Goal: Information Seeking & Learning: Compare options

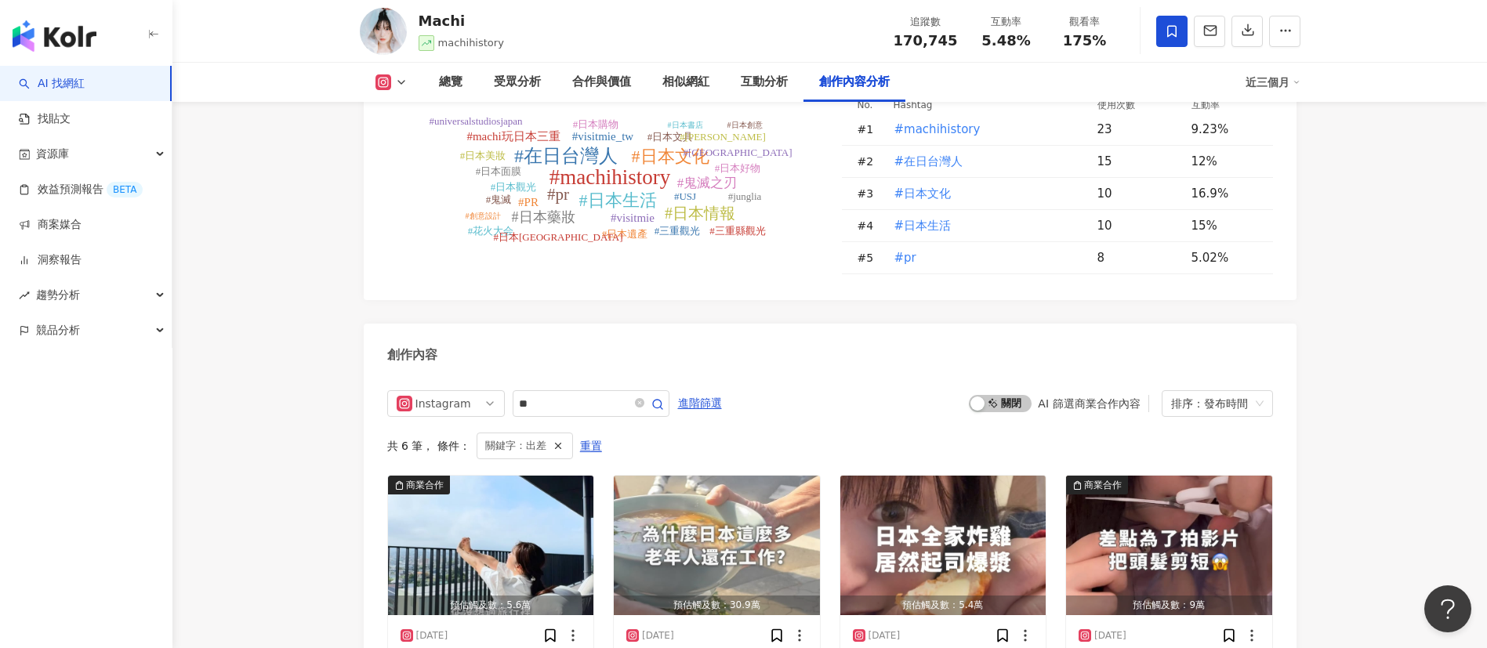
scroll to position [4874, 0]
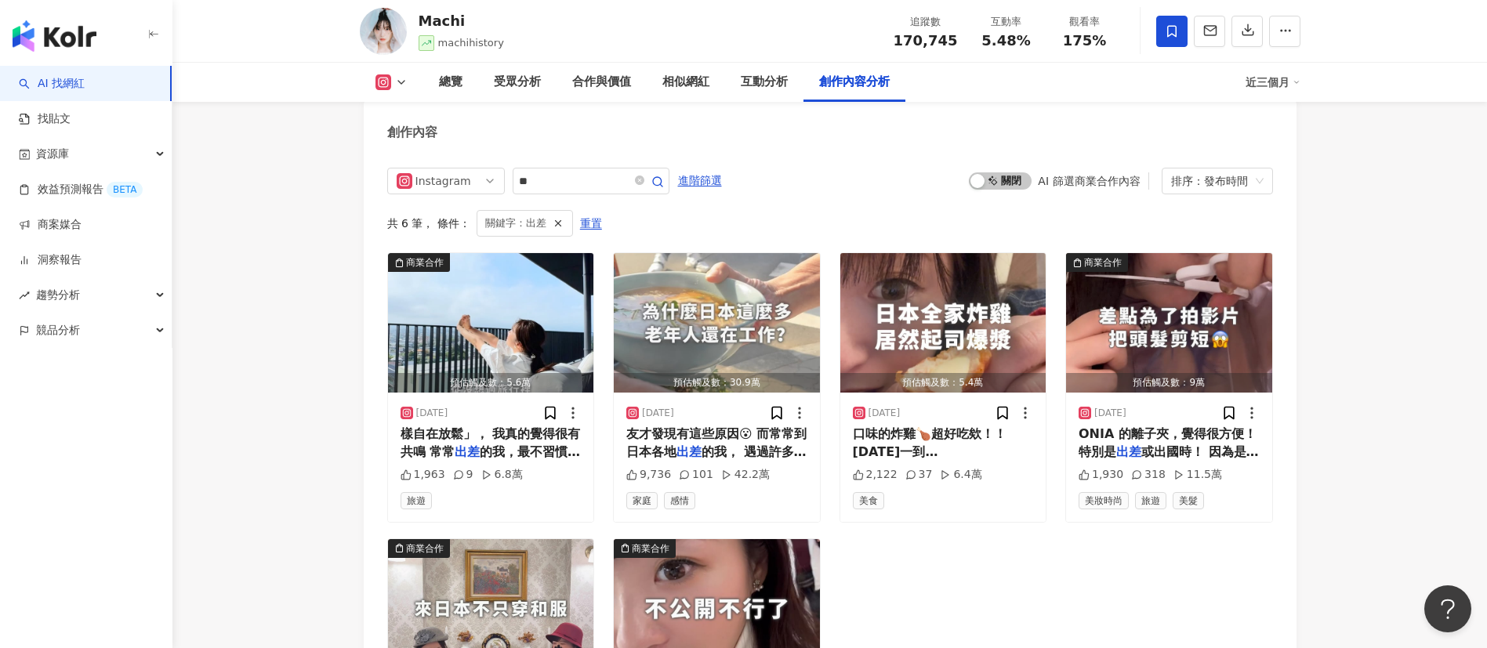
click at [890, 161] on div "Instagram ** 進階篩選 啟動 關閉 AI 篩選商業合作內容 排序：發布時間 共 6 筆 ， 條件： 關鍵字：出差 重置 商業合作 預估觸及數：5.…" at bounding box center [830, 492] width 933 height 680
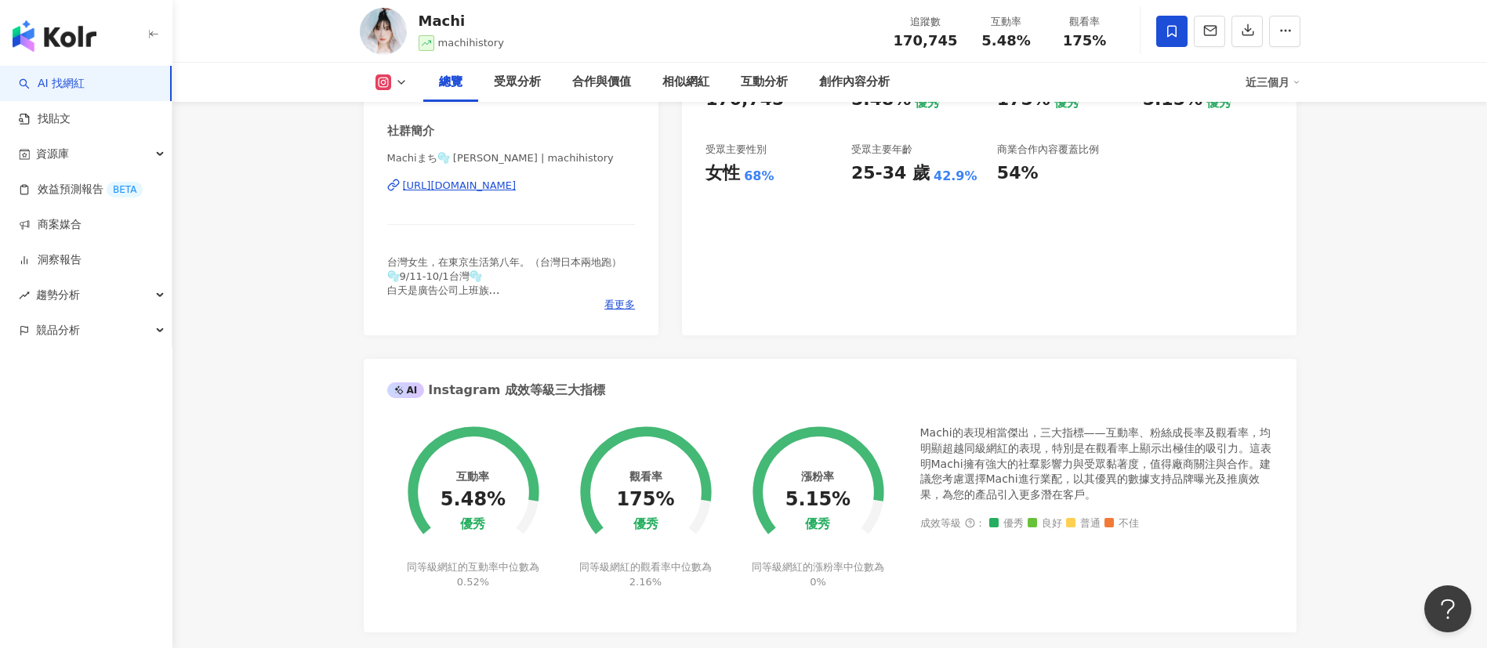
scroll to position [0, 0]
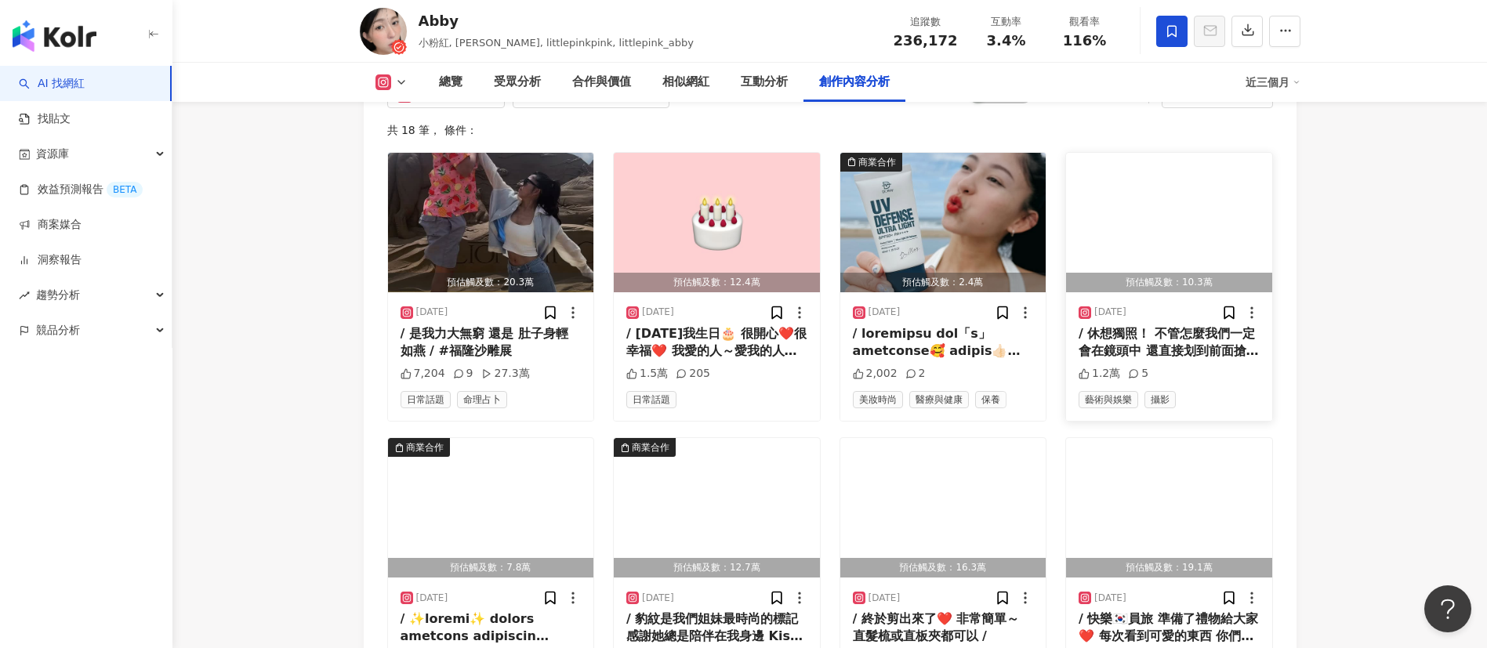
scroll to position [4908, 0]
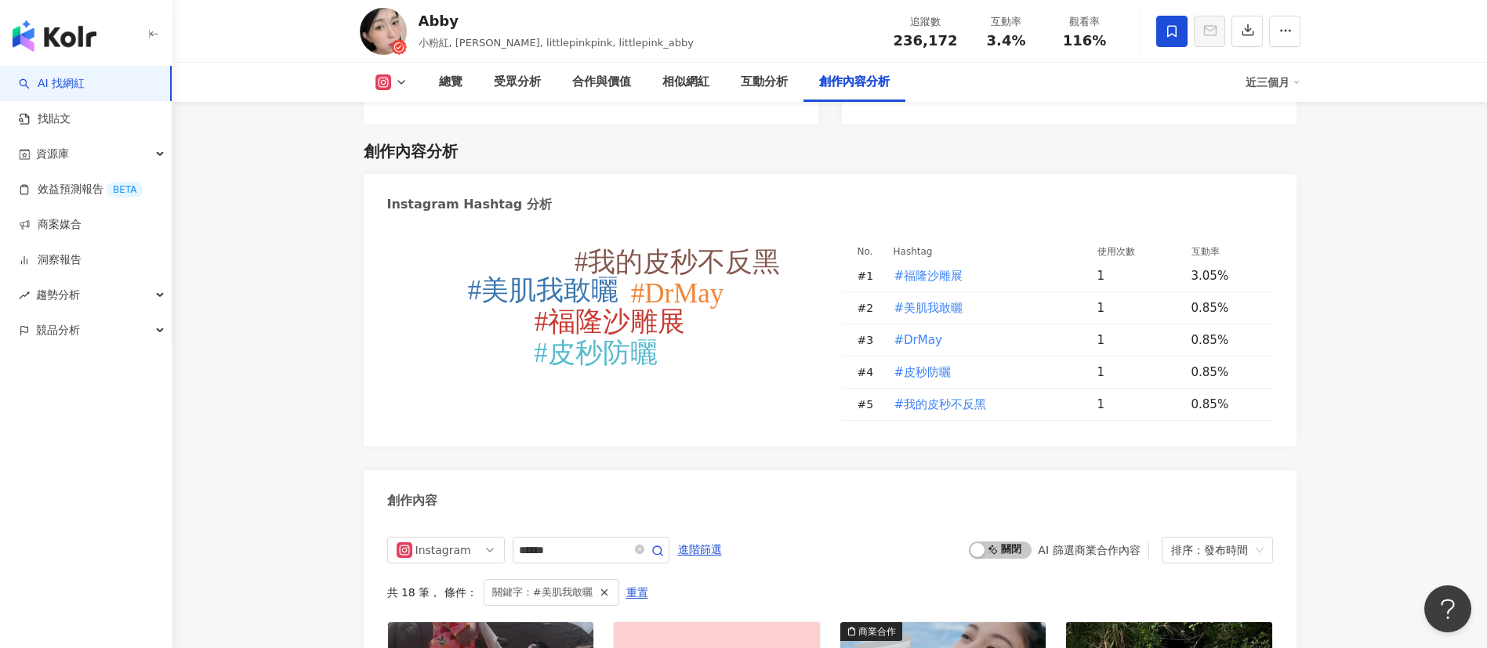
type input "******"
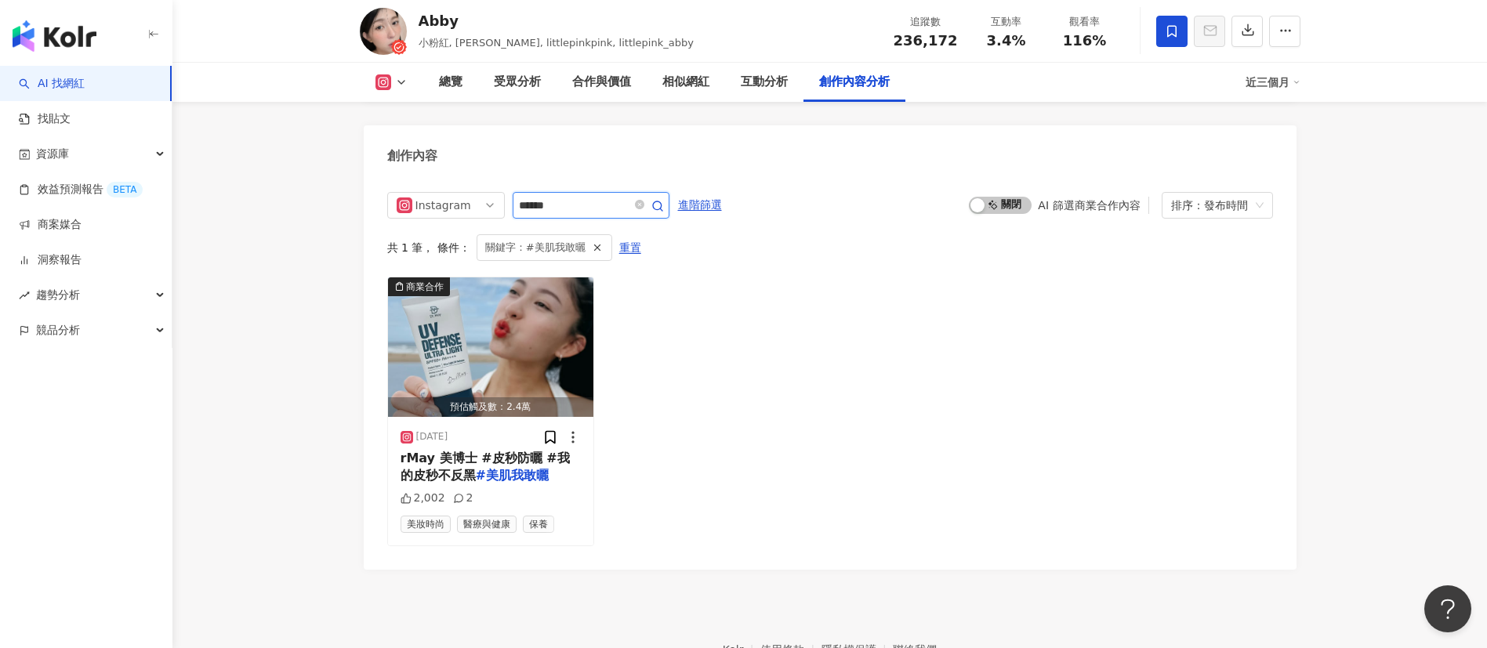
click at [608, 196] on input "******" at bounding box center [574, 205] width 110 height 19
click at [644, 200] on icon "close-circle" at bounding box center [639, 204] width 9 height 9
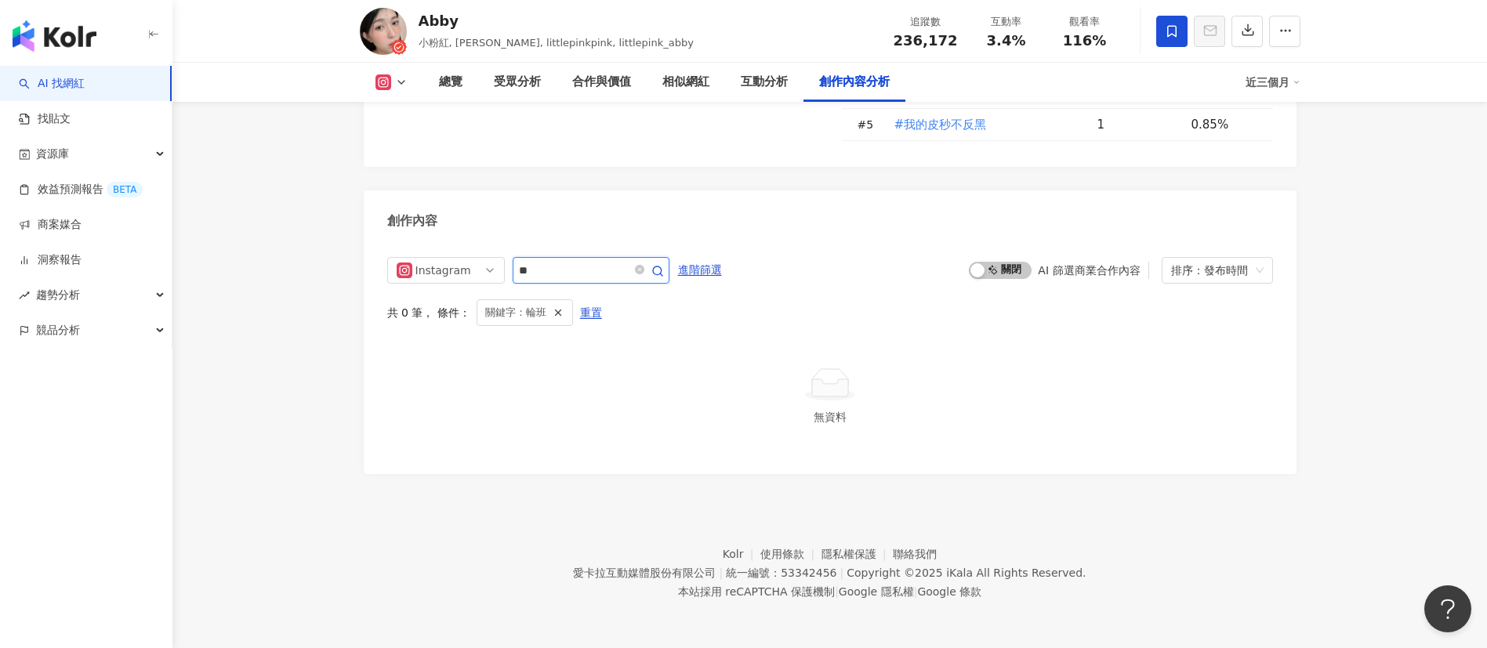
scroll to position [4733, 0]
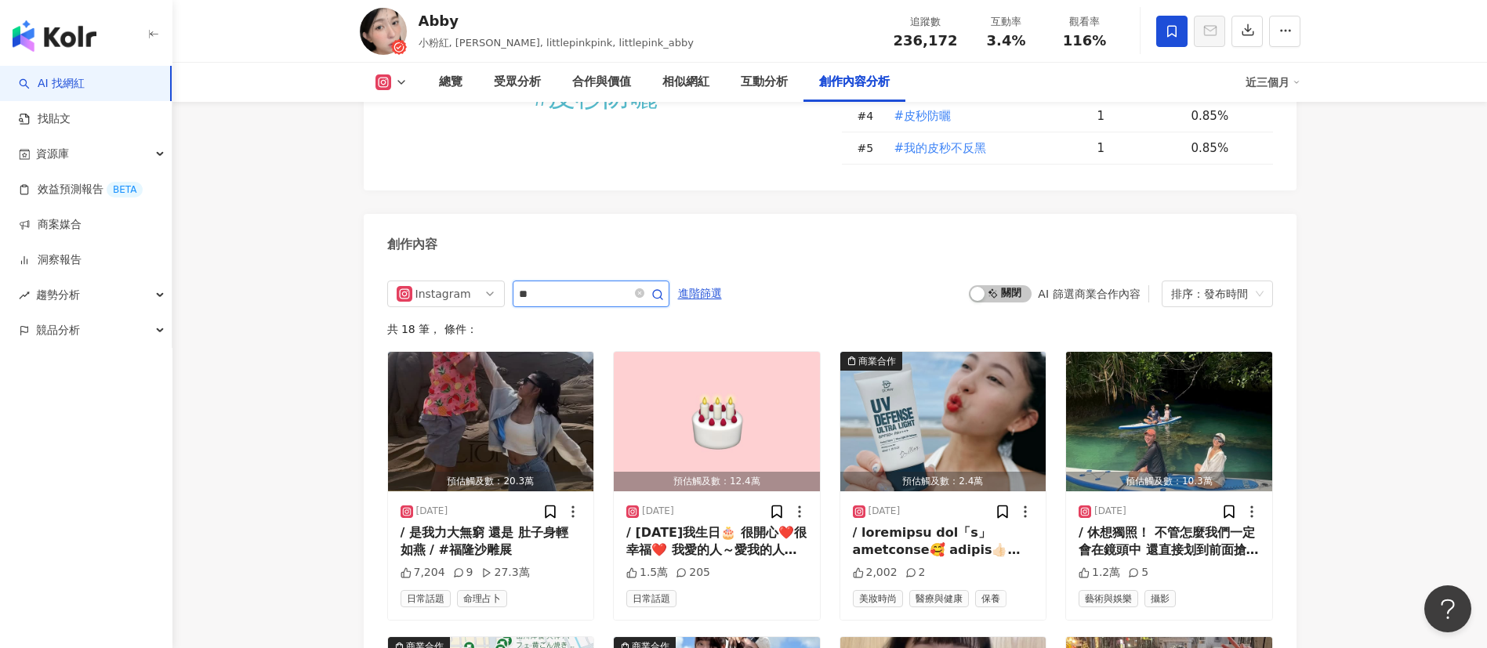
scroll to position [4821, 0]
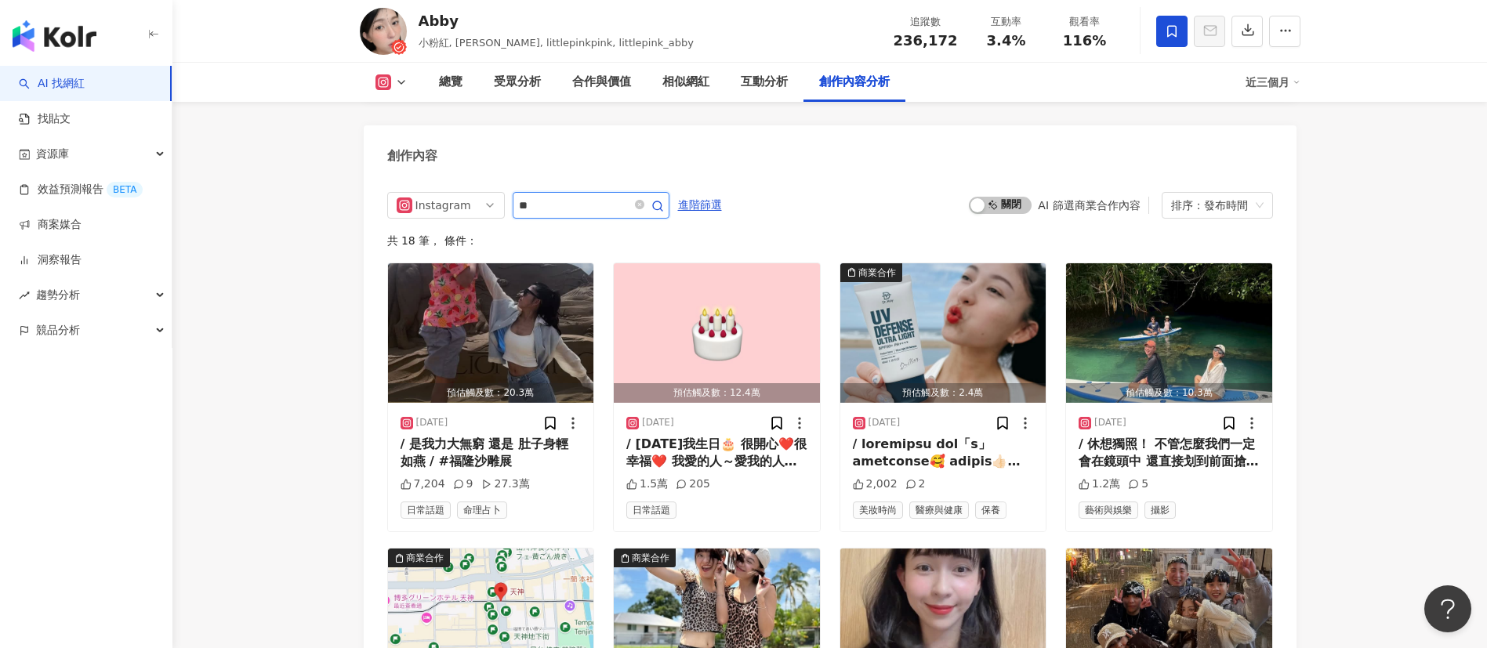
type input "*"
type input "**"
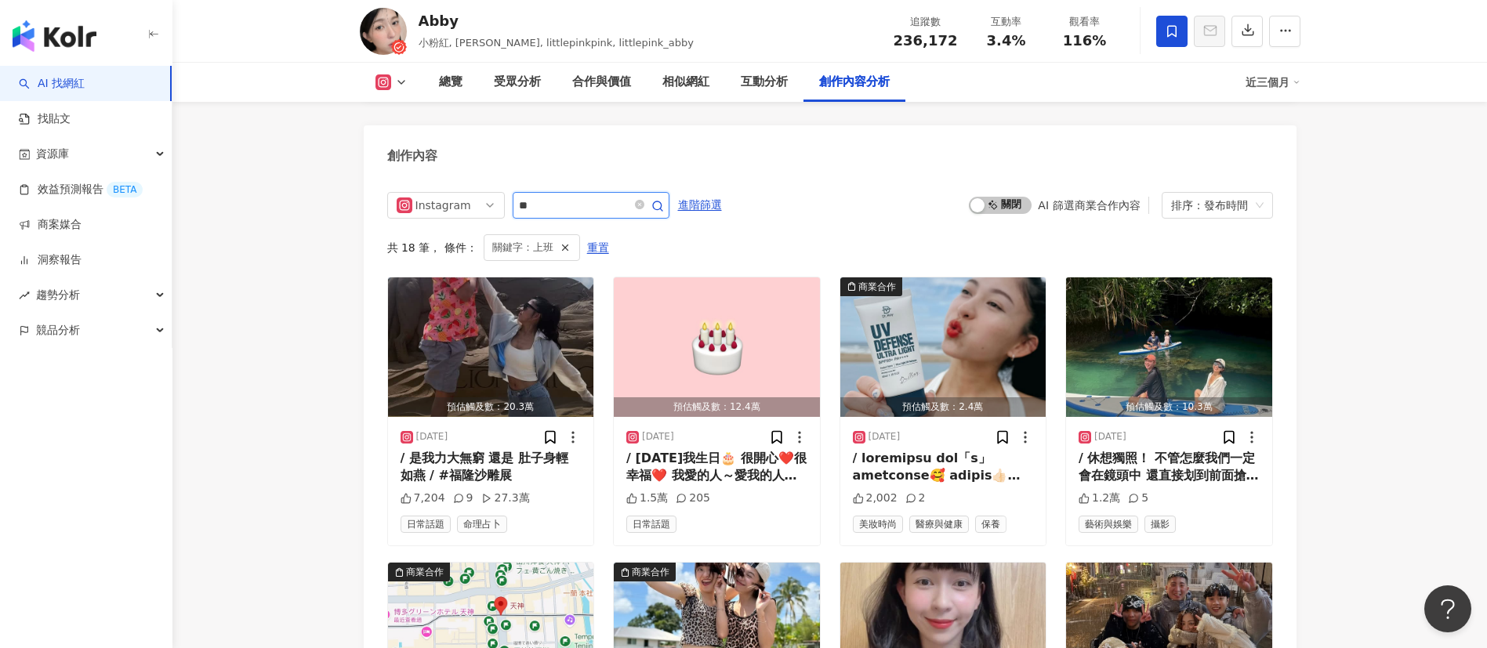
scroll to position [4733, 0]
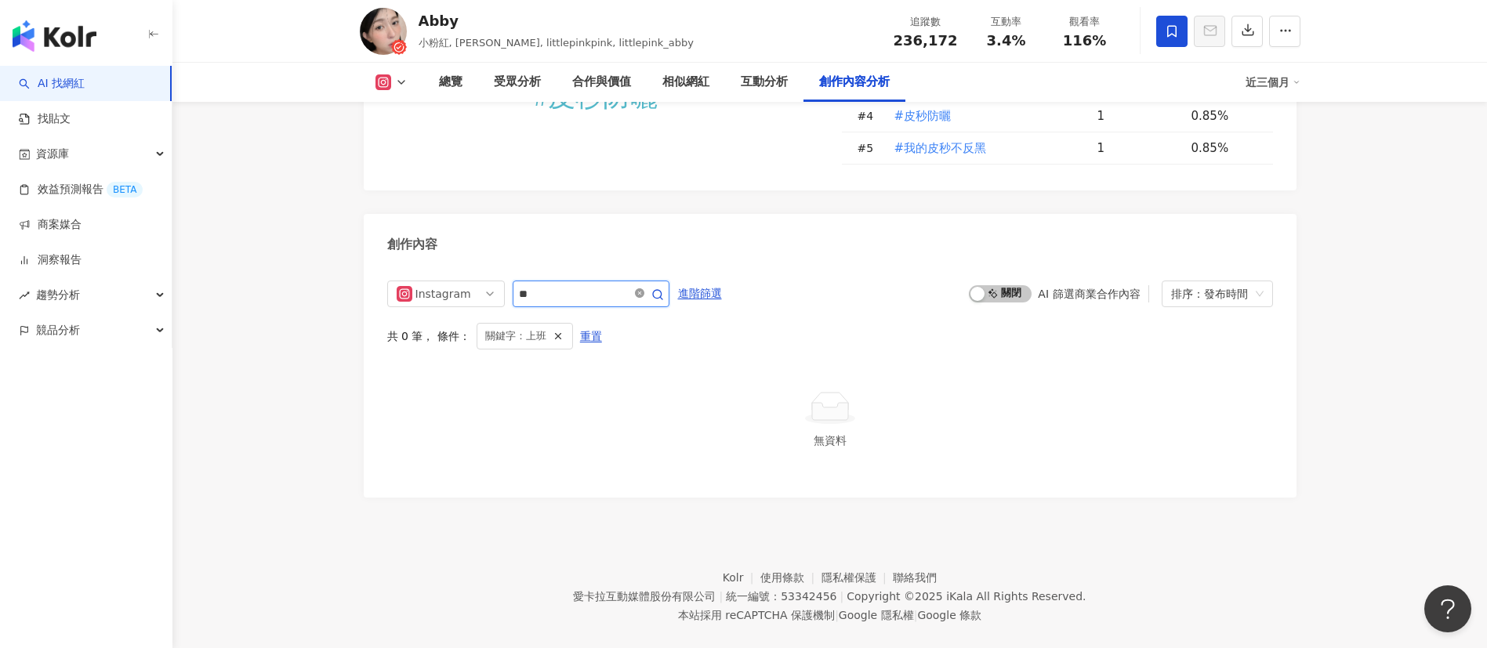
click at [644, 288] on icon "close-circle" at bounding box center [639, 292] width 9 height 9
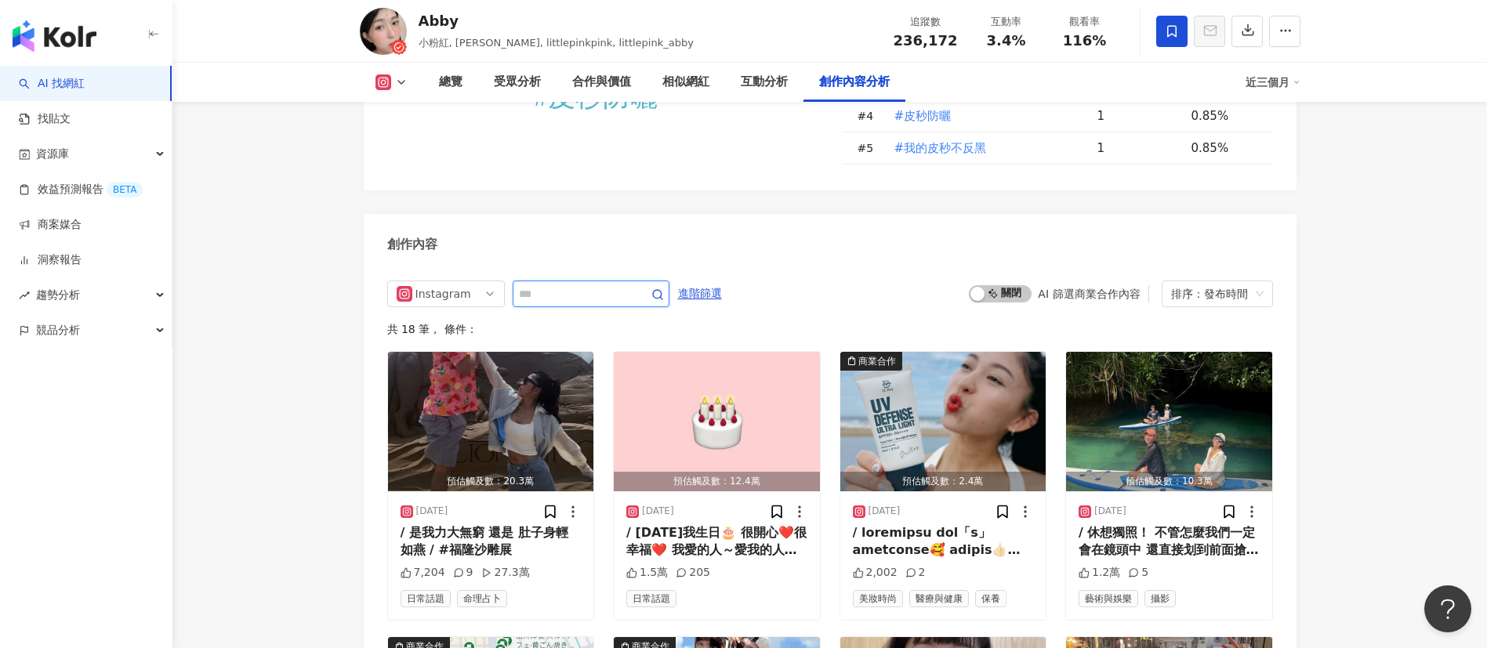
scroll to position [4821, 0]
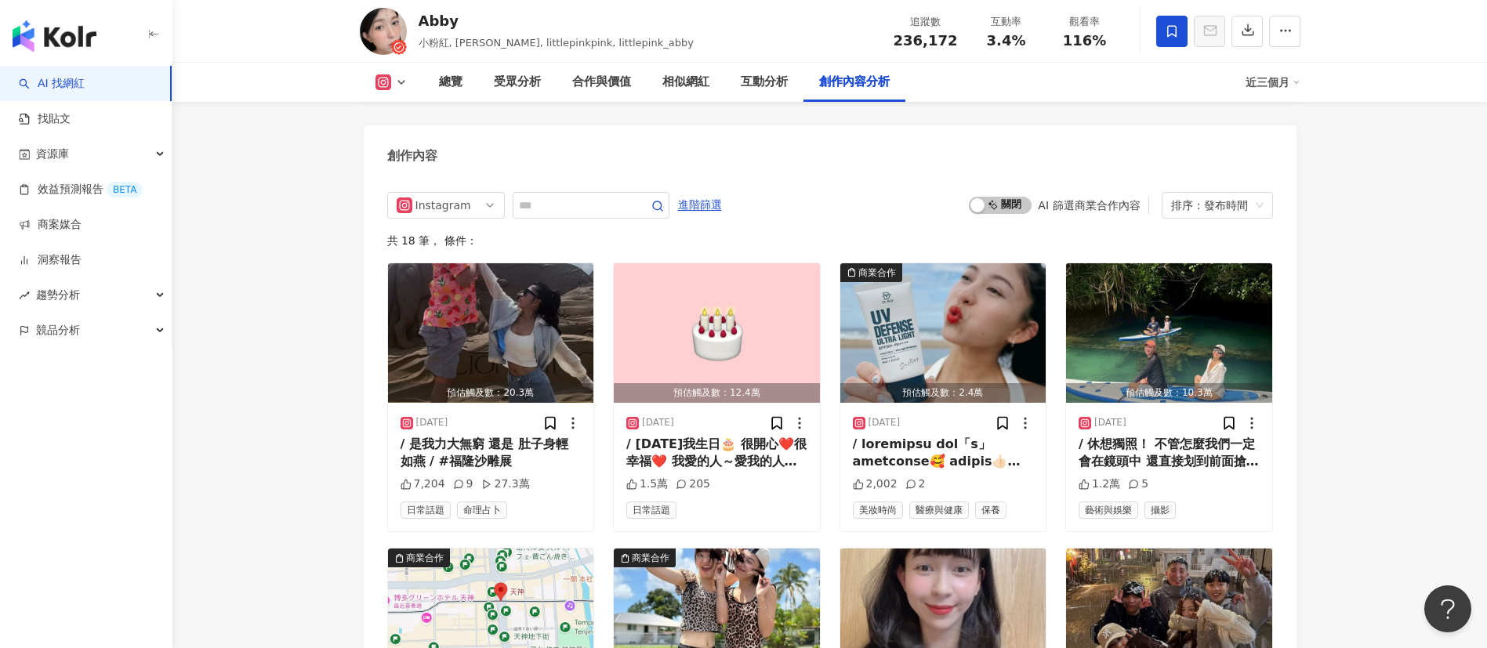
click at [1265, 85] on div "近三個月" at bounding box center [1273, 82] width 55 height 25
click at [1273, 142] on link "近六個月" at bounding box center [1280, 148] width 44 height 17
click at [557, 197] on input "text" at bounding box center [574, 206] width 110 height 19
type input "**"
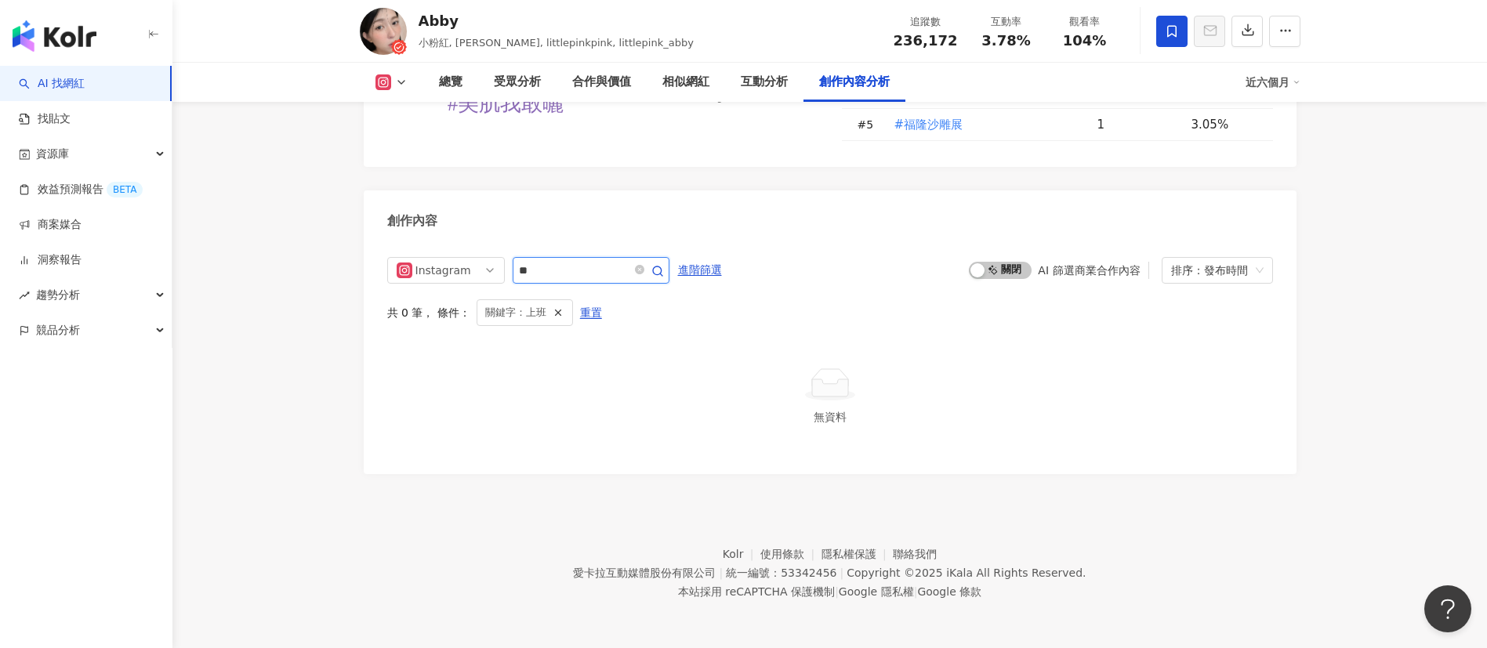
scroll to position [4718, 0]
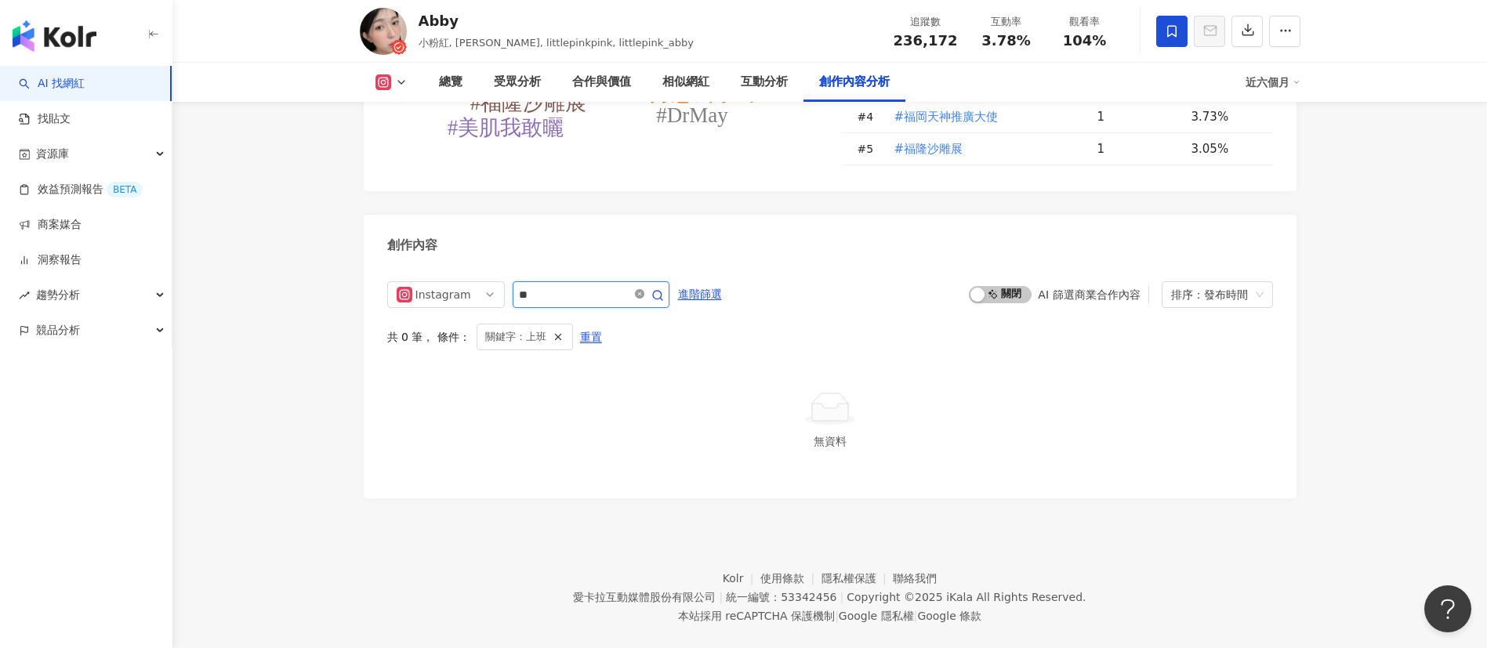
click at [644, 289] on icon "close-circle" at bounding box center [639, 293] width 9 height 9
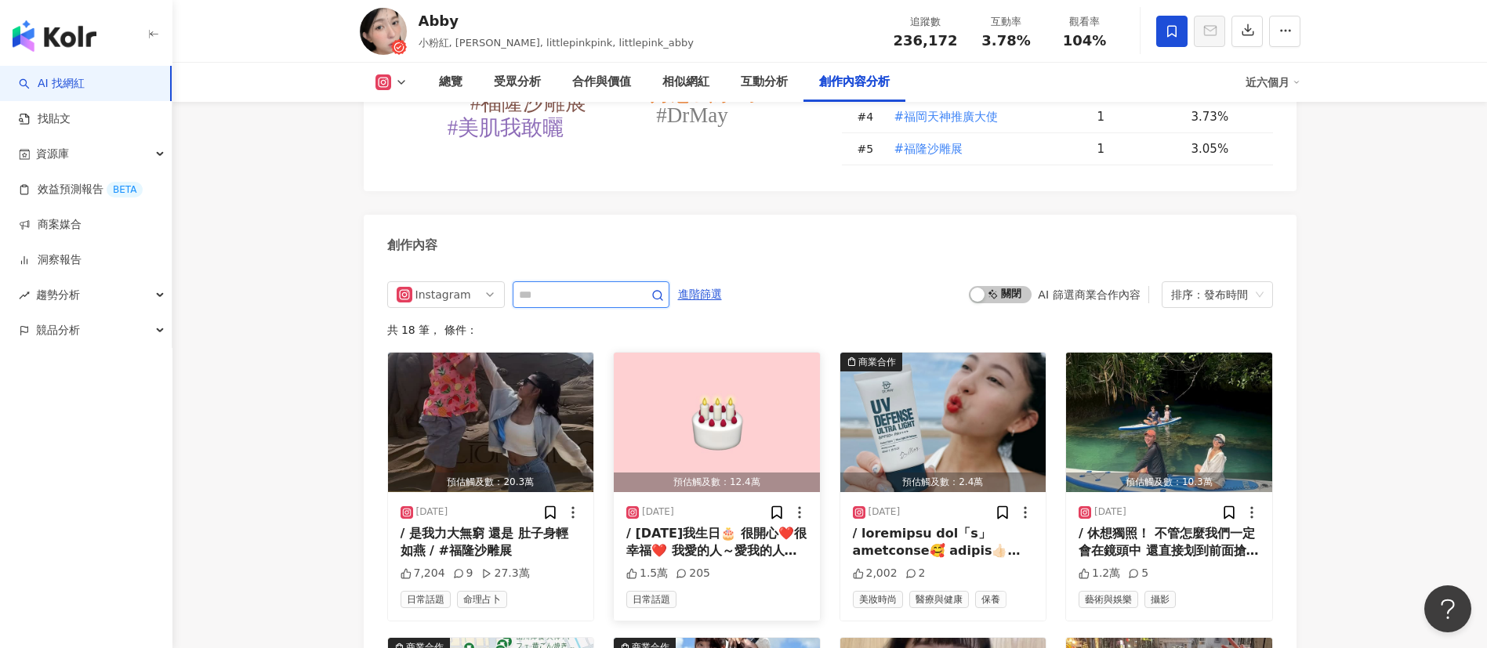
scroll to position [4806, 0]
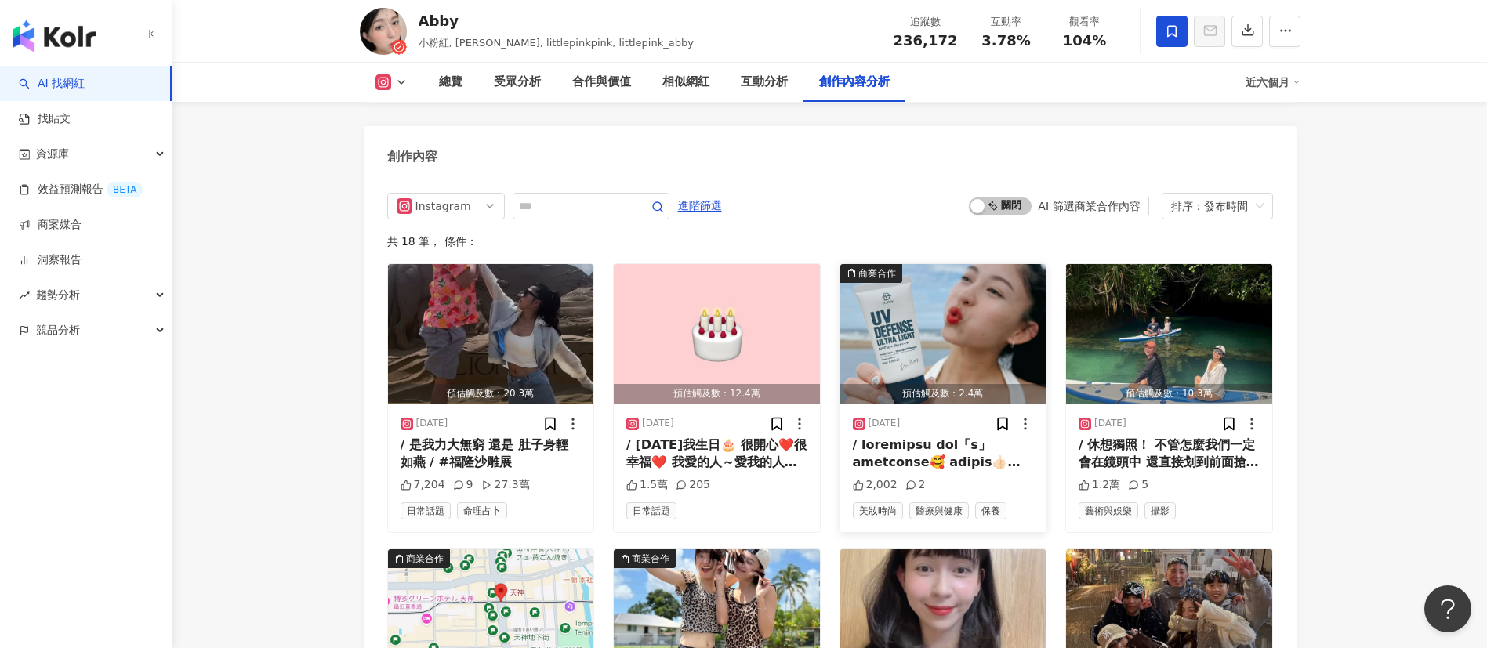
click at [958, 437] on div at bounding box center [943, 454] width 181 height 35
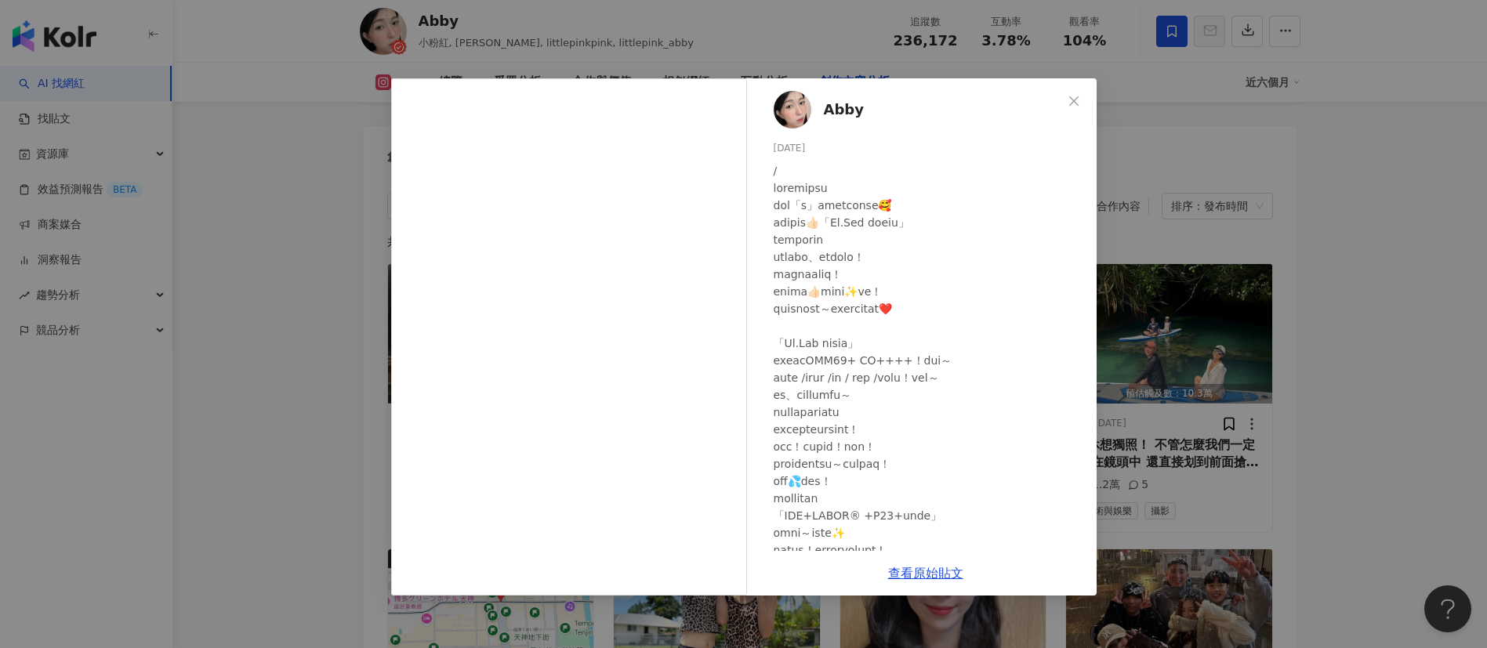
scroll to position [376, 0]
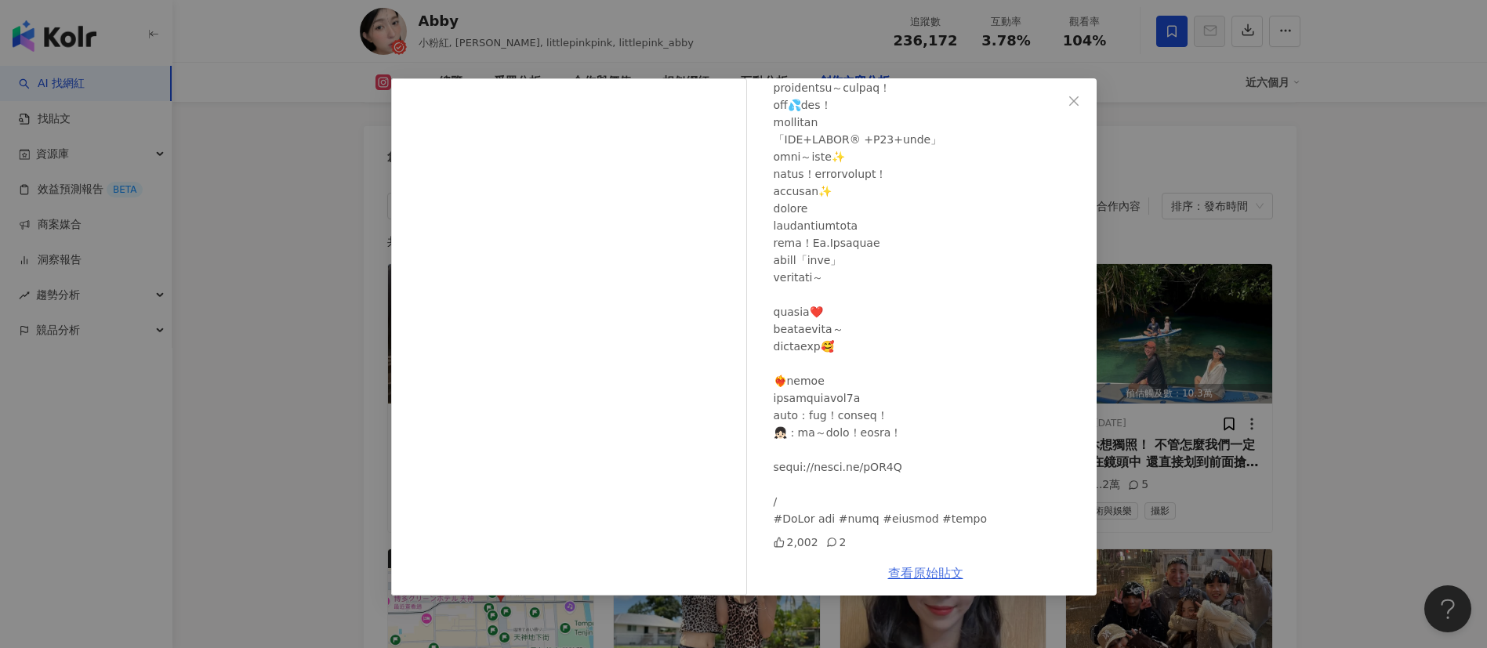
click at [931, 573] on link "查看原始貼文" at bounding box center [925, 573] width 75 height 15
click at [1225, 261] on div "Abby 2025/8/1 2,002 2 查看原始貼文" at bounding box center [743, 324] width 1487 height 648
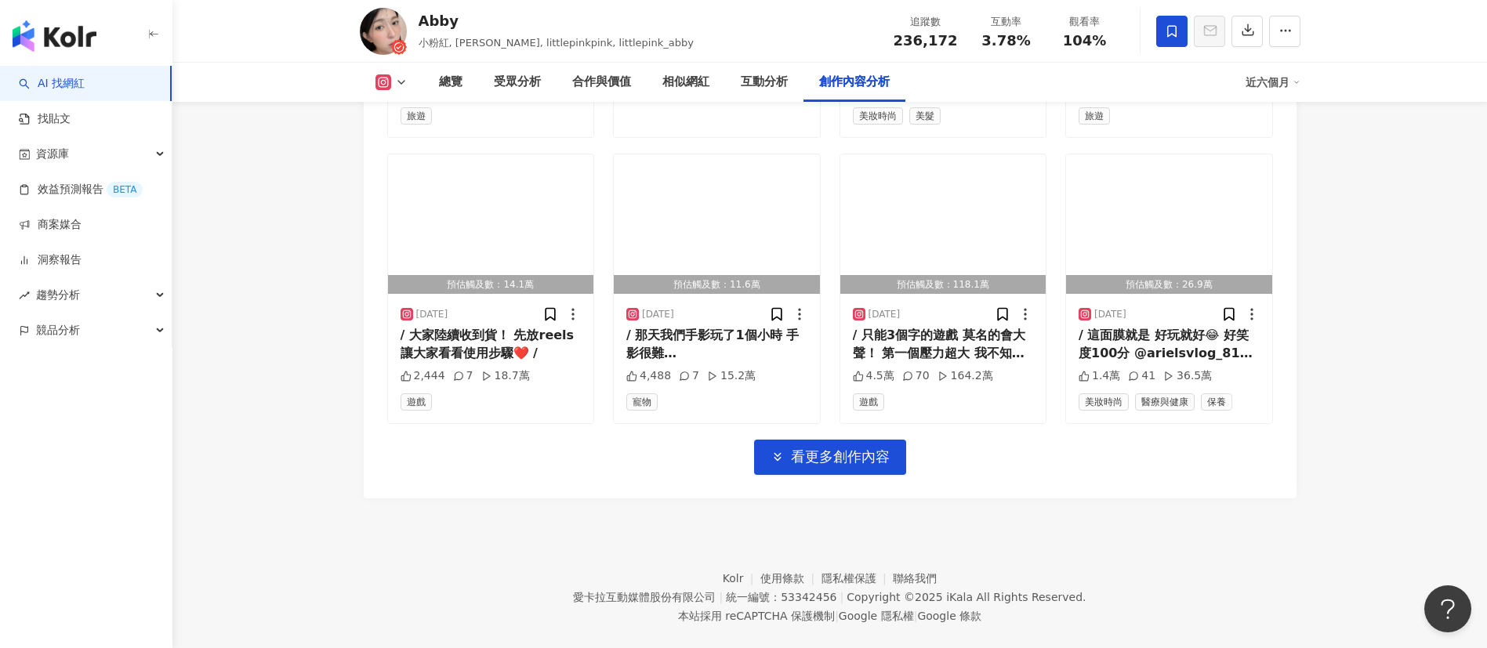
scroll to position [5444, 0]
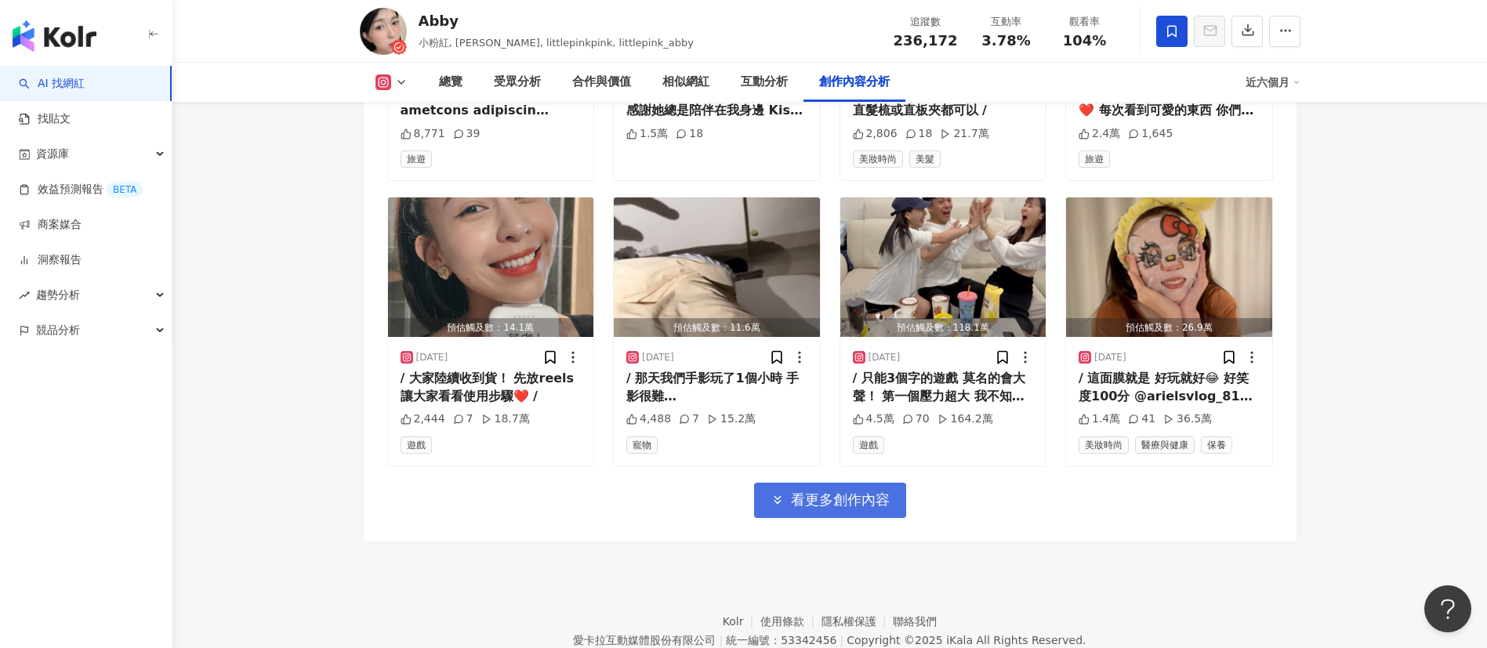
click at [850, 492] on span "看更多創作內容" at bounding box center [840, 500] width 99 height 17
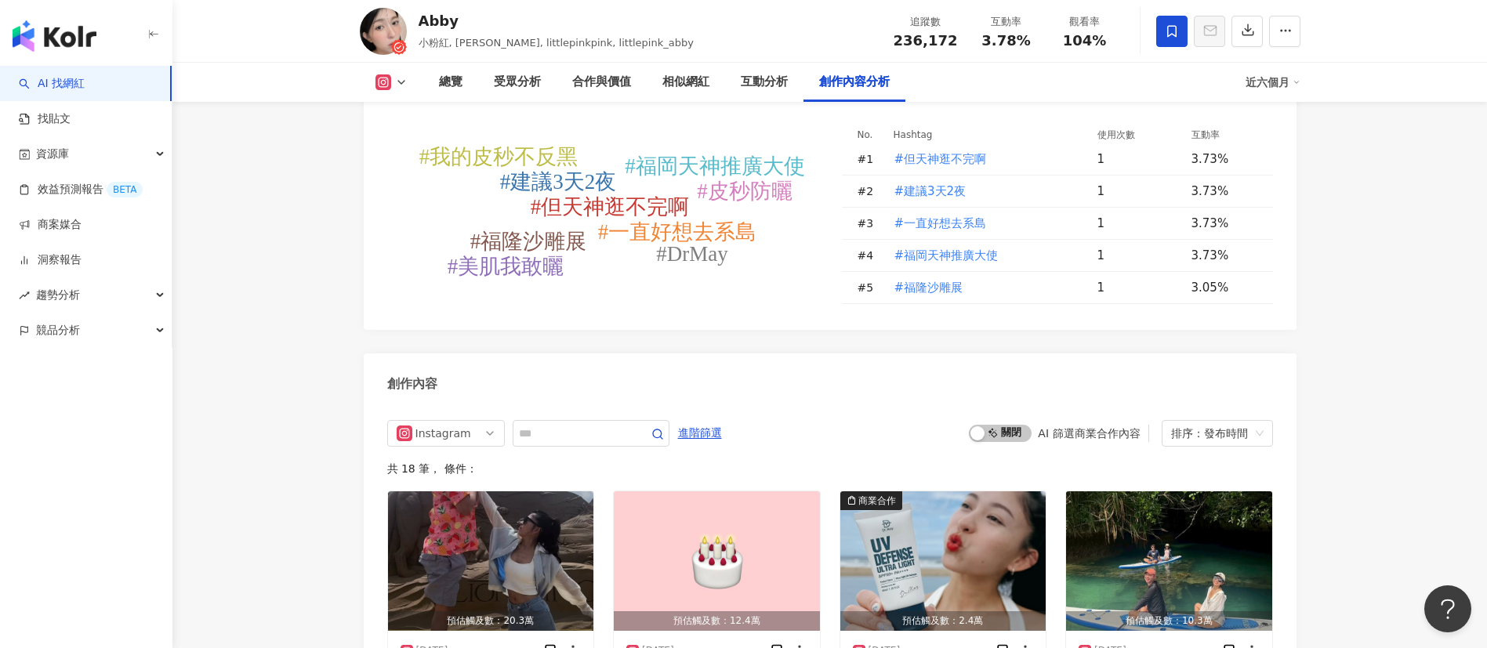
scroll to position [4581, 0]
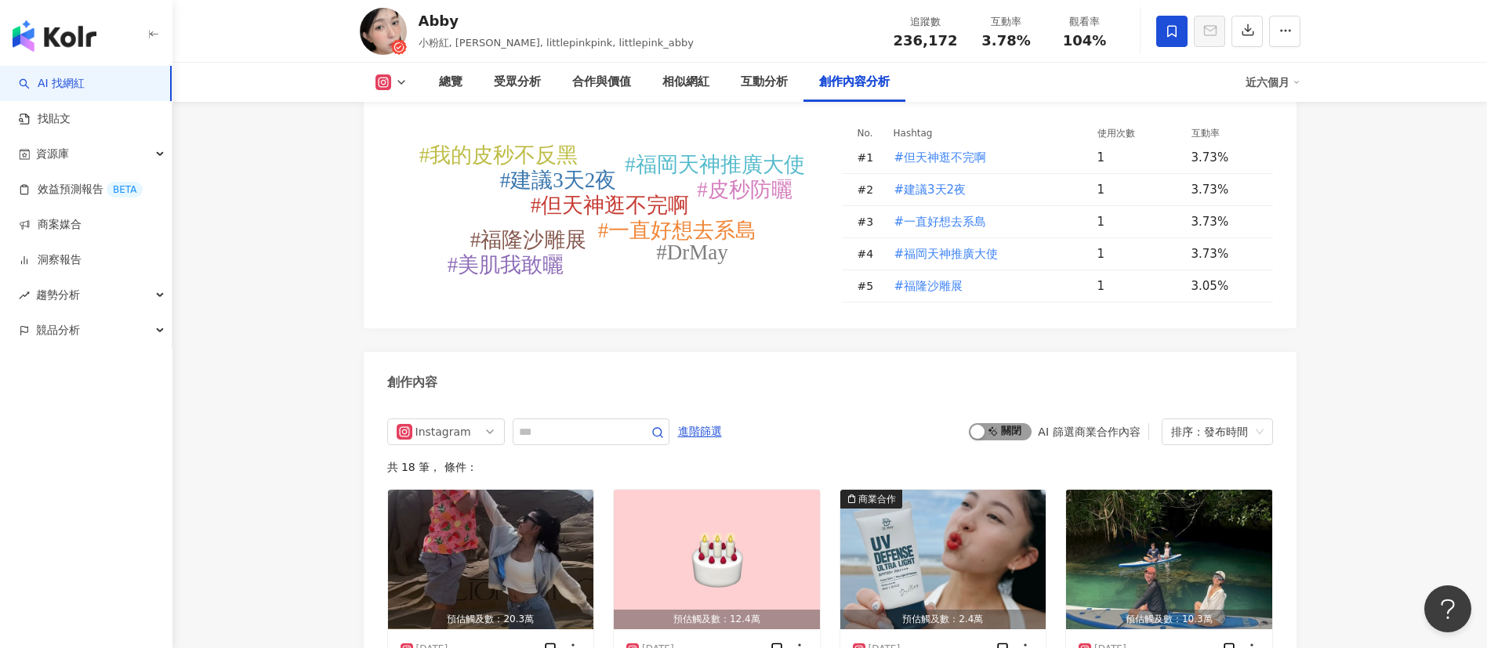
click at [1011, 423] on span "啟動 關閉" at bounding box center [1000, 431] width 63 height 17
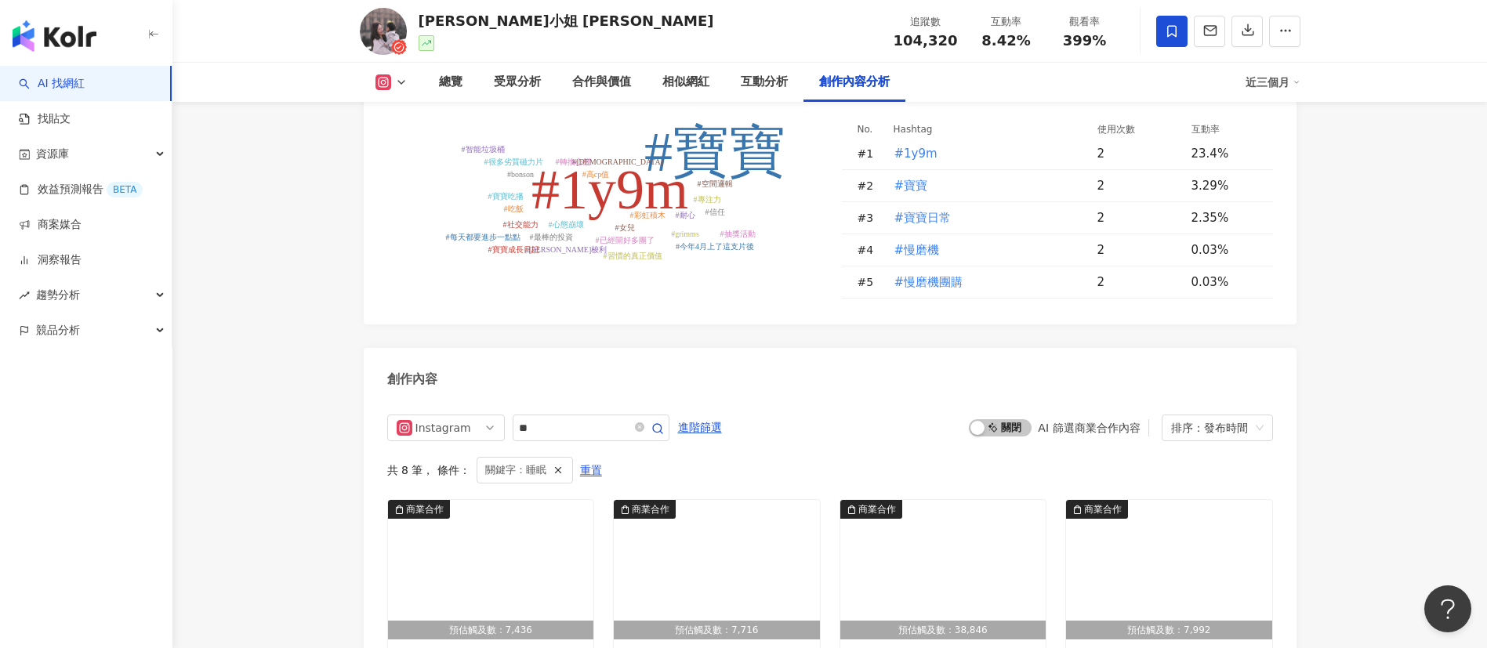
scroll to position [4609, 0]
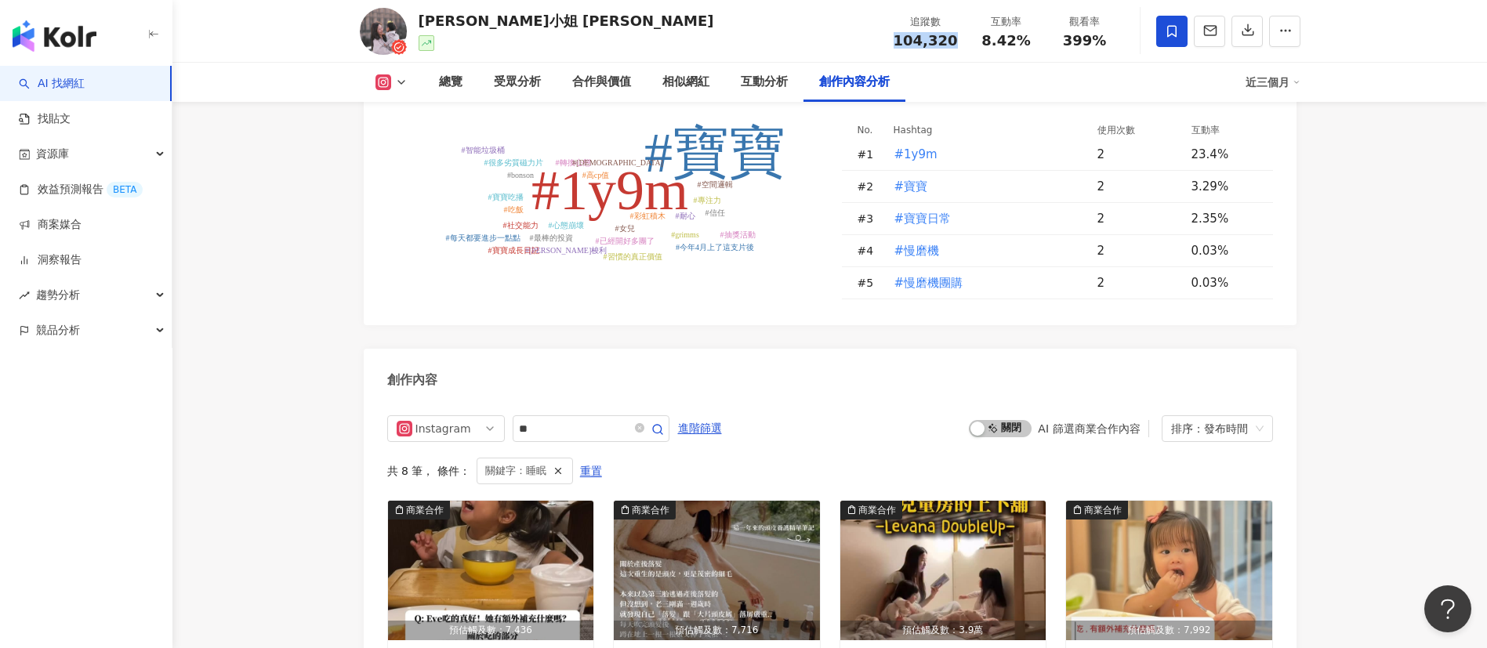
drag, startPoint x: 965, startPoint y: 46, endPoint x: 884, endPoint y: 37, distance: 82.1
click at [884, 37] on div "賽娜小姐 Sienna 追蹤數 104,320 互動率 8.42% 觀看率 399%" at bounding box center [829, 31] width 1003 height 62
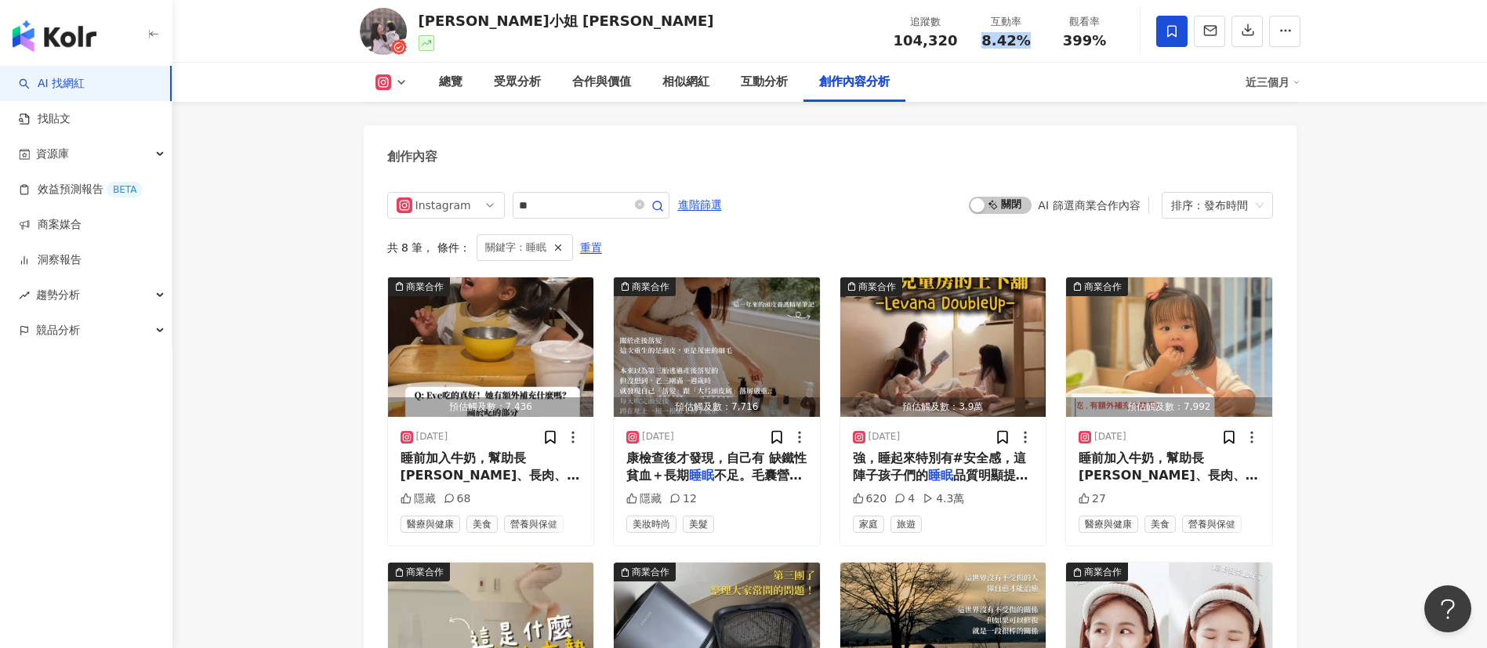
drag, startPoint x: 1031, startPoint y: 43, endPoint x: 988, endPoint y: 38, distance: 43.4
click at [988, 38] on div "8.42%" at bounding box center [1007, 41] width 60 height 16
copy span "8.42%"
drag, startPoint x: 1113, startPoint y: 43, endPoint x: 1047, endPoint y: 34, distance: 66.5
click at [1047, 34] on div "觀看率 399%" at bounding box center [1085, 31] width 78 height 34
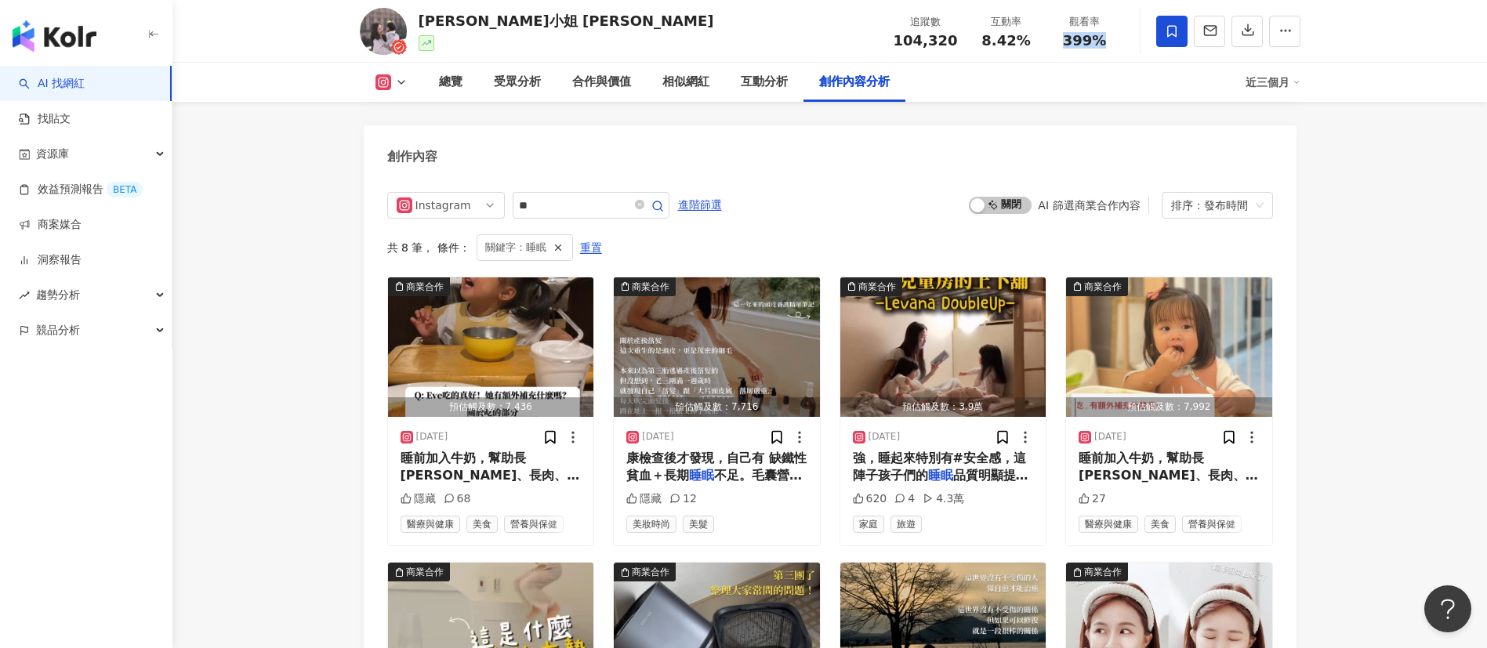
copy span "399%"
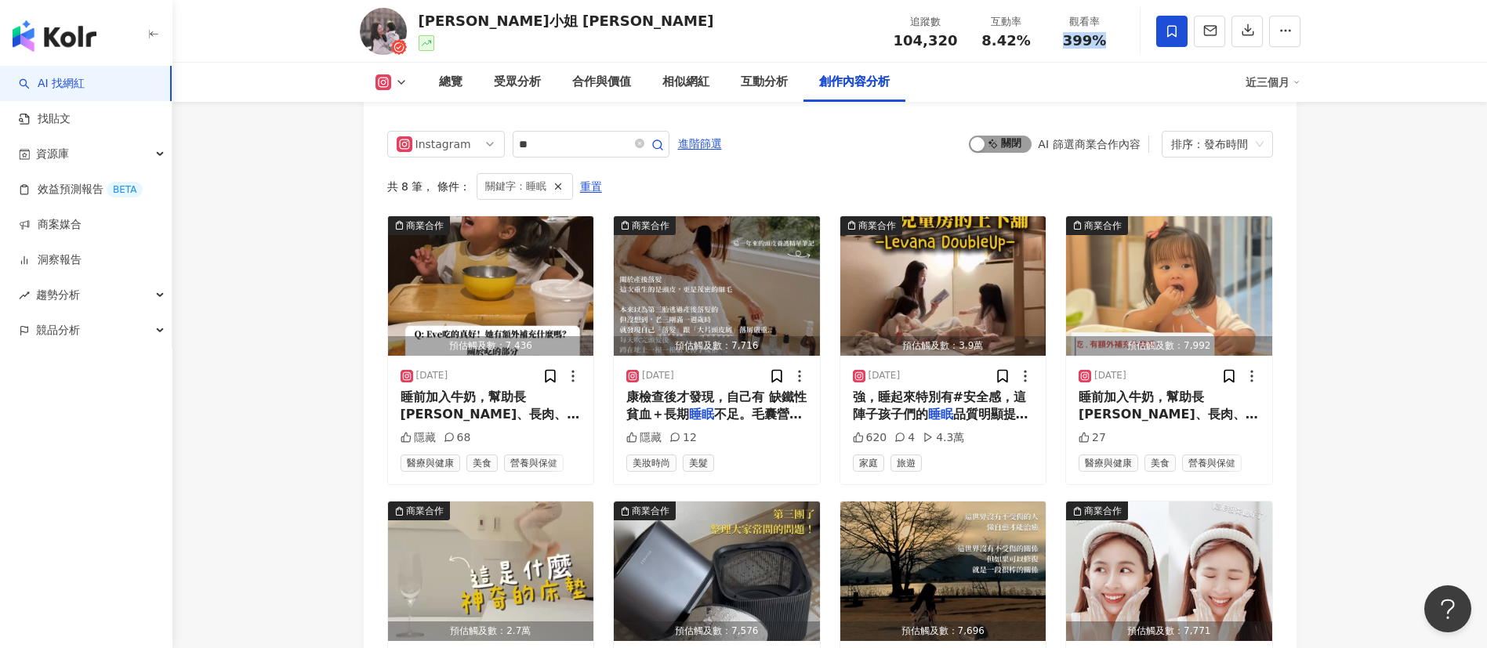
click at [1016, 136] on span "啟動 關閉" at bounding box center [1000, 144] width 63 height 17
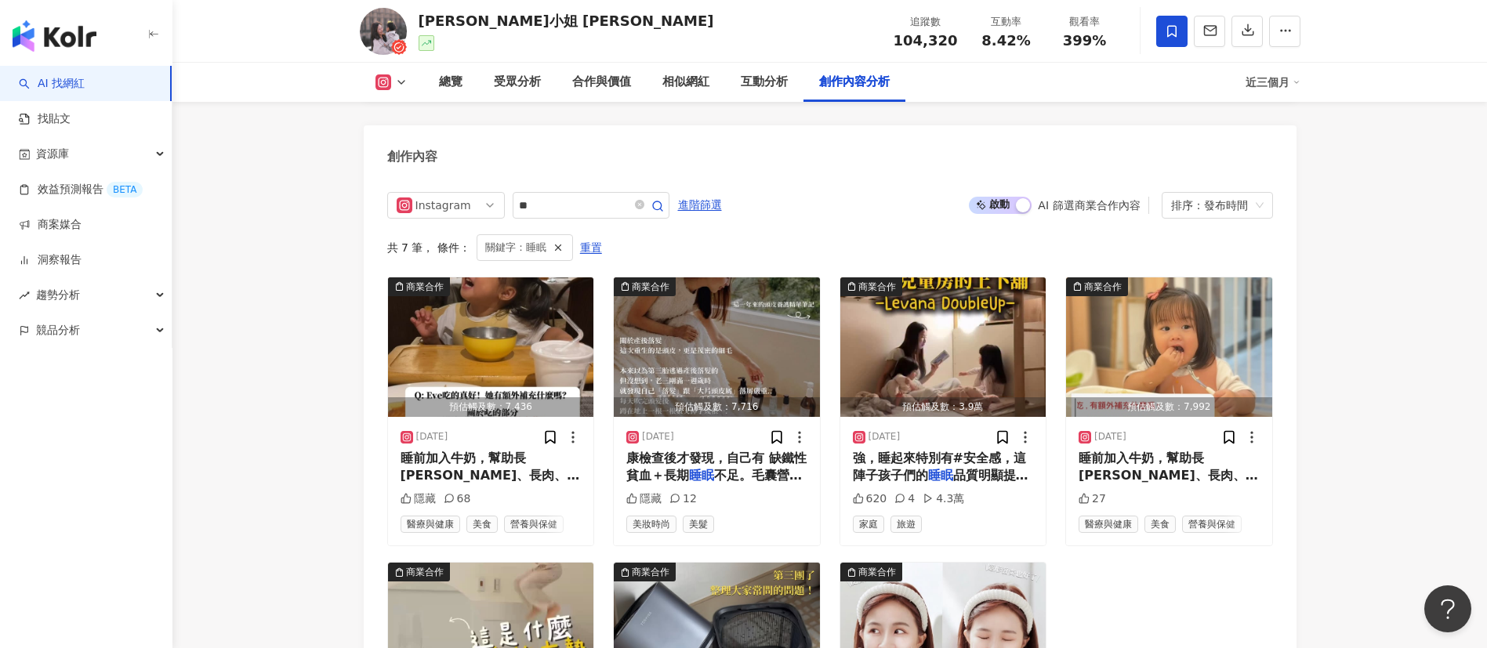
click at [524, 137] on div "創作內容" at bounding box center [830, 150] width 933 height 51
click at [644, 200] on icon "close-circle" at bounding box center [639, 204] width 9 height 9
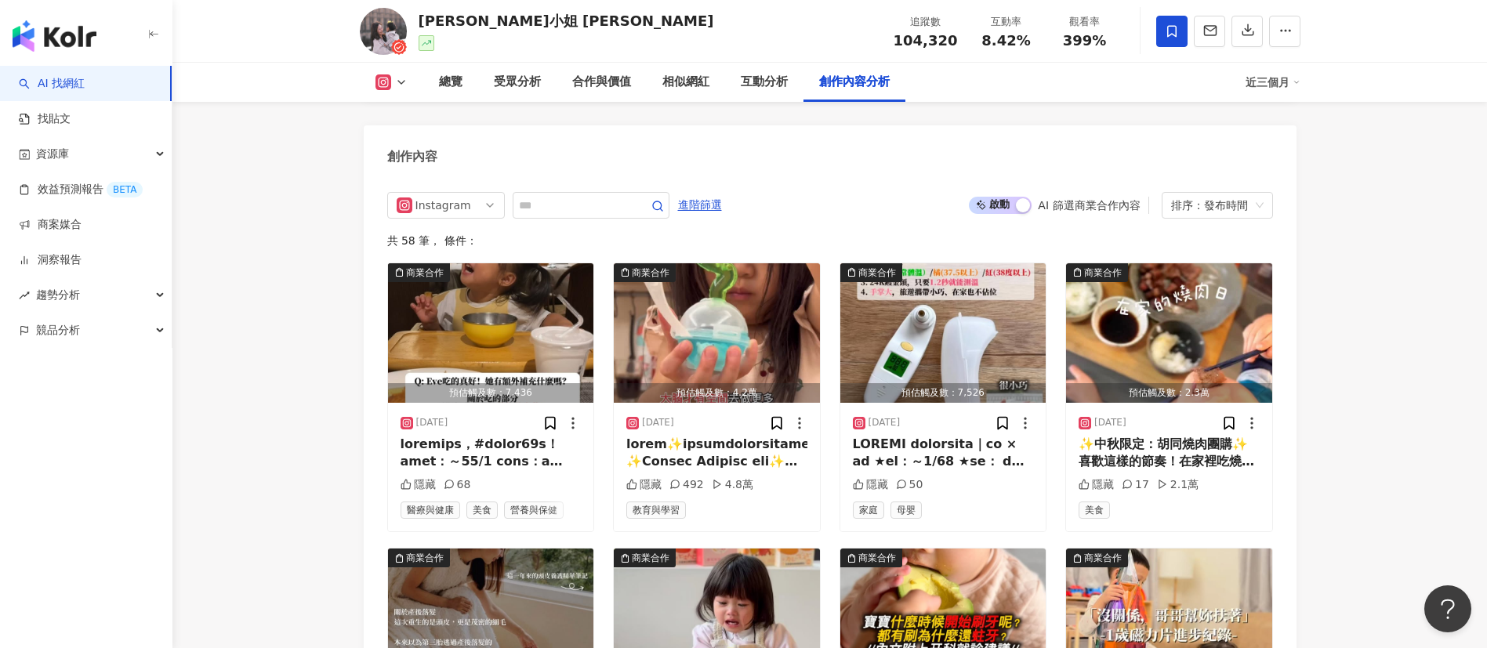
click at [951, 415] on div "[DATE]" at bounding box center [943, 423] width 181 height 16
click at [537, 79] on div "受眾分析" at bounding box center [517, 82] width 47 height 19
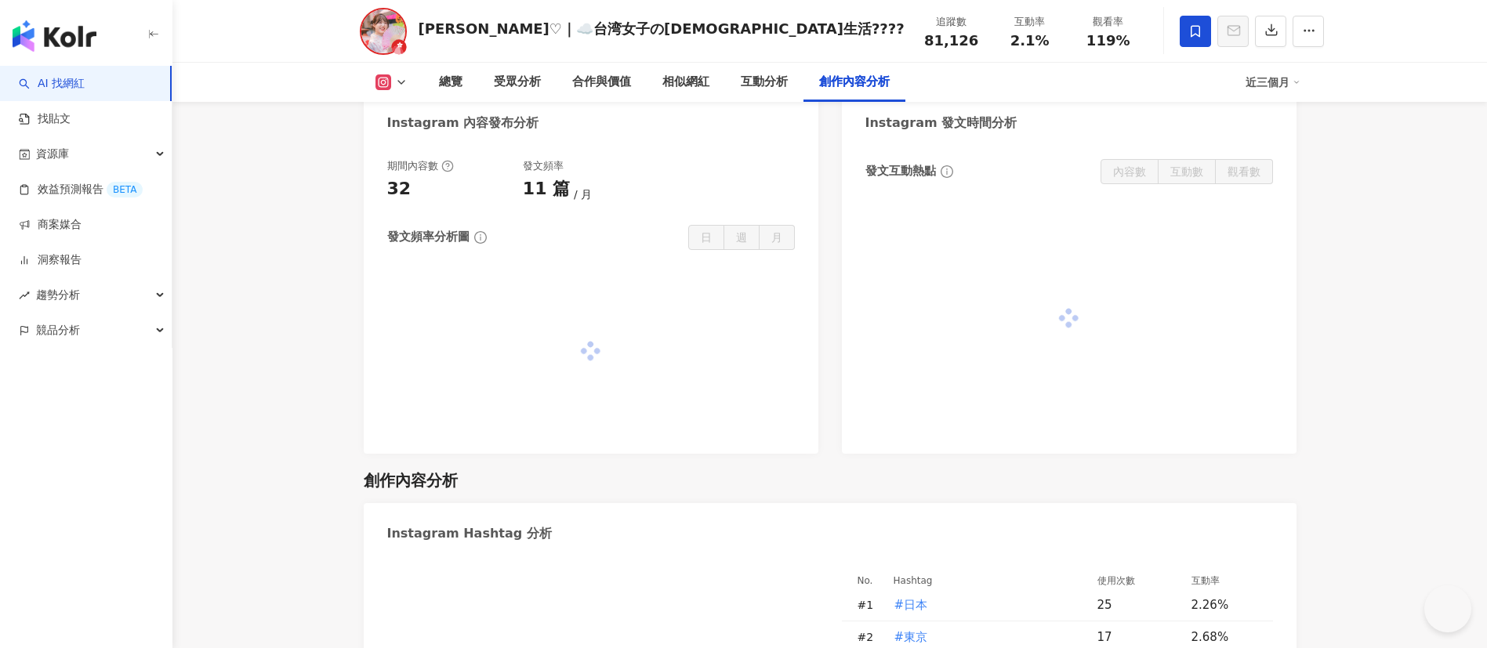
scroll to position [4465, 0]
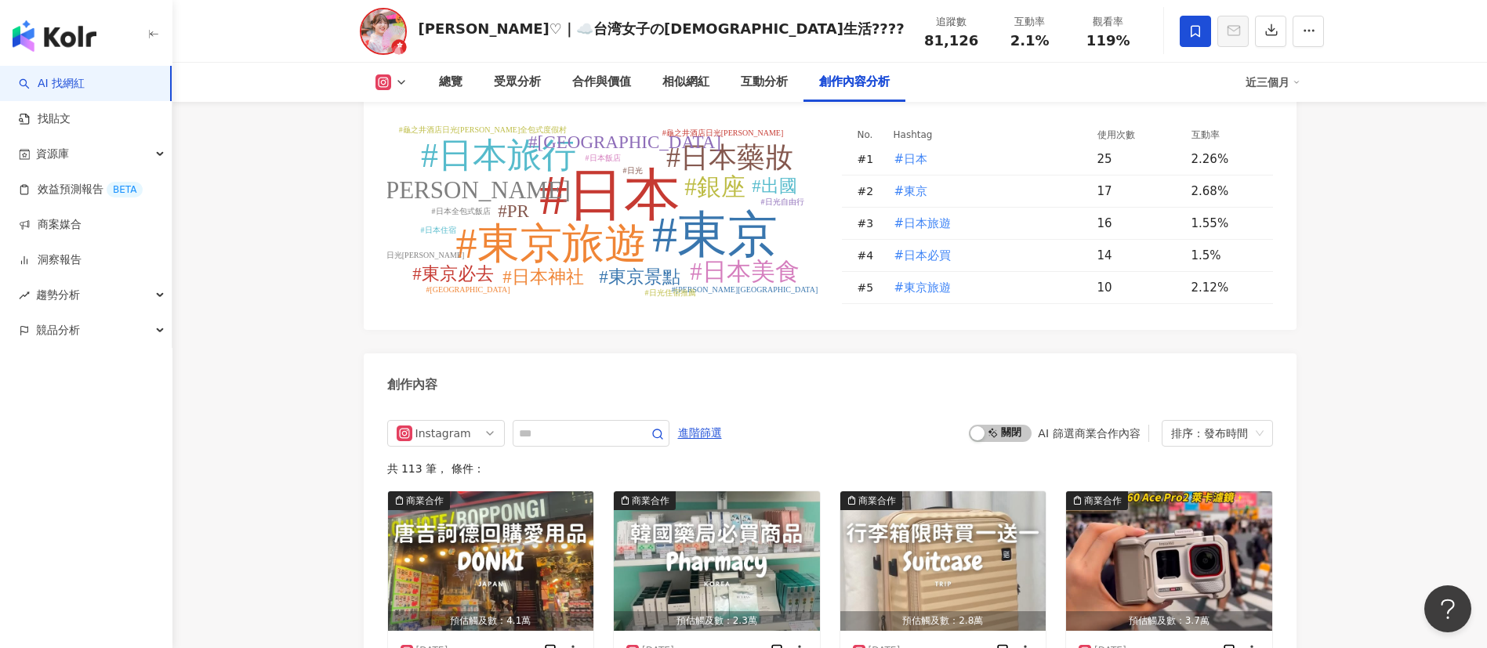
click at [844, 354] on div "創作內容" at bounding box center [830, 379] width 933 height 51
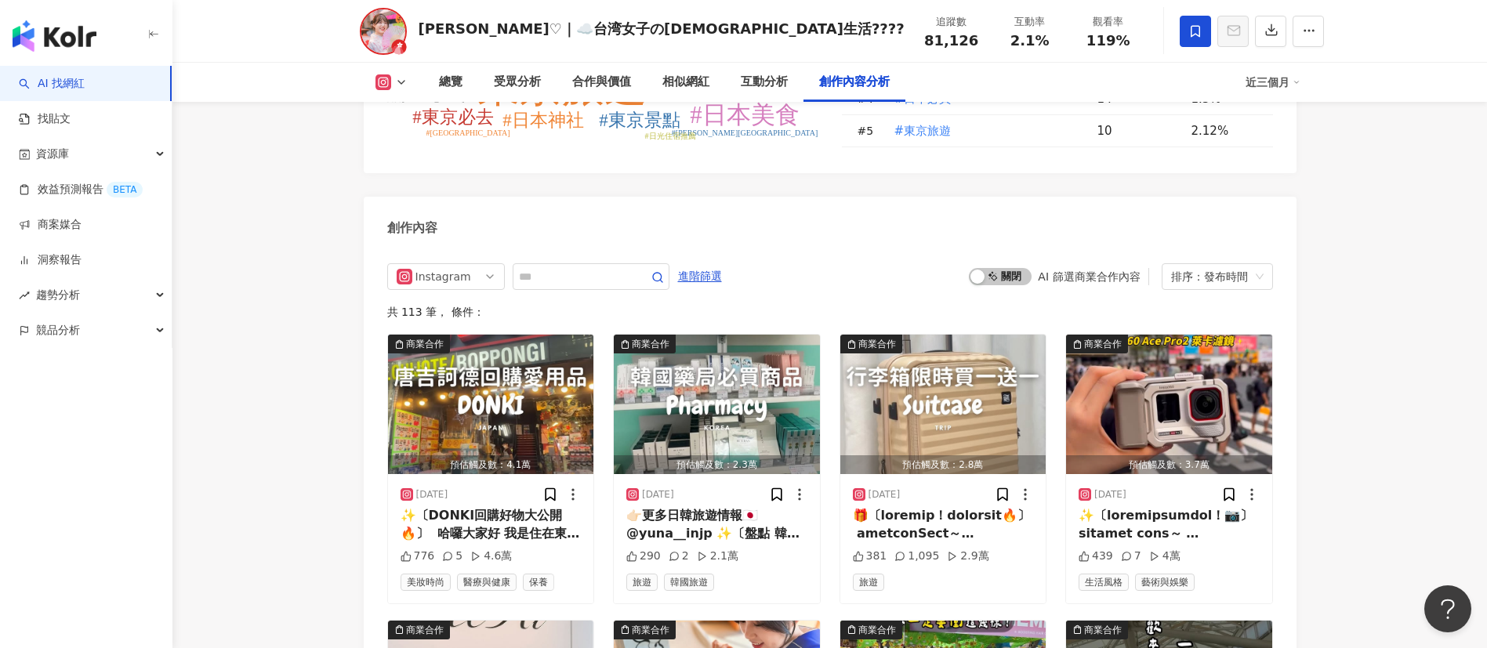
scroll to position [0, 0]
click at [932, 267] on div "Instagram 進階篩選 啟動 關閉 AI 篩選商業合作內容 排序：發布時間" at bounding box center [830, 276] width 886 height 27
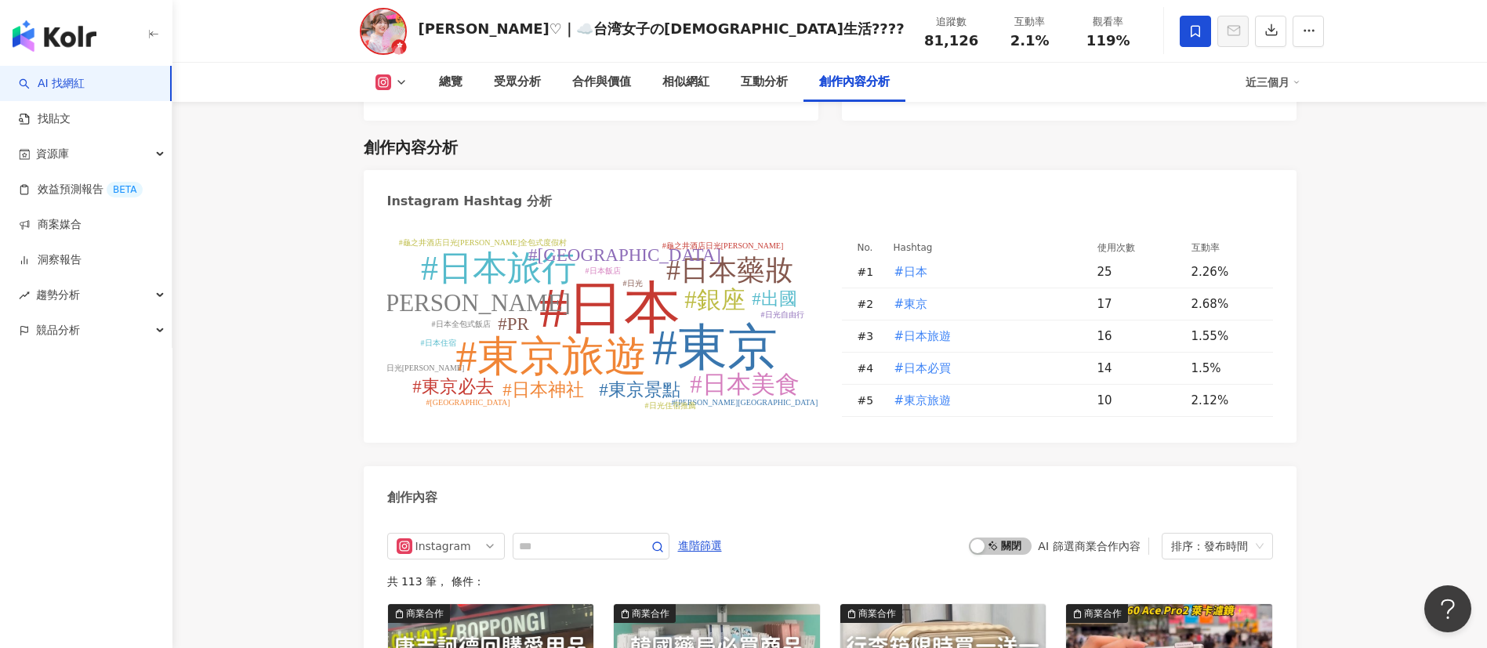
click at [822, 466] on div "創作內容" at bounding box center [830, 491] width 933 height 51
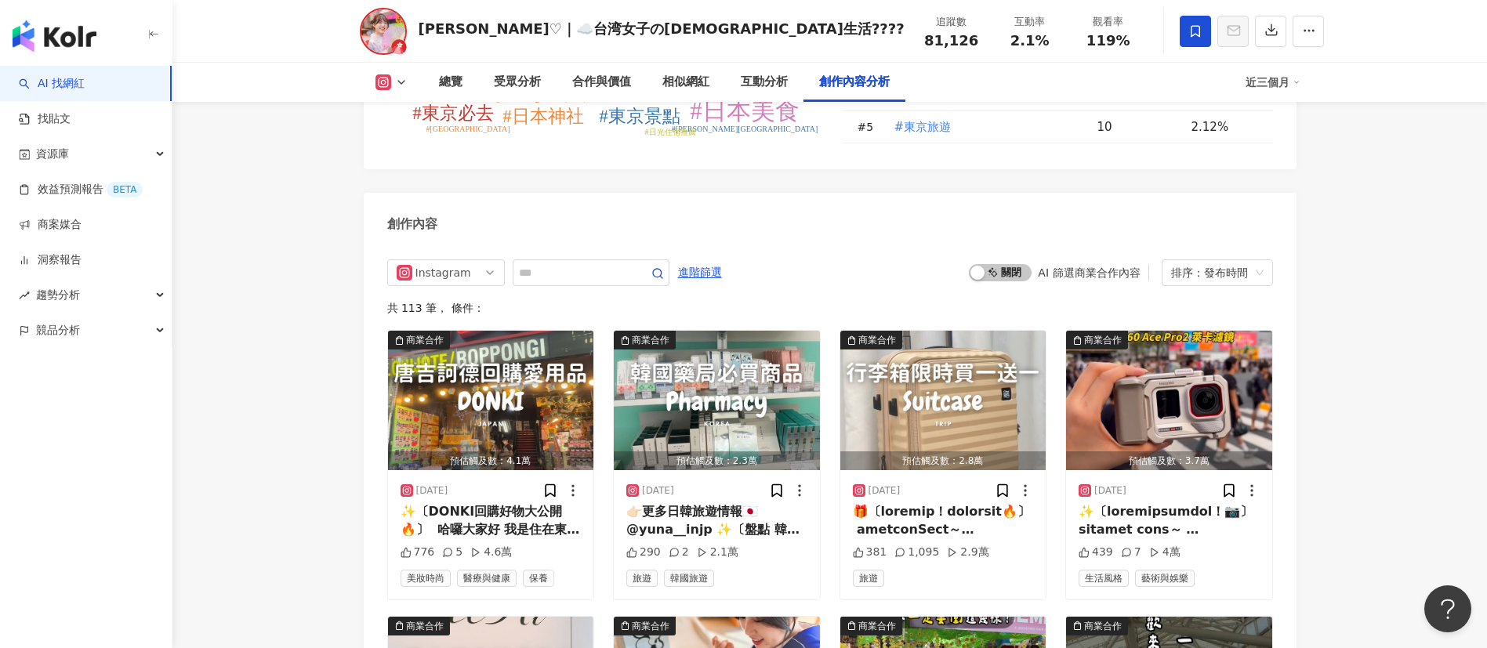
click at [794, 216] on div "創作內容" at bounding box center [830, 218] width 933 height 51
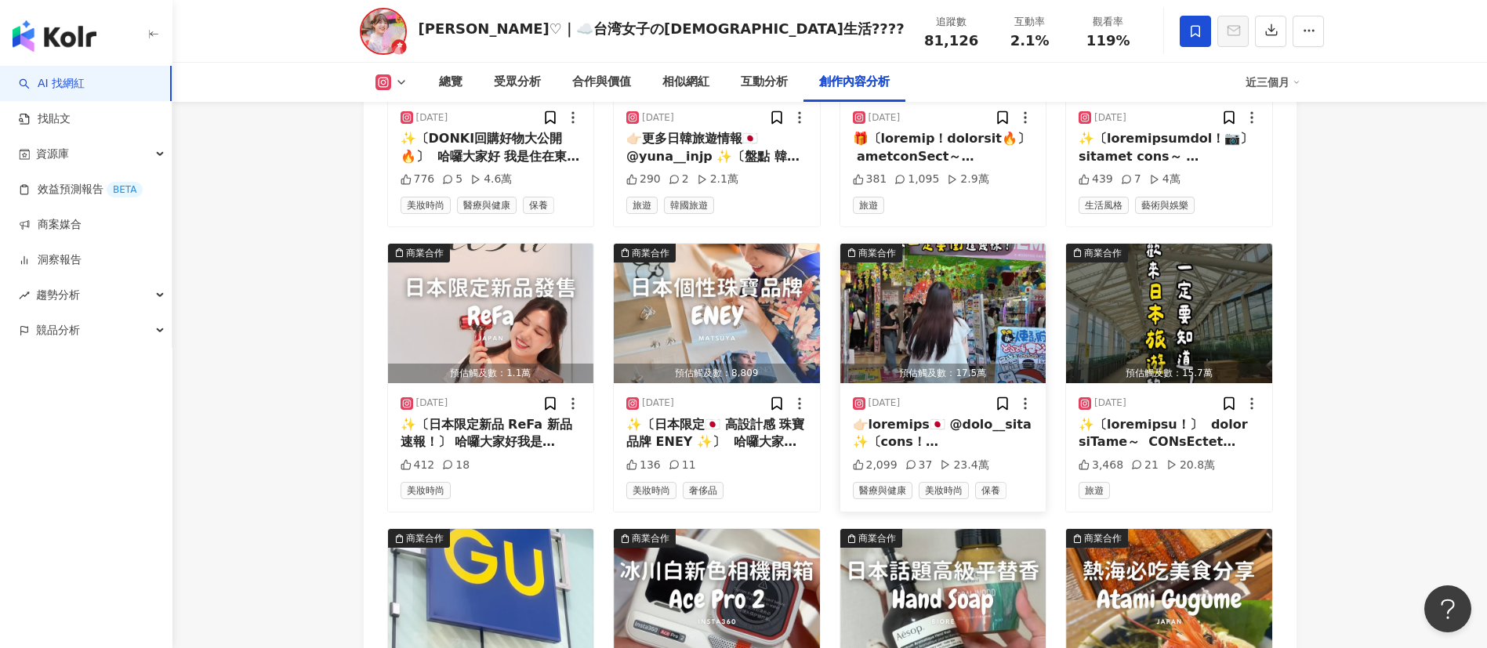
scroll to position [5114, 0]
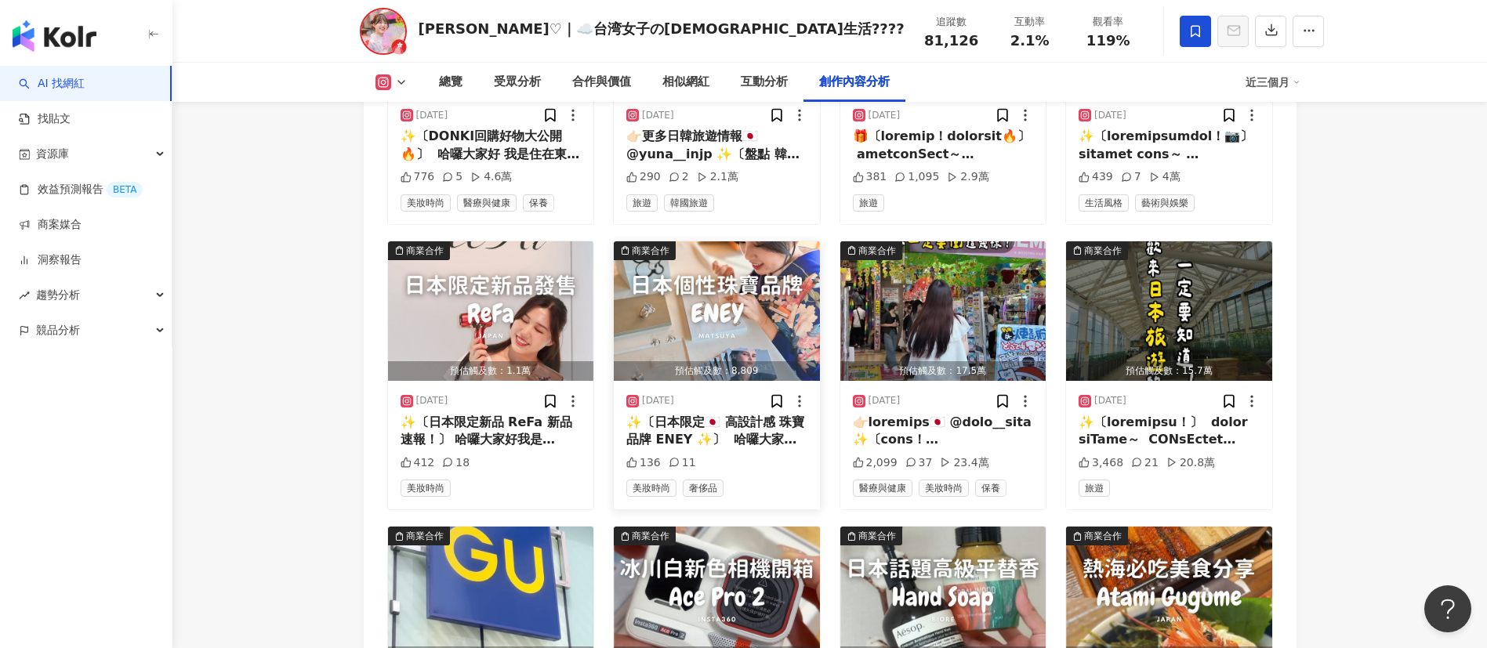
click at [698, 414] on div "✨〔日本限定🇯🇵 高設計感 珠寶品牌 ENEY ✨〕 ⁡ 哈囉大家好 我是Yuna～ ⁡ 身為珠寶業OL 常常有人問我： 「有沒有推薦的日系珠寶品牌？」 ⁡ …" at bounding box center [716, 431] width 181 height 35
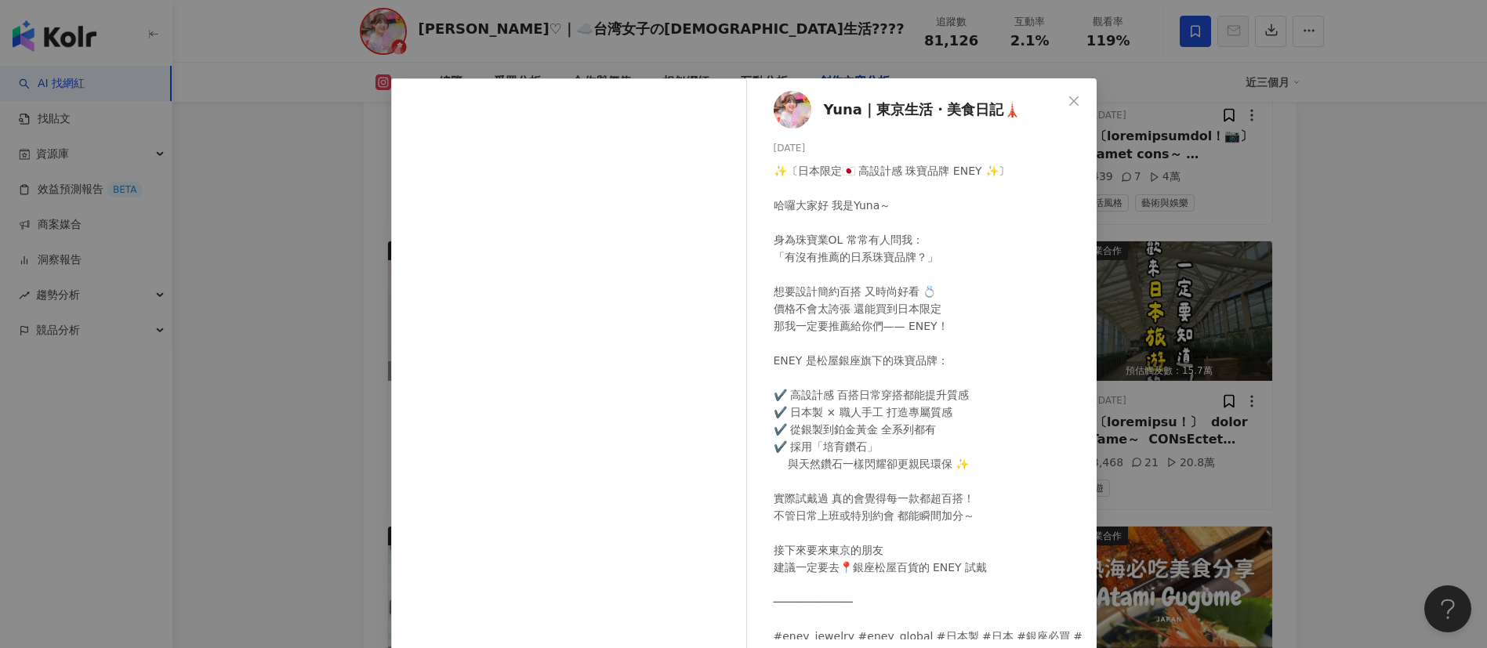
click at [898, 394] on div "✨〔日本限定🇯🇵 高設計感 珠寶品牌 ENEY ✨〕 ⁡ 哈囉大家好 我是Yuna～ ⁡ 身為珠寶業OL 常常有人問我： 「有沒有推薦的日系珠寶品牌？」 ⁡ …" at bounding box center [929, 412] width 310 height 500
click at [952, 463] on div "✨〔日本限定🇯🇵 高設計感 珠寶品牌 ENEY ✨〕 ⁡ 哈囉大家好 我是Yuna～ ⁡ 身為珠寶業OL 常常有人問我： 「有沒有推薦的日系珠寶品牌？」 ⁡ …" at bounding box center [929, 412] width 310 height 500
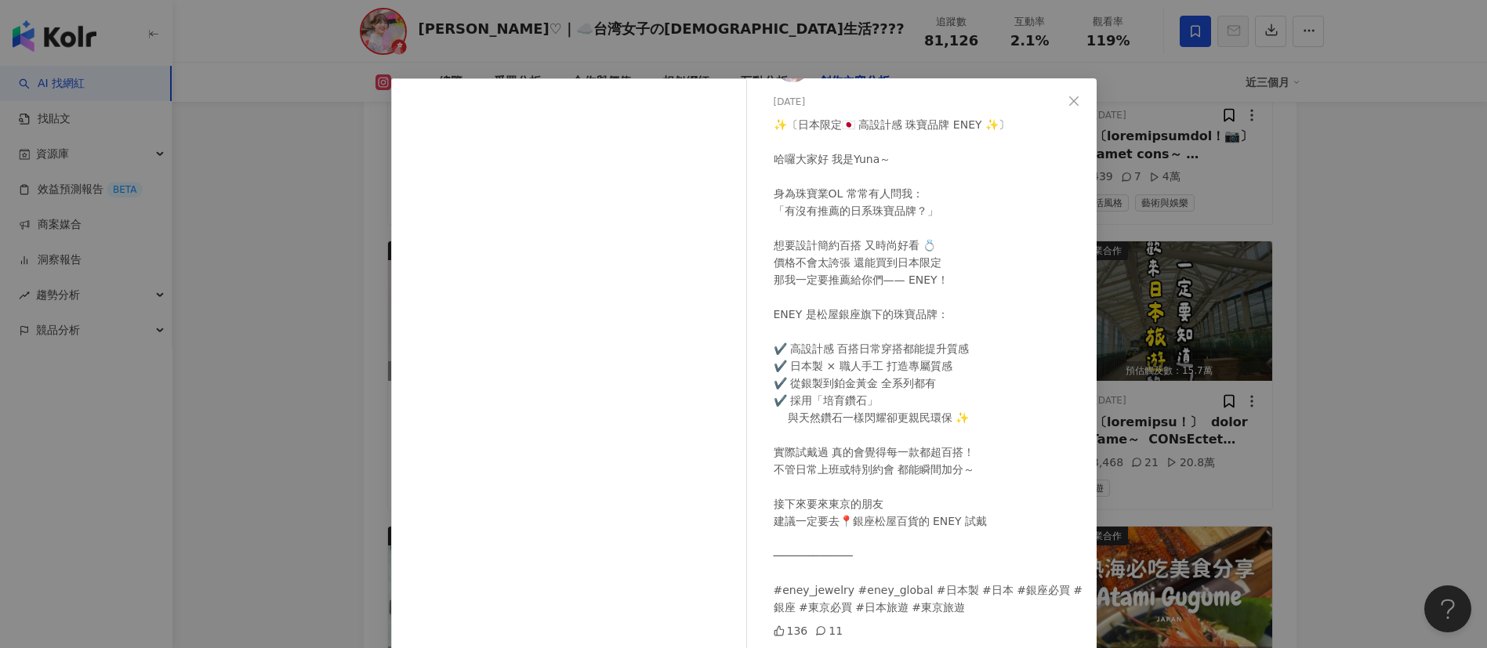
scroll to position [55, 0]
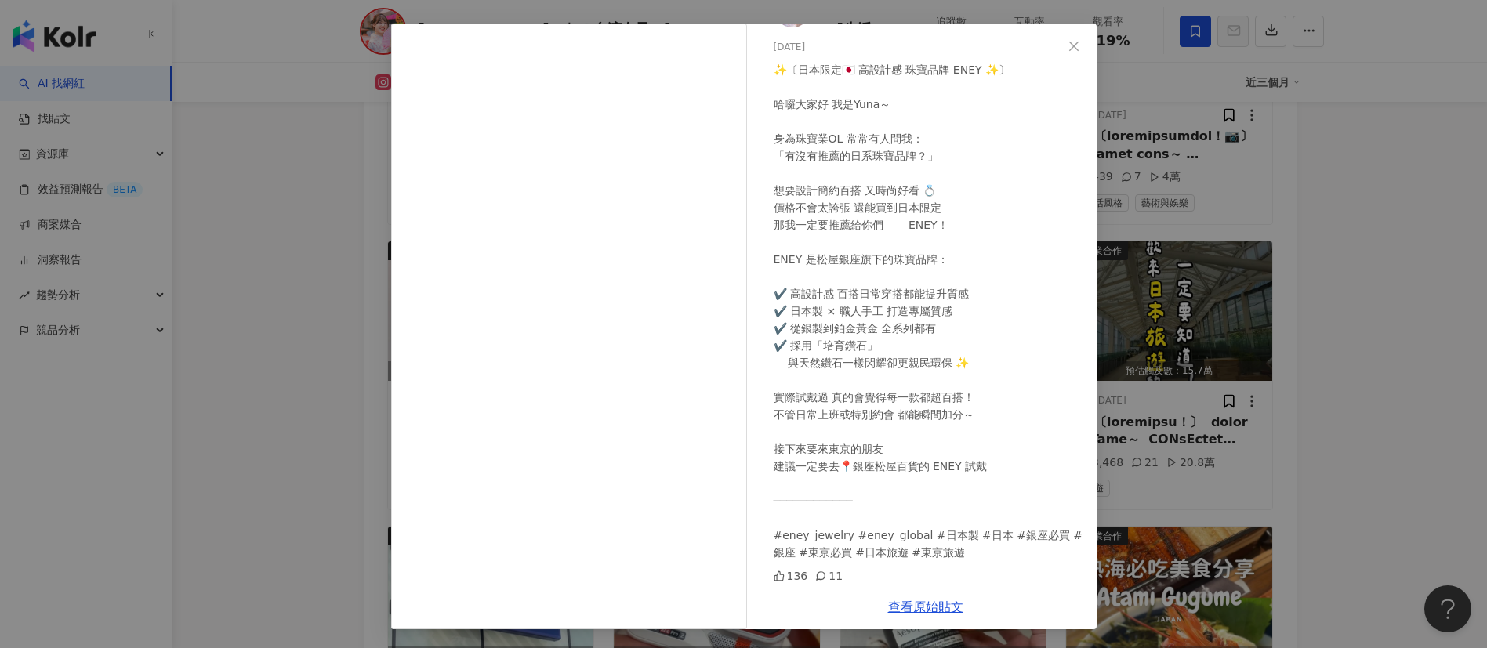
click at [1318, 528] on div "Yuna｜東京生活・美食日記🗼 2025/9/14 136 11 查看原始貼文" at bounding box center [743, 324] width 1487 height 648
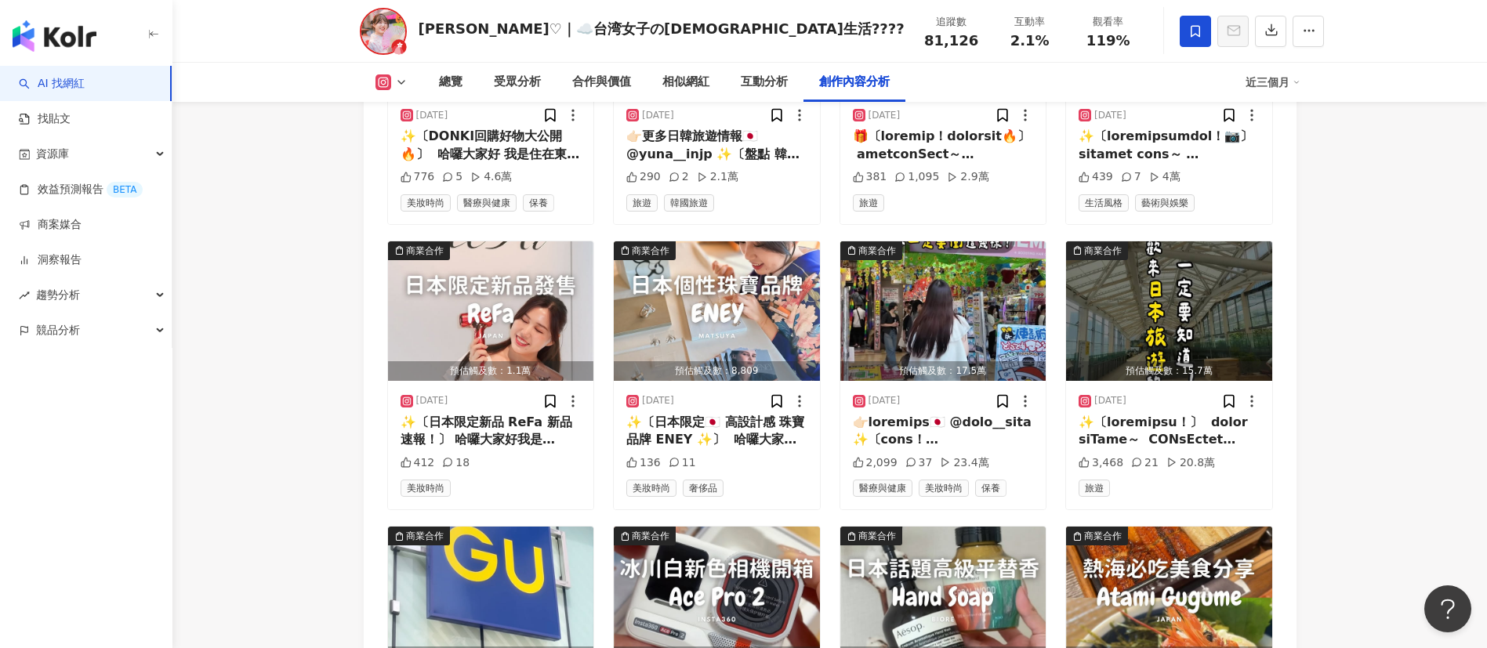
click at [604, 442] on div "商業合作 預估觸及數：4.1萬 2025/9/30 ✨〔DONKI回購好物大公開🔥〕 ⁡ 哈囉大家好 我是住在東京的 Yuna💕 ⁡ 今天要跟大家分享 我在唐…" at bounding box center [830, 375] width 886 height 841
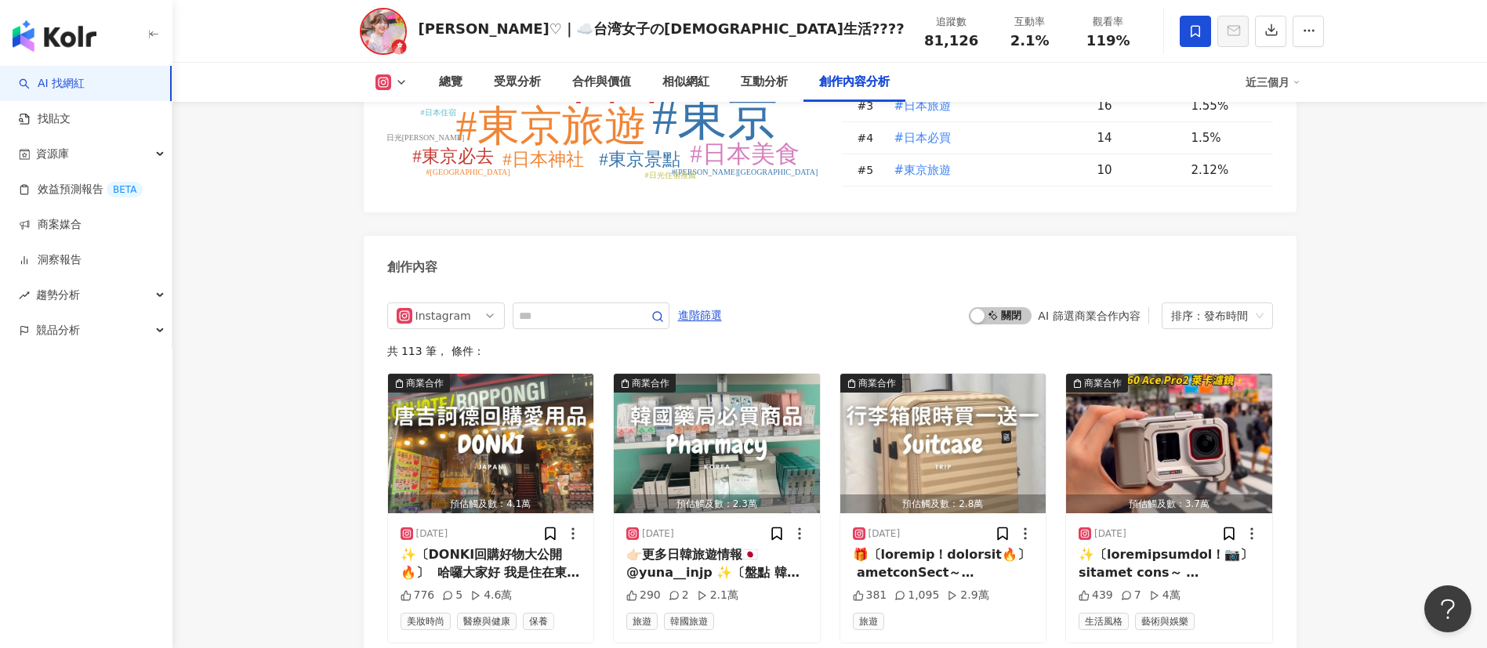
scroll to position [4696, 0]
click at [916, 263] on div "創作內容" at bounding box center [830, 260] width 933 height 51
click at [464, 546] on div "✨〔DONKI回購好物大公開🔥〕 ⁡ 哈囉大家好 我是住在東京的 Yuna💕 ⁡ 今天要跟大家分享 我在唐吉訶德一買再買的愛用品！ ⁡ ① 休足時間（穴位按摩…" at bounding box center [491, 563] width 181 height 35
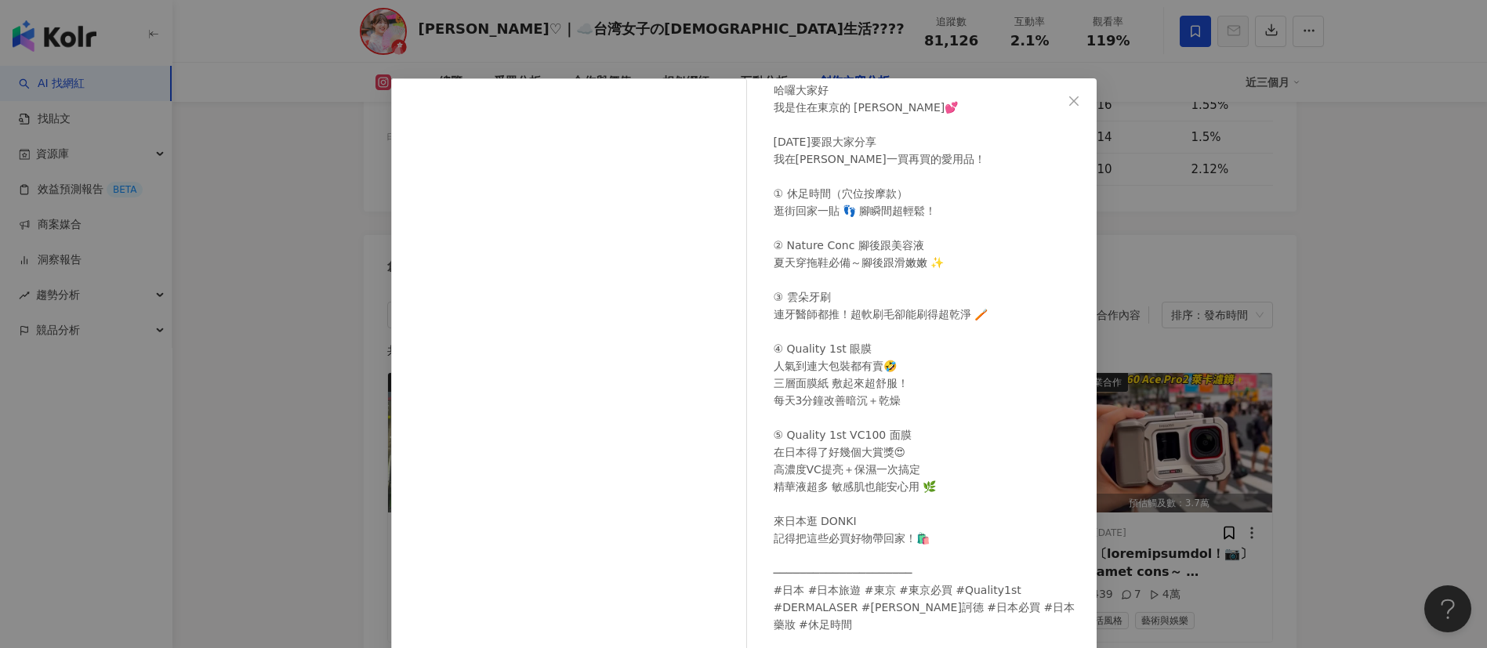
scroll to position [55, 0]
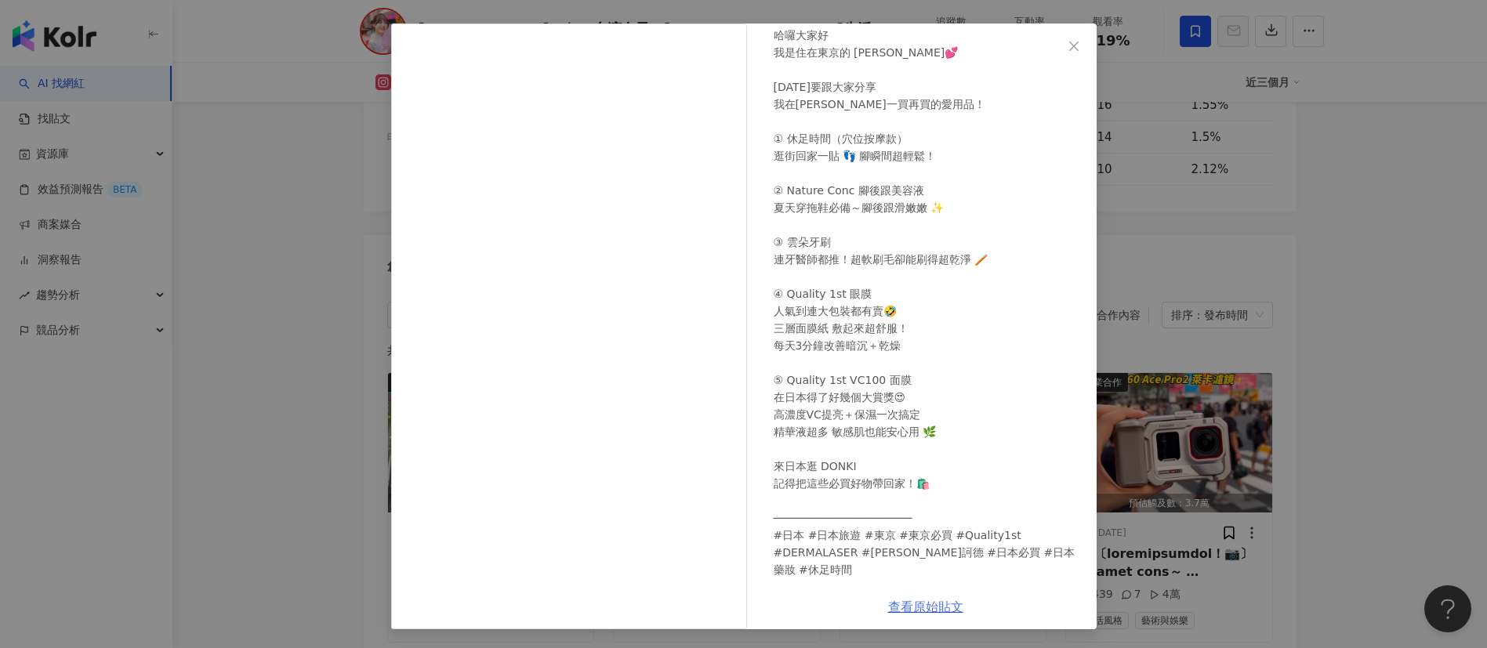
click at [901, 604] on link "查看原始貼文" at bounding box center [925, 607] width 75 height 15
click at [1257, 283] on div "Yuna｜東京生活・美食日記🗼 2025/9/30 ✨〔DONKI回購好物大公開🔥〕 ⁡ 哈囉大家好 我是住在東京的 Yuna💕 ⁡ 今天要跟大家分享 我在唐…" at bounding box center [743, 324] width 1487 height 648
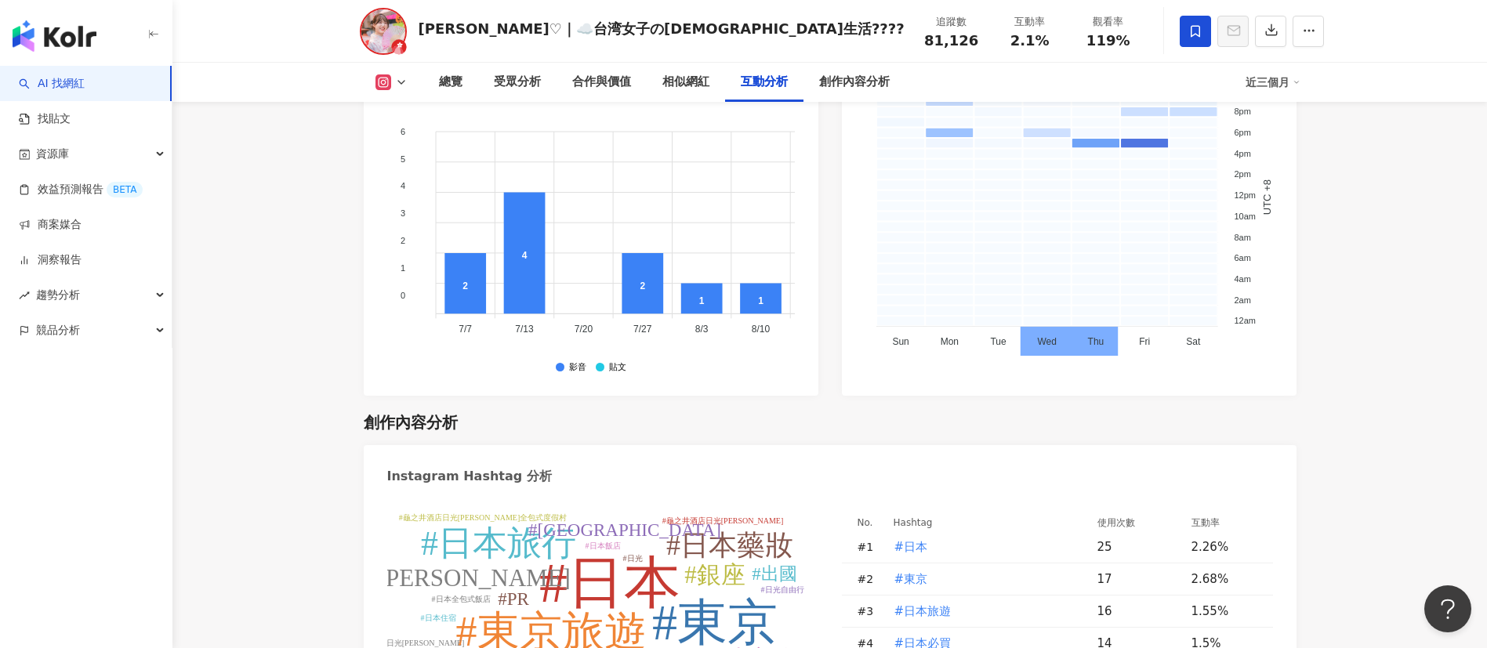
scroll to position [4181, 0]
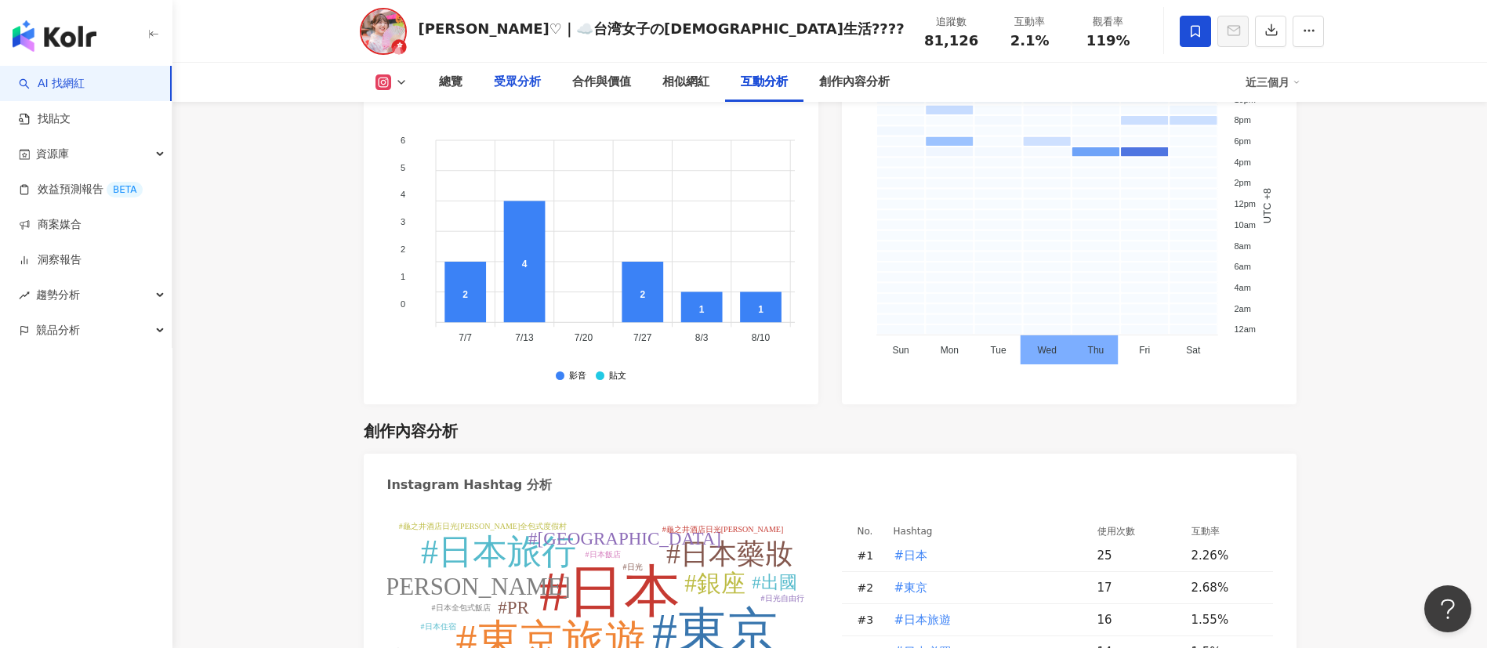
click at [525, 71] on div "受眾分析" at bounding box center [517, 82] width 78 height 39
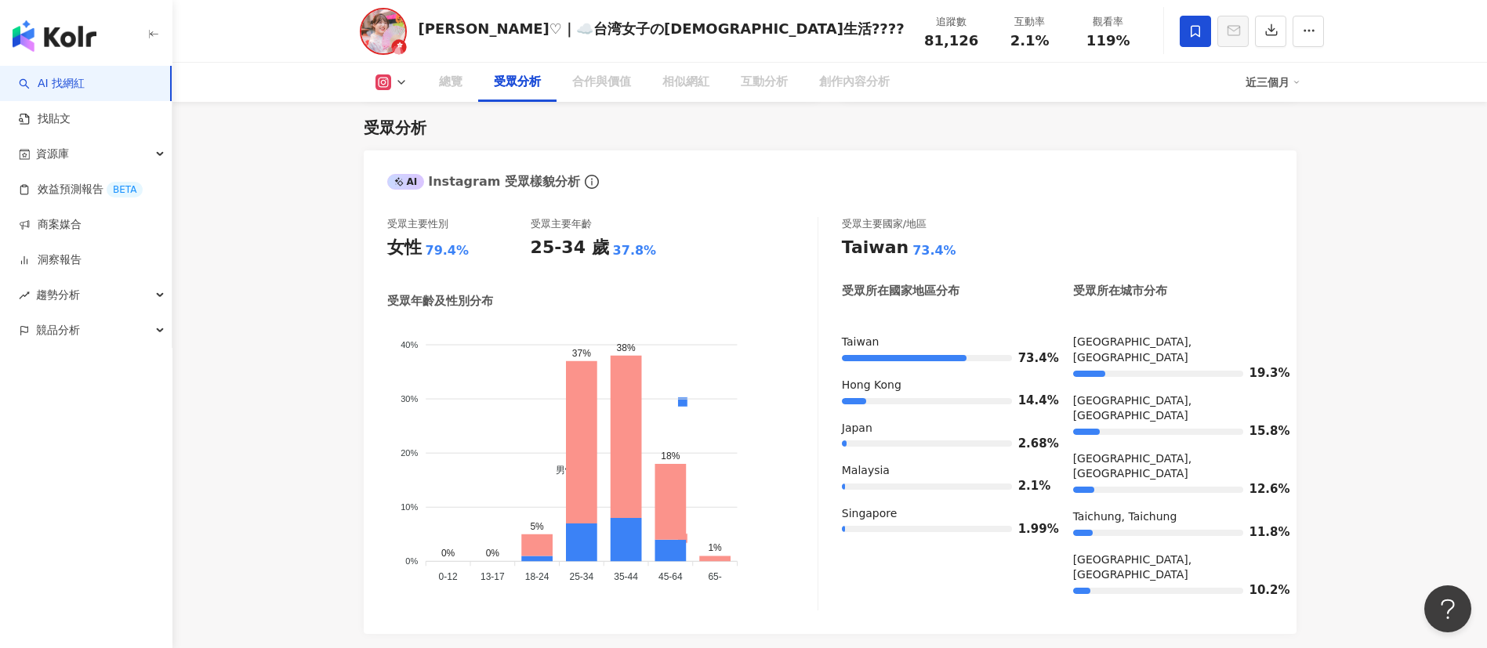
click at [757, 141] on div "受眾分析 AI Instagram 受眾樣貌分析 受眾主要性別 女性 79.4% 受眾主要年齡 25-34 歲 37.8% 受眾年齡及性別分布 男性 女性 4…" at bounding box center [830, 503] width 933 height 804
click at [735, 211] on div "受眾主要性別 女性 79.4% 受眾主要年齡 25-34 歲 37.8% 受眾年齡及性別分布 男性 女性 40% 40% 30% 30% 20% 20% 10…" at bounding box center [830, 417] width 933 height 432
drag, startPoint x: 911, startPoint y: 36, endPoint x: 875, endPoint y: 37, distance: 36.1
click at [875, 37] on div "Yuna♡︎｜☁️台湾女子の日本生活???? 追蹤數 81,126 互動率 2.1% 觀看率 119%" at bounding box center [829, 31] width 1003 height 62
copy span "81,126"
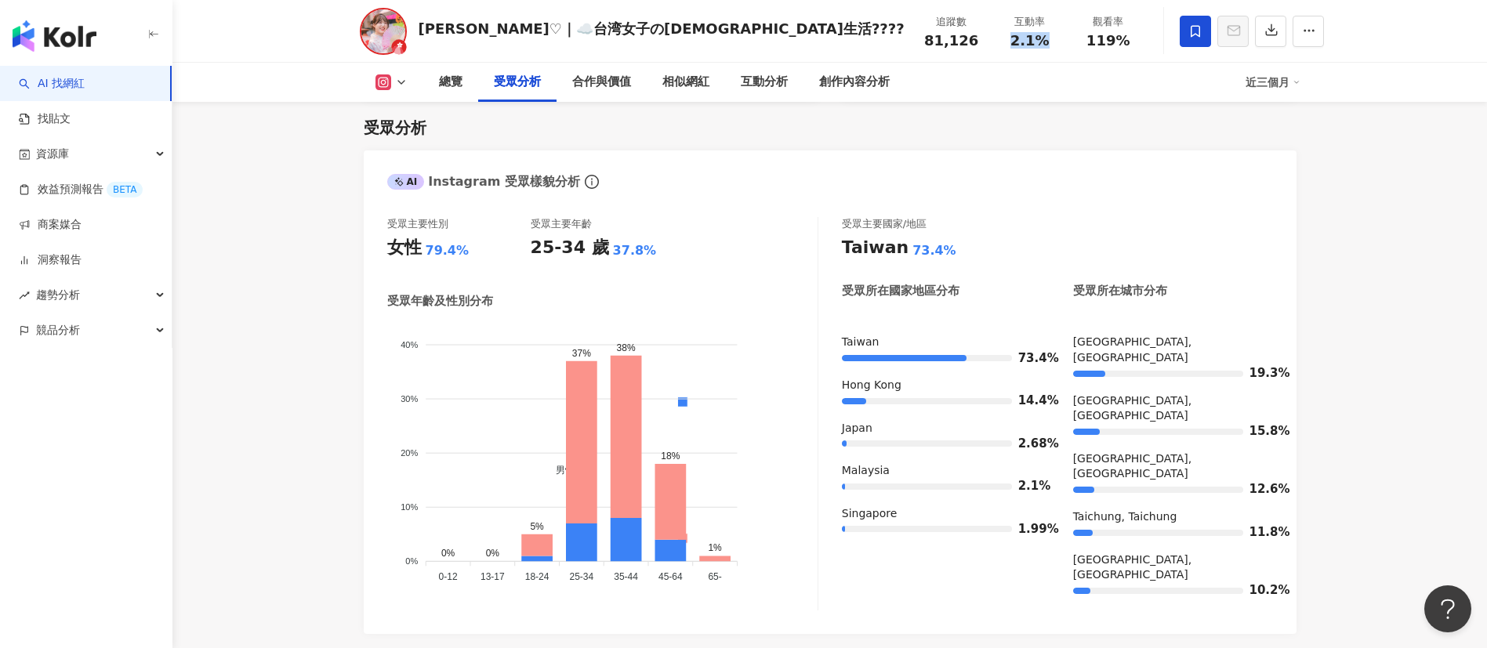
drag, startPoint x: 1027, startPoint y: 47, endPoint x: 974, endPoint y: 40, distance: 53.8
click at [991, 40] on div "互動率 2.1%" at bounding box center [1030, 31] width 78 height 34
copy span "2.1%"
drag, startPoint x: 1104, startPoint y: 35, endPoint x: 1047, endPoint y: 34, distance: 56.4
click at [1069, 34] on div "觀看率 119%" at bounding box center [1108, 31] width 78 height 34
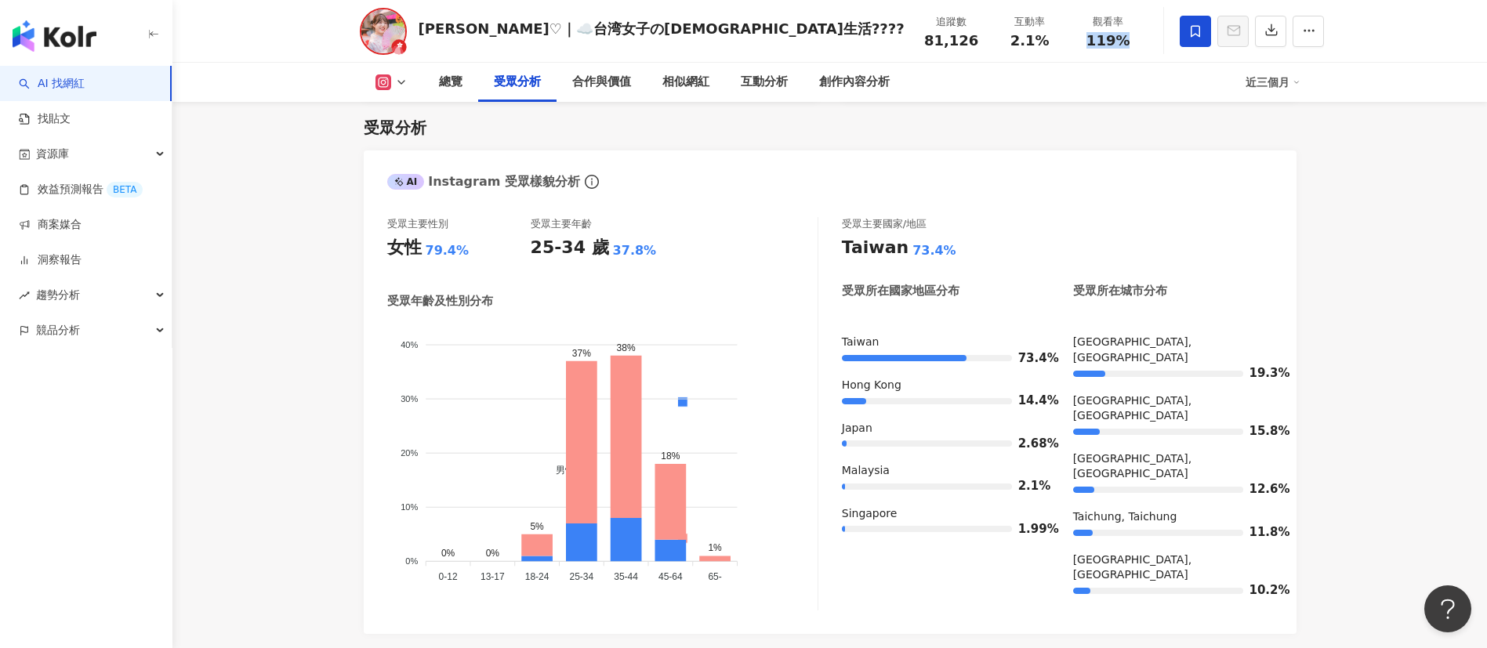
copy span "119%"
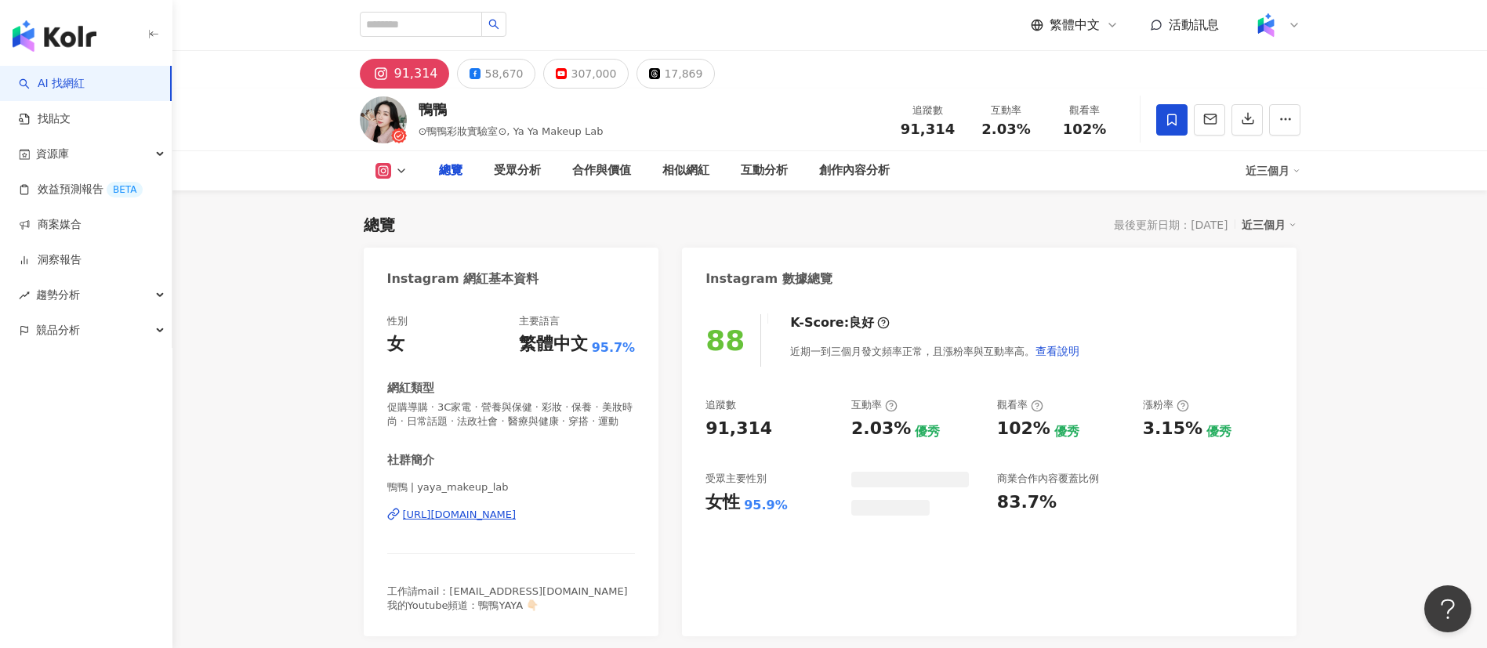
type input "**"
click at [902, 126] on div "91,314" at bounding box center [928, 130] width 60 height 16
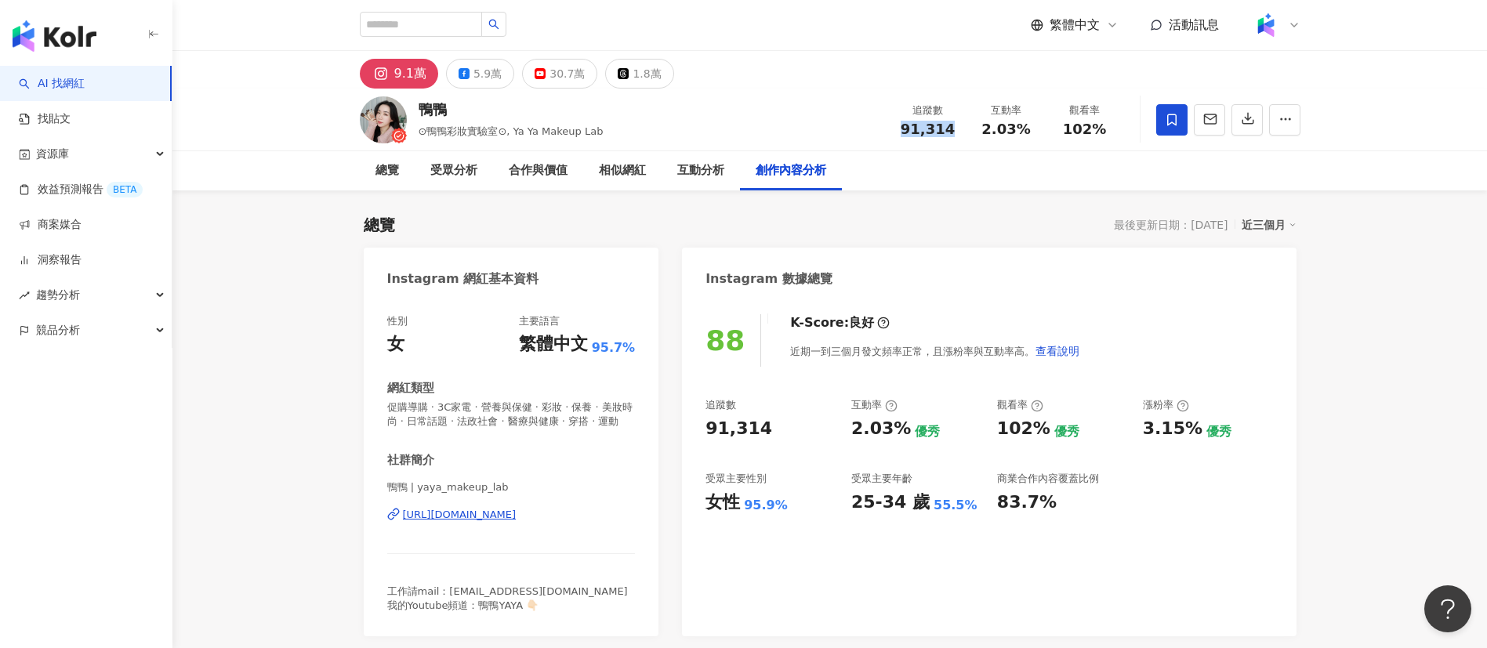
scroll to position [4877, 0]
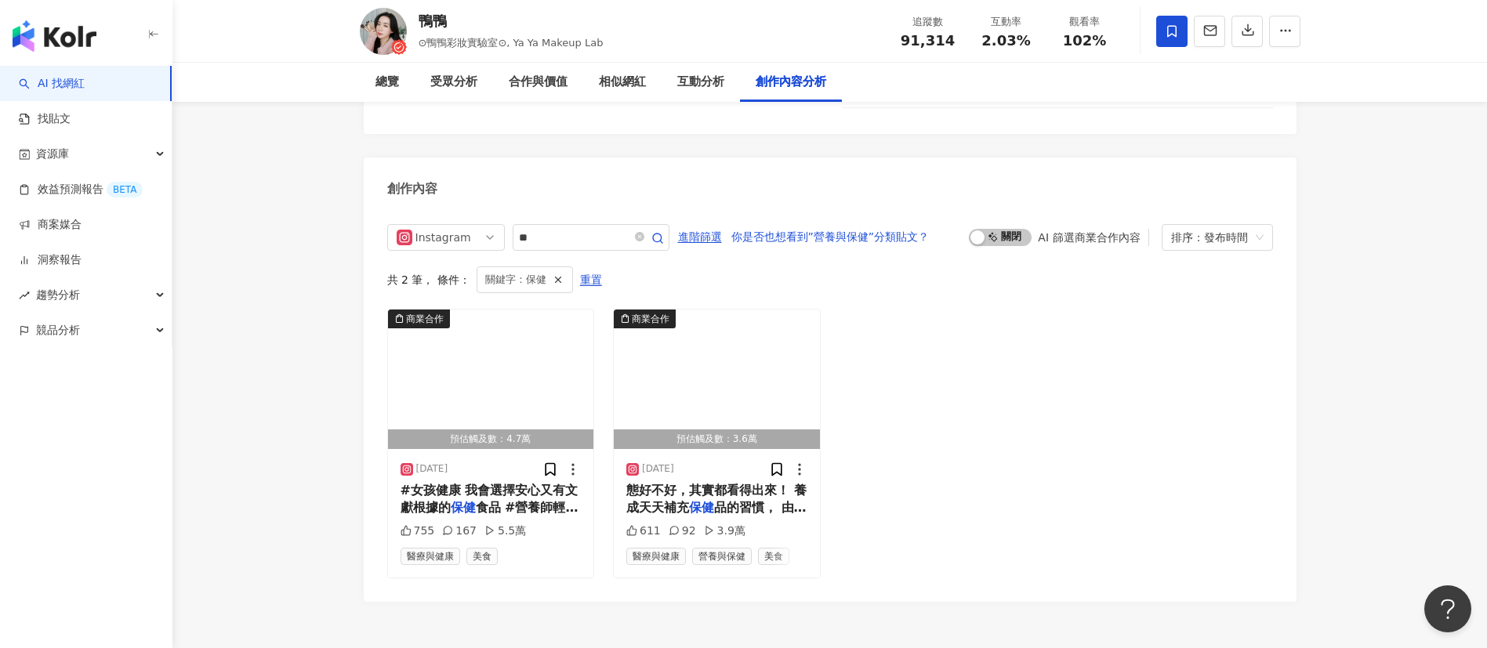
drag, startPoint x: 1029, startPoint y: 139, endPoint x: 984, endPoint y: 134, distance: 44.9
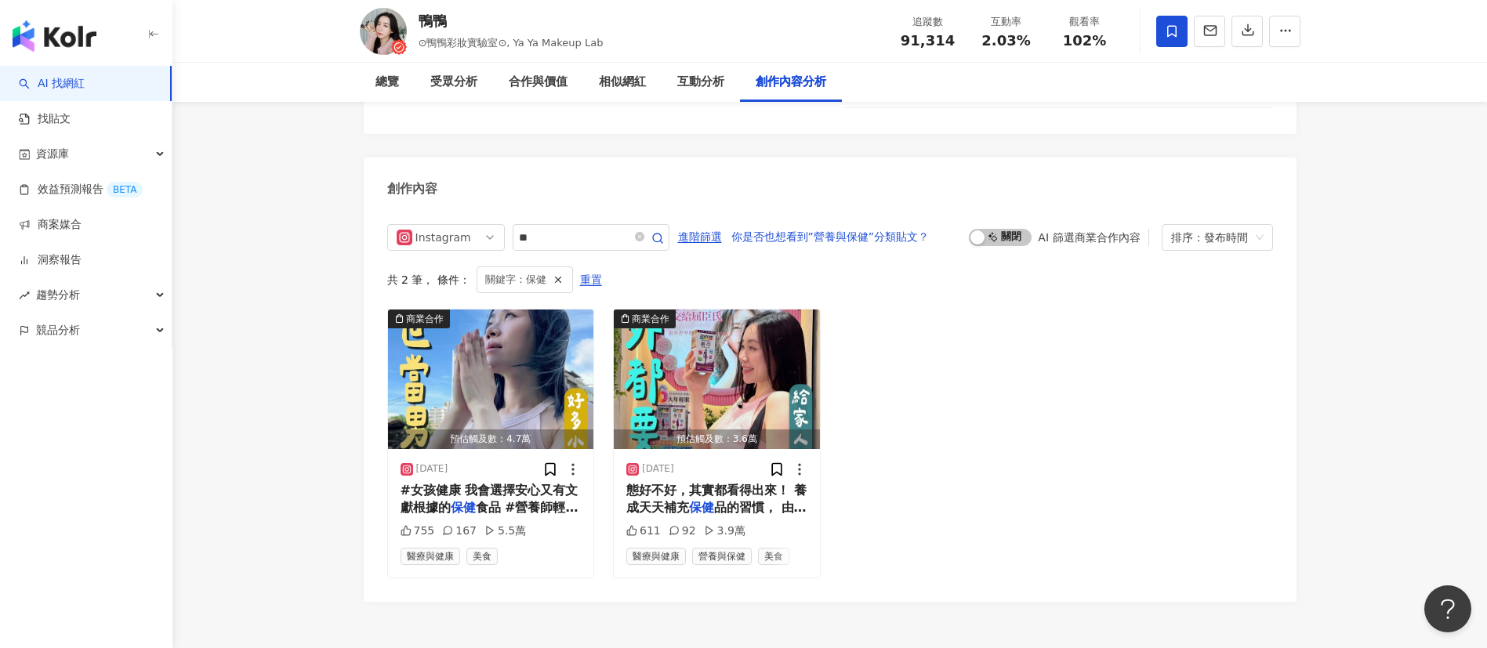
click at [984, 158] on div "創作內容" at bounding box center [830, 183] width 933 height 51
drag, startPoint x: 1032, startPoint y: 45, endPoint x: 982, endPoint y: 42, distance: 49.5
click at [982, 42] on div "2.03%" at bounding box center [1007, 41] width 60 height 16
copy span "2.03%"
drag, startPoint x: 1130, startPoint y: 45, endPoint x: 1057, endPoint y: 45, distance: 72.9
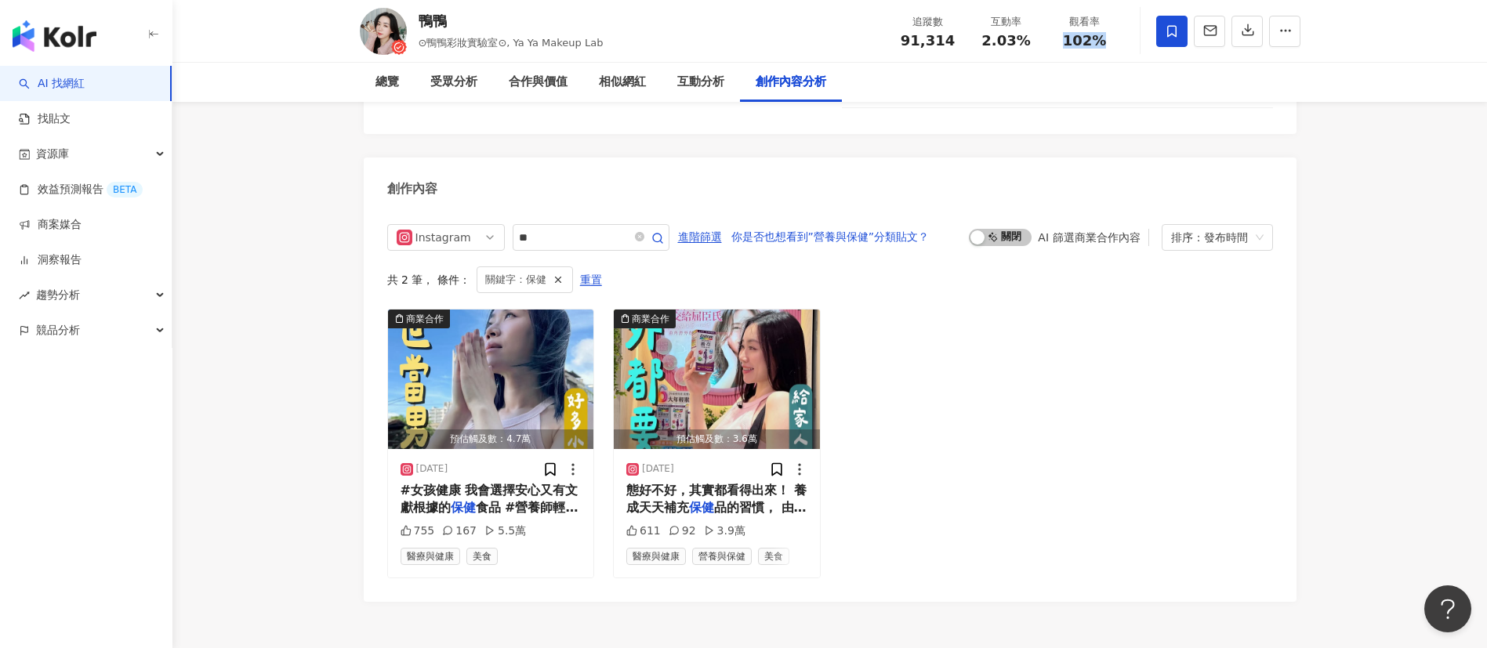
click at [1057, 45] on div "[GEOGRAPHIC_DATA] ⊙[GEOGRAPHIC_DATA]⊙, Ya Ya Makeup Lab 追蹤數 91,314 互動率 2.03% 觀看…" at bounding box center [829, 31] width 1003 height 62
copy span "102%"
click at [435, 80] on div "受眾分析" at bounding box center [453, 82] width 47 height 19
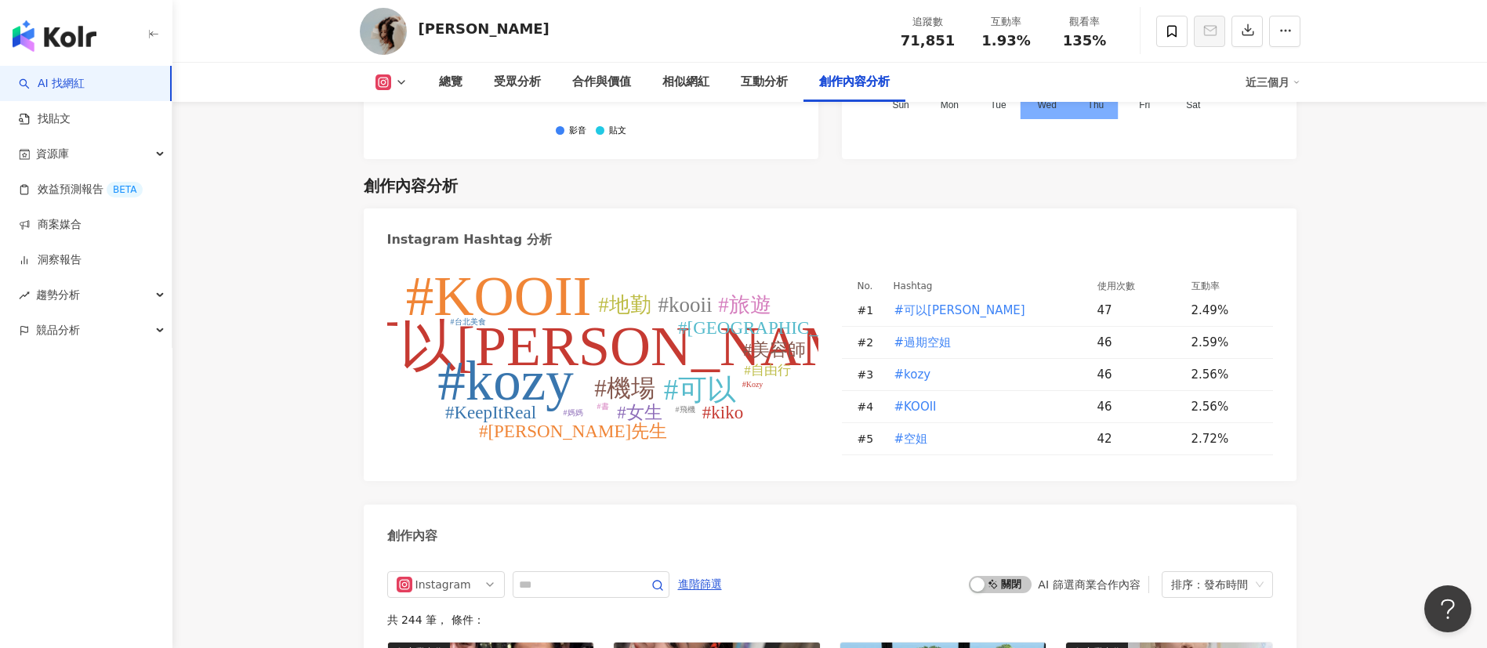
scroll to position [4474, 0]
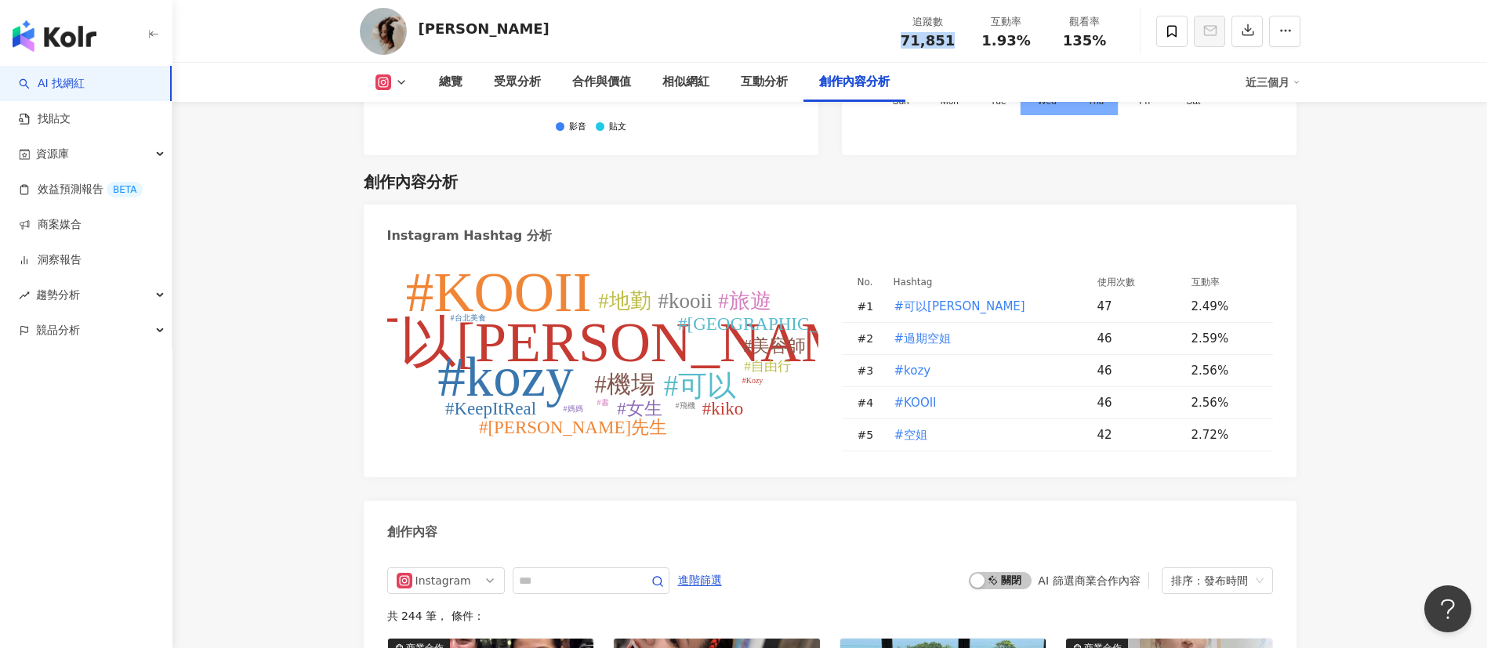
drag, startPoint x: 952, startPoint y: 42, endPoint x: 894, endPoint y: 39, distance: 58.1
click at [894, 39] on div "追蹤數 71,851" at bounding box center [928, 31] width 78 height 34
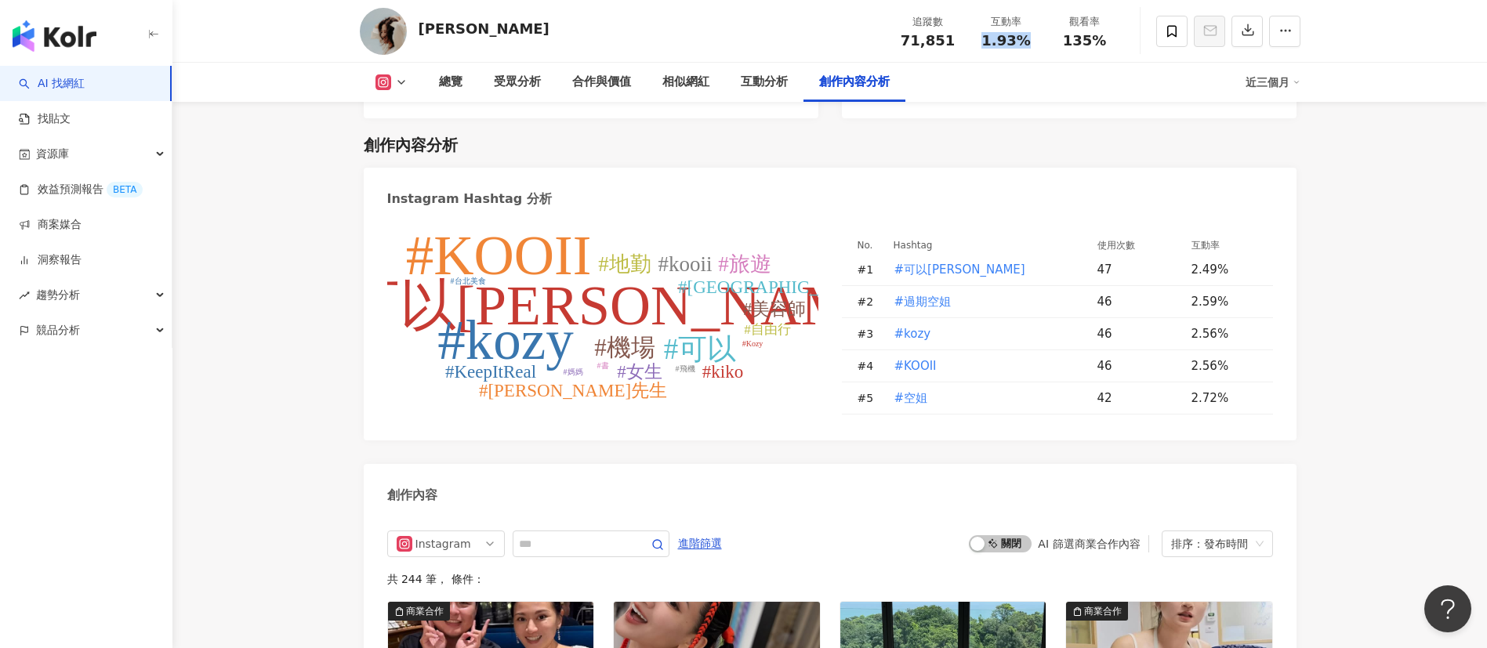
drag, startPoint x: 1027, startPoint y: 41, endPoint x: 978, endPoint y: 36, distance: 49.6
click at [978, 36] on div "1.93%" at bounding box center [1007, 41] width 60 height 16
drag, startPoint x: 1107, startPoint y: 27, endPoint x: 1102, endPoint y: 42, distance: 15.6
click at [1102, 42] on div "觀看率 135%" at bounding box center [1085, 31] width 78 height 34
copy div "觀看率 135%"
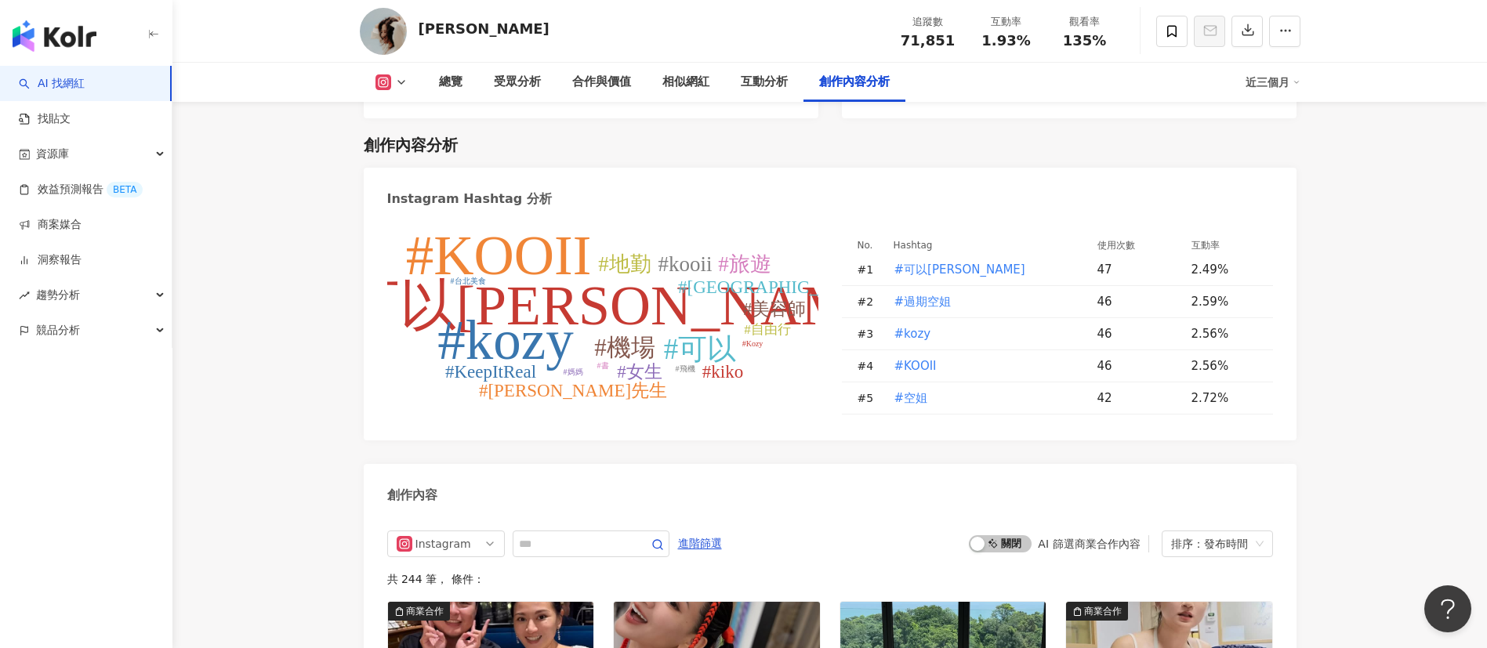
click at [709, 134] on div "創作內容分析" at bounding box center [830, 145] width 933 height 22
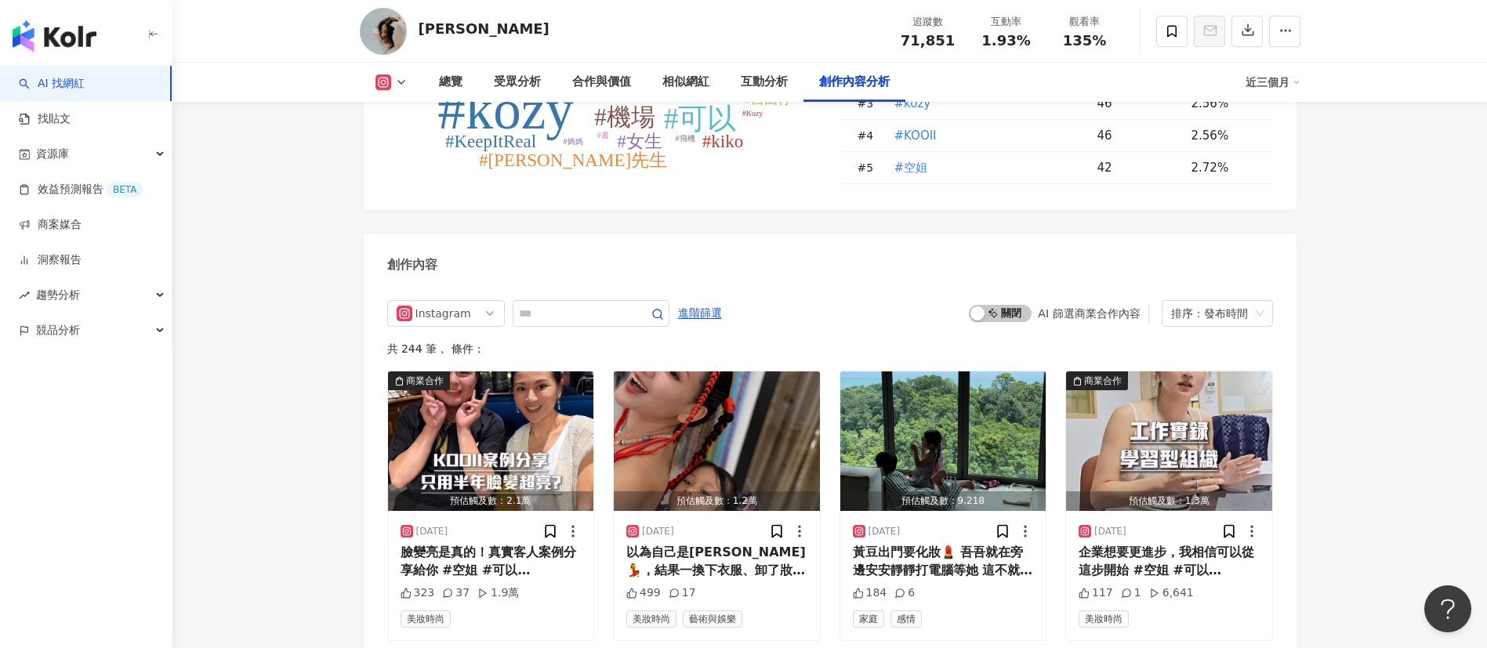
click at [641, 251] on div "創作內容" at bounding box center [830, 259] width 933 height 51
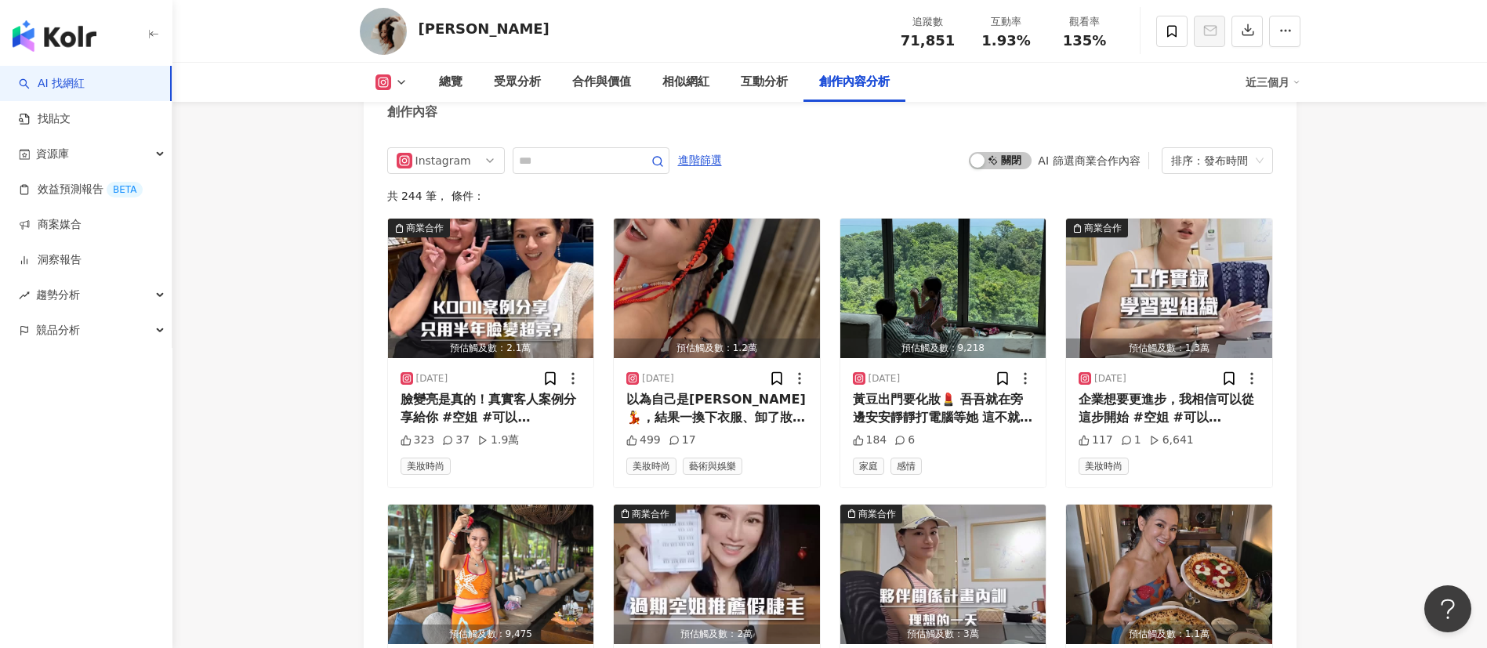
click at [599, 132] on div "Instagram 進階篩選 啟動 關閉 AI 篩選商業合作內容 排序：發布時間 共 244 筆 ， 條件： 商業合作 預估觸及數：2.1萬 [DATE] 臉…" at bounding box center [830, 633] width 933 height 1002
click at [716, 112] on div "創作內容" at bounding box center [830, 106] width 933 height 51
click at [467, 107] on div "創作內容" at bounding box center [830, 106] width 933 height 51
click at [712, 132] on div "Instagram 進階篩選 啟動 關閉 AI 篩選商業合作內容 排序：發布時間 共 244 筆 ， 條件： 商業合作 預估觸及數：2.1萬 [DATE] 臉…" at bounding box center [830, 633] width 933 height 1002
click at [717, 28] on div "[PERSON_NAME] 追蹤數 71,851 互動率 1.93% 觀看率 135%" at bounding box center [829, 31] width 1003 height 62
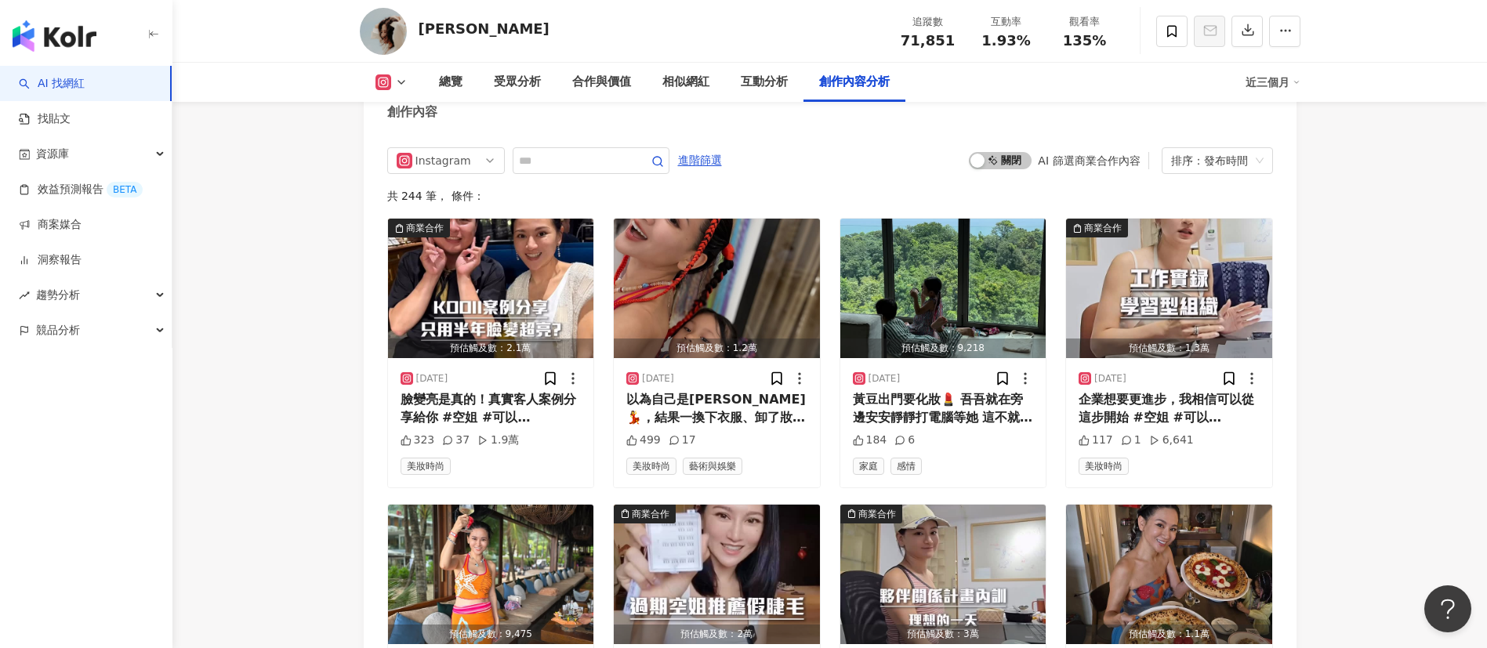
click at [671, 8] on div "[PERSON_NAME] 追蹤數 71,851 互動率 1.93% 觀看率 135%" at bounding box center [829, 31] width 1003 height 62
click at [1184, 397] on div "企業想要更進步，我相信可以從這步開始 #空姐 #可以[PERSON_NAME] #過期空姐 #面膜 #男生做臉 #過期空姐KIKO #kozy #KOOII …" at bounding box center [1169, 408] width 181 height 35
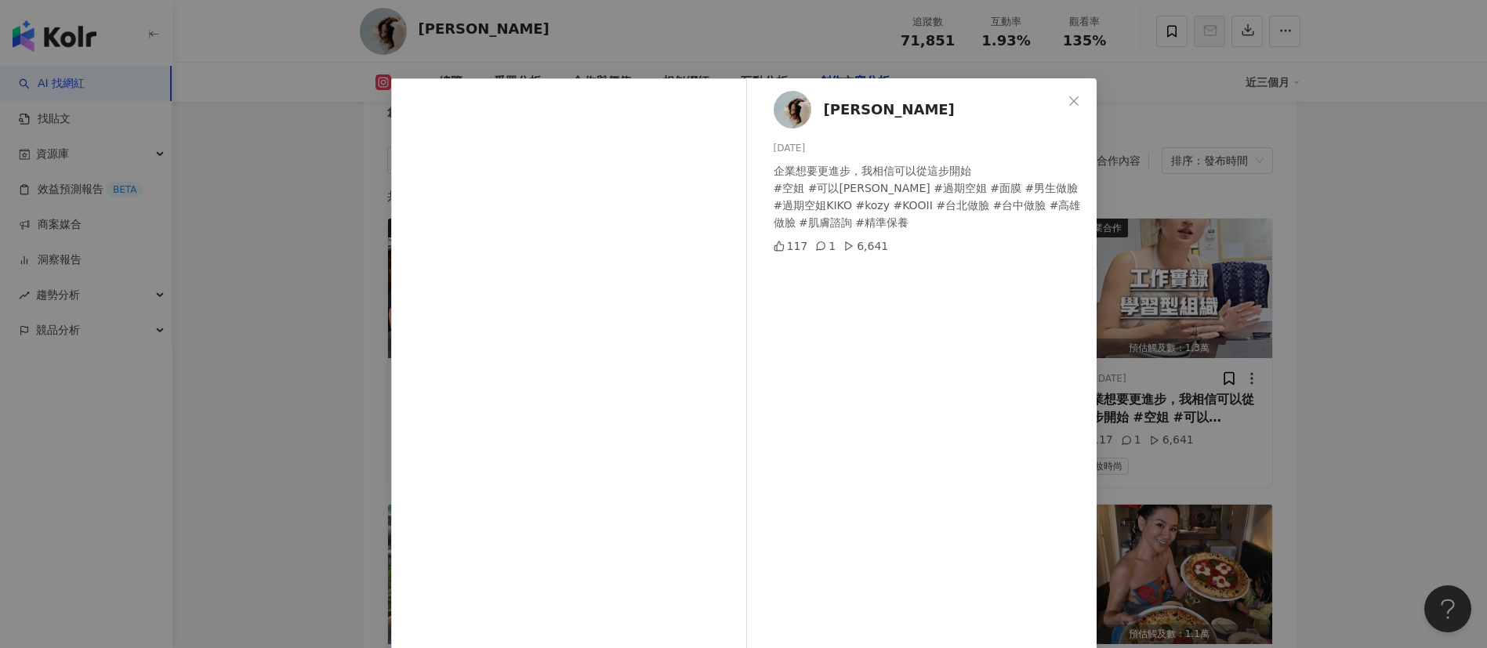
click at [1392, 428] on div "[PERSON_NAME] [DATE] 企業想要更進步，我相信可以從這步開始 #空姐 #可以[PERSON_NAME] #過期空姐 #面膜 #男生做臉 #過…" at bounding box center [743, 324] width 1487 height 648
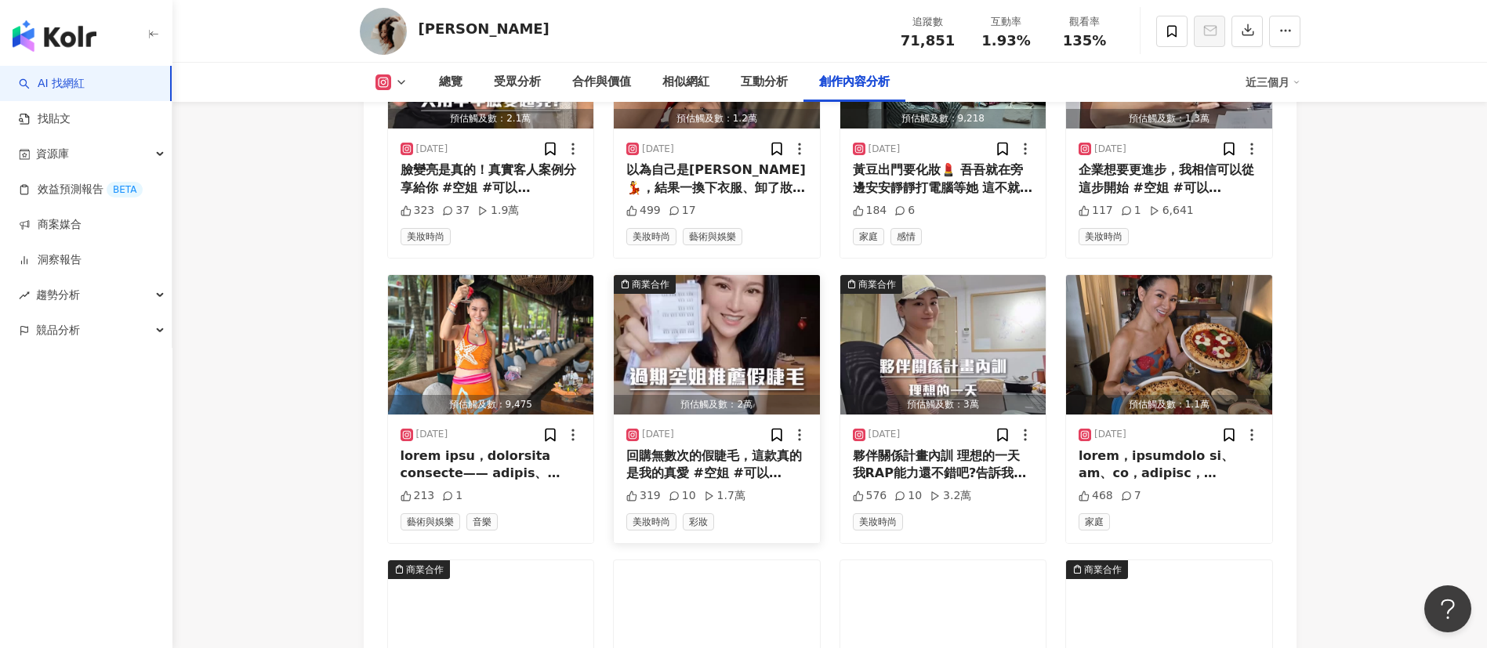
scroll to position [5125, 0]
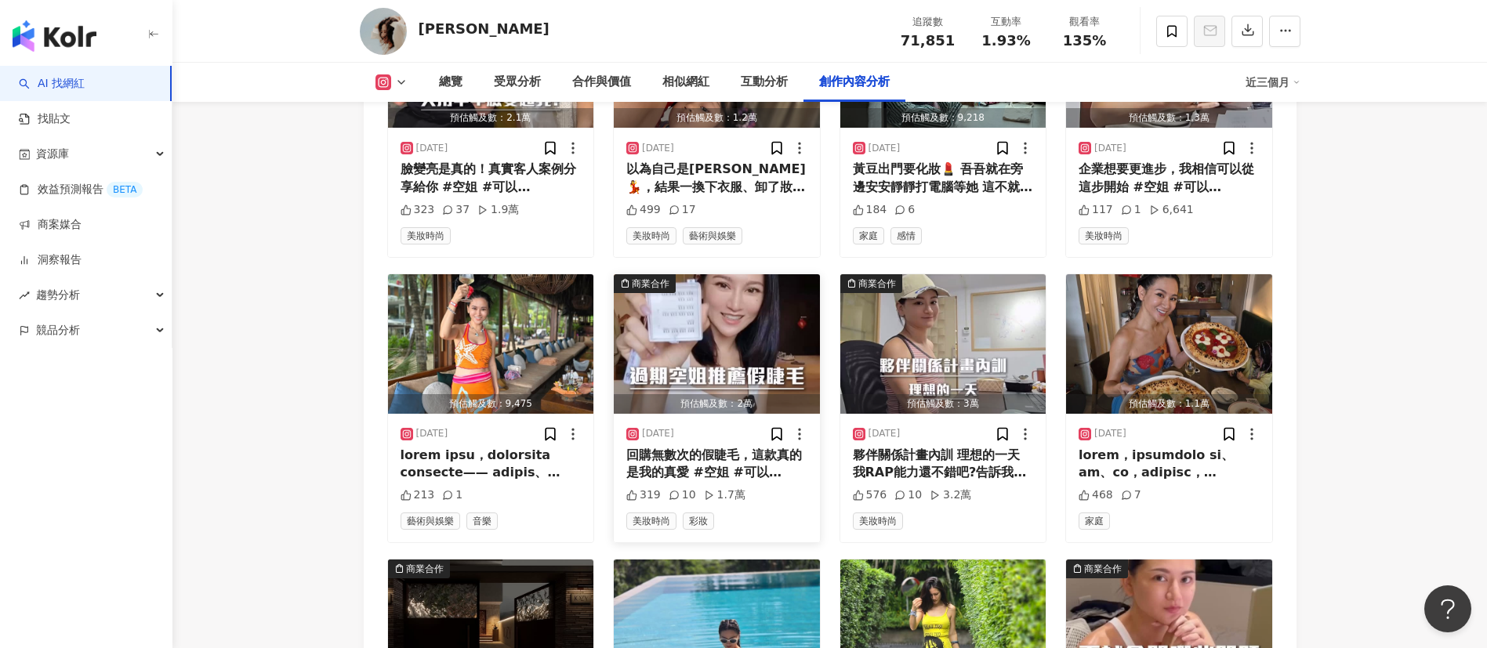
click at [707, 450] on div "回購無數次的假睫毛，這款真的是我的真愛 #空姐 #可以沙龍 #過期空姐 #面膜 #男生做臉 #過期空姐KIKO #kozy #KOOII #台北做臉 #台中做…" at bounding box center [716, 464] width 181 height 35
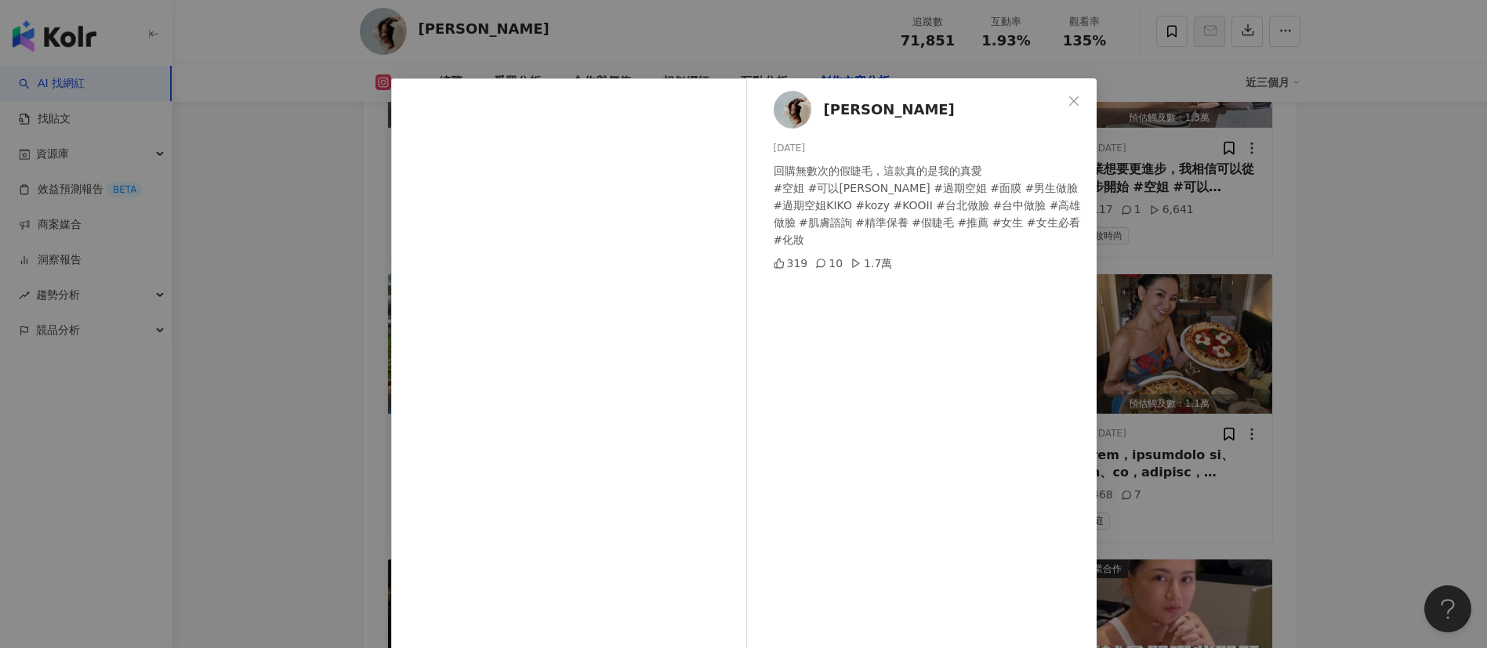
scroll to position [55, 0]
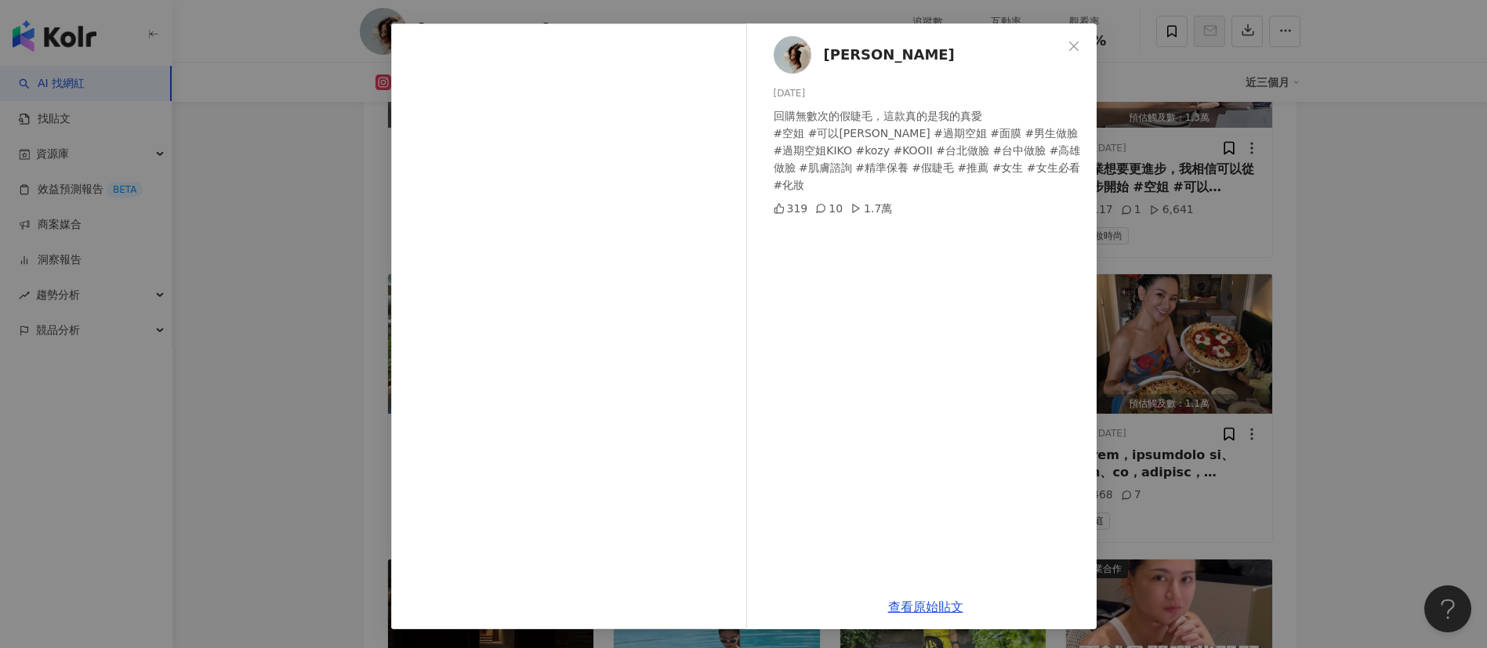
click at [1280, 486] on div "Akiko Lin 2025/9/25 回購無數次的假睫毛，這款真的是我的真愛 #空姐 #可以沙龍 #過期空姐 #面膜 #男生做臉 #過期空姐KIKO #ko…" at bounding box center [743, 324] width 1487 height 648
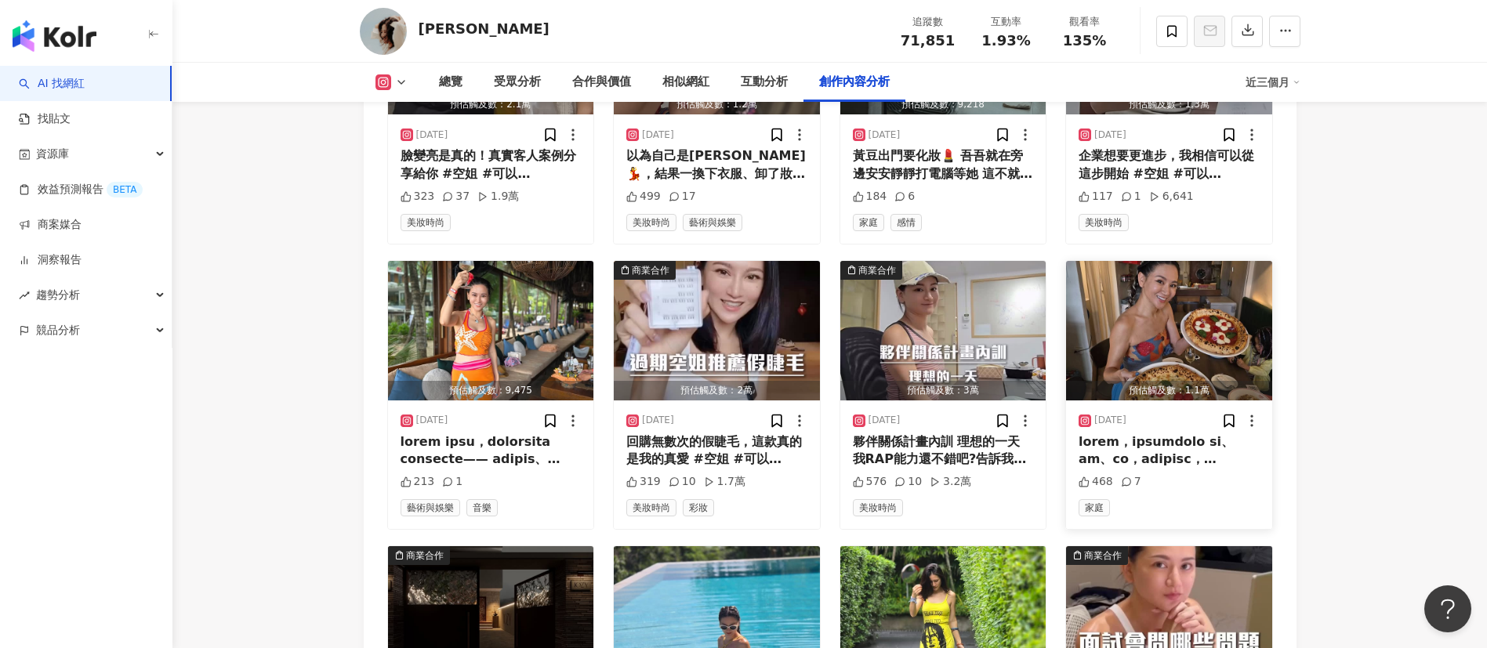
scroll to position [5139, 0]
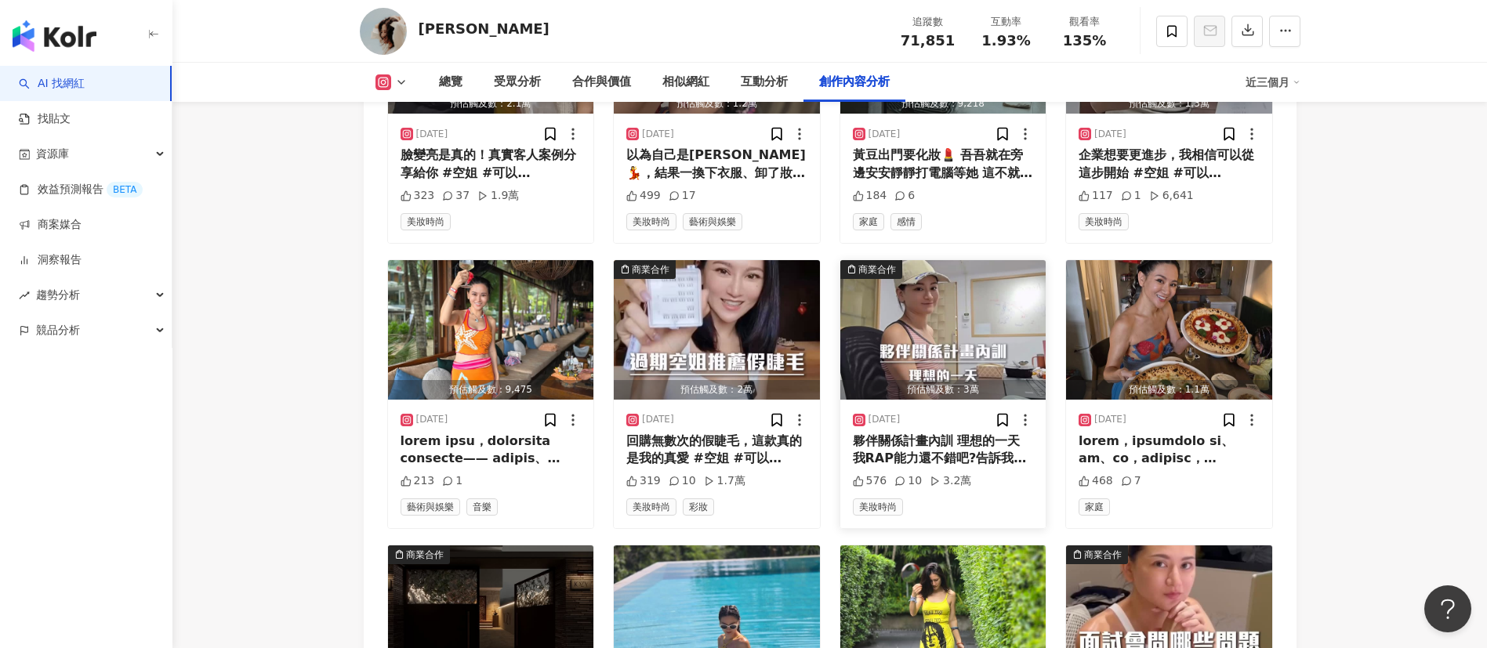
click at [946, 435] on div "夥伴關係計畫內訓 理想的一天 我RAP能力還不錯吧?告訴我你理想的一天是什麼樣子 #空姐 #可以沙龍 #過期空姐 #面膜 #男生做臉 #過期空姐KIKO #k…" at bounding box center [943, 450] width 181 height 35
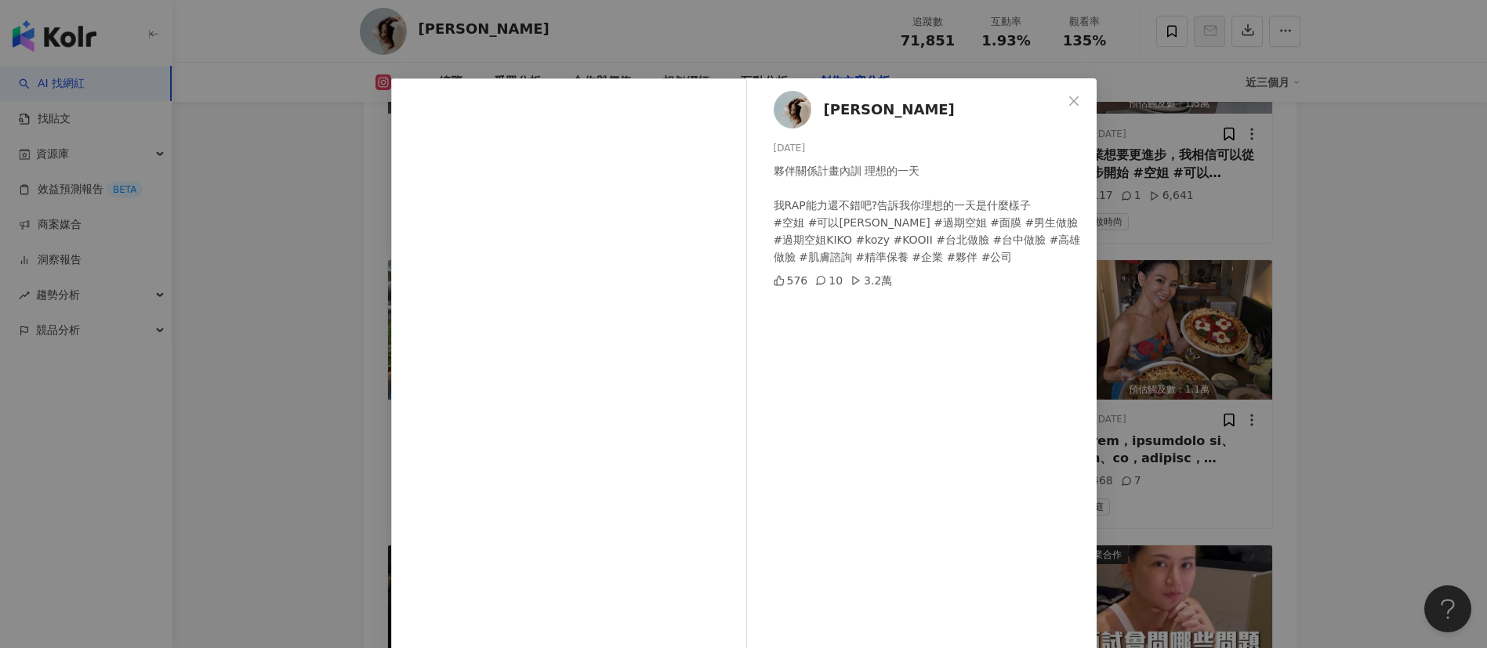
click at [1251, 507] on div "Akiko Lin 2025/9/23 夥伴關係計畫內訓 理想的一天 我RAP能力還不錯吧?告訴我你理想的一天是什麼樣子 #空姐 #可以沙龍 #過期空姐 #面…" at bounding box center [743, 324] width 1487 height 648
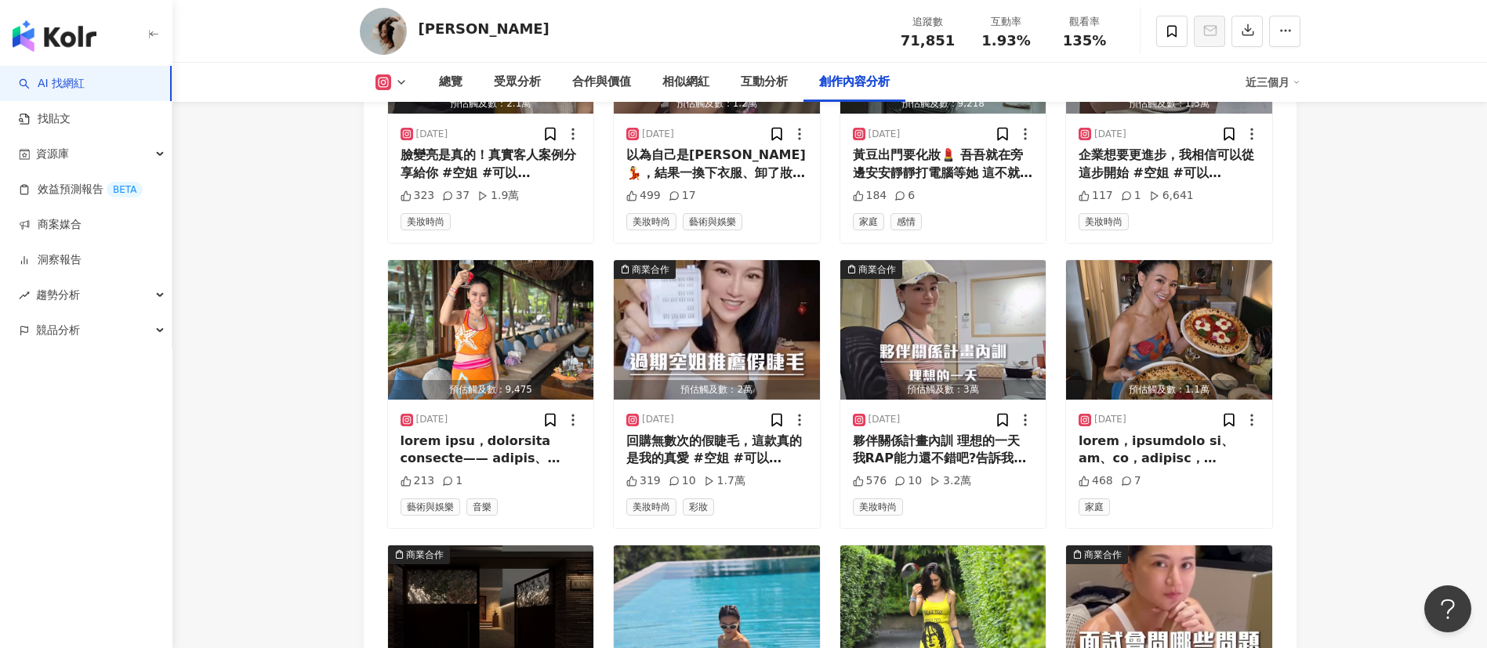
scroll to position [5430, 0]
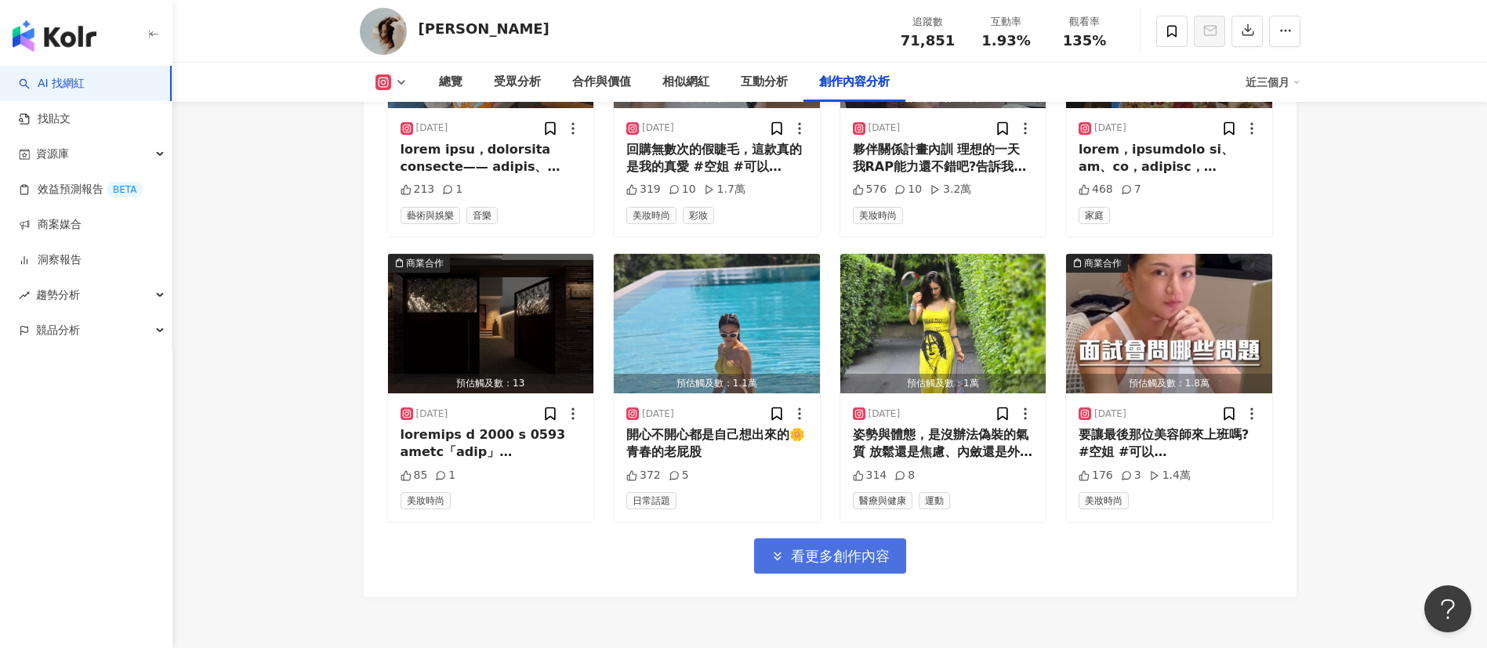
click at [851, 548] on span "看更多創作內容" at bounding box center [840, 556] width 99 height 17
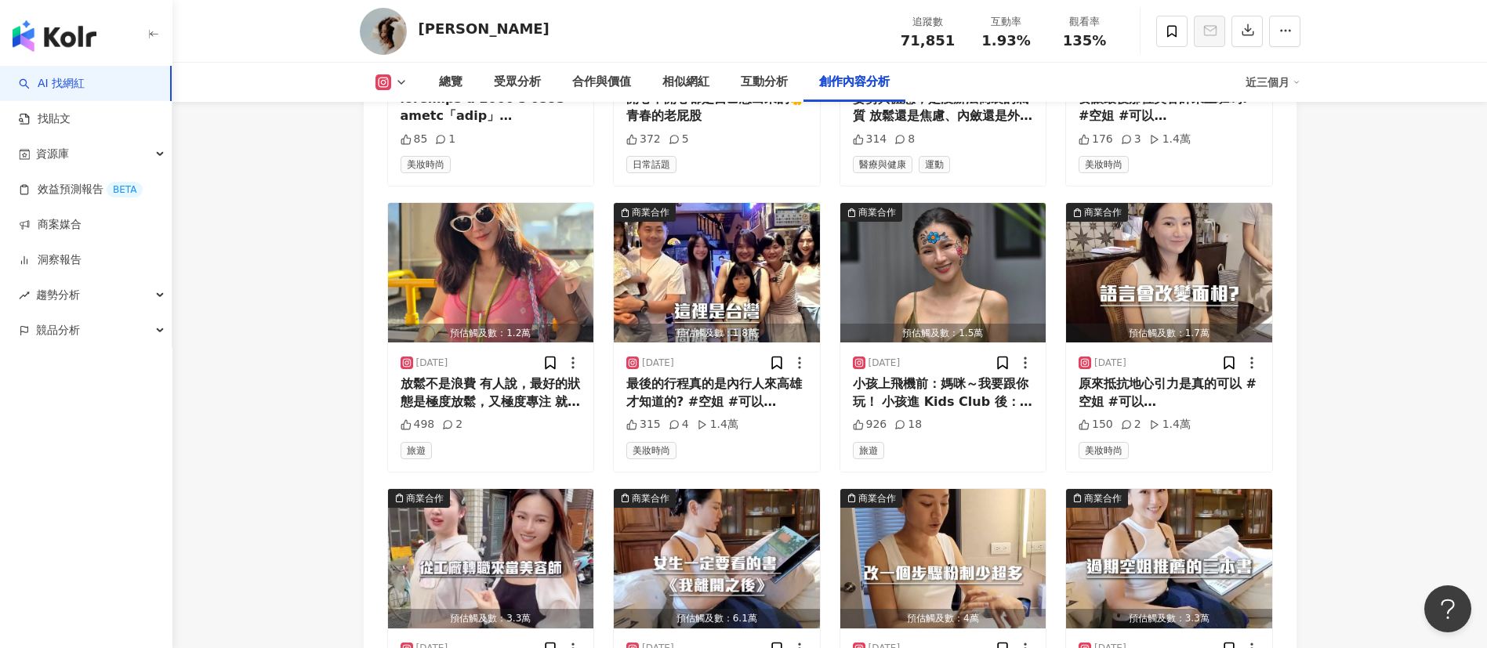
scroll to position [5771, 0]
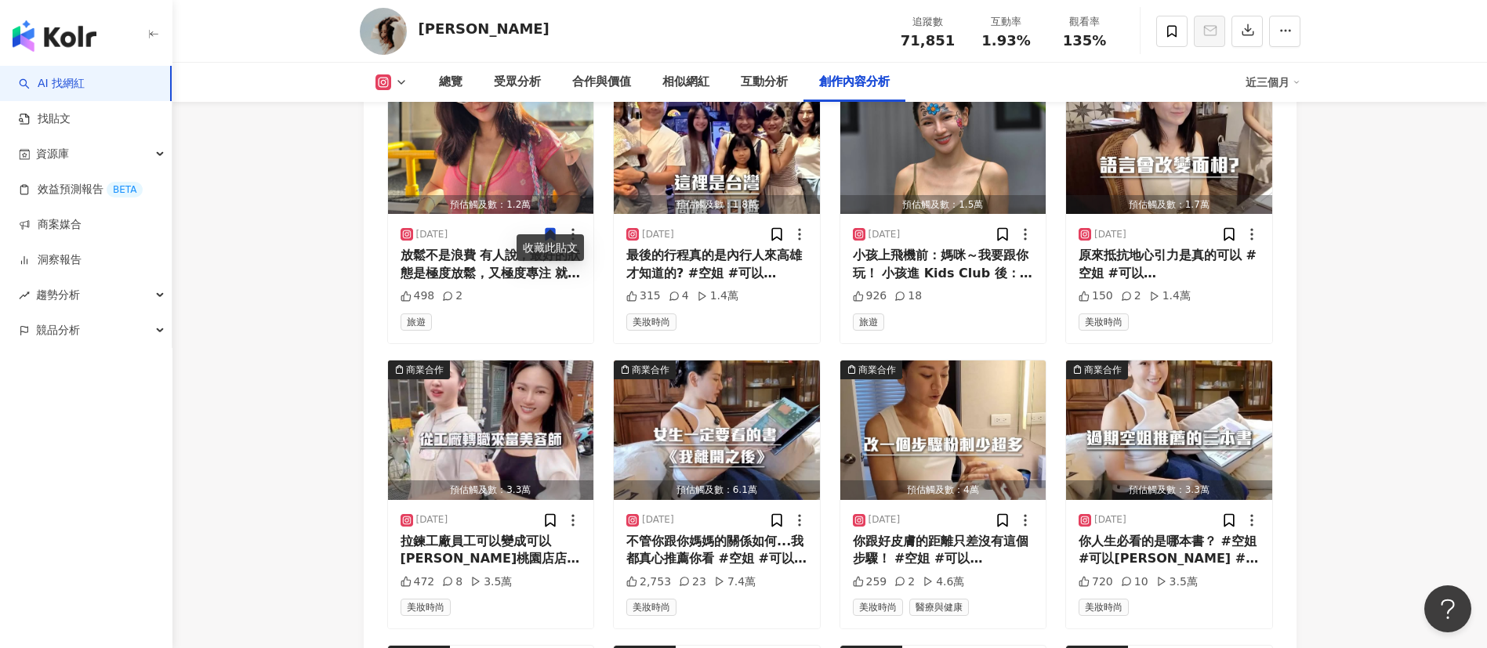
scroll to position [5896, 0]
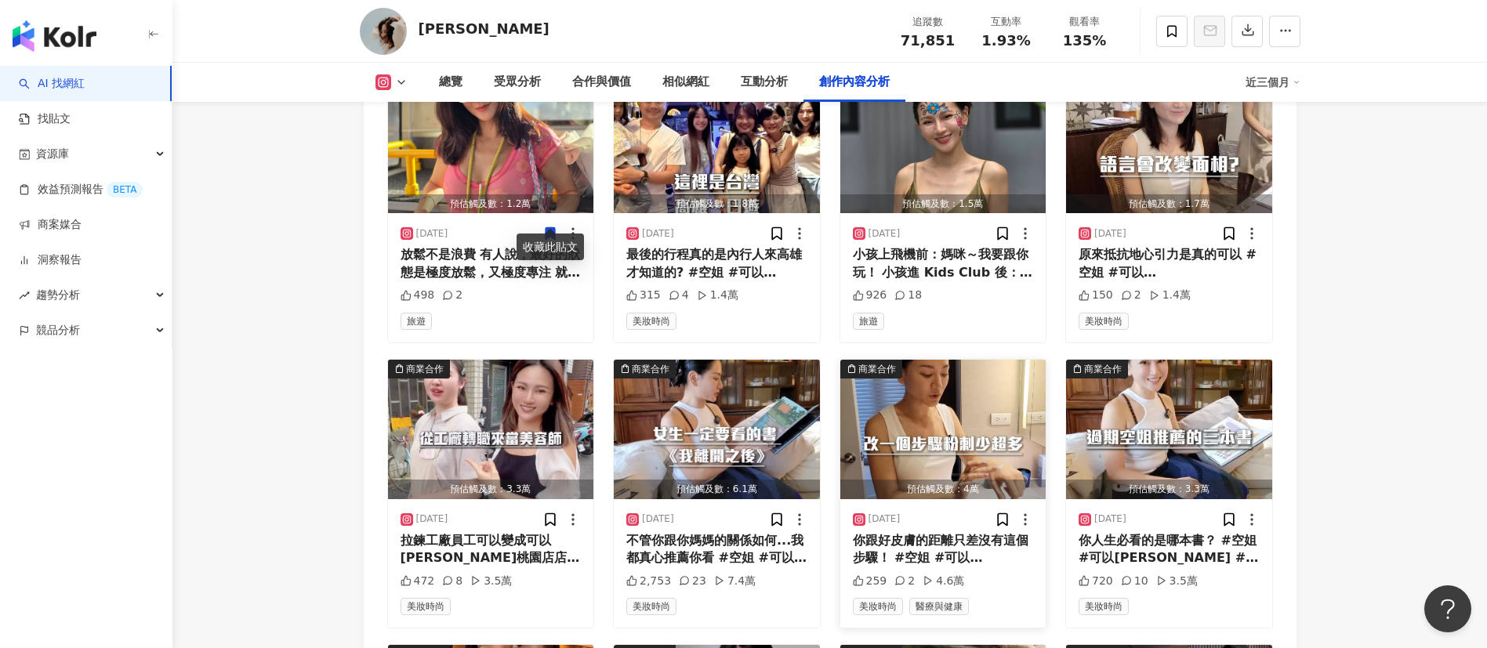
click at [988, 532] on div "你跟好皮膚的距離只差沒有這個步驟！ #空姐 #可以沙龍 #過期空姐 #面膜 #男生做臉 #過期空姐KIKO #kozy #KOOII #台北做臉 #台中做臉 …" at bounding box center [943, 549] width 181 height 35
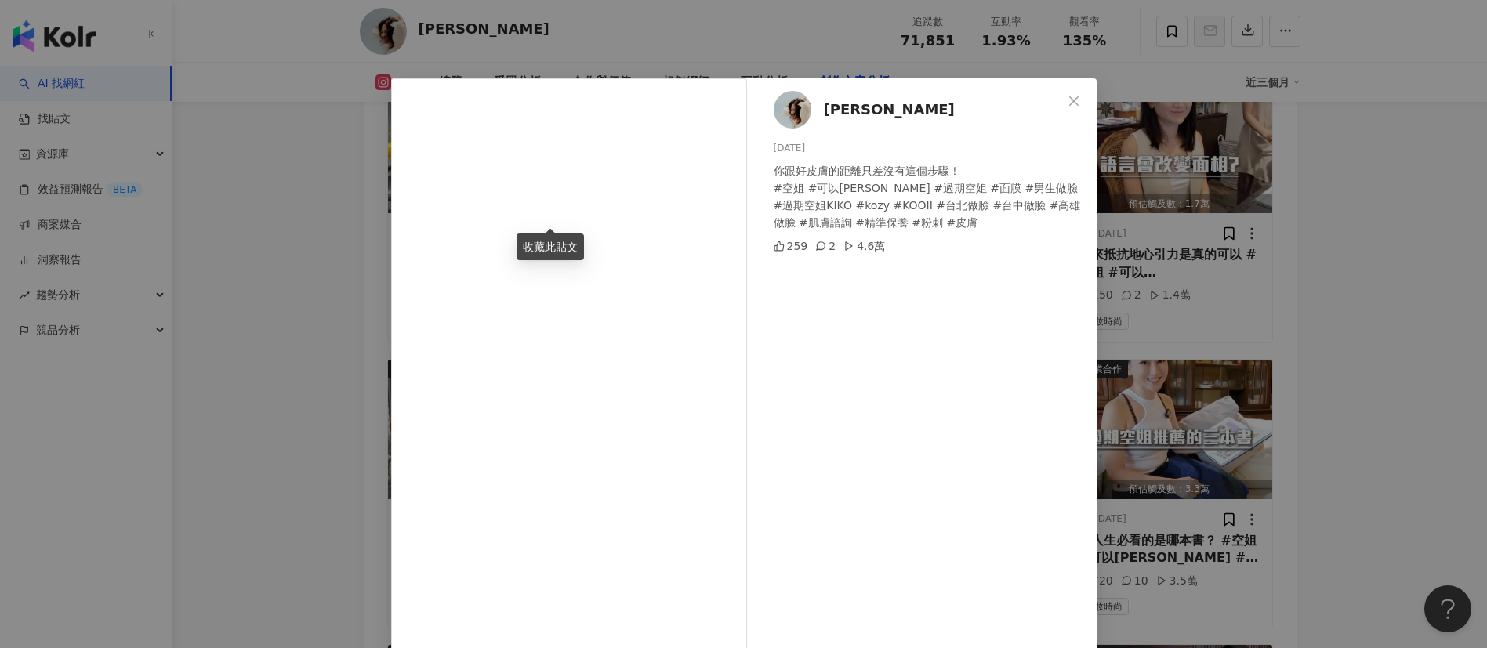
scroll to position [55, 0]
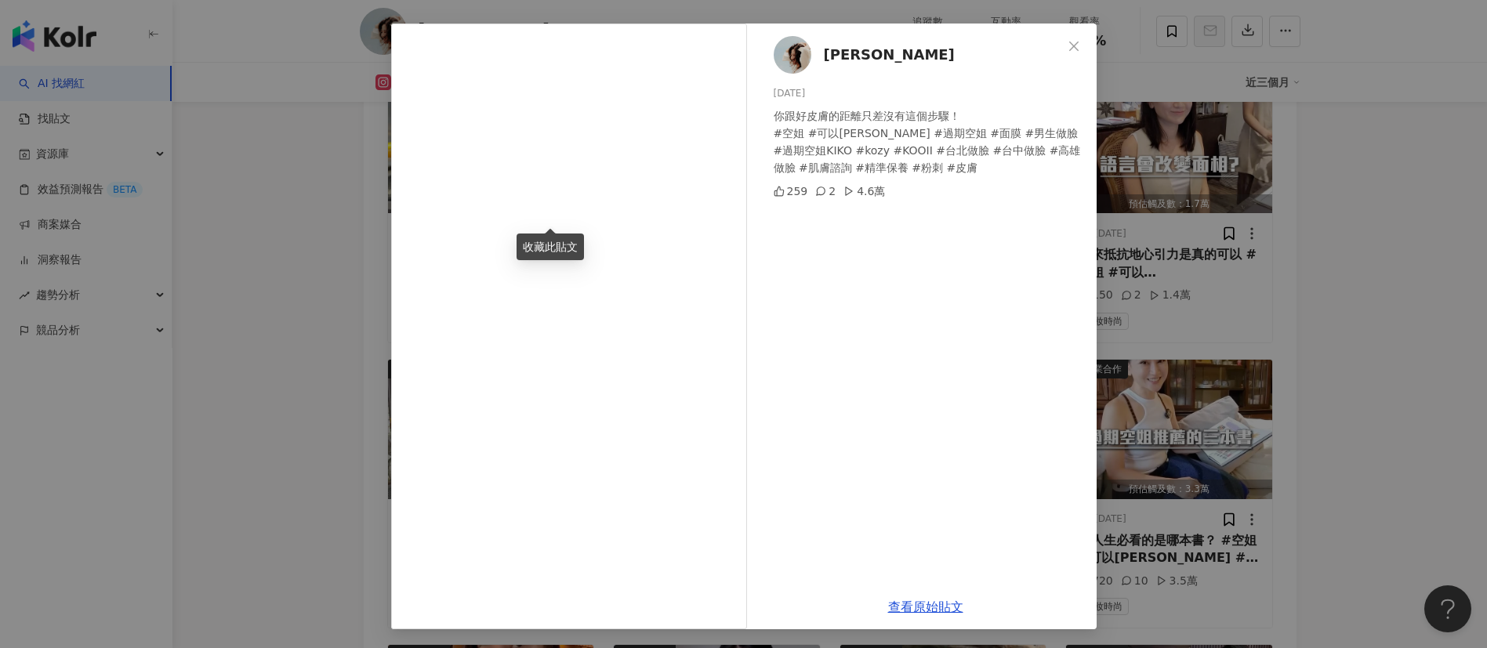
click at [1301, 525] on div "Akiko Lin 2025/9/9 你跟好皮膚的距離只差沒有這個步驟！ #空姐 #可以沙龍 #過期空姐 #面膜 #男生做臉 #過期空姐KIKO #kozy …" at bounding box center [743, 324] width 1487 height 648
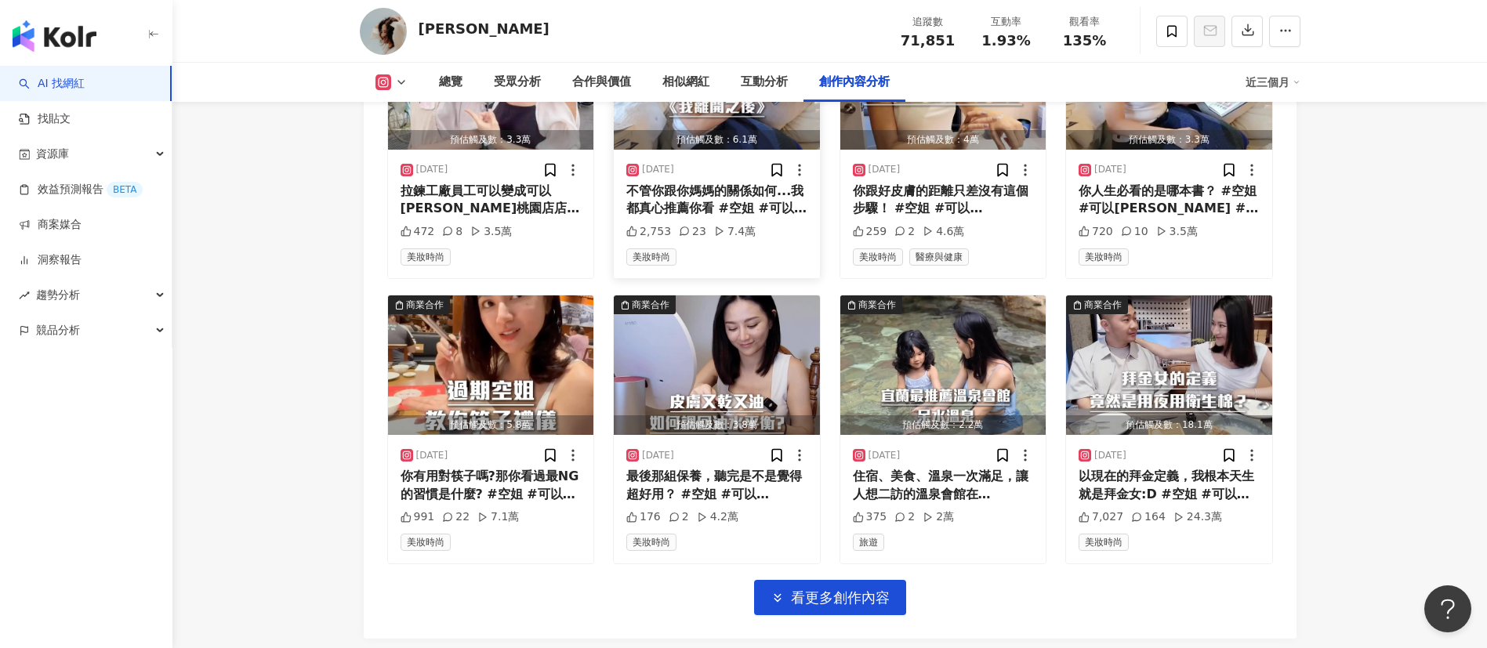
scroll to position [6249, 0]
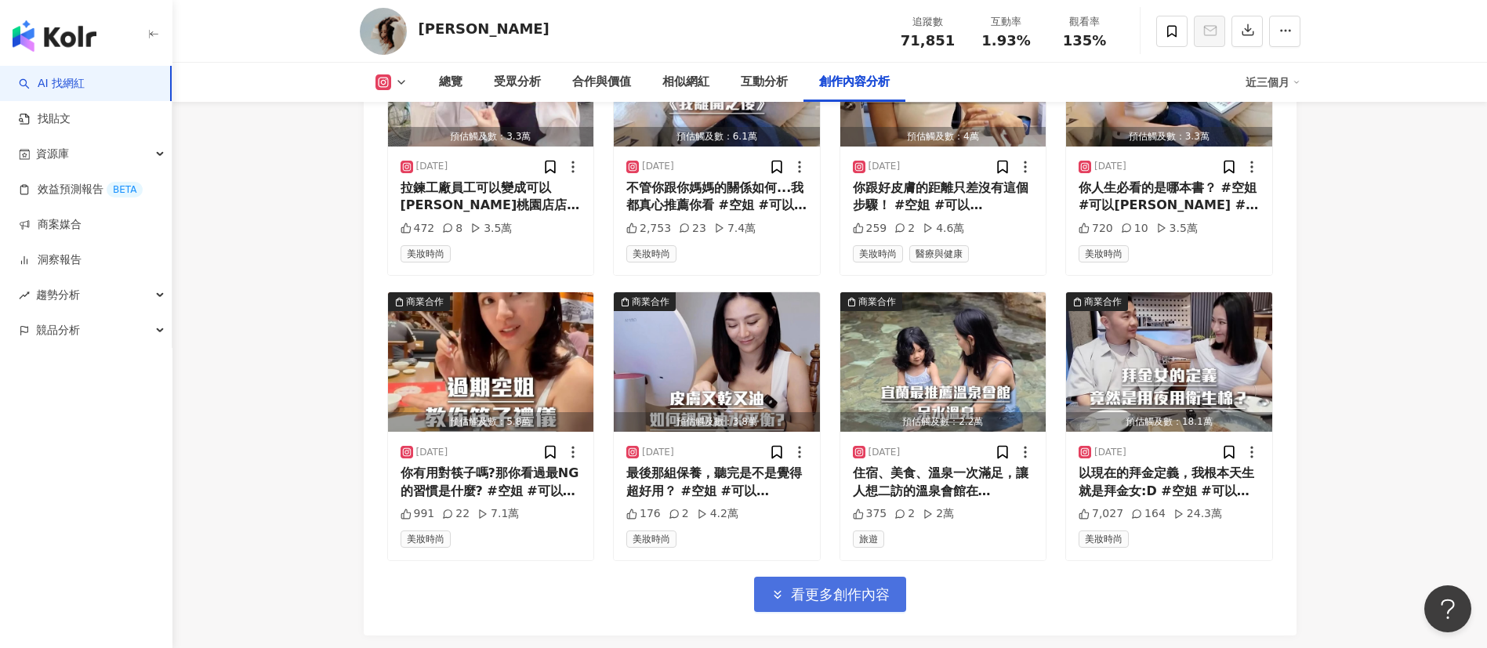
click at [794, 587] on button "看更多創作內容" at bounding box center [830, 594] width 152 height 35
click at [490, 465] on div "你有用對筷子嗎?那你看過最NG的習慣是什麼? #空姐 #可以沙龍 #過期空姐 #面膜 #男生做臉 #過期空姐KIKO #kozy #KOOII #台北做臉 #…" at bounding box center [491, 482] width 181 height 35
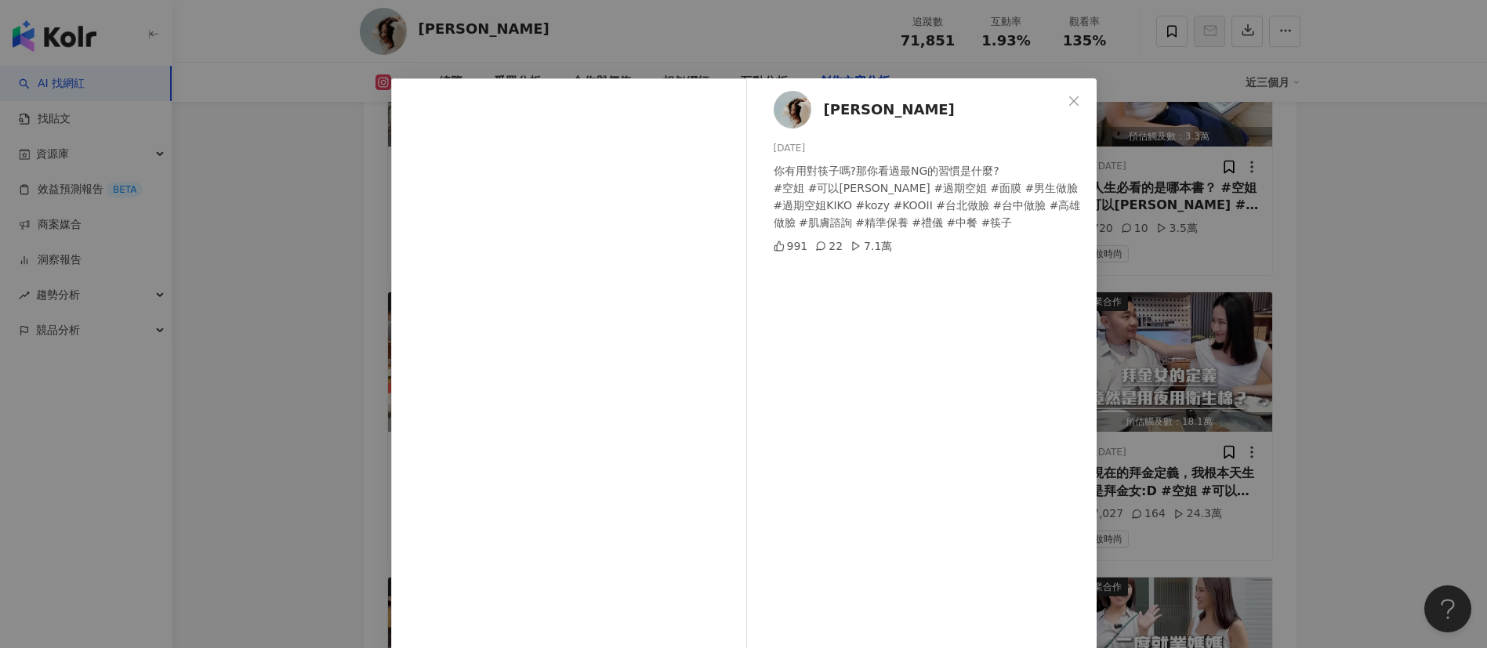
click at [1240, 432] on div "Akiko Lin 2025/9/4 你有用對筷子嗎?那你看過最NG的習慣是什麼? #空姐 #可以沙龍 #過期空姐 #面膜 #男生做臉 #過期空姐KIKO #…" at bounding box center [743, 324] width 1487 height 648
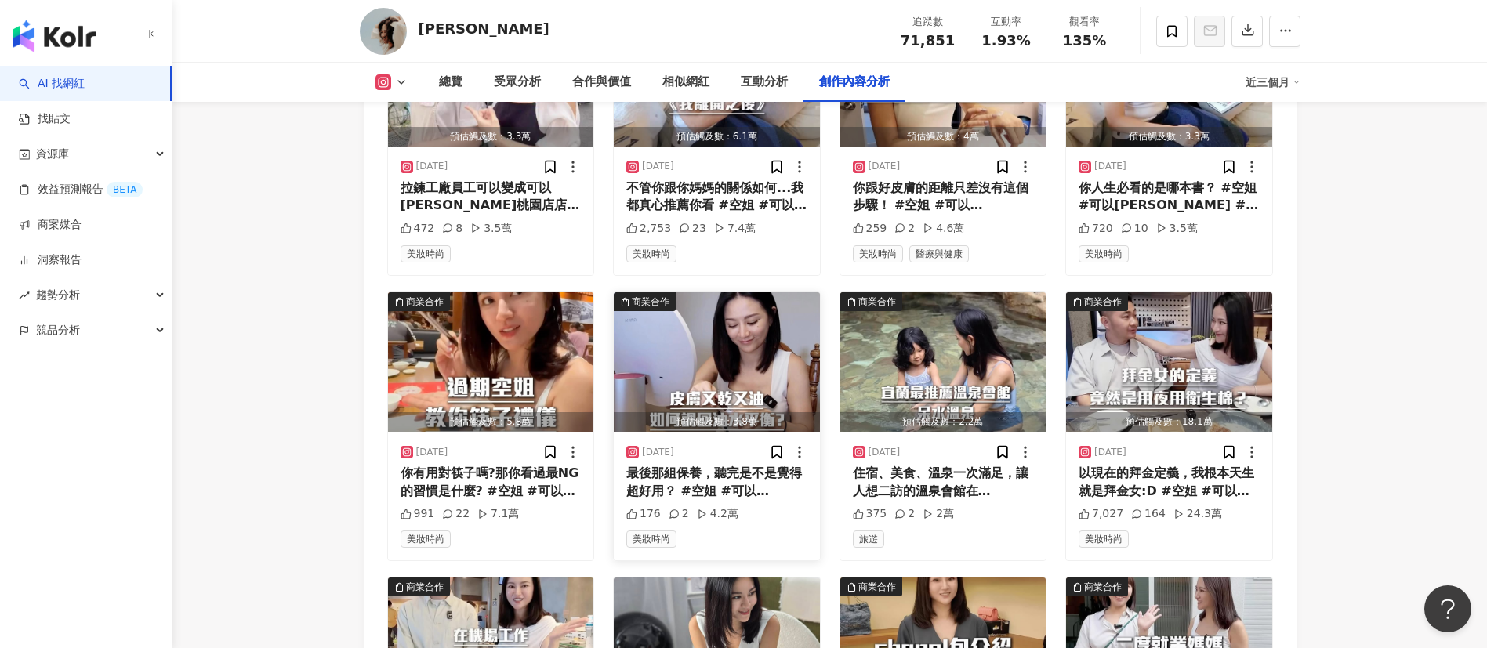
click at [706, 465] on div "最後那組保養，聽完是不是覺得超好用？ #空姐 #可以沙龍 #過期空姐 #面膜 #男生做臉 #過期空姐KIKO #kozy #KOOII #台北做臉 #台中做臉…" at bounding box center [716, 482] width 181 height 35
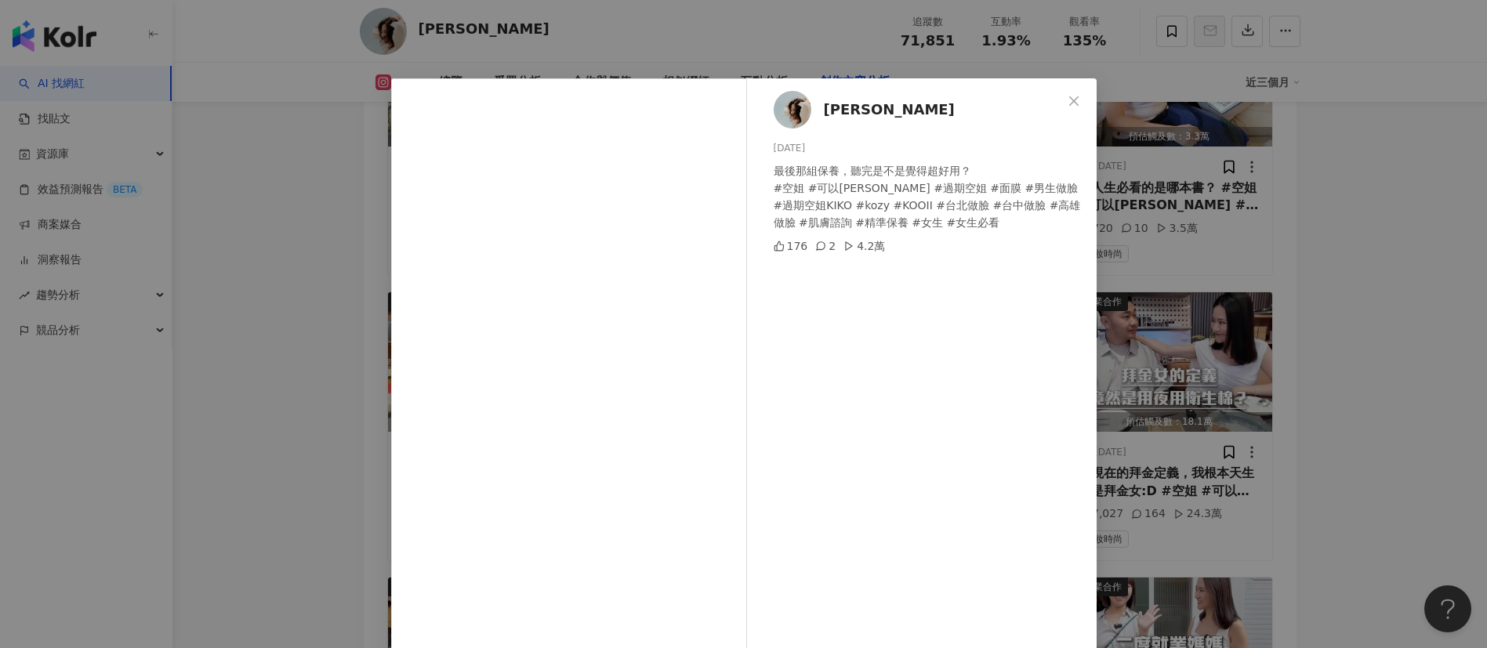
scroll to position [55, 0]
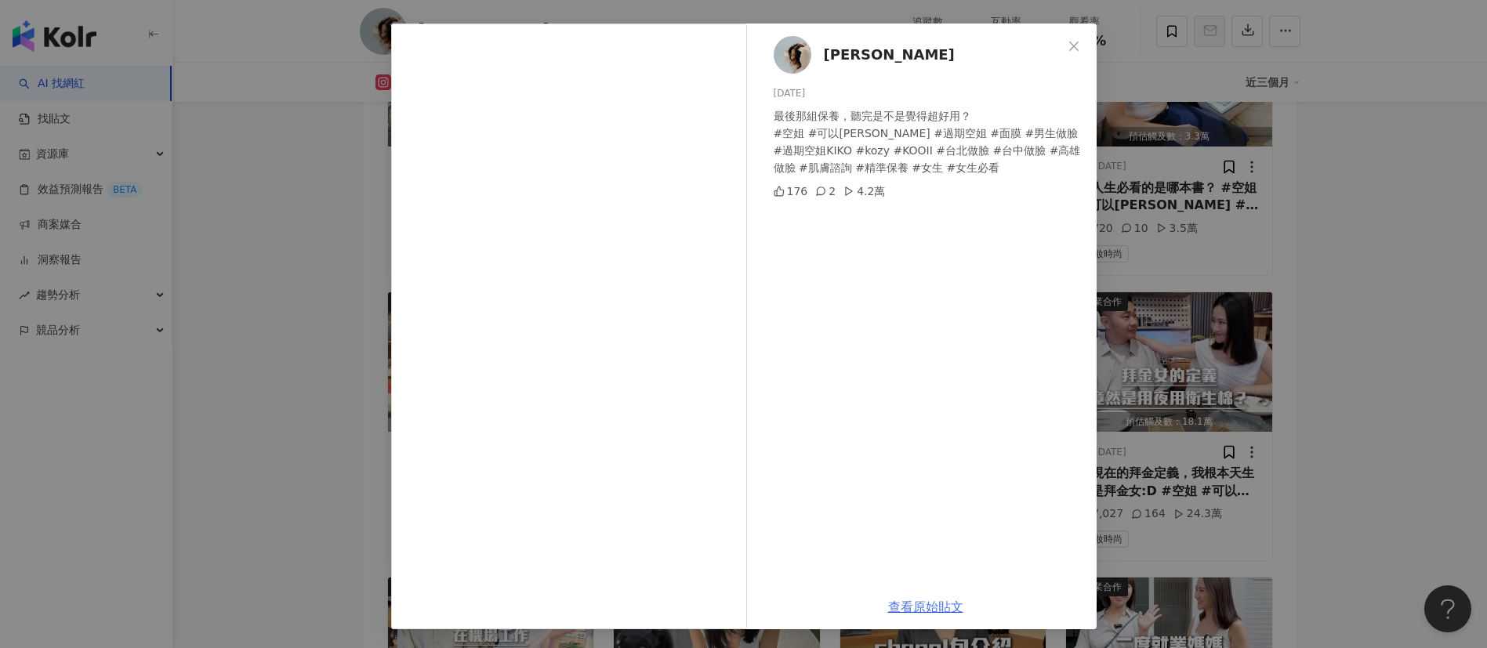
click at [927, 613] on link "查看原始貼文" at bounding box center [925, 607] width 75 height 15
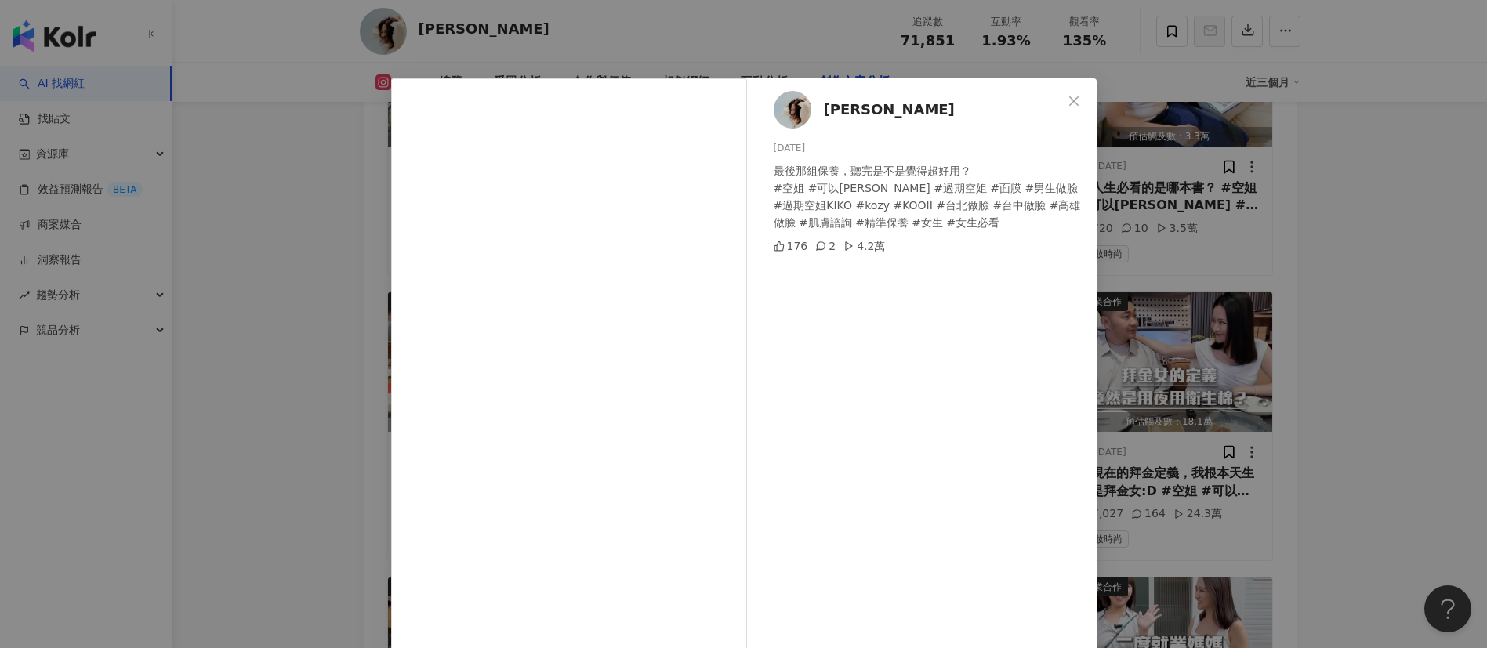
click at [315, 372] on div "Akiko Lin 2025/9/2 最後那組保養，聽完是不是覺得超好用？ #空姐 #可以沙龍 #過期空姐 #面膜 #男生做臉 #過期空姐KIKO #kozy…" at bounding box center [743, 324] width 1487 height 648
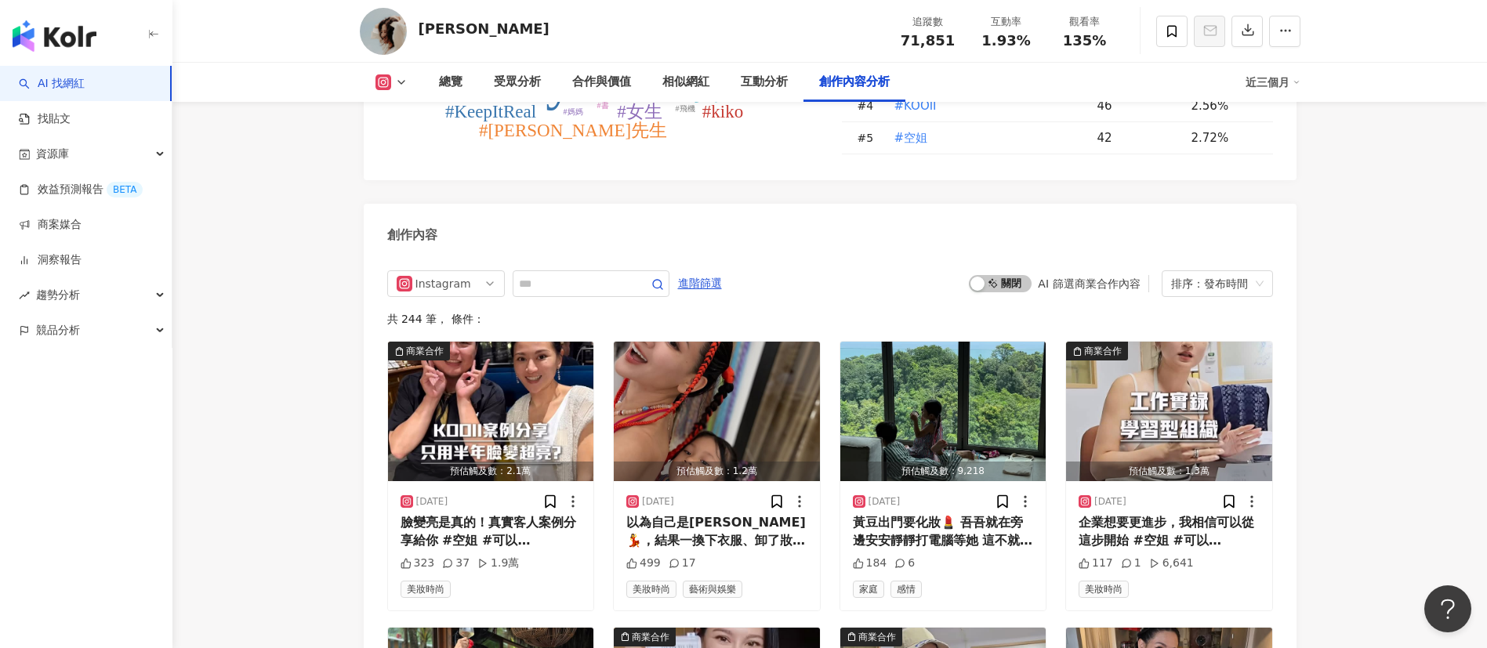
scroll to position [4697, 0]
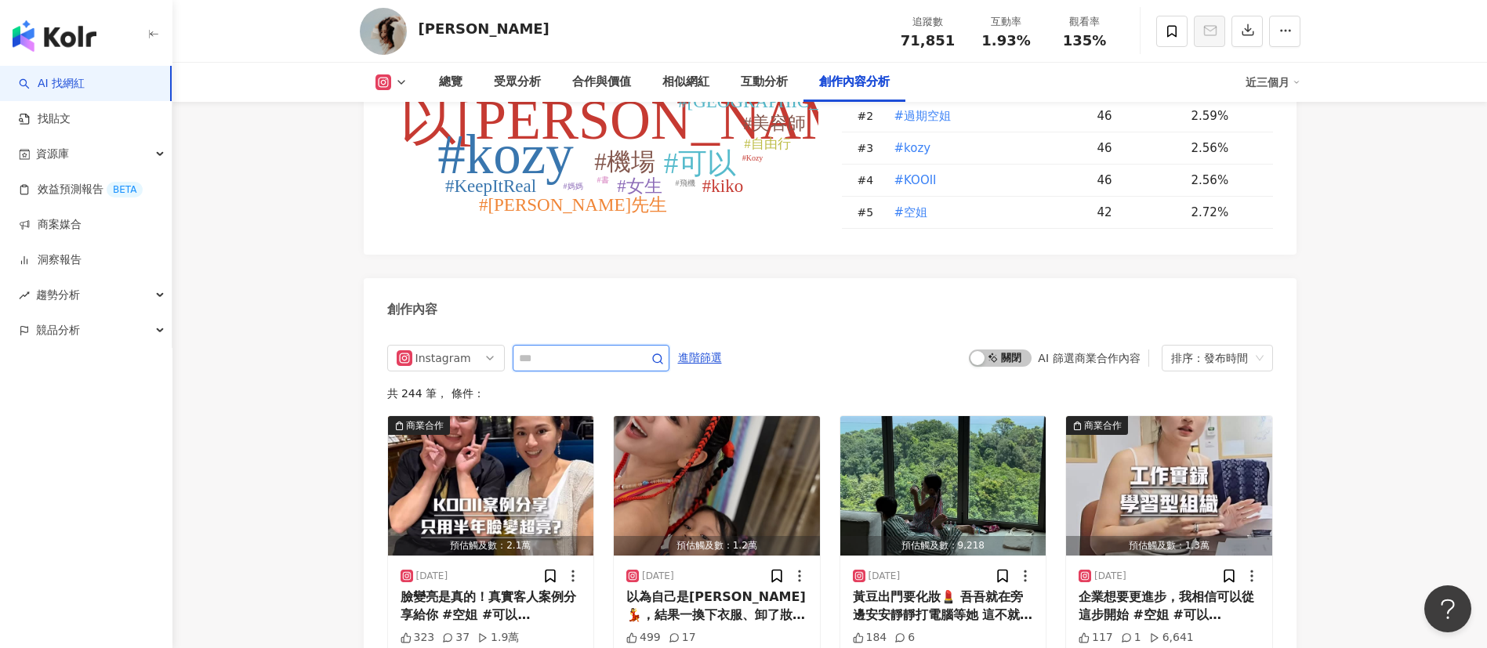
click at [590, 349] on input "text" at bounding box center [574, 358] width 110 height 19
type input "*"
type input "**"
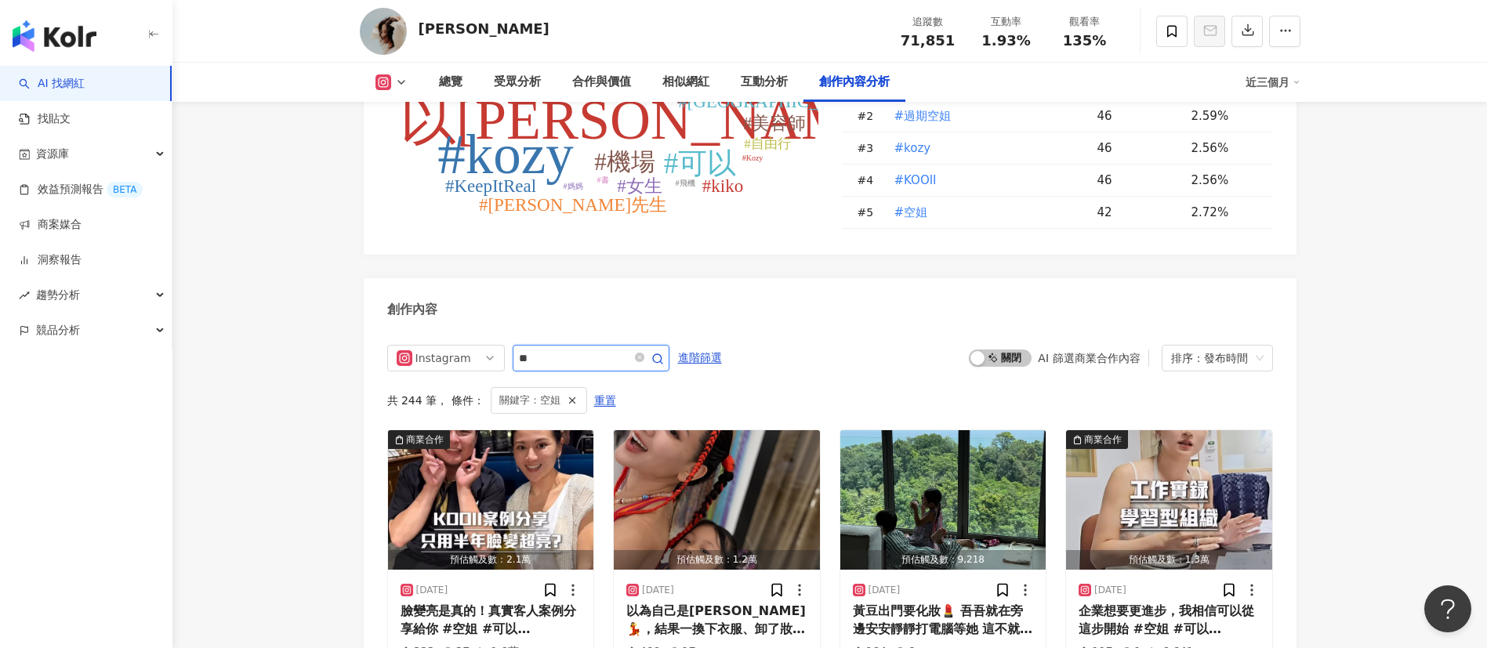
scroll to position [4856, 0]
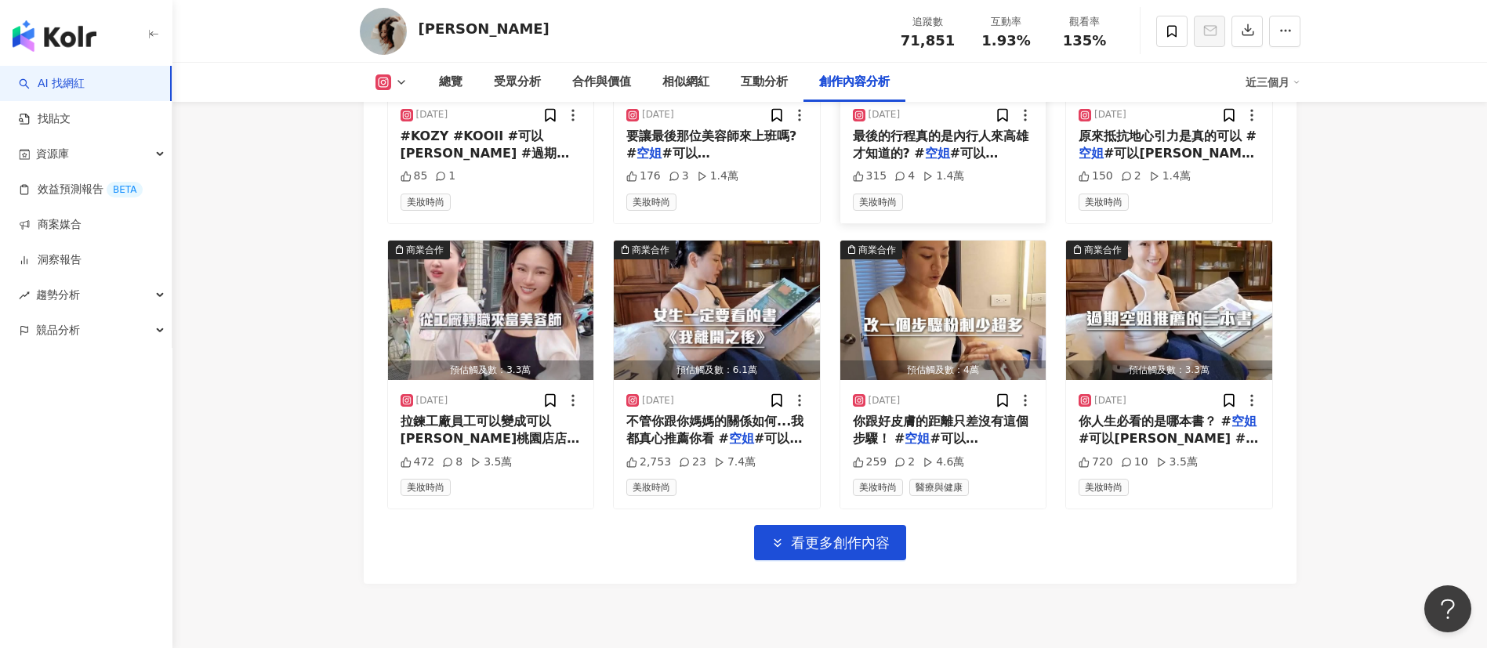
scroll to position [5460, 0]
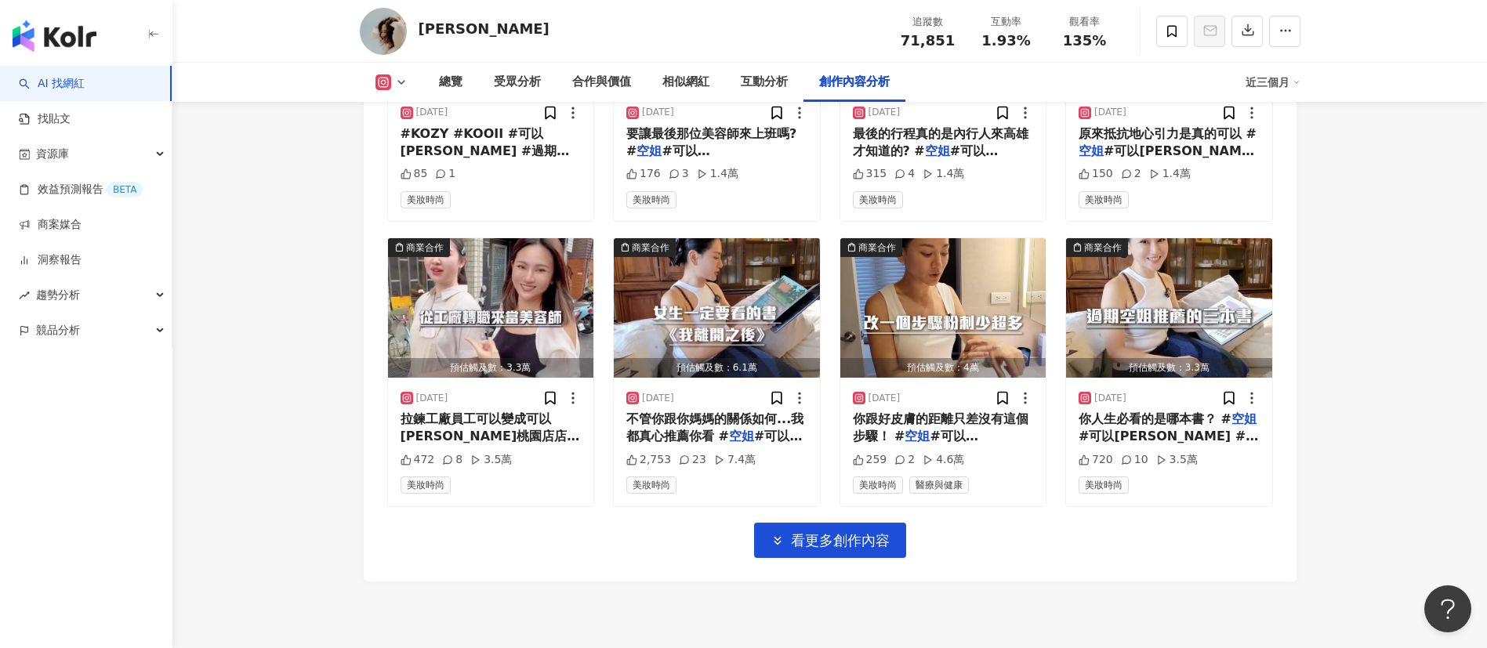
click at [1079, 546] on div "Instagram ** 進階篩選 啟動 關閉 AI 篩選商業合作內容 排序：發布時間 共 178 筆 ， 條件： 關鍵字：空姐 重置 商業合作 預估觸及數：…" at bounding box center [830, 74] width 933 height 1016
click at [826, 532] on span "看更多創作內容" at bounding box center [840, 540] width 99 height 17
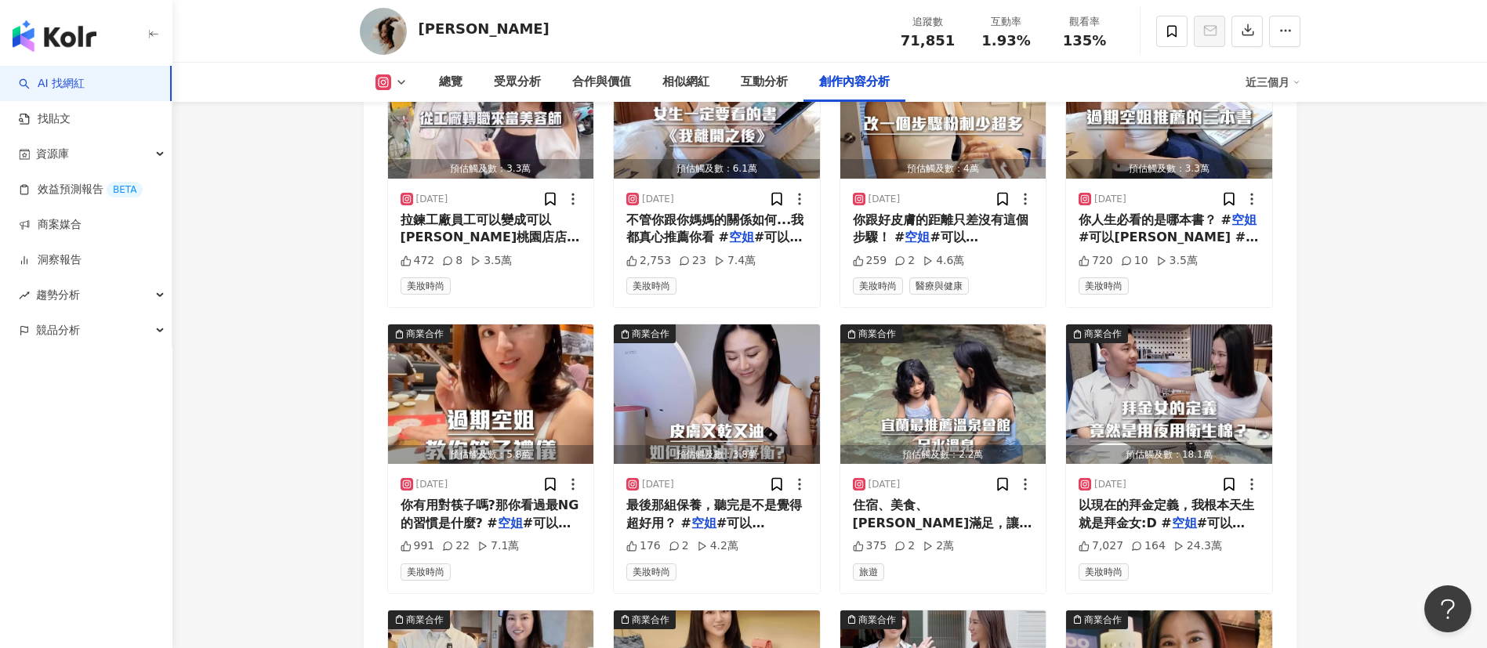
scroll to position [5660, 0]
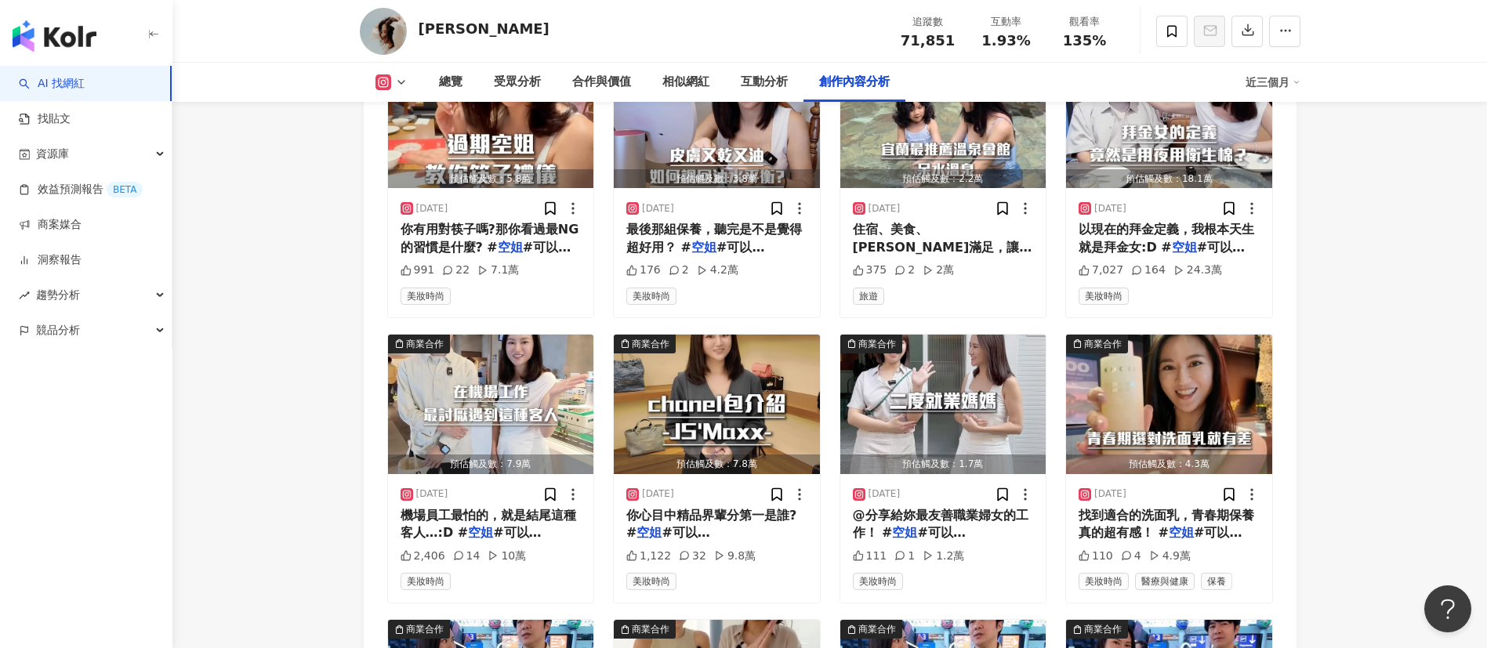
scroll to position [5937, 0]
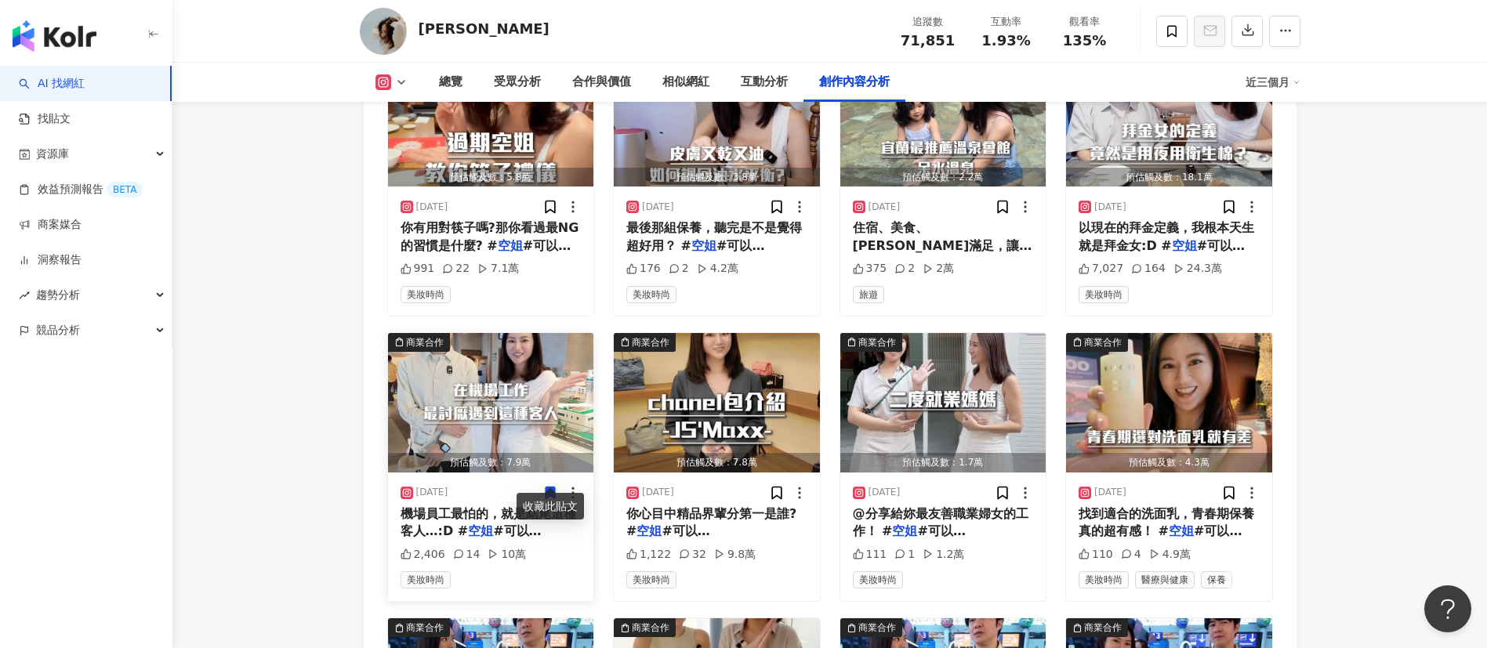
click at [489, 524] on span "#可以沙龍 #過期" at bounding box center [479, 540] width 157 height 32
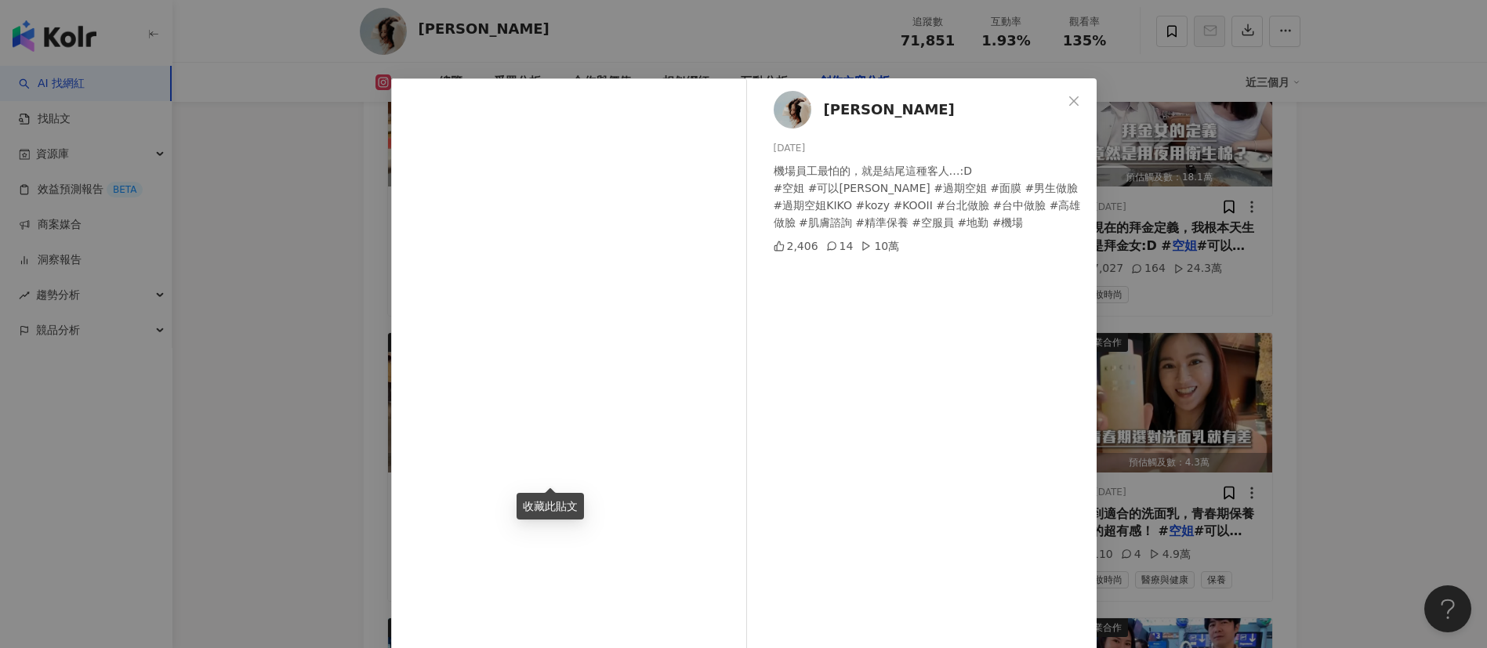
click at [1139, 384] on div "Akiko Lin 2025/8/26 機場員工最怕的，就是結尾這種客人…:D #空姐 #可以沙龍 #過期空姐 #面膜 #男生做臉 #過期空姐KIKO #ko…" at bounding box center [743, 324] width 1487 height 648
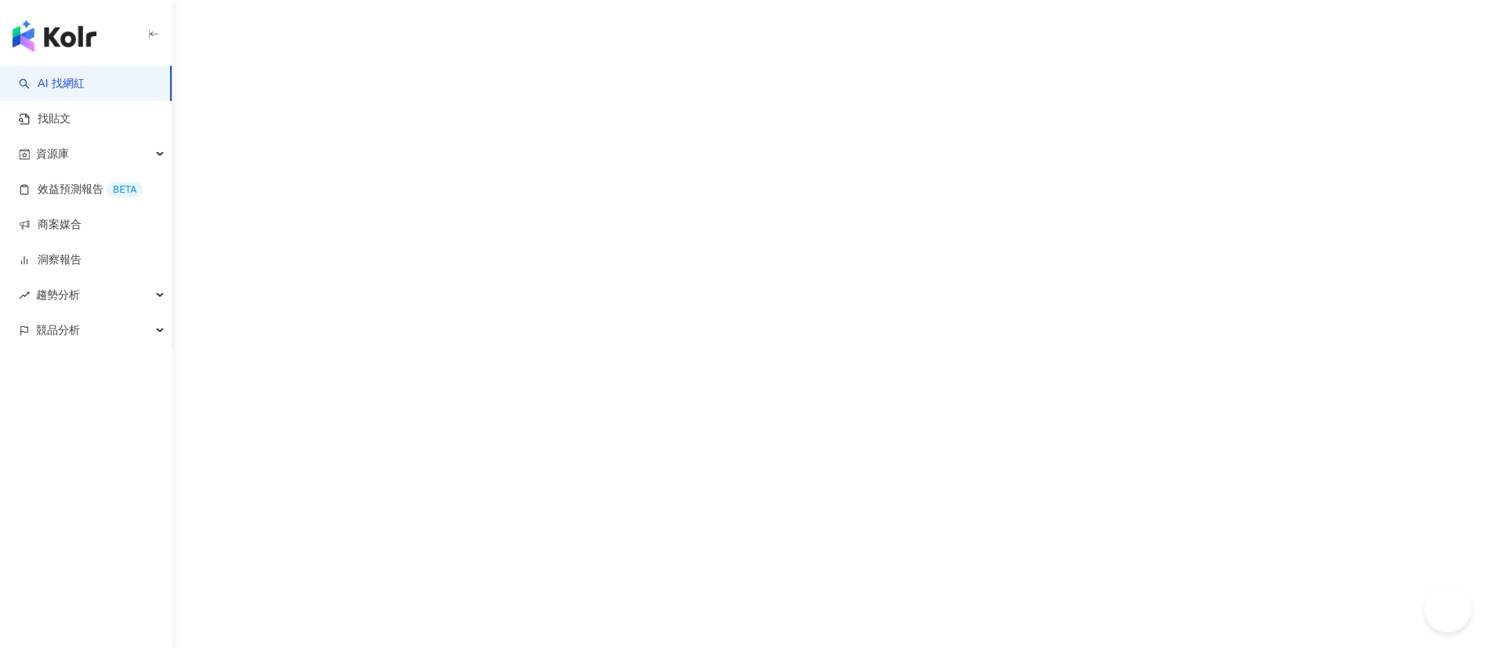
click at [37, 49] on img "button" at bounding box center [55, 35] width 84 height 31
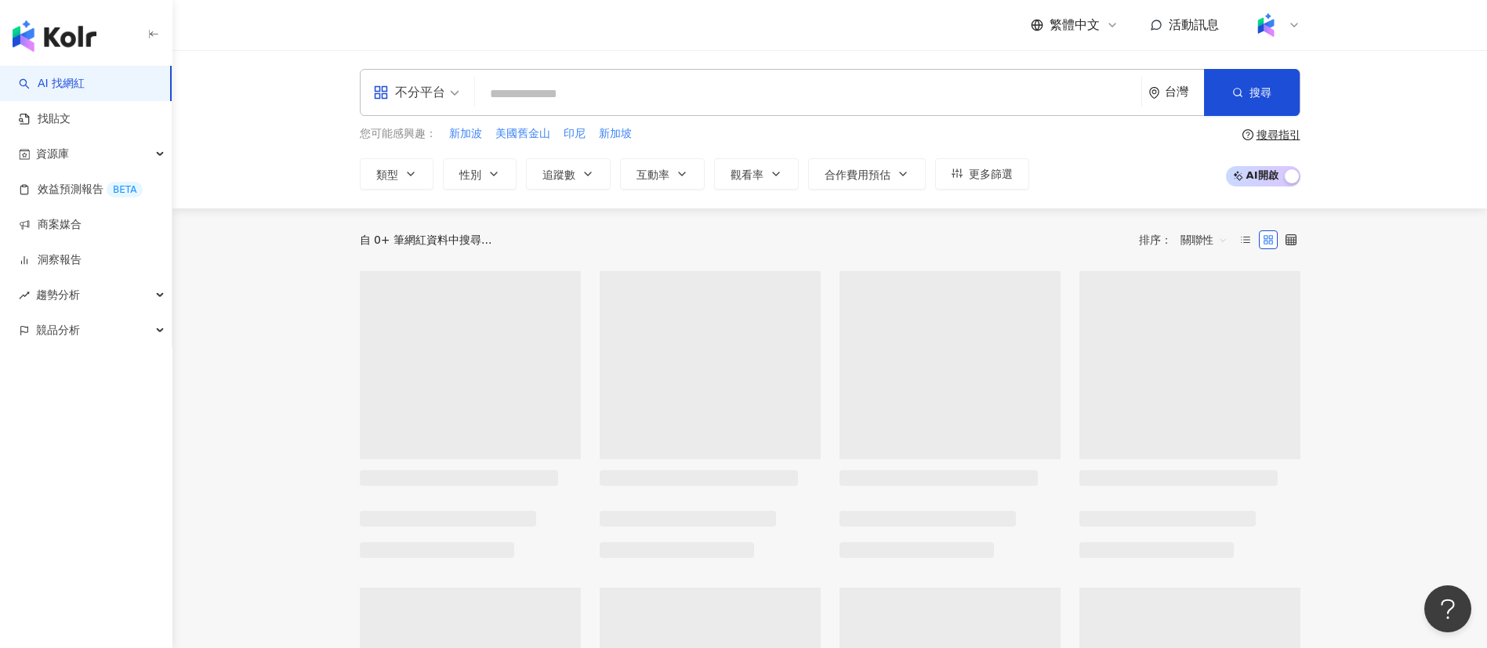
paste input "**********"
type input "**********"
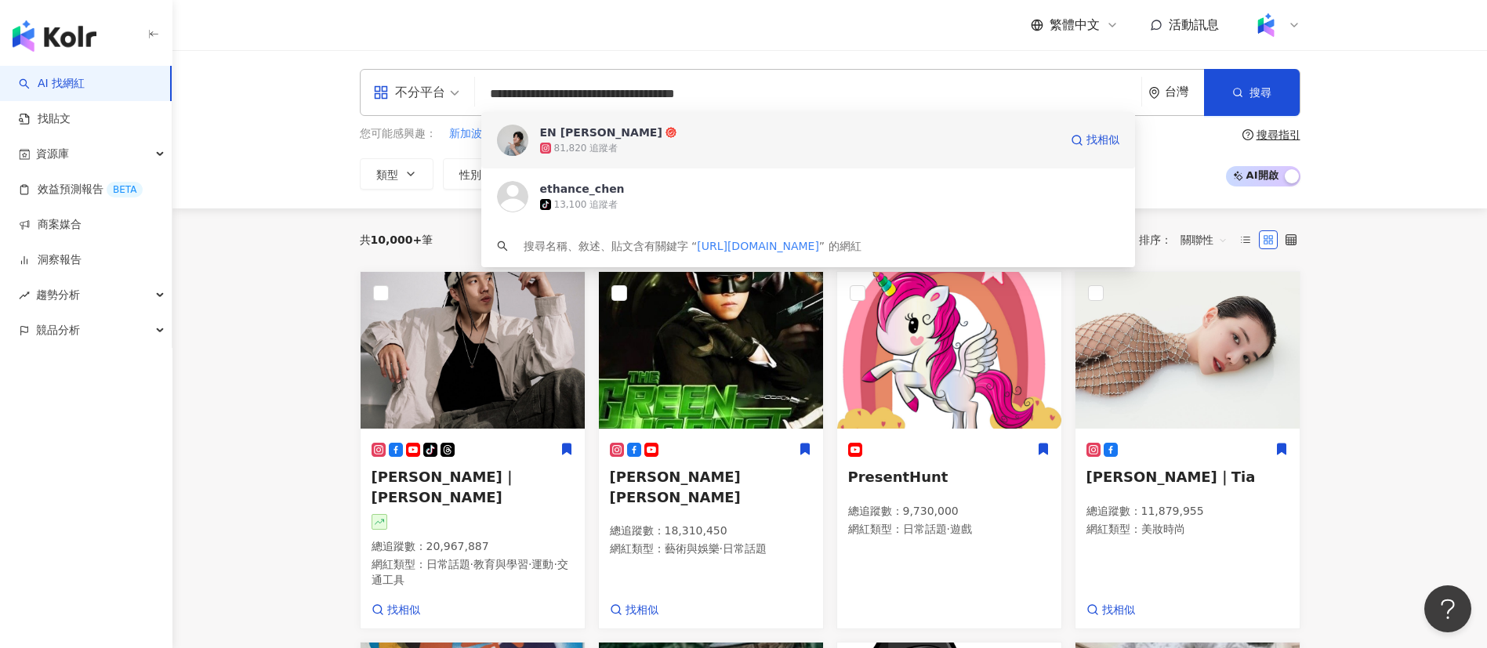
click at [563, 147] on div "81,820 追蹤者" at bounding box center [586, 148] width 64 height 13
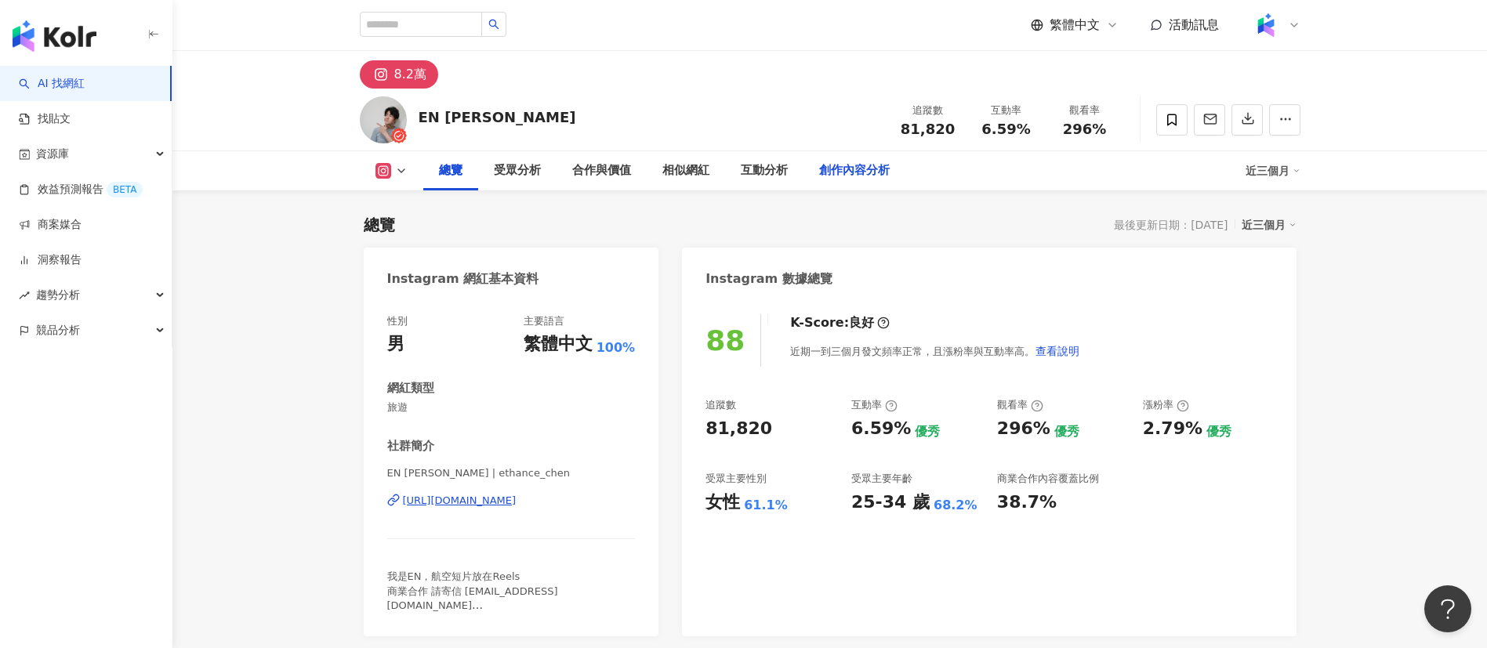
click at [840, 169] on div "創作內容分析" at bounding box center [854, 170] width 71 height 19
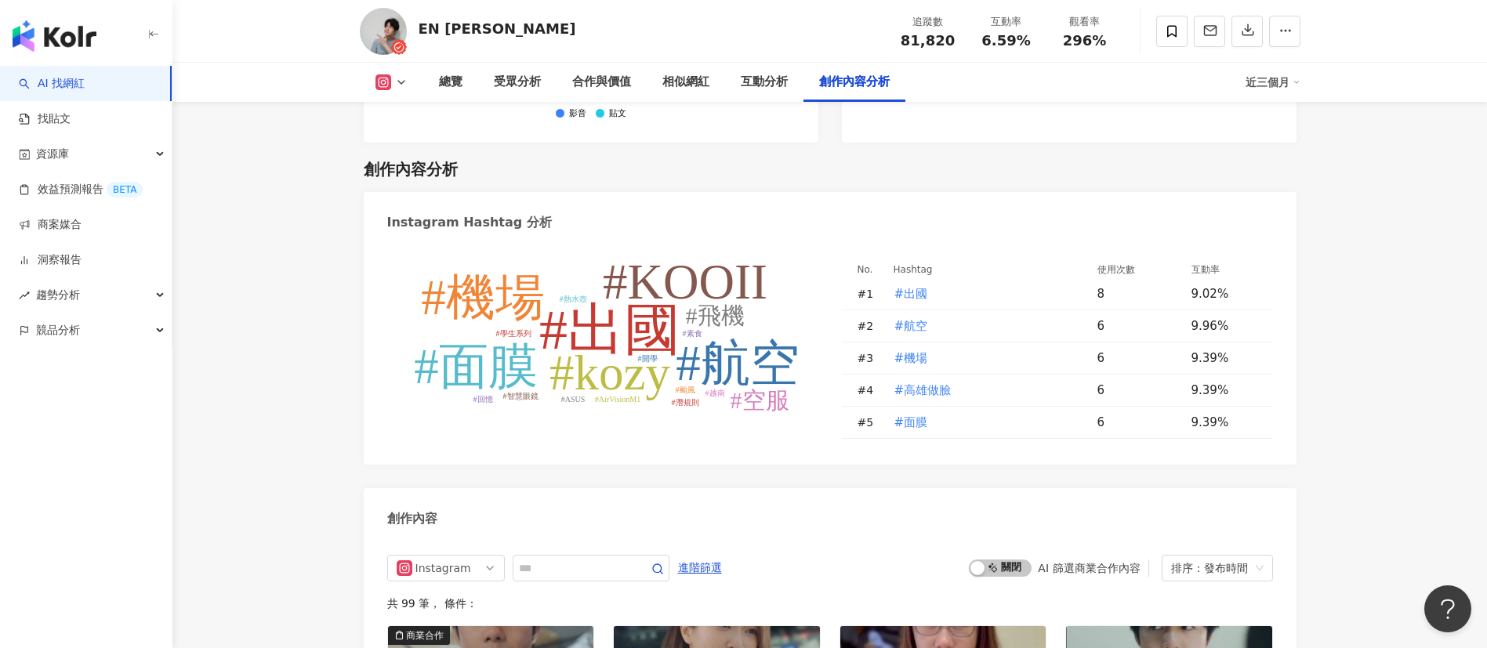
scroll to position [4766, 0]
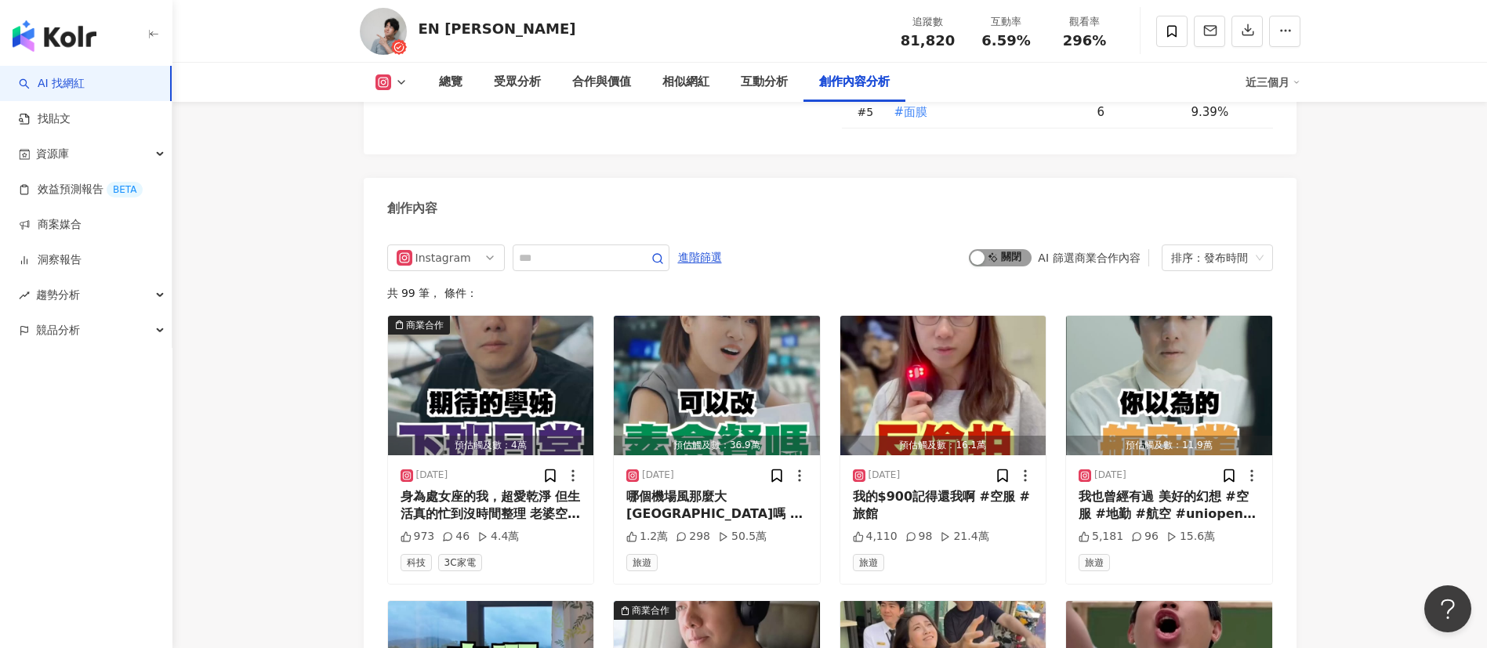
click at [1009, 249] on span "啟動 關閉" at bounding box center [1000, 257] width 63 height 17
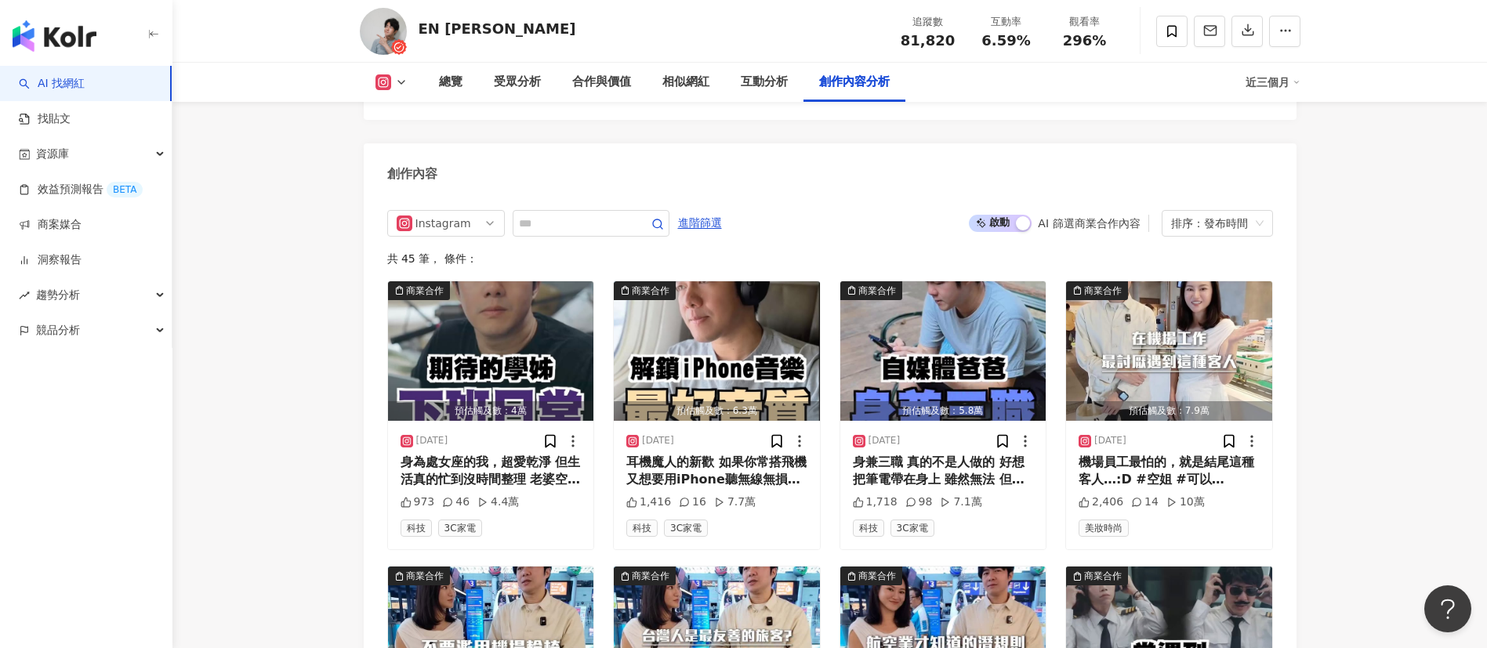
click at [851, 147] on div "創作內容" at bounding box center [830, 168] width 933 height 51
click at [529, 76] on div "受眾分析" at bounding box center [517, 82] width 47 height 19
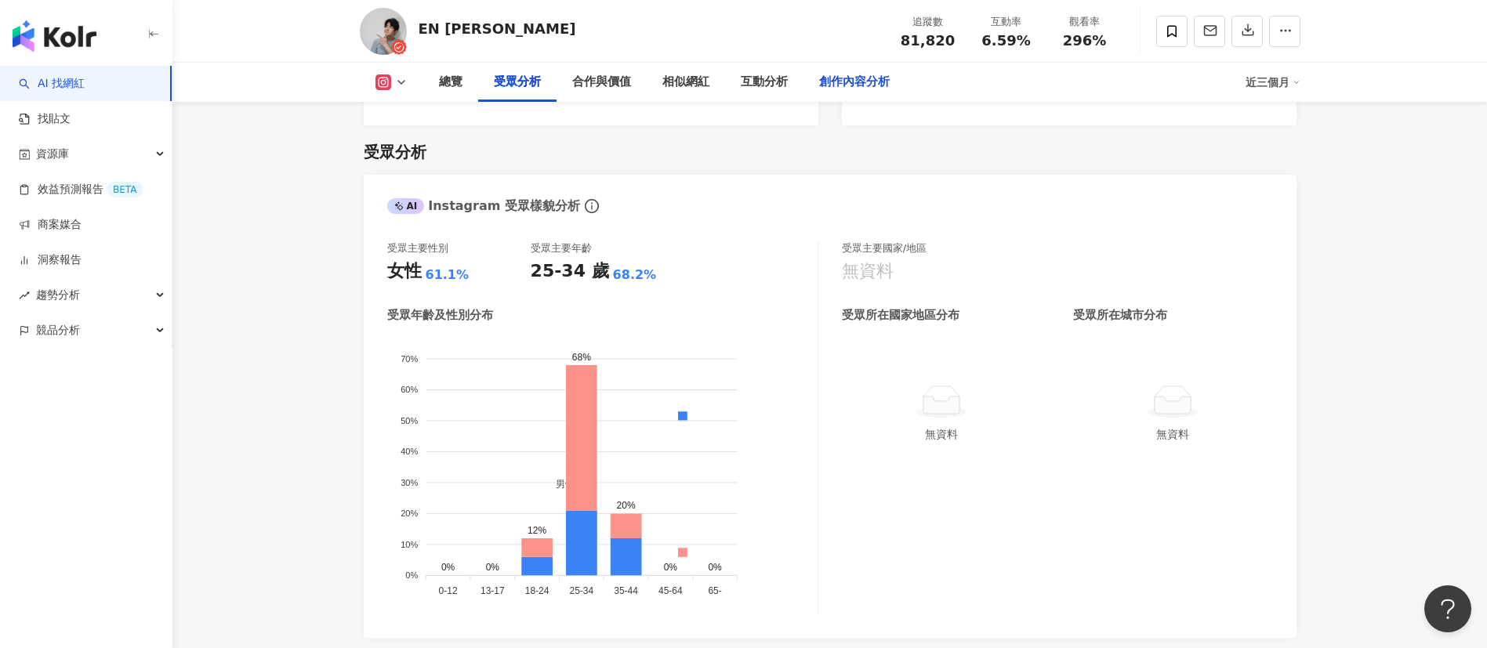
click at [837, 83] on div "創作內容分析" at bounding box center [854, 82] width 71 height 19
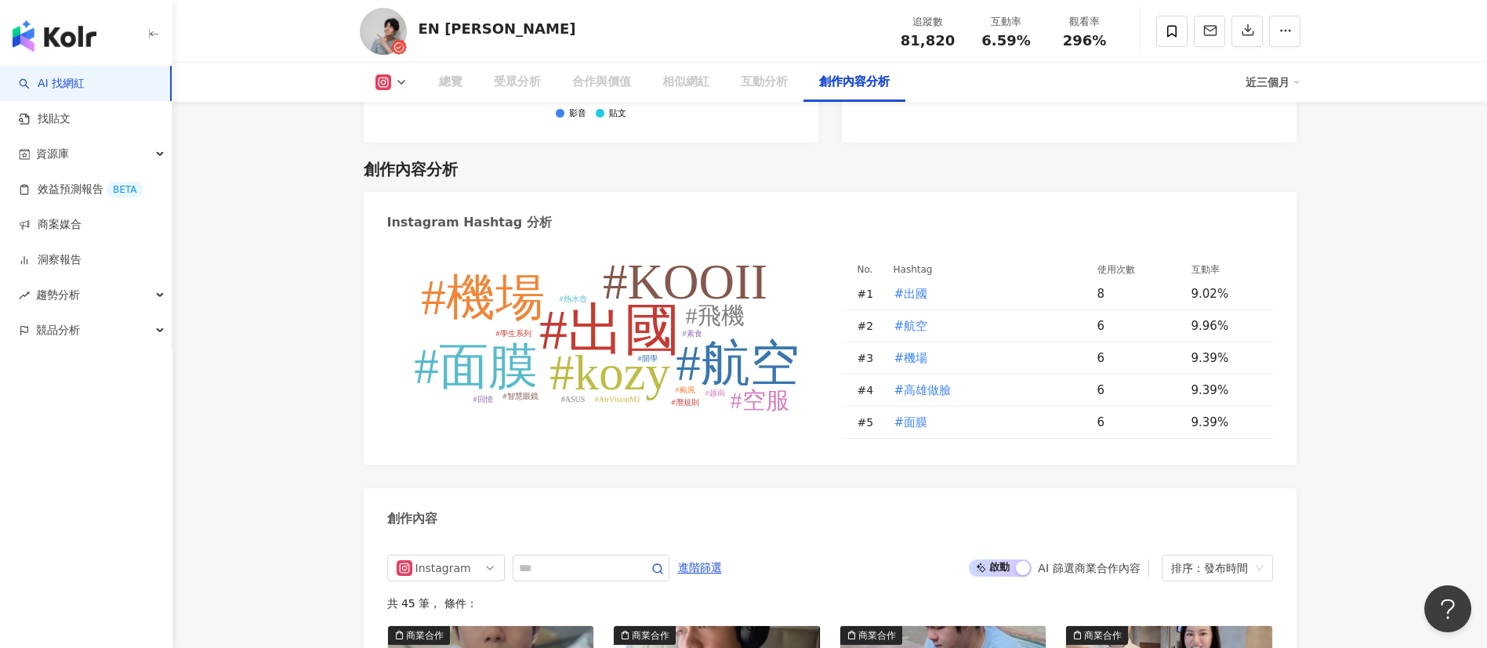
drag, startPoint x: 905, startPoint y: 38, endPoint x: 894, endPoint y: 36, distance: 11.9
click at [894, 36] on div "追蹤數 81,820" at bounding box center [928, 31] width 78 height 34
drag, startPoint x: 1026, startPoint y: 42, endPoint x: 983, endPoint y: 38, distance: 43.3
click at [983, 38] on div "6.59%" at bounding box center [1007, 41] width 60 height 16
copy span "6.59%"
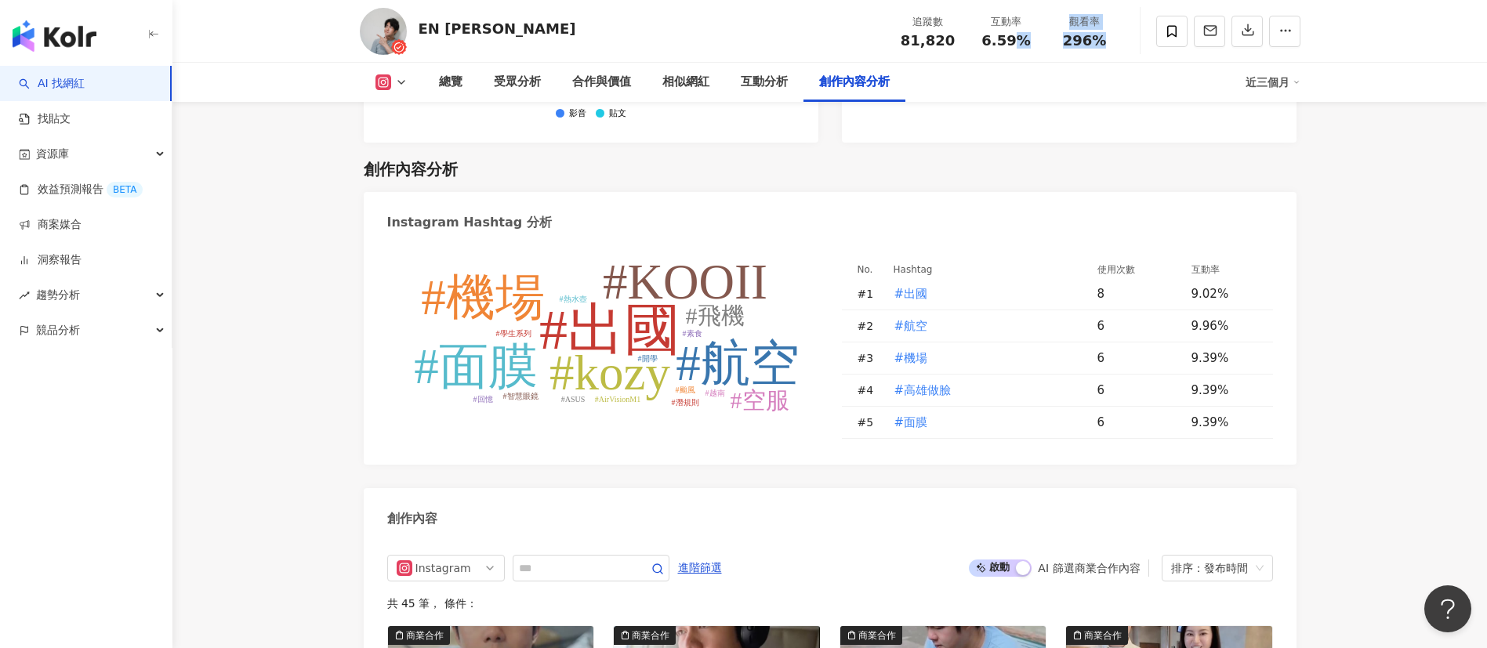
drag, startPoint x: 1105, startPoint y: 39, endPoint x: 1017, endPoint y: 34, distance: 87.9
click at [1017, 34] on div "追蹤數 81,820 互動率 6.59% 觀看率 296%" at bounding box center [1006, 31] width 235 height 46
copy div "% 觀看率 296%"
click at [1132, 65] on div "總覽 受眾分析 合作與價值 相似網紅 互動分析 創作內容分析" at bounding box center [834, 82] width 822 height 39
drag, startPoint x: 1111, startPoint y: 48, endPoint x: 1063, endPoint y: 48, distance: 47.8
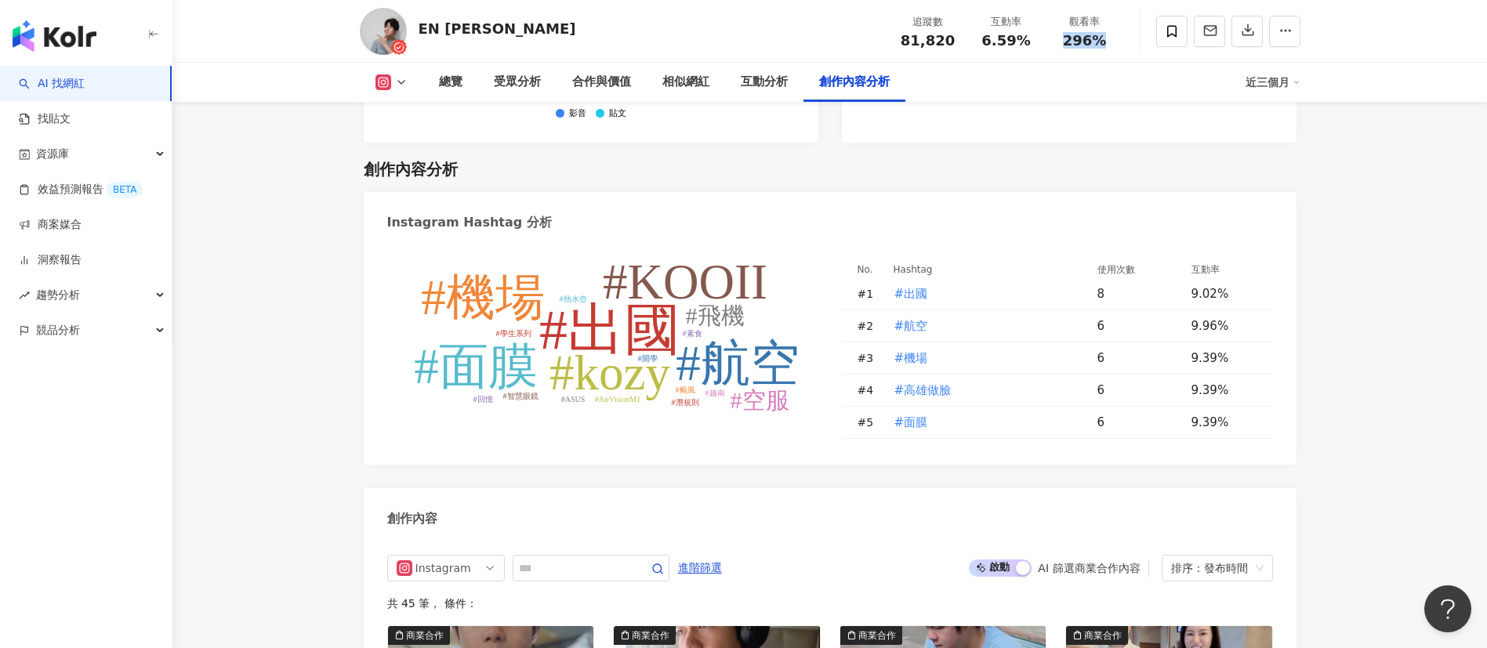
click at [1063, 48] on div "追蹤數 81,820 互動率 6.59% 觀看率 296%" at bounding box center [1006, 31] width 235 height 46
copy span "296%"
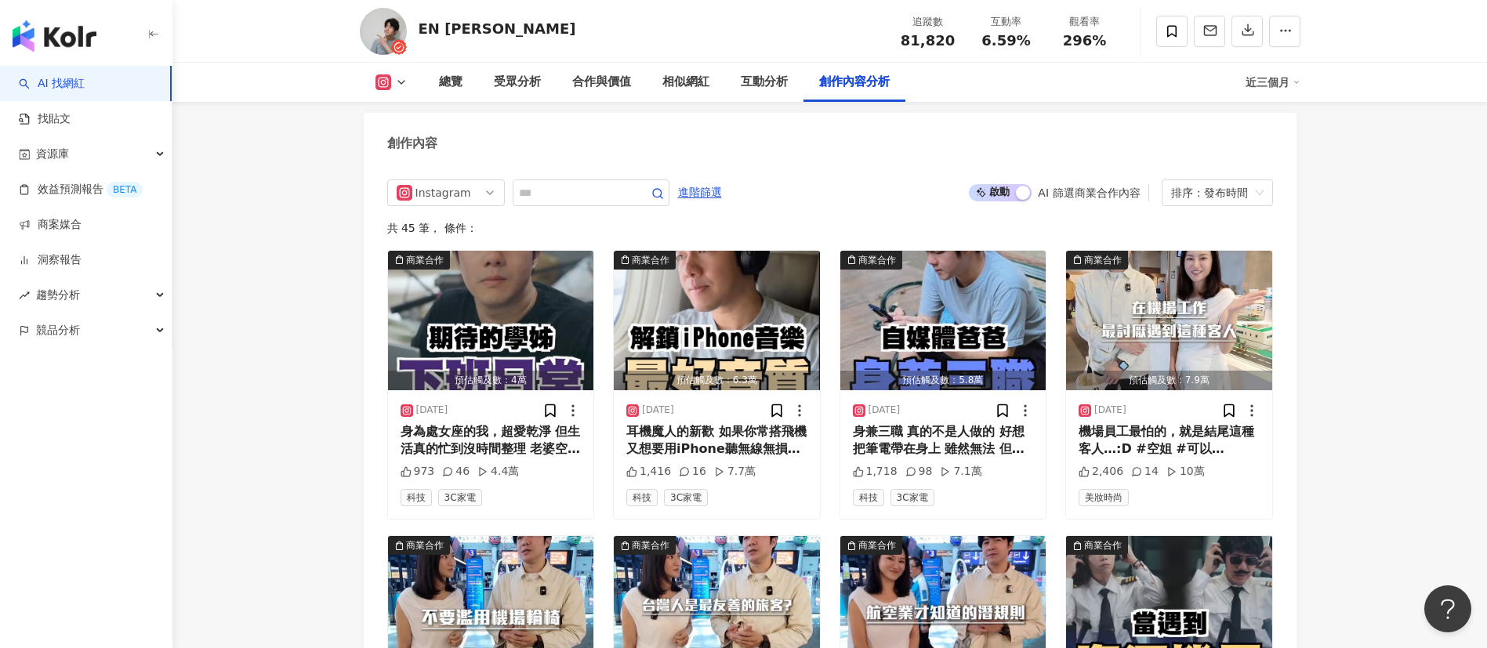
click at [942, 180] on div "Instagram 進階篩選 啟動 關閉 AI 篩選商業合作內容 排序：發布時間" at bounding box center [830, 193] width 886 height 27
click at [751, 423] on div "耳機魔人的新歡 如果你常搭飛機 又想要用iPhone聽無線無損音樂 這款耳機目前真的沒有對手 我真心超愛 限時團購 https://tgltw.me/84gd…" at bounding box center [716, 440] width 181 height 35
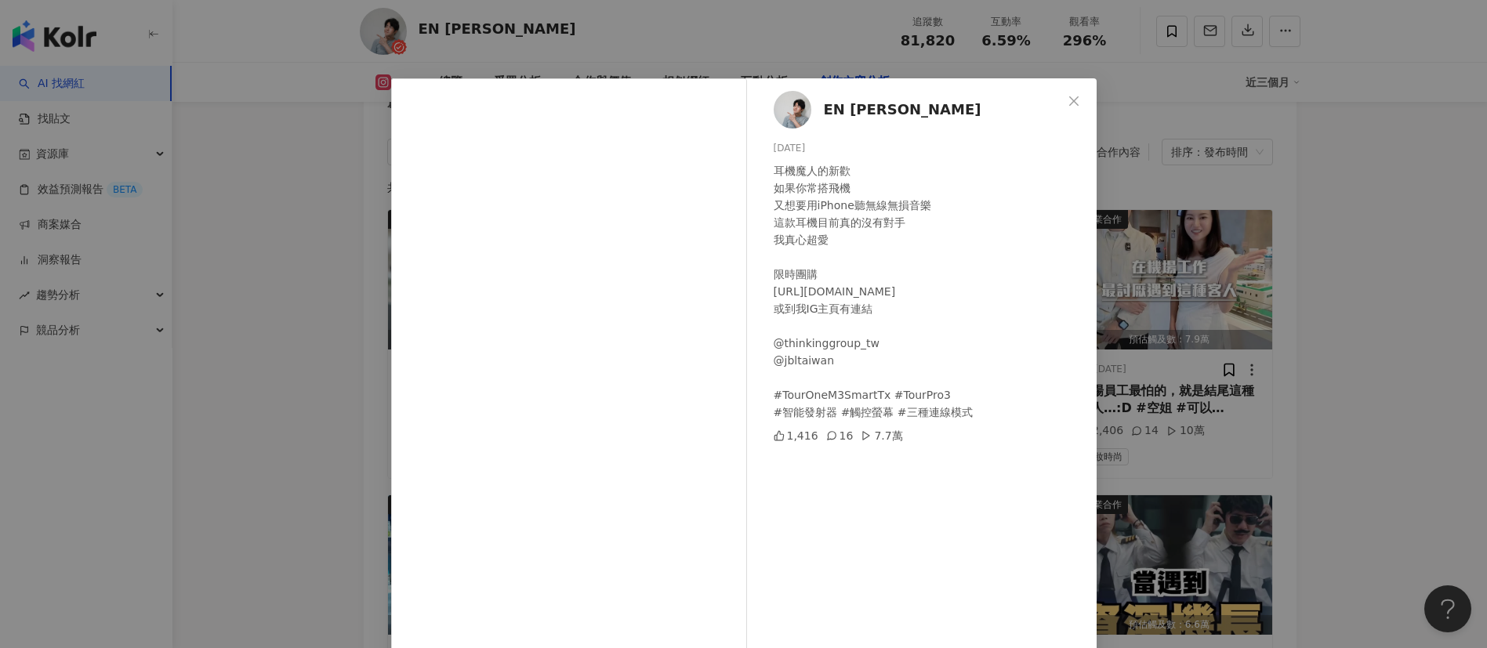
scroll to position [55, 0]
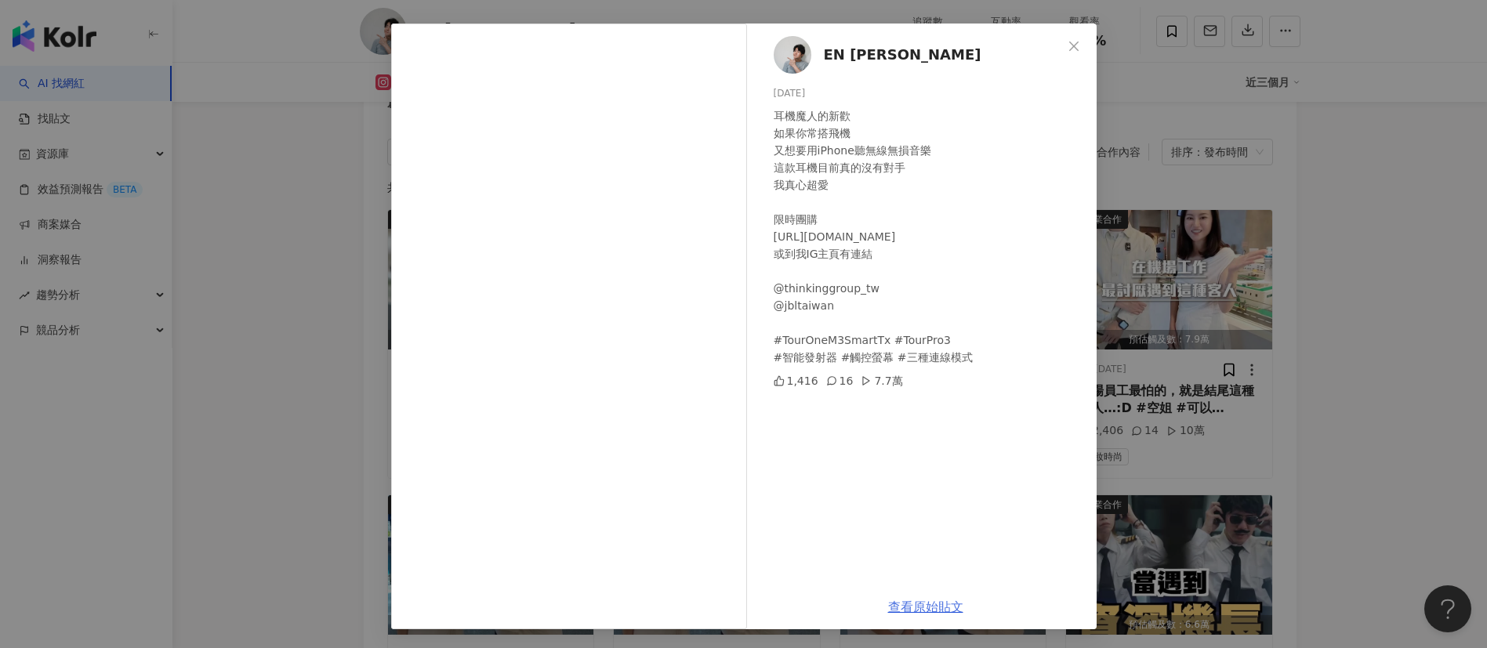
click at [899, 600] on link "查看原始貼文" at bounding box center [925, 607] width 75 height 15
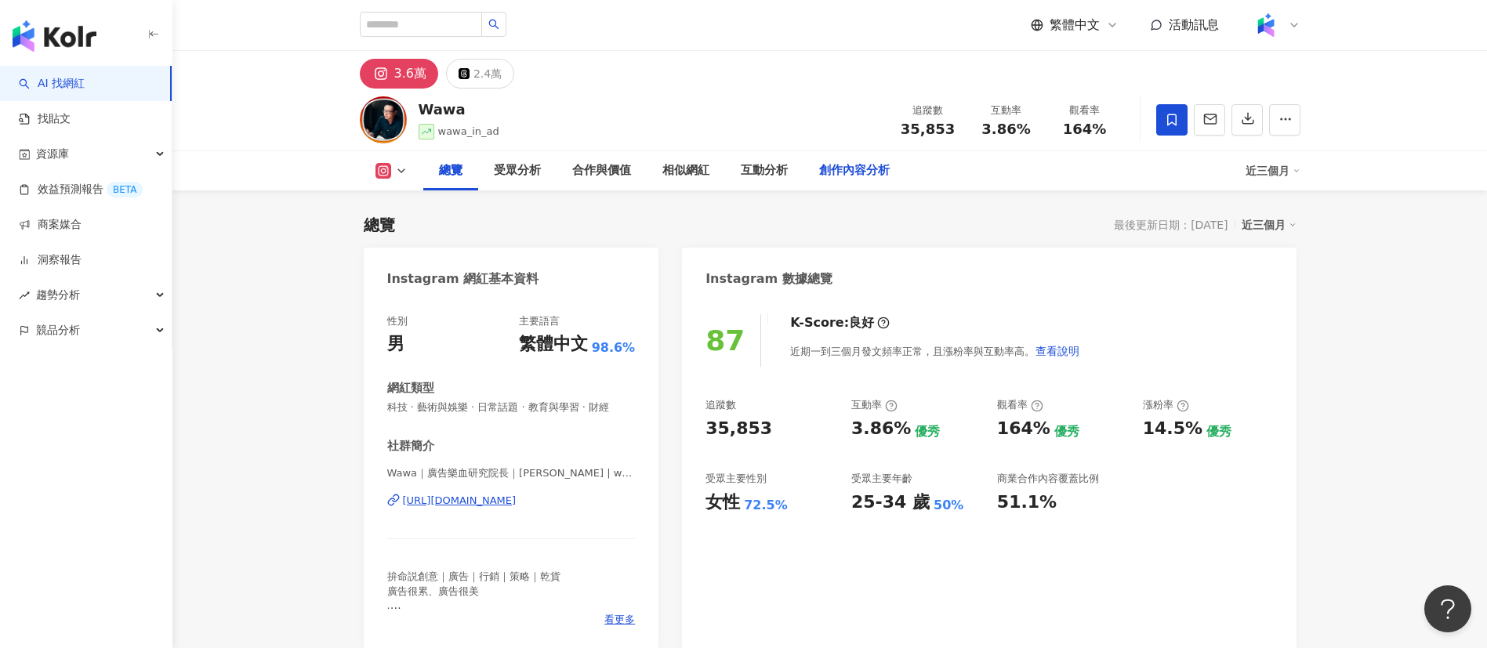
click at [853, 164] on div "創作內容分析" at bounding box center [854, 170] width 71 height 19
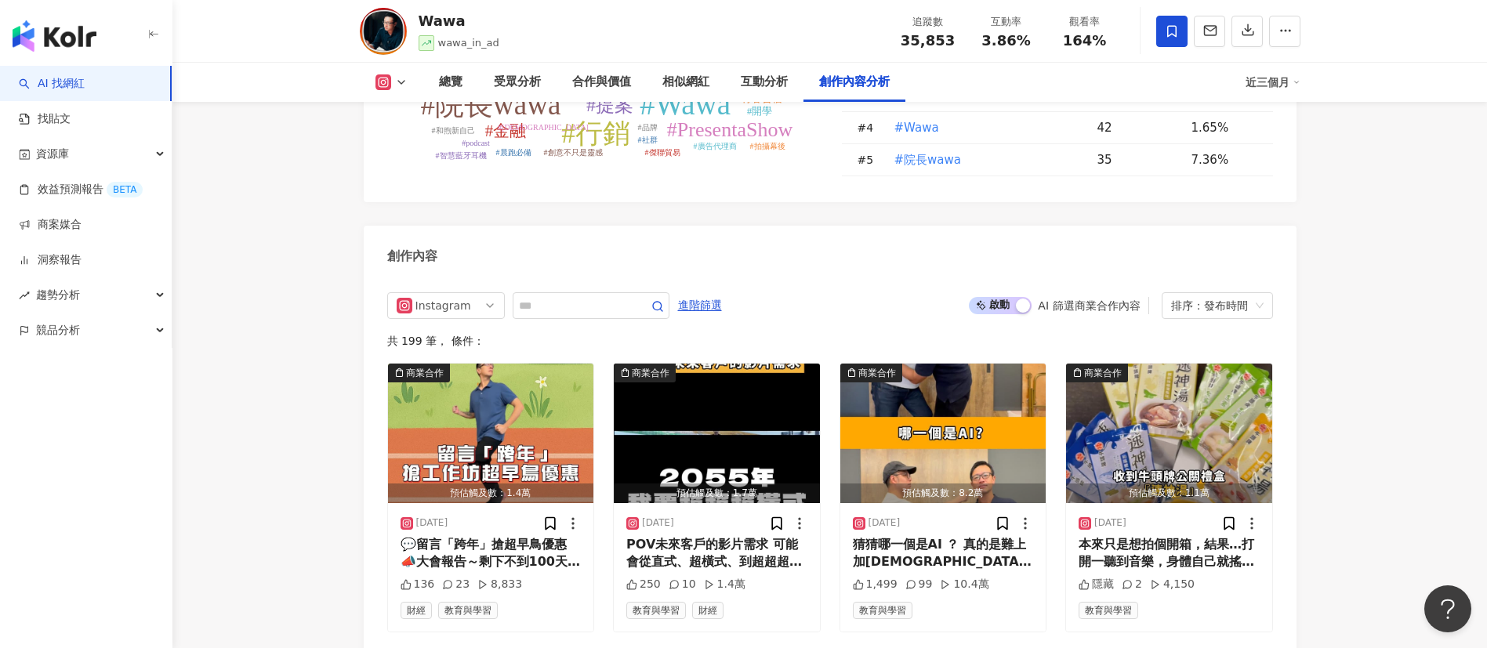
scroll to position [4719, 0]
click at [572, 314] on input "text" at bounding box center [574, 305] width 110 height 19
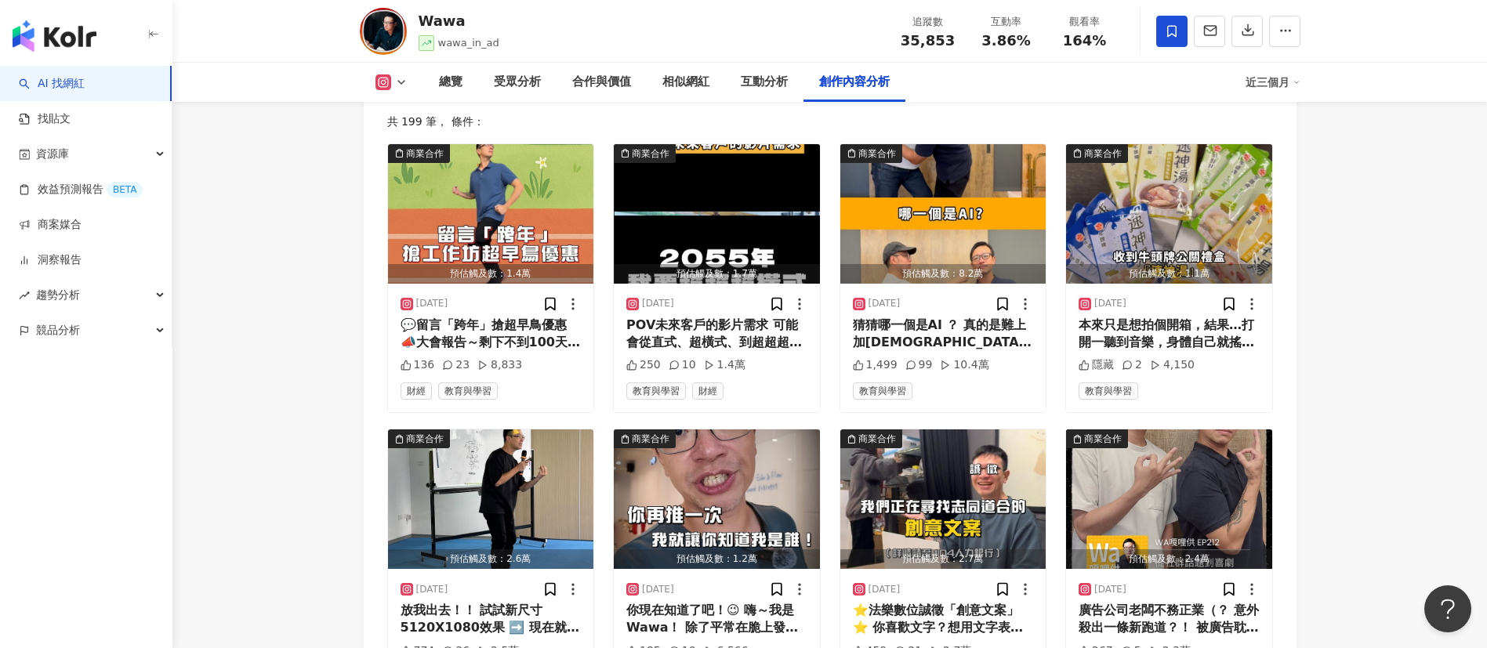
scroll to position [4939, 0]
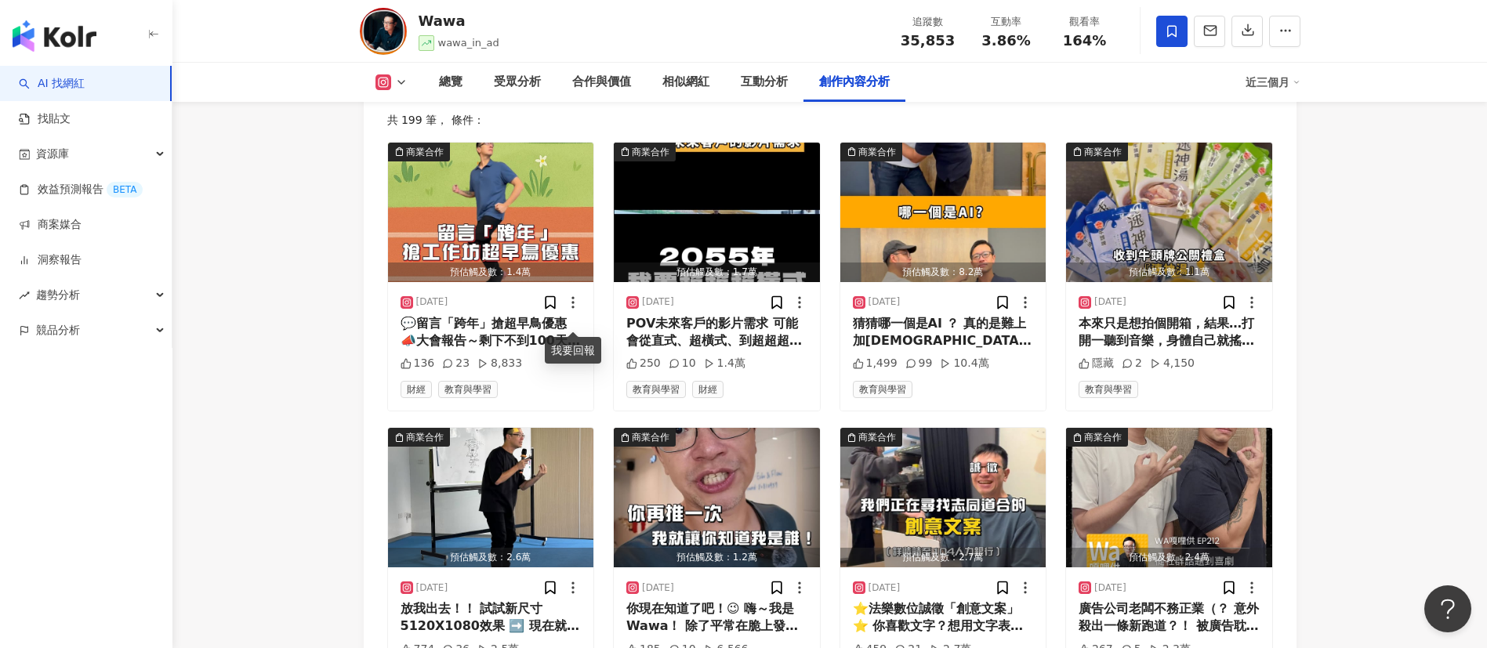
type input "*"
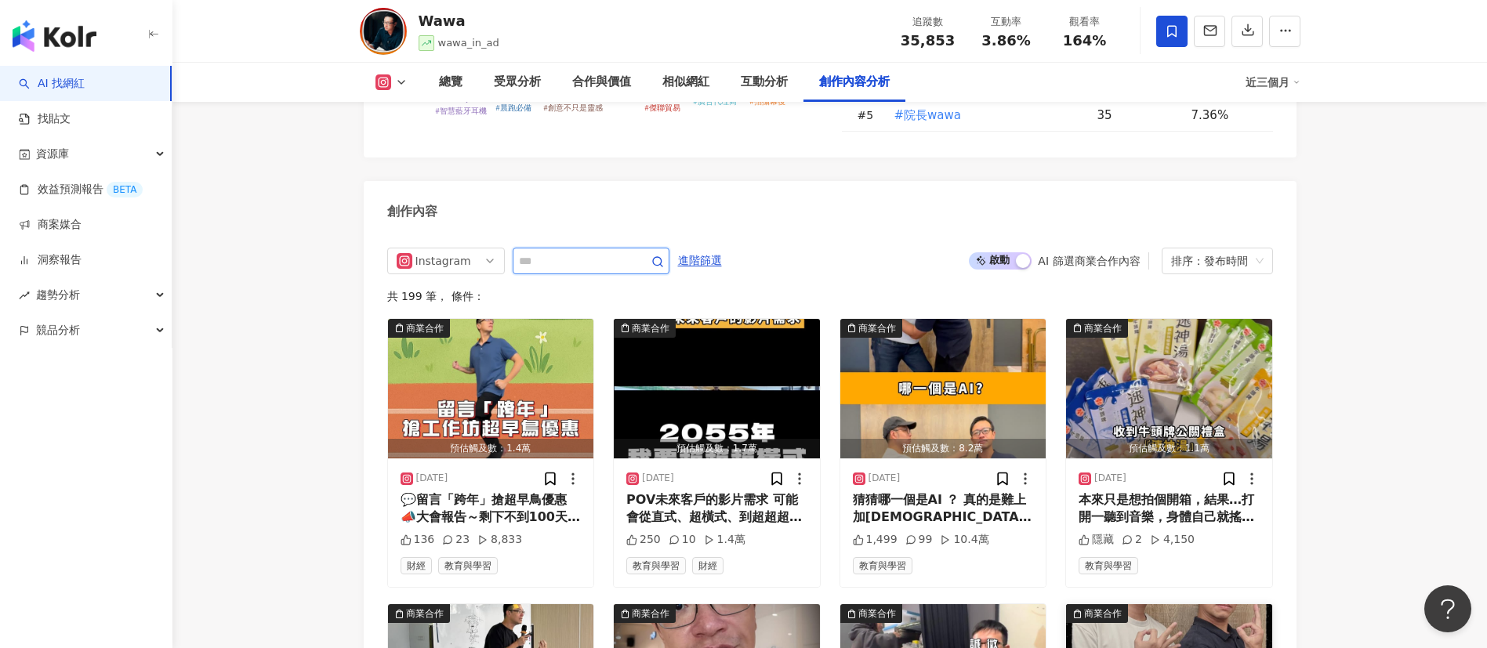
scroll to position [4765, 0]
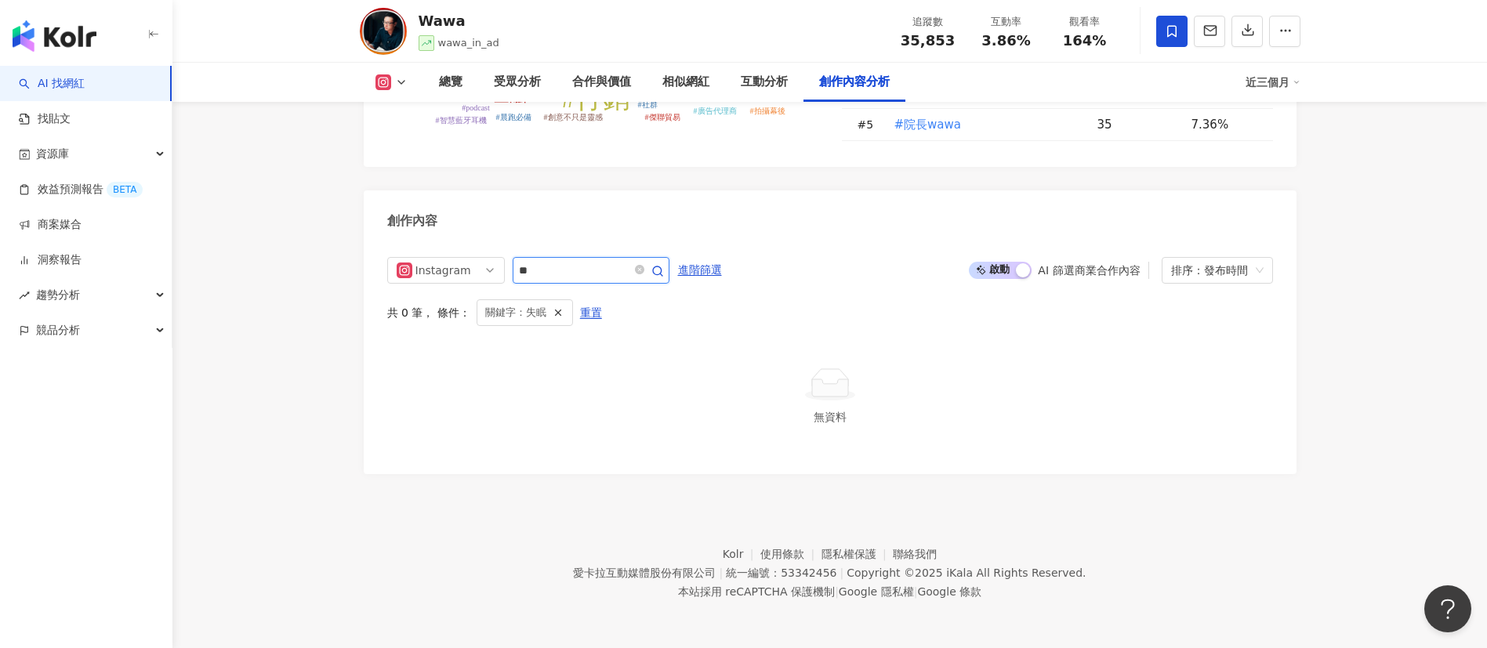
scroll to position [4770, 0]
click at [998, 273] on span "啟動 關閉" at bounding box center [1000, 270] width 63 height 17
click at [746, 343] on div "Instagram ** 進階篩選 啟動 關閉 AI 篩選商業合作內容 排序：發布時間 共 0 筆 ， 條件： 關鍵字：失眠 重置 無資料" at bounding box center [830, 354] width 886 height 194
click at [553, 259] on span "**" at bounding box center [591, 270] width 157 height 27
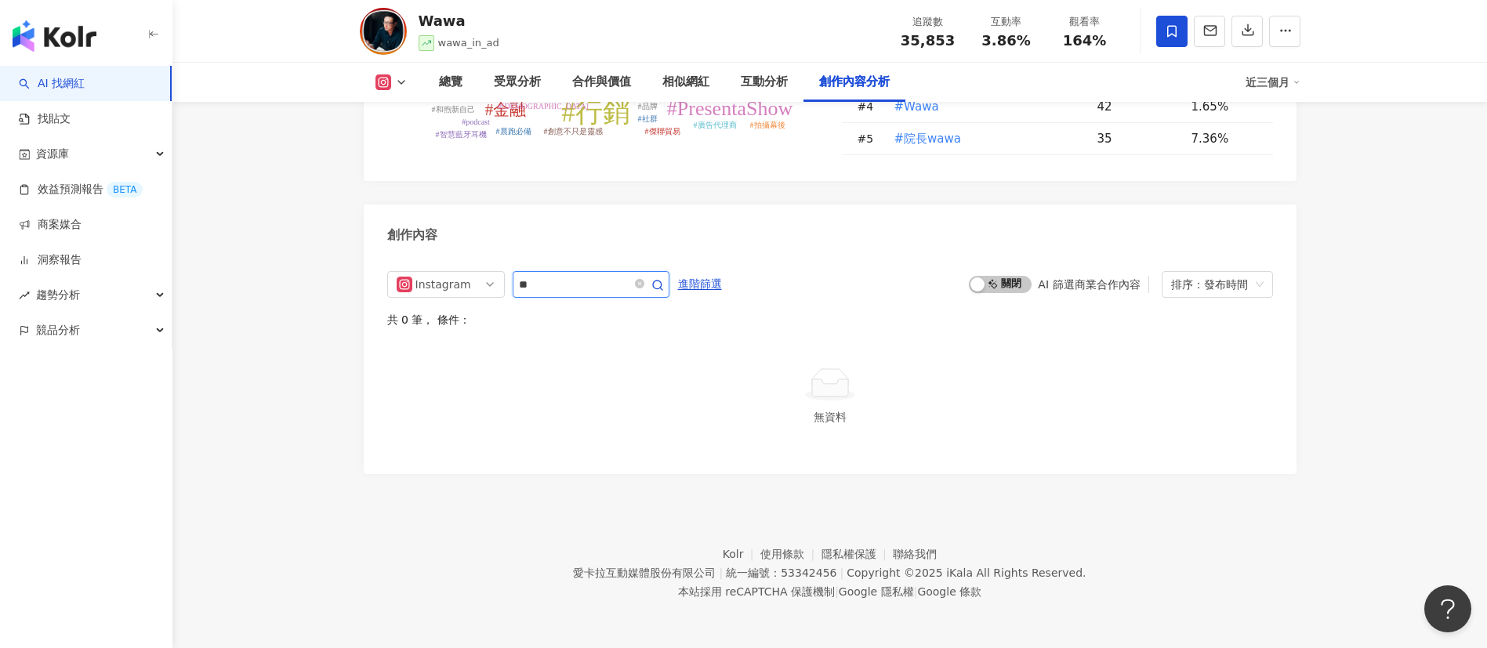
type input "*"
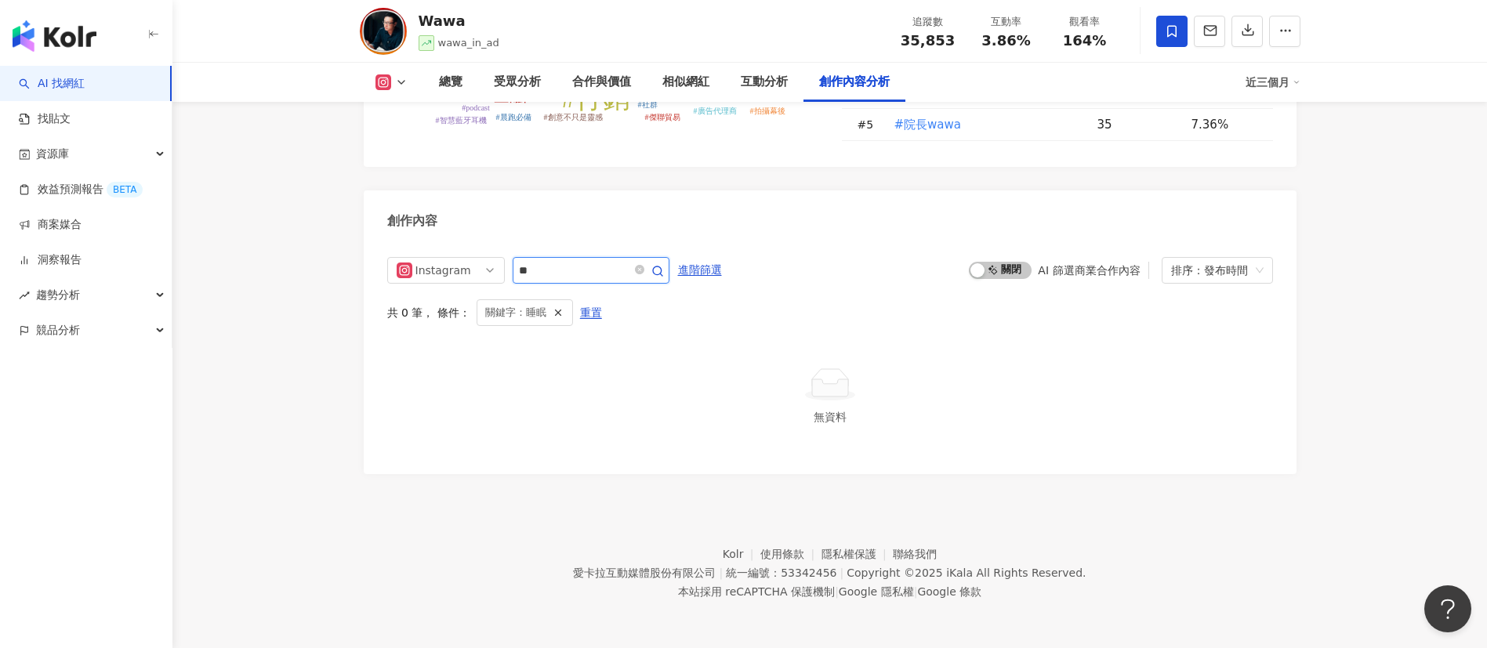
scroll to position [4770, 0]
click at [644, 371] on div at bounding box center [830, 384] width 873 height 35
click at [539, 270] on input "**" at bounding box center [574, 270] width 110 height 19
type input "*"
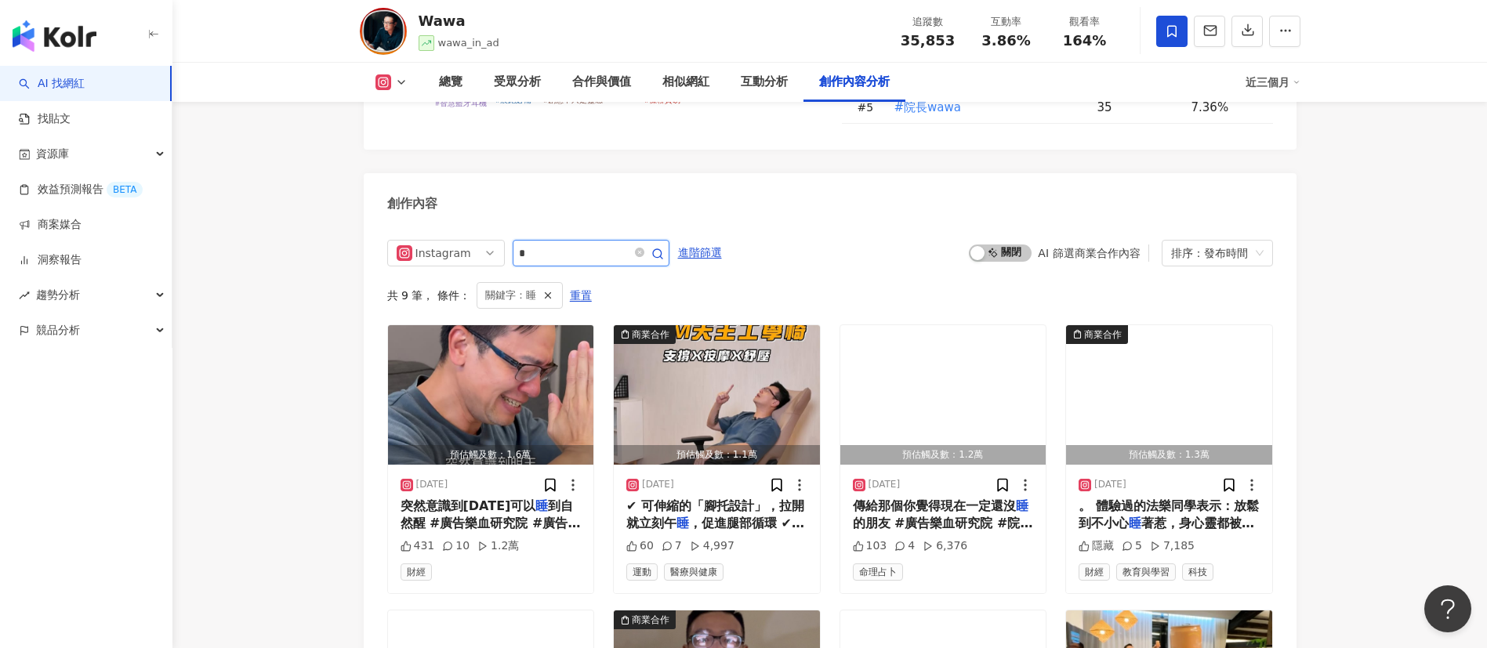
scroll to position [4830, 0]
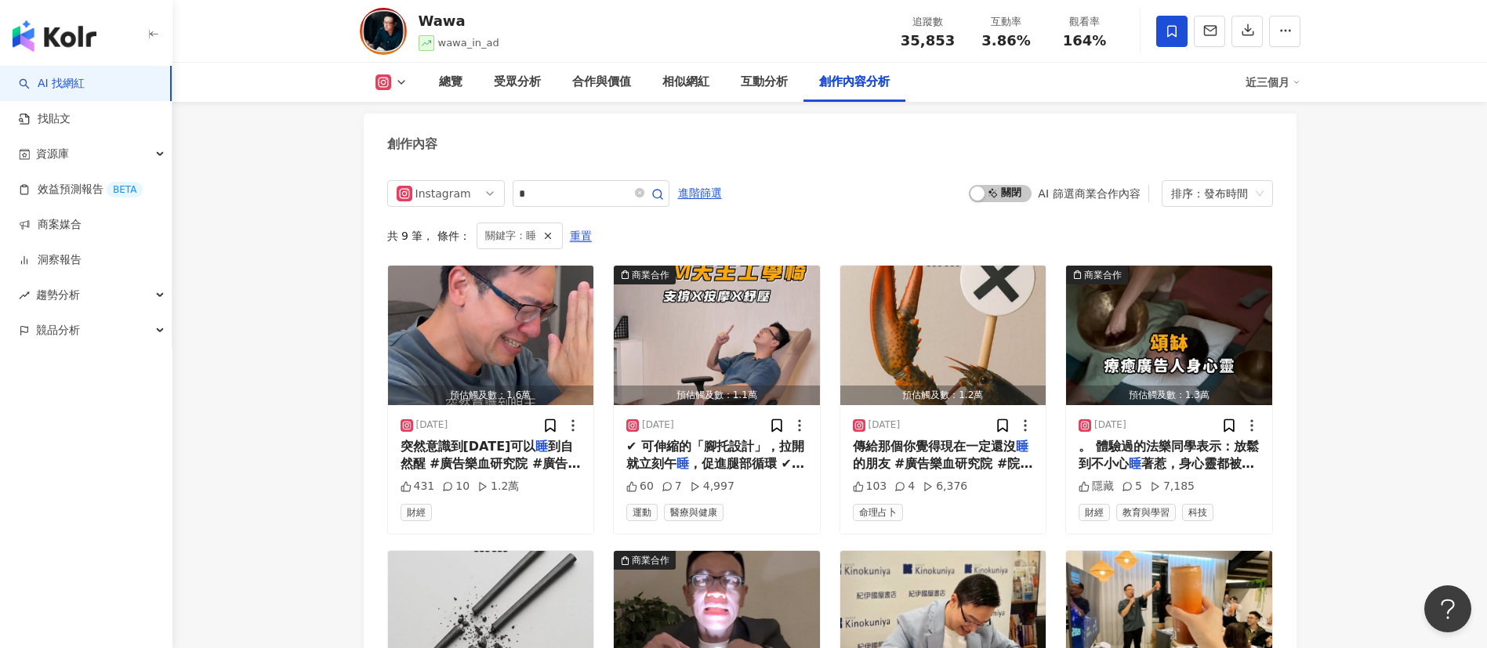
click at [875, 207] on div "Instagram * 進階篩選 啟動 關閉 AI 篩選商業合作內容 排序：發布時間" at bounding box center [830, 193] width 886 height 27
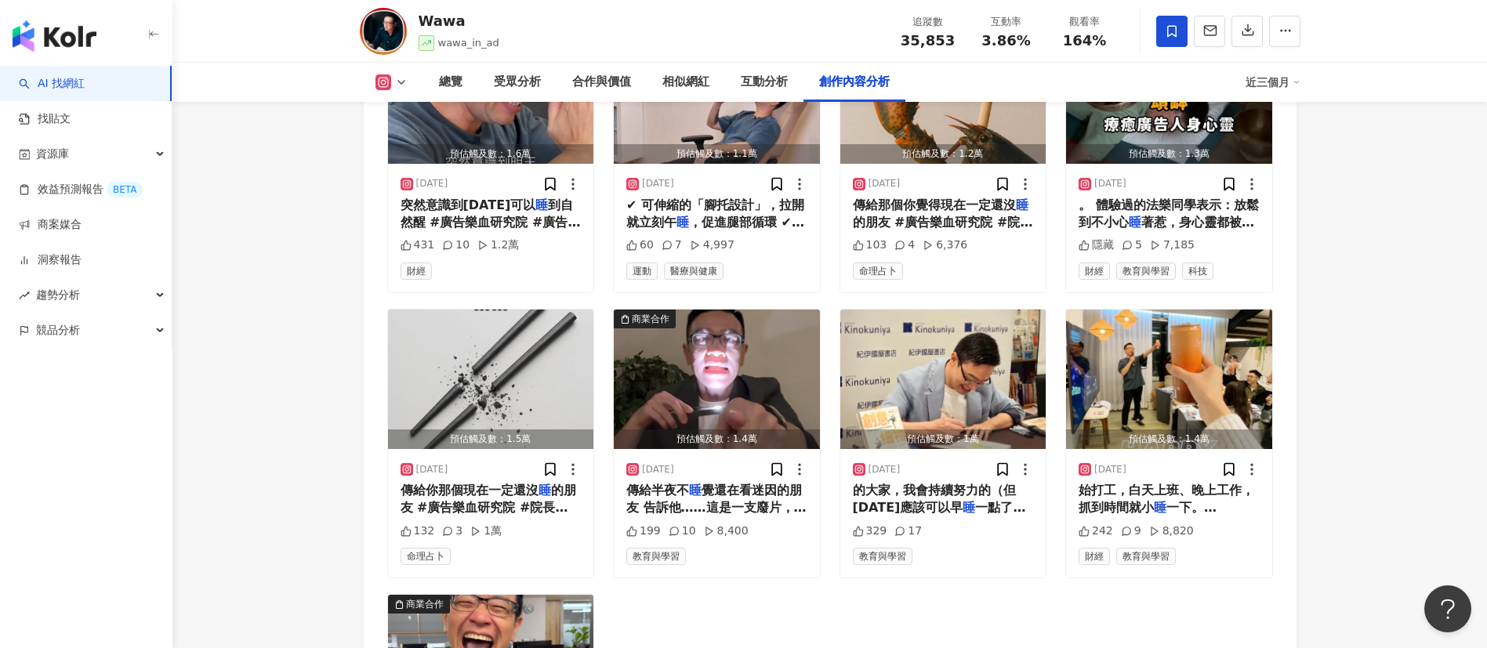
scroll to position [4896, 0]
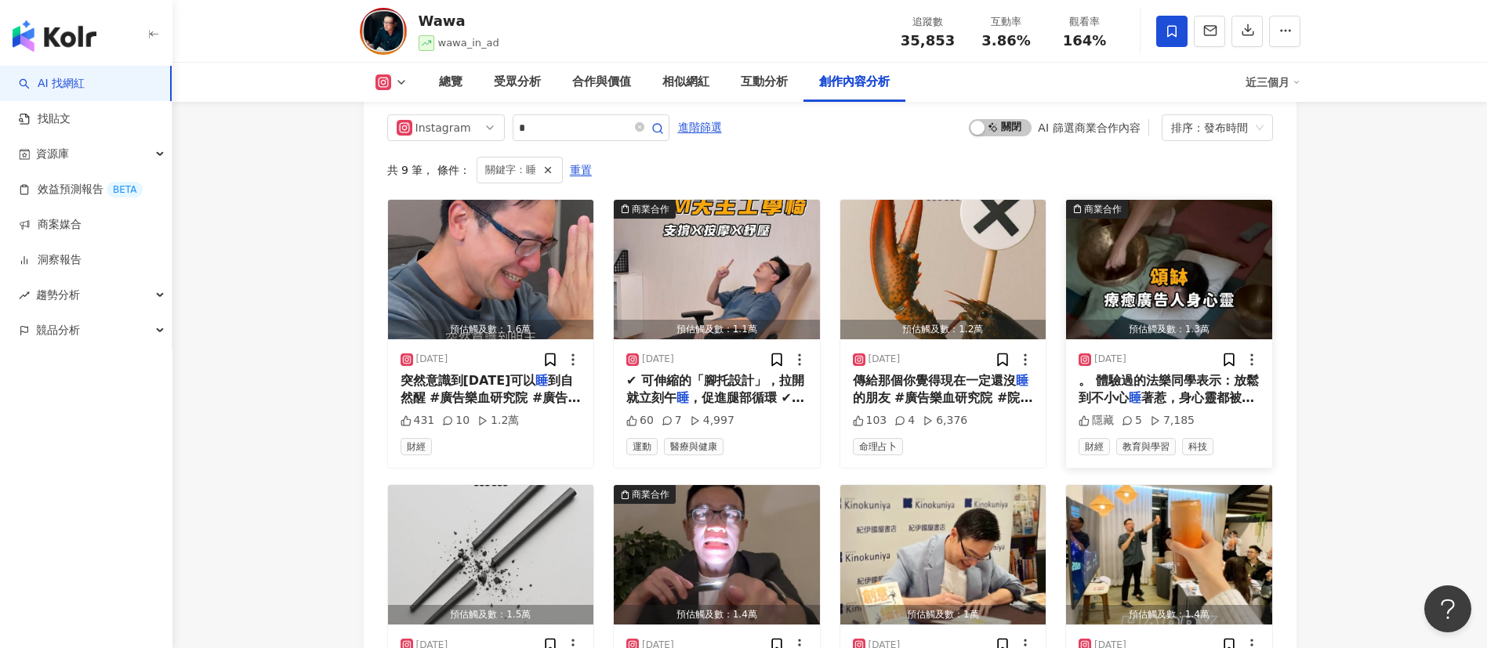
click at [1185, 401] on span "。 體驗過的法樂同學表示：放鬆到不小心" at bounding box center [1169, 389] width 180 height 32
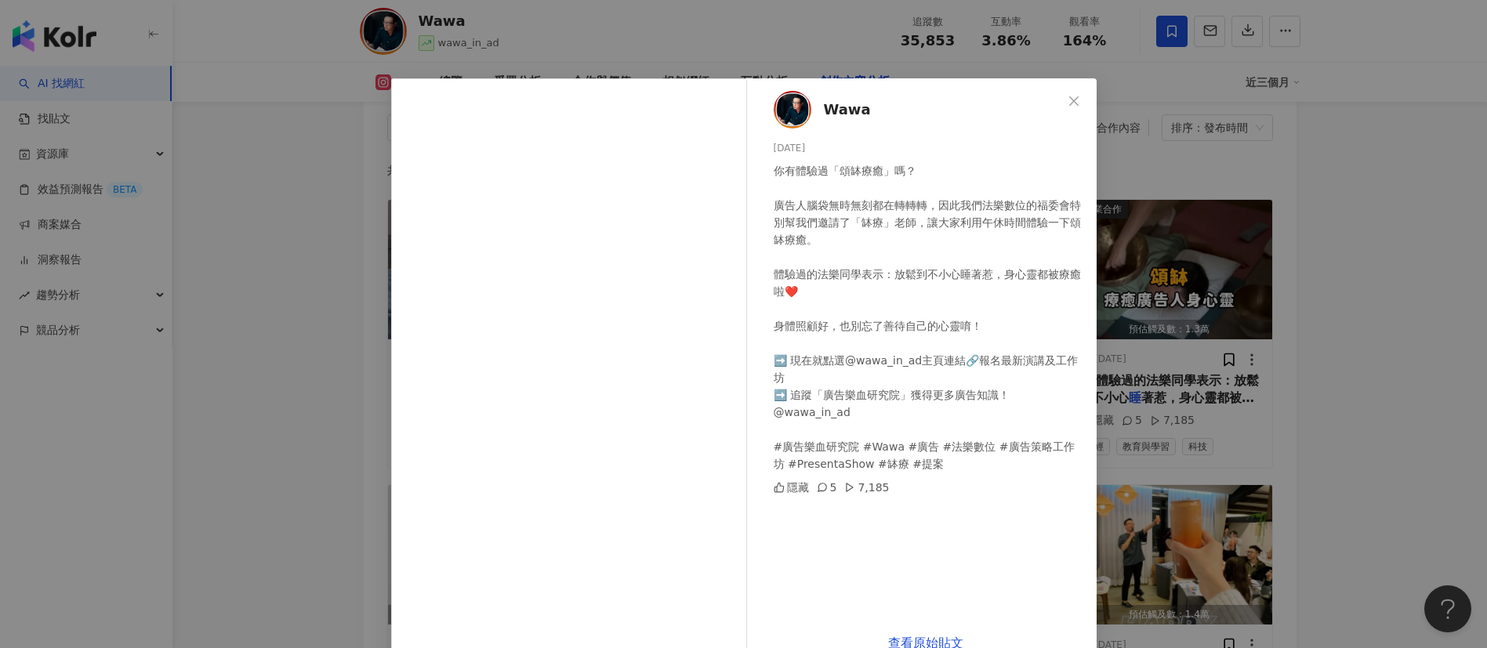
click at [1355, 462] on div "Wawa 2025/7/9 你有體驗過「頌缽療癒」嗎？ 廣告人腦袋無時無刻都在轉轉轉，因此我們法樂數位的福委會特別幫我們邀請了「缽療」老師，讓大家利用午休時間…" at bounding box center [743, 324] width 1487 height 648
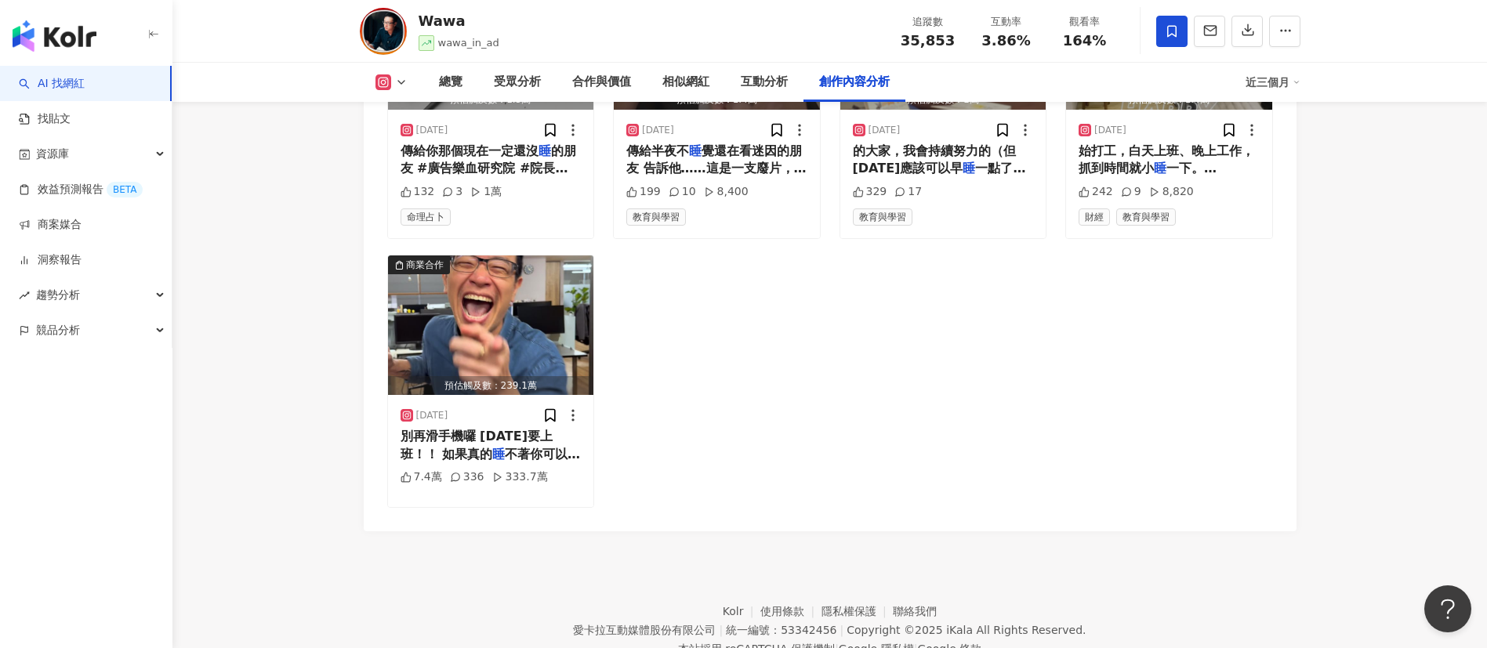
scroll to position [5416, 0]
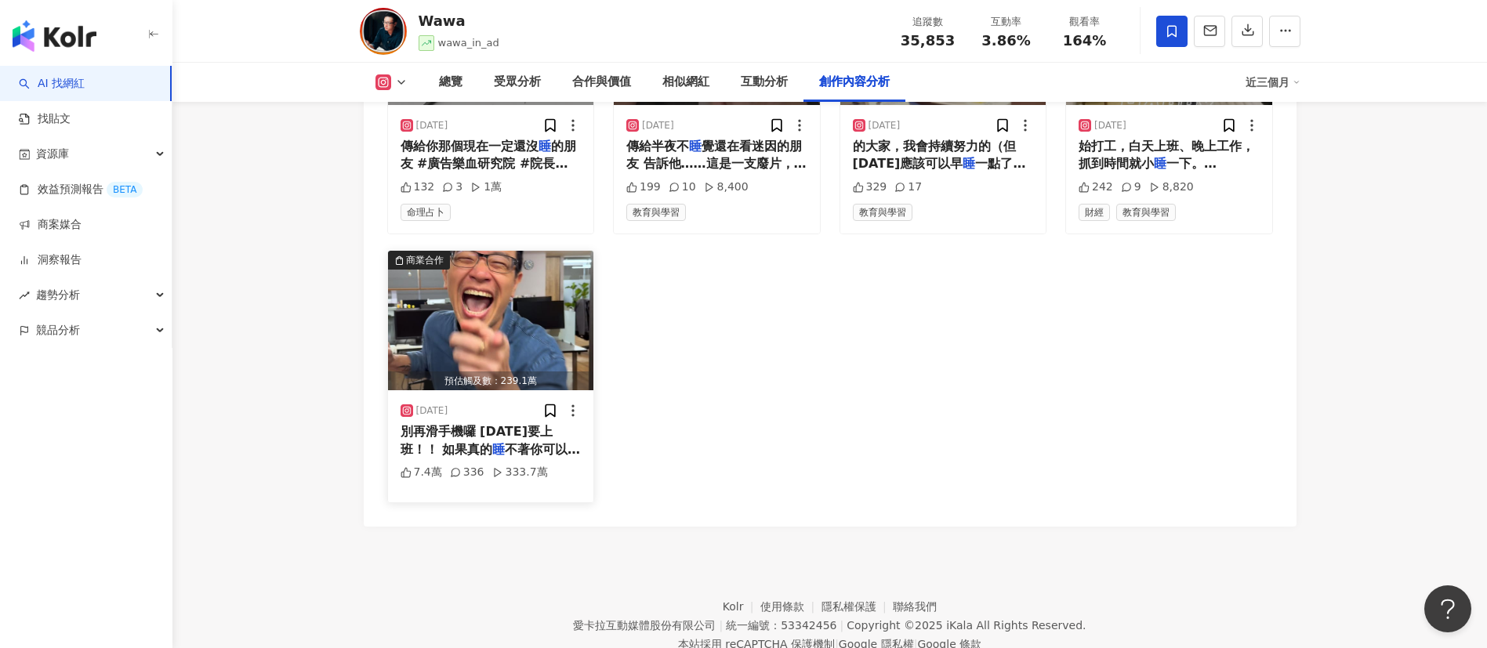
click at [438, 456] on span "別再滑手機囉 明天要上班！！ 如果真的" at bounding box center [477, 440] width 152 height 32
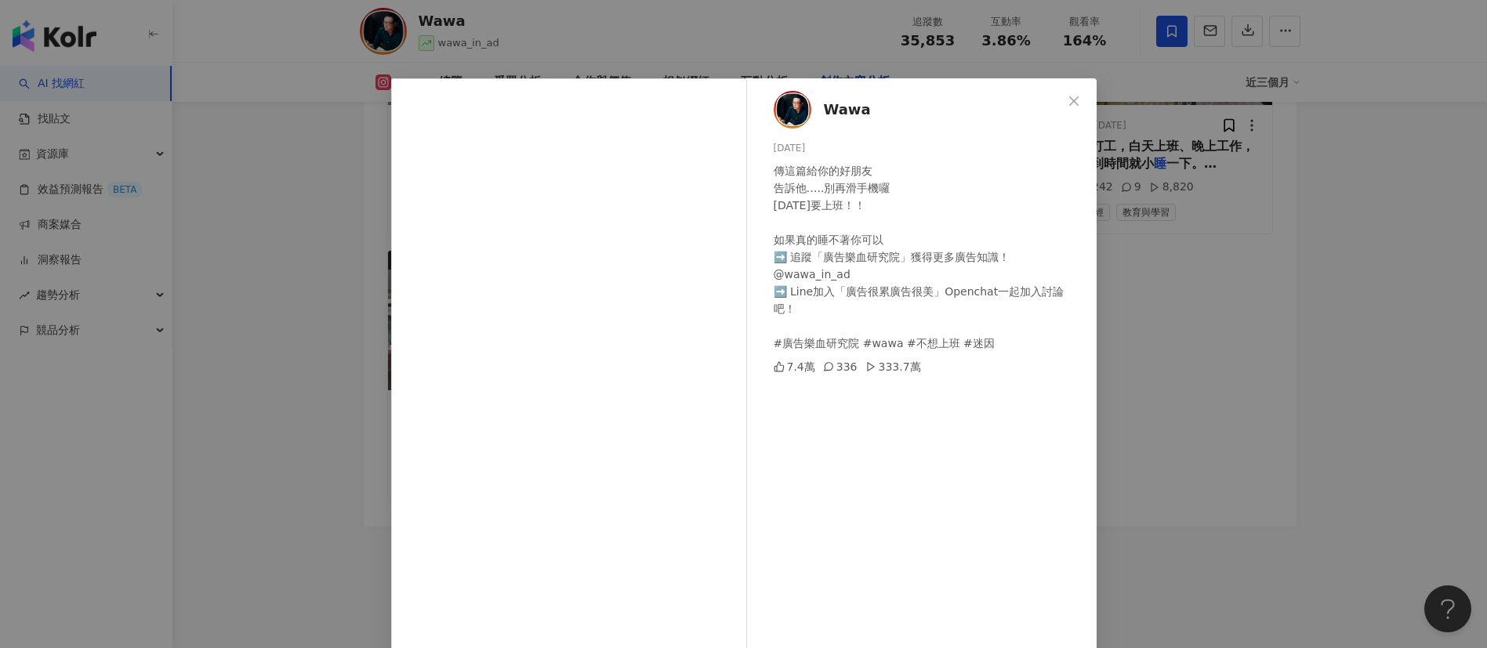
click at [1165, 433] on div "Wawa 2024/12/1 傳這篇給你的好朋友 告訴他…..別再滑手機囉 明天要上班！！ 如果真的睡不著你可以 ➡️ 追蹤「廣告樂血研究院」獲得更多廣告知識…" at bounding box center [743, 324] width 1487 height 648
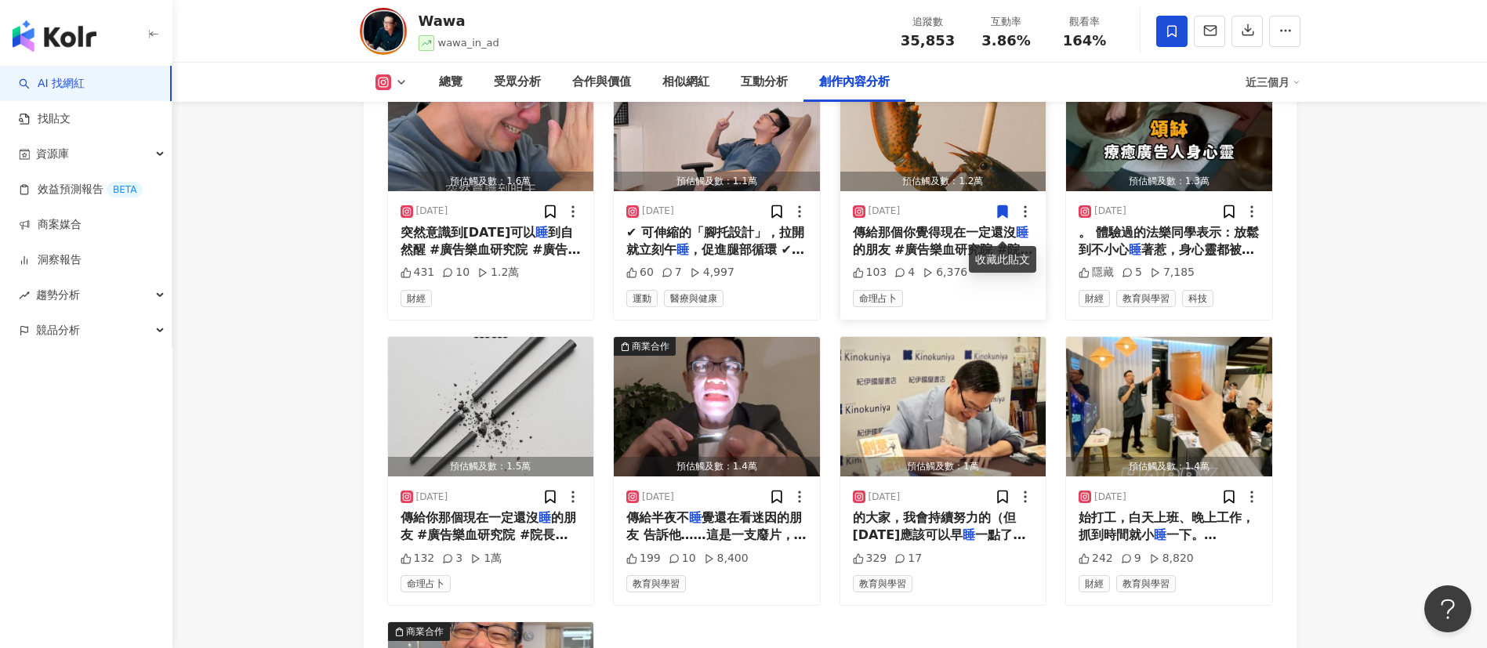
scroll to position [4689, 0]
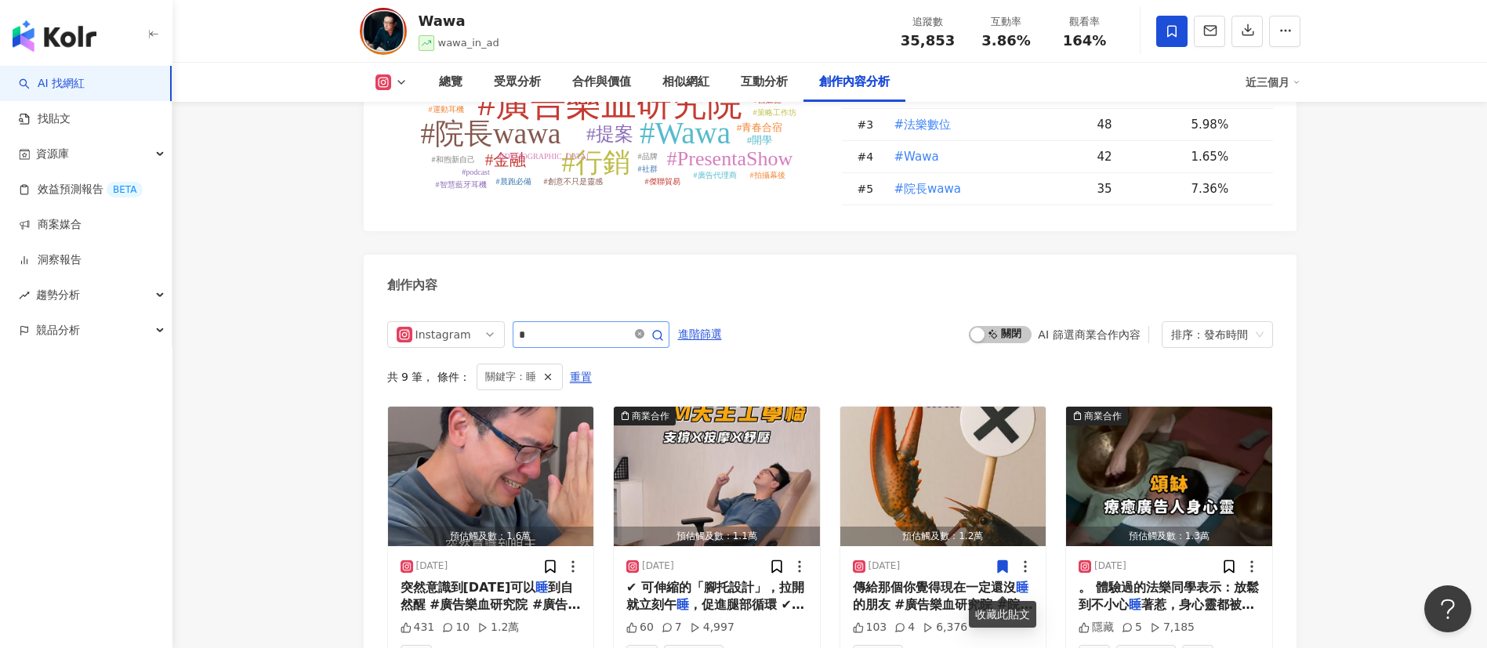
click at [644, 339] on icon "close-circle" at bounding box center [639, 333] width 9 height 9
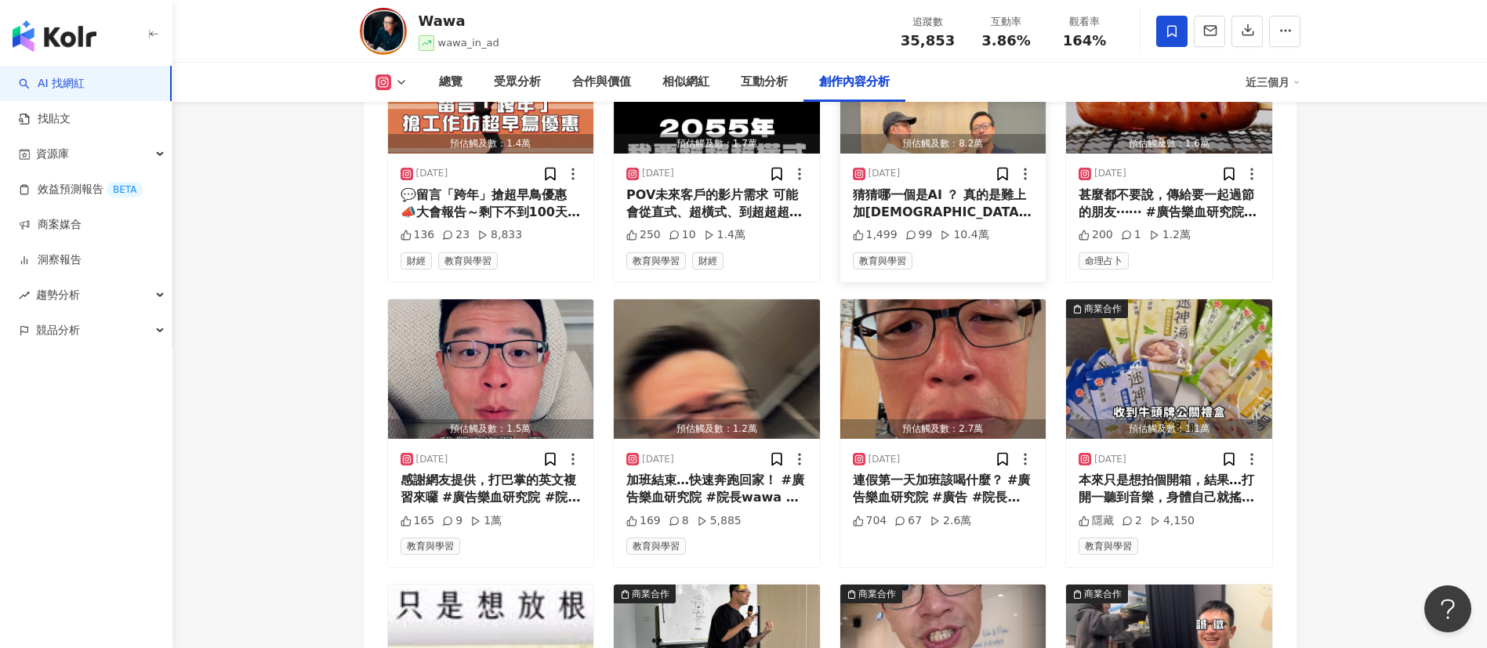
scroll to position [5068, 0]
click at [1114, 496] on div "本來只是想拍個開箱，結果…打開一聽到音樂，身體自己就搖起來了！！ （特別感謝同事幫我跳一半） 提案發想到快沒力氣的時候⋯ 只想要一口熱湯，把自己從提案地獄拉回…" at bounding box center [1169, 488] width 181 height 35
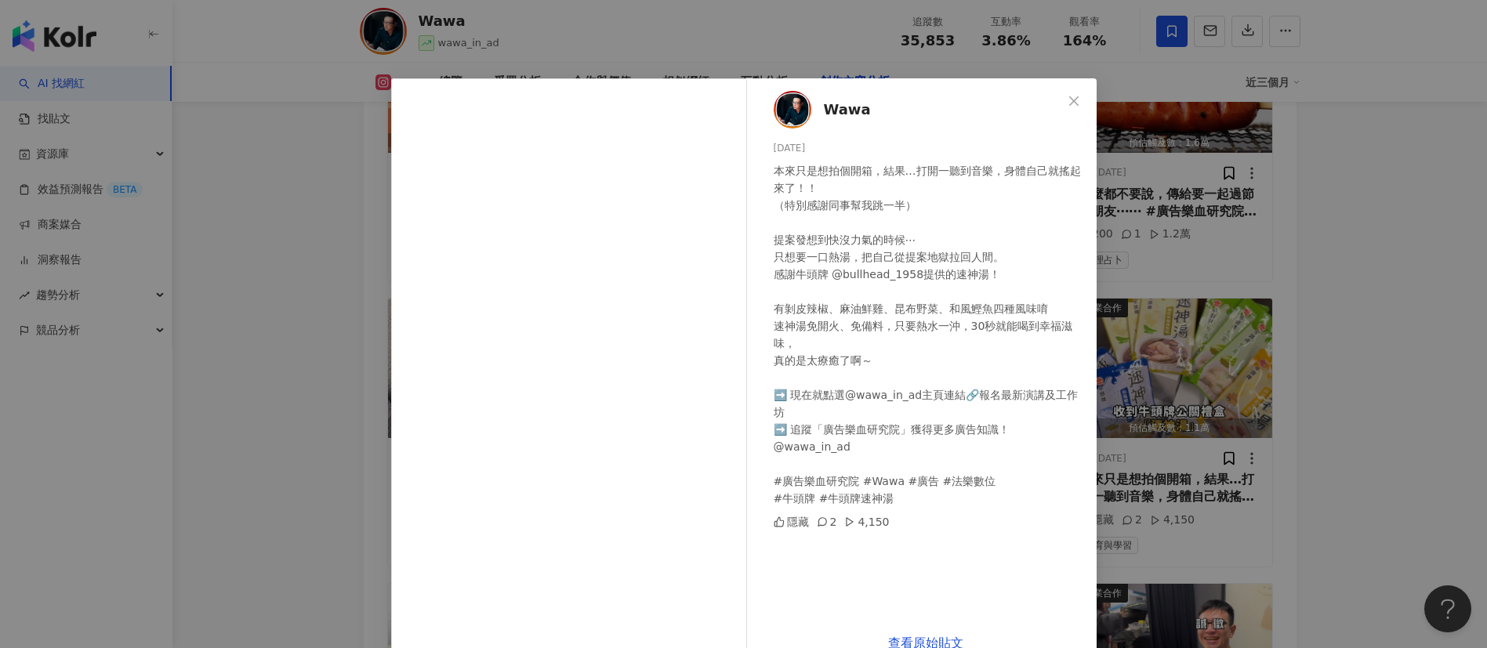
scroll to position [36, 0]
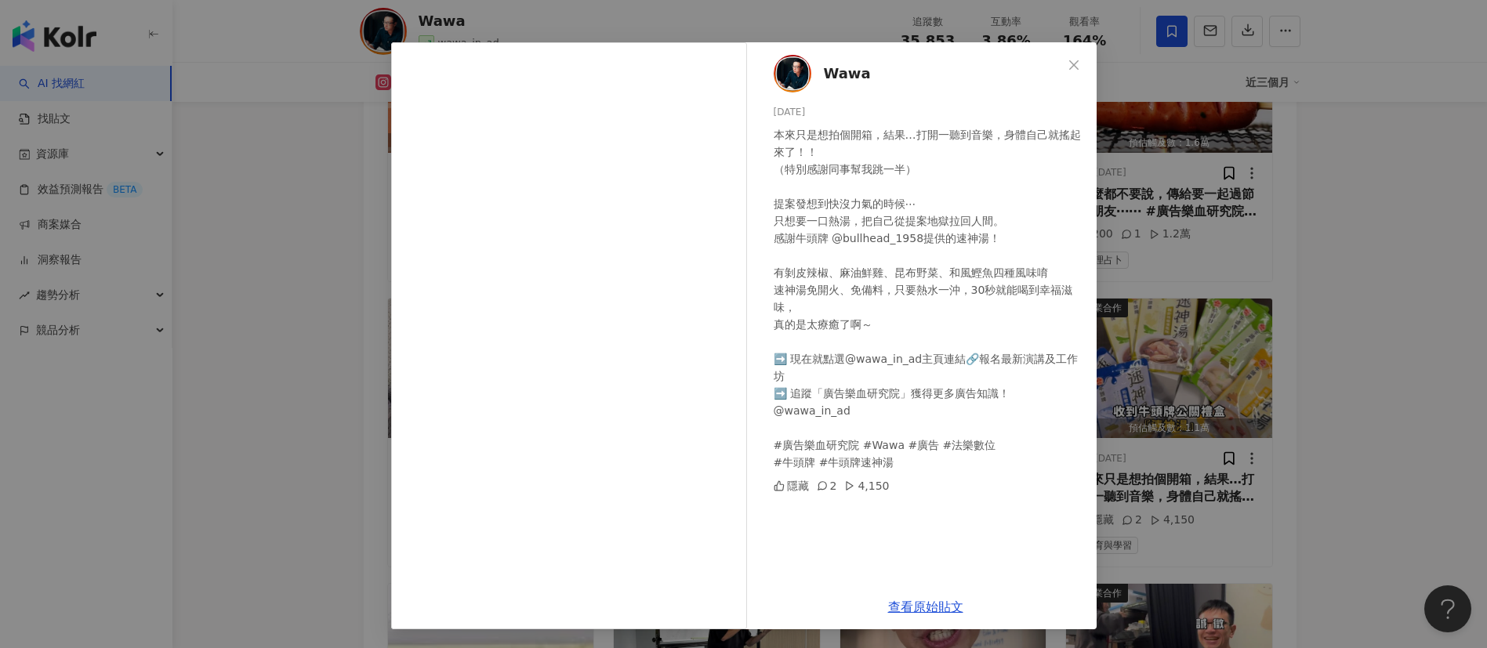
click at [1343, 580] on div "Wawa 2025/9/26 本來只是想拍個開箱，結果…打開一聽到音樂，身體自己就搖起來了！！ （特別感謝同事幫我跳一半） 提案發想到快沒力氣的時候⋯ 只想要…" at bounding box center [743, 324] width 1487 height 648
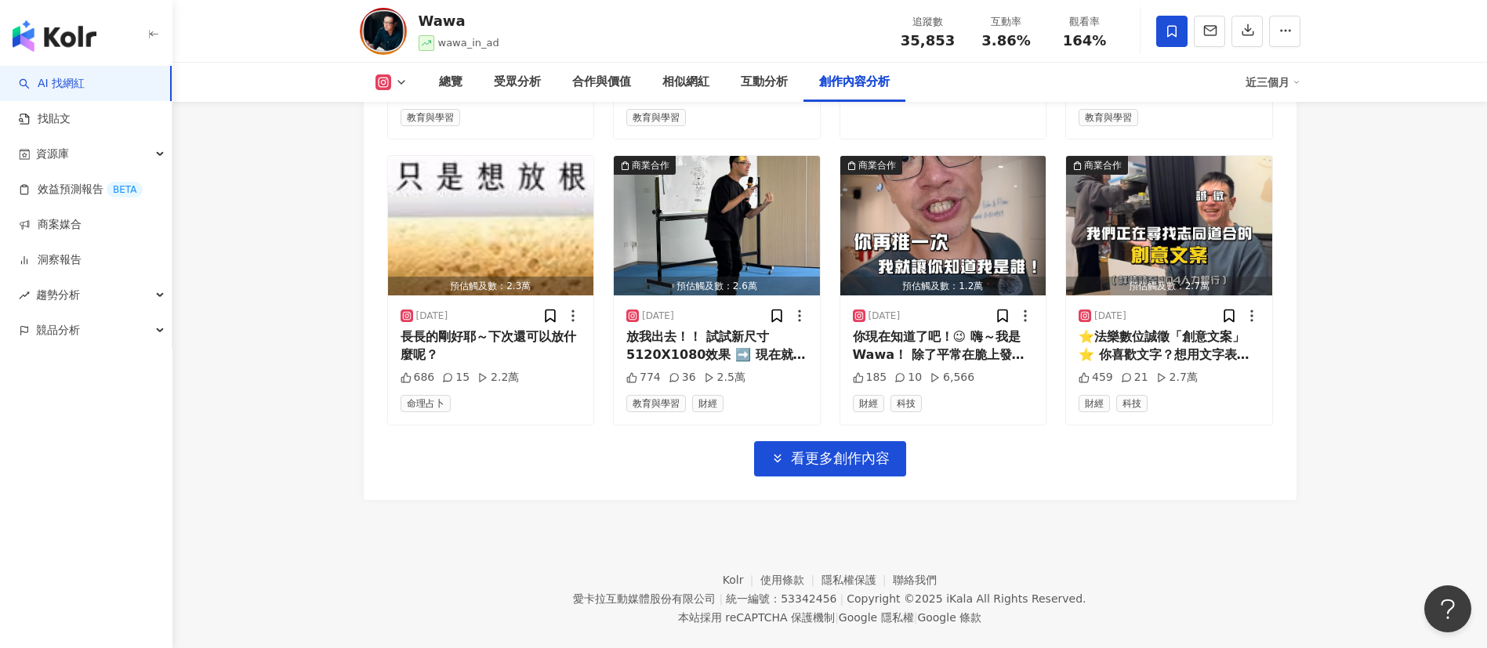
scroll to position [5498, 0]
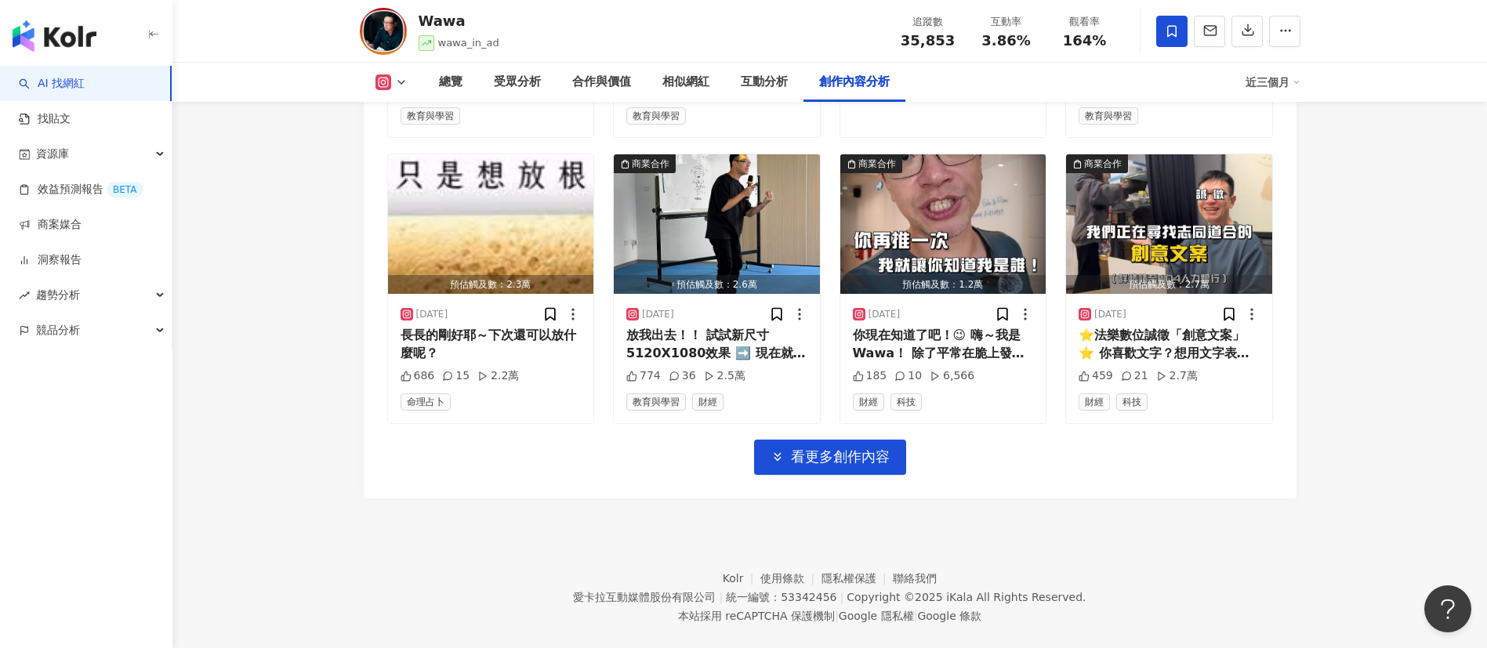
click at [920, 354] on div "你現在知道了吧！😉 嗨～我是Wawa！ 除了平常在脆上發發生活觀察， 在IG上經營廣告樂血研究院， 我還經營一家廣告公司叫做『法樂數位』 沒想到一轉眼法樂數位…" at bounding box center [943, 344] width 181 height 35
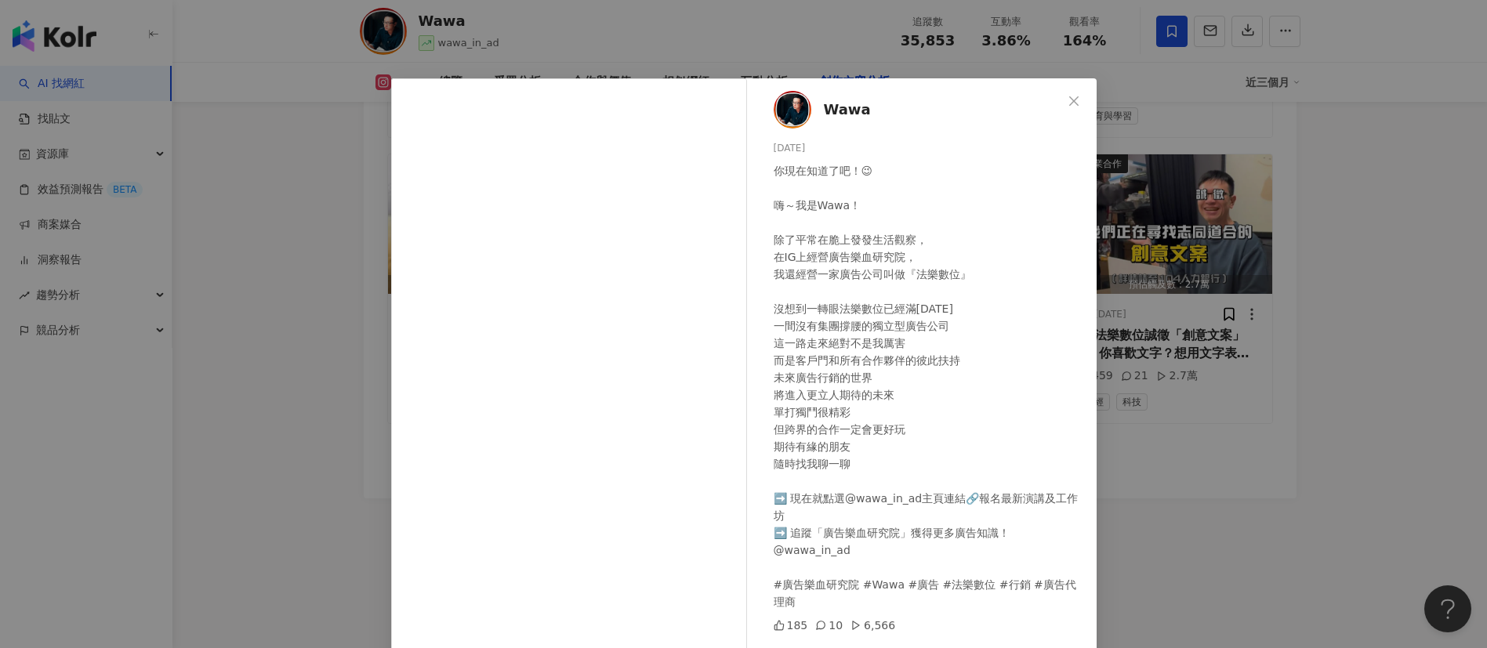
scroll to position [55, 0]
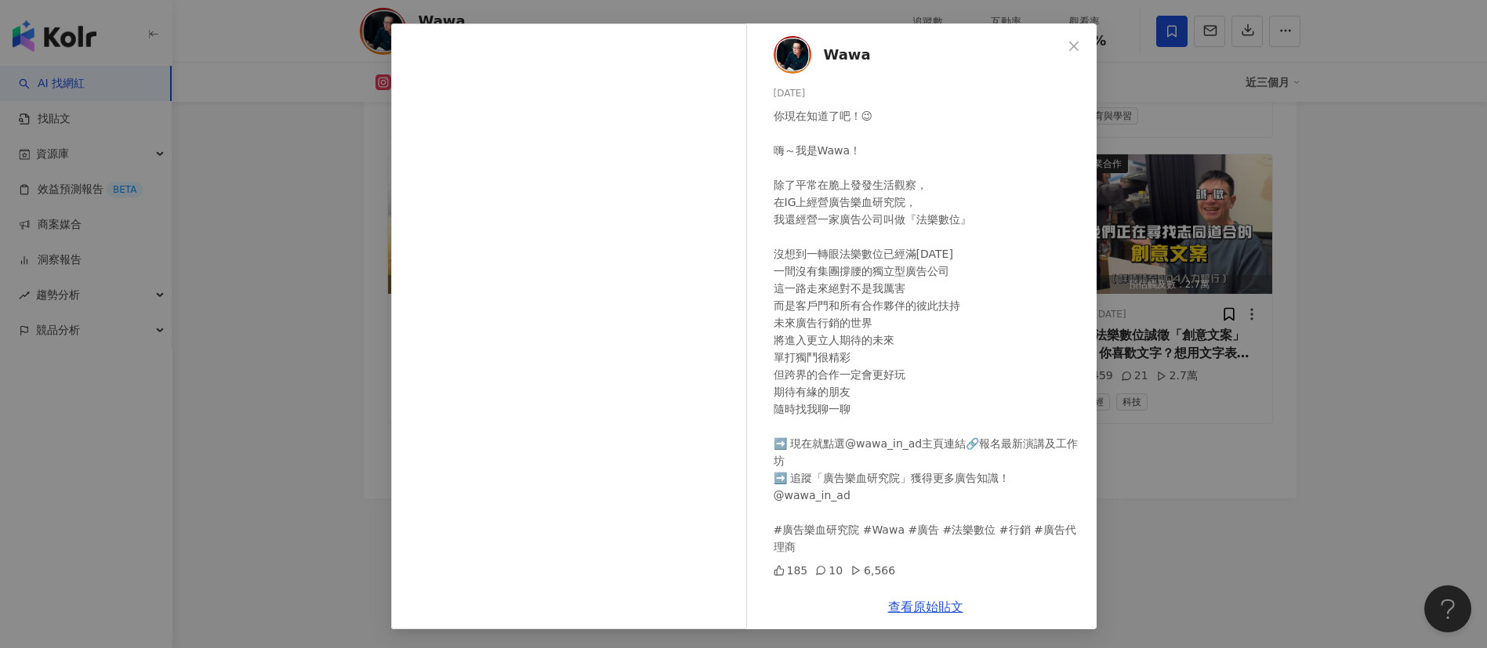
click at [1240, 541] on div "Wawa 2025/9/24 你現在知道了吧！😉 嗨～我是Wawa！ 除了平常在脆上發發生活觀察， 在IG上經營廣告樂血研究院， 我還經營一家廣告公司叫做『法…" at bounding box center [743, 324] width 1487 height 648
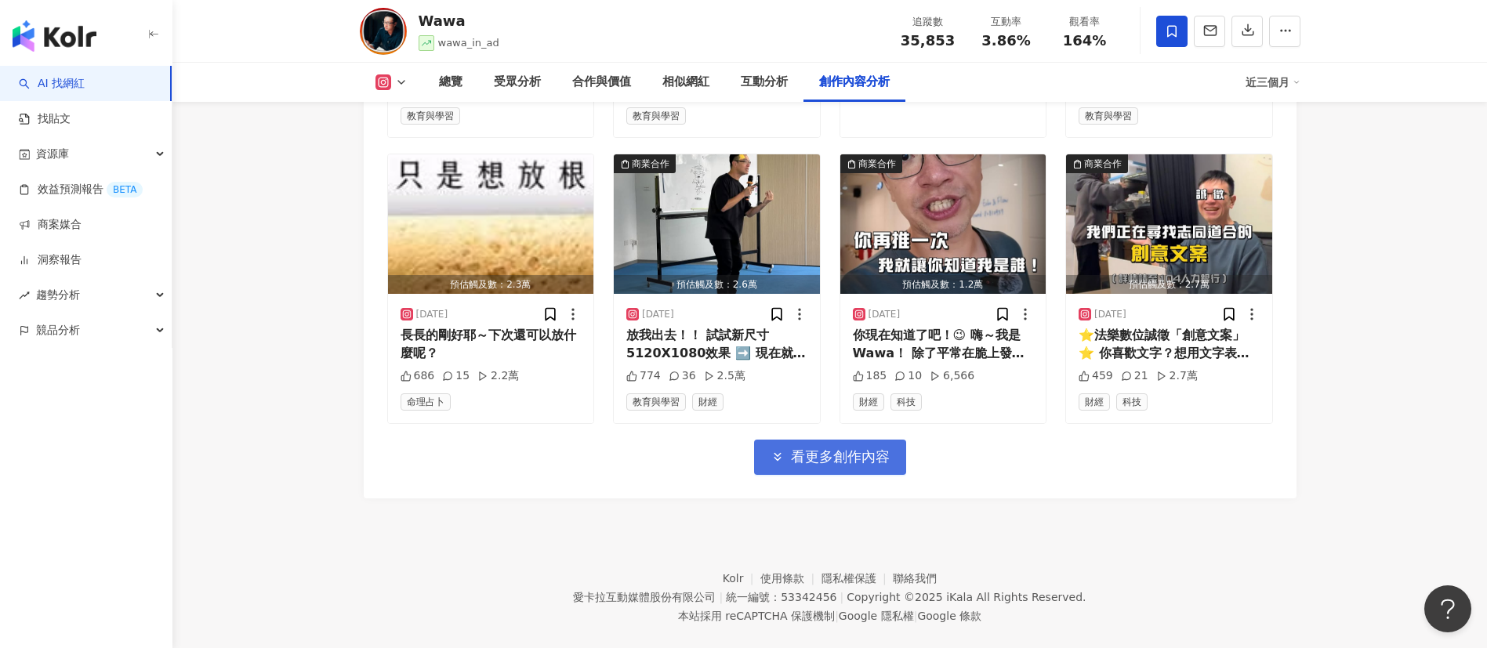
click at [864, 466] on span "看更多創作內容" at bounding box center [840, 456] width 99 height 17
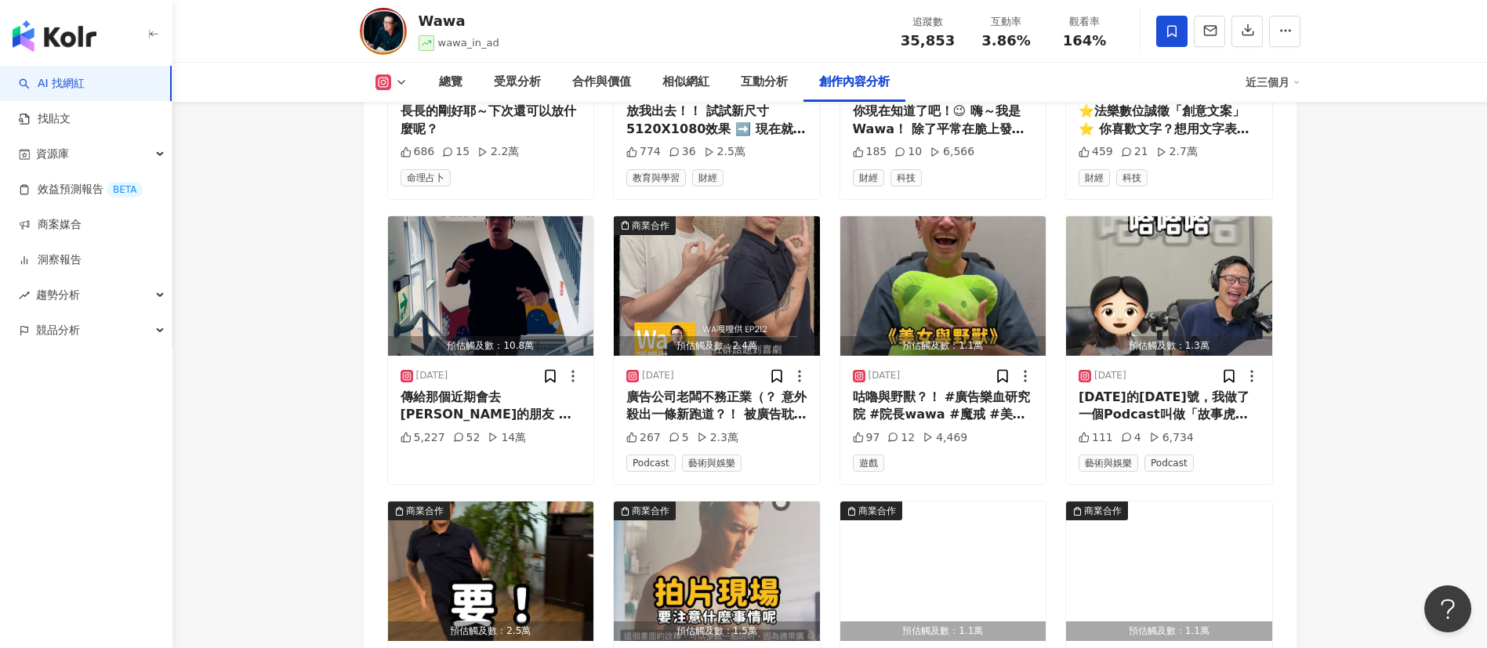
scroll to position [5724, 0]
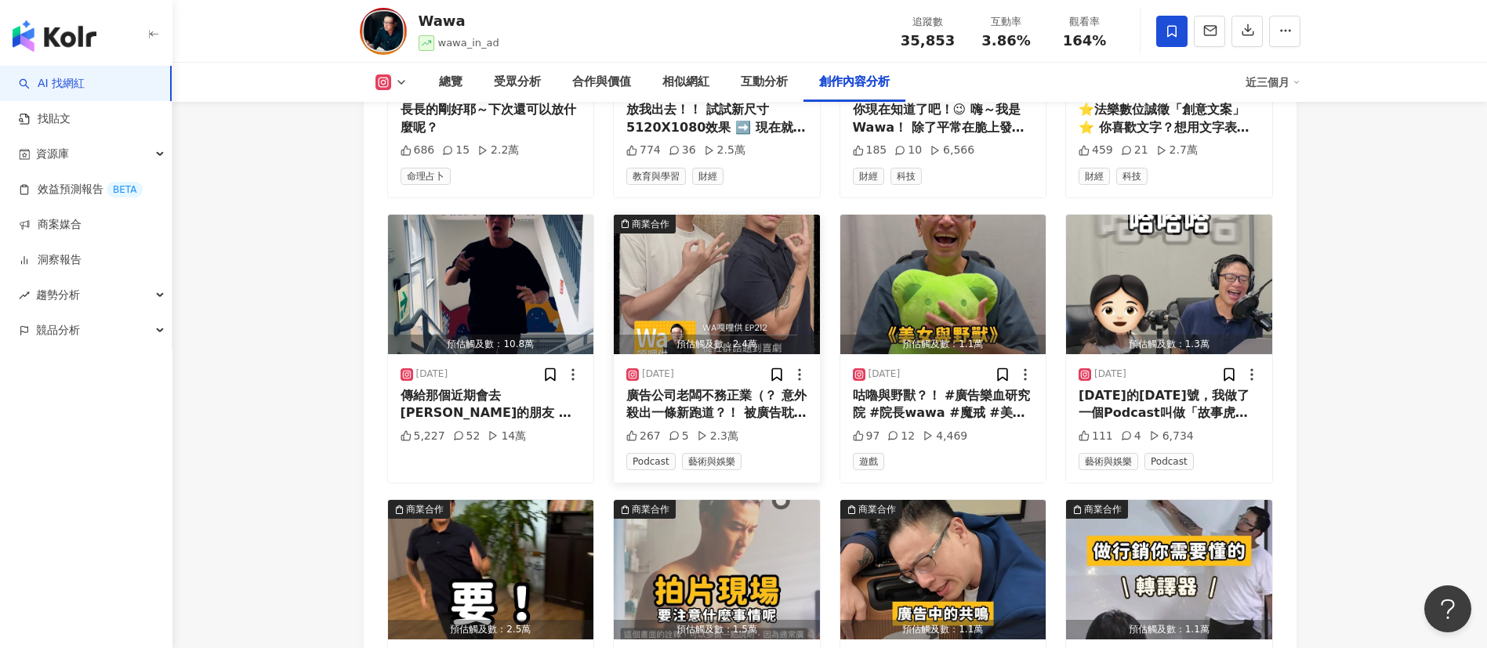
click at [764, 423] on div "廣告公司老闆不務正業（？ 意外殺出一條新跑道？！ 被廣告耽誤的漫才組合＠fwb.manzai還不追蹤起來🙌 本集邀請只要有人社群顧問執行長傑哥 陳思傑 @je…" at bounding box center [716, 404] width 181 height 35
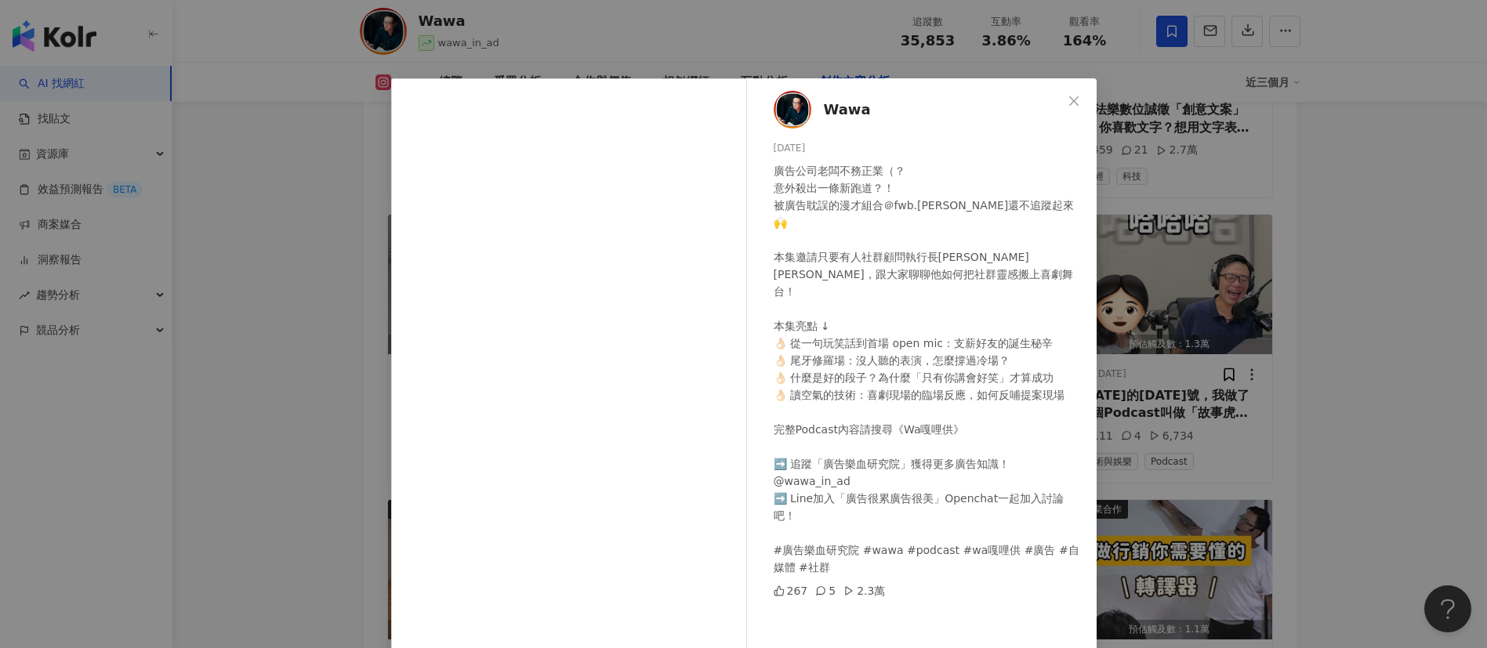
click at [1223, 469] on div "Wawa 2025/9/22 廣告公司老闆不務正業（？ 意外殺出一條新跑道？！ 被廣告耽誤的漫才組合＠fwb.manzai還不追蹤起來🙌 本集邀請只要有人社群…" at bounding box center [743, 324] width 1487 height 648
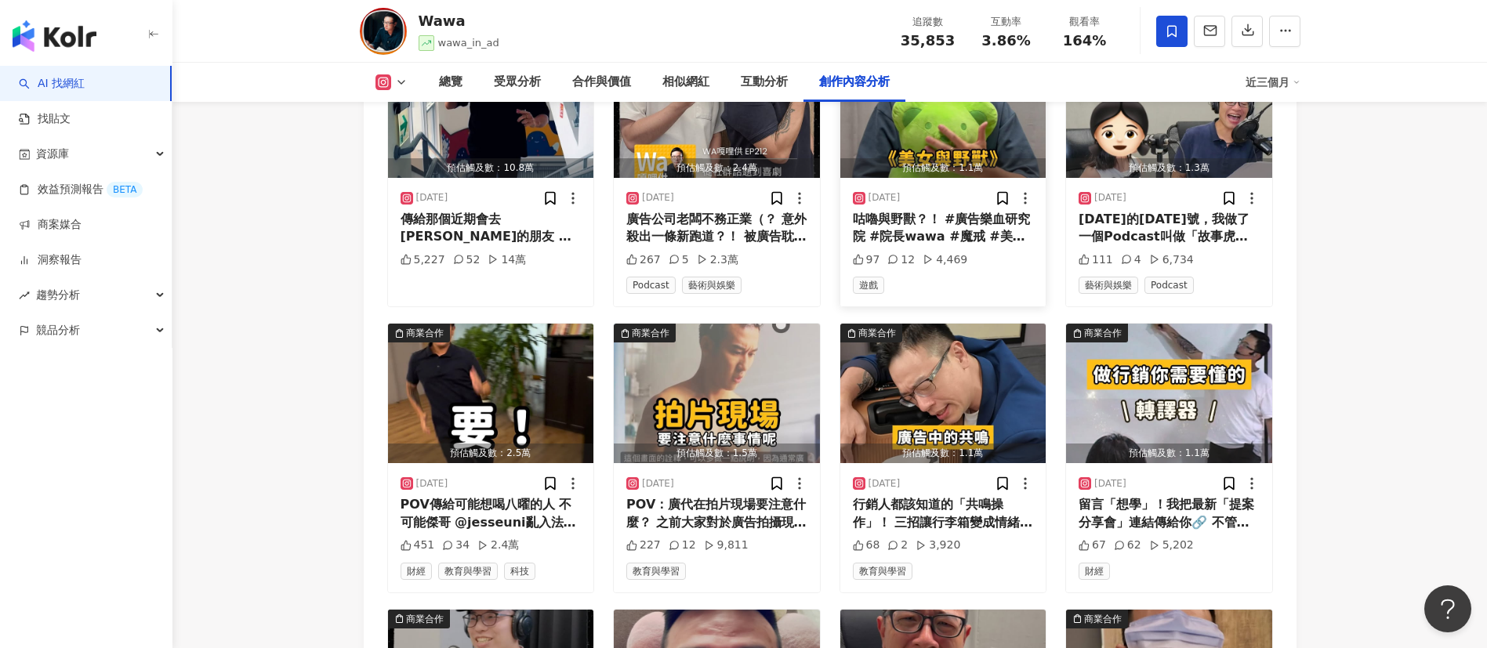
scroll to position [5901, 0]
click at [666, 24] on div "Wawa wawa_in_ad 追蹤數 35,853 互動率 3.86% 觀看率 164%" at bounding box center [829, 31] width 1003 height 62
click at [489, 528] on div "POV傳給可能想喝八曜的人 不可能傑哥 @jesseuni亂入法樂公司一起訂飲料吧！ ➡️ 現在就點選@wawa_in_ad主頁連結🔗報名最新演講及工作坊 ➡…" at bounding box center [491, 512] width 181 height 35
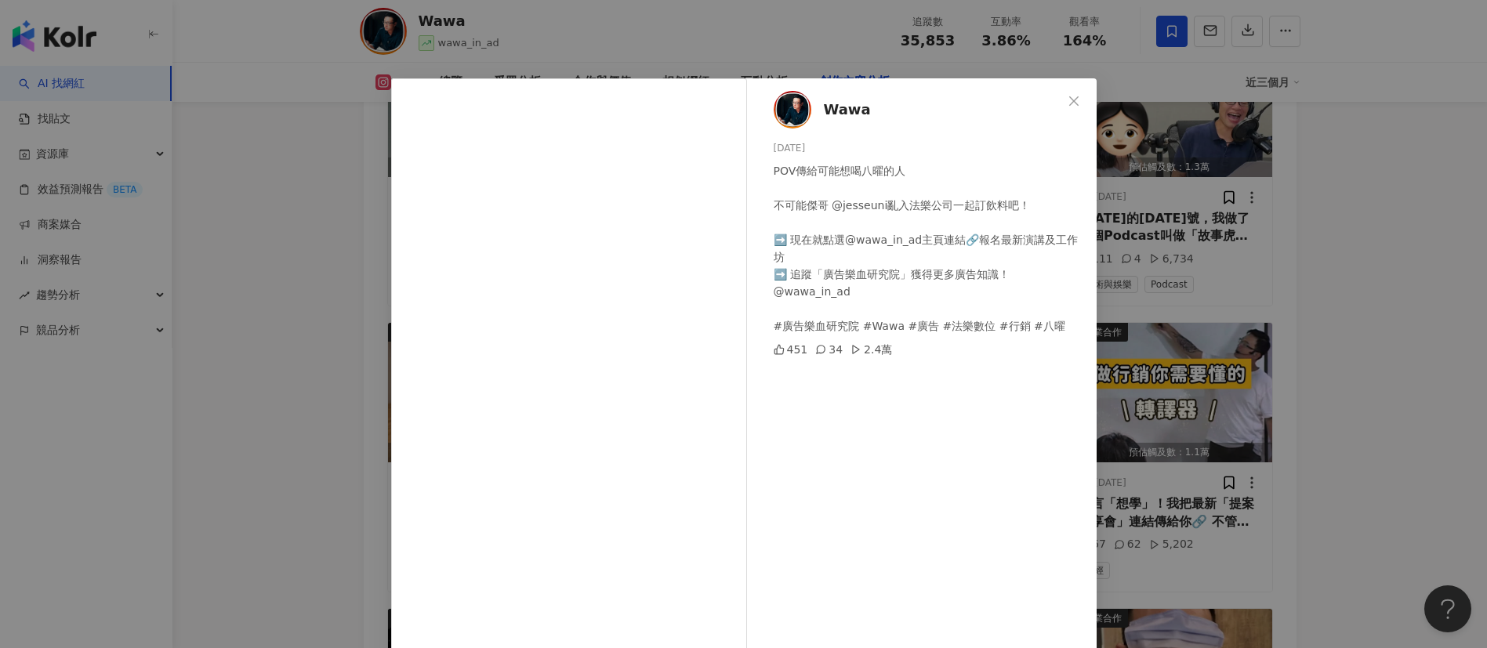
click at [1245, 529] on div "Wawa 2025/9/18 POV傳給可能想喝八曜的人 不可能傑哥 @jesseuni亂入法樂公司一起訂飲料吧！ ➡️ 現在就點選@wawa_in_ad主頁…" at bounding box center [743, 324] width 1487 height 648
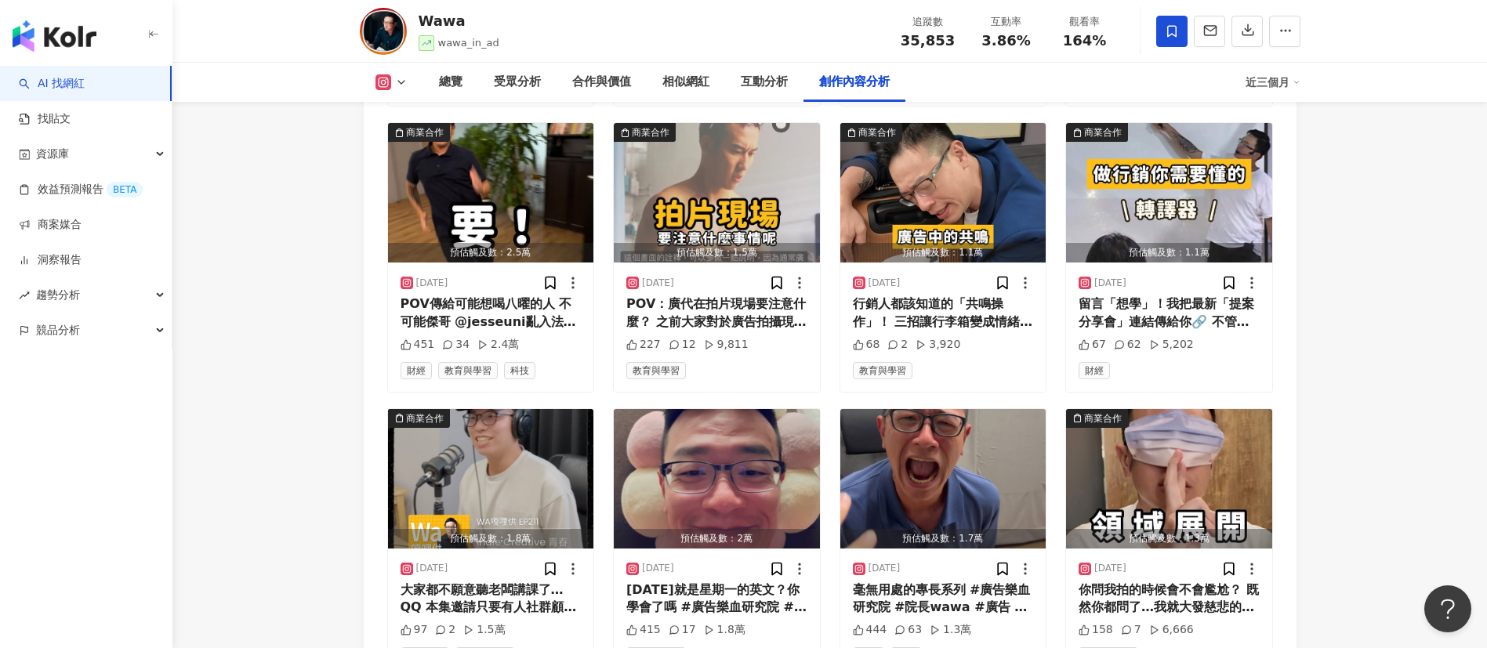
scroll to position [6397, 0]
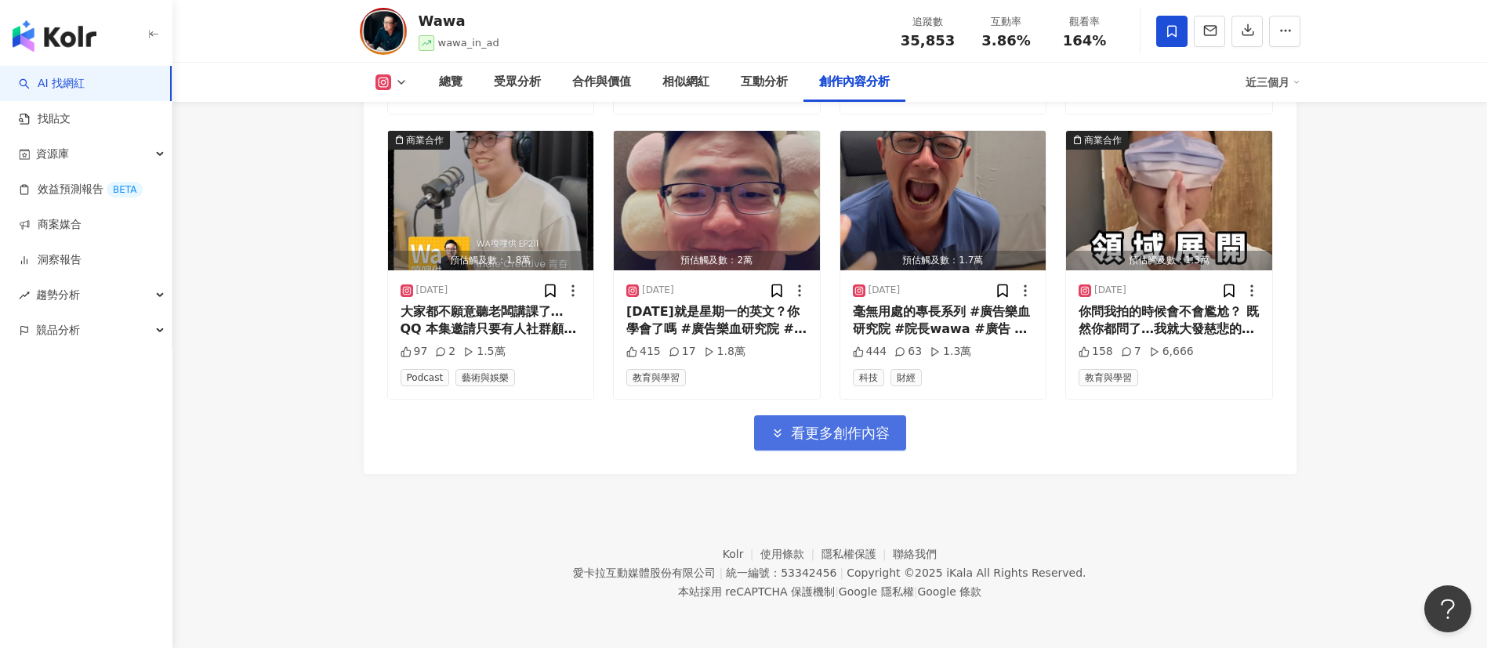
click at [830, 437] on span "看更多創作內容" at bounding box center [840, 433] width 99 height 17
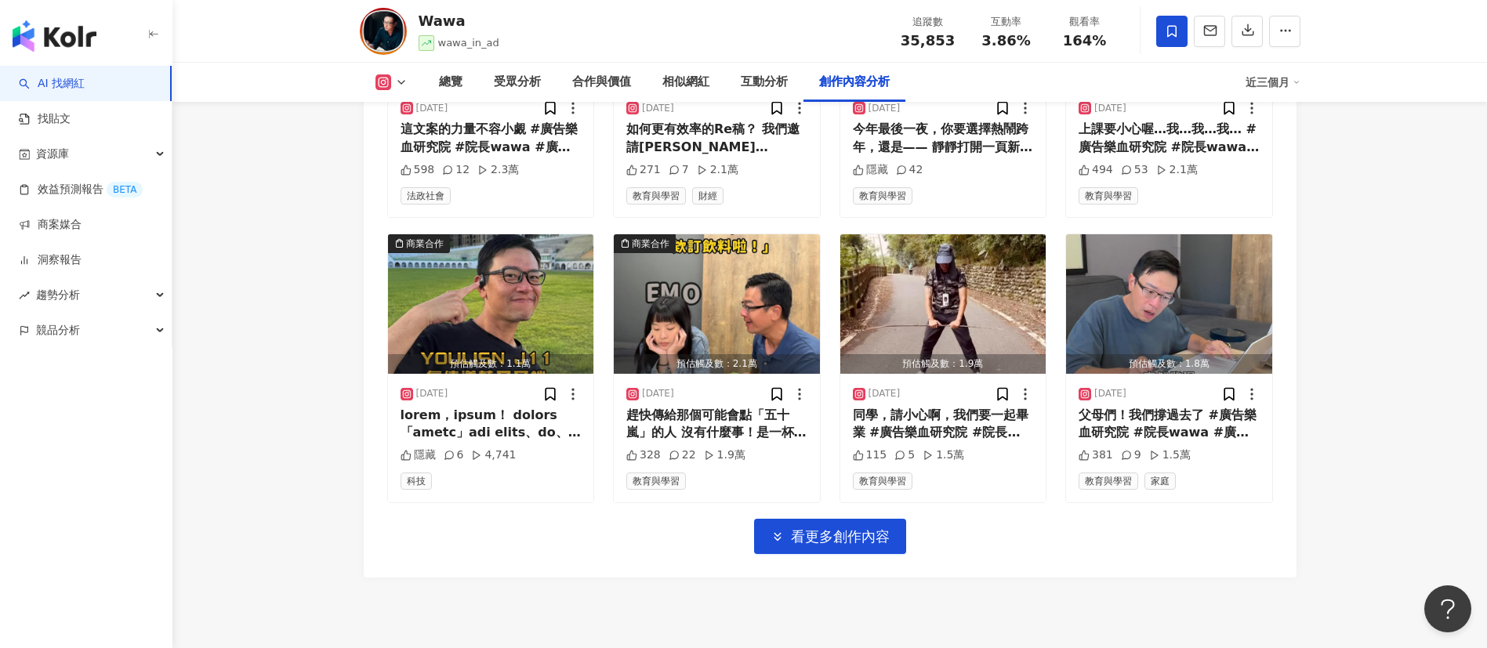
scroll to position [7142, 0]
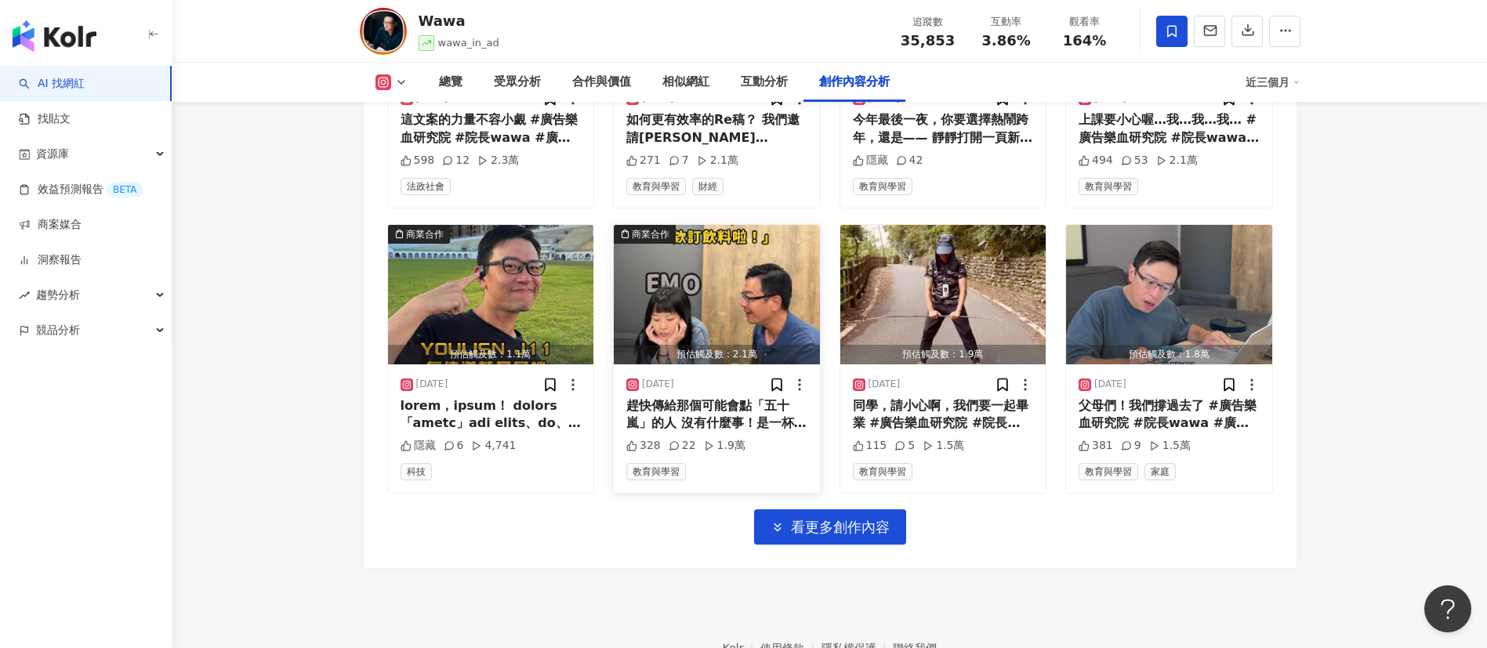
click at [697, 427] on div "趕快傳給那個可能會點「五十嵐」的人 沒有什麼事！是一杯手搖飲解決不了的事！ 解決不了，就點兩杯吧！ ➡️ 現在就點選 @wawa_in_ad 主頁連結🔗報名最…" at bounding box center [716, 414] width 181 height 35
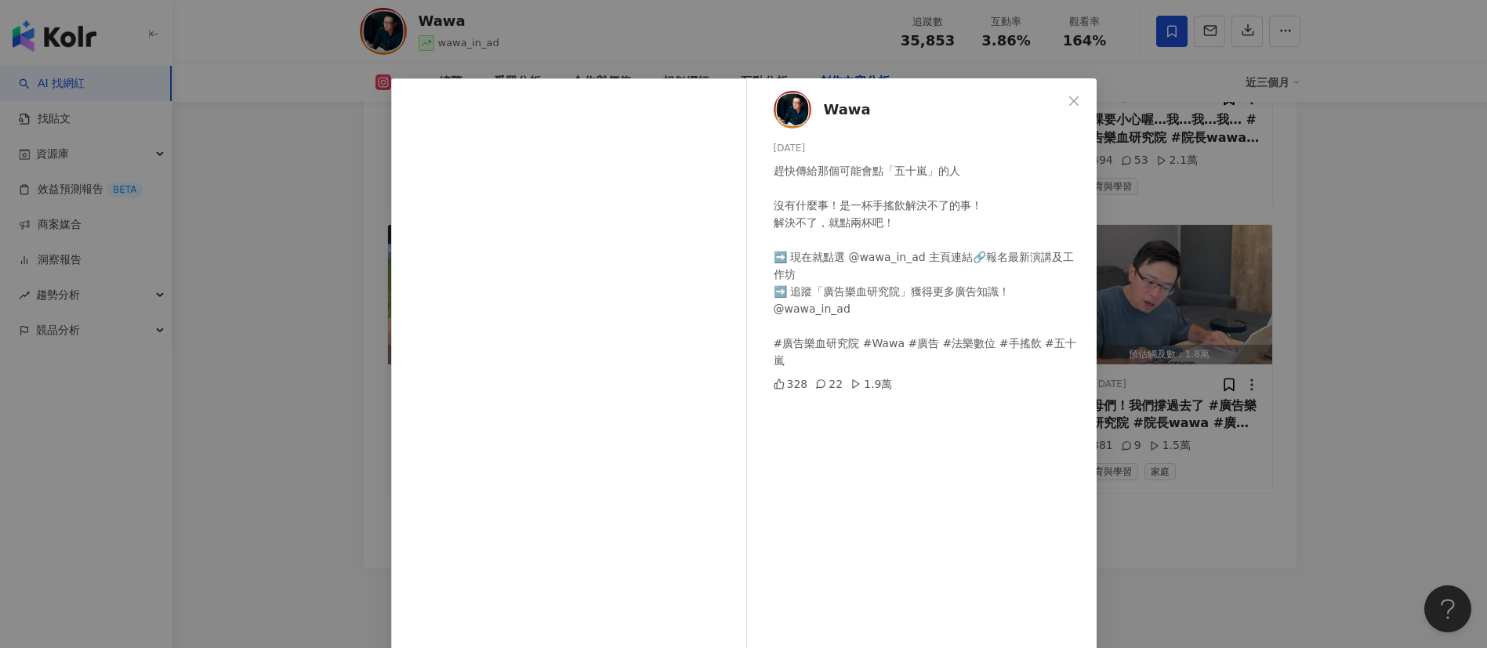
click at [1096, 496] on div "Wawa 2025/9/1 趕快傳給那個可能會點「五十嵐」的人 沒有什麼事！是一杯手搖飲解決不了的事！ 解決不了，就點兩杯吧！ ➡️ 現在就點選 @wawa_…" at bounding box center [743, 324] width 1487 height 648
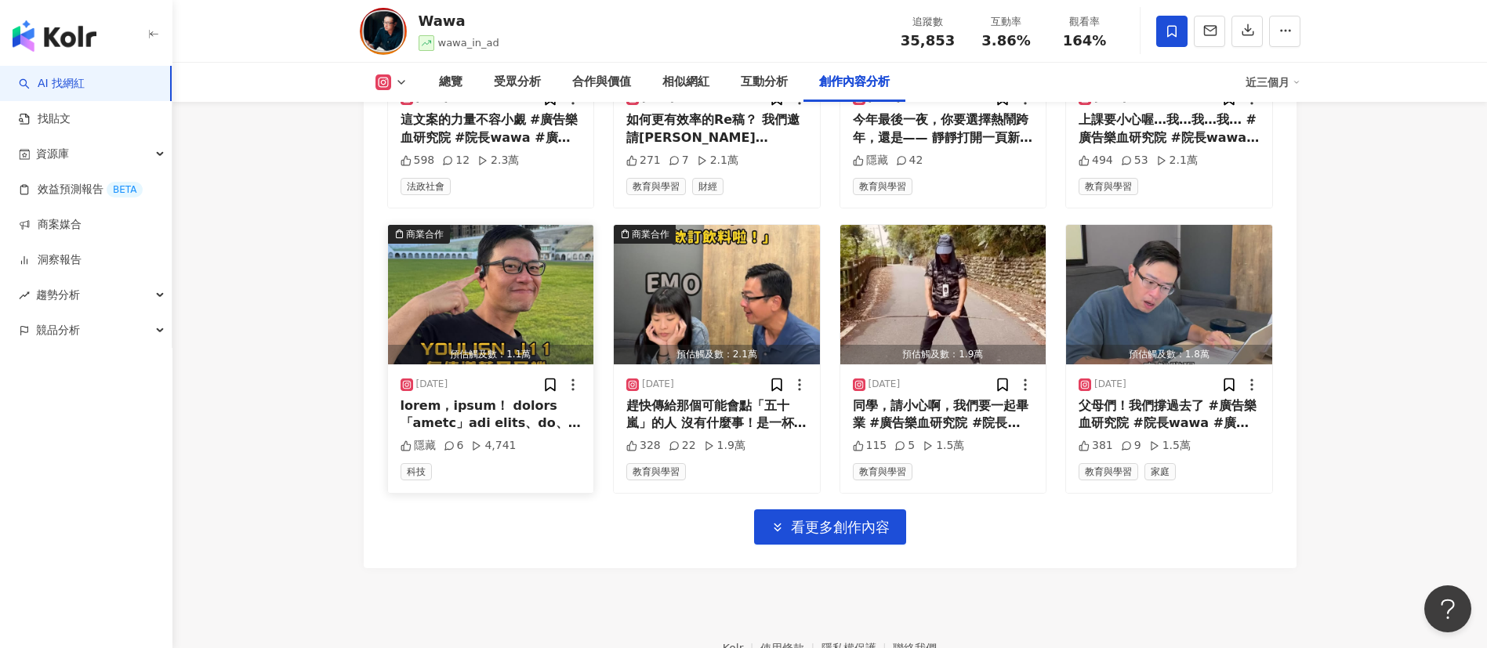
click at [501, 418] on div at bounding box center [491, 414] width 181 height 35
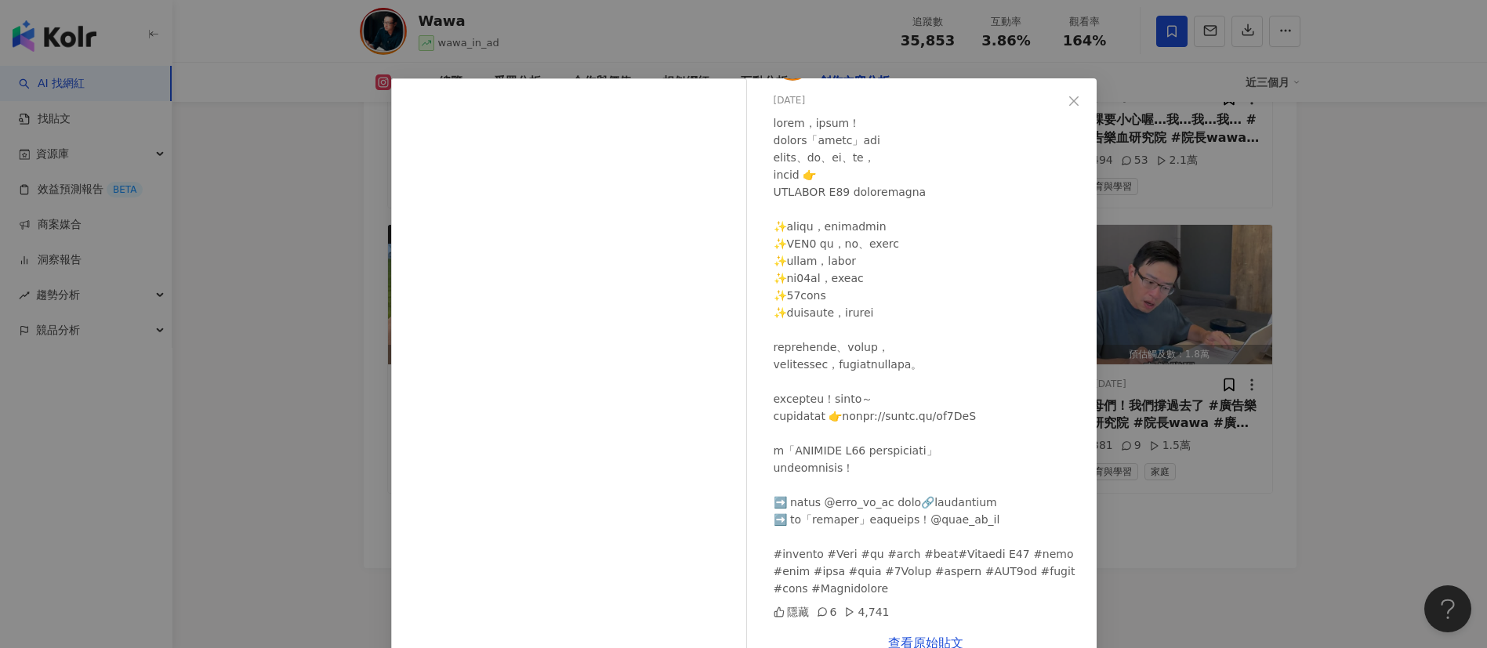
scroll to position [36, 0]
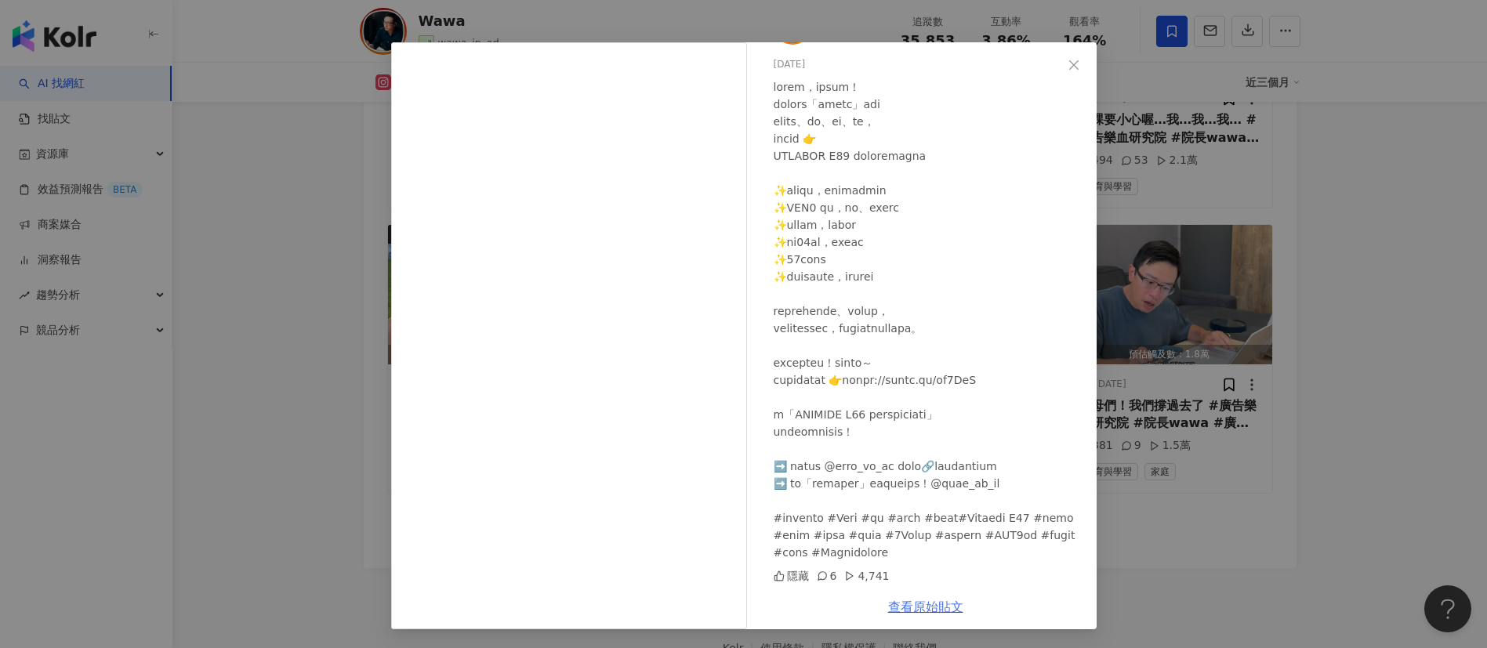
click at [935, 605] on link "查看原始貼文" at bounding box center [925, 607] width 75 height 15
click at [307, 335] on div "Wawa 2025/9/2 隱藏 6 4,741 查看原始貼文" at bounding box center [743, 324] width 1487 height 648
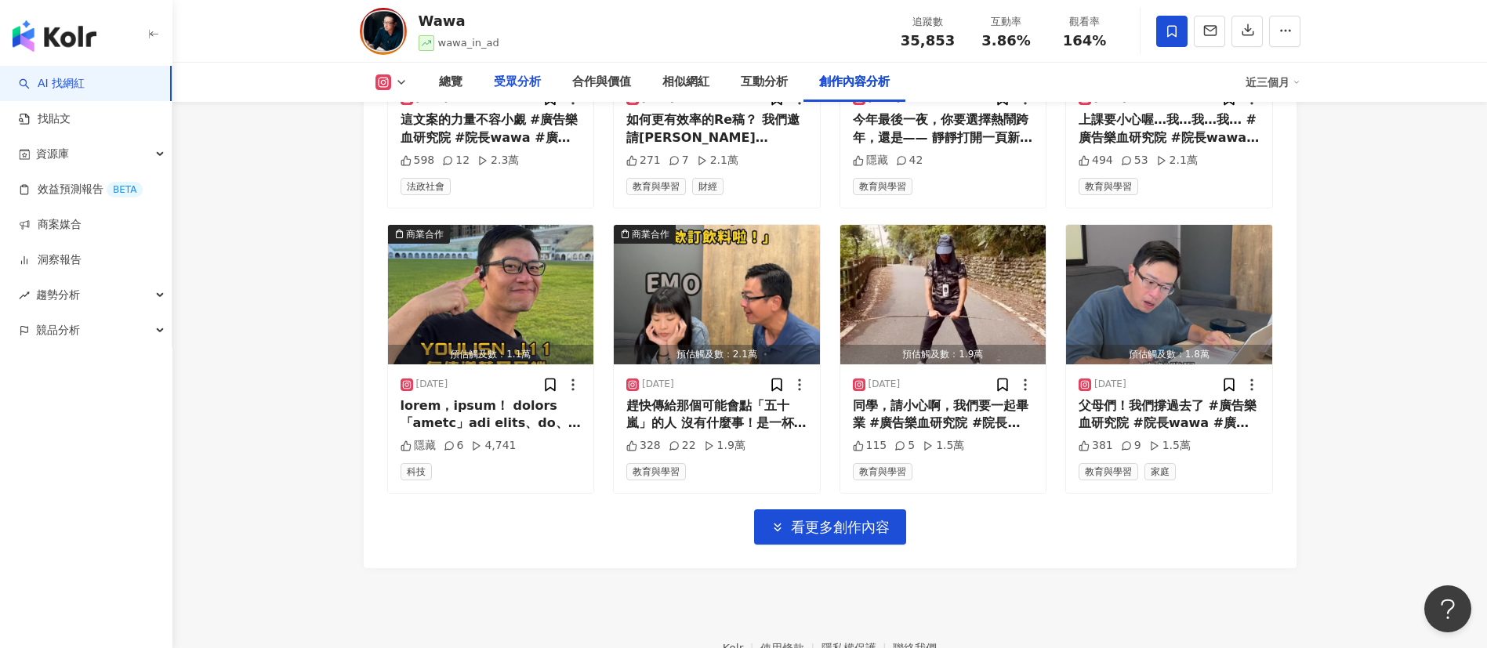
click at [502, 77] on div "受眾分析" at bounding box center [517, 82] width 47 height 19
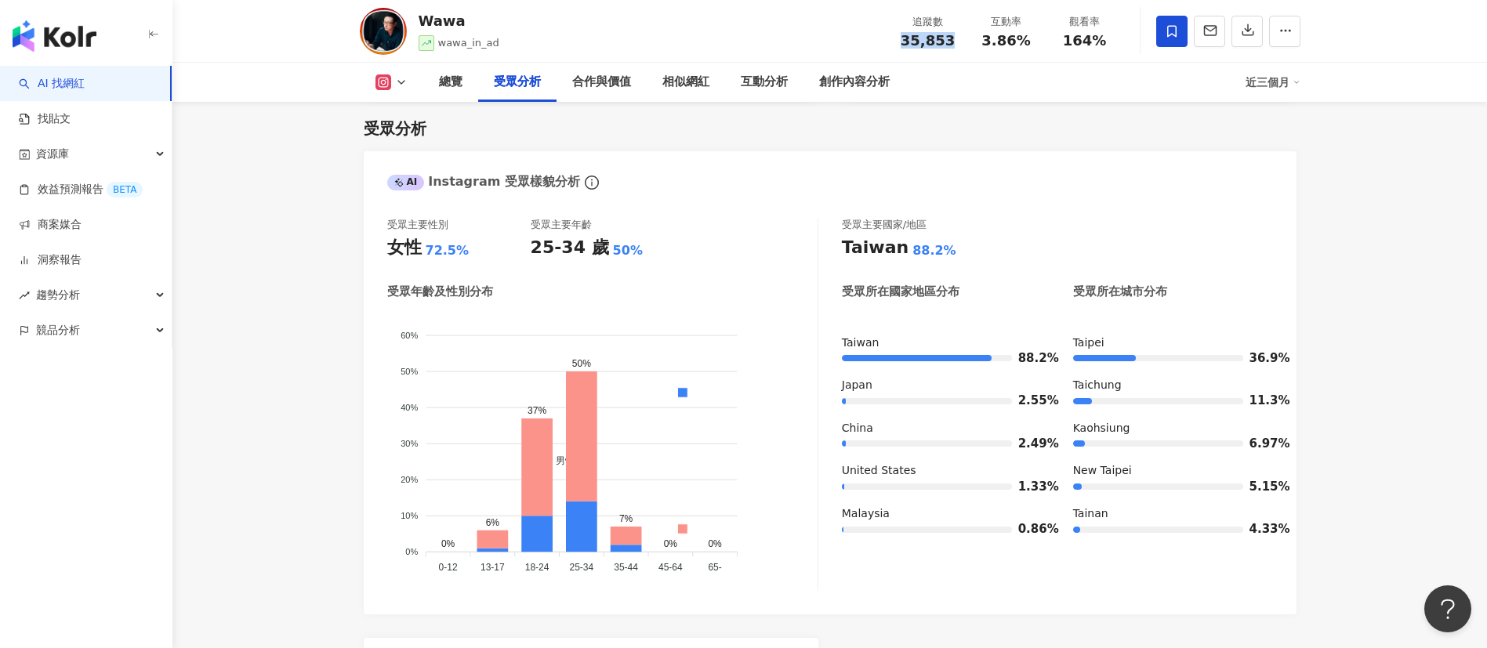
drag, startPoint x: 949, startPoint y: 46, endPoint x: 888, endPoint y: 42, distance: 60.5
click at [889, 42] on div "追蹤數 35,853" at bounding box center [928, 31] width 78 height 34
copy span "35,853"
drag, startPoint x: 1034, startPoint y: 46, endPoint x: 965, endPoint y: 45, distance: 69.0
click at [965, 45] on div "追蹤數 35,853 互動率 3.86% 觀看率 164%" at bounding box center [1006, 31] width 235 height 46
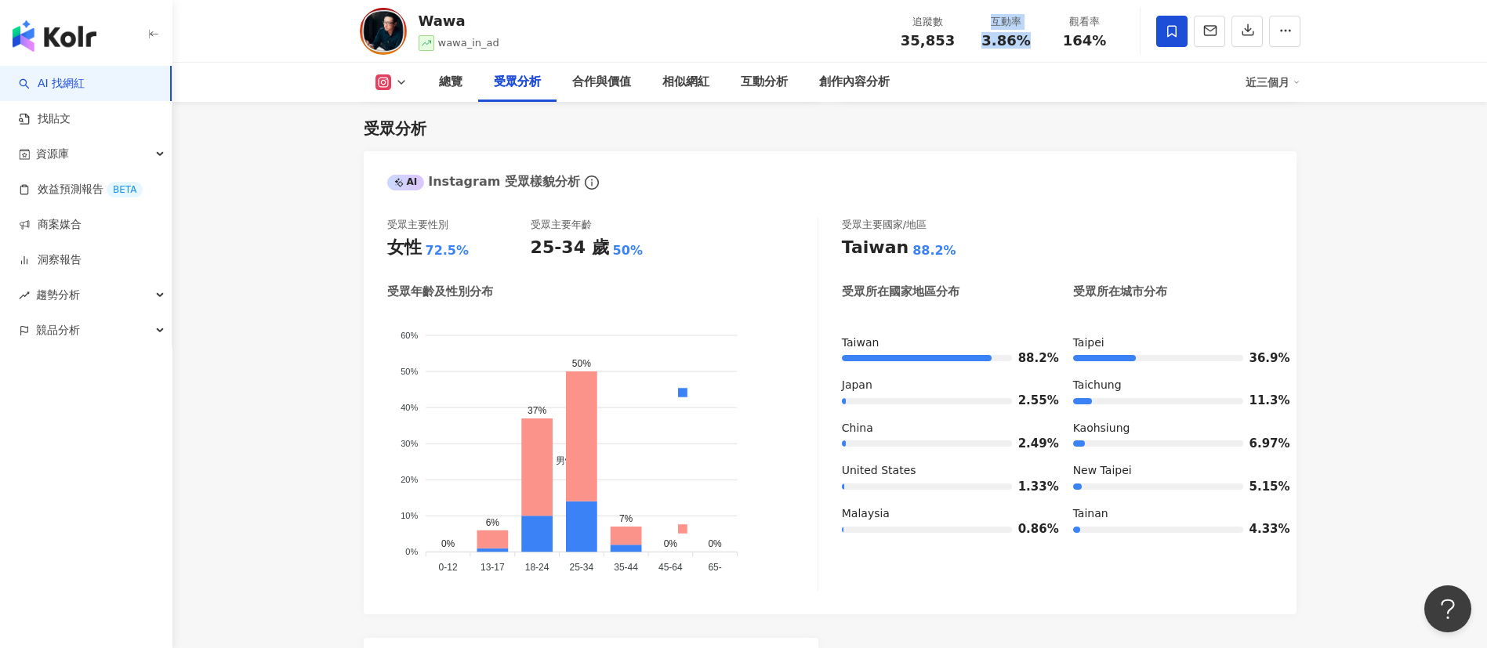
copy div "互動率 3.86%"
click at [1029, 46] on div "3.86%" at bounding box center [1007, 41] width 60 height 16
drag, startPoint x: 1015, startPoint y: 43, endPoint x: 979, endPoint y: 38, distance: 36.4
click at [979, 38] on div "3.86%" at bounding box center [1007, 41] width 60 height 16
copy span "3.86%"
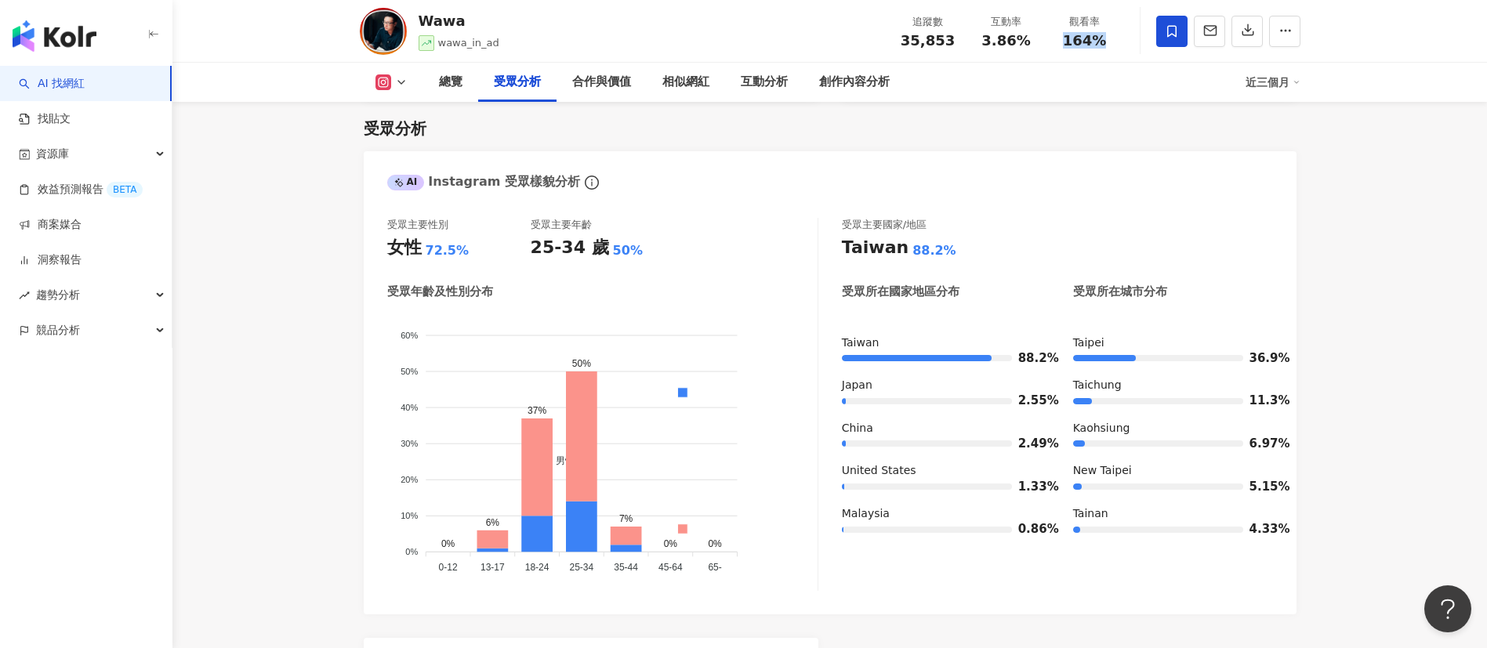
drag, startPoint x: 1114, startPoint y: 50, endPoint x: 1061, endPoint y: 45, distance: 53.5
click at [1061, 45] on div "追蹤數 35,853 互動率 3.86% 觀看率 164%" at bounding box center [1006, 31] width 235 height 46
copy span "164%"
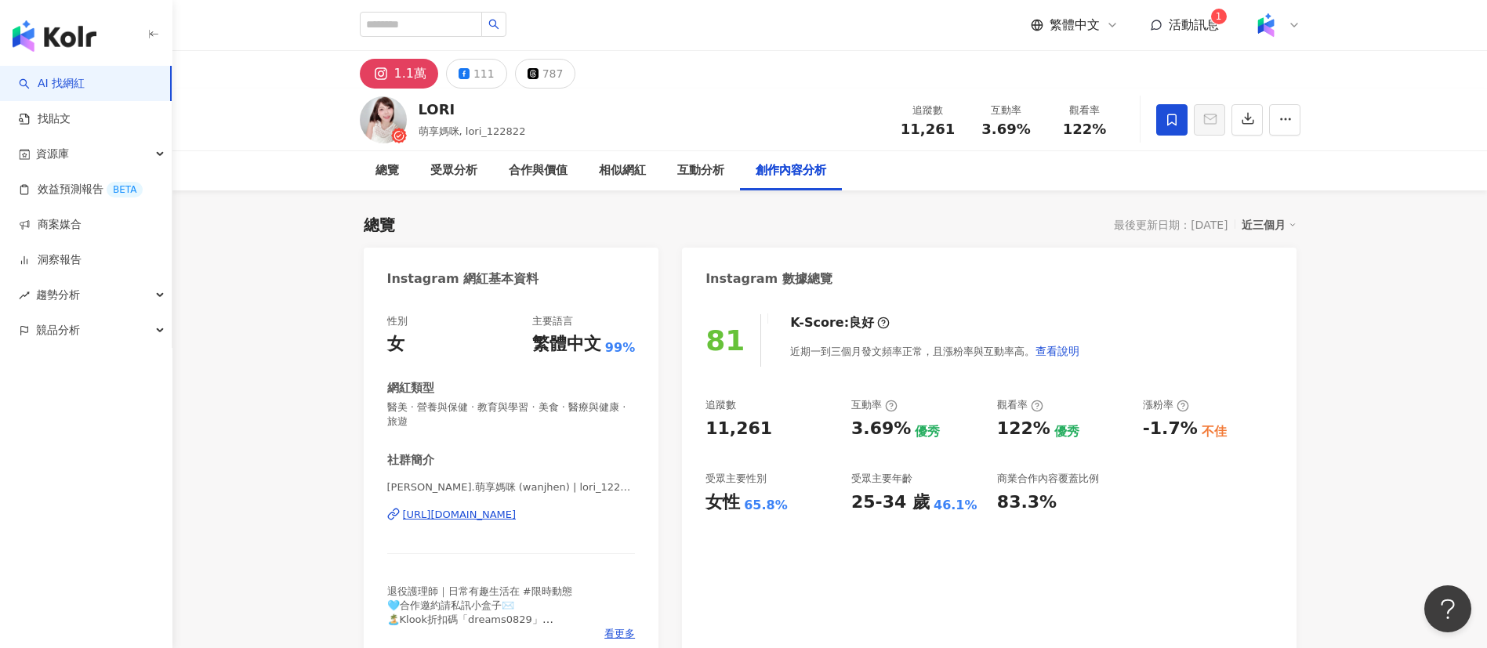
click at [800, 171] on div "創作內容分析" at bounding box center [791, 170] width 71 height 19
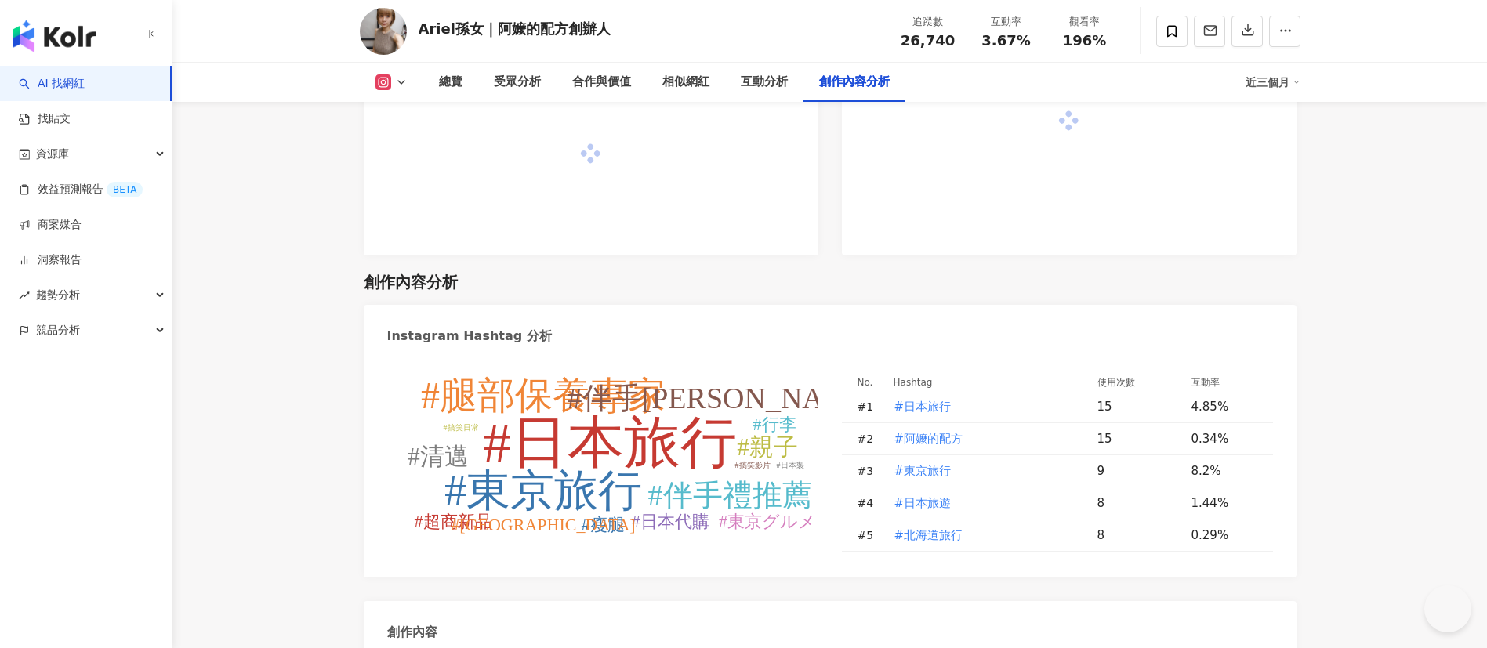
scroll to position [4456, 0]
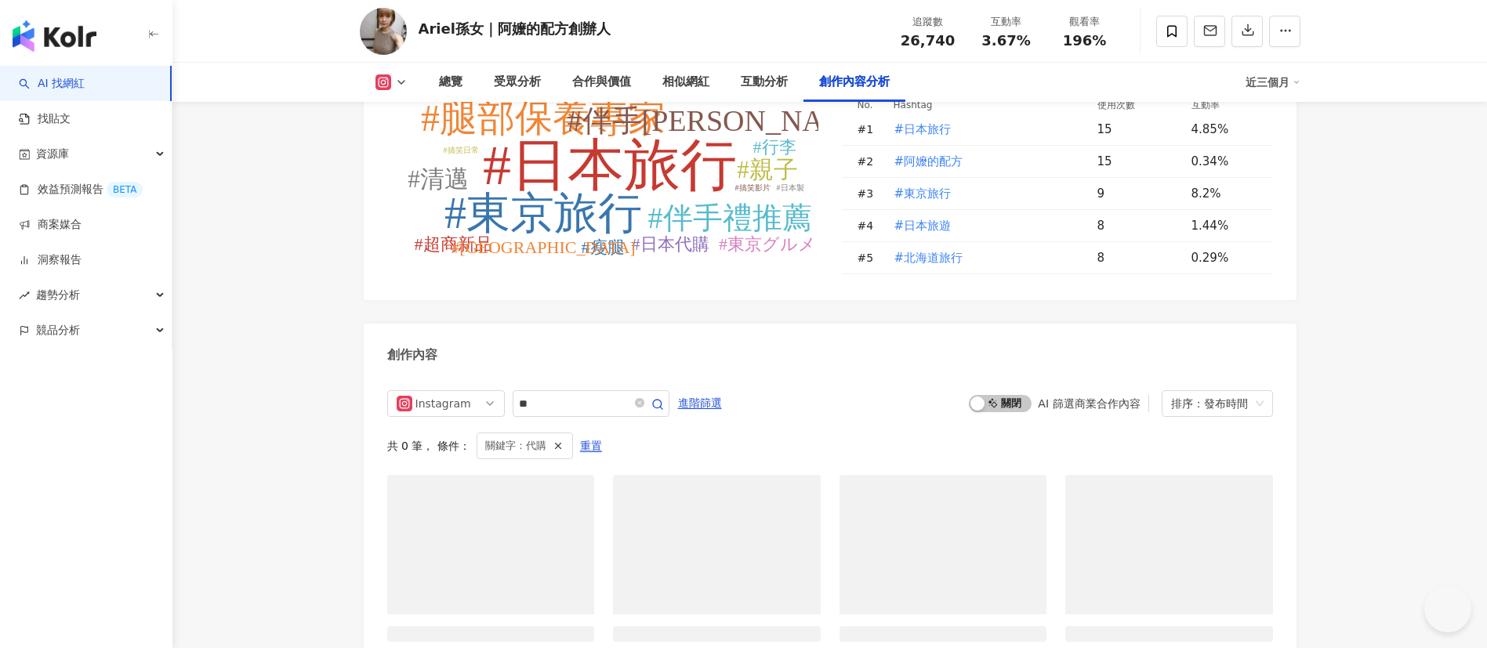
drag, startPoint x: 951, startPoint y: 40, endPoint x: 894, endPoint y: 39, distance: 56.4
click at [894, 39] on div "追蹤數 26,740" at bounding box center [928, 31] width 78 height 34
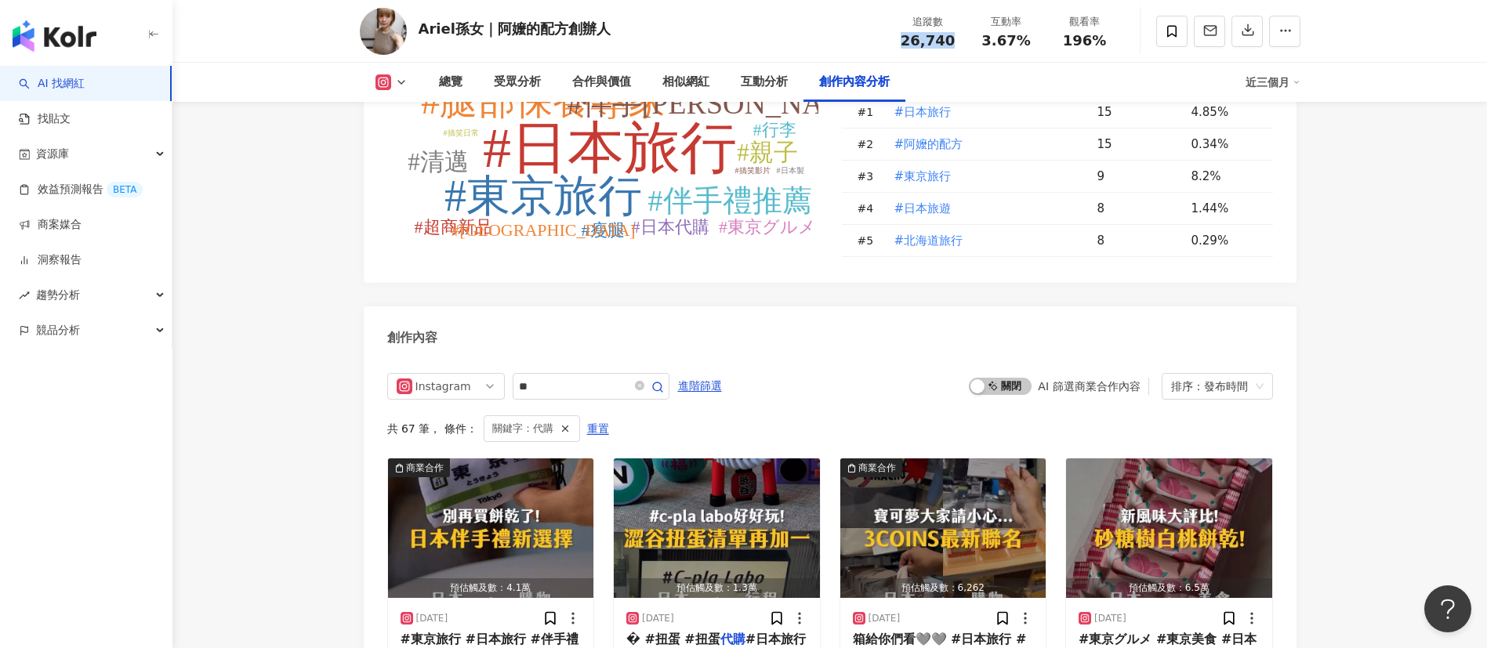
scroll to position [0, 0]
click at [1017, 42] on span "3.67%" at bounding box center [1006, 41] width 49 height 16
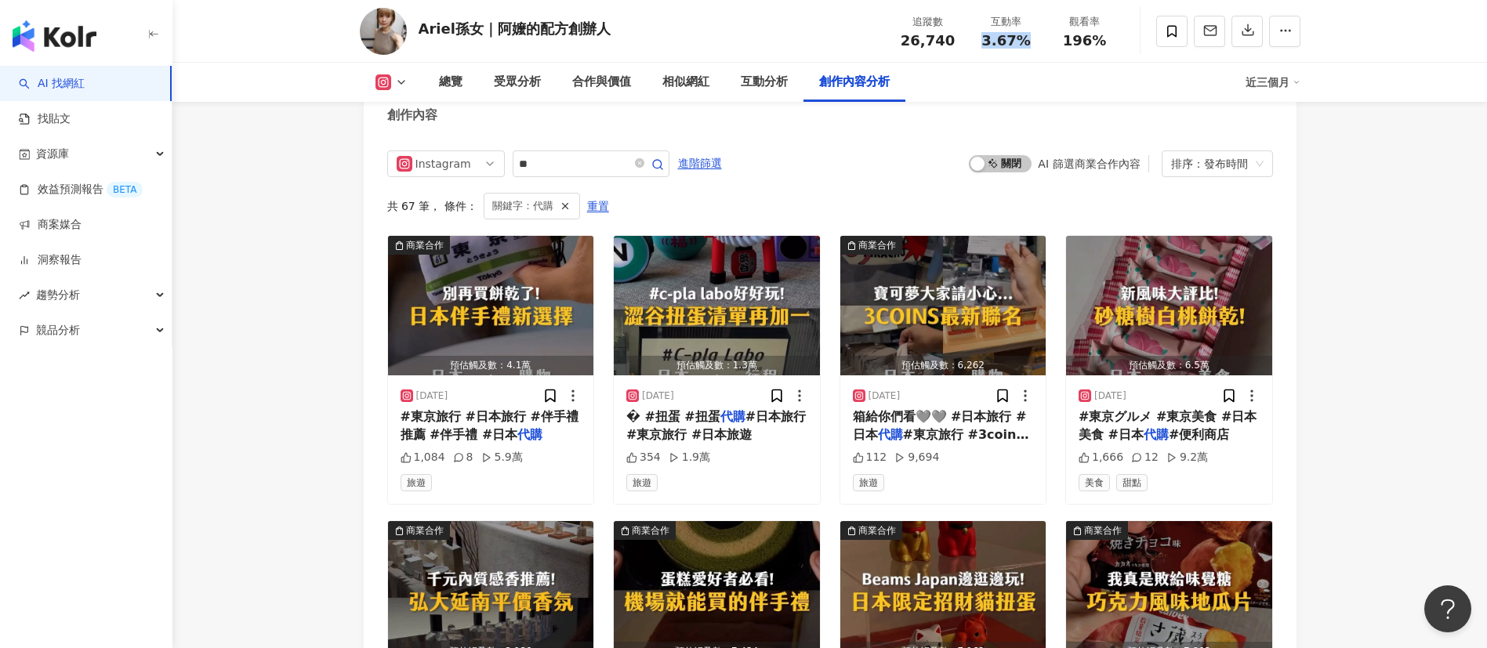
drag, startPoint x: 1028, startPoint y: 42, endPoint x: 981, endPoint y: 42, distance: 47.0
click at [981, 42] on div "3.67%" at bounding box center [1007, 41] width 60 height 16
copy span "3.67%"
drag, startPoint x: 1112, startPoint y: 46, endPoint x: 1051, endPoint y: 37, distance: 61.1
click at [1051, 37] on div "觀看率 196%" at bounding box center [1085, 31] width 78 height 34
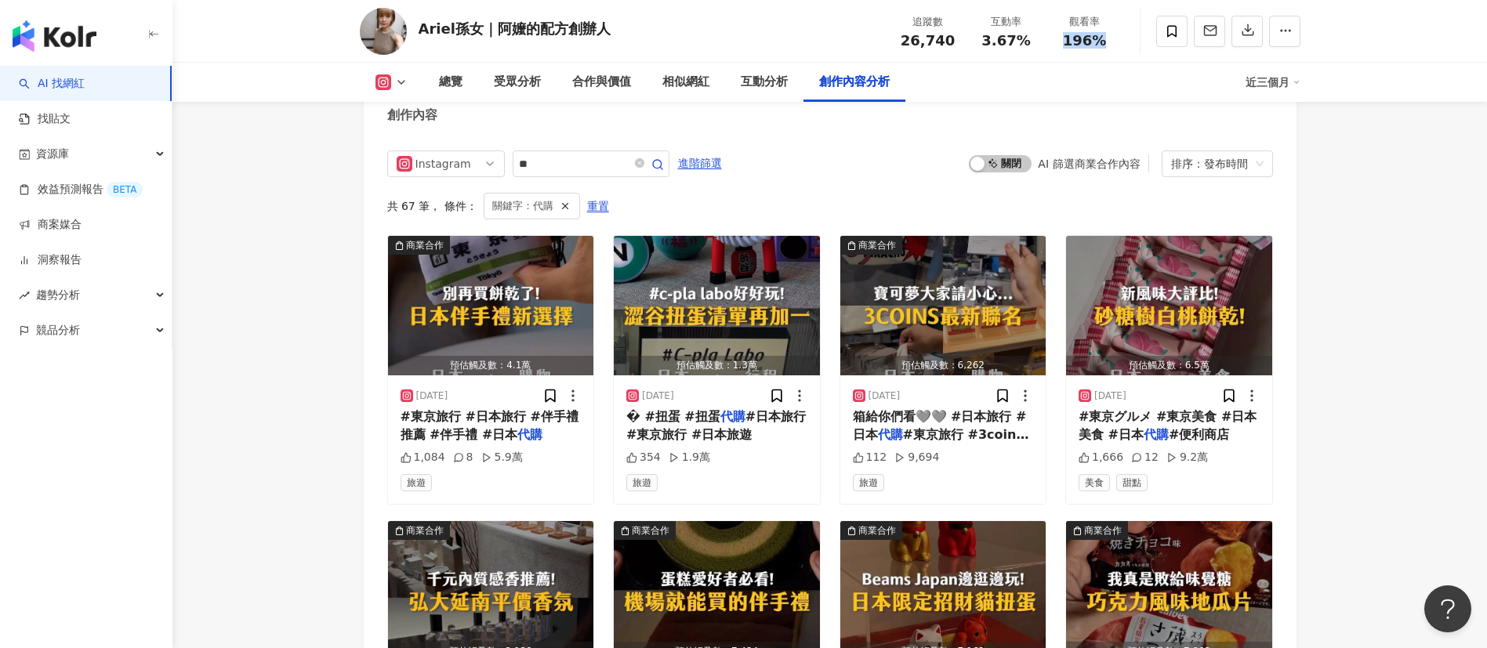
copy span "196%"
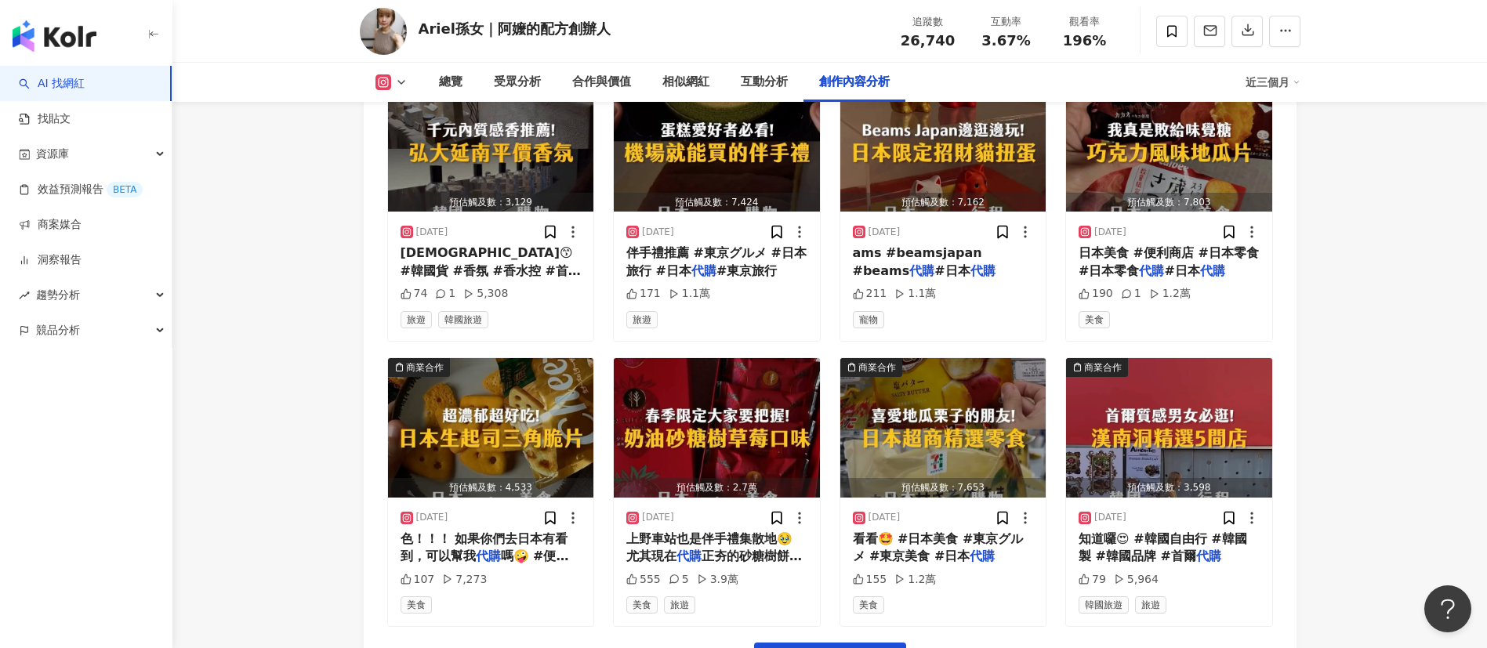
scroll to position [5459, 0]
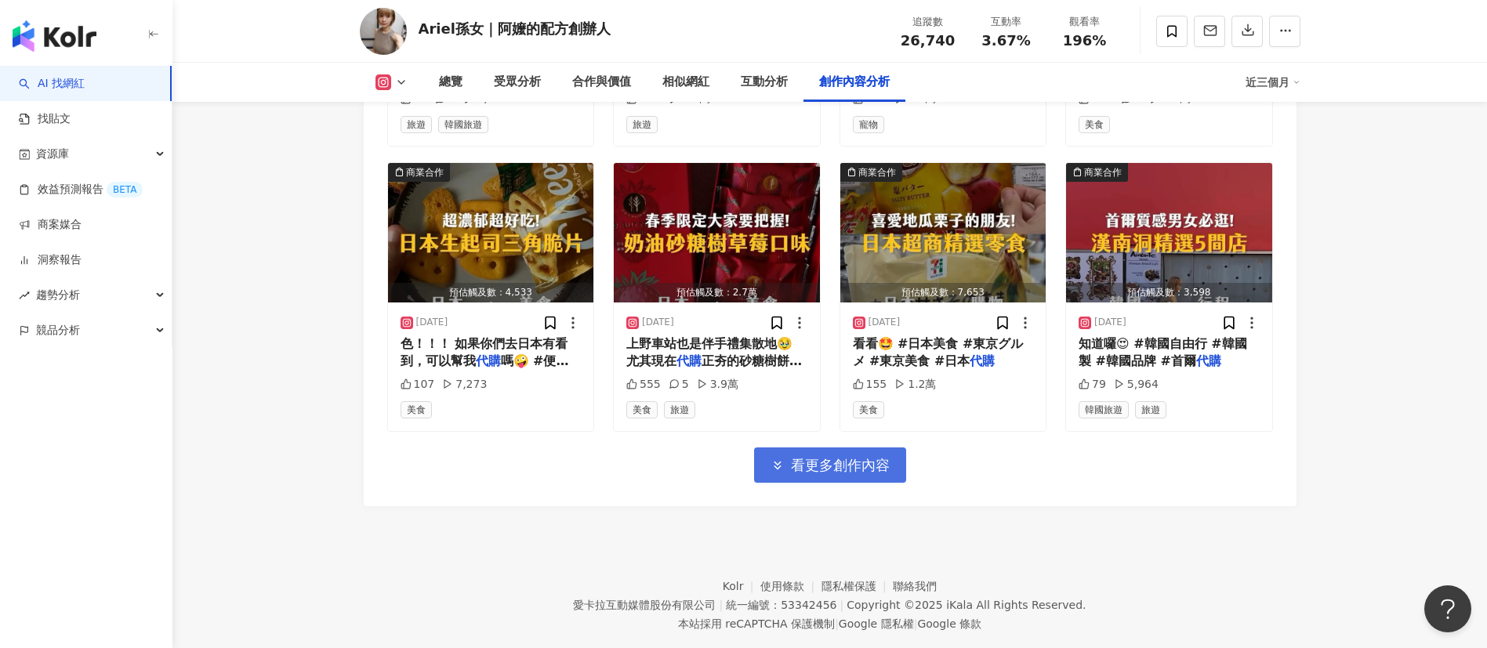
click at [878, 474] on span "看更多創作內容" at bounding box center [840, 465] width 99 height 17
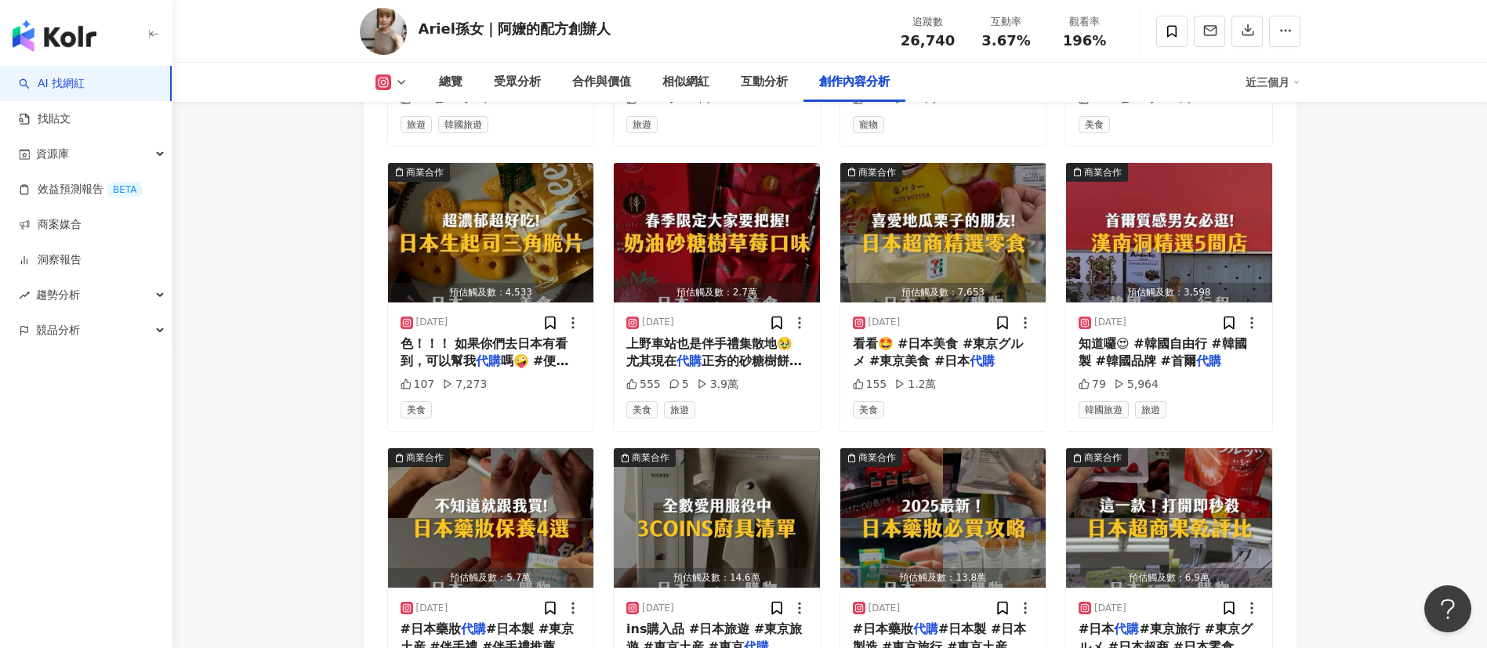
scroll to position [5601, 0]
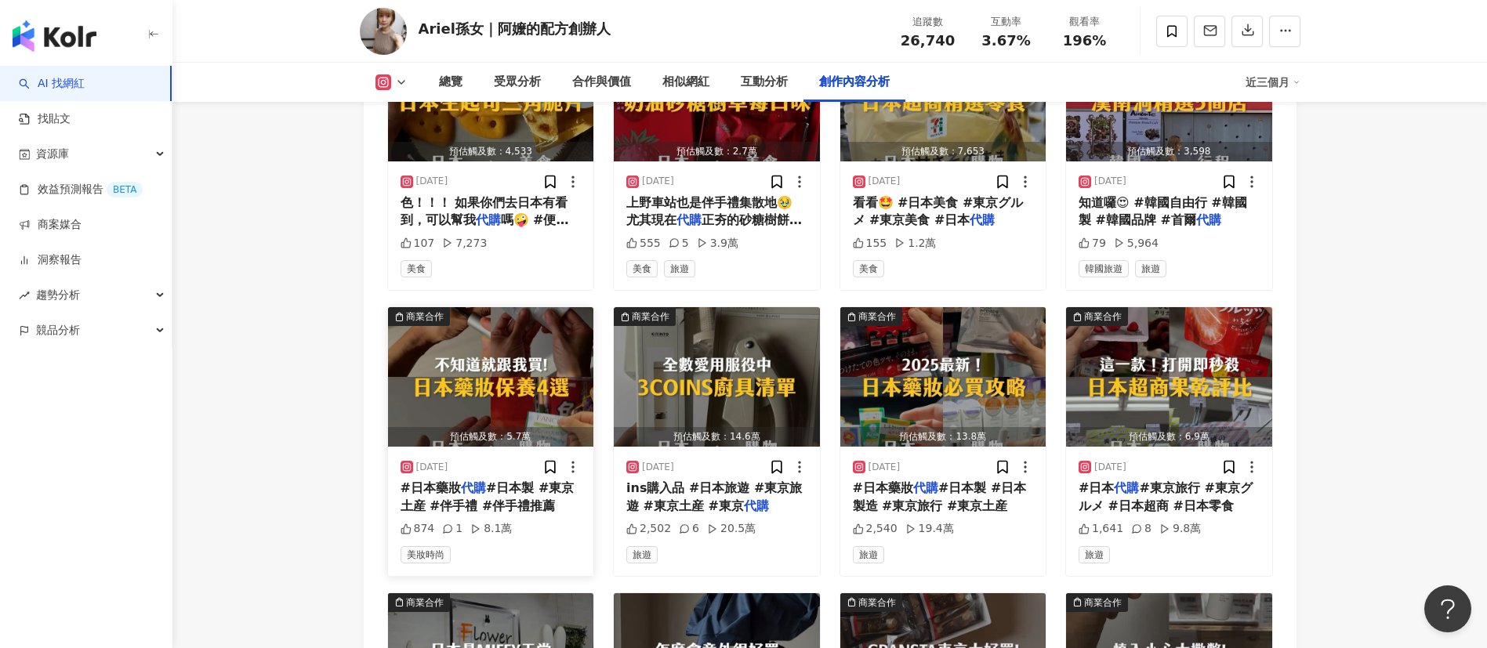
click at [521, 513] on span "#日本製 #東京土産 #伴手禮 #伴手禮推薦" at bounding box center [488, 497] width 174 height 32
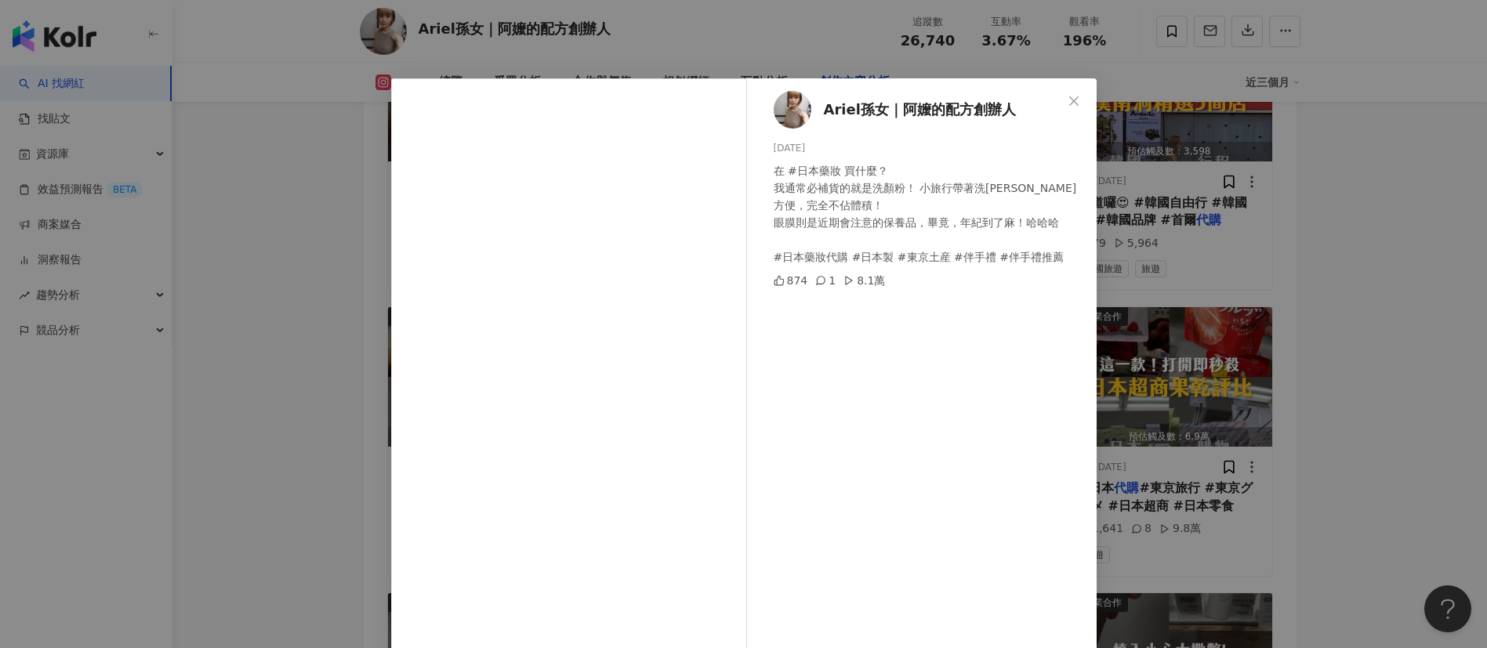
click at [1356, 437] on div "[PERSON_NAME]｜阿嬤的配方創辦人 [DATE] 在 #日本藥妝 買什麼？ 我通常必補貨的就是洗顏粉！ 小旅行帶著洗[PERSON_NAME]方便，…" at bounding box center [743, 324] width 1487 height 648
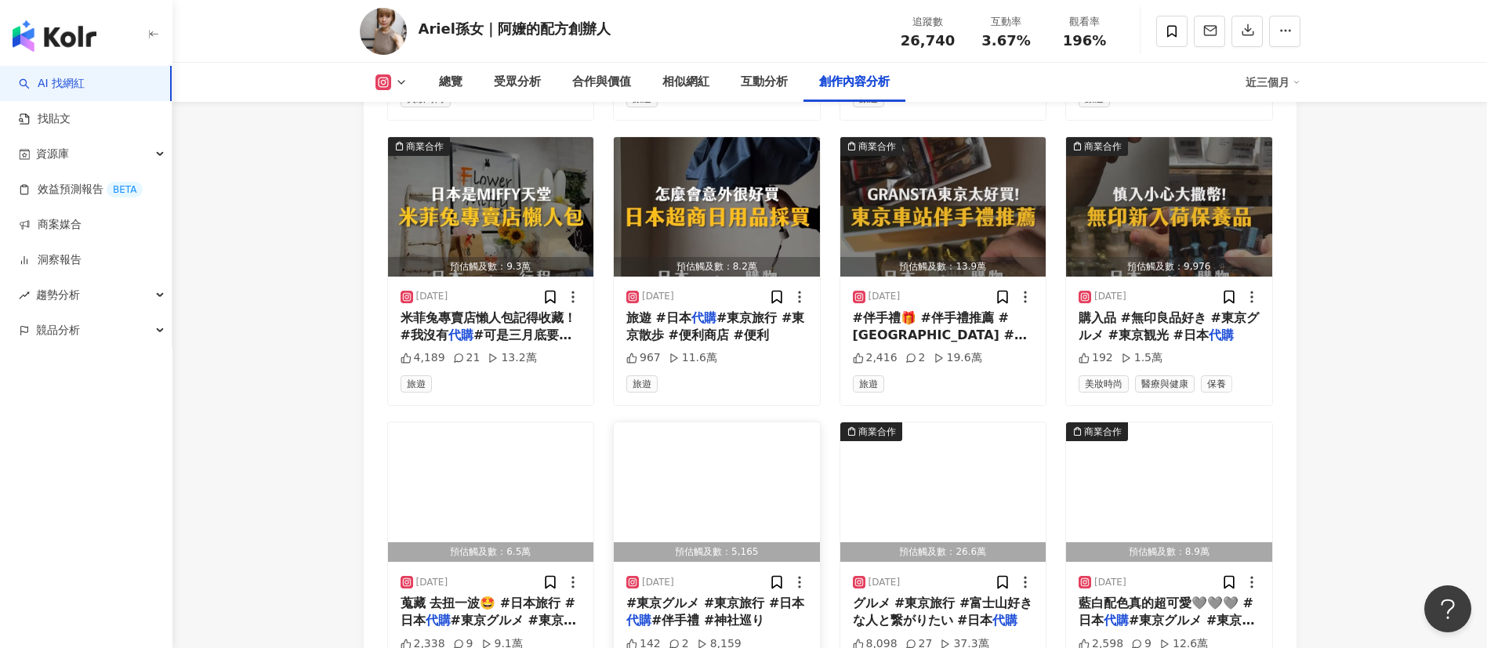
scroll to position [6235, 0]
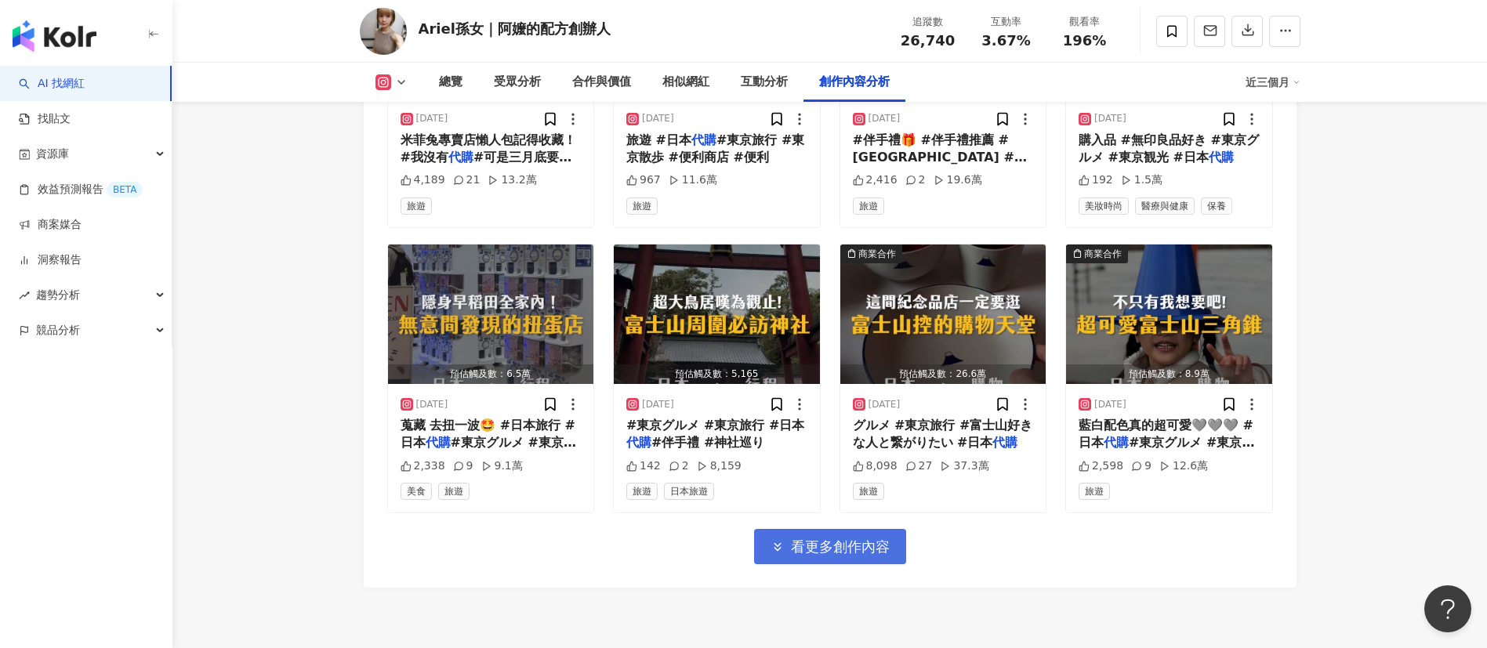
click at [875, 546] on button "看更多創作內容" at bounding box center [830, 546] width 152 height 35
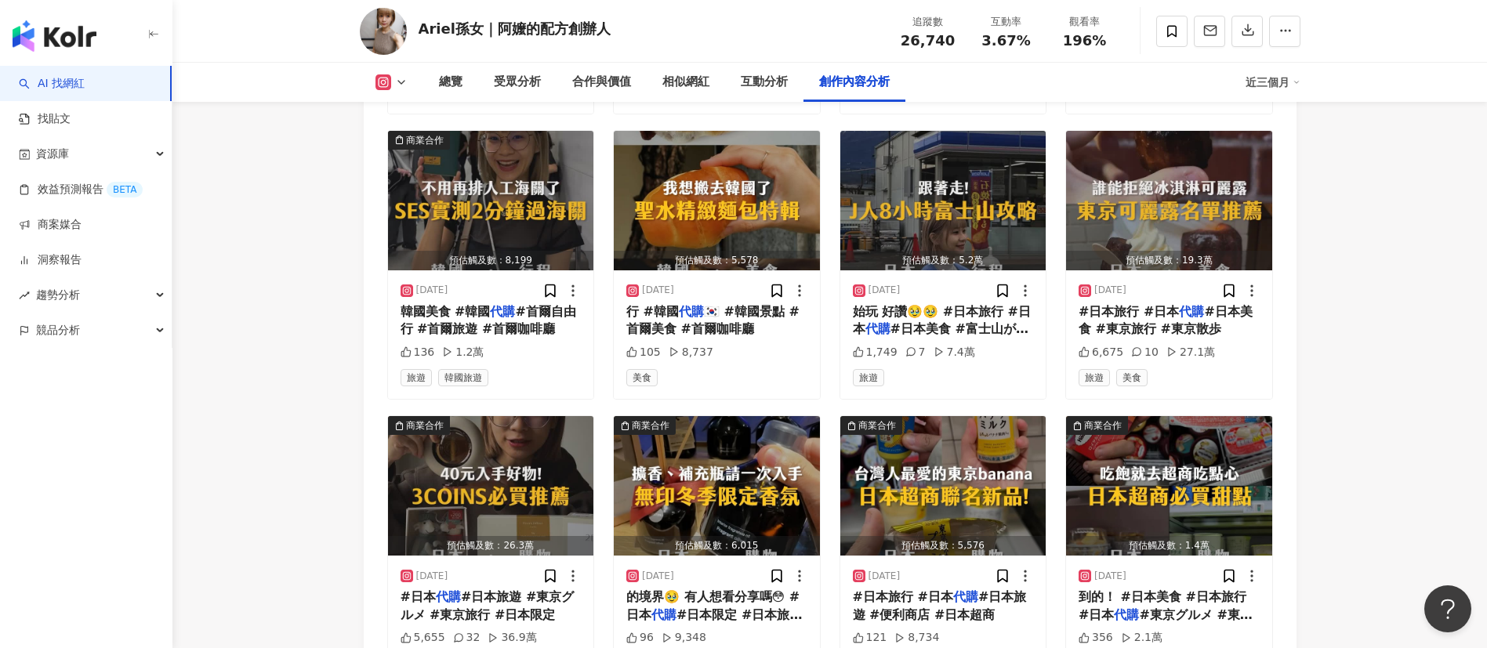
click at [740, 45] on div "Ariel孫女｜阿嬤的配方創辦人 追蹤數 26,740 互動率 3.67% 觀看率 196%" at bounding box center [829, 31] width 1003 height 62
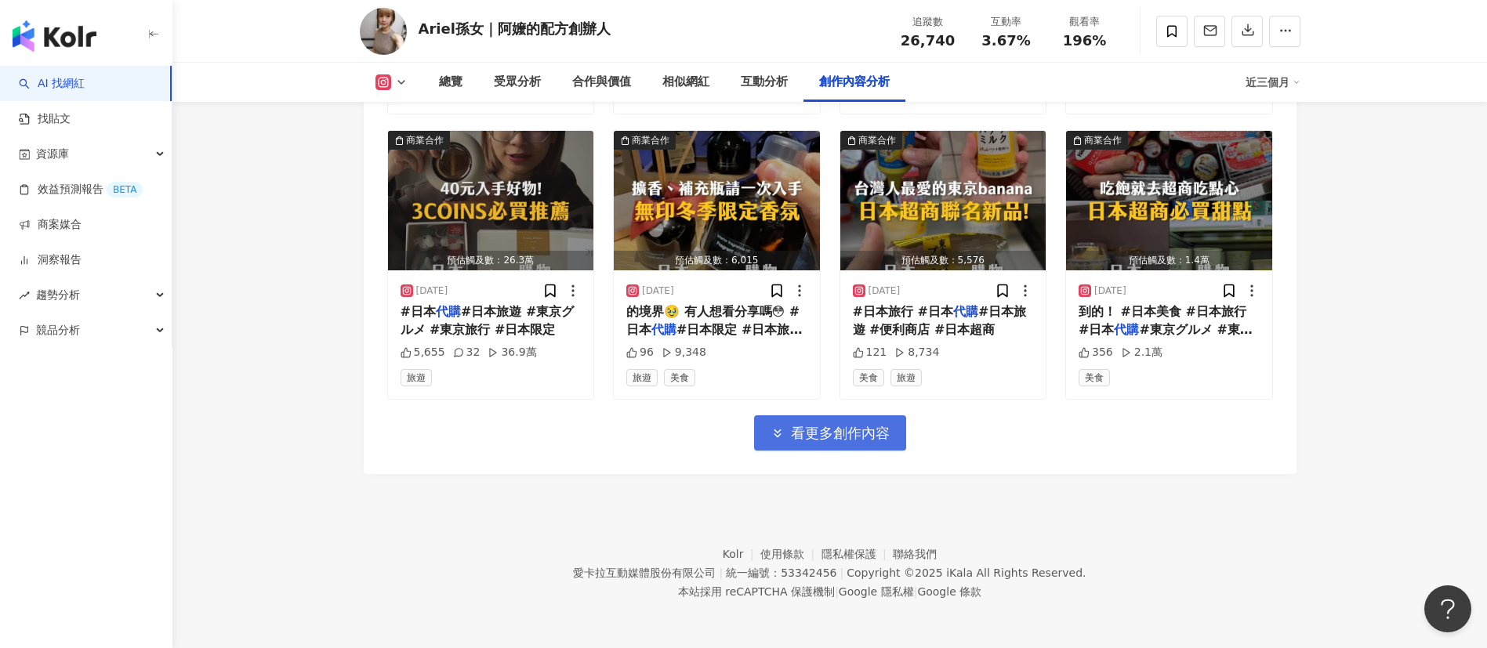
click at [806, 438] on span "看更多創作內容" at bounding box center [840, 433] width 99 height 17
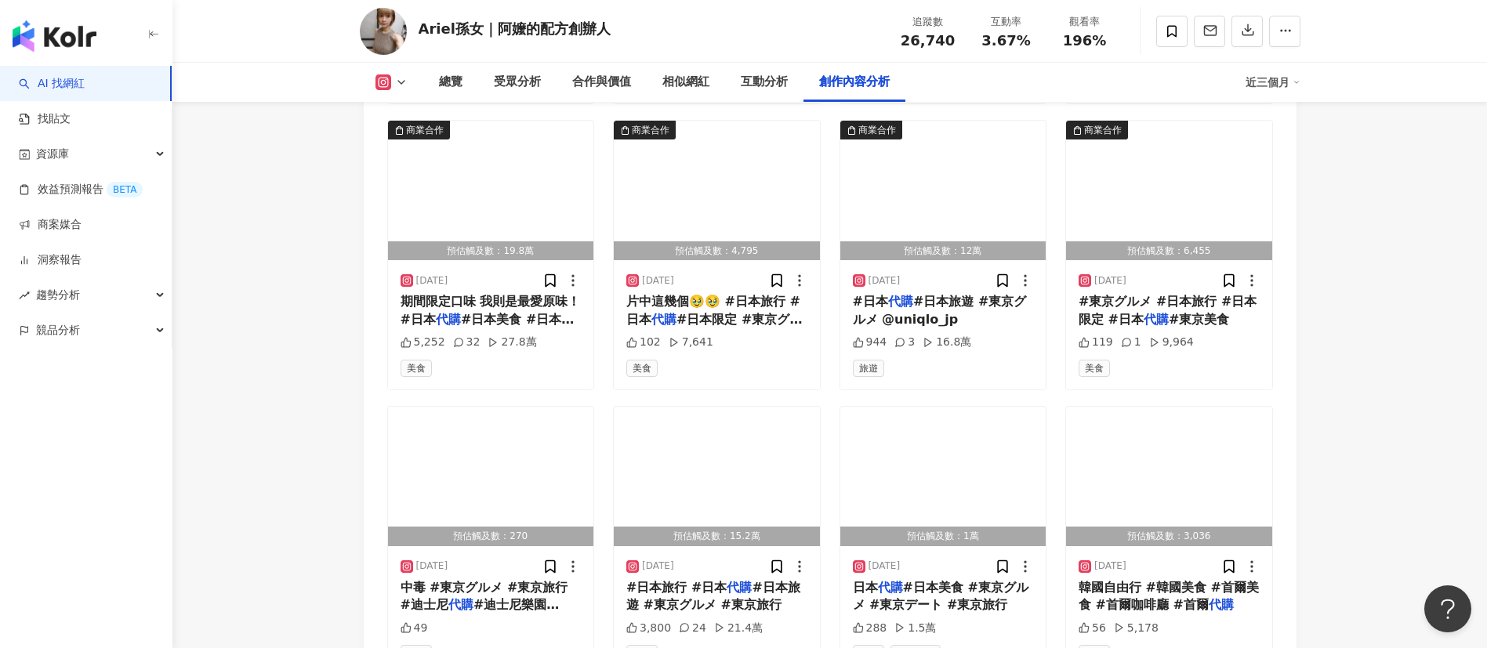
scroll to position [7502, 0]
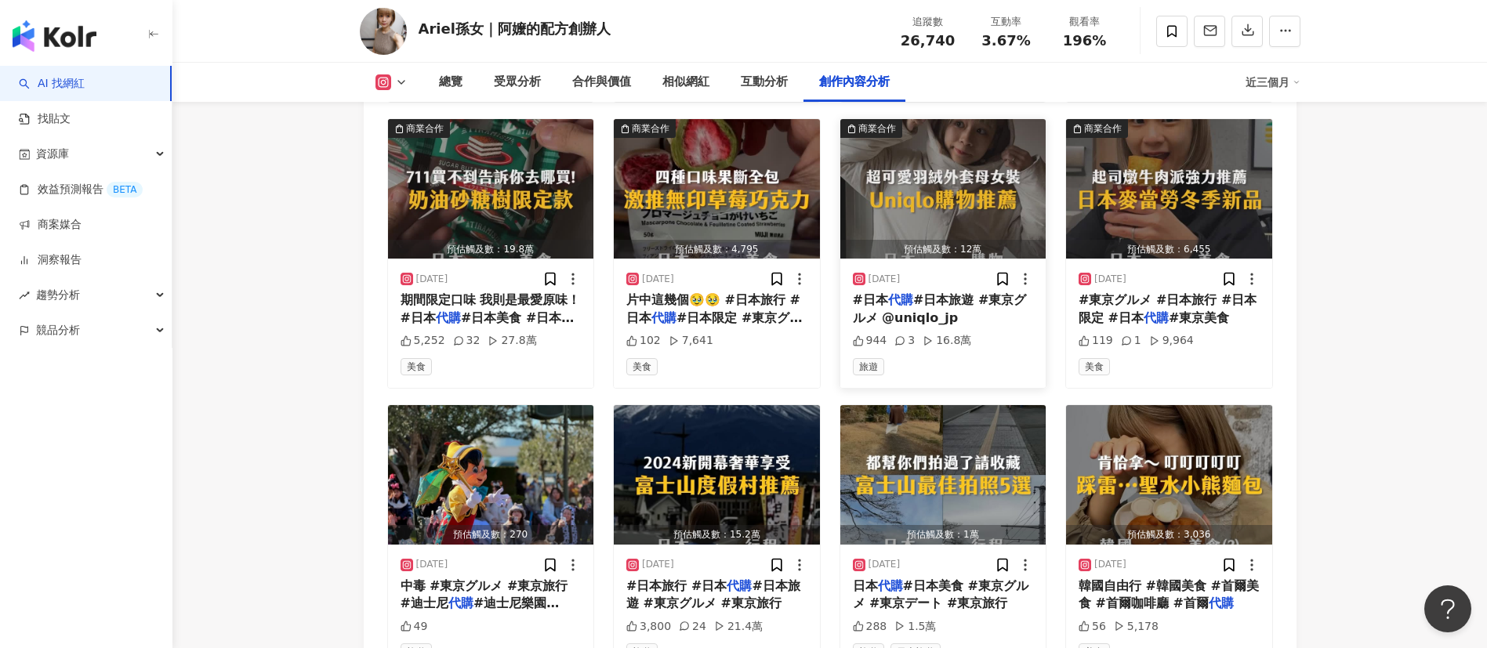
click at [942, 325] on span "#日本旅遊 #東京グルメ @uniqlo_jp" at bounding box center [940, 308] width 174 height 32
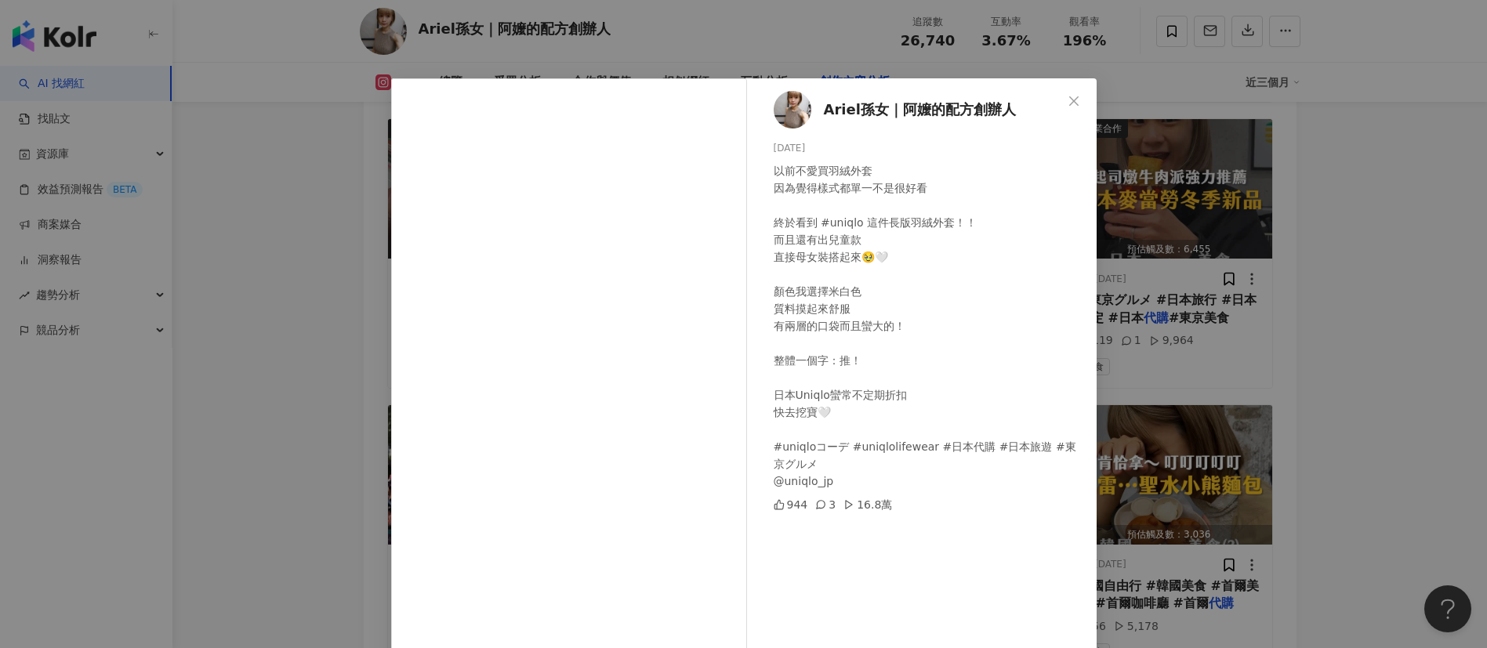
scroll to position [55, 0]
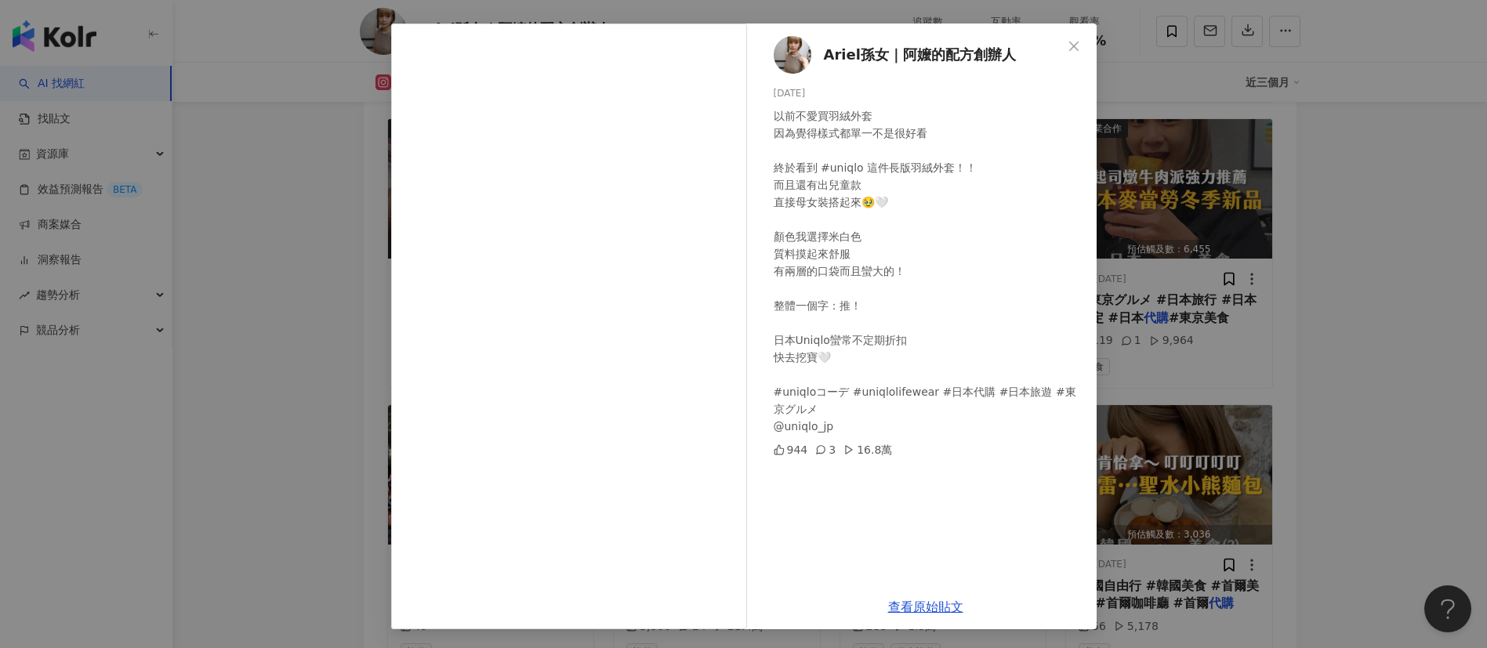
click at [1353, 420] on div "Ariel孫女｜阿嬤的配方創辦人 [DATE] 以前不愛買羽絨外套 因為覺得樣式都單一不是很好看 終於看到 #uniqlo 這件長版羽絨外套！！ 而且還有出兒…" at bounding box center [743, 324] width 1487 height 648
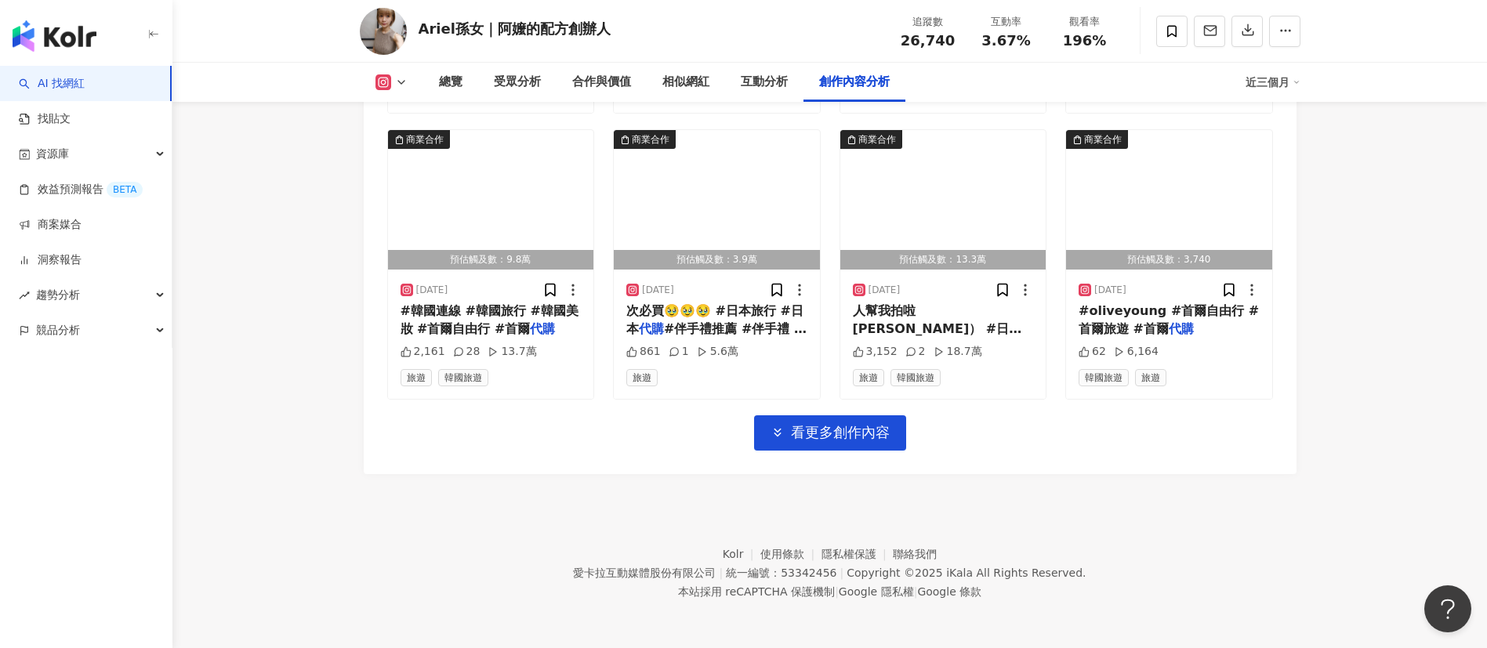
scroll to position [8069, 0]
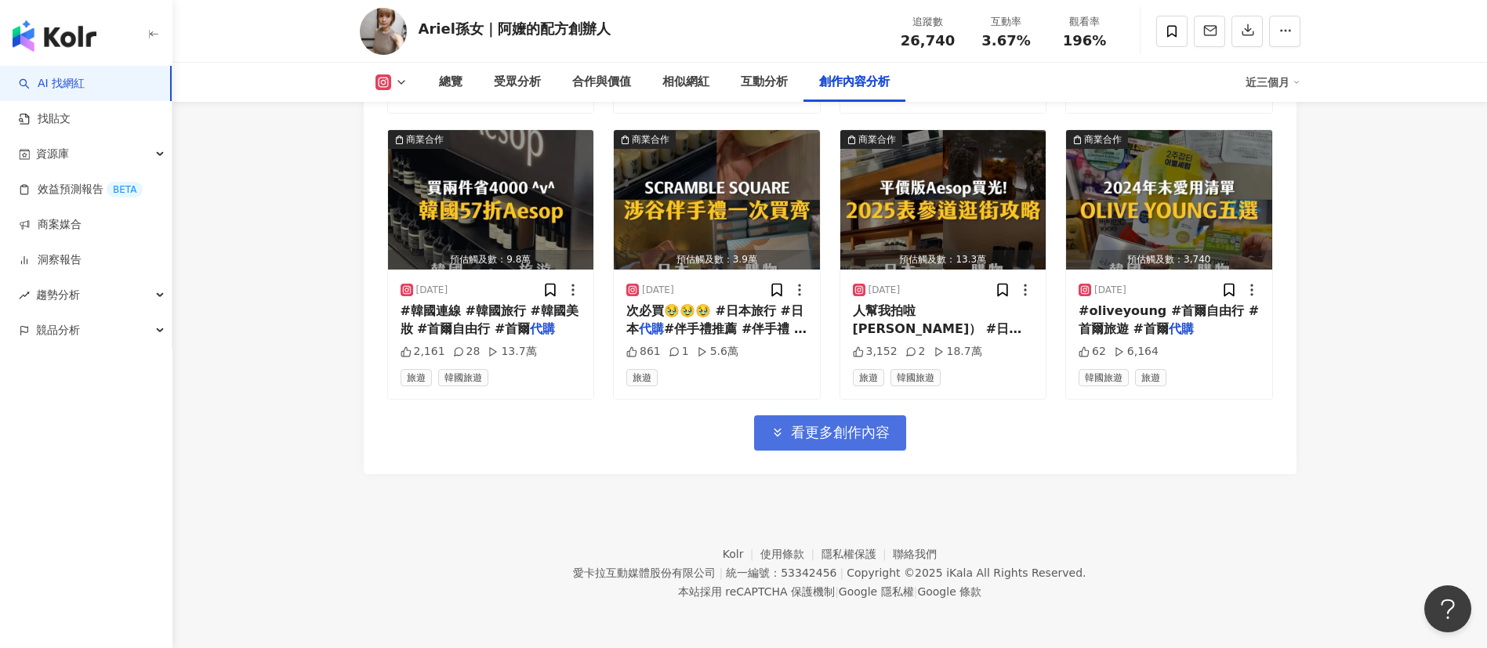
click at [829, 441] on span "看更多創作內容" at bounding box center [840, 432] width 99 height 17
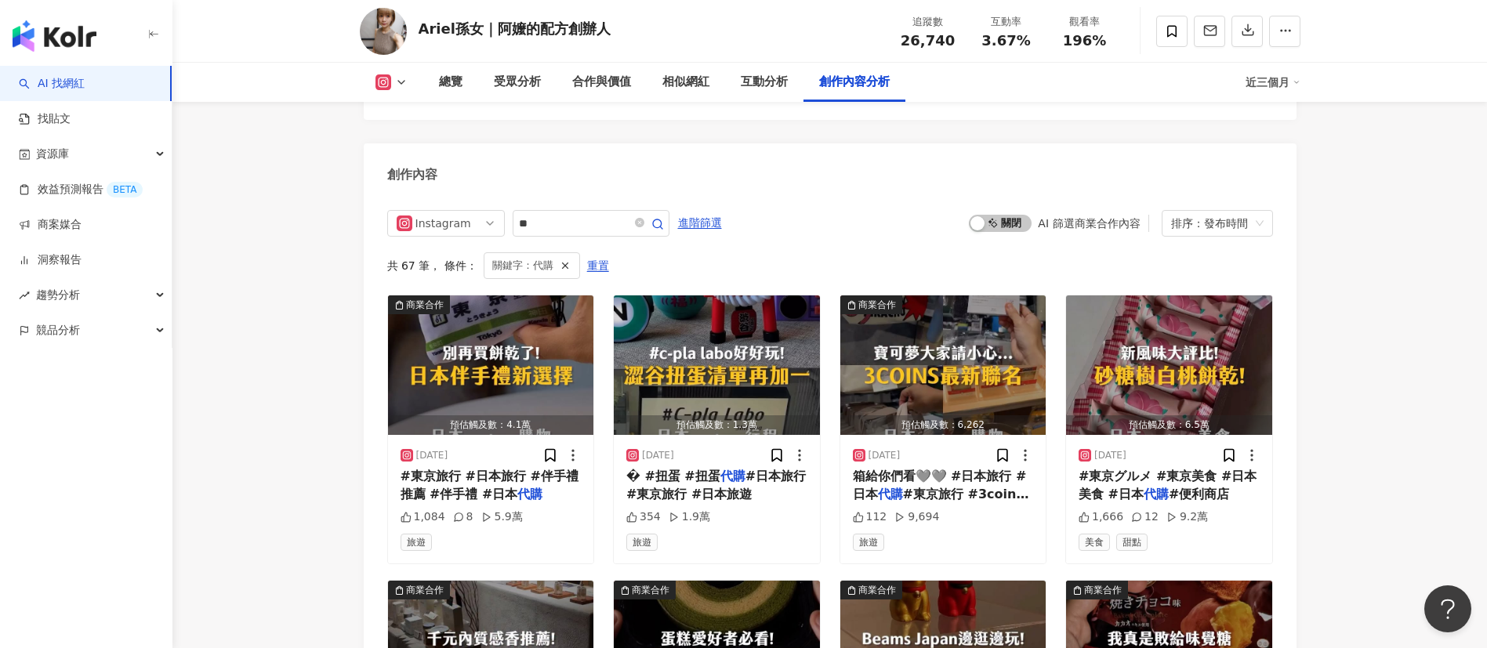
scroll to position [4483, 0]
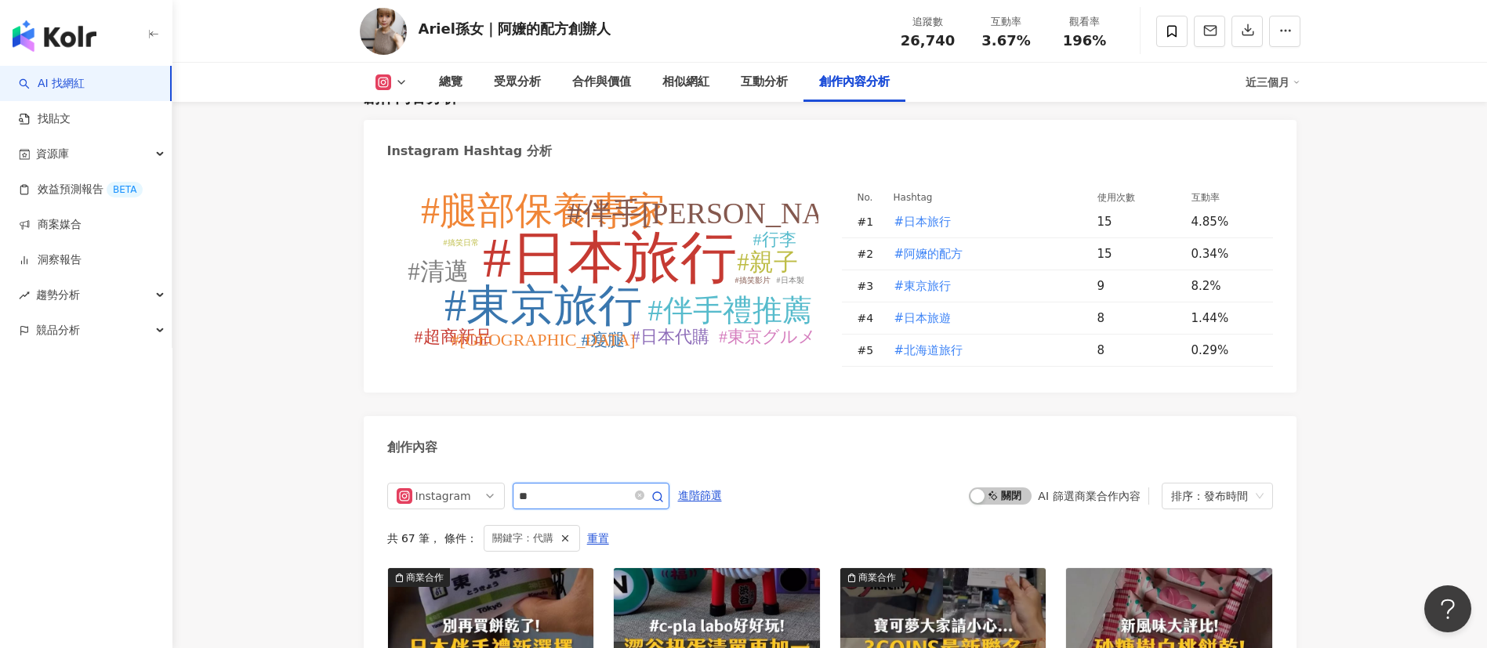
click at [560, 506] on input "**" at bounding box center [574, 496] width 110 height 19
type input "*"
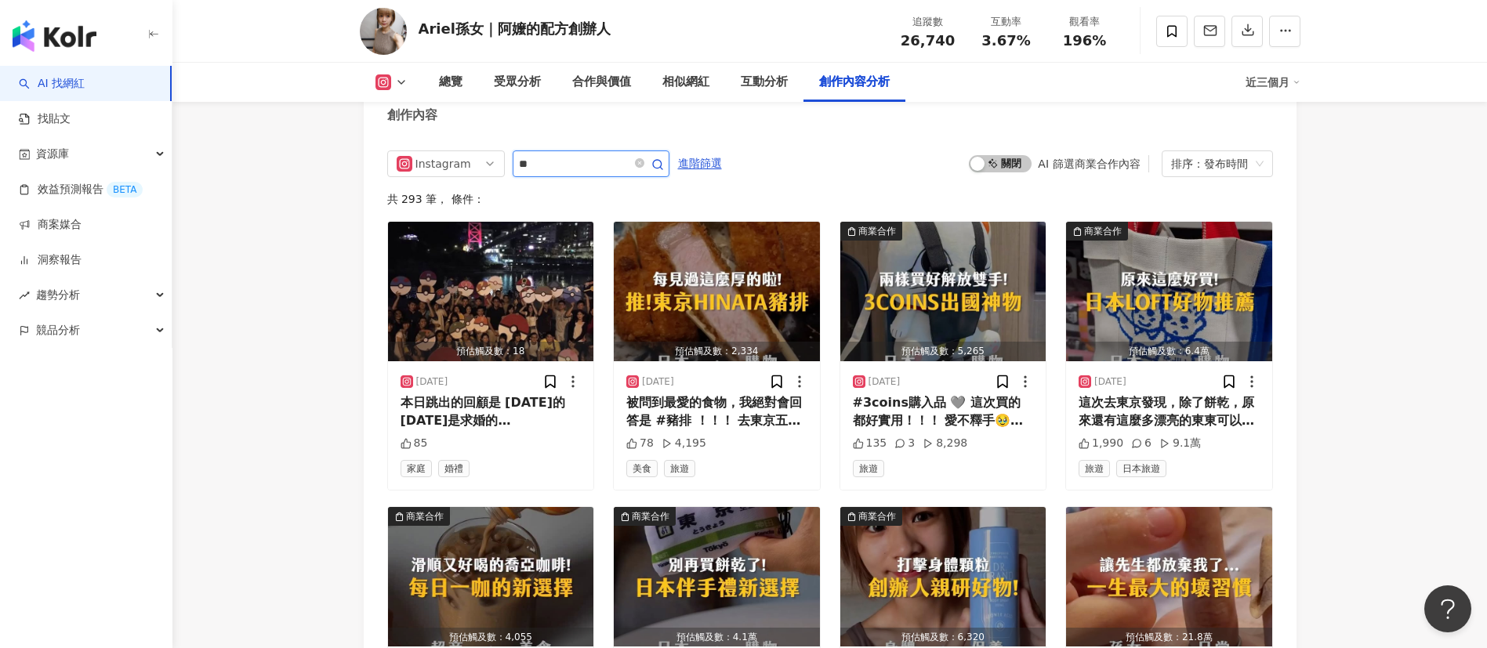
type input "**"
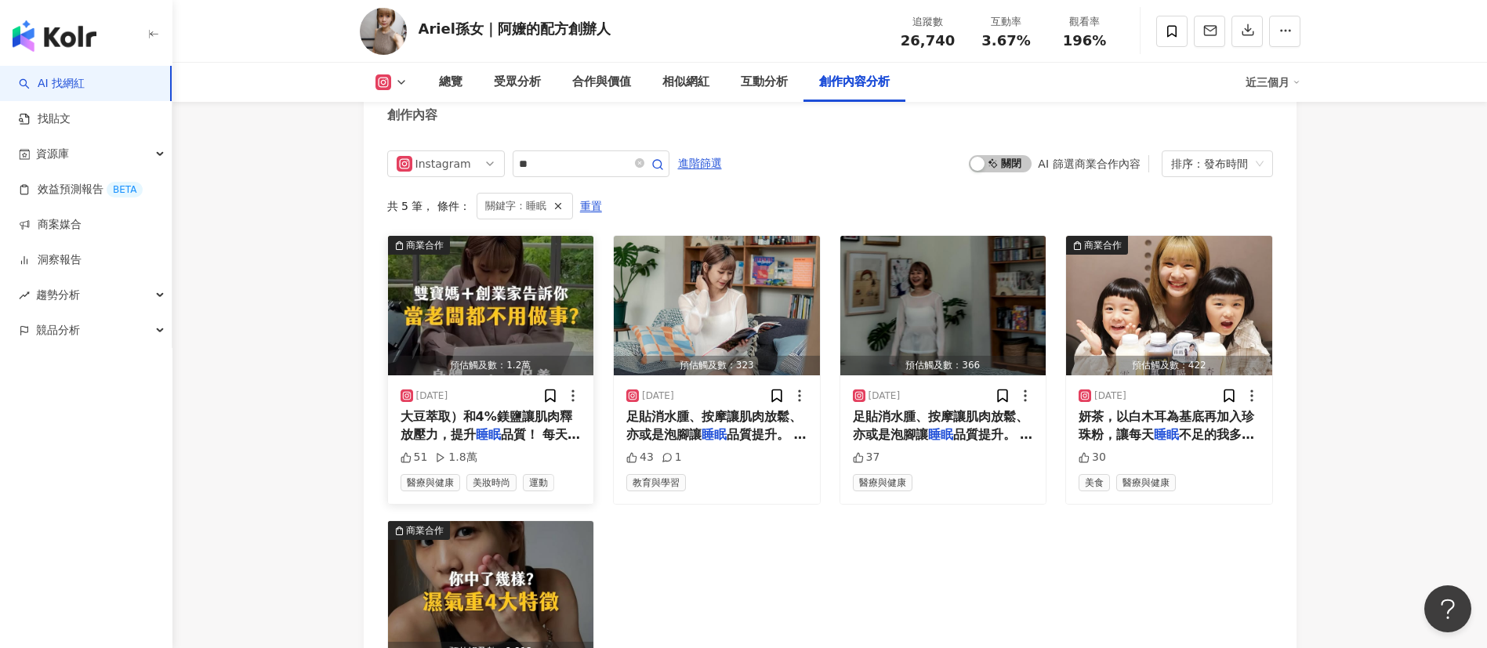
click at [524, 445] on span "品質！ 每天睡前刮腿外，媽媽們別忘" at bounding box center [491, 443] width 180 height 32
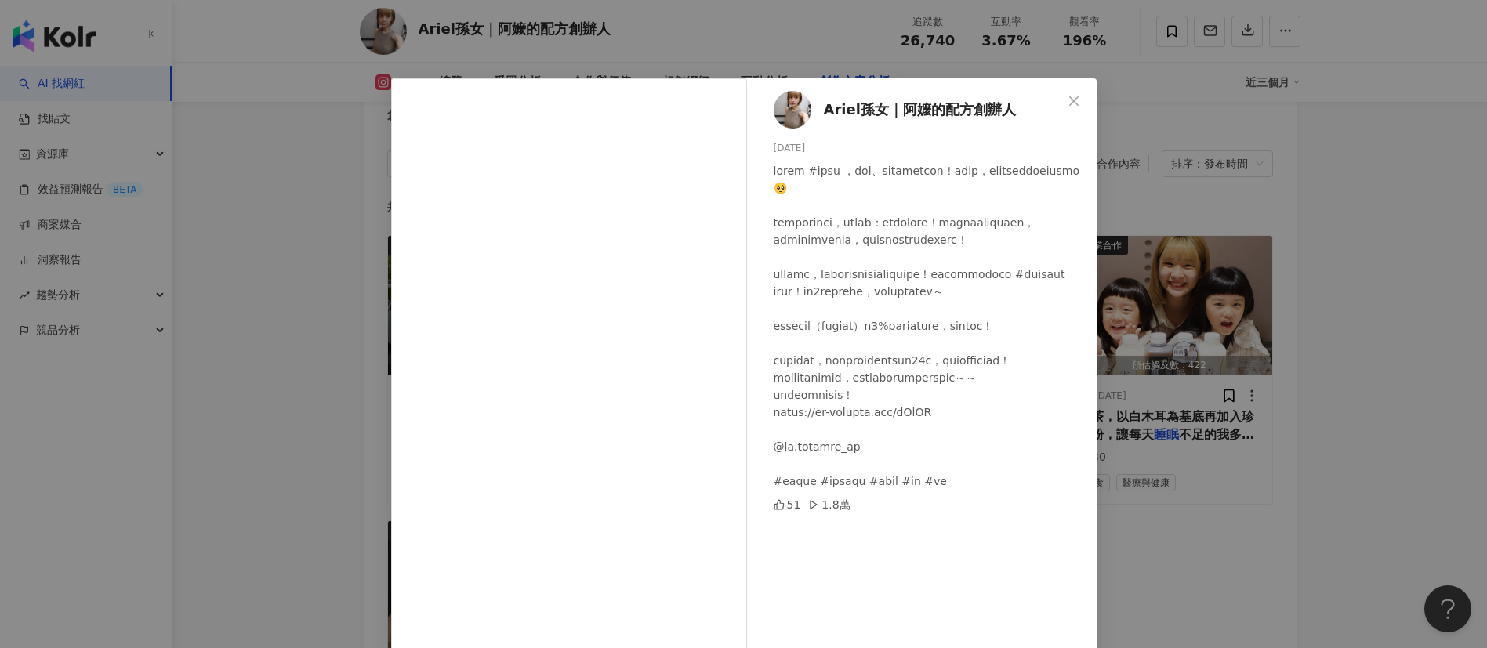
scroll to position [55, 0]
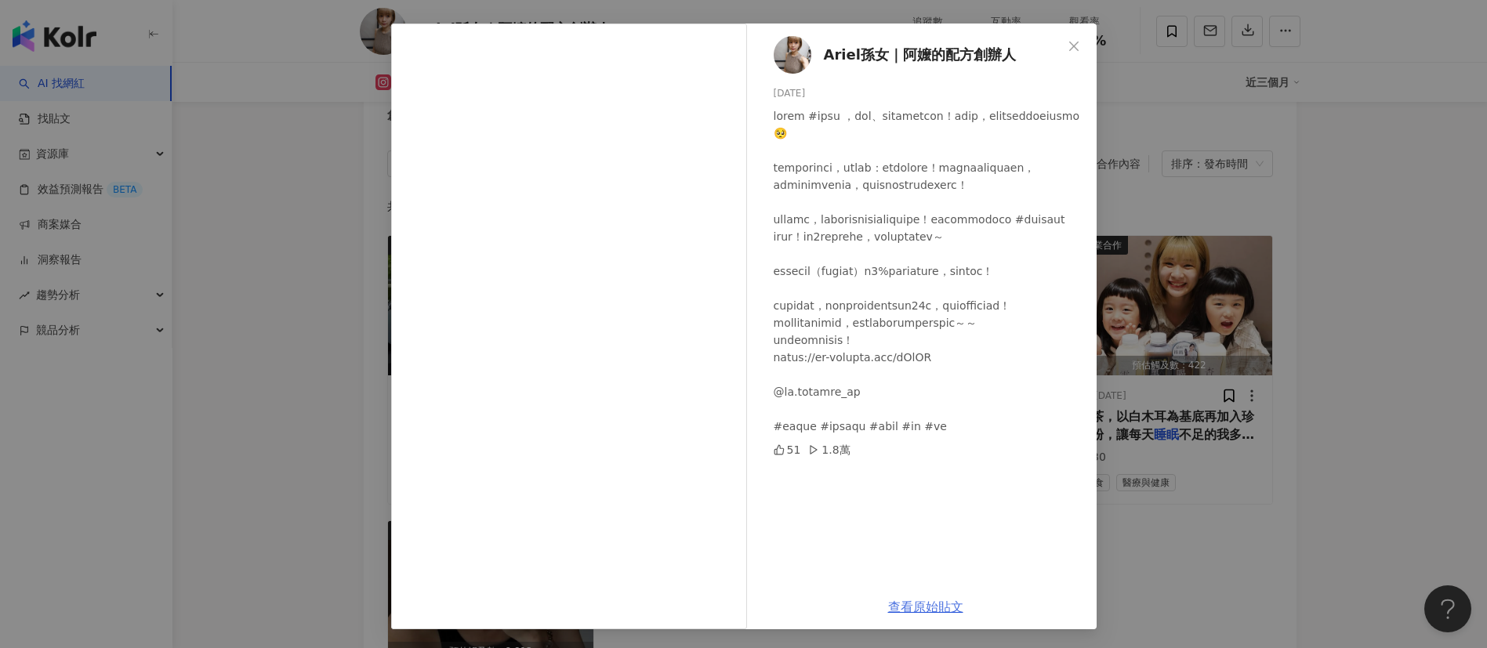
click at [913, 607] on link "查看原始貼文" at bounding box center [925, 607] width 75 height 15
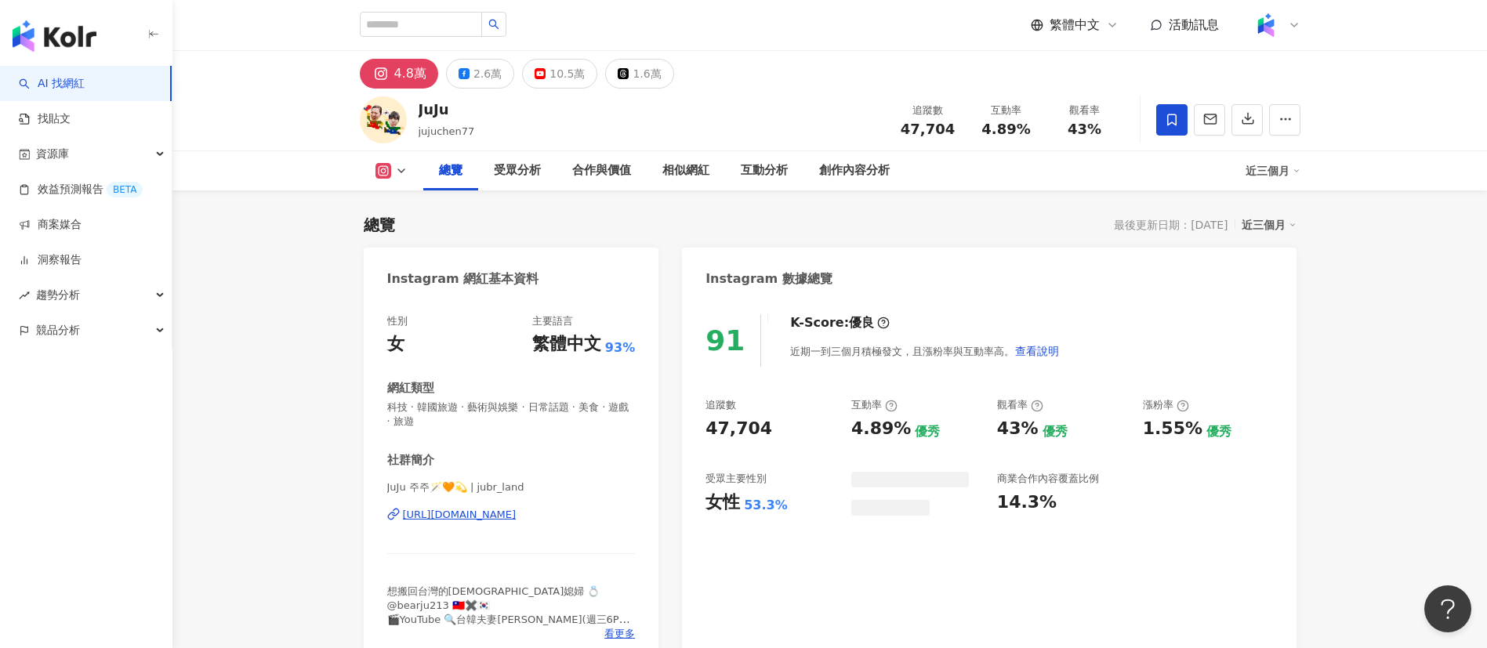
click at [894, 133] on div "追蹤數 47,704" at bounding box center [928, 120] width 78 height 34
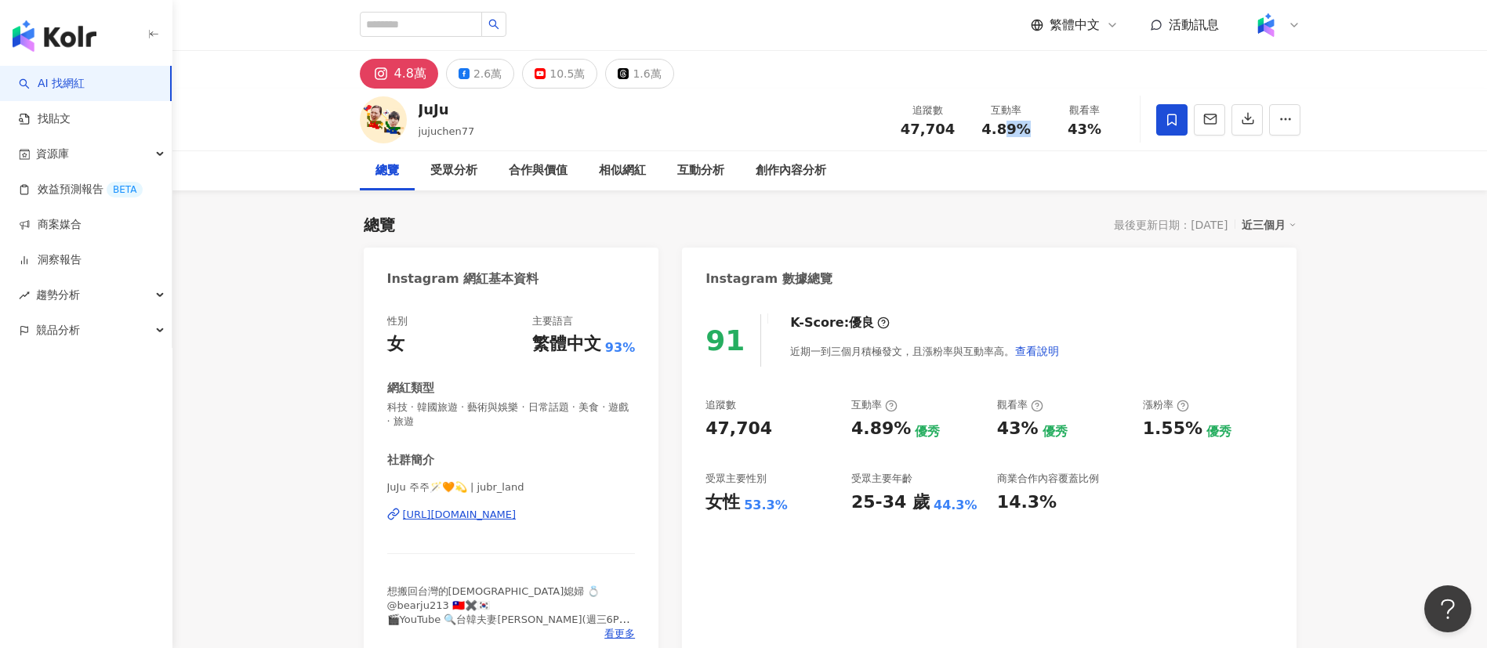
drag, startPoint x: 1036, startPoint y: 134, endPoint x: 975, endPoint y: 130, distance: 61.3
click at [975, 130] on div "互動率 4.89%" at bounding box center [1006, 120] width 78 height 34
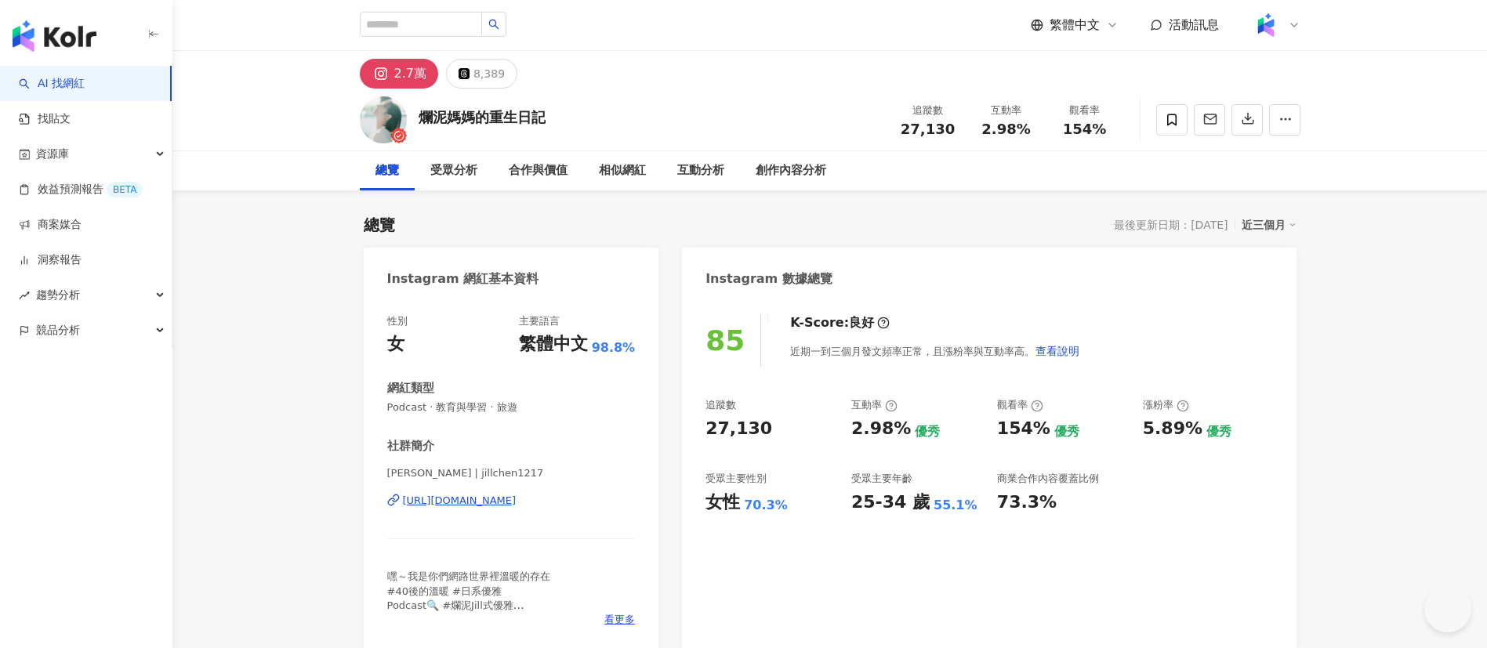
click at [887, 127] on div "爛泥媽媽的重生日記 追蹤數 27,130 互動率 2.98% 觀看率 154%" at bounding box center [829, 120] width 1003 height 62
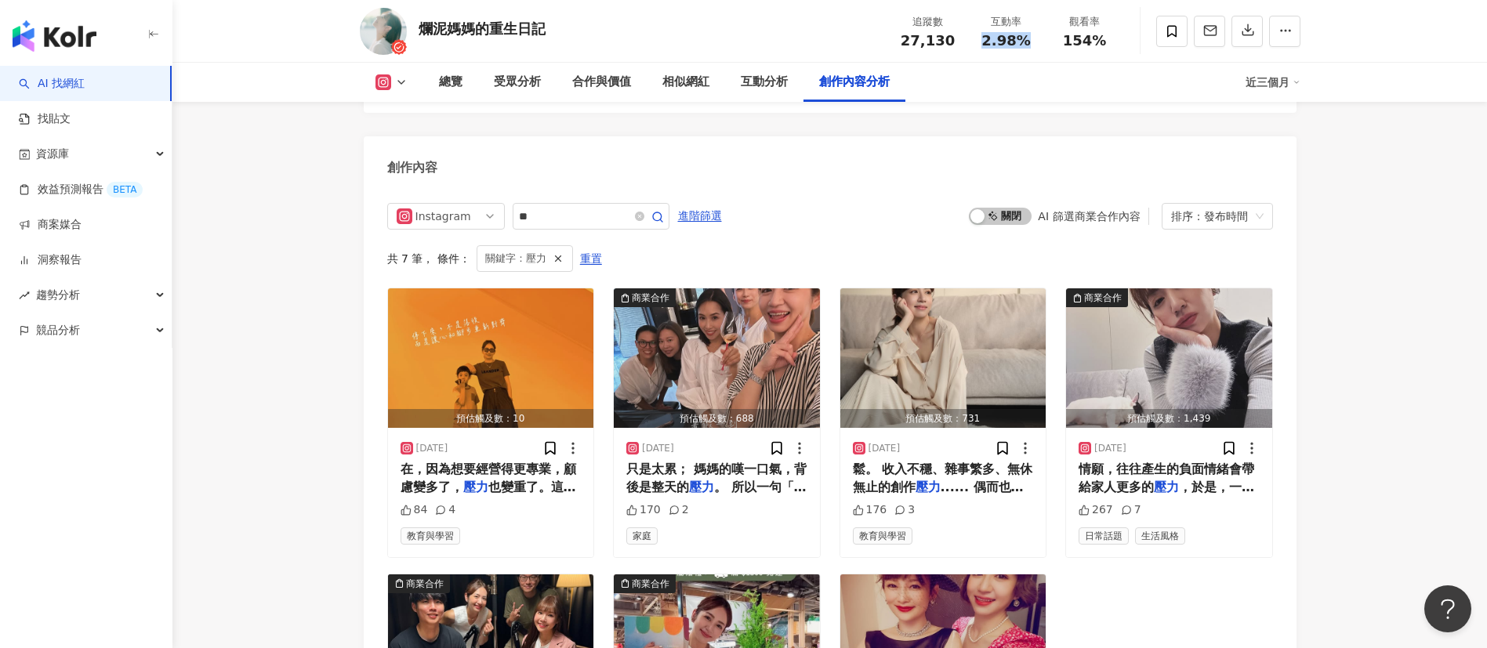
drag, startPoint x: 1029, startPoint y: 48, endPoint x: 972, endPoint y: 42, distance: 56.8
click at [972, 42] on div "追蹤數 27,130 互動率 2.98% 觀看率 154%" at bounding box center [1006, 31] width 235 height 46
copy span "2.98%"
drag, startPoint x: 1101, startPoint y: 45, endPoint x: 1066, endPoint y: 44, distance: 34.5
click at [1066, 44] on span "154%" at bounding box center [1085, 41] width 44 height 16
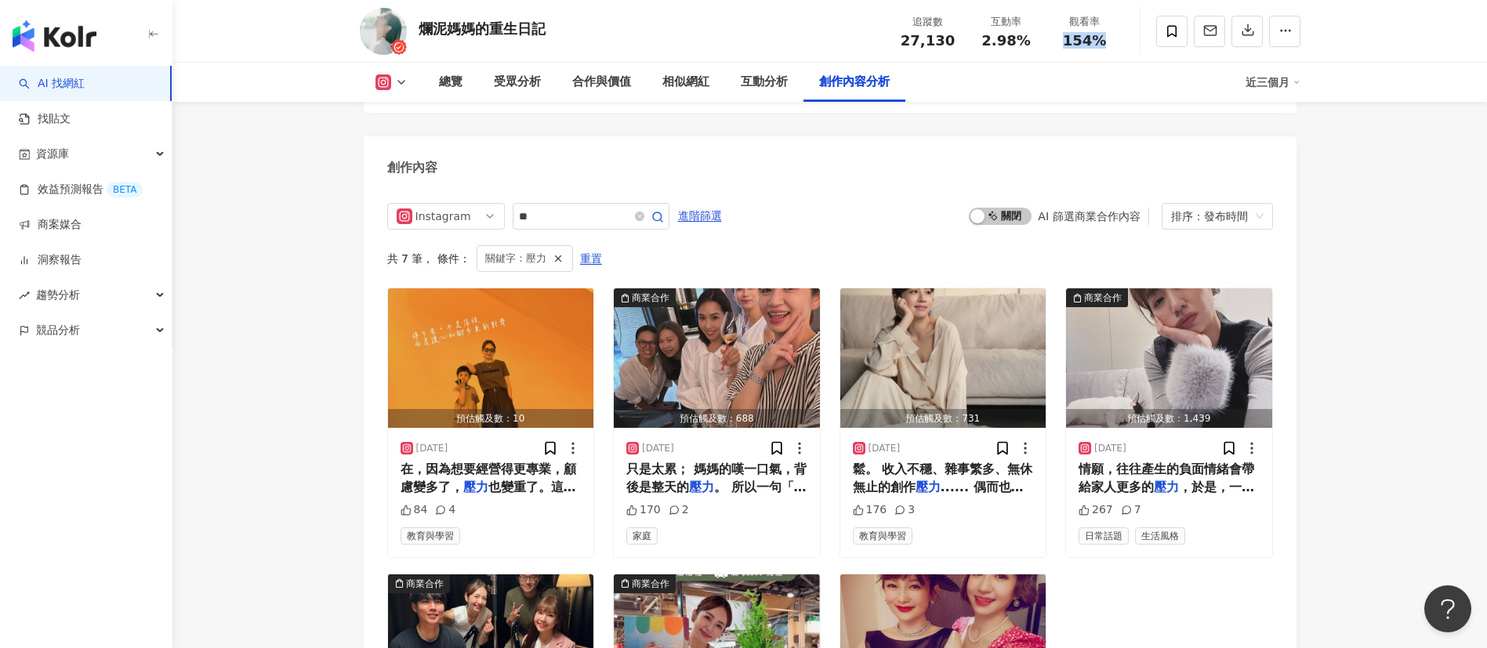
copy span "154%"
click at [523, 89] on div "受眾分析" at bounding box center [517, 82] width 47 height 19
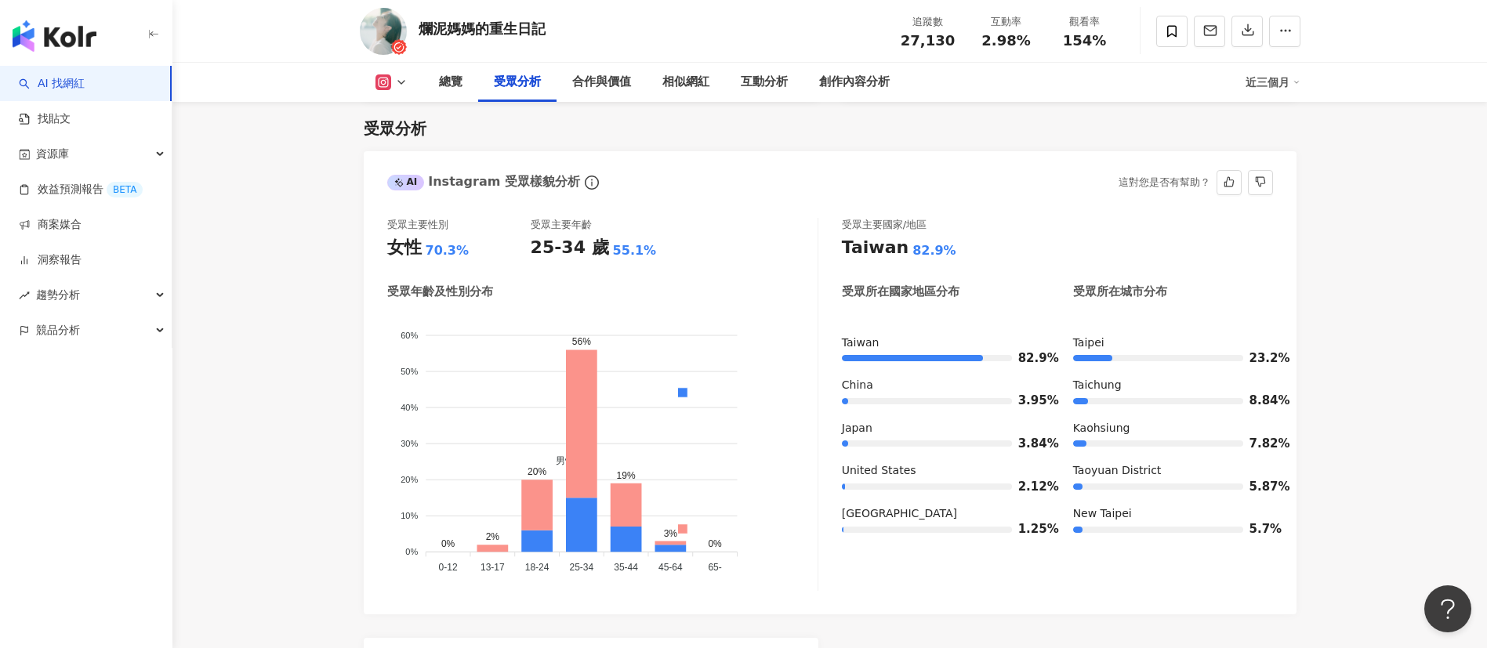
scroll to position [1345, 0]
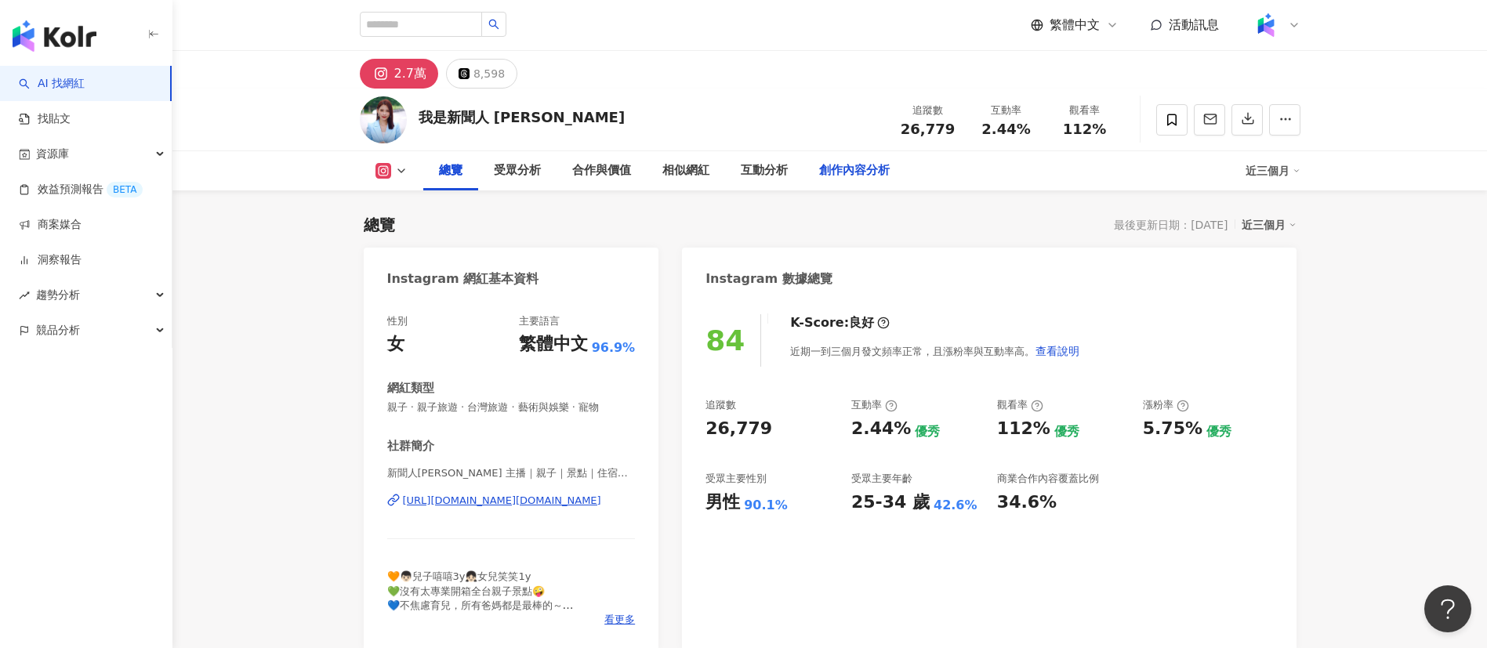
click at [840, 168] on div "創作內容分析" at bounding box center [854, 170] width 71 height 19
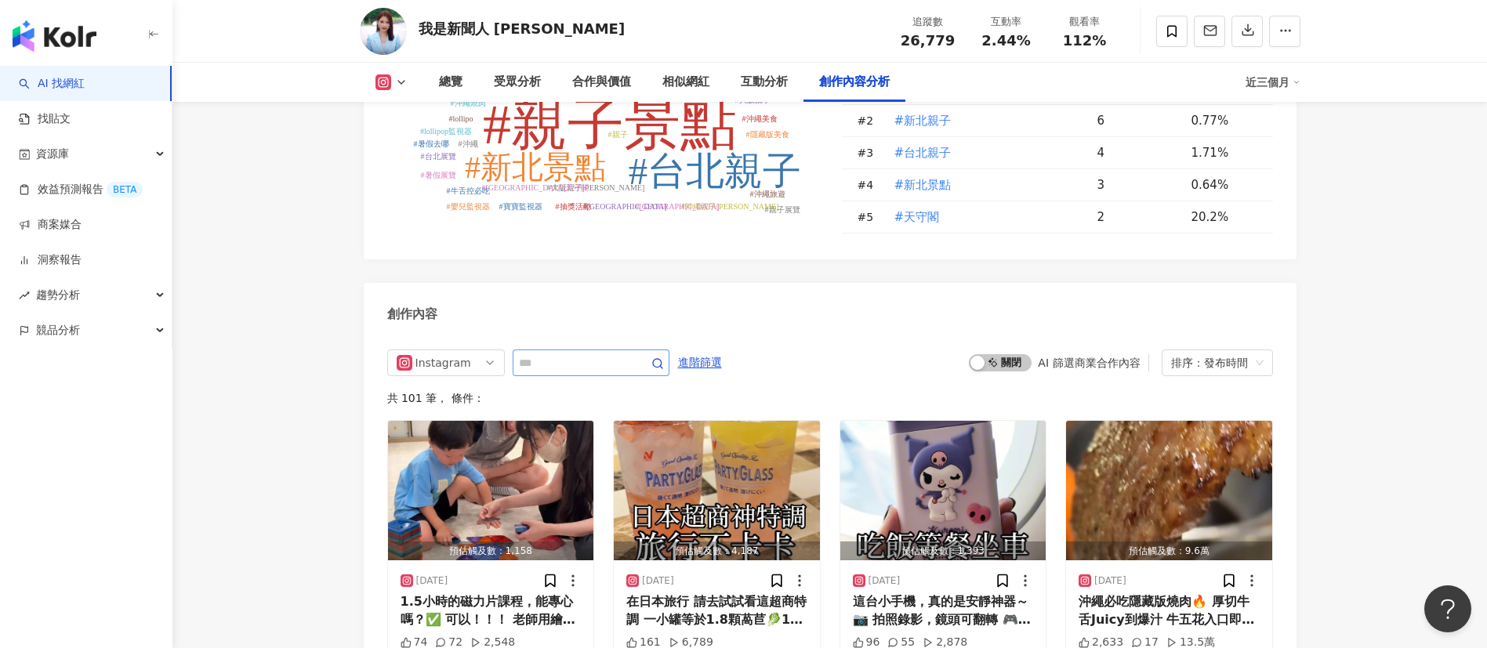
click at [567, 234] on icon "#親子景點 #台北親子 #新北景點 #天守閣 #日本旅遊 #台北景點 #大阪親子遊 #大阪城天守閣 #大阪親子 #沖繩美食 #牛舌控必吃 #隱藏版美食 #沖繩…" at bounding box center [602, 143] width 431 height 180
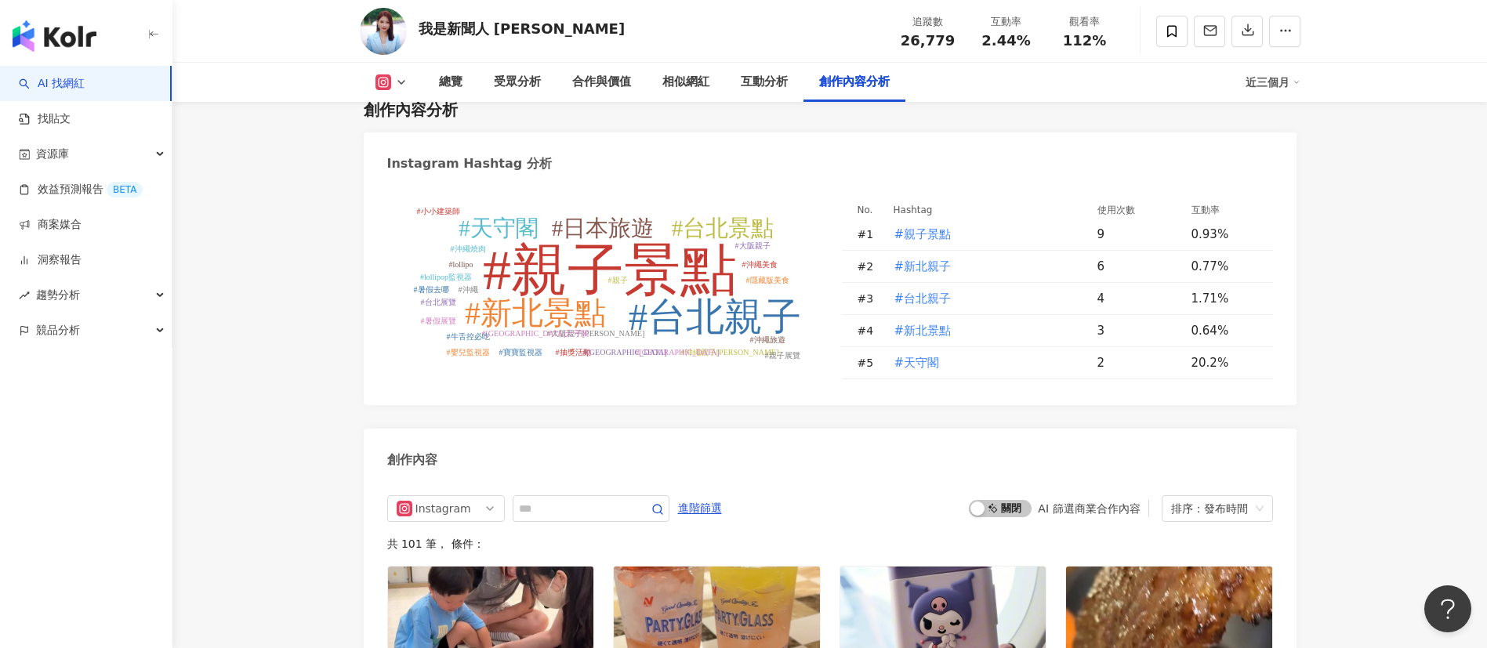
scroll to position [4742, 0]
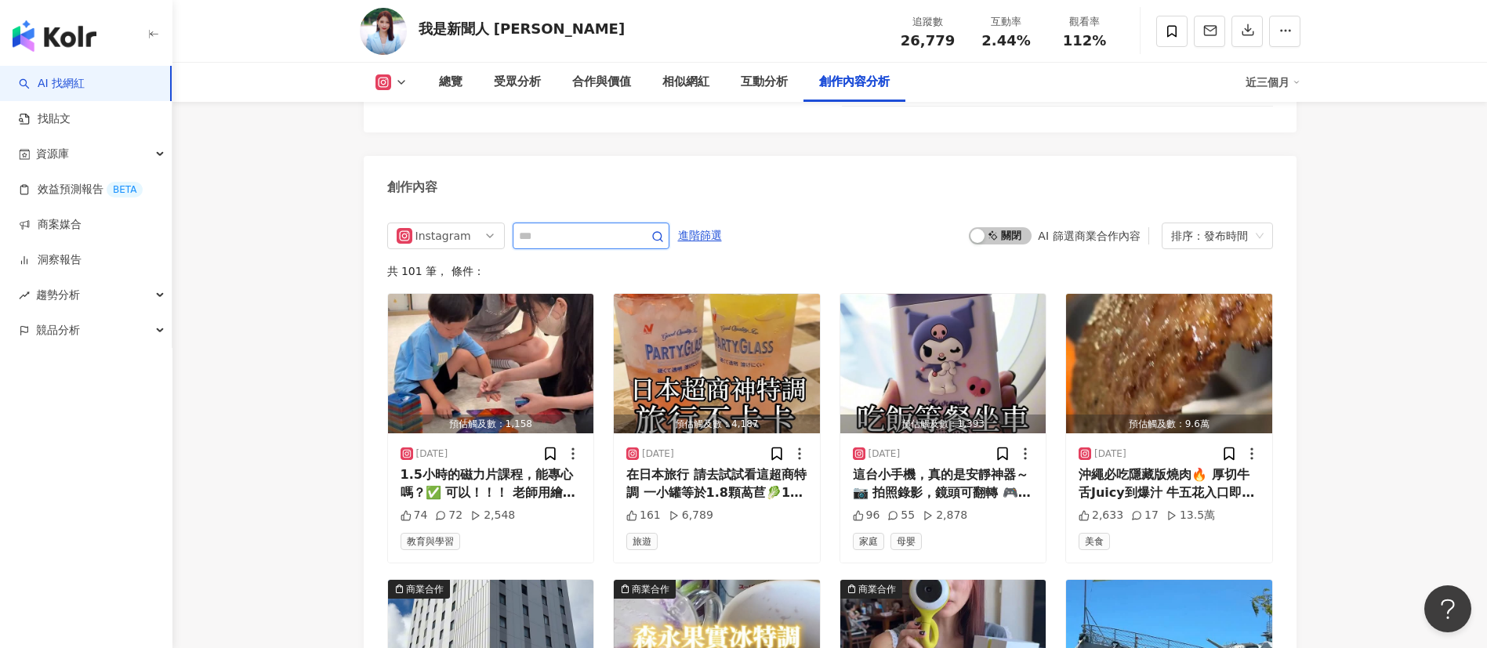
click at [573, 245] on input "text" at bounding box center [574, 236] width 110 height 19
type input "*"
type input "**"
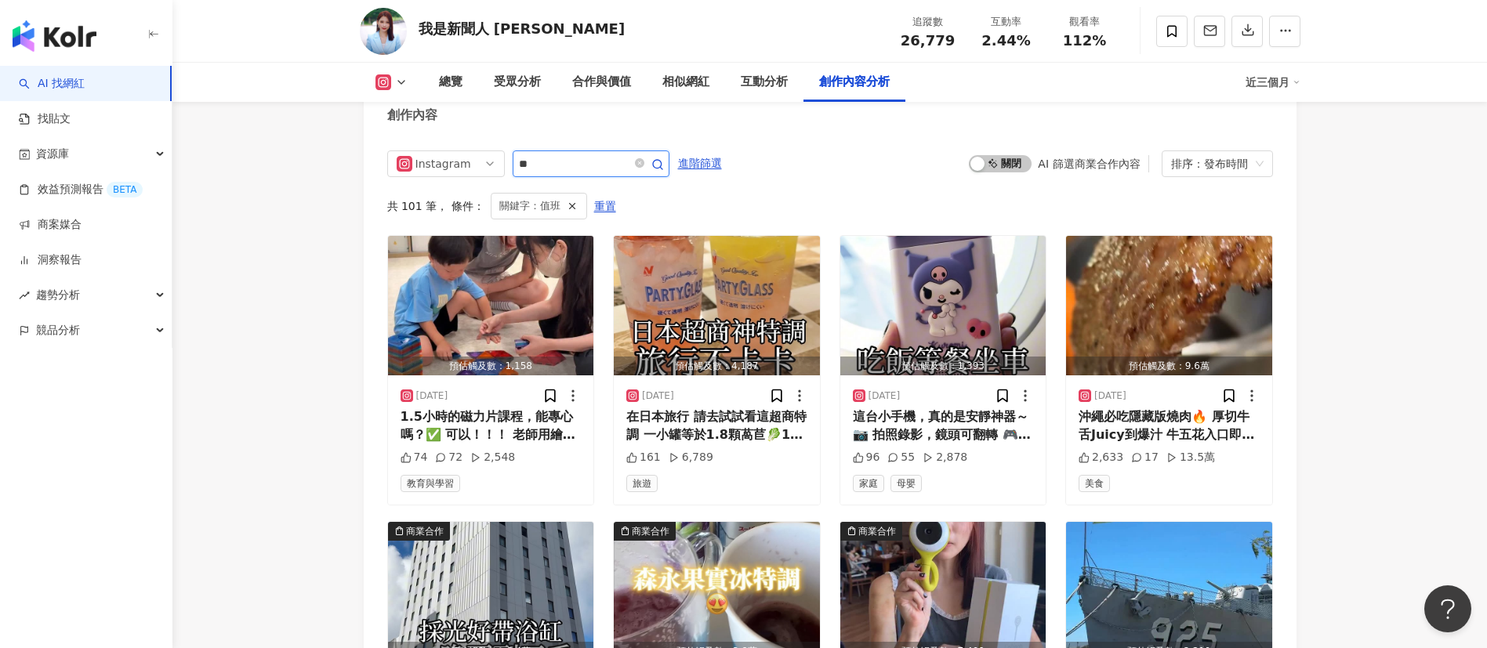
scroll to position [4726, 0]
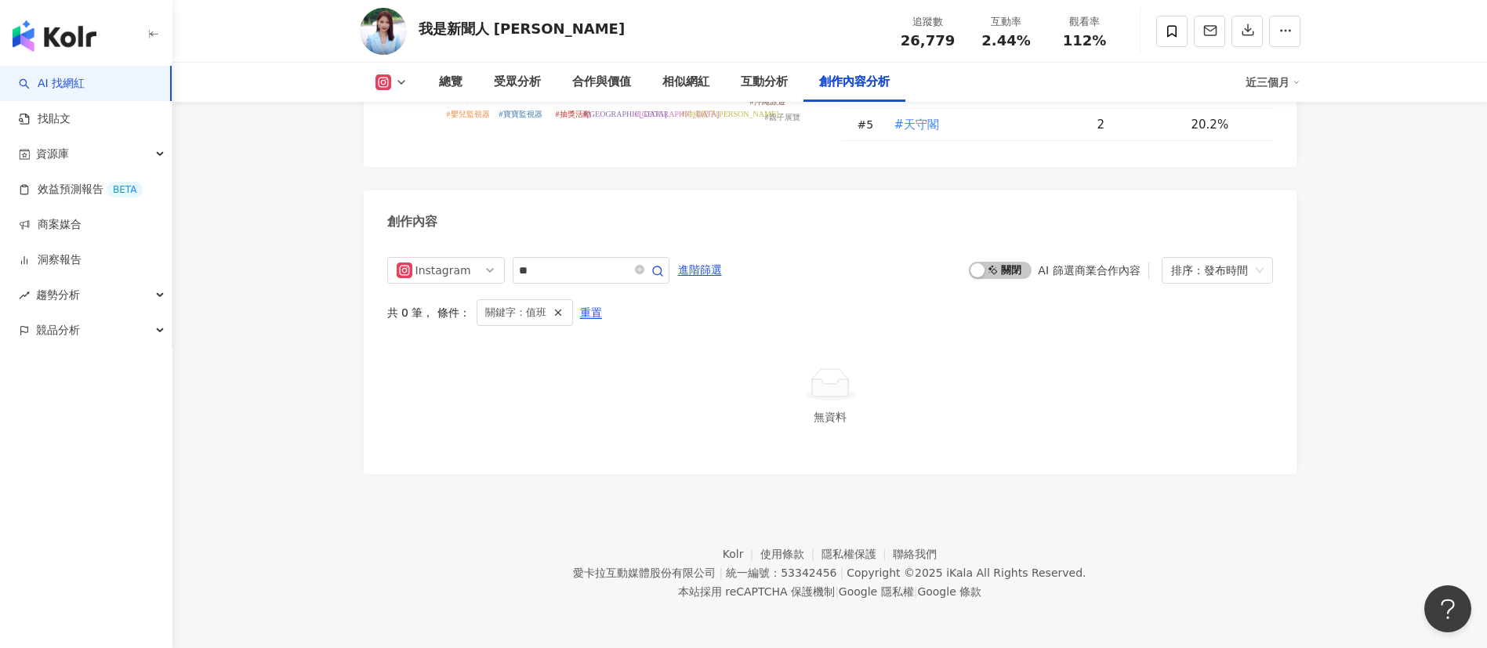
click at [74, 42] on img "button" at bounding box center [55, 35] width 84 height 31
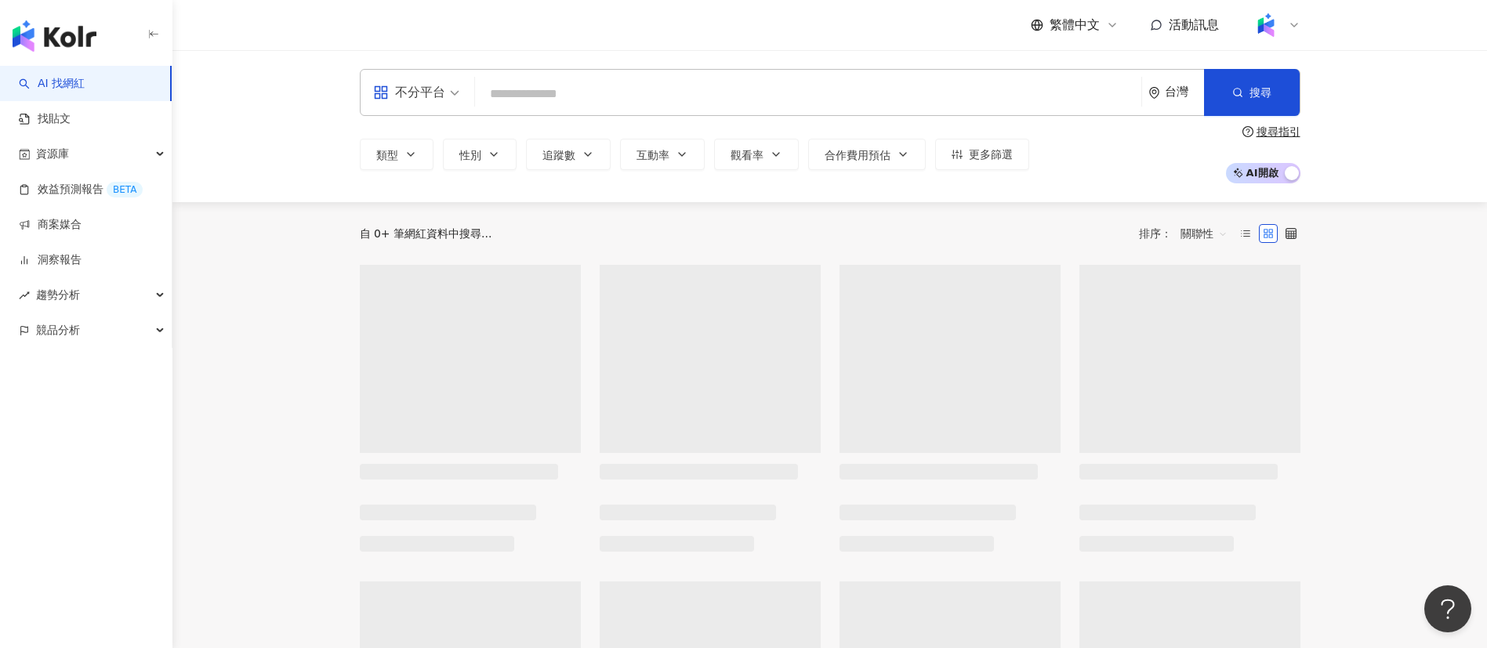
type input "*"
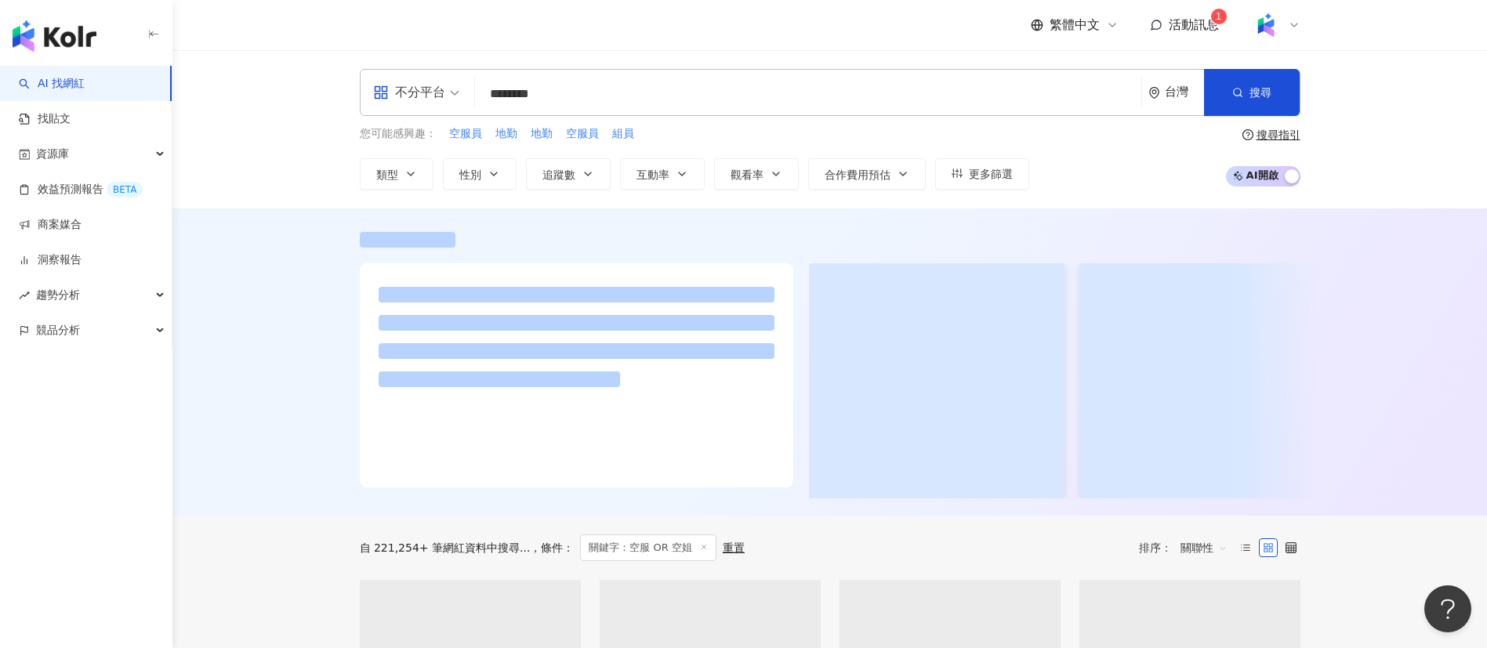
type input "********"
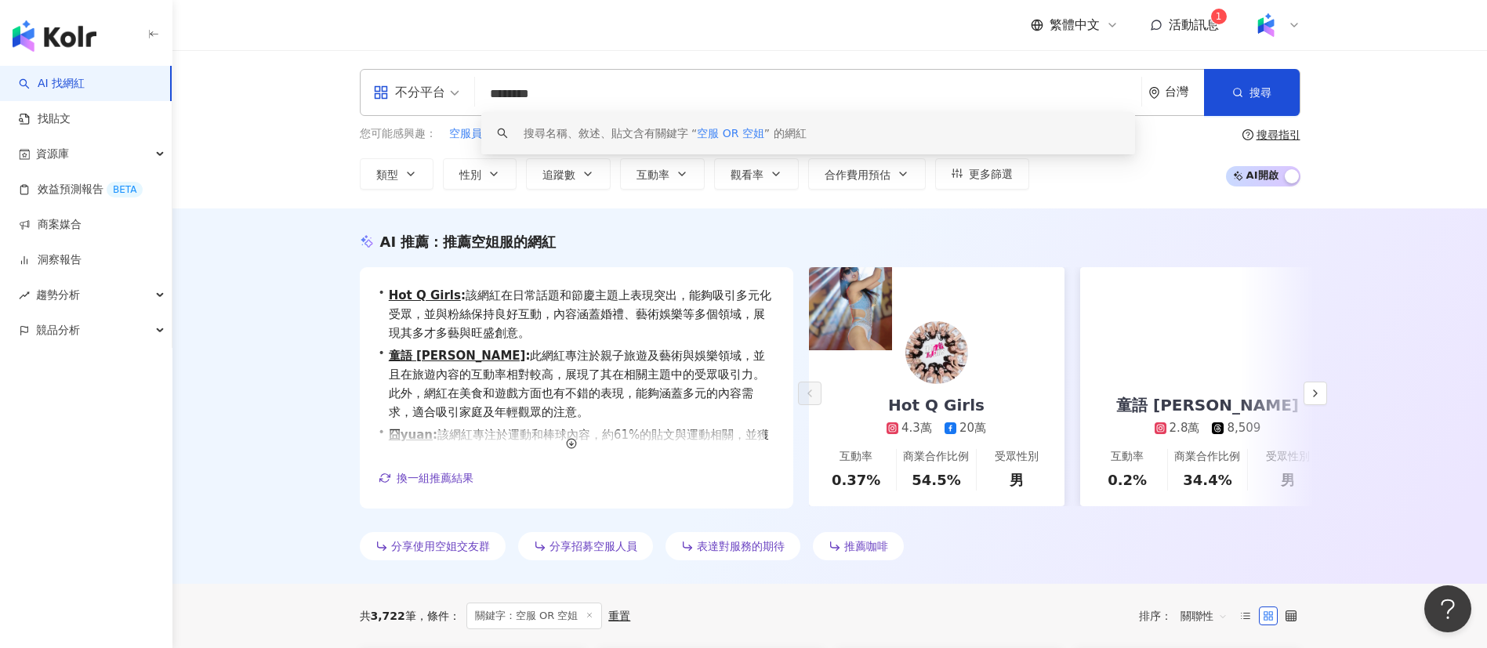
scroll to position [409, 0]
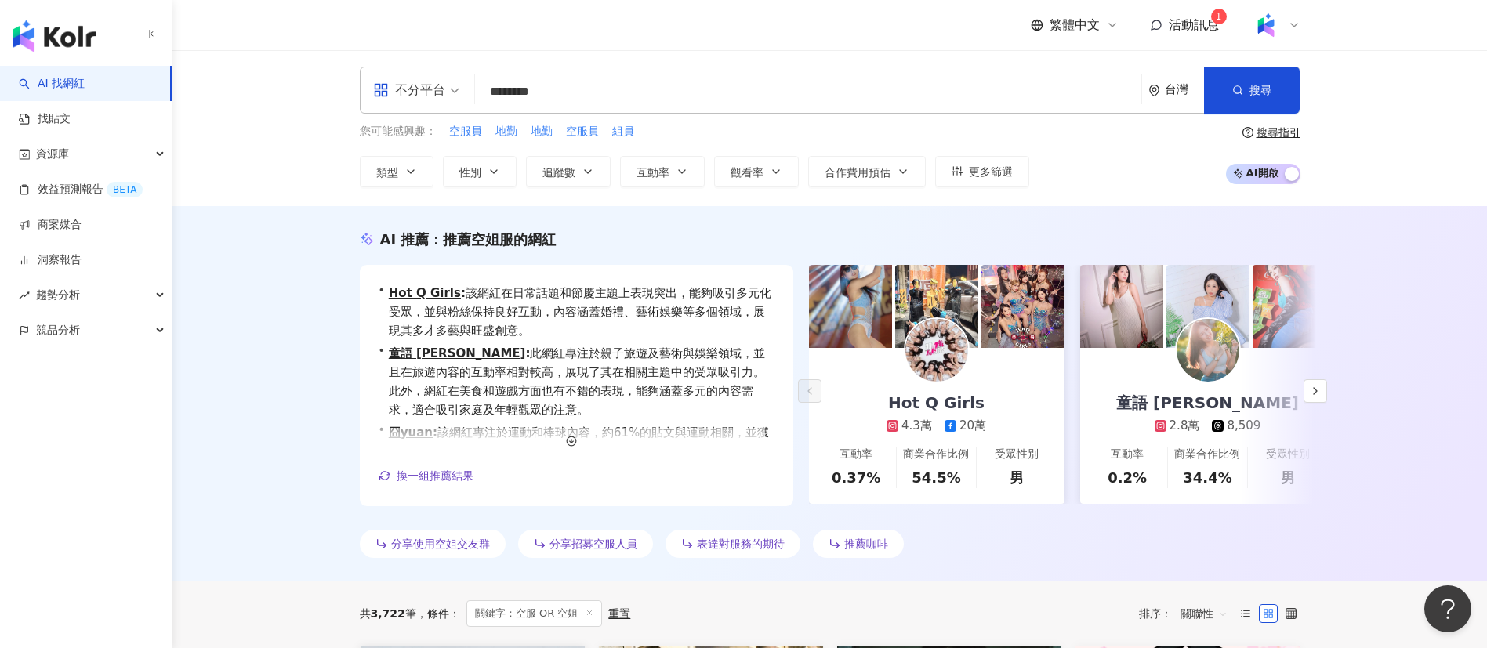
scroll to position [0, 0]
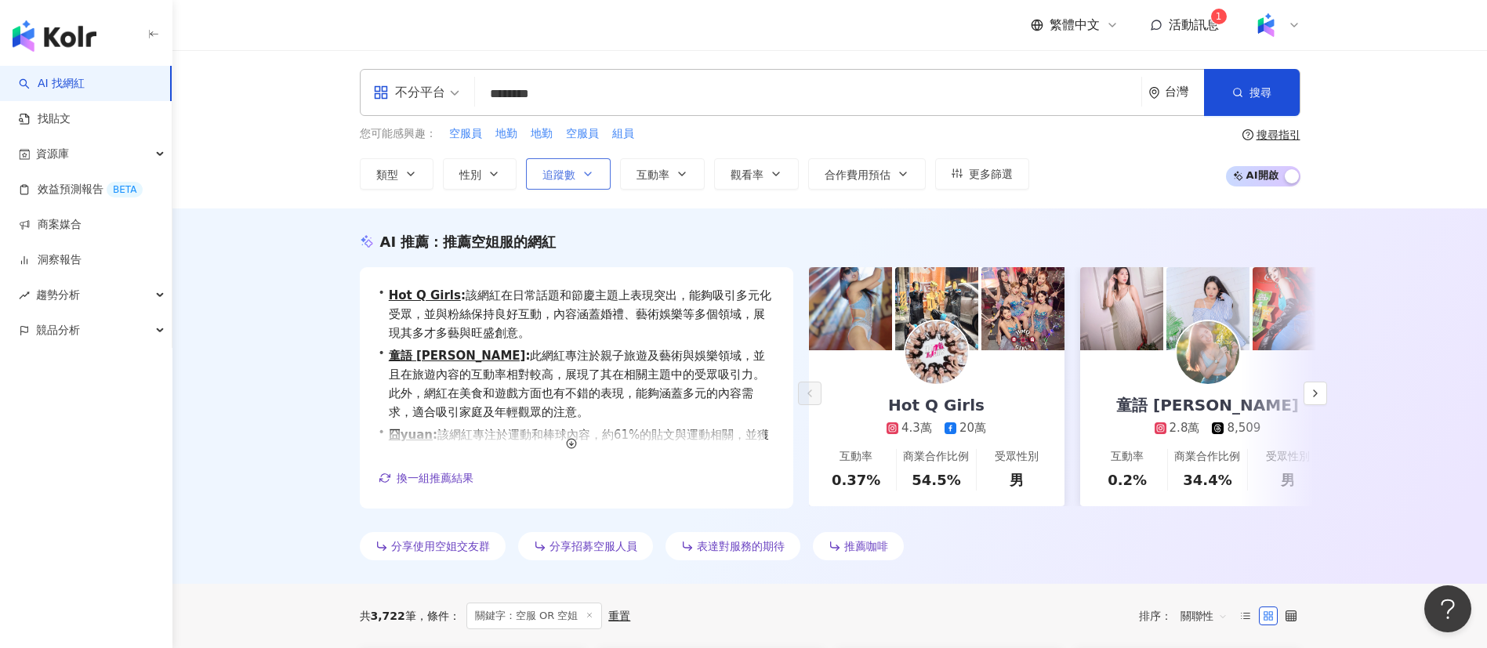
click at [578, 181] on button "追蹤數" at bounding box center [568, 173] width 85 height 31
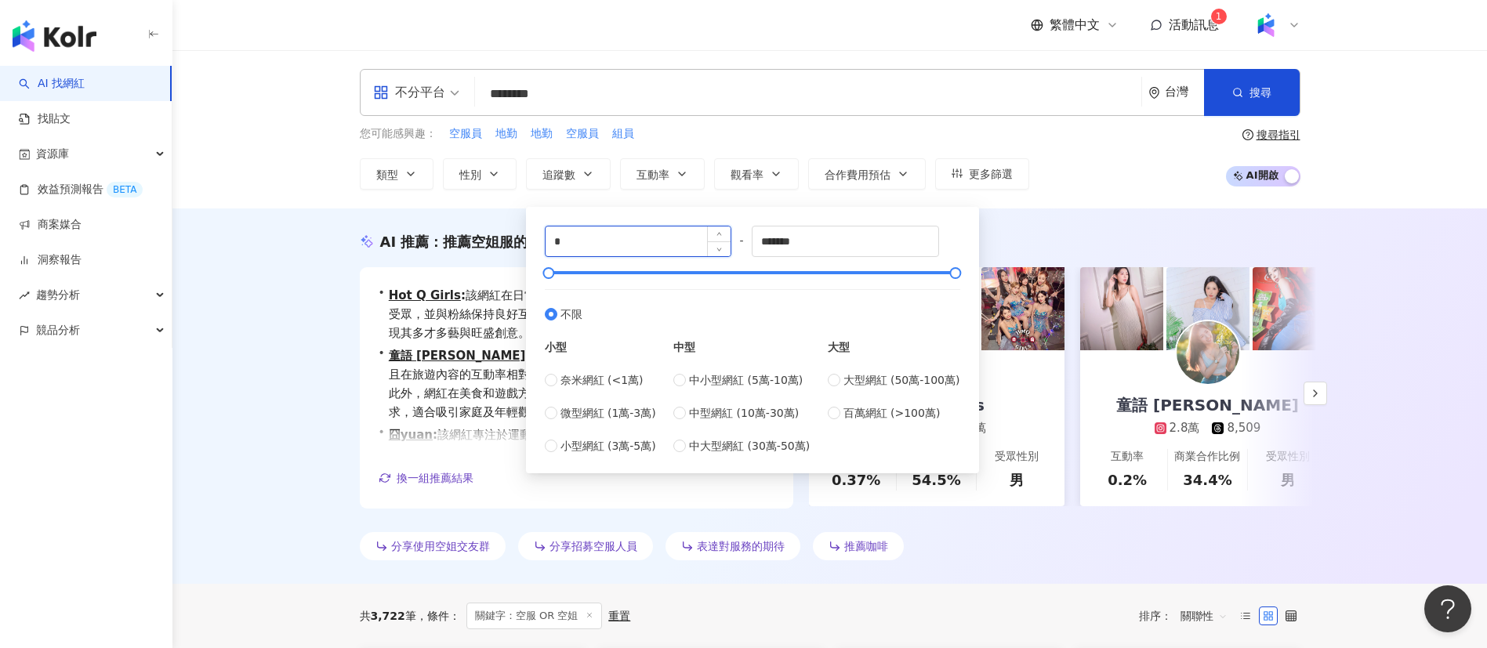
click at [637, 253] on input "*" at bounding box center [639, 242] width 186 height 30
type input "*****"
click at [849, 250] on input "*******" at bounding box center [846, 242] width 186 height 30
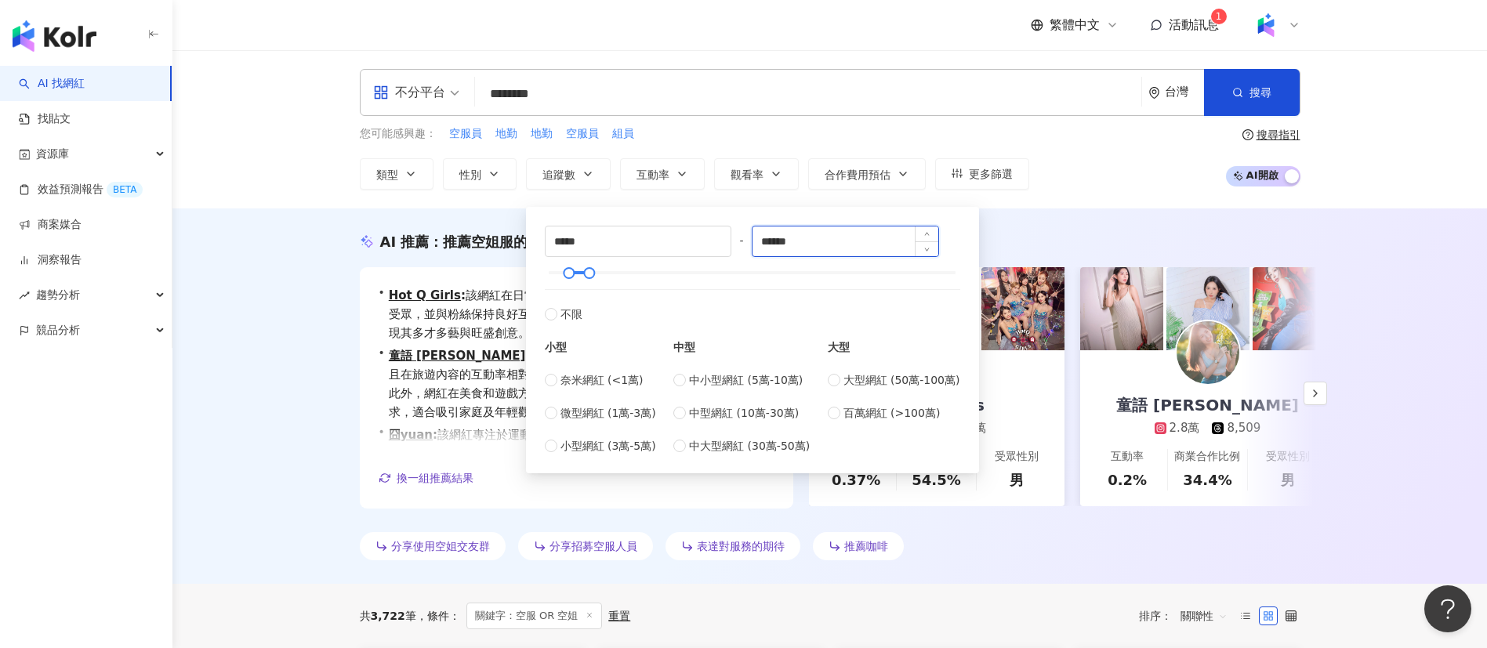
click at [777, 238] on input "******" at bounding box center [846, 242] width 186 height 30
type input "******"
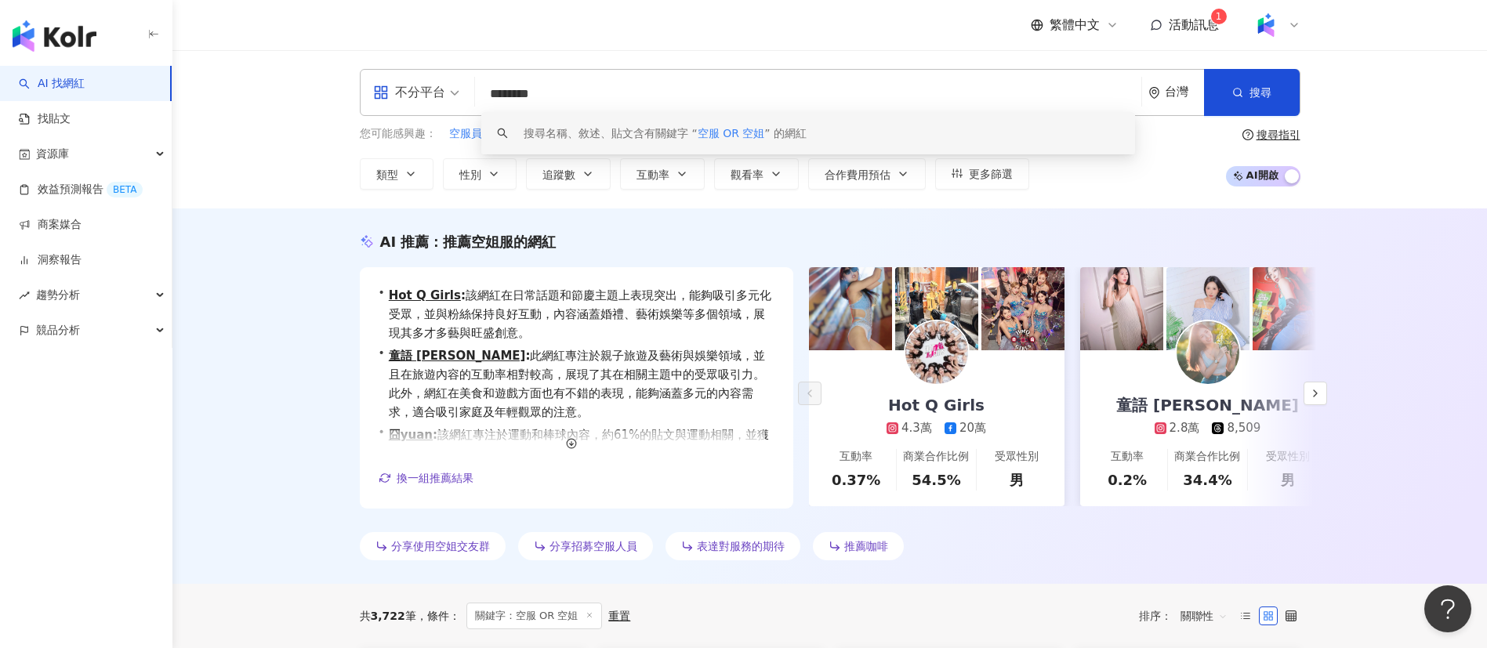
click at [855, 82] on input "********" at bounding box center [808, 94] width 654 height 30
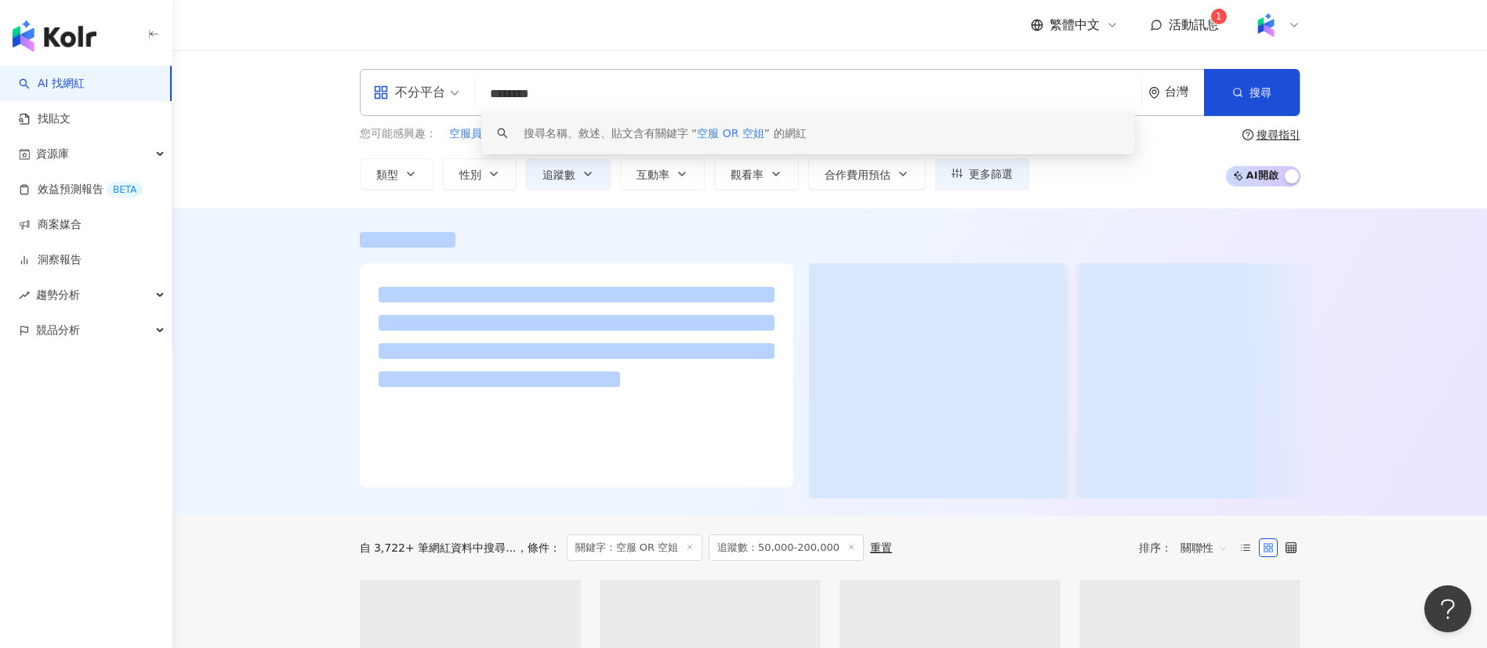
click at [247, 137] on div "不分平台 ******** 台灣 搜尋 keyword 搜尋名稱、敘述、貼文含有關鍵字 “ 空服 OR 空姐 ” 的網紅 您可能感興趣： 空服員 地勤 地勤 …" at bounding box center [829, 129] width 1315 height 158
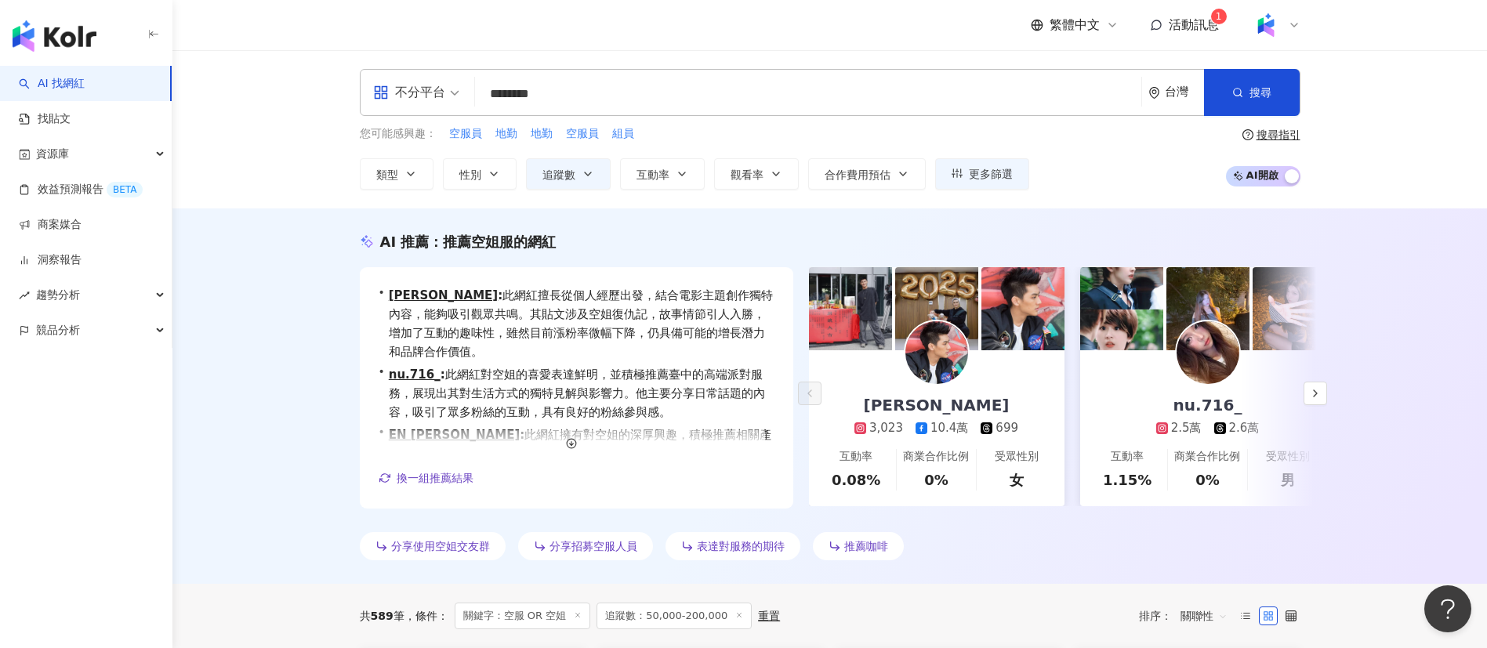
click at [640, 31] on div "繁體中文 活動訊息 1" at bounding box center [830, 25] width 941 height 50
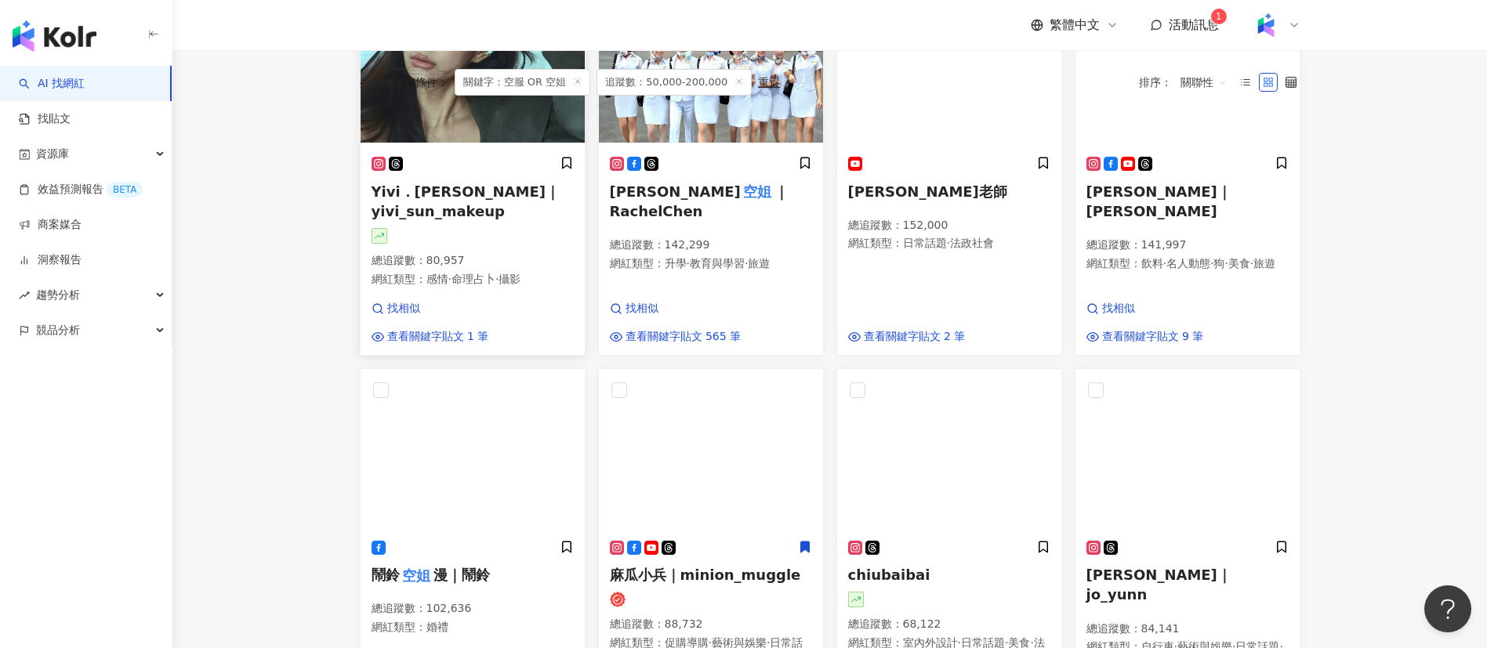
scroll to position [407, 0]
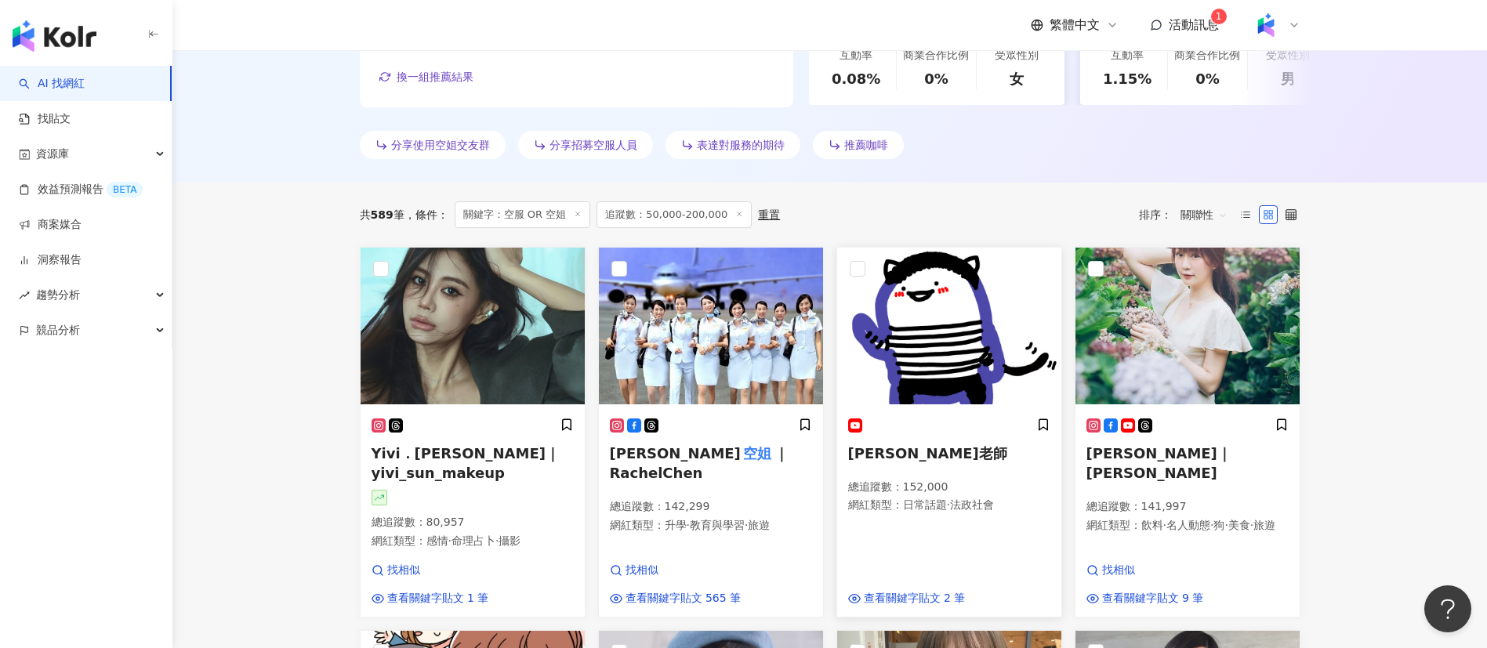
scroll to position [0, 0]
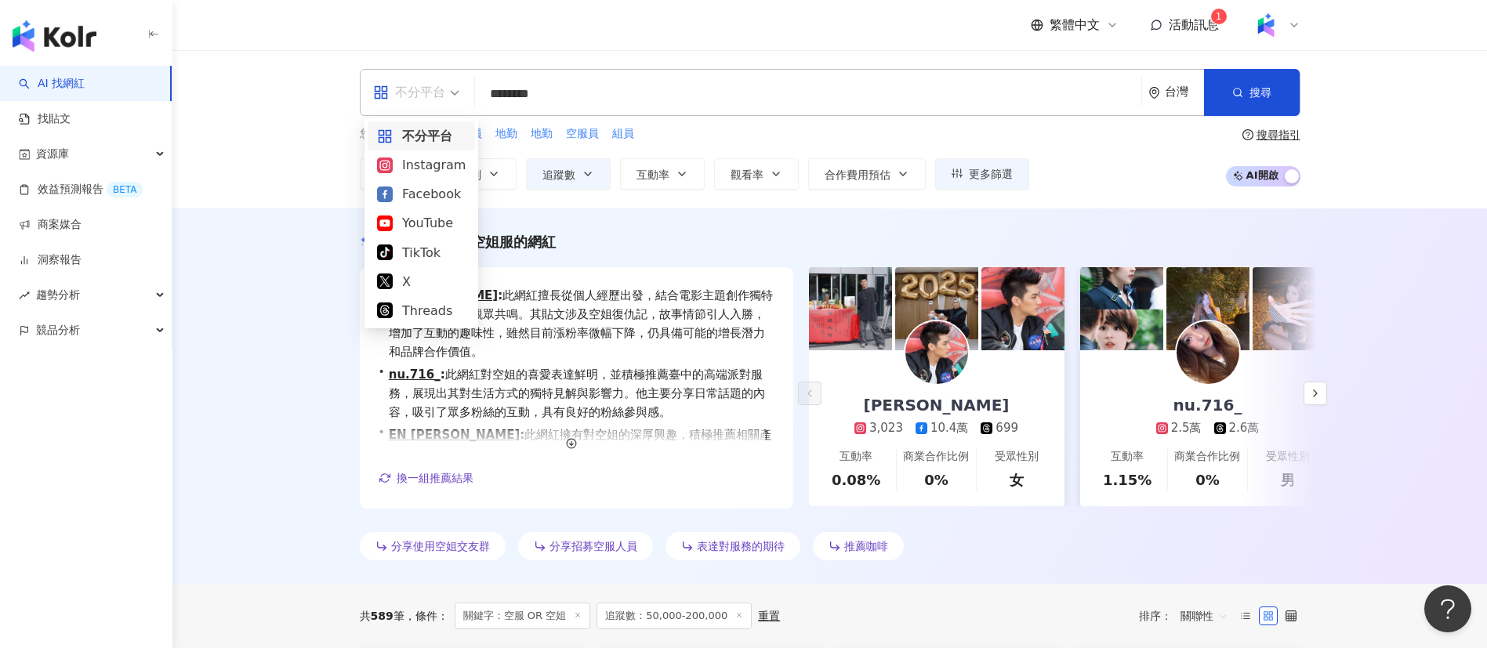
click at [408, 106] on span at bounding box center [416, 92] width 86 height 45
click at [430, 169] on div "Instagram" at bounding box center [421, 165] width 89 height 20
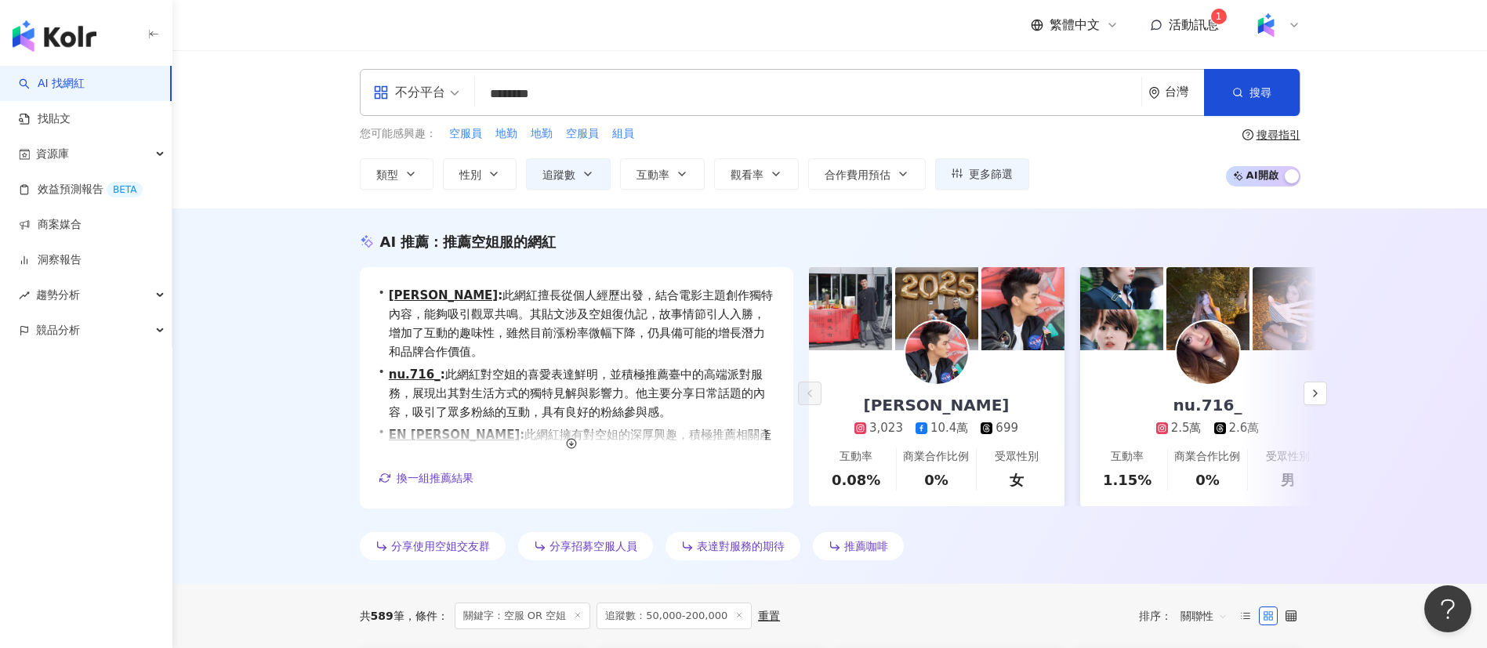
click at [282, 114] on div "all 不分平台 ******** 台灣 搜尋 keyword 搜尋名稱、敘述、貼文含有關鍵字 “ 空服 OR 空姐 ” 的網紅 您可能感興趣： 空服員 地勤…" at bounding box center [829, 129] width 1315 height 158
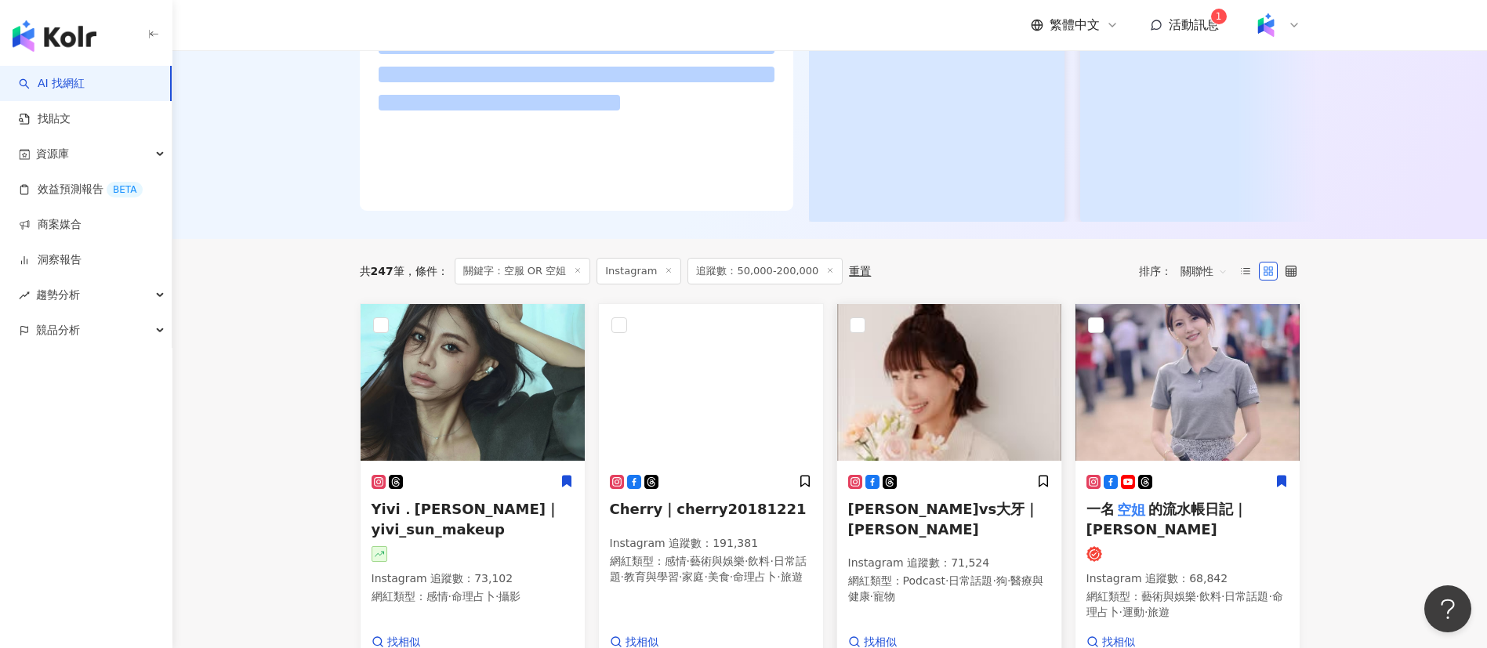
scroll to position [300, 0]
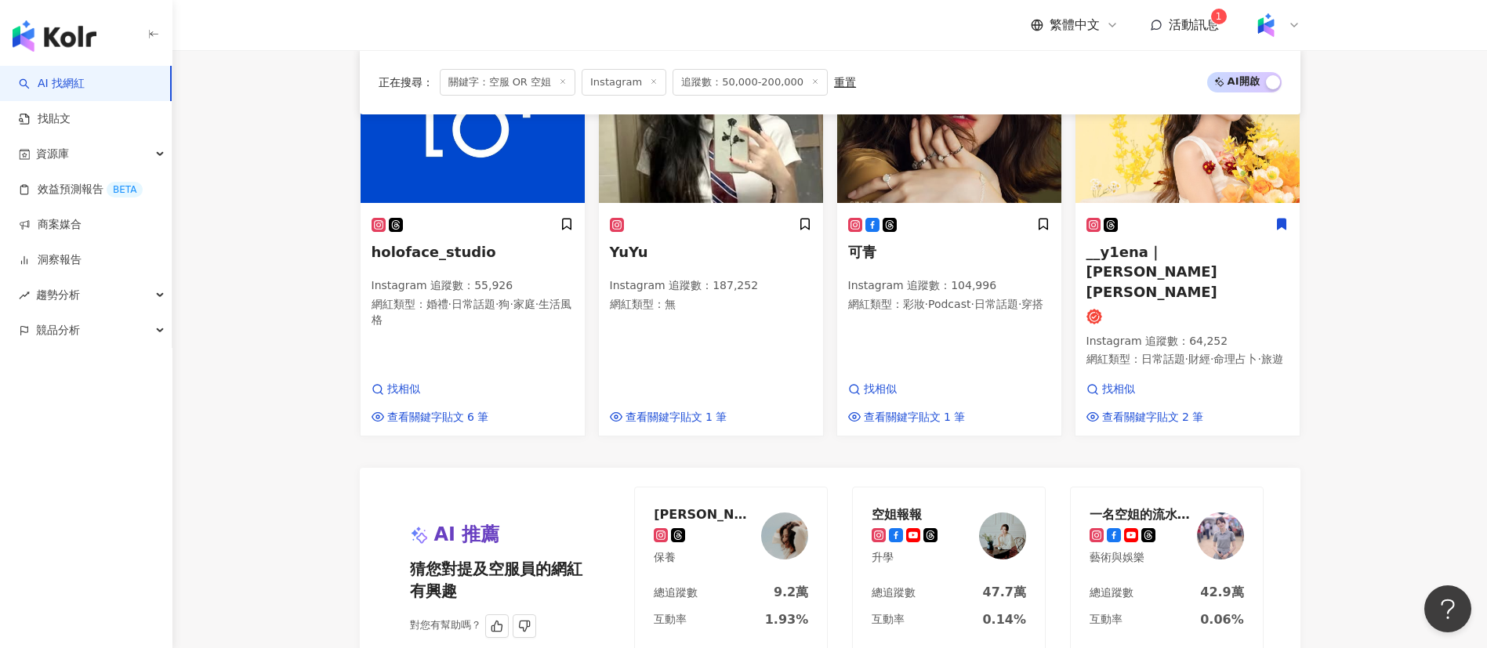
scroll to position [1630, 0]
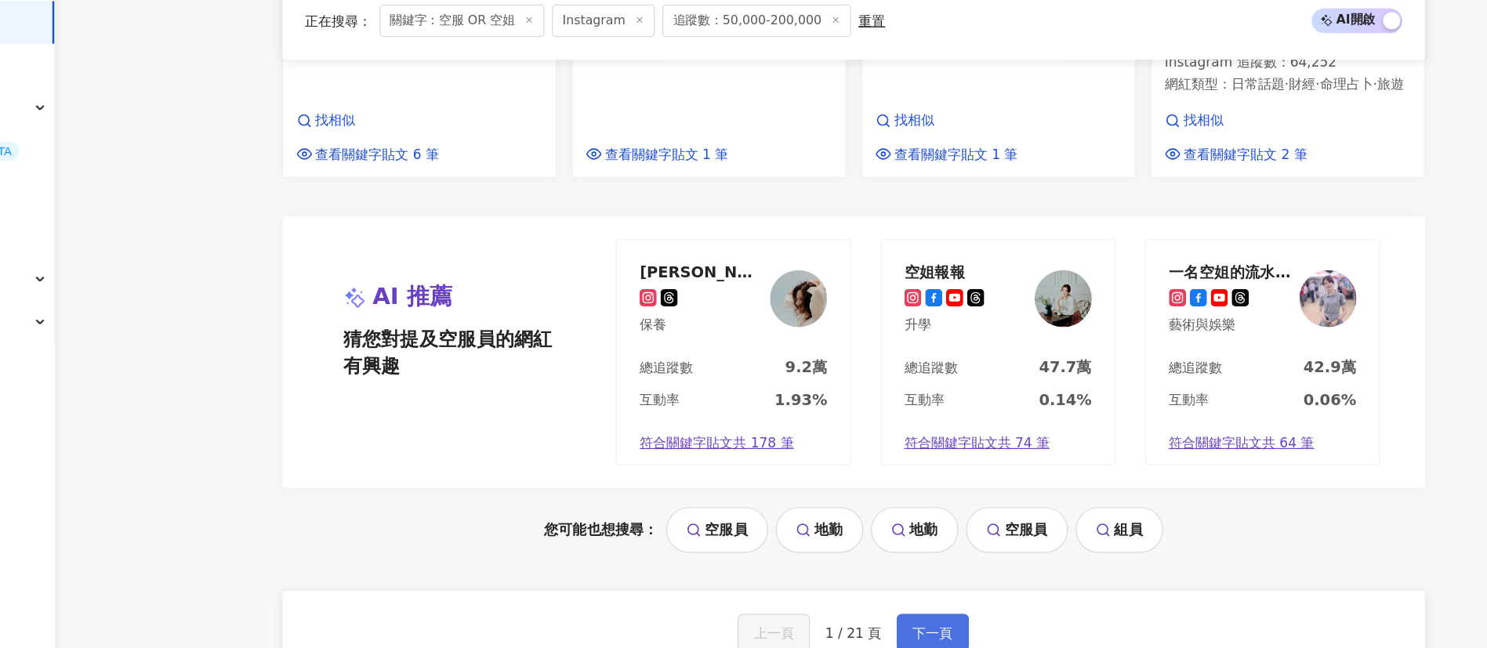
click at [880, 580] on span "下一頁" at bounding box center [895, 586] width 33 height 13
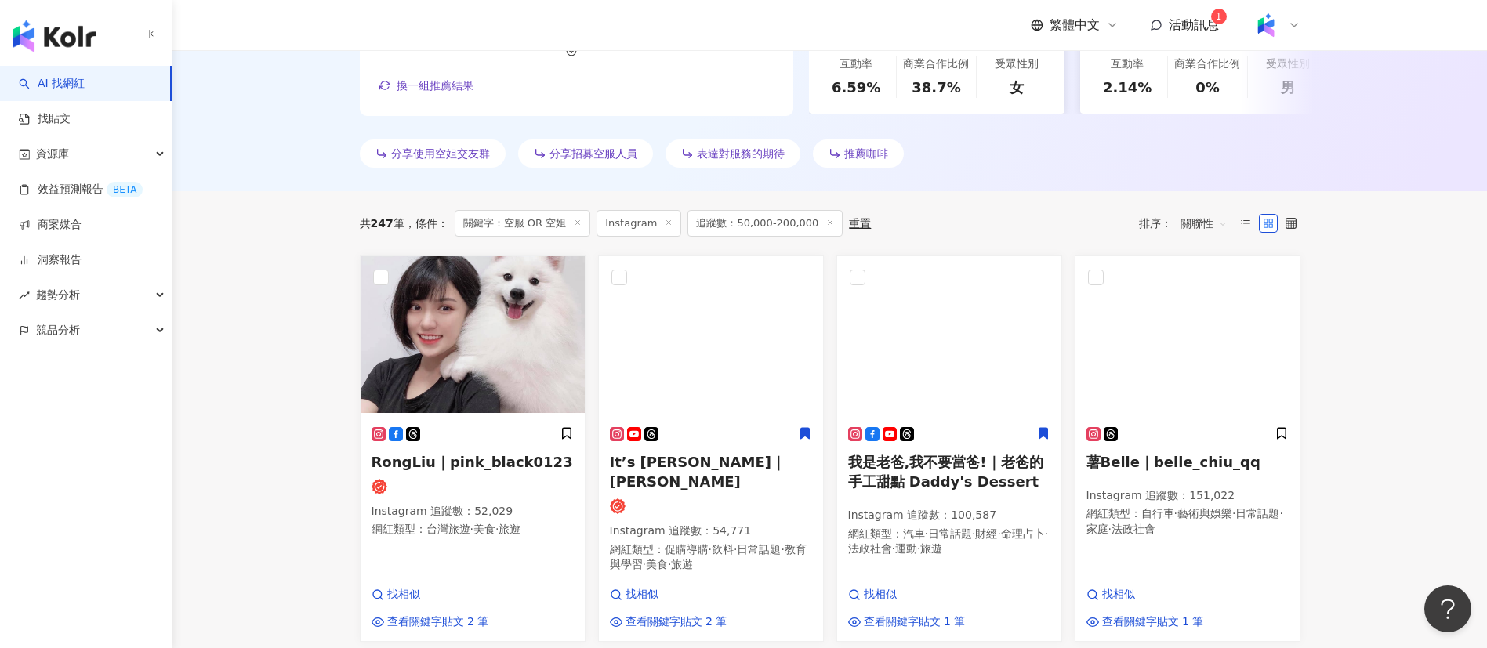
scroll to position [0, 0]
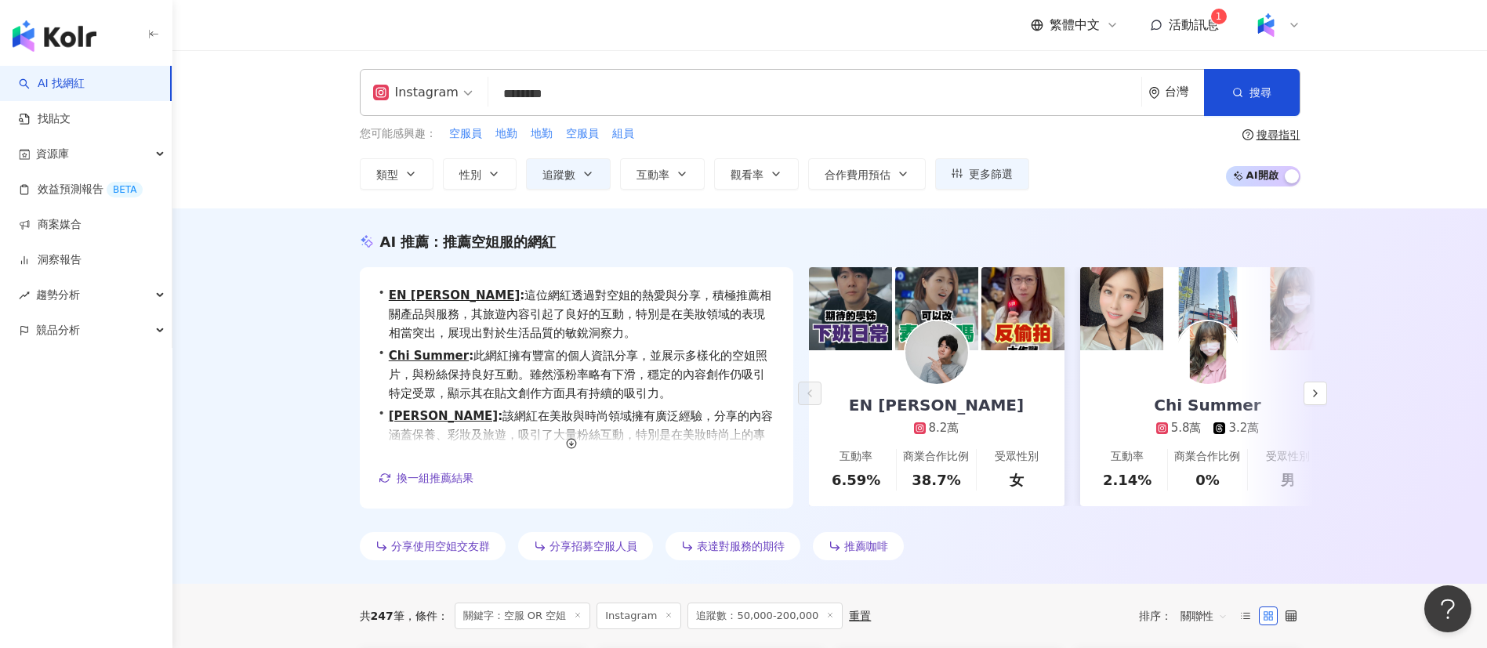
click at [700, 79] on input "********" at bounding box center [815, 94] width 640 height 30
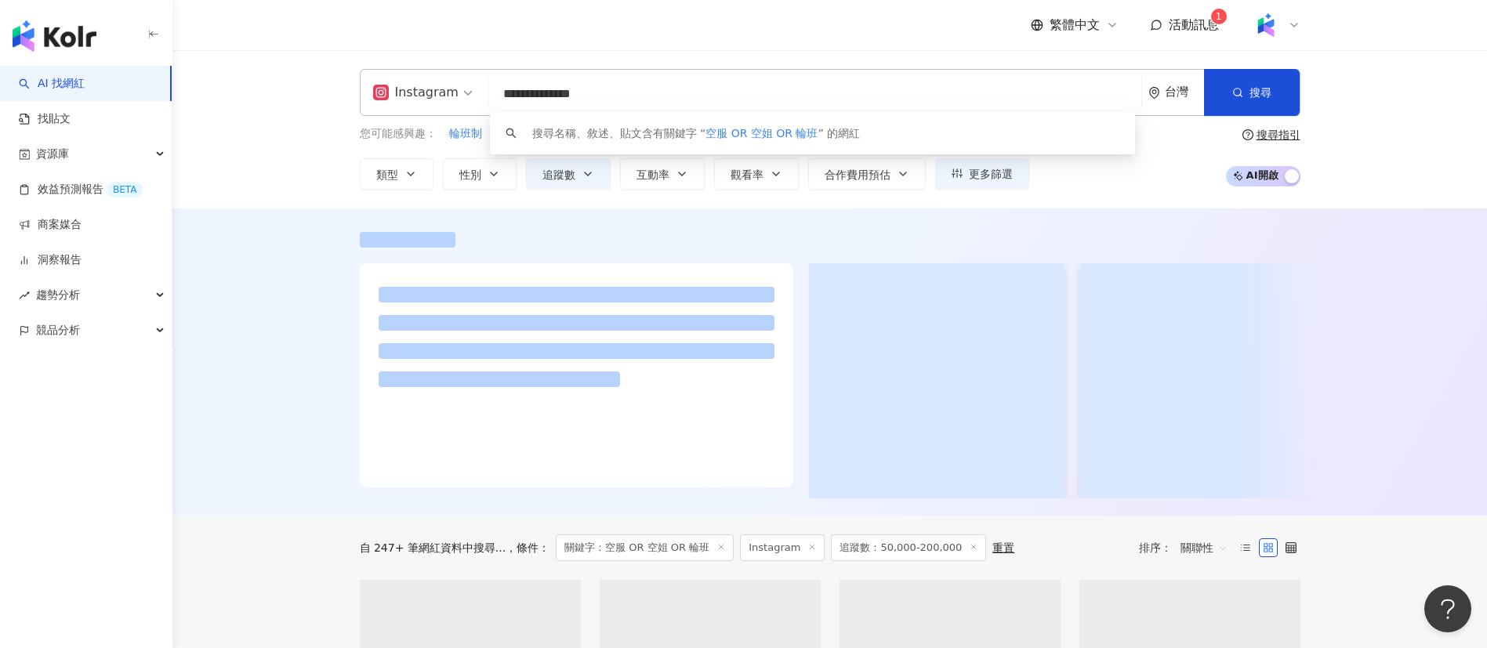
type input "**********"
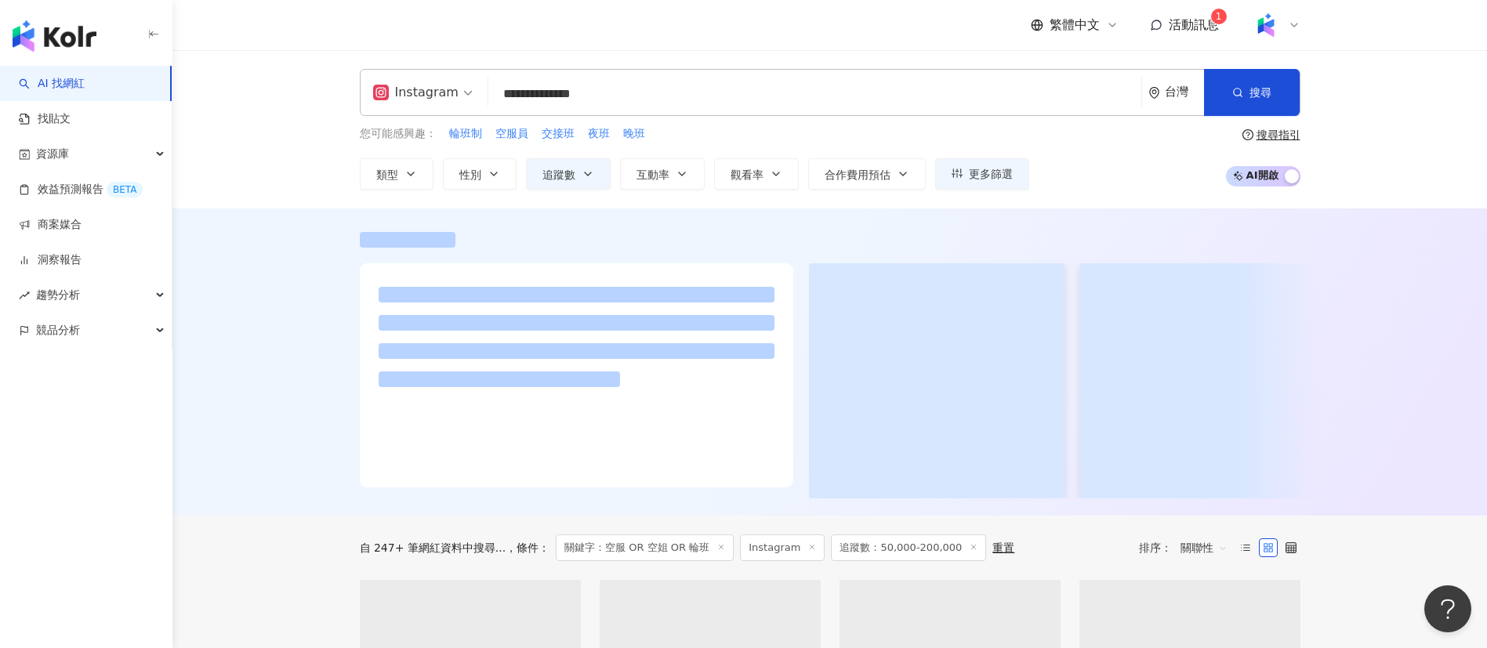
click at [709, 29] on div "繁體中文 活動訊息 1" at bounding box center [830, 25] width 941 height 50
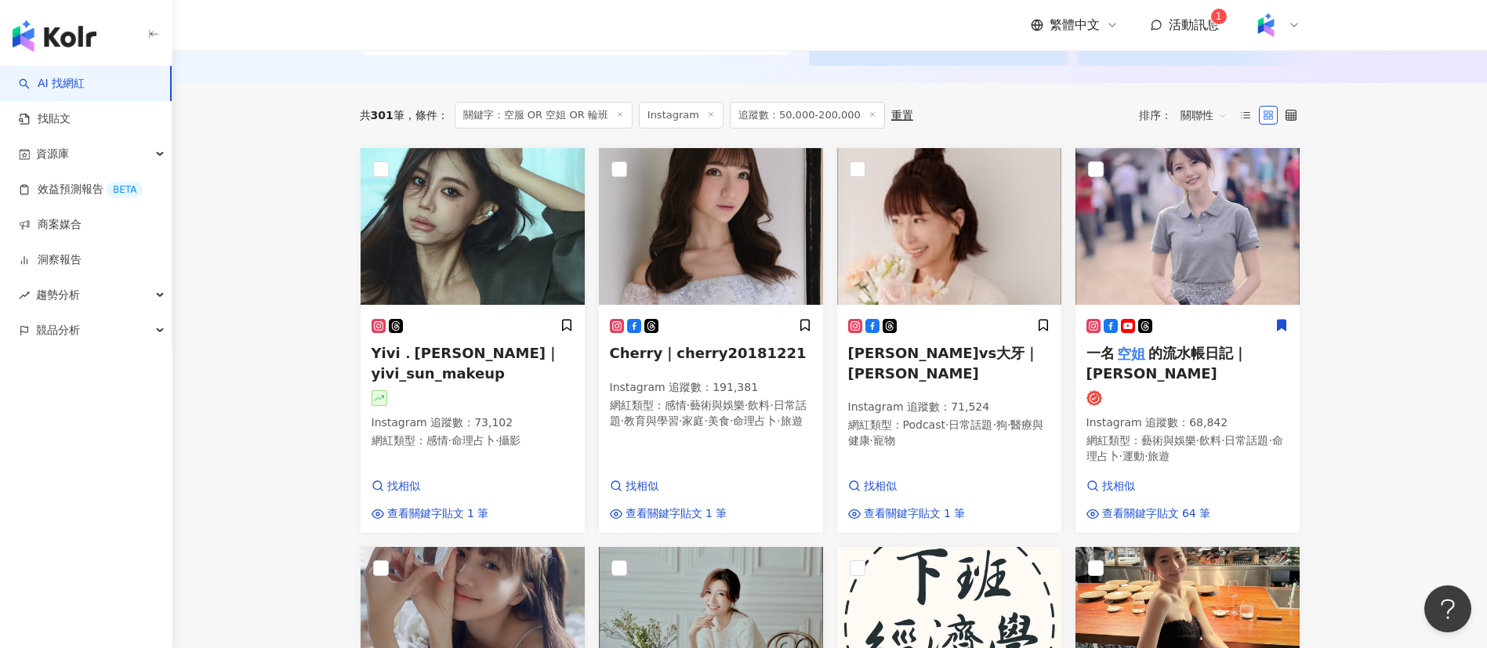
scroll to position [434, 0]
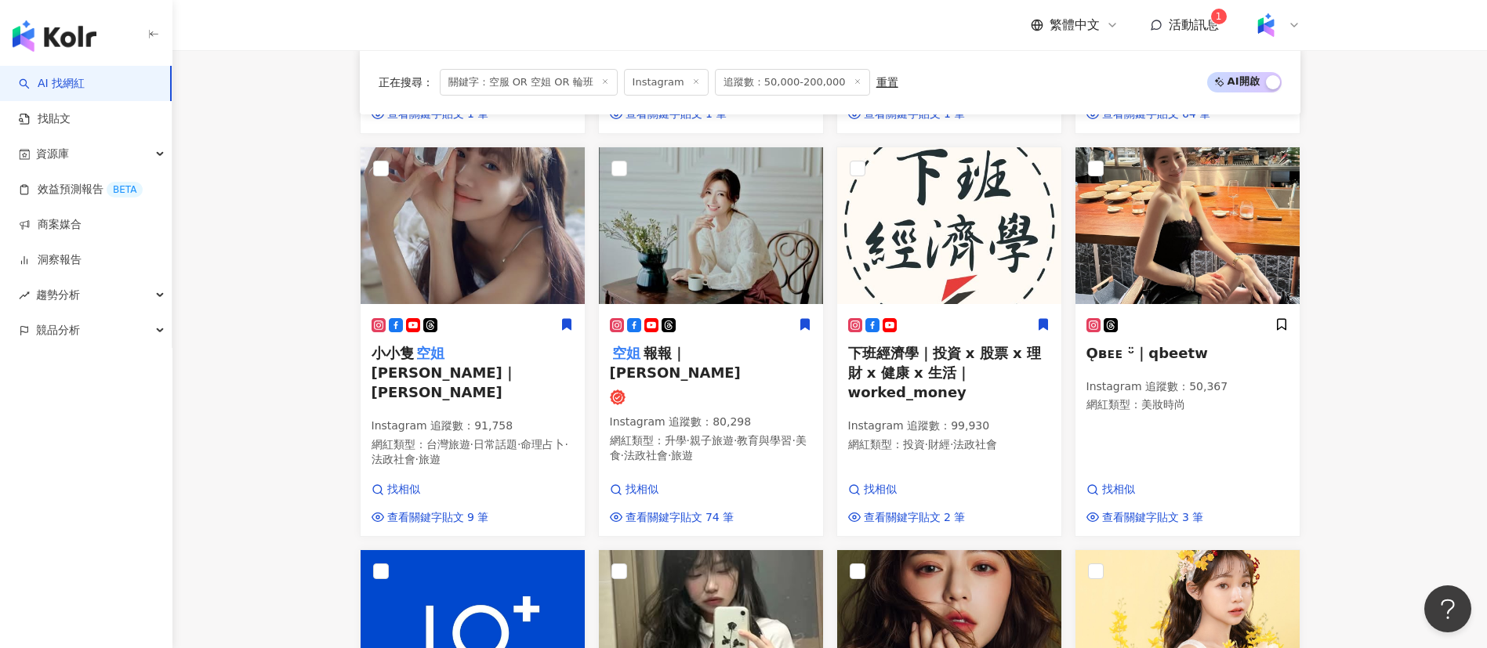
click at [239, 281] on main "**********" at bounding box center [829, 325] width 1315 height 2215
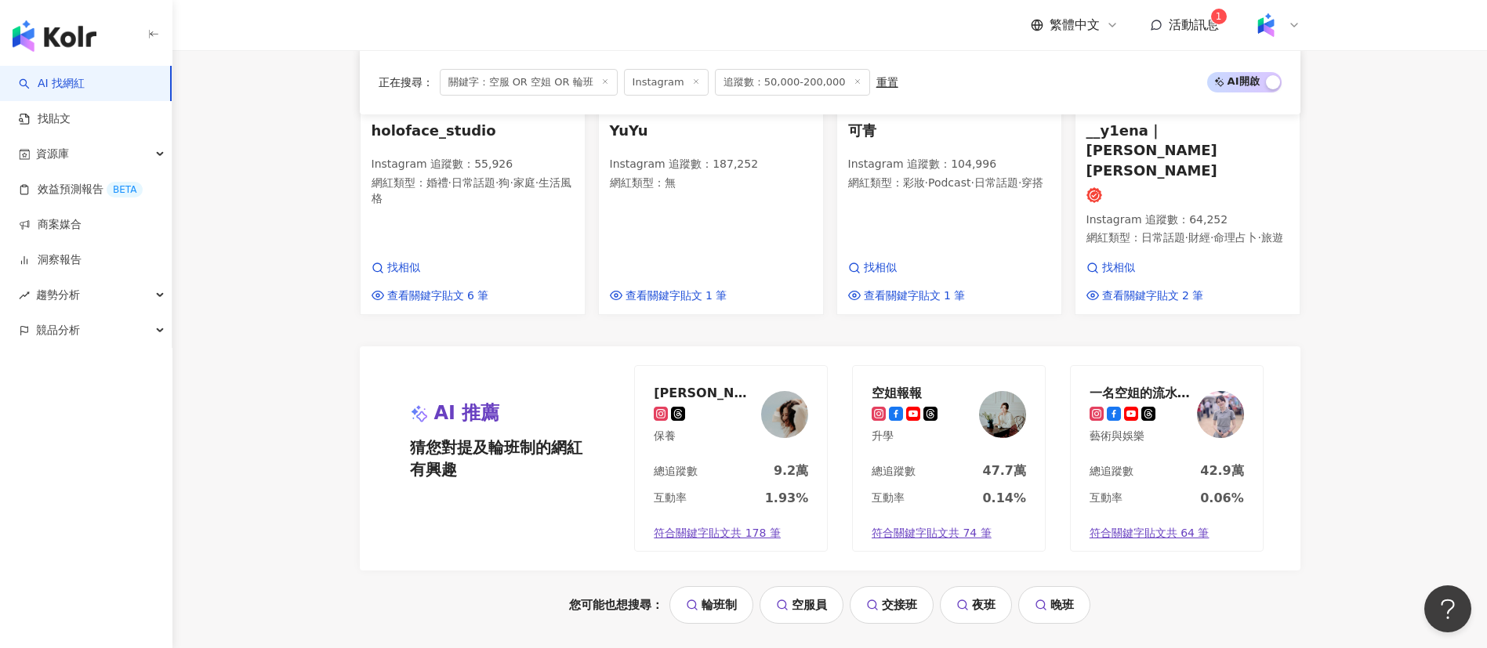
scroll to position [1555, 0]
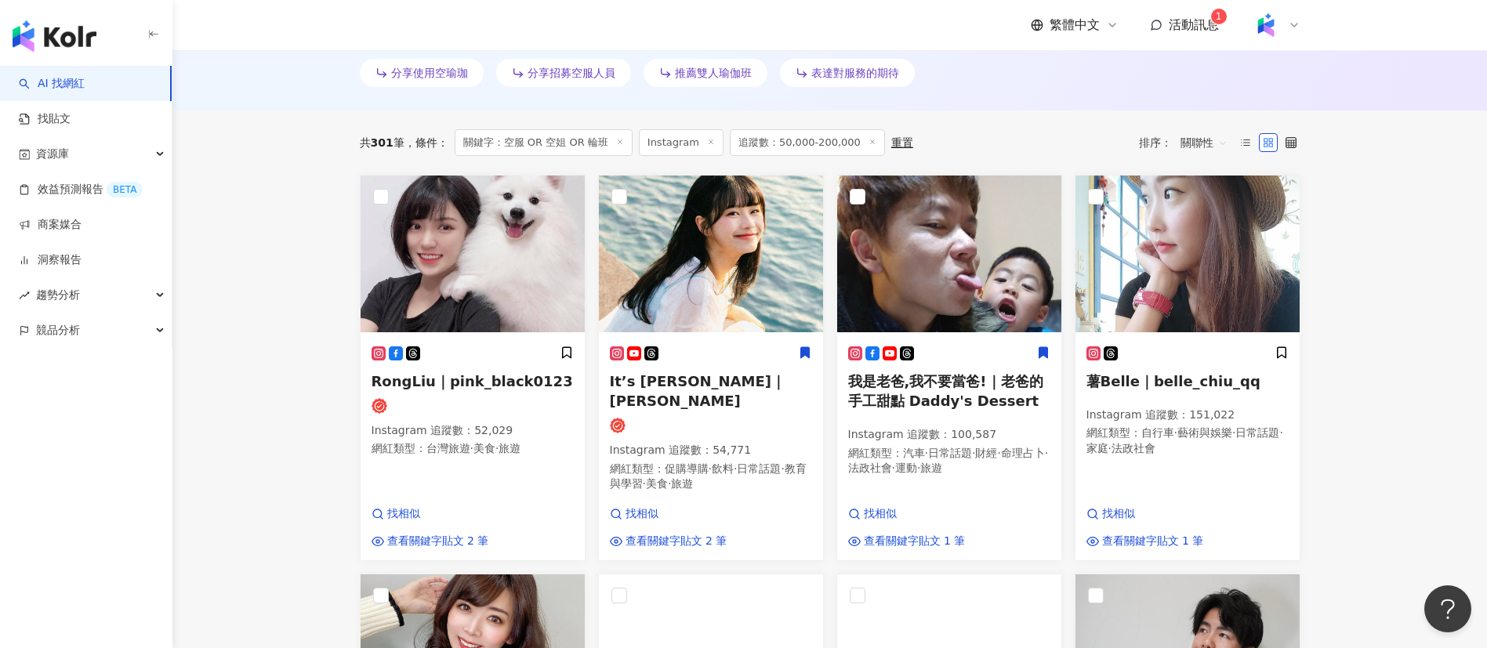
scroll to position [440, 0]
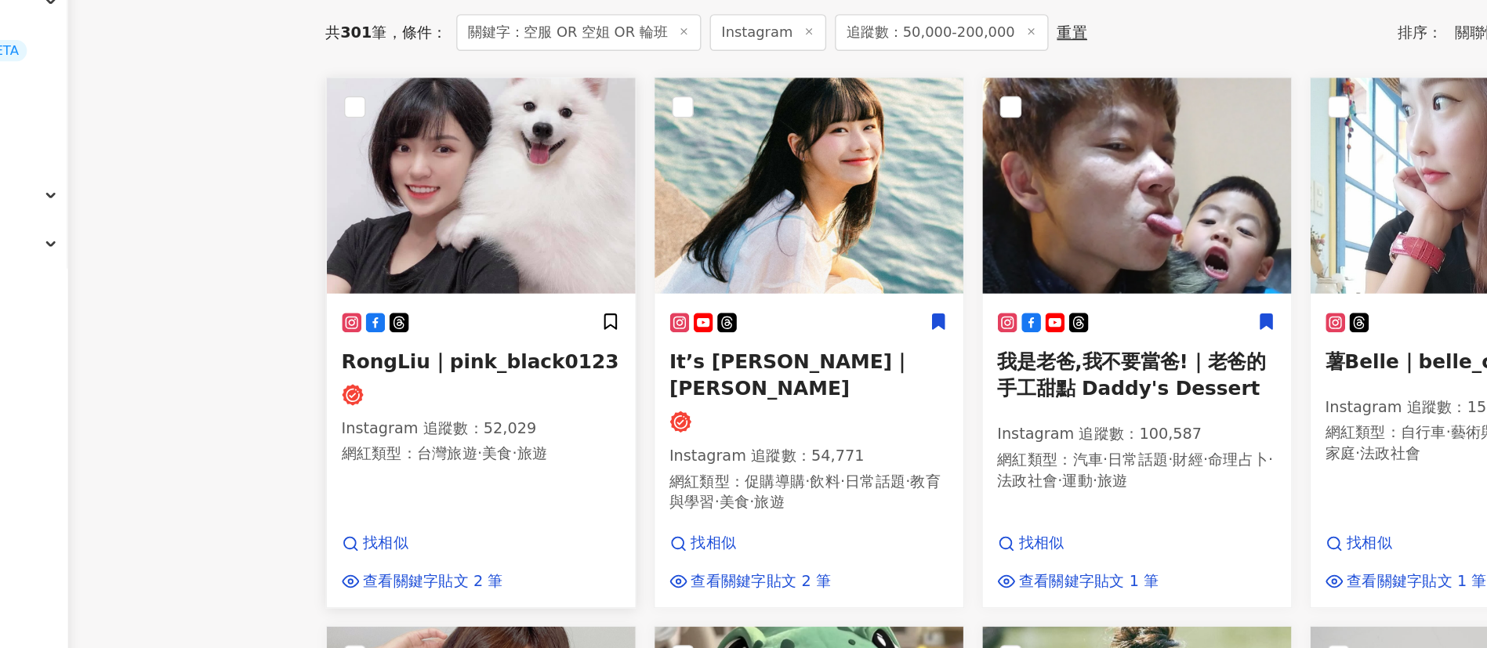
click at [466, 488] on span "台灣旅遊" at bounding box center [448, 482] width 44 height 13
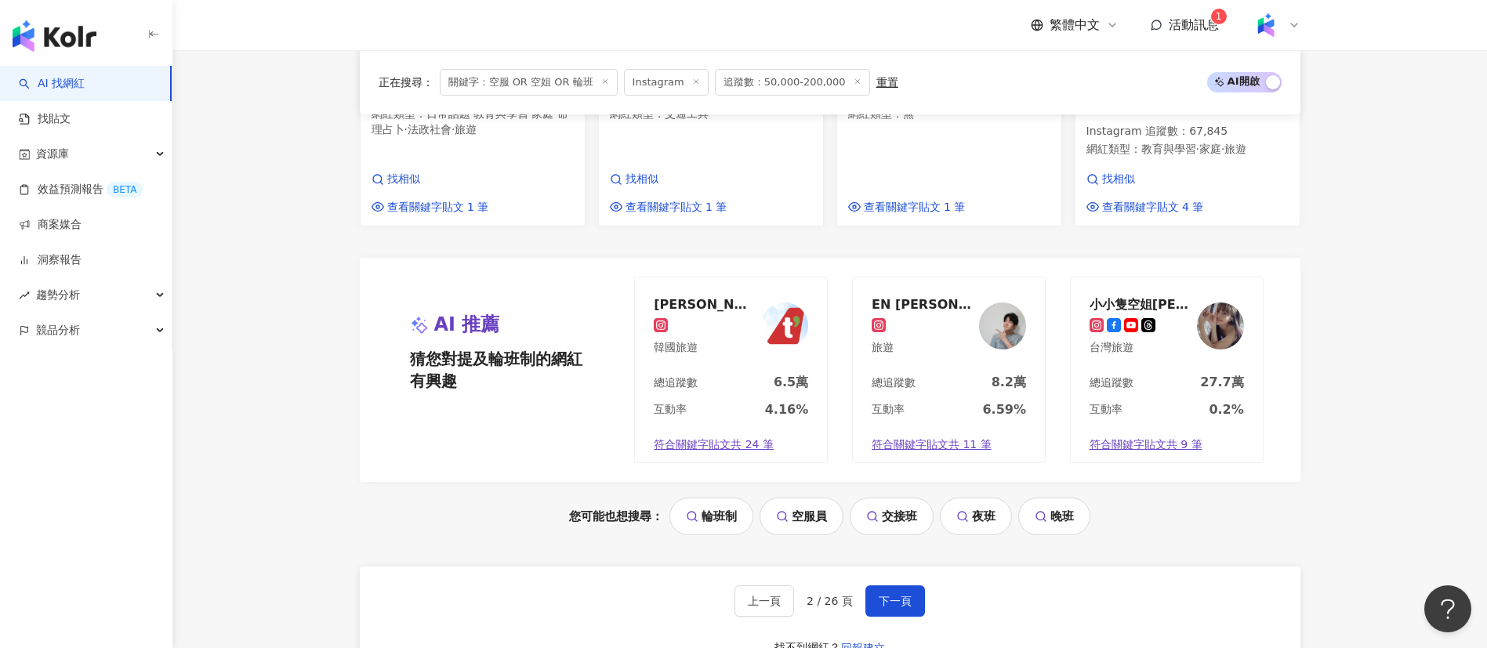
scroll to position [1578, 0]
click at [894, 564] on div "上一頁 2 / 26 頁 下一頁 找不到網紅？ 回報建立" at bounding box center [830, 620] width 941 height 113
click at [913, 583] on button "下一頁" at bounding box center [895, 598] width 60 height 31
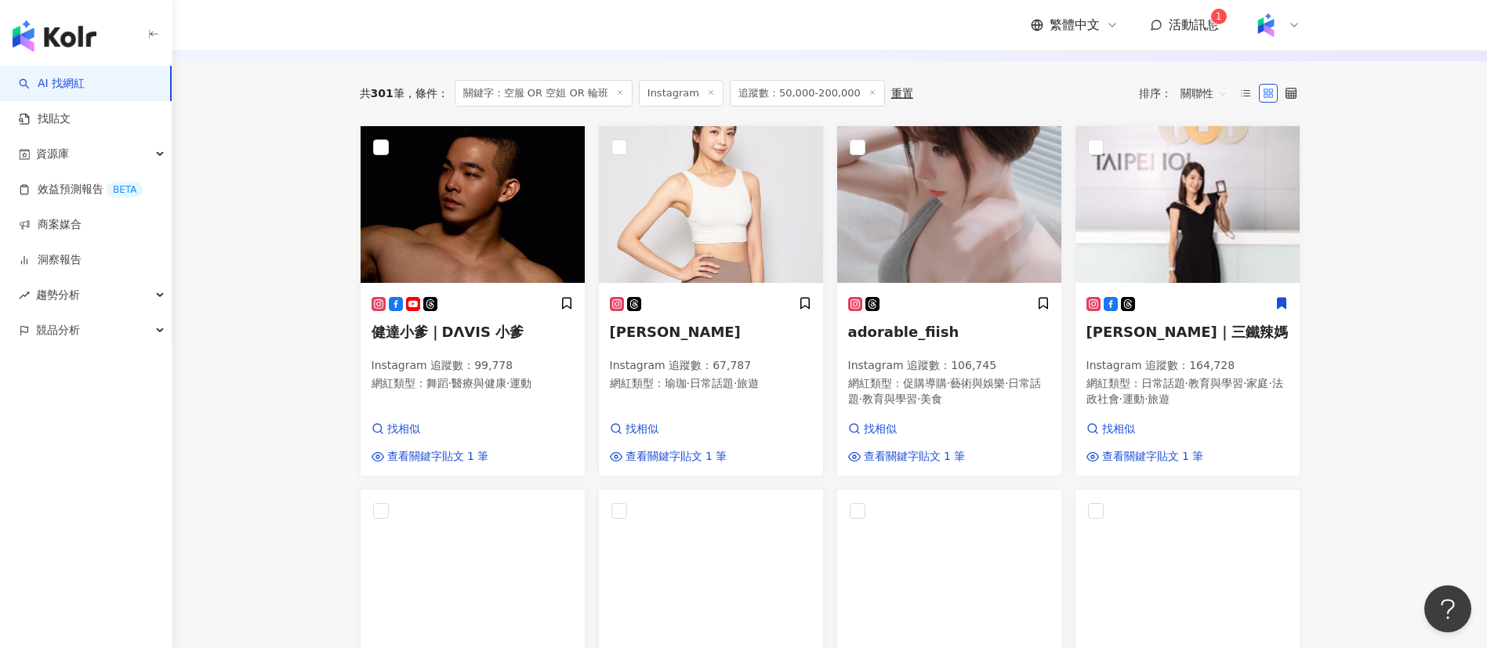
scroll to position [0, 0]
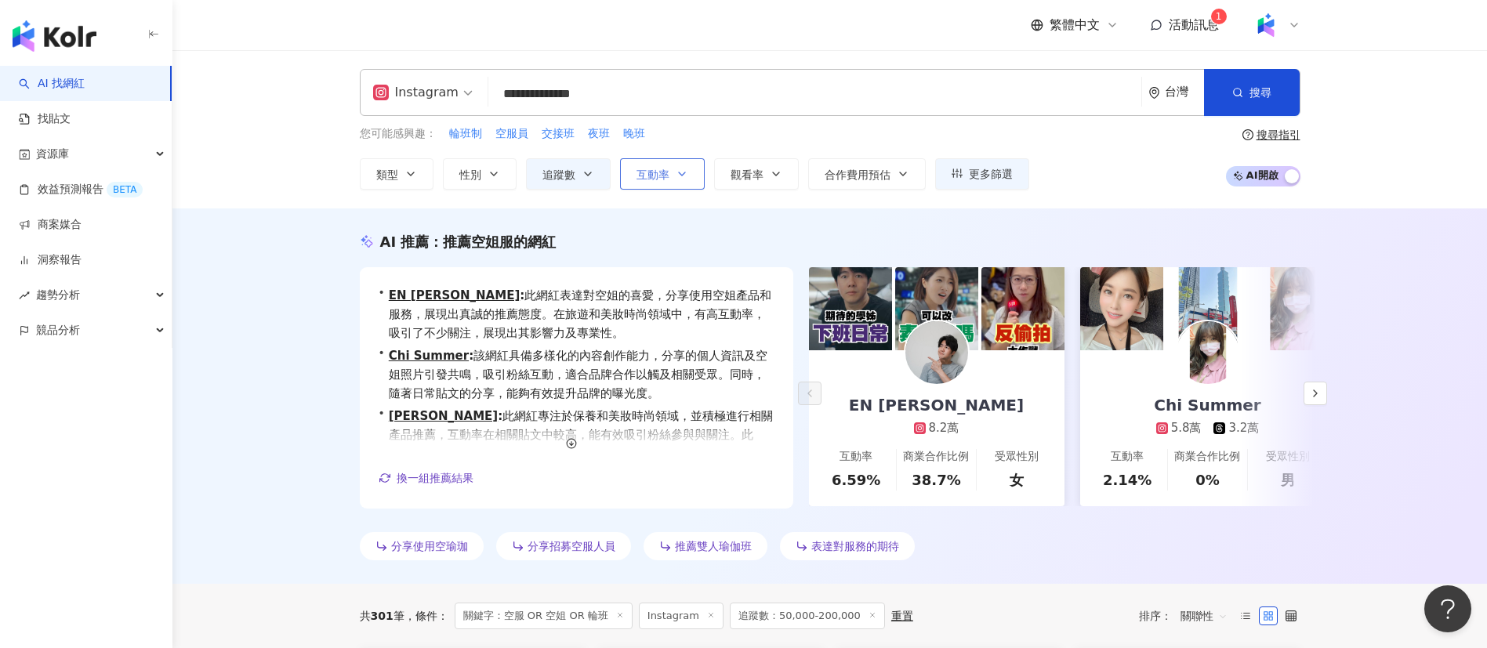
click at [662, 169] on span "互動率" at bounding box center [653, 175] width 33 height 13
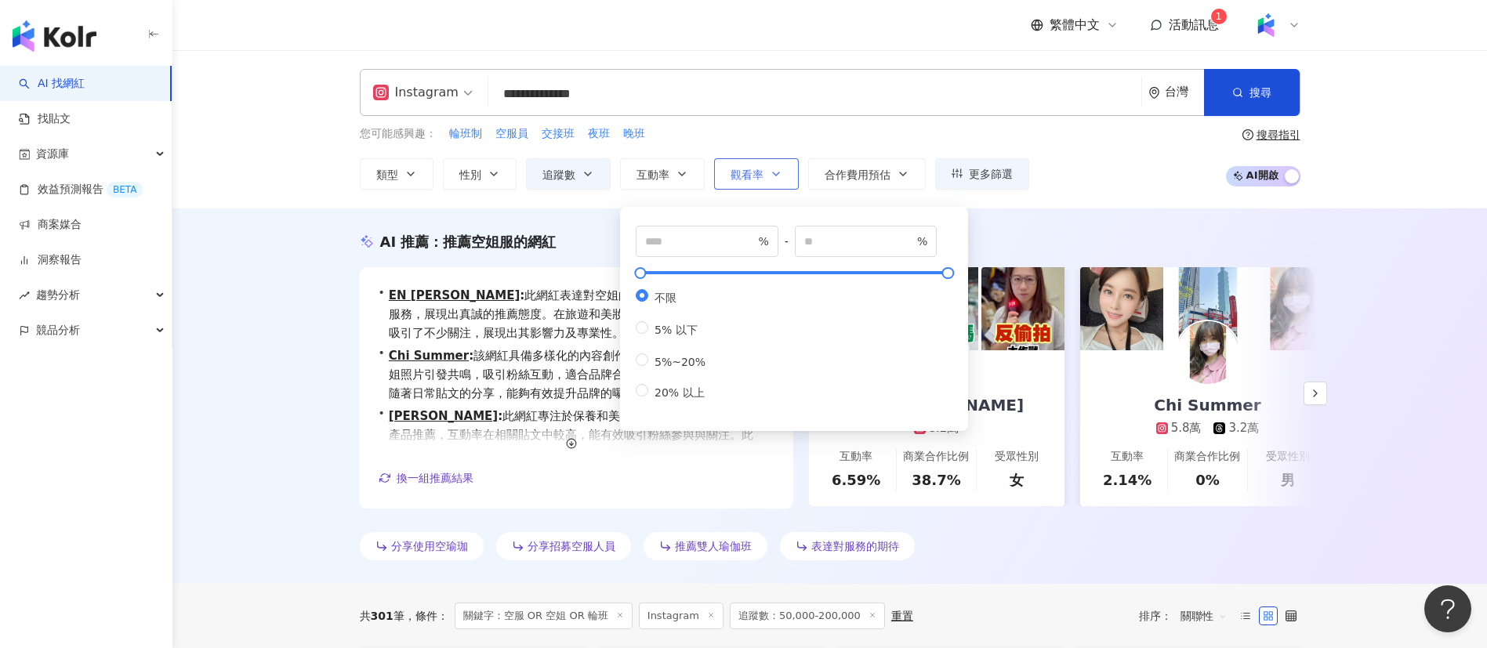
click at [752, 172] on span "觀看率" at bounding box center [747, 175] width 33 height 13
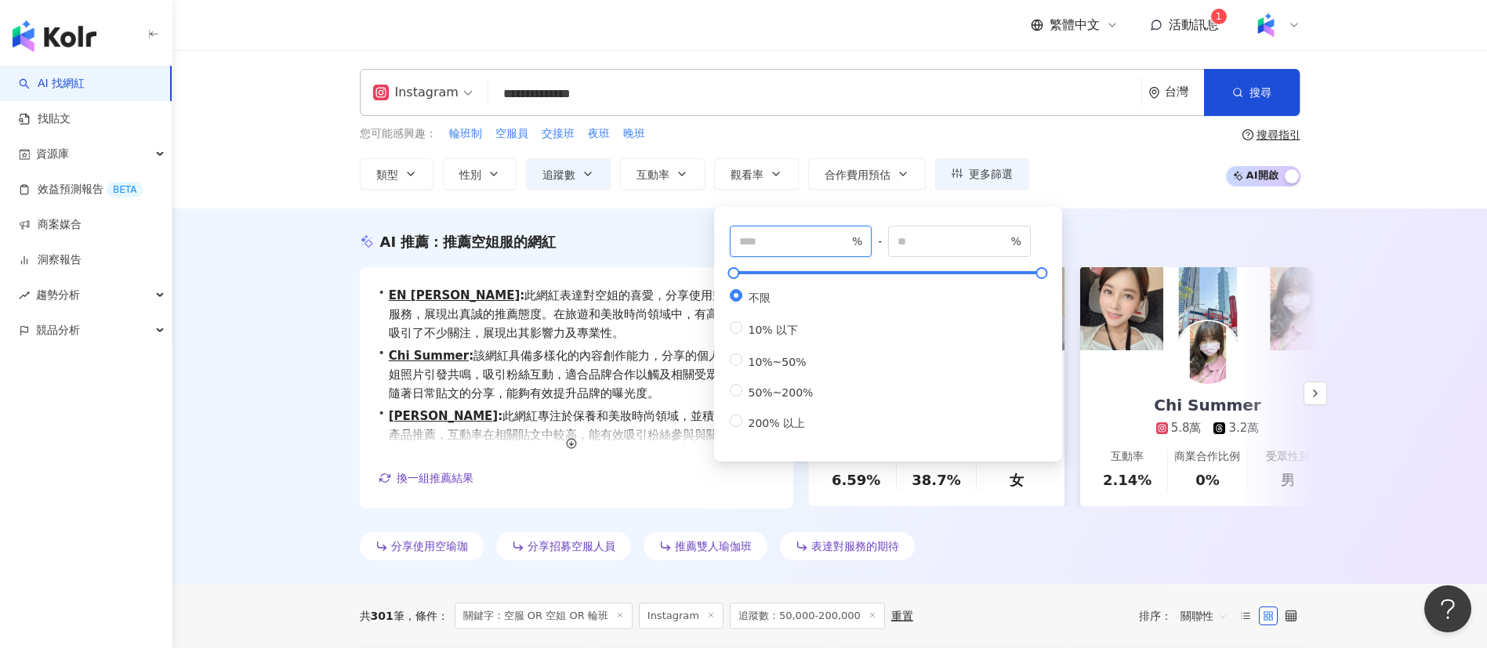
click at [796, 240] on input "number" at bounding box center [794, 241] width 110 height 17
type input "**"
click at [760, 25] on div "繁體中文 活動訊息 1" at bounding box center [830, 25] width 941 height 50
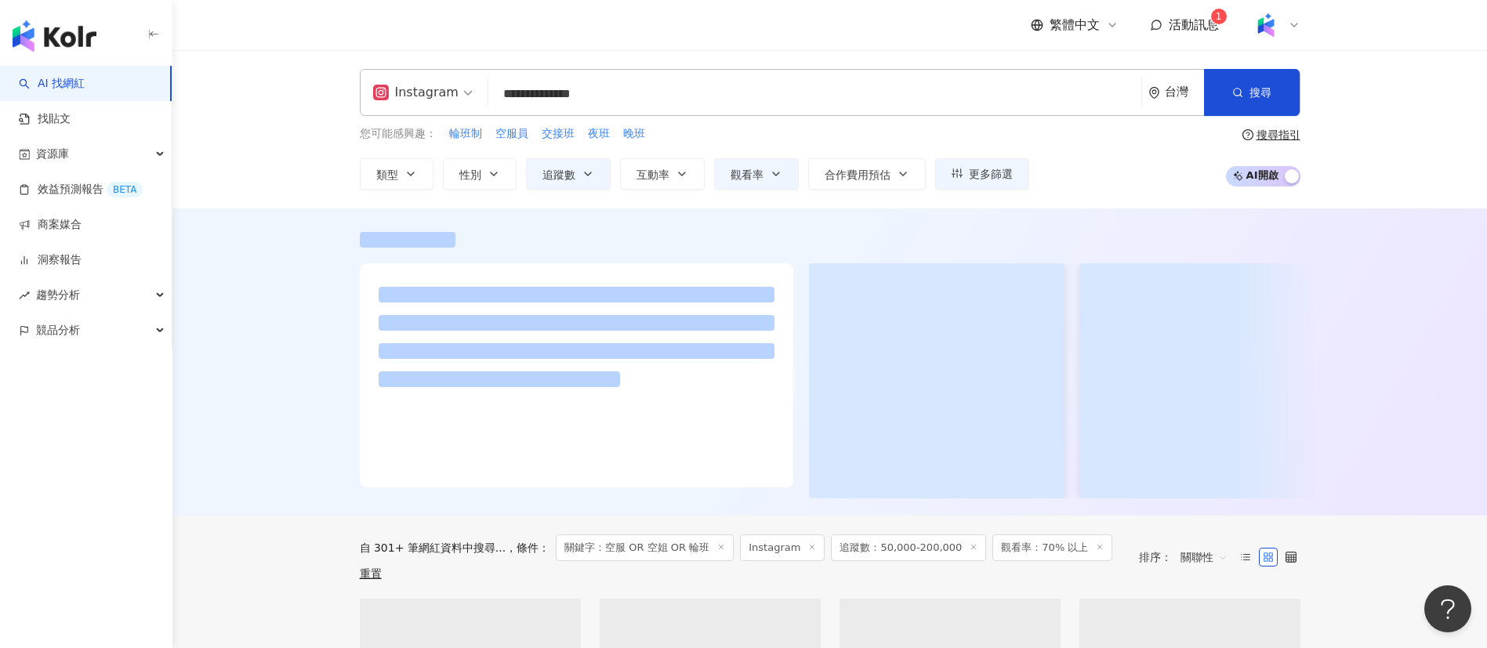
scroll to position [432, 0]
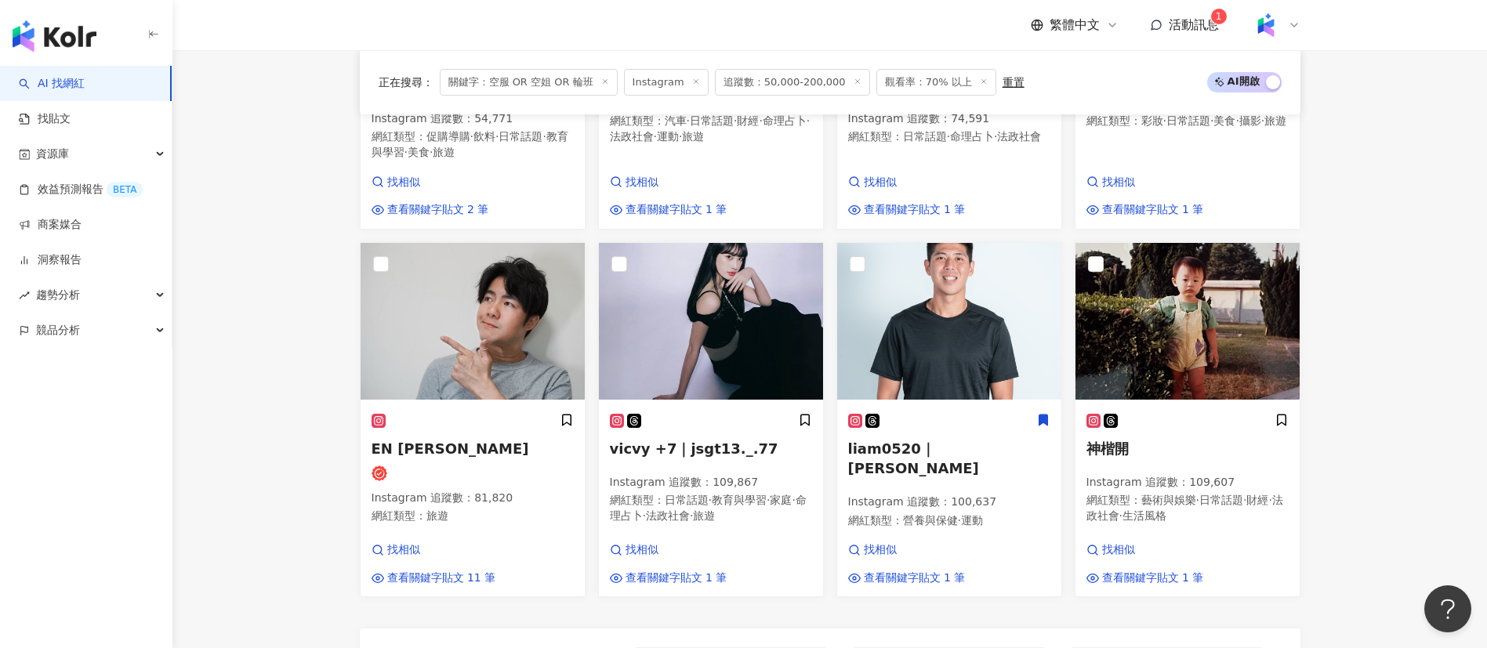
scroll to position [1210, 0]
click at [925, 503] on div "liam0520｜李利恩Liam Instagram 追蹤數 ： 100,637 網紅類型 ： 營養與保健 · 運動" at bounding box center [949, 476] width 202 height 129
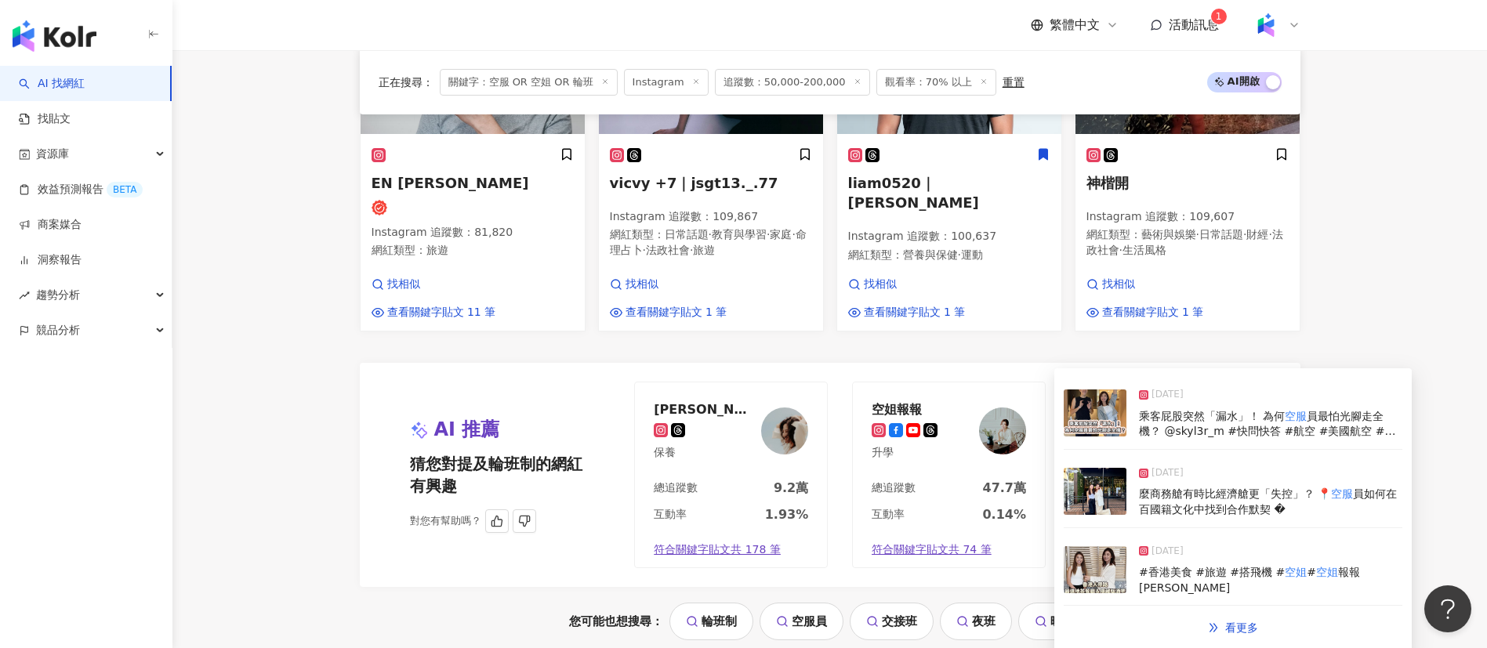
scroll to position [1632, 0]
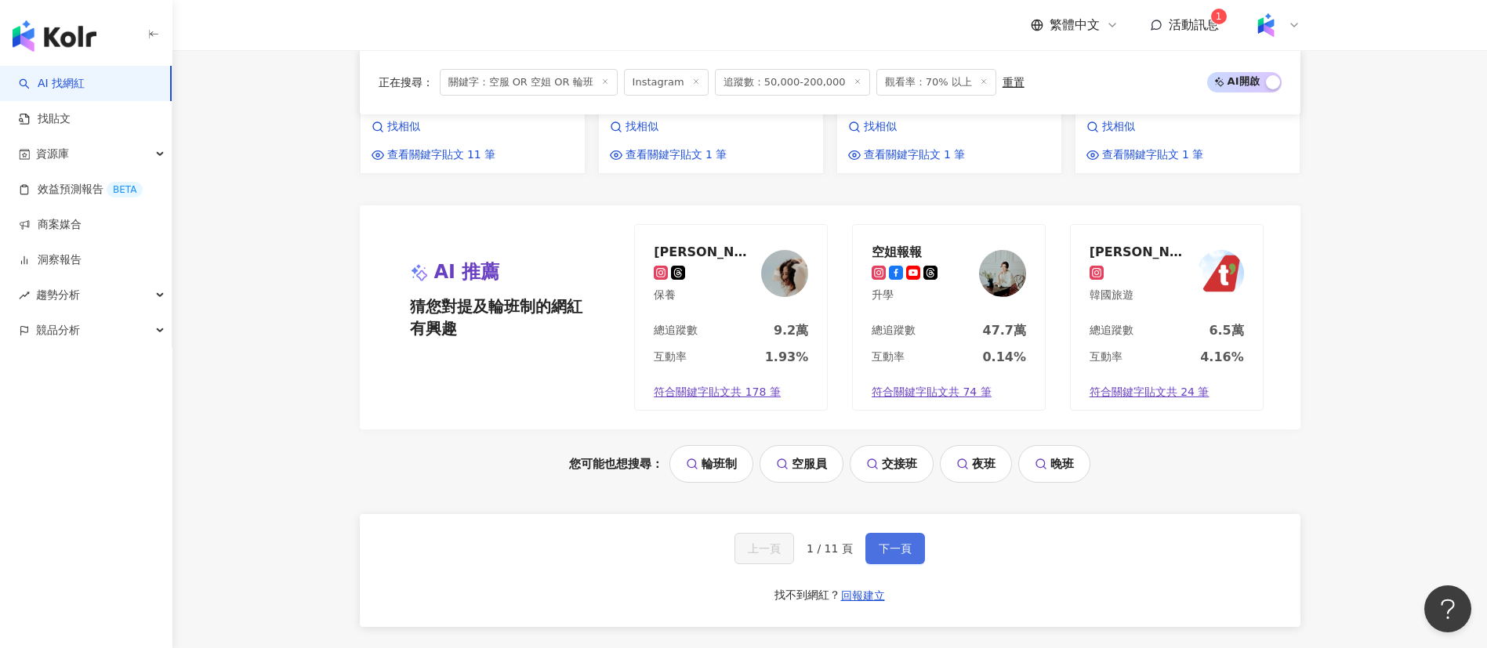
click at [894, 542] on button "下一頁" at bounding box center [895, 548] width 60 height 31
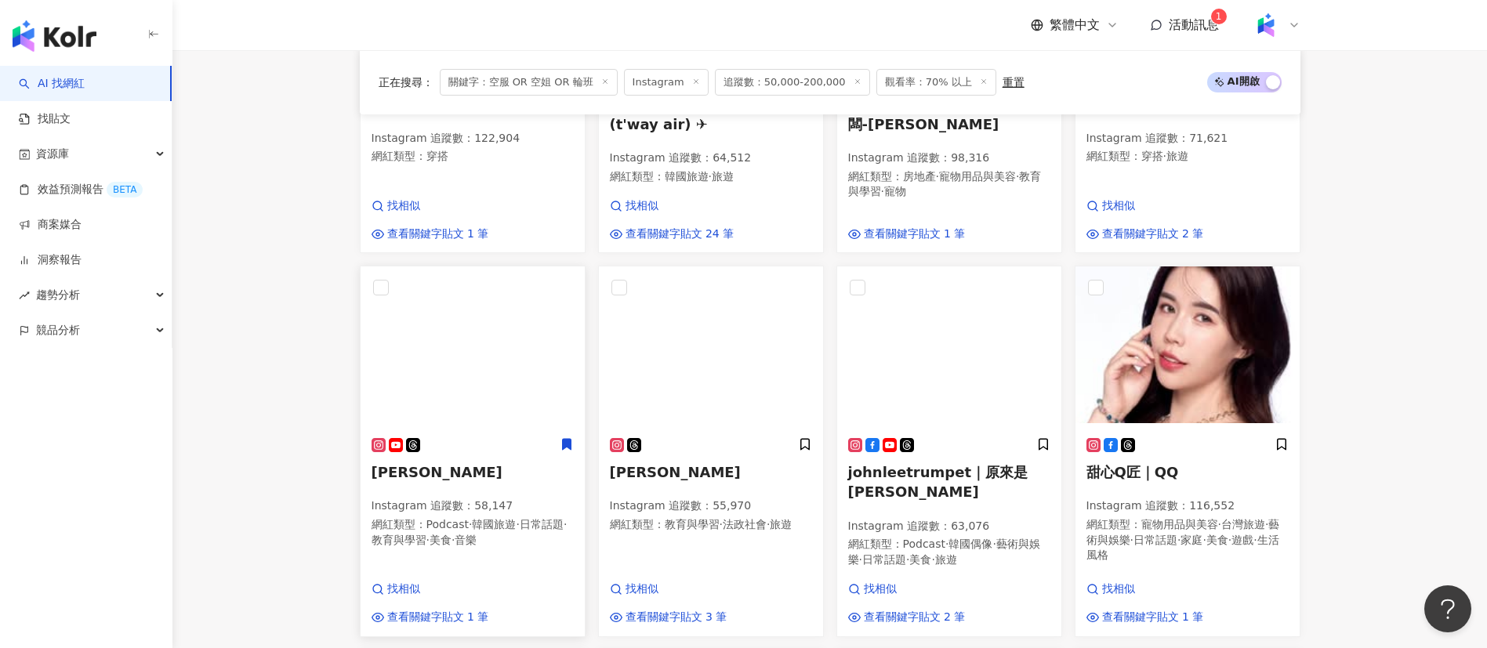
scroll to position [746, 0]
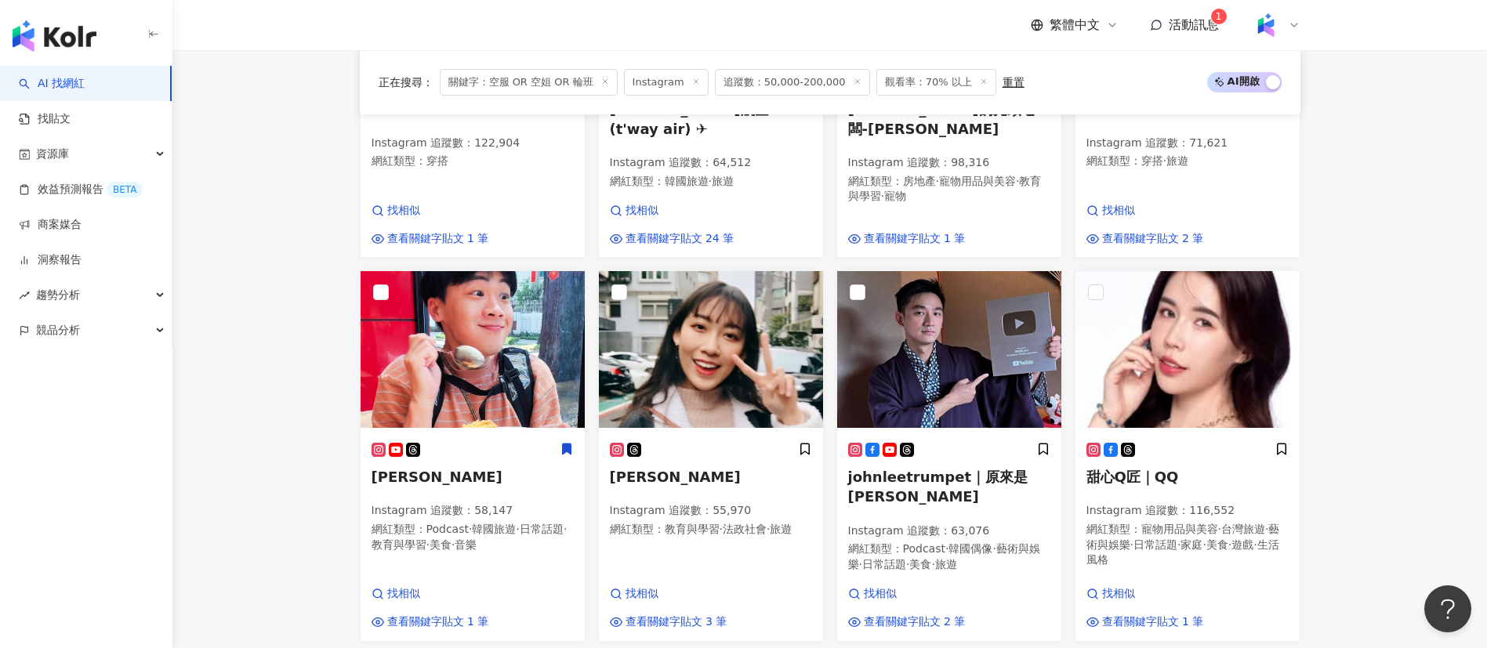
click at [286, 468] on main "**********" at bounding box center [829, 419] width 1315 height 2228
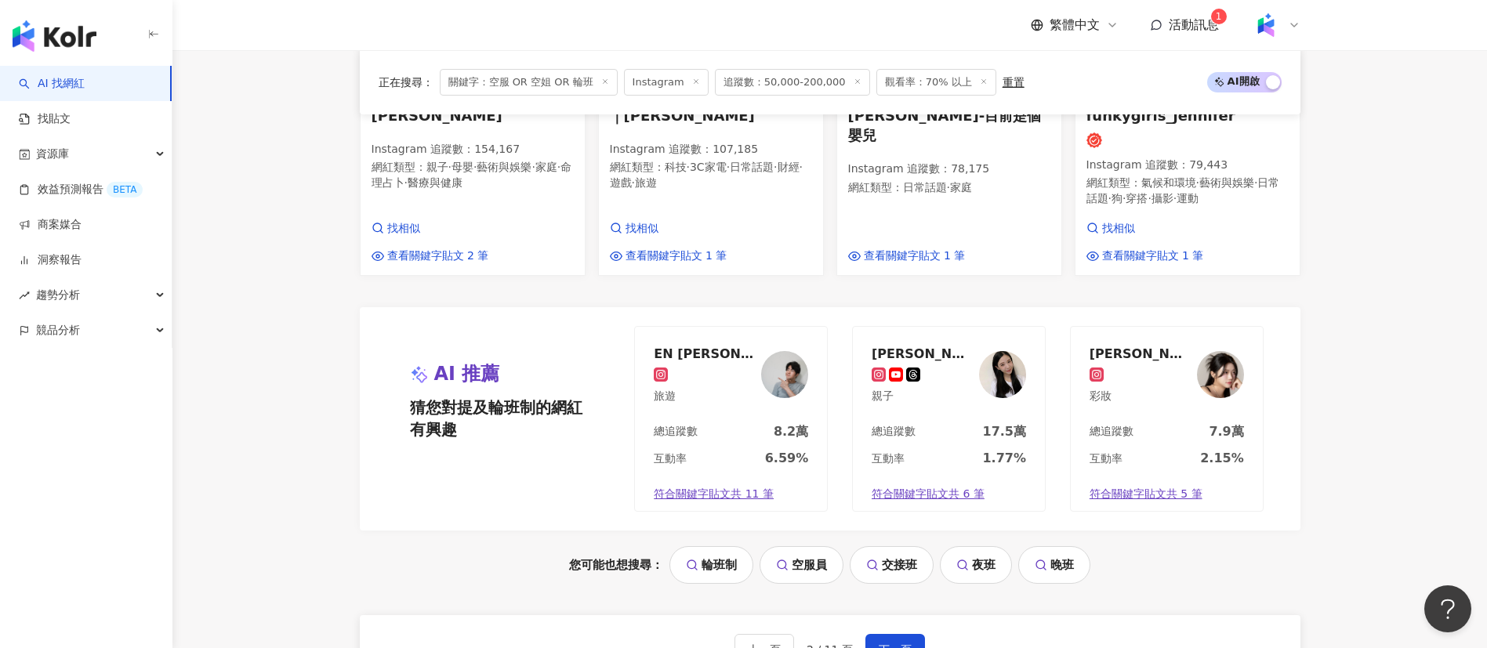
scroll to position [1552, 0]
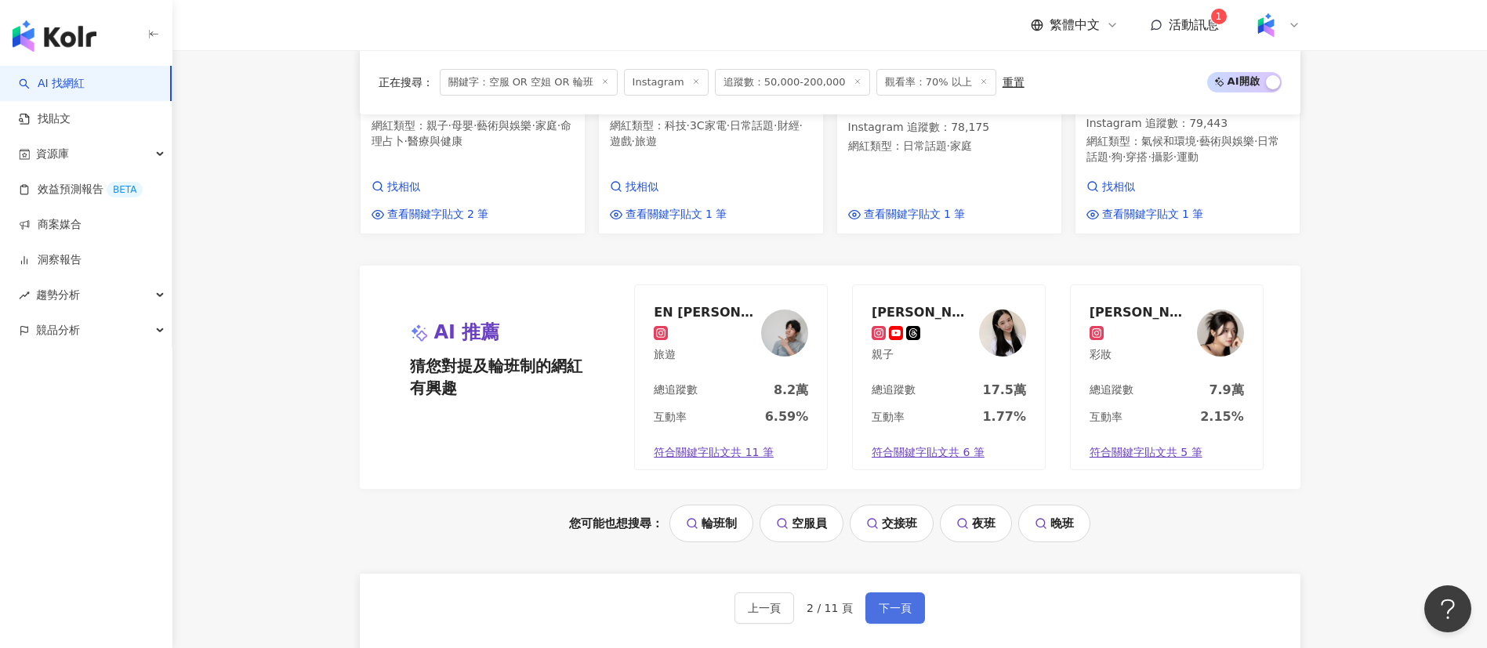
click at [894, 602] on span "下一頁" at bounding box center [895, 608] width 33 height 13
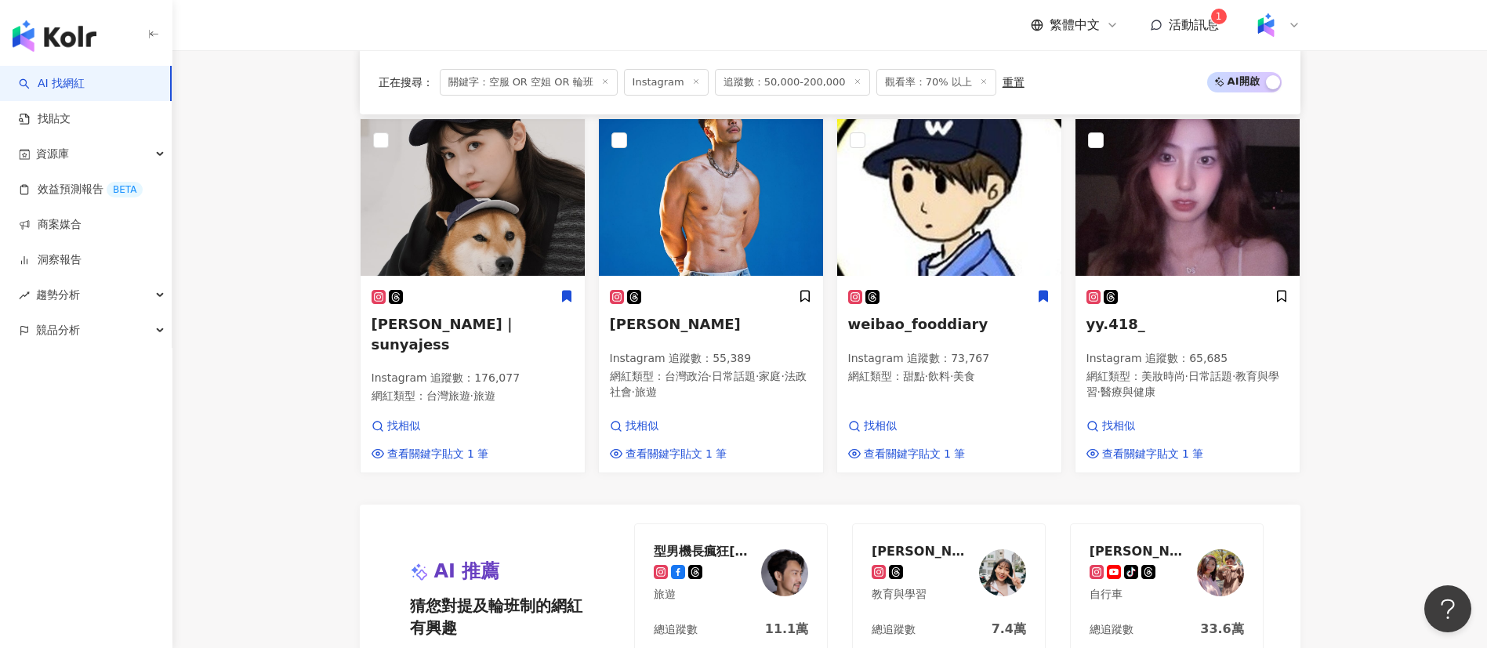
scroll to position [1523, 0]
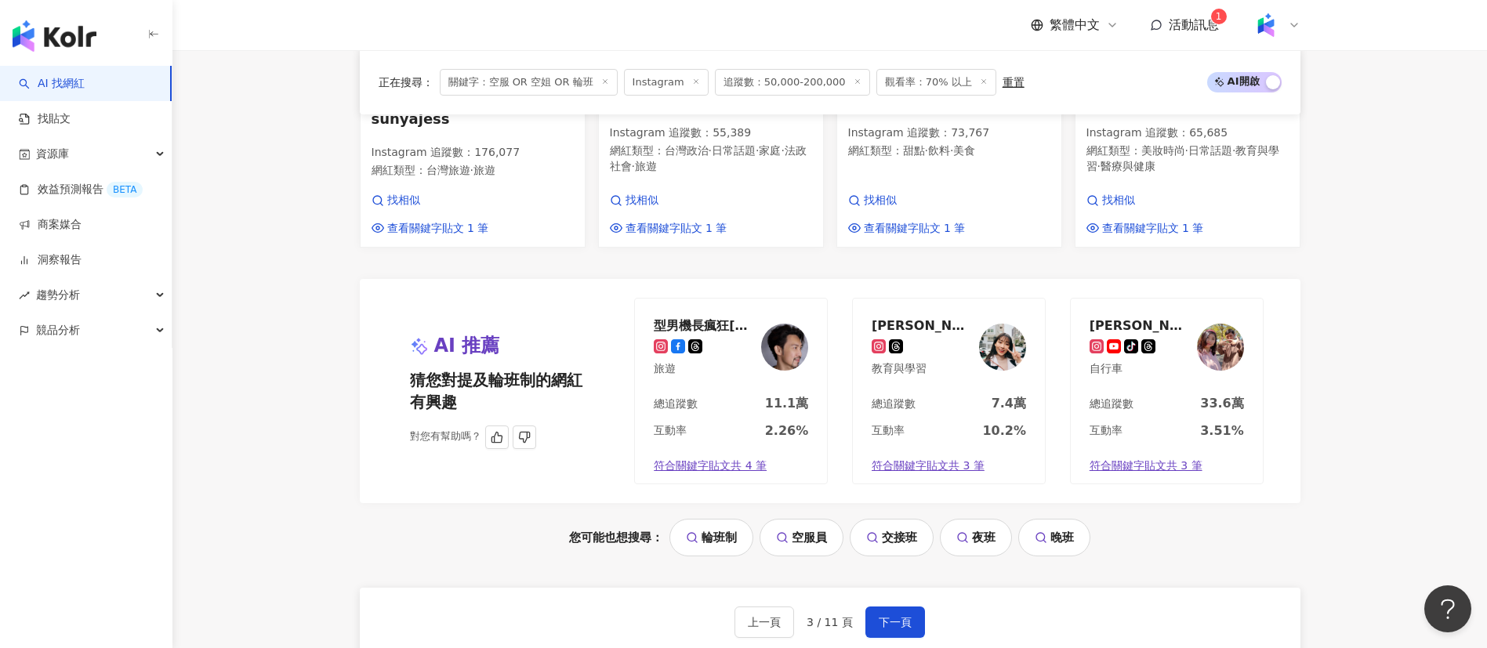
click at [721, 423] on div "互動率 2.26%" at bounding box center [731, 436] width 192 height 27
click at [952, 395] on div "總追蹤數 7.4萬" at bounding box center [949, 408] width 192 height 27
drag, startPoint x: 1201, startPoint y: 520, endPoint x: 1201, endPoint y: 509, distance: 11.0
click at [1201, 520] on div "您可能也想搜尋： 輪班制 空服員 交接班 夜班 晚班" at bounding box center [830, 538] width 941 height 38
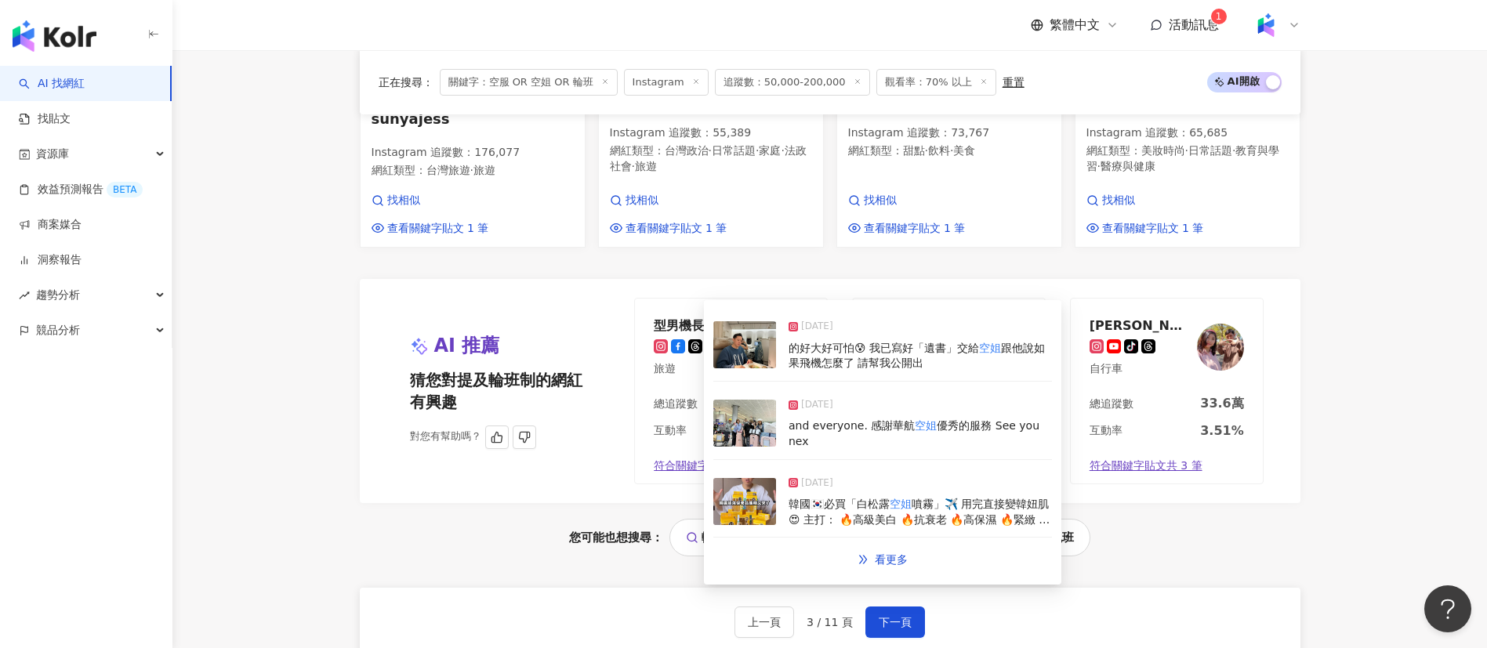
click at [1141, 395] on div "總追蹤數 33.6萬" at bounding box center [1167, 408] width 192 height 27
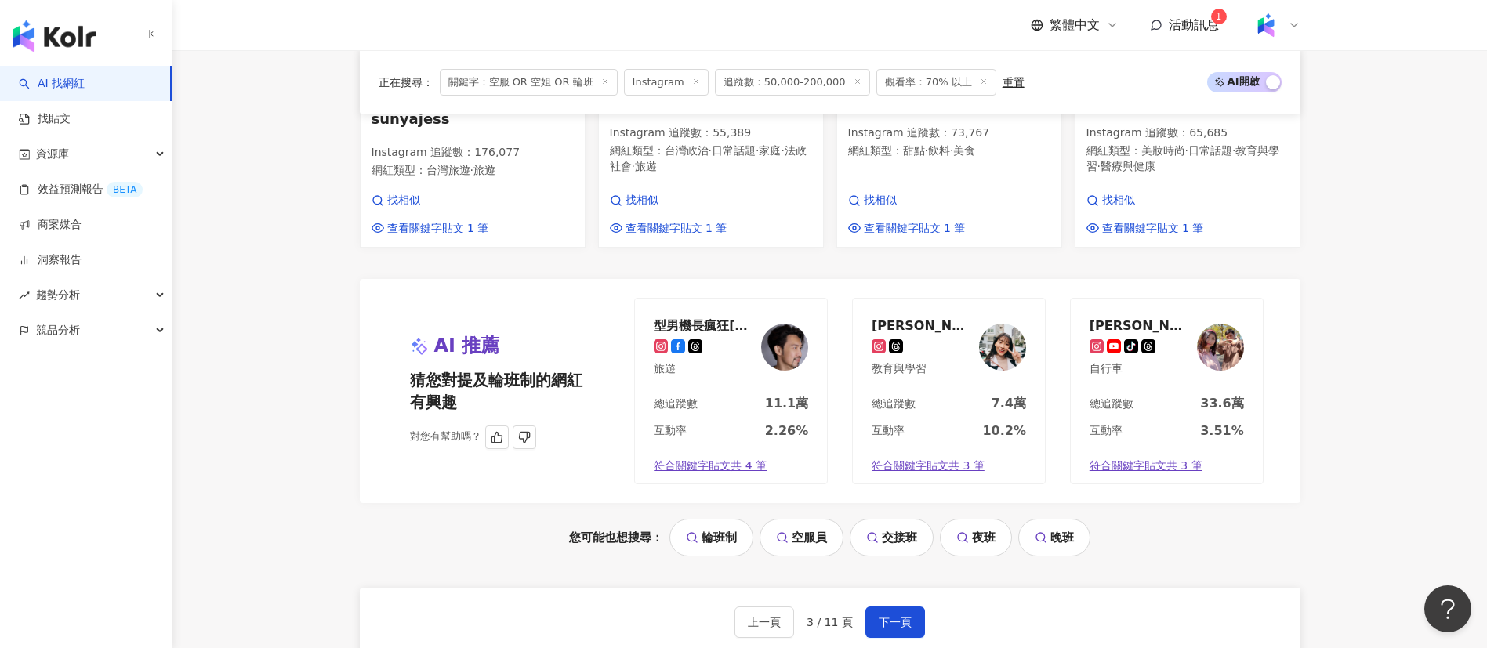
scroll to position [1763, 0]
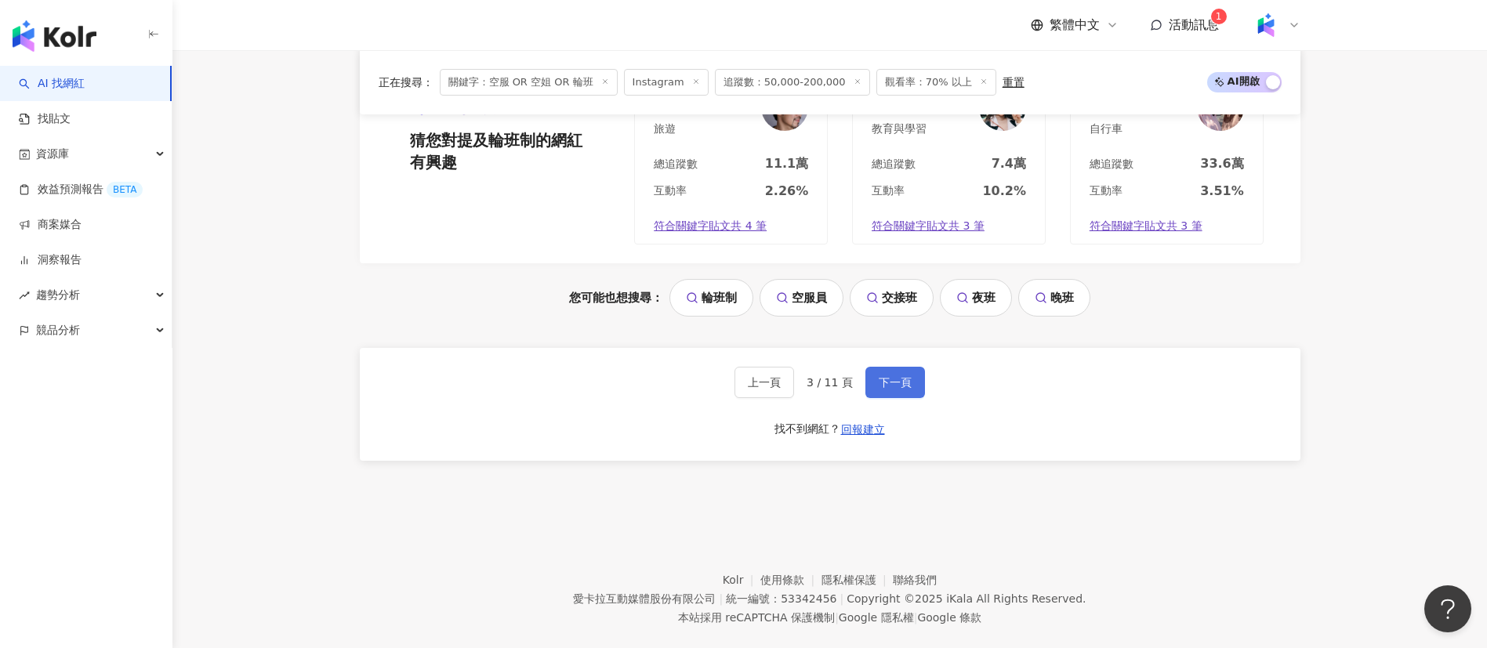
click at [894, 367] on button "下一頁" at bounding box center [895, 382] width 60 height 31
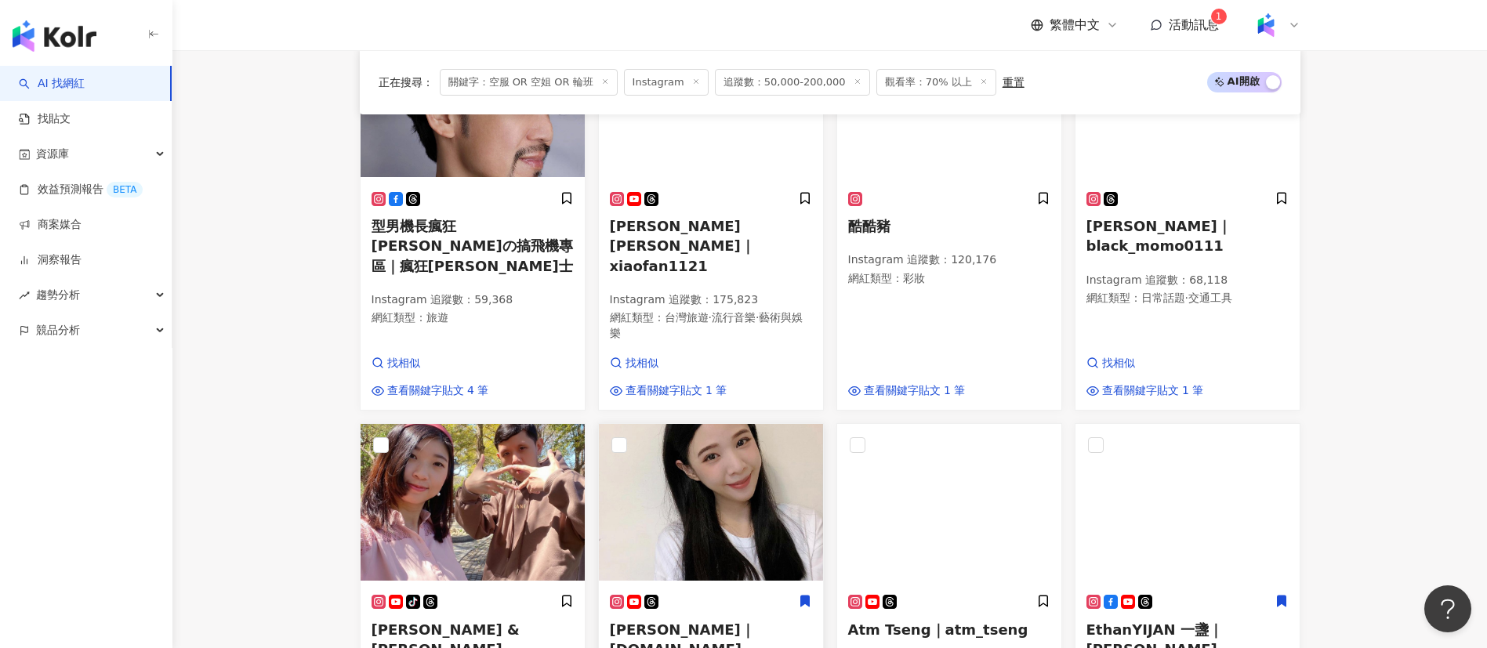
scroll to position [1233, 0]
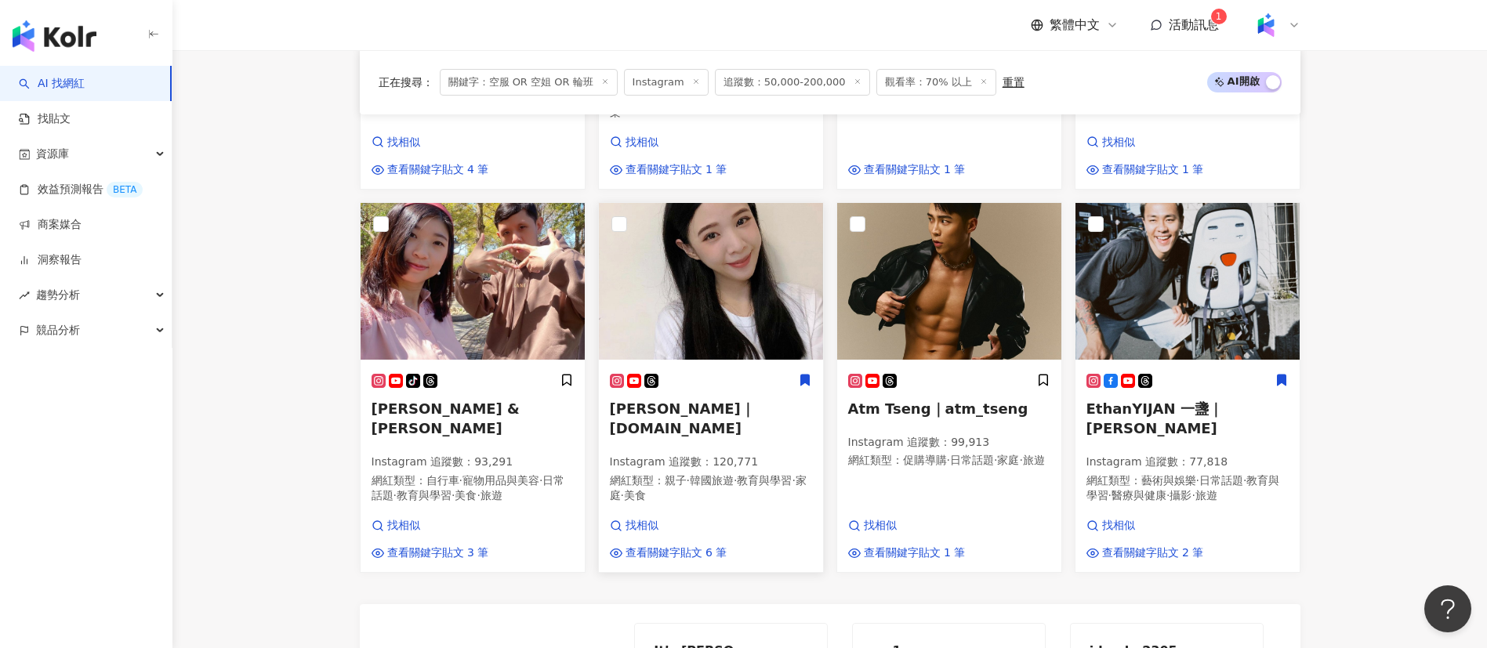
click at [687, 455] on p "Instagram 追蹤數 ： 120,771" at bounding box center [711, 463] width 202 height 16
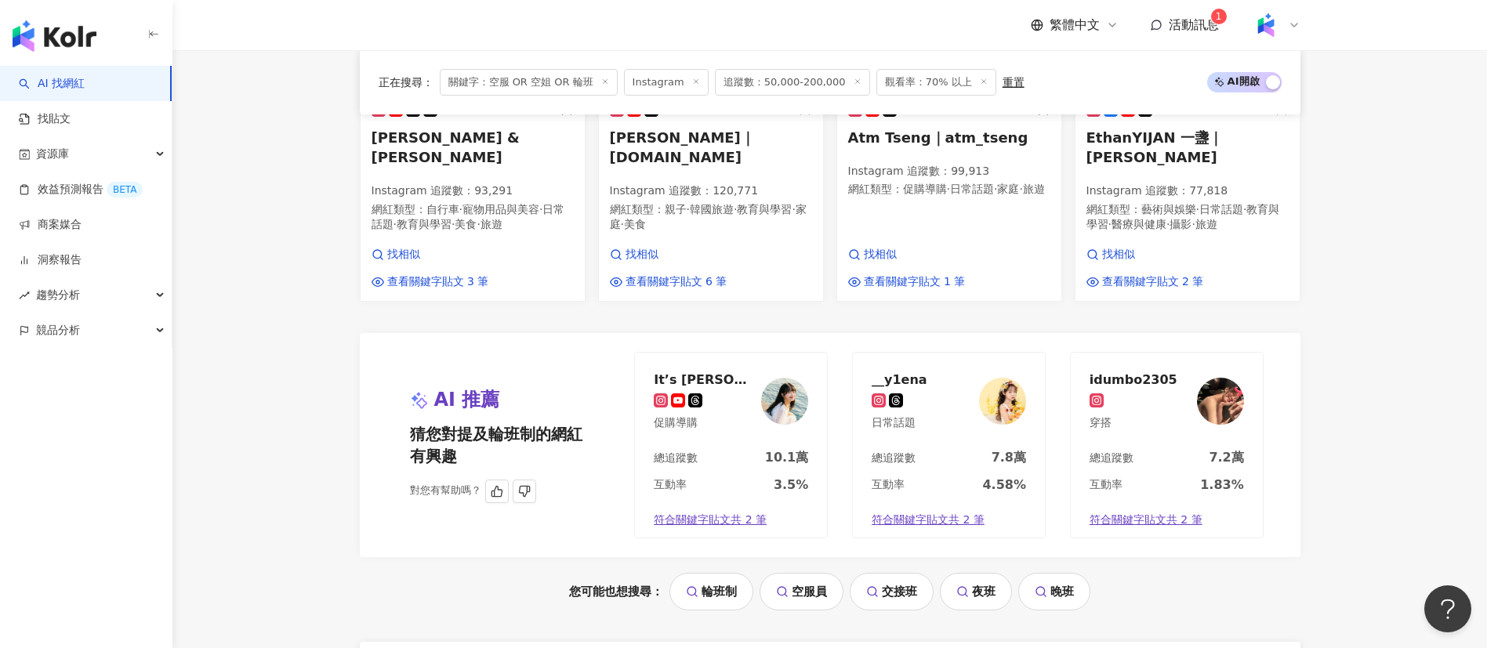
scroll to position [1567, 0]
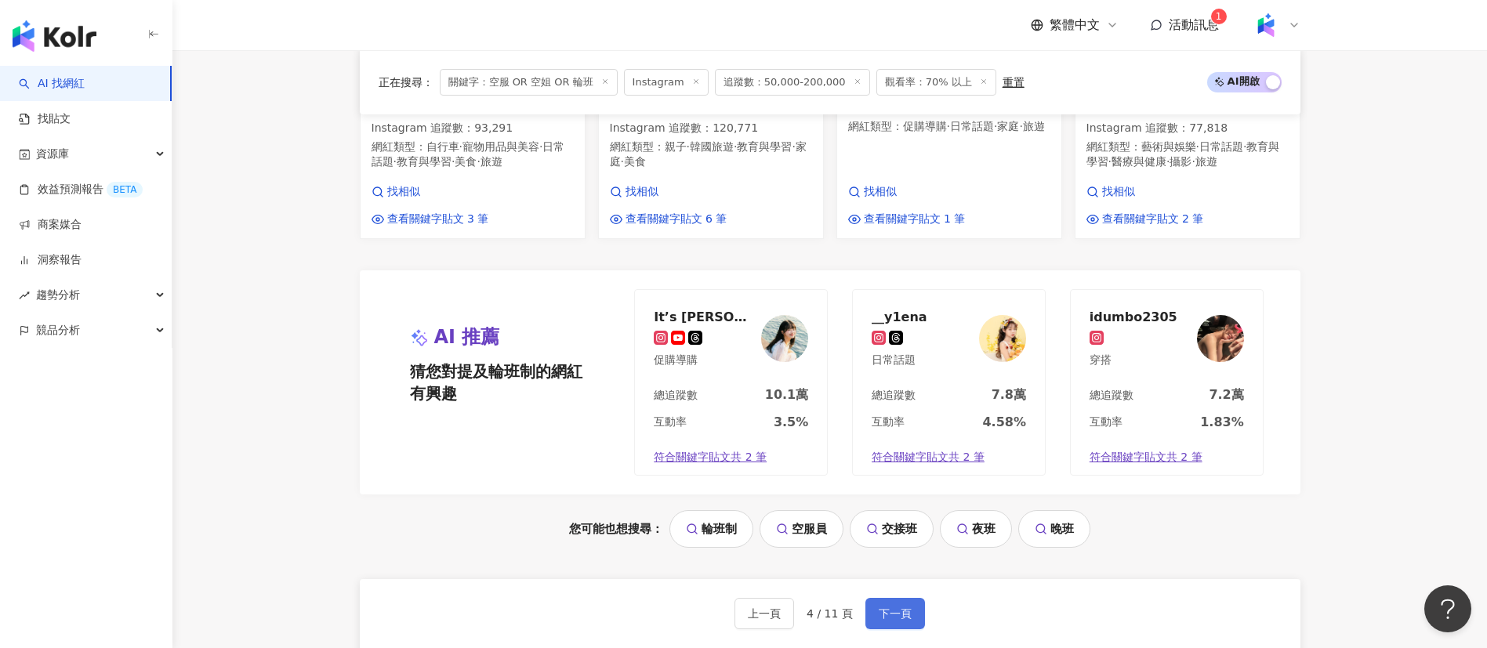
click at [893, 598] on button "下一頁" at bounding box center [895, 613] width 60 height 31
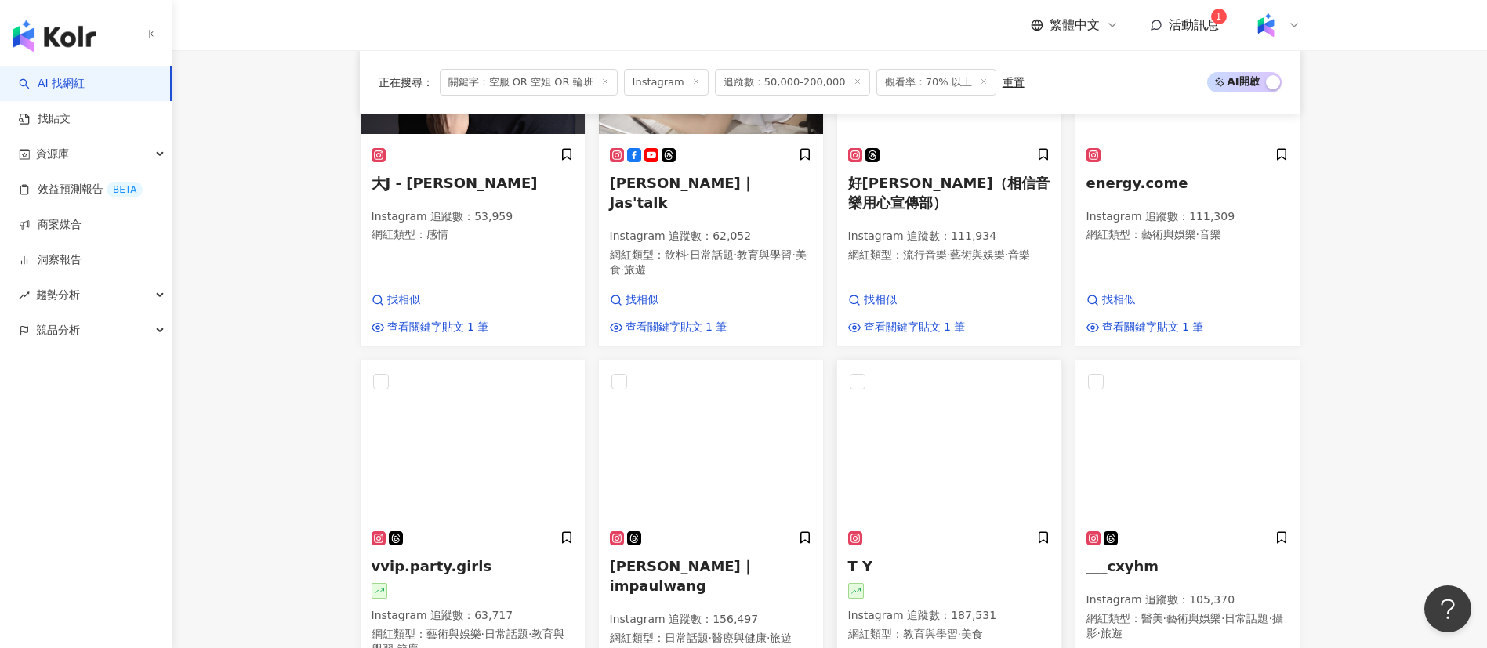
scroll to position [803, 0]
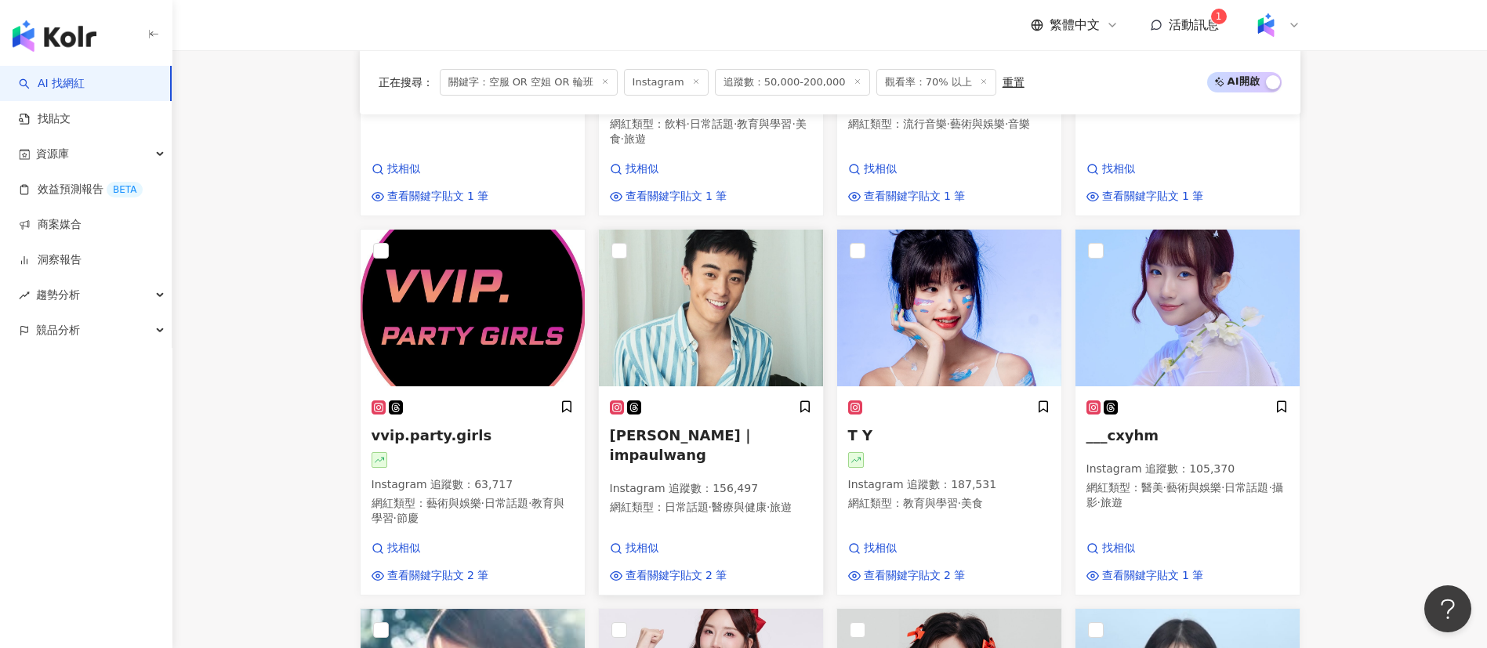
click at [731, 501] on span "醫療與健康" at bounding box center [739, 507] width 55 height 13
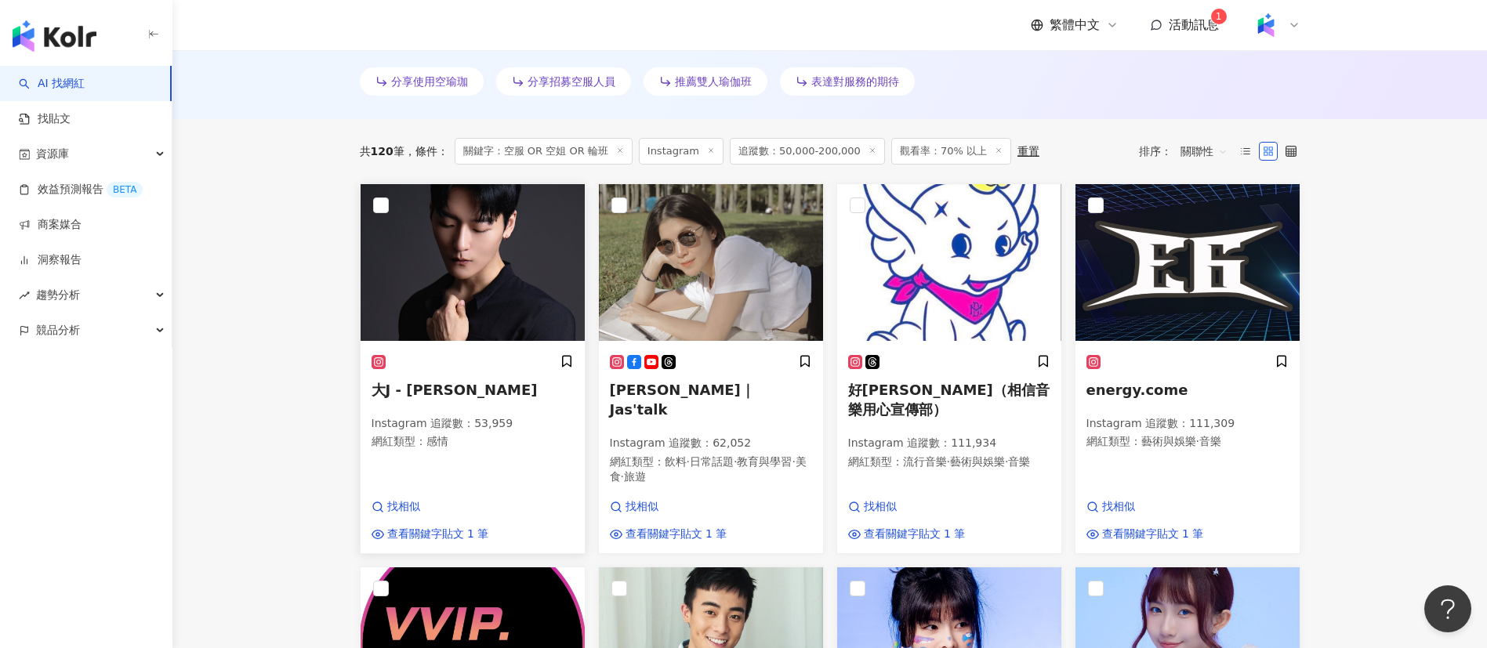
scroll to position [470, 0]
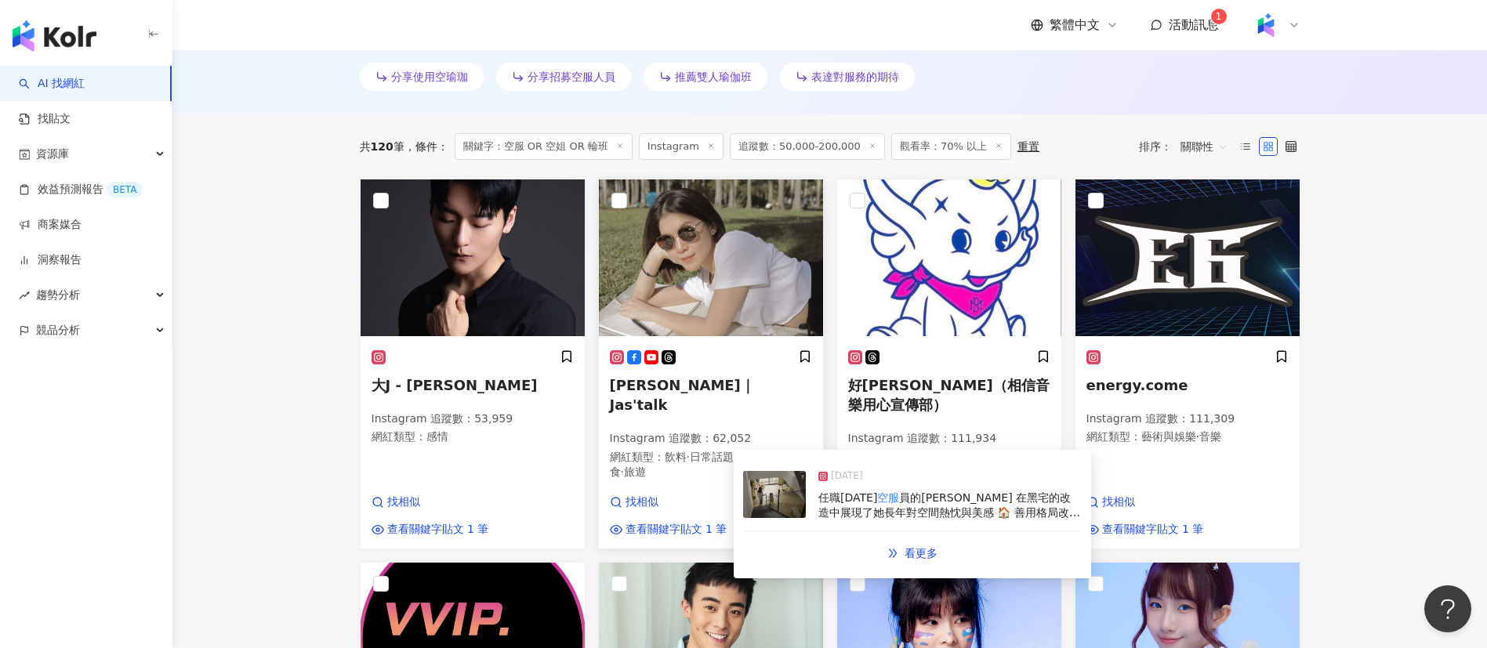
click at [660, 450] on p "網紅類型 ： 飲料 · 日常話題 · 教育與學習 · 美食 · 旅遊" at bounding box center [711, 465] width 202 height 31
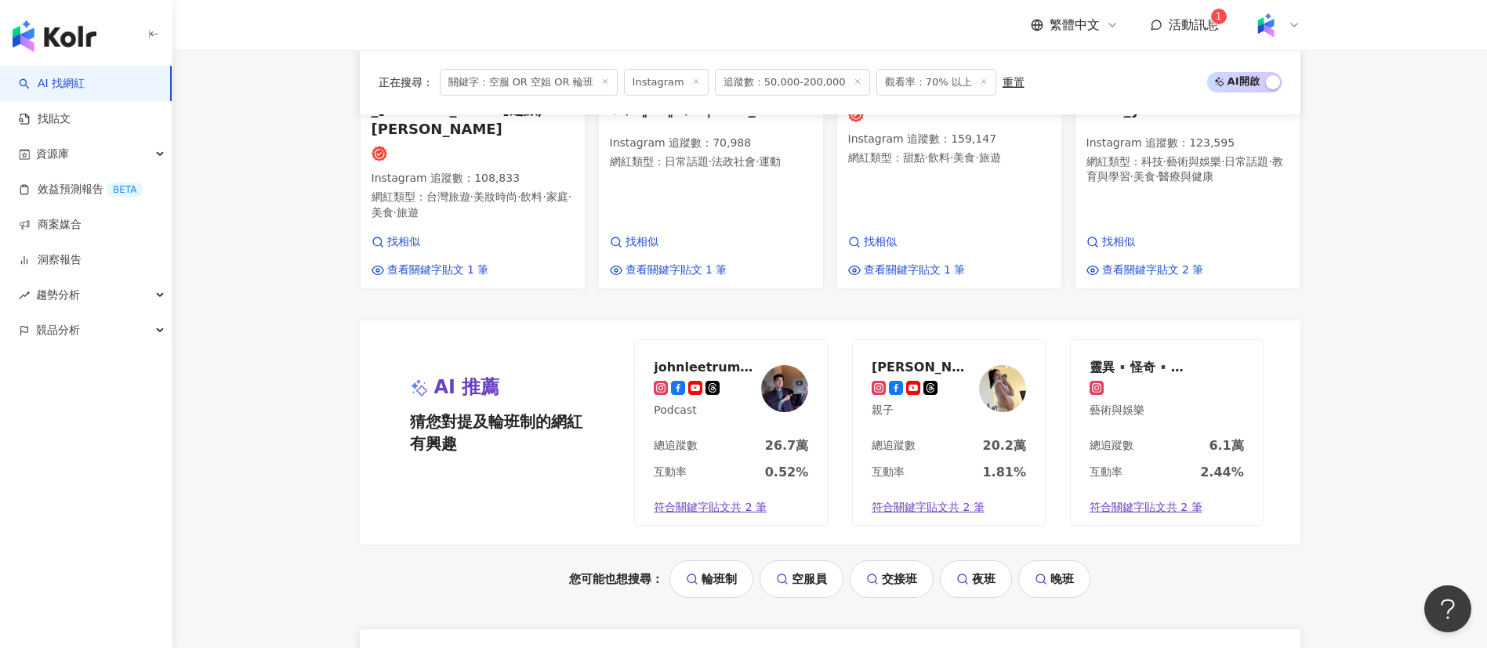
scroll to position [1626, 0]
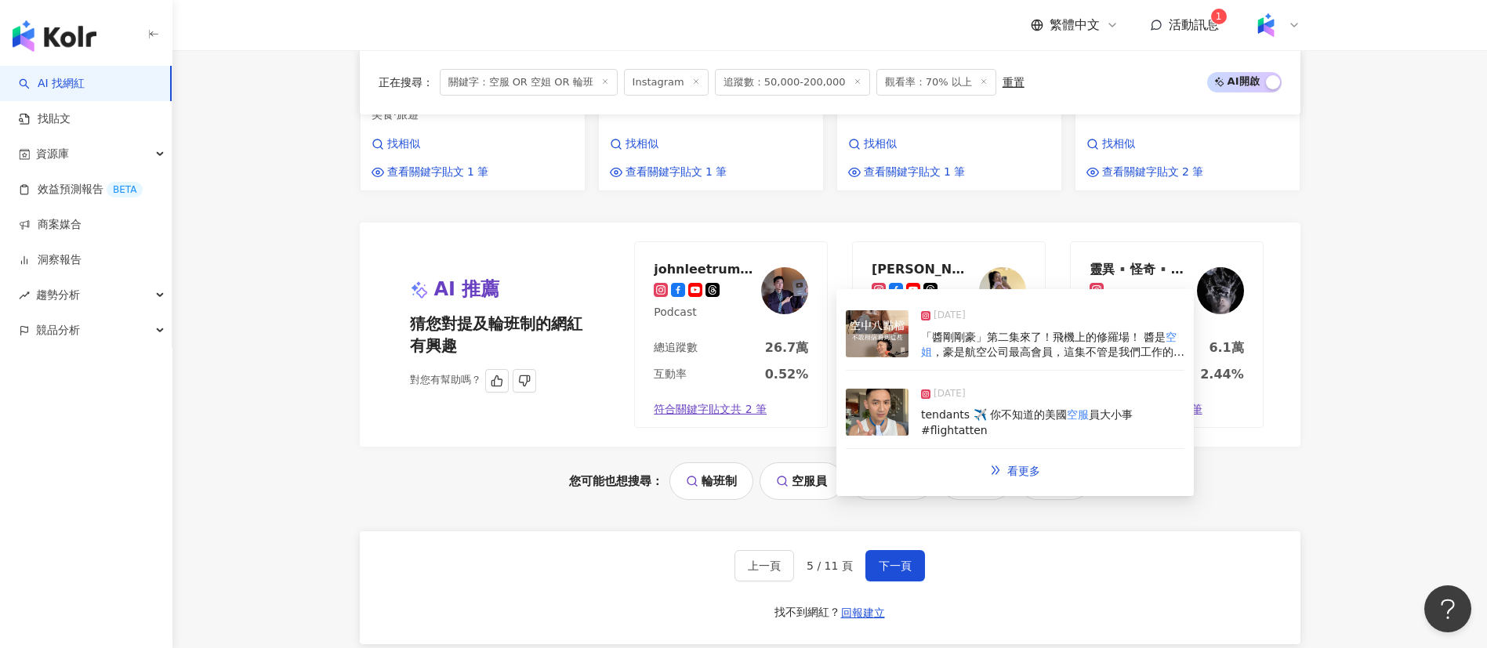
click at [709, 402] on span "符合關鍵字貼文共 2 筆" at bounding box center [710, 410] width 113 height 16
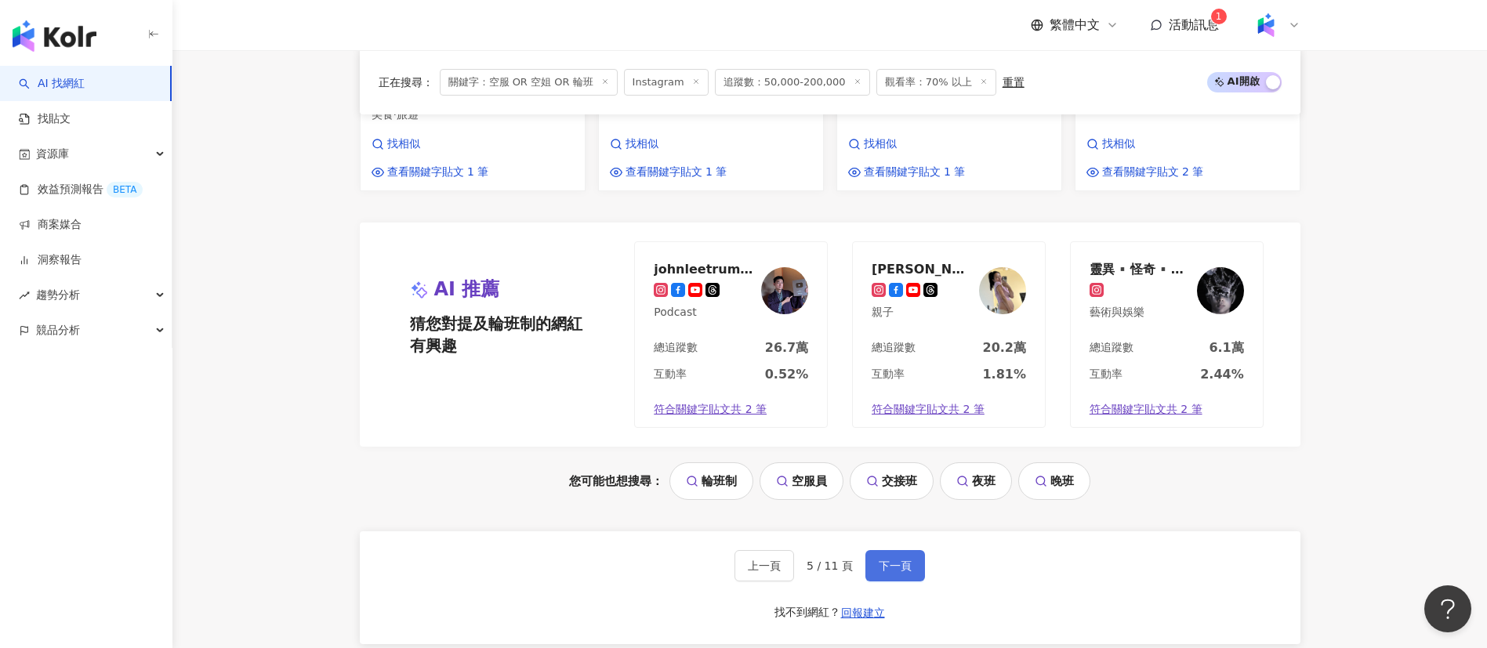
click at [902, 560] on span "下一頁" at bounding box center [895, 566] width 33 height 13
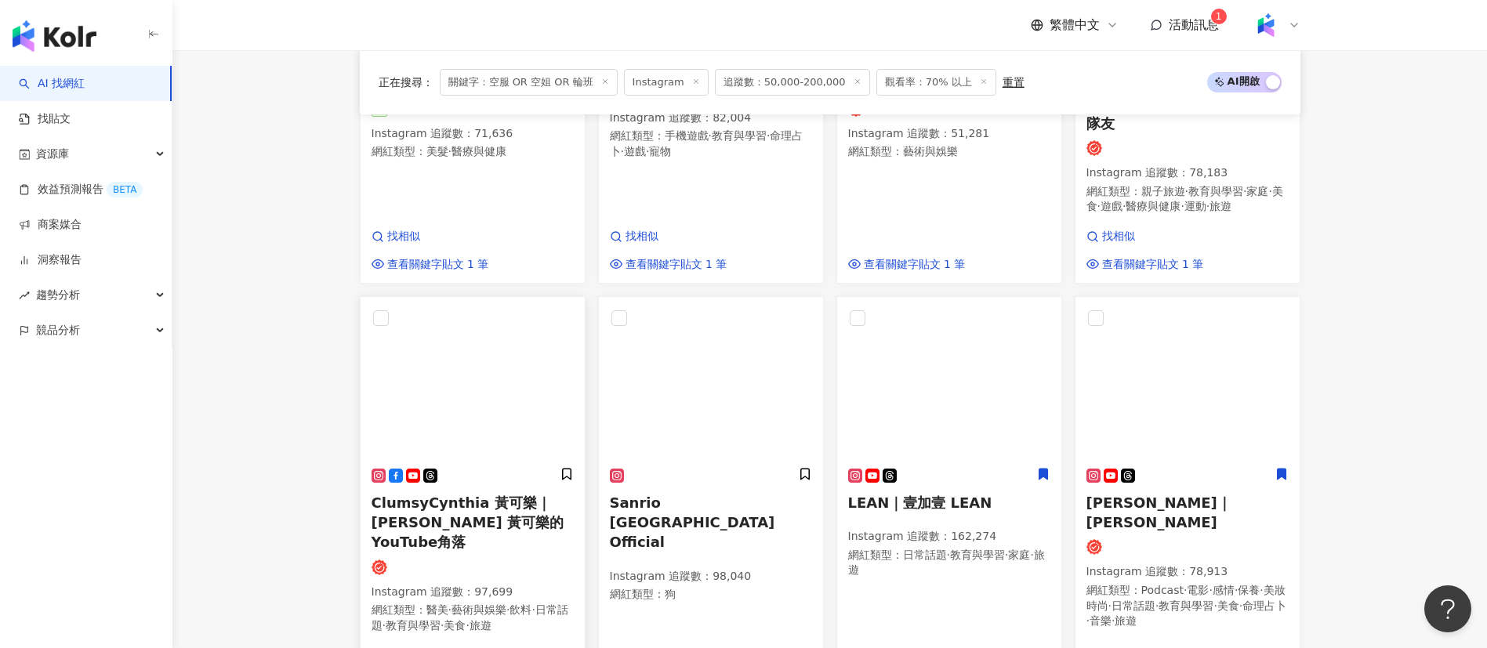
scroll to position [900, 0]
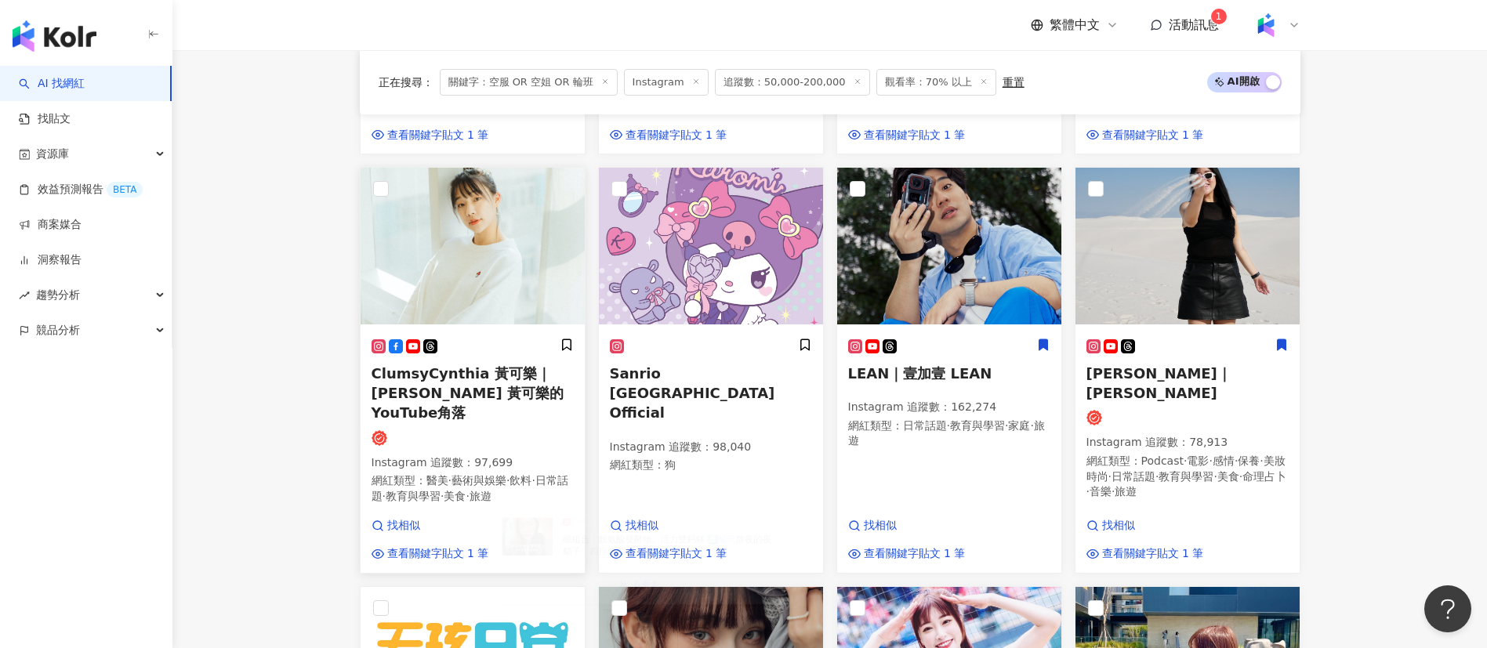
click at [489, 365] on span "ClumsyCynthia 黃可樂｜Cynthia x 黃可樂的YouTube角落" at bounding box center [468, 393] width 193 height 56
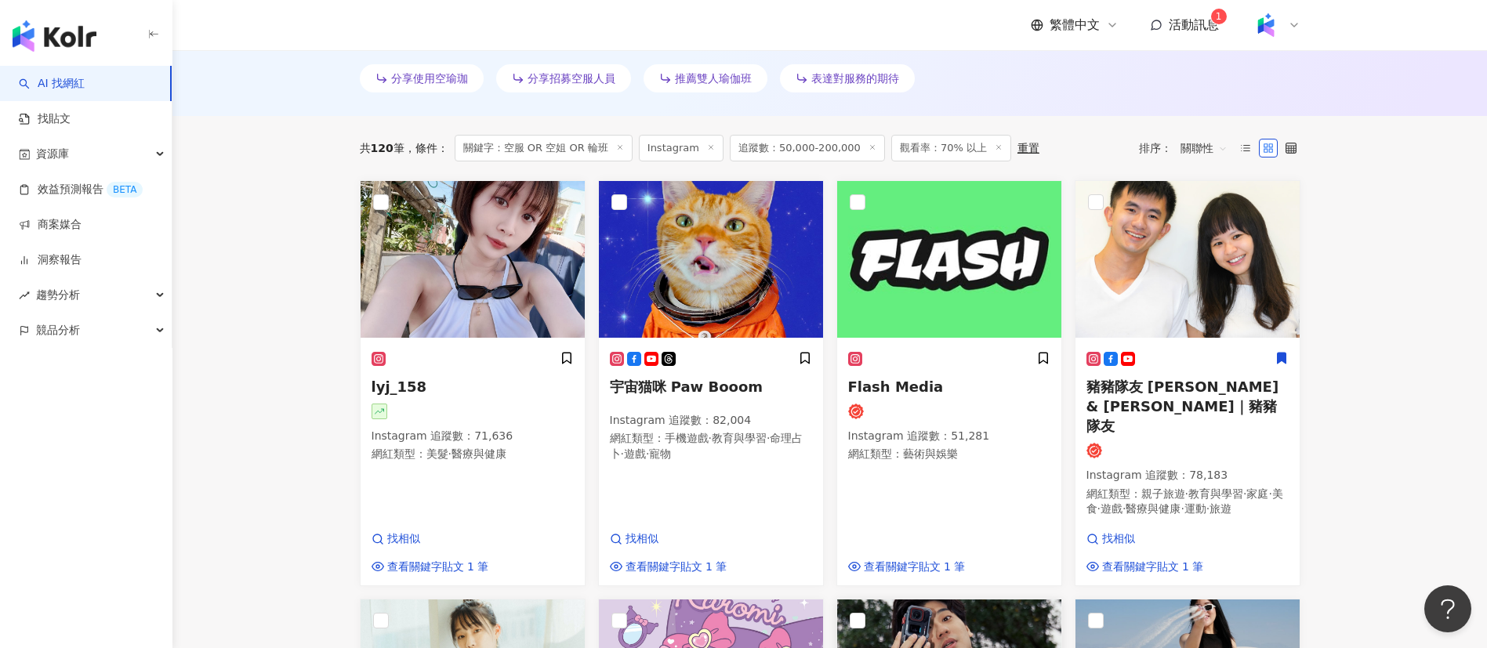
scroll to position [467, 0]
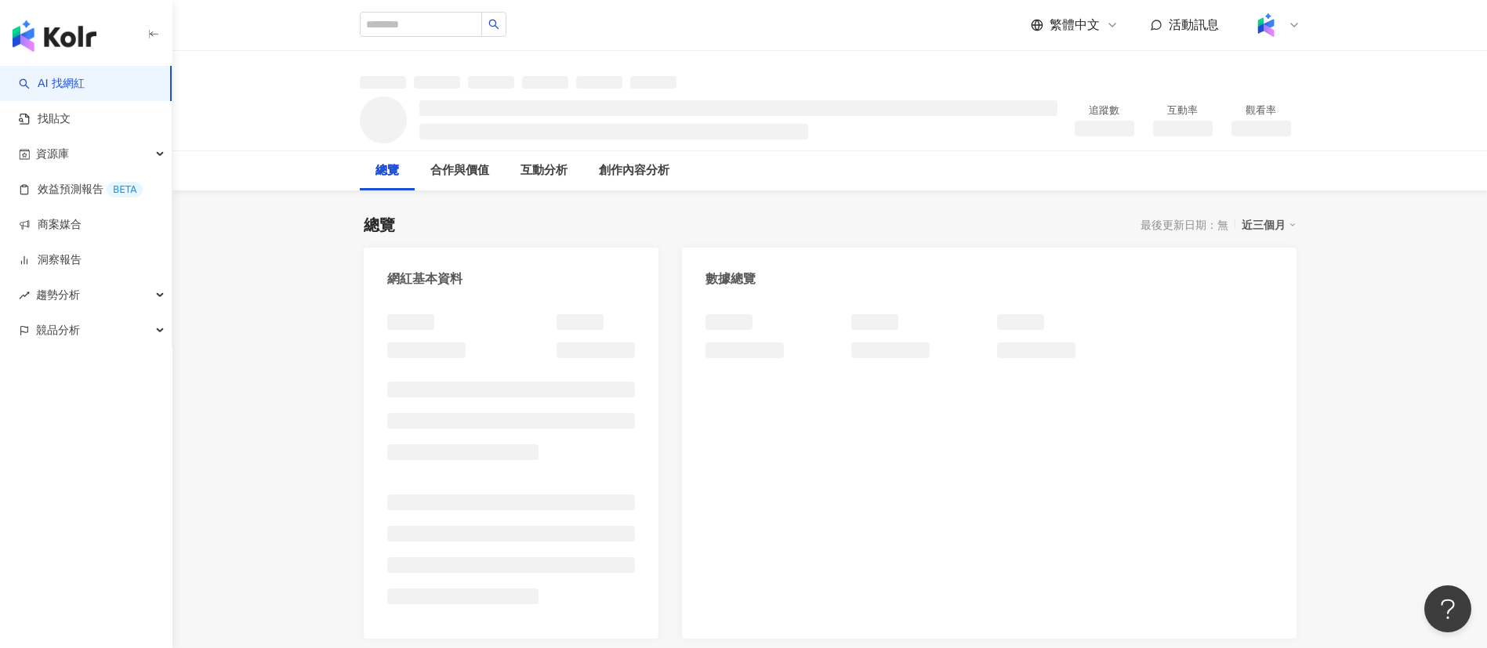
click at [833, 214] on div "總覽 最後更新日期：無 近三個月" at bounding box center [830, 225] width 933 height 22
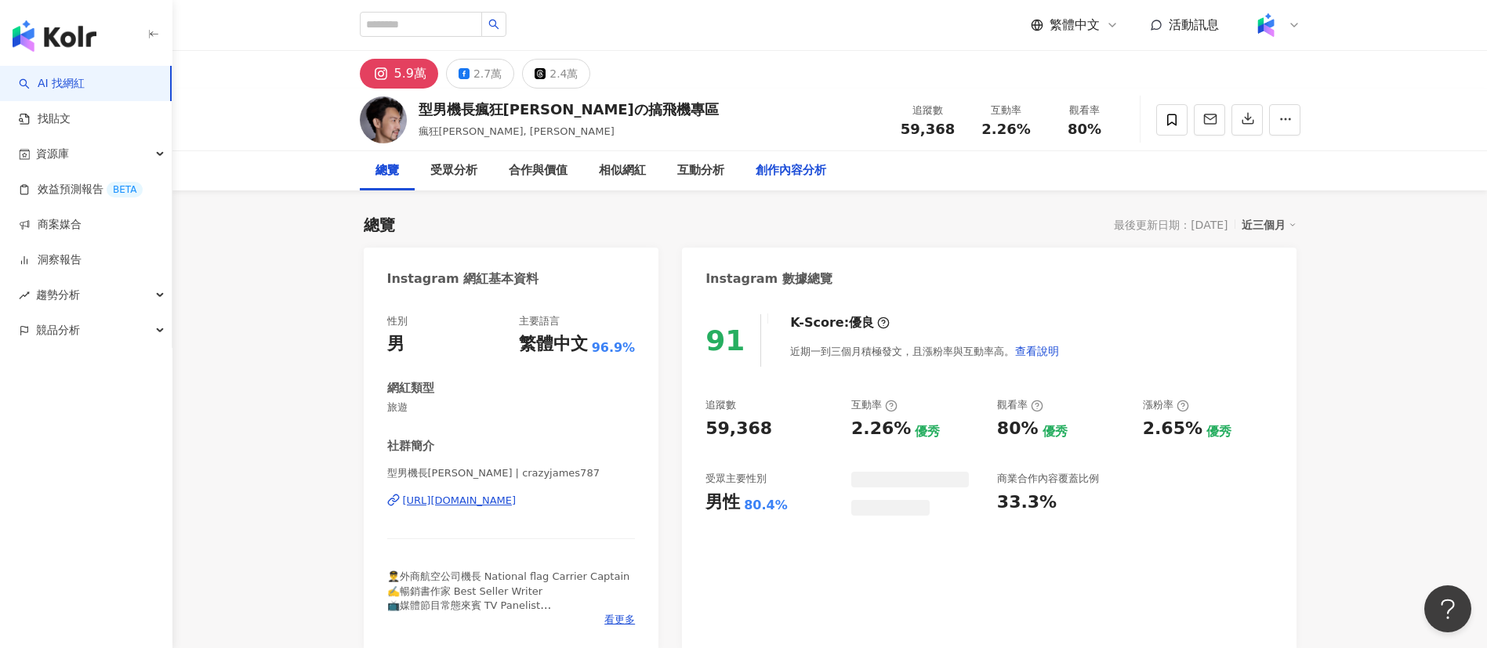
click at [786, 168] on div "創作內容分析" at bounding box center [791, 170] width 71 height 19
click at [631, 431] on span "看更多" at bounding box center [619, 620] width 31 height 14
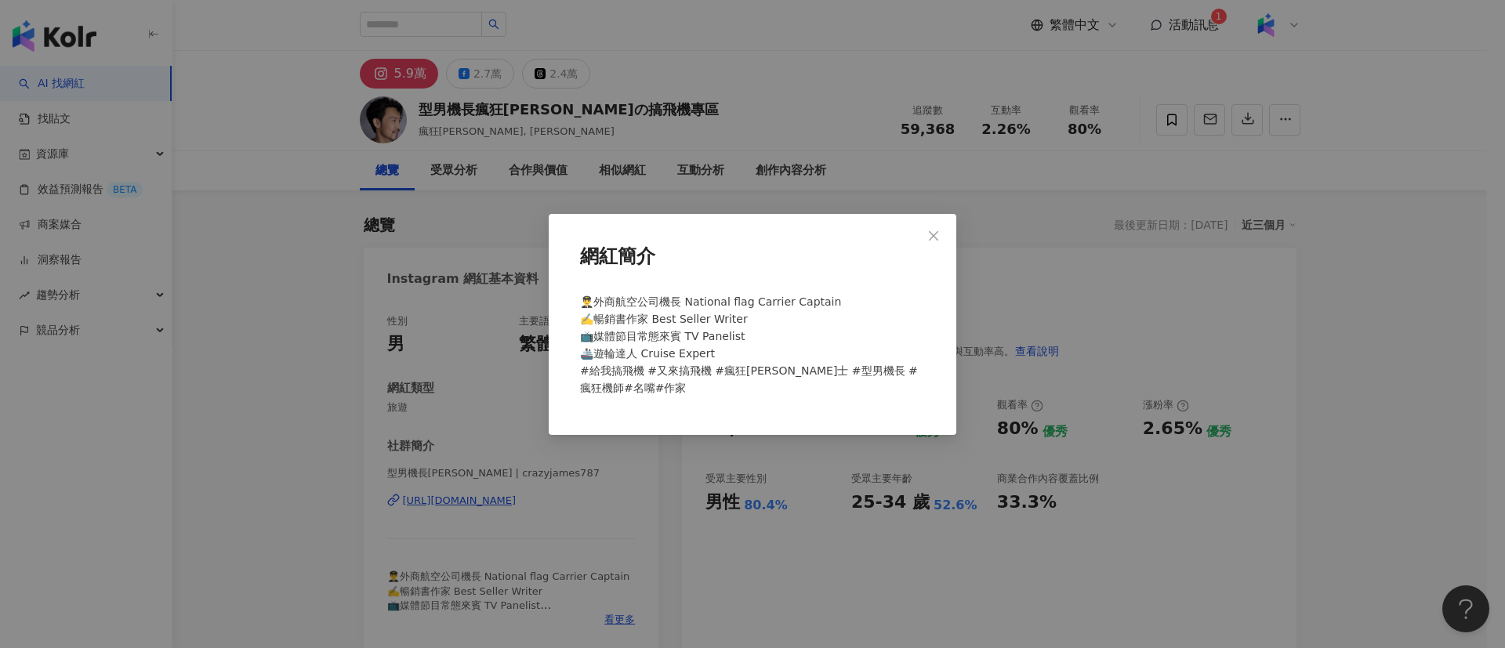
click at [991, 431] on div "網紅簡介 👨‍✈️外商航空公司機長 National flag Carrier Captain ✍️暢銷書作家 Best Seller Writer 📺媒體節…" at bounding box center [752, 324] width 1505 height 648
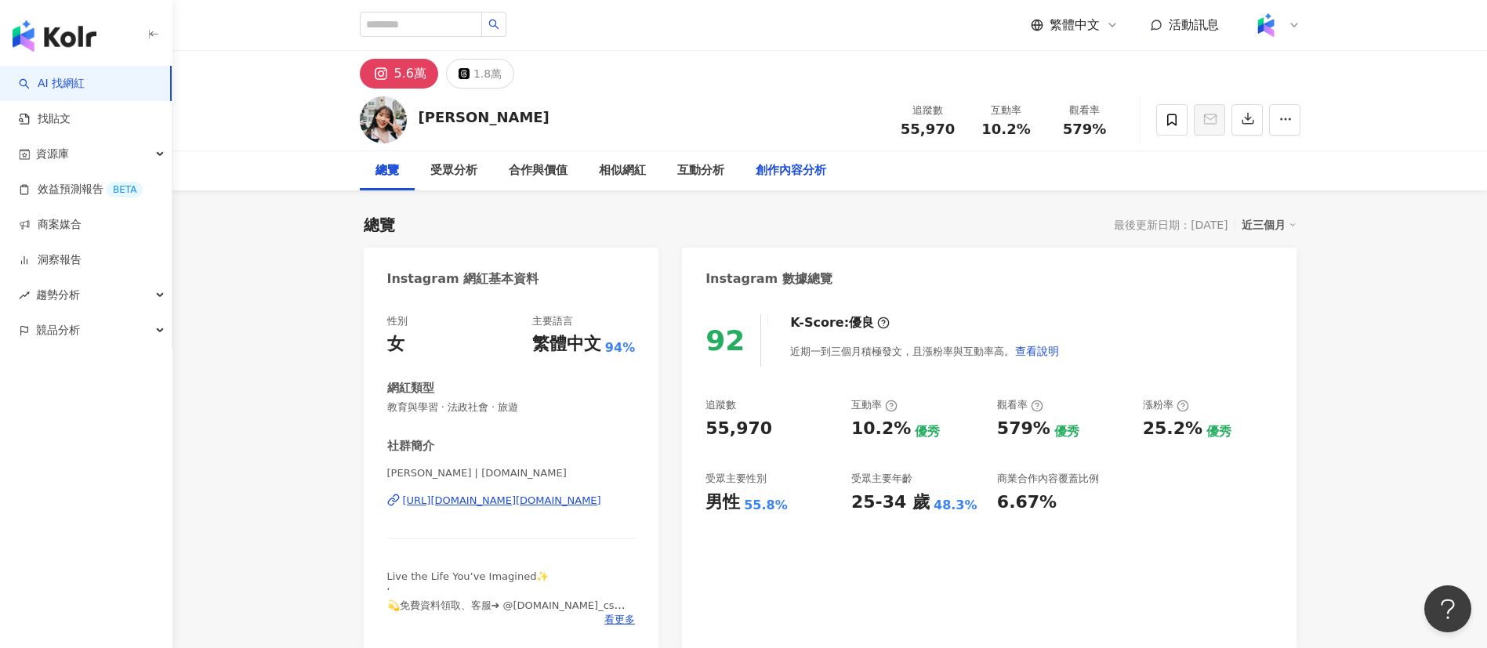
click at [767, 180] on div "創作內容分析" at bounding box center [791, 170] width 102 height 39
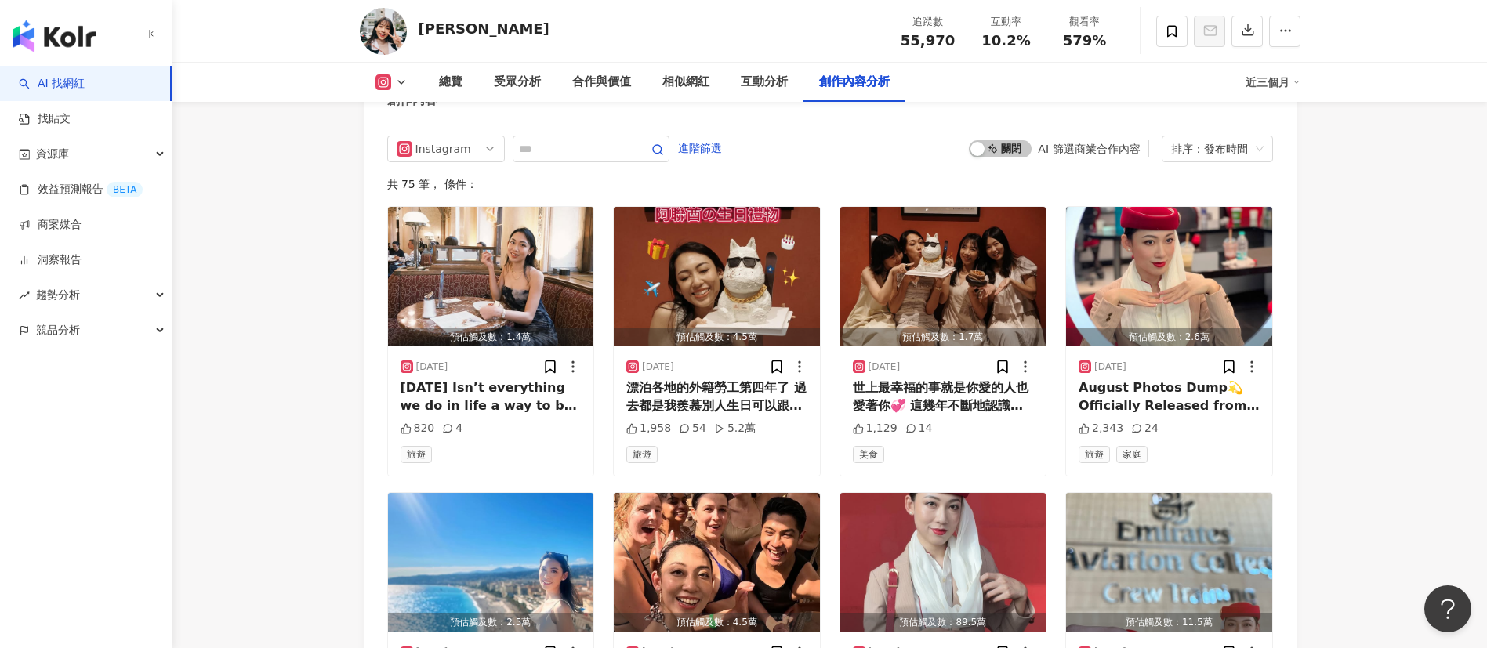
scroll to position [4783, 0]
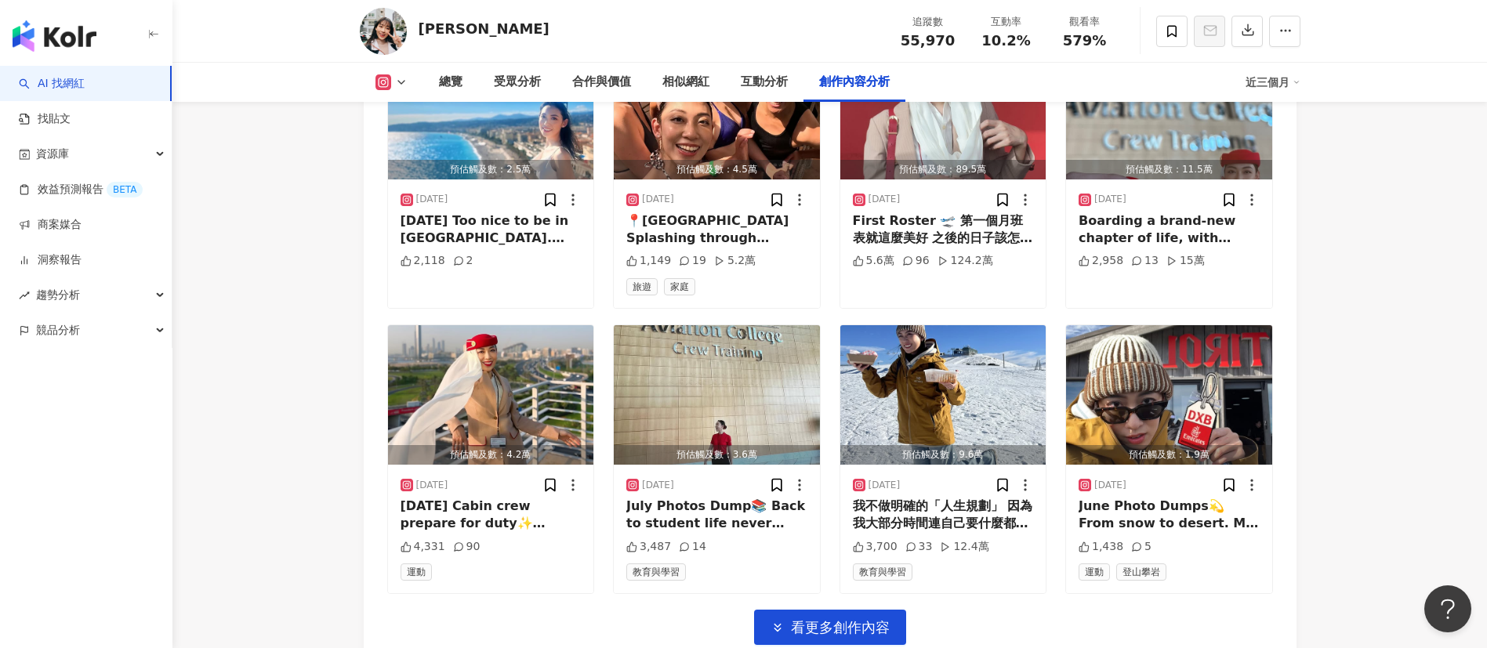
scroll to position [5234, 0]
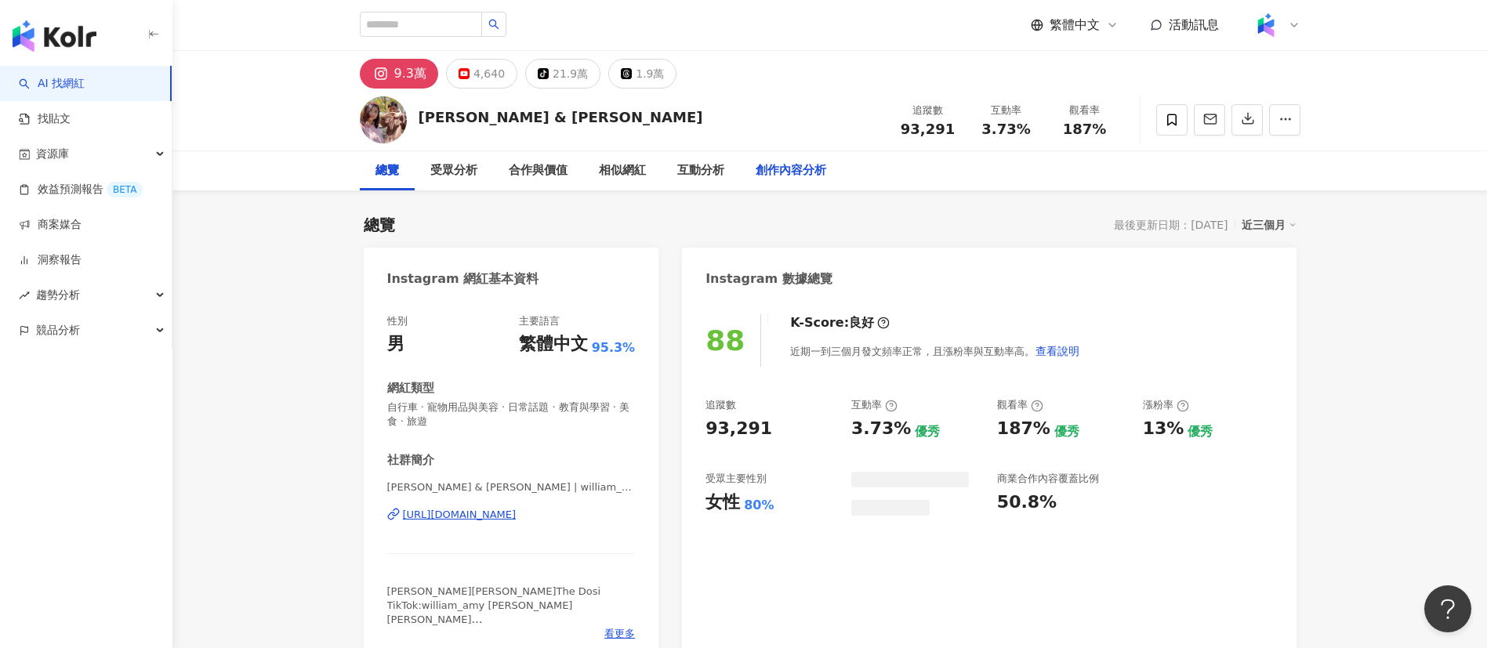
click at [777, 165] on div "創作內容分析" at bounding box center [791, 170] width 71 height 19
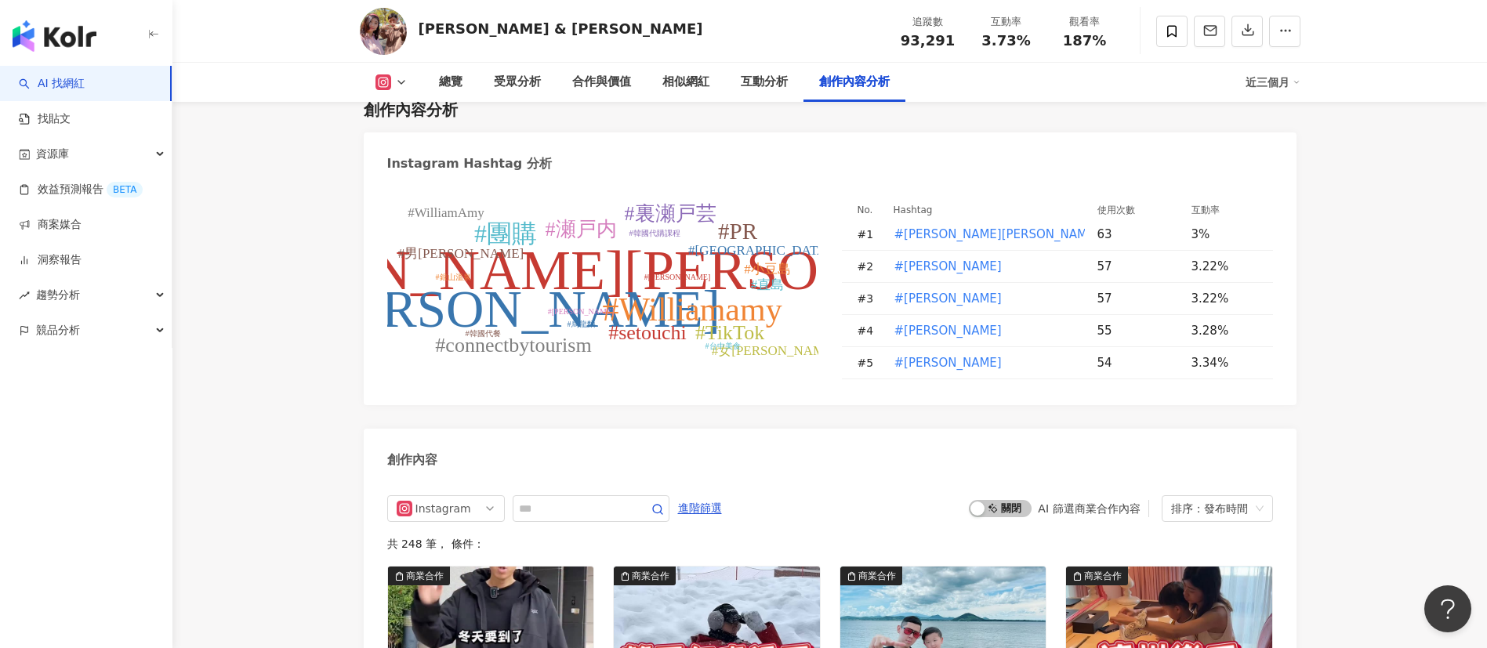
scroll to position [4882, 0]
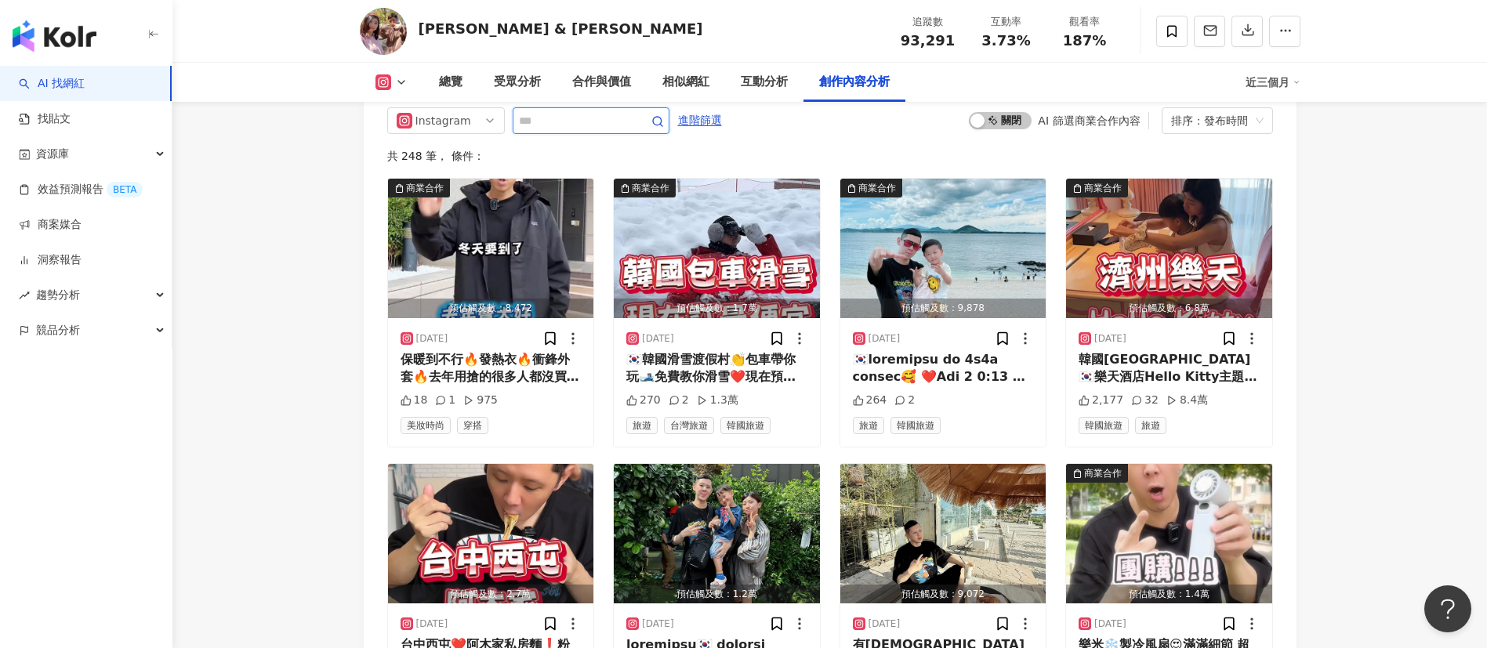
click at [572, 130] on input "text" at bounding box center [574, 120] width 110 height 19
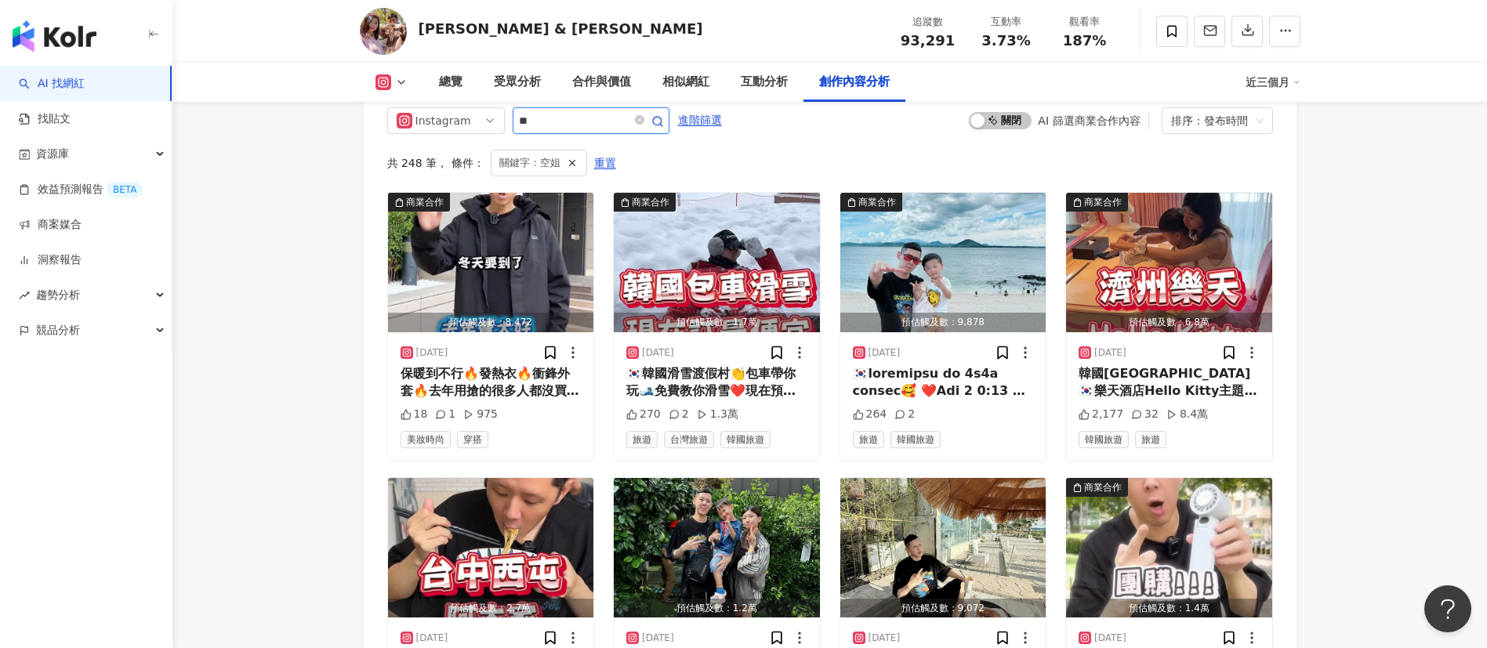
scroll to position [4839, 0]
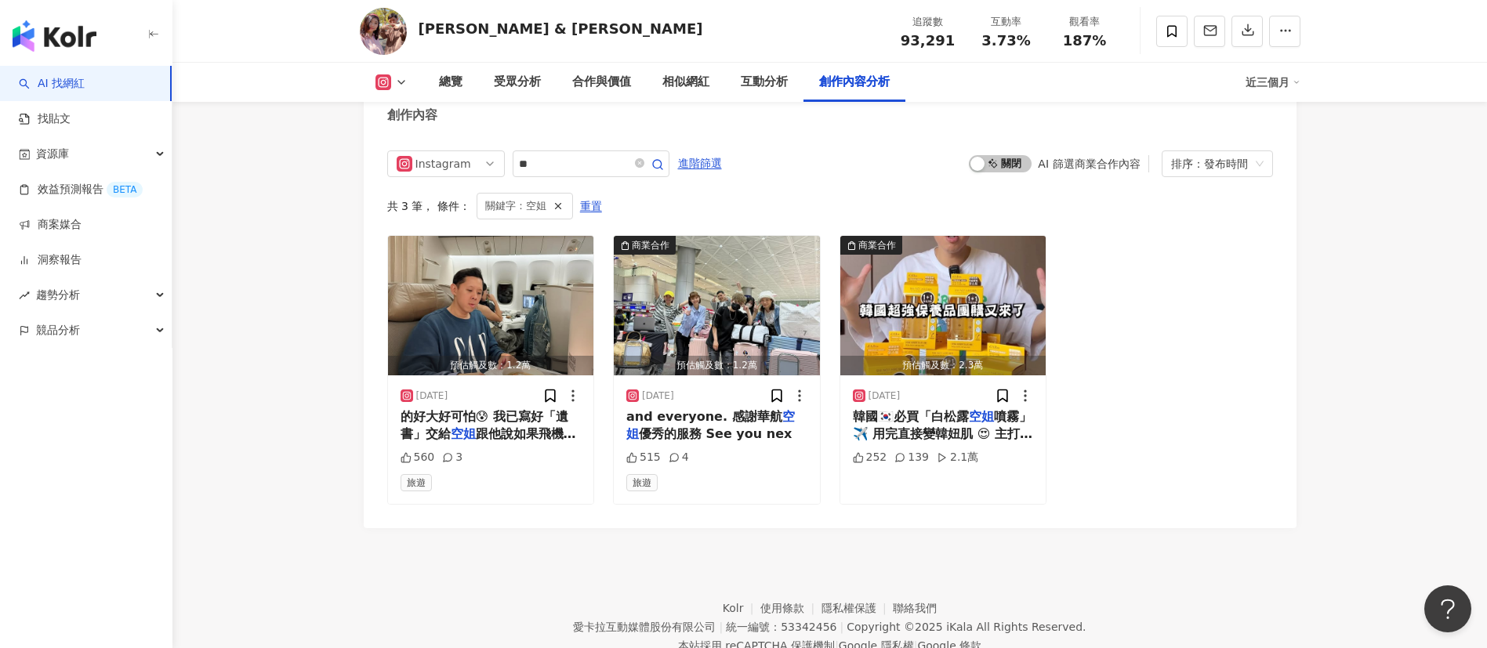
click at [869, 431] on footer "Kolr 使用條款 隱私權保護 聯絡我們 愛卡拉互動媒體股份有限公司 | 統一編號：53342456 | Copyright © 2025 iKala All…" at bounding box center [829, 615] width 1315 height 174
drag, startPoint x: 574, startPoint y: 186, endPoint x: 509, endPoint y: 183, distance: 65.1
click at [509, 177] on div "Instagram **" at bounding box center [528, 164] width 282 height 27
type input "**"
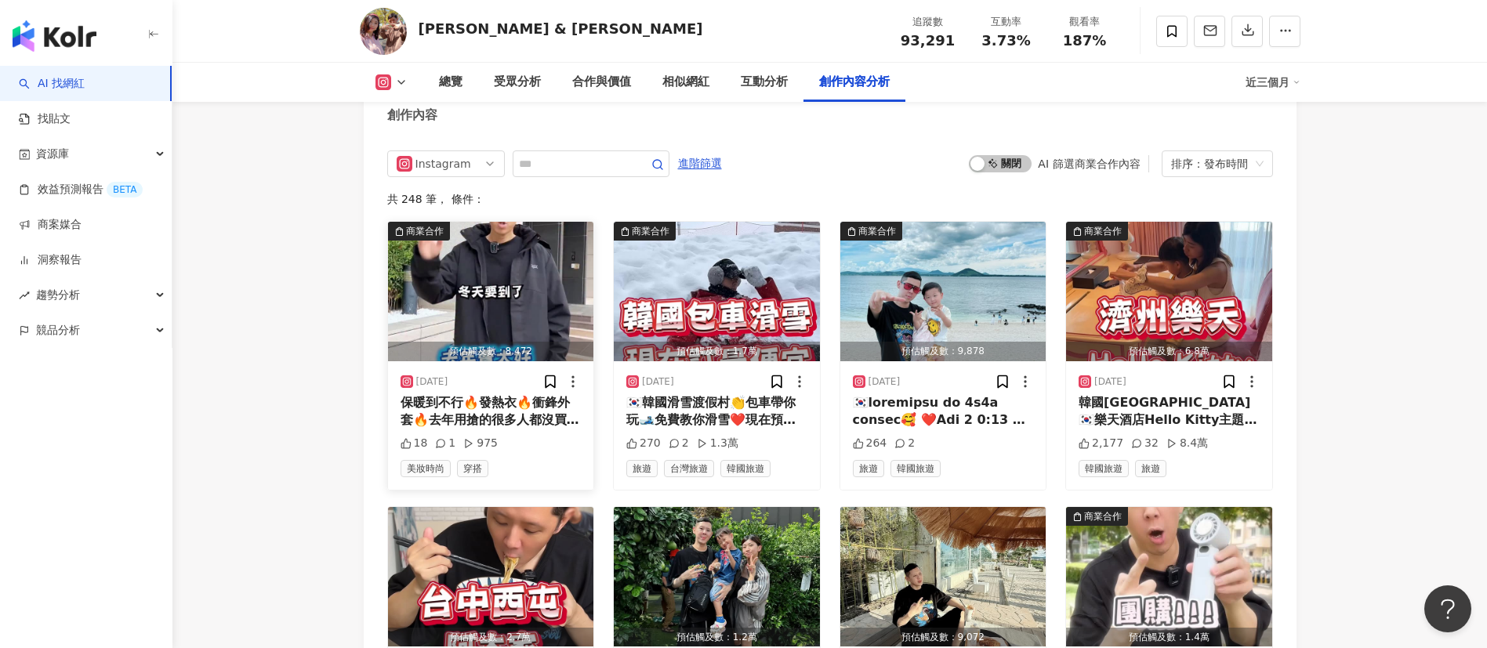
click at [505, 429] on div "保暖到不行🔥發熱衣🔥衝鋒外套🔥去年用搶的很多人都沒買到. 今年提早開賣唷🥰 #WIWI發熱衣衝鋒衣 #williamamy #威廉艾米 #威廉 #Willia…" at bounding box center [491, 411] width 181 height 35
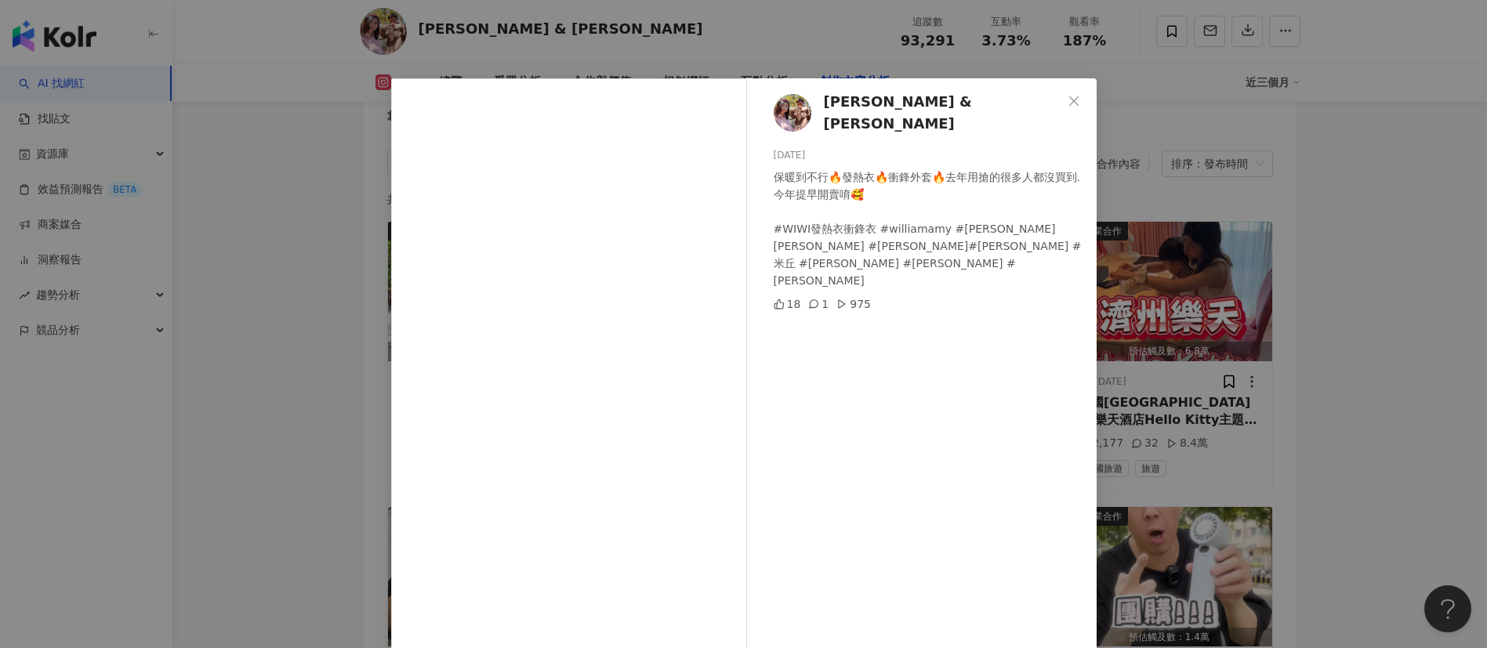
click at [774, 117] on img at bounding box center [793, 113] width 38 height 38
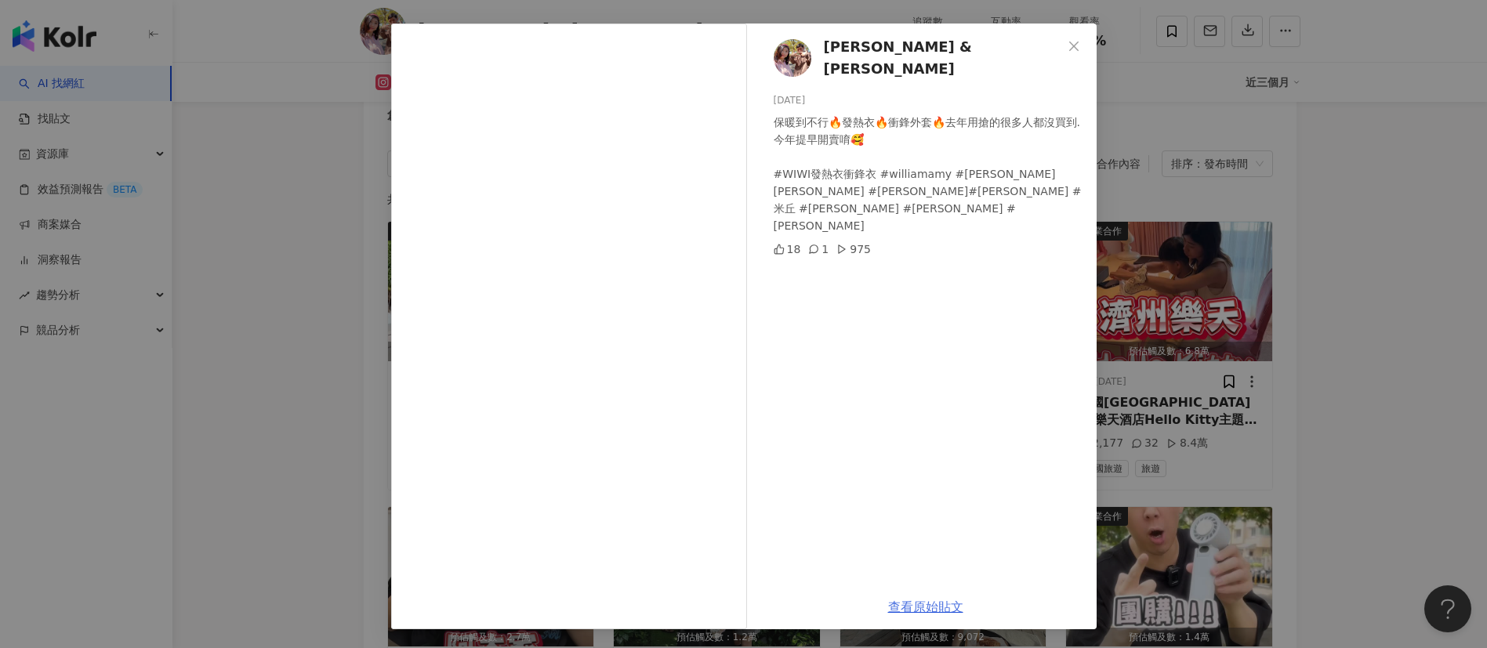
click at [894, 431] on link "查看原始貼文" at bounding box center [925, 607] width 75 height 15
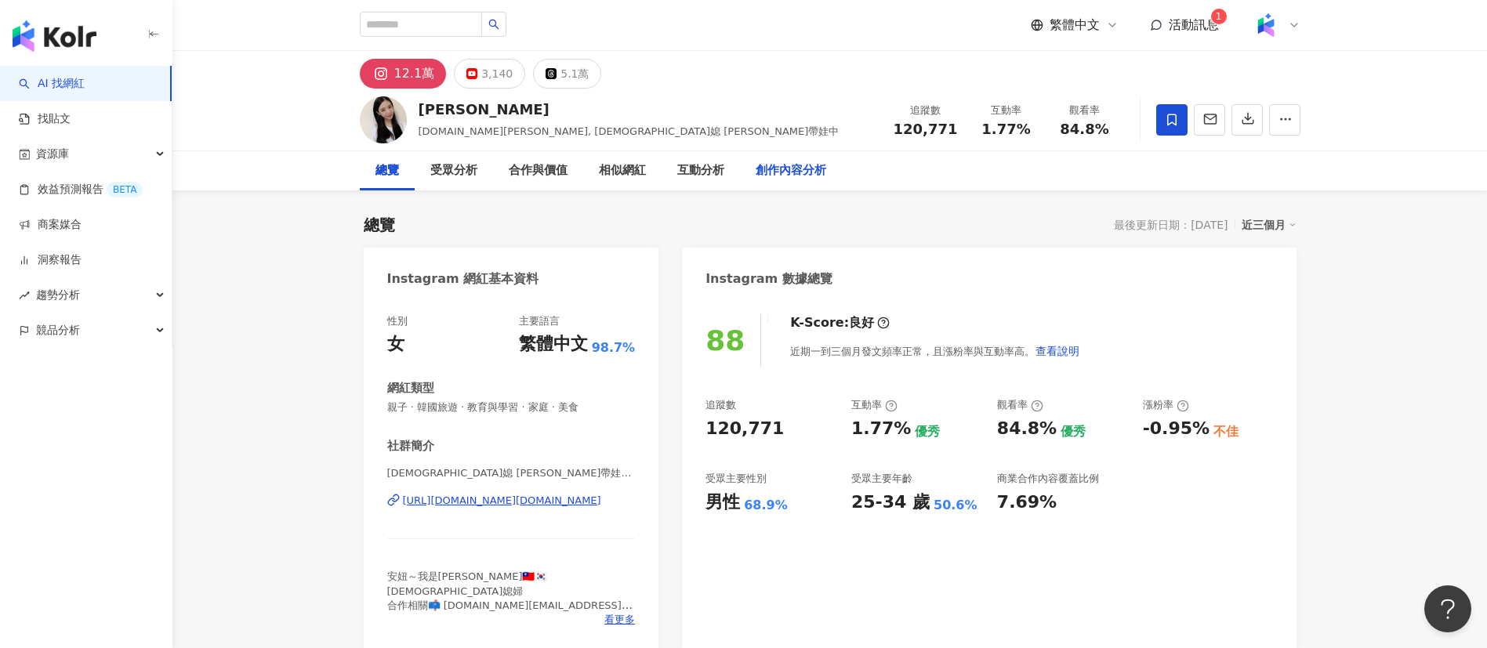
click at [786, 176] on div "創作內容分析" at bounding box center [791, 170] width 71 height 19
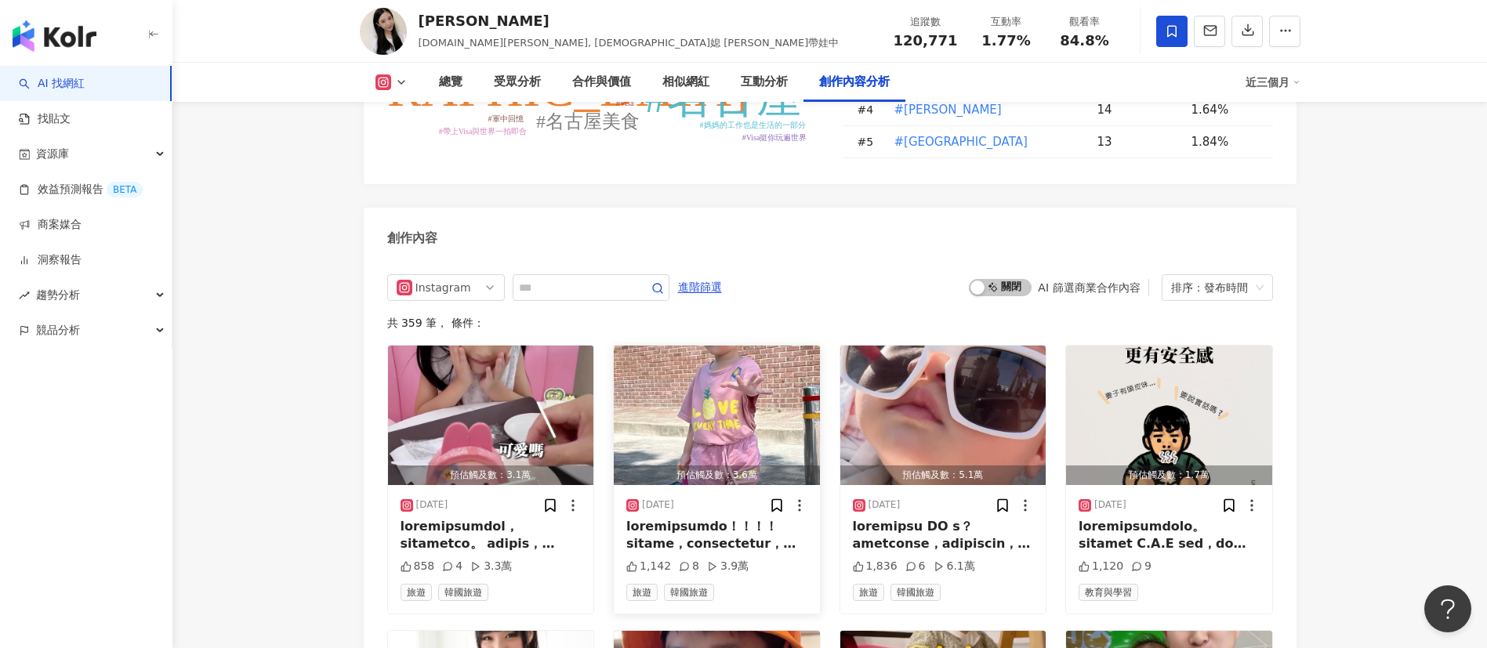
scroll to position [4718, 0]
click at [561, 279] on input "text" at bounding box center [574, 288] width 110 height 19
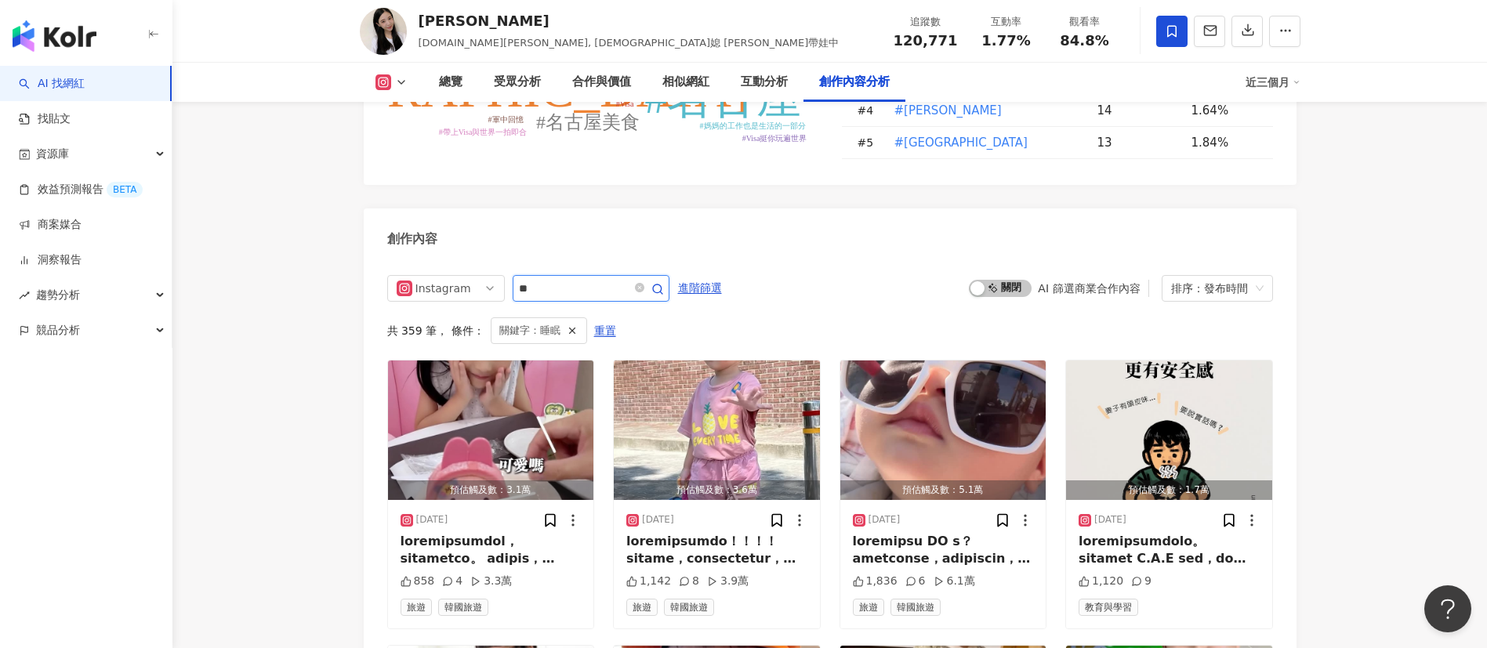
scroll to position [4807, 0]
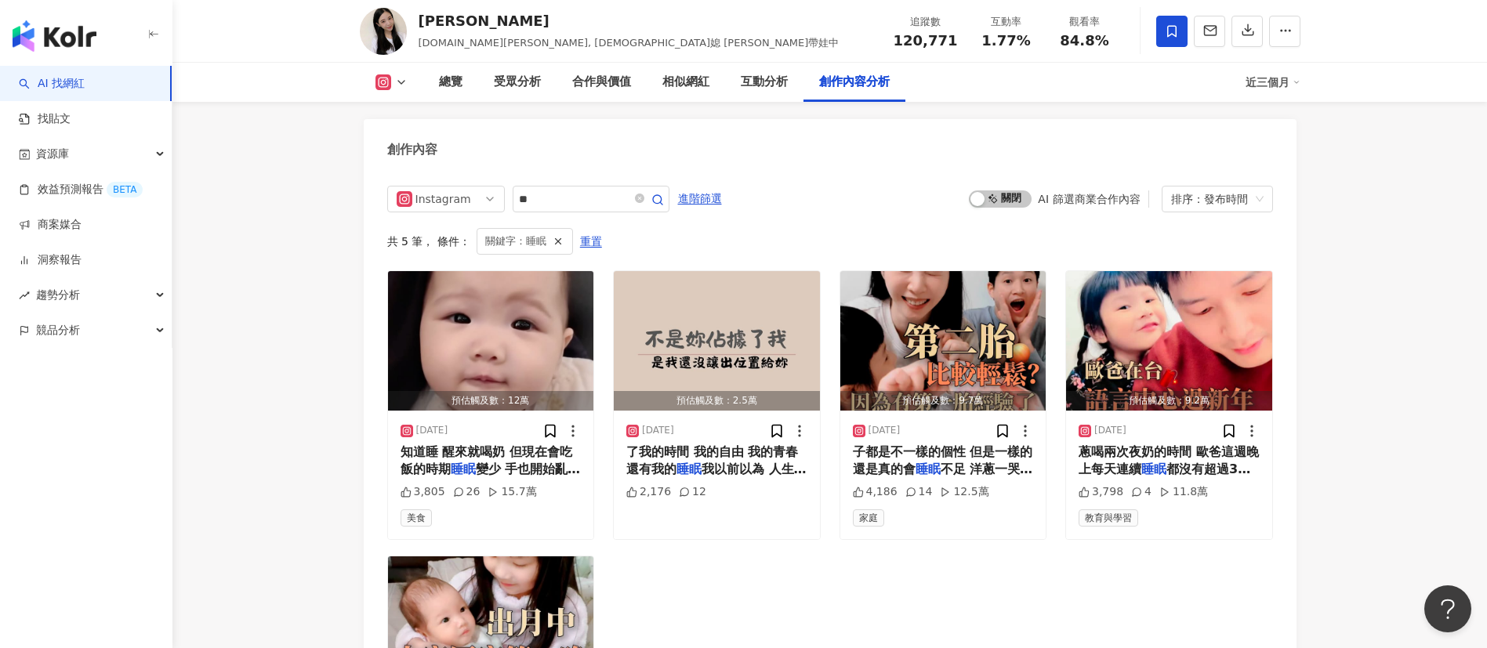
click at [521, 431] on span "變少 手也開始亂抓 真的是跟[PERSON_NAME]爸兩個" at bounding box center [491, 487] width 180 height 50
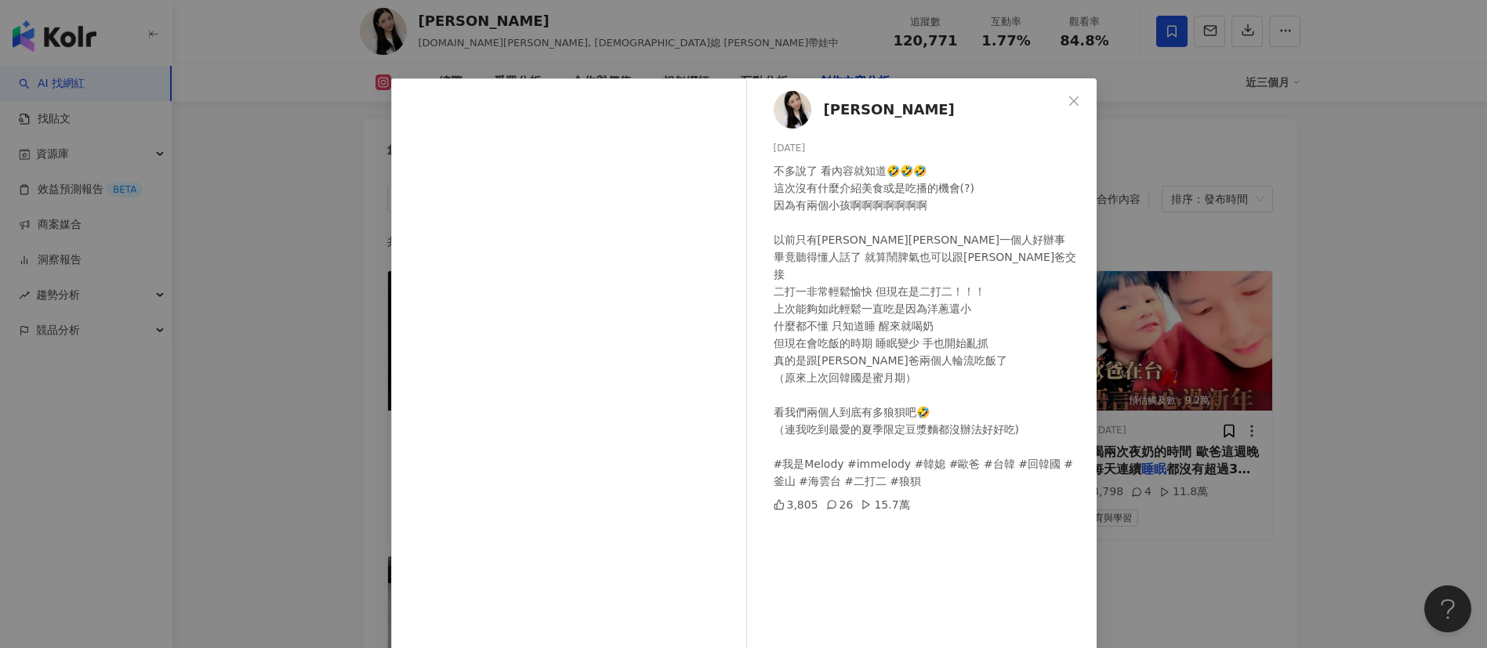
scroll to position [55, 0]
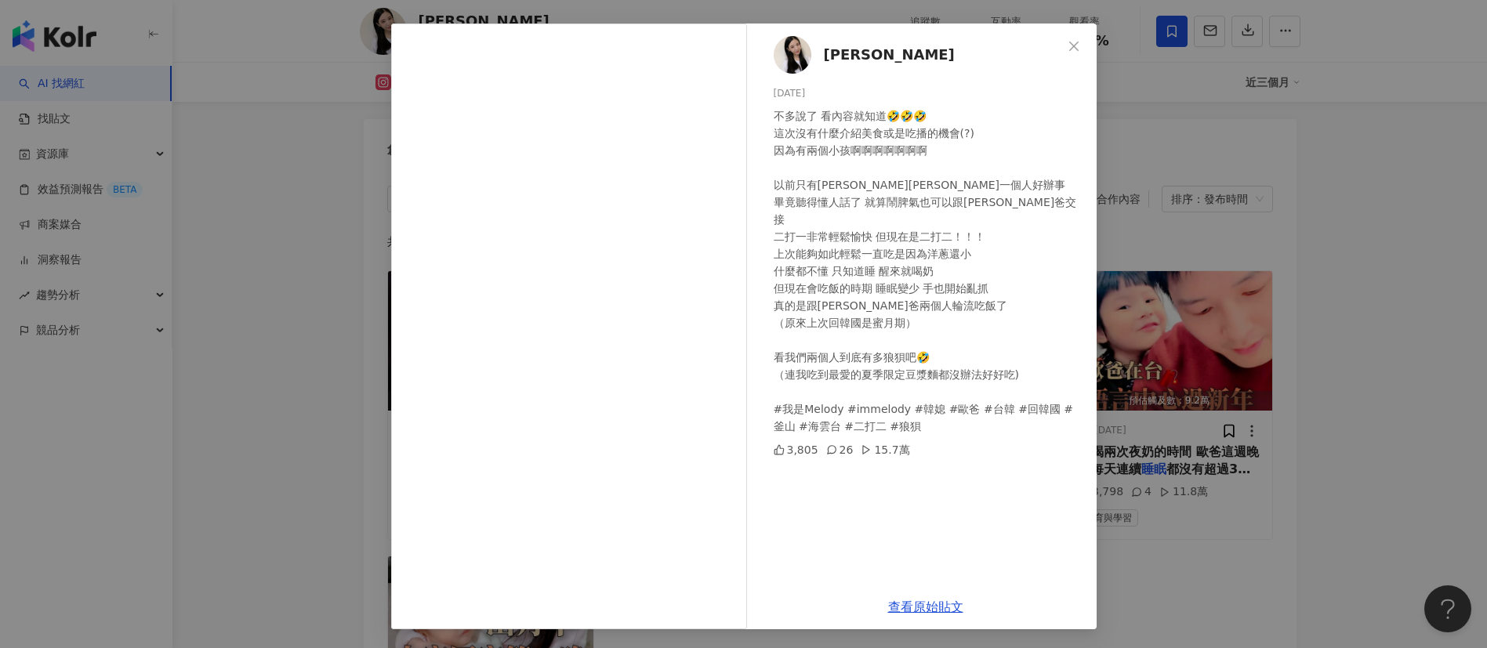
click at [991, 431] on div "[PERSON_NAME] [DATE] 不多說了 看內容就知道🤣🤣🤣 這次沒有什麼介紹美食或是吃播的機會(?) 因為有兩個小孩啊啊啊啊啊啊啊 以前只有[PE…" at bounding box center [743, 324] width 1487 height 648
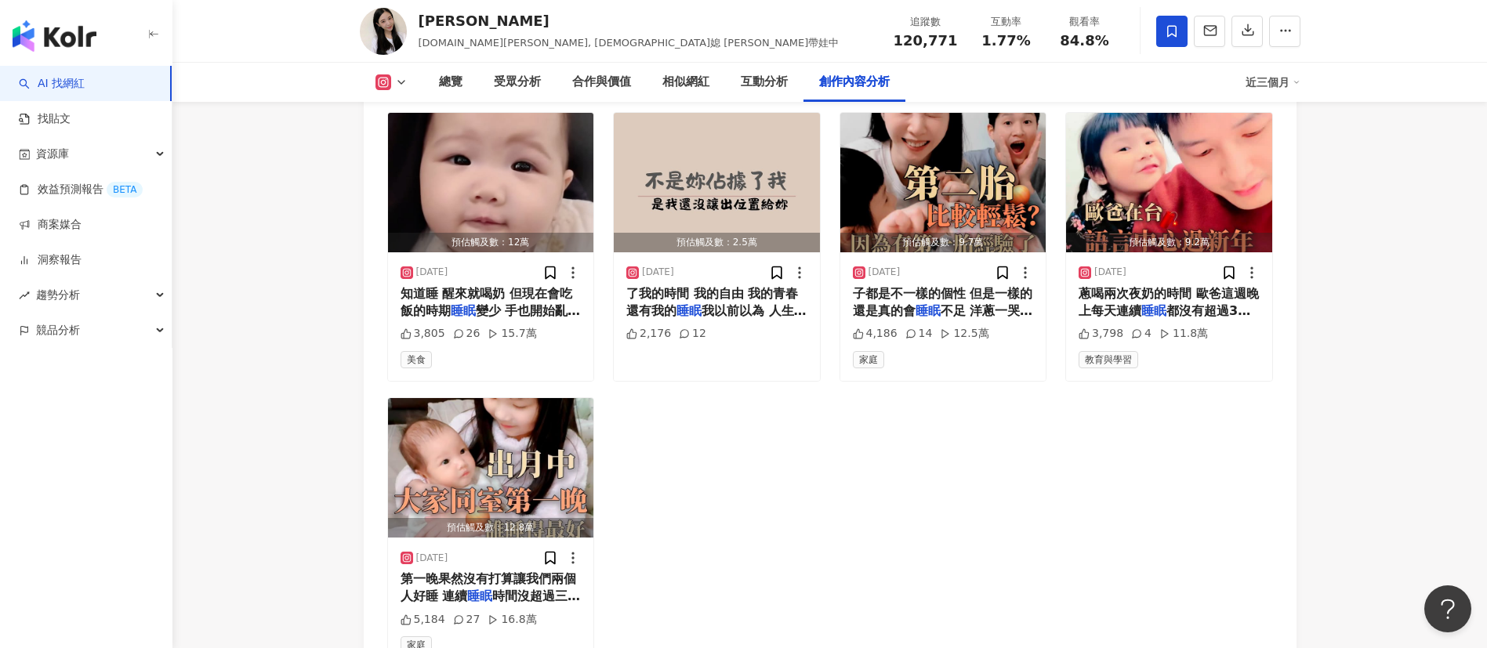
scroll to position [4967, 0]
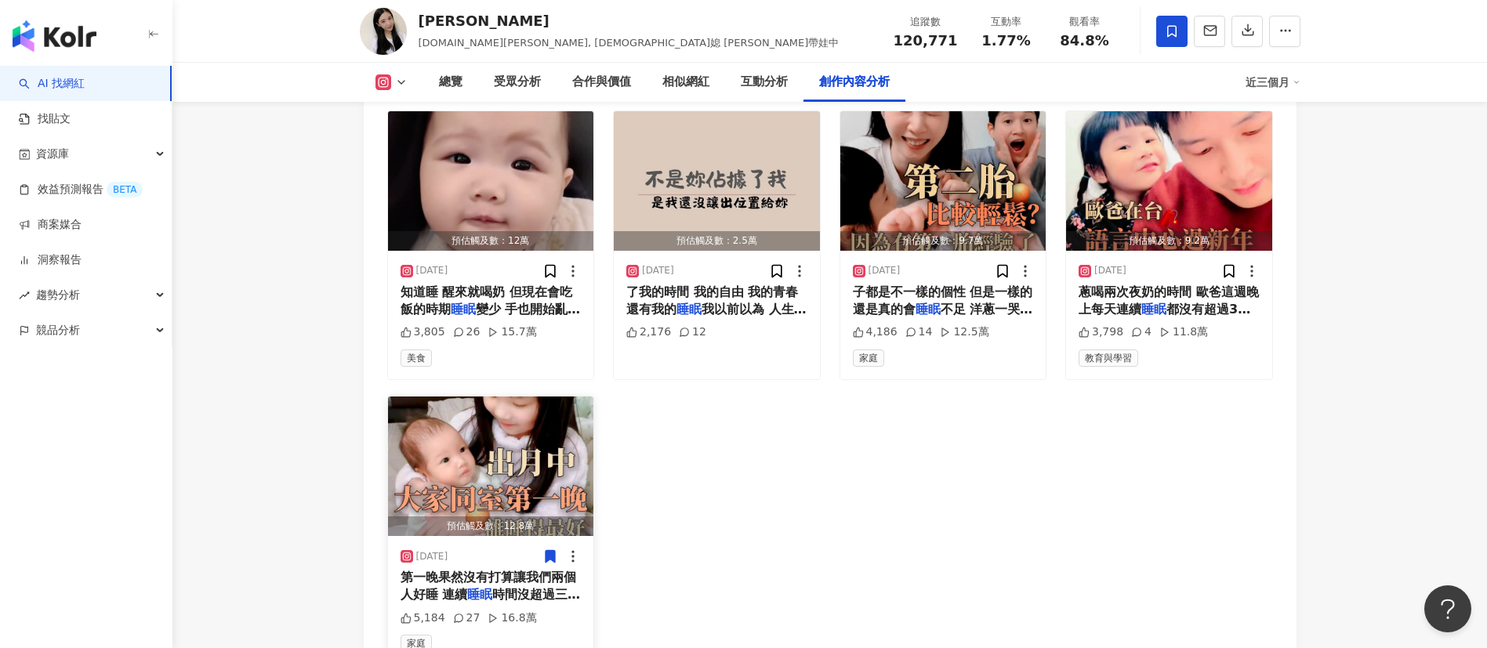
click at [499, 431] on span "第一晚果然沒有打算讓我們兩個人好睡 連續" at bounding box center [489, 586] width 176 height 32
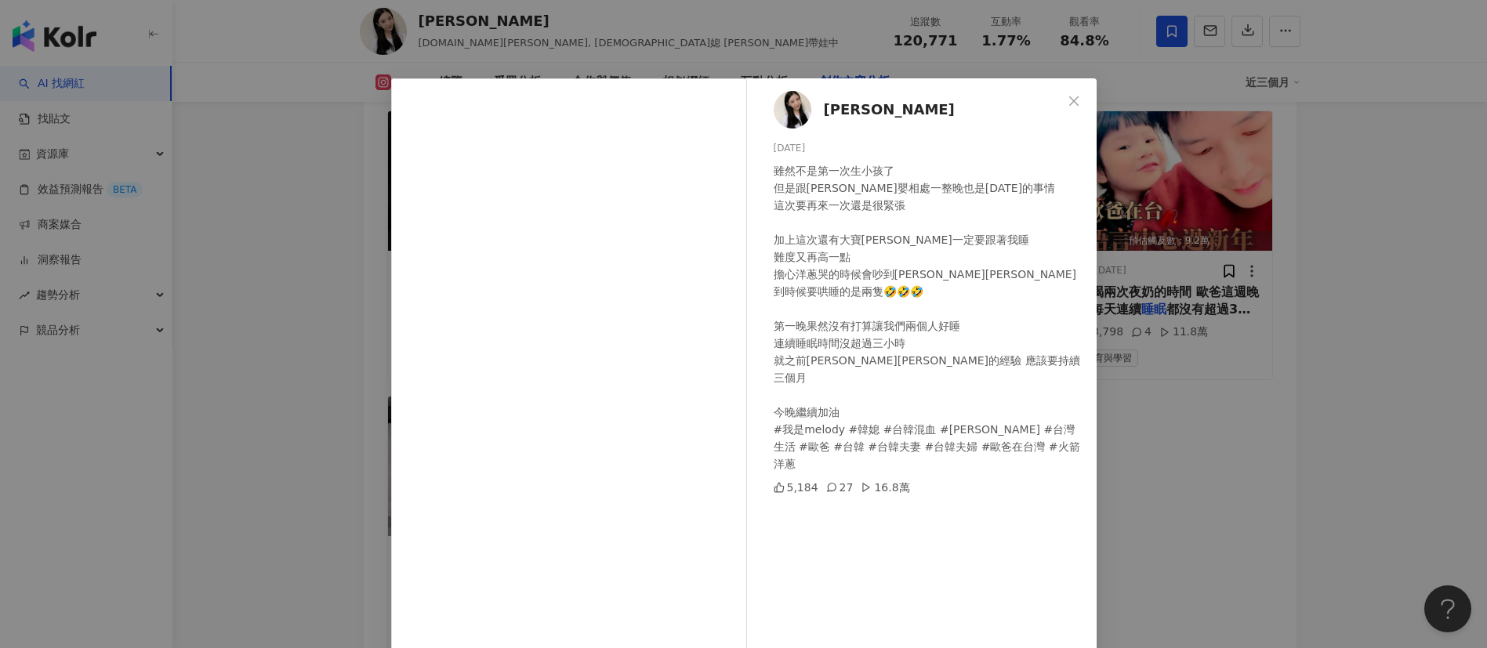
scroll to position [55, 0]
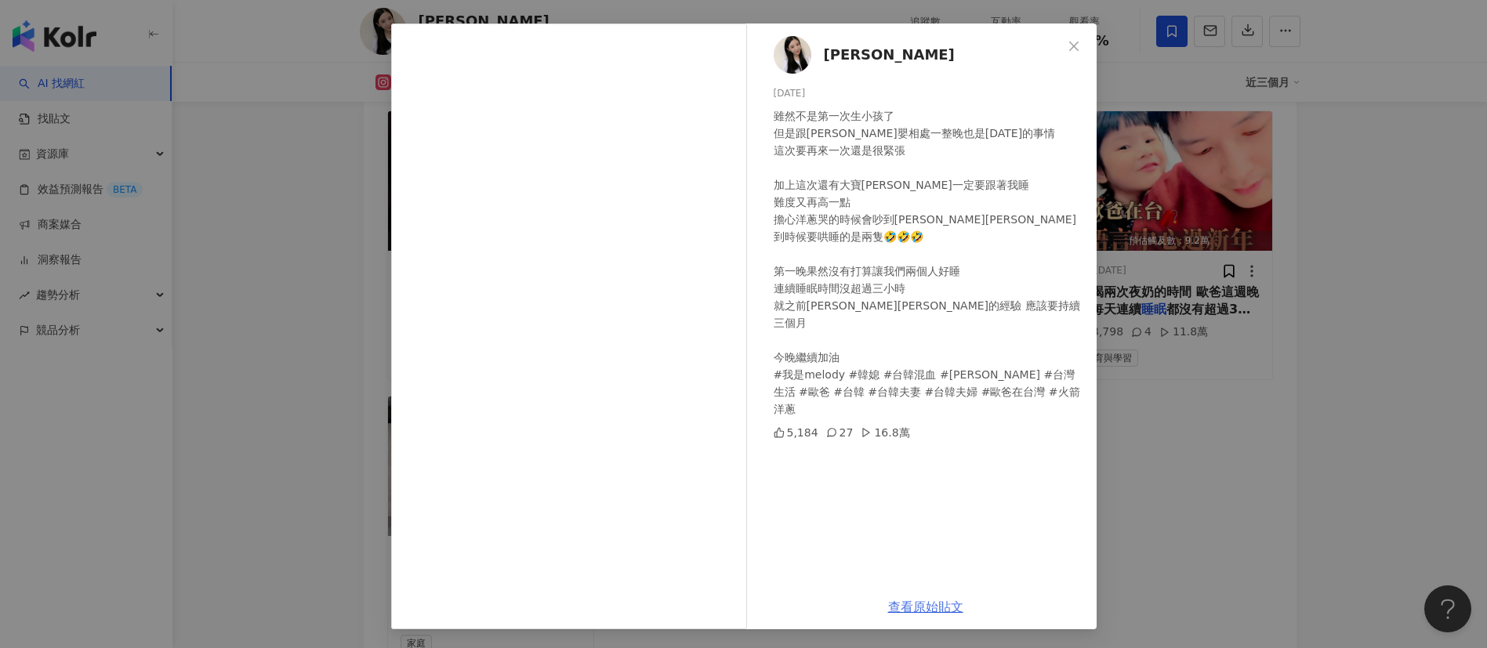
click at [912, 431] on link "查看原始貼文" at bounding box center [925, 607] width 75 height 15
click at [299, 349] on div "[PERSON_NAME] [DATE] 雖然不是第一次生小孩了 但是跟[PERSON_NAME]嬰相處一整晚也是[DATE]的事情 這次要再來一次還是很緊張…" at bounding box center [743, 324] width 1487 height 648
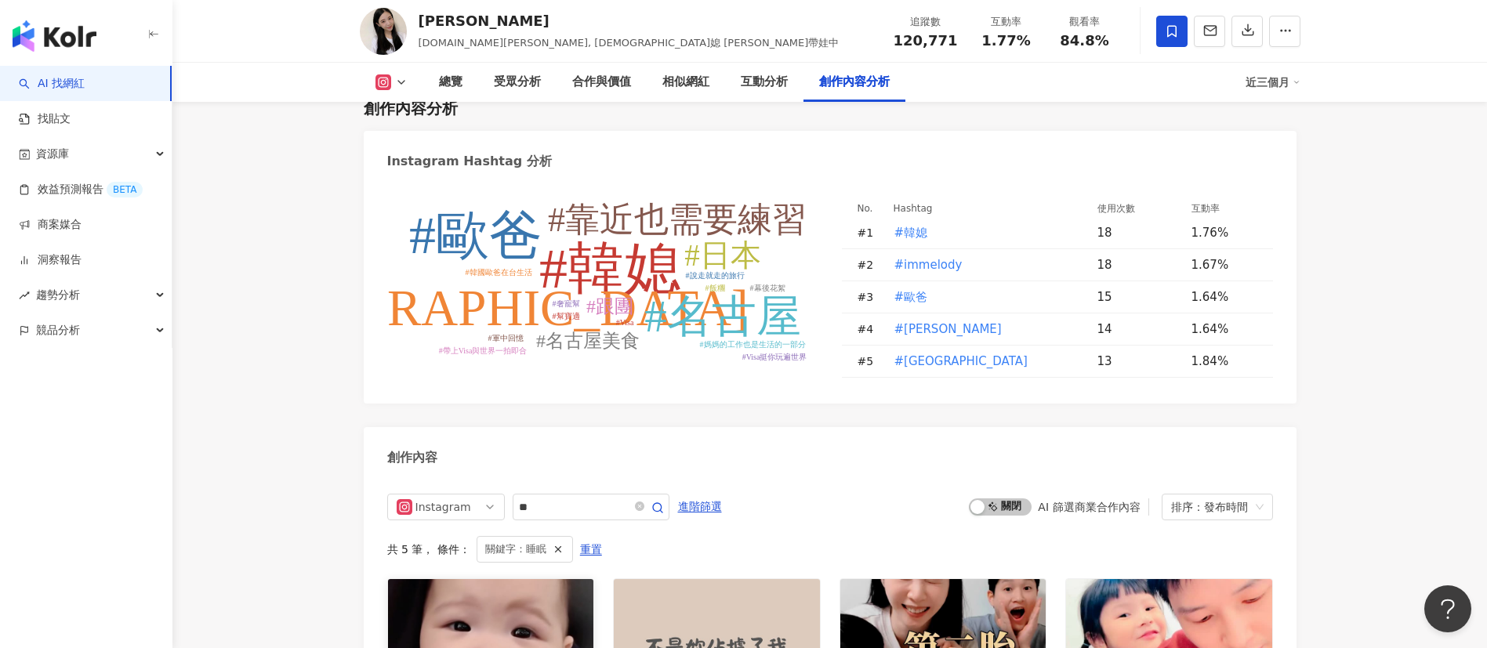
scroll to position [4500, 0]
click at [571, 431] on input "**" at bounding box center [574, 506] width 110 height 19
type input "*"
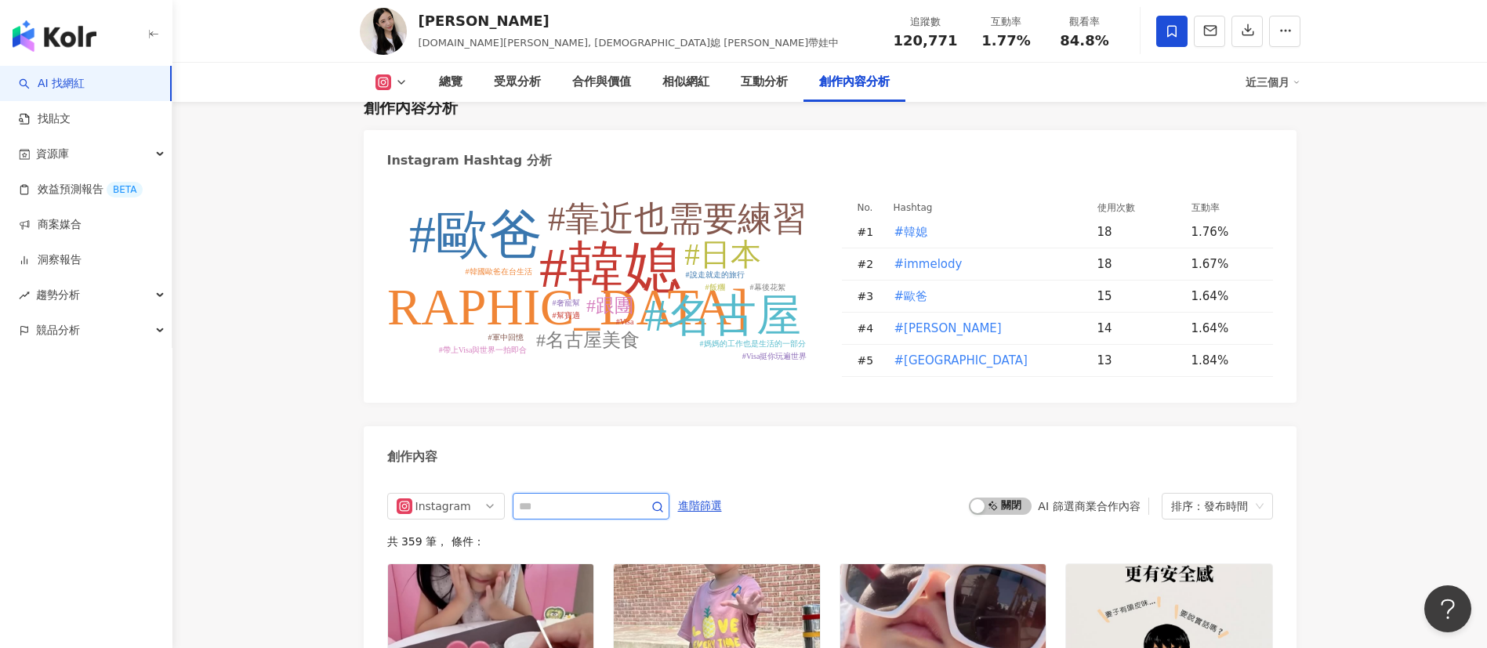
scroll to position [4807, 0]
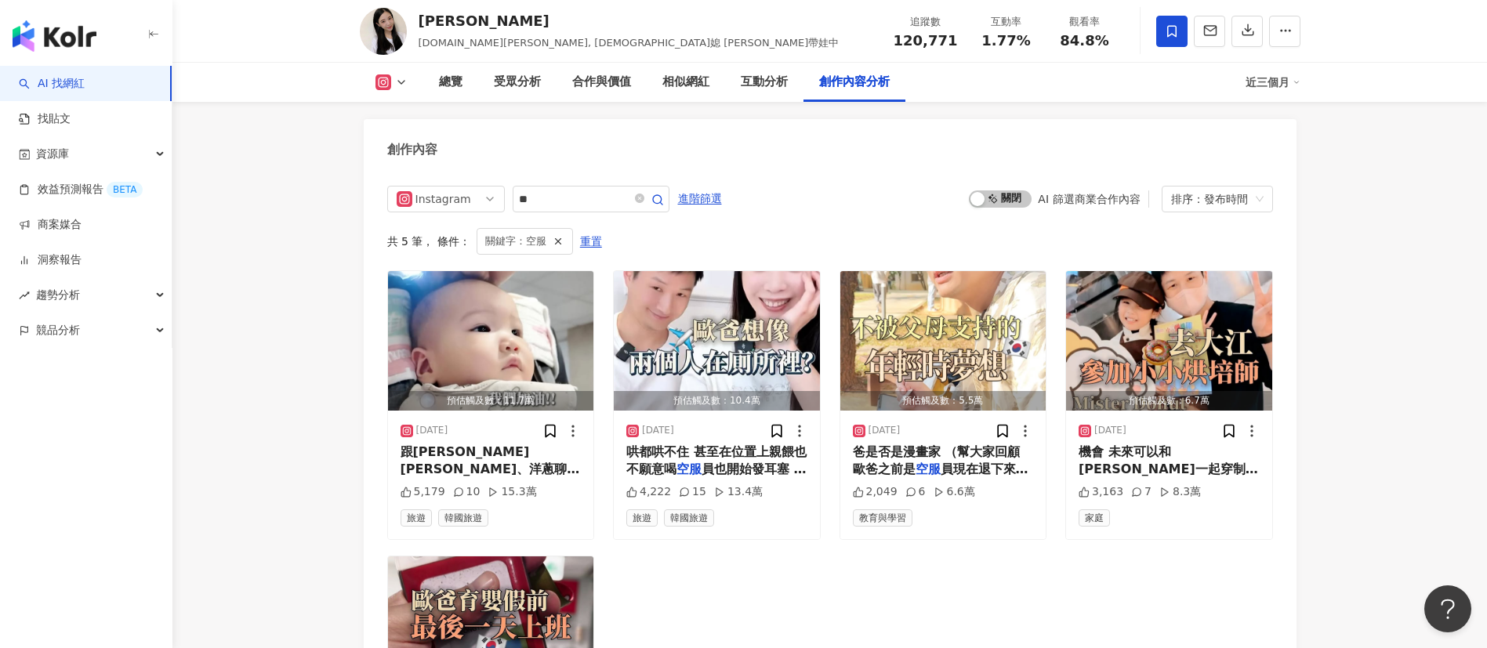
click at [698, 431] on div "預估觸及數：11.7萬 2025/9/9 跟優娜、洋蔥聊個沒完。 聊窗外的雲、聊 空服 員的動作、聊零食包裝的圖案， 連安全 5,179 10 15.3萬 旅…" at bounding box center [830, 548] width 886 height 556
click at [521, 431] on span "員的動作、聊零食包裝的圖案， 連安全" at bounding box center [491, 504] width 180 height 50
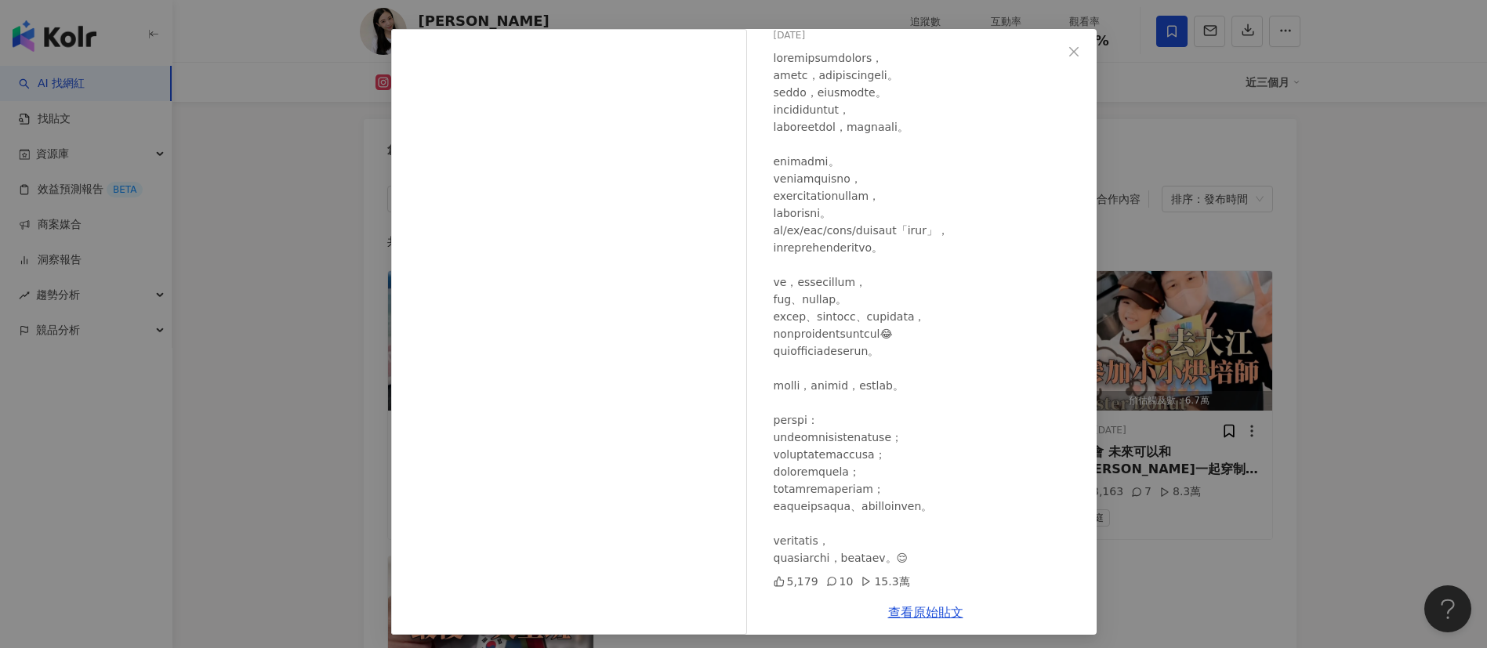
scroll to position [52, 0]
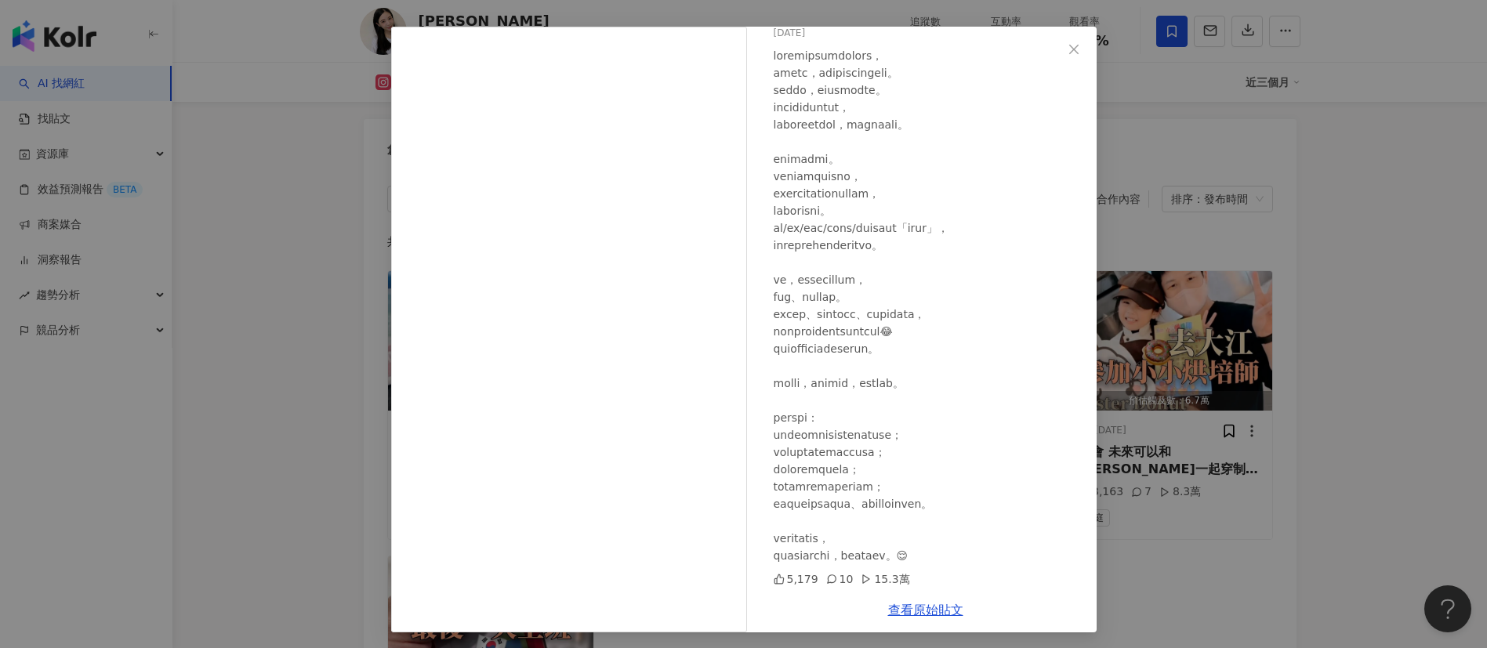
click at [991, 431] on div "Melody Tsai 2025/9/9 5,179 10 15.3萬 查看原始貼文" at bounding box center [743, 324] width 1487 height 648
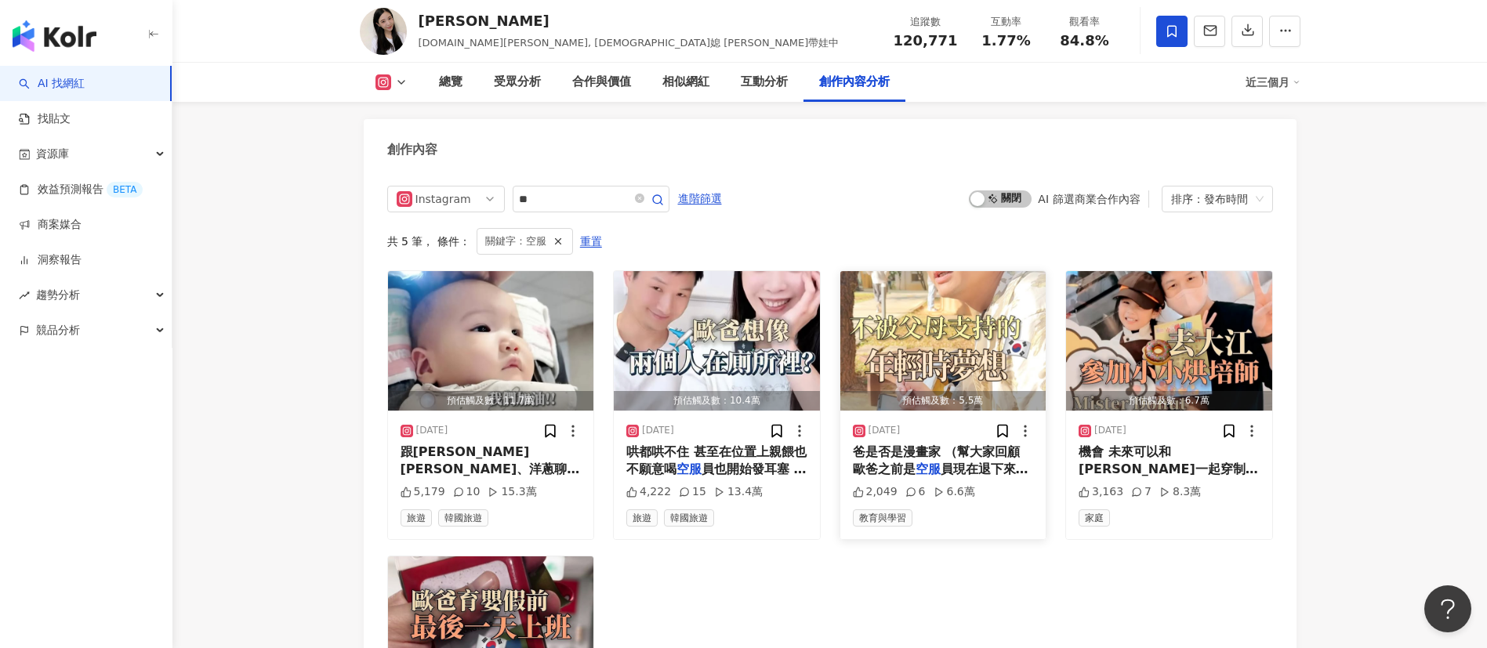
click at [959, 431] on span "員現在退下來當內勤） 老實說這題我" at bounding box center [941, 478] width 176 height 32
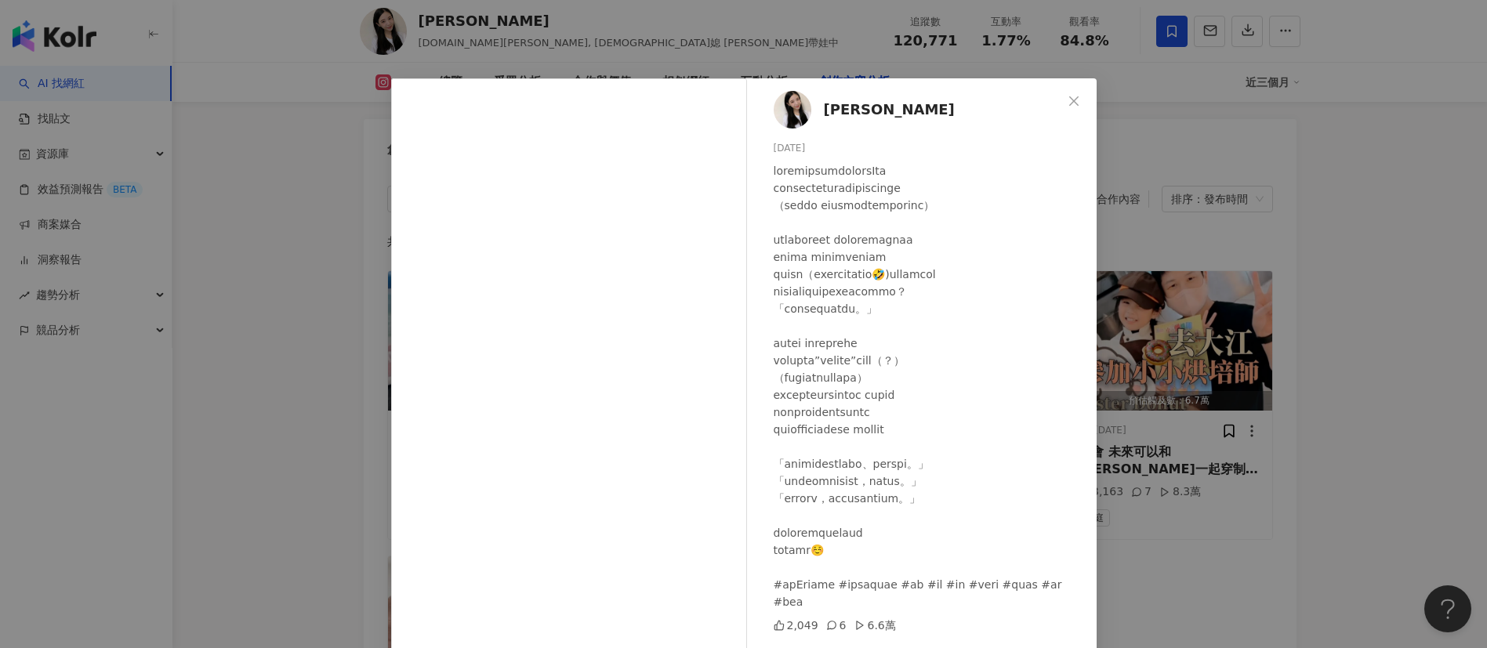
scroll to position [55, 0]
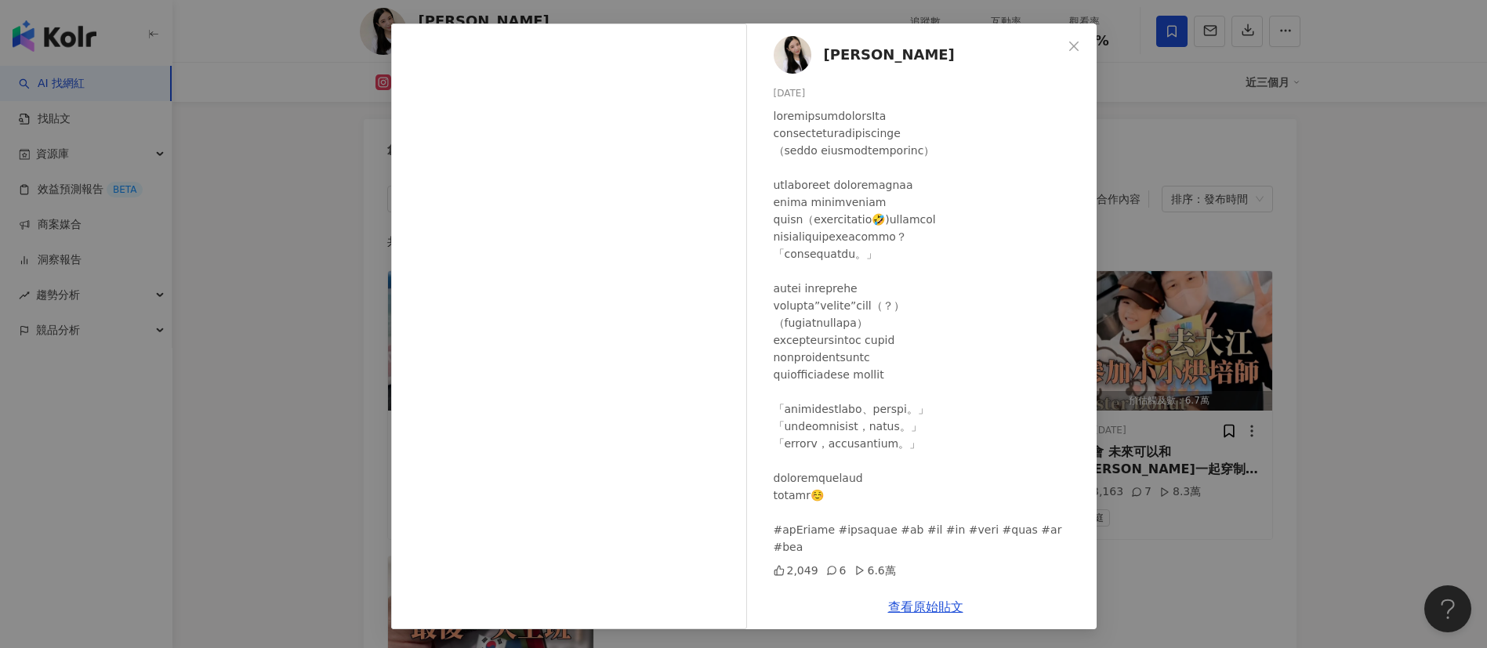
click at [991, 431] on div "Melody Tsai 2025/3/22 2,049 6 6.6萬 查看原始貼文" at bounding box center [743, 324] width 1487 height 648
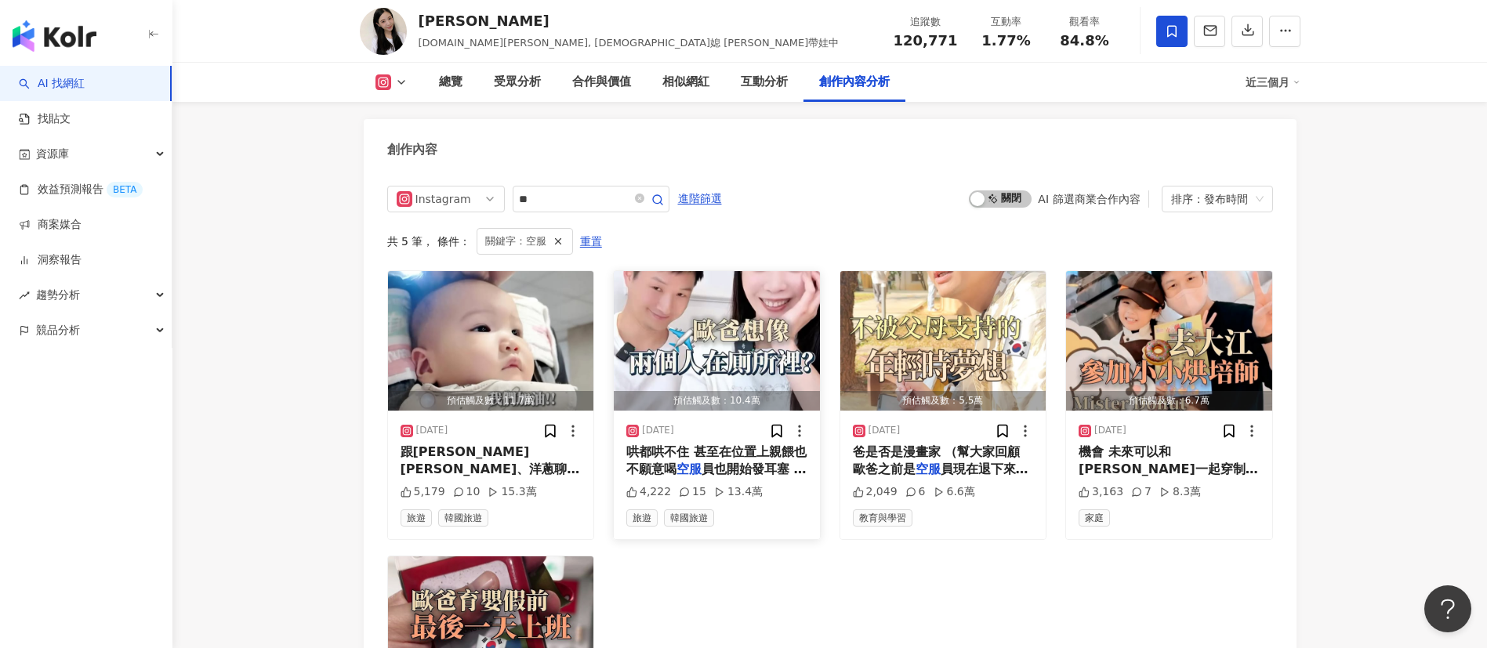
click at [722, 431] on span "員也開始發耳塞 我們就決定衝到飛機尾" at bounding box center [716, 478] width 180 height 32
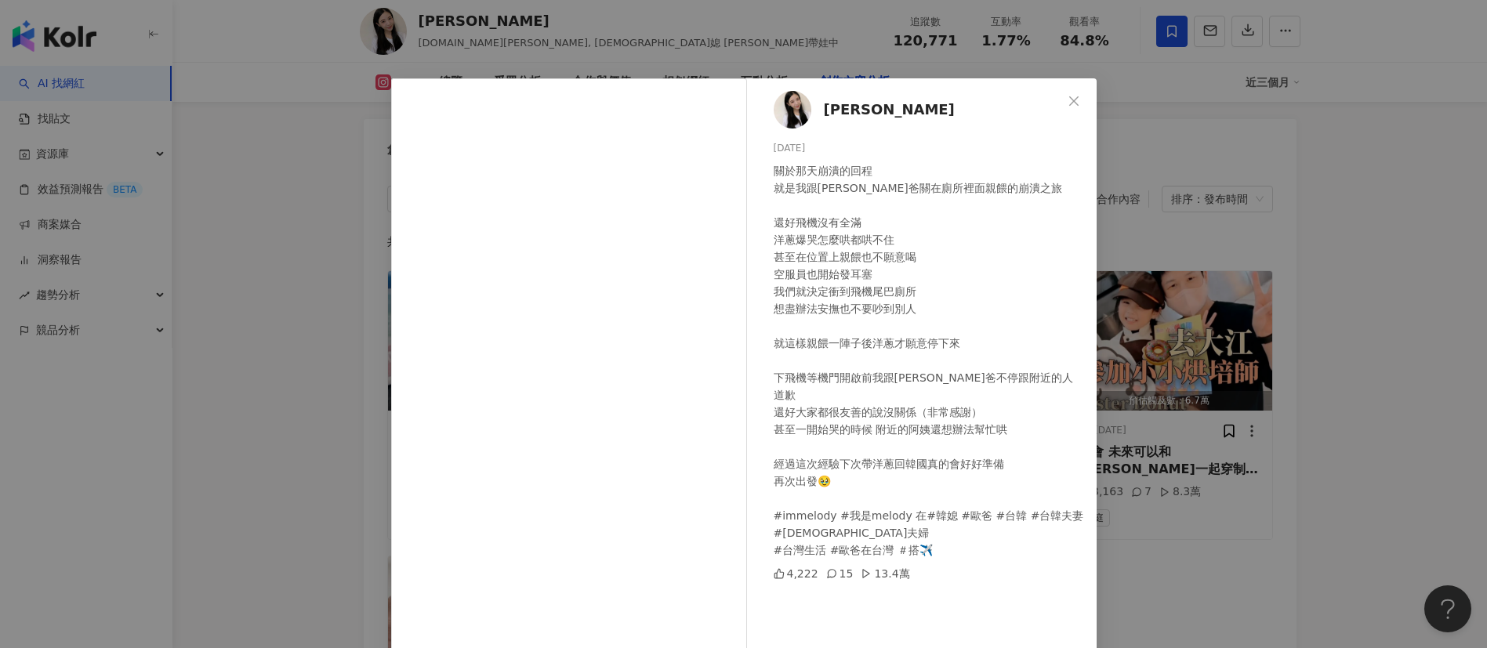
click at [991, 431] on div "Melody Tsai 2025/3/25 關於那天崩潰的回程 就是我跟歐爸關在廁所裡面親餵的崩潰之旅 還好飛機沒有全滿 洋蔥爆哭怎麼哄都哄不住 甚至在位置上…" at bounding box center [743, 324] width 1487 height 648
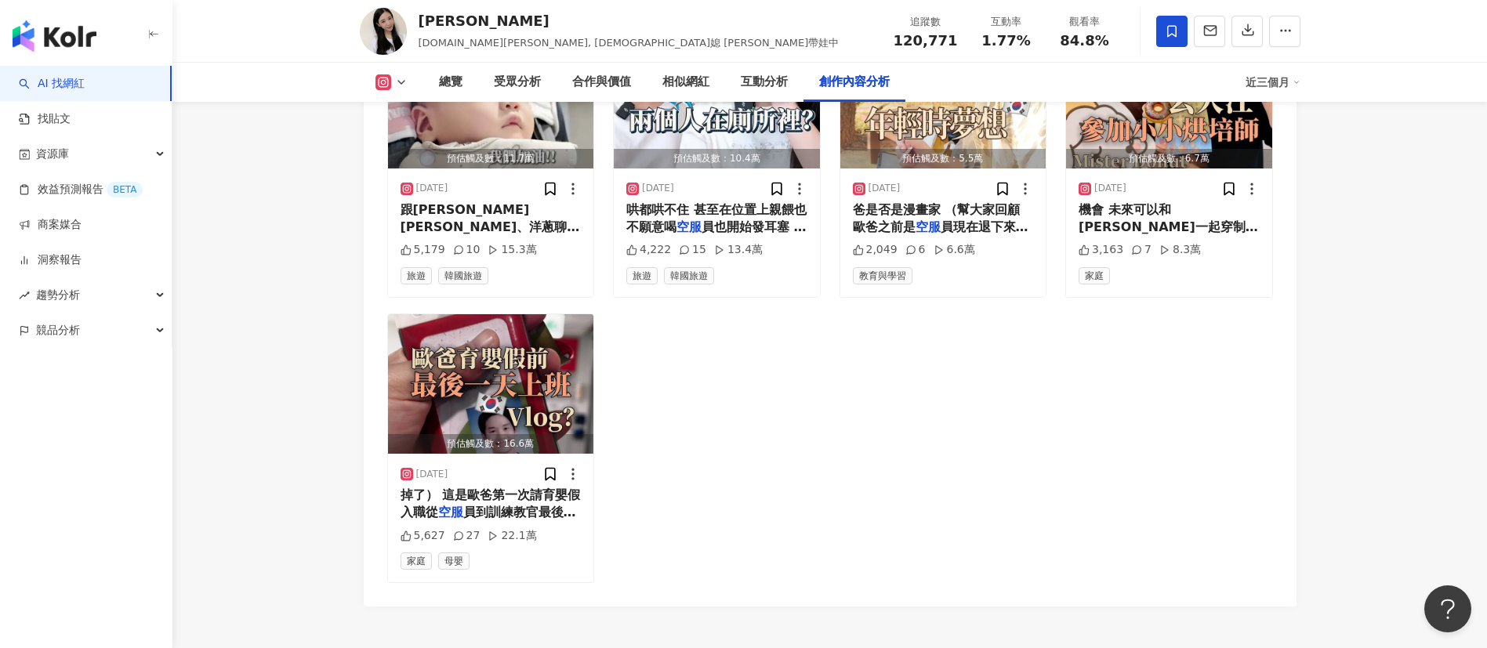
scroll to position [5053, 0]
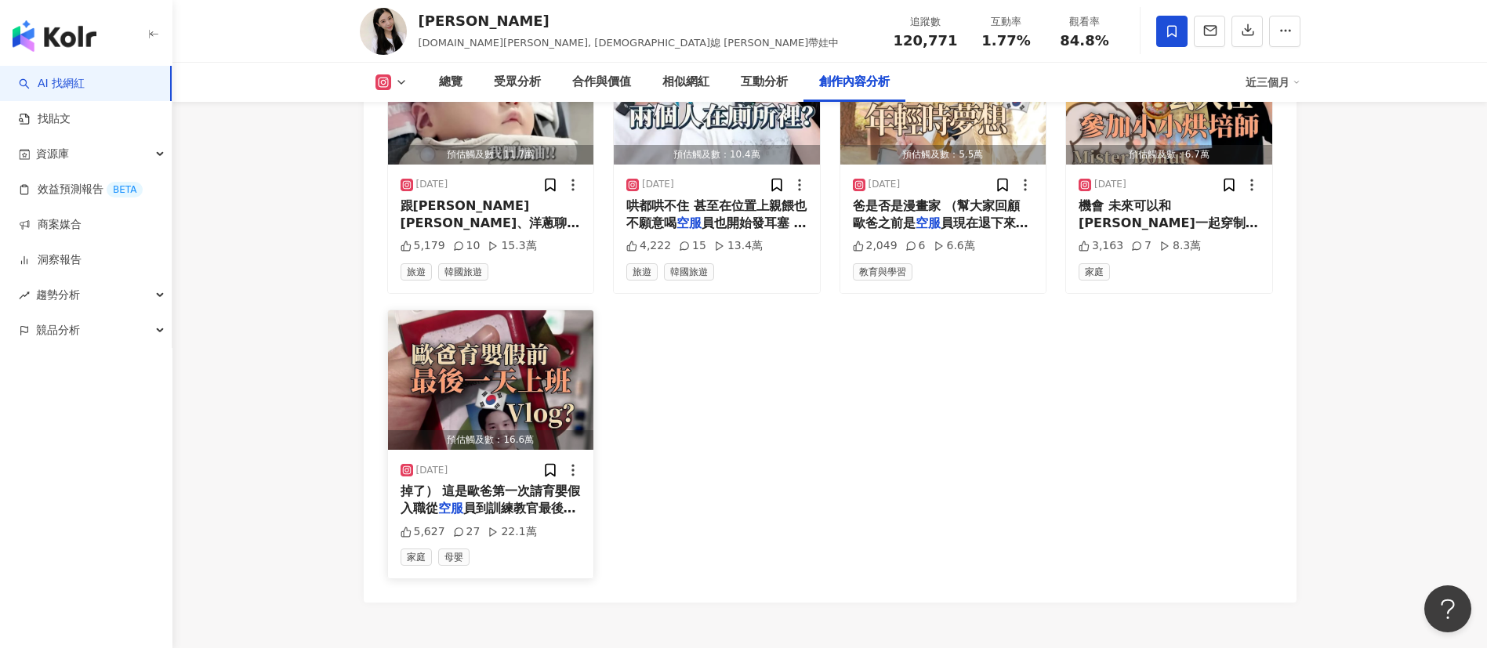
click at [478, 431] on span "員到訓練教官最後到機場地勤 將近10" at bounding box center [489, 517] width 176 height 32
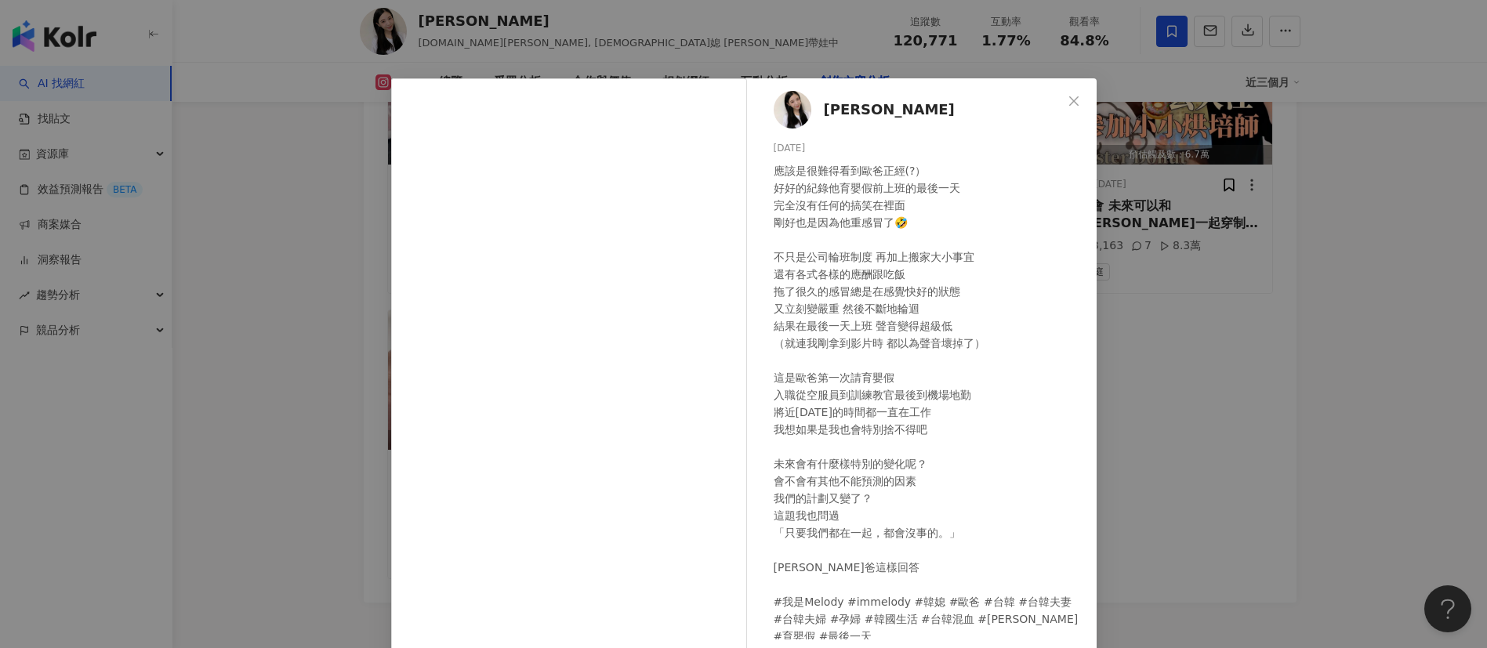
click at [853, 431] on div "應該是很難得看到歐爸正經(?） 好好的紀錄他育嬰假前上班的最後一天 完全沒有任何的搞笑在裡面 剛好也是因為他重感冒了🤣 不只是公司輪班制度 再加上搬家大小事宜…" at bounding box center [929, 403] width 310 height 483
click at [869, 431] on div "應該是很難得看到歐爸正經(?） 好好的紀錄他育嬰假前上班的最後一天 完全沒有任何的搞笑在裡面 剛好也是因為他重感冒了🤣 不只是公司輪班制度 再加上搬家大小事宜…" at bounding box center [929, 403] width 310 height 483
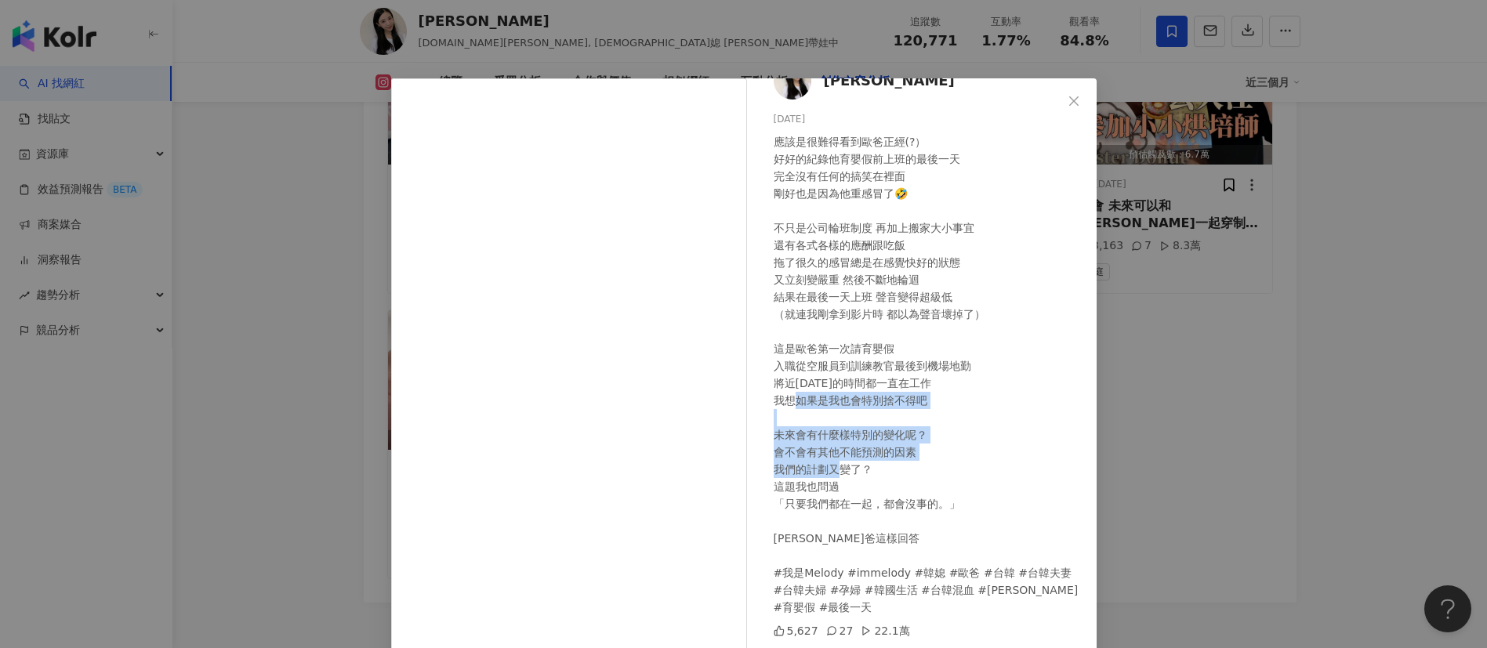
drag, startPoint x: 824, startPoint y: 393, endPoint x: 902, endPoint y: 473, distance: 112.0
click at [902, 431] on div "應該是很難得看到歐爸正經(?） 好好的紀錄他育嬰假前上班的最後一天 完全沒有任何的搞笑在裡面 剛好也是因為他重感冒了🤣 不只是公司輪班制度 再加上搬家大小事宜…" at bounding box center [929, 374] width 310 height 483
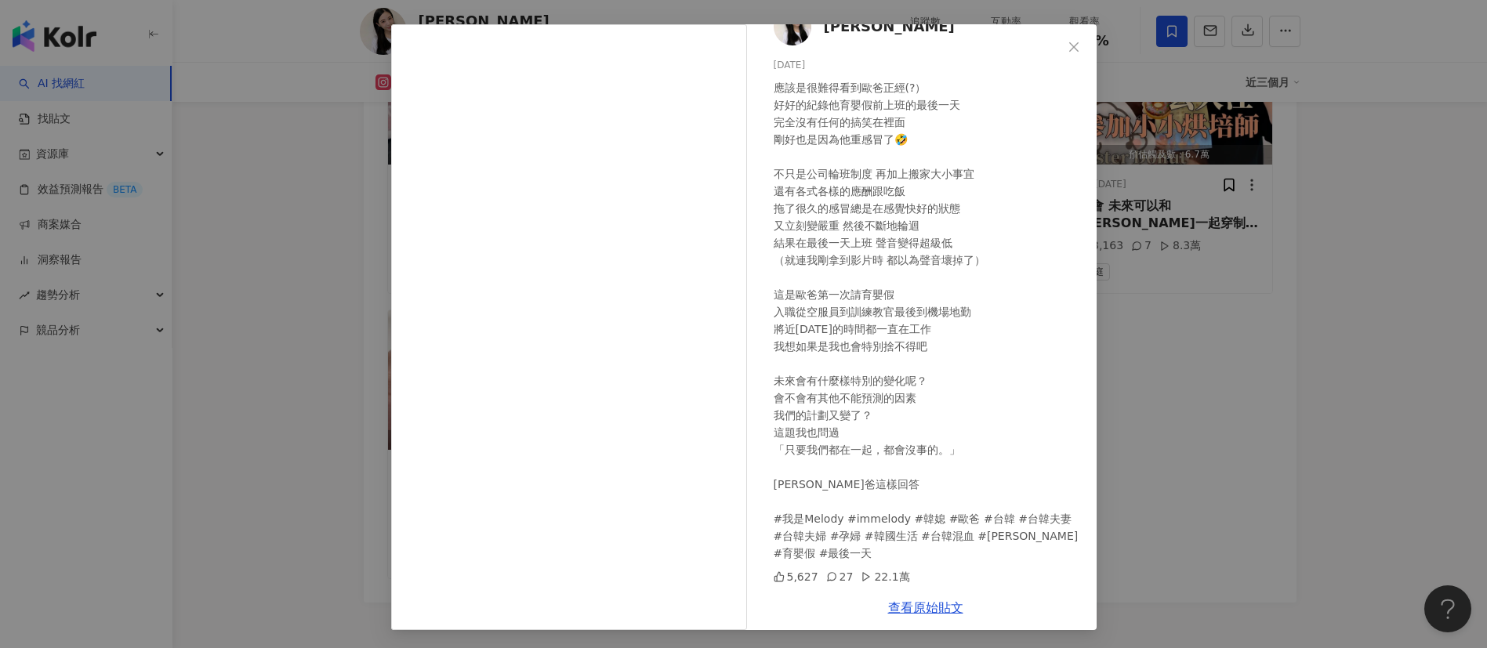
scroll to position [55, 0]
click at [991, 431] on div "Melody Tsai 2024/10/18 應該是很難得看到歐爸正經(?） 好好的紀錄他育嬰假前上班的最後一天 完全沒有任何的搞笑在裡面 剛好也是因為他重感…" at bounding box center [743, 324] width 1487 height 648
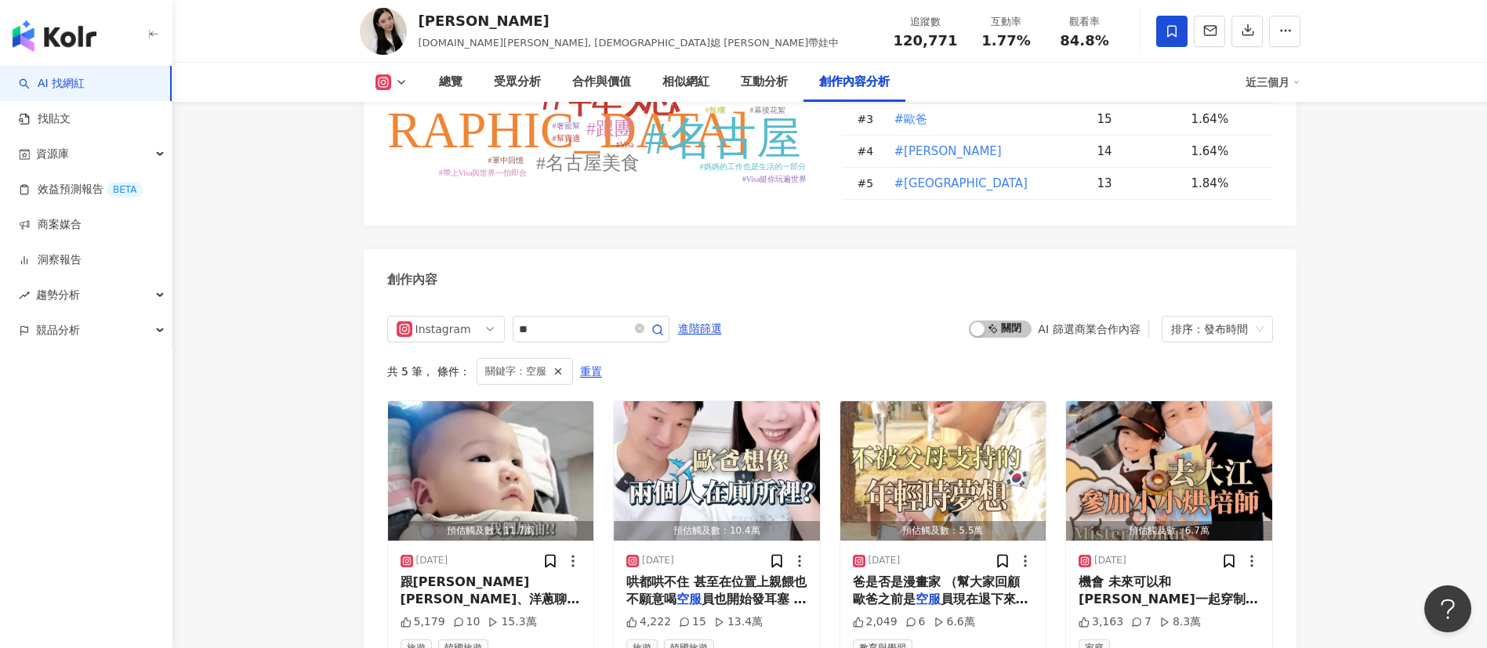
scroll to position [4678, 0]
click at [555, 319] on input "**" at bounding box center [574, 328] width 110 height 19
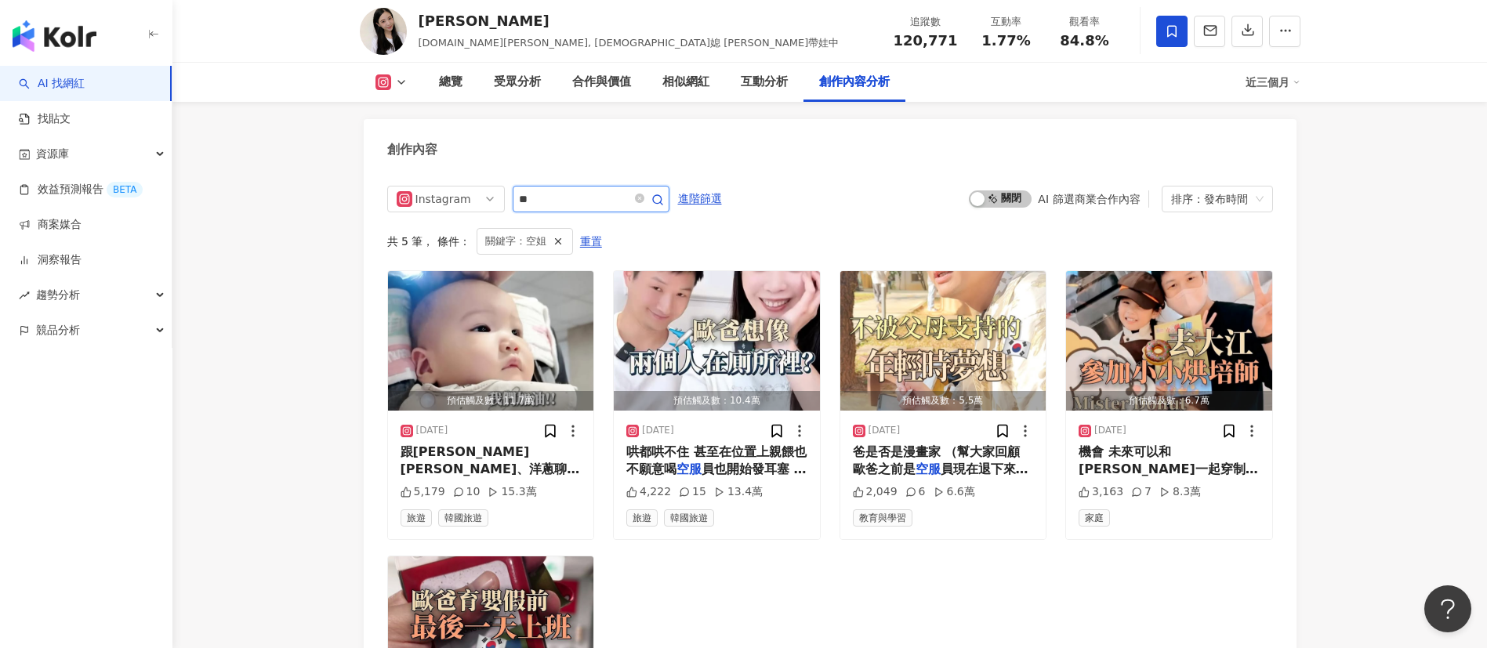
scroll to position [4719, 0]
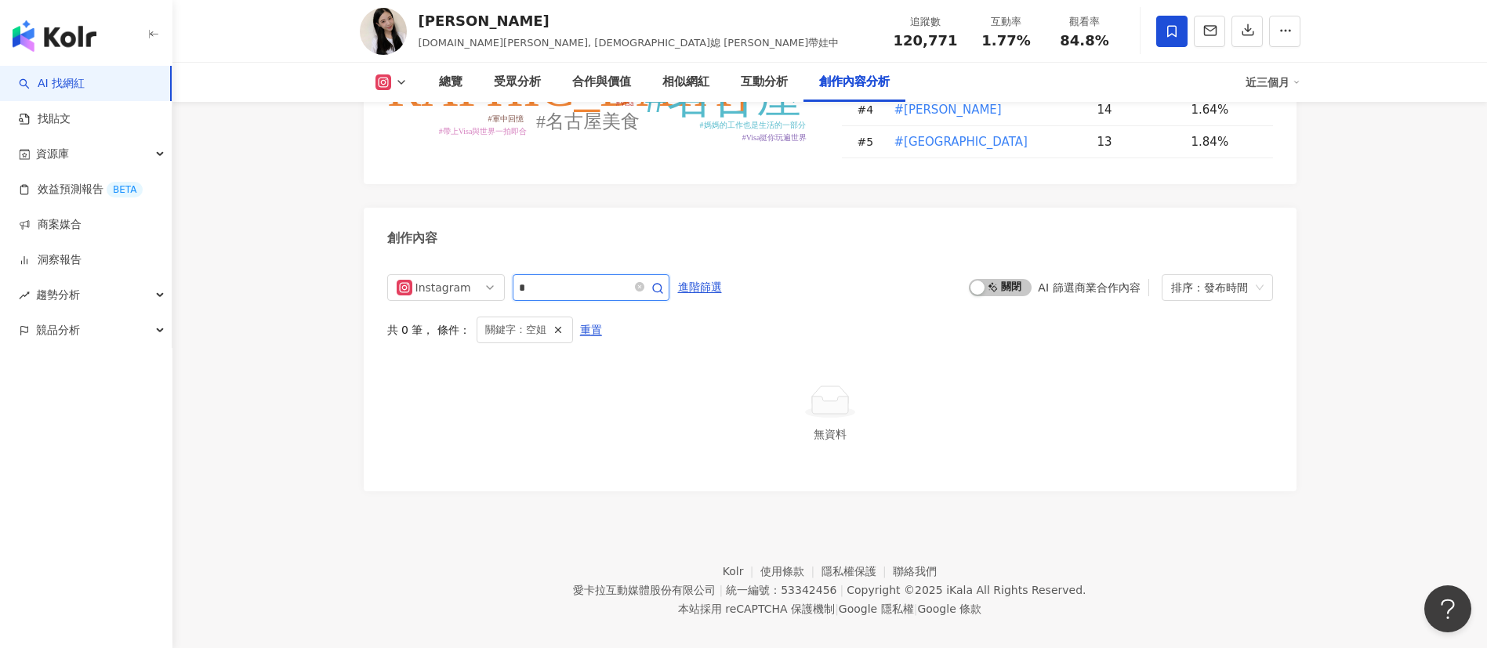
type input "*"
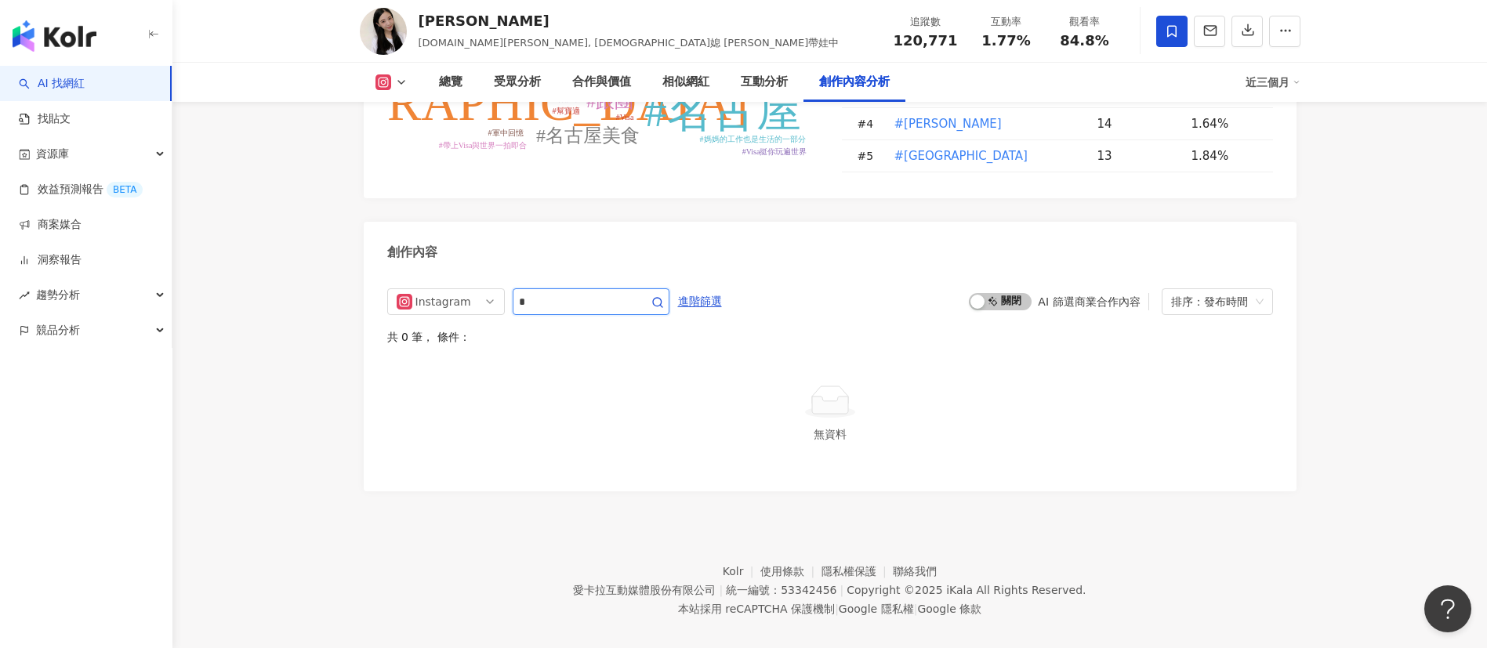
scroll to position [4807, 0]
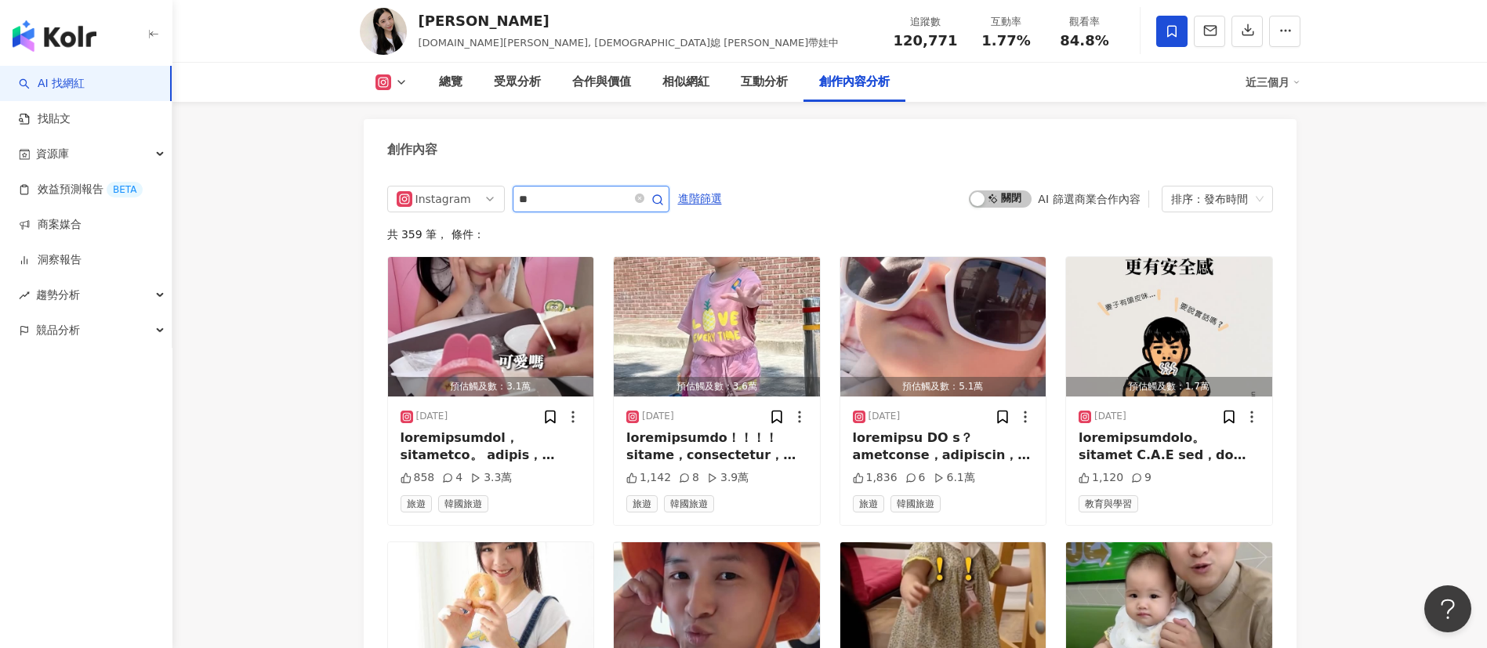
type input "**"
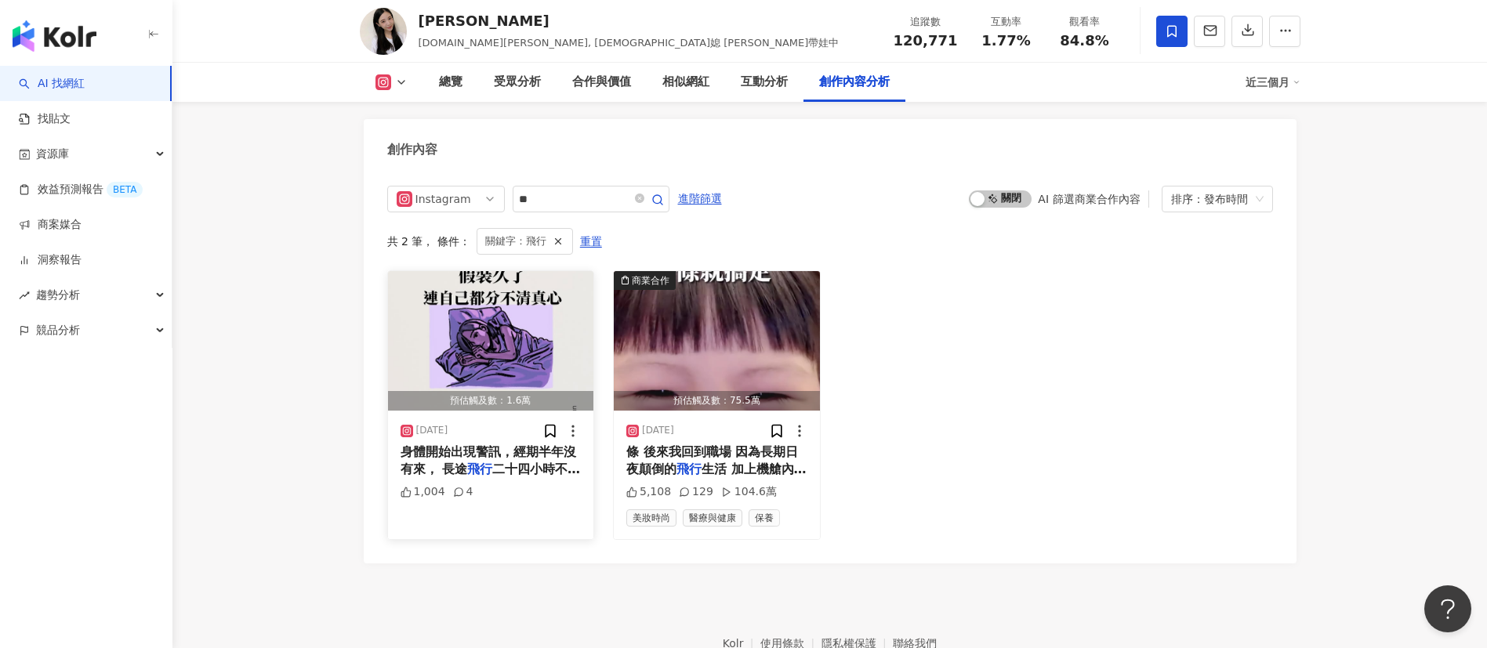
click at [505, 431] on div "2025/8/21 身體開始出現警訊，經期半年沒有來， 長途 飛行 二十四小時不睡卻依舊清醒亢奮。 那不 1,004 4" at bounding box center [491, 475] width 206 height 129
click at [485, 431] on mark "飛行" at bounding box center [479, 469] width 25 height 15
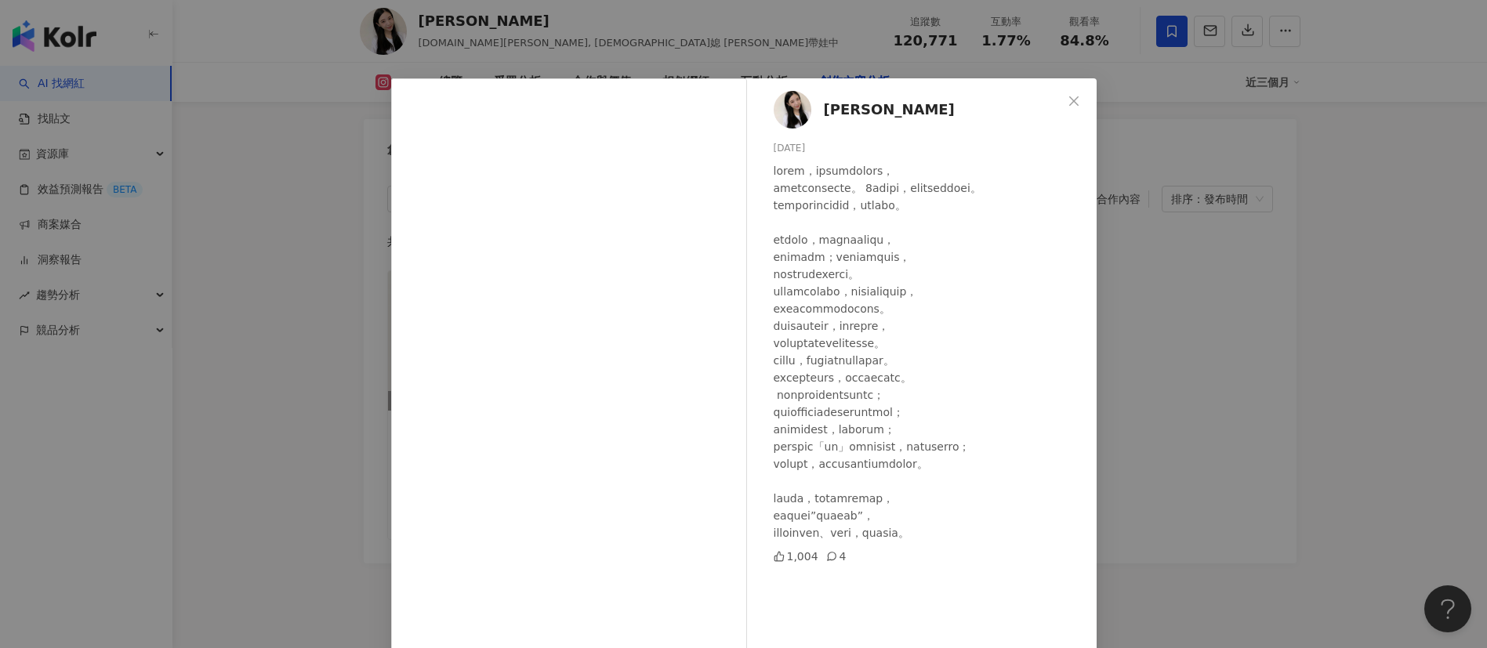
scroll to position [55, 0]
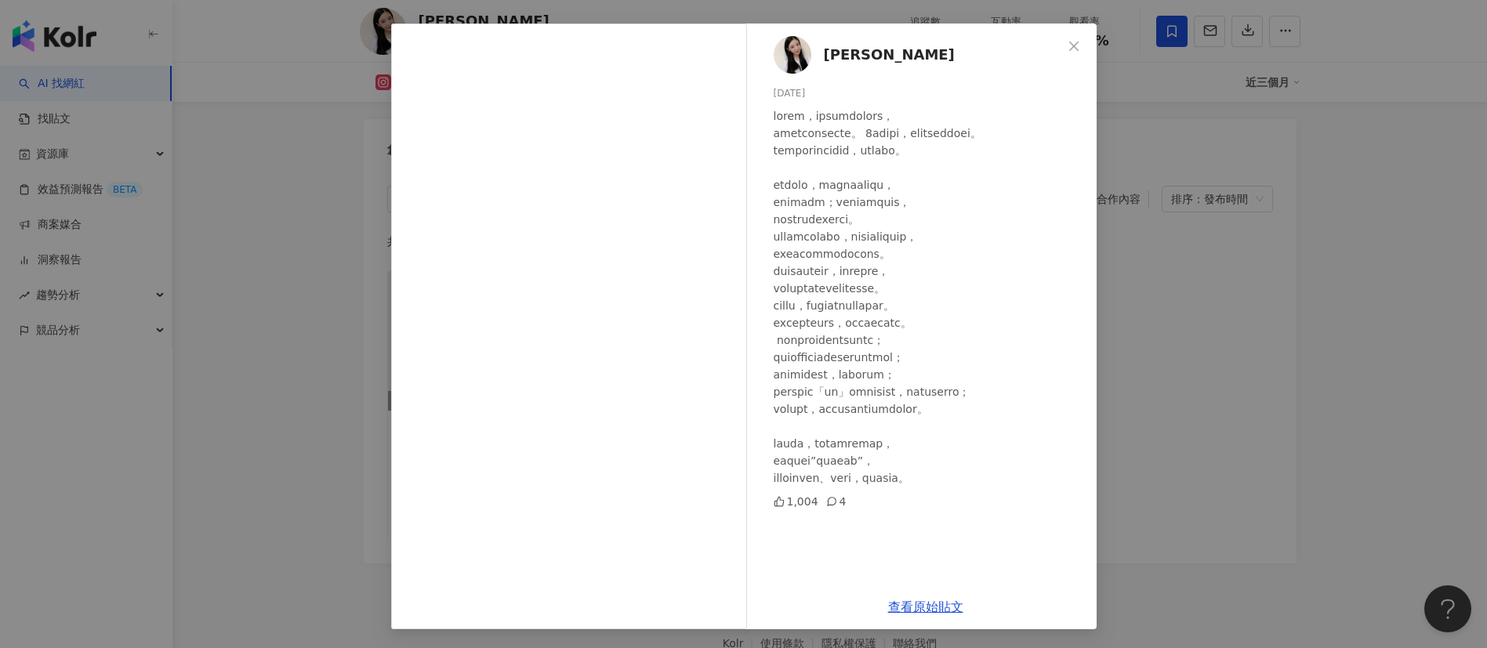
click at [865, 340] on div at bounding box center [929, 296] width 310 height 379
click at [991, 431] on div "Melody Tsai 2025/8/21 1,004 4 查看原始貼文" at bounding box center [743, 324] width 1487 height 648
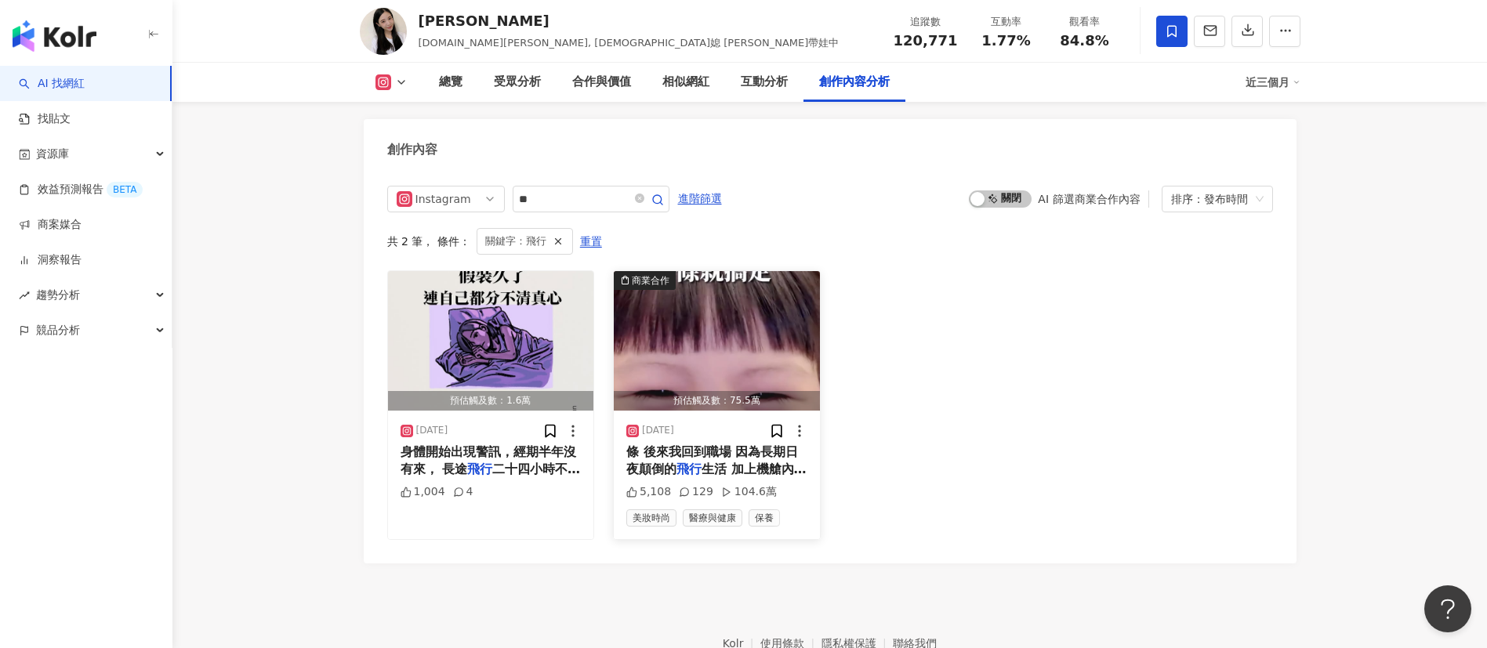
click at [711, 431] on span "生活 加上機艙內超乾燥 皮膚敏感又癢" at bounding box center [716, 478] width 180 height 32
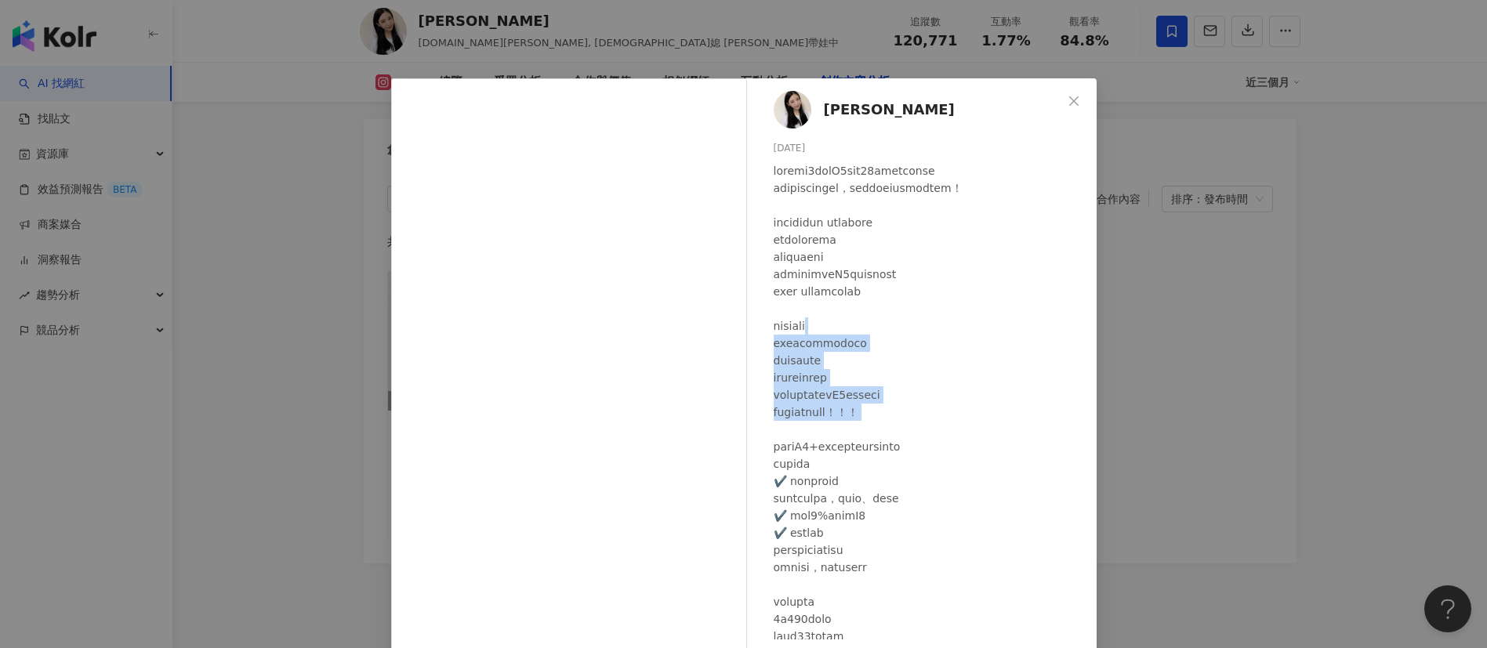
drag, startPoint x: 844, startPoint y: 339, endPoint x: 898, endPoint y: 448, distance: 120.6
click at [898, 431] on div at bounding box center [929, 507] width 310 height 690
drag, startPoint x: 798, startPoint y: 353, endPoint x: 920, endPoint y: 450, distance: 156.2
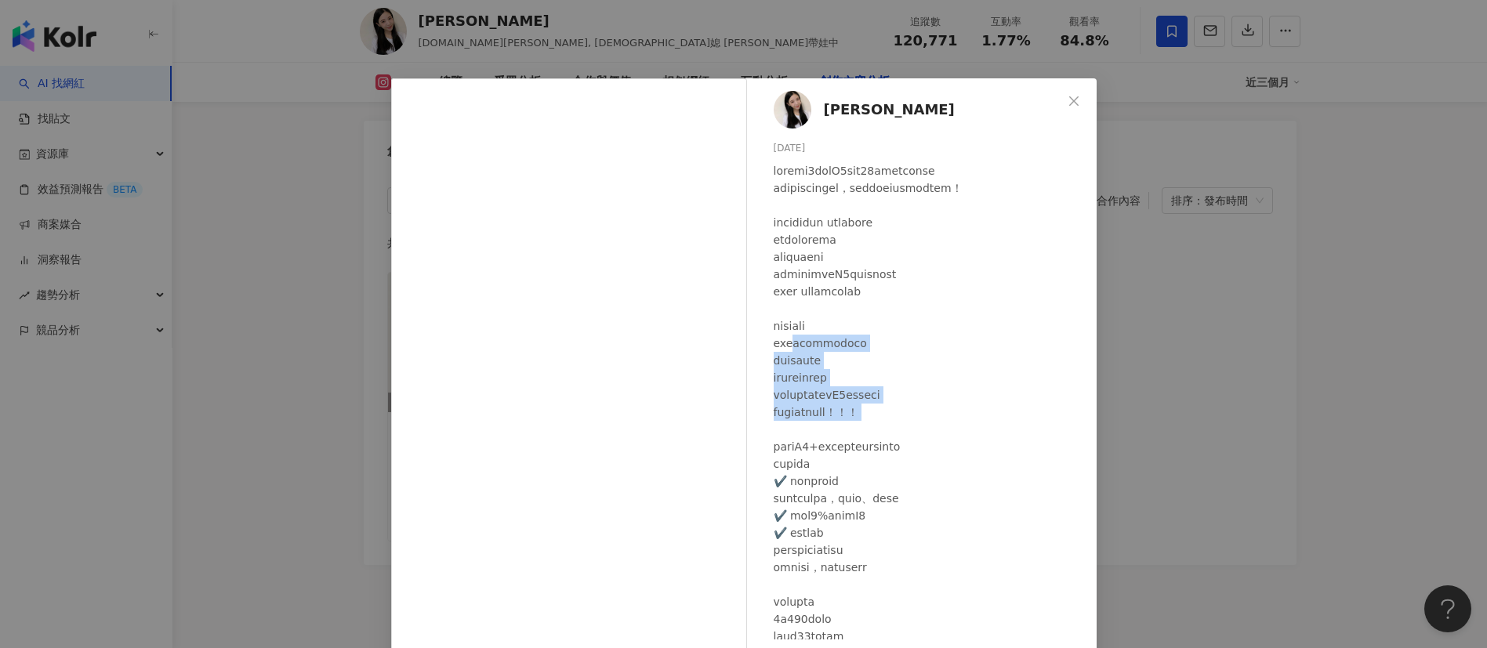
click at [920, 431] on div at bounding box center [929, 507] width 310 height 690
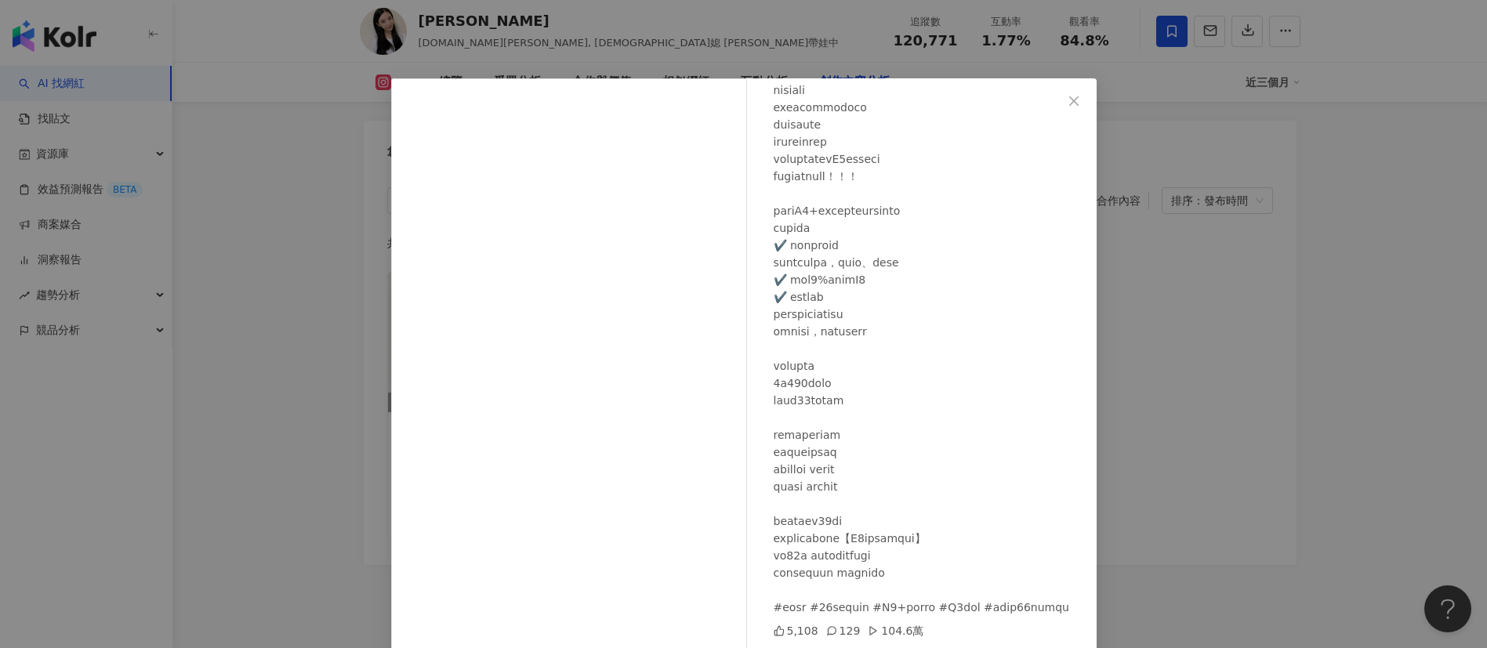
scroll to position [55, 0]
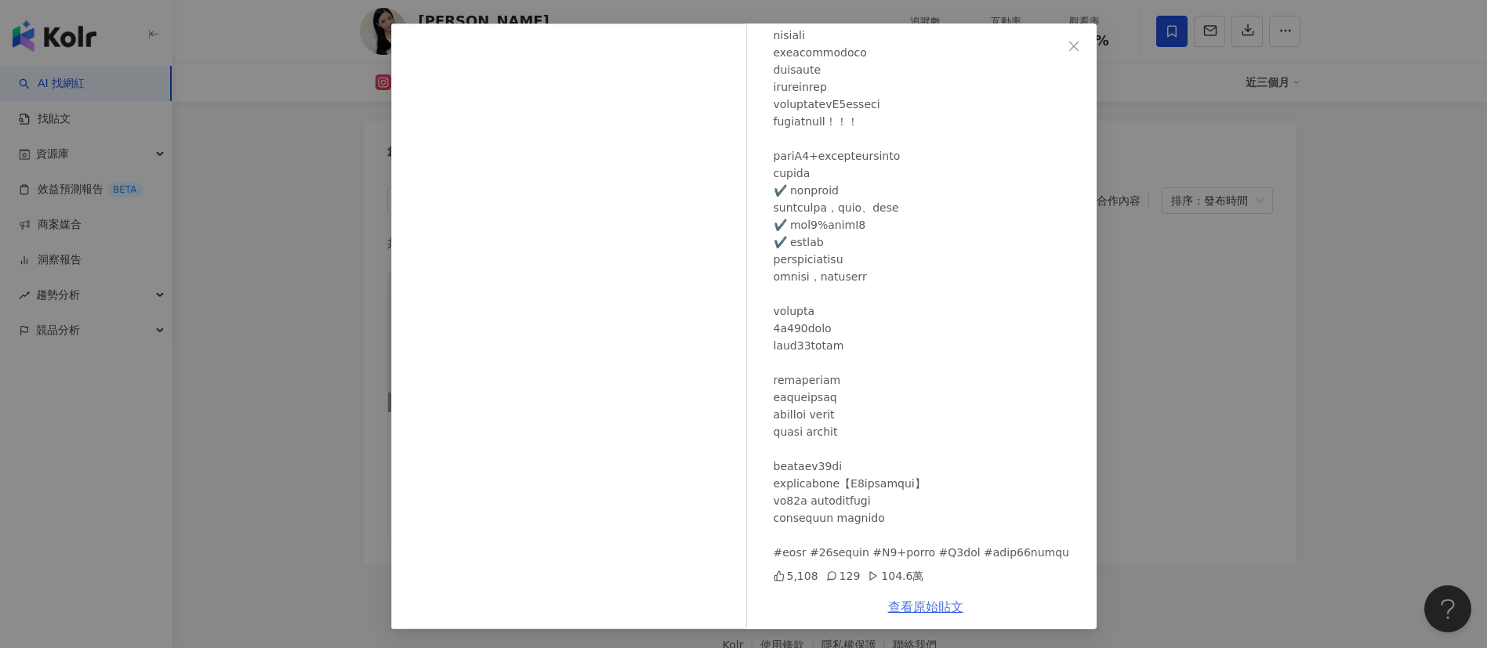
click at [911, 431] on link "查看原始貼文" at bounding box center [925, 607] width 75 height 15
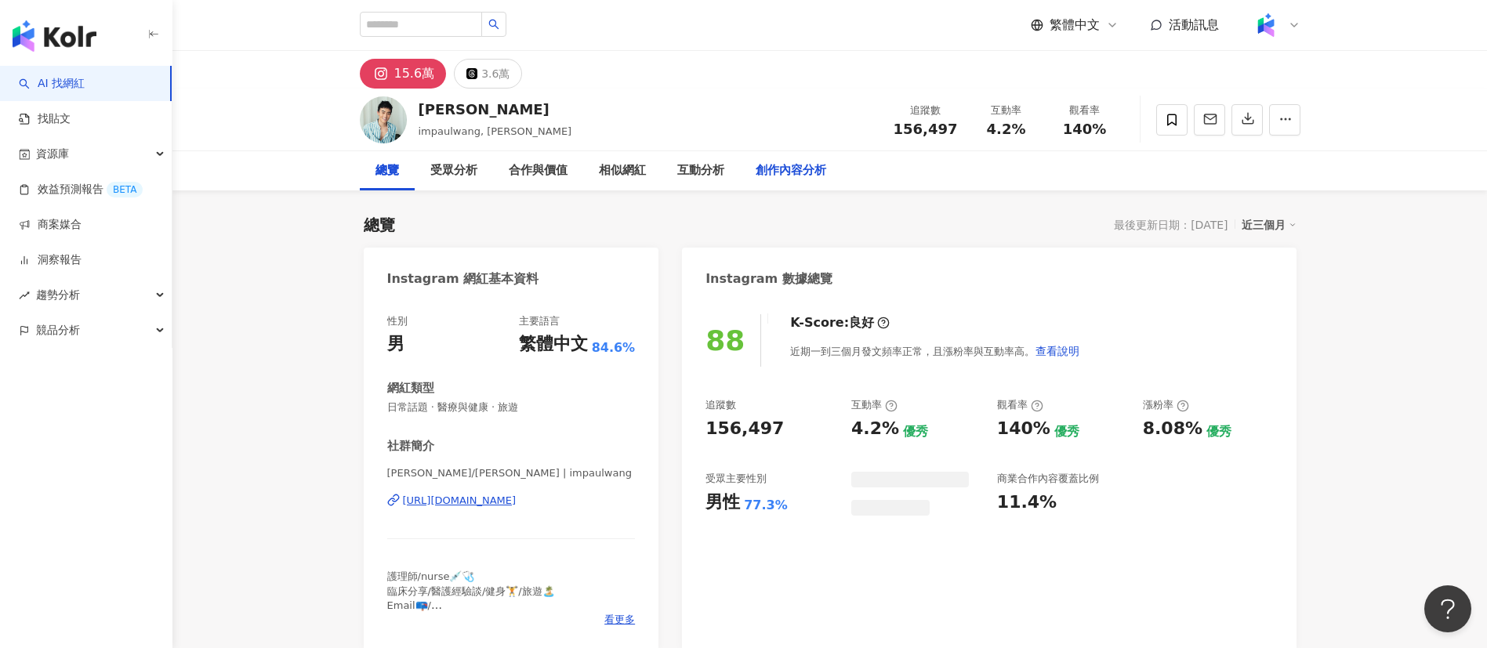
click at [754, 170] on div "創作內容分析" at bounding box center [791, 170] width 102 height 39
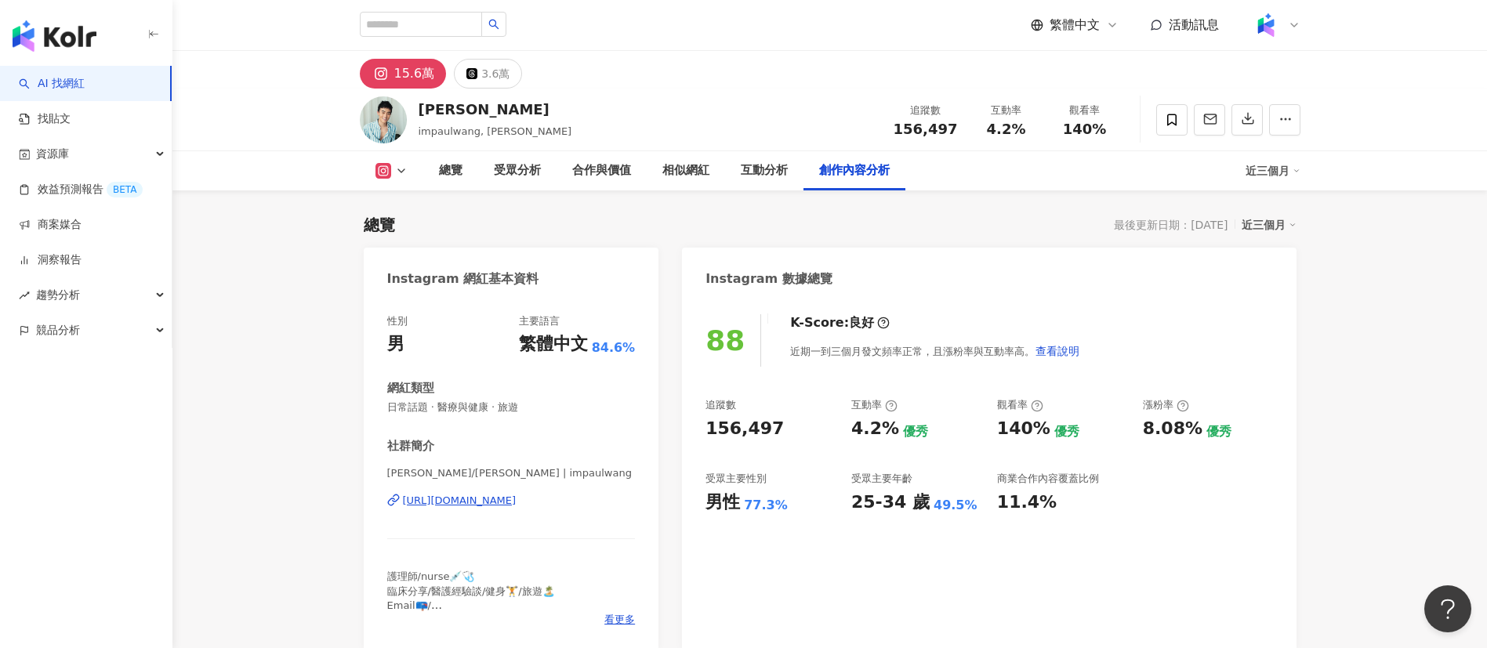
scroll to position [4458, 0]
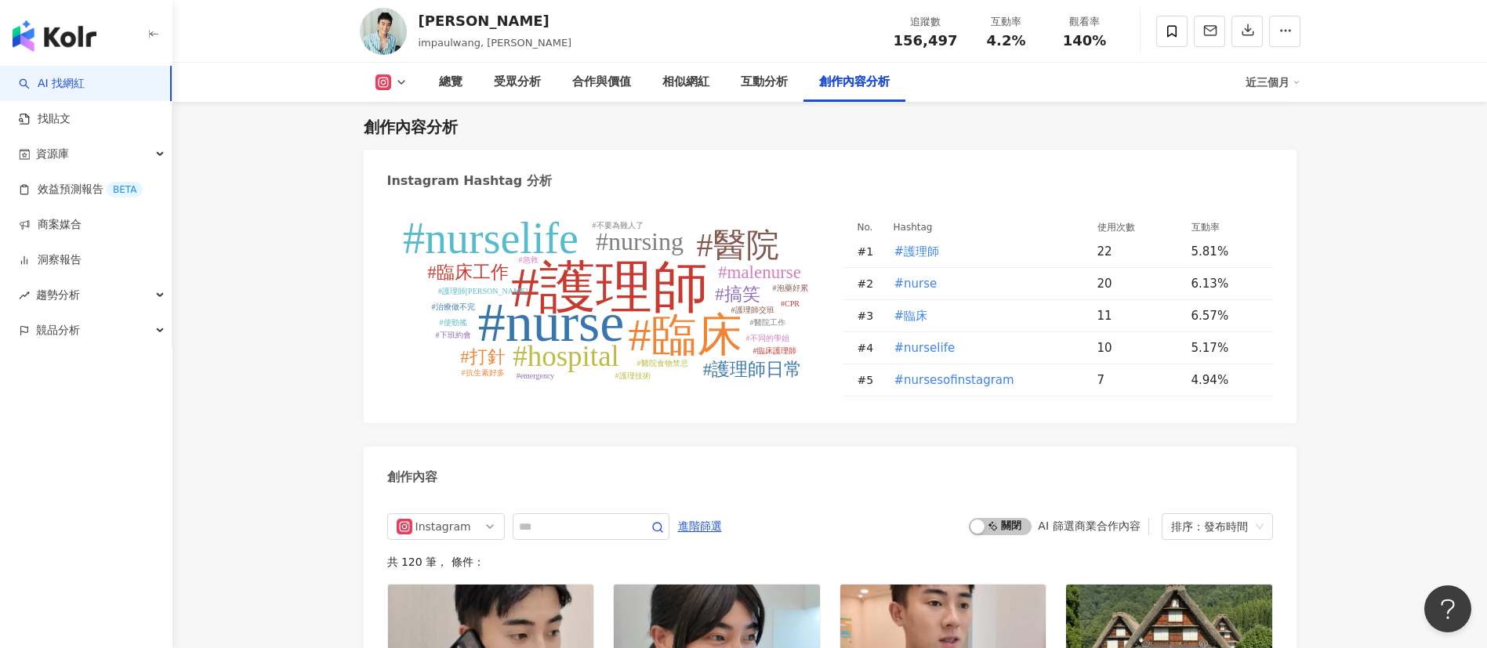
drag, startPoint x: 754, startPoint y: 170, endPoint x: 582, endPoint y: 487, distance: 360.3
click at [582, 431] on div "創作內容" at bounding box center [830, 472] width 933 height 51
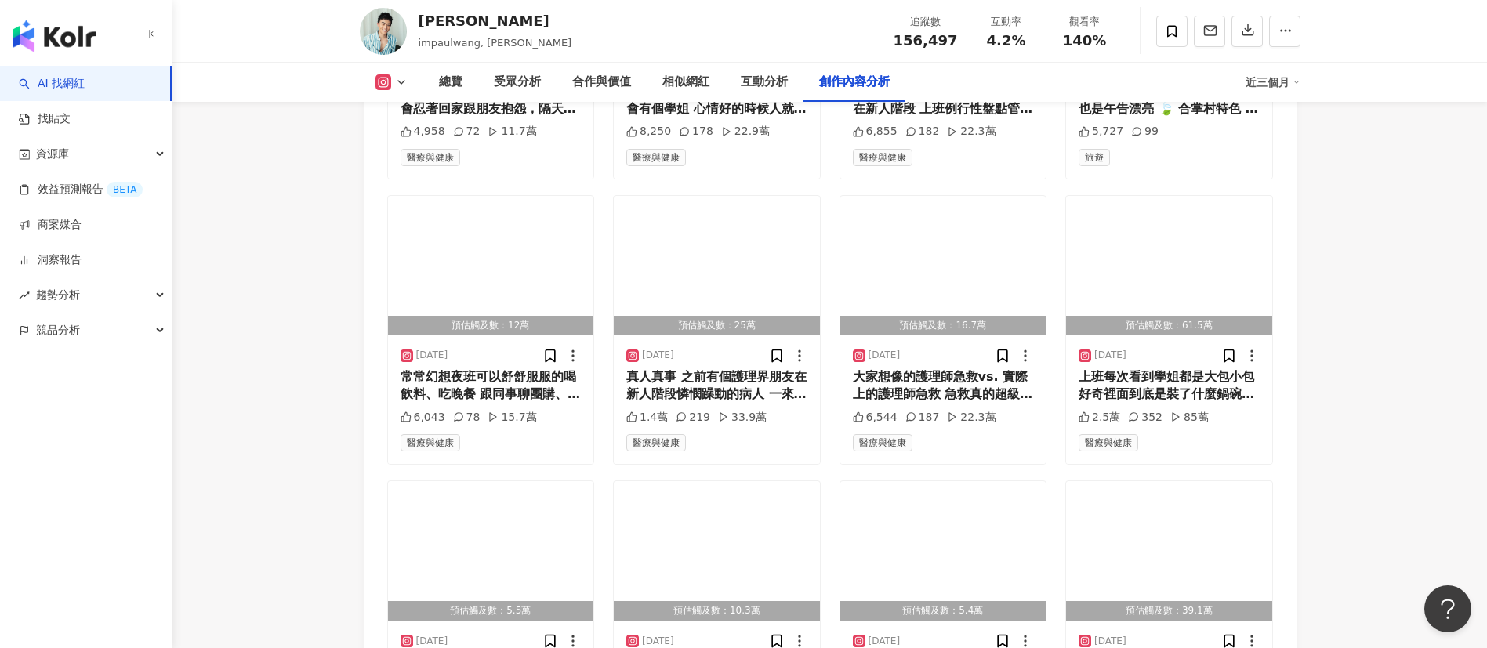
scroll to position [5133, 0]
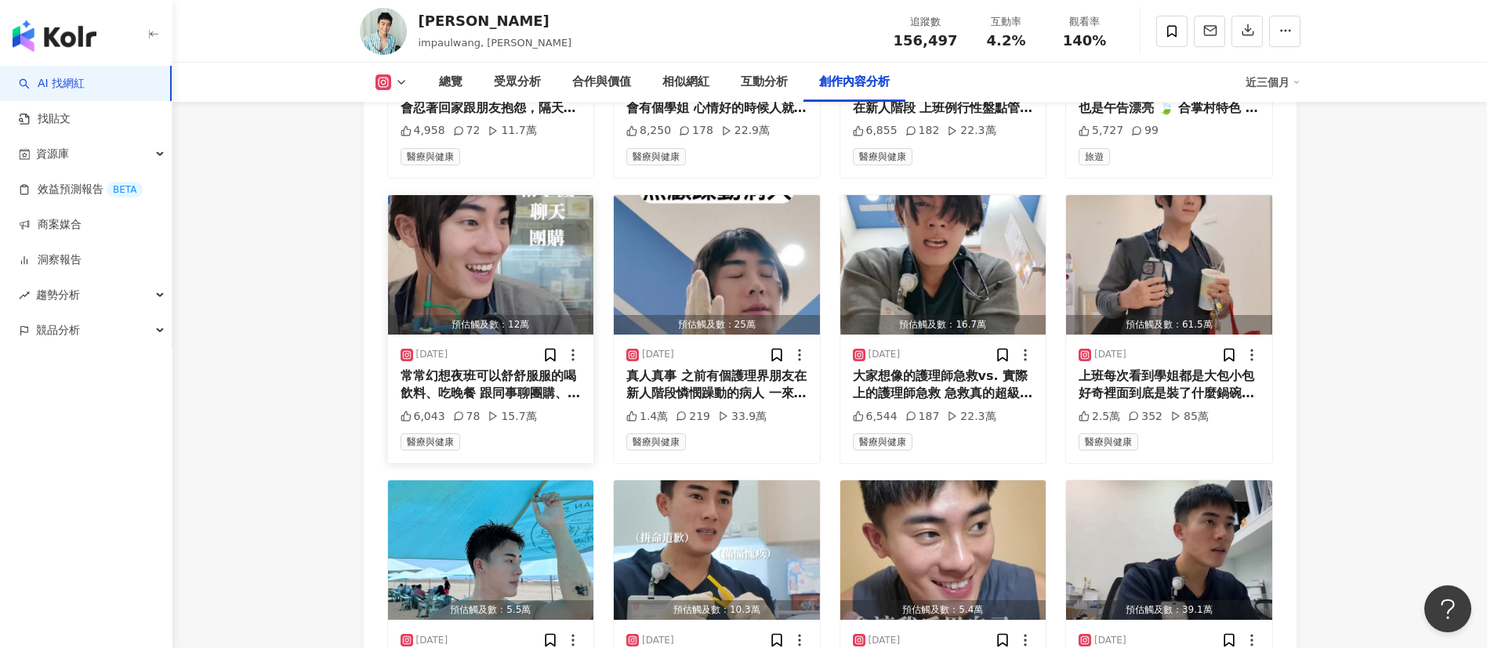
click at [516, 386] on div "常常幻想夜班可以舒舒服服的喝飲料、吃晚餐 跟同事聊團購、追星、講其他同事八卦（？ 現實總是殘酷的 以為可以坐下來休息，但一定會被事情阻擋 常常就一路忙到下班🫠…" at bounding box center [491, 385] width 181 height 35
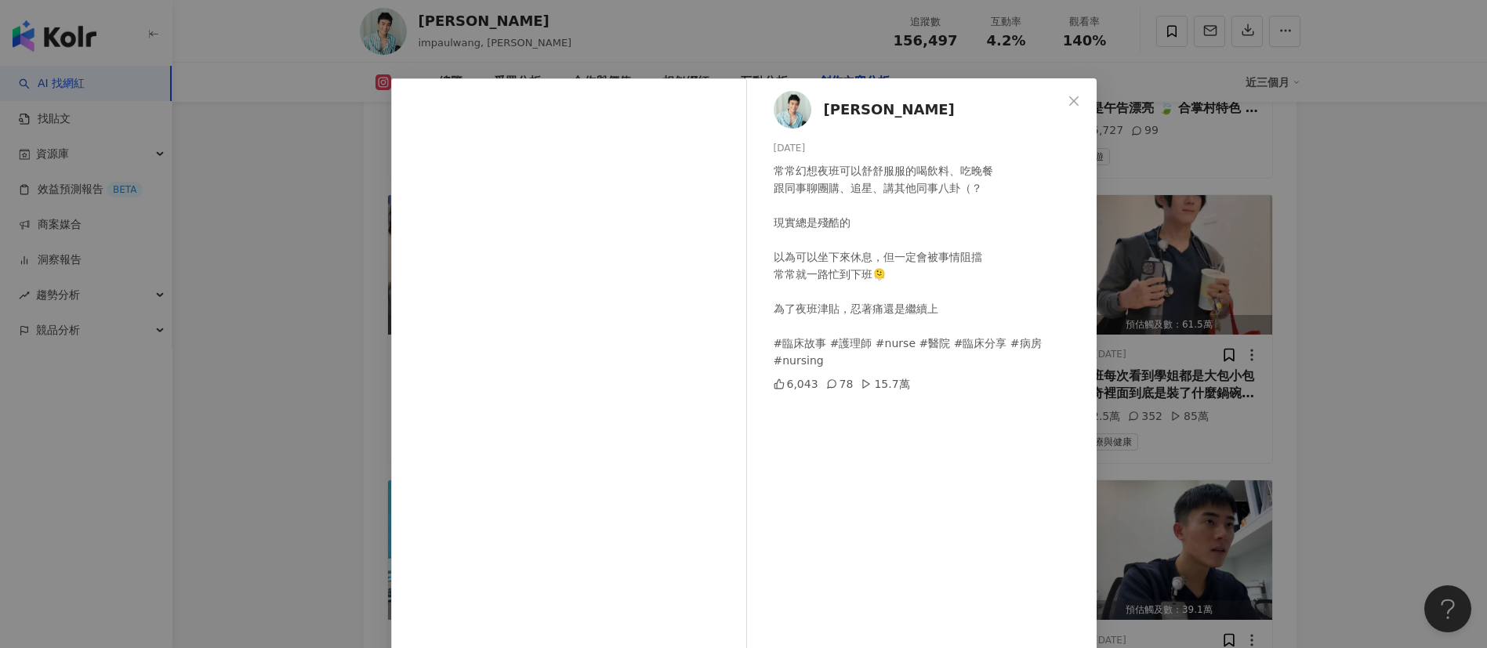
scroll to position [55, 0]
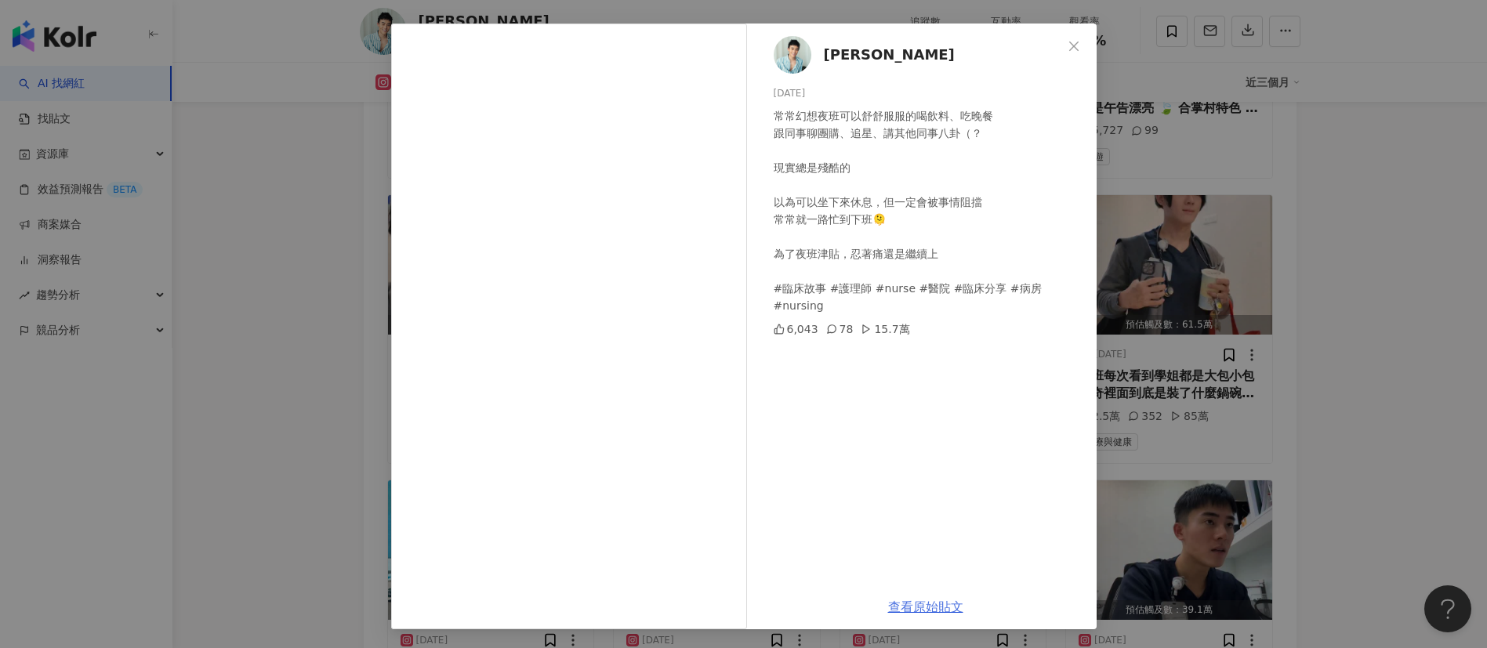
click at [919, 431] on link "查看原始貼文" at bounding box center [925, 607] width 75 height 15
click at [282, 308] on div "[PERSON_NAME] [DATE] 常常幻想夜班可以[PERSON_NAME]服的喝飲料、吃晚餐 跟同事聊團購、追星、講其他同事八卦（？ 現實總是殘酷的…" at bounding box center [743, 324] width 1487 height 648
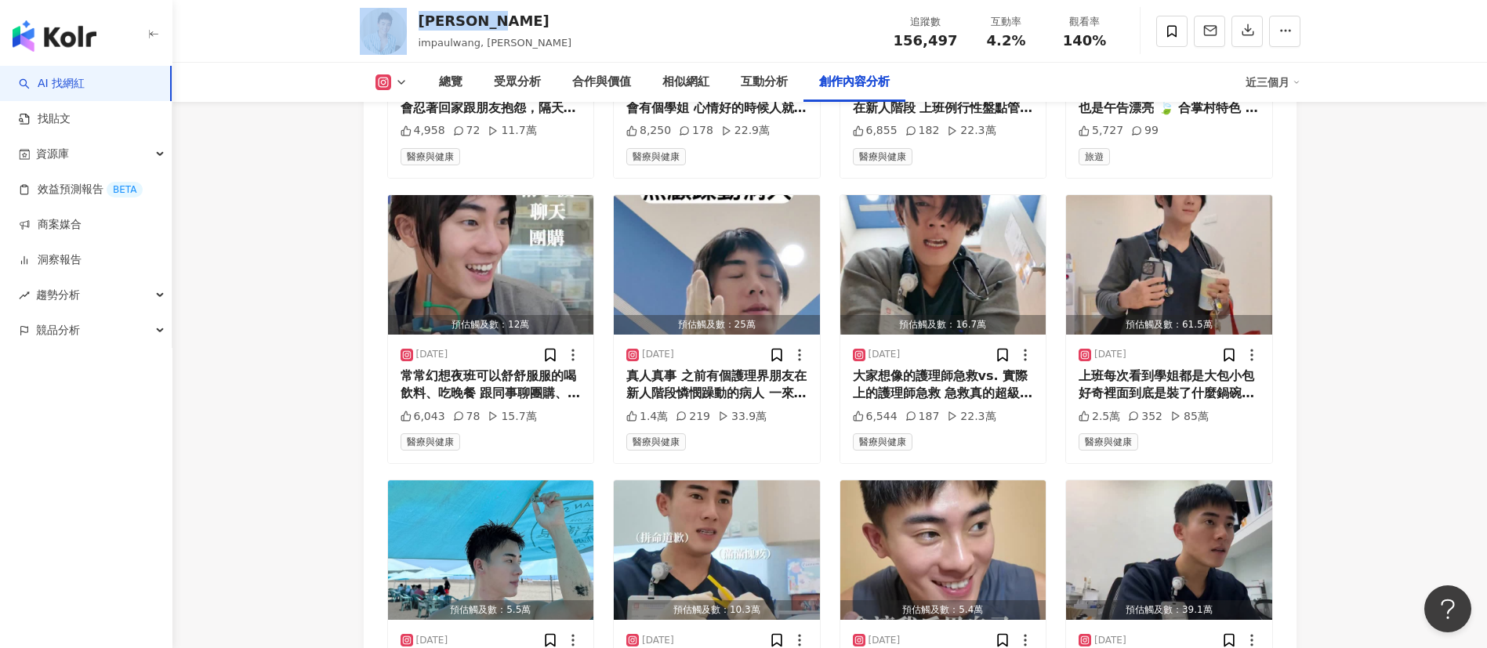
drag, startPoint x: 499, startPoint y: 20, endPoint x: 412, endPoint y: 20, distance: 87.8
click at [412, 20] on div "[PERSON_NAME] impaulwang, [PERSON_NAME] 追蹤數 156,497 互動率 4.2% 觀看率 140%" at bounding box center [829, 31] width 1003 height 62
copy div "[PERSON_NAME]"
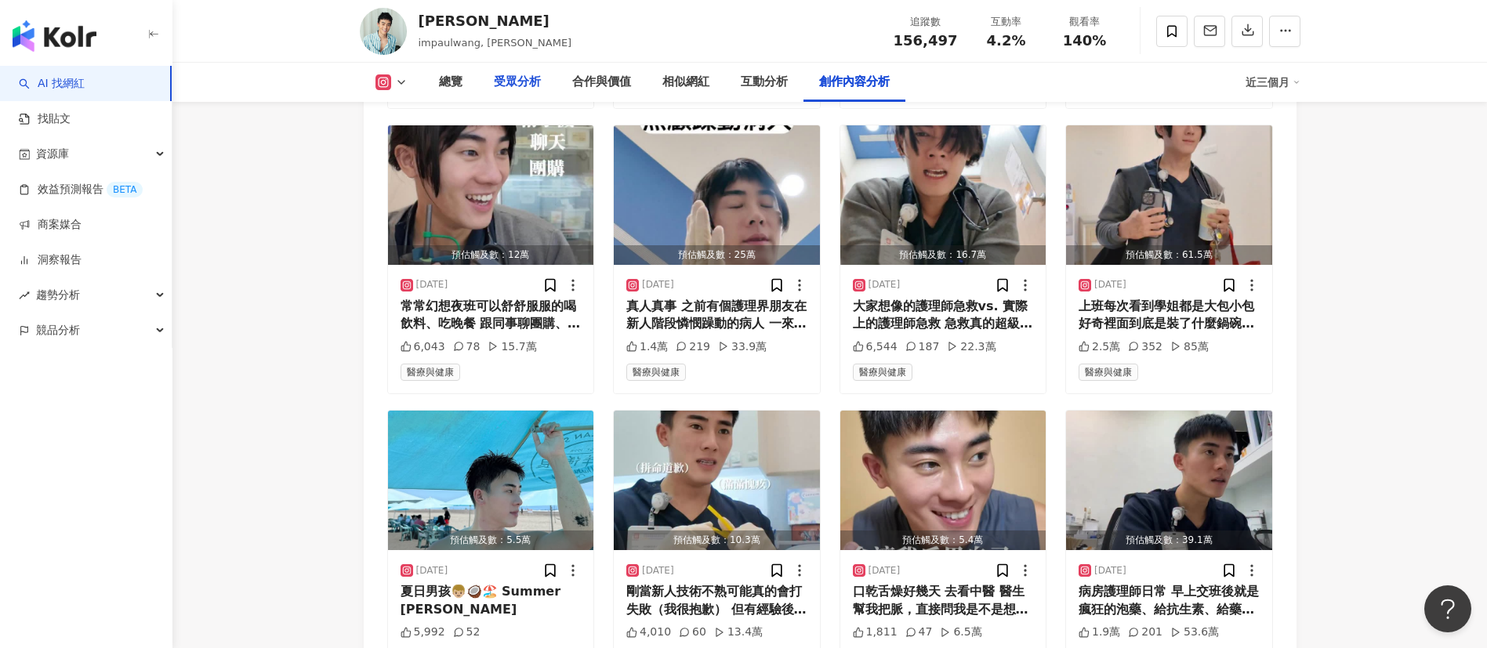
click at [514, 82] on div "受眾分析" at bounding box center [517, 82] width 47 height 19
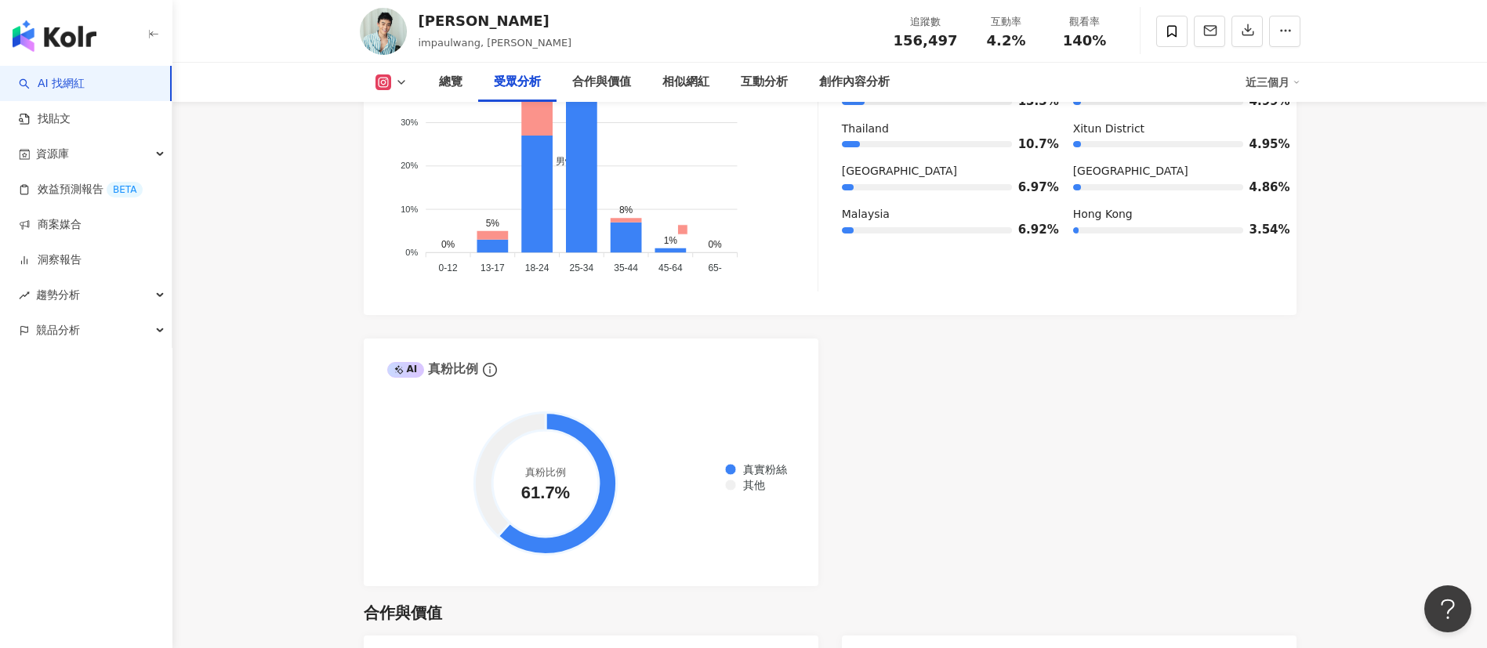
scroll to position [1653, 0]
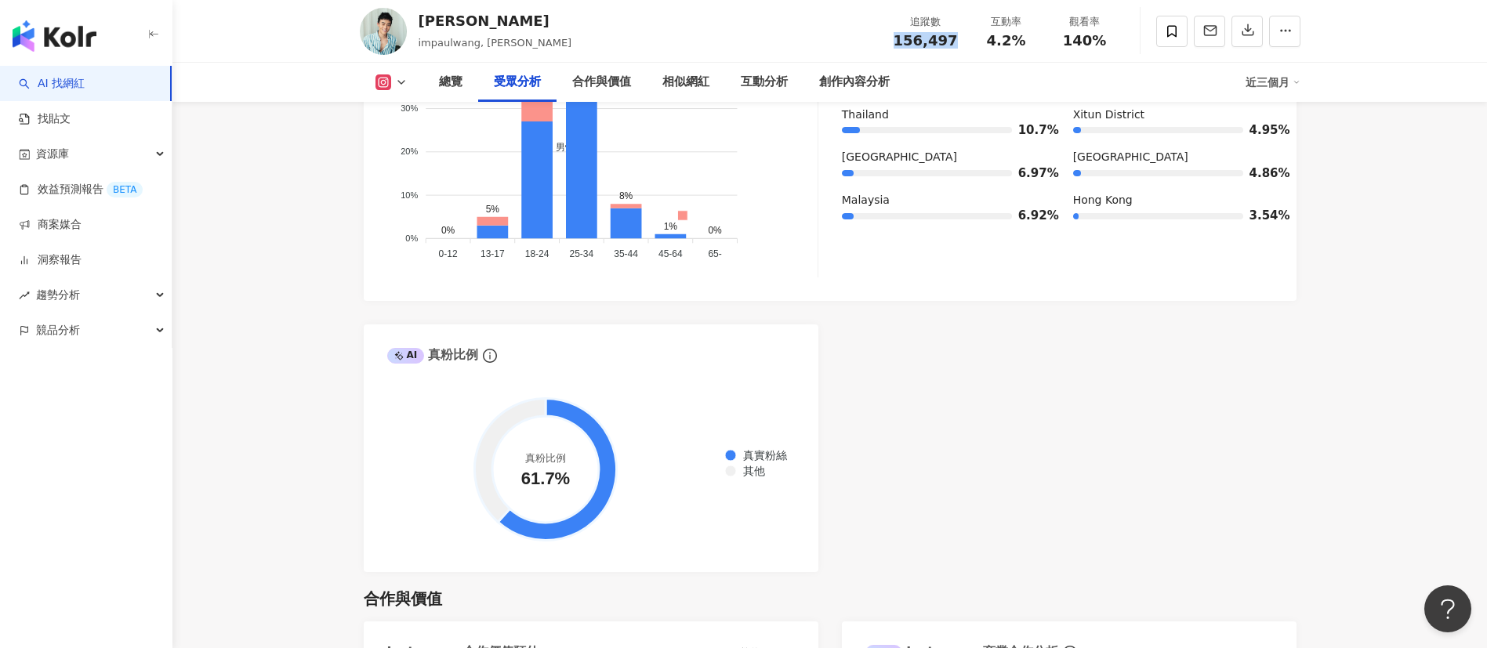
drag, startPoint x: 926, startPoint y: 49, endPoint x: 893, endPoint y: 48, distance: 32.9
click at [893, 48] on div "追蹤數 156,497 互動率 4.2% 觀看率 140%" at bounding box center [1004, 31] width 240 height 46
copy span "156,497"
drag, startPoint x: 1025, startPoint y: 46, endPoint x: 987, endPoint y: 42, distance: 38.6
click at [987, 42] on div "4.2%" at bounding box center [1007, 41] width 60 height 16
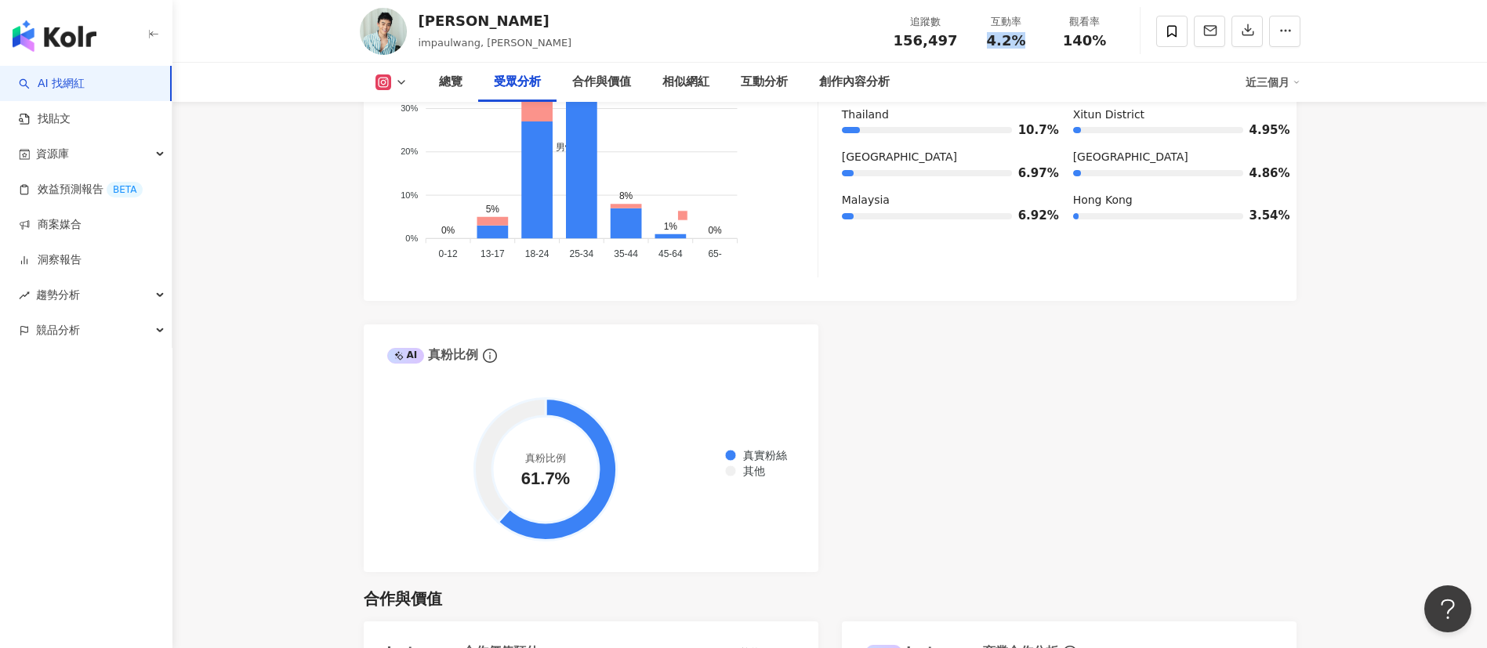
copy span "4.2%"
drag, startPoint x: 1111, startPoint y: 42, endPoint x: 1060, endPoint y: 36, distance: 51.3
click at [991, 36] on div "140%" at bounding box center [1085, 41] width 60 height 16
copy span "140%"
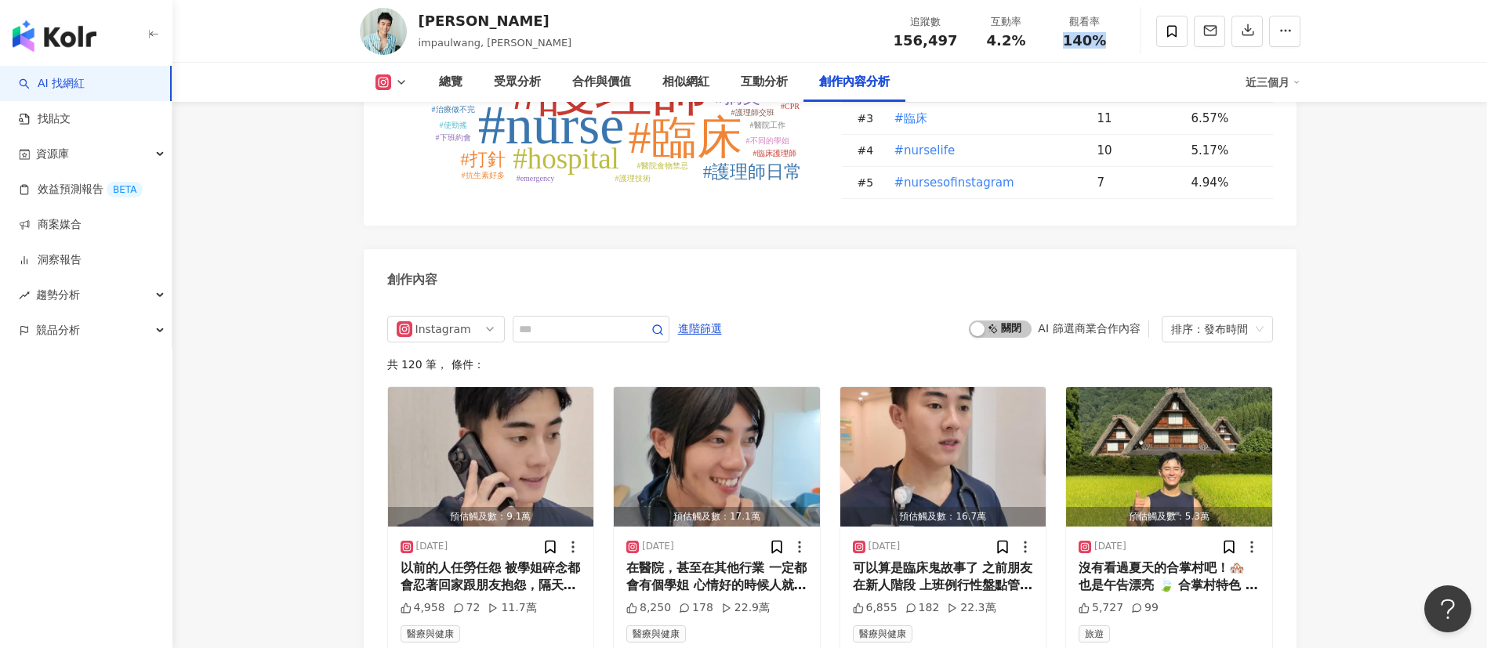
scroll to position [4628, 0]
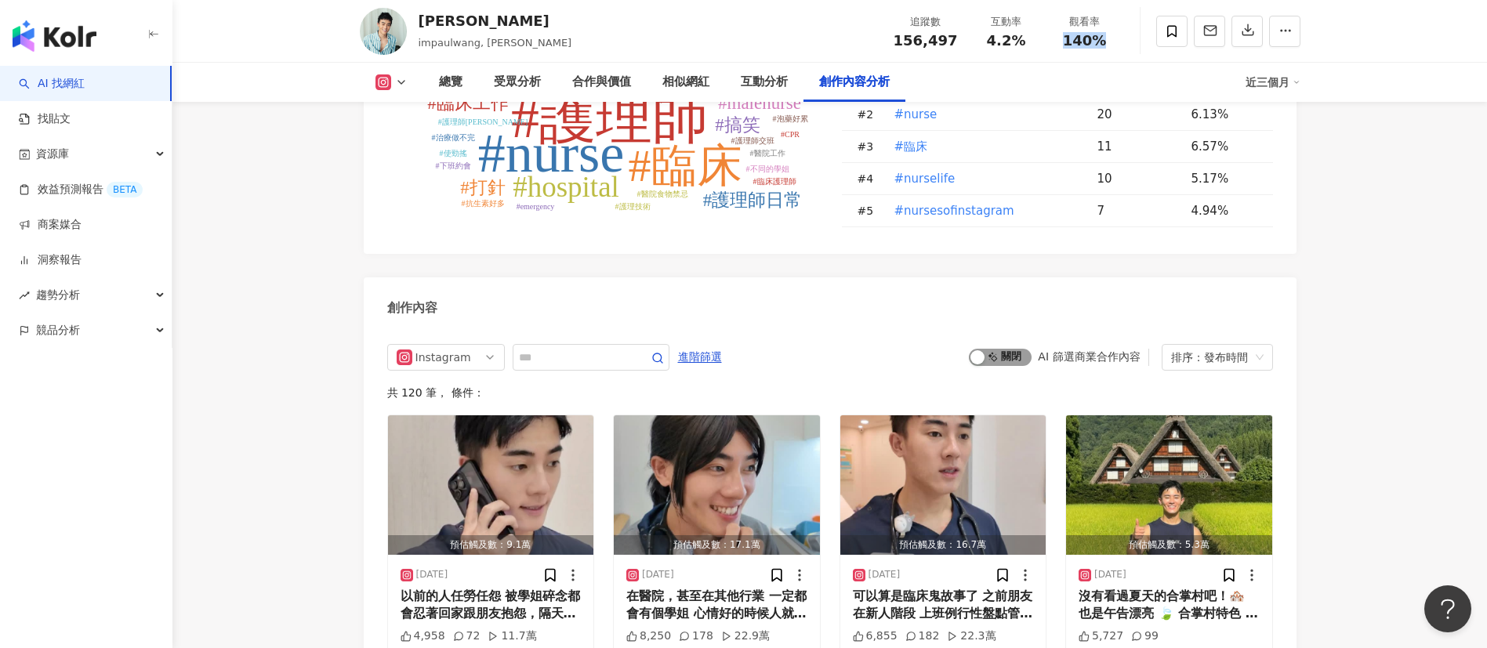
click at [991, 365] on span "啟動 關閉" at bounding box center [1000, 357] width 63 height 17
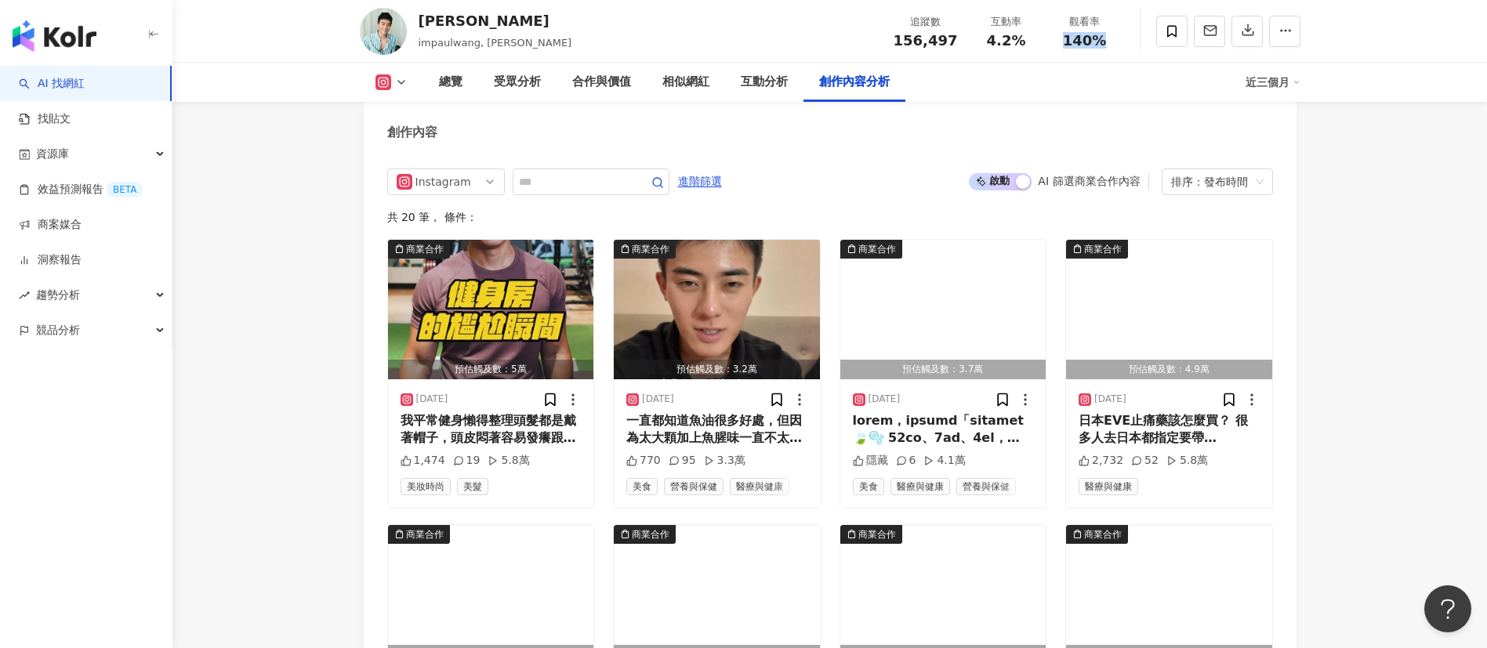
scroll to position [4843, 0]
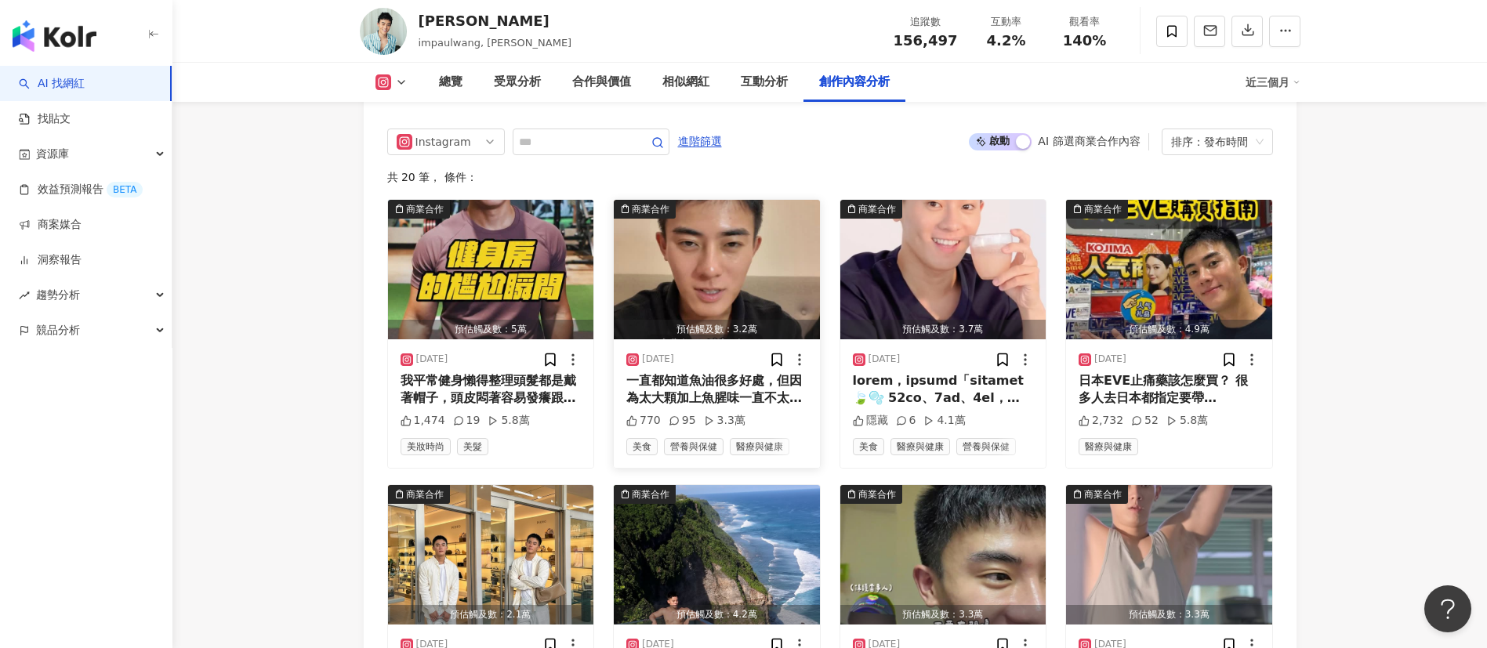
click at [711, 383] on div "一直都知道魚油很多好處，但因為太大顆加上魚腥味一直不太敢列入保健食品清單 前陣子朋友拿「用喝的」魚油給我喝，一聽到嚇到！那個魚腥味不會很可怕嗎？ 「居然沒有魚…" at bounding box center [716, 389] width 181 height 35
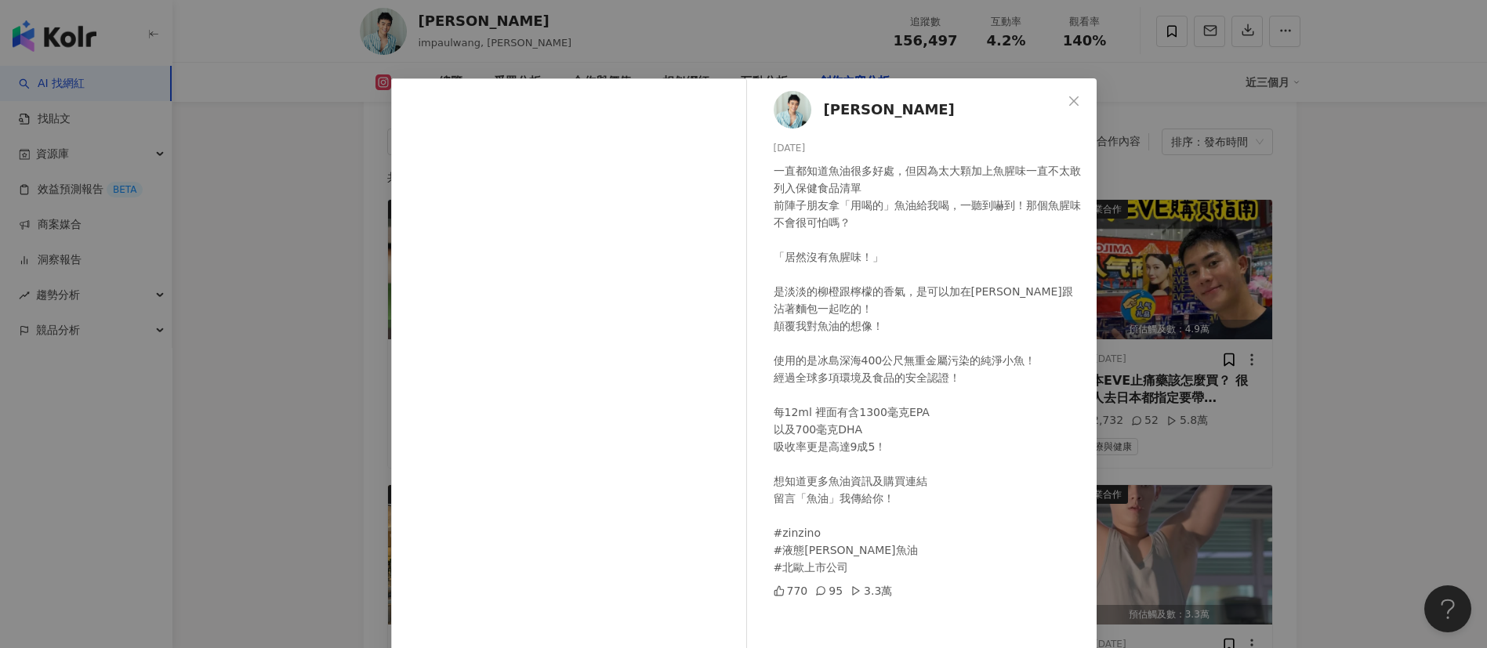
scroll to position [55, 0]
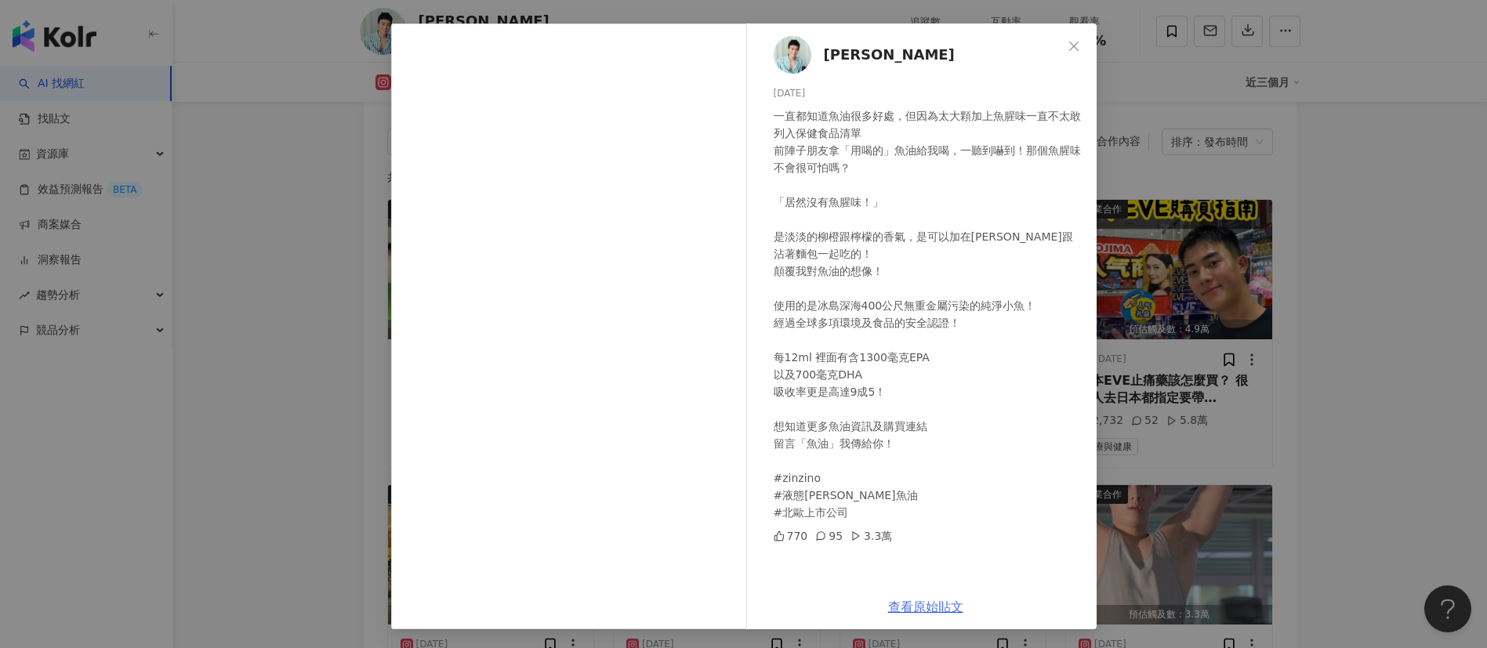
click at [909, 431] on link "查看原始貼文" at bounding box center [925, 607] width 75 height 15
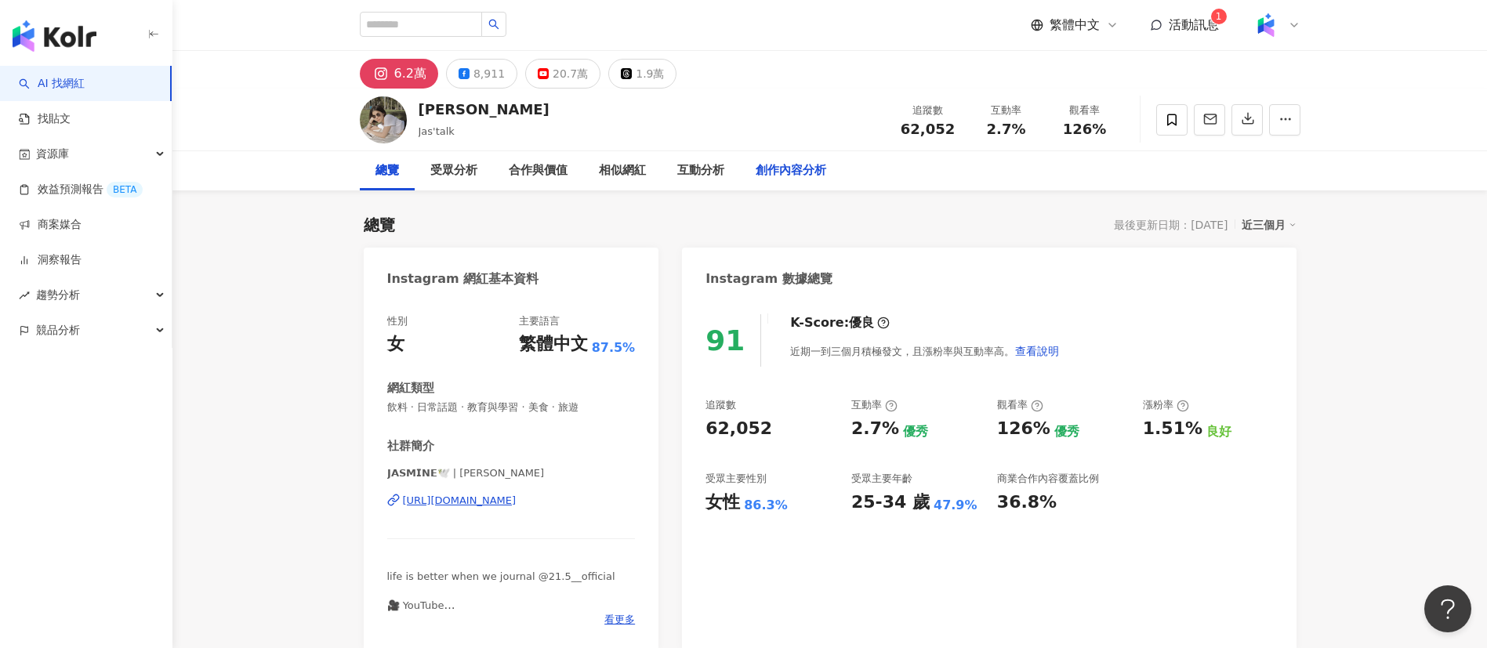
click at [778, 166] on div "創作內容分析" at bounding box center [791, 170] width 71 height 19
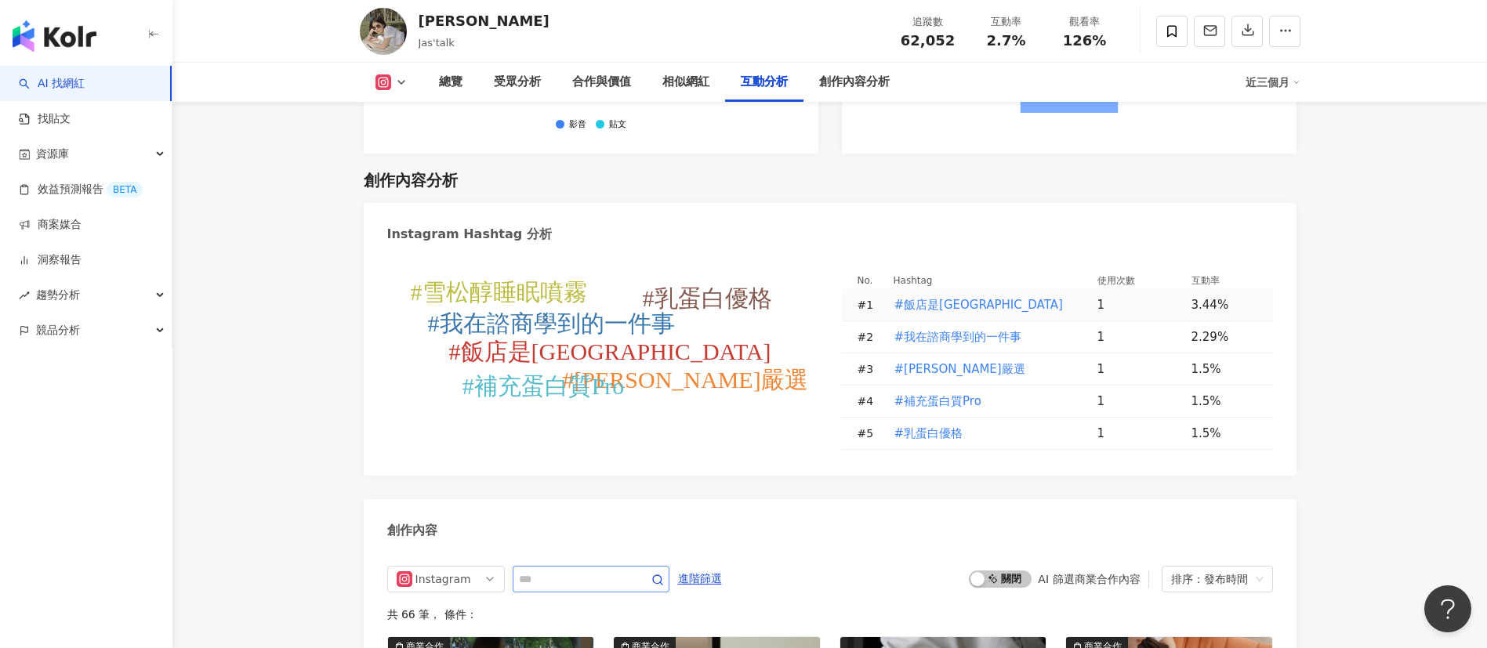
scroll to position [4541, 0]
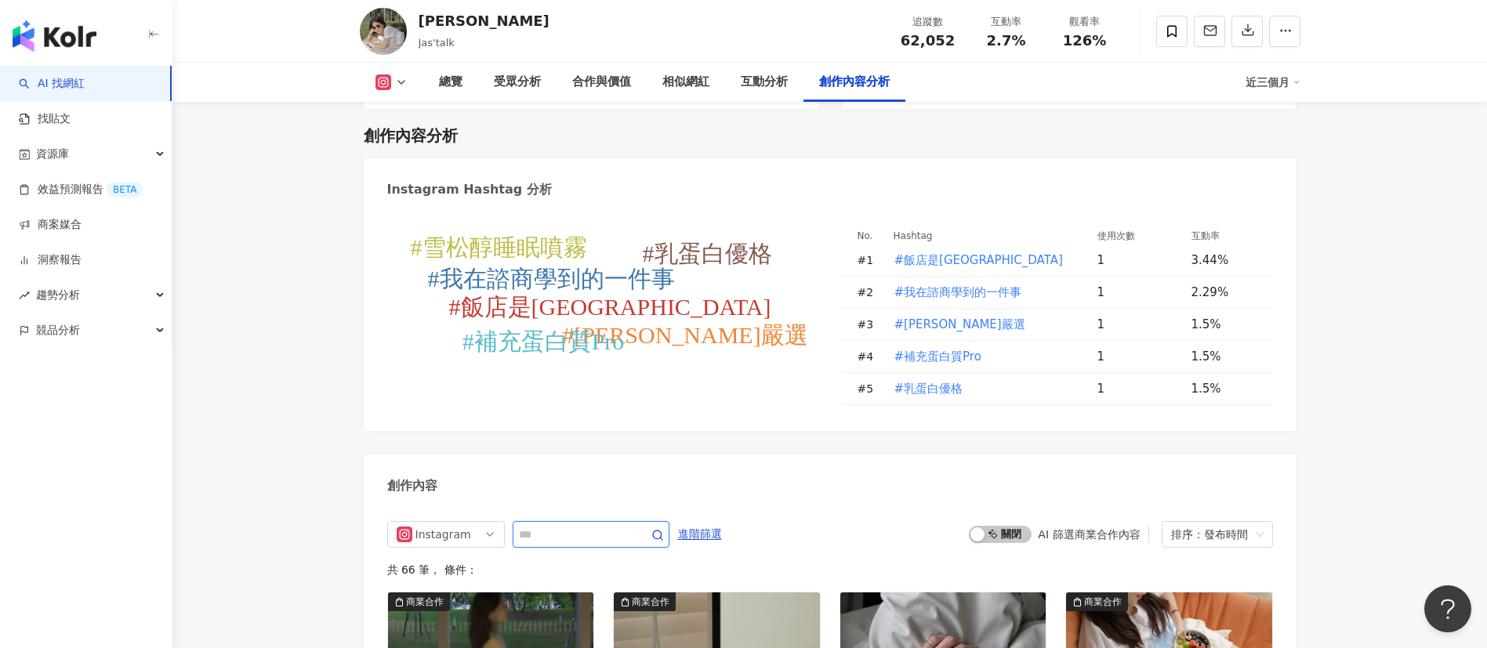
click at [616, 431] on input "text" at bounding box center [574, 534] width 110 height 19
type input "**"
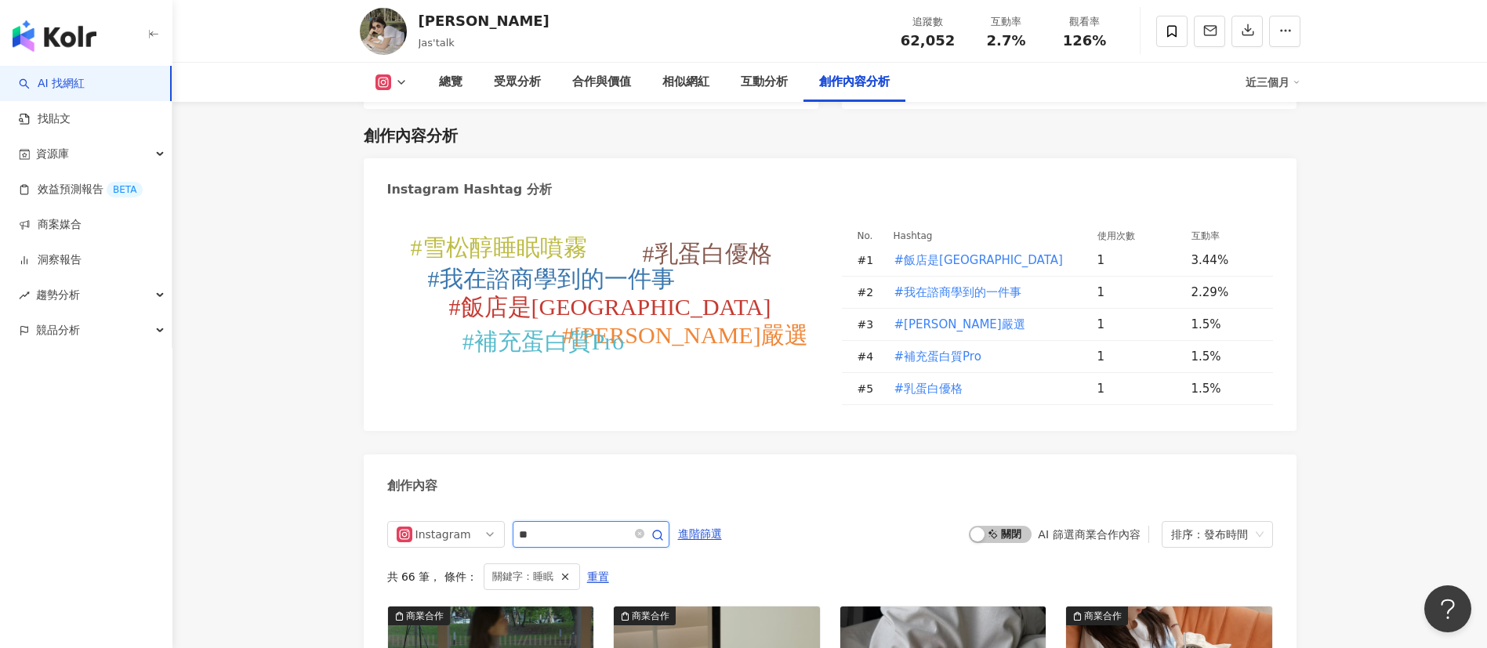
scroll to position [4842, 0]
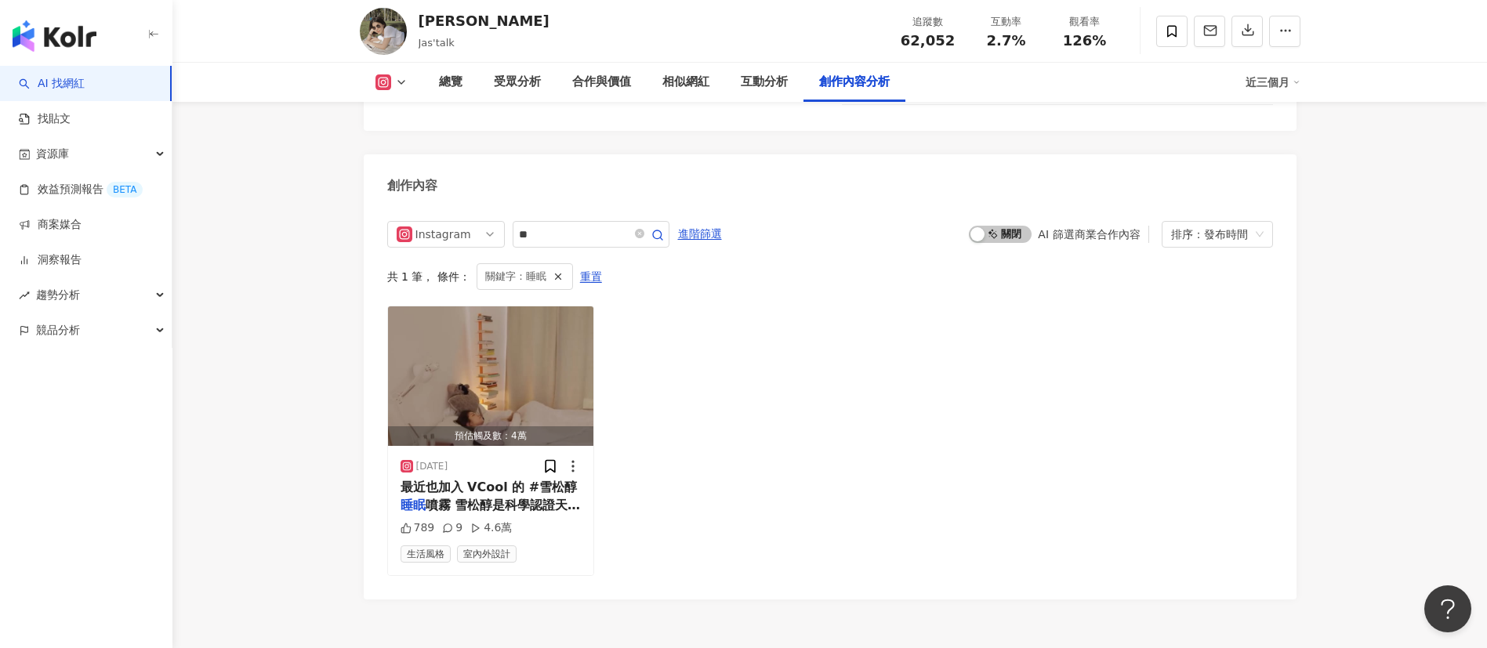
click at [474, 431] on span "最近也加入 VCool 的 #雪松醇" at bounding box center [489, 487] width 177 height 15
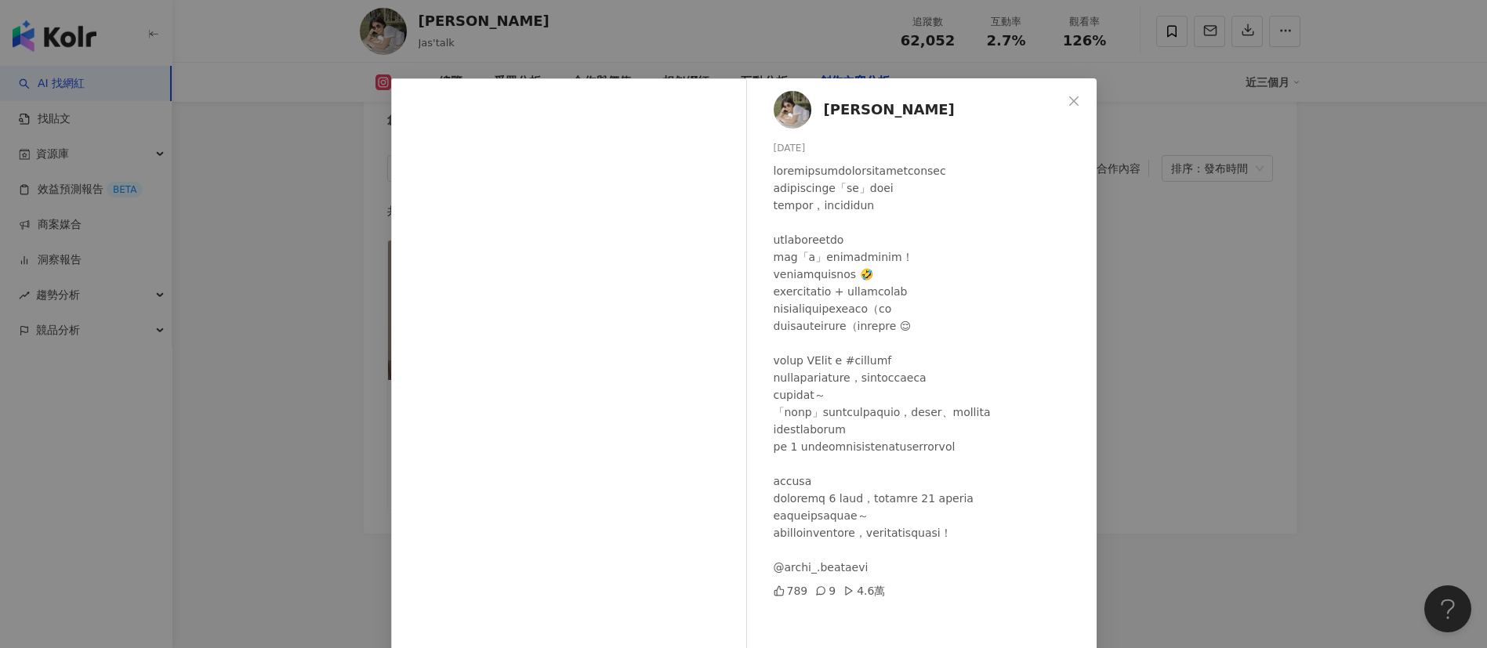
scroll to position [55, 0]
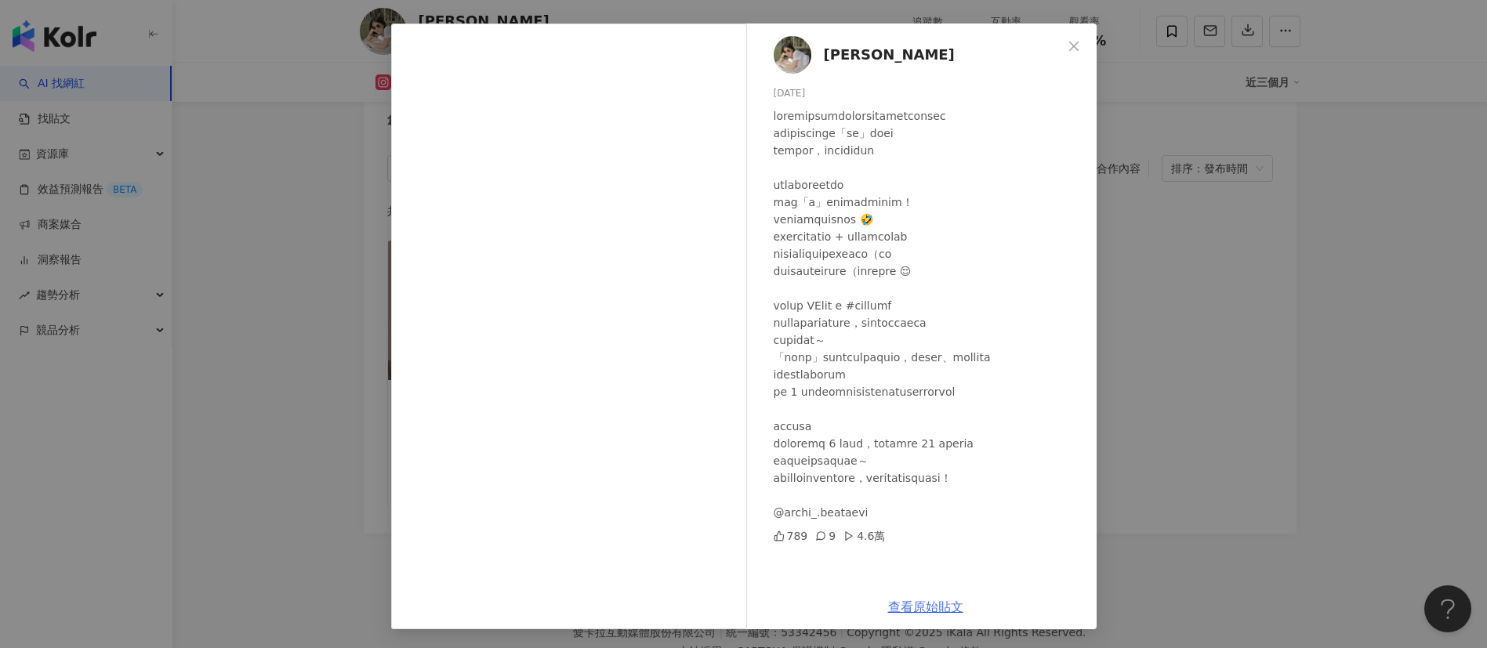
click at [930, 431] on link "查看原始貼文" at bounding box center [925, 607] width 75 height 15
click at [256, 207] on div "Jasmine 2025/7/8 789 9 4.6萬 查看原始貼文" at bounding box center [743, 324] width 1487 height 648
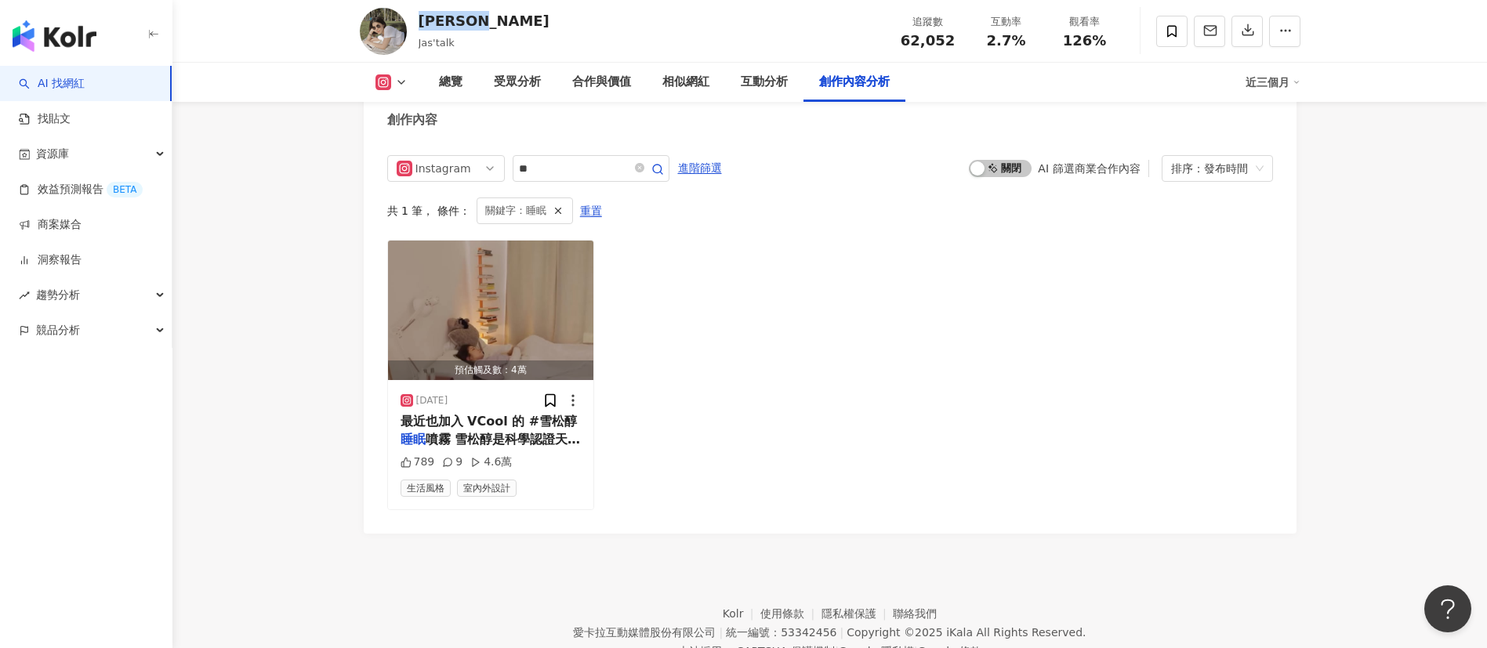
drag, startPoint x: 492, startPoint y: 26, endPoint x: 415, endPoint y: 20, distance: 77.9
click at [415, 20] on div "Jasmine Jas'talk 追蹤數 62,052 互動率 2.7% 觀看率 126%" at bounding box center [829, 31] width 1003 height 62
copy div "Jasmine"
click at [745, 273] on div "預估觸及數：4萬 2025/7/8 最近也加入 VCool 的 #雪松醇 睡眠 噴霧 雪松醇是科學認證天然鎮靜分子， 789 9 4.6萬 生活風格 室內外設計" at bounding box center [830, 375] width 886 height 270
click at [631, 348] on div "預估觸及數：4萬 2025/7/8 最近也加入 VCool 的 #雪松醇 睡眠 噴霧 雪松醇是科學認證天然鎮靜分子， 789 9 4.6萬 生活風格 室內外設計" at bounding box center [830, 375] width 886 height 270
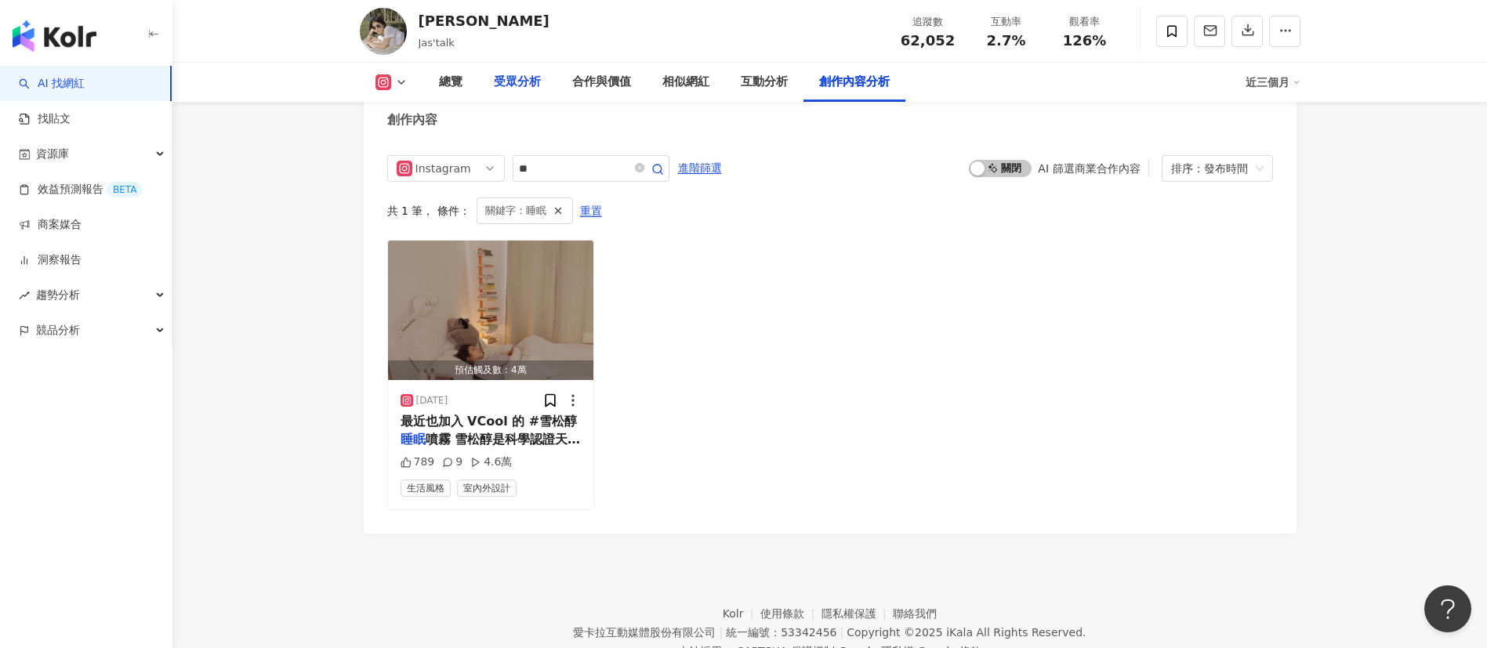
click at [521, 74] on div "受眾分析" at bounding box center [517, 82] width 47 height 19
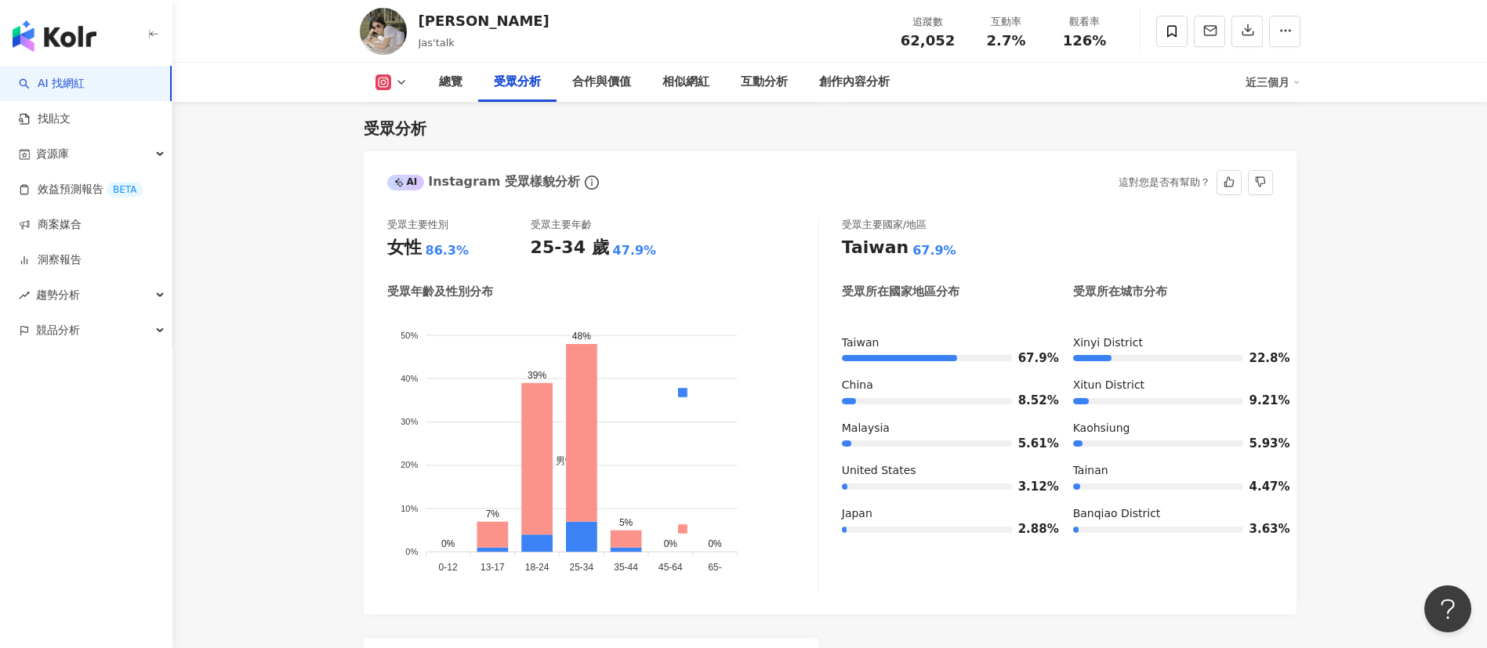
click at [731, 220] on div "受眾主要性別 女性 86.3% 受眾主要年齡 25-34 歲 47.9%" at bounding box center [602, 239] width 430 height 42
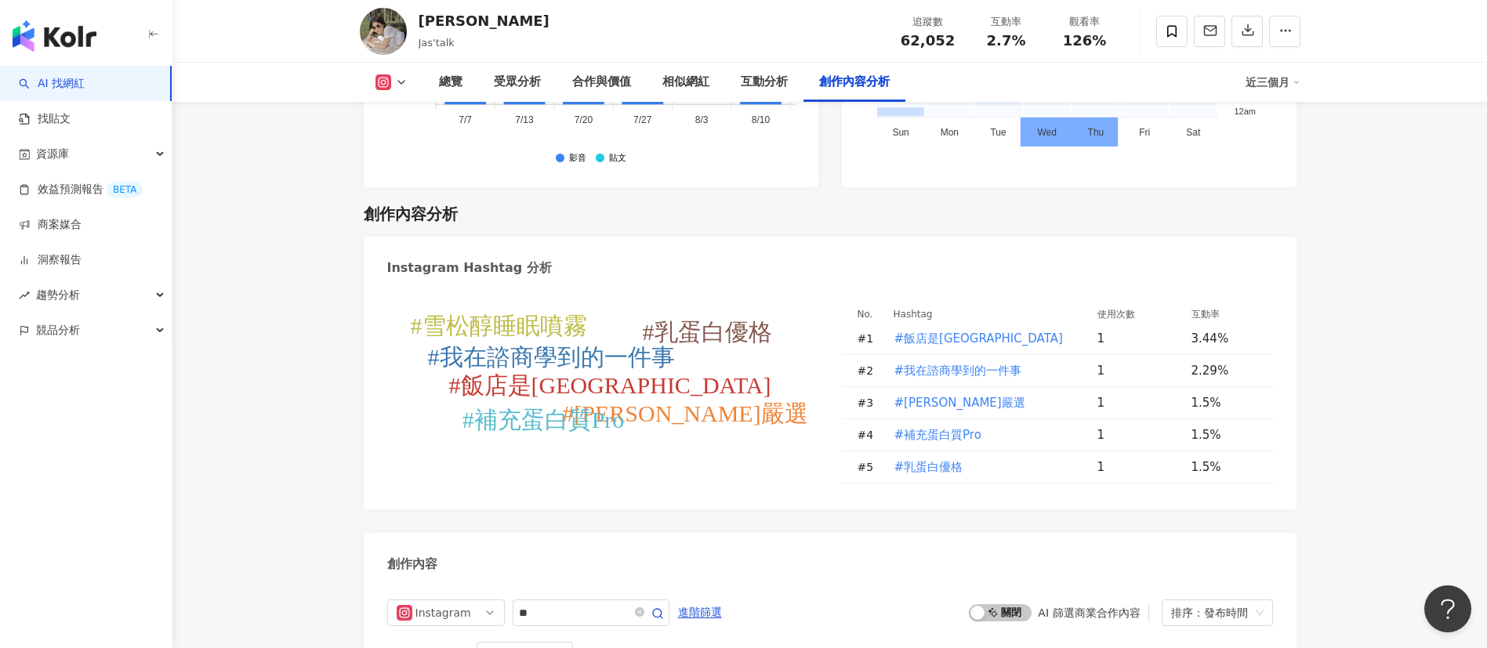
scroll to position [4524, 0]
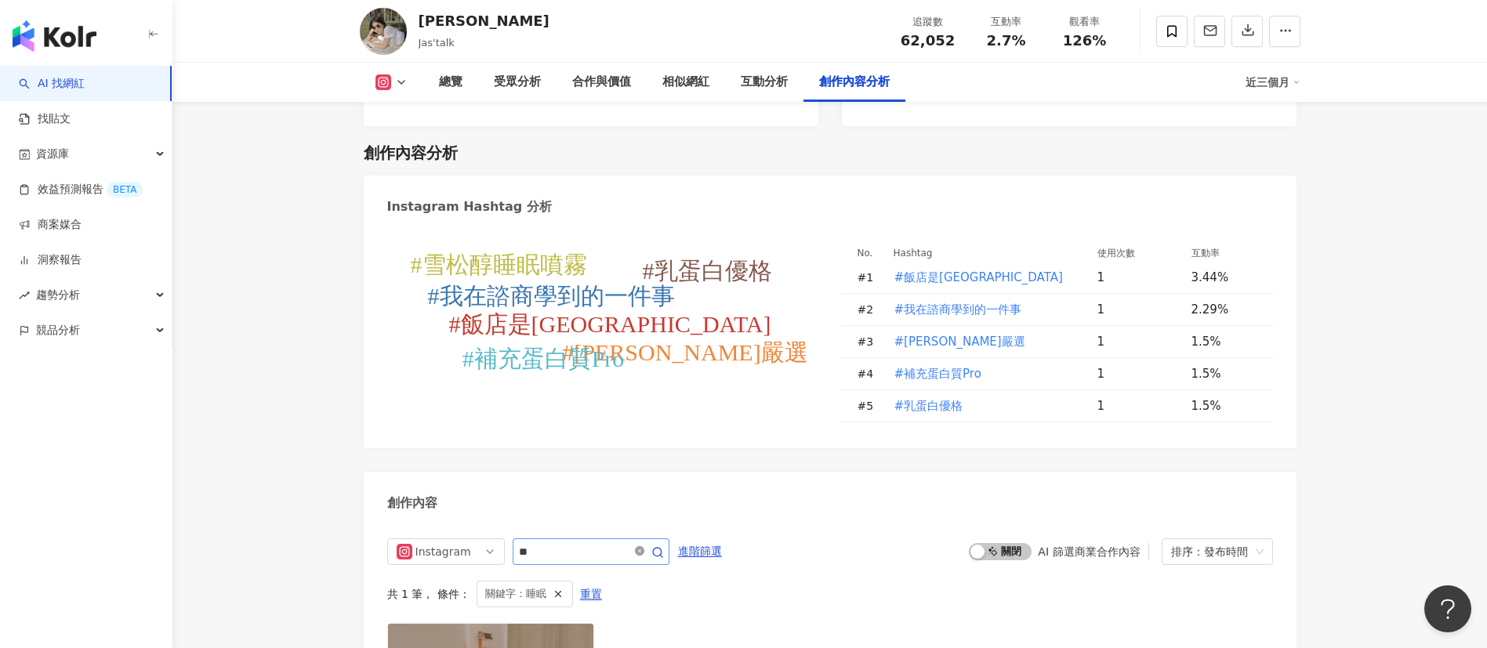
click at [644, 431] on icon "close-circle" at bounding box center [639, 550] width 9 height 9
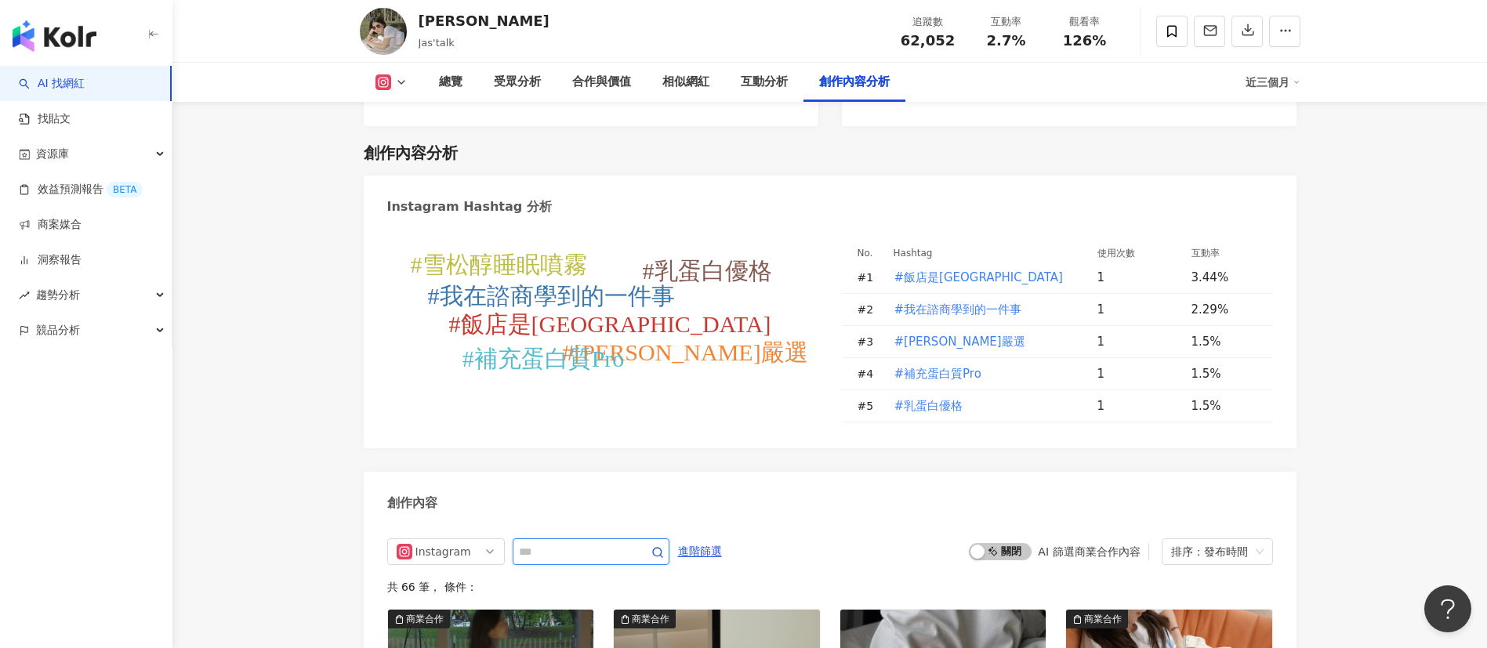
scroll to position [4842, 0]
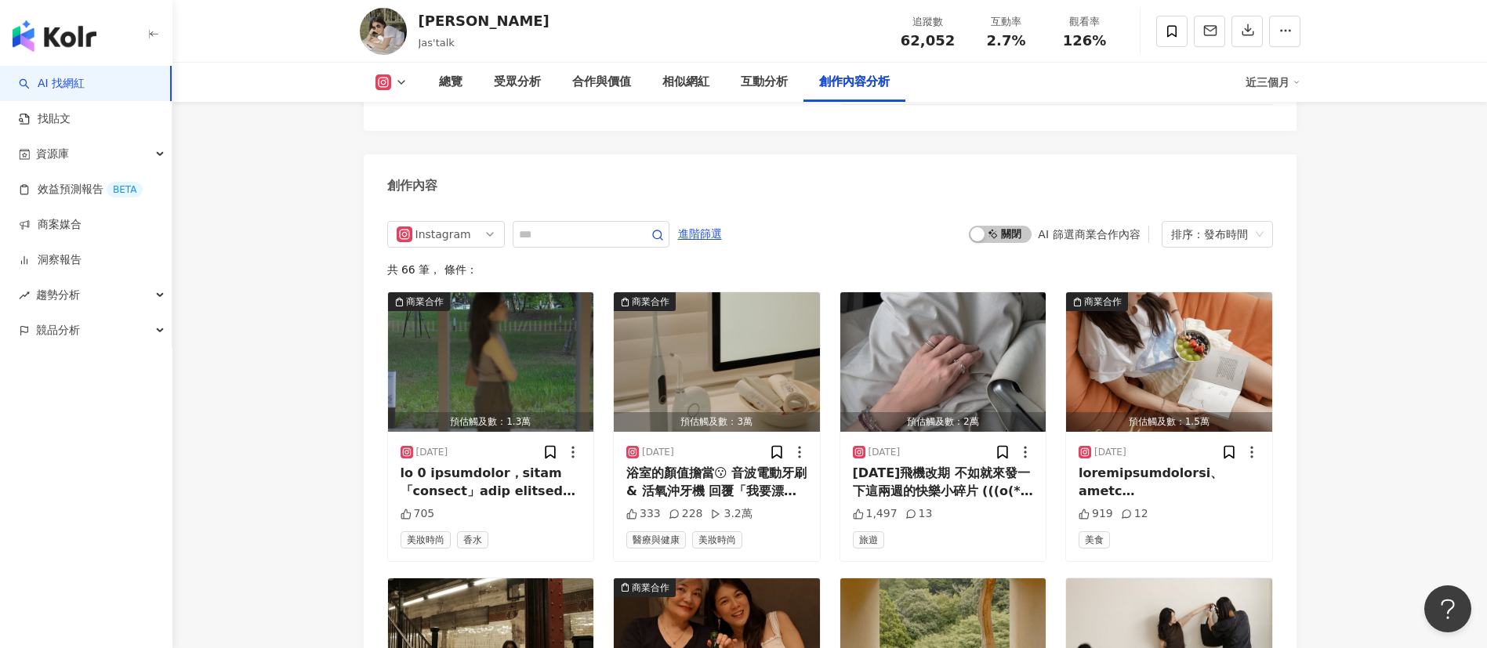
click at [939, 37] on span "62,052" at bounding box center [928, 40] width 54 height 16
drag, startPoint x: 949, startPoint y: 42, endPoint x: 892, endPoint y: 38, distance: 57.4
click at [892, 38] on div "追蹤數 62,052" at bounding box center [928, 31] width 78 height 34
copy span "62,052"
click at [991, 431] on div at bounding box center [1169, 482] width 181 height 35
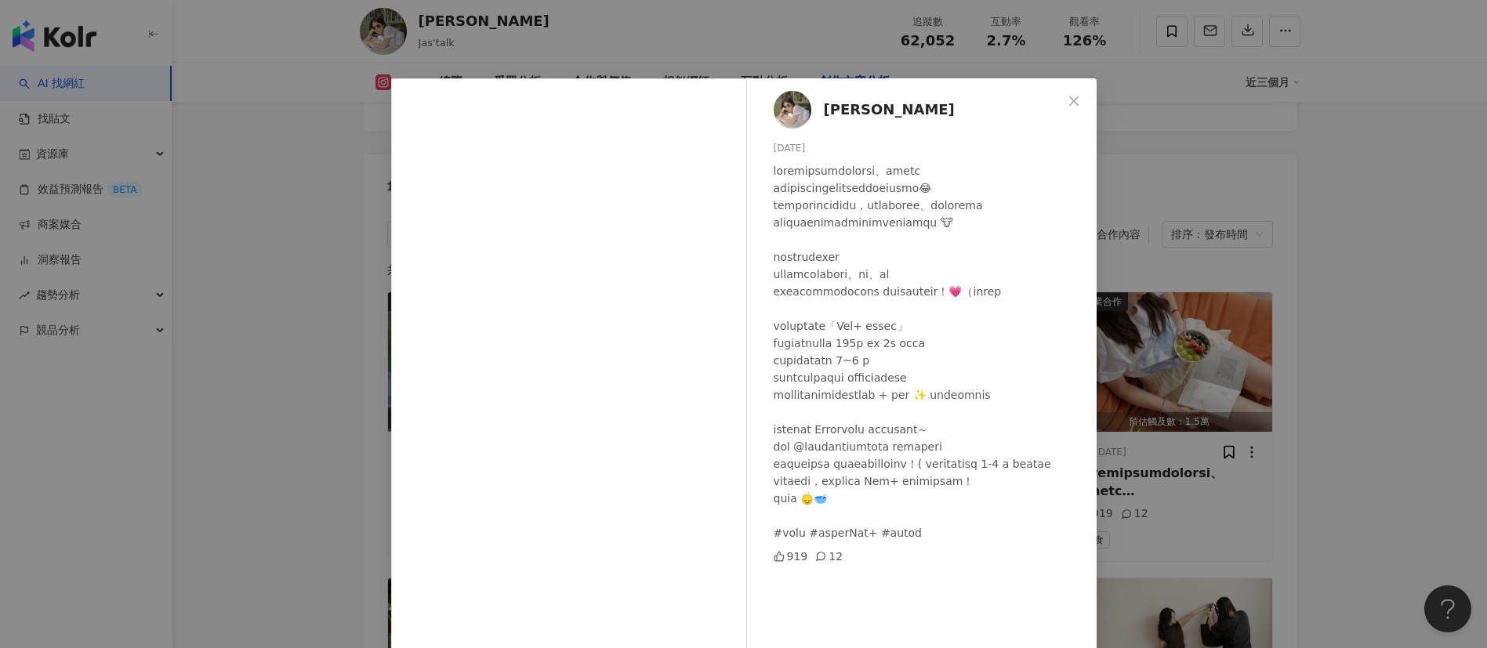
click at [887, 431] on div at bounding box center [929, 351] width 310 height 379
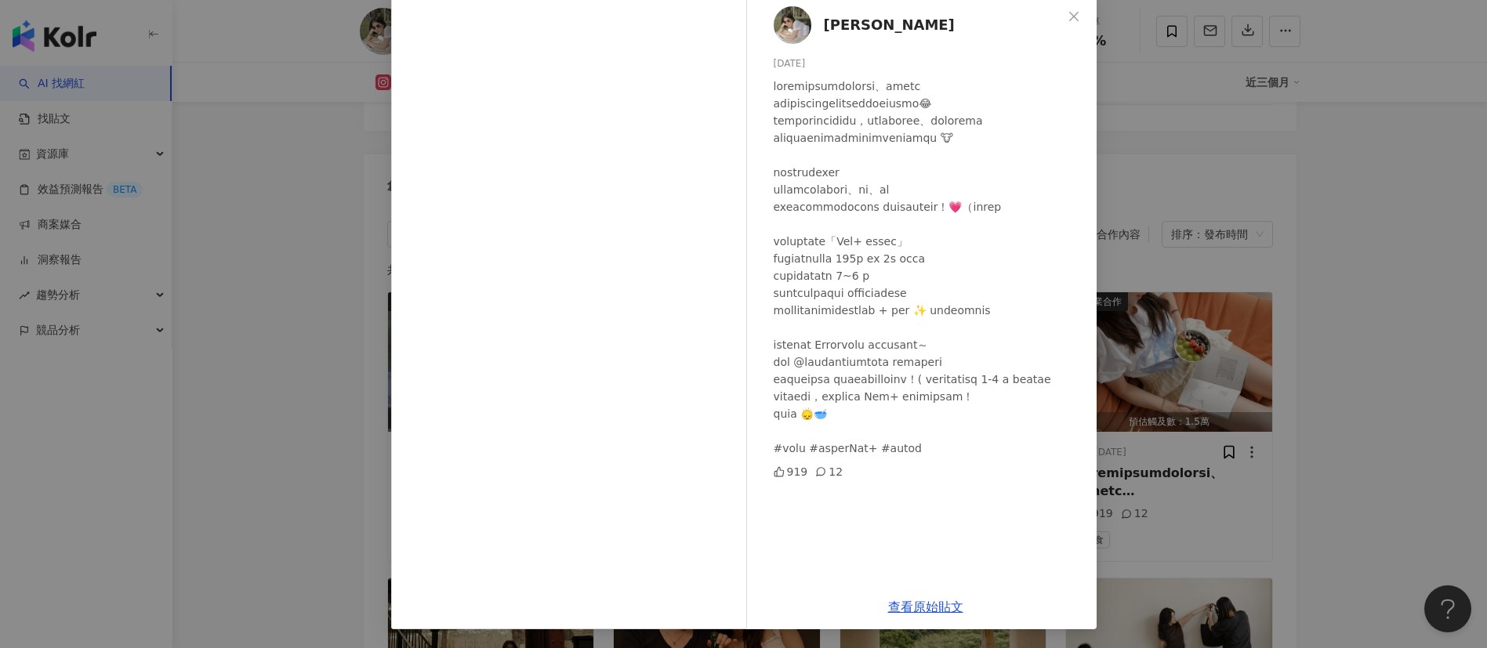
click at [991, 255] on div "Jasmine 2025/9/18 919 12 查看原始貼文" at bounding box center [743, 324] width 1487 height 648
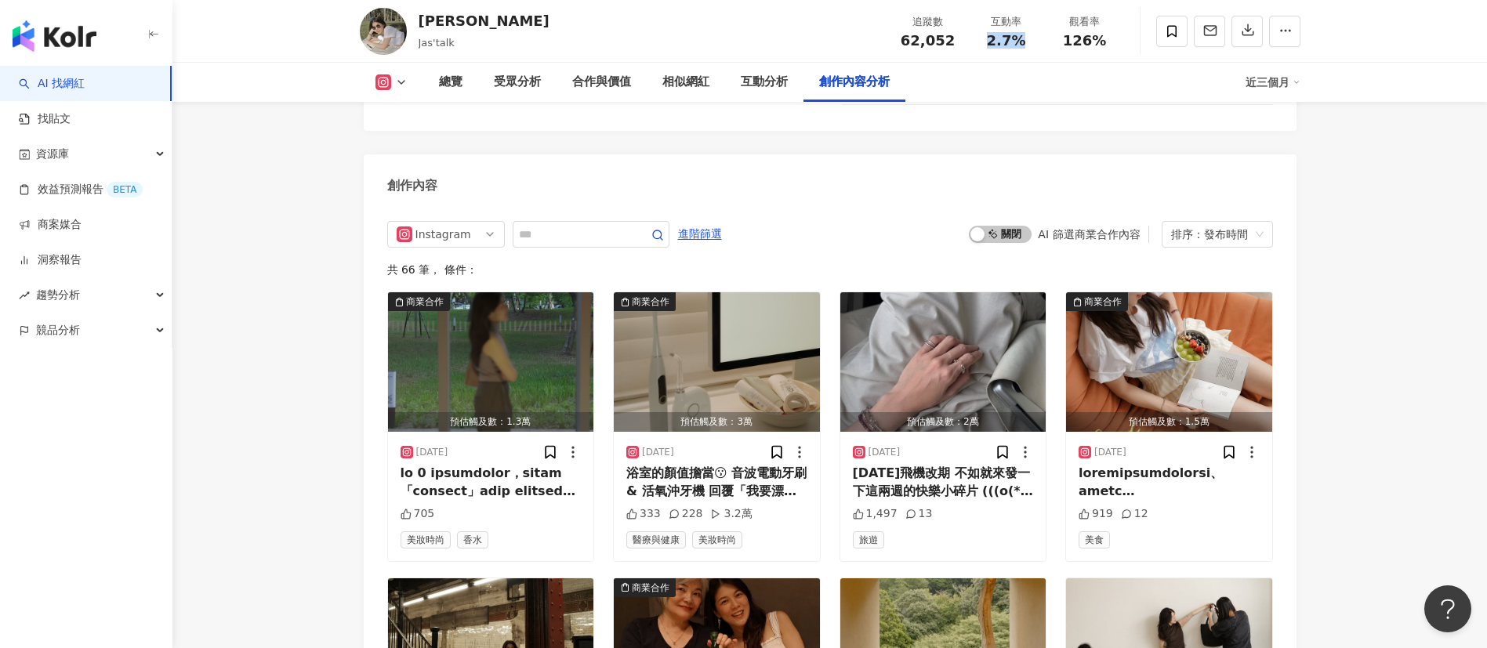
drag, startPoint x: 1027, startPoint y: 45, endPoint x: 973, endPoint y: 39, distance: 54.4
click at [973, 39] on div "互動率 2.7%" at bounding box center [1006, 31] width 78 height 34
copy span "2.7%"
drag, startPoint x: 1110, startPoint y: 45, endPoint x: 1060, endPoint y: 45, distance: 50.2
click at [991, 45] on div "126%" at bounding box center [1085, 41] width 60 height 16
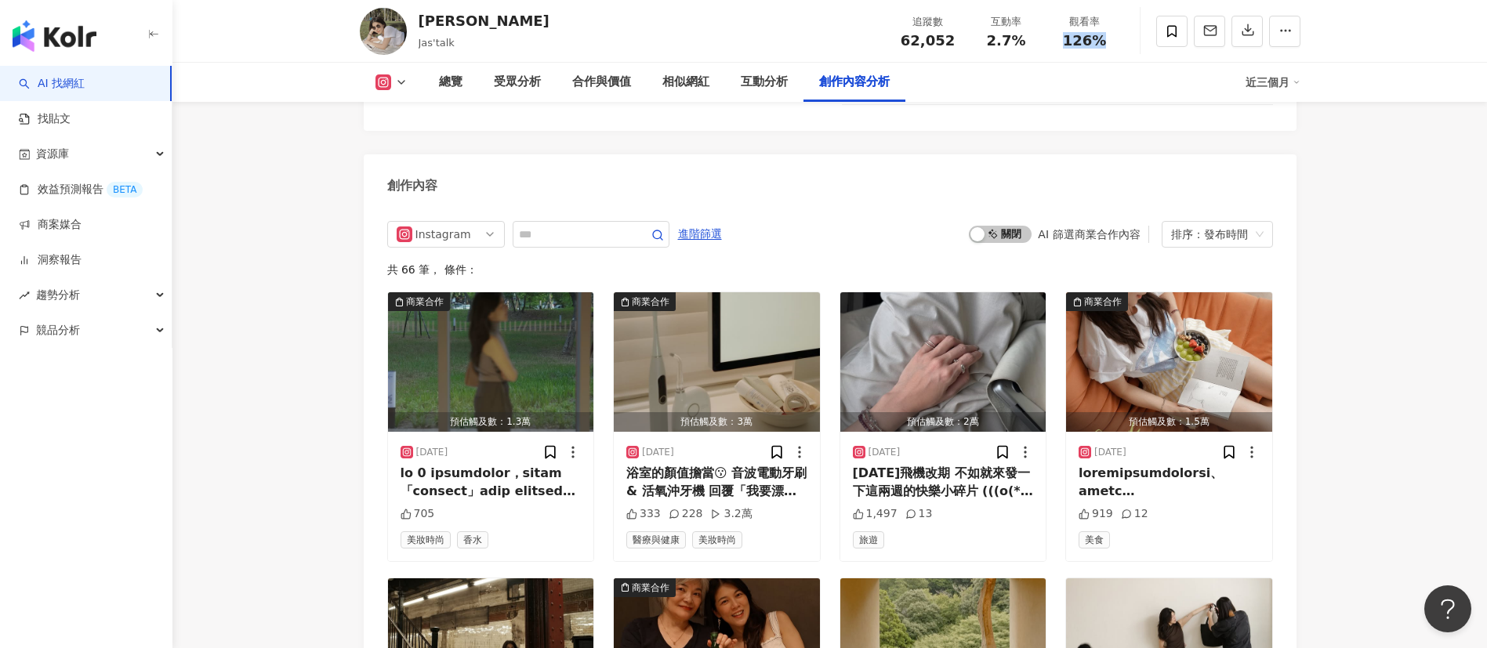
copy span "126%"
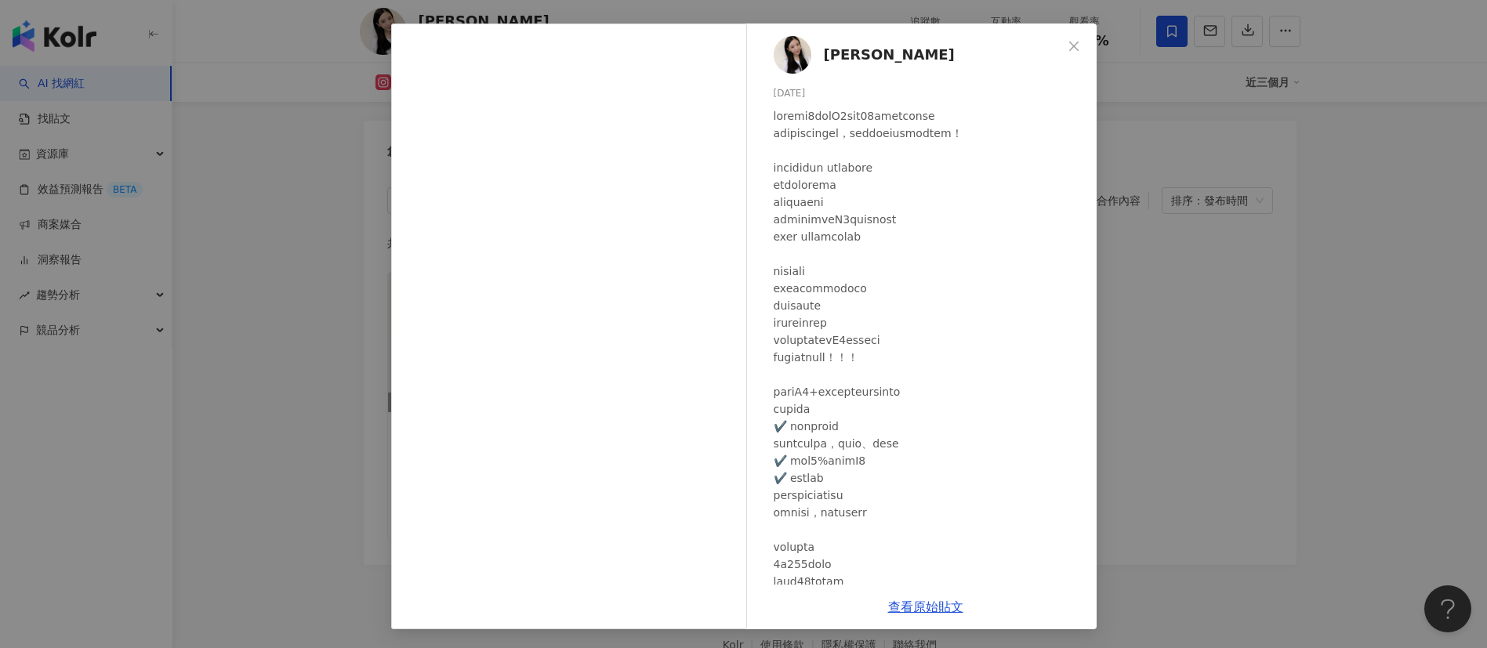
scroll to position [5, 0]
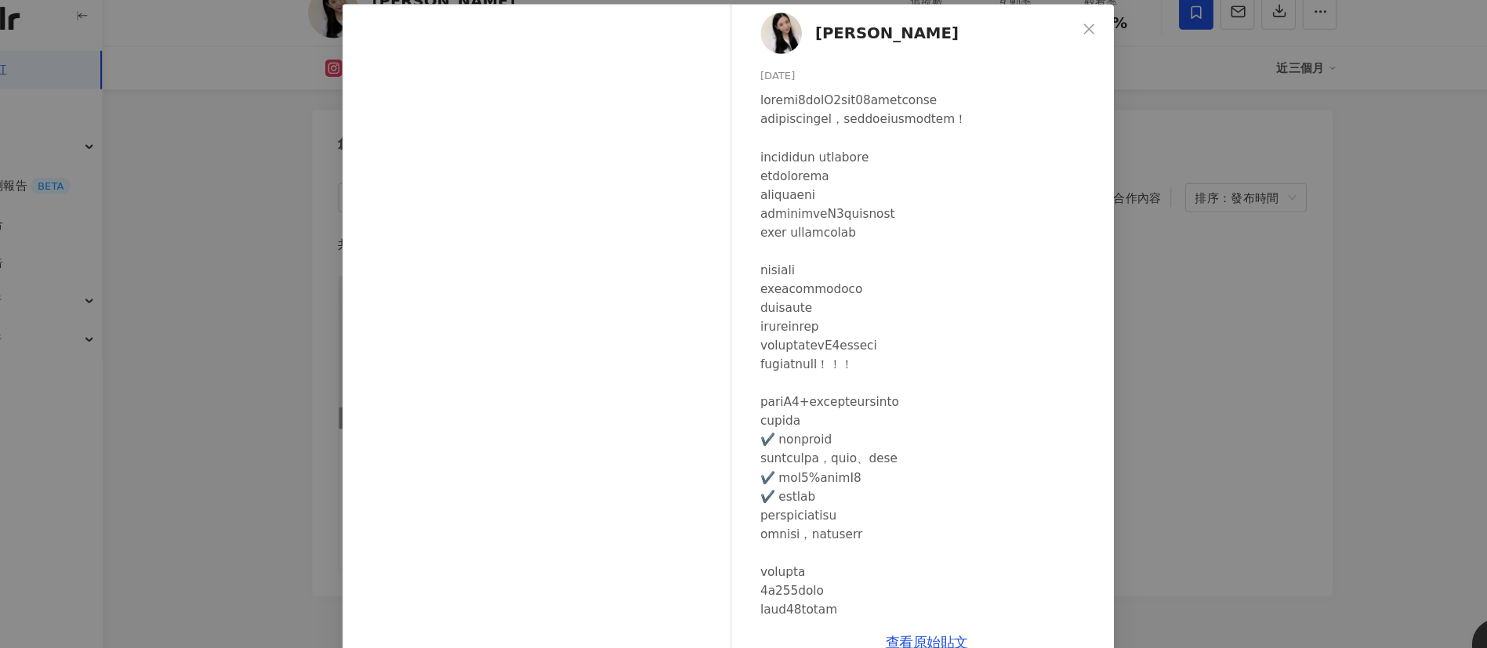
click at [914, 322] on div at bounding box center [929, 448] width 310 height 690
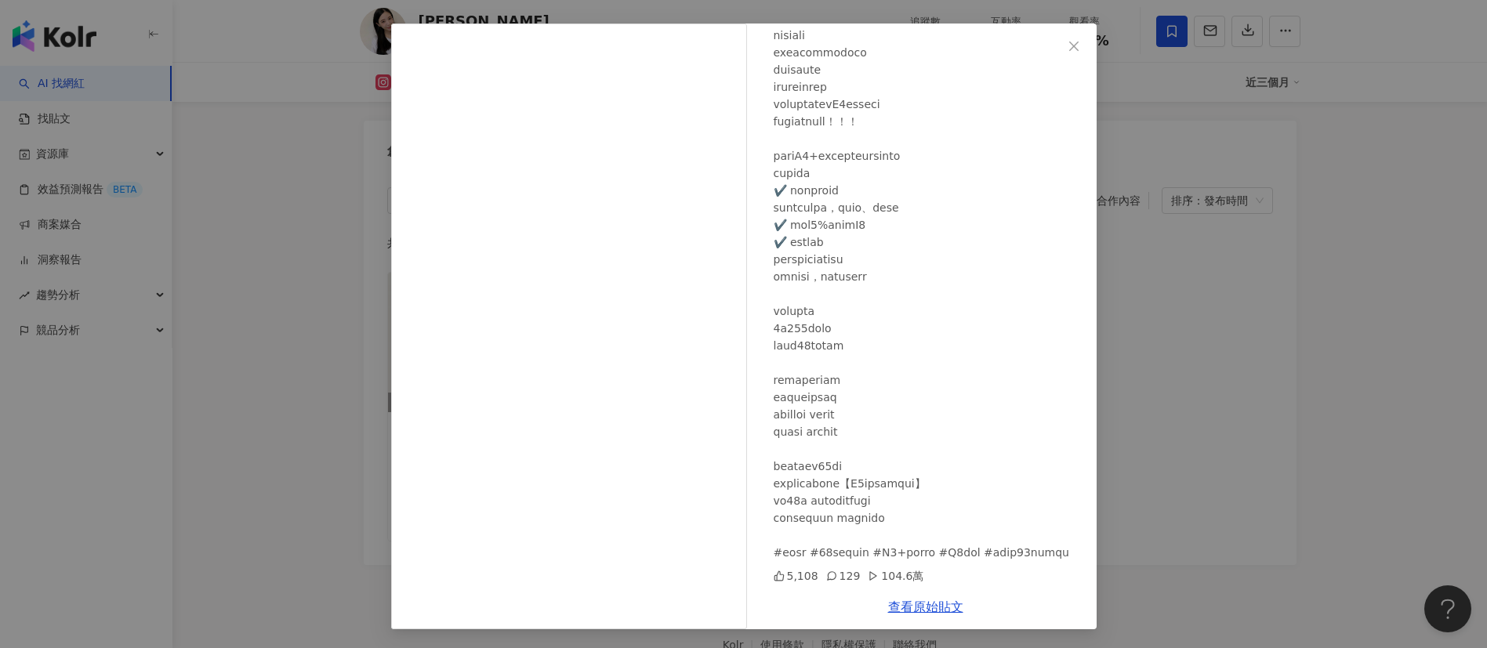
scroll to position [11, 0]
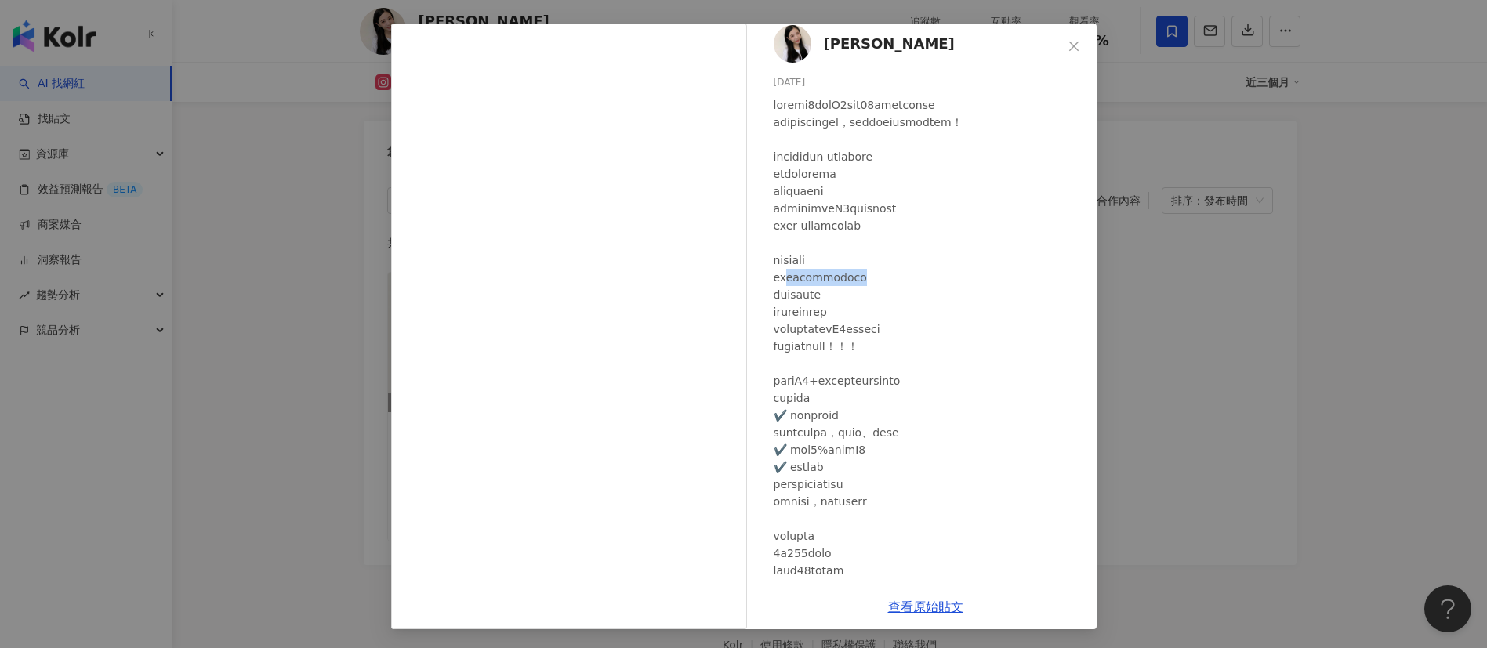
drag, startPoint x: 787, startPoint y: 295, endPoint x: 913, endPoint y: 297, distance: 125.5
click at [913, 297] on div at bounding box center [929, 441] width 310 height 690
copy div "長期日夜顛倒的飛行生活"
click at [298, 216] on div "[PERSON_NAME] [DATE] 5,108 129 104.6萬 查看原始貼文" at bounding box center [743, 324] width 1487 height 648
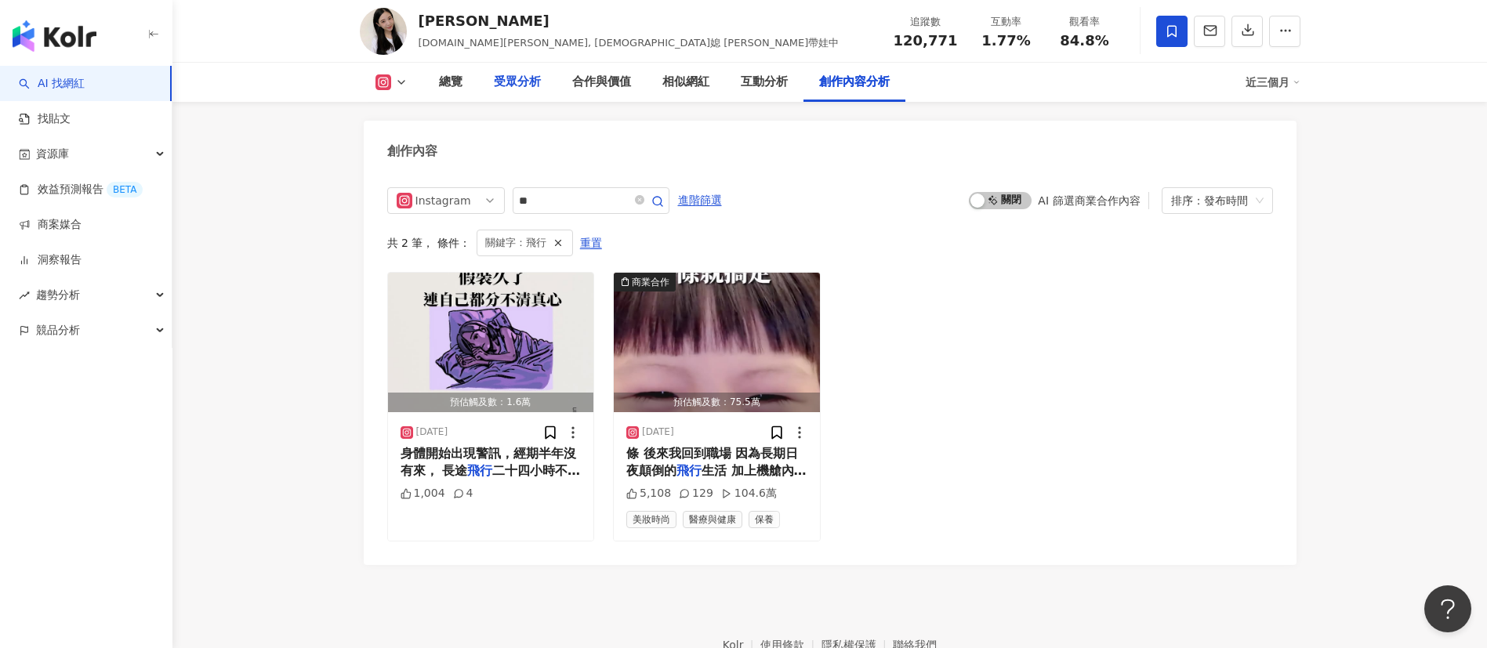
click at [513, 89] on div "受眾分析" at bounding box center [517, 82] width 47 height 19
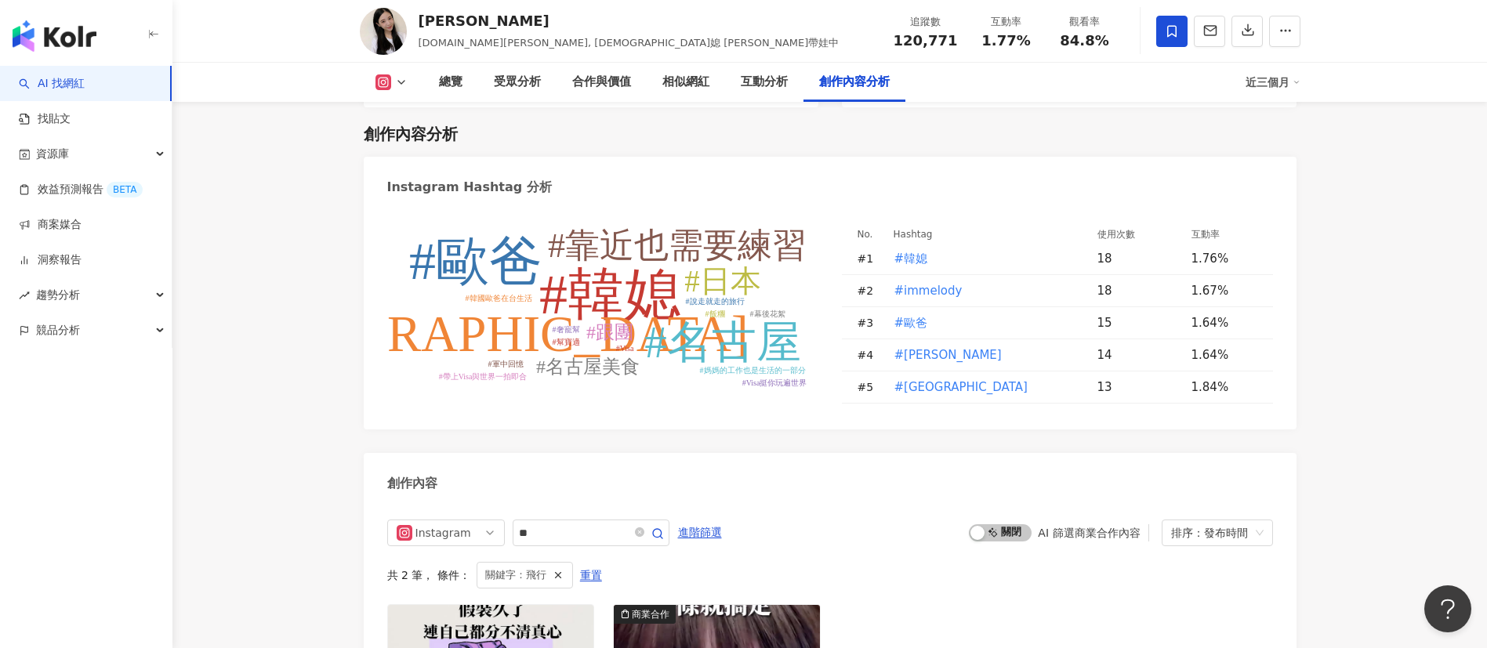
scroll to position [4879, 0]
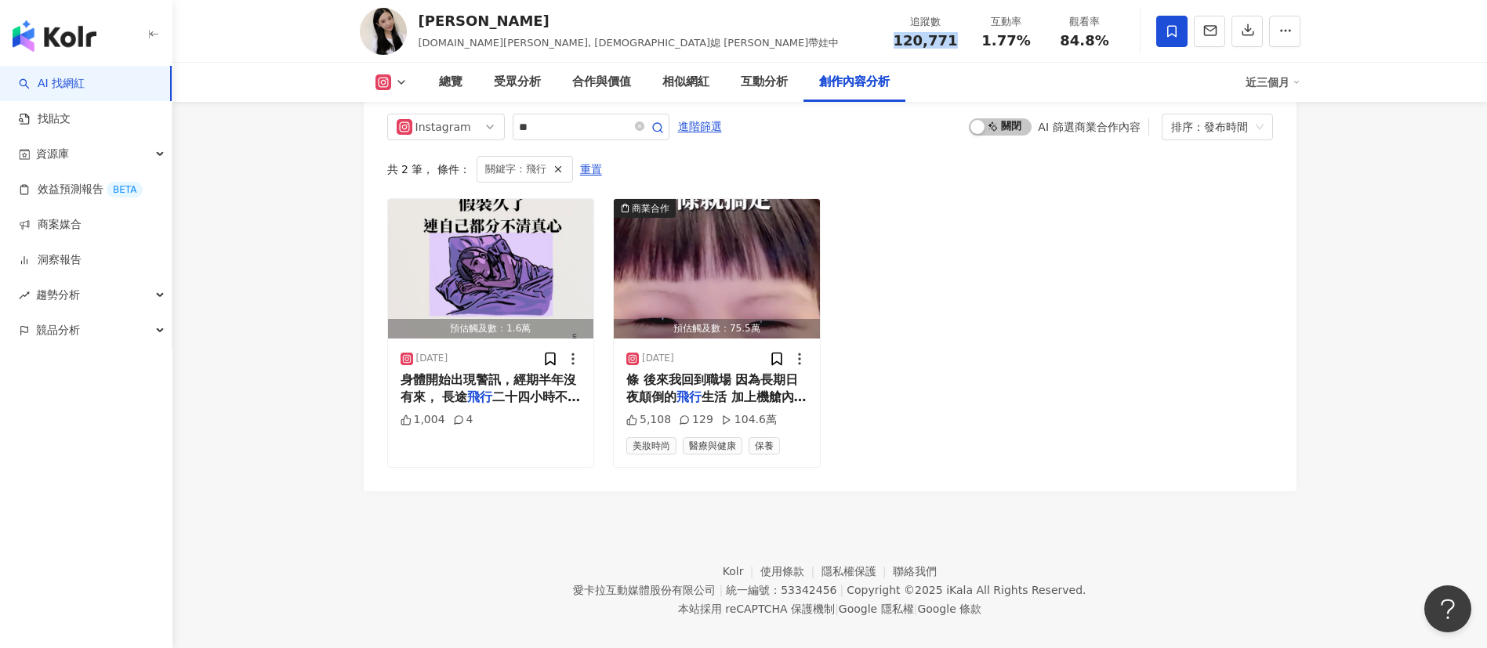
drag, startPoint x: 957, startPoint y: 52, endPoint x: 878, endPoint y: 49, distance: 79.2
click at [878, 49] on div "Melody Tsai melody.c.yun, 韓媳 Melody帶娃中 追蹤數 120,771 互動率 1.77% 觀看率 84.8%" at bounding box center [829, 31] width 1003 height 62
copy span "120,771"
drag, startPoint x: 1031, startPoint y: 45, endPoint x: 977, endPoint y: 42, distance: 54.2
click at [977, 42] on div "1.77%" at bounding box center [1007, 41] width 60 height 16
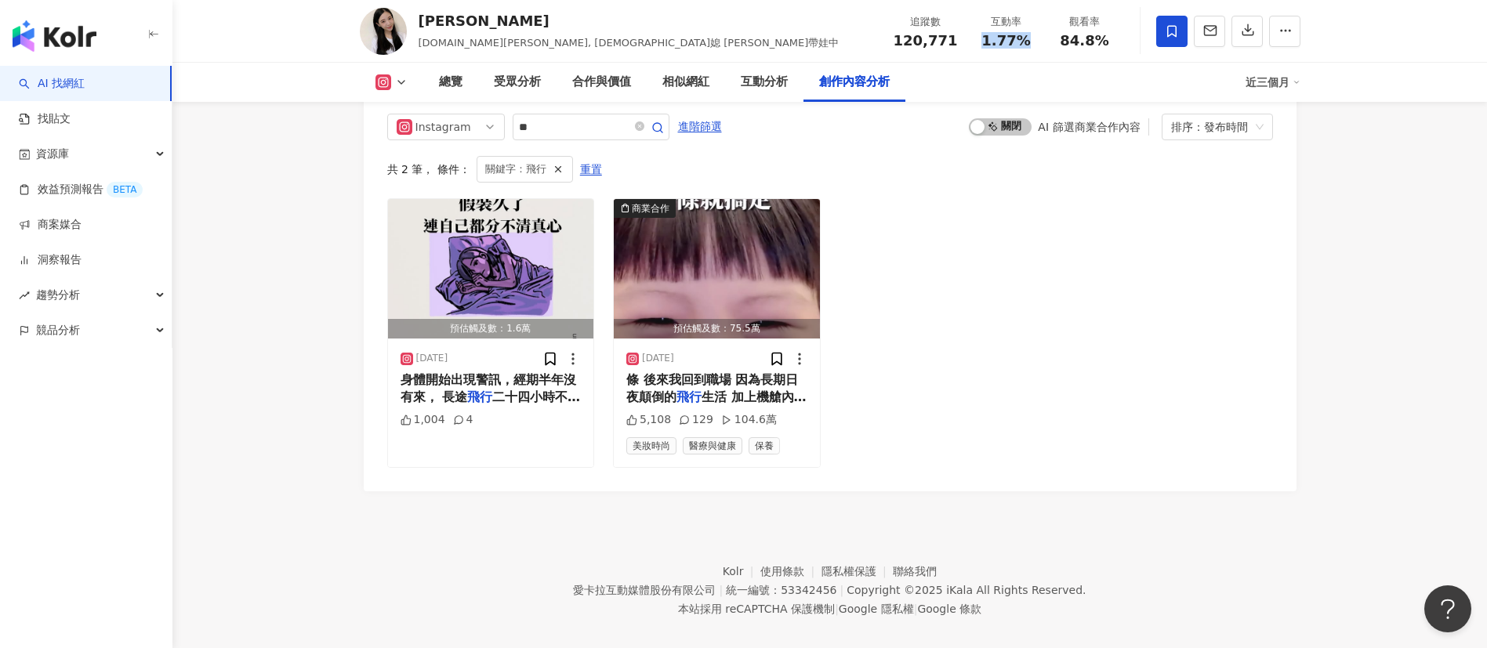
copy span "1.77%"
drag, startPoint x: 1109, startPoint y: 48, endPoint x: 1050, endPoint y: 41, distance: 60.0
click at [1050, 41] on div "追蹤數 120,771 互動率 1.77% 觀看率 84.8%" at bounding box center [1004, 31] width 240 height 46
copy span "84.8%"
drag, startPoint x: 574, startPoint y: 43, endPoint x: 487, endPoint y: 41, distance: 87.0
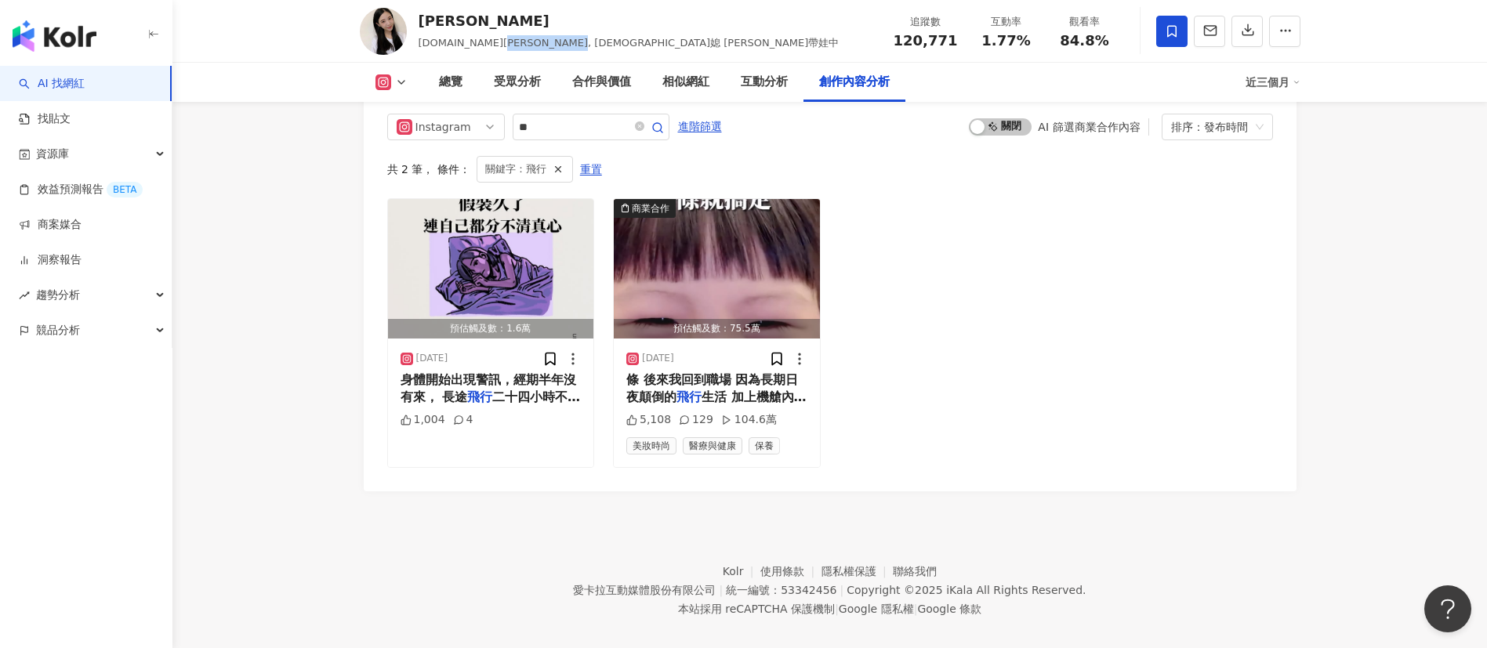
click at [487, 41] on span "melody.c.yun, 韓媳 Melody帶娃中" at bounding box center [629, 43] width 421 height 12
copy span "韓媳 Melody帶娃中"
drag, startPoint x: 511, startPoint y: 20, endPoint x: 401, endPoint y: 29, distance: 110.2
click at [401, 29] on div "Melody Tsai melody.c.yun, 韓媳 Melody帶娃中 追蹤數 120,771 互動率 1.77% 觀看率 84.8%" at bounding box center [829, 31] width 1003 height 62
copy div "Melody Tsai"
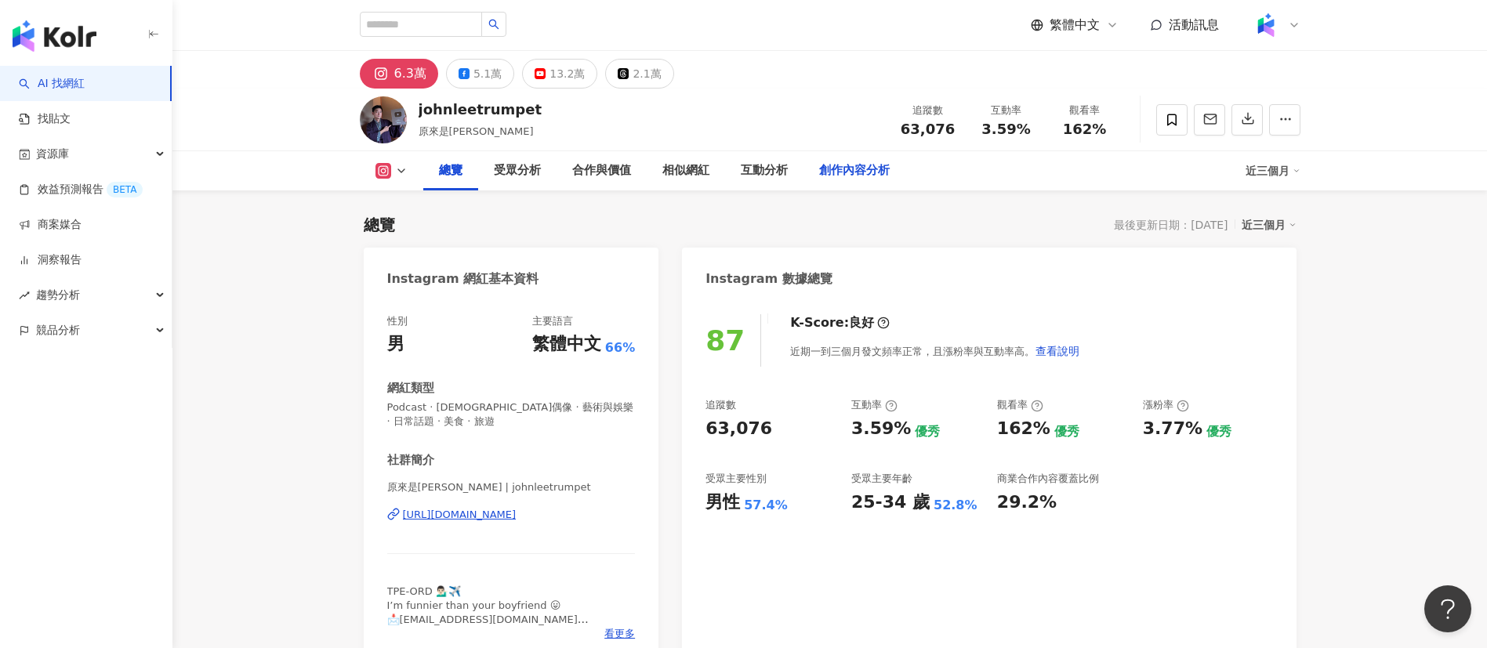
click at [840, 167] on div "創作內容分析" at bounding box center [854, 170] width 71 height 19
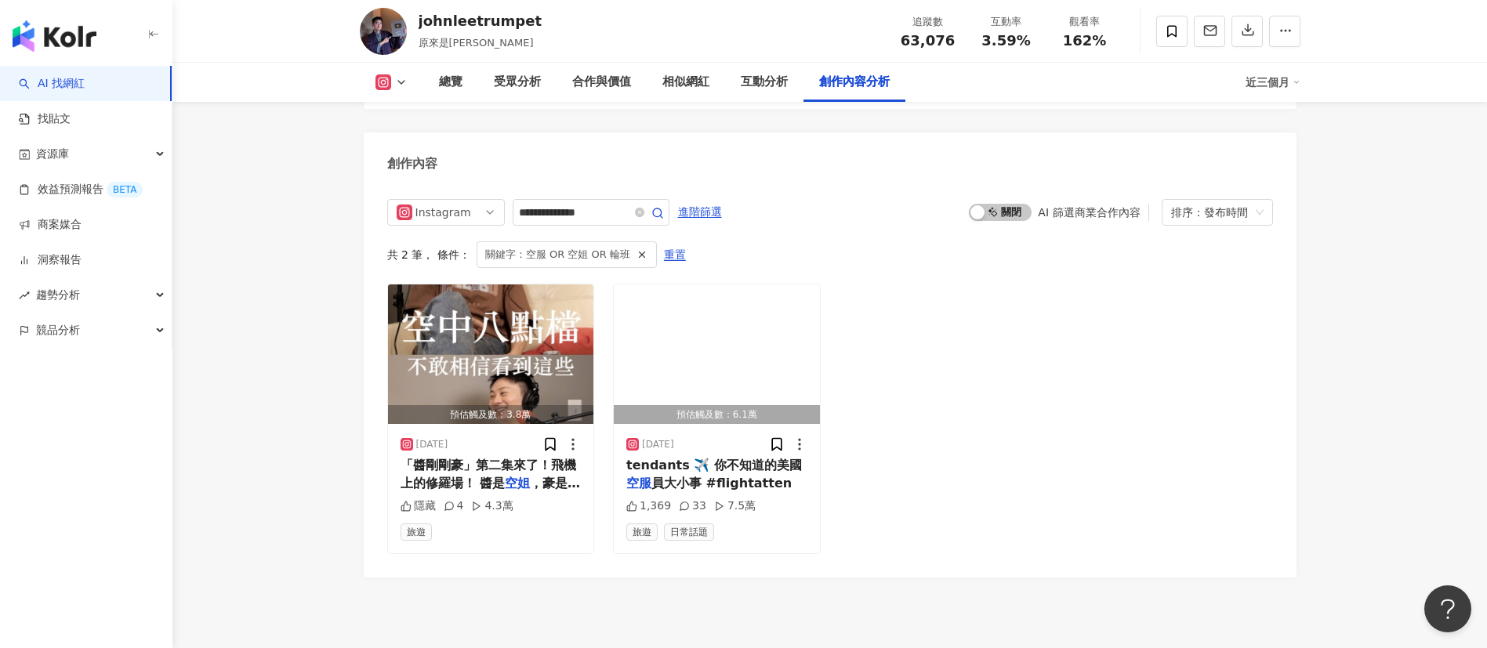
scroll to position [4870, 0]
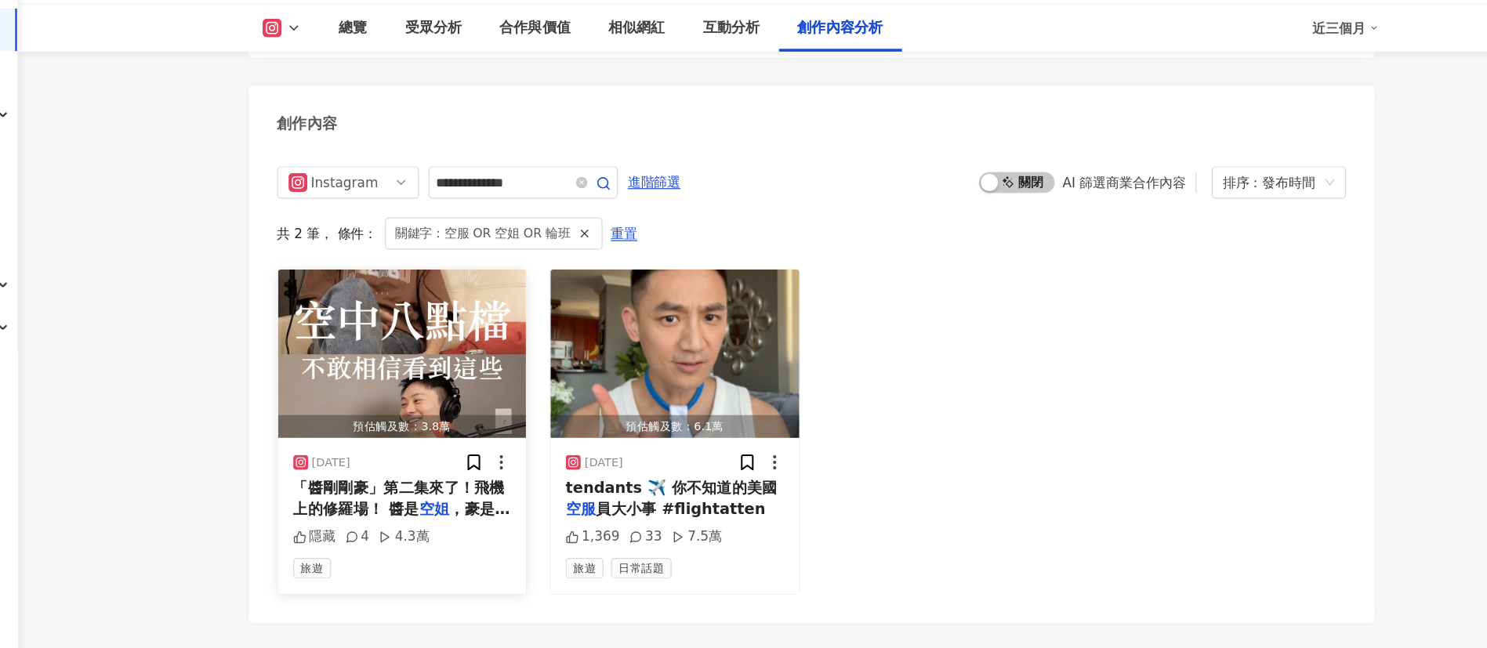
click at [536, 431] on span "「醬剛剛豪」第二集來了！飛機上的修羅場！ 醬是" at bounding box center [489, 471] width 176 height 32
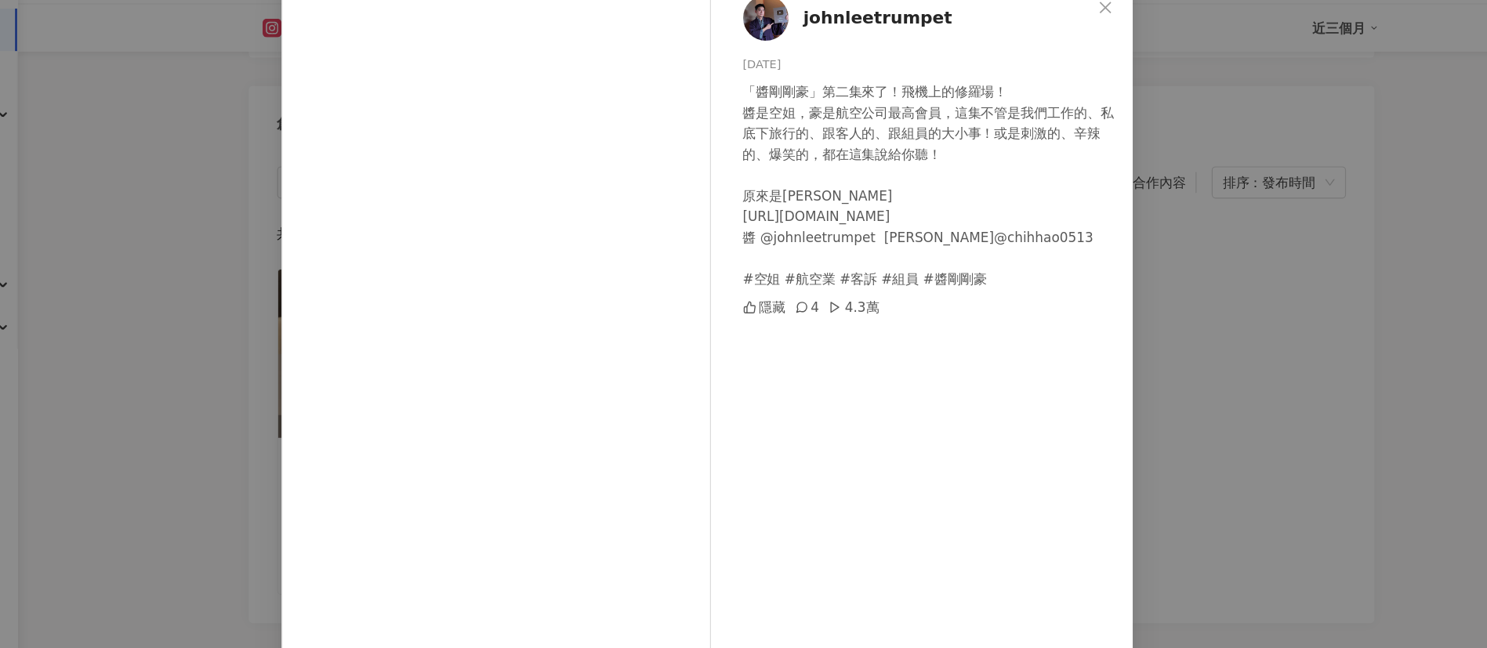
scroll to position [35, 0]
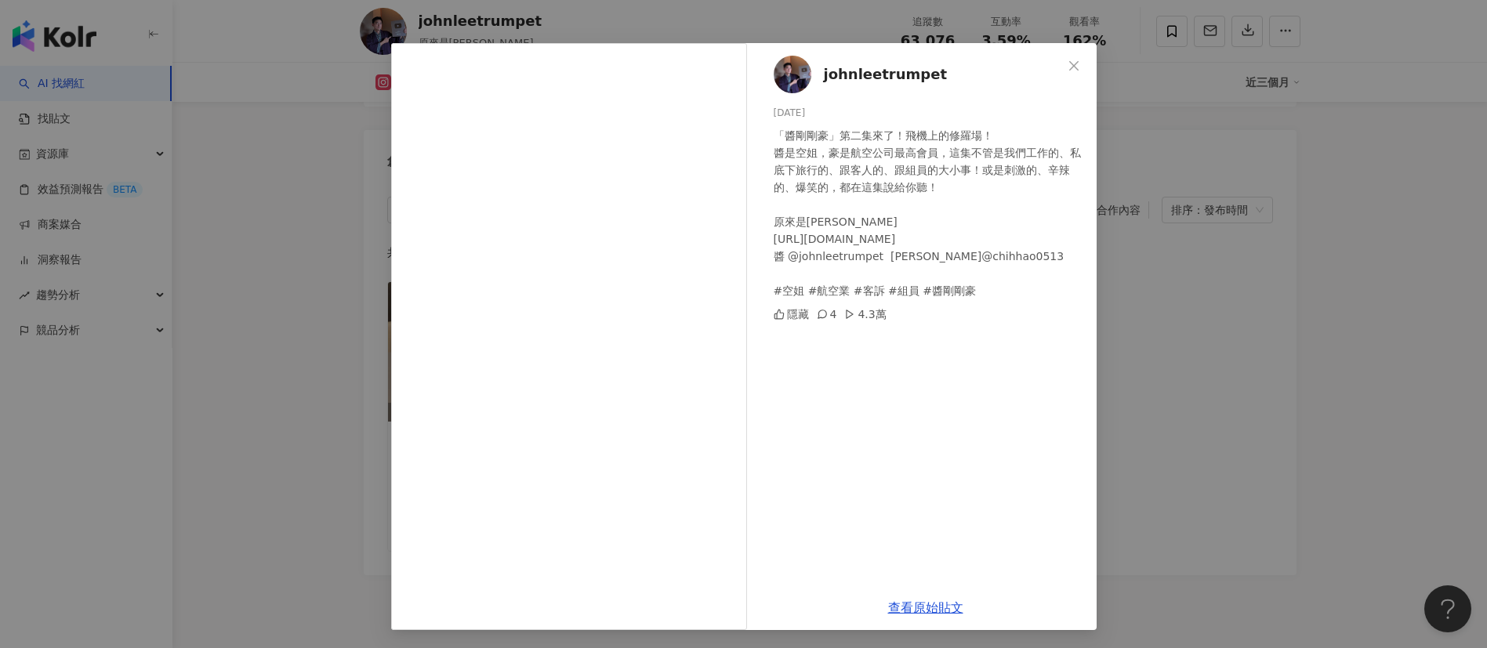
click at [991, 431] on div "johnleetrumpet [DATE] 「醬剛剛豪」第二集來了！飛機上的修羅場！ 醬是空姐，豪是航空公司最高會員，這集不管是我們工作的、私底下旅行的、跟客…" at bounding box center [743, 324] width 1487 height 648
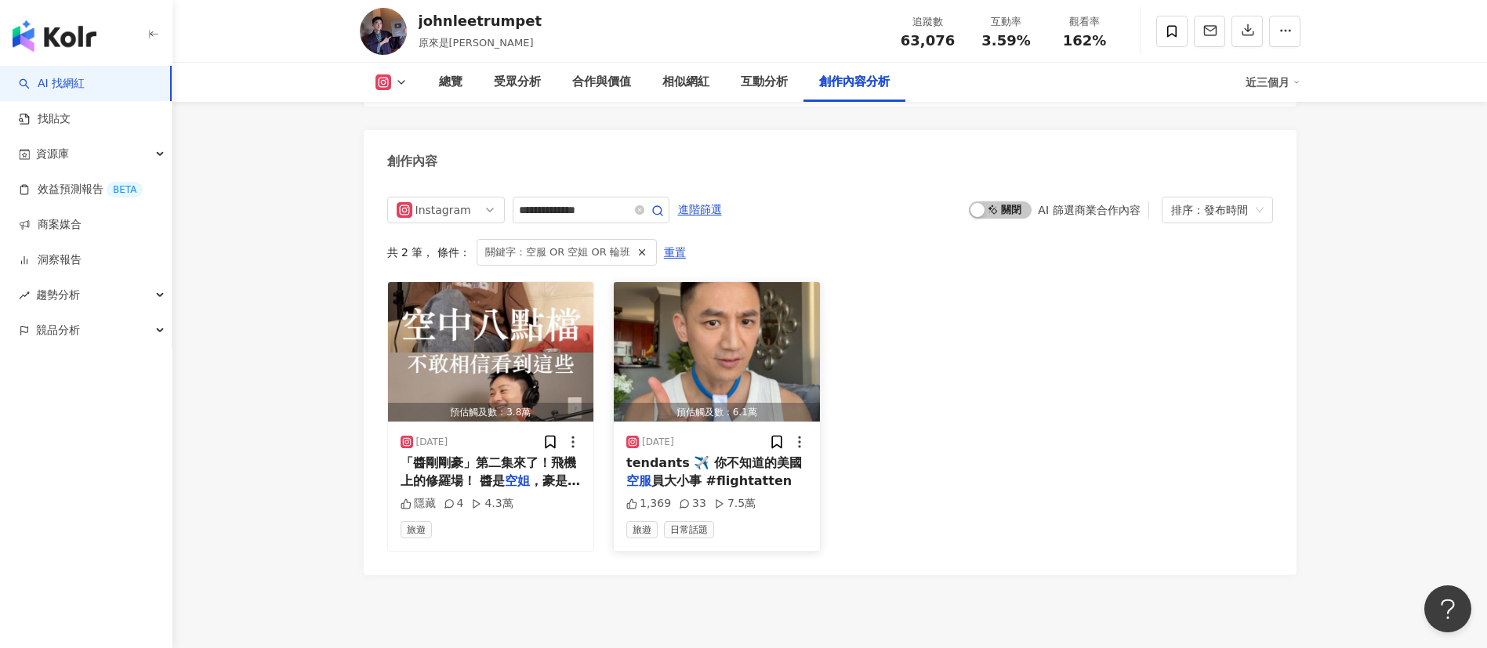
click at [759, 431] on span "tendants ✈️ 你不知道的美國" at bounding box center [714, 462] width 176 height 15
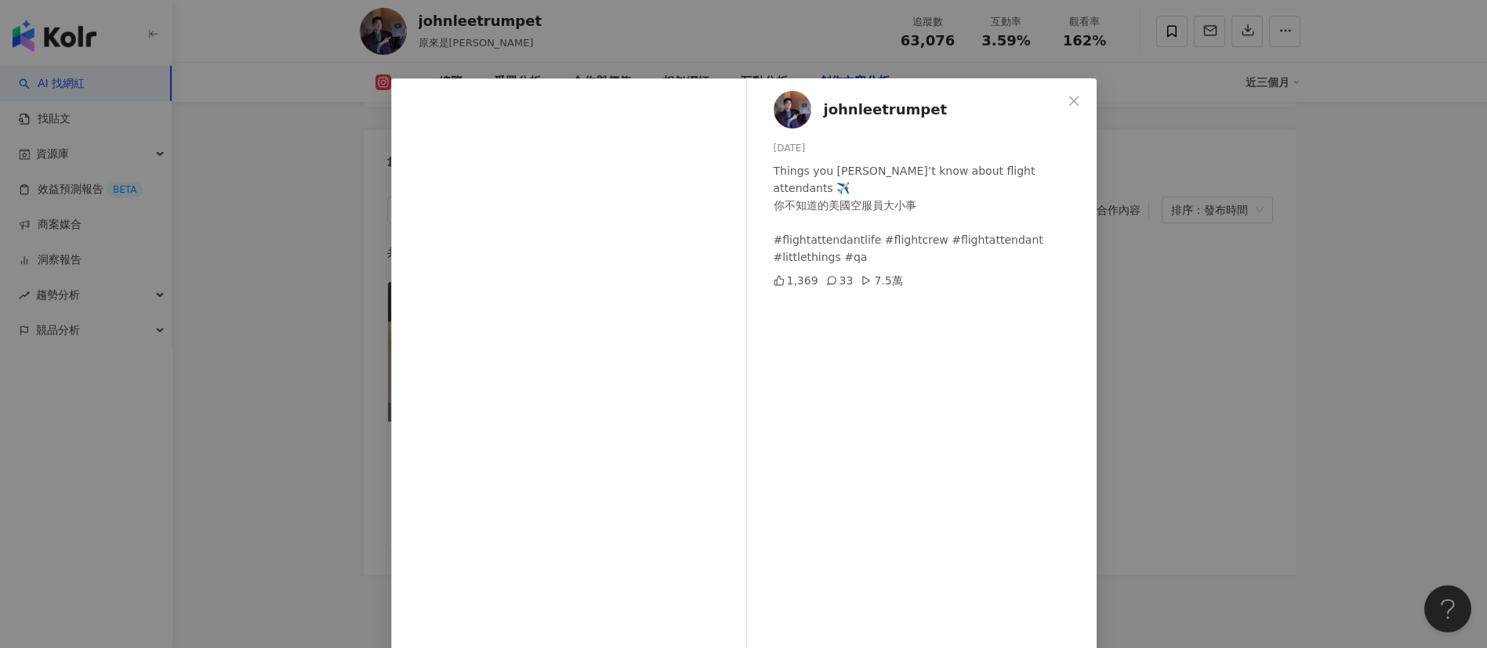
click at [991, 382] on div "johnleetrumpet [DATE] Things you [PERSON_NAME]’t know about flight attendants ✈…" at bounding box center [743, 324] width 1487 height 648
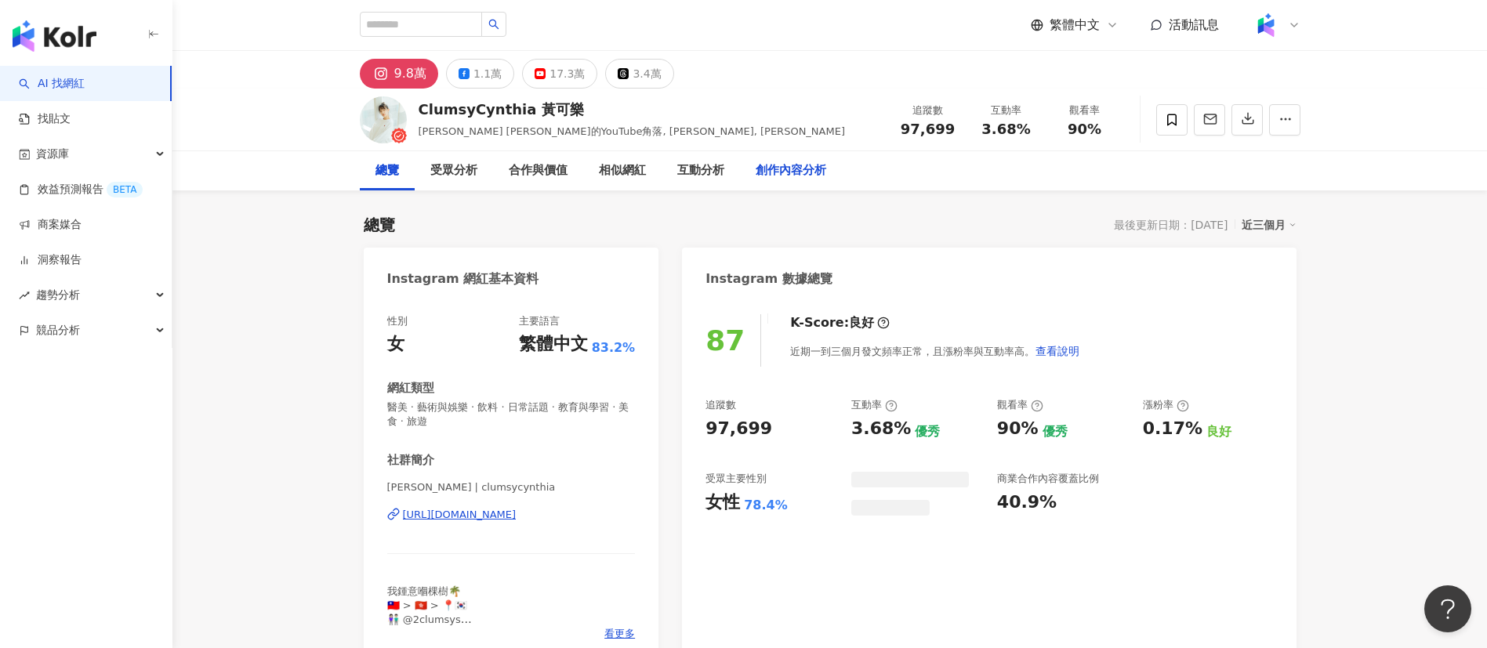
click at [778, 170] on div "創作內容分析" at bounding box center [791, 170] width 71 height 19
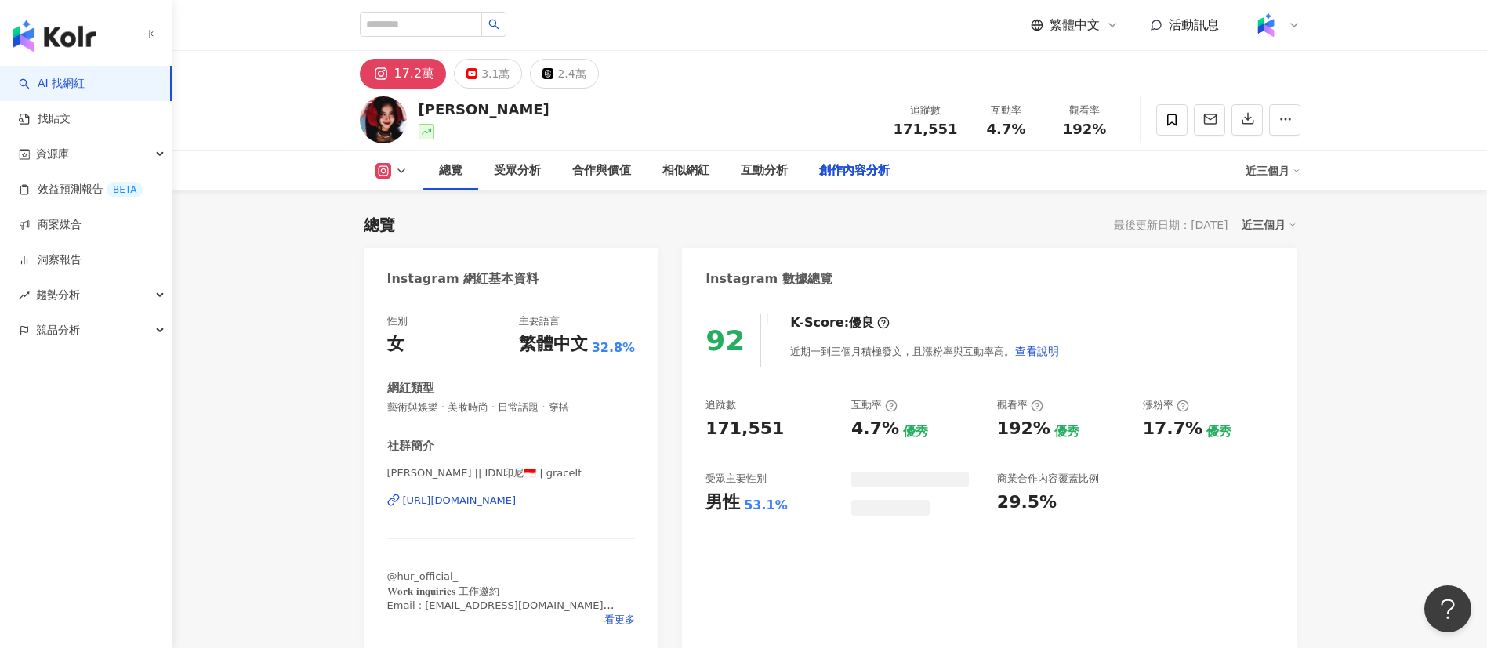
scroll to position [4057, 0]
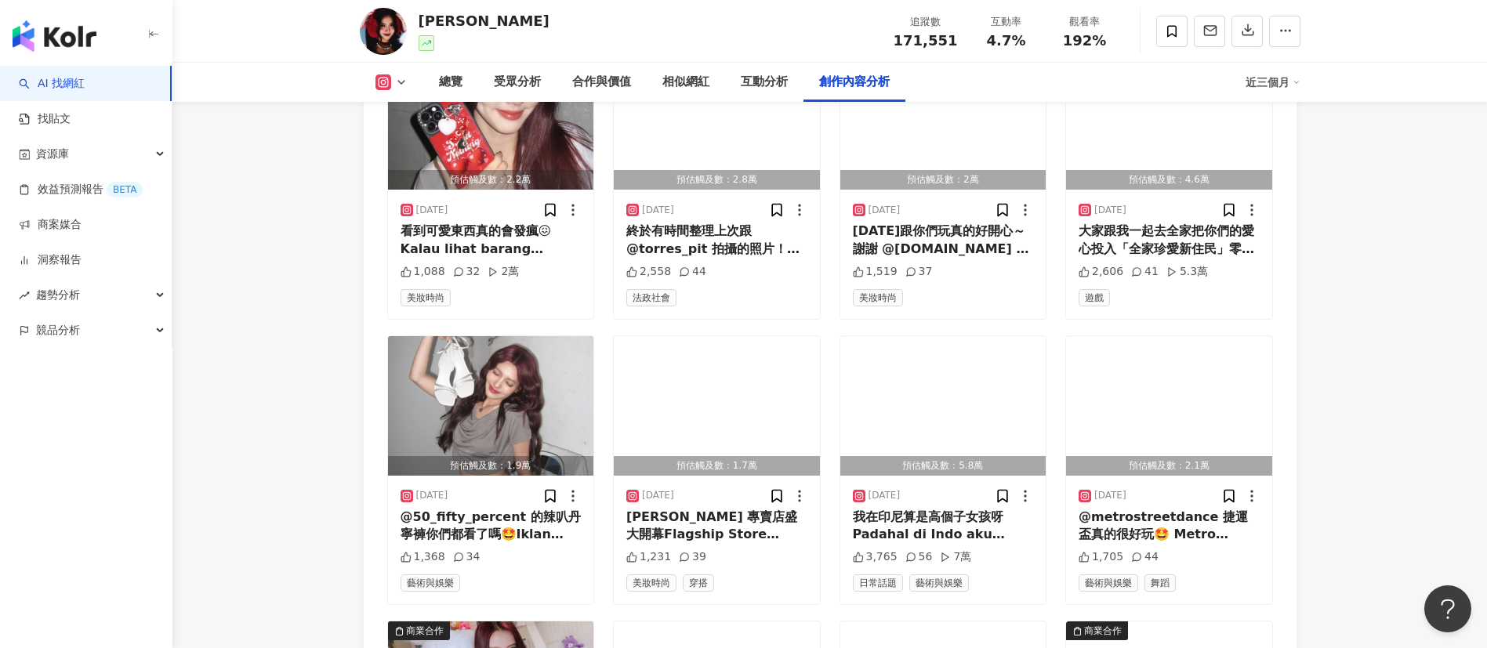
scroll to position [4479, 0]
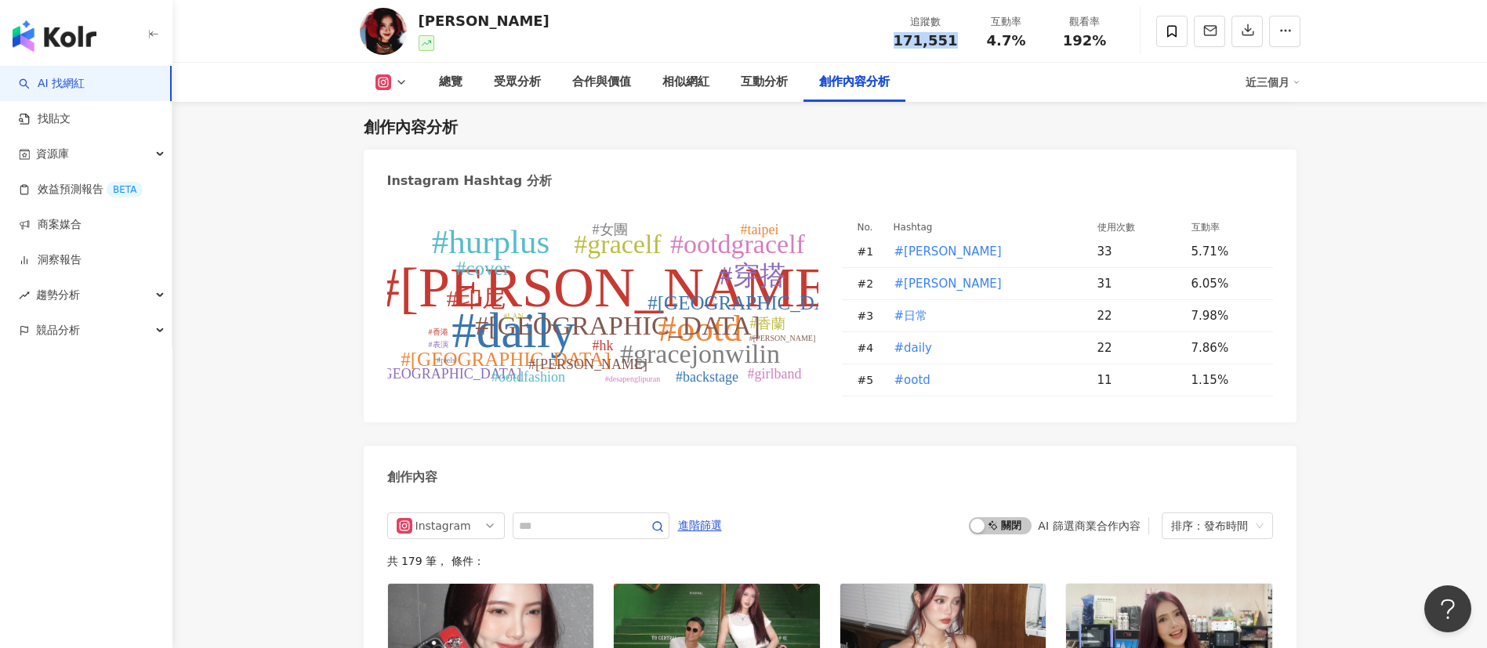
drag, startPoint x: 957, startPoint y: 42, endPoint x: 896, endPoint y: 38, distance: 61.2
click at [896, 38] on div "追蹤數 171,551" at bounding box center [925, 31] width 83 height 34
copy span "171,551"
drag, startPoint x: 1023, startPoint y: 36, endPoint x: 985, endPoint y: 36, distance: 38.4
click at [985, 36] on div "4.7%" at bounding box center [1007, 41] width 60 height 16
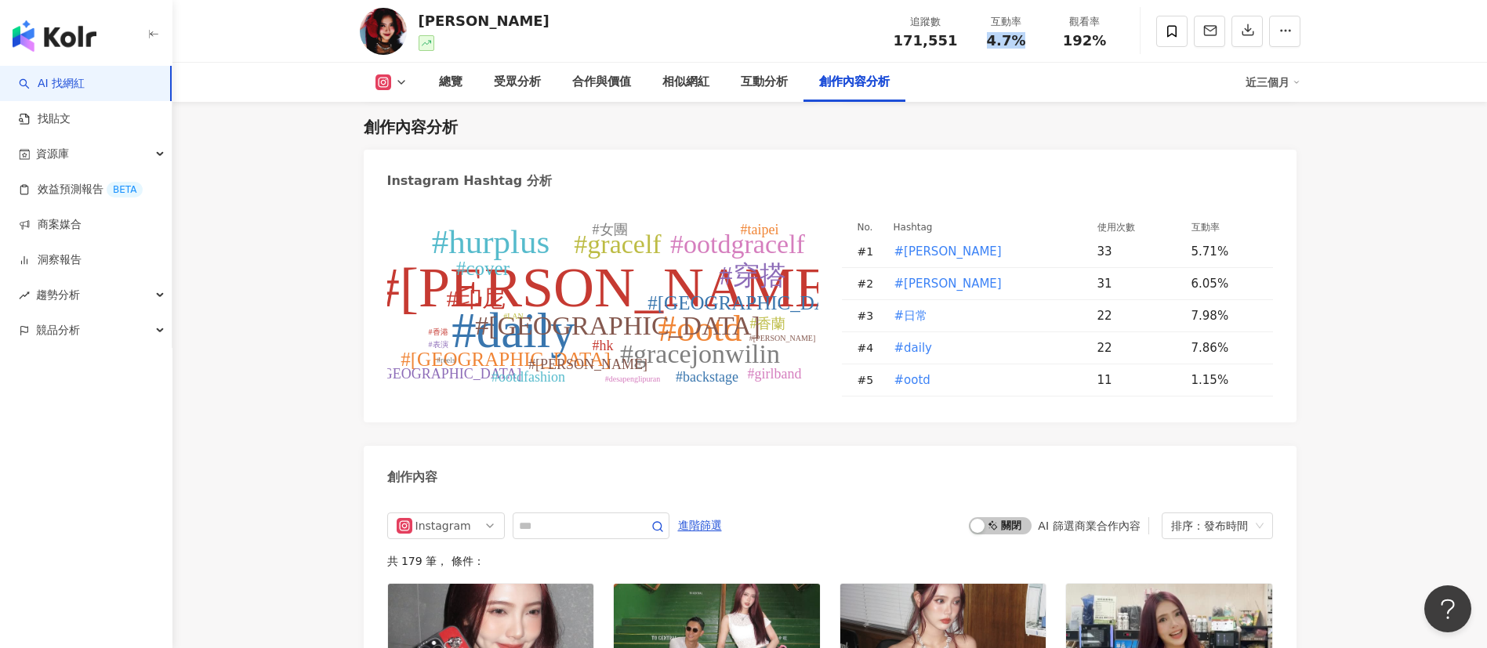
copy span "4.7%"
drag, startPoint x: 1080, startPoint y: 38, endPoint x: 1062, endPoint y: 37, distance: 18.1
click at [1062, 37] on div "192%" at bounding box center [1085, 41] width 60 height 16
copy span "192%"
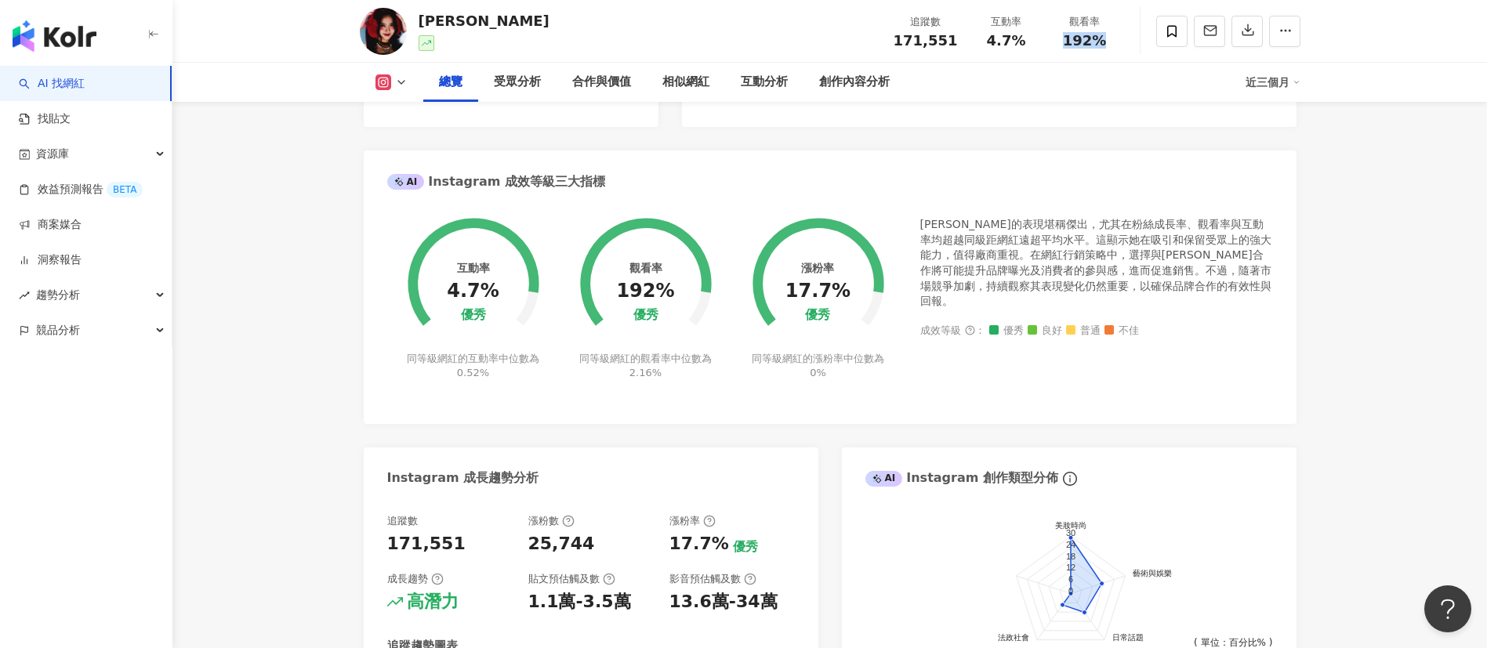
scroll to position [0, 0]
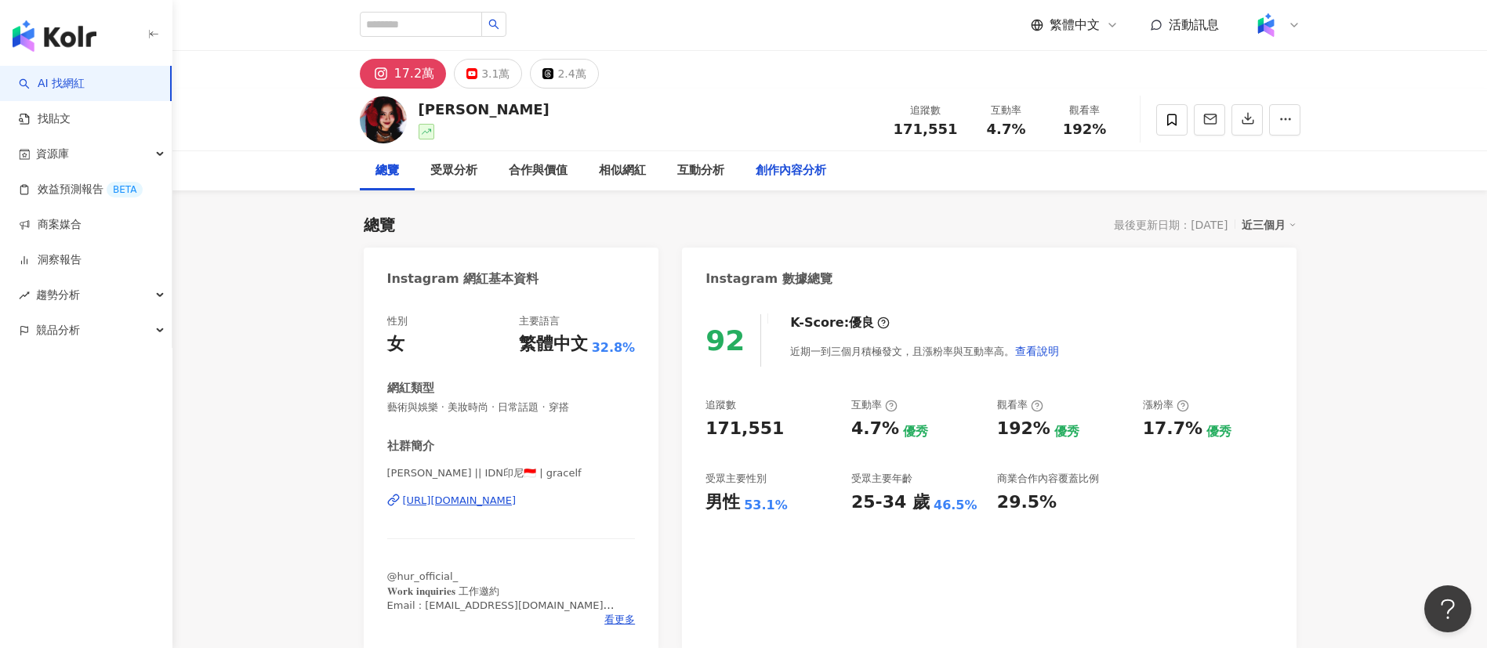
click at [796, 172] on div "創作內容分析" at bounding box center [791, 170] width 71 height 19
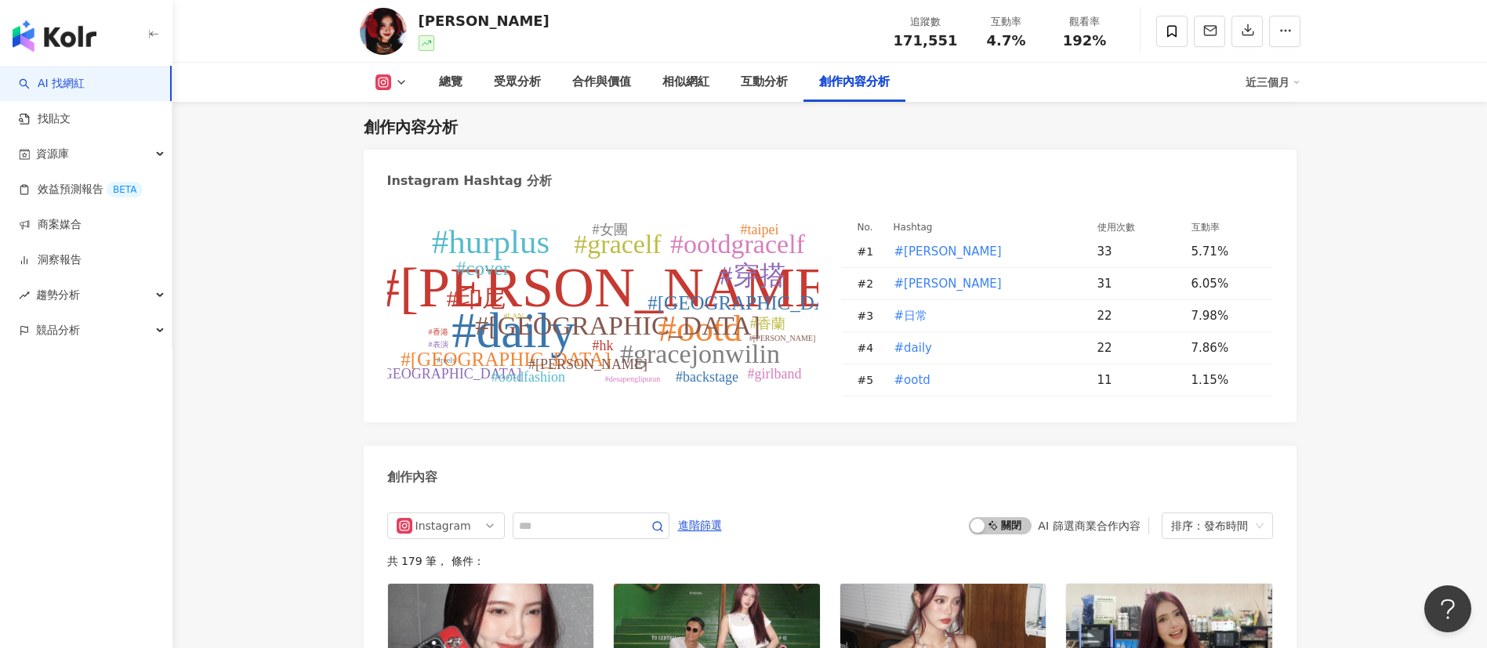
scroll to position [4786, 0]
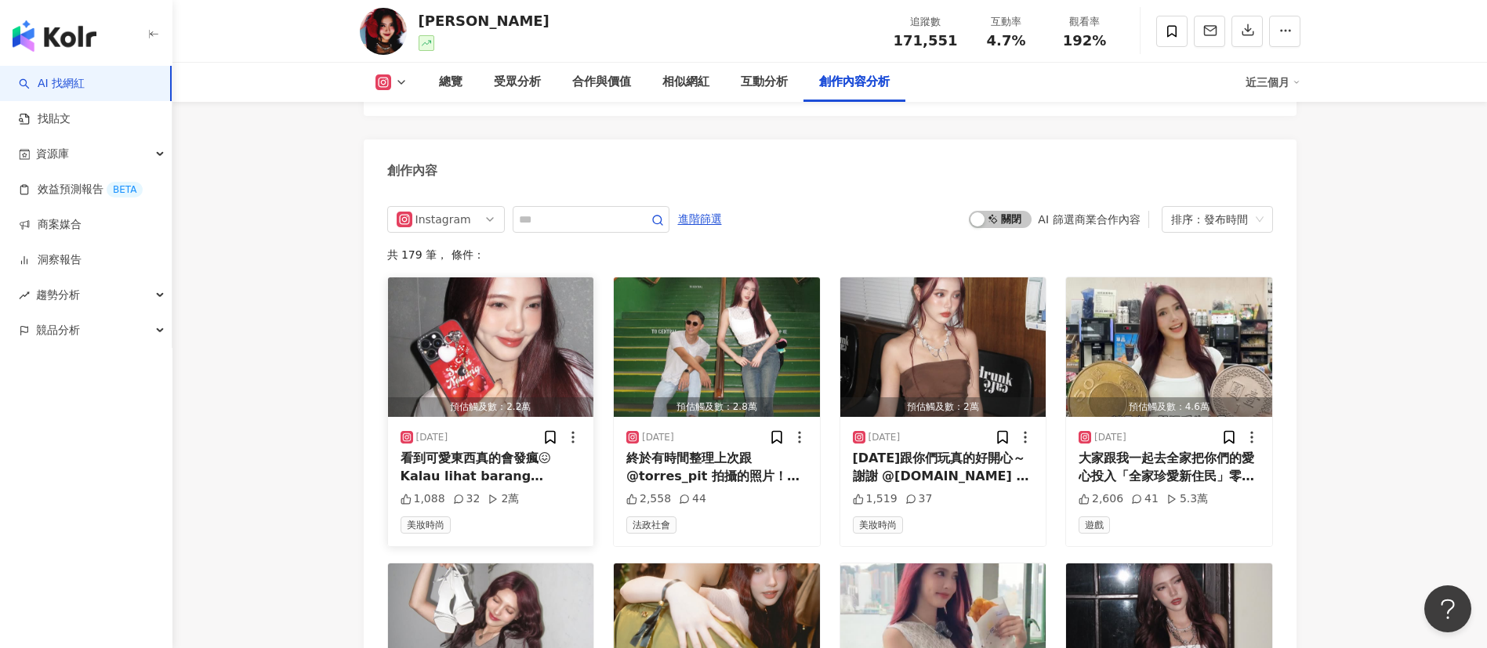
click at [468, 463] on div "看到可愛東西真的會發瘋😖Kalau lihat barang gemoy tuh bisa menggila eh😖 謝謝 @casetify_taiwan …" at bounding box center [491, 467] width 181 height 35
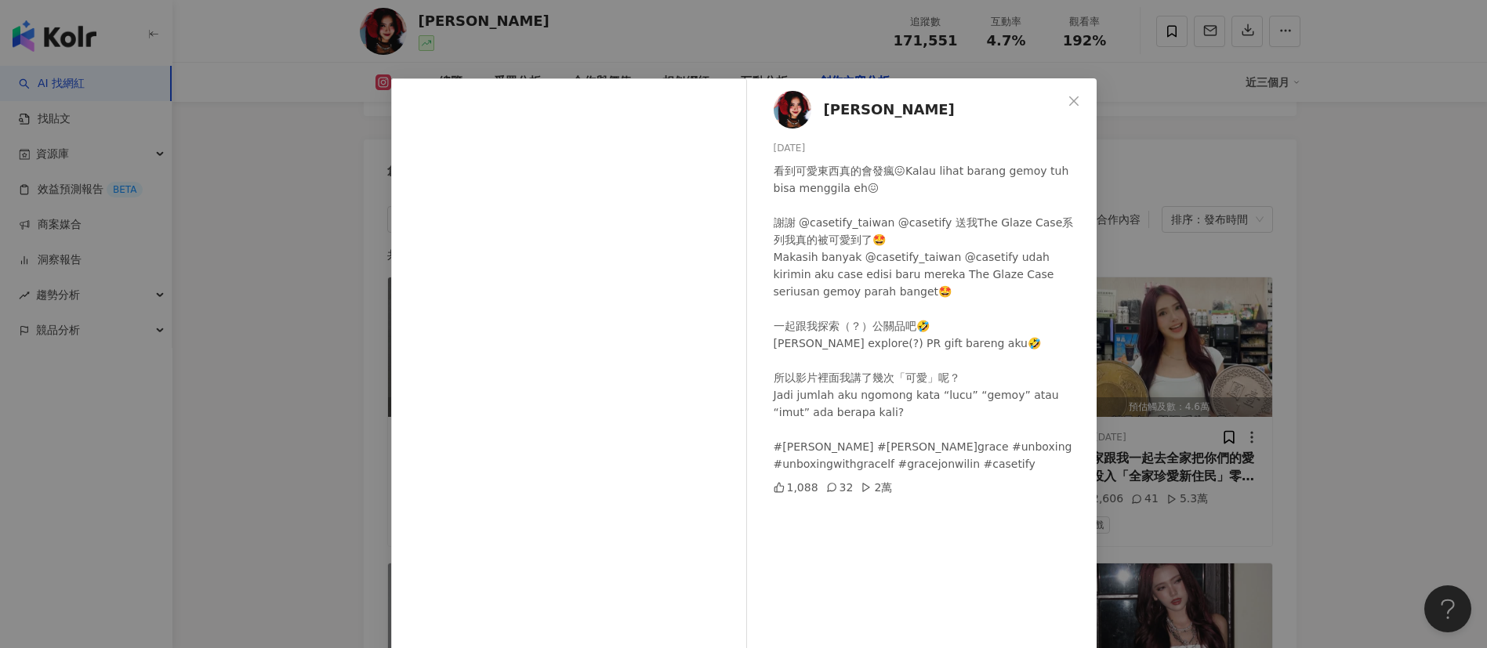
scroll to position [55, 0]
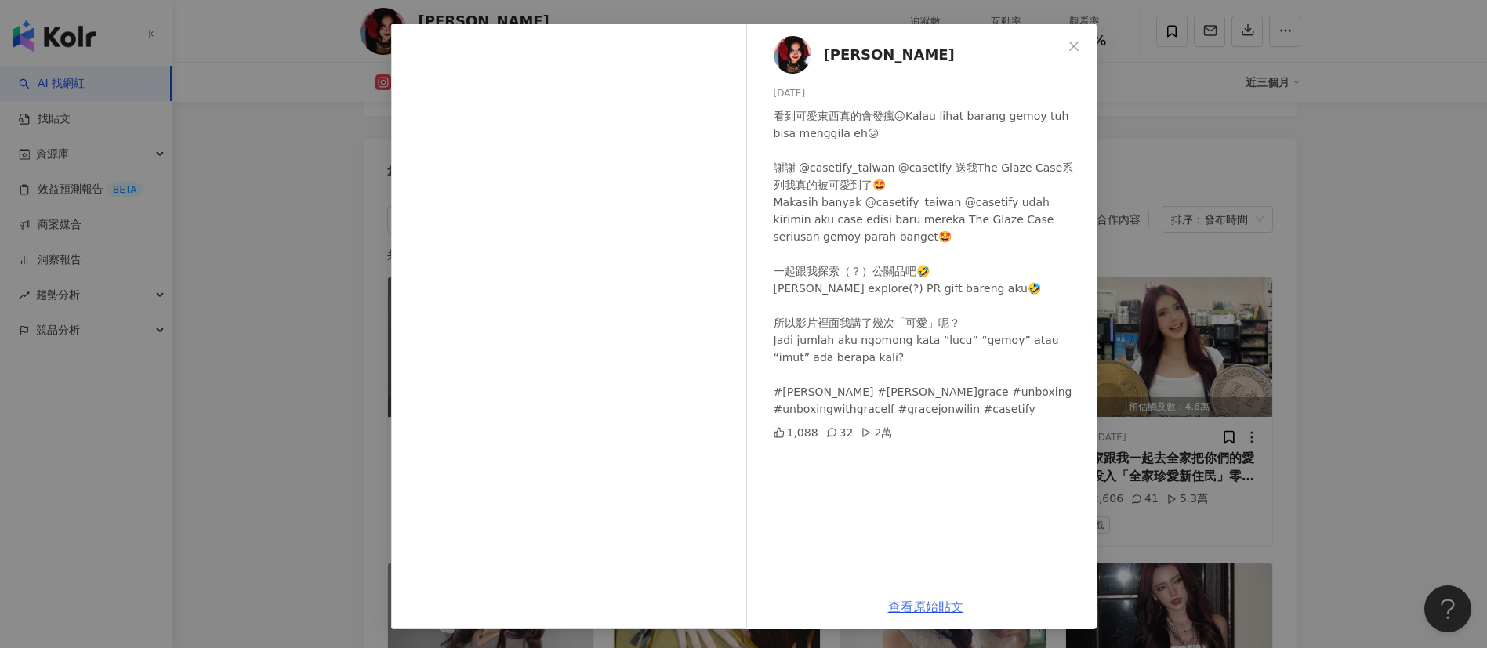
click at [915, 607] on link "查看原始貼文" at bounding box center [925, 607] width 75 height 15
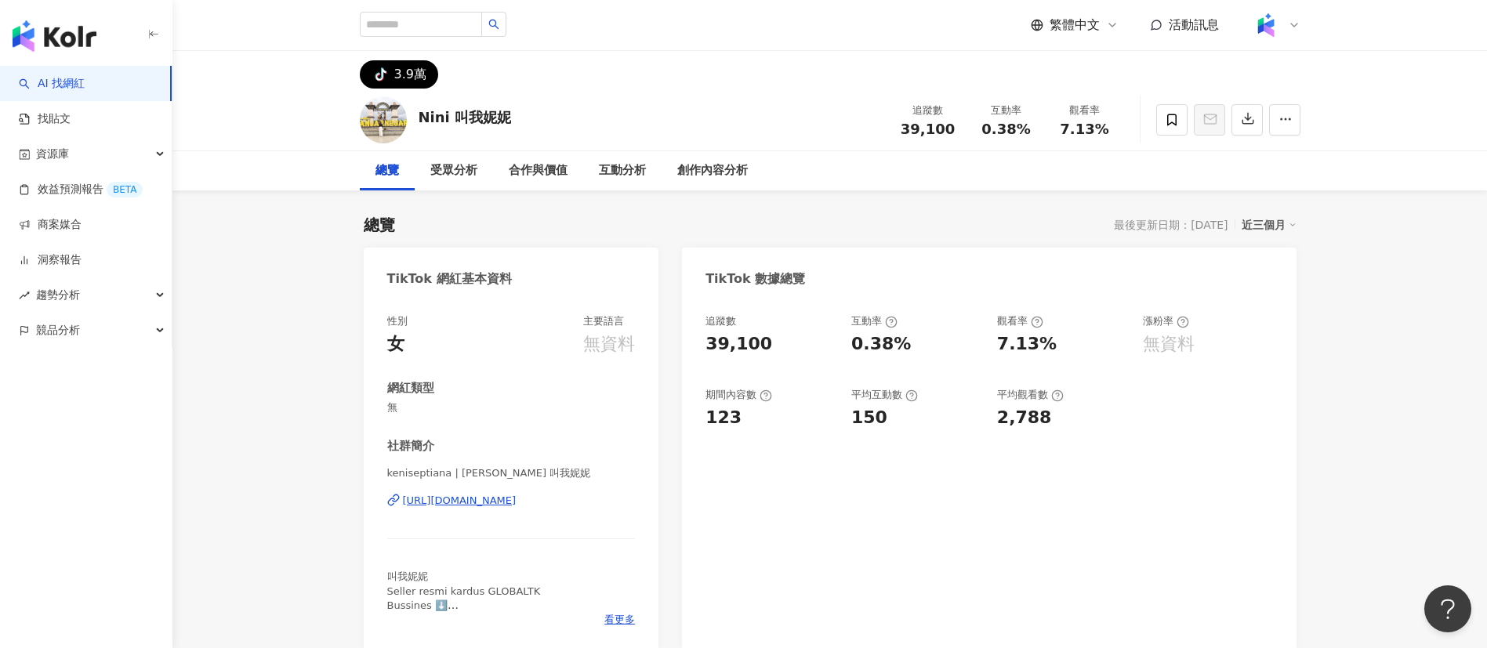
click at [826, 103] on div "Nini 叫我妮妮 追蹤數 39,100 互動率 0.38% 觀看率 7.13%" at bounding box center [829, 120] width 1003 height 62
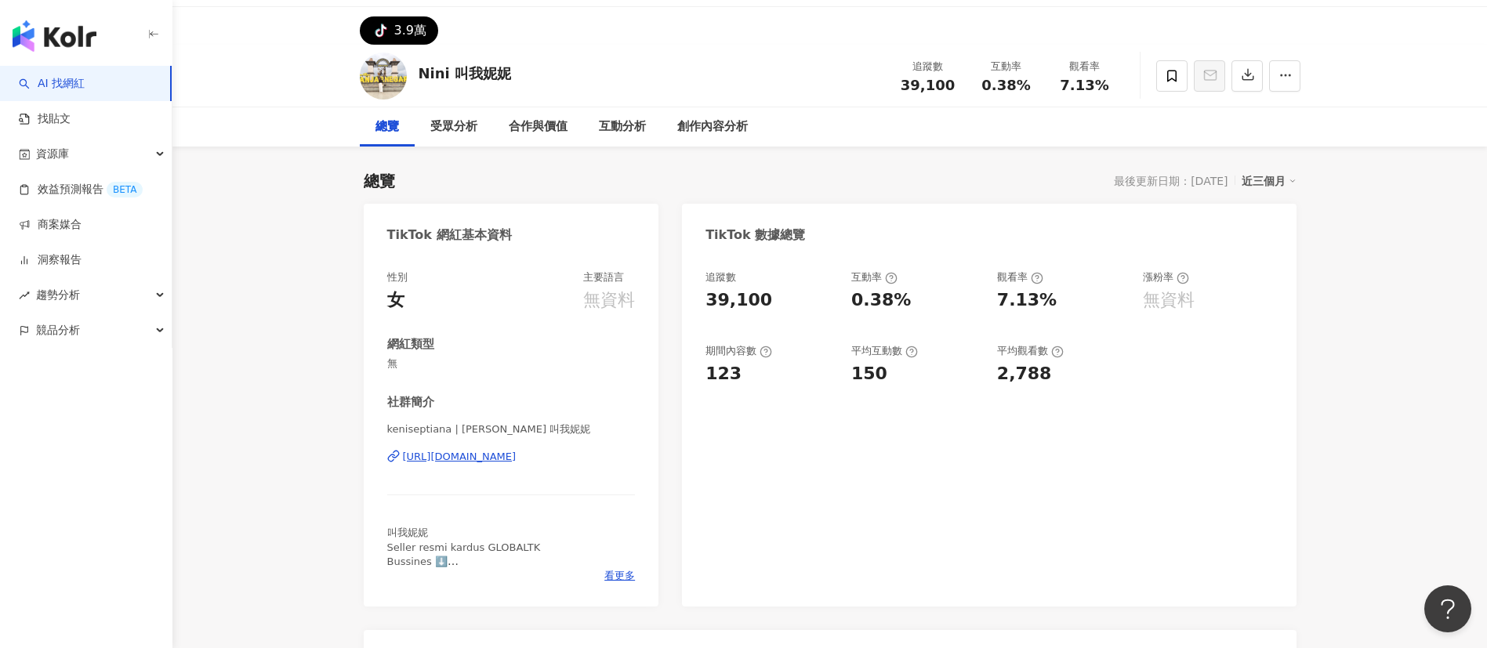
scroll to position [45, 0]
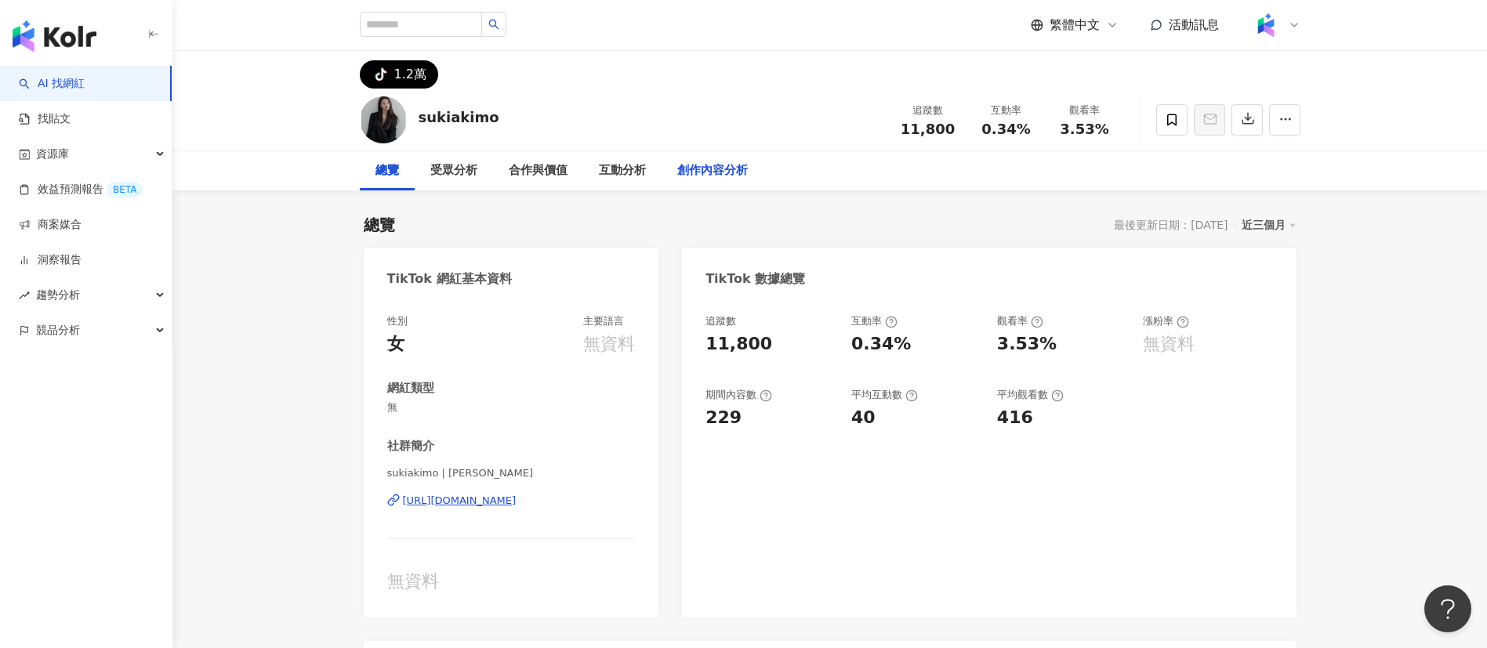
click at [725, 158] on div "創作內容分析" at bounding box center [713, 170] width 102 height 39
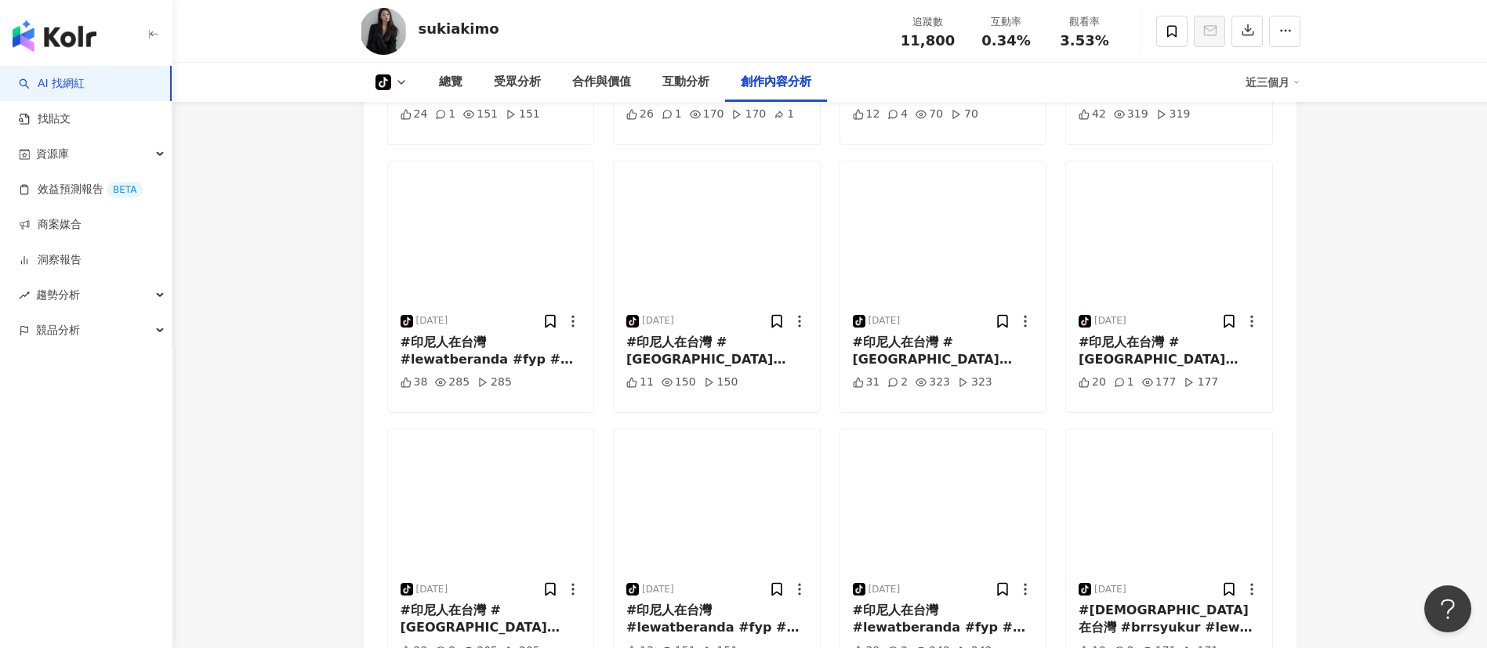
scroll to position [3314, 0]
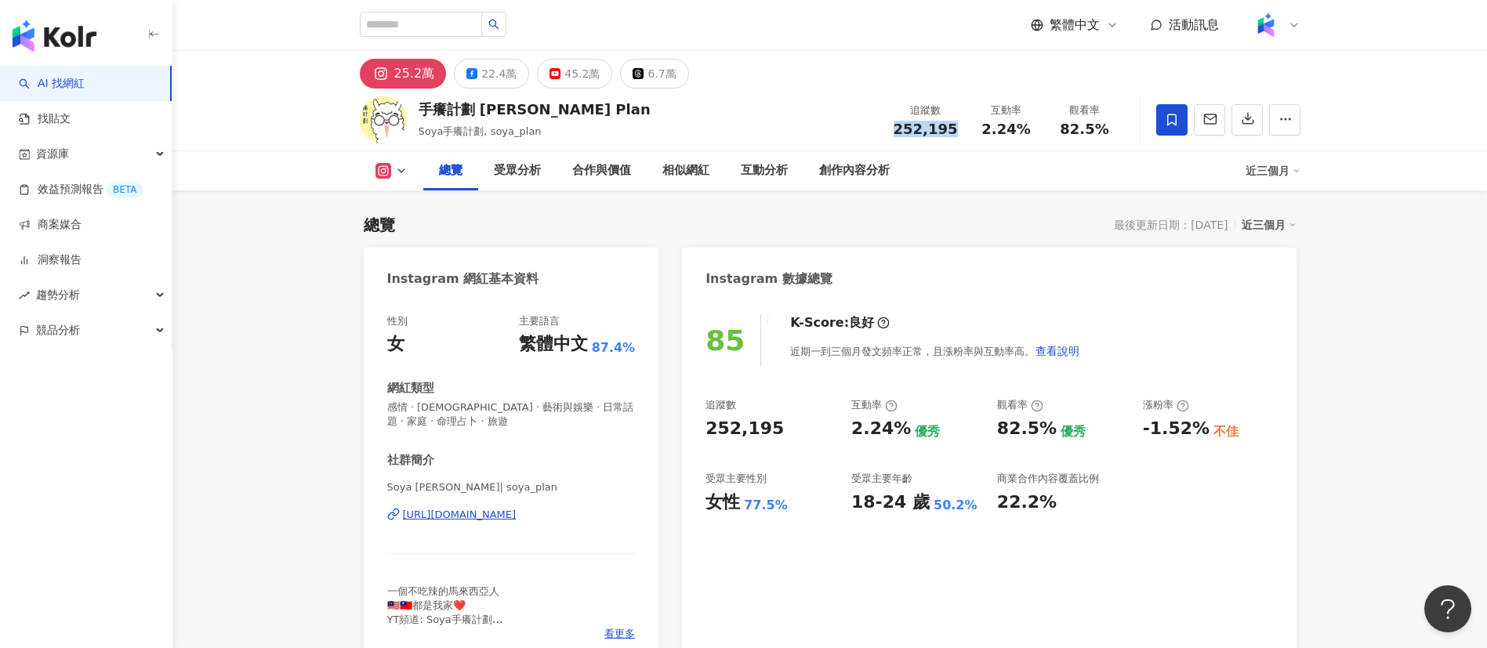
drag, startPoint x: 956, startPoint y: 125, endPoint x: 805, endPoint y: 15, distance: 186.7
click at [894, 122] on div "追蹤數 252,195" at bounding box center [925, 120] width 83 height 34
copy span "252,195"
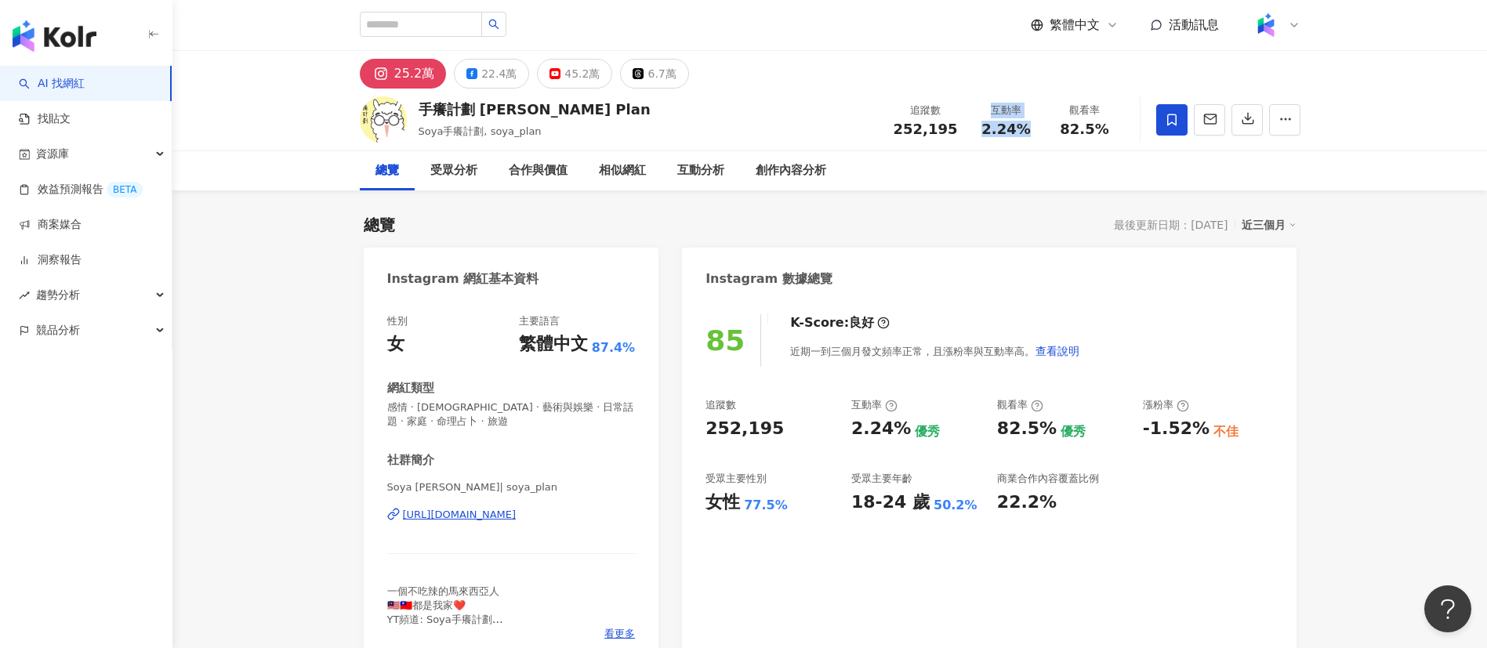
drag, startPoint x: 1031, startPoint y: 135, endPoint x: 962, endPoint y: 126, distance: 69.5
click at [962, 126] on div "追蹤數 252,195 互動率 2.24% 觀看率 82.5%" at bounding box center [1004, 119] width 240 height 46
copy div "互動率 2.24%"
click at [973, 140] on div "追蹤數 252,195 互動率 2.24% 觀看率 82.5%" at bounding box center [1004, 119] width 240 height 46
drag, startPoint x: 1036, startPoint y: 137, endPoint x: 985, endPoint y: 132, distance: 51.2
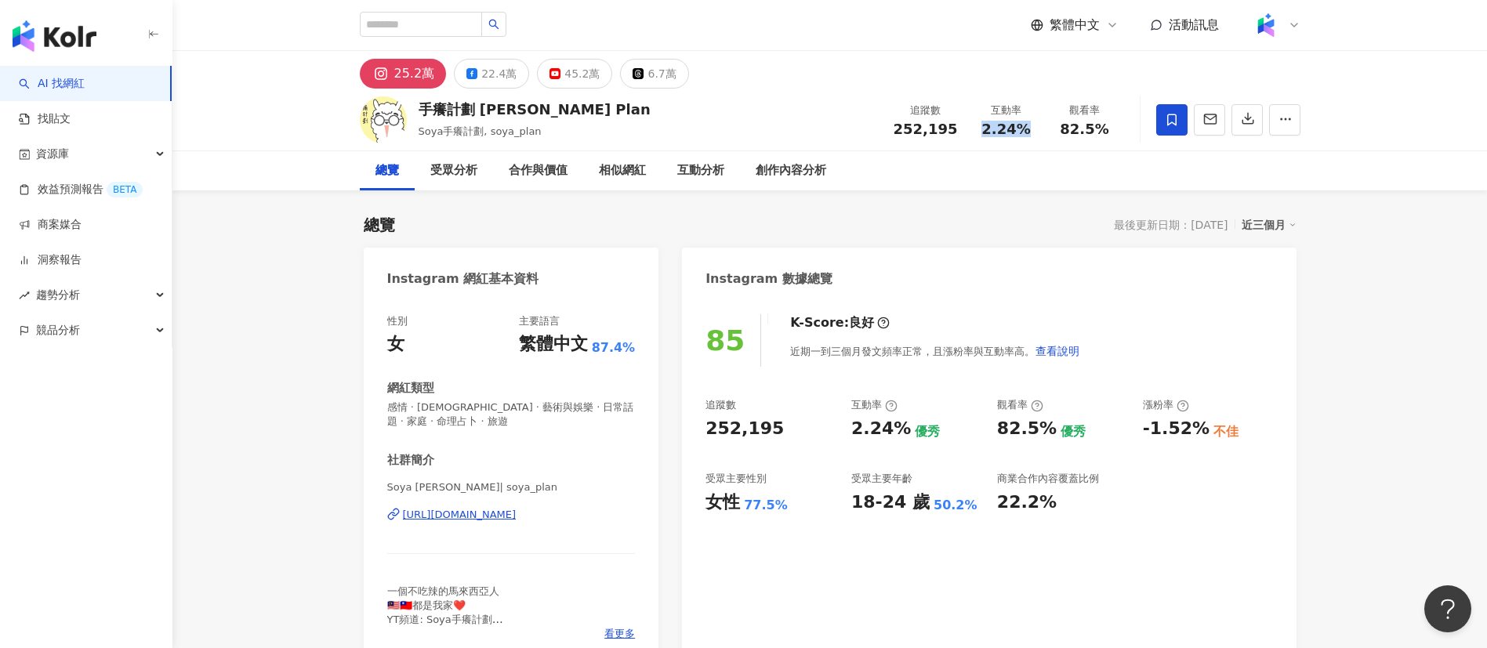
click at [985, 132] on div "追蹤數 252,195 互動率 2.24% 觀看率 82.5%" at bounding box center [1004, 119] width 240 height 46
copy span "2.24%"
drag, startPoint x: 1103, startPoint y: 127, endPoint x: 1052, endPoint y: 125, distance: 51.0
click at [1052, 125] on div "觀看率 82.5%" at bounding box center [1085, 120] width 78 height 34
copy span "82.5%"
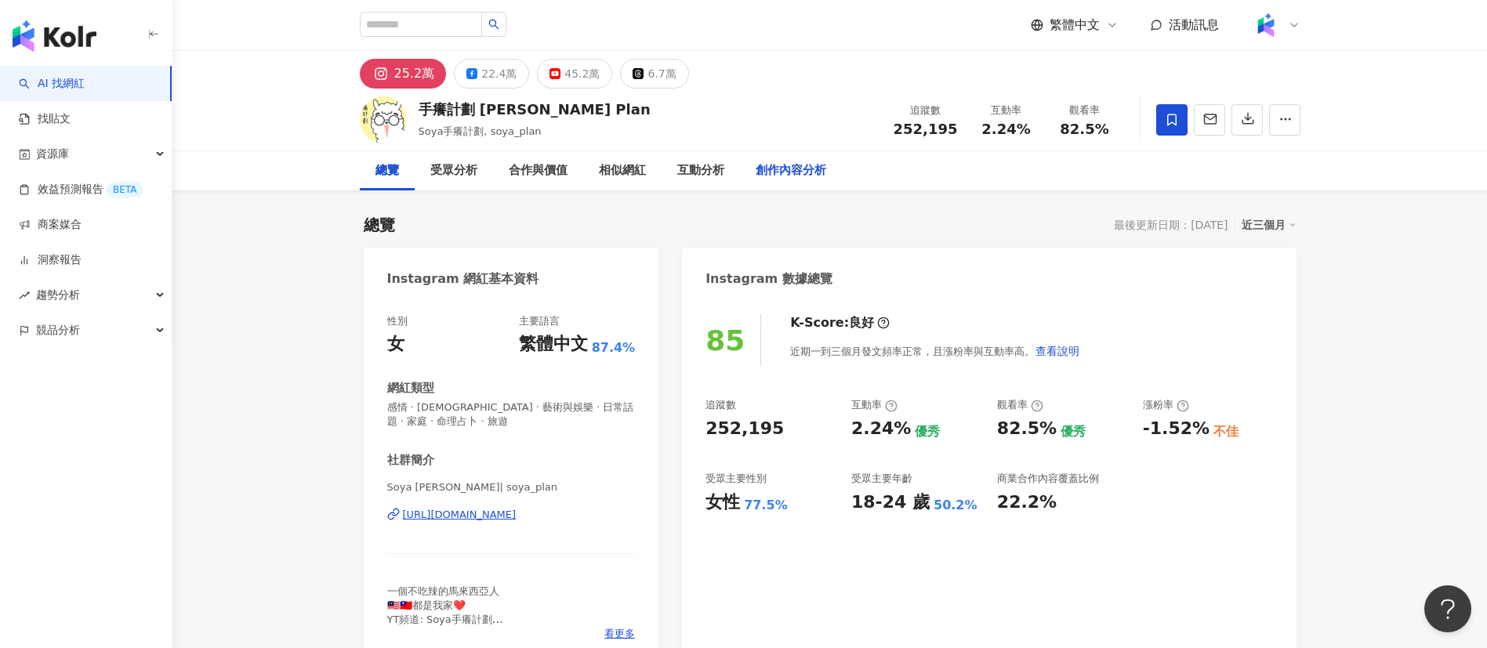
click at [772, 173] on div "創作內容分析" at bounding box center [791, 170] width 71 height 19
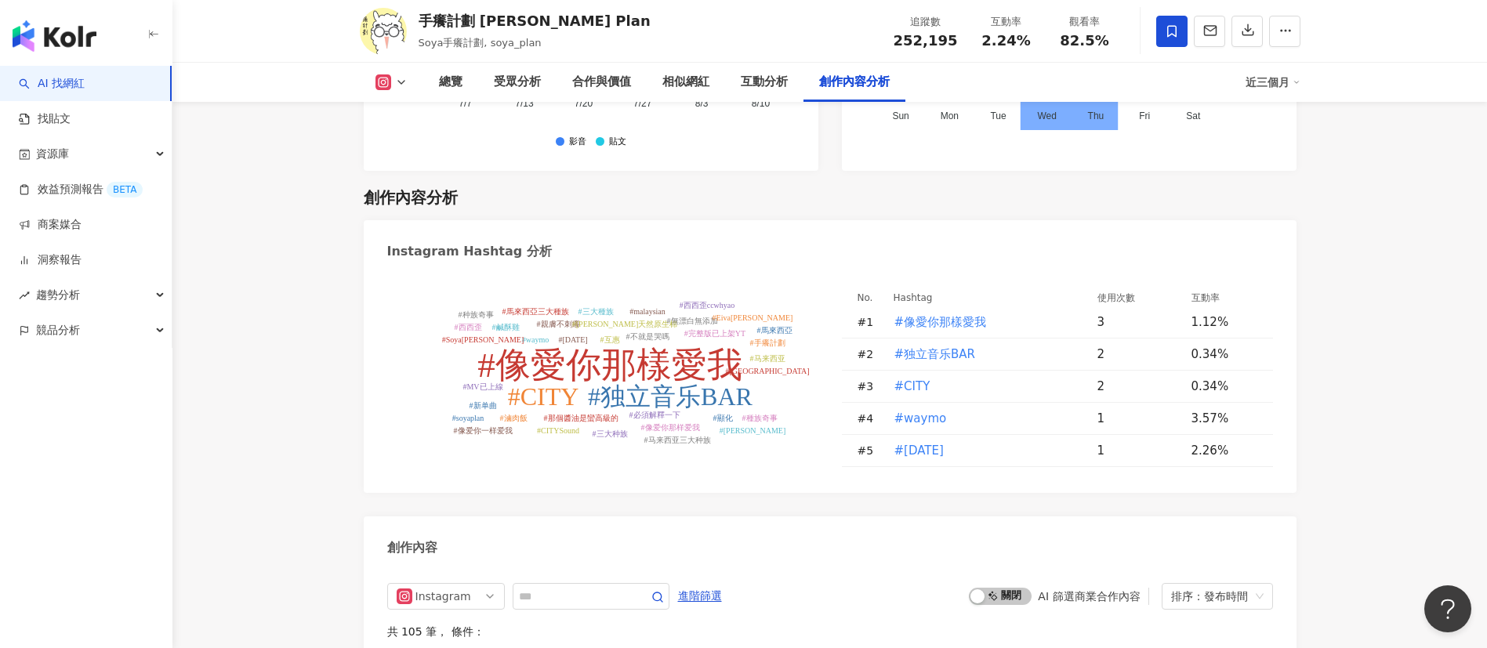
scroll to position [4745, 0]
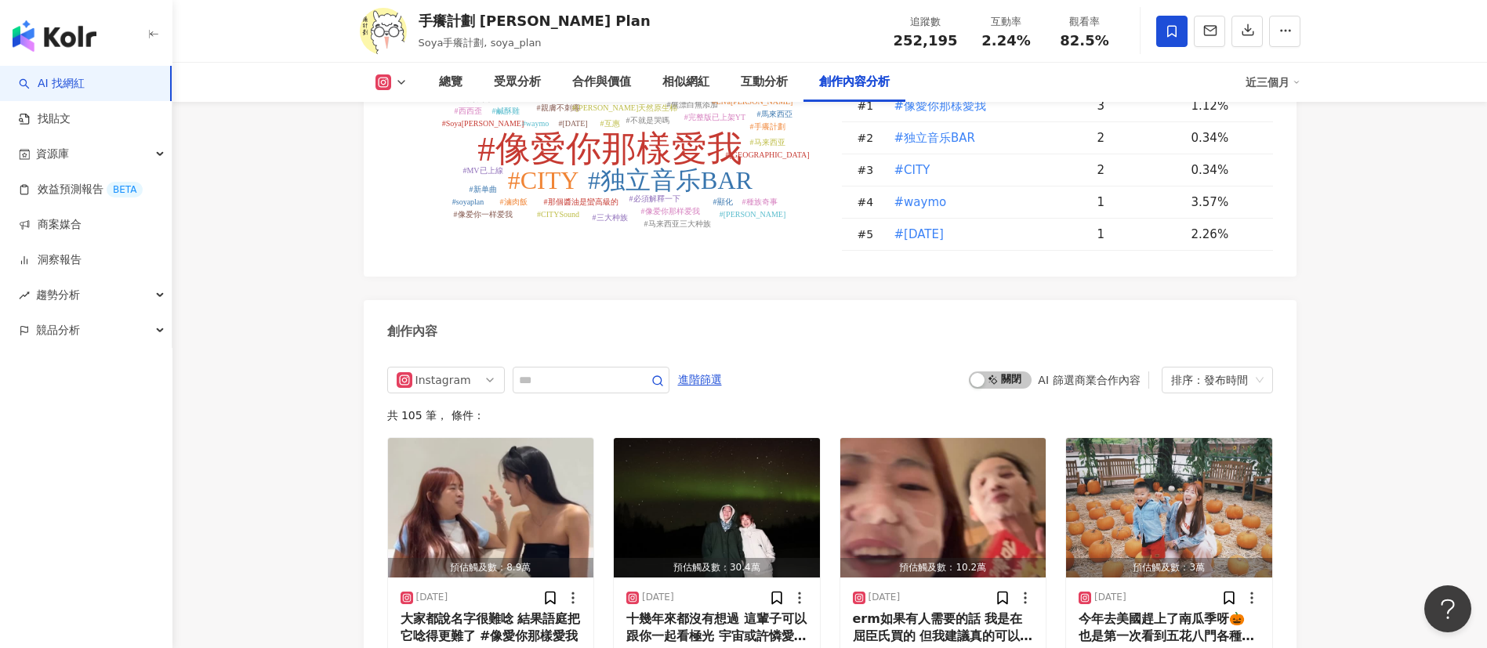
click at [617, 12] on div "手癢計劃 Soya's Plan Soya手癢計劃, soya_plan 追蹤數 252,195 互動率 2.24% 觀看率 82.5%" at bounding box center [829, 31] width 1003 height 62
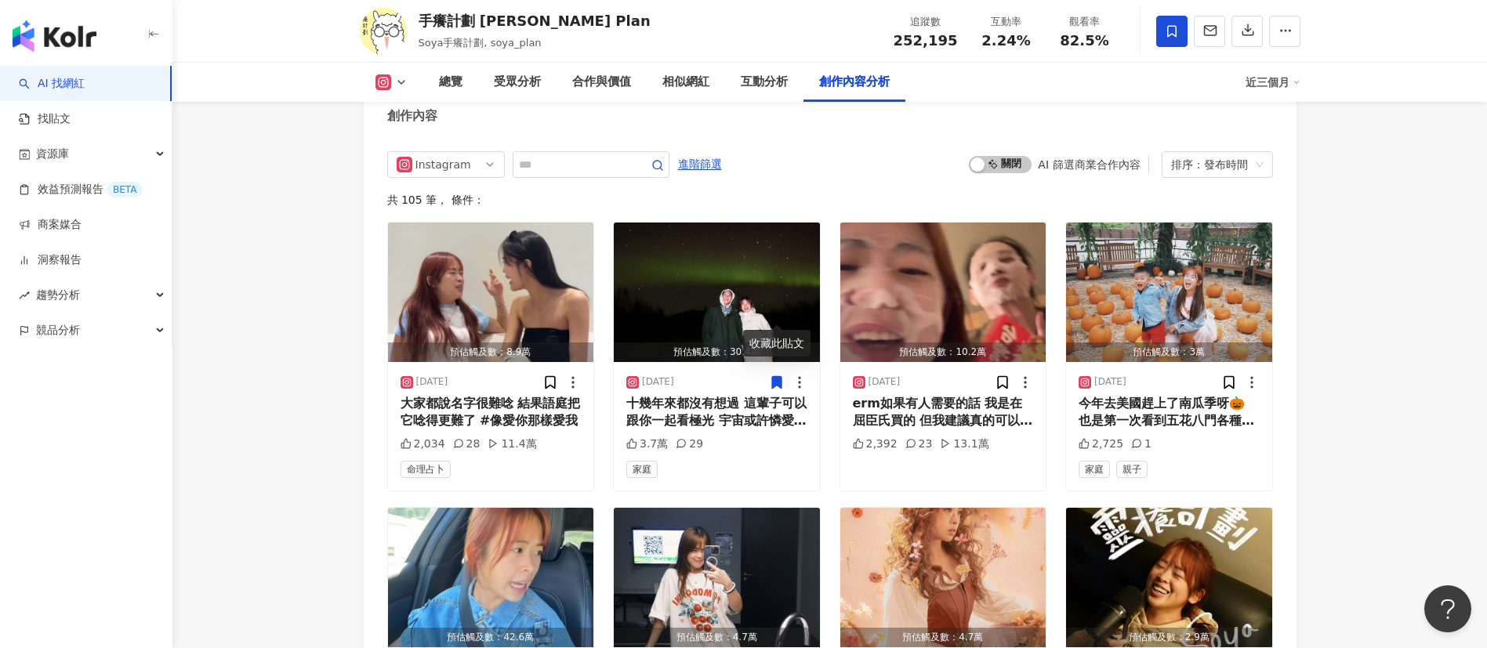
click at [775, 16] on div "手癢計劃 Soya's Plan Soya手癢計劃, soya_plan 追蹤數 252,195 互動率 2.24% 觀看率 82.5%" at bounding box center [829, 31] width 1003 height 62
click at [518, 395] on div "大家都說名字很難唸 結果語庭把它唸得更難了 #像愛你那樣愛我" at bounding box center [491, 412] width 181 height 35
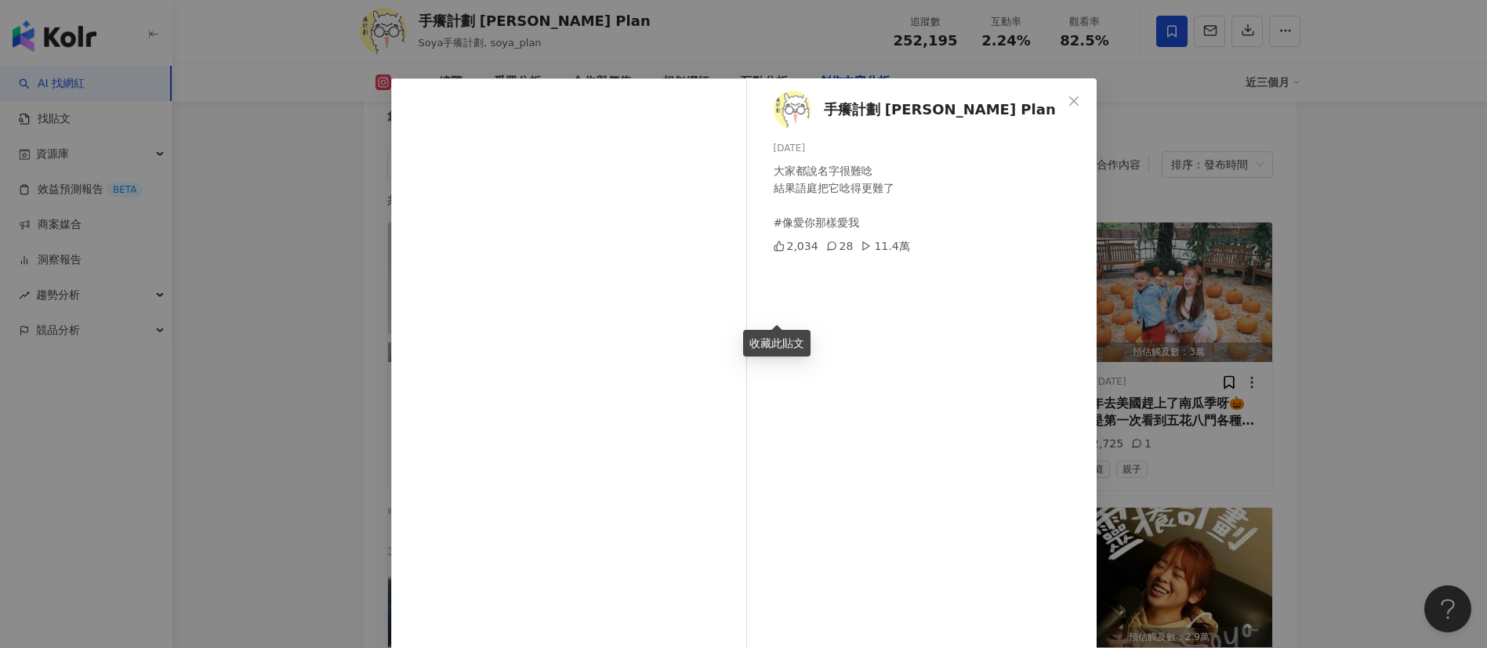
scroll to position [55, 0]
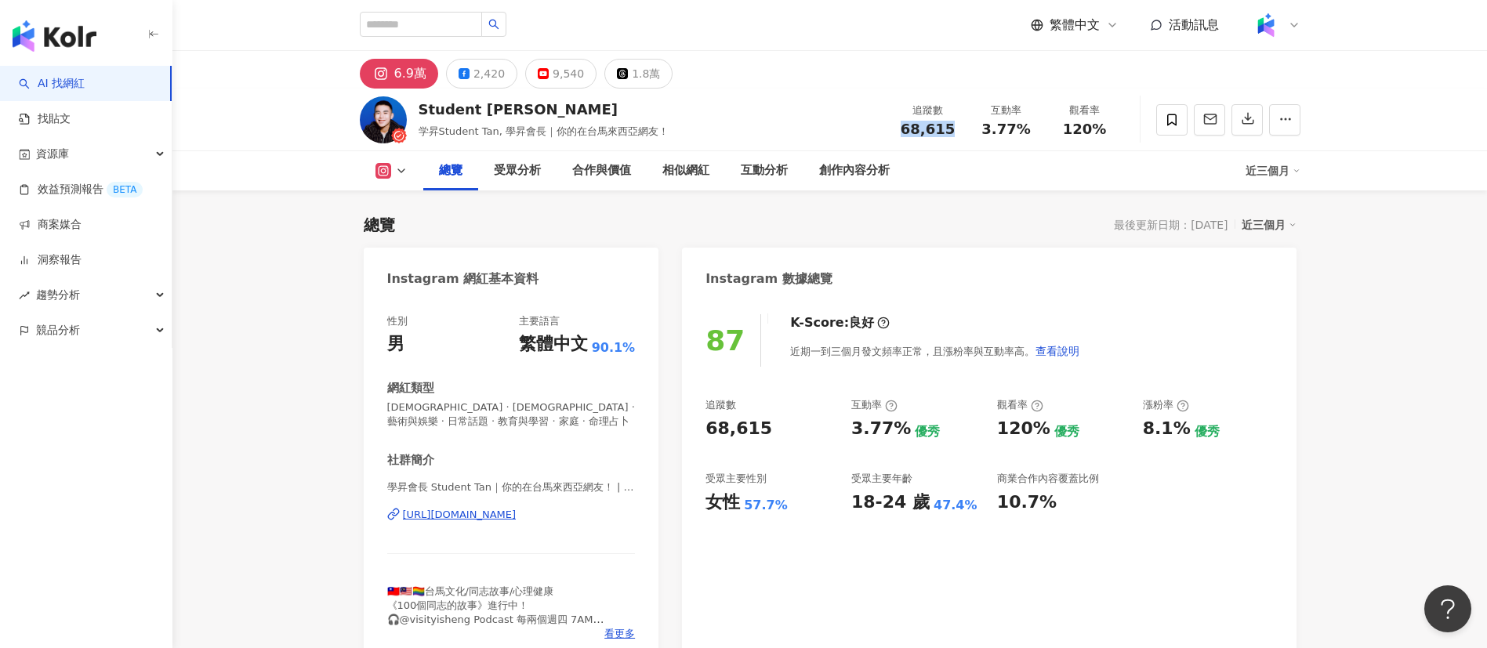
drag, startPoint x: 956, startPoint y: 129, endPoint x: 891, endPoint y: 126, distance: 65.1
click at [891, 126] on div "追蹤數 68,615" at bounding box center [928, 120] width 78 height 34
copy span "68,615"
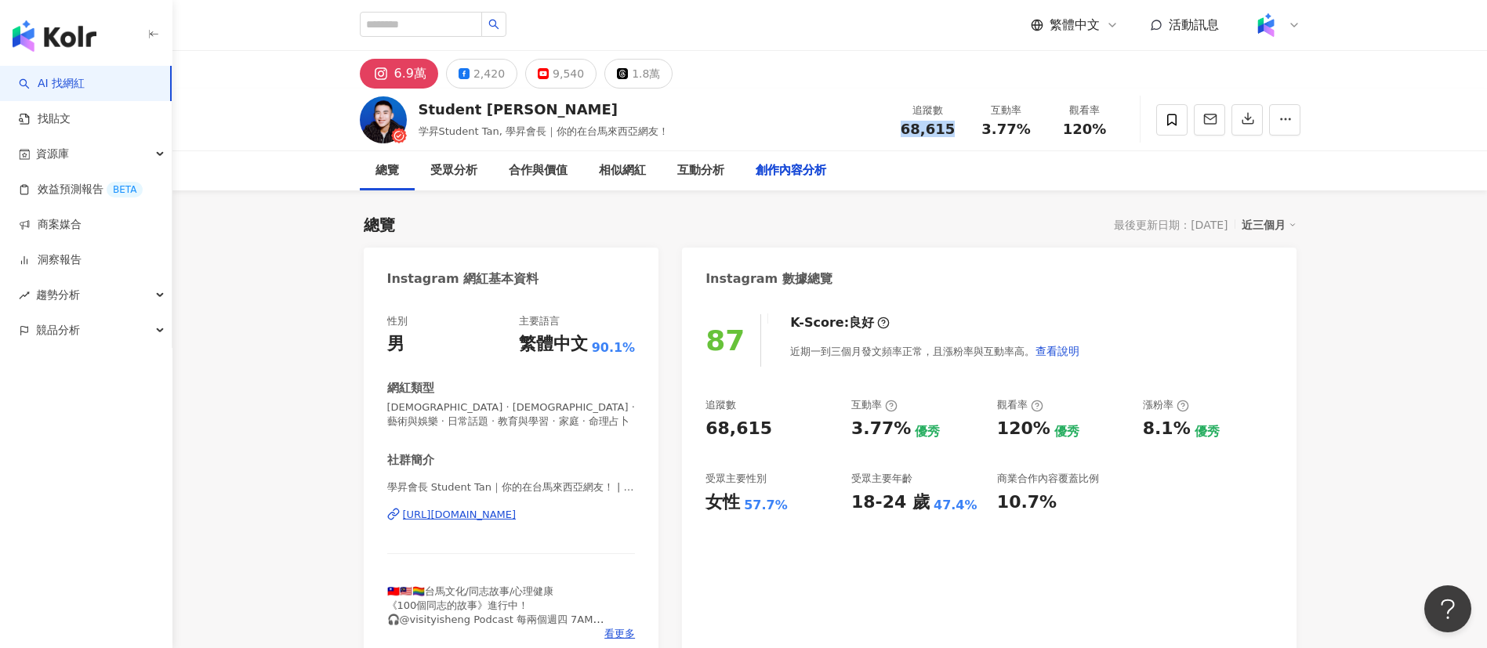
scroll to position [4476, 0]
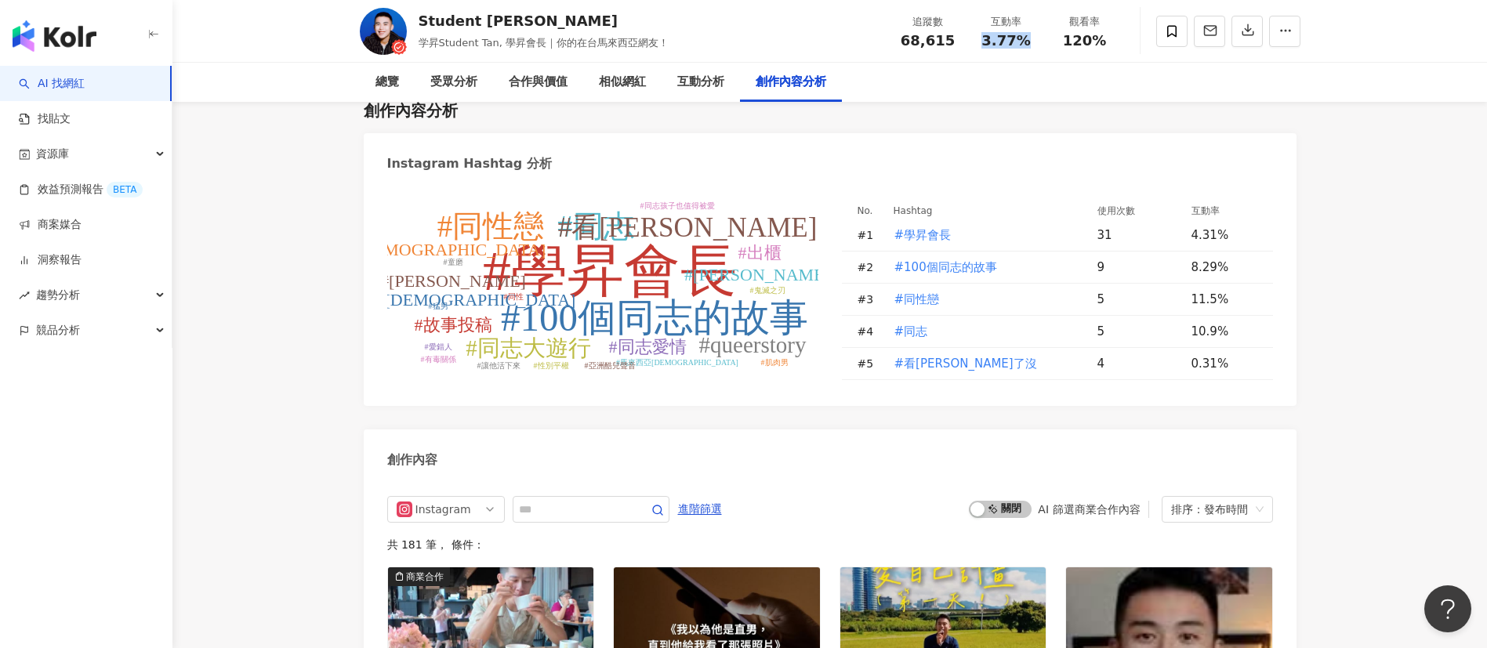
drag, startPoint x: 1025, startPoint y: 43, endPoint x: 975, endPoint y: 39, distance: 49.5
click at [975, 39] on div "互動率 3.77%" at bounding box center [1006, 31] width 78 height 34
copy span "3.77%"
drag, startPoint x: 1101, startPoint y: 47, endPoint x: 1043, endPoint y: 37, distance: 59.7
click at [1063, 44] on div "120%" at bounding box center [1085, 41] width 60 height 16
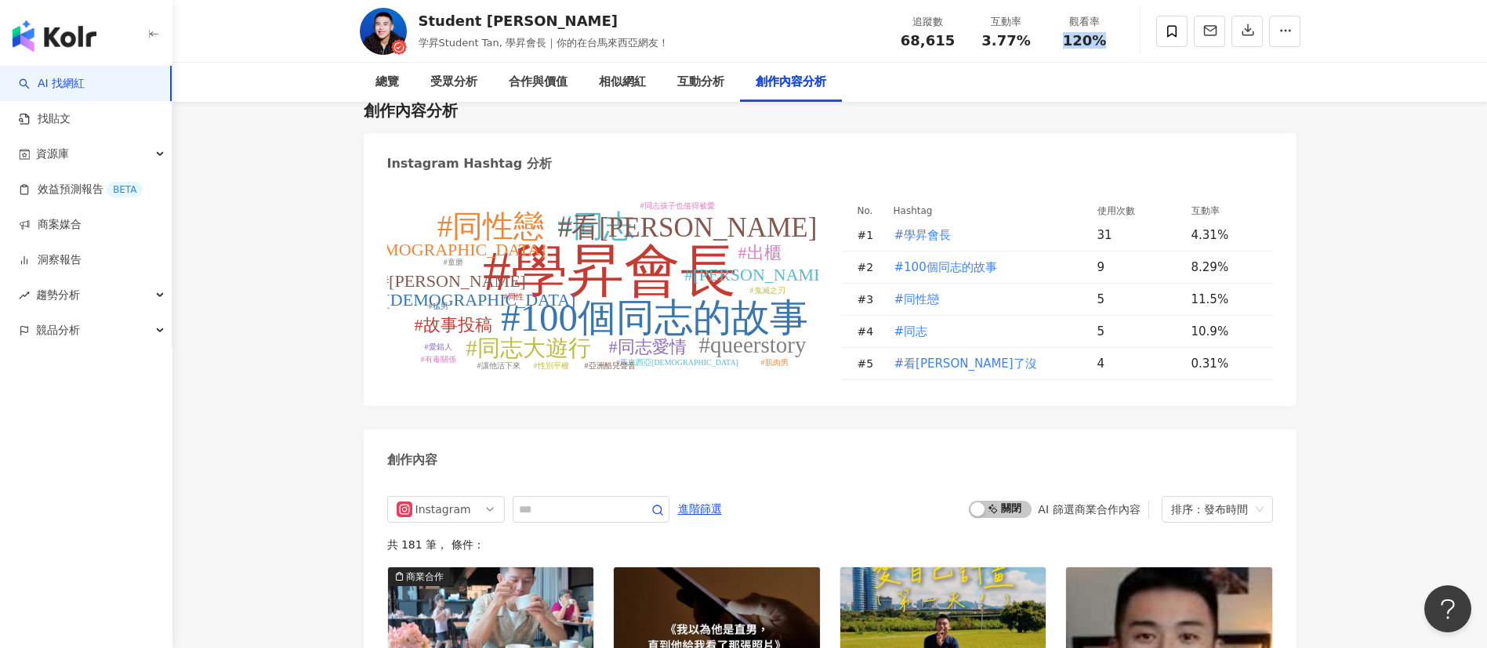
copy span "120%"
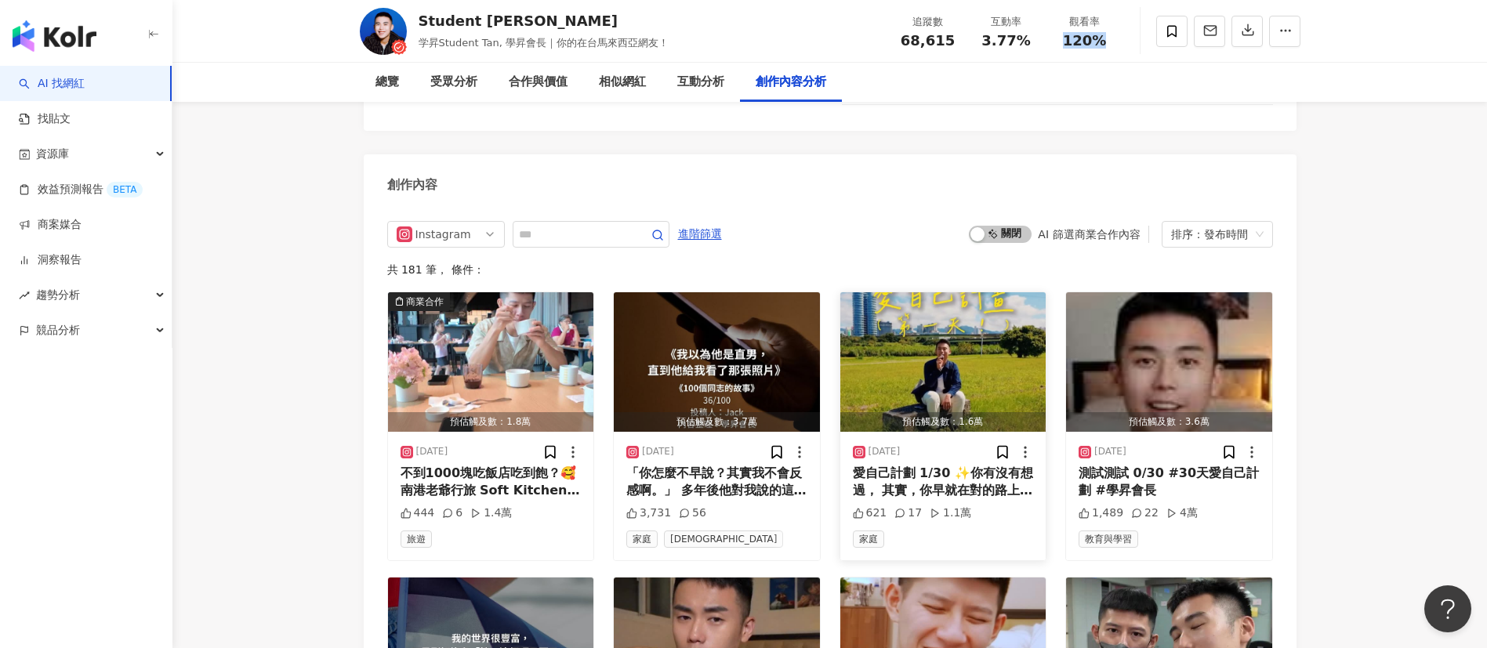
scroll to position [4791, 0]
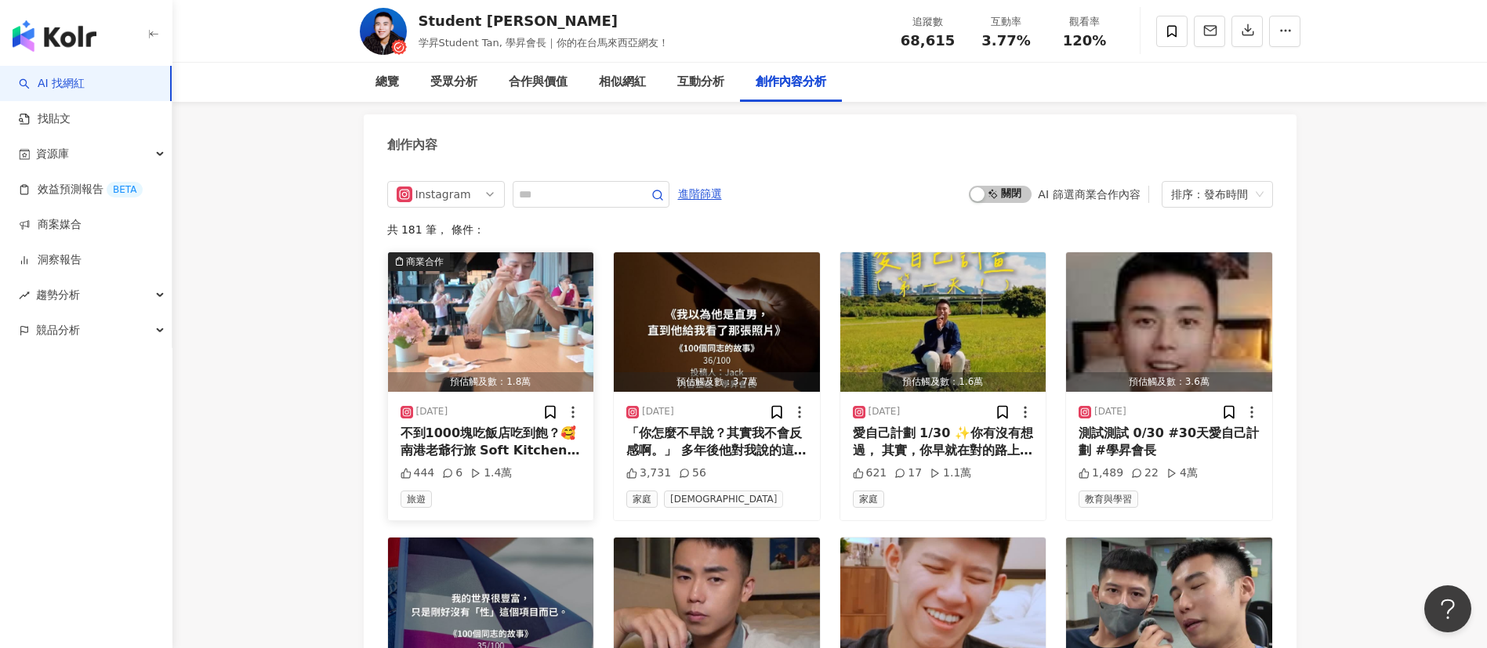
click at [500, 460] on div "不到1000塊吃飯店吃到飽？🥰 南港老爺行旅 Soft Kitchen 的 週末限定早午餐就是這麼[DEMOGRAPHIC_DATA]心💰 這次最驚艷的是 他…" at bounding box center [491, 442] width 181 height 35
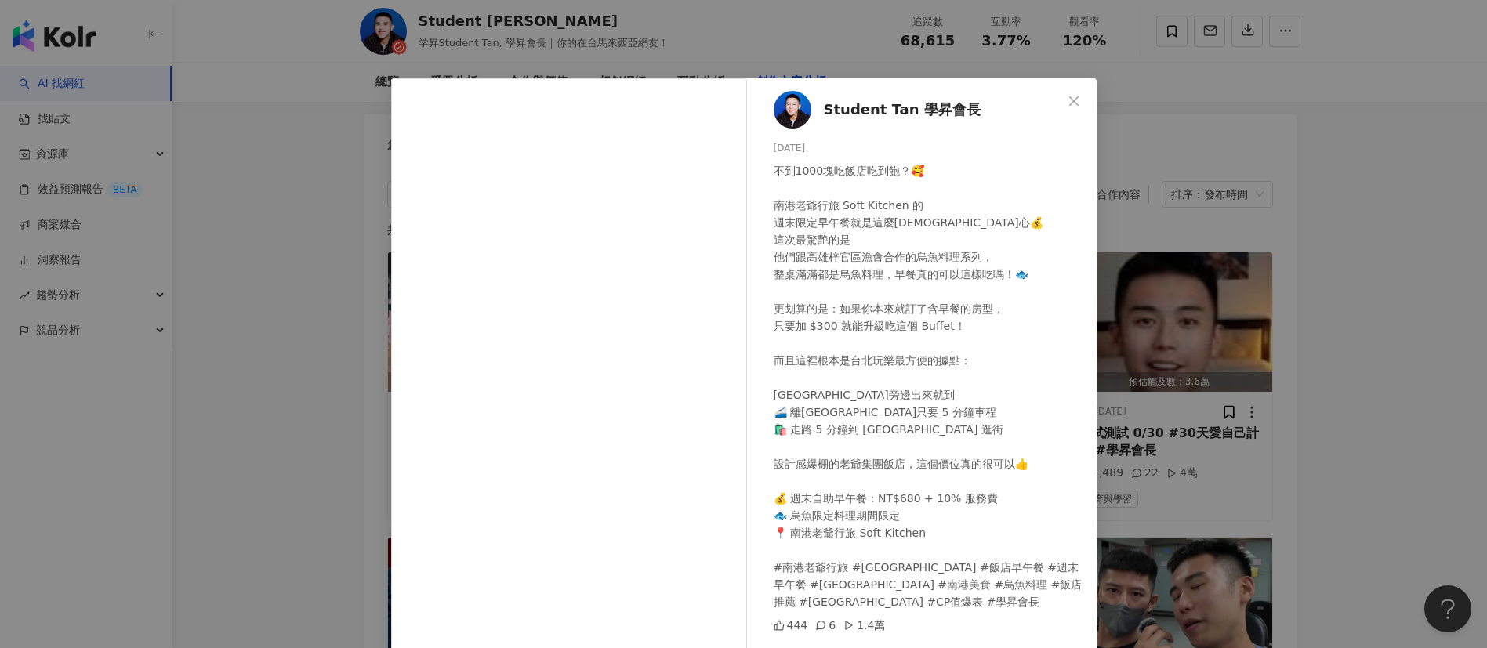
scroll to position [55, 0]
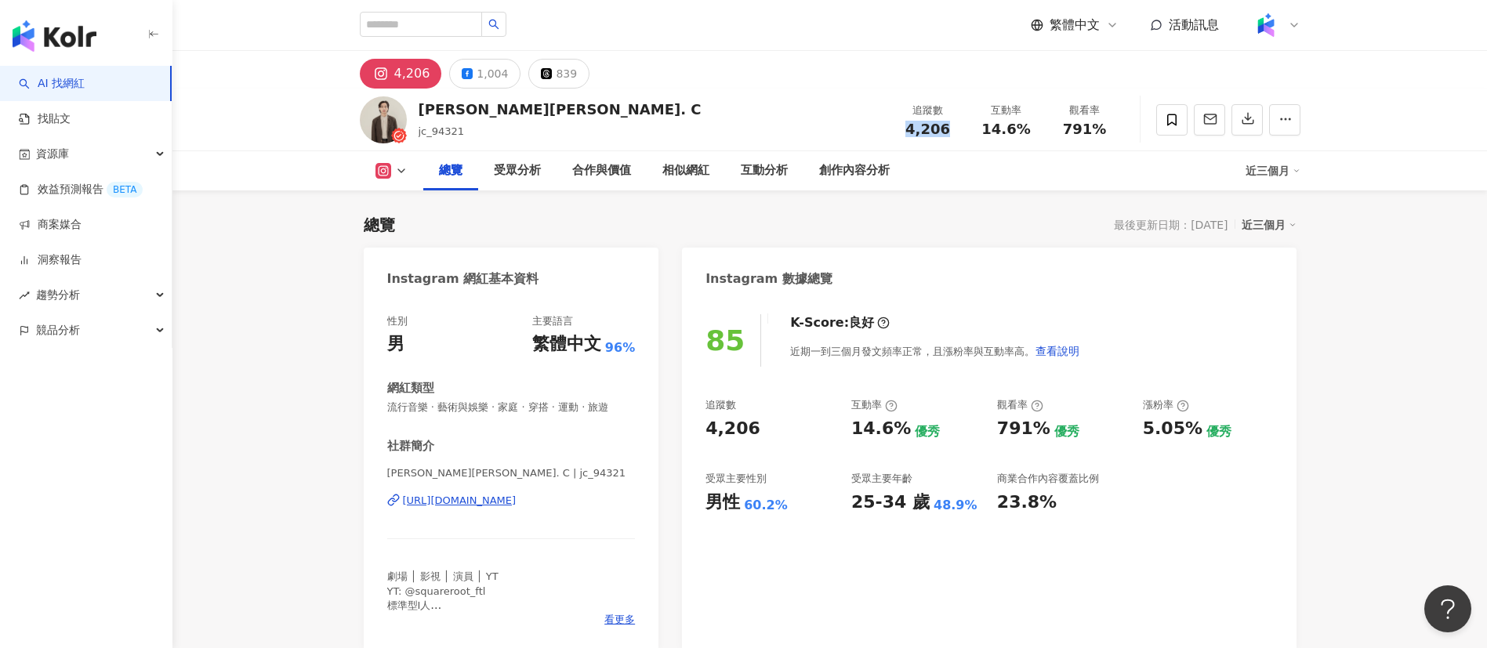
drag, startPoint x: 950, startPoint y: 136, endPoint x: 898, endPoint y: 136, distance: 52.5
click at [898, 136] on div "追蹤數 4,206 互動率 14.6% 觀看率 791%" at bounding box center [1006, 119] width 235 height 46
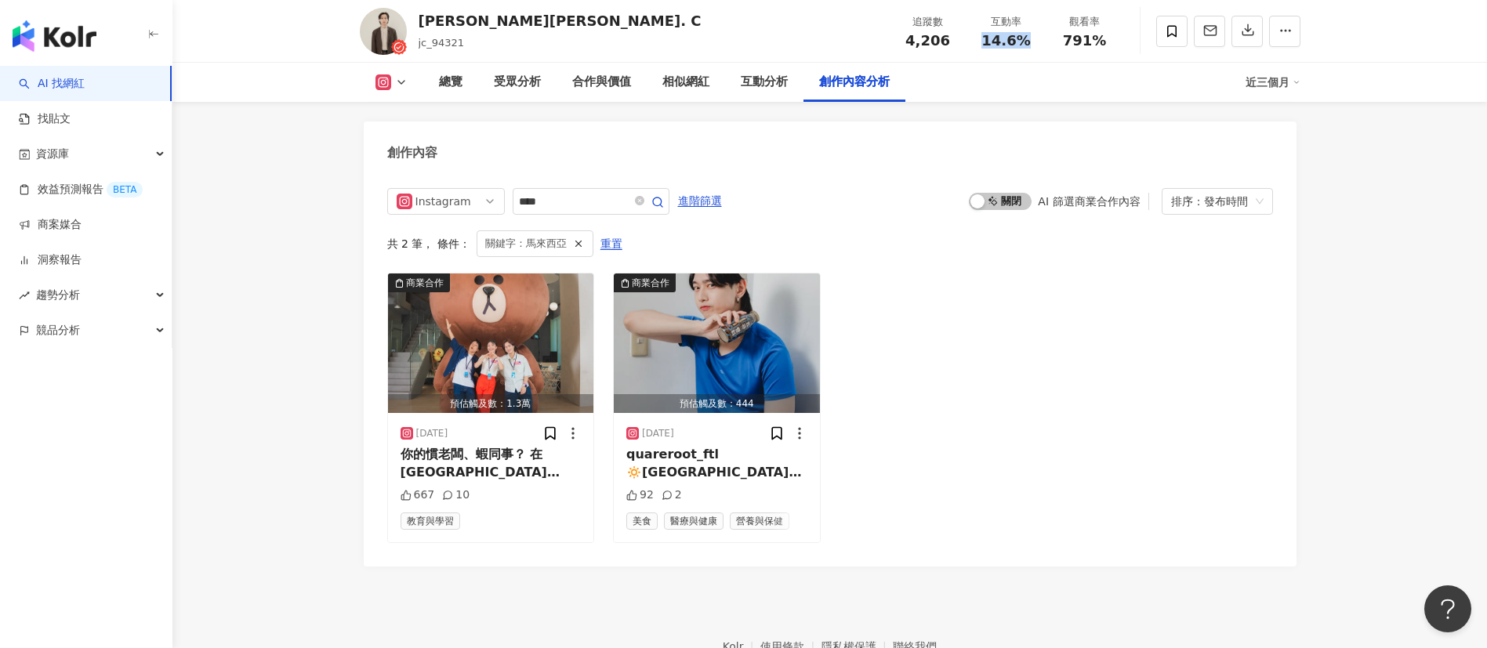
drag, startPoint x: 1029, startPoint y: 53, endPoint x: 972, endPoint y: 47, distance: 57.6
click at [972, 47] on div "追蹤數 4,206 互動率 14.6% 觀看率 791%" at bounding box center [1006, 31] width 235 height 46
copy span "14.6%"
drag, startPoint x: 1099, startPoint y: 46, endPoint x: 1054, endPoint y: 38, distance: 45.5
click at [1055, 38] on div "791%" at bounding box center [1085, 41] width 60 height 16
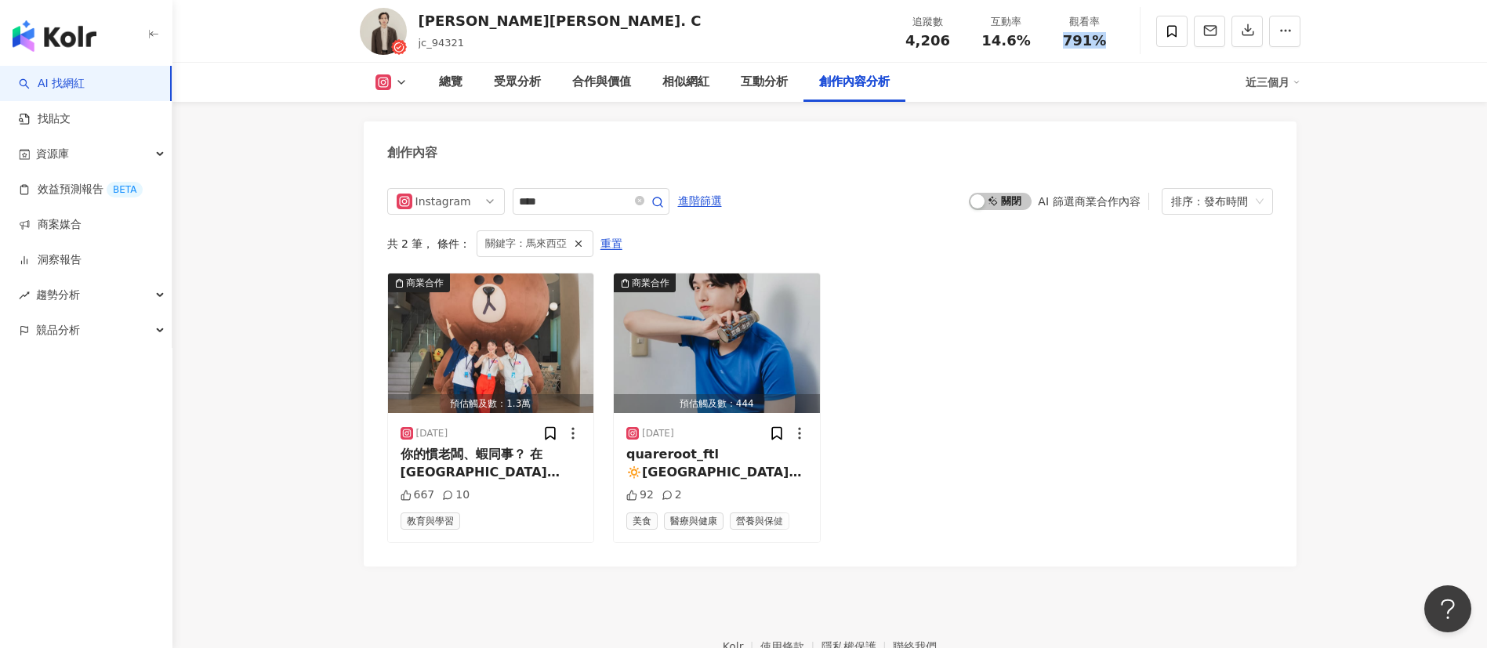
copy span "791%"
click at [488, 447] on span "你的慣老闆、蝦同事？ 在台港人、在台" at bounding box center [480, 489] width 159 height 85
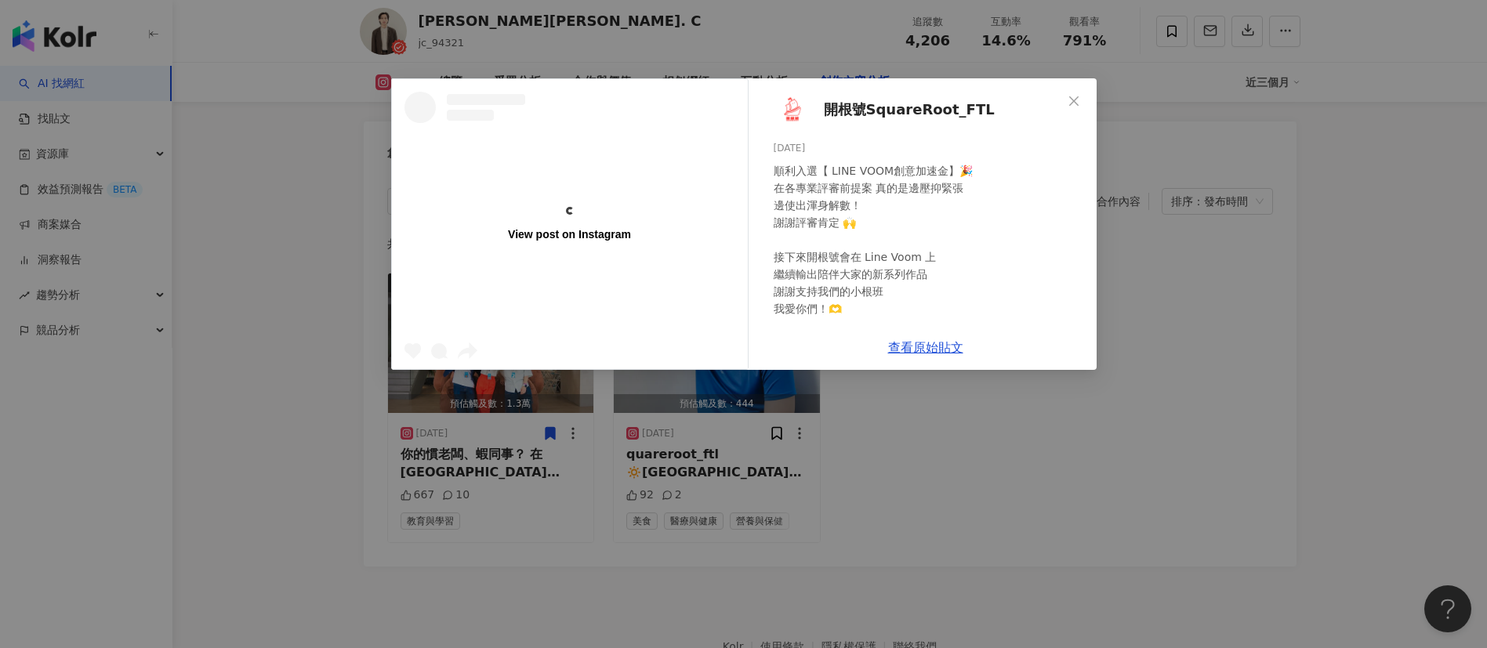
click at [1047, 501] on div "View post on Instagram 開根號SquareRoot_FTL 2025/7/8 順利入選【 LINE VOOM創意加速金】🎉 在各專業評審…" at bounding box center [743, 324] width 1487 height 648
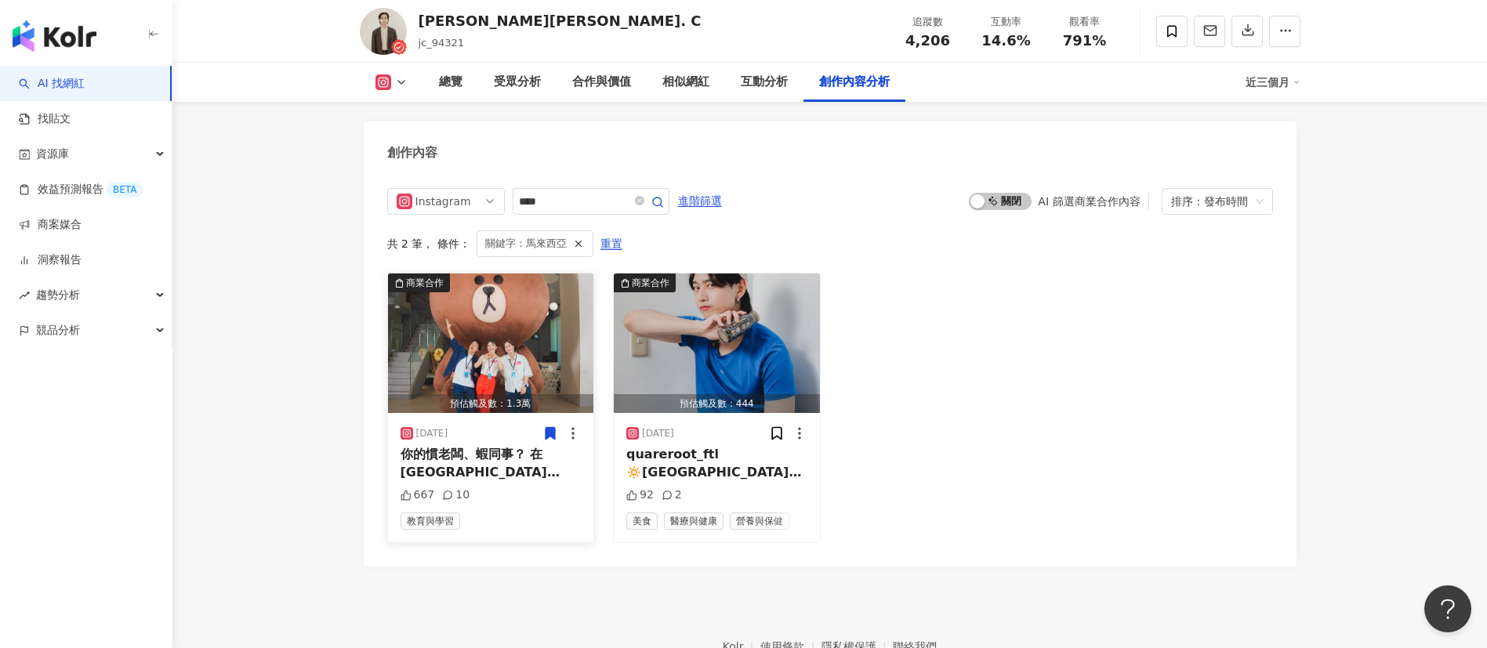
click at [479, 517] on mark "馬來西亞" at bounding box center [487, 533] width 172 height 32
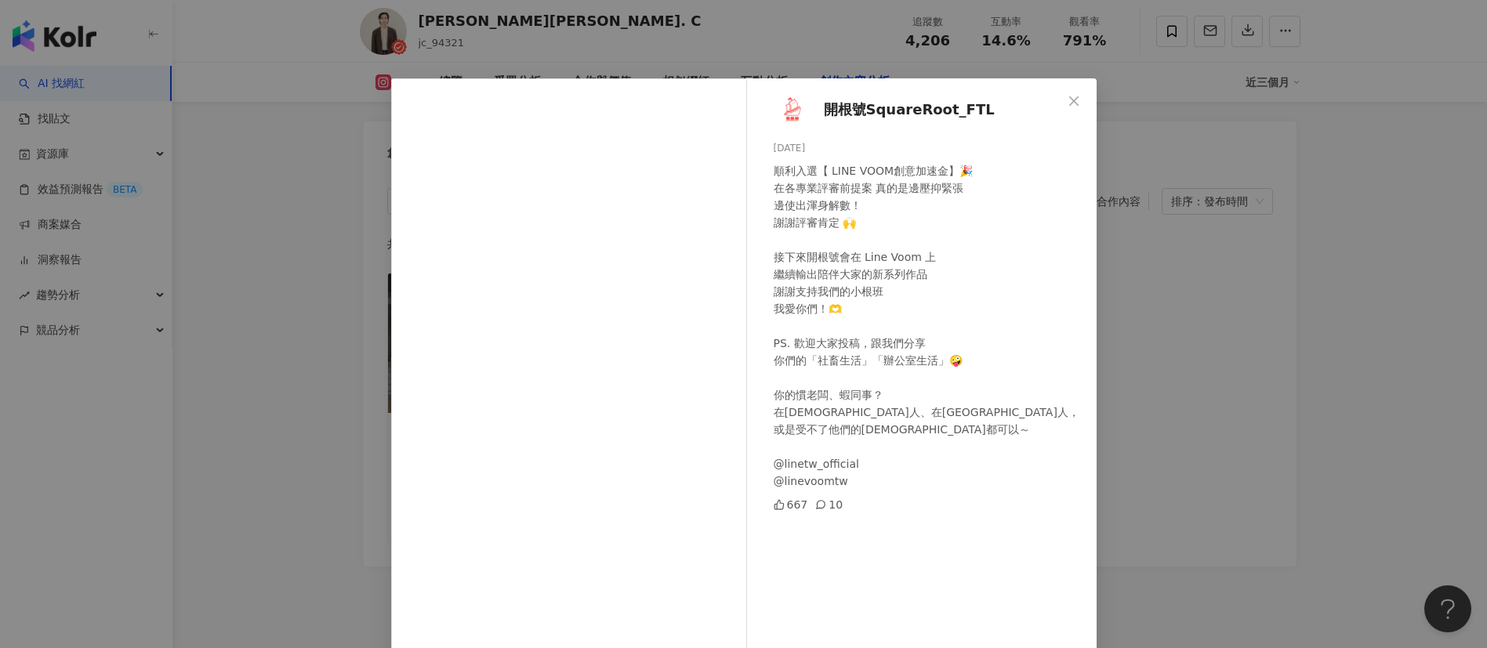
scroll to position [55, 0]
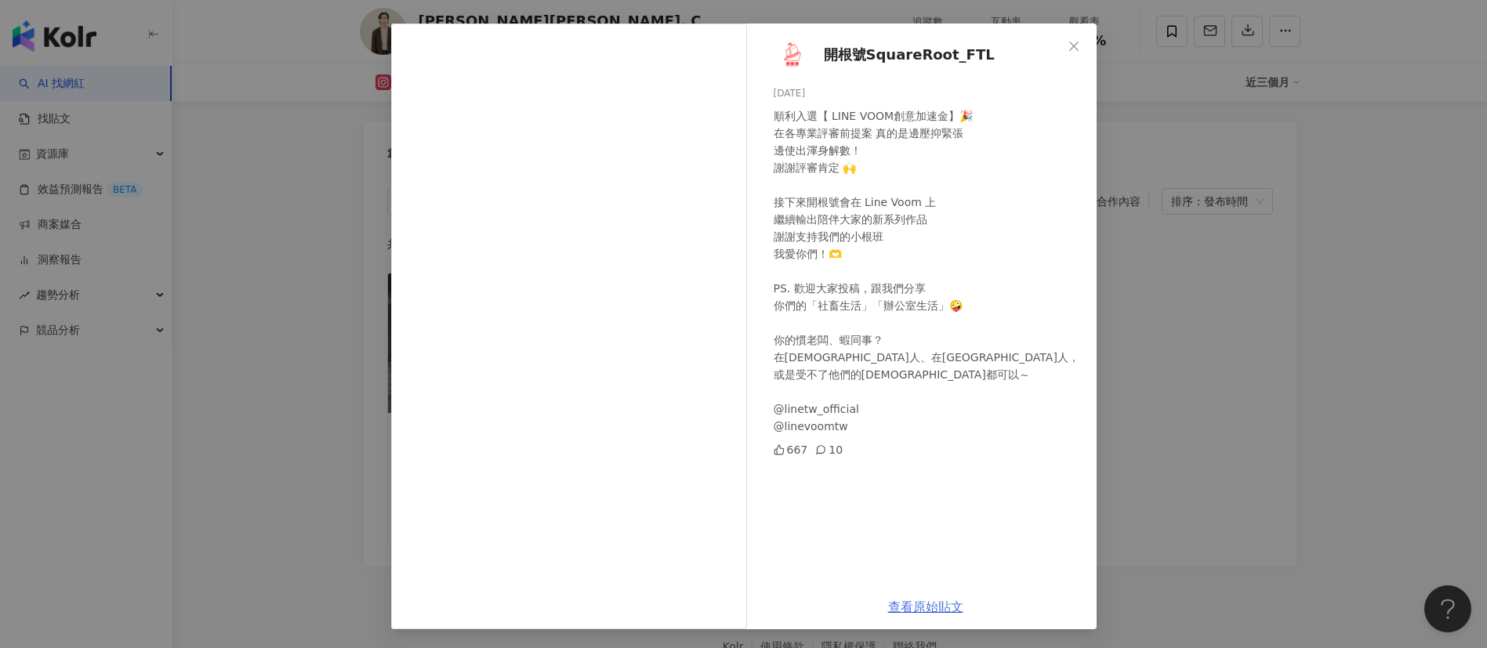
click at [946, 615] on link "查看原始貼文" at bounding box center [925, 607] width 75 height 15
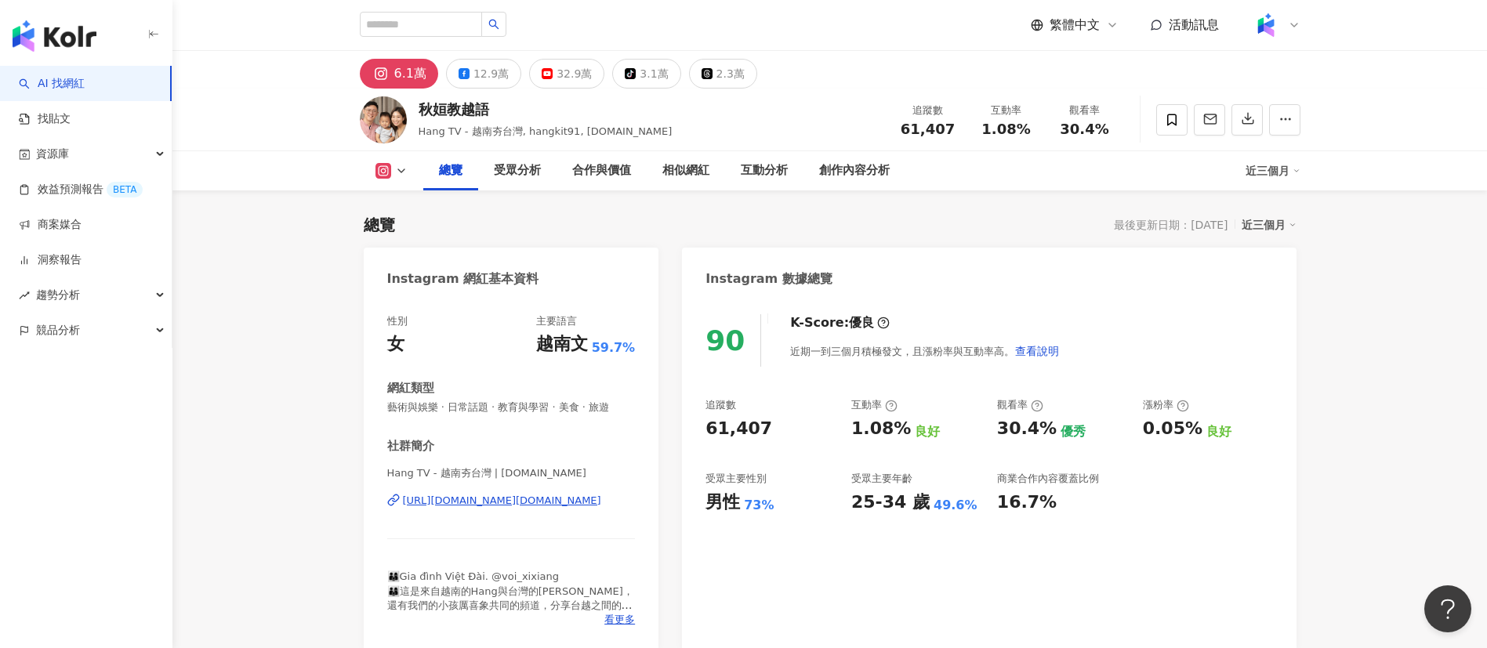
click at [896, 133] on div "追蹤數 61,407" at bounding box center [928, 120] width 78 height 34
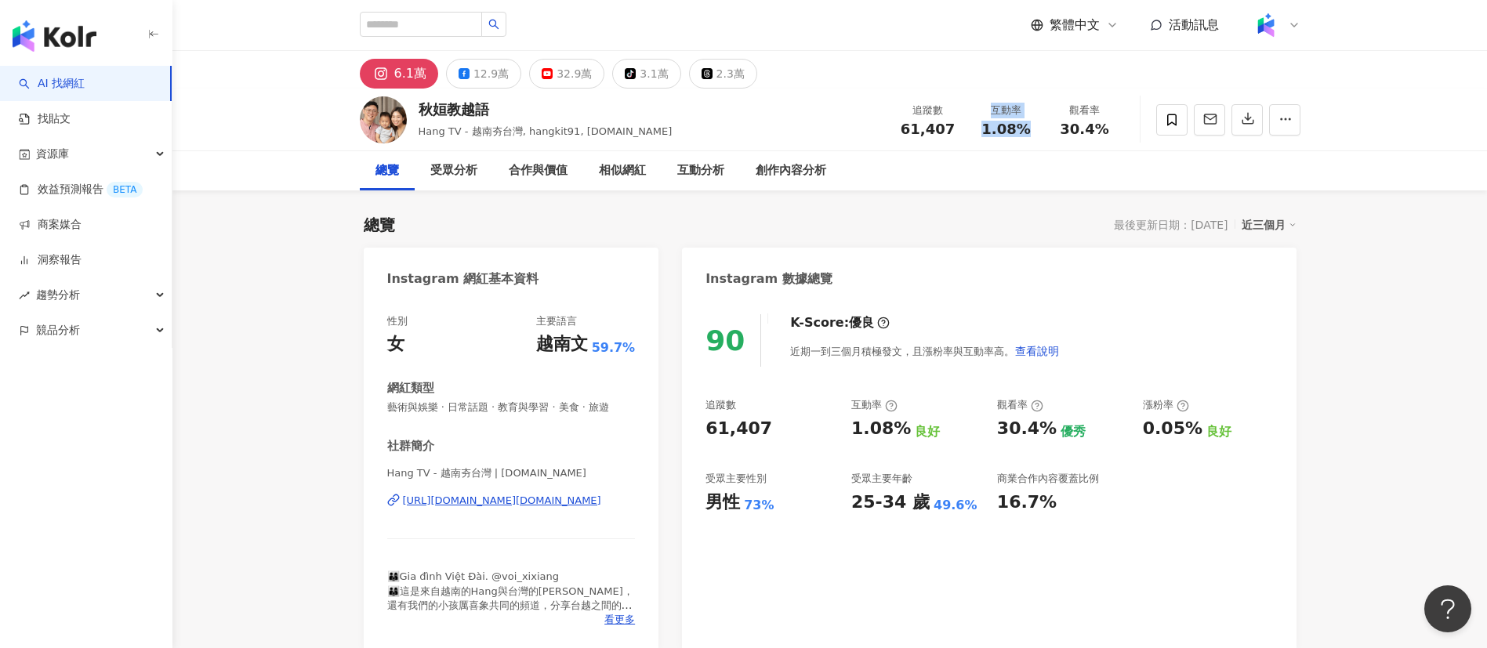
drag, startPoint x: 1029, startPoint y: 132, endPoint x: 966, endPoint y: 129, distance: 63.6
click at [966, 129] on div "追蹤數 61,407 互動率 1.08% 觀看率 30.4%" at bounding box center [1006, 119] width 235 height 46
copy div "互動率 1.08%"
click at [966, 89] on div "秋姮教越語 Hang TV - 越南夯台灣, hangkit91, [DOMAIN_NAME] 追蹤數 61,407 互動率 1.08% 觀看率 30.4%" at bounding box center [829, 120] width 1003 height 62
drag, startPoint x: 1029, startPoint y: 140, endPoint x: 985, endPoint y: 136, distance: 44.0
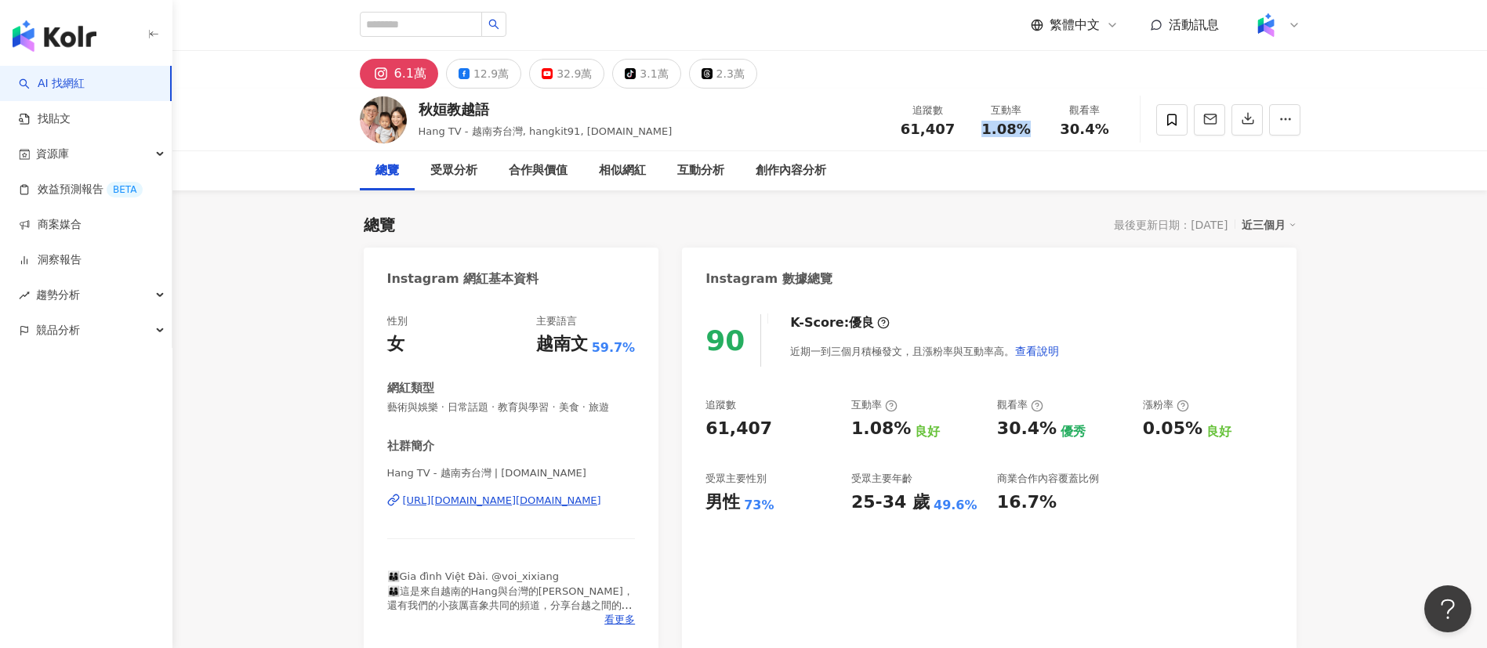
click at [985, 136] on div "追蹤數 61,407 互動率 1.08% 觀看率 30.4%" at bounding box center [1006, 119] width 235 height 46
copy span "1.08%"
drag, startPoint x: 1106, startPoint y: 132, endPoint x: 1040, endPoint y: 131, distance: 66.6
click at [1040, 131] on div "追蹤數 61,407 互動率 1.08% 觀看率 30.4%" at bounding box center [1006, 119] width 235 height 46
copy div "觀看率 30.4%"
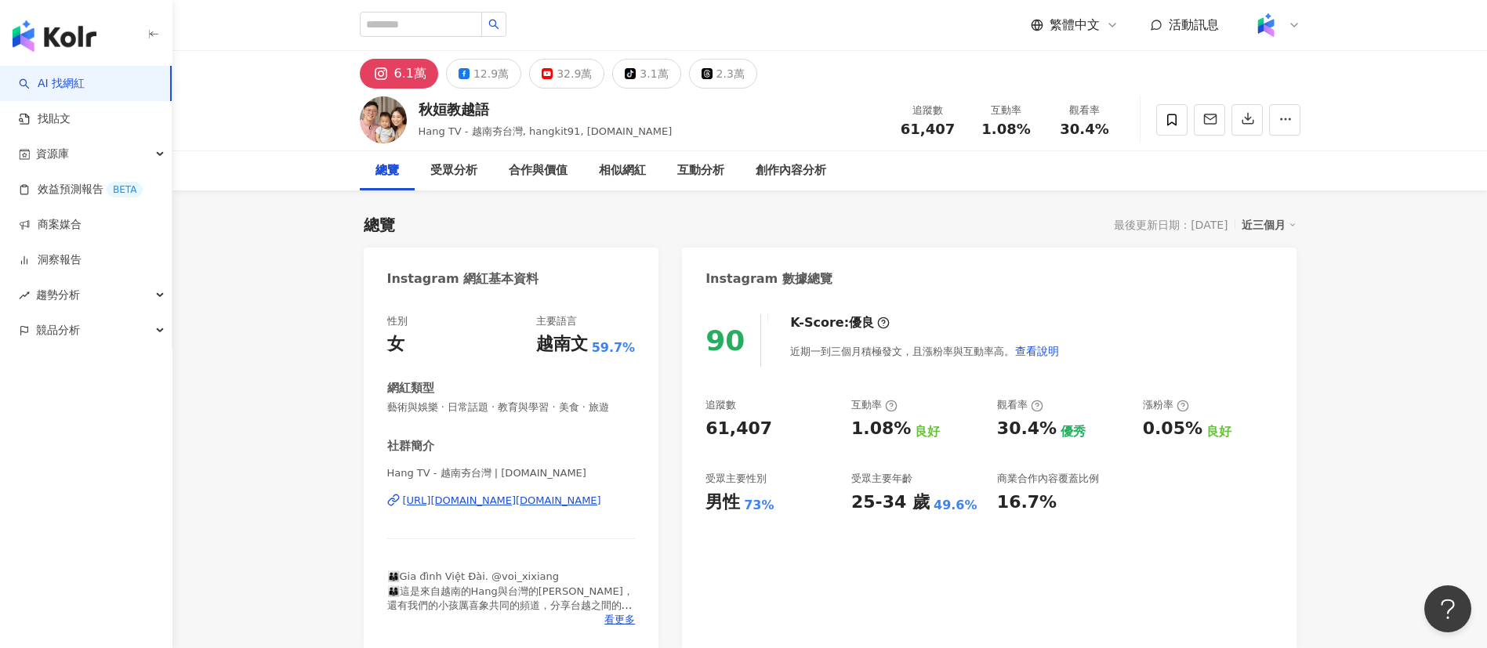
click at [1108, 172] on div "總覽 受眾分析 合作與價值 相似網紅 互動分析 創作內容分析" at bounding box center [830, 170] width 941 height 39
drag, startPoint x: 1106, startPoint y: 134, endPoint x: 1032, endPoint y: 108, distance: 78.8
click at [1061, 132] on div "30.4%" at bounding box center [1085, 130] width 60 height 16
copy span "30.4%"
click at [767, 160] on div "創作內容分析" at bounding box center [791, 170] width 102 height 39
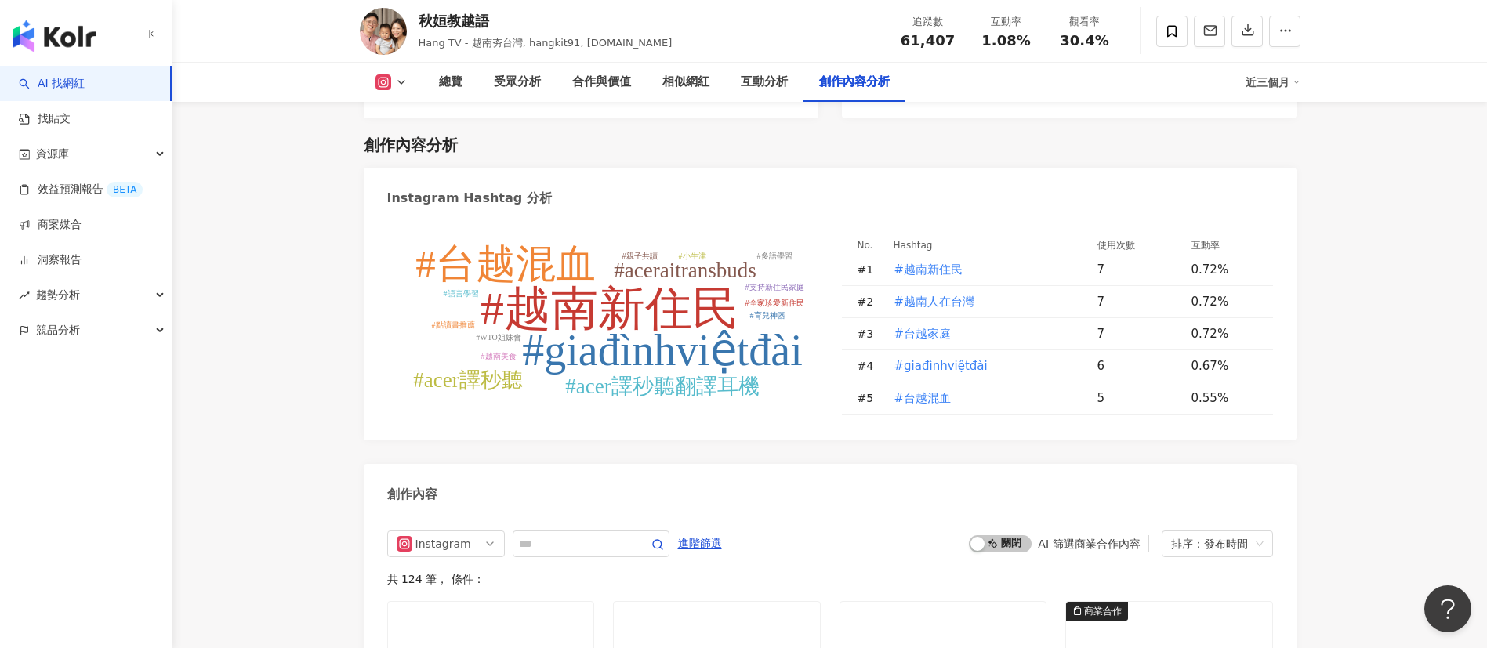
scroll to position [4801, 0]
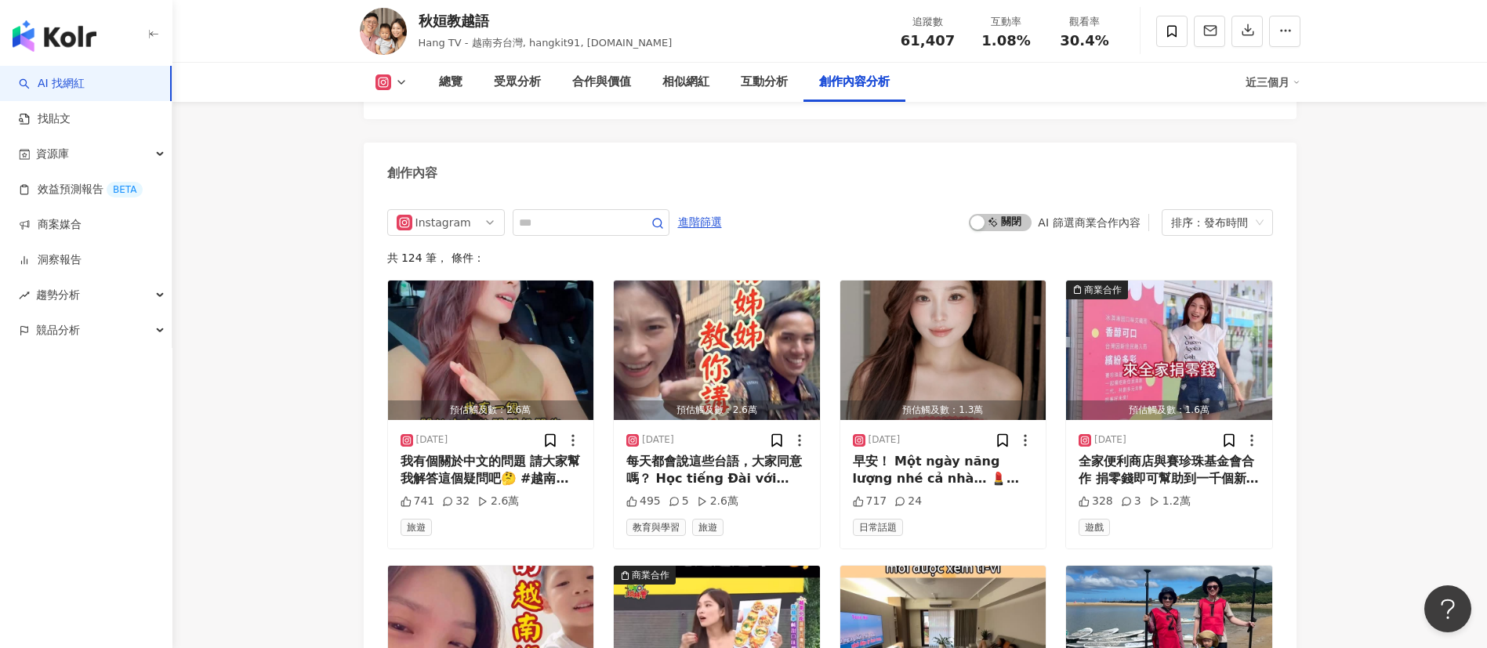
click at [847, 165] on div "創作內容" at bounding box center [830, 168] width 933 height 51
click at [933, 467] on div "早安！ Một ngày năng lượng nhé cả nhà… 💄 @myylamee" at bounding box center [943, 470] width 181 height 35
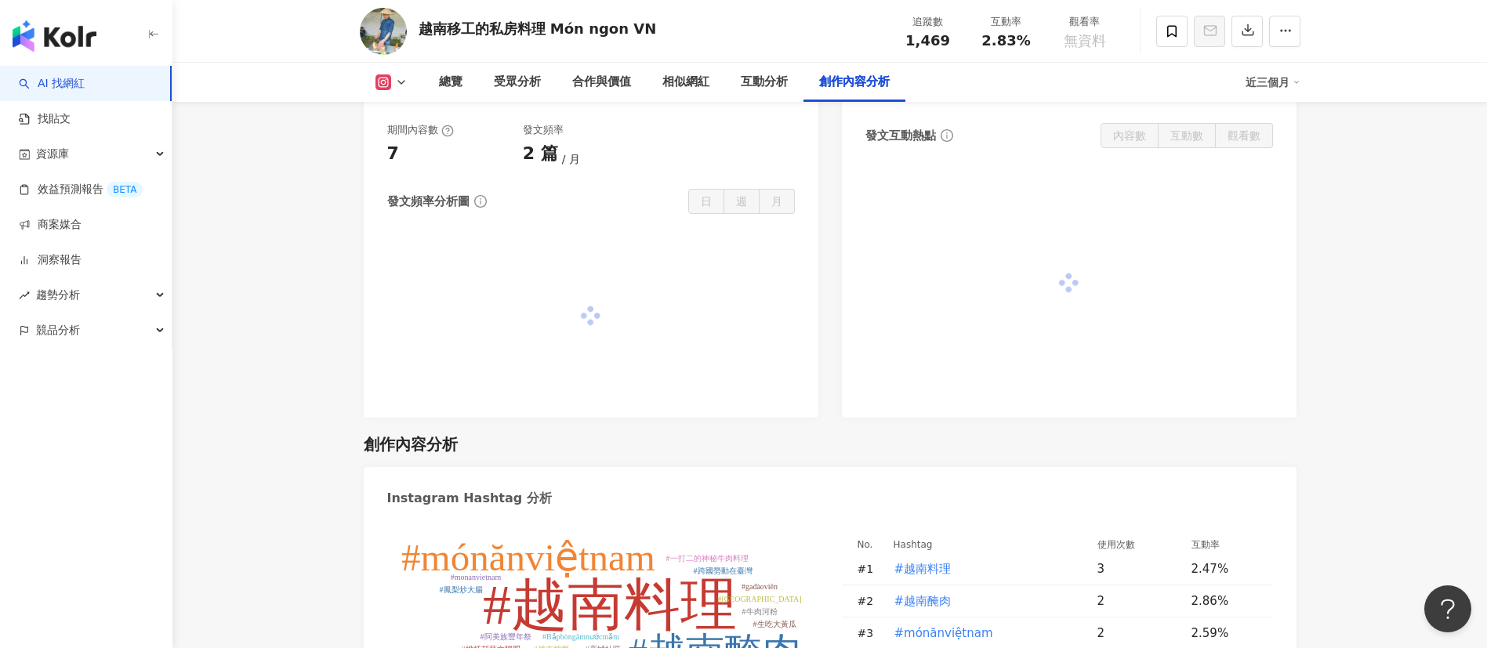
scroll to position [4425, 0]
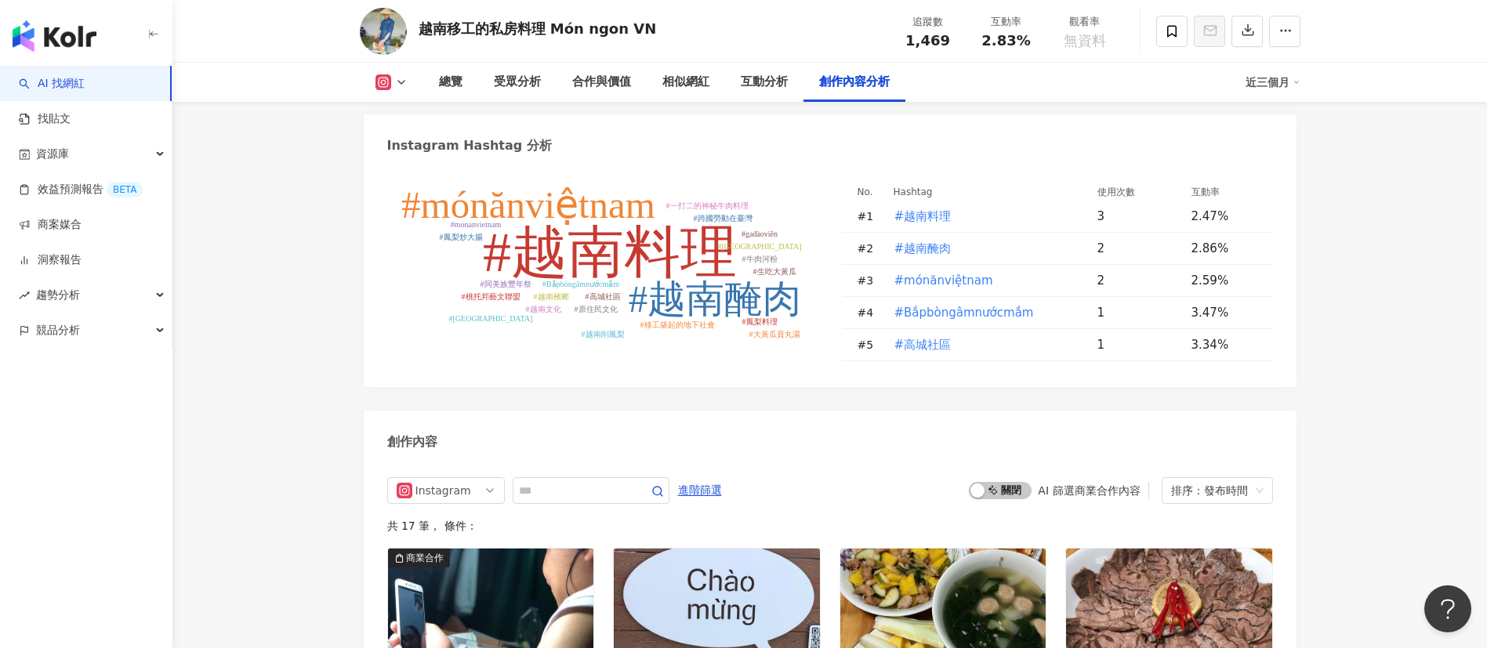
drag, startPoint x: 953, startPoint y: 49, endPoint x: 901, endPoint y: 42, distance: 52.9
click at [901, 42] on div "追蹤數 1,469 互動率 2.83% 觀看率 無資料" at bounding box center [1006, 31] width 235 height 46
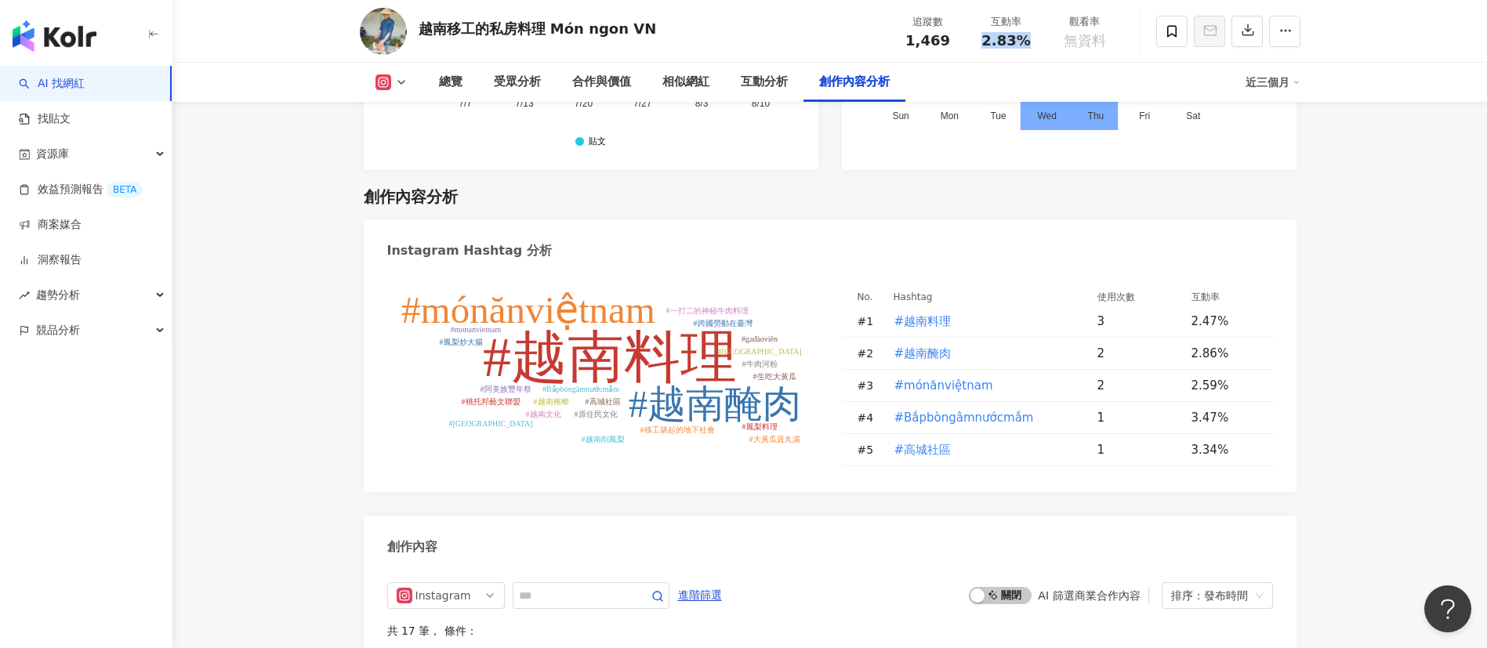
drag, startPoint x: 1038, startPoint y: 47, endPoint x: 976, endPoint y: 47, distance: 61.9
click at [976, 47] on div "互動率 2.83%" at bounding box center [1006, 31] width 78 height 34
copy span "2.83%"
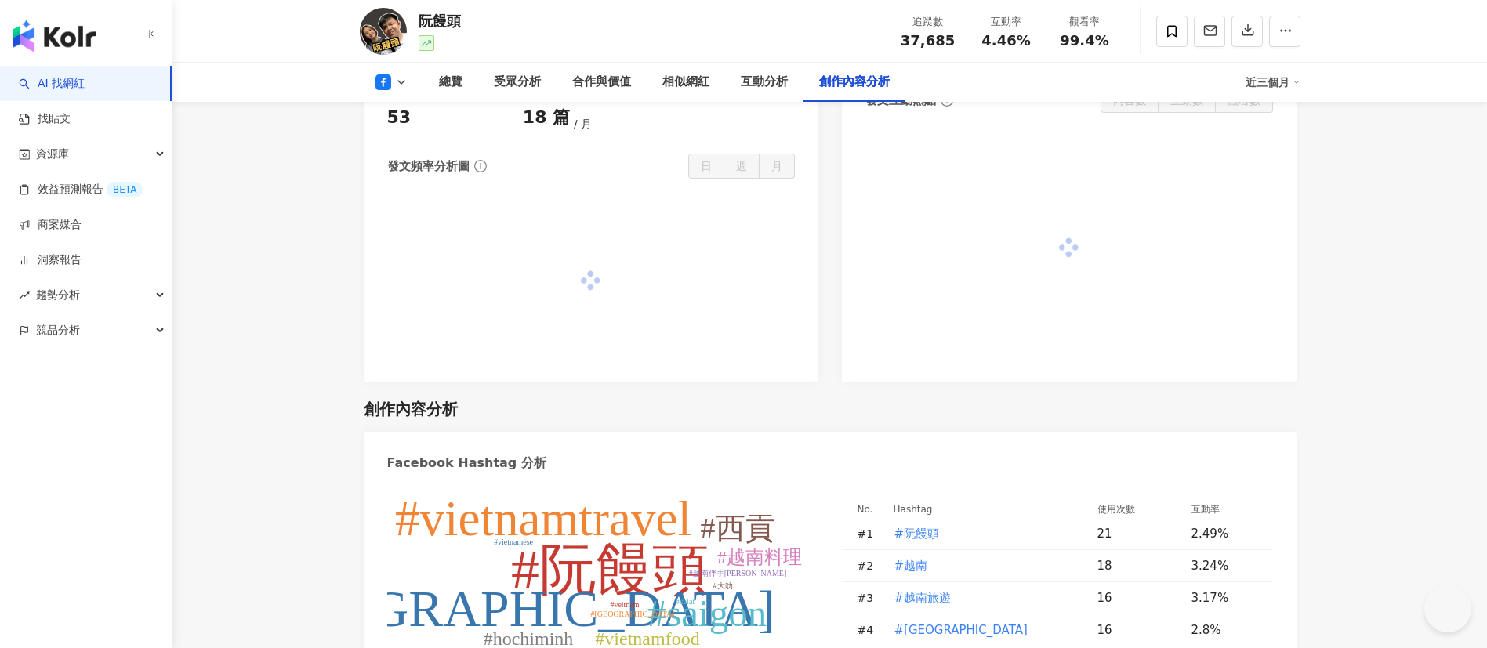
scroll to position [3824, 0]
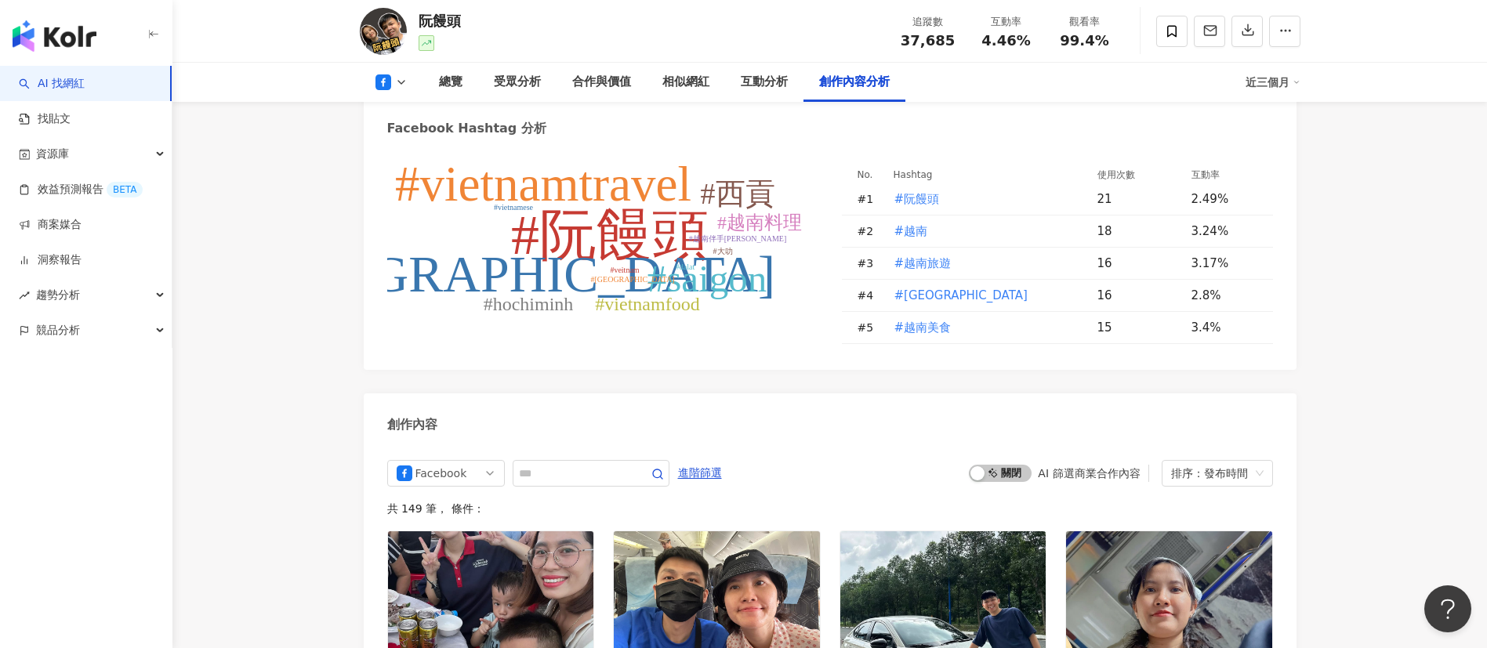
click at [395, 82] on icon at bounding box center [401, 82] width 13 height 13
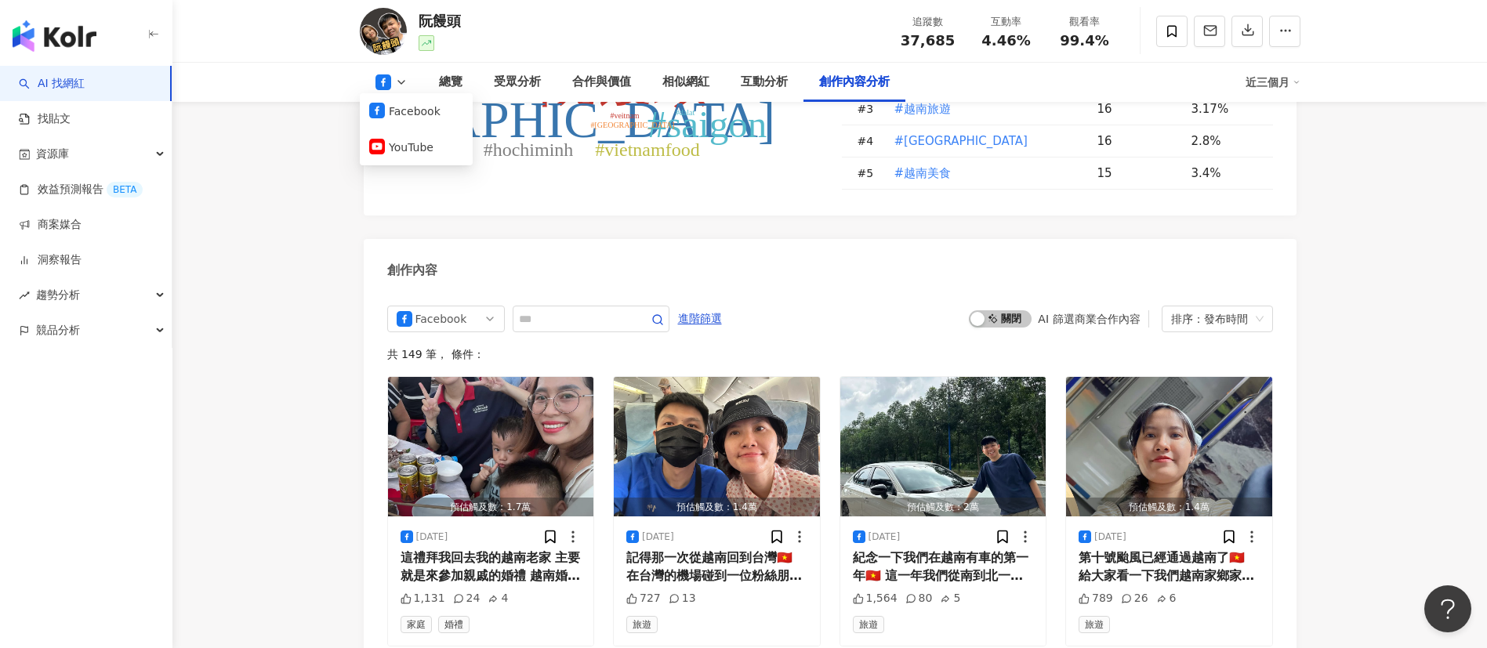
scroll to position [3473, 0]
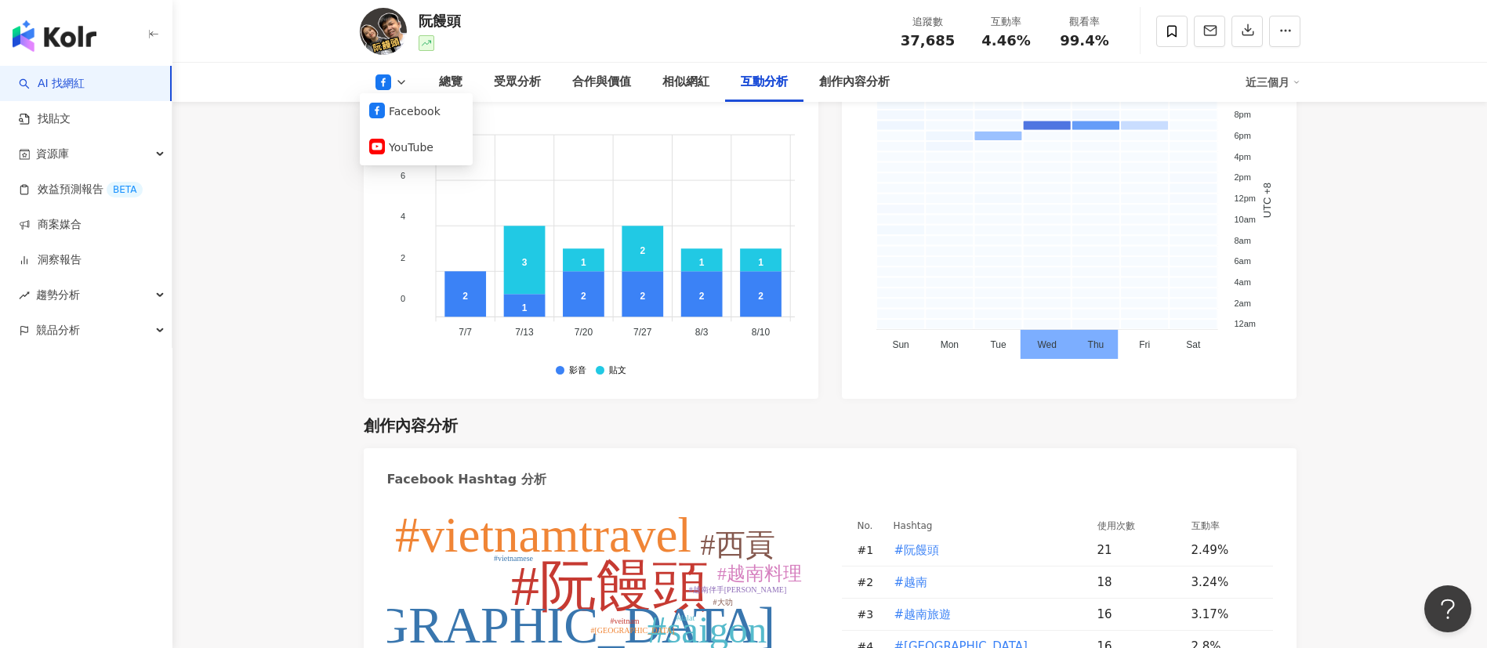
click at [401, 77] on icon at bounding box center [401, 82] width 13 height 13
click at [393, 79] on button at bounding box center [391, 82] width 63 height 16
click at [415, 140] on button "YouTube" at bounding box center [416, 147] width 94 height 22
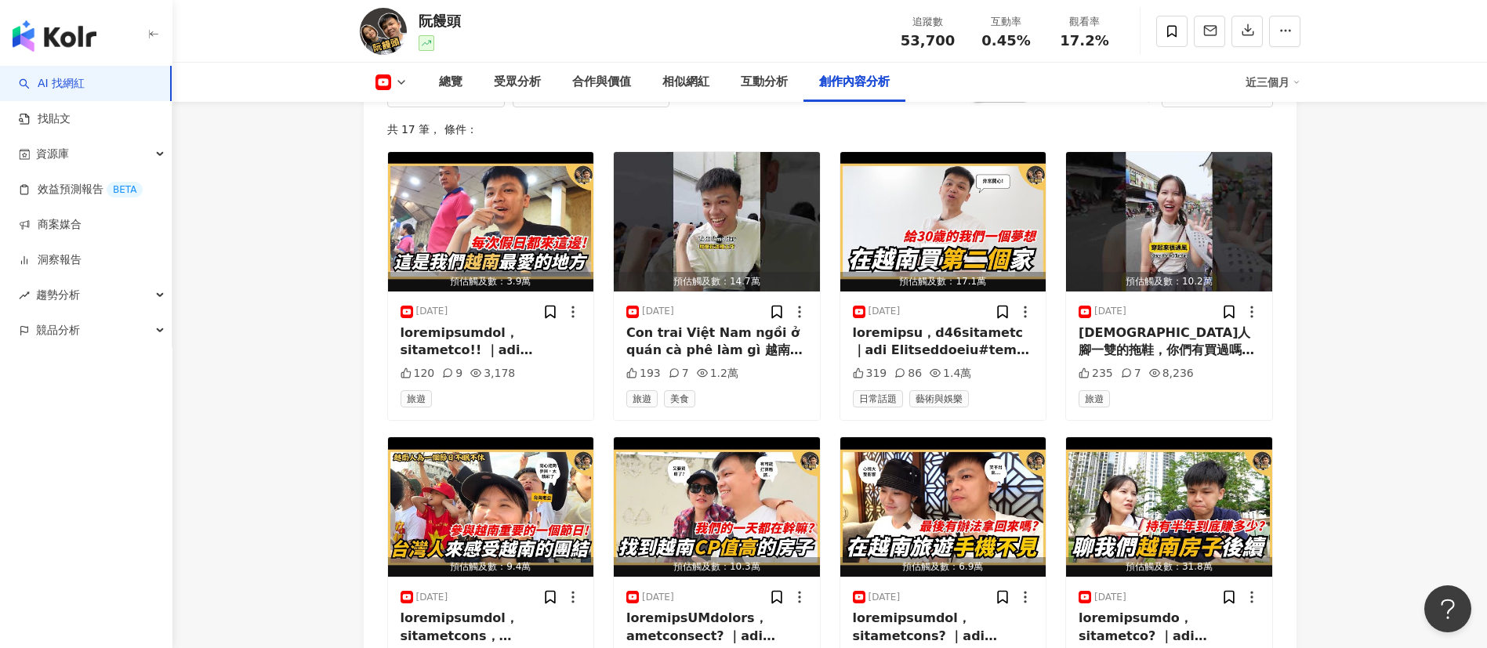
scroll to position [4191, 0]
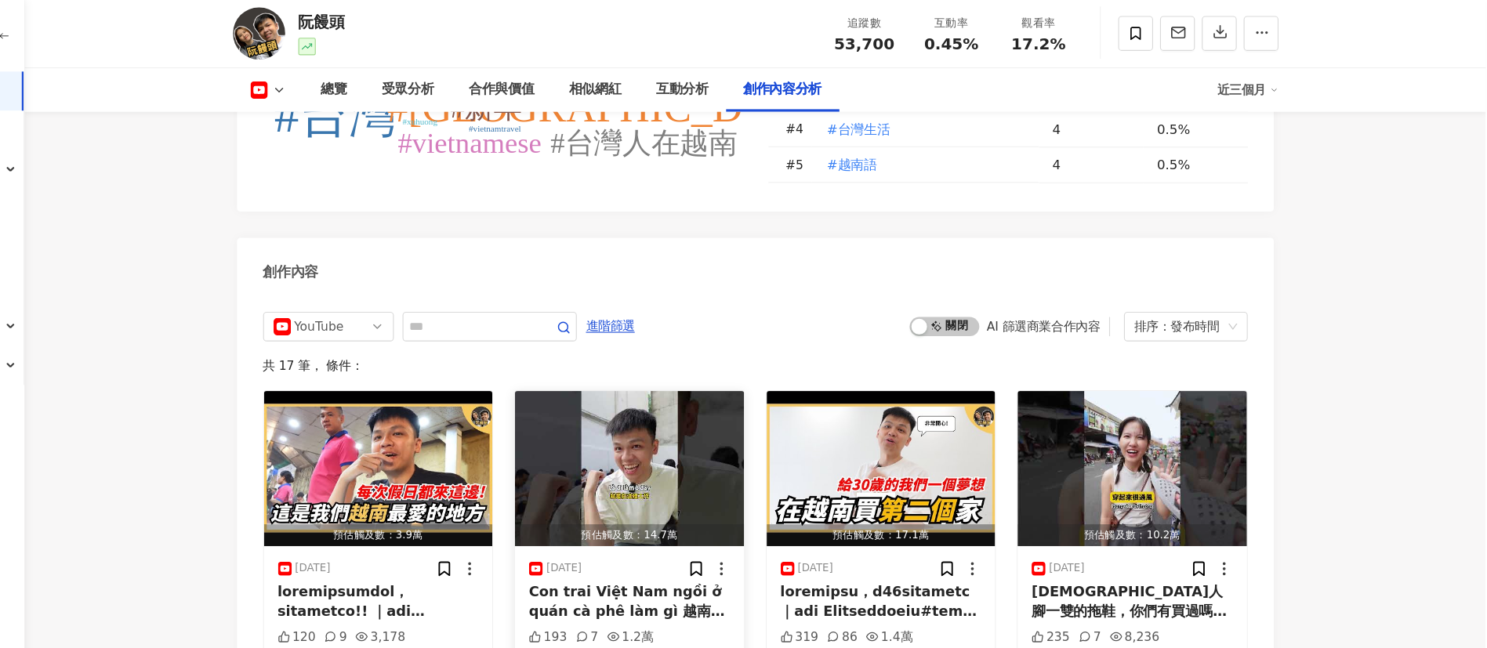
click at [743, 493] on div "[DATE] Con trai Việt Nam ngồi ở quán cà phê làm gì 越南男生坐在咖啡廳做什麼呢？ #阮饅頭 #jasonli…" at bounding box center [717, 557] width 206 height 129
click at [753, 526] on div "Con trai Việt Nam ngồi ở quán cà phê làm gì 越南男生坐在咖啡廳做什麼呢？ #阮饅頭 #jasonlinn #xuh…" at bounding box center [716, 543] width 181 height 35
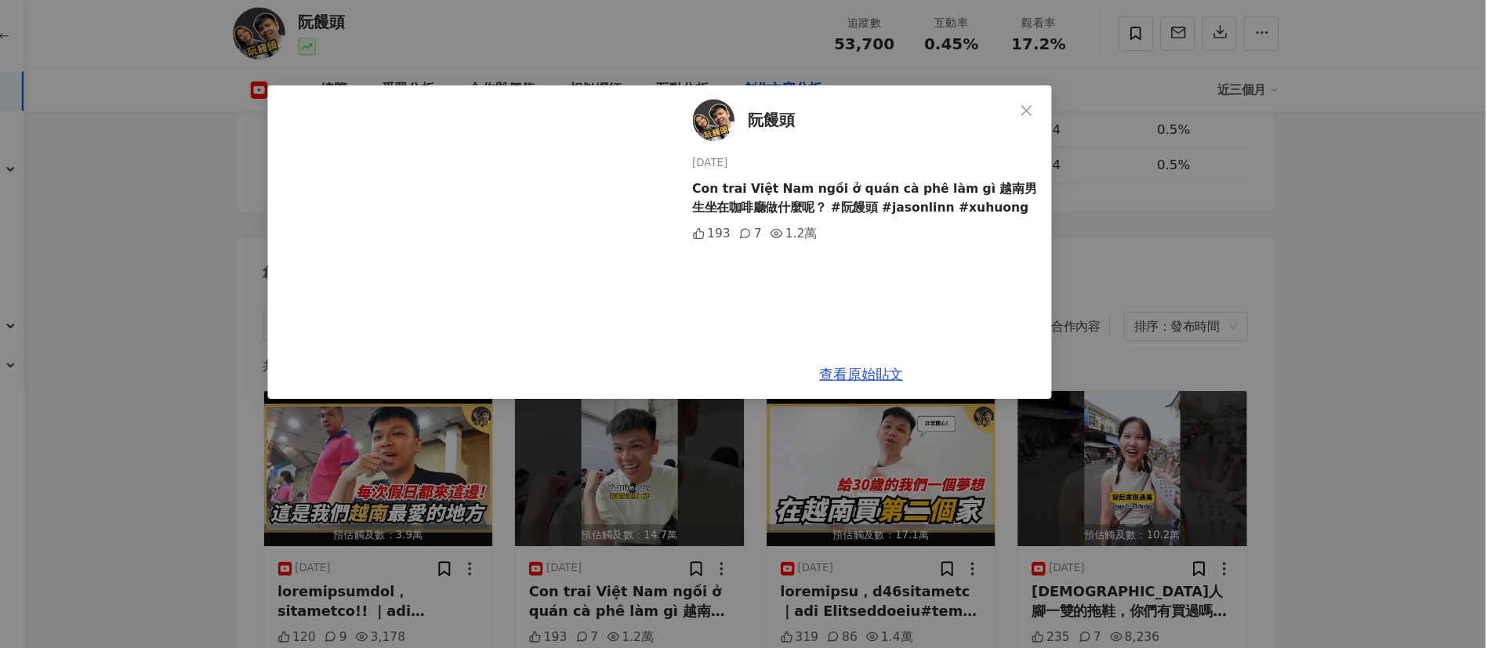
click at [304, 354] on div "阮饅頭 [DATE] Con trai Việt Nam ngồi ở quán cà phê làm gì 越南男生坐在咖啡廳做什麼呢？ #阮饅頭 #jas…" at bounding box center [743, 324] width 1487 height 648
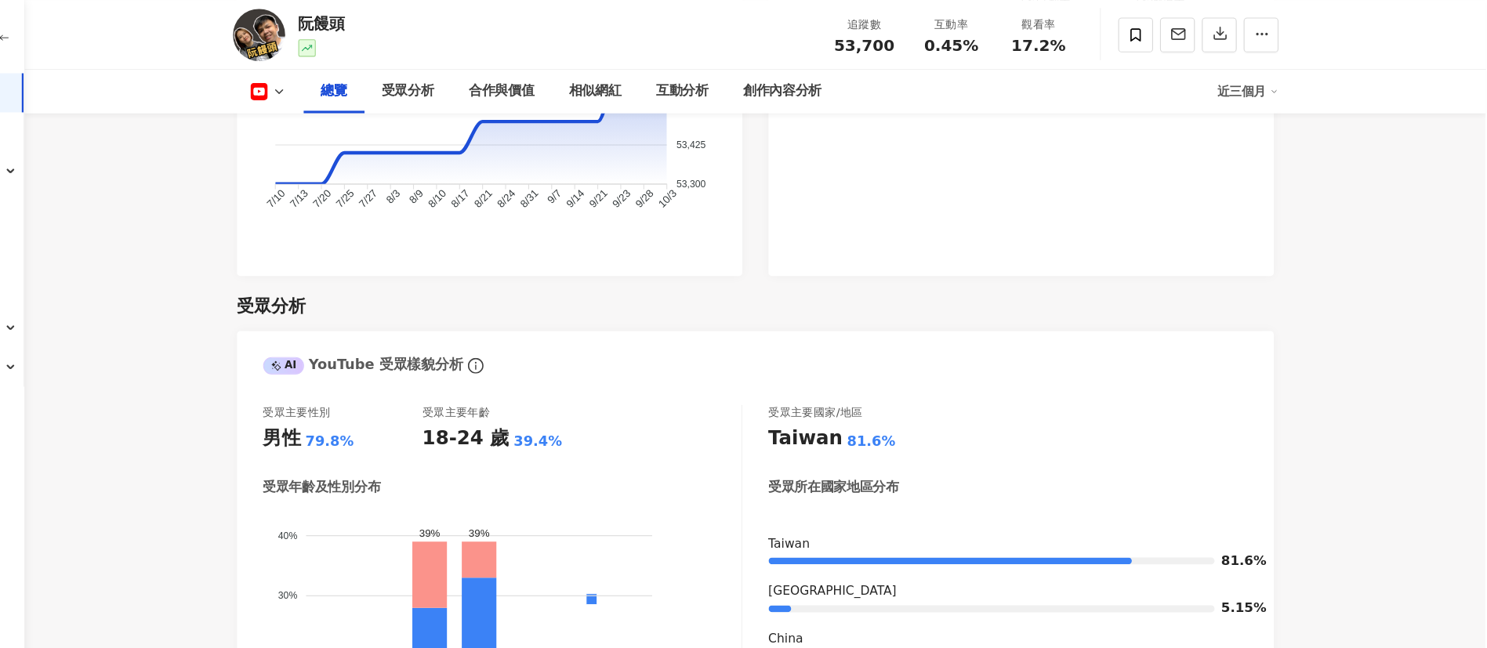
scroll to position [0, 0]
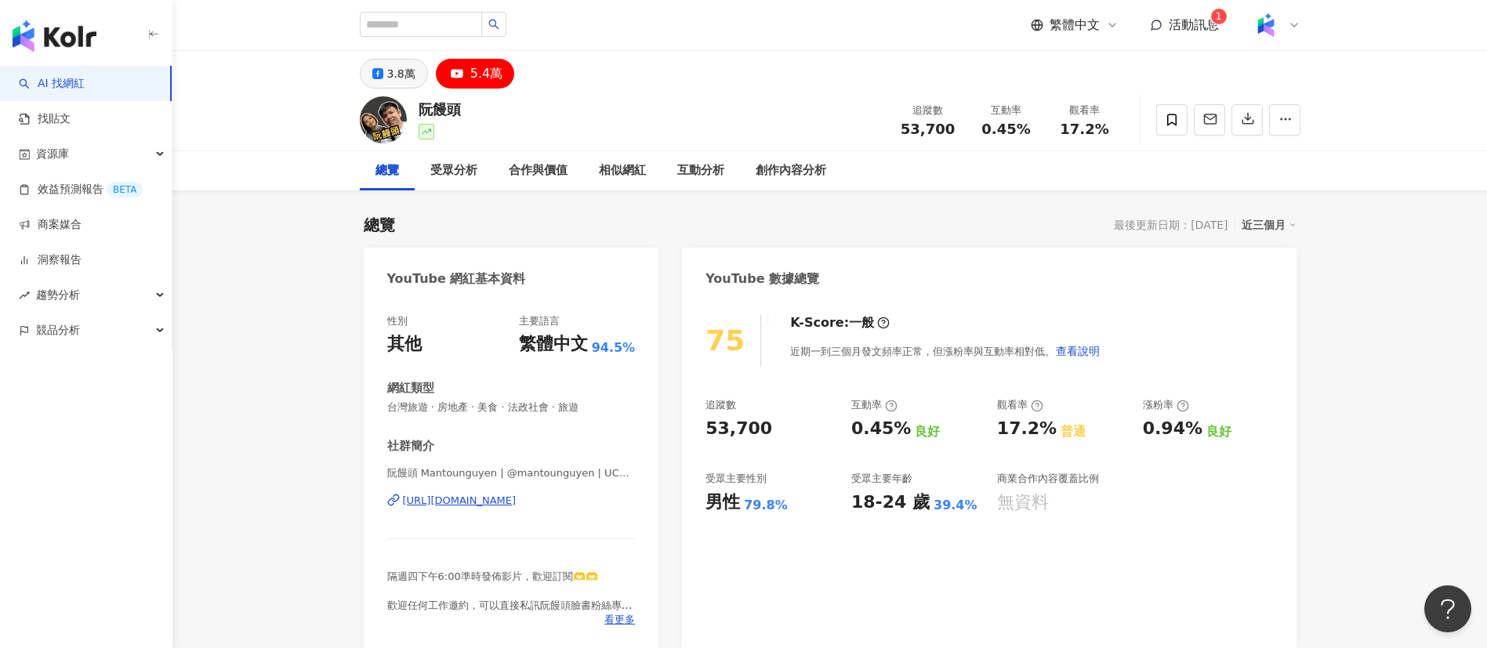
click at [391, 64] on div "3.8萬" at bounding box center [401, 74] width 28 height 22
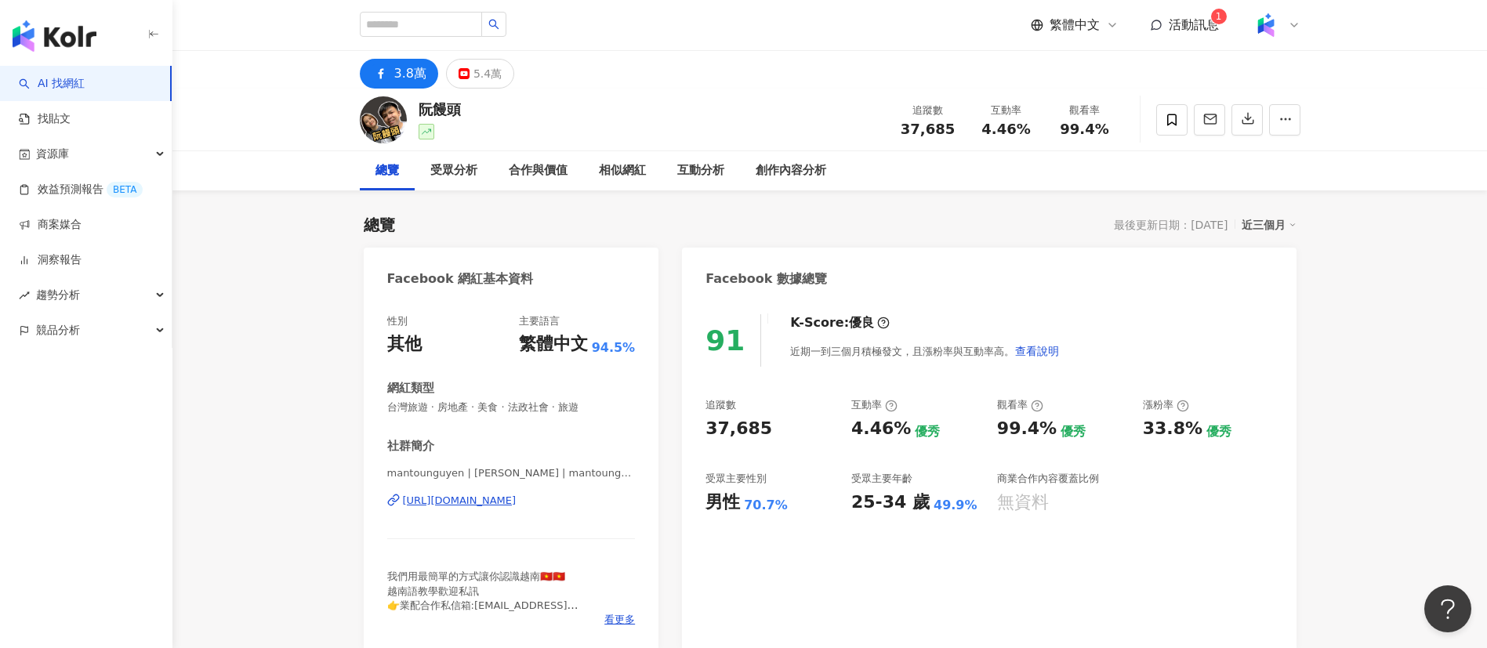
drag, startPoint x: 899, startPoint y: 127, endPoint x: 811, endPoint y: 24, distance: 135.7
click at [894, 127] on div "追蹤數 37,685" at bounding box center [928, 120] width 78 height 34
drag, startPoint x: 1032, startPoint y: 136, endPoint x: 975, endPoint y: 132, distance: 56.6
click at [975, 132] on div "追蹤數 37,685 互動率 4.46% 觀看率 99.4%" at bounding box center [1006, 119] width 235 height 46
copy span "4.46%"
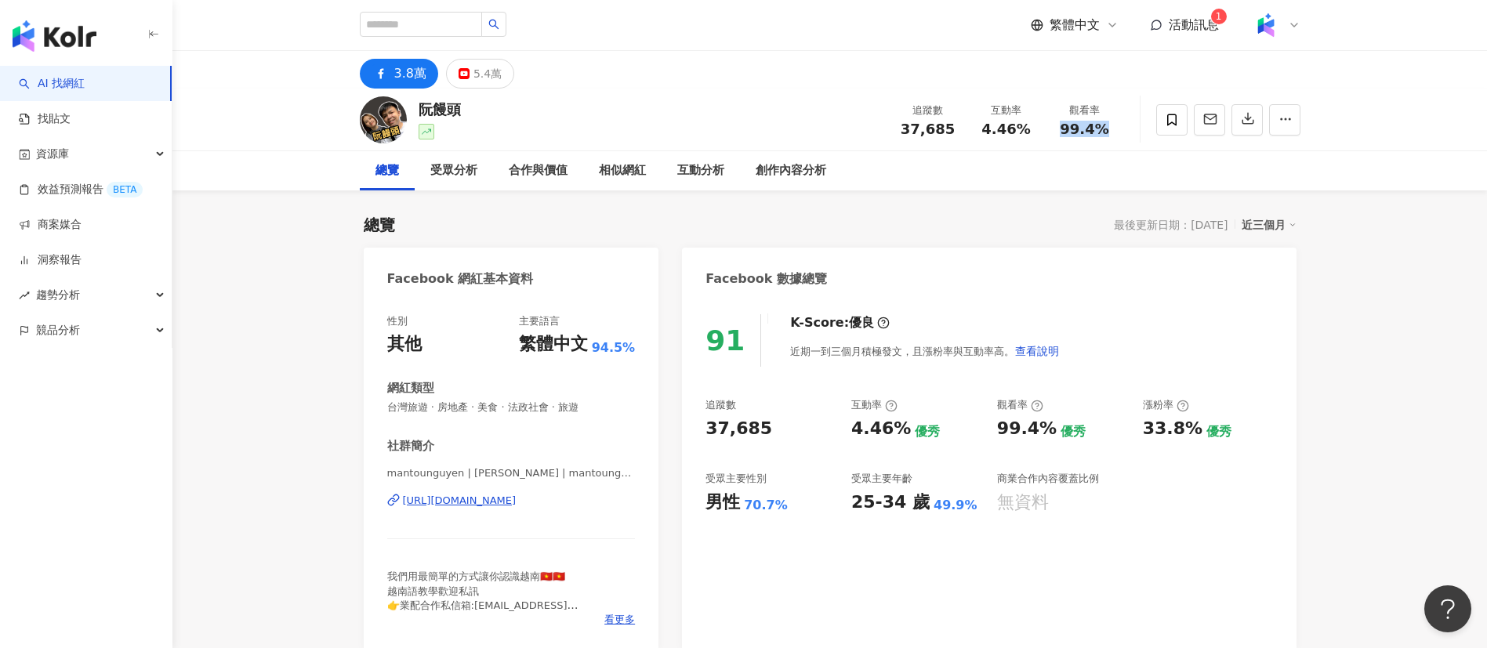
drag, startPoint x: 1115, startPoint y: 129, endPoint x: 1054, endPoint y: 125, distance: 61.3
click at [1054, 125] on div "觀看率 99.4%" at bounding box center [1085, 120] width 78 height 34
copy span "99.4%"
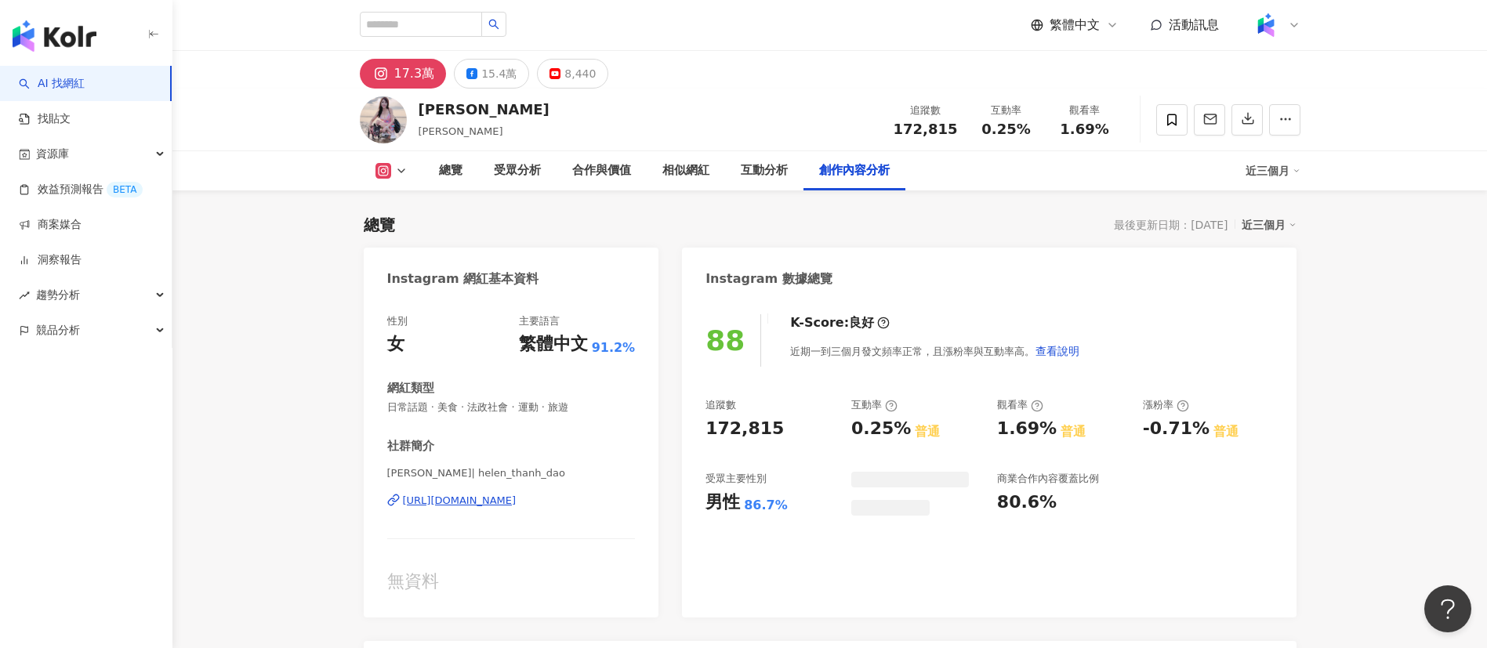
scroll to position [4023, 0]
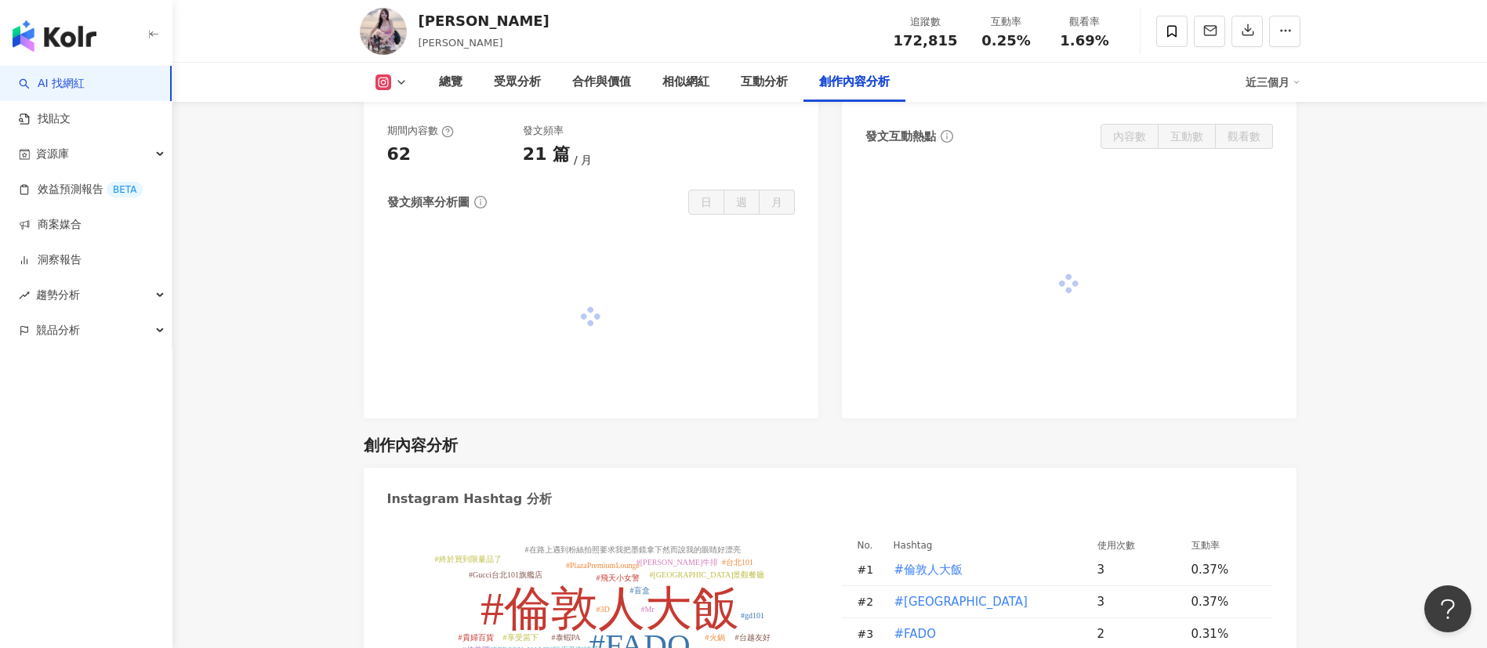
click at [886, 43] on div "海倫清桃 helen_thanh_dao 追蹤數 172,815 互動率 0.25% 觀看率 1.69%" at bounding box center [829, 31] width 1003 height 62
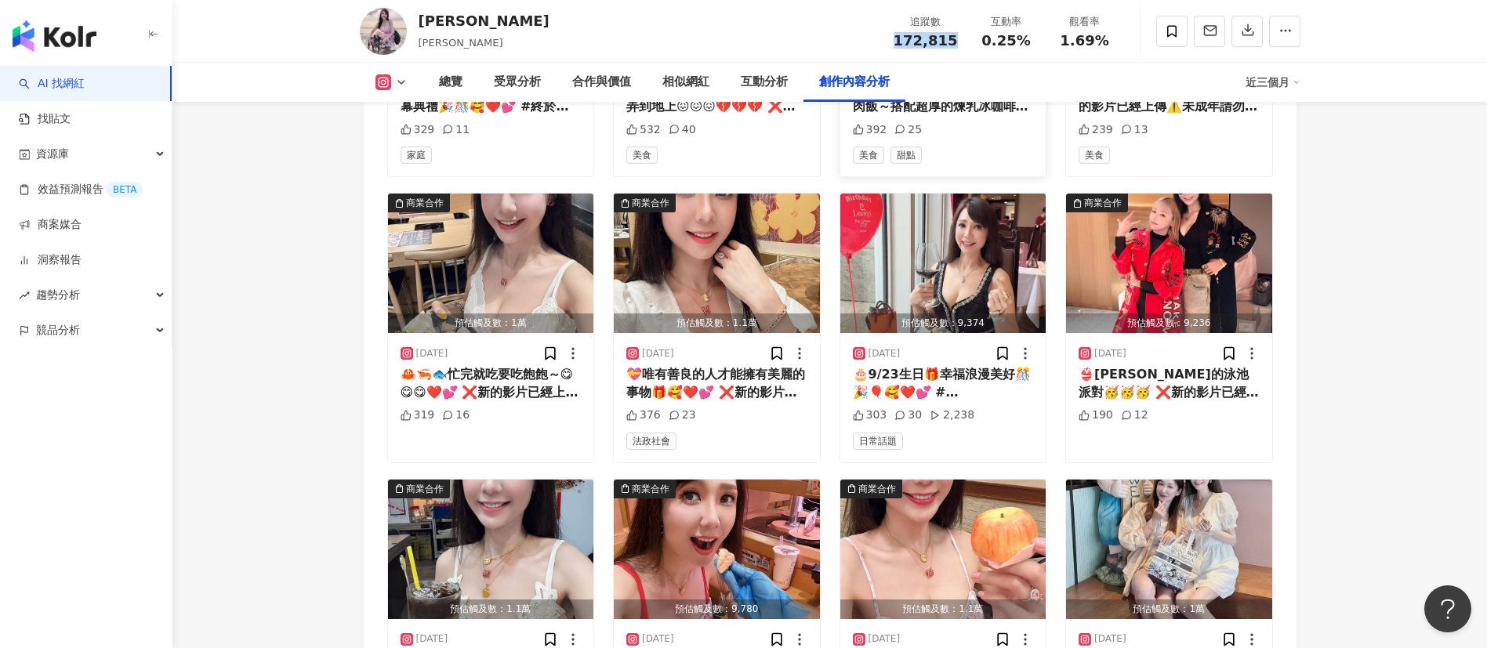
scroll to position [5170, 0]
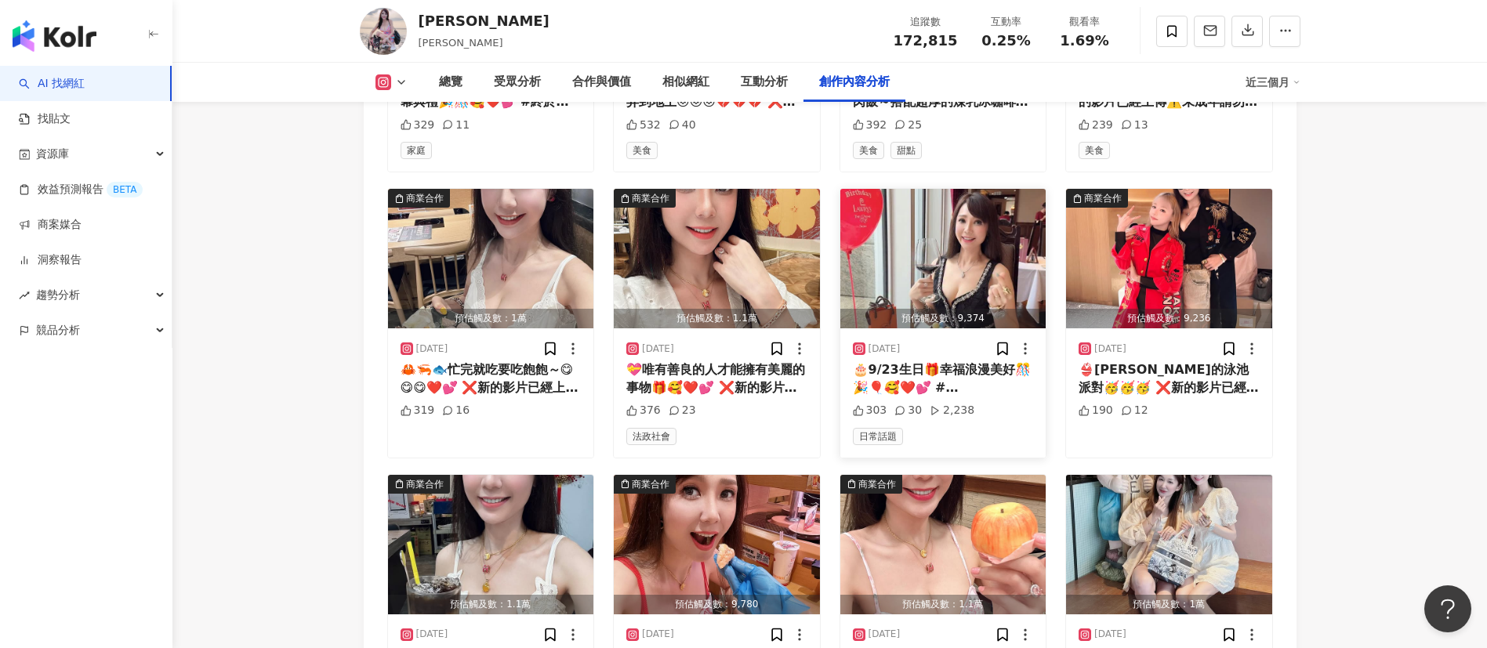
click at [945, 370] on div "🎂9/23生日🎁幸福浪漫美好🎊🎉🎈🥰❤️💕 #勞倫斯牛排 #貴婦百貨 #信義區" at bounding box center [943, 378] width 181 height 35
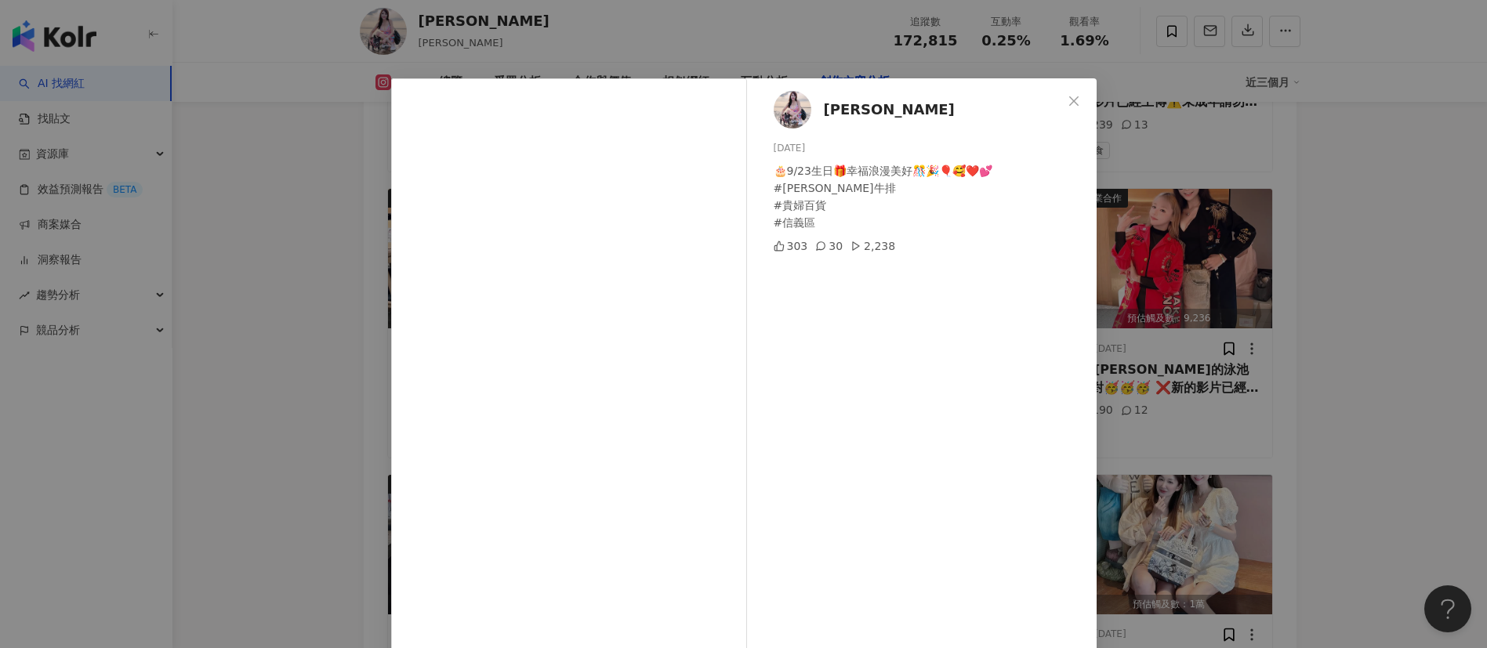
click at [1348, 534] on div "海倫清桃 2025/9/24 🎂9/23生日🎁幸福浪漫美好🎊🎉🎈🥰❤️💕 #勞倫斯牛排 #貴婦百貨 #信義區 303 30 2,238 查看原始貼文" at bounding box center [743, 324] width 1487 height 648
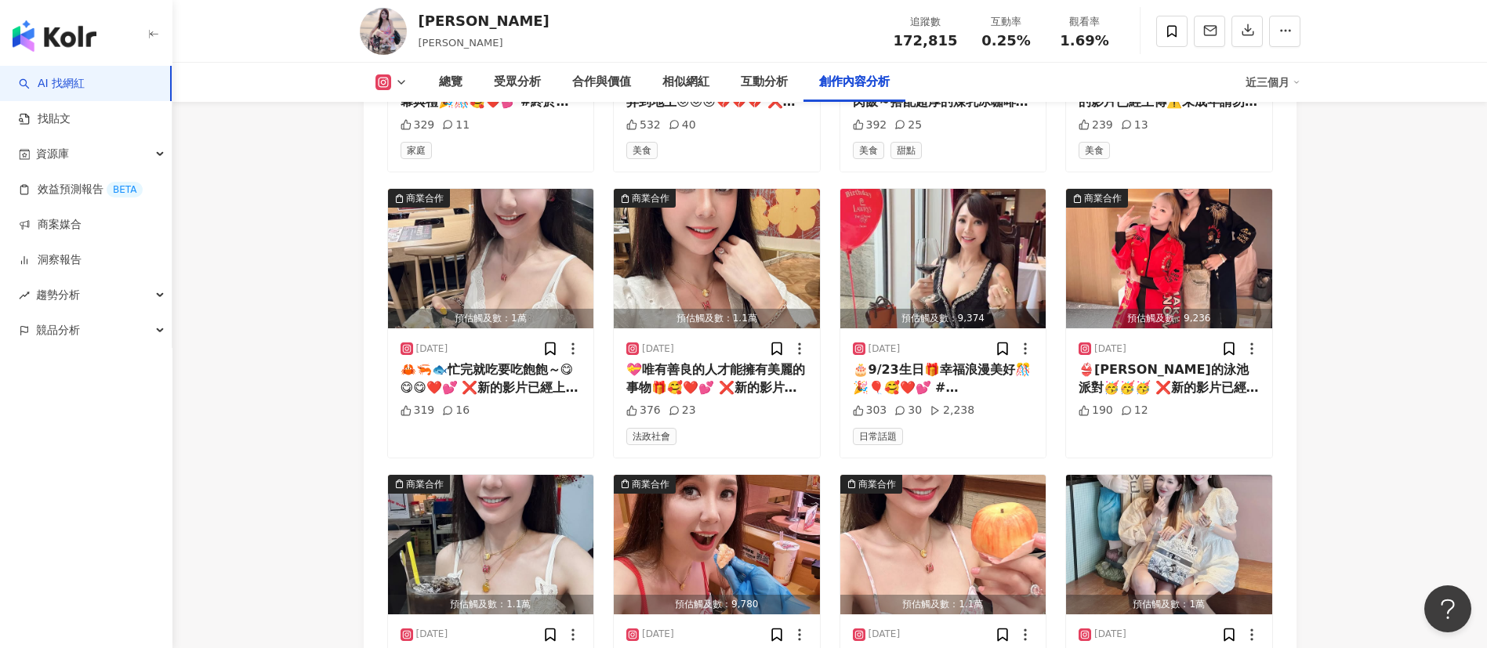
click at [595, 41] on div "海倫清桃 helen_thanh_dao 追蹤數 172,815 互動率 0.25% 觀看率 1.69%" at bounding box center [829, 31] width 1003 height 62
click at [510, 368] on div "🦀🦐🐟忙完就吃要吃飽飽～😋😋😋❤️💕 ❌新的影片已經上傳⚠️未成年請勿點閱網址⚠️❌ https://youtu.be/lvjYhBcMsUU?si=-zbc…" at bounding box center [491, 378] width 181 height 35
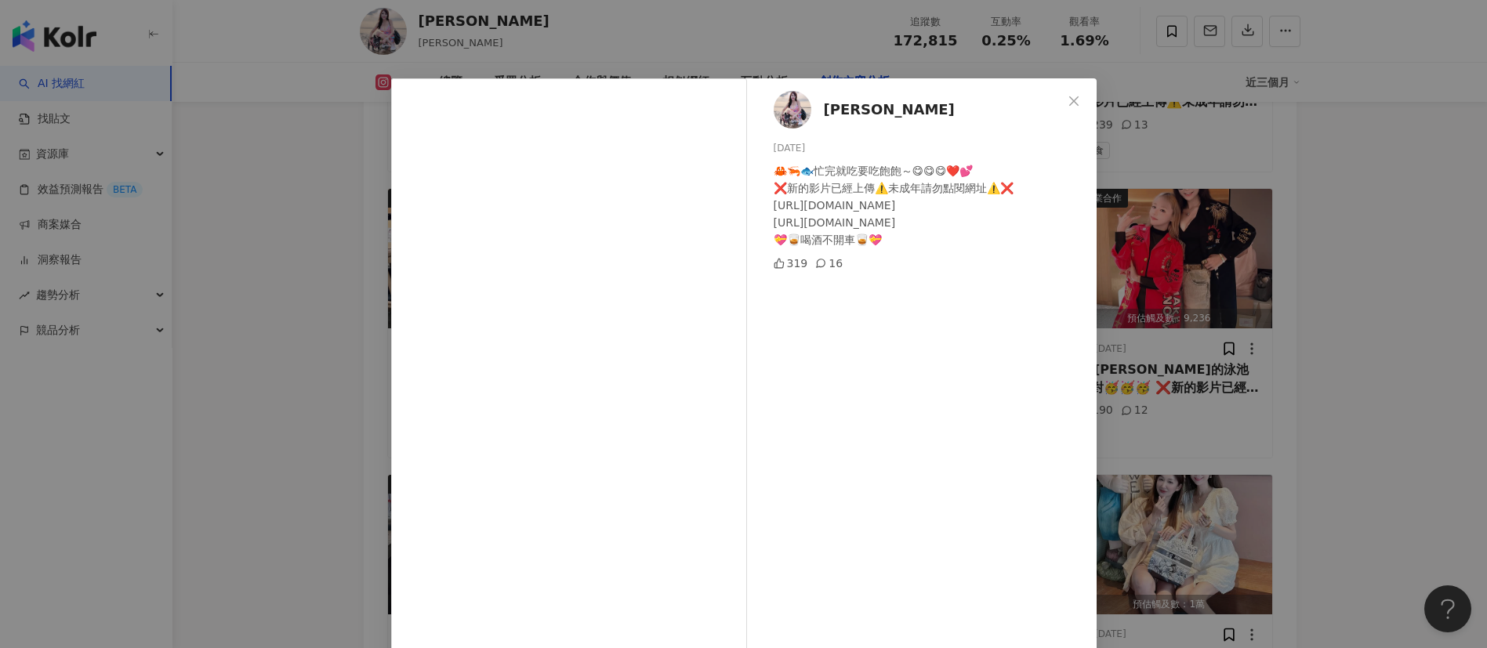
scroll to position [85, 0]
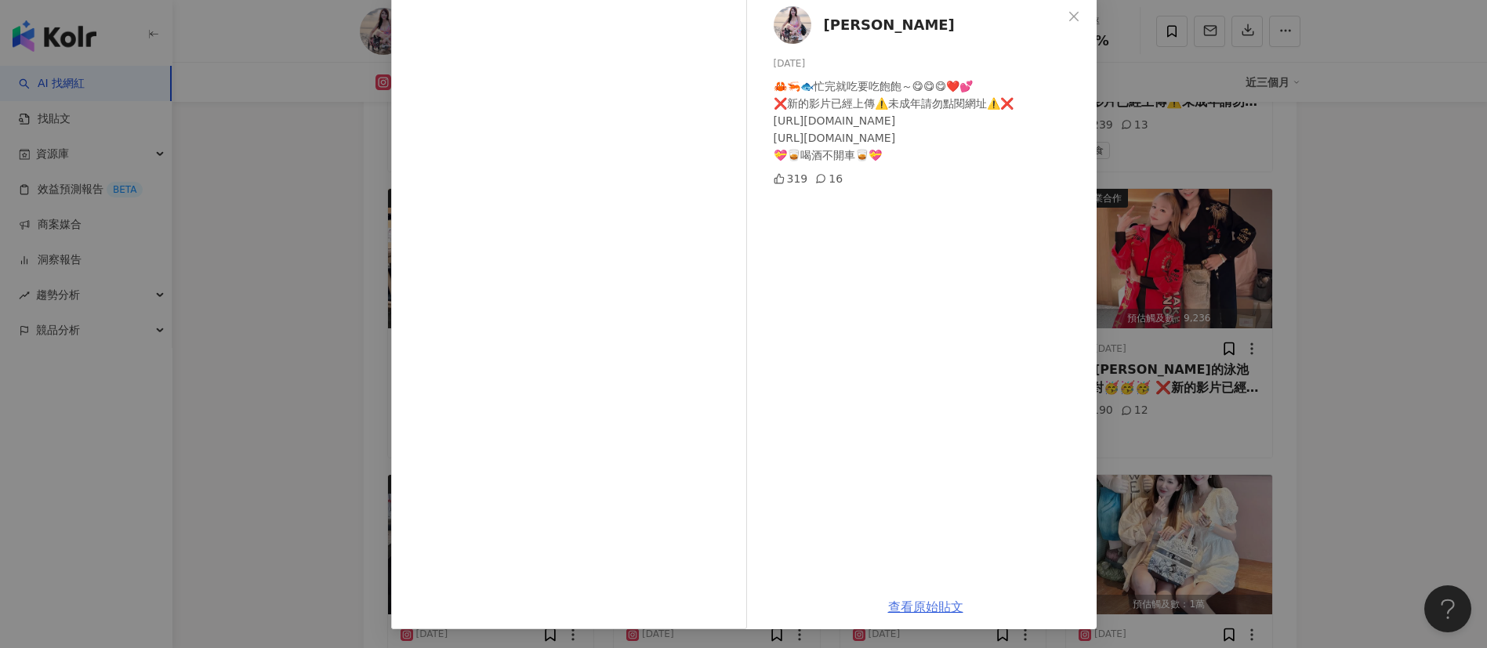
click at [913, 600] on link "查看原始貼文" at bounding box center [925, 607] width 75 height 15
click at [1250, 139] on div "海倫清桃 2025/9/26 🦀🦐🐟忙完就吃要吃飽飽～😋😋😋❤️💕 ❌新的影片已經上傳⚠️未成年請勿點閱網址⚠️❌ https://youtu.be/lvjY…" at bounding box center [743, 324] width 1487 height 648
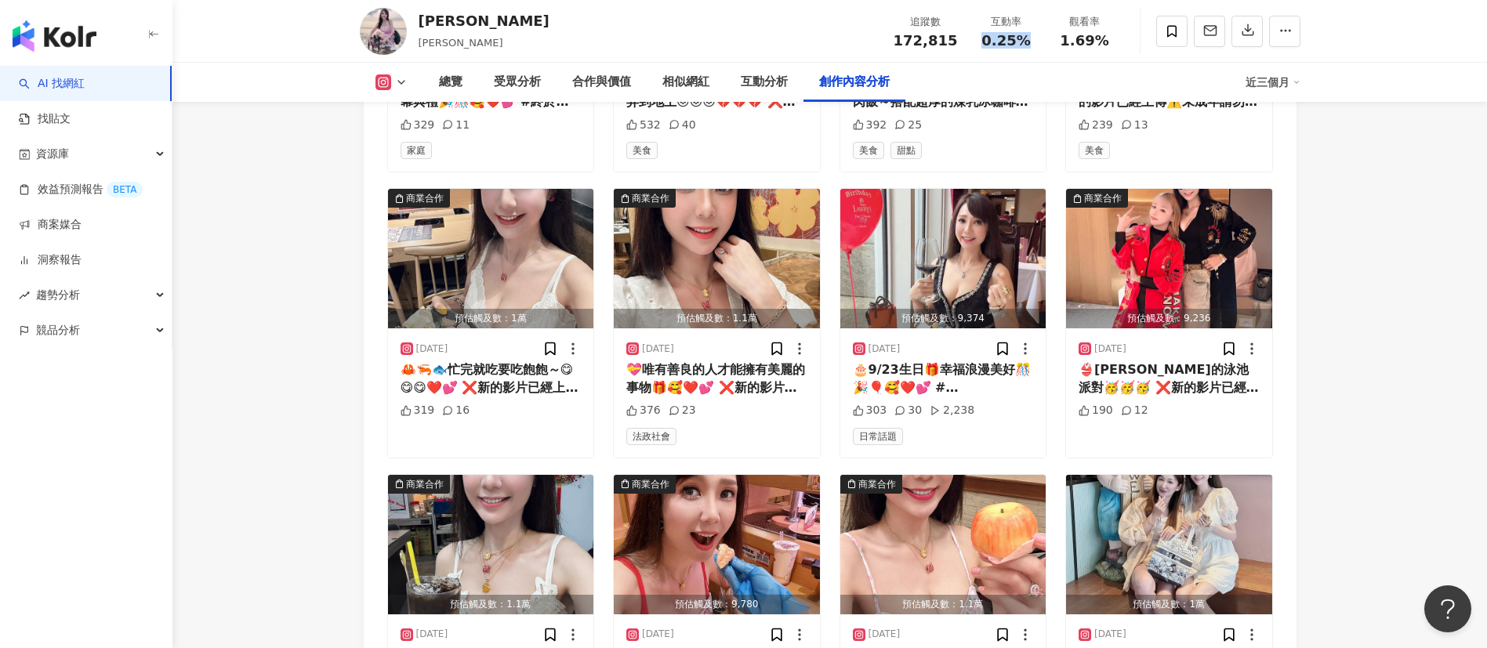
drag, startPoint x: 1034, startPoint y: 40, endPoint x: 973, endPoint y: 38, distance: 61.2
click at [973, 38] on div "互動率 0.25%" at bounding box center [1006, 31] width 78 height 34
copy span "0.25%"
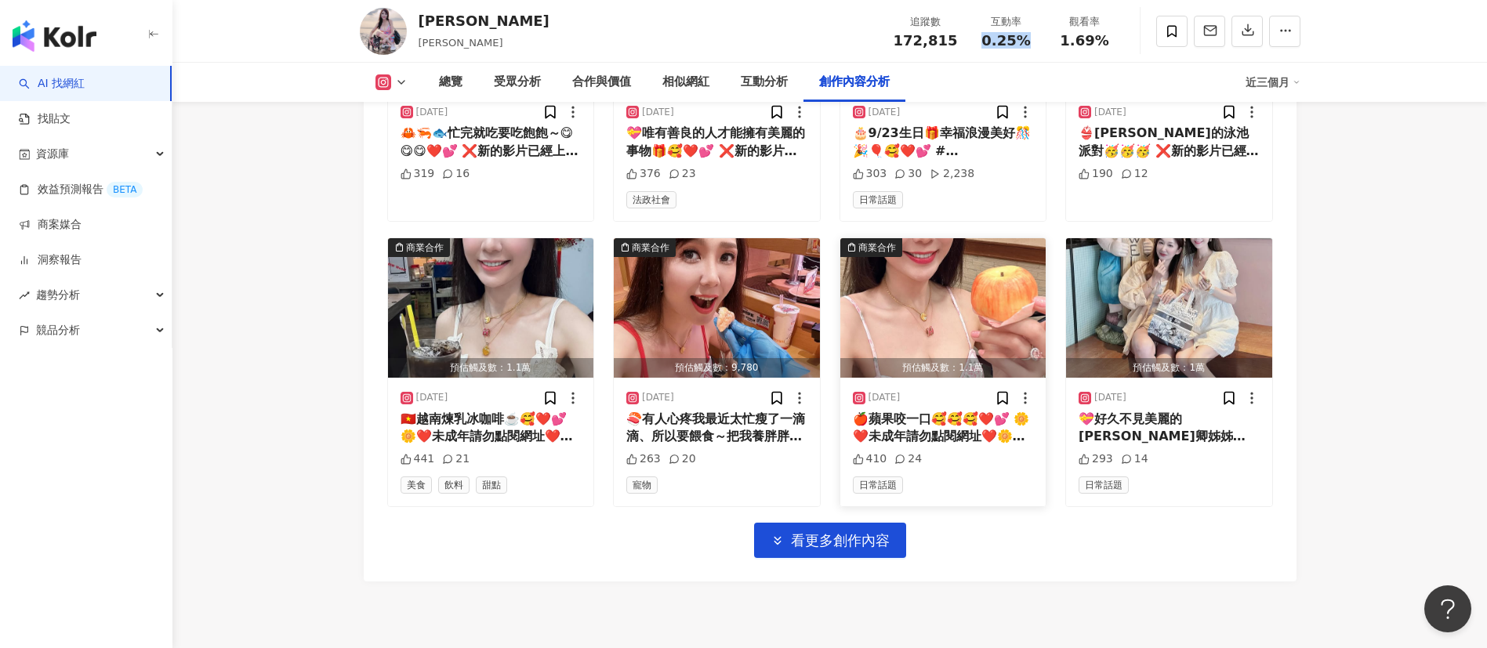
scroll to position [5422, 0]
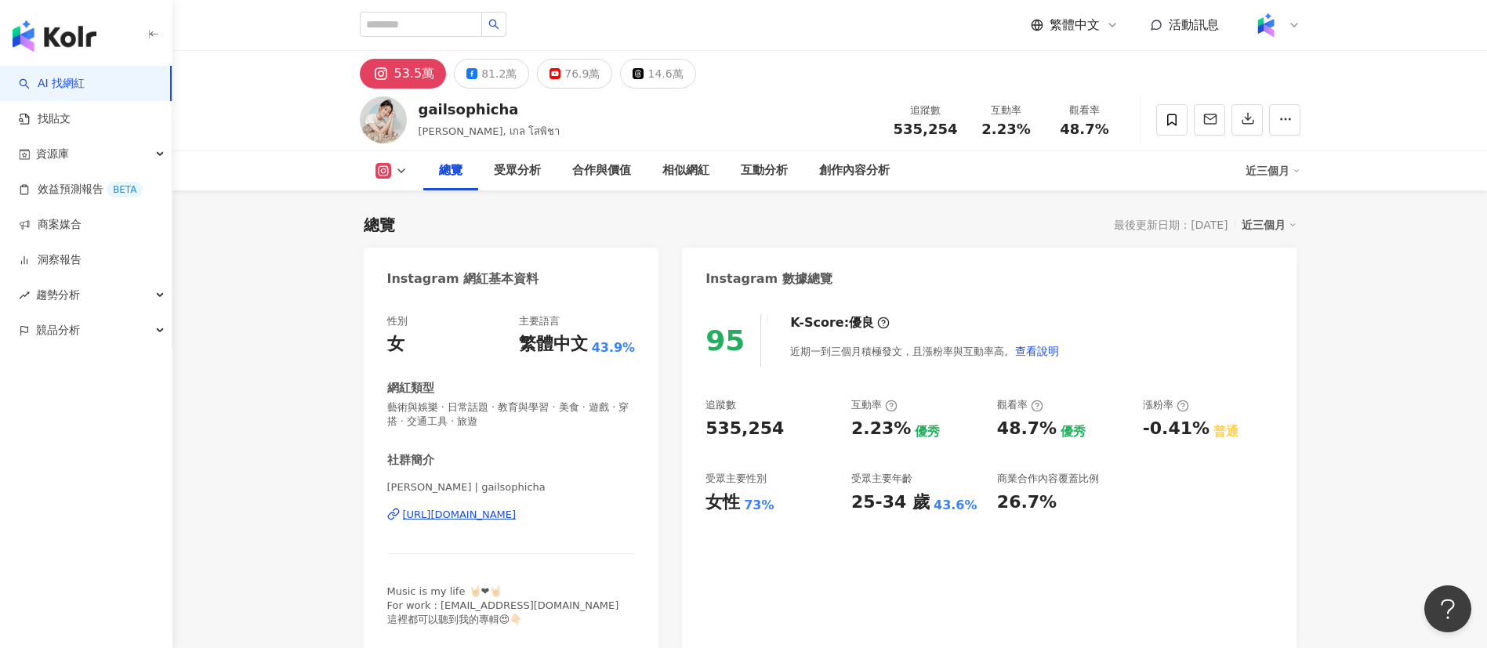
click at [881, 127] on div "gailsophicha [PERSON_NAME], เกล โสพิชา 追蹤數 535,254 互動率 2.23% 觀看率 48.7%" at bounding box center [829, 120] width 1003 height 62
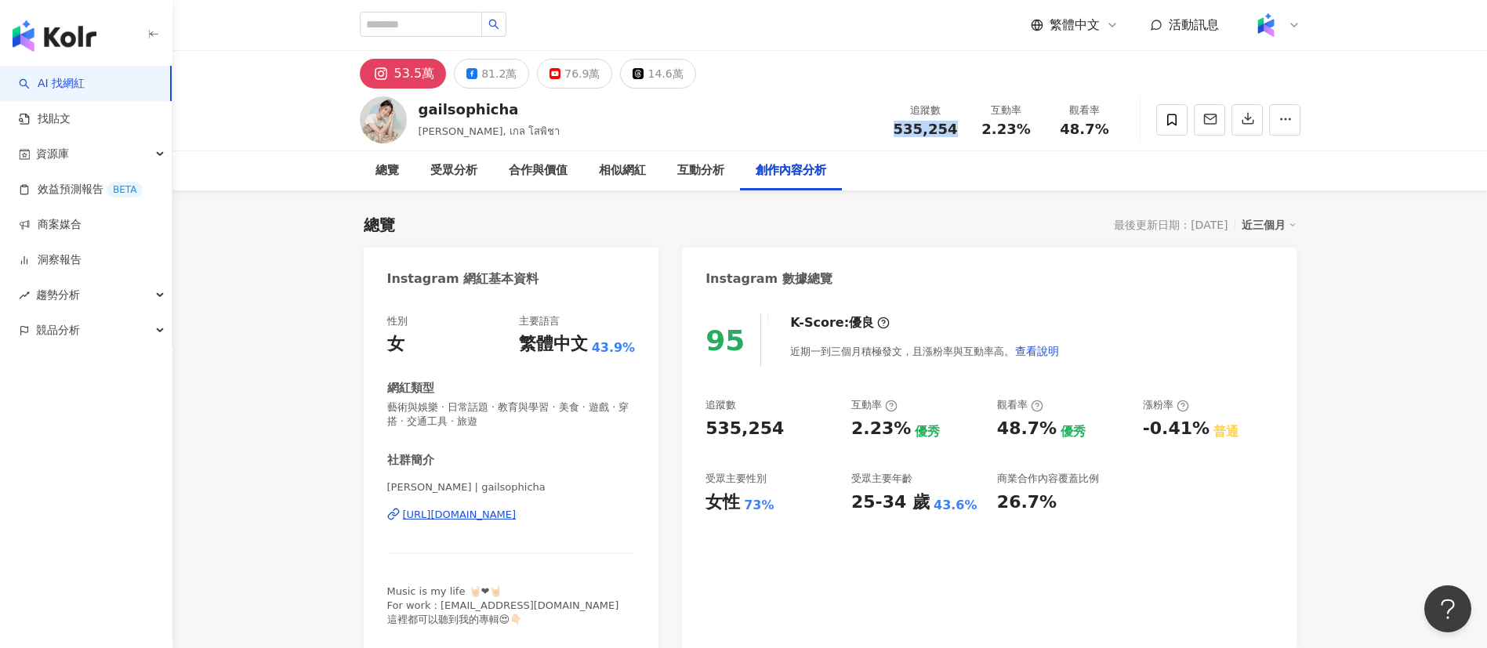
scroll to position [4487, 0]
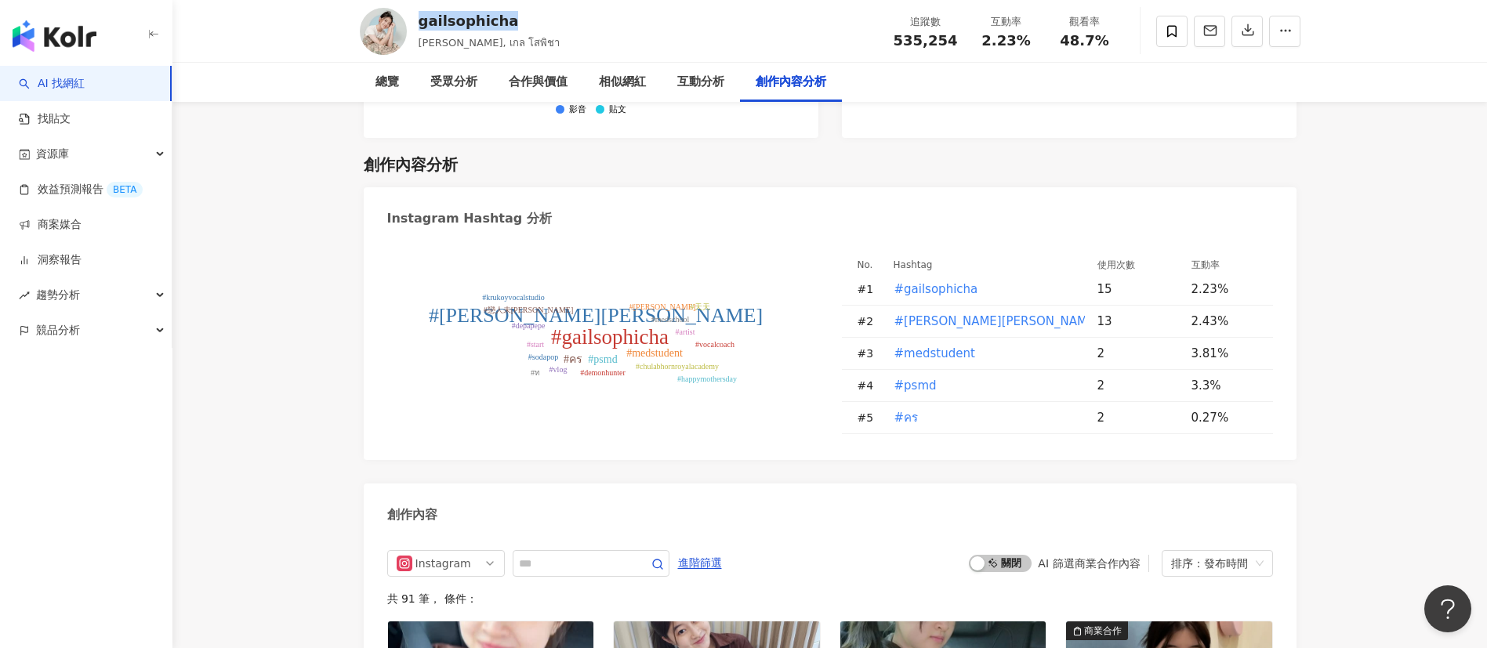
drag, startPoint x: 467, startPoint y: 22, endPoint x: 415, endPoint y: 18, distance: 52.7
click at [415, 18] on div "gailsophicha [PERSON_NAME], เกล โสพิชา 追蹤數 535,254 互動率 2.23% 觀看率 48.7%" at bounding box center [829, 31] width 1003 height 62
copy div "gailsophicha"
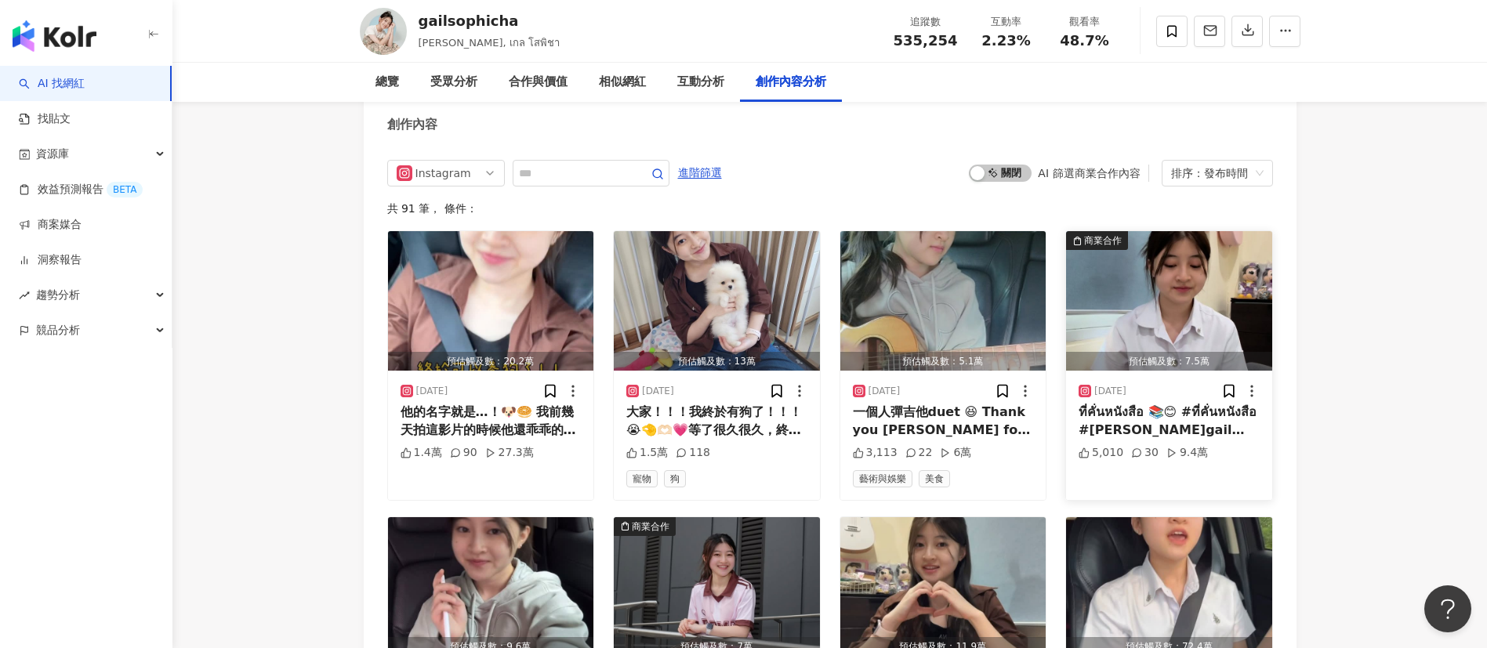
click at [1177, 404] on div "ที่คั่นหนังสือ 📚😊 #ที่คั่นหนังสือ #[PERSON_NAME]gail #gailsophicha" at bounding box center [1169, 421] width 181 height 35
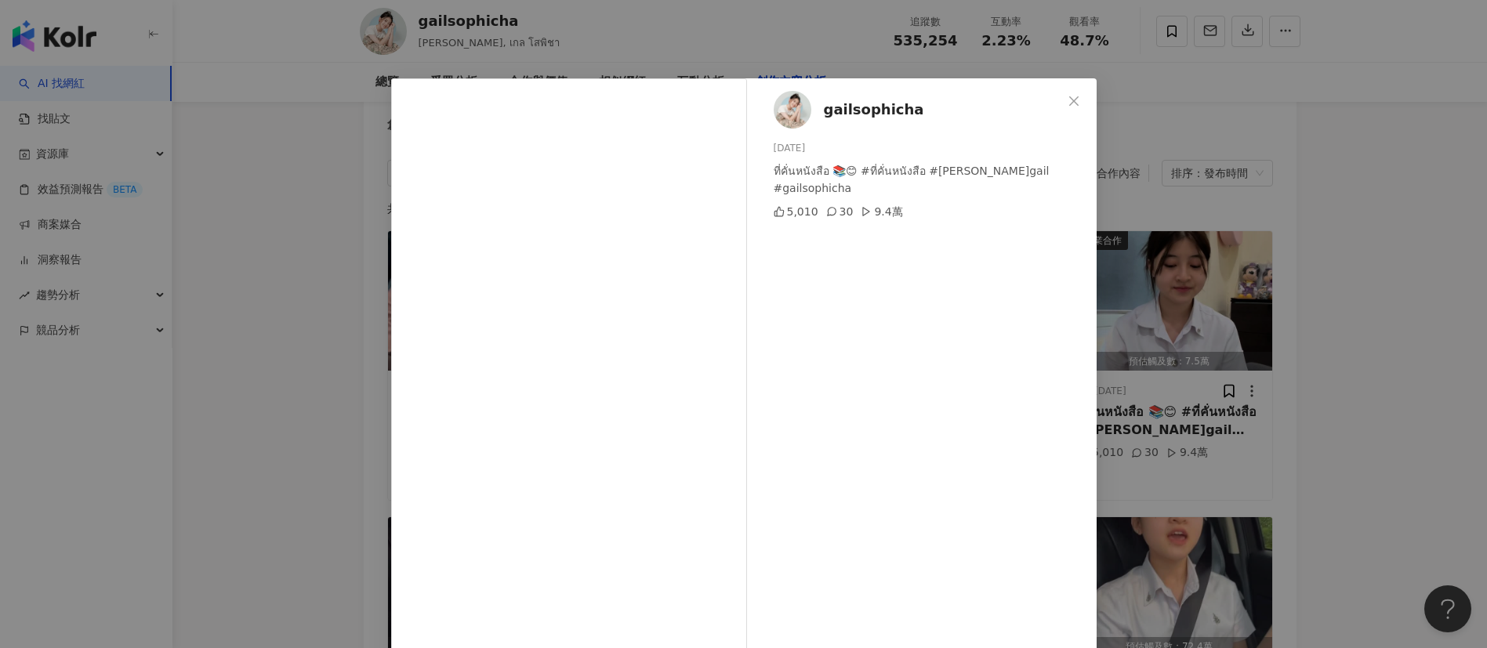
scroll to position [55, 0]
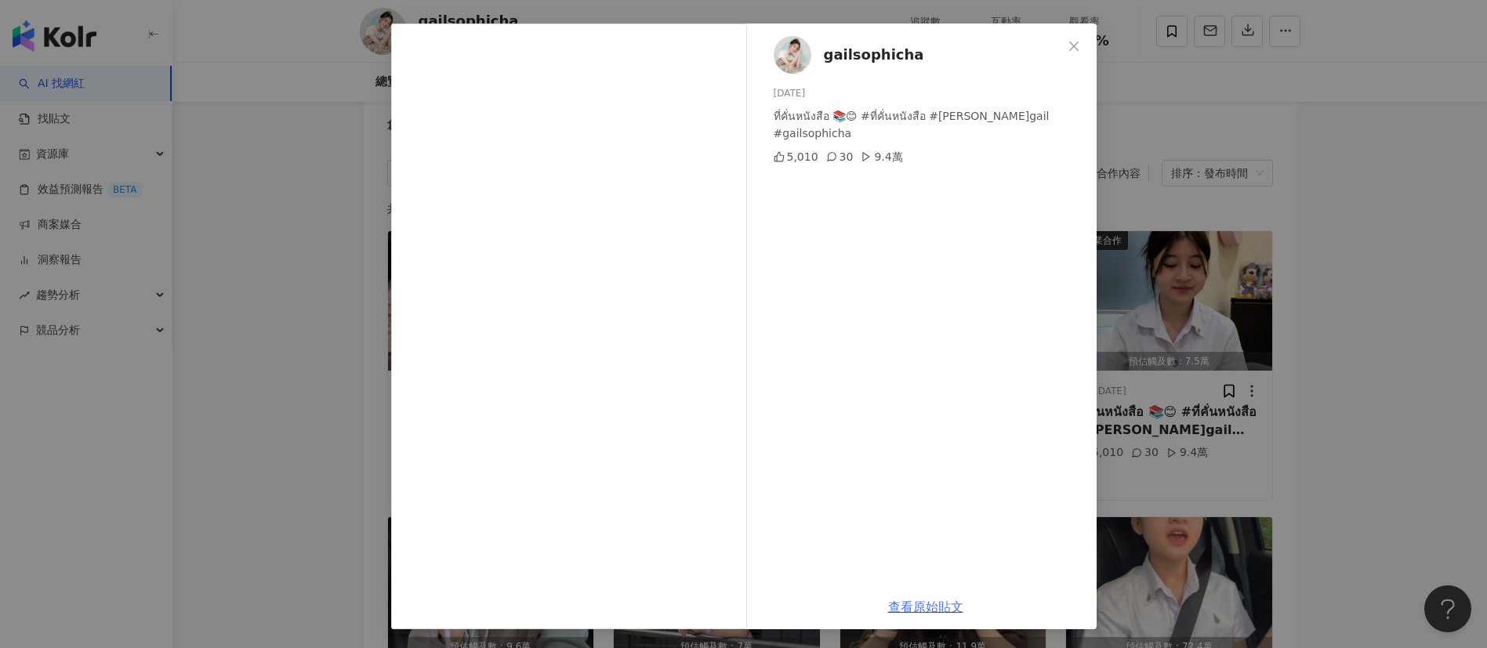
click at [908, 605] on link "查看原始貼文" at bounding box center [925, 607] width 75 height 15
click at [1169, 163] on div "gailsophicha 2025/9/5 ที่คั่นหนังสือ 📚😊 #ที่คั่นหนังสือ #蓋兒gail #gailsophicha 5…" at bounding box center [743, 324] width 1487 height 648
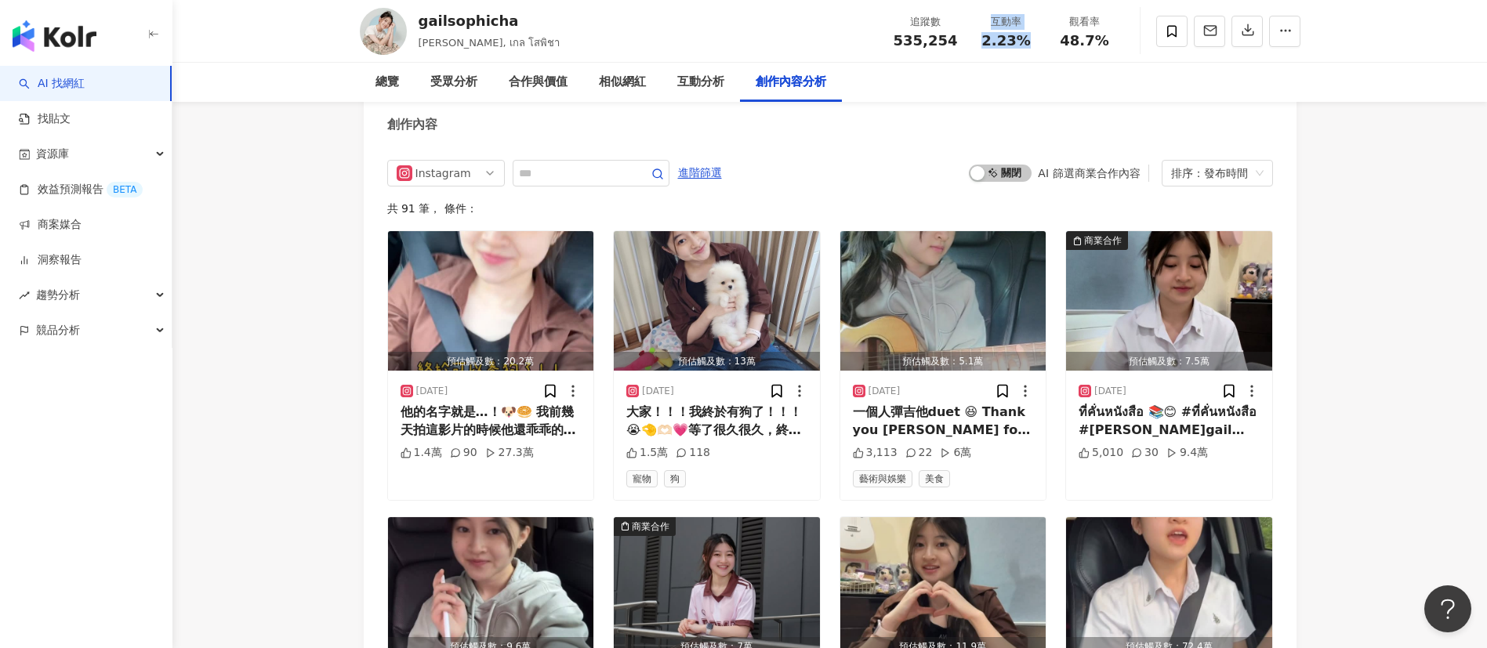
drag, startPoint x: 1030, startPoint y: 51, endPoint x: 956, endPoint y: 43, distance: 74.9
click at [956, 43] on div "追蹤數 535,254 互動率 2.23% 觀看率 48.7%" at bounding box center [1004, 31] width 240 height 46
click at [1006, 42] on span "2.23%" at bounding box center [1006, 41] width 49 height 16
drag, startPoint x: 1027, startPoint y: 42, endPoint x: 987, endPoint y: 42, distance: 40.0
click at [987, 42] on span "2.23%" at bounding box center [1006, 41] width 49 height 16
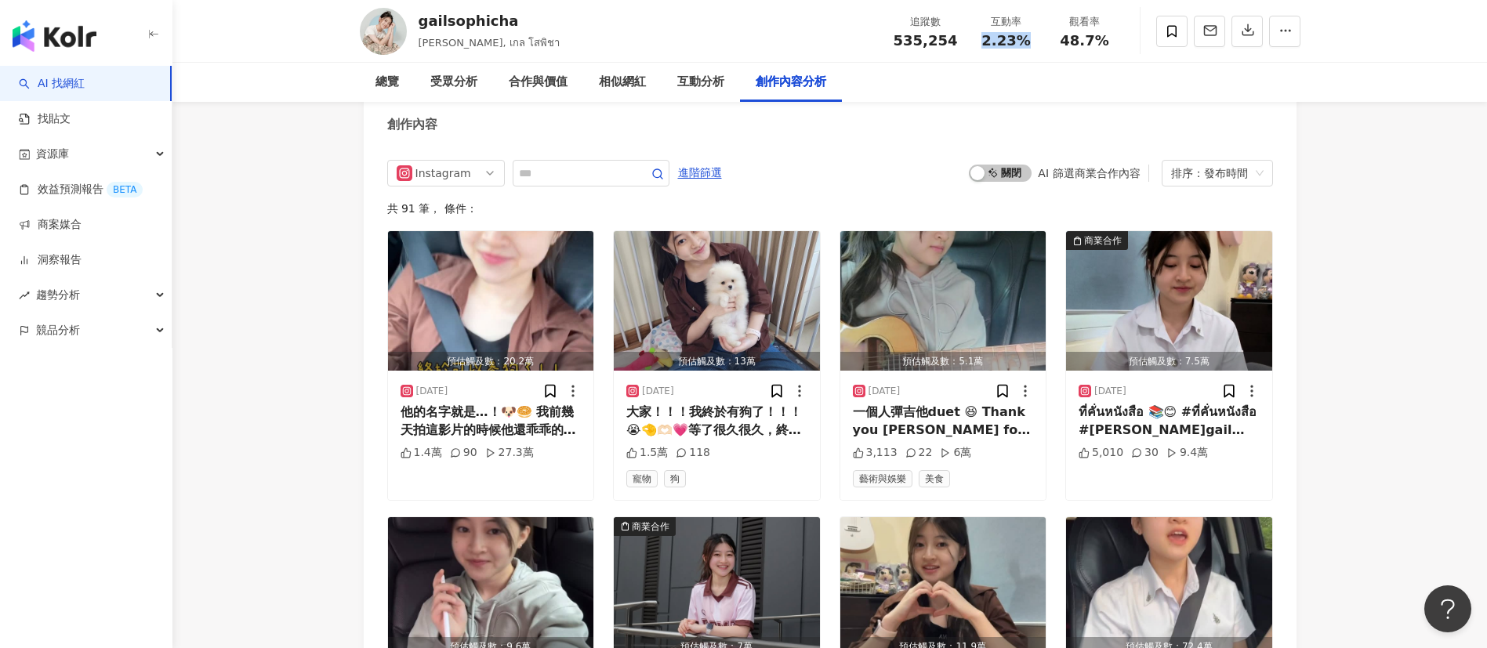
copy span "2.23%"
drag, startPoint x: 1109, startPoint y: 36, endPoint x: 1065, endPoint y: 36, distance: 44.7
click at [1065, 36] on div "48.7%" at bounding box center [1085, 41] width 60 height 16
copy span "48.7%"
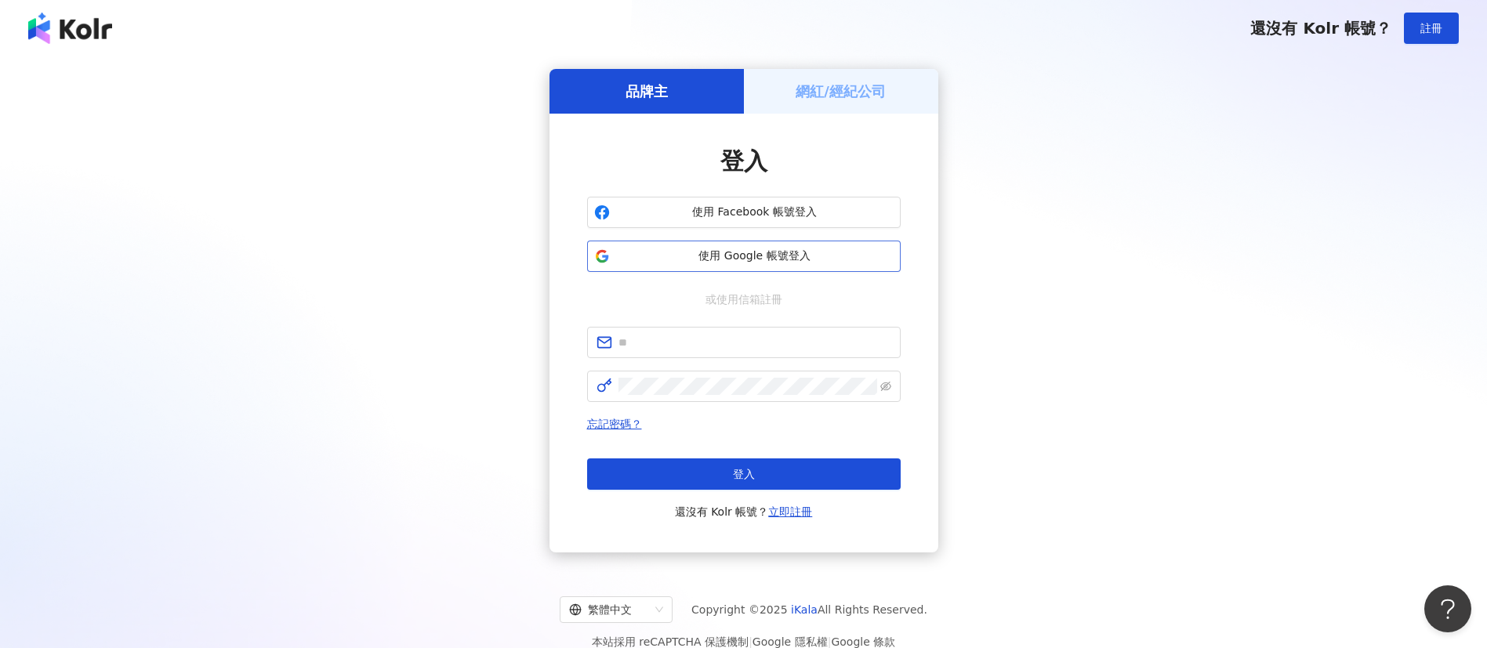
click at [767, 261] on span "使用 Google 帳號登入" at bounding box center [755, 257] width 278 height 16
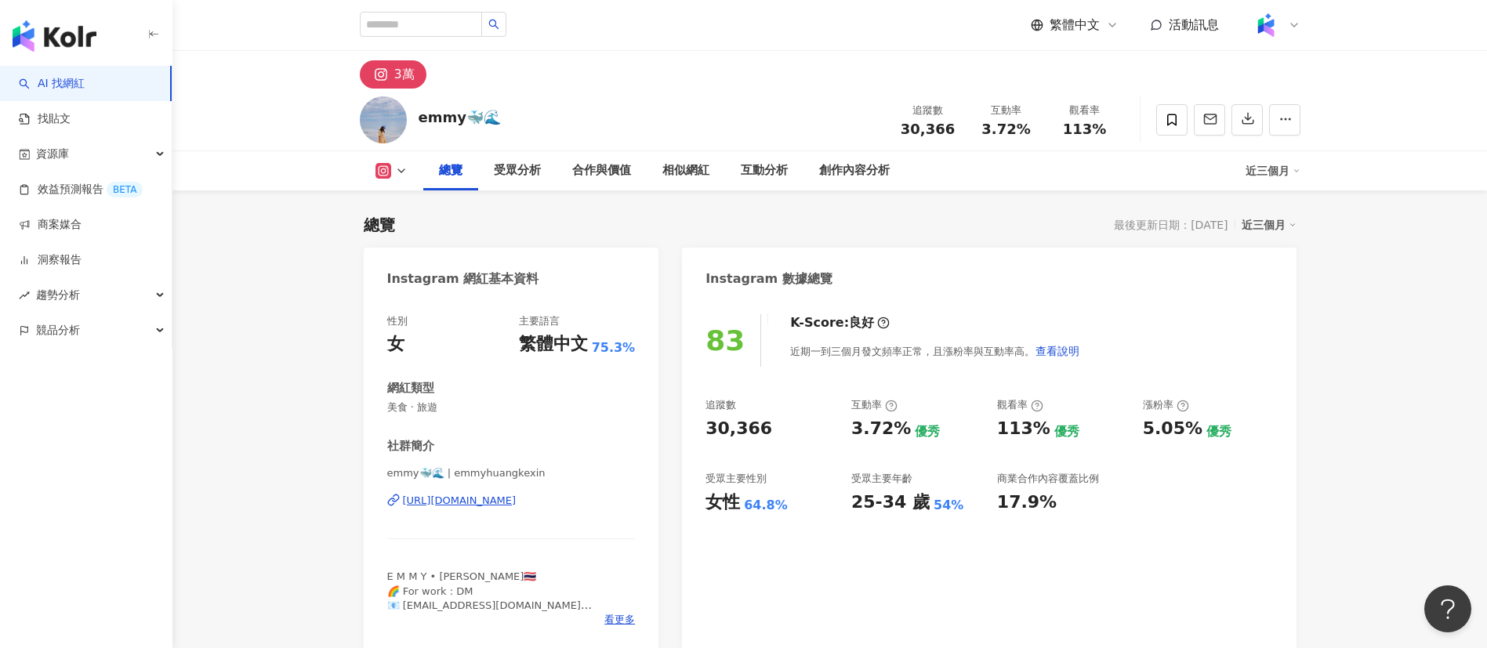
click at [905, 128] on span "30,366" at bounding box center [928, 129] width 54 height 16
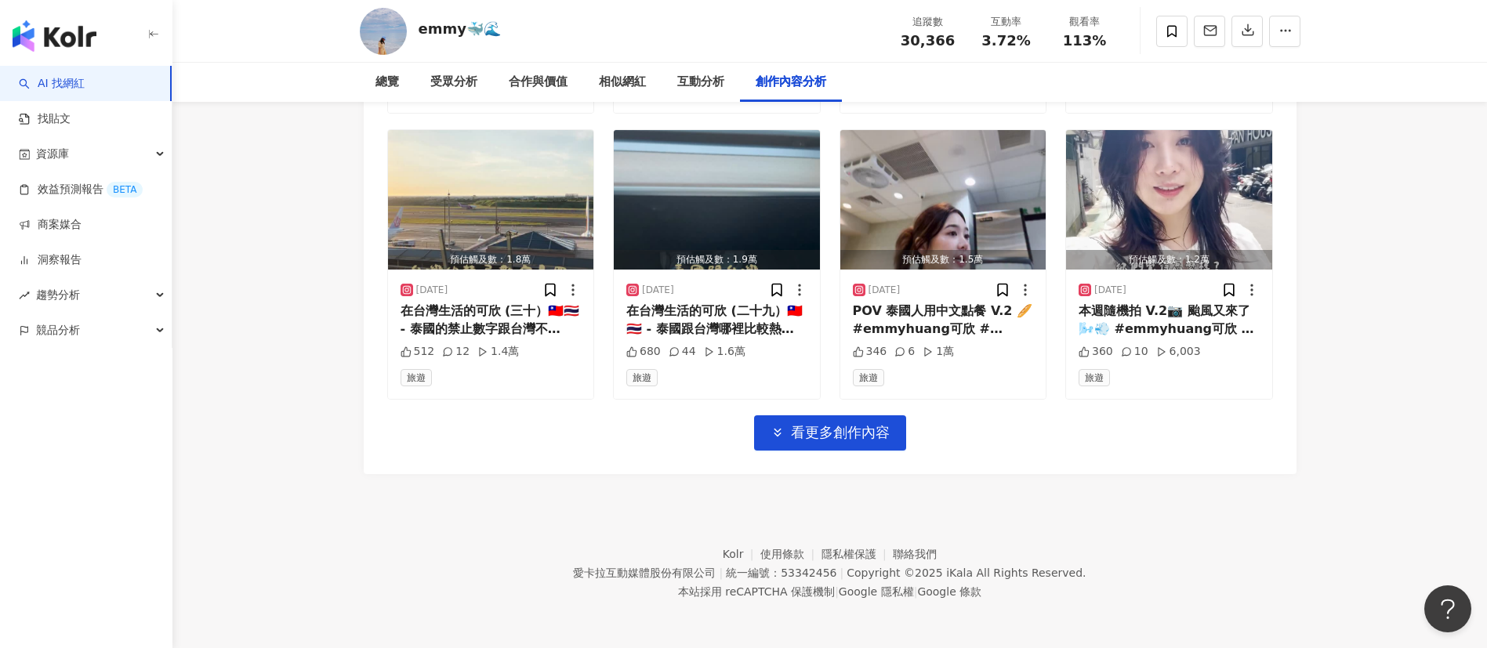
drag, startPoint x: 1001, startPoint y: 132, endPoint x: 977, endPoint y: 132, distance: 24.3
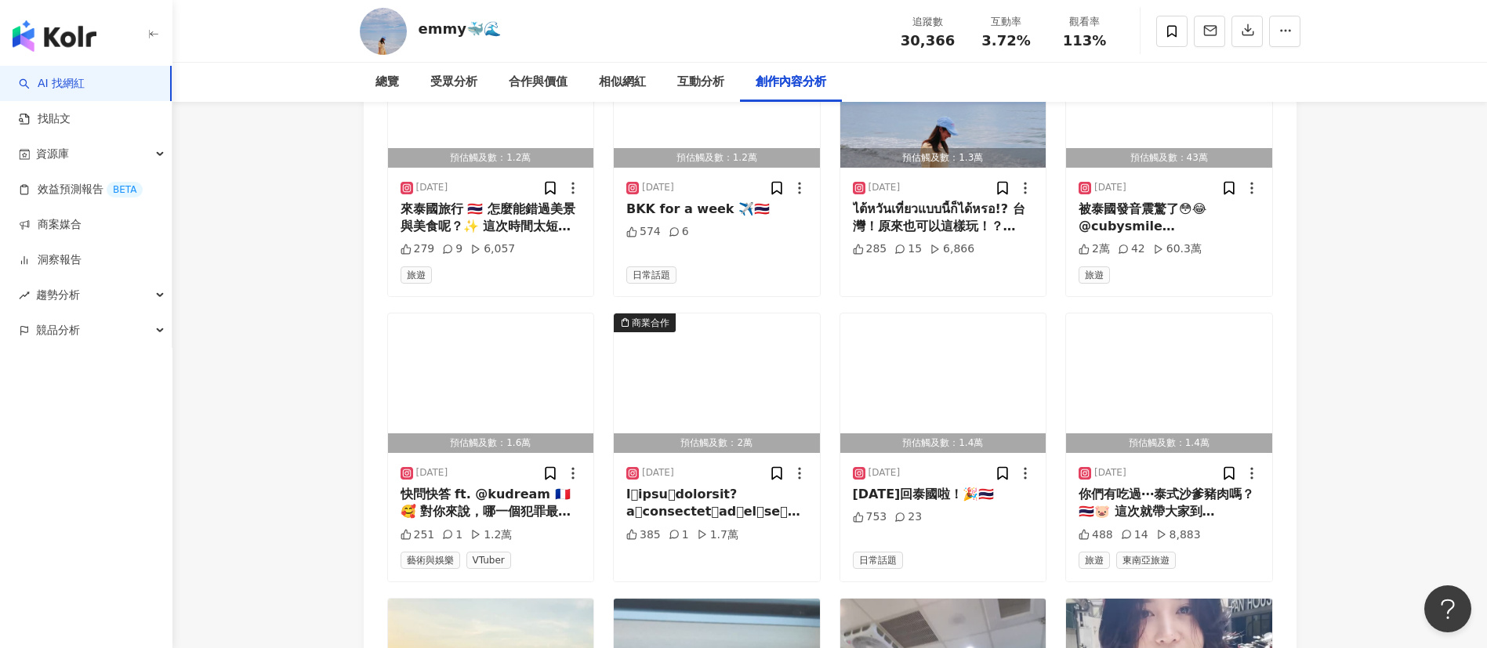
scroll to position [4487, 0]
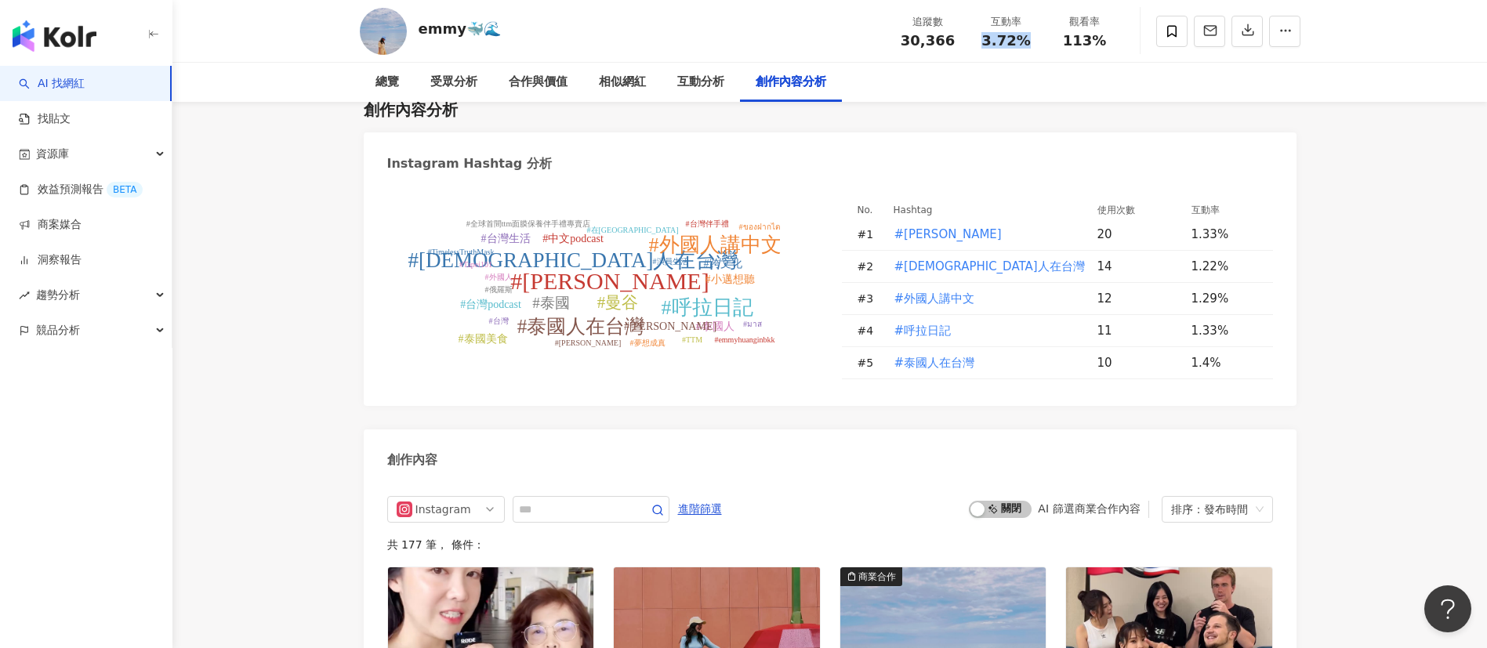
drag, startPoint x: 1025, startPoint y: 40, endPoint x: 981, endPoint y: 38, distance: 44.7
click at [981, 38] on div "3.72%" at bounding box center [1007, 41] width 60 height 16
copy span "3.72%"
drag, startPoint x: 1104, startPoint y: 45, endPoint x: 1064, endPoint y: 42, distance: 40.1
click at [1064, 42] on div "113%" at bounding box center [1085, 41] width 60 height 16
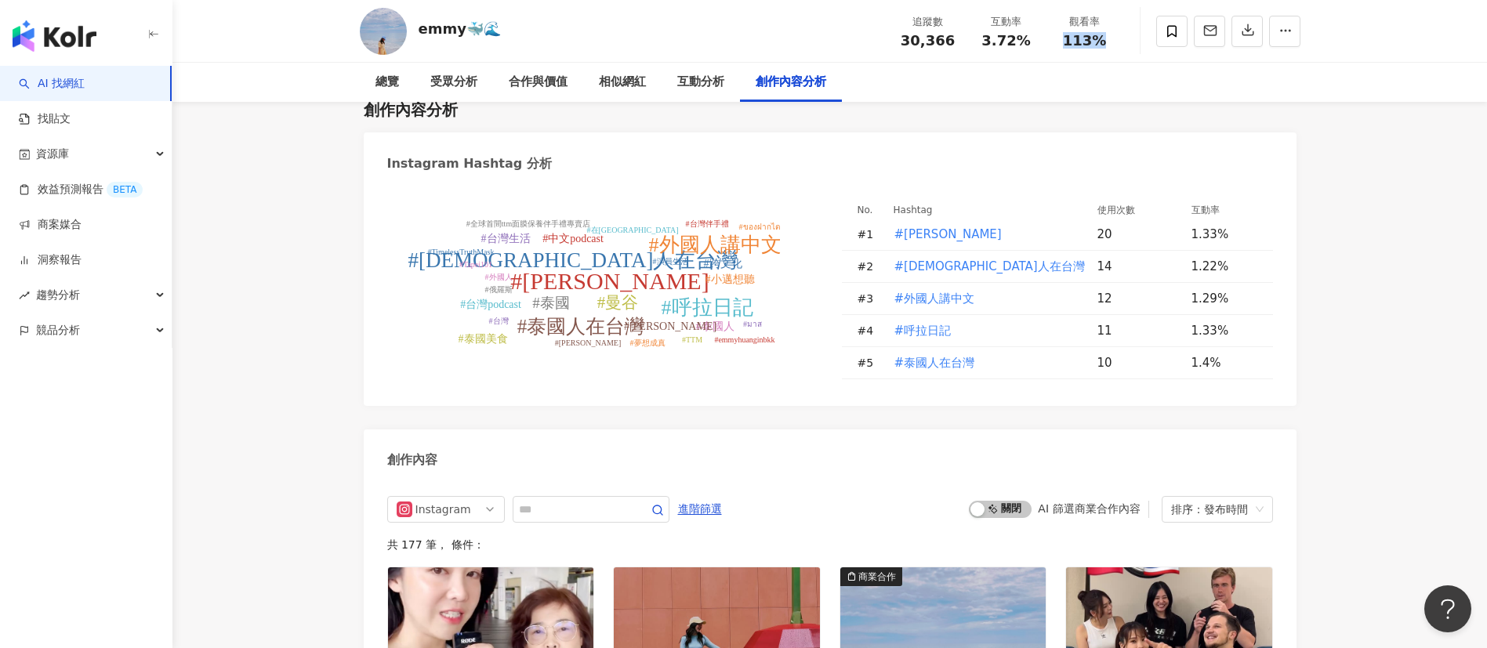
copy span "113%"
click at [52, 38] on img "button" at bounding box center [55, 35] width 84 height 31
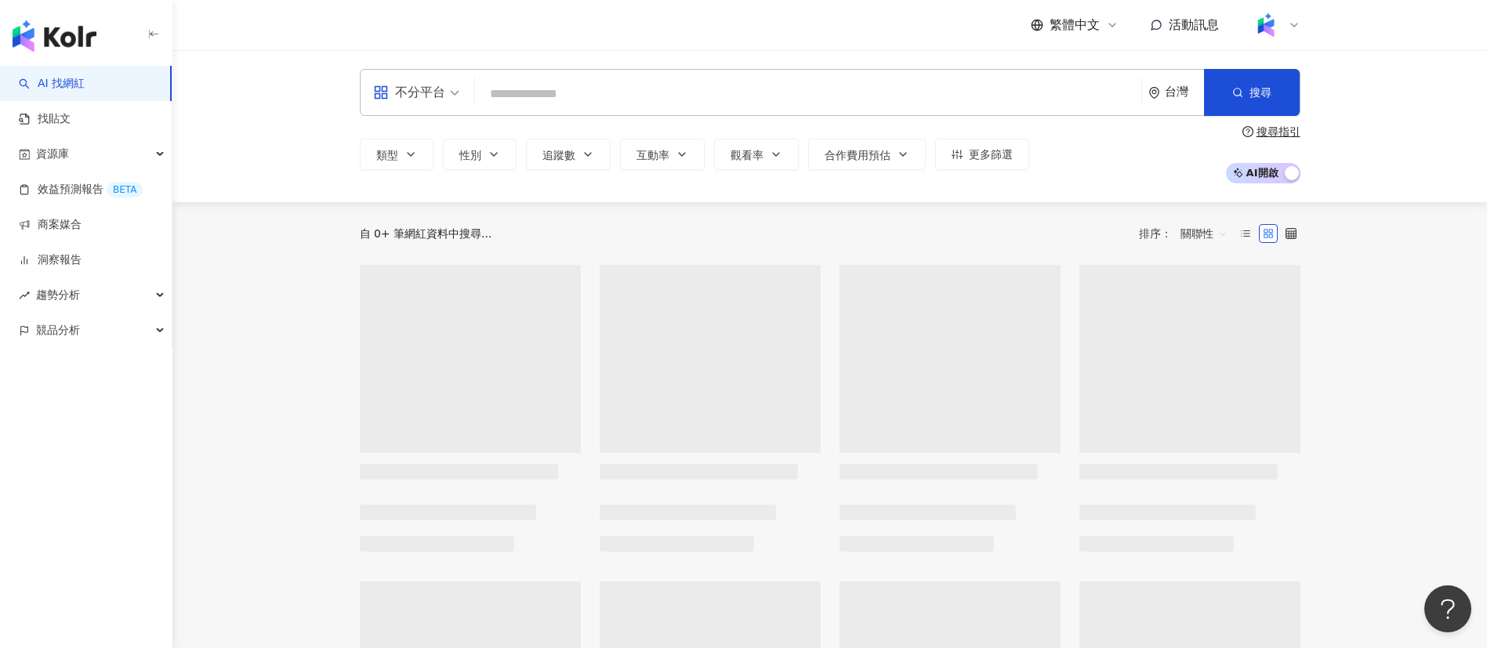
click at [538, 89] on input "search" at bounding box center [808, 94] width 654 height 30
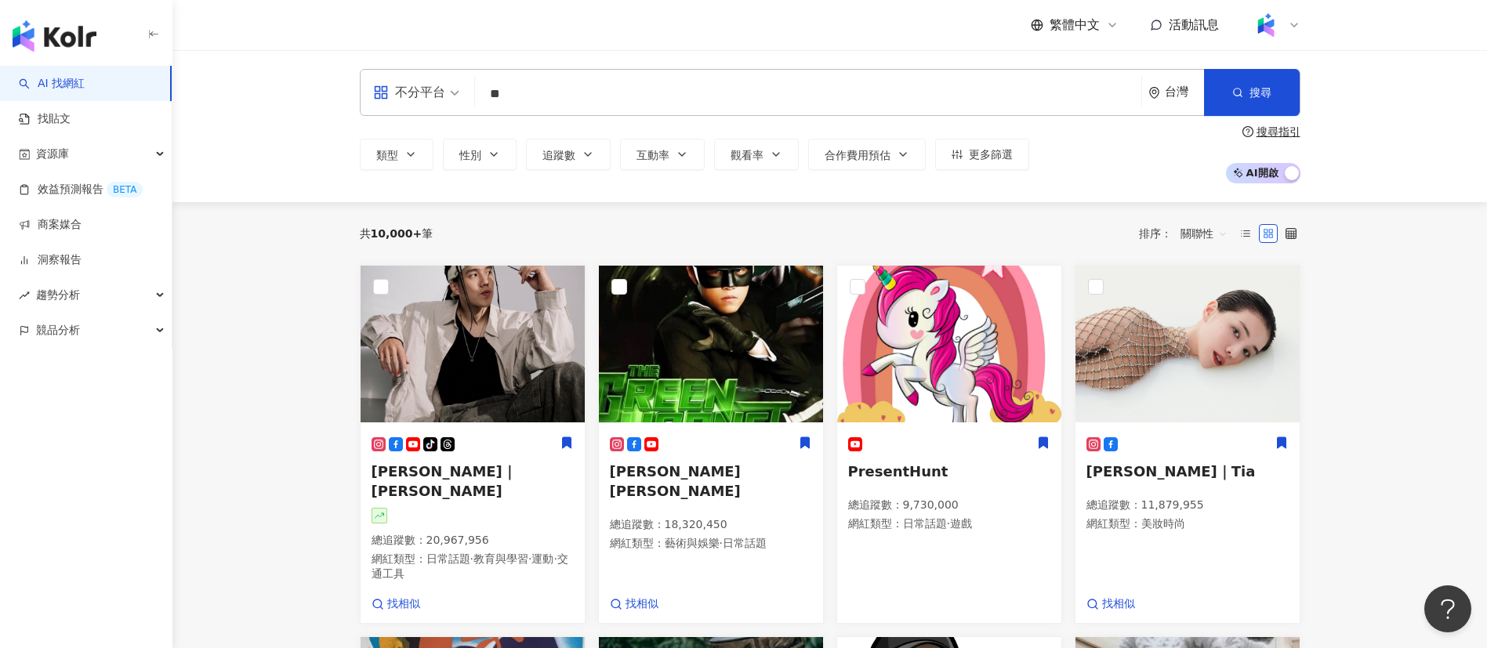
type input "*"
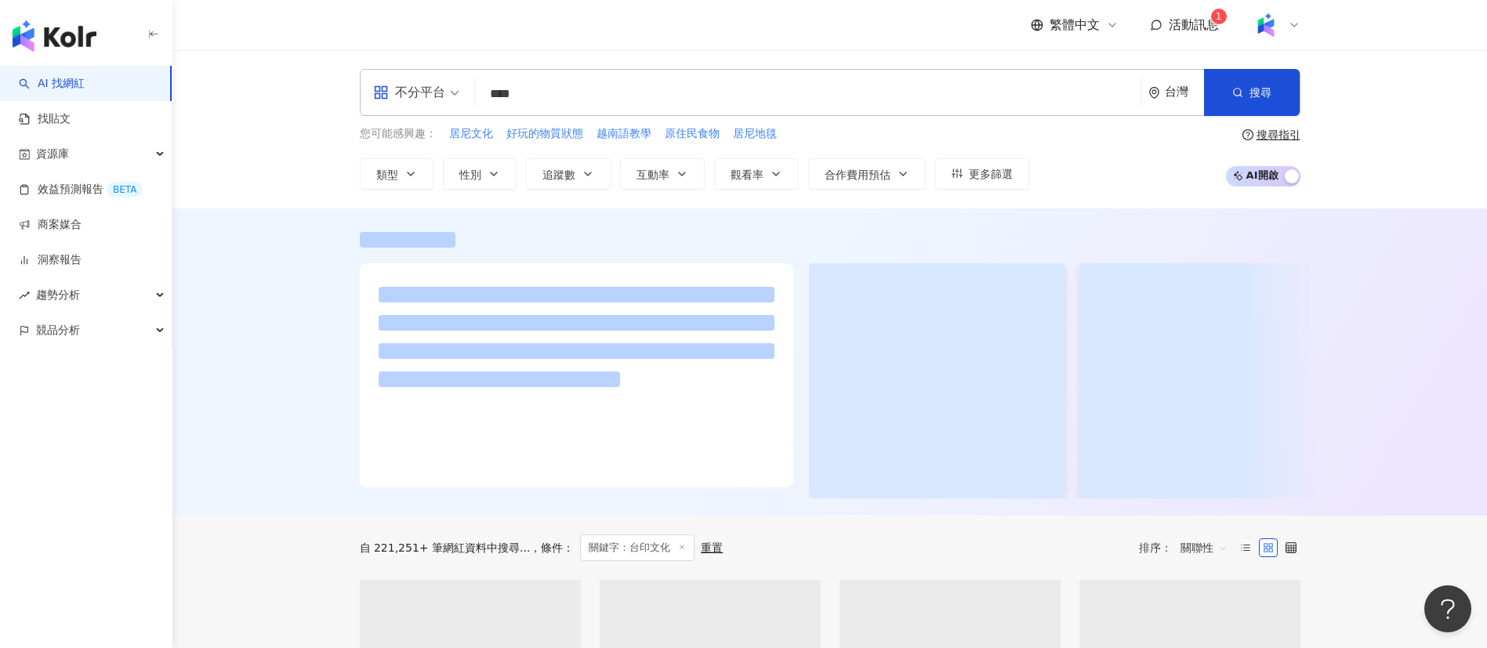
click at [263, 185] on div "不分平台 **** 台灣 搜尋 loading 搜尋名稱、敘述、貼文含有關鍵字 “ 台印文化 ” 的網紅 您可能感興趣： 居尼文化 好玩的物質狀態 越南語教學…" at bounding box center [829, 129] width 1315 height 158
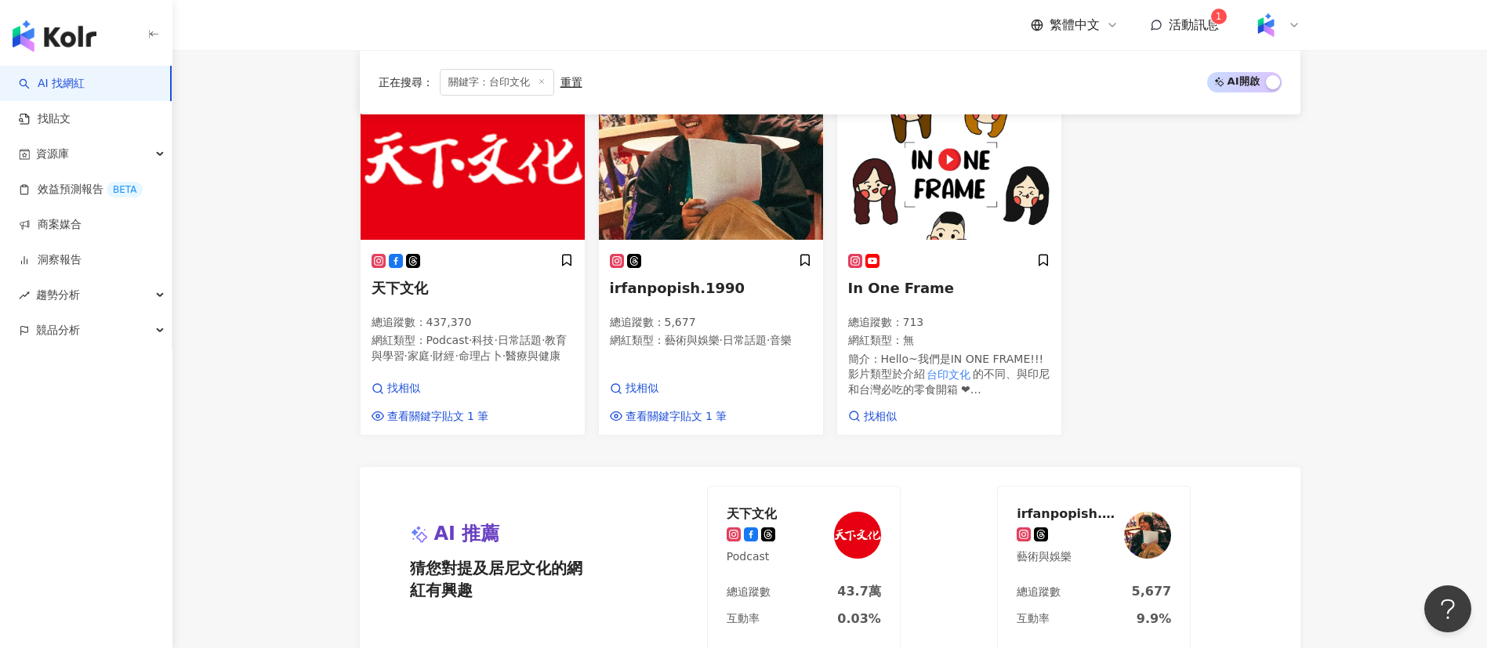
scroll to position [500, 0]
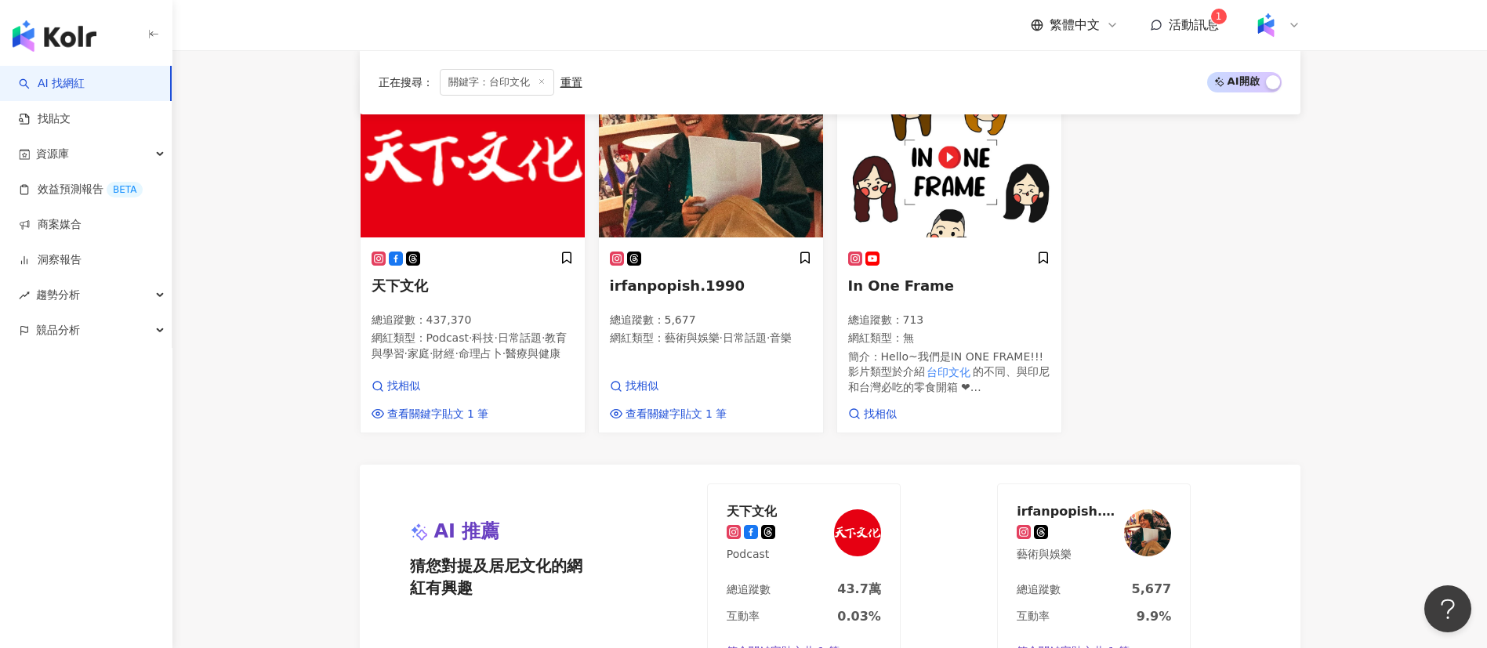
click at [1065, 434] on div "In One Frame 總追蹤數 ： 713 網紅類型 ： 無 簡介 ： Hello~我們是IN ONE FRAME!!! 影片類型於介紹 台印文化 的不同…" at bounding box center [949, 257] width 238 height 354
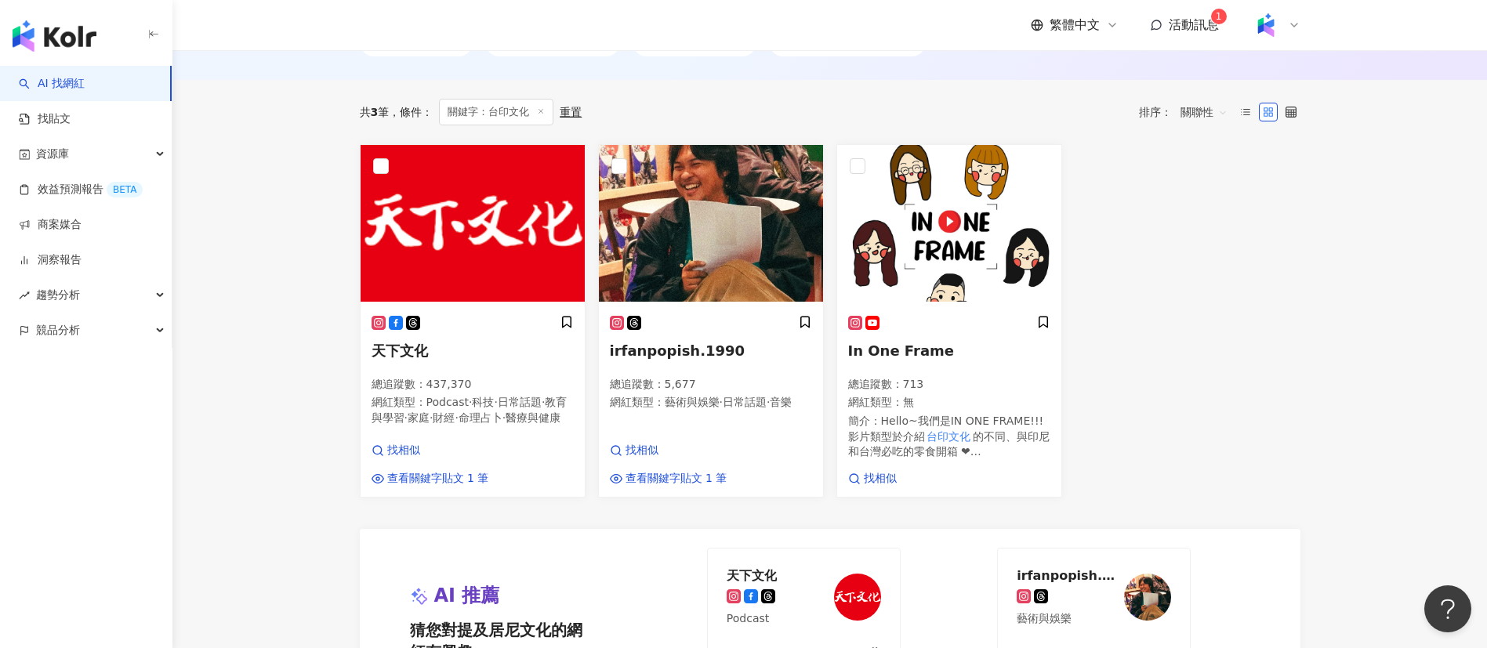
click at [1163, 379] on div "天下文化 總追蹤數 ： 437,370 網紅類型 ： Podcast · 科技 · 日常話題 · 教育與學習 · 家庭 · 財經 · 命理占卜 · 醫療與健康…" at bounding box center [830, 321] width 953 height 354
drag, startPoint x: 1209, startPoint y: 422, endPoint x: 788, endPoint y: 402, distance: 421.4
click at [1209, 422] on div "天下文化 總追蹤數 ： 437,370 網紅類型 ： Podcast · 科技 · 日常話題 · 教育與學習 · 家庭 · 財經 · 命理占卜 · 醫療與健康…" at bounding box center [830, 321] width 953 height 354
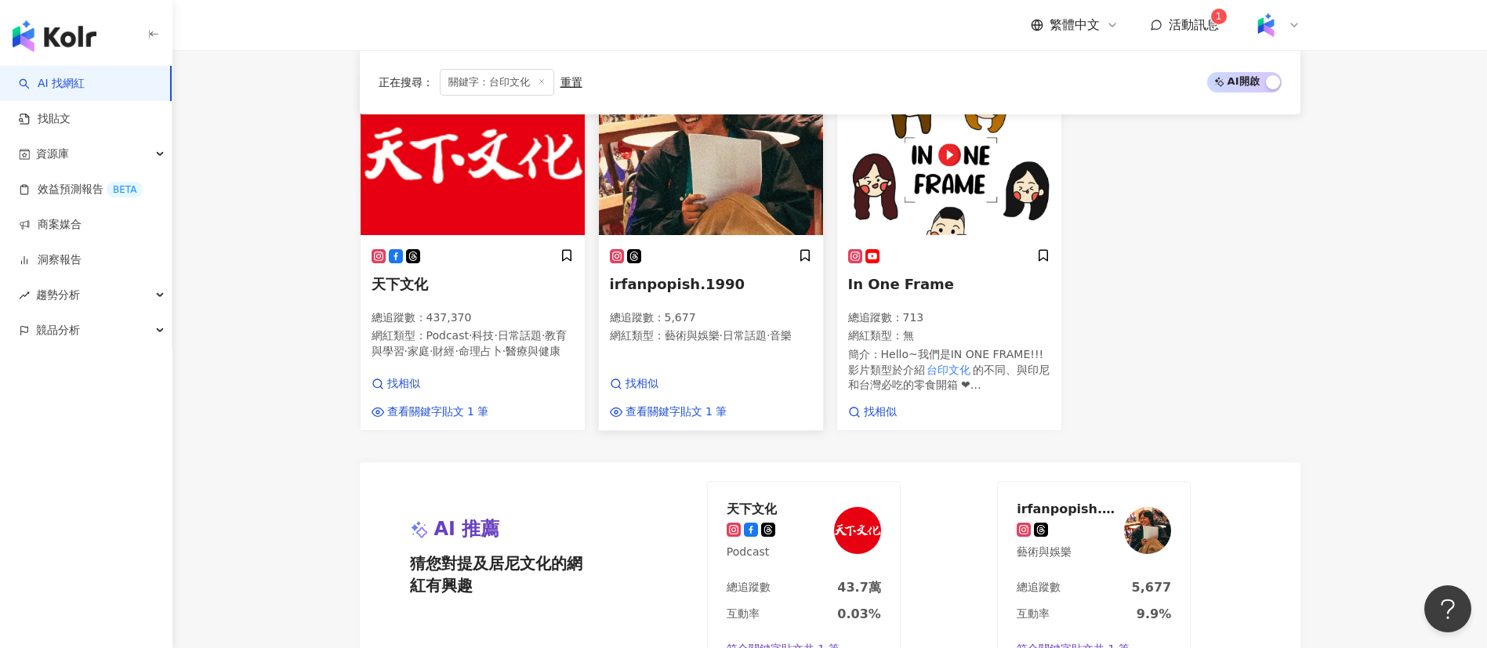
scroll to position [539, 0]
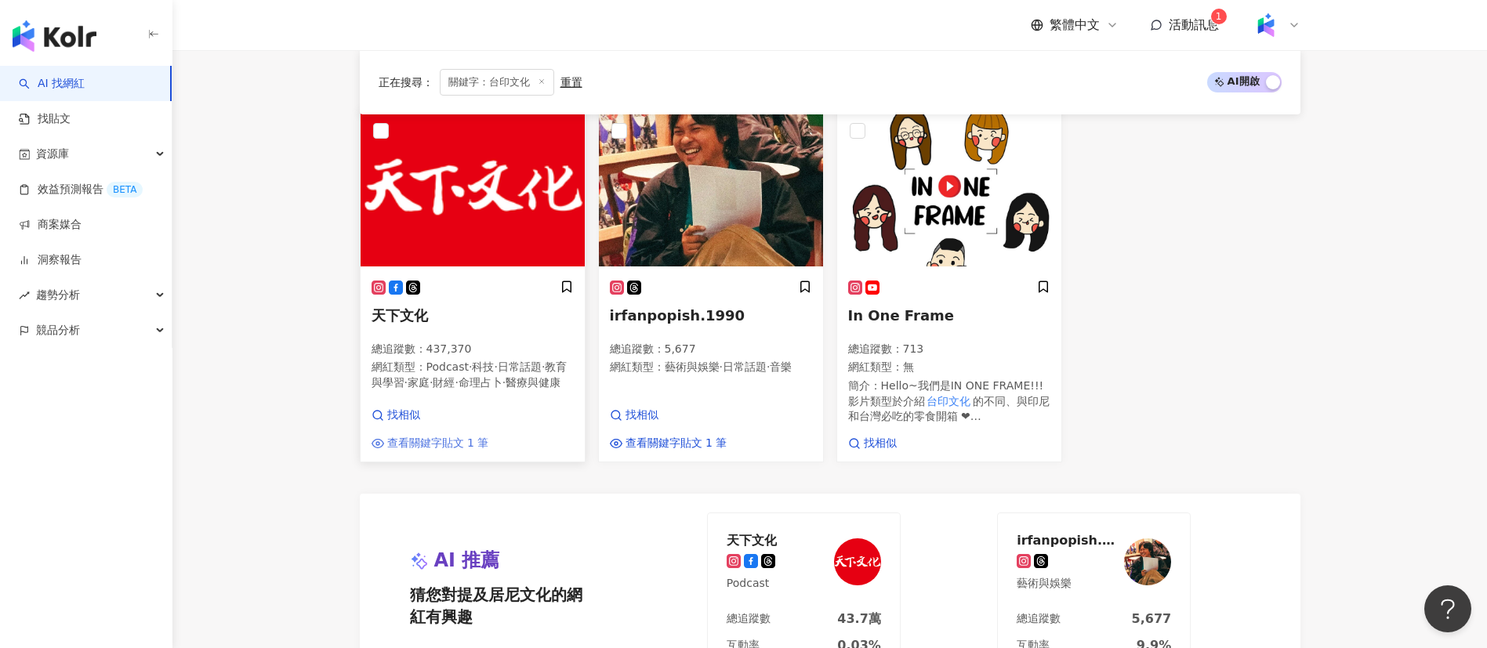
click at [415, 452] on span "查看關鍵字貼文 1 筆" at bounding box center [438, 444] width 102 height 16
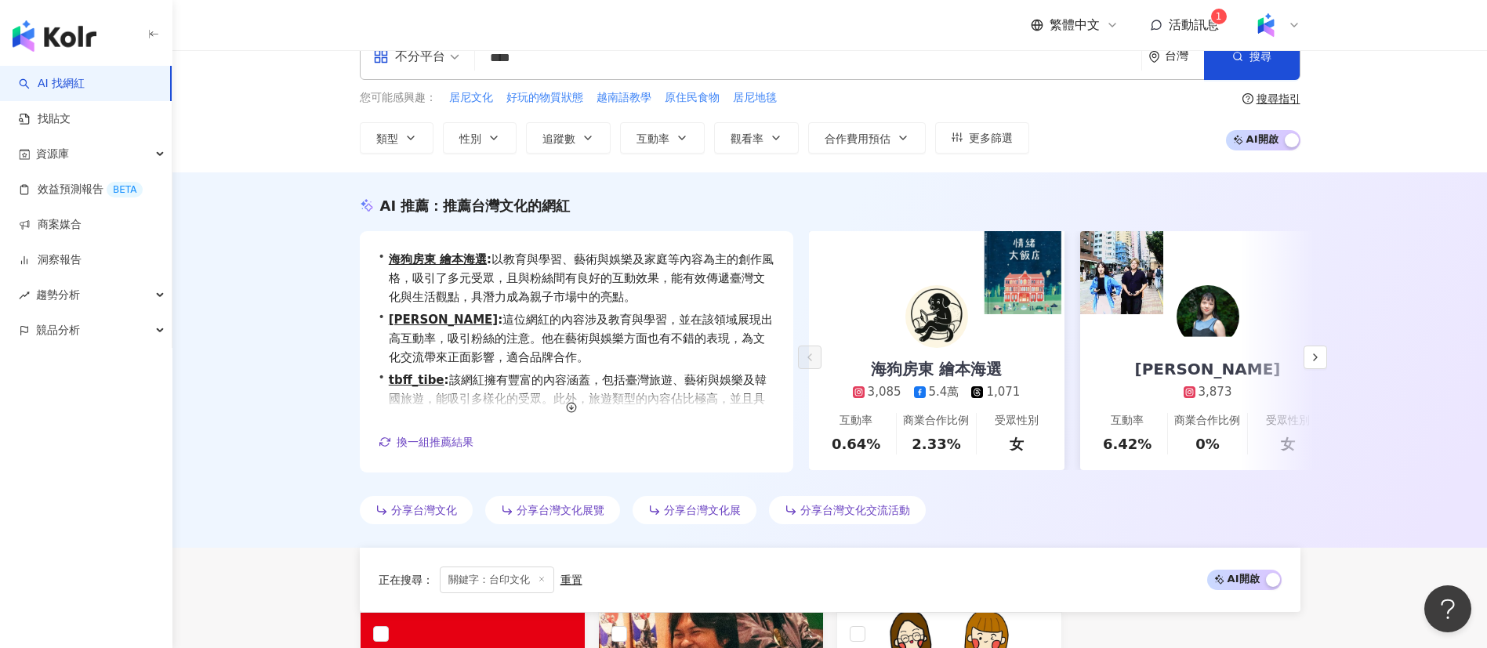
scroll to position [0, 0]
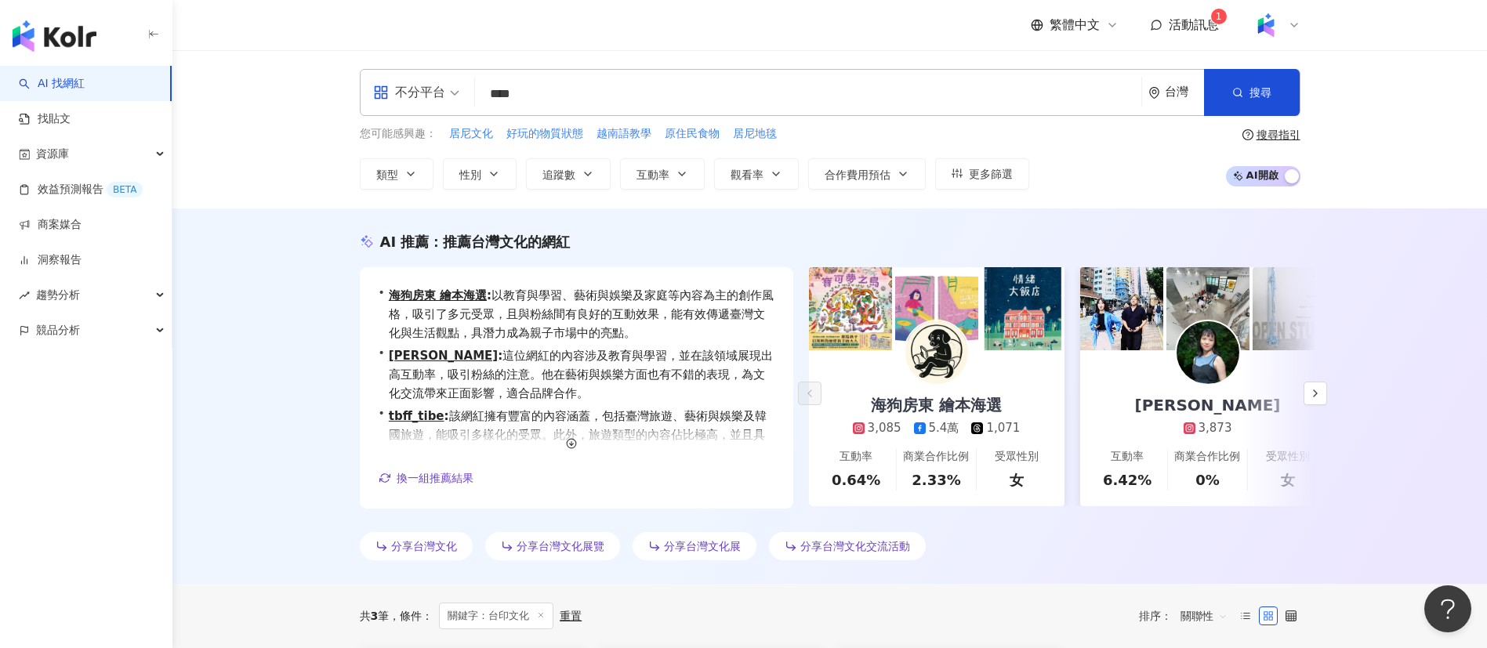
click at [515, 98] on input "****" at bounding box center [808, 94] width 654 height 30
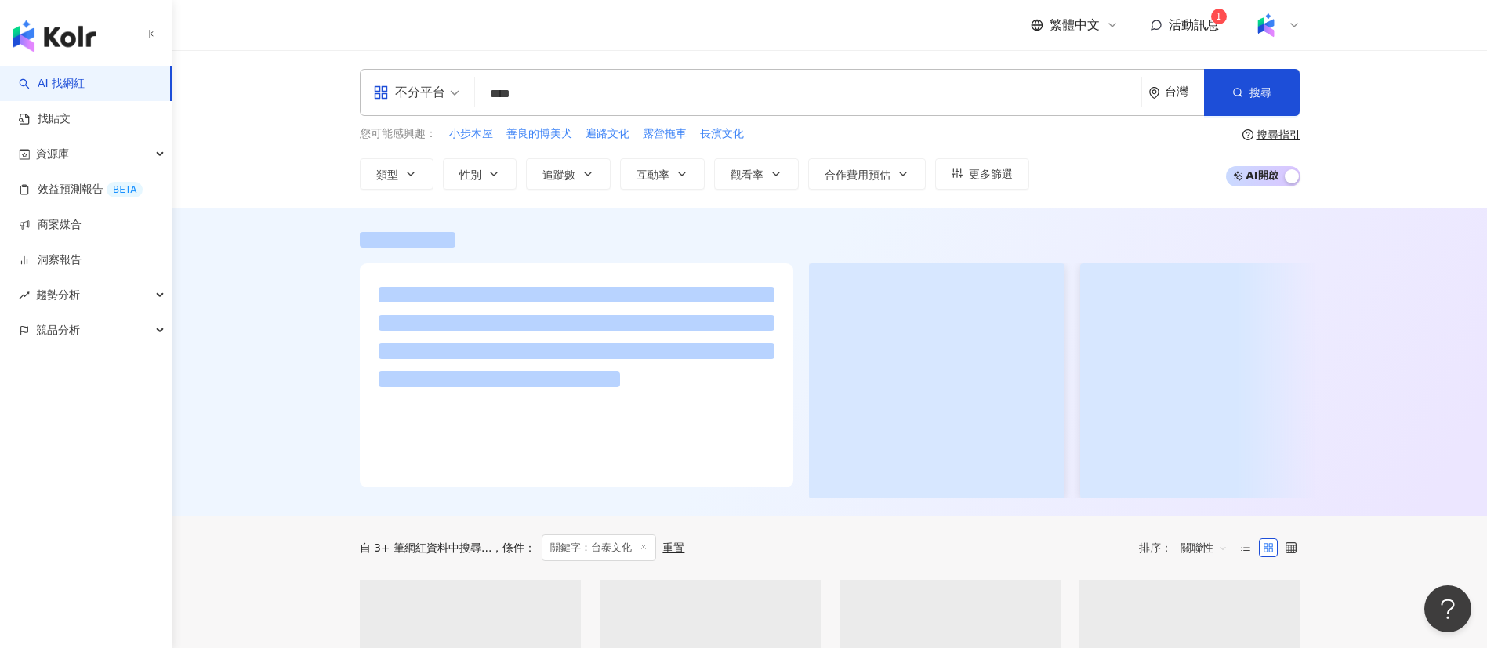
click at [621, 48] on div "繁體中文 活動訊息 1" at bounding box center [830, 25] width 941 height 50
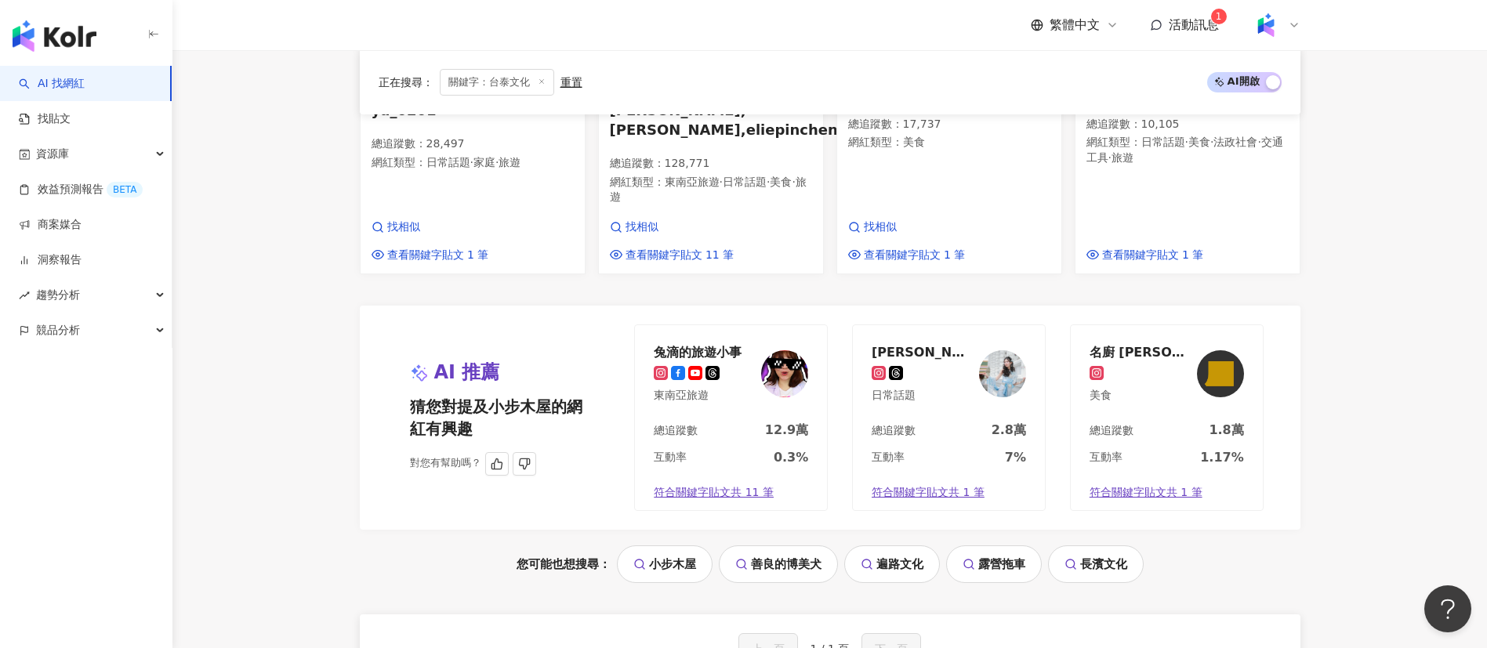
scroll to position [96, 0]
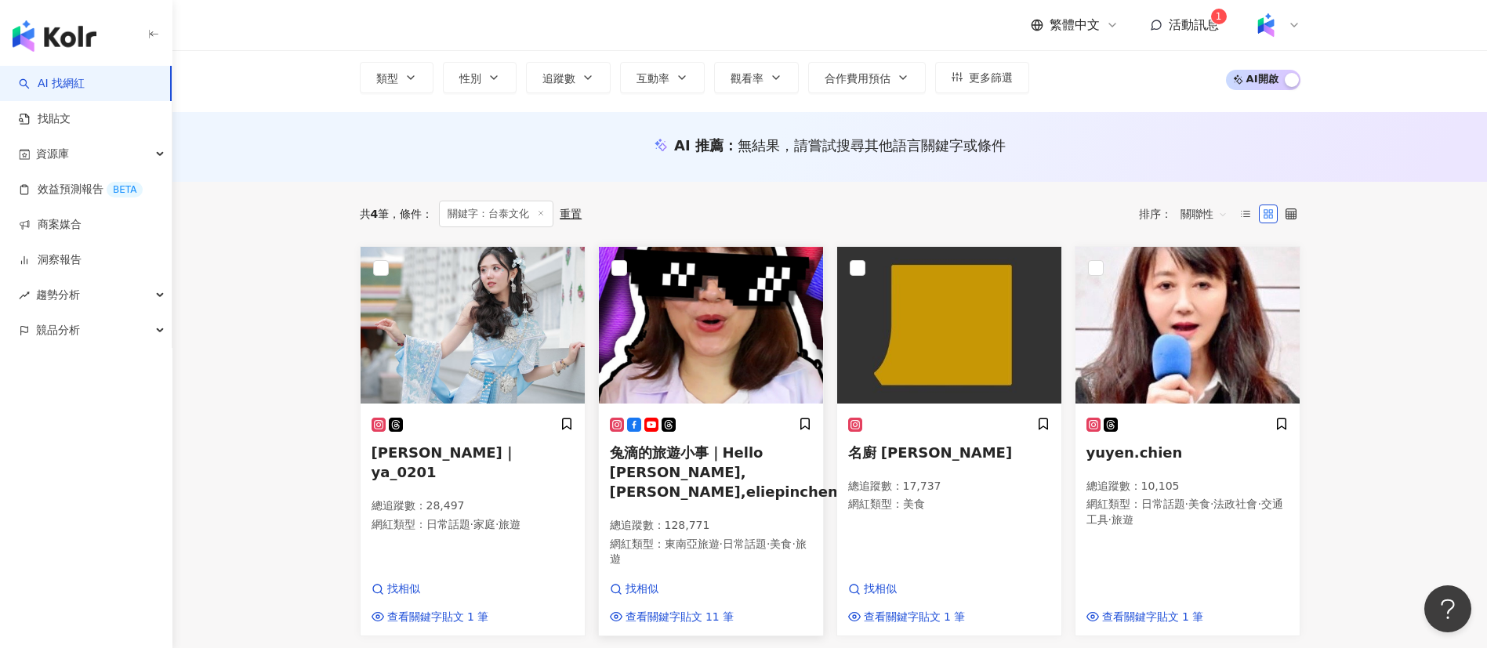
click at [675, 458] on span "兔滴的旅遊小事｜Hello Elie,Elie,eliepinchen" at bounding box center [724, 472] width 228 height 56
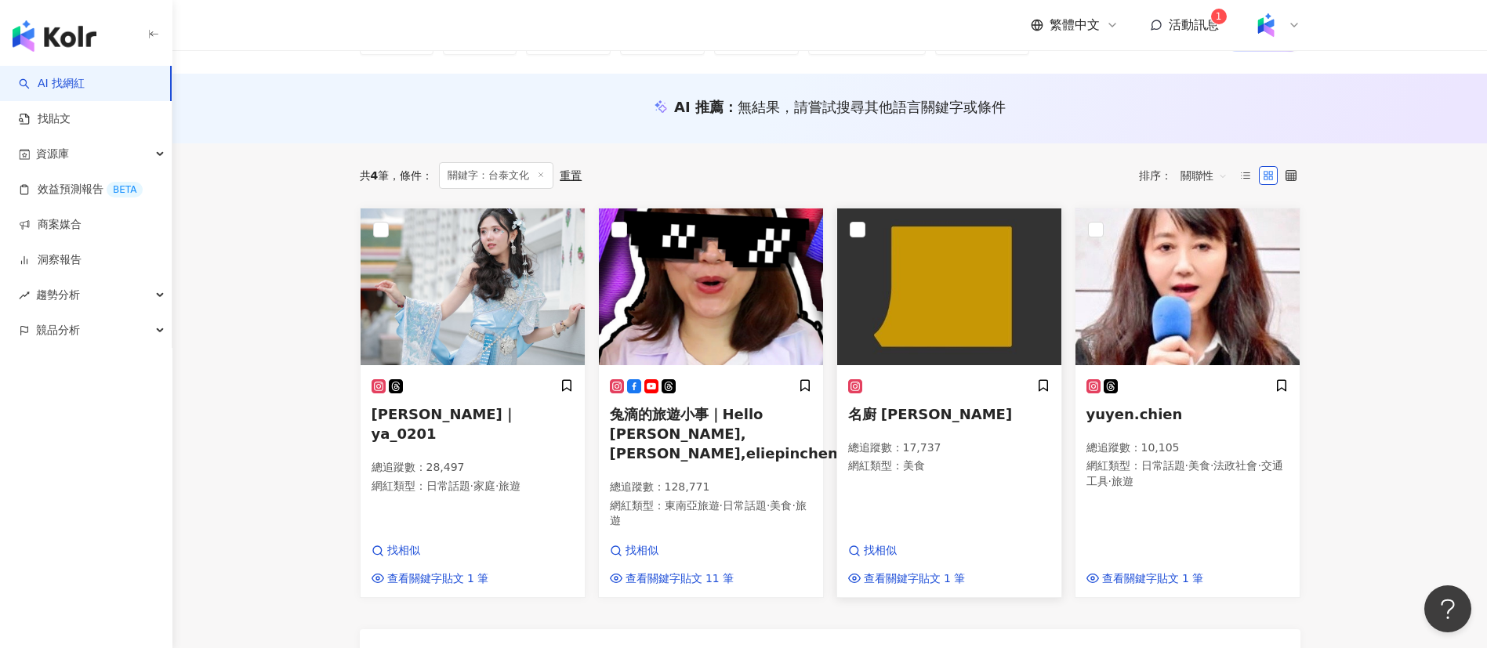
click at [910, 448] on p "總追蹤數 ： 17,737" at bounding box center [949, 449] width 202 height 16
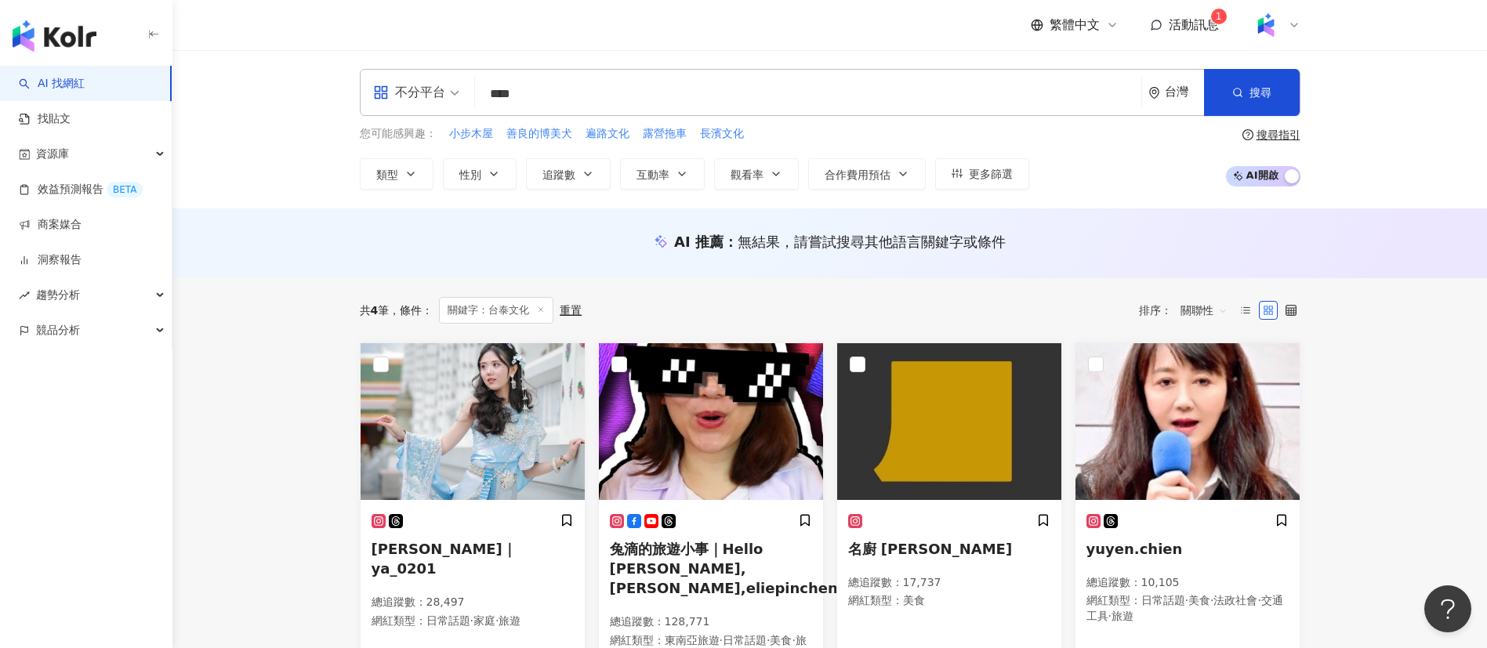
scroll to position [2, 0]
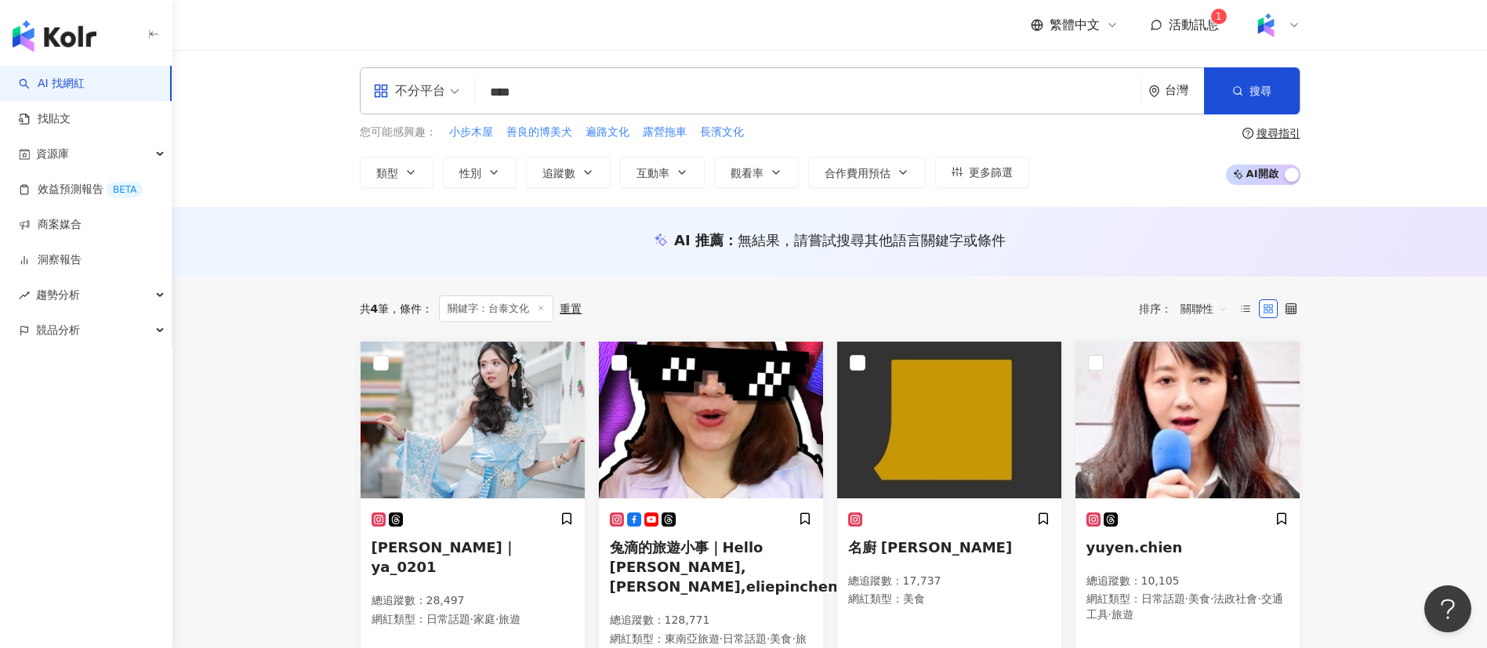
click at [513, 92] on input "****" at bounding box center [808, 93] width 654 height 30
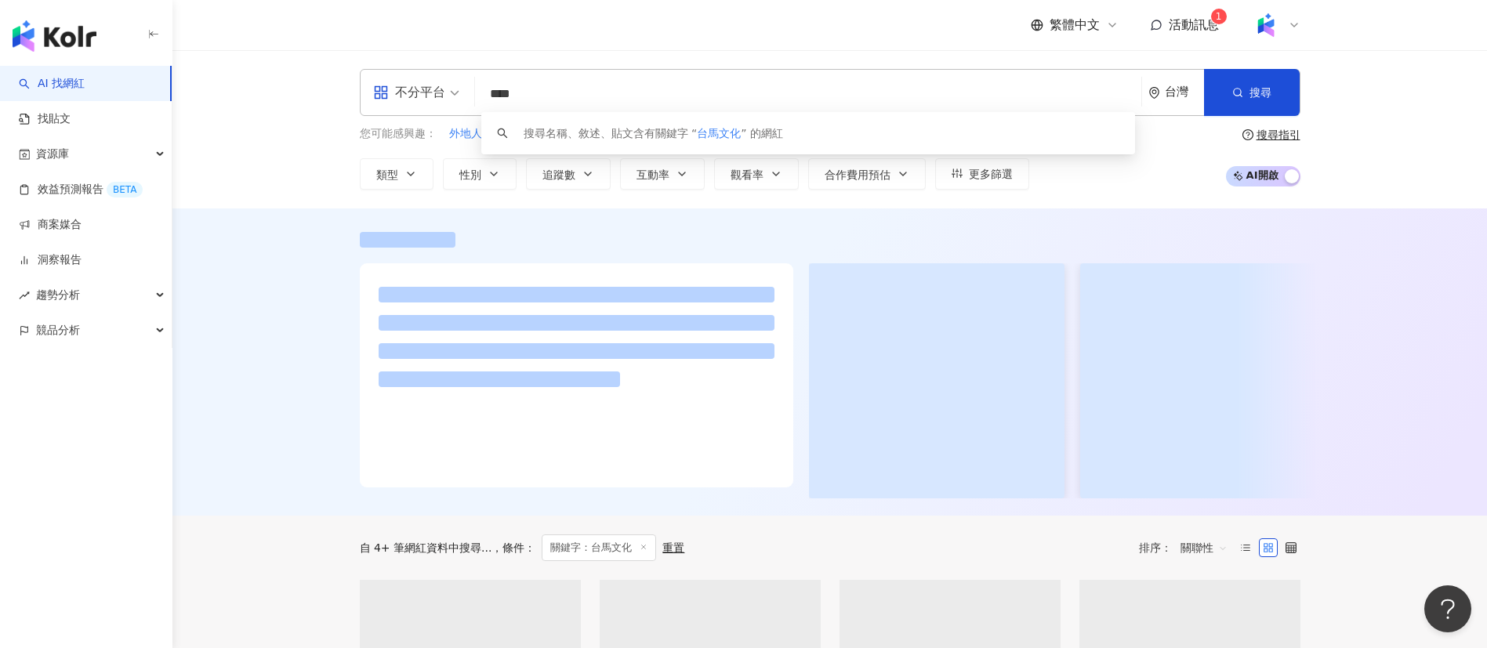
click at [266, 125] on div "不分平台 **** 台灣 搜尋 keyword 搜尋名稱、敘述、貼文含有關鍵字 “ 台馬文化 ” 的網紅 您可能感興趣： 外地人 旅居者 民族語言 外來工 語…" at bounding box center [829, 129] width 1315 height 158
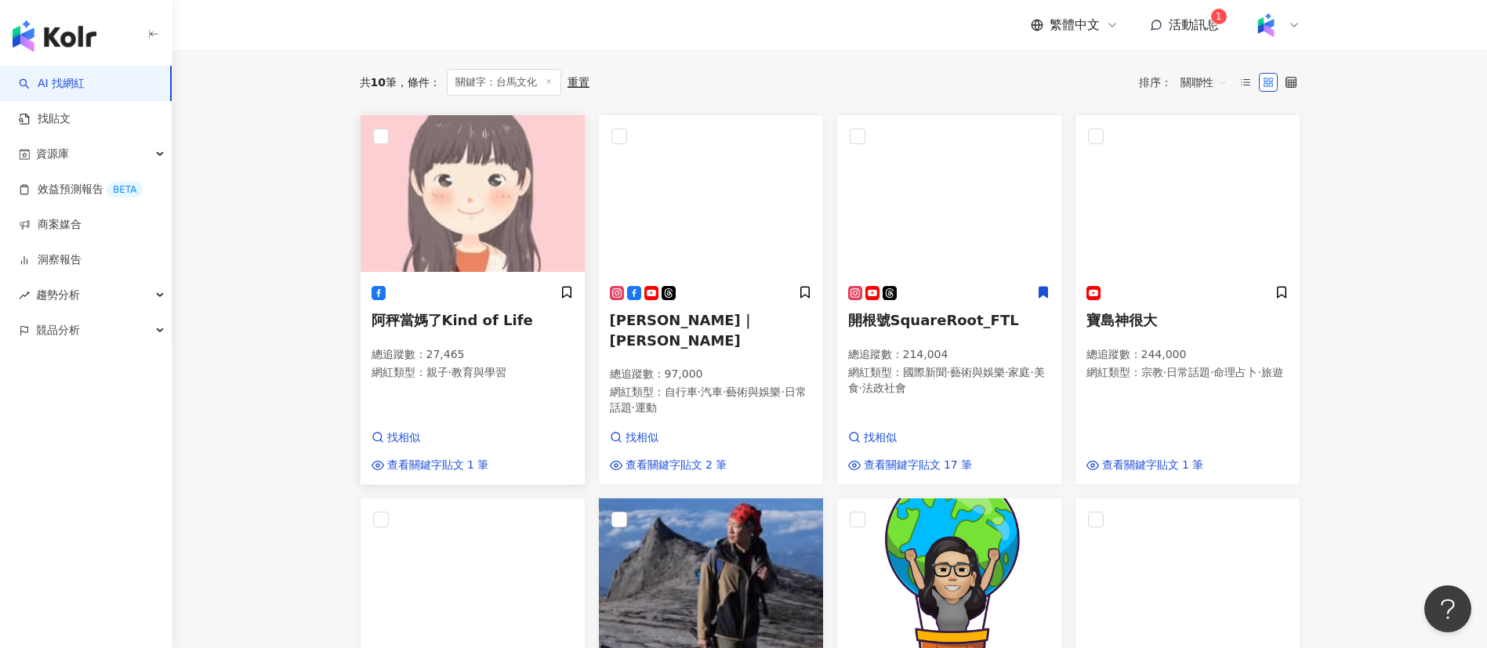
scroll to position [472, 0]
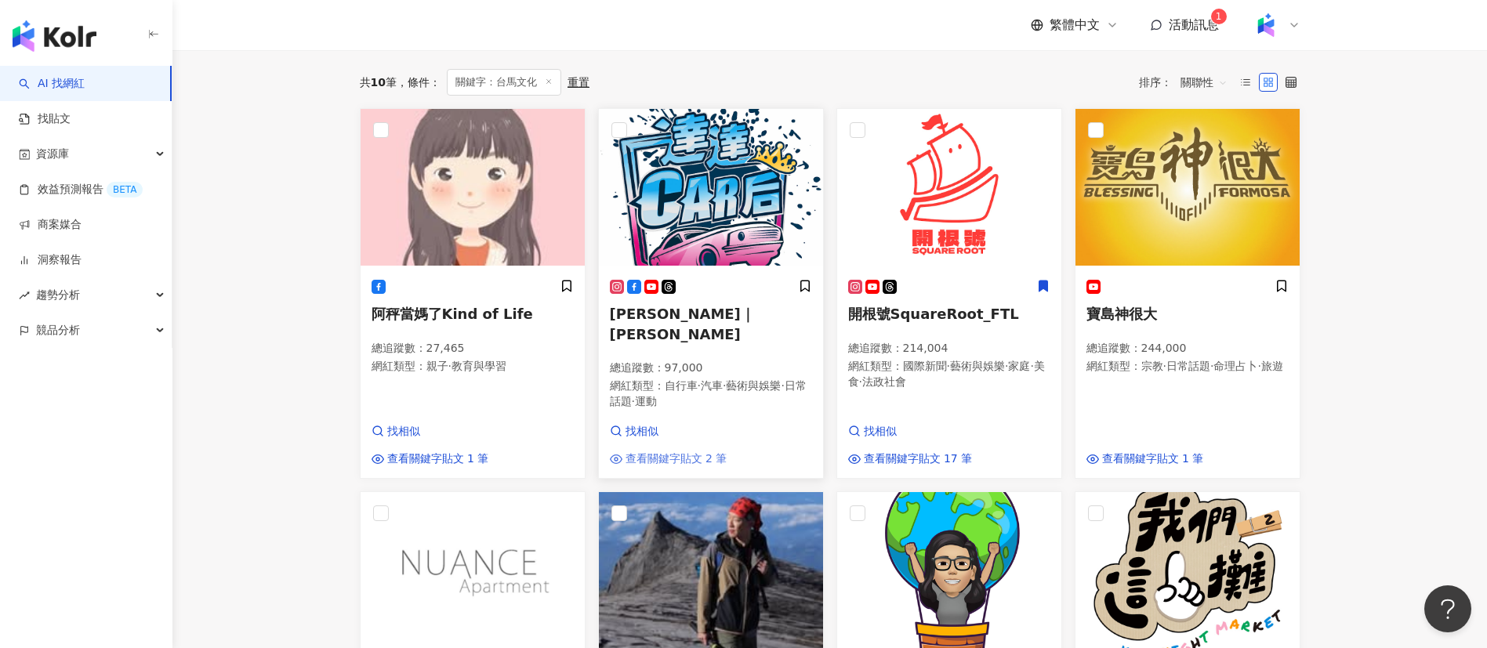
click at [660, 467] on span "查看關鍵字貼文 2 筆" at bounding box center [677, 460] width 102 height 16
click at [872, 71] on div "共 10 筆 條件 ： 關鍵字：台馬文化 重置 排序： 關聯性" at bounding box center [830, 82] width 941 height 64
click at [761, 96] on div "共 10 筆 條件 ： 關鍵字：台馬文化 重置 排序： 關聯性" at bounding box center [830, 82] width 941 height 27
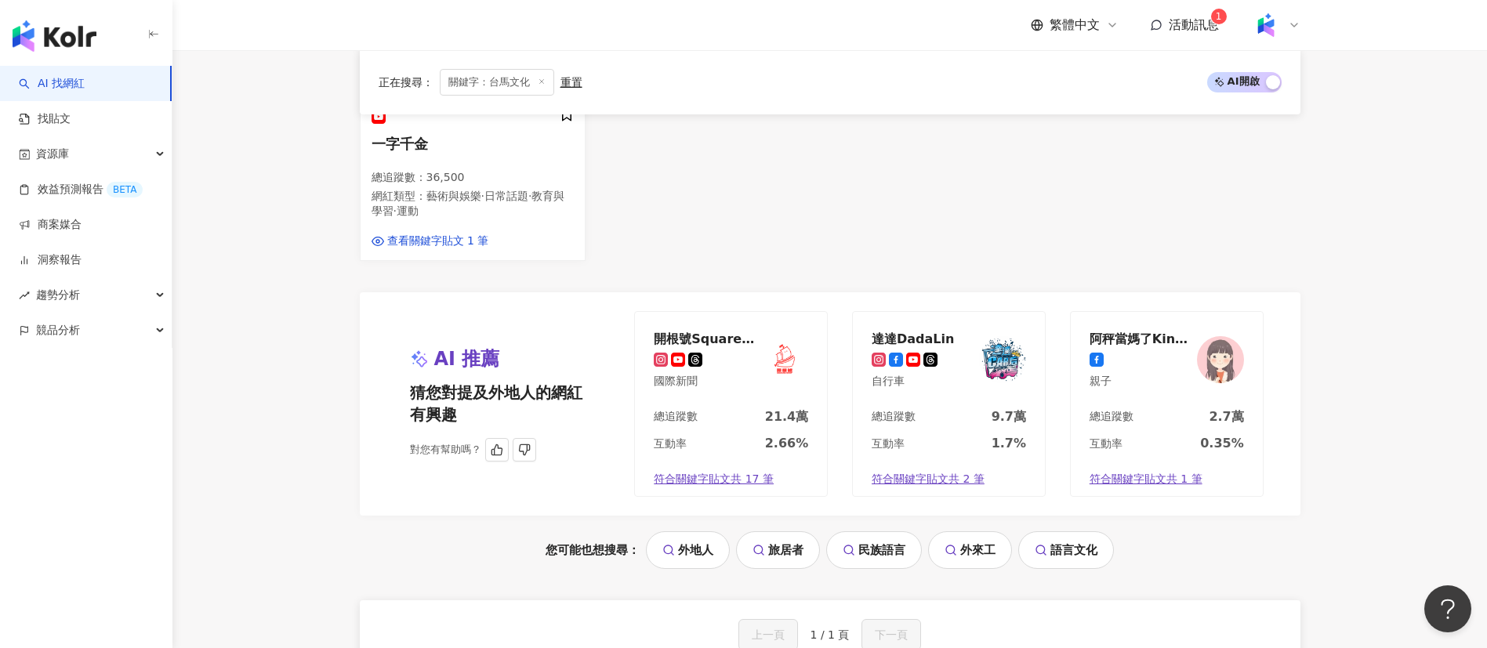
scroll to position [1519, 0]
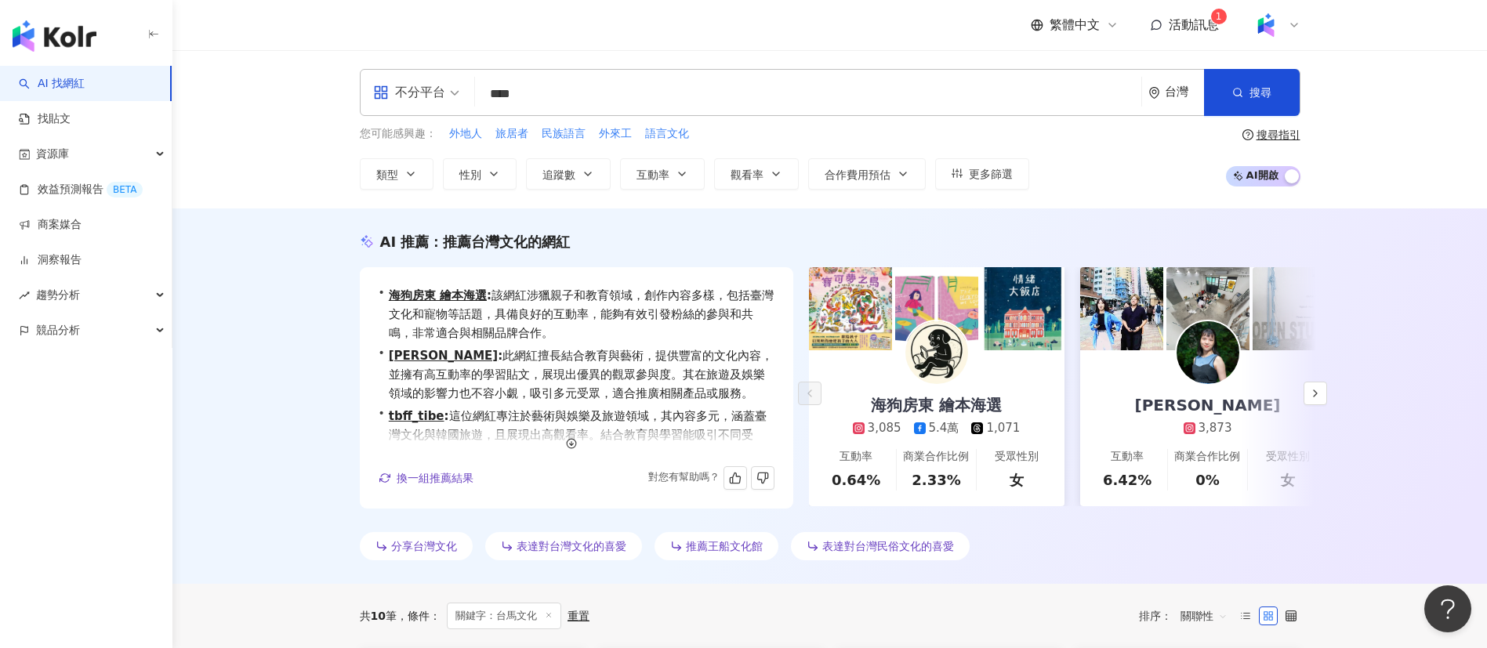
scroll to position [38, 0]
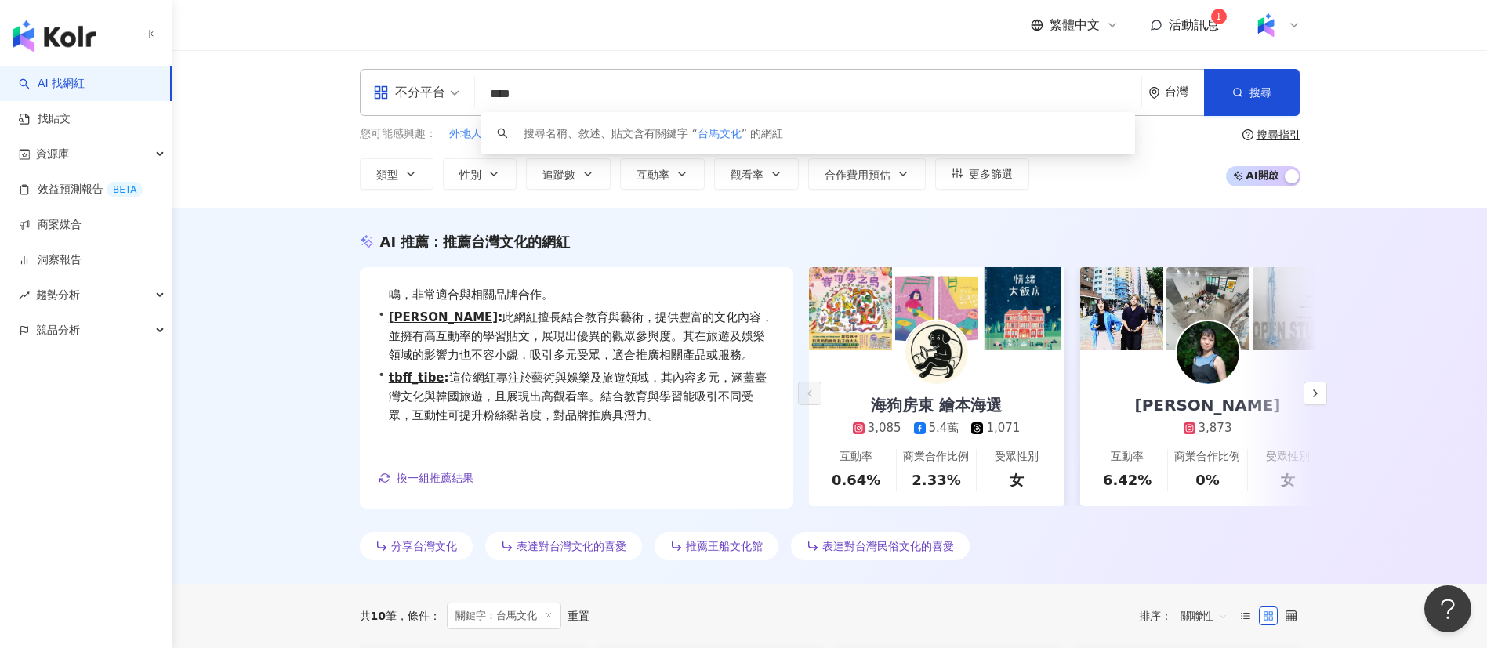
drag, startPoint x: 579, startPoint y: 96, endPoint x: 475, endPoint y: 100, distance: 103.6
click at [475, 100] on div "不分平台 **** 台灣 搜尋 keyword 搜尋名稱、敘述、貼文含有關鍵字 “ 台馬文化 ” 的網紅" at bounding box center [830, 92] width 941 height 47
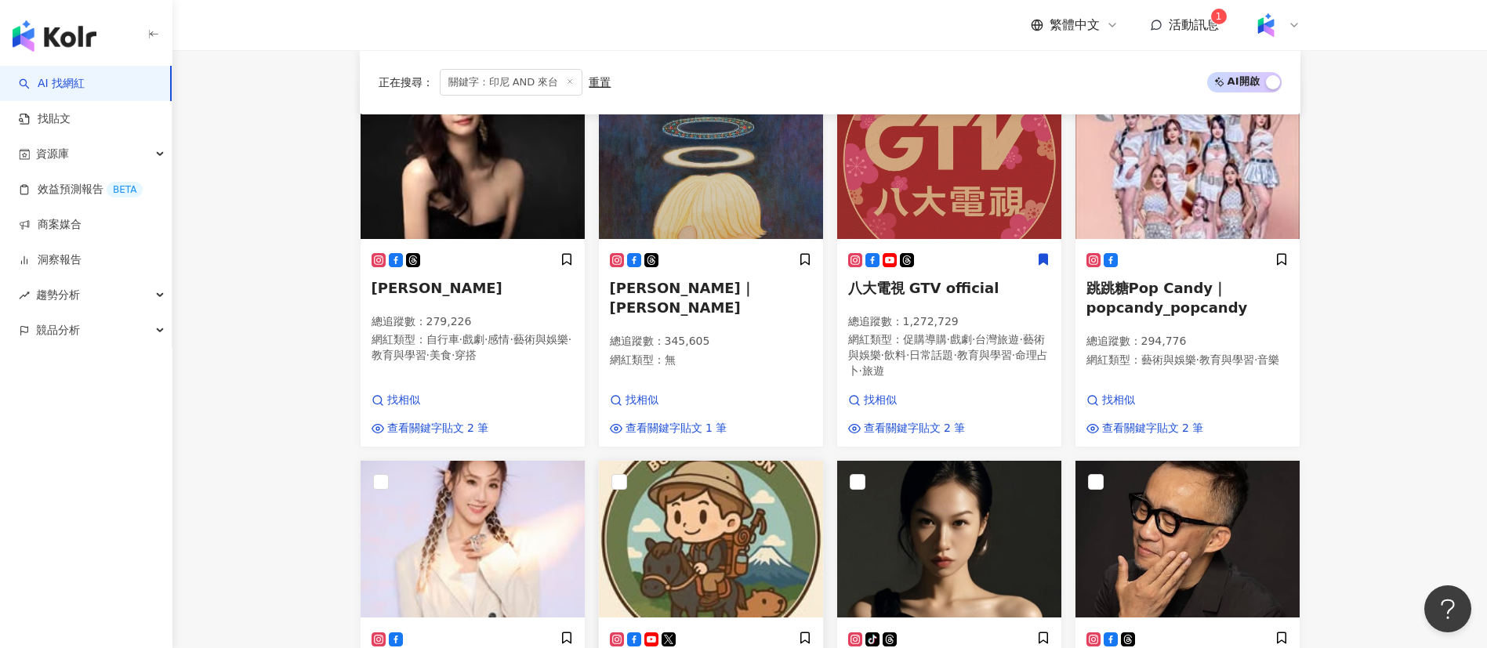
scroll to position [260, 0]
click at [426, 353] on span "教育與學習" at bounding box center [399, 356] width 55 height 13
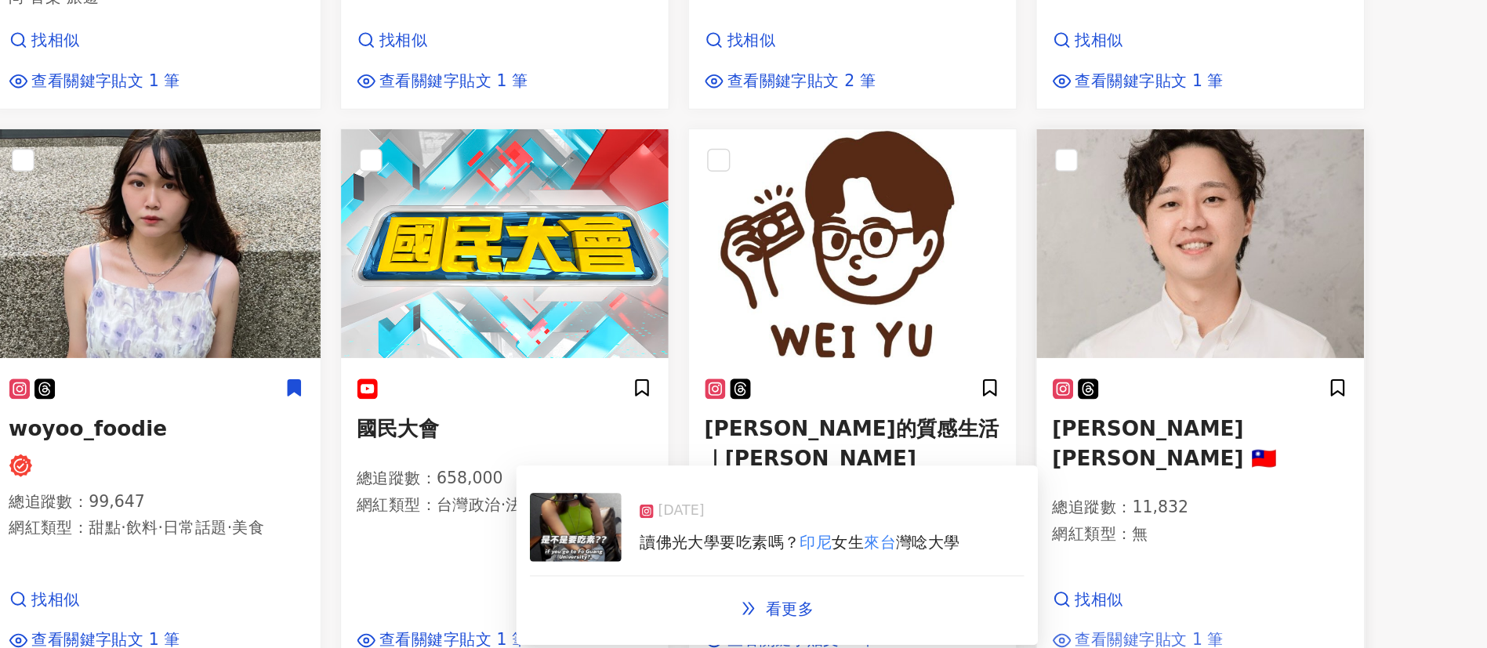
scroll to position [831, 0]
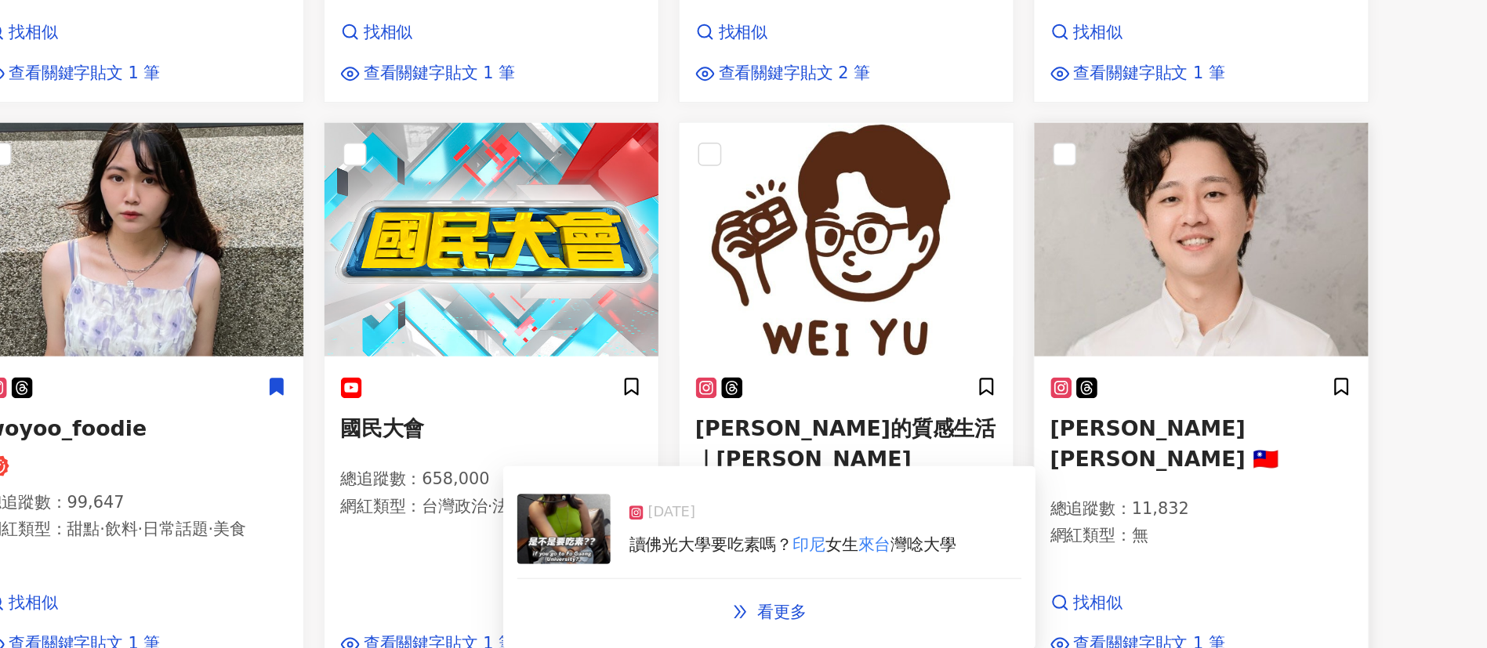
click at [1167, 564] on p "網紅類型 ： 無" at bounding box center [1188, 572] width 202 height 16
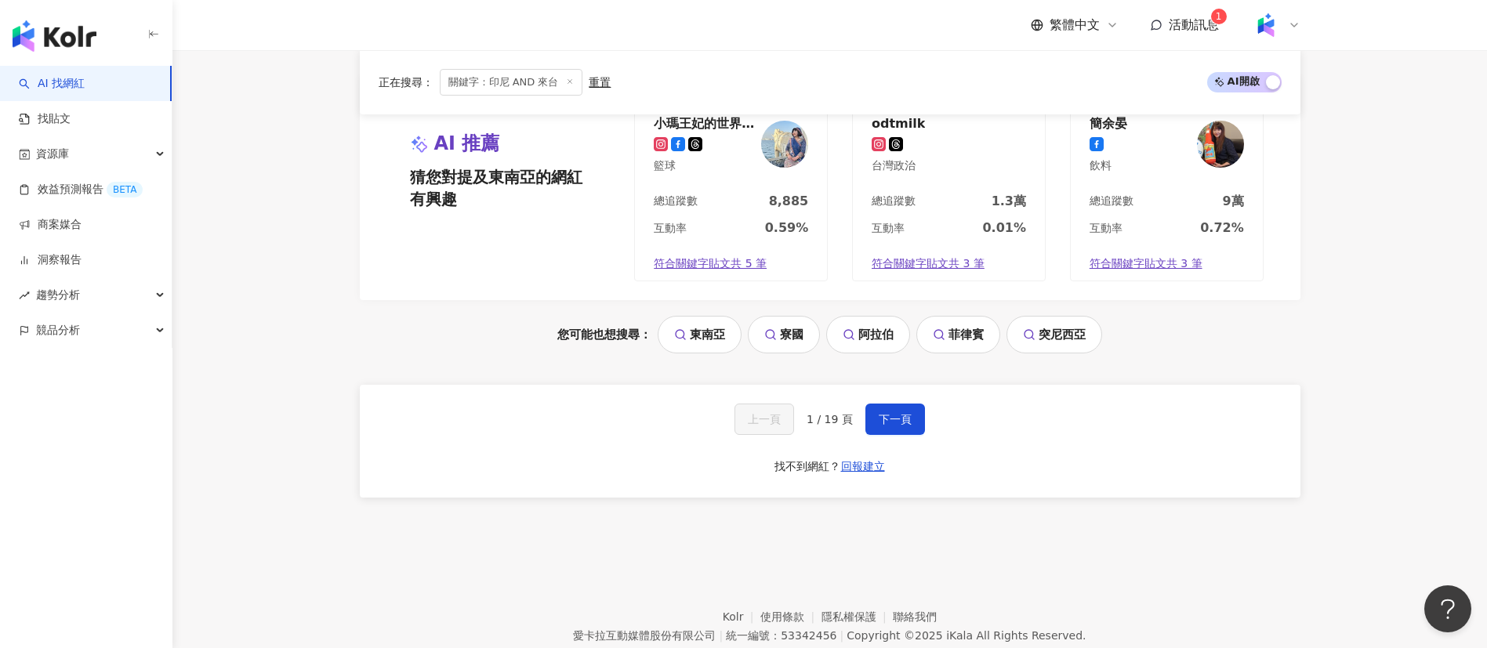
scroll to position [1468, 0]
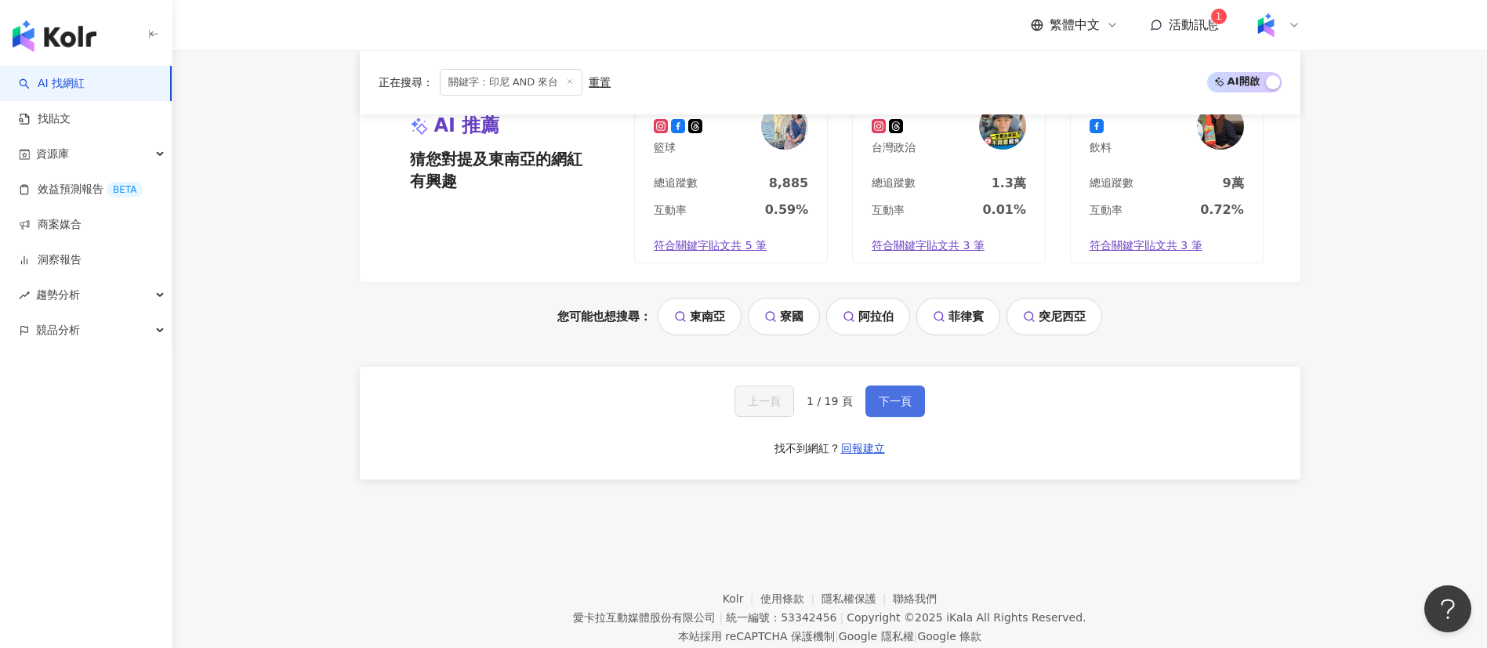
click at [891, 395] on span "下一頁" at bounding box center [895, 401] width 33 height 13
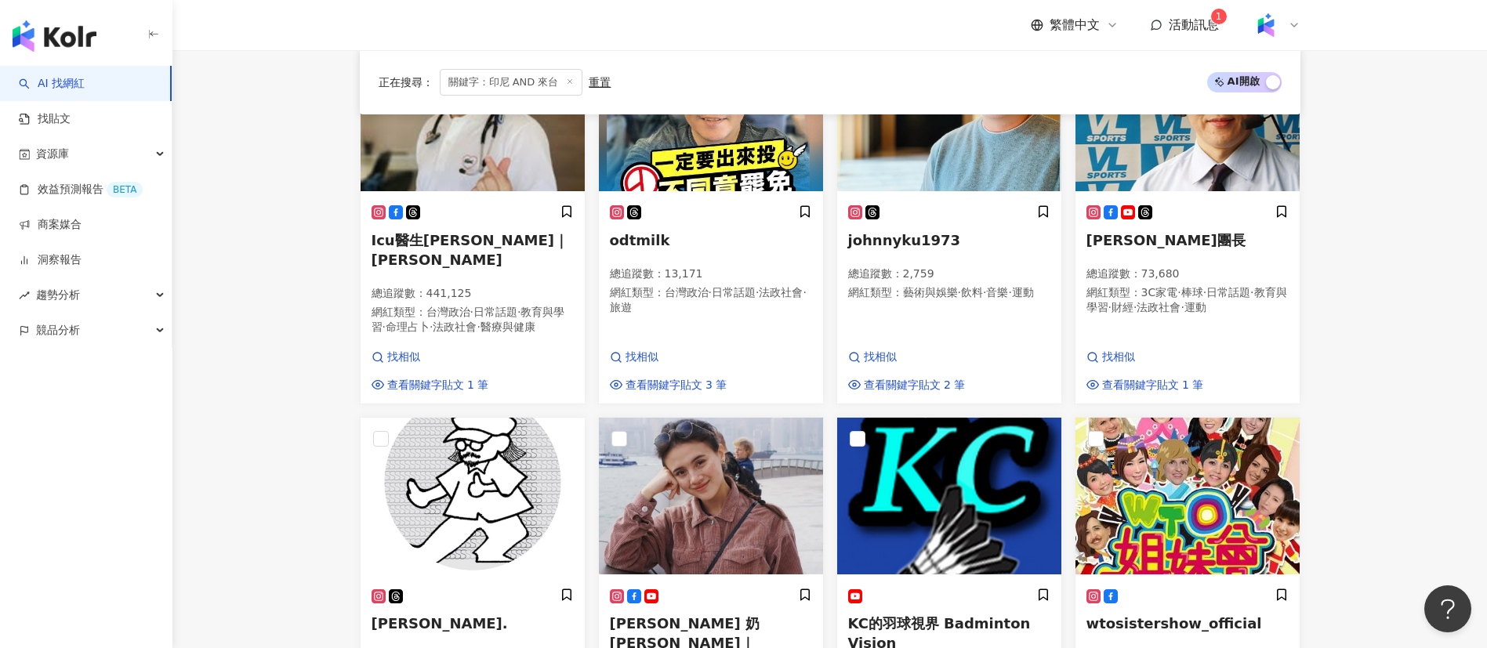
scroll to position [938, 0]
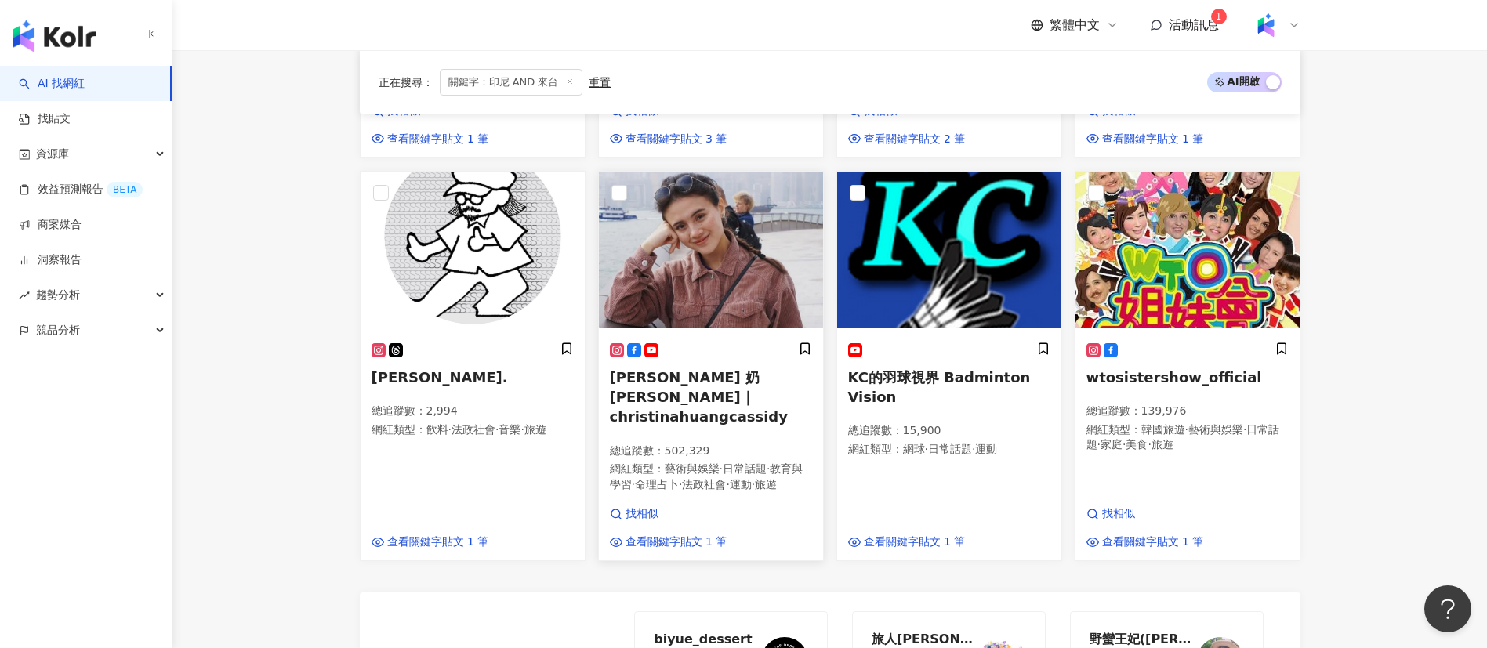
click at [662, 462] on p "網紅類型 ： 藝術與娛樂 · 日常話題 · 教育與學習 · 命理占卜 · 法政社會 · 運動 · 旅遊" at bounding box center [711, 477] width 202 height 31
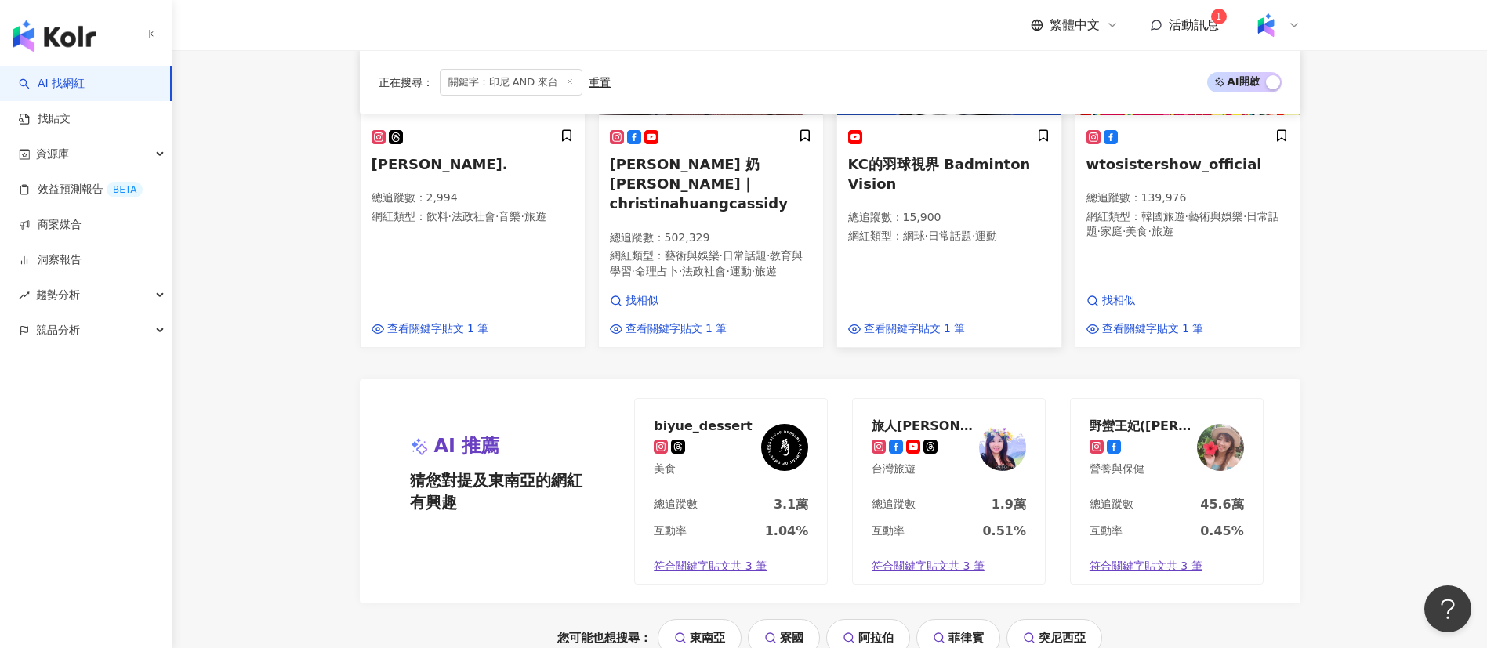
scroll to position [1486, 0]
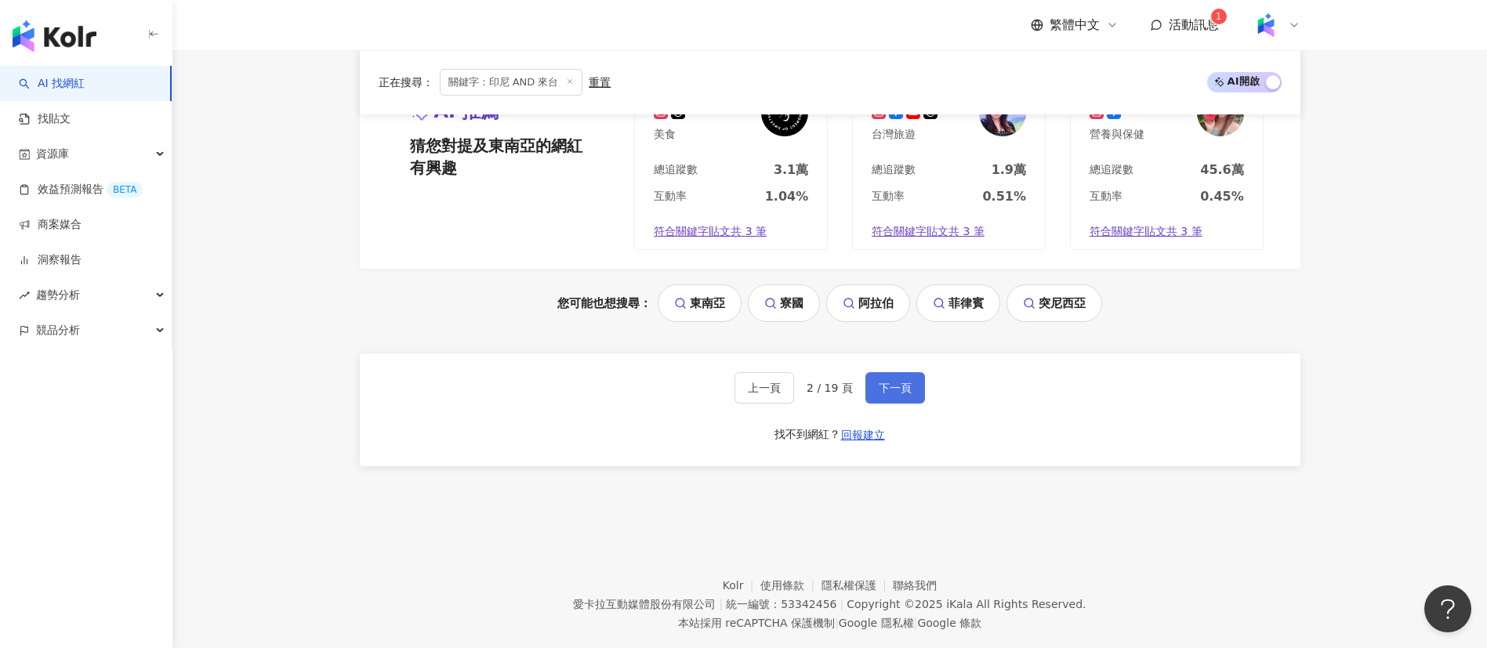
click at [899, 386] on button "下一頁" at bounding box center [895, 387] width 60 height 31
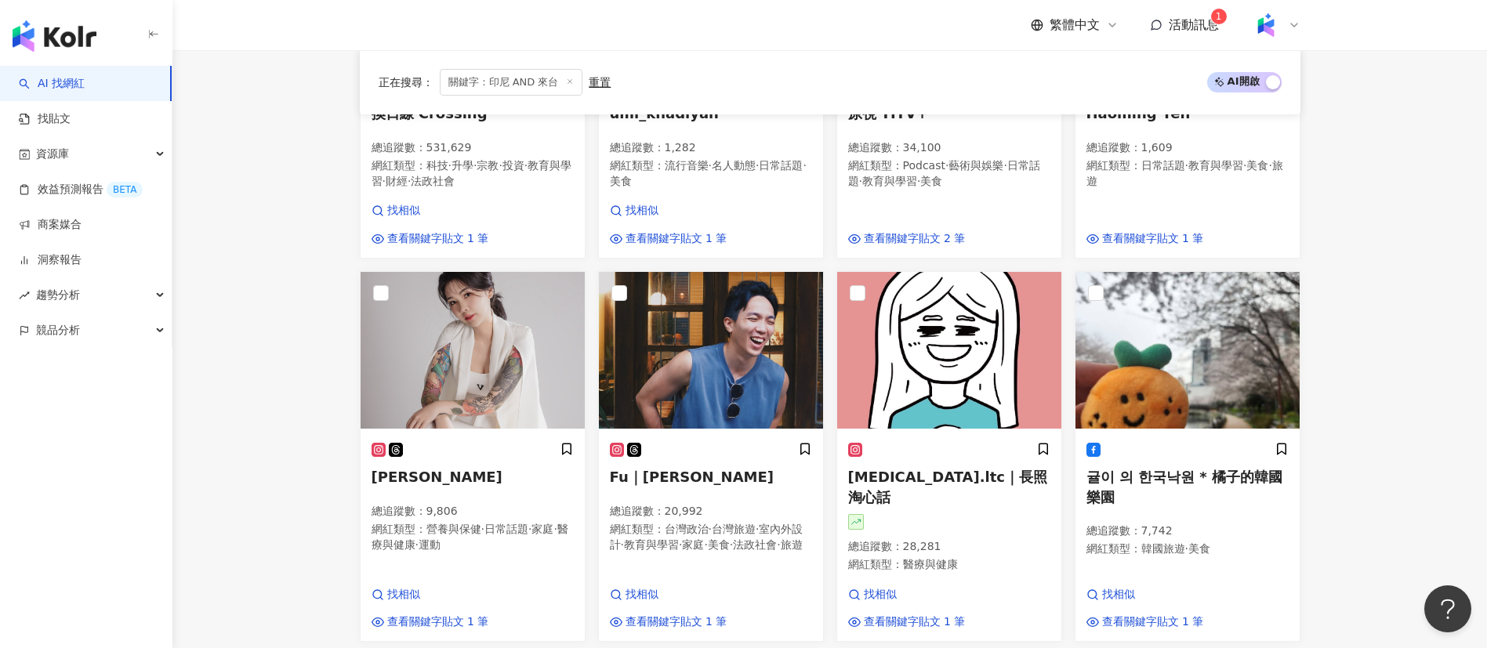
scroll to position [825, 0]
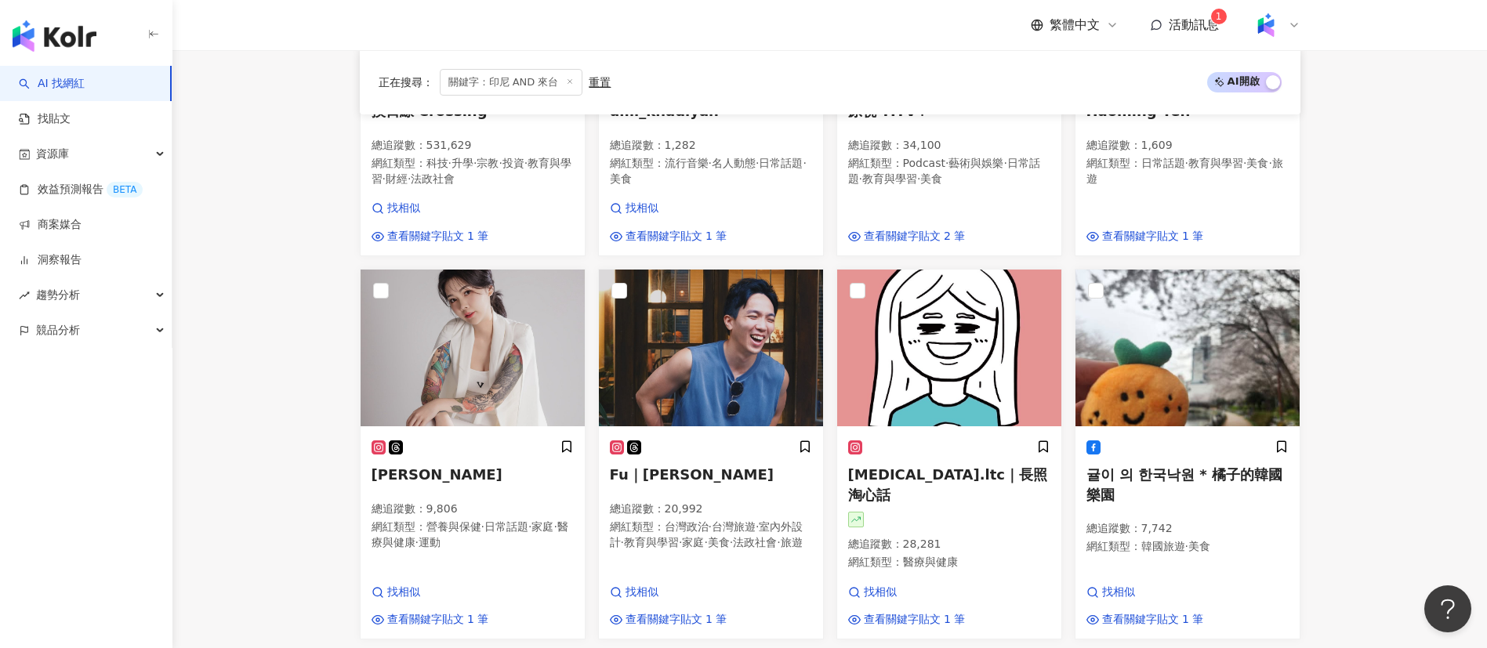
click at [1417, 453] on main "不分平台 ********* 台灣 搜尋 keyword 搜尋名稱、敘述、貼文含有關鍵字 “ 印尼 AND 來台 ” 的網紅 您可能感興趣： 東南亞 寮國 阿…" at bounding box center [829, 178] width 1315 height 1907
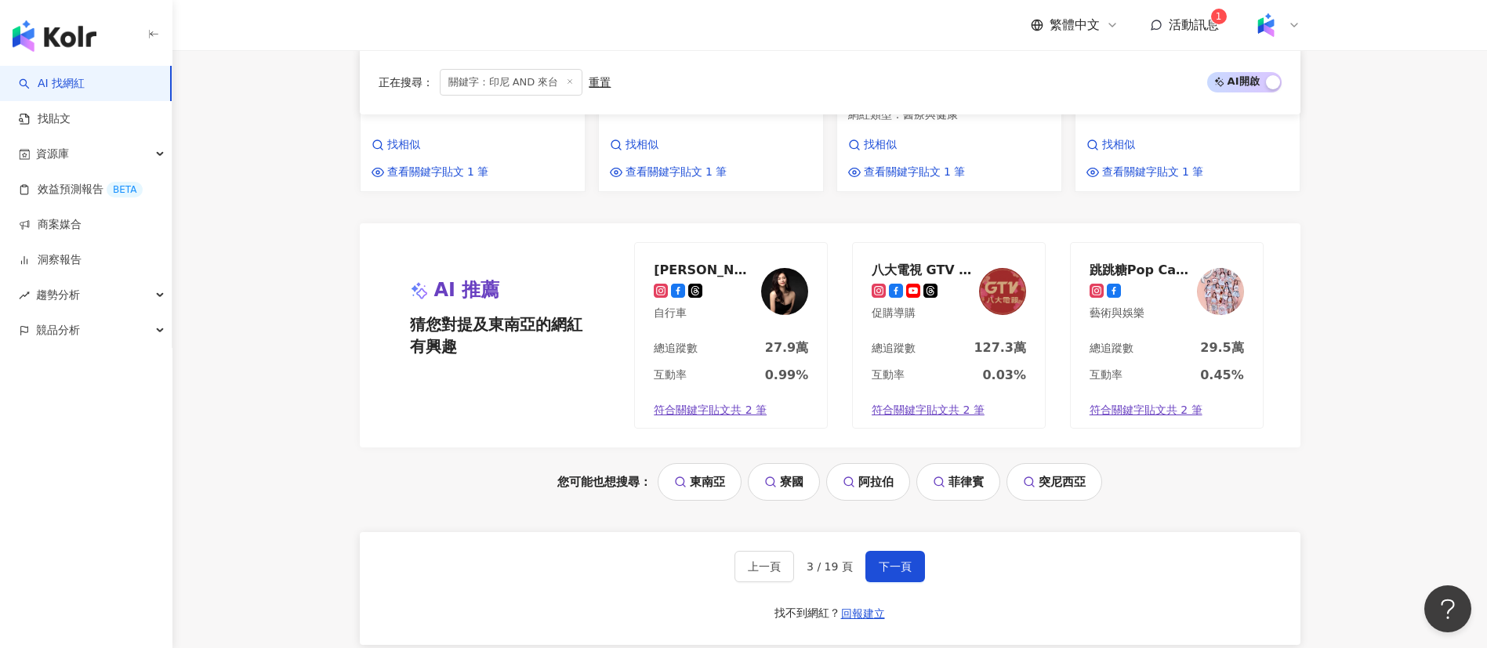
scroll to position [1315, 0]
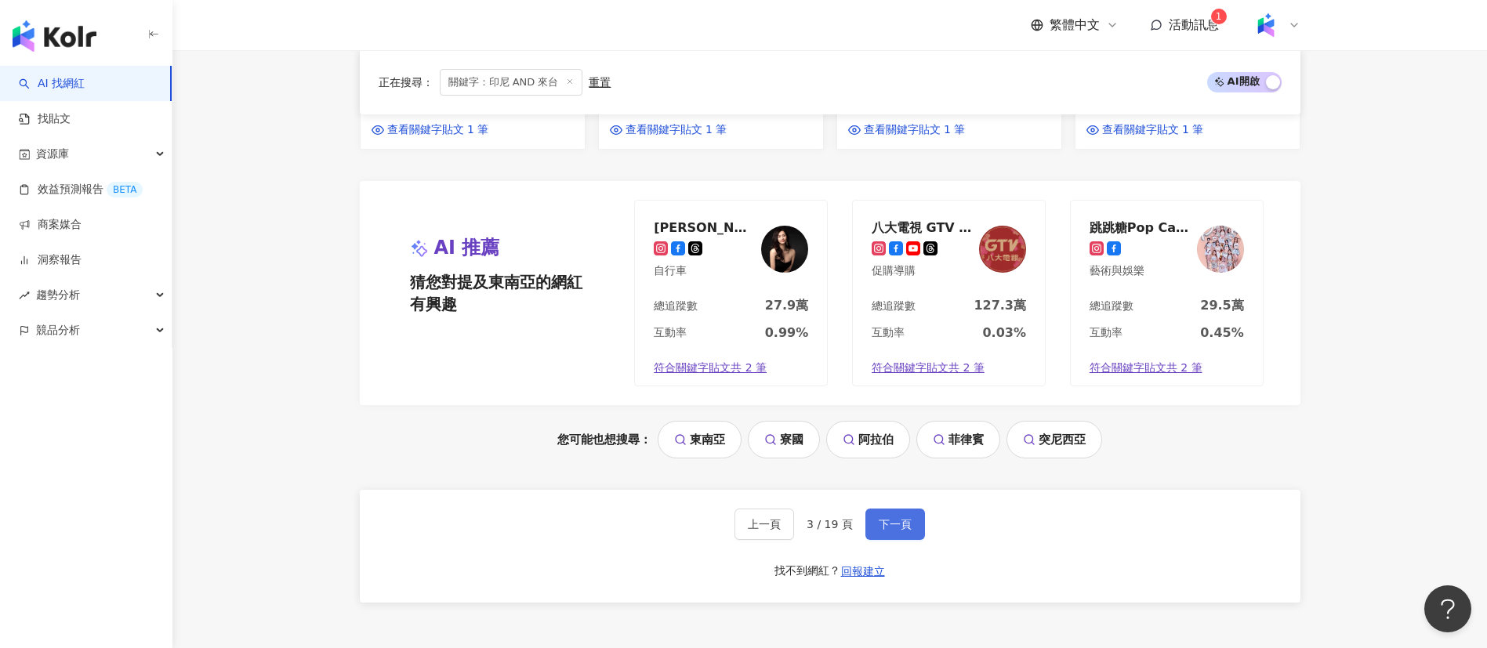
click at [898, 518] on span "下一頁" at bounding box center [895, 524] width 33 height 13
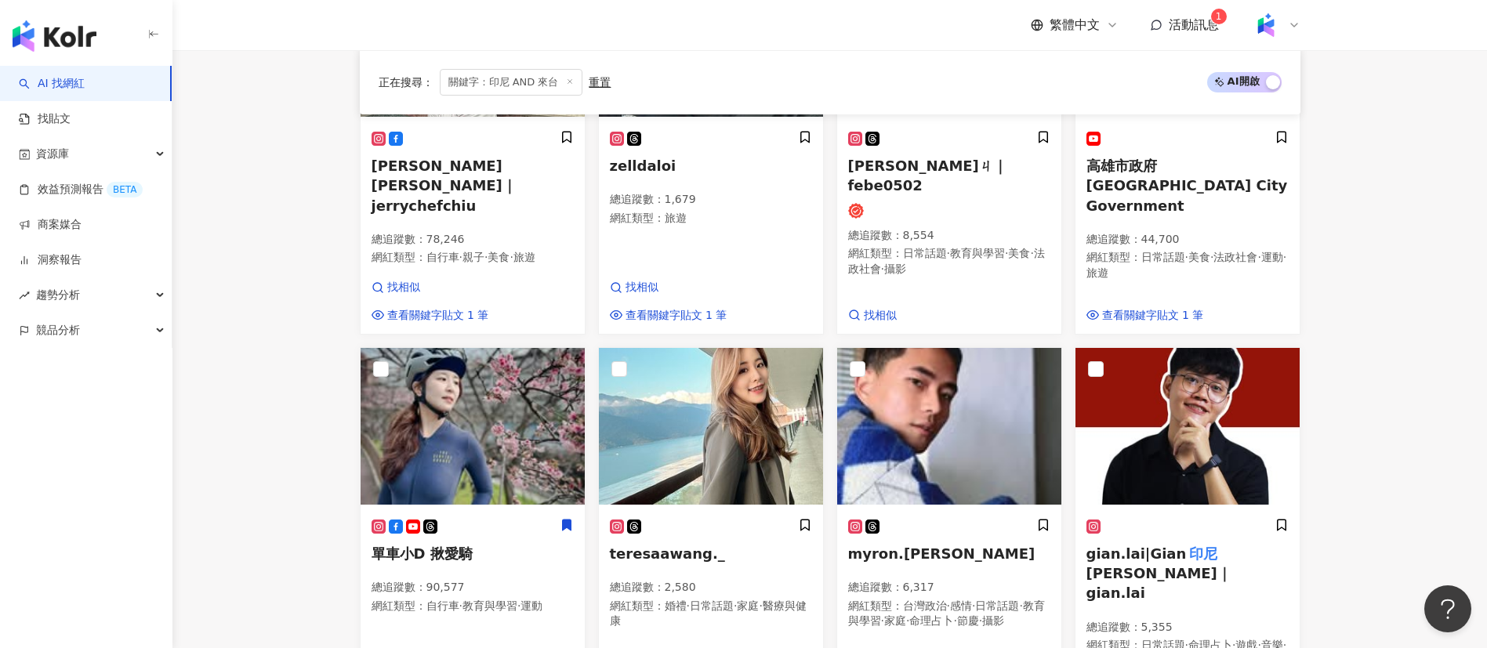
scroll to position [887, 0]
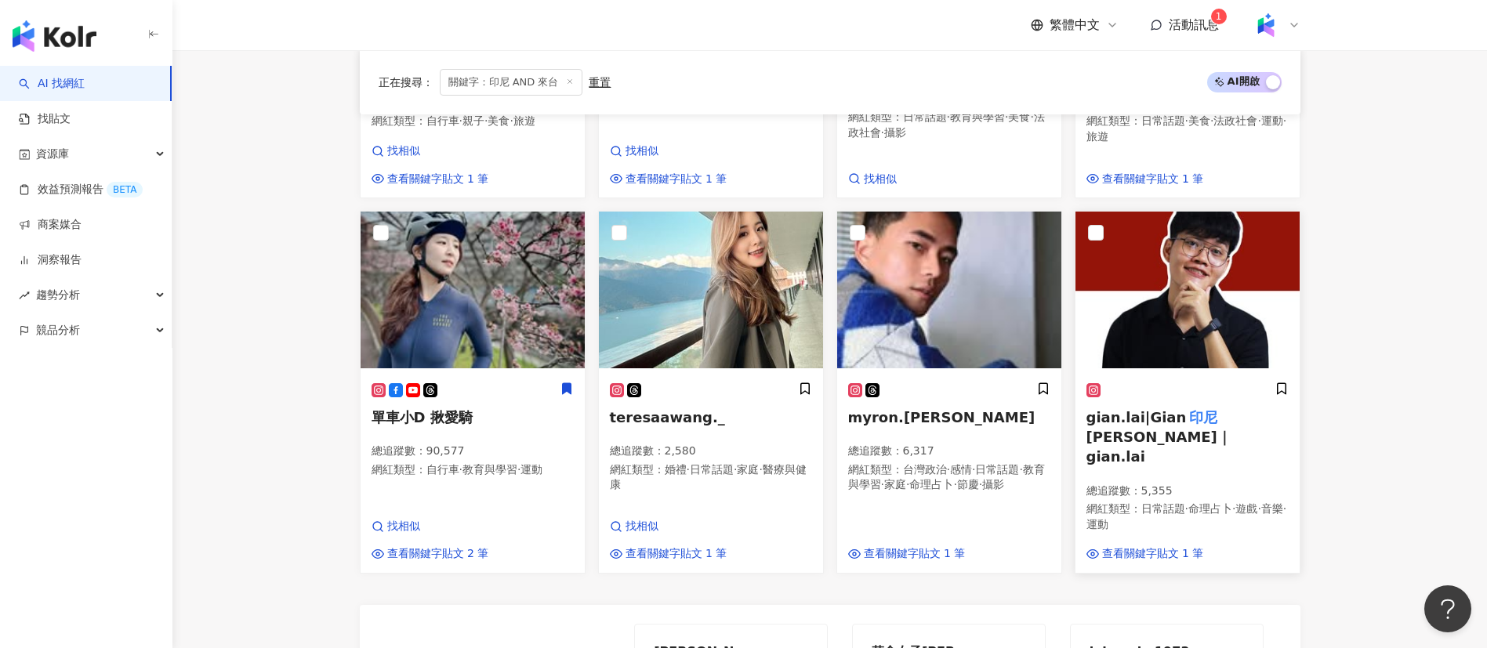
click at [1190, 406] on mark "印尼" at bounding box center [1203, 417] width 34 height 22
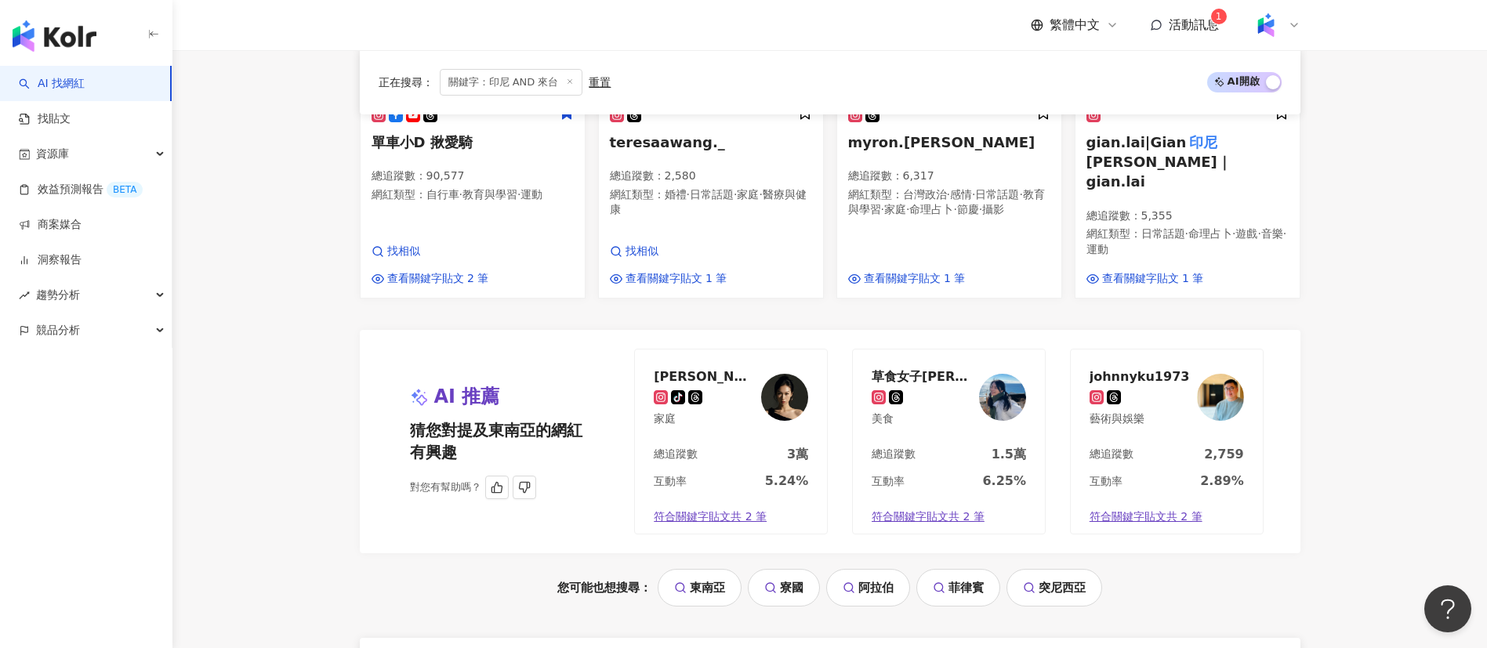
scroll to position [1173, 0]
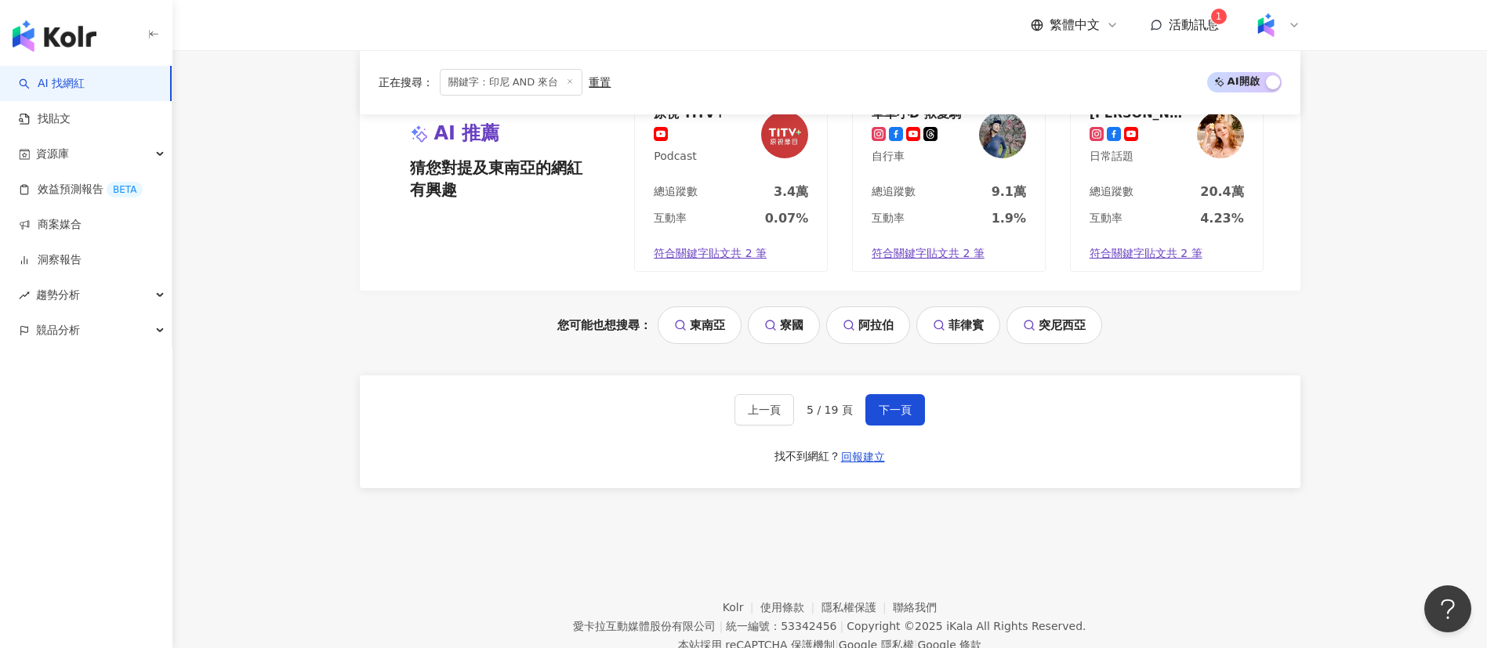
scroll to position [1456, 0]
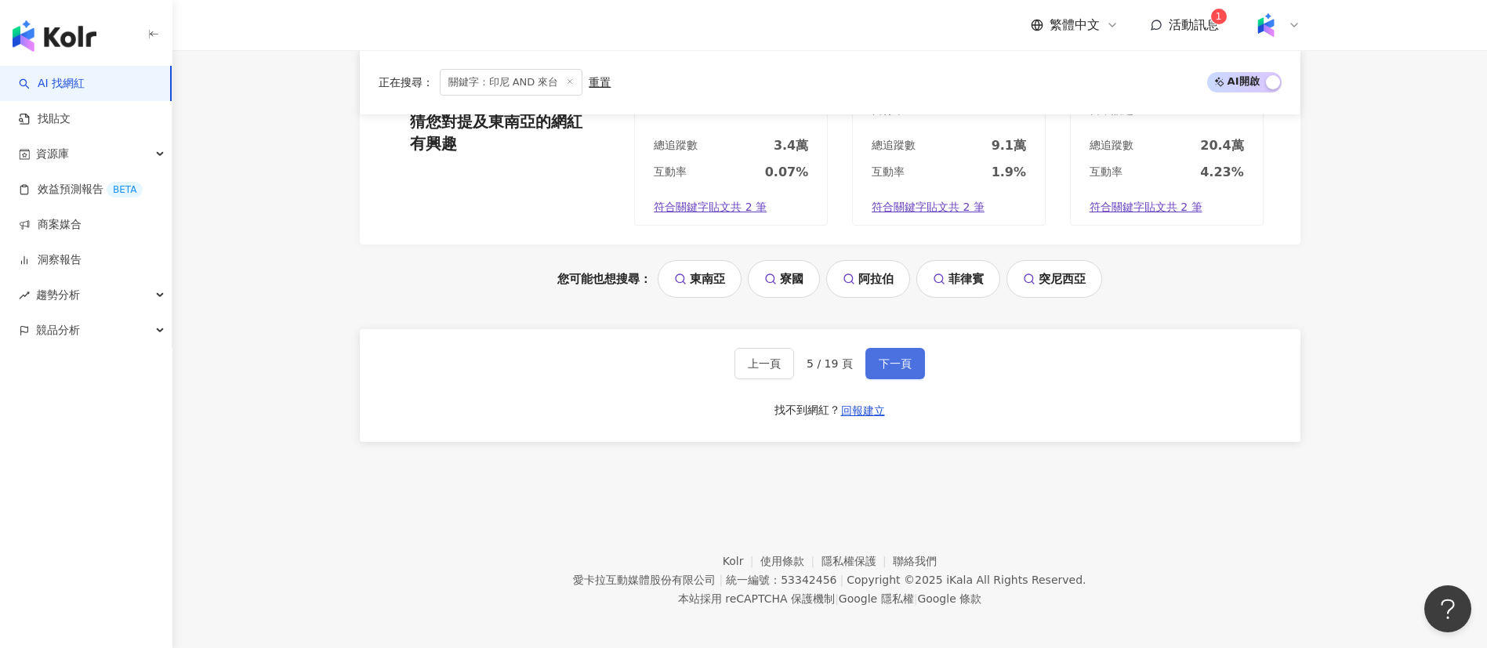
click at [879, 357] on span "下一頁" at bounding box center [895, 363] width 33 height 13
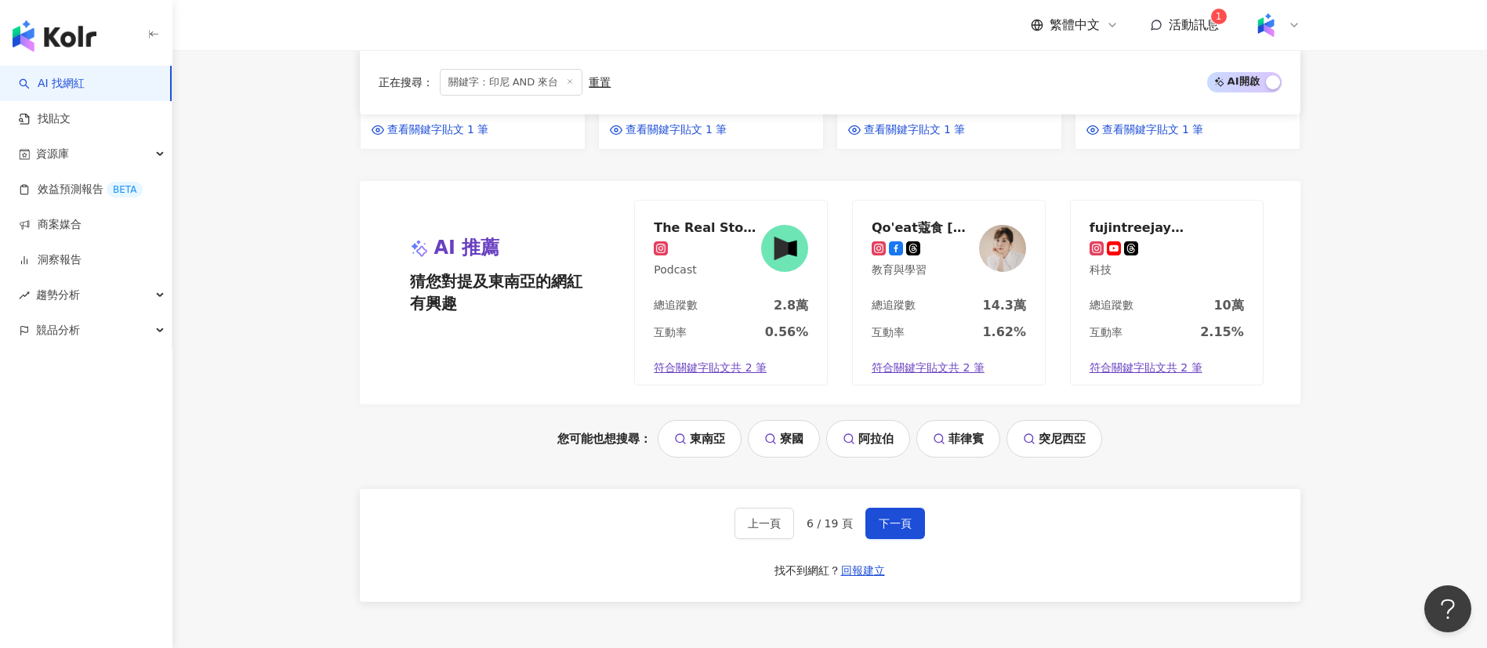
scroll to position [1436, 0]
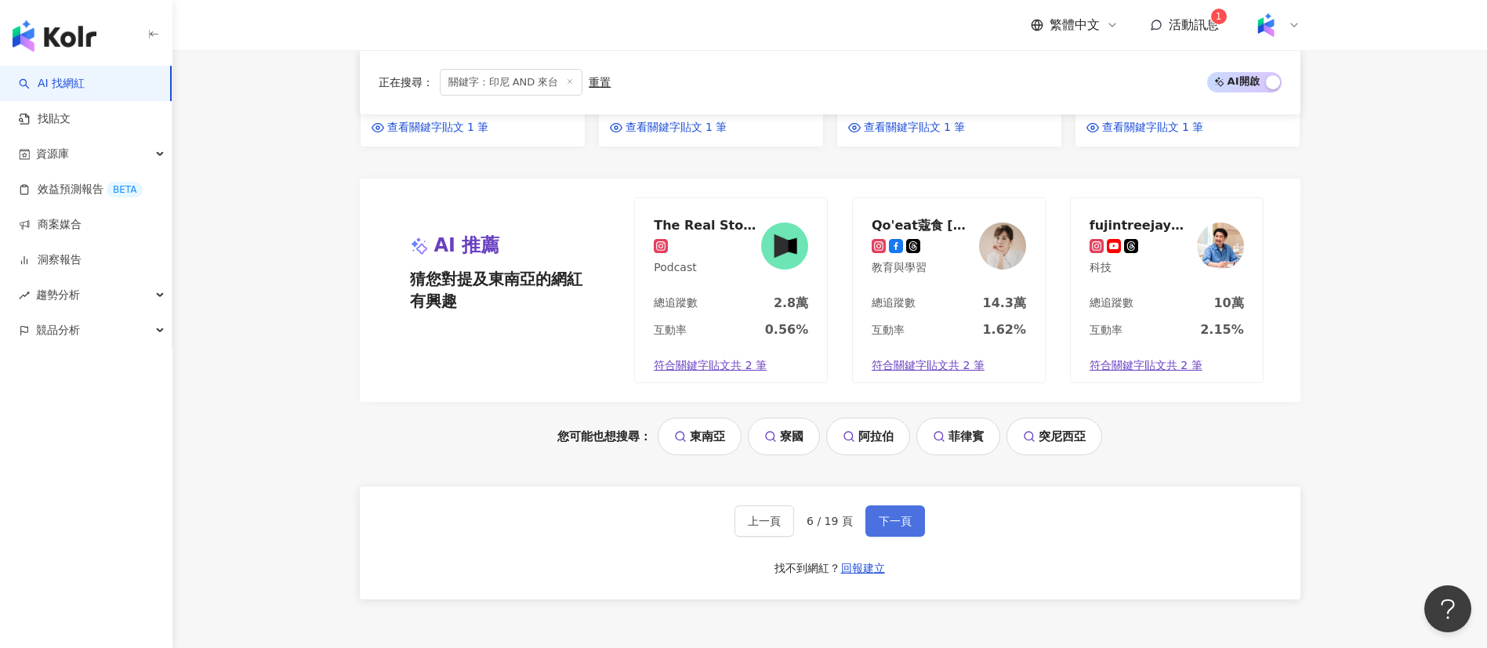
click at [885, 515] on span "下一頁" at bounding box center [895, 521] width 33 height 13
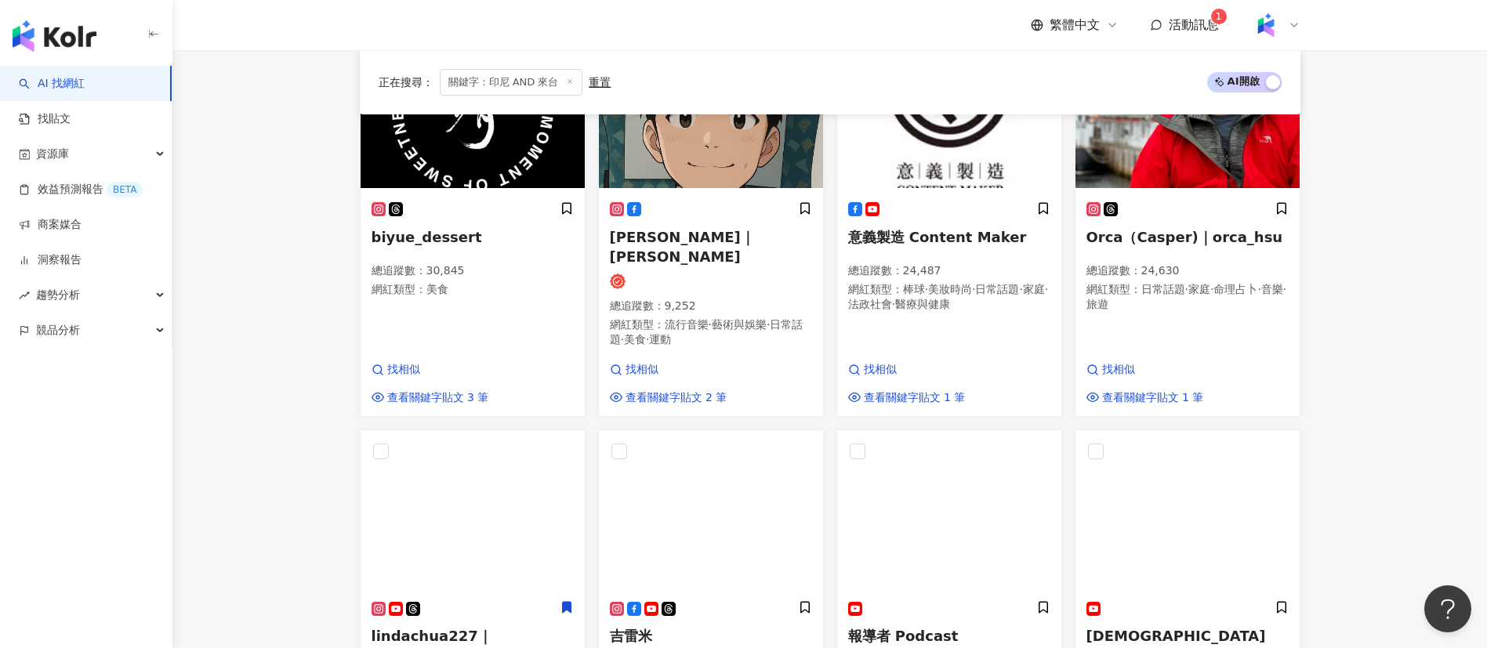
scroll to position [982, 0]
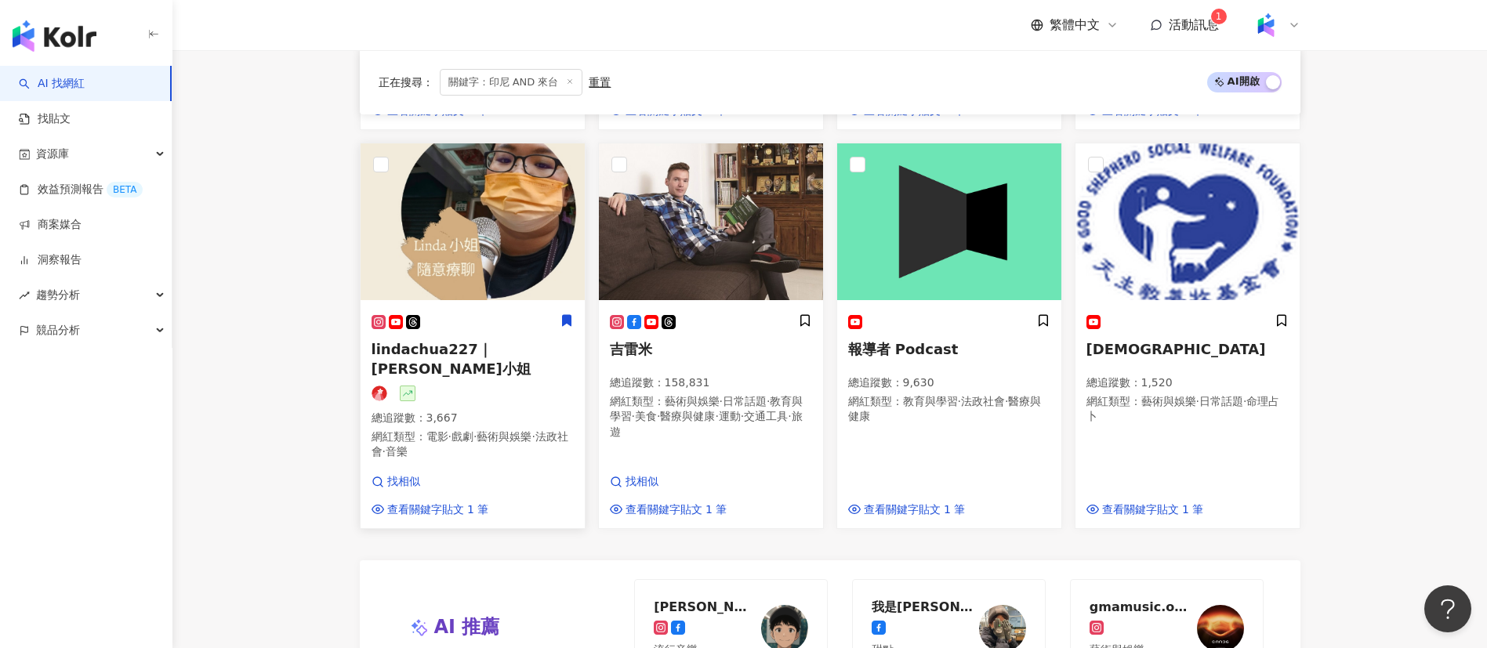
click at [452, 430] on span "·" at bounding box center [449, 436] width 3 height 13
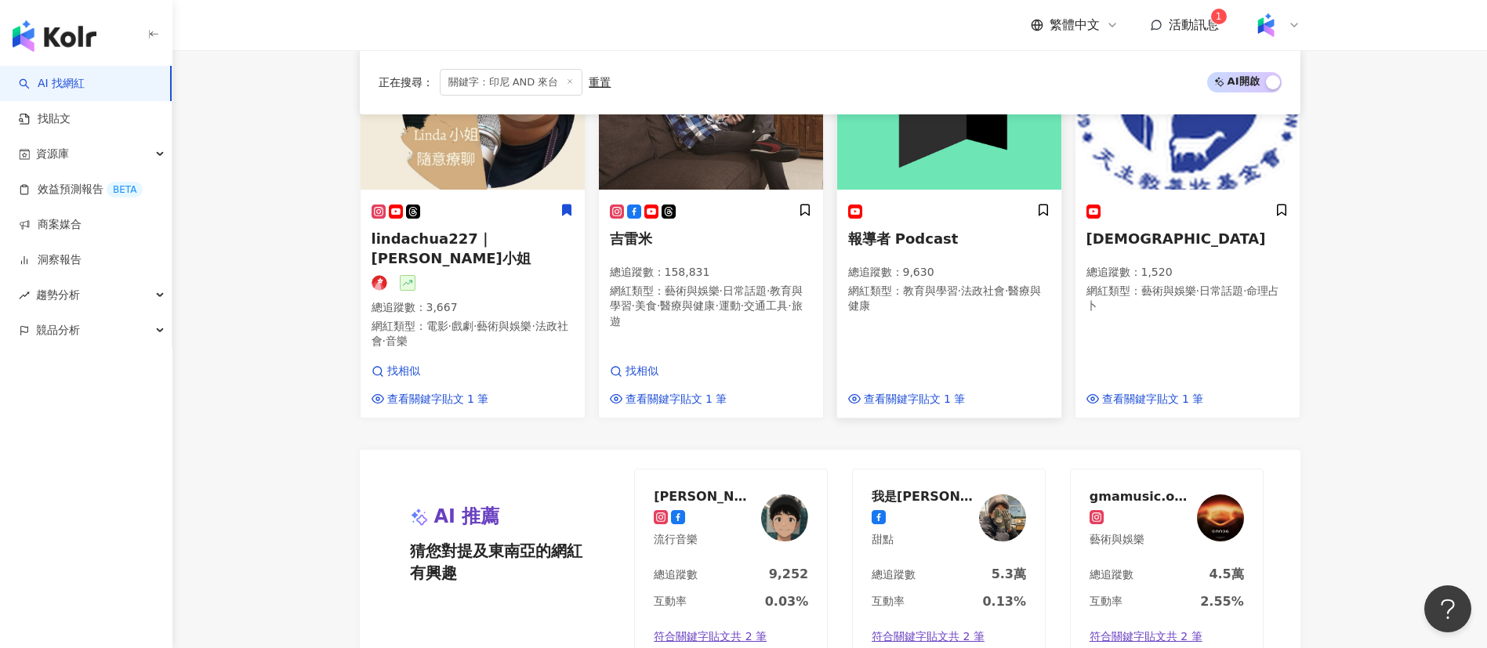
scroll to position [1331, 0]
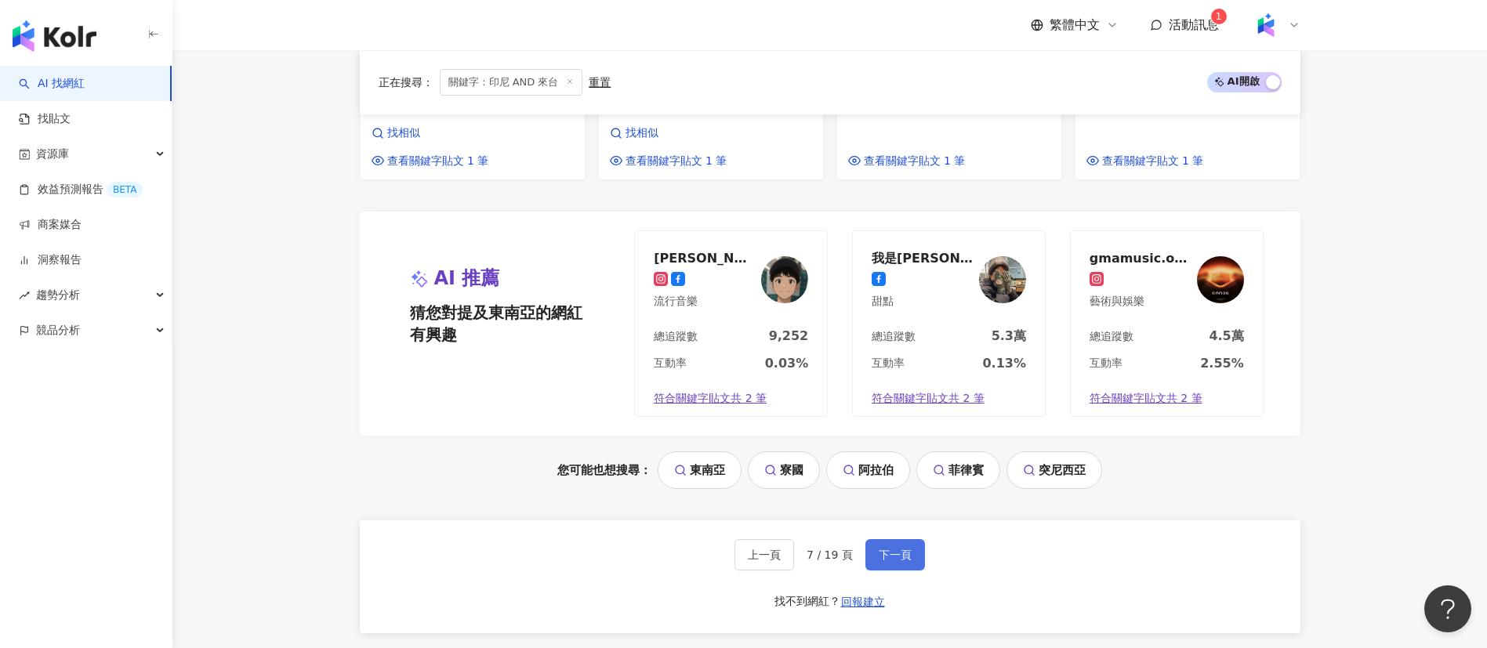
click at [902, 549] on span "下一頁" at bounding box center [895, 555] width 33 height 13
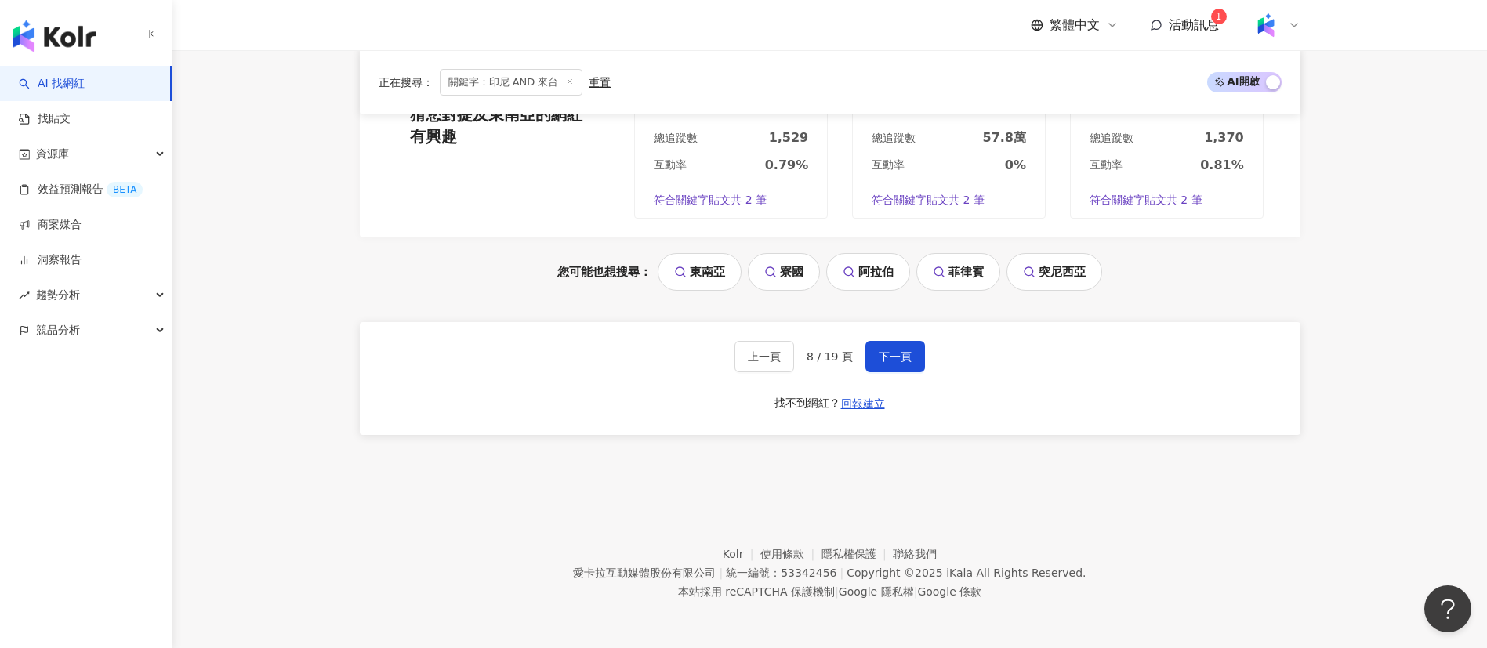
scroll to position [1507, 0]
click at [901, 354] on span "下一頁" at bounding box center [895, 356] width 33 height 13
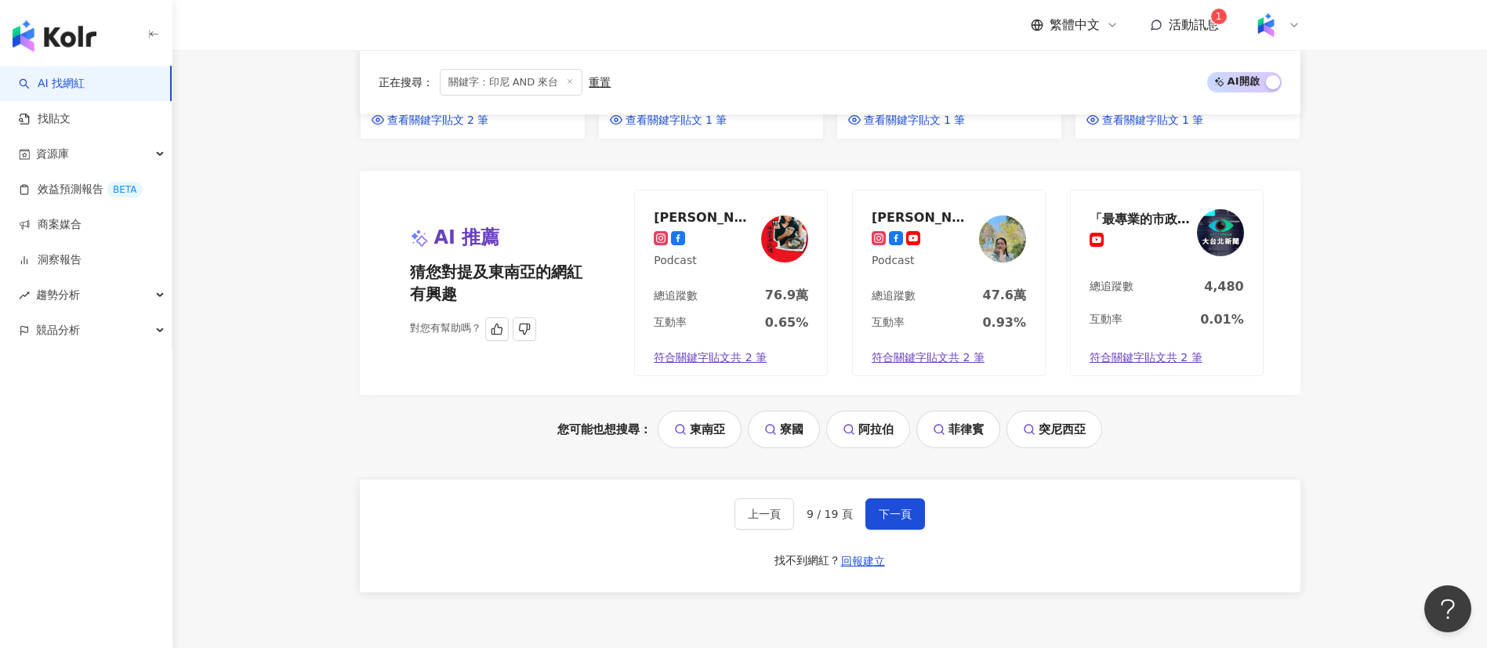
scroll to position [1421, 0]
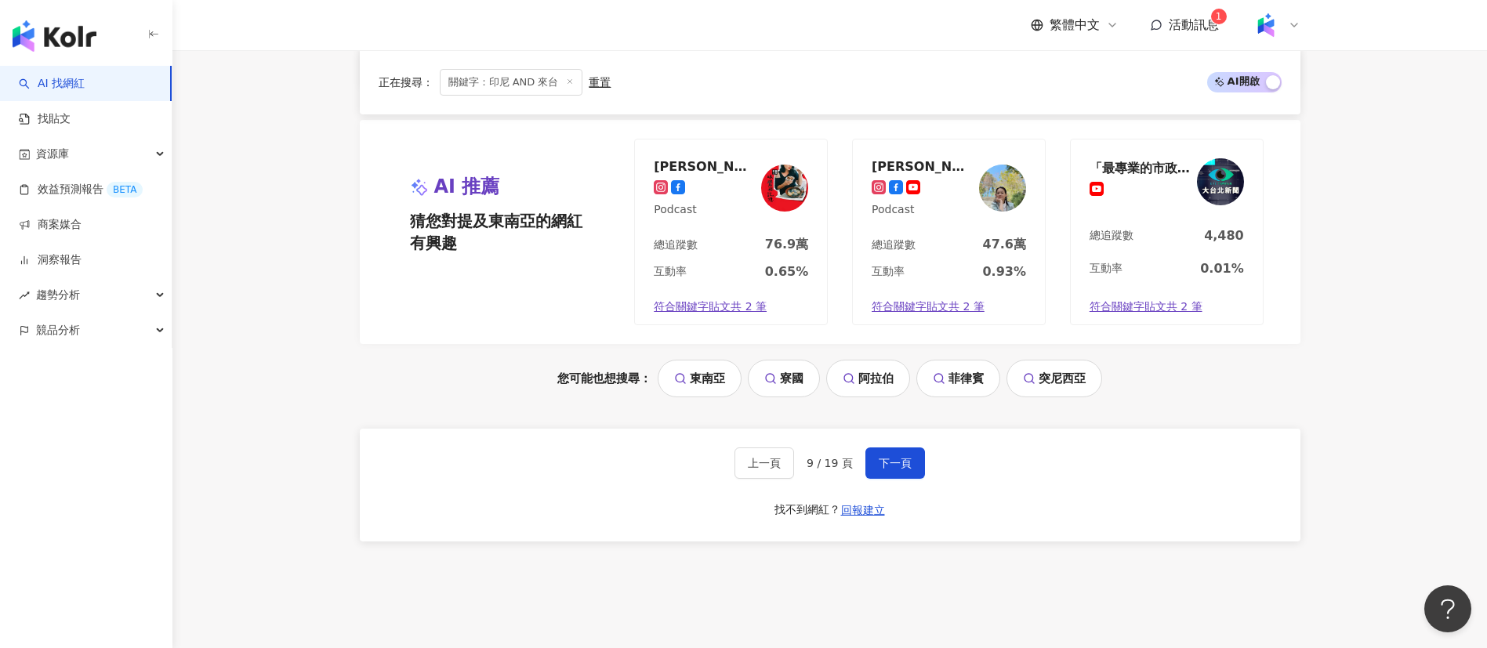
scroll to position [1351, 0]
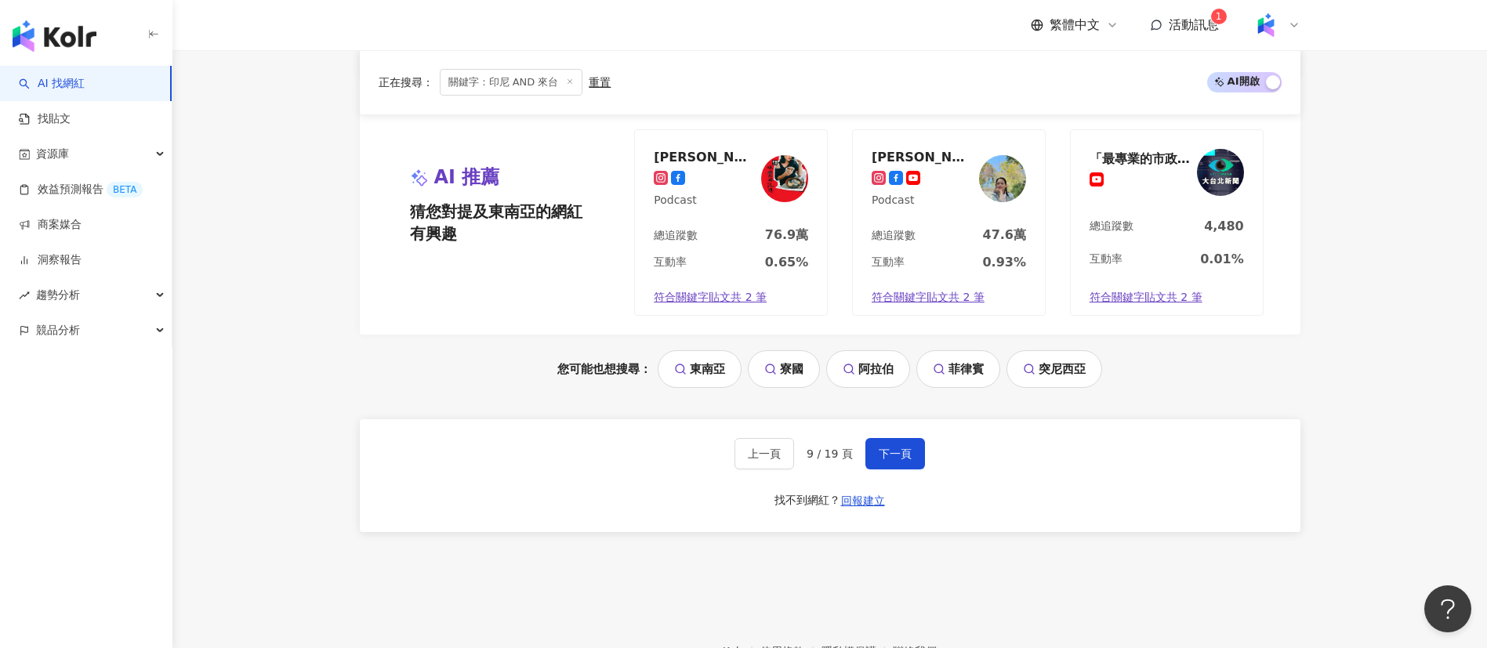
click at [957, 350] on link "菲律賓" at bounding box center [958, 369] width 84 height 38
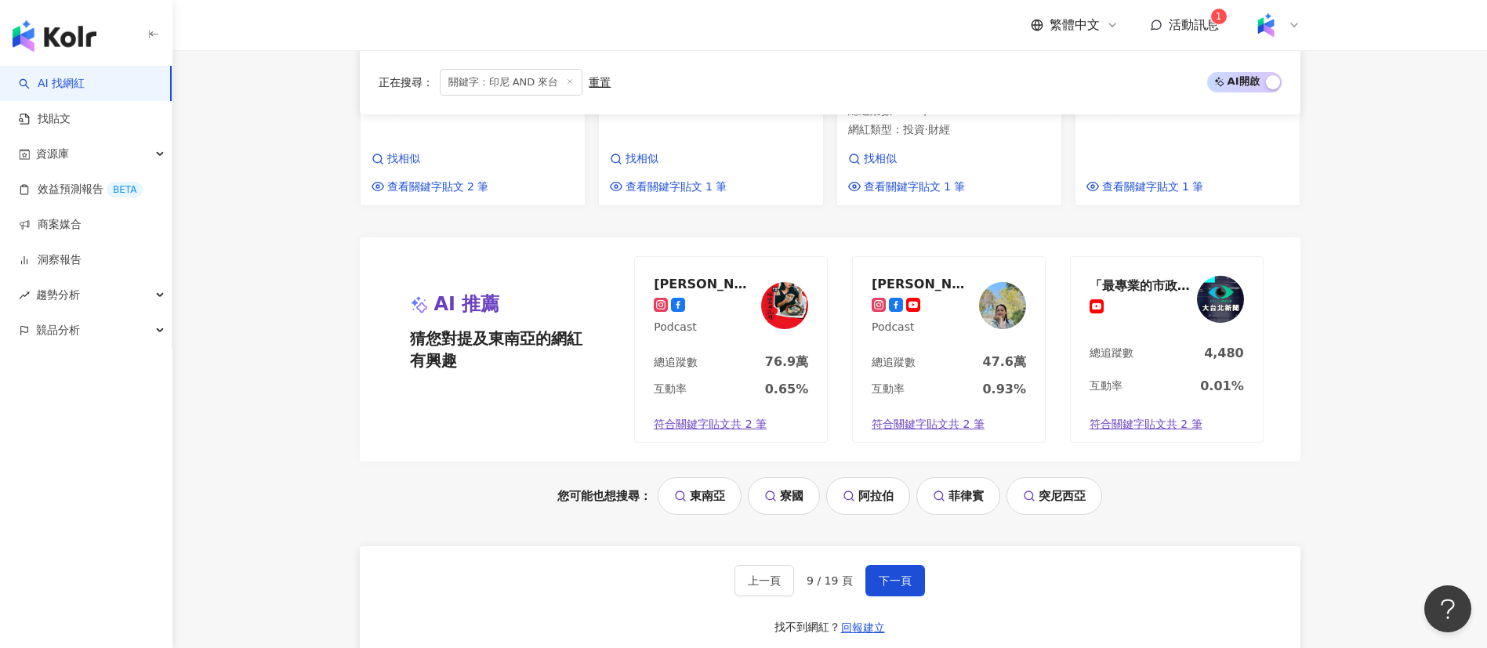
scroll to position [1205, 0]
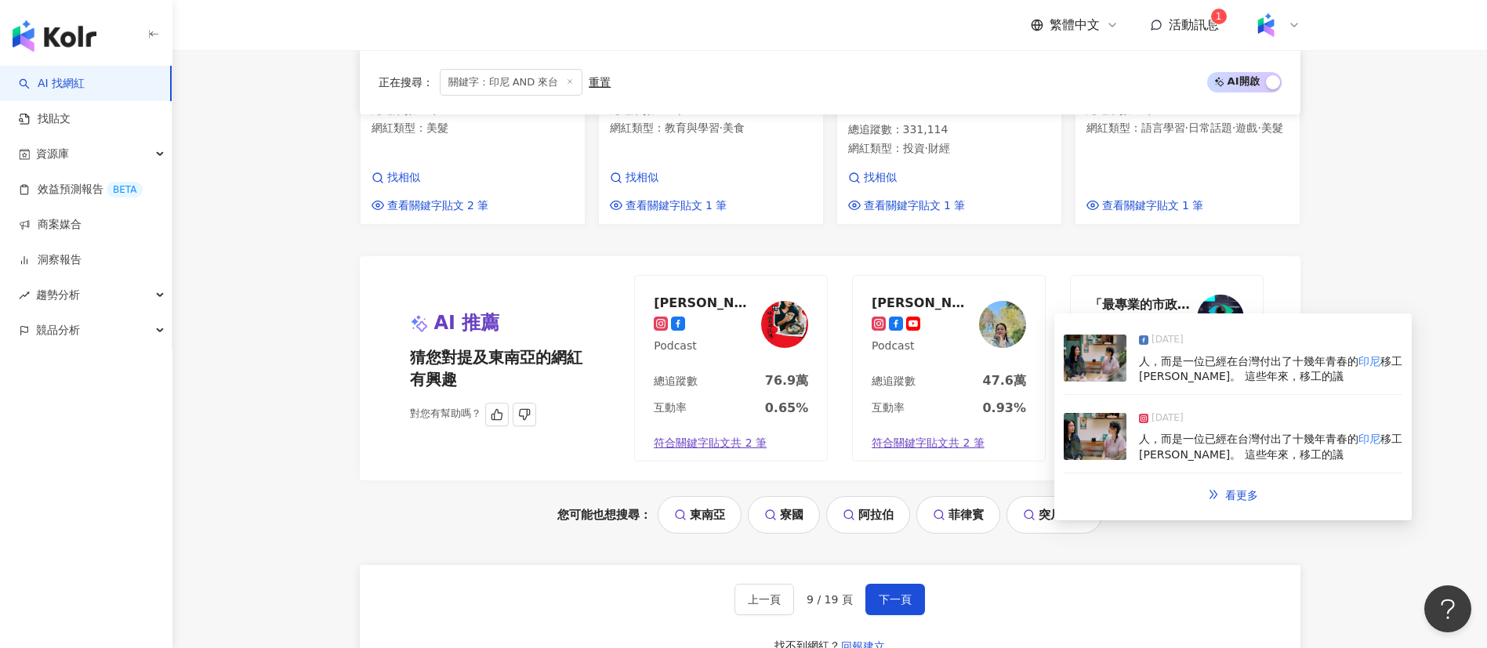
click at [904, 401] on div "互動率" at bounding box center [888, 409] width 33 height 16
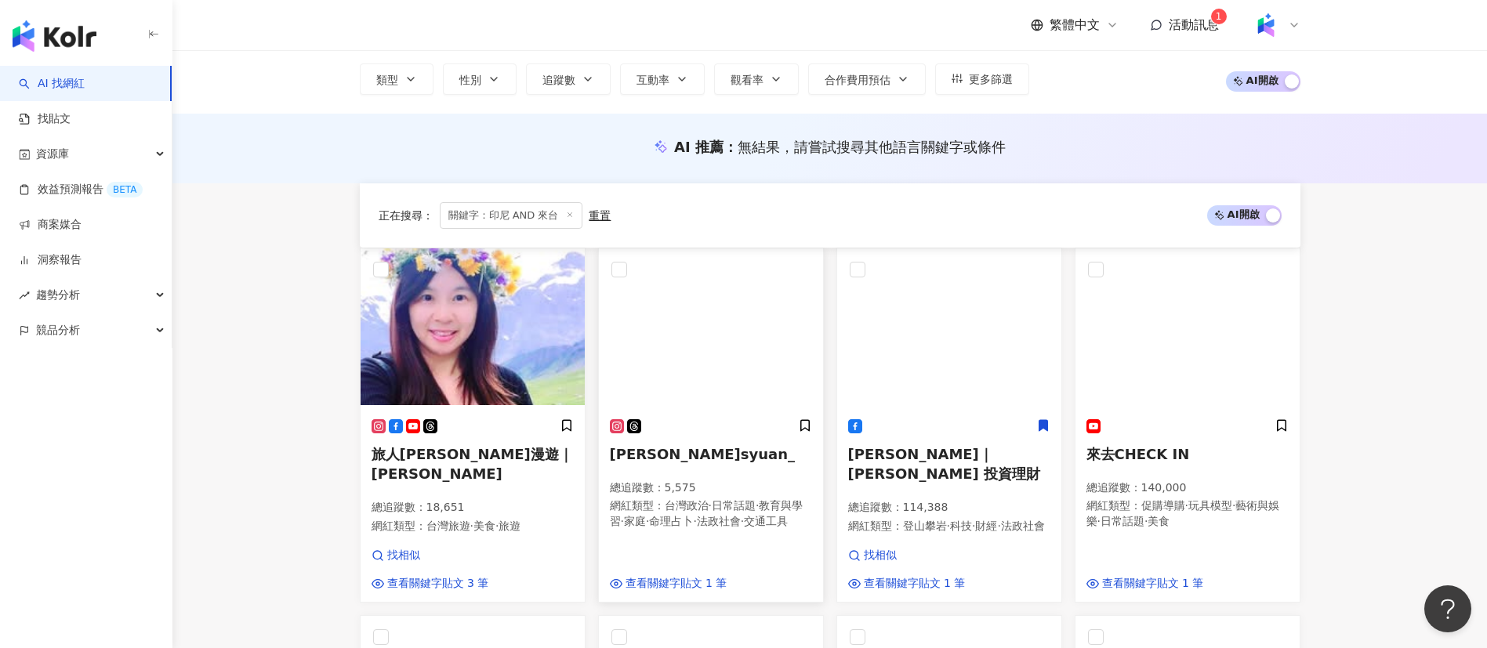
scroll to position [0, 0]
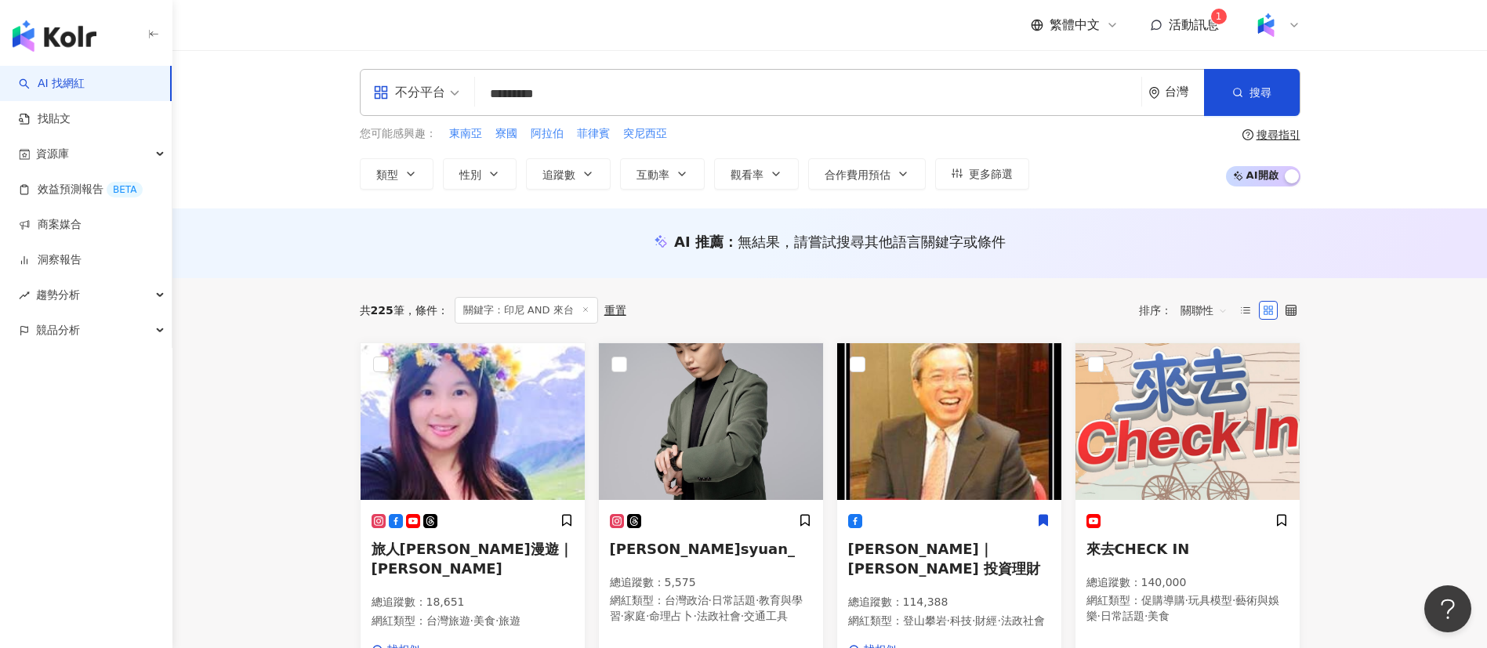
drag, startPoint x: 547, startPoint y: 109, endPoint x: 428, endPoint y: 107, distance: 119.2
click at [428, 107] on div "不分平台 ********* 台灣 搜尋 keyword 搜尋名稱、敘述、貼文含有關鍵字 “ 印尼 AND 來台 ” 的網紅" at bounding box center [830, 92] width 941 height 47
click at [596, 93] on input "*********" at bounding box center [808, 94] width 654 height 30
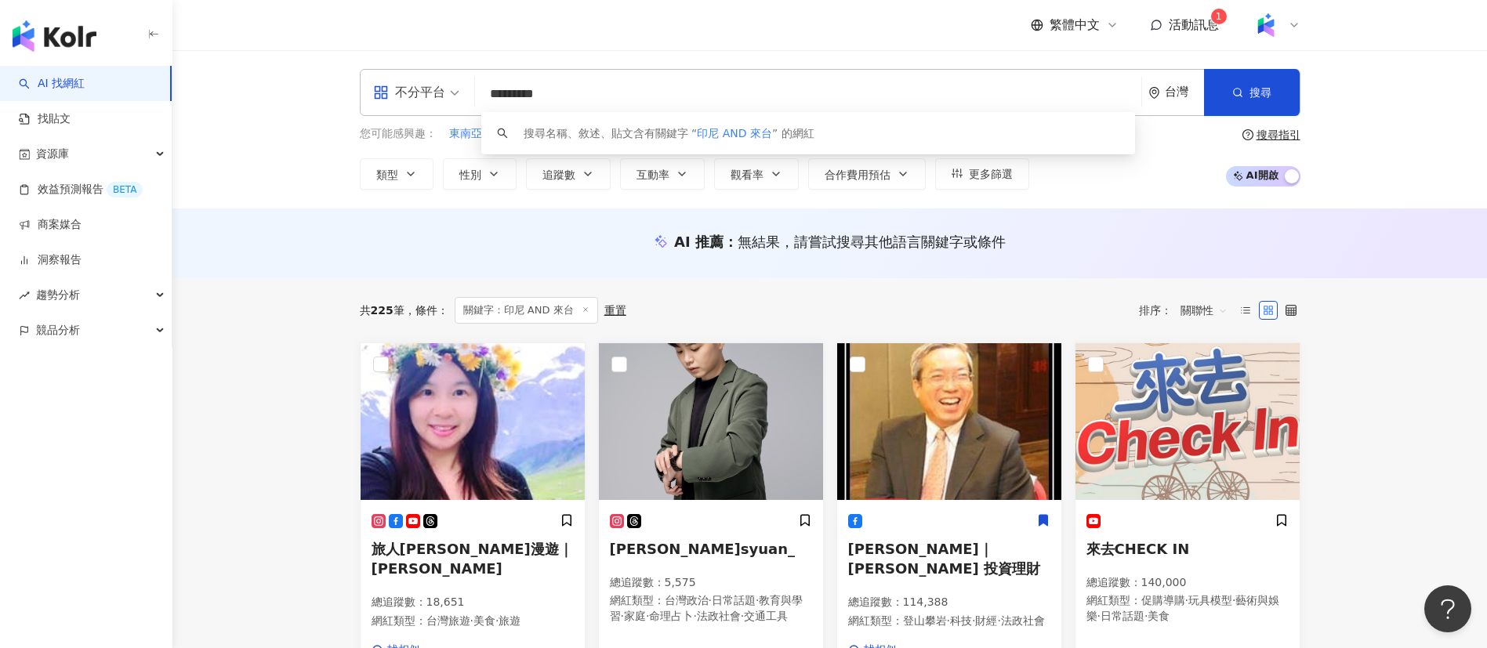
drag, startPoint x: 597, startPoint y: 96, endPoint x: 433, endPoint y: 86, distance: 164.2
click at [433, 86] on div "不分平台 ********* 台灣 搜尋 keyword 搜尋名稱、敘述、貼文含有關鍵字 “ 印尼 AND 來台 ” 的網紅" at bounding box center [830, 92] width 941 height 47
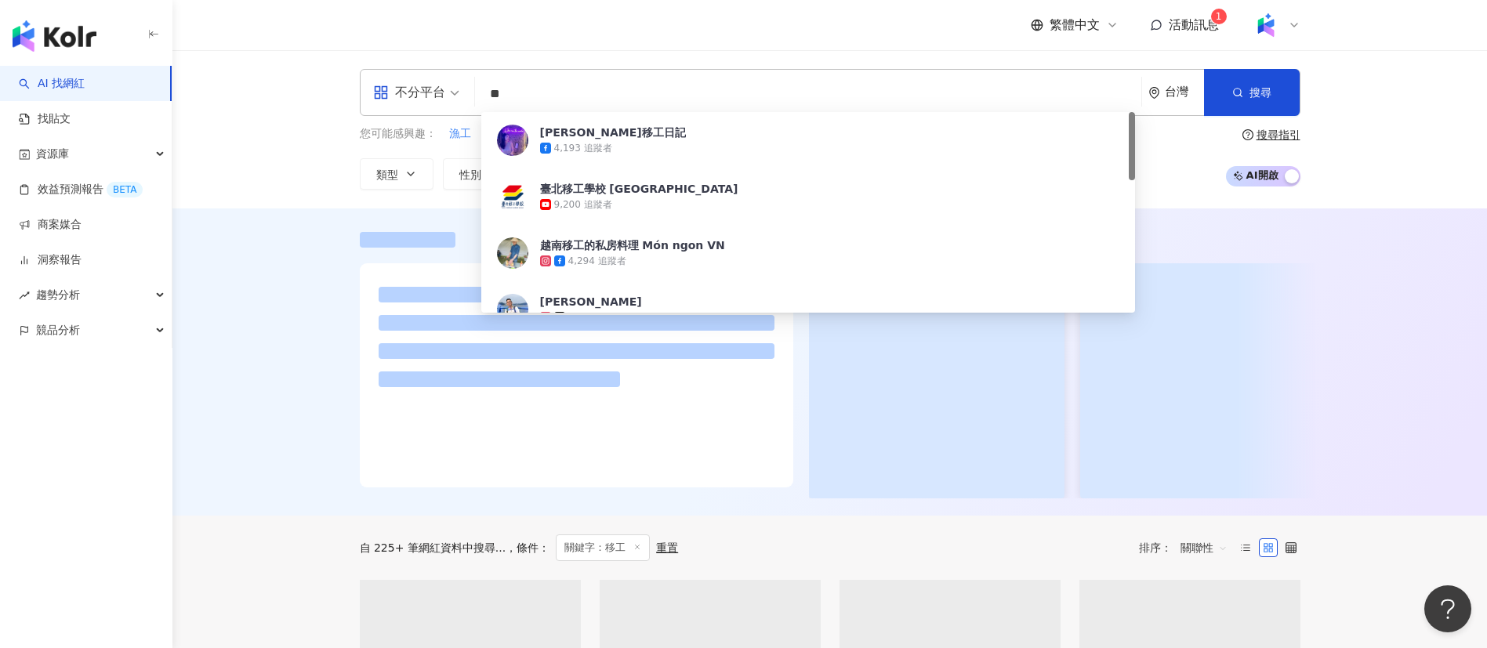
type input "**"
click at [266, 88] on div "不分平台 ** 台灣 搜尋 31f7bed4-21cf-4645-ab90-45617714a2d8 維多利亞移工日記 4,193 追蹤者 臺北移工學校 Se…" at bounding box center [829, 129] width 1315 height 158
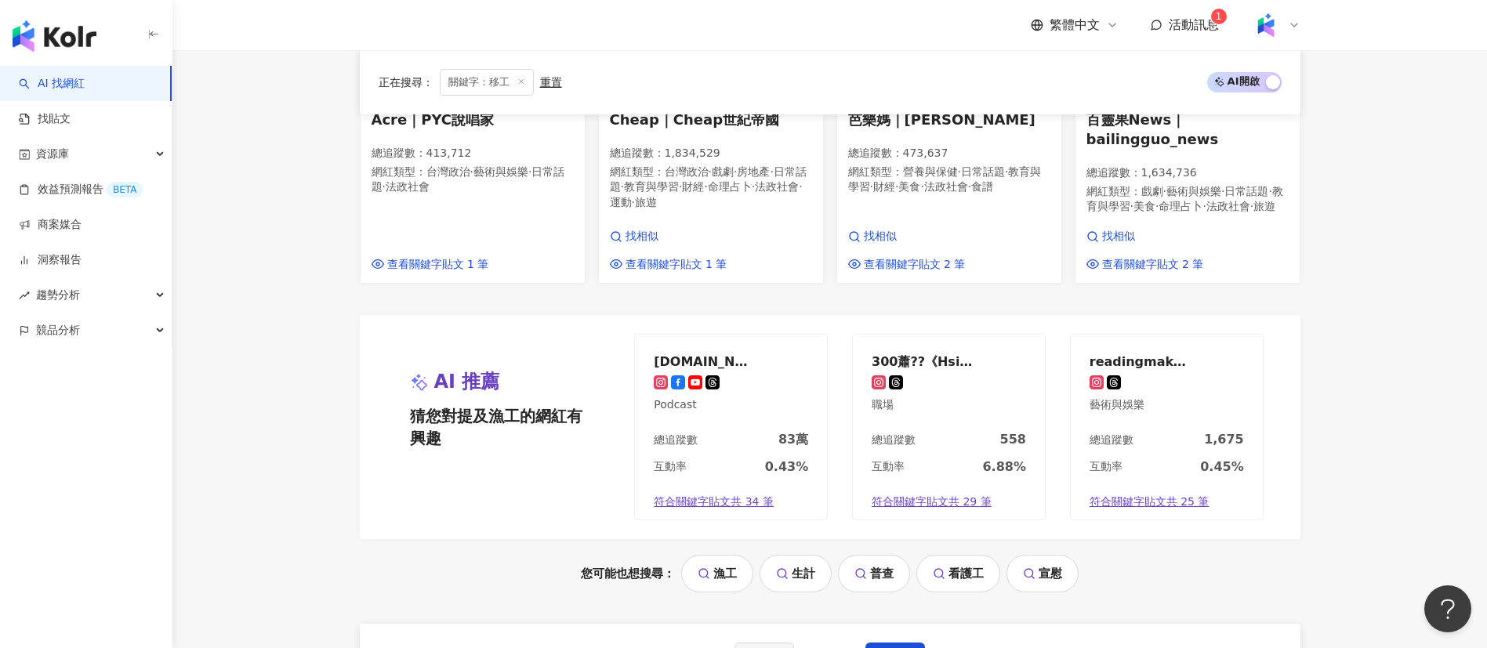
scroll to position [1431, 0]
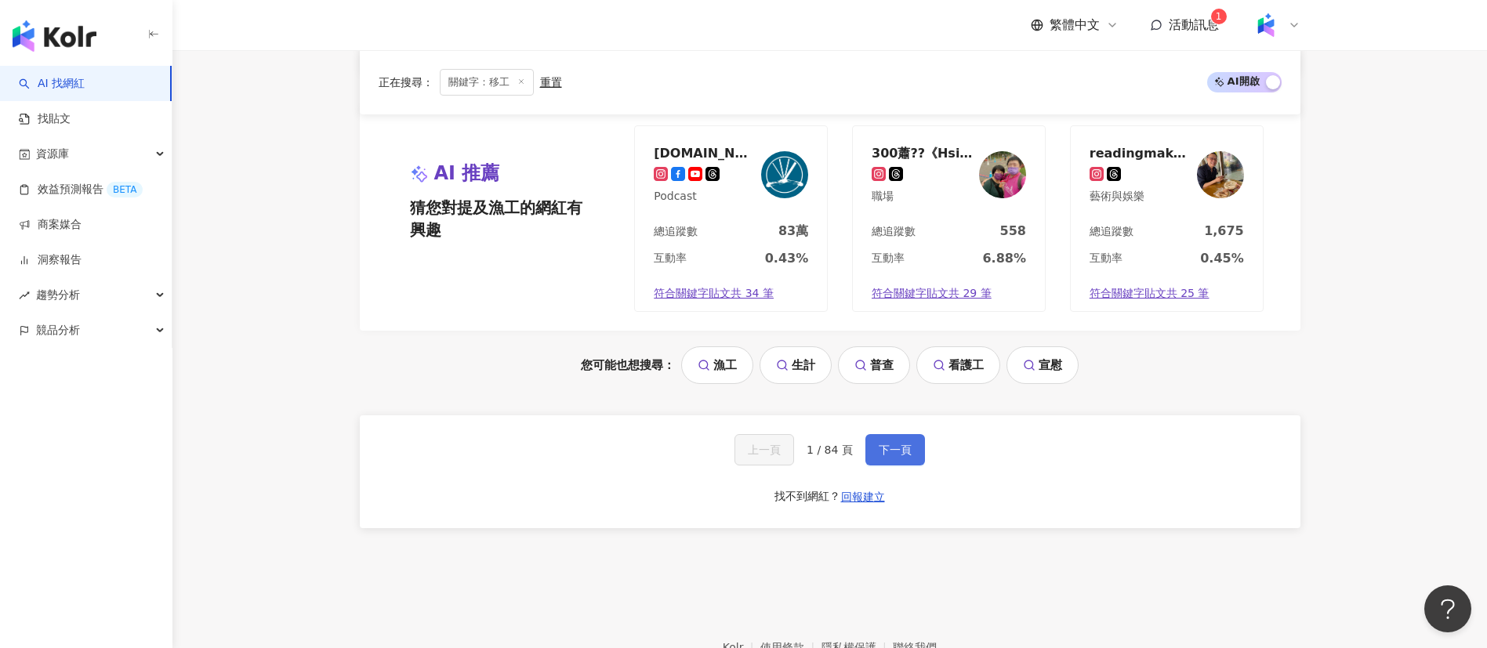
click at [905, 456] on span "下一頁" at bounding box center [895, 450] width 33 height 13
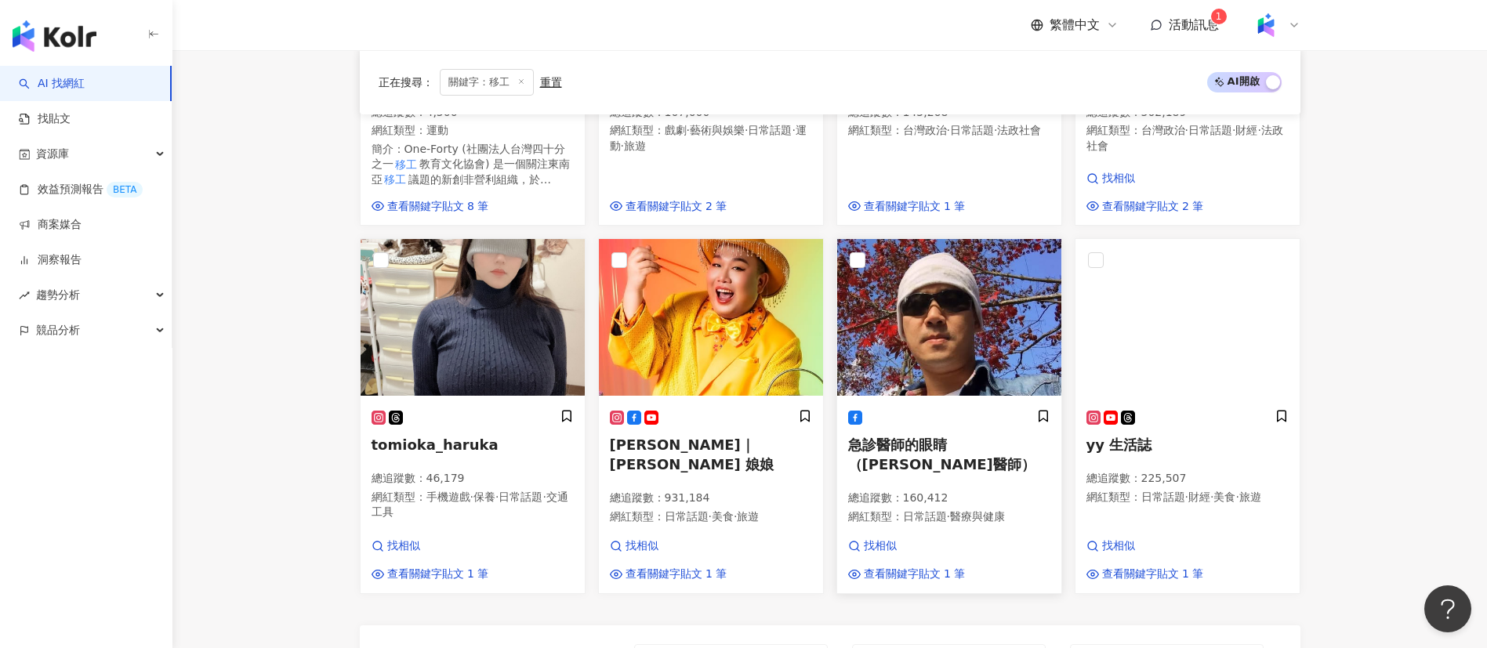
scroll to position [866, 0]
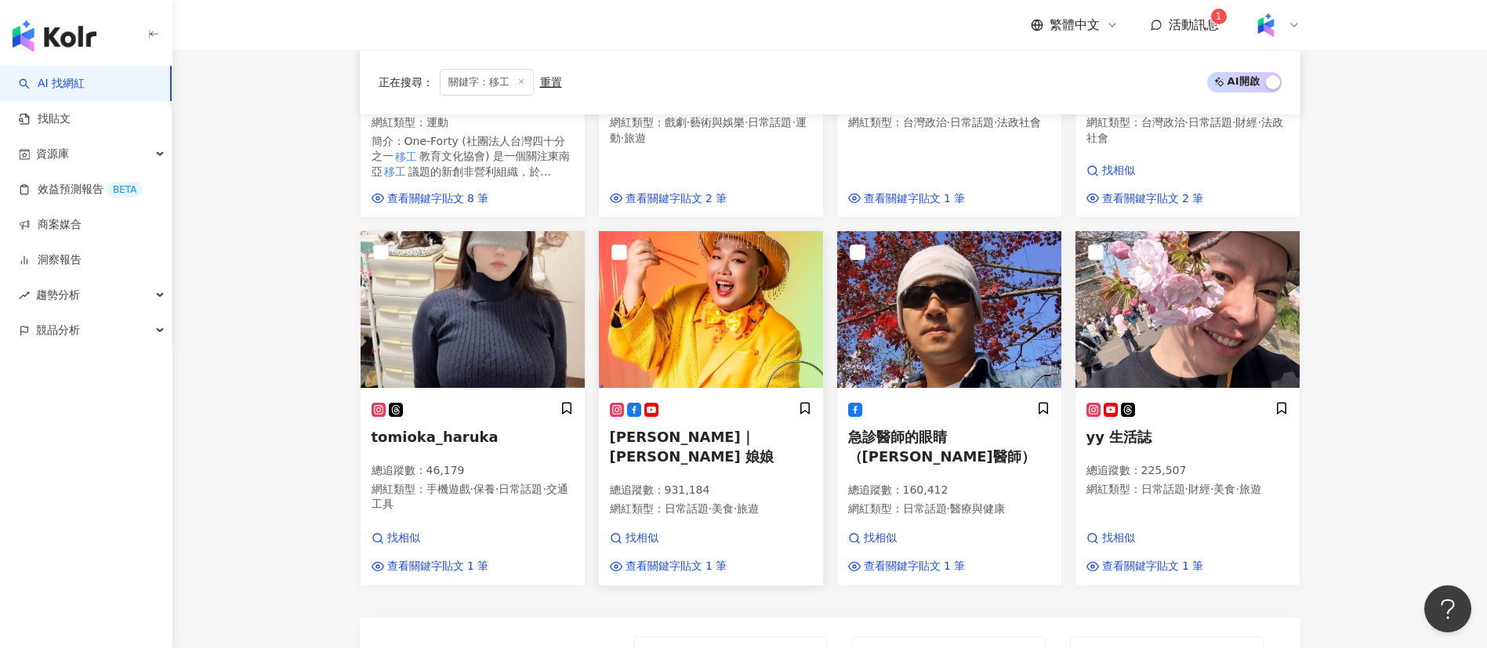
click at [742, 415] on div at bounding box center [711, 409] width 202 height 16
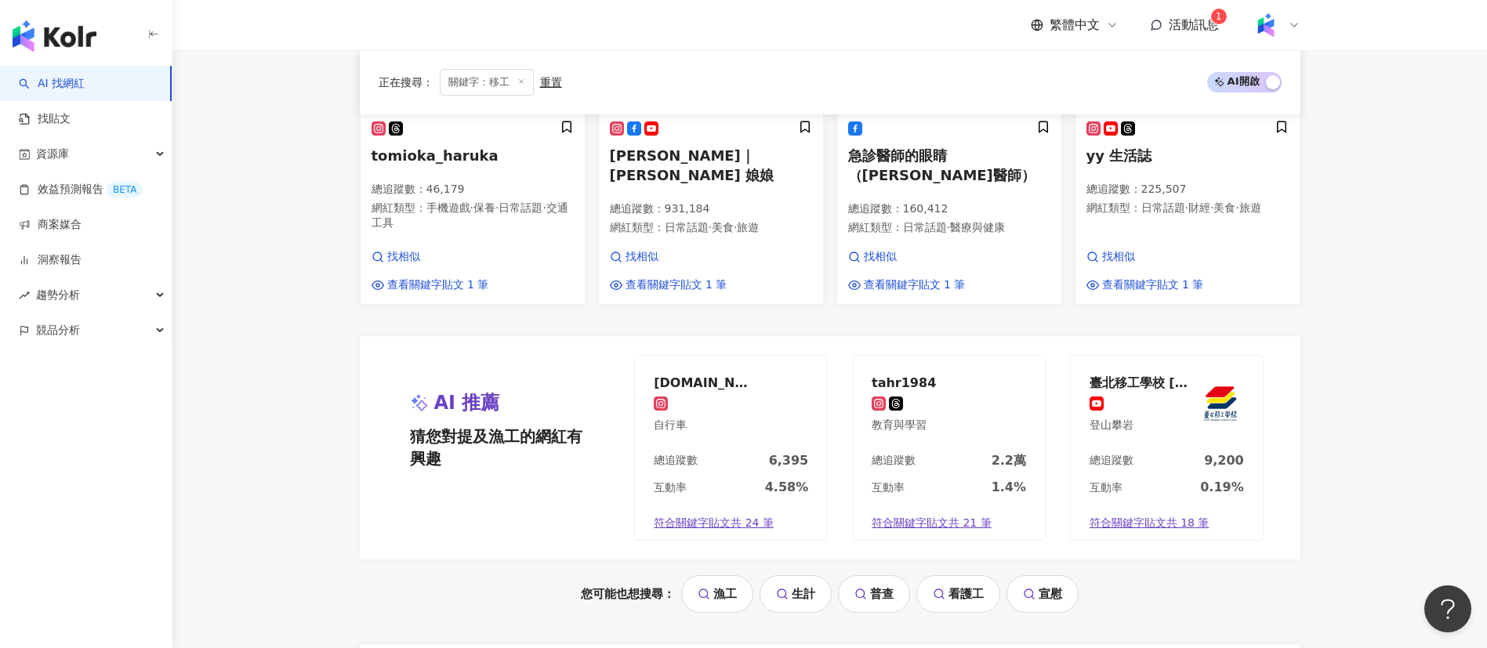
scroll to position [1407, 0]
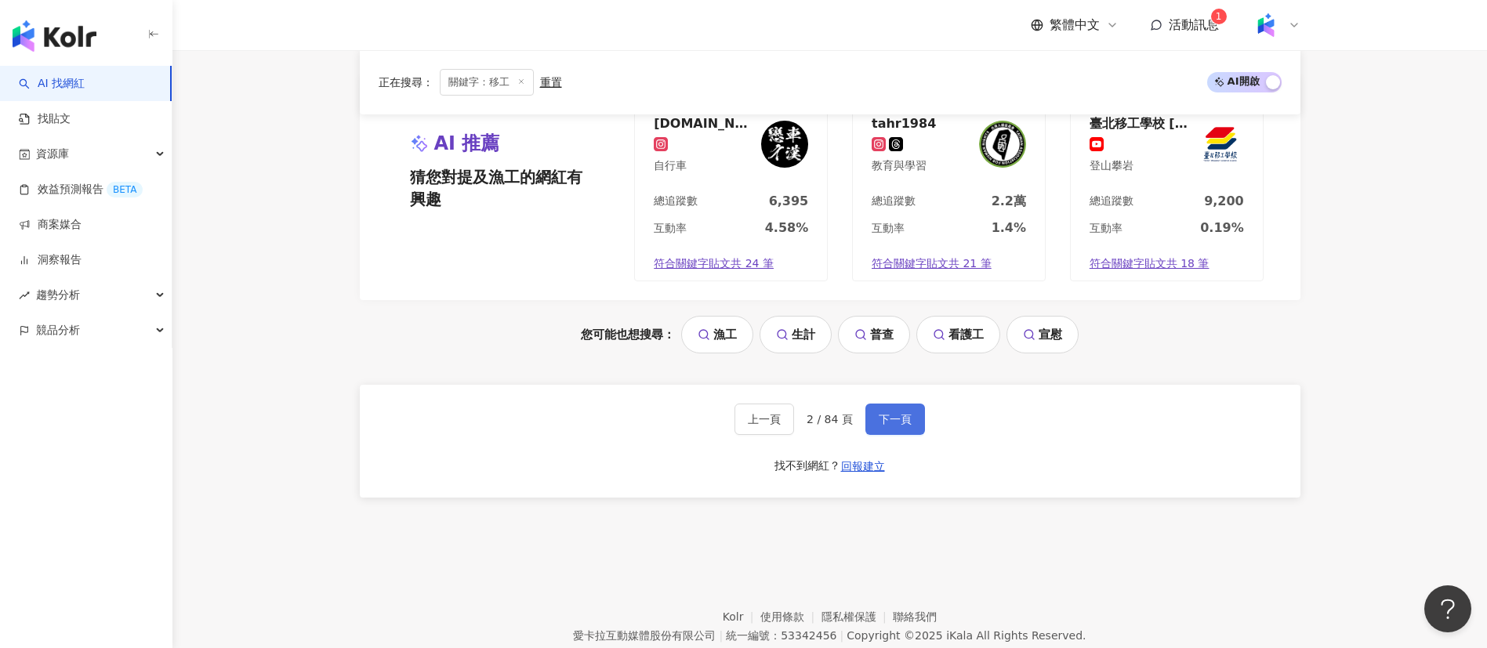
click at [897, 415] on span "下一頁" at bounding box center [895, 419] width 33 height 13
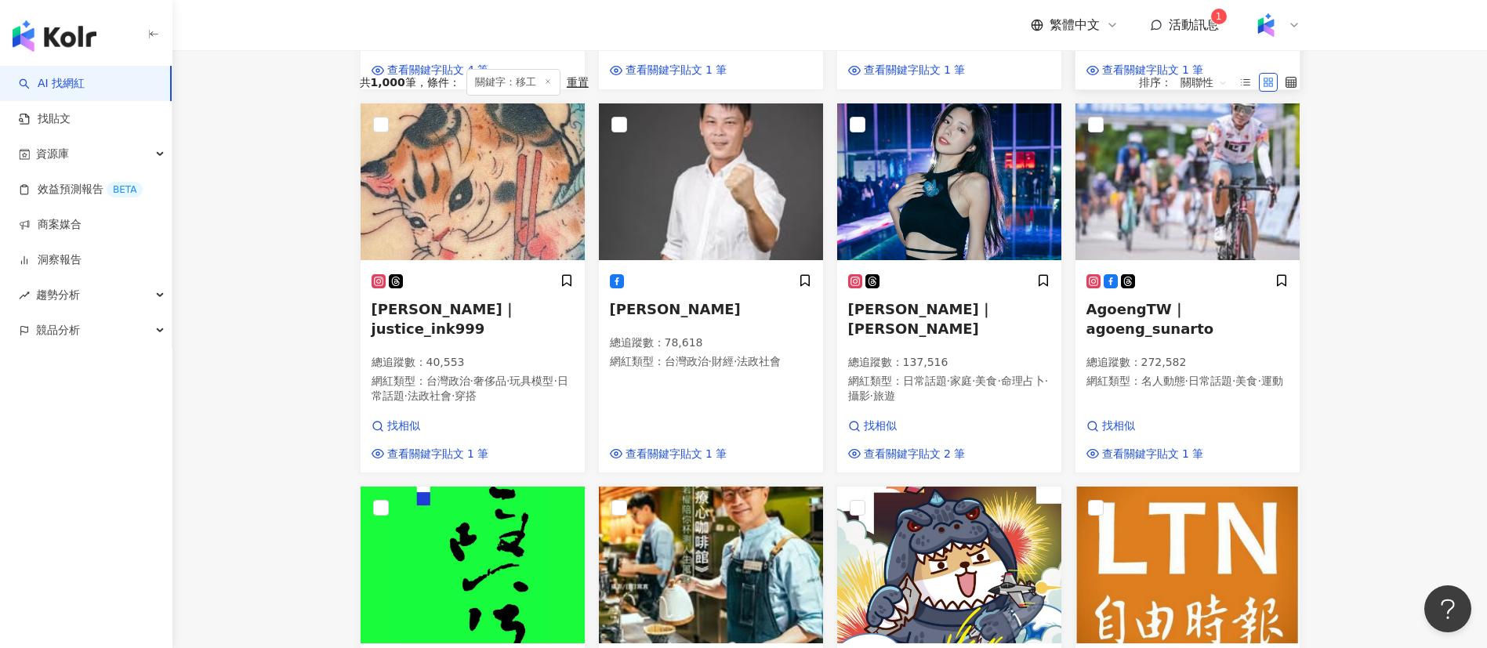
scroll to position [637, 0]
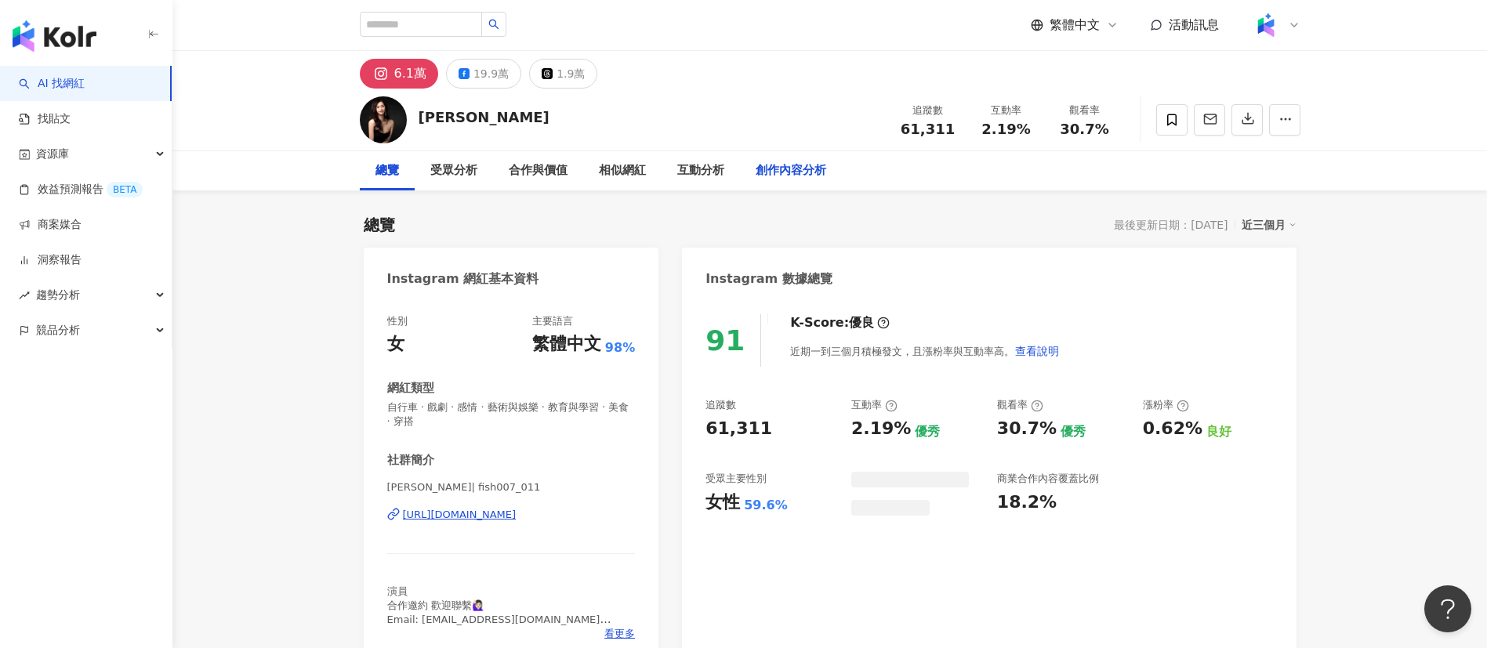
click at [804, 168] on div "創作內容分析" at bounding box center [791, 170] width 71 height 19
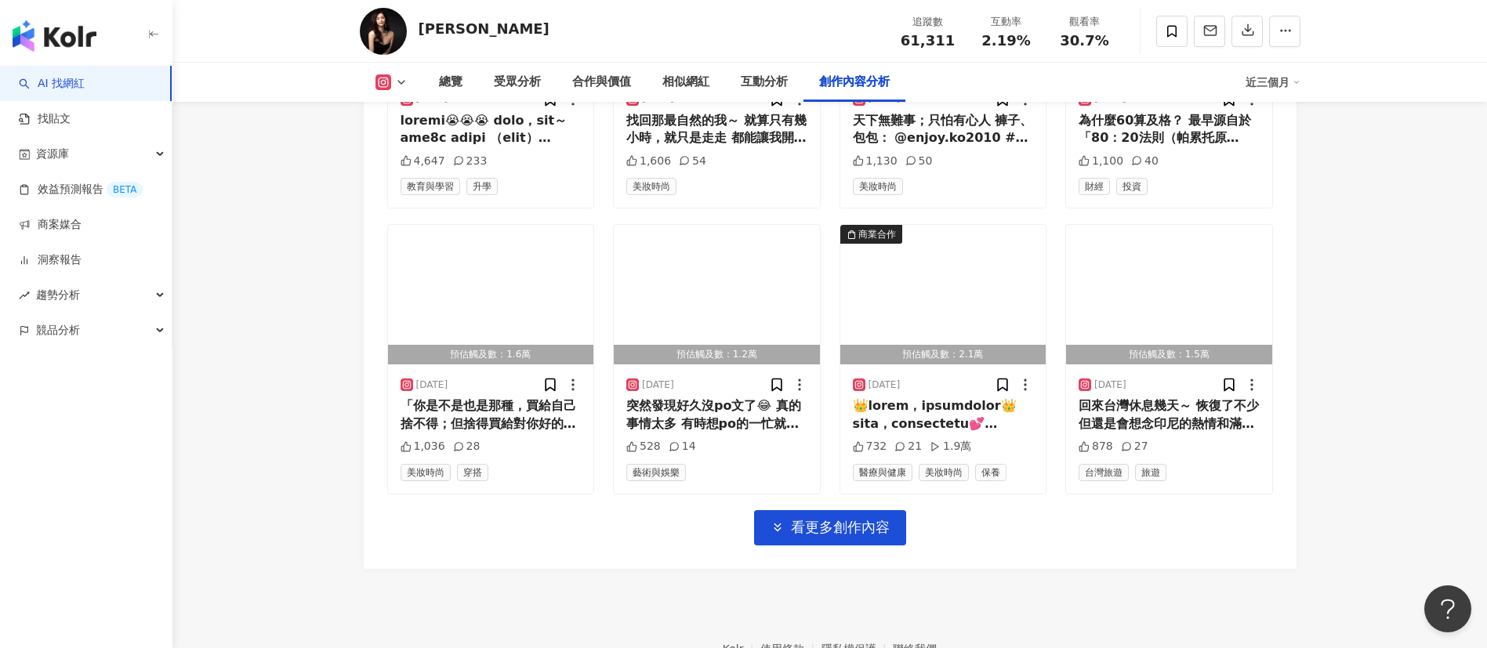
scroll to position [5387, 0]
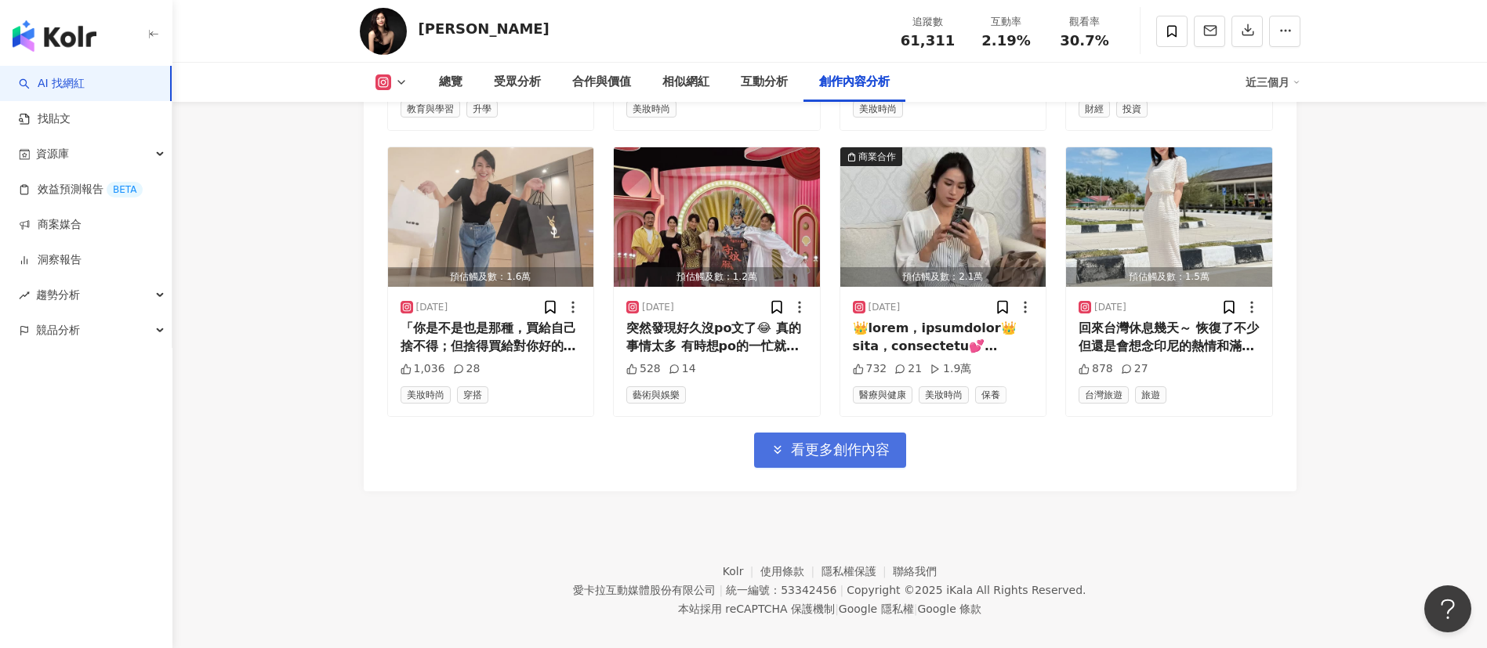
click at [844, 441] on span "看更多創作內容" at bounding box center [840, 449] width 99 height 17
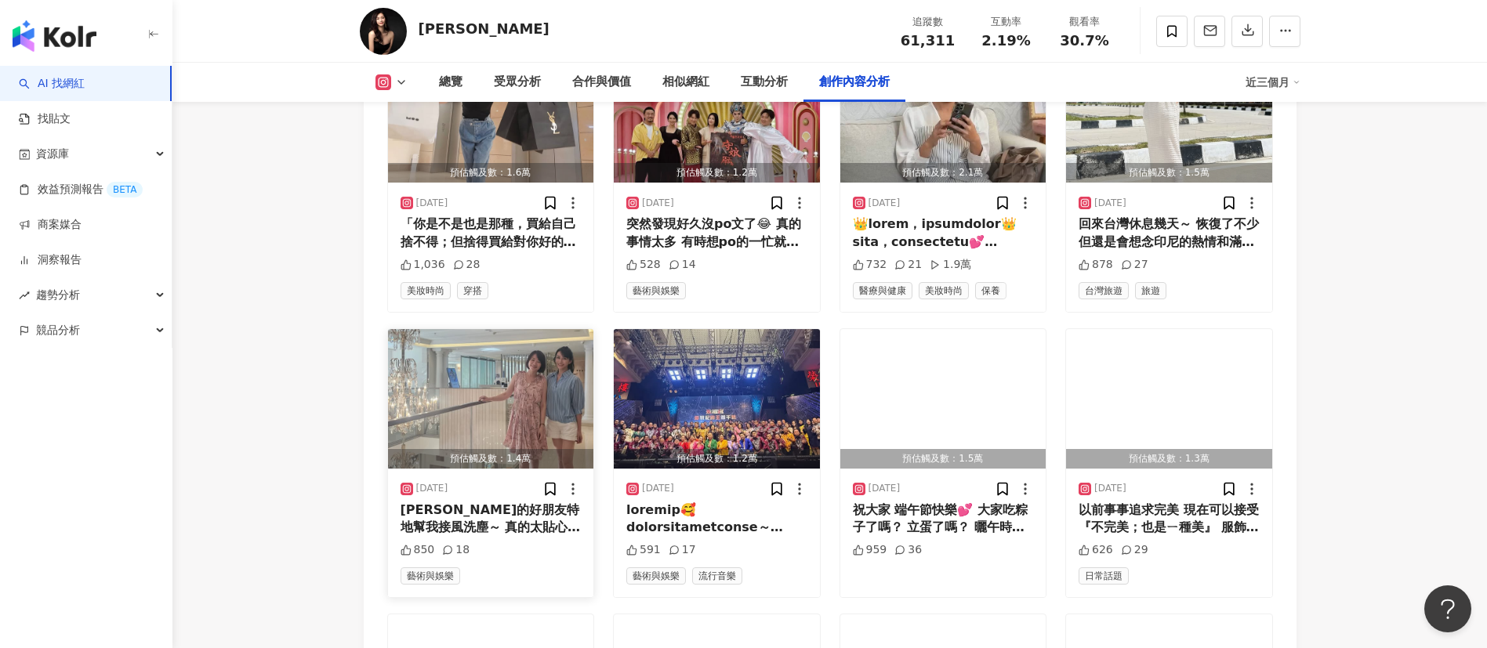
scroll to position [6150, 0]
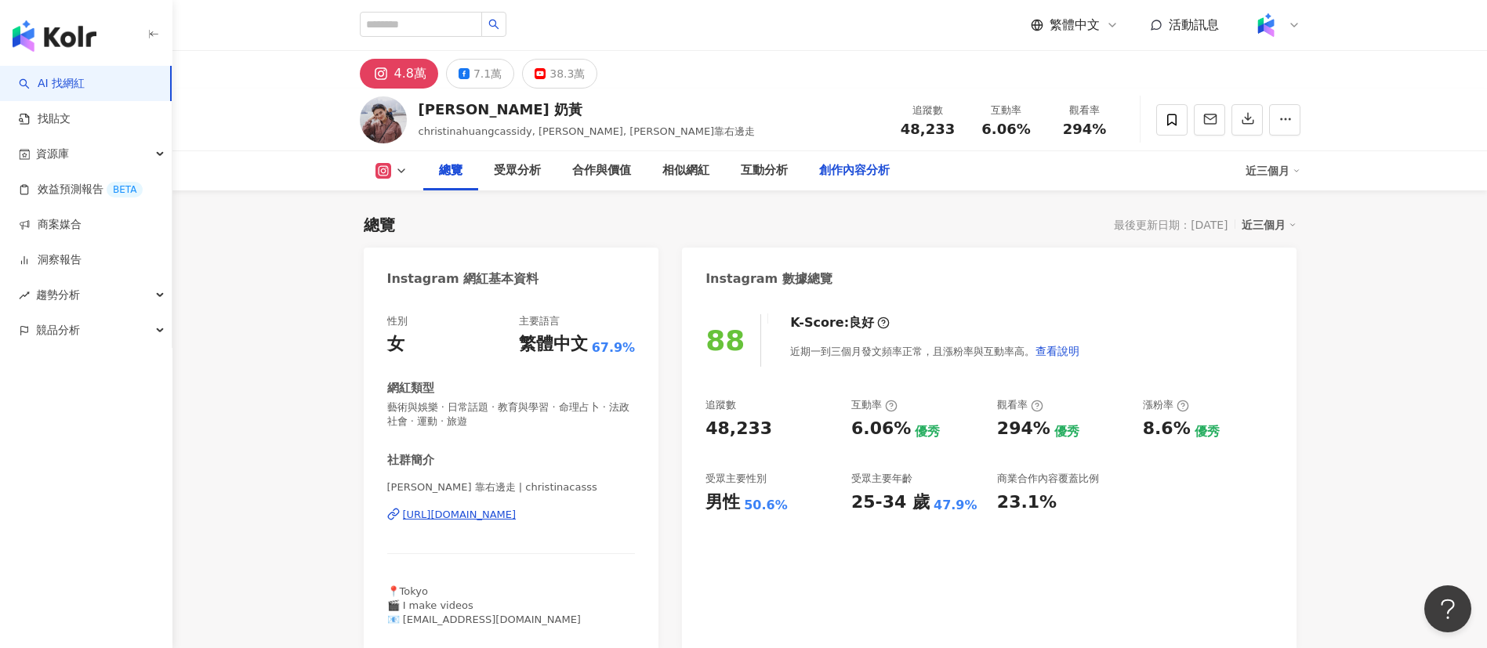
click at [851, 178] on div "創作內容分析" at bounding box center [854, 170] width 71 height 19
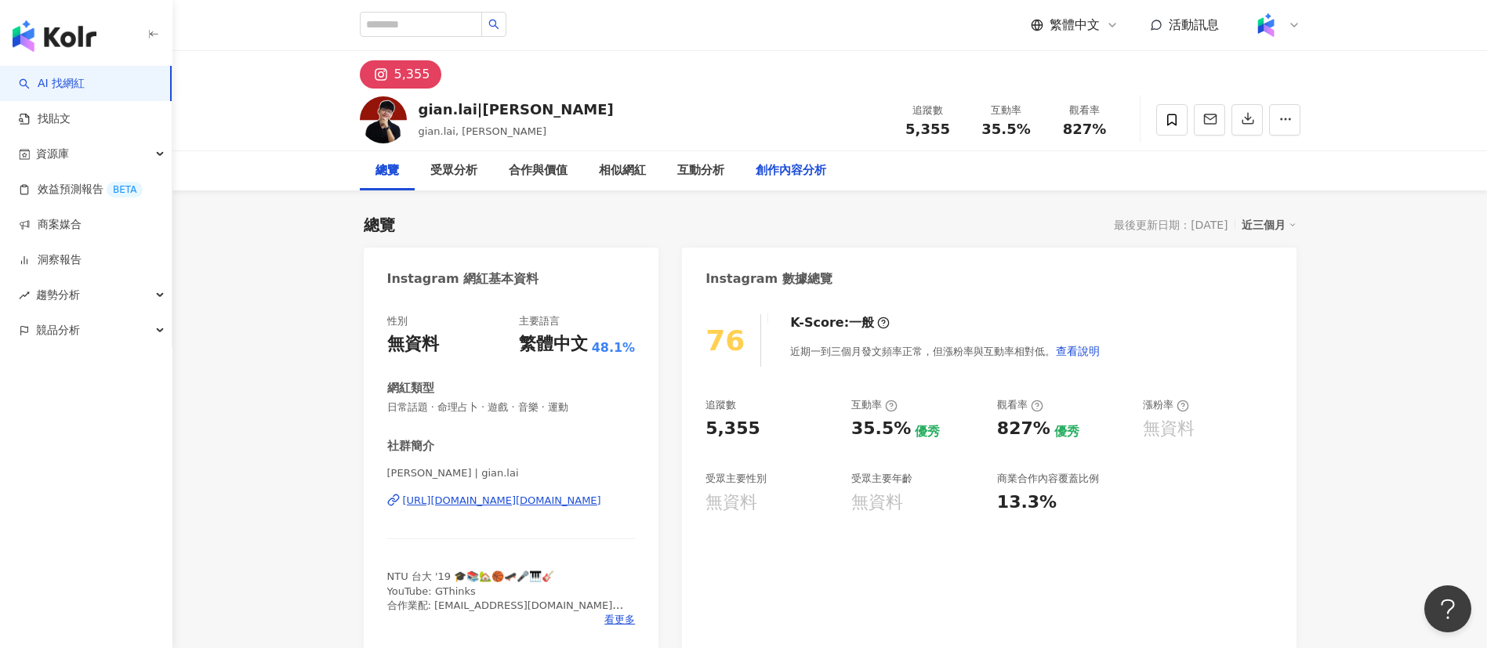
click at [764, 183] on div "創作內容分析" at bounding box center [791, 170] width 102 height 39
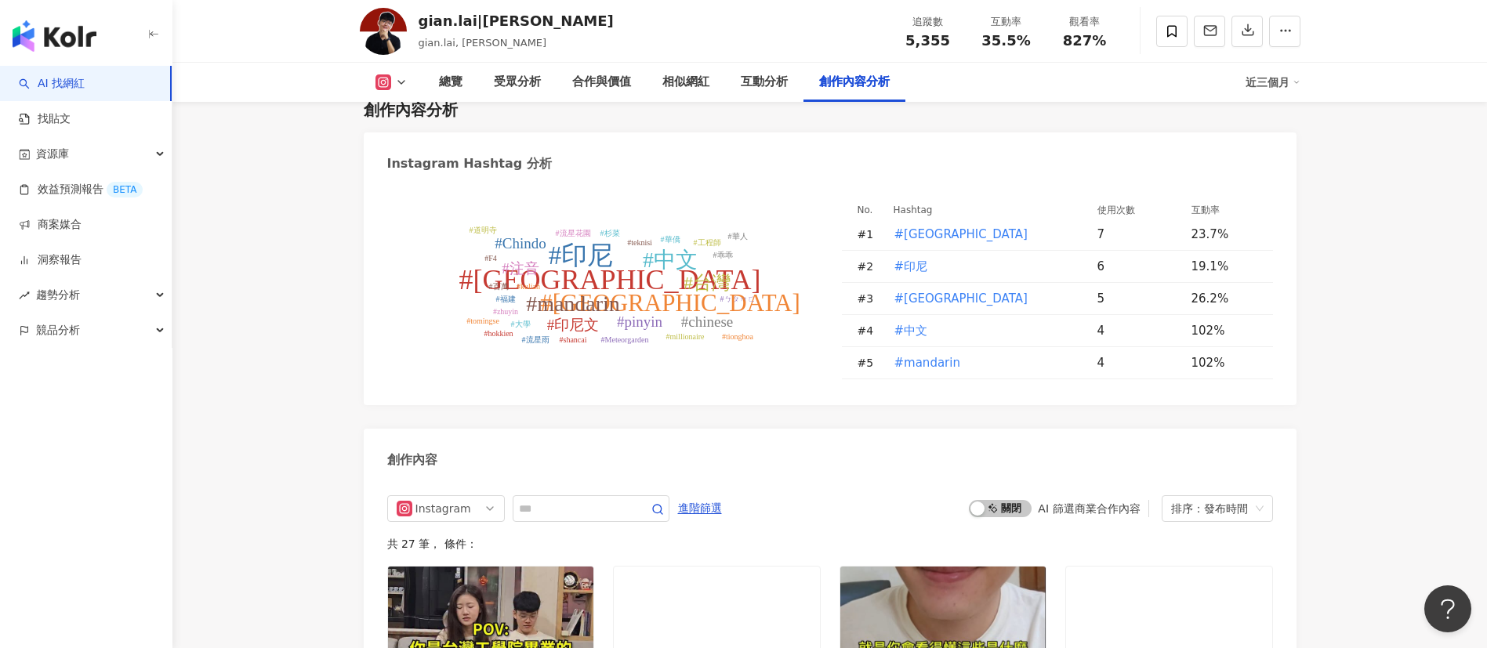
scroll to position [4449, 0]
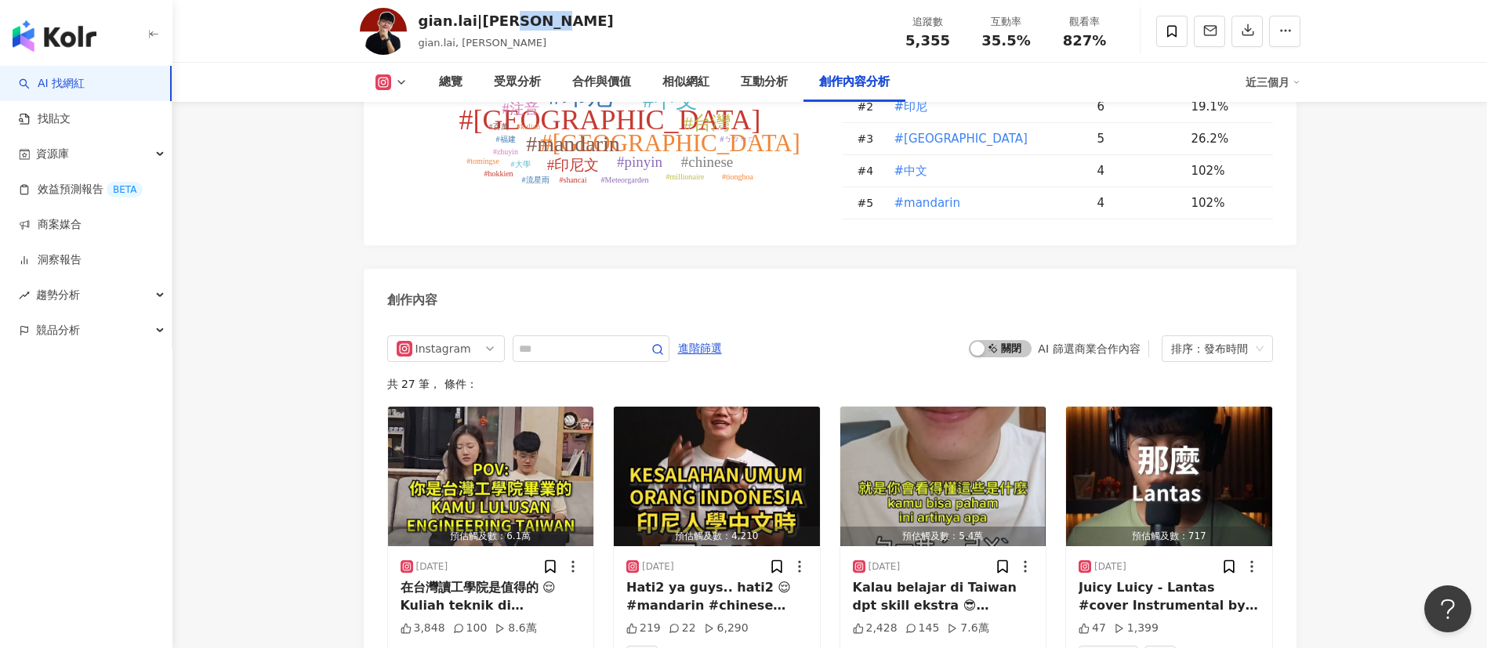
drag, startPoint x: 580, startPoint y: 24, endPoint x: 504, endPoint y: 23, distance: 76.1
click at [504, 23] on div "gian.lai|Gian 印尼小賴 gian.lai, Gian 印尼小賴 追蹤數 5,355 互動率 35.5% 觀看率 827%" at bounding box center [829, 31] width 1003 height 62
copy div "印尼小賴"
click at [517, 16] on div "gian.lai|Gian 印尼小賴" at bounding box center [516, 21] width 195 height 20
drag, startPoint x: 570, startPoint y: 22, endPoint x: 504, endPoint y: 24, distance: 65.9
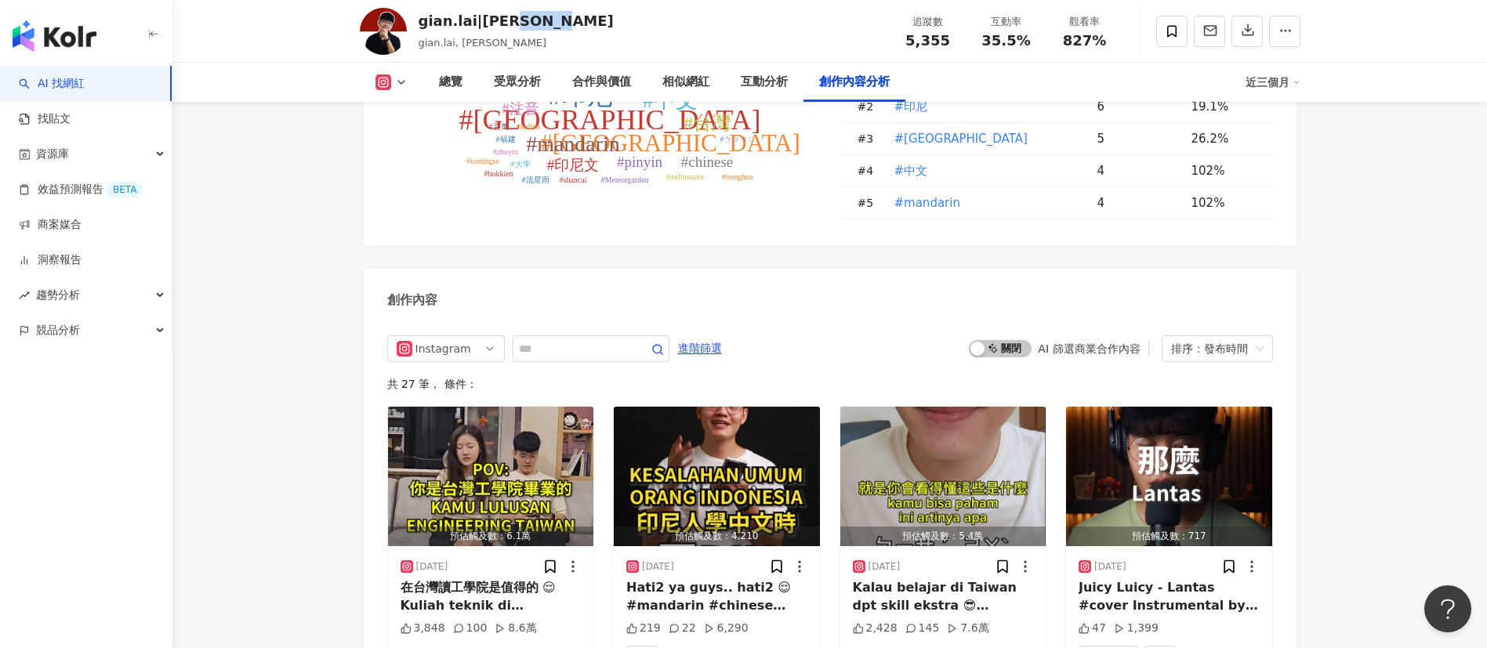
click at [504, 24] on div "gian.lai|Gian 印尼小賴 gian.lai, Gian 印尼小賴 追蹤數 5,355 互動率 35.5% 觀看率 827%" at bounding box center [829, 31] width 1003 height 62
copy div "印尼小賴"
drag, startPoint x: 947, startPoint y: 42, endPoint x: 898, endPoint y: 42, distance: 48.6
click at [898, 42] on div "5,355" at bounding box center [928, 41] width 60 height 16
copy span "5,355"
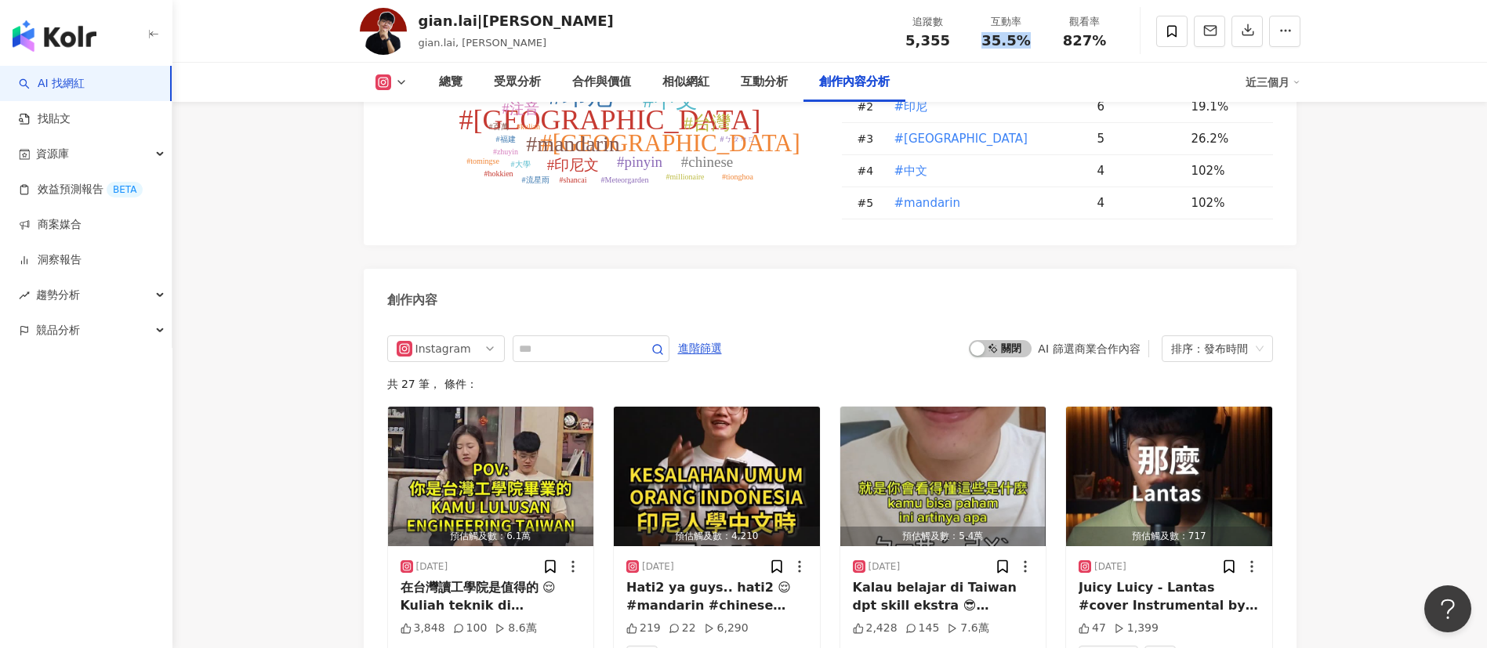
drag, startPoint x: 1030, startPoint y: 44, endPoint x: 985, endPoint y: 44, distance: 45.5
click at [985, 44] on div "35.5%" at bounding box center [1007, 41] width 60 height 16
copy span "35.5%"
drag, startPoint x: 1099, startPoint y: 41, endPoint x: 1060, endPoint y: 45, distance: 39.4
click at [991, 45] on div "827%" at bounding box center [1085, 41] width 60 height 16
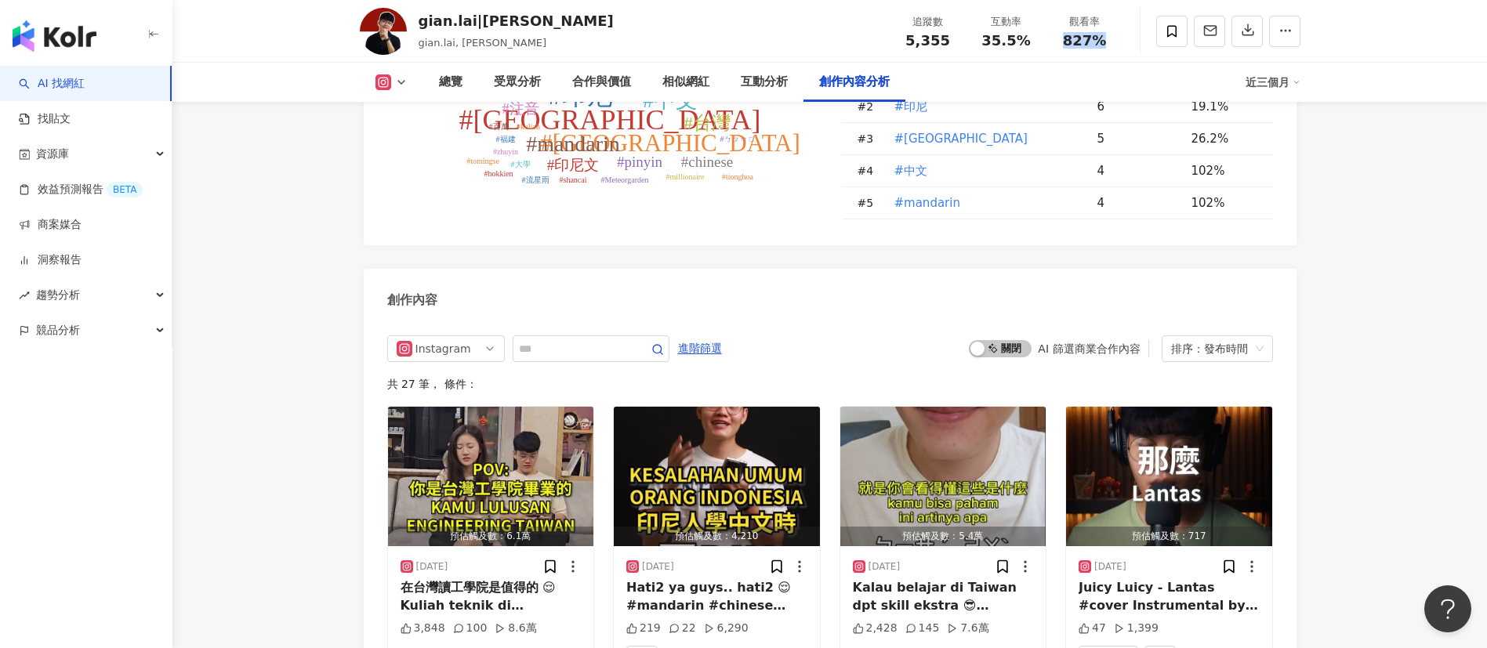
copy span "827%"
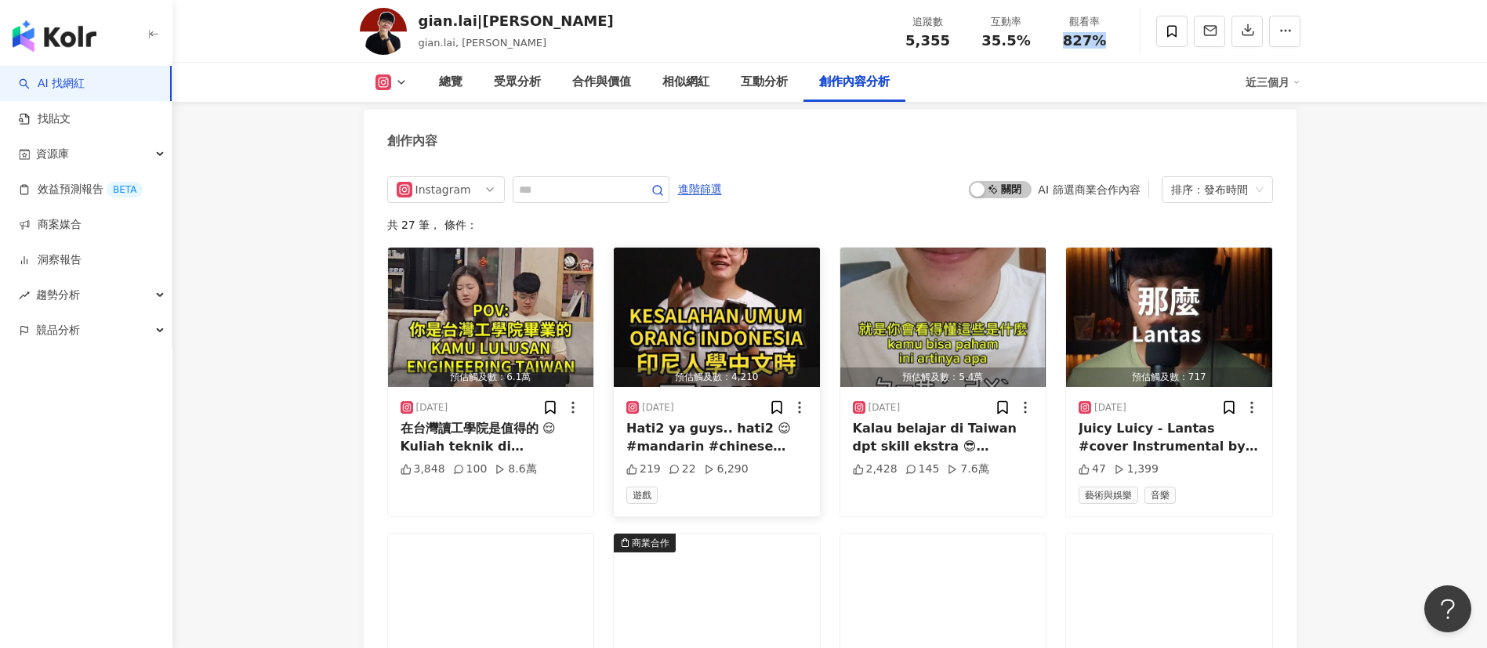
scroll to position [4642, 0]
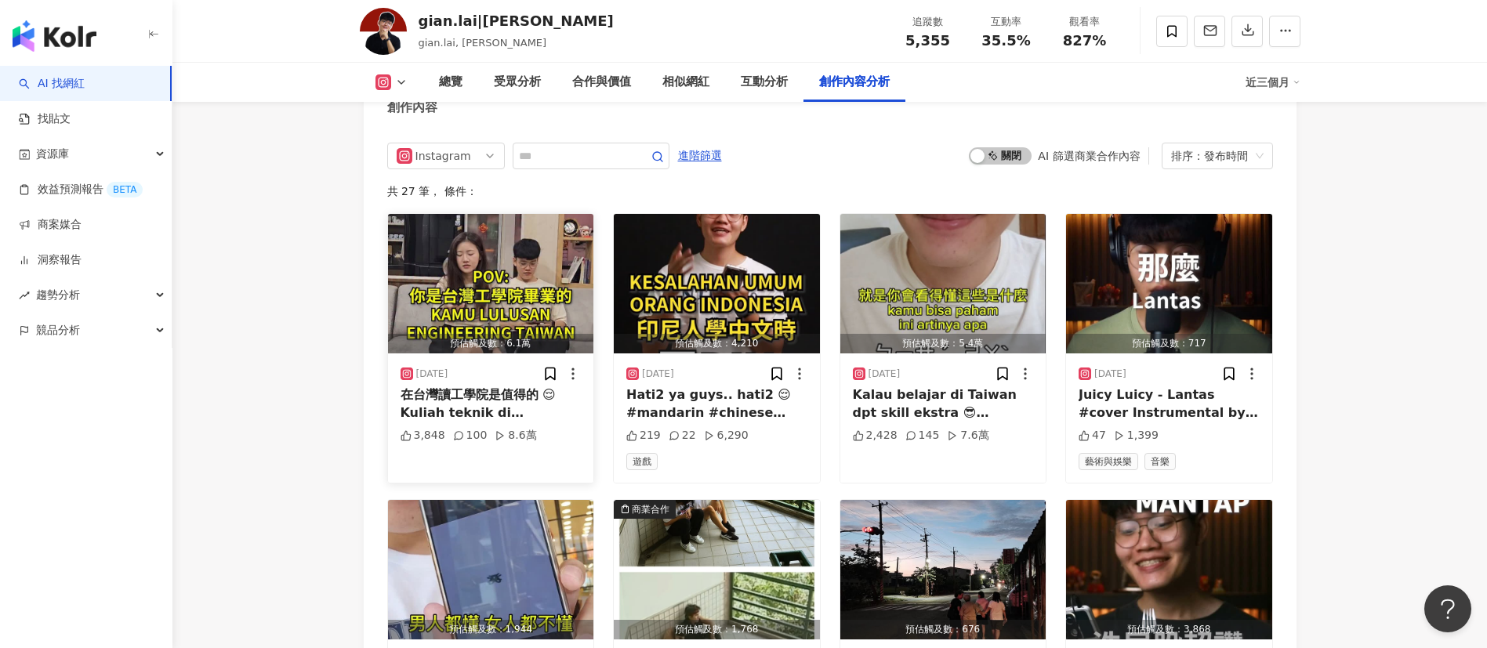
click at [473, 422] on div "在台灣讀工學院是值得的 😌 Kuliah teknik di Taiwan worth it 😌 #taiwan #indonesia #台灣 #印尼 #乖乖…" at bounding box center [491, 403] width 181 height 35
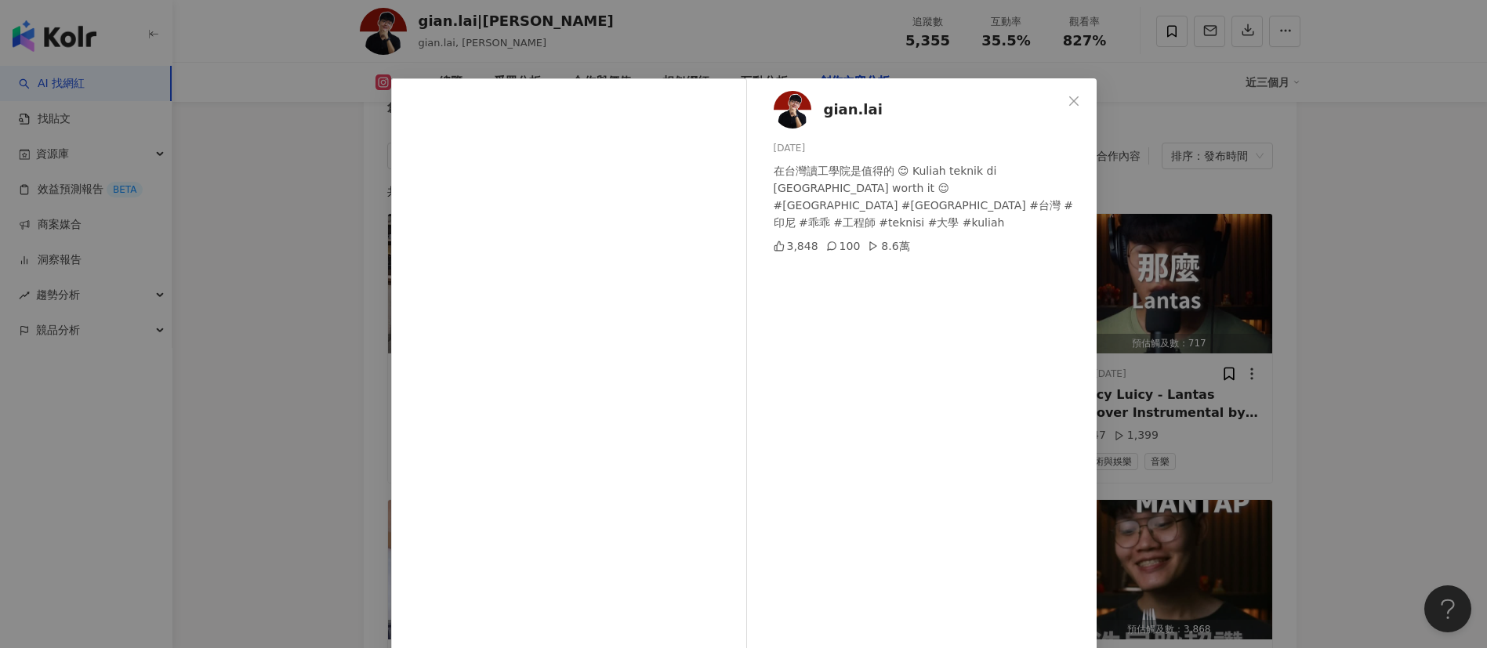
scroll to position [55, 0]
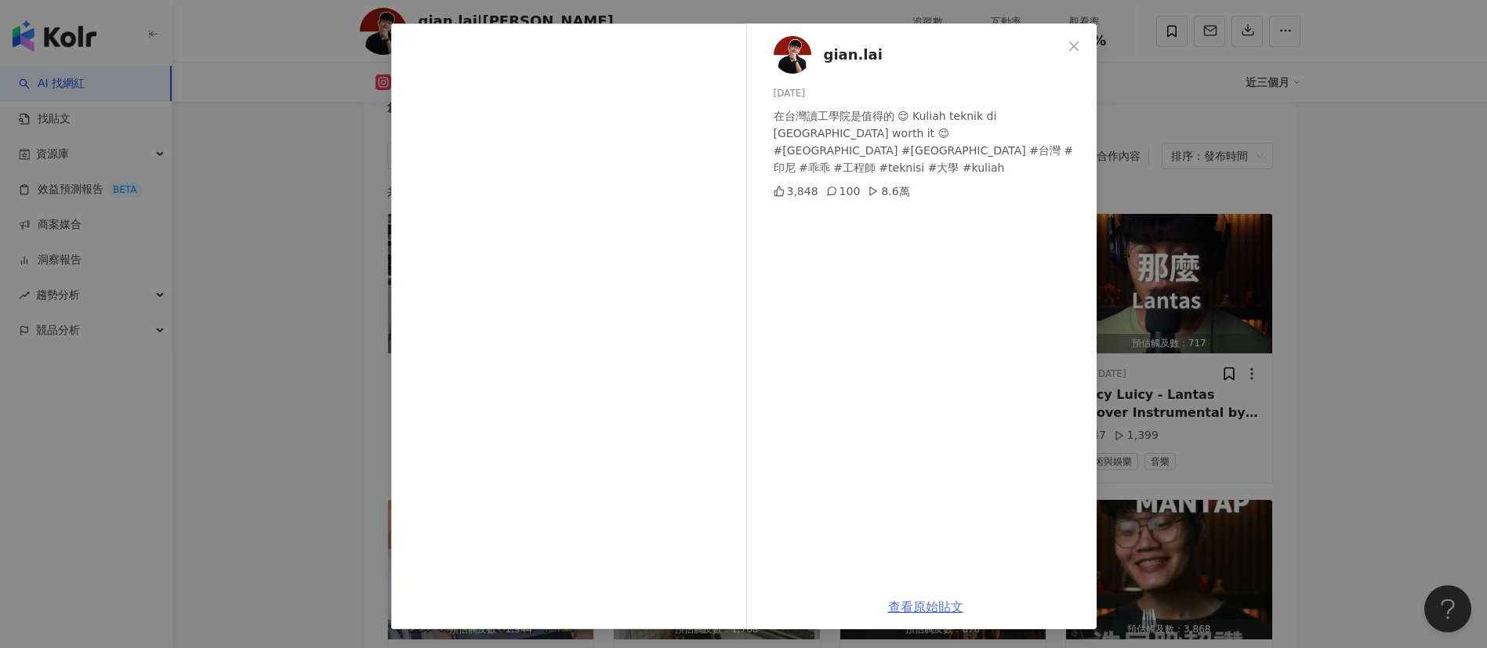
click at [904, 431] on link "查看原始貼文" at bounding box center [925, 607] width 75 height 15
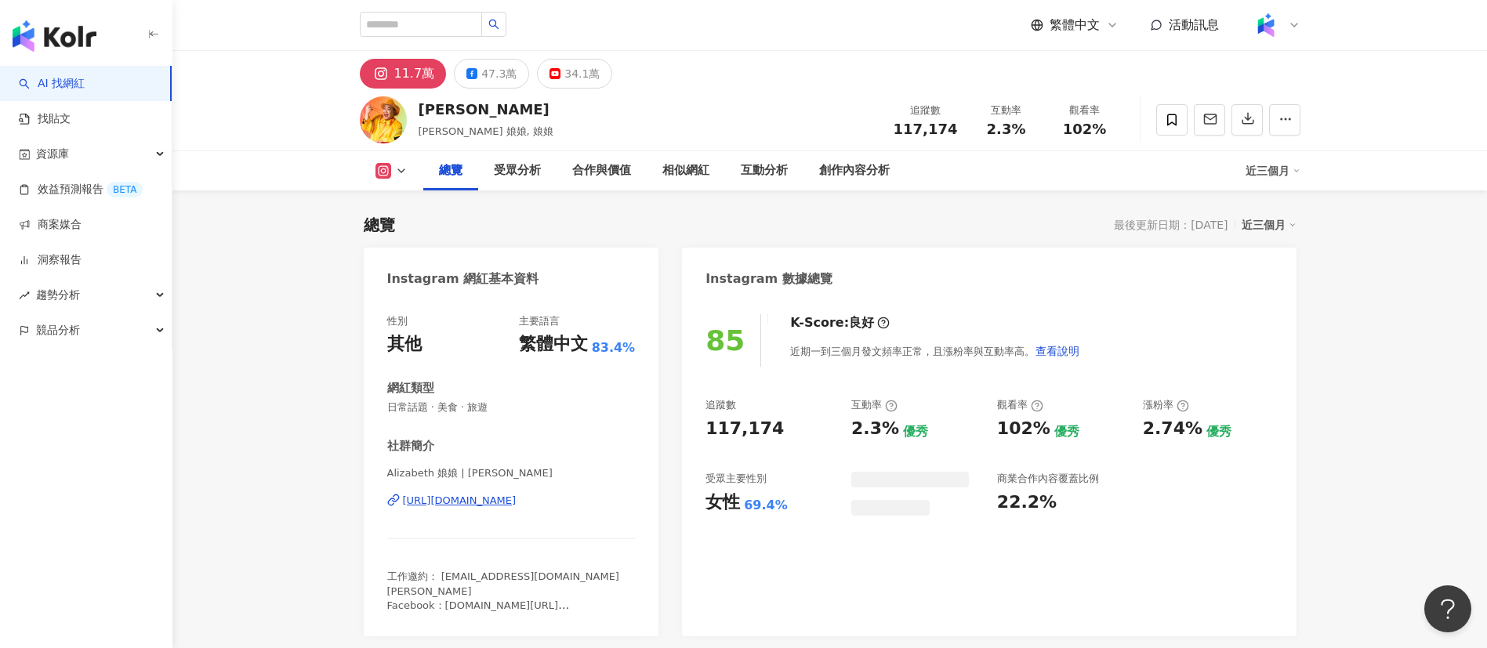
click at [756, 319] on div "85 K-Score : 良好 近期一到三個月發文頻率正常，且漲粉率與互動率高。 查看說明" at bounding box center [989, 340] width 567 height 53
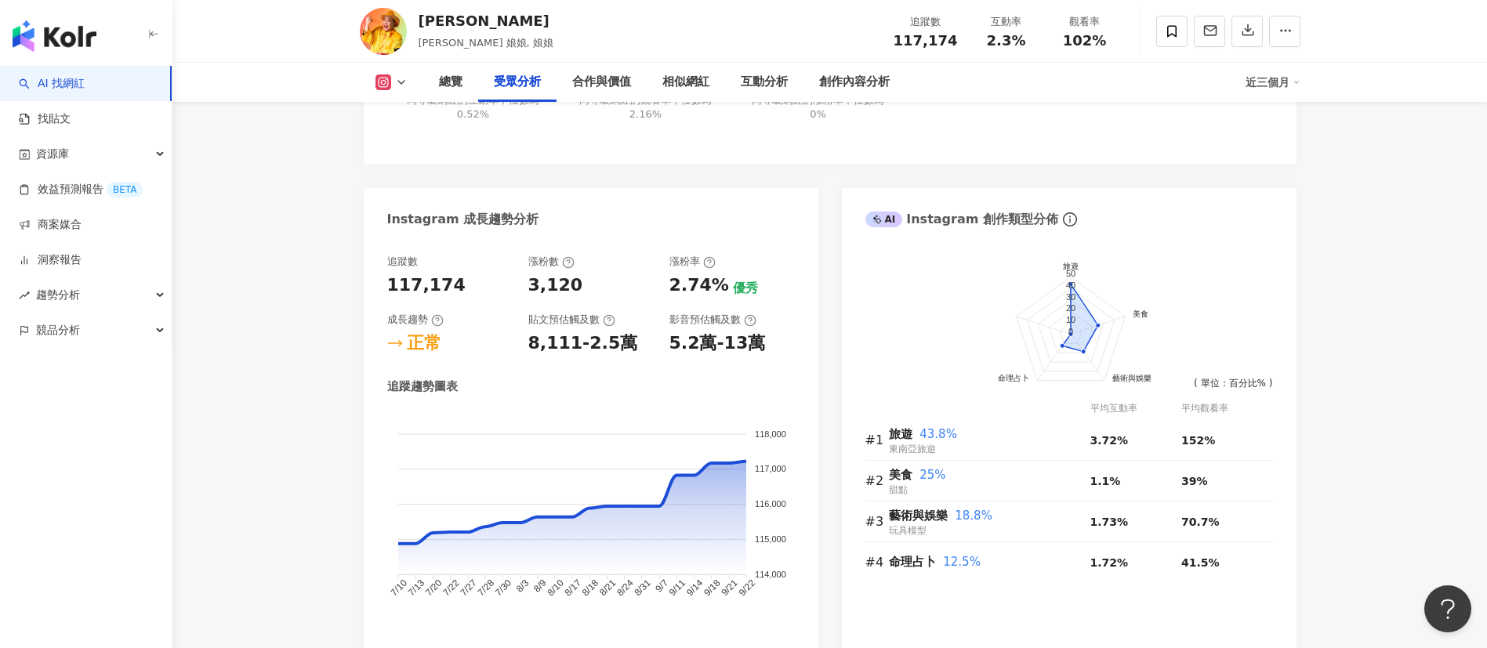
scroll to position [1368, 0]
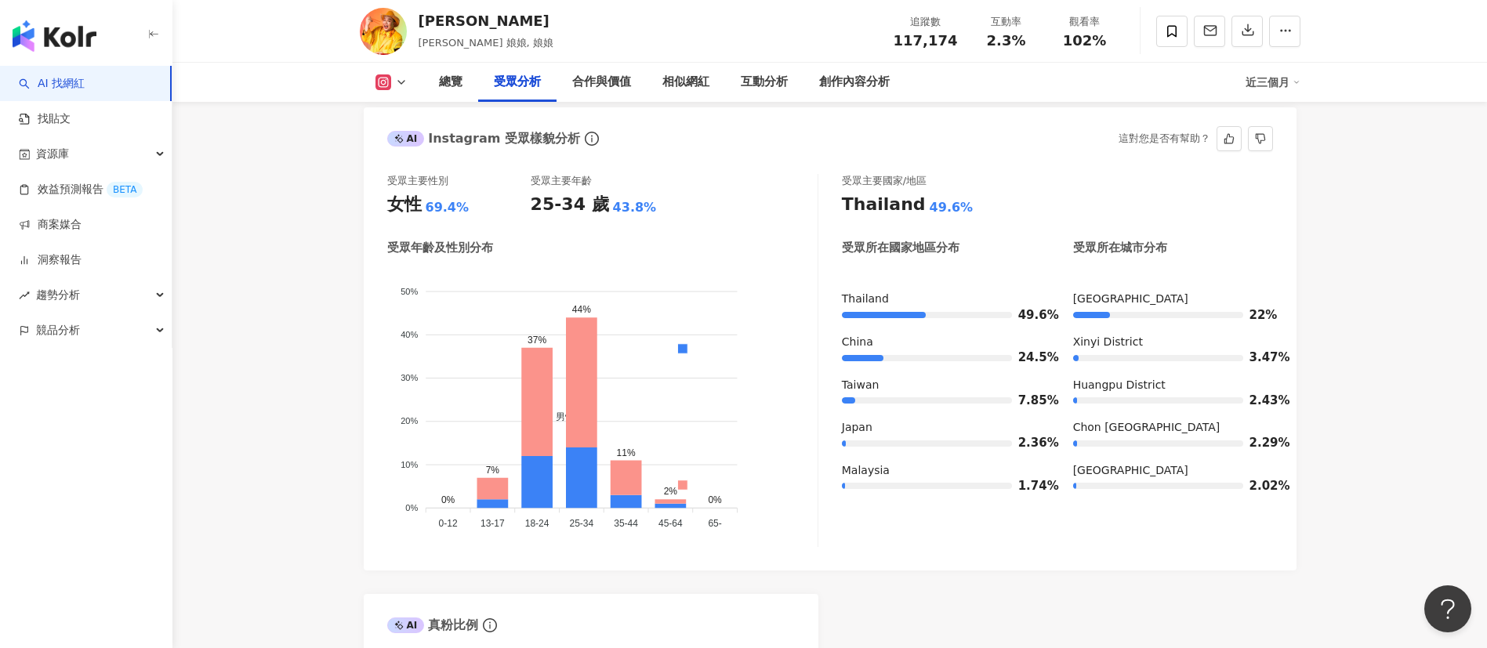
click at [943, 499] on div "受眾主要國家/地區 [GEOGRAPHIC_DATA] 49.6% 受眾所在國家地區分布 受眾所在城市分布 [GEOGRAPHIC_DATA] 49.6% […" at bounding box center [1057, 360] width 431 height 373
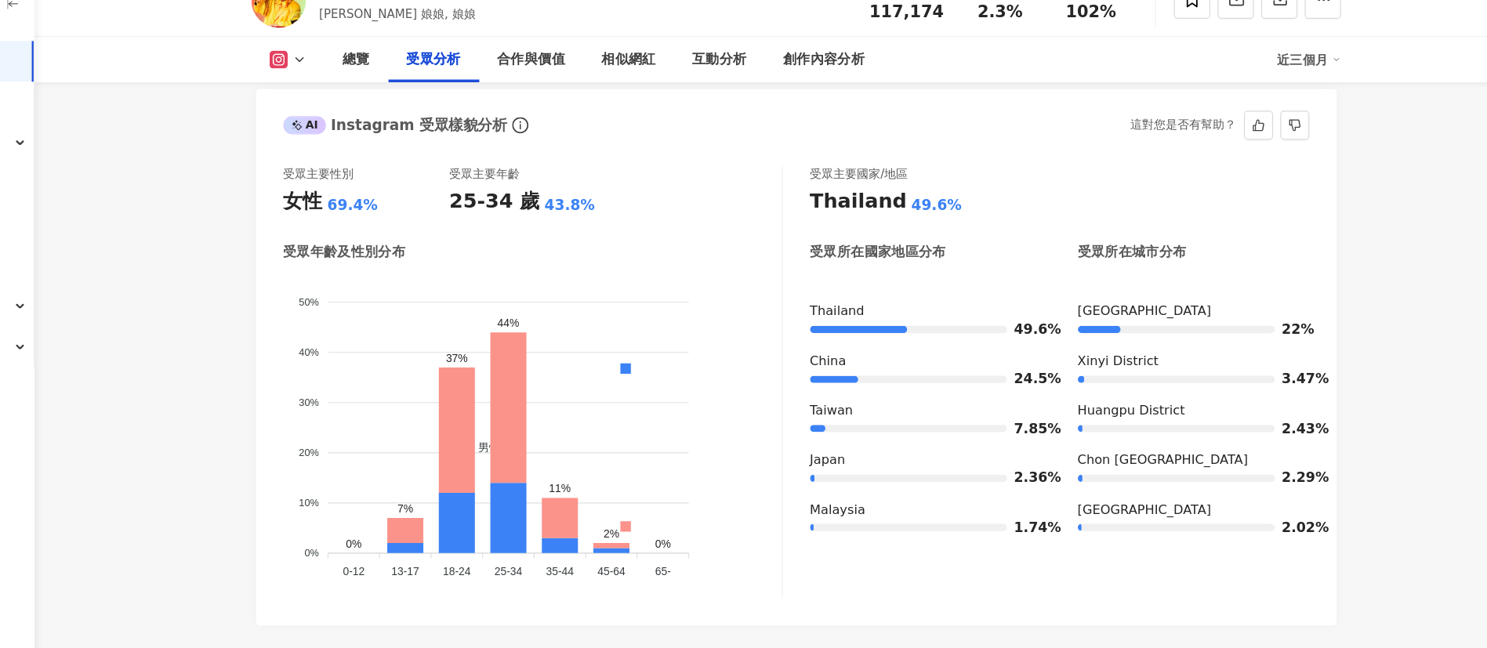
click at [735, 217] on div "受眾主要性別 女性 69.4% 受眾主要年齡 25-34 歲 43.8% 受眾年齡及性別分布 男性 女性 50% 50% 40% 40% 30% 30% 20…" at bounding box center [602, 360] width 431 height 373
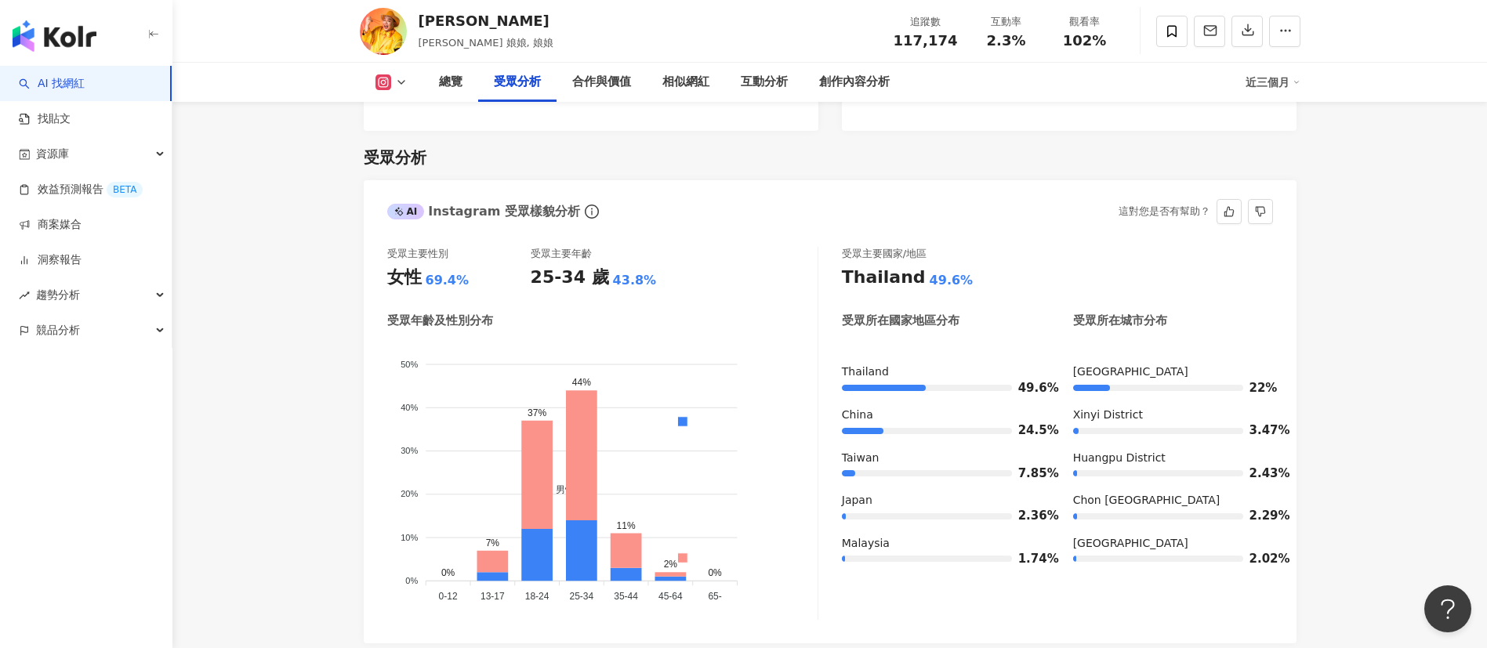
click at [818, 247] on div "受眾主要性別 女性 69.4% 受眾主要年齡 25-34 歲 43.8% 受眾年齡及性別分布 男性 女性 50% 50% 40% 40% 30% 30% 20…" at bounding box center [830, 433] width 886 height 373
drag, startPoint x: 376, startPoint y: 195, endPoint x: 513, endPoint y: 228, distance: 140.3
click at [513, 228] on div "AI Instagram 受眾樣貌分析 這對您是否有幫助？ 受眾主要性別 女性 69.4% 受眾主要年齡 25-34 歲 43.8% 受眾年齡及性別分布 男性…" at bounding box center [830, 411] width 933 height 463
click at [513, 231] on div "受眾主要性別 女性 69.4% 受眾主要年齡 25-34 歲 43.8% 受眾年齡及性別分布 男性 女性 50% 50% 40% 40% 30% 30% 20…" at bounding box center [830, 437] width 933 height 412
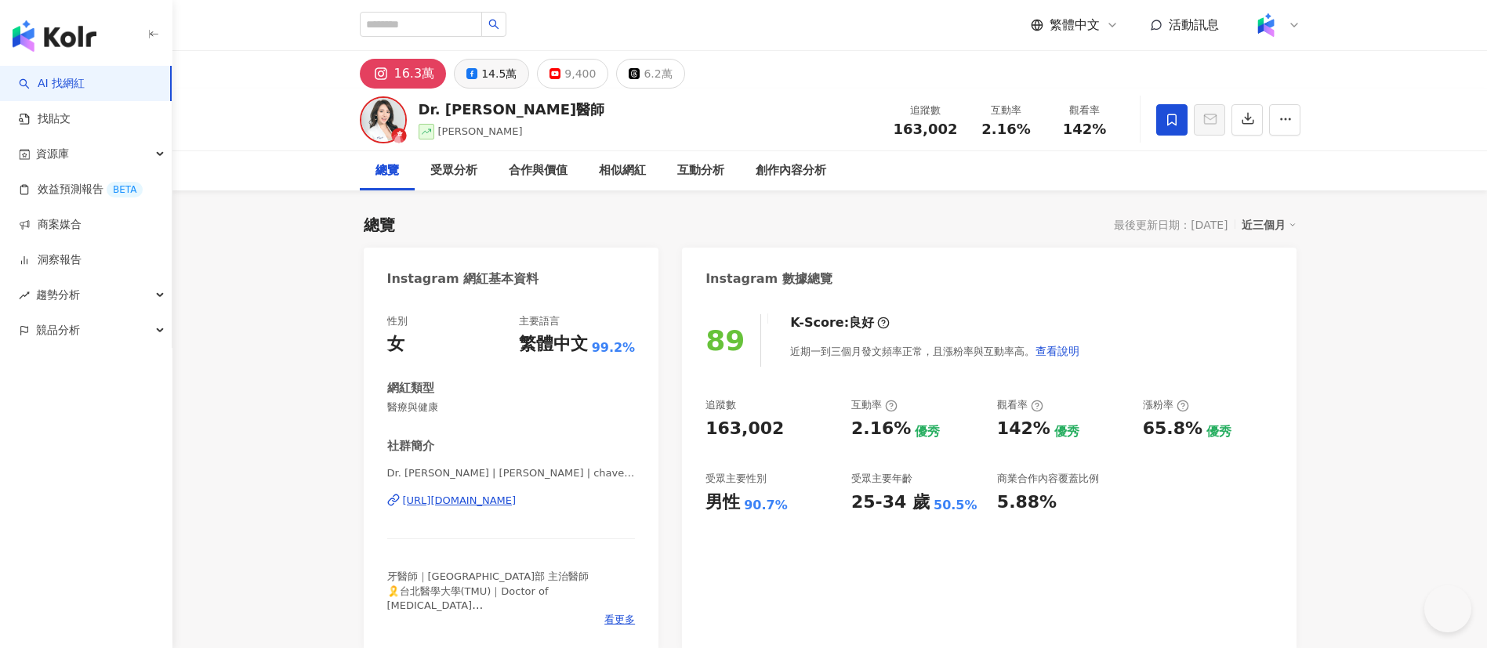
click at [492, 78] on div "14.5萬" at bounding box center [498, 74] width 35 height 22
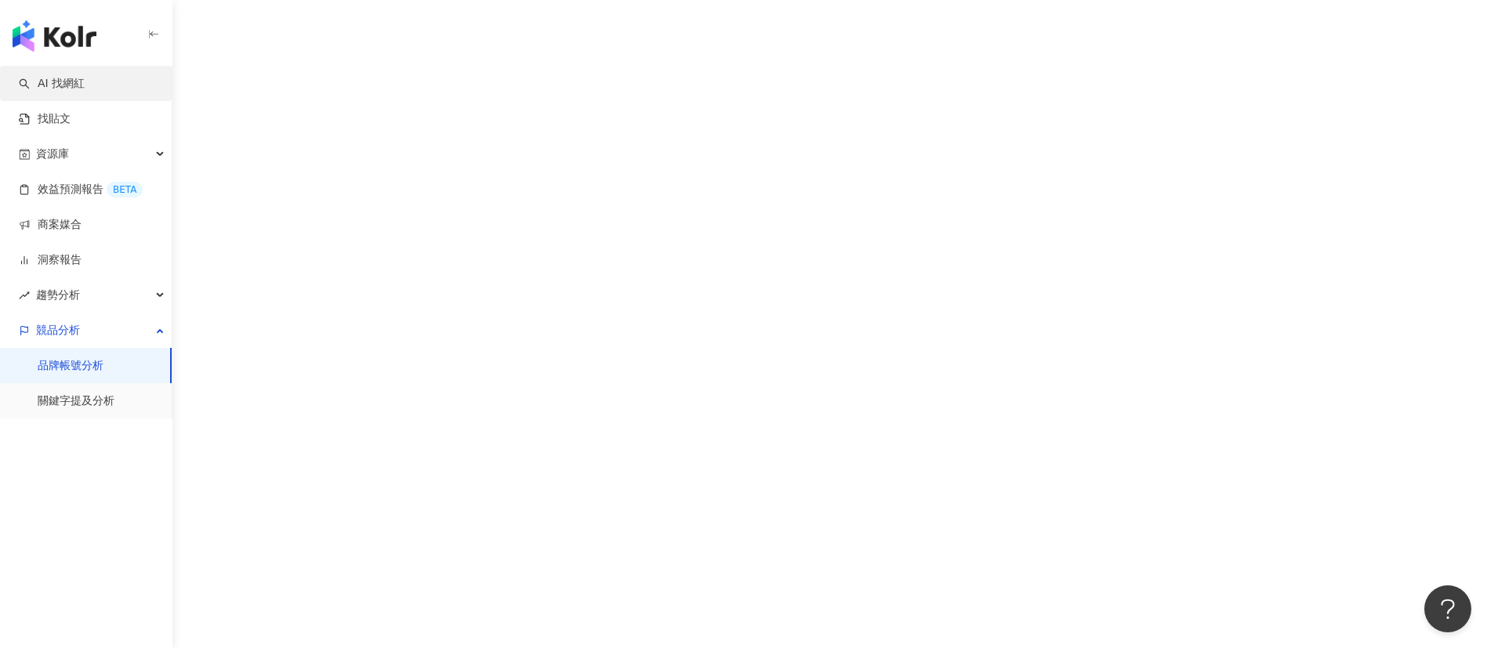
click at [85, 76] on link "AI 找網紅" at bounding box center [52, 84] width 66 height 16
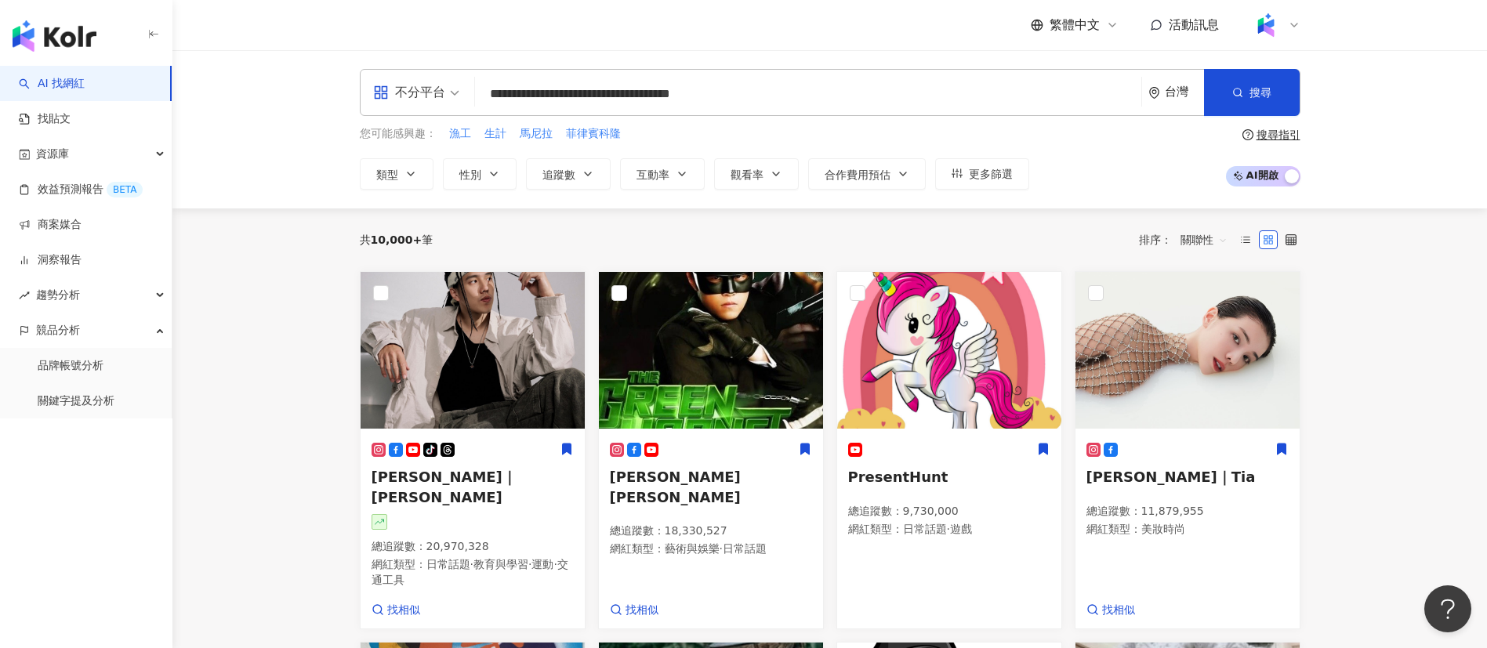
type input "**********"
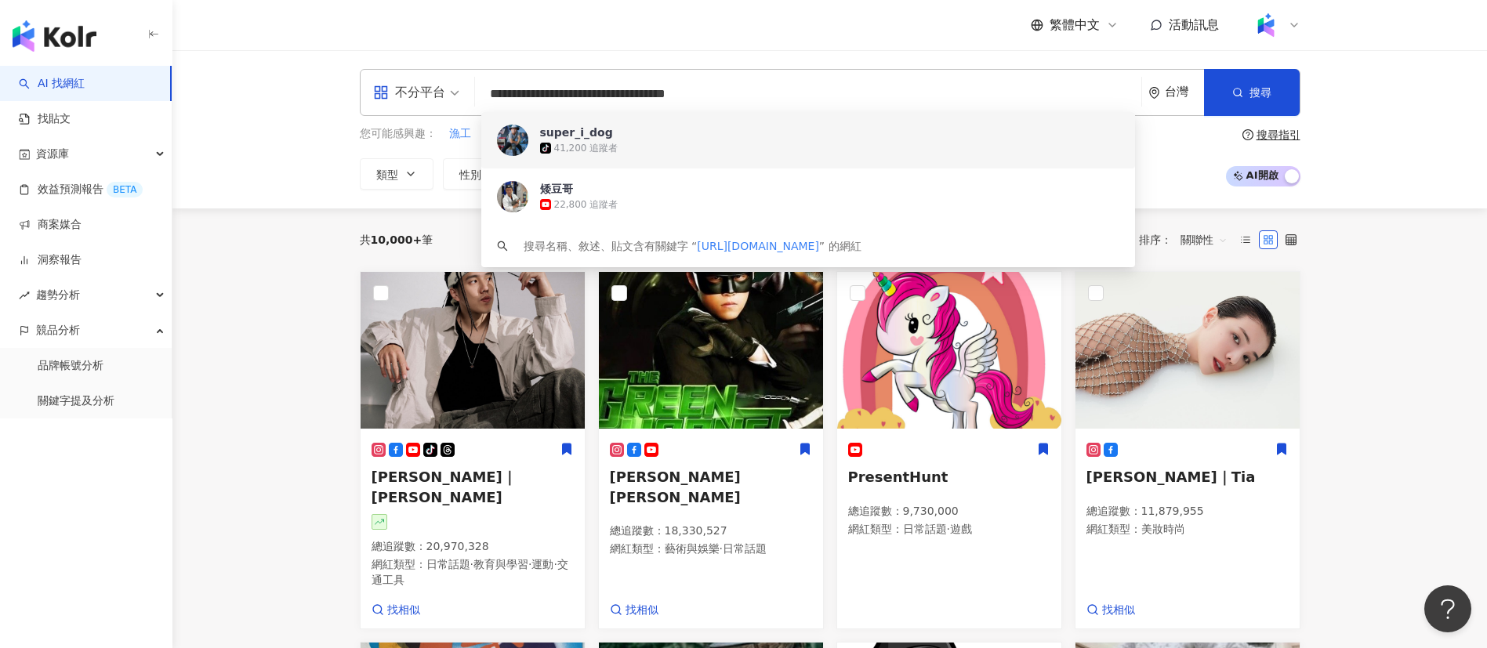
click at [678, 147] on div "tiktok-icon 41,200 追蹤者" at bounding box center [829, 148] width 579 height 16
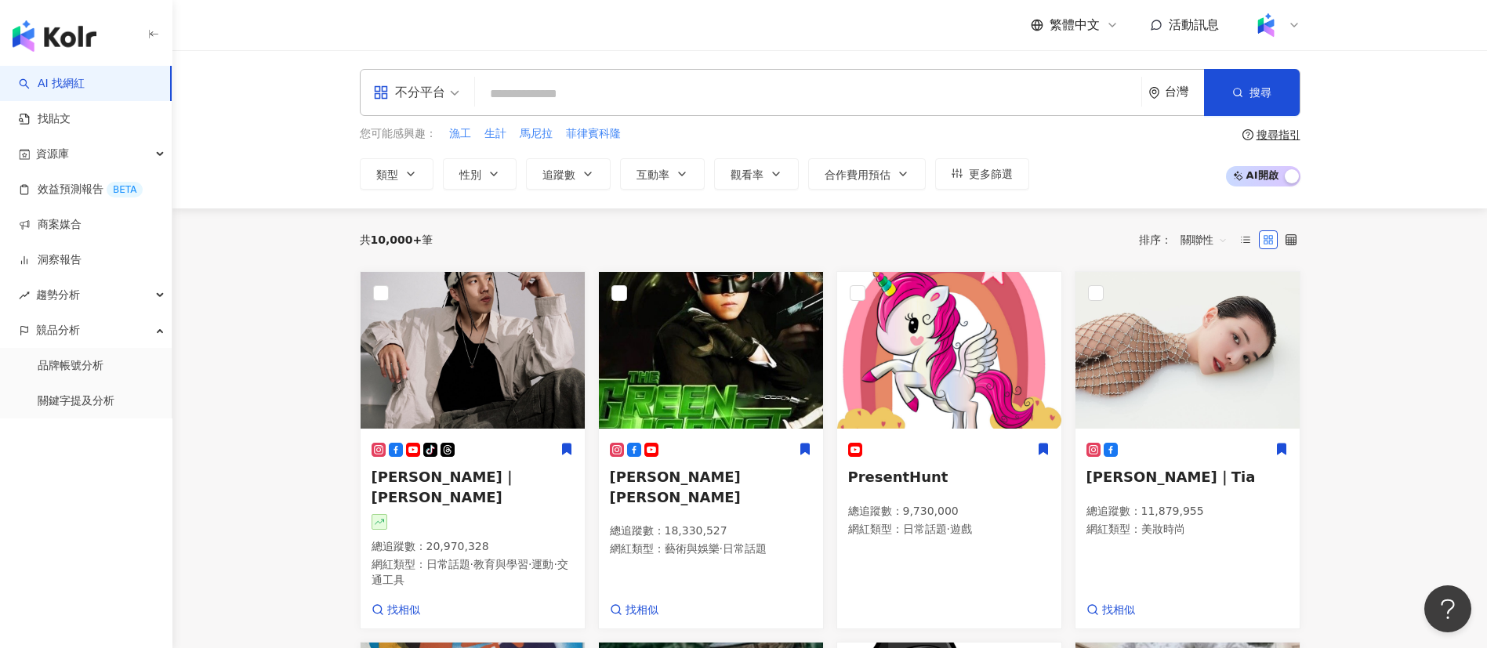
click at [691, 95] on input "search" at bounding box center [808, 94] width 654 height 30
paste input "**********"
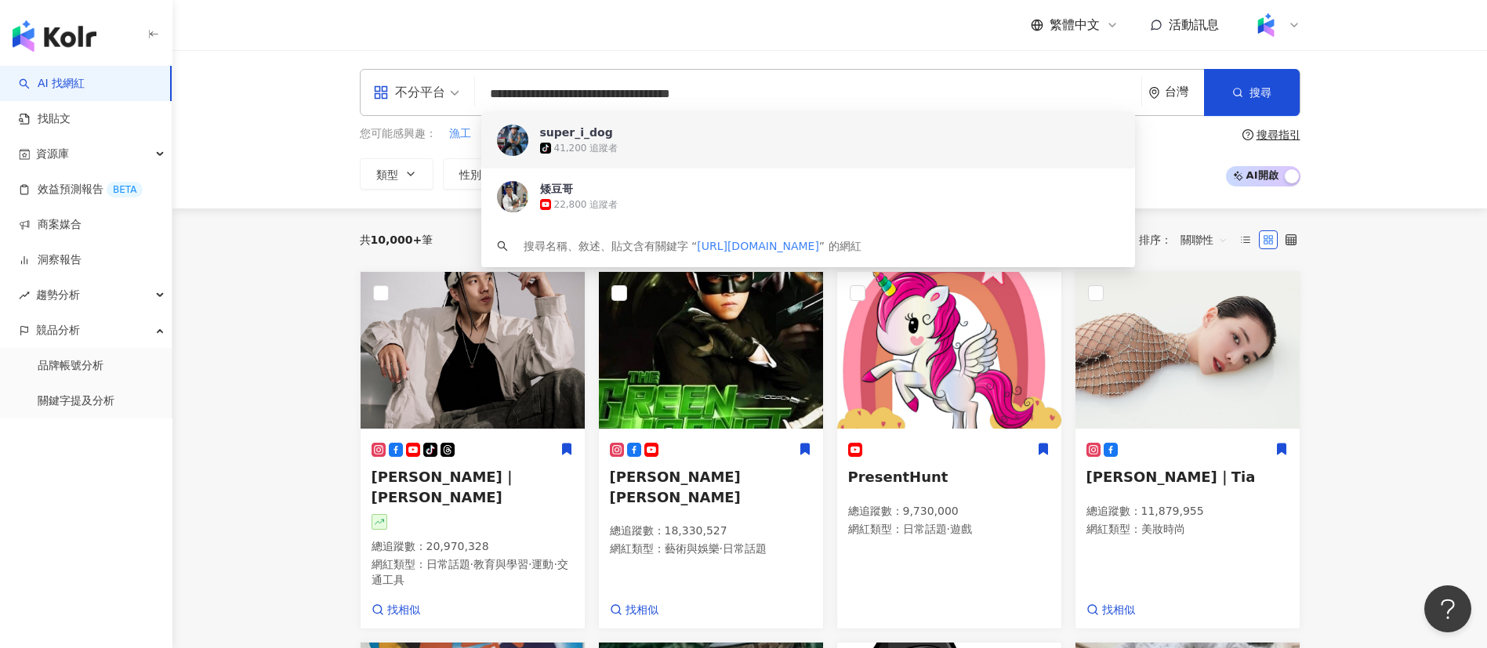
type input "**********"
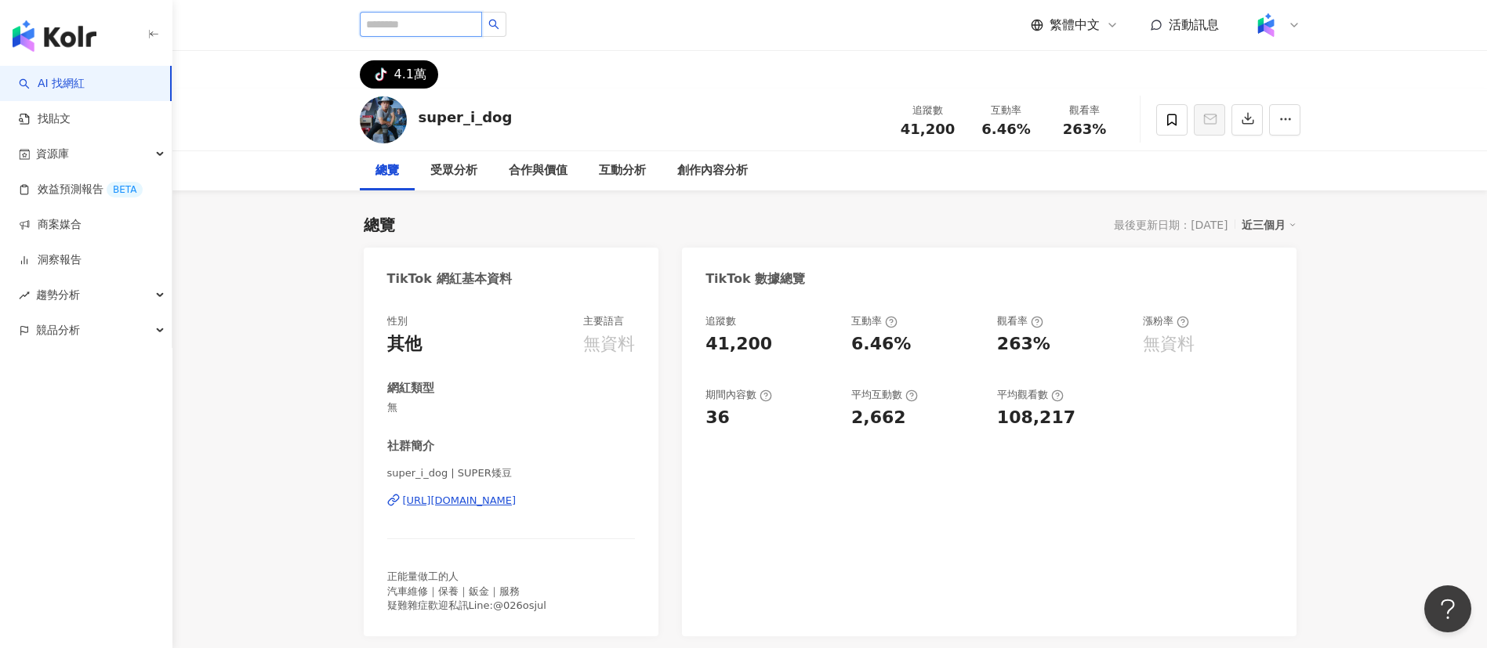
click at [430, 23] on input "search" at bounding box center [421, 24] width 122 height 25
paste input "**********"
type input "**********"
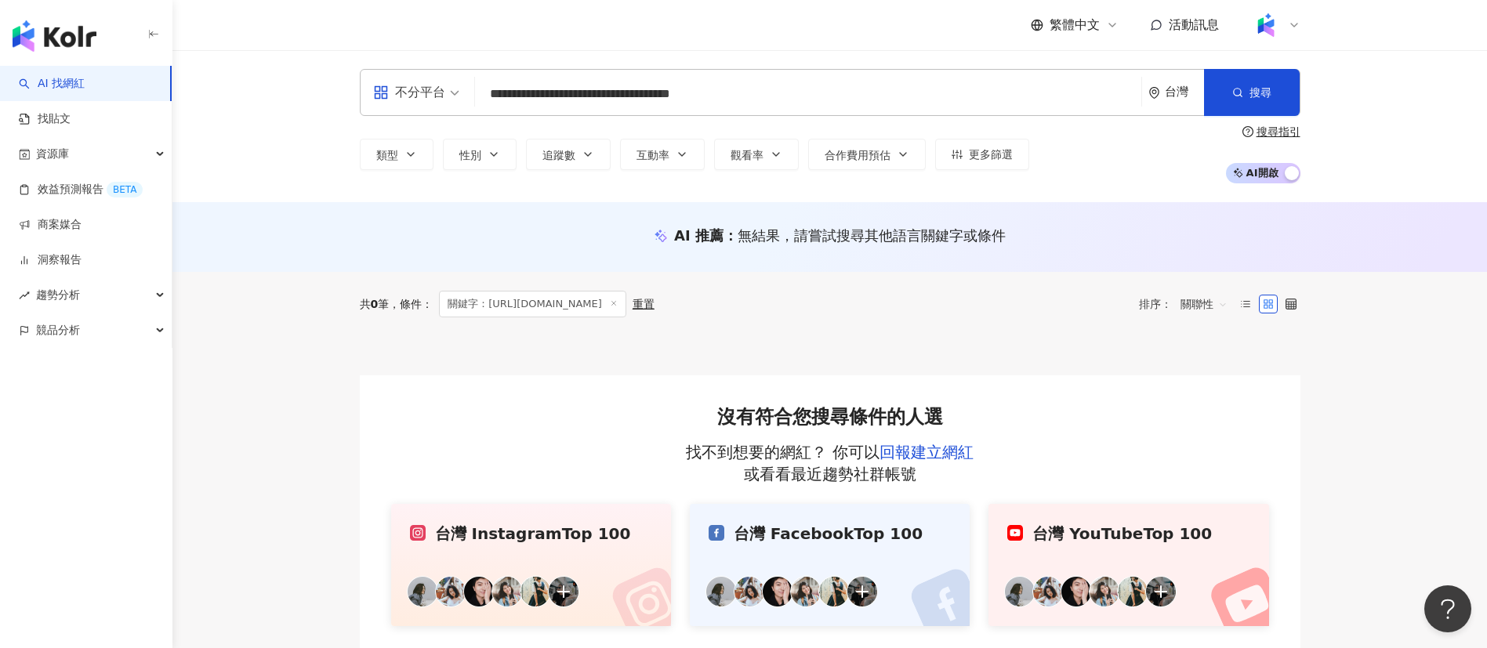
scroll to position [183, 0]
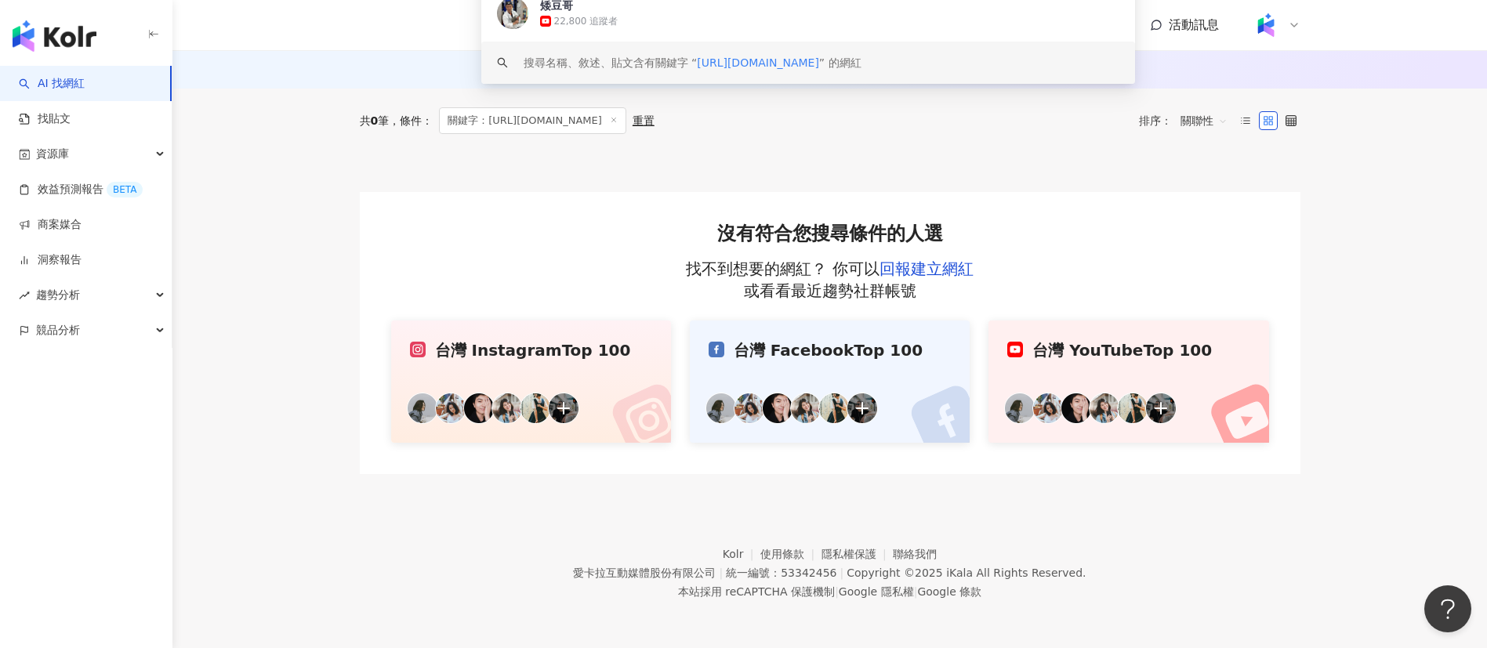
click at [655, 122] on div "重置" at bounding box center [644, 120] width 22 height 13
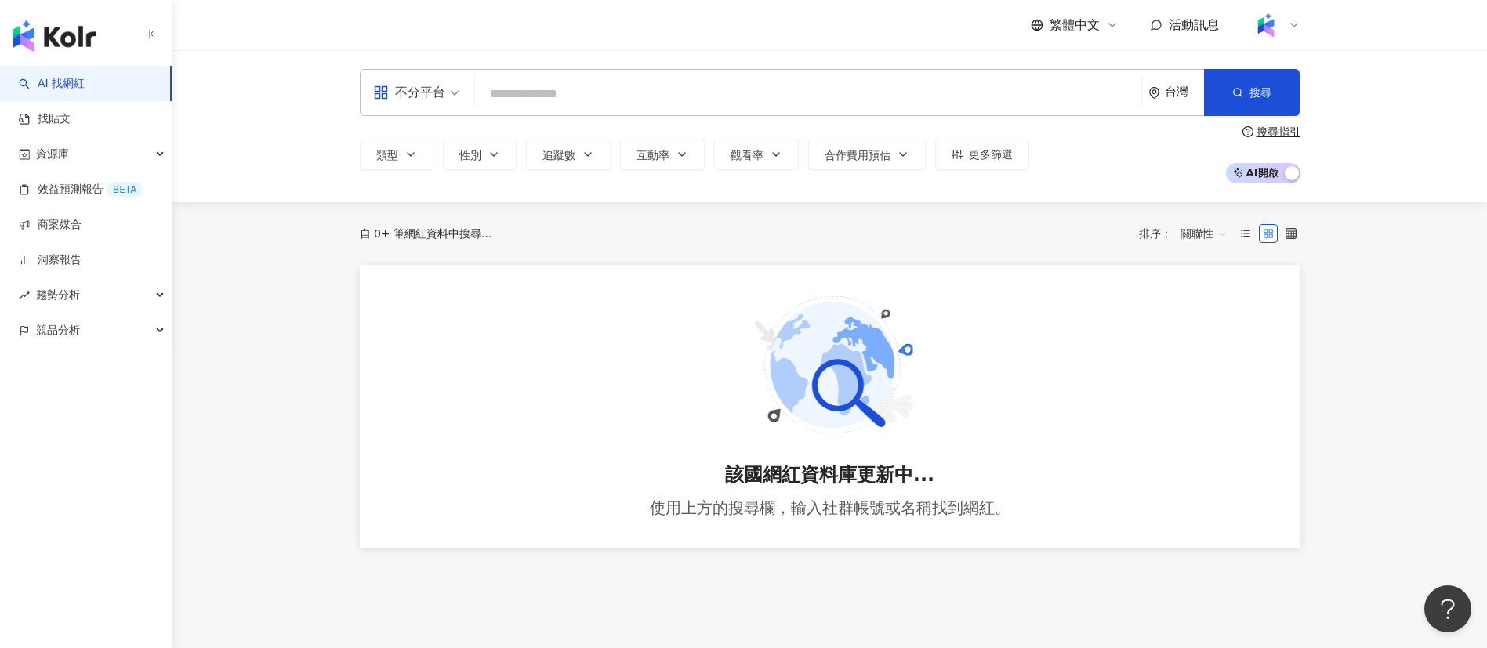
click at [546, 91] on input "search" at bounding box center [808, 94] width 654 height 30
paste input "**********"
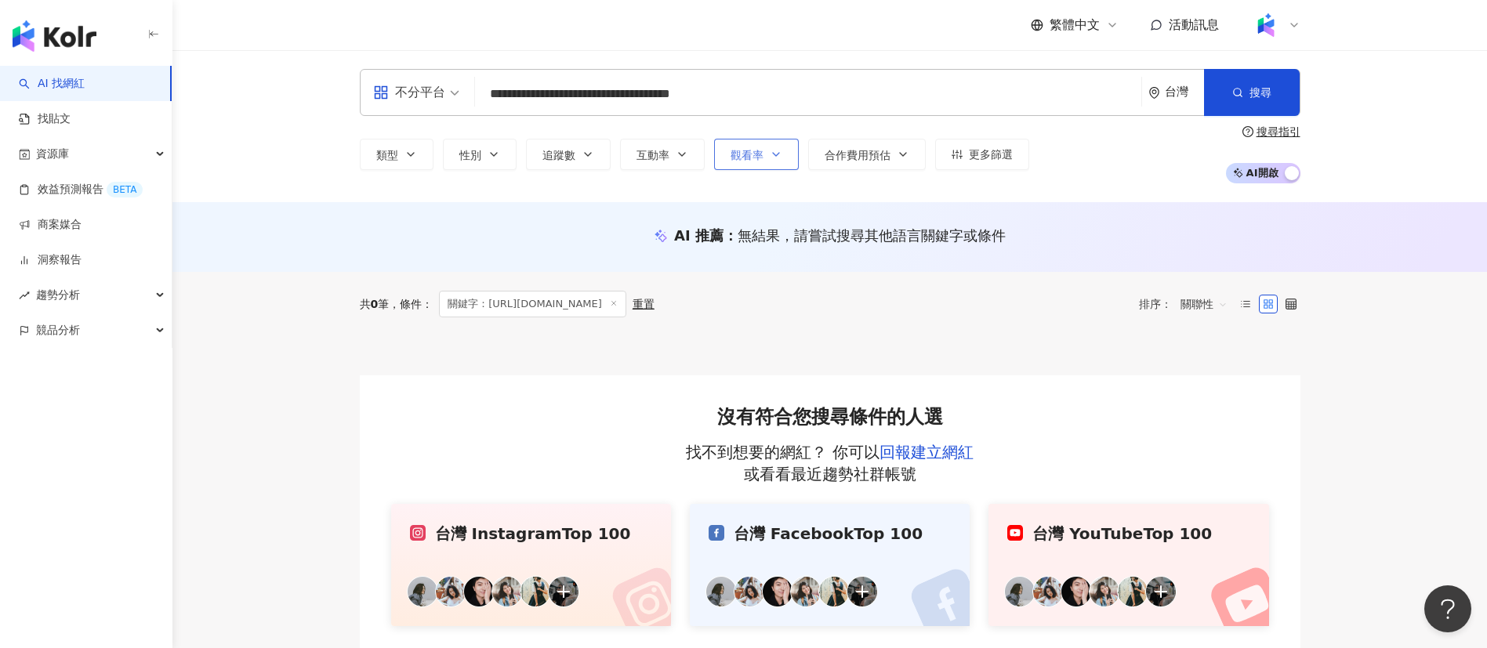
type input "**********"
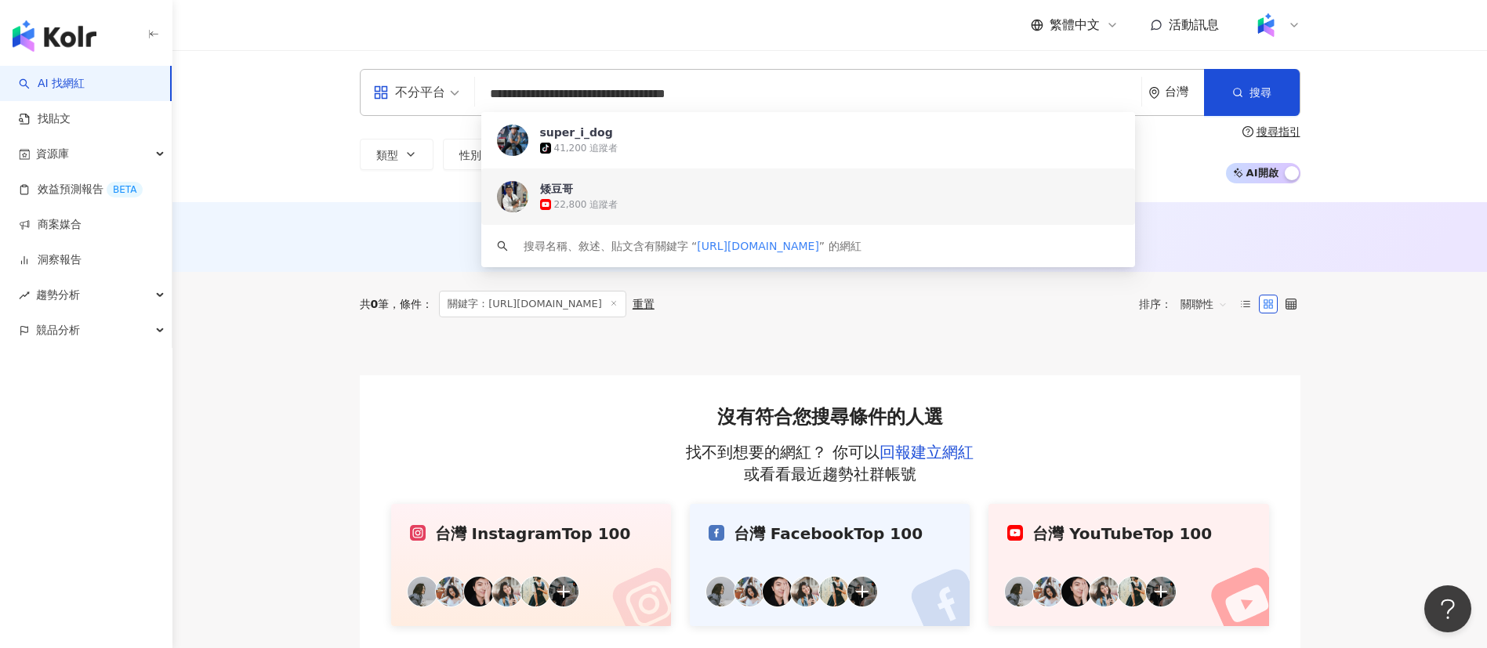
click at [738, 197] on div "22,800 追蹤者" at bounding box center [829, 205] width 579 height 16
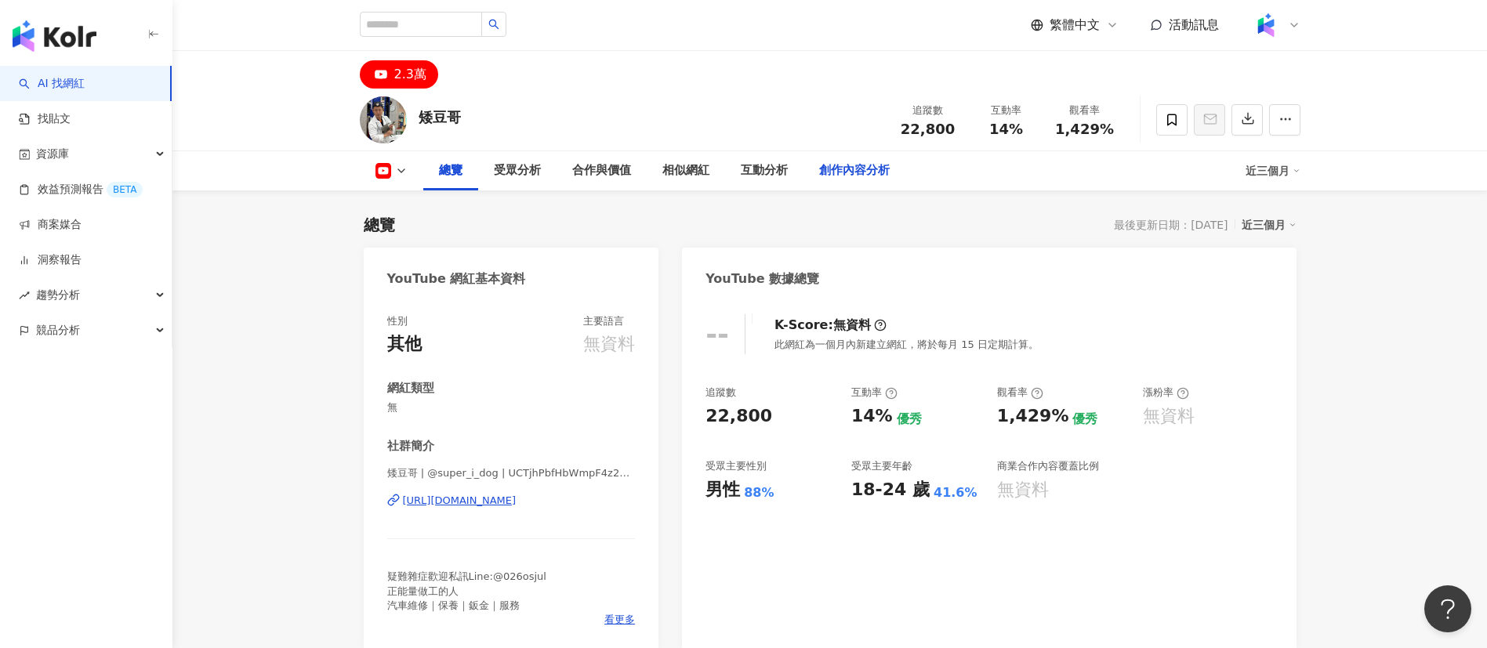
click at [859, 165] on div "創作內容分析" at bounding box center [854, 170] width 71 height 19
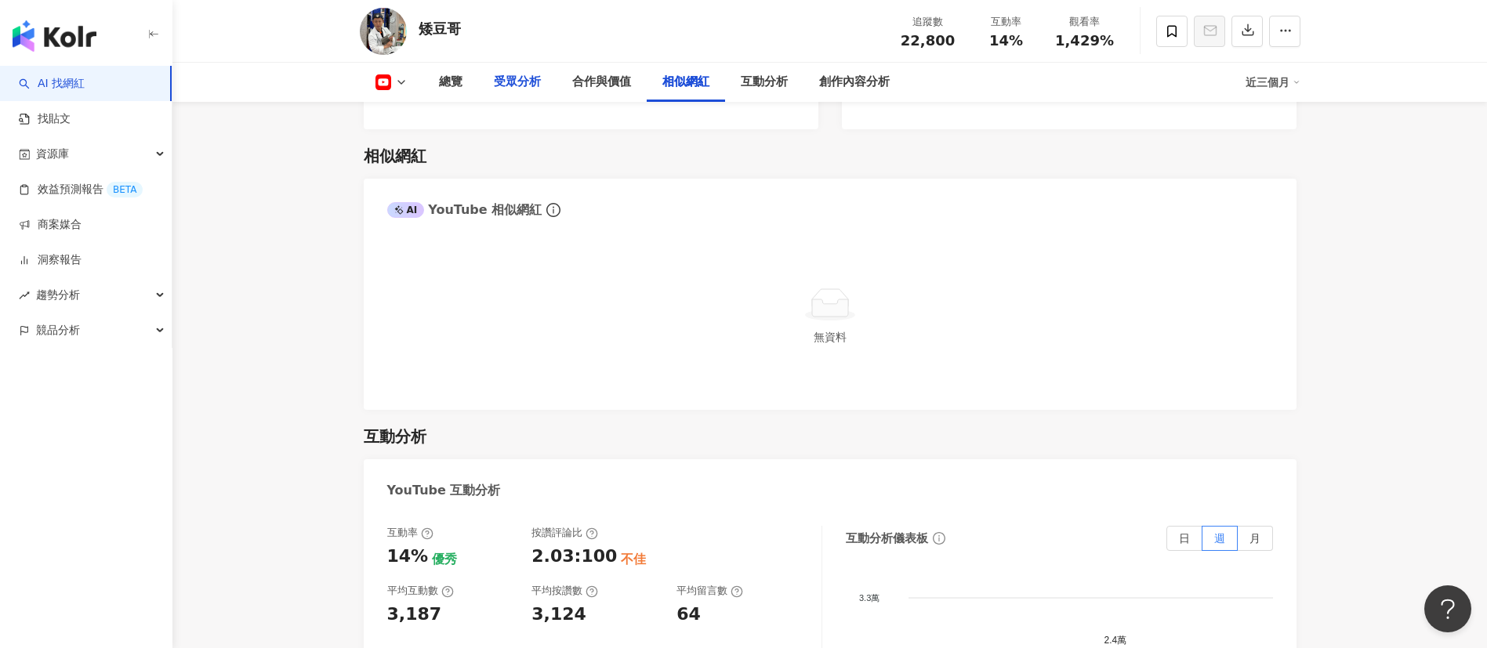
click at [521, 75] on div "受眾分析" at bounding box center [517, 82] width 47 height 19
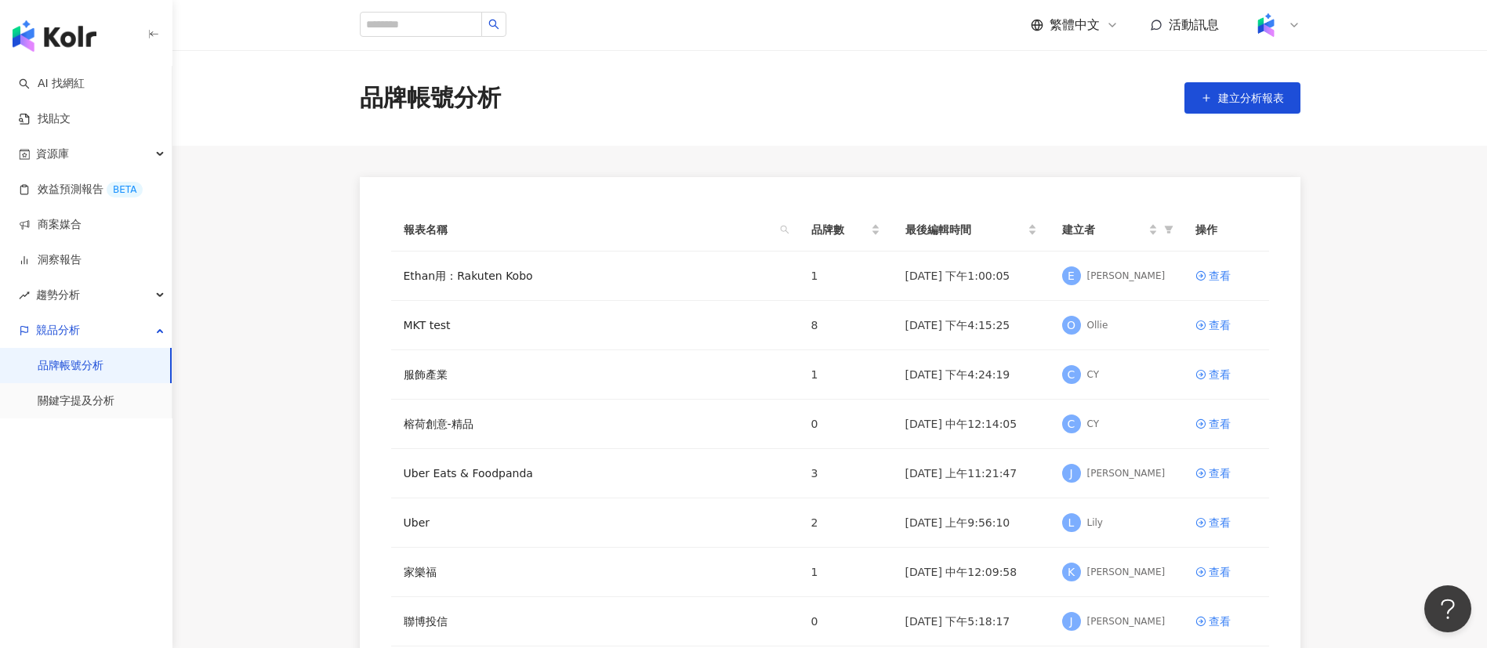
click at [65, 16] on div "button" at bounding box center [86, 33] width 172 height 66
click at [66, 41] on img "button" at bounding box center [55, 35] width 84 height 31
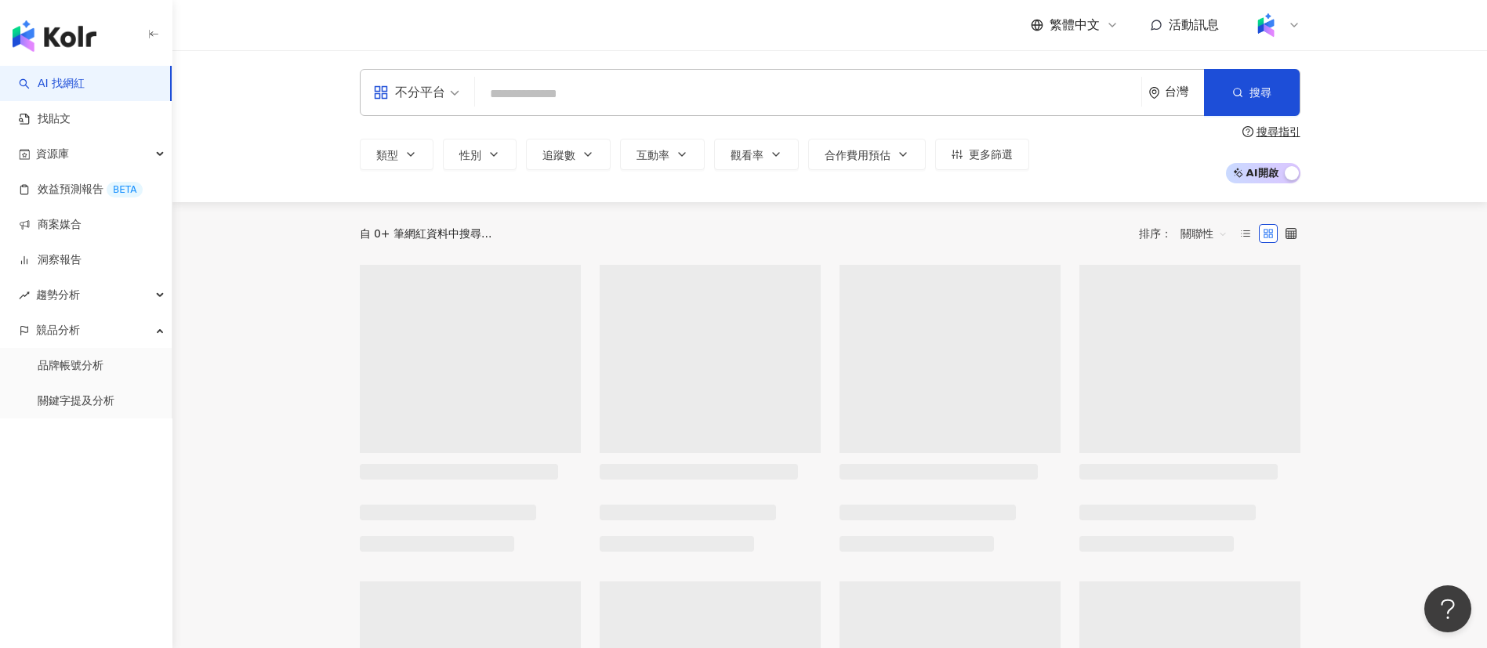
type input "*******"
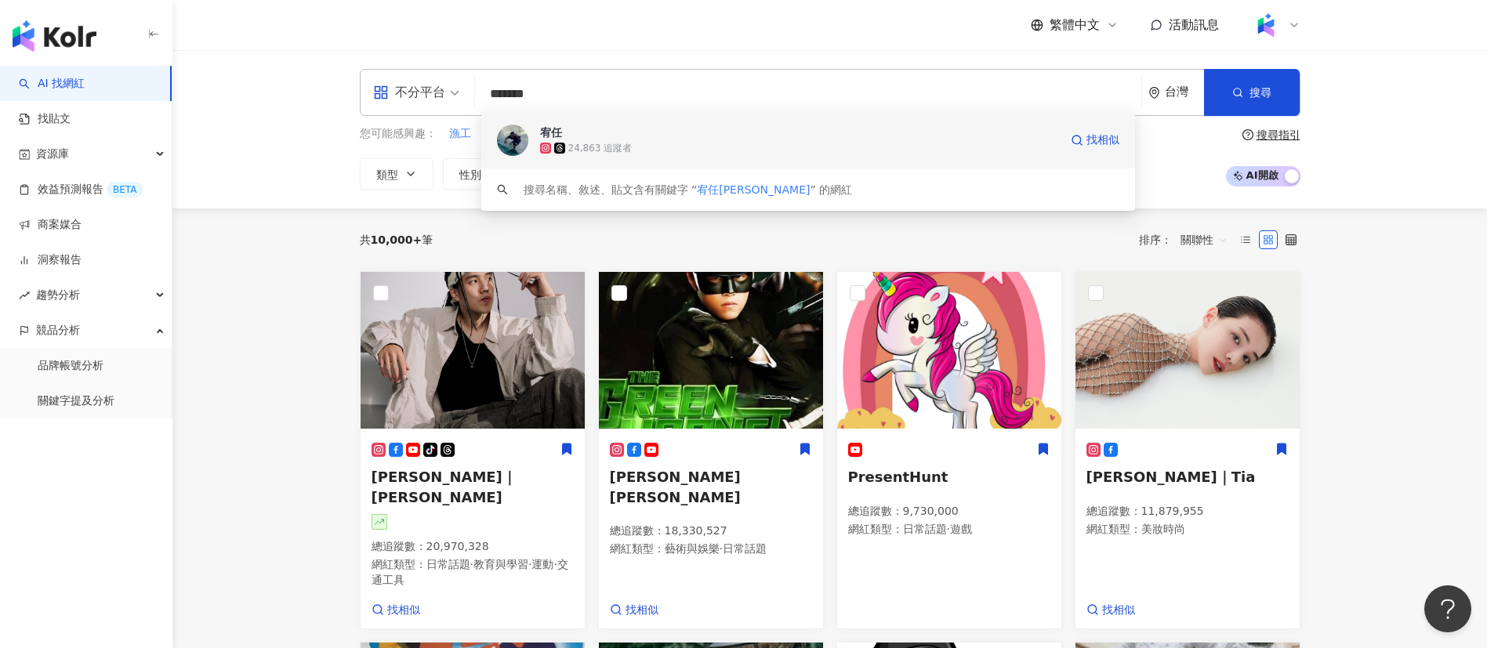
click at [606, 151] on div "24,863 追蹤者" at bounding box center [600, 148] width 64 height 13
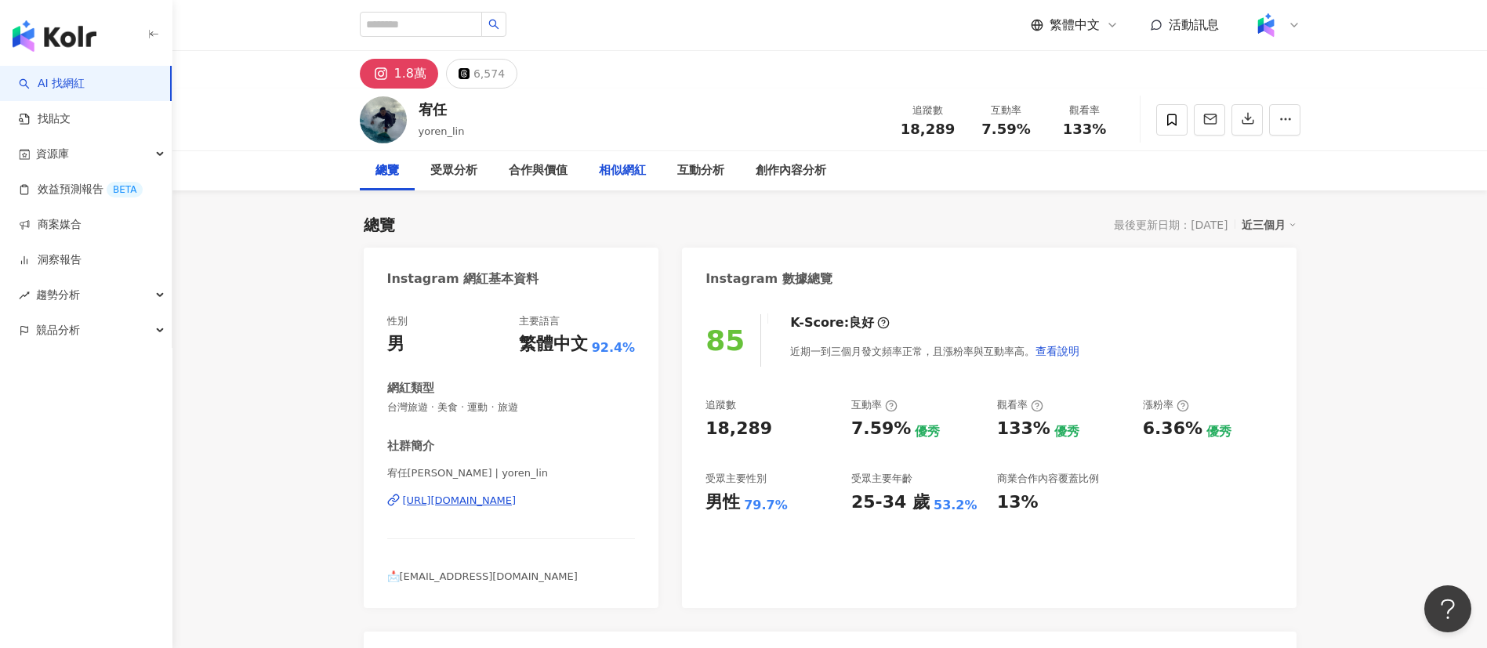
click at [613, 163] on div "相似網紅" at bounding box center [622, 170] width 47 height 19
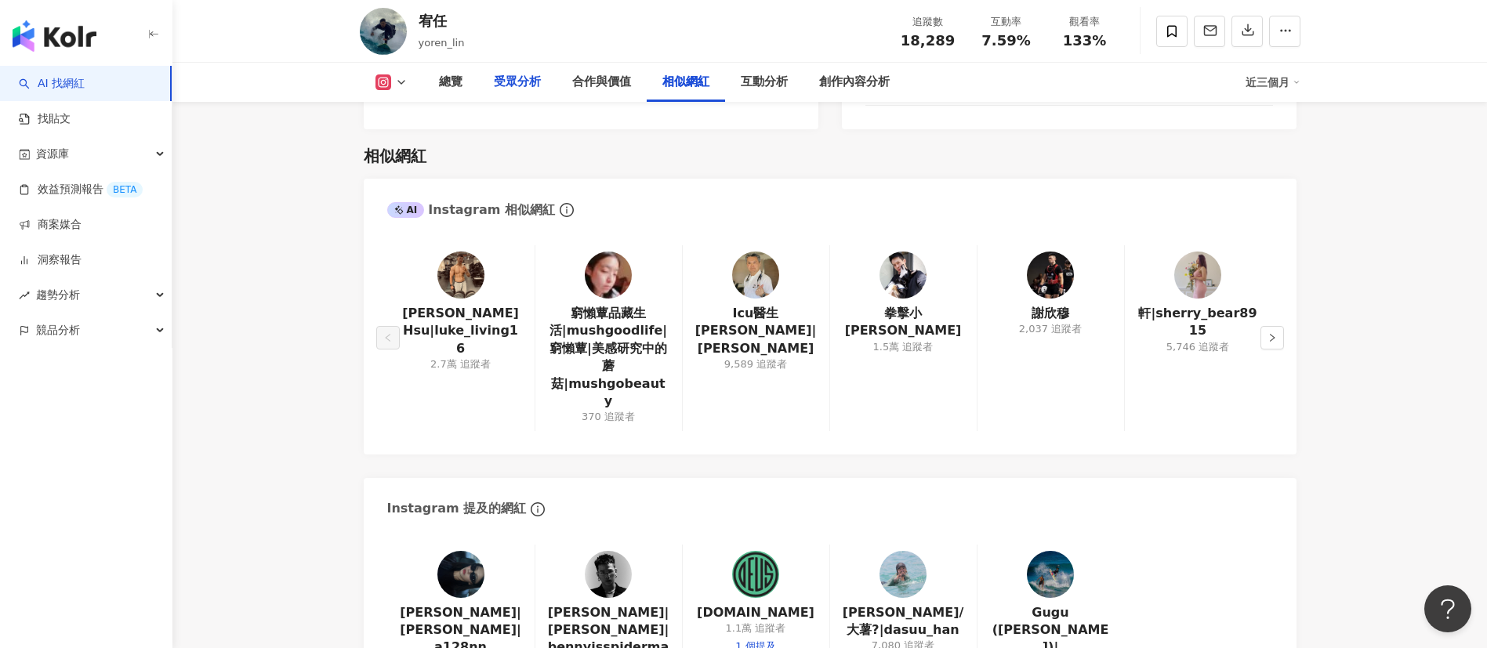
click at [495, 78] on div "受眾分析" at bounding box center [517, 82] width 47 height 19
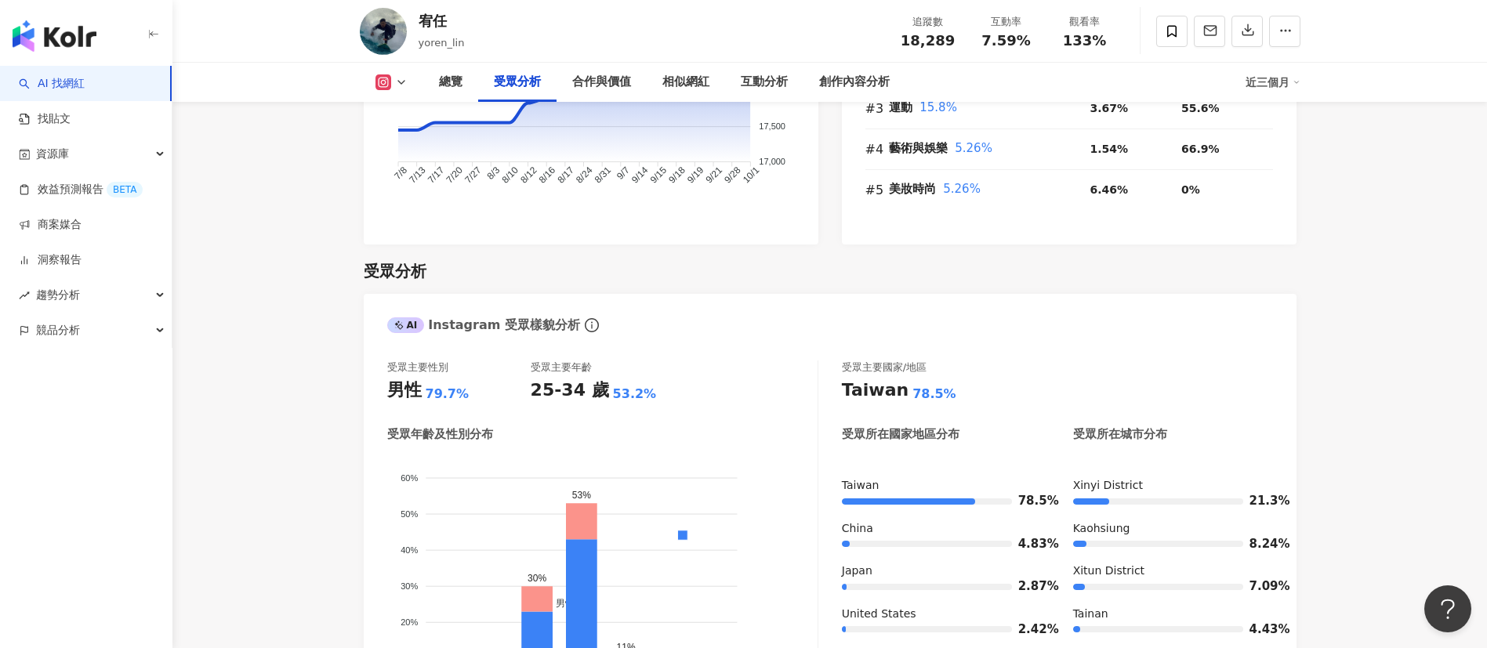
scroll to position [1297, 0]
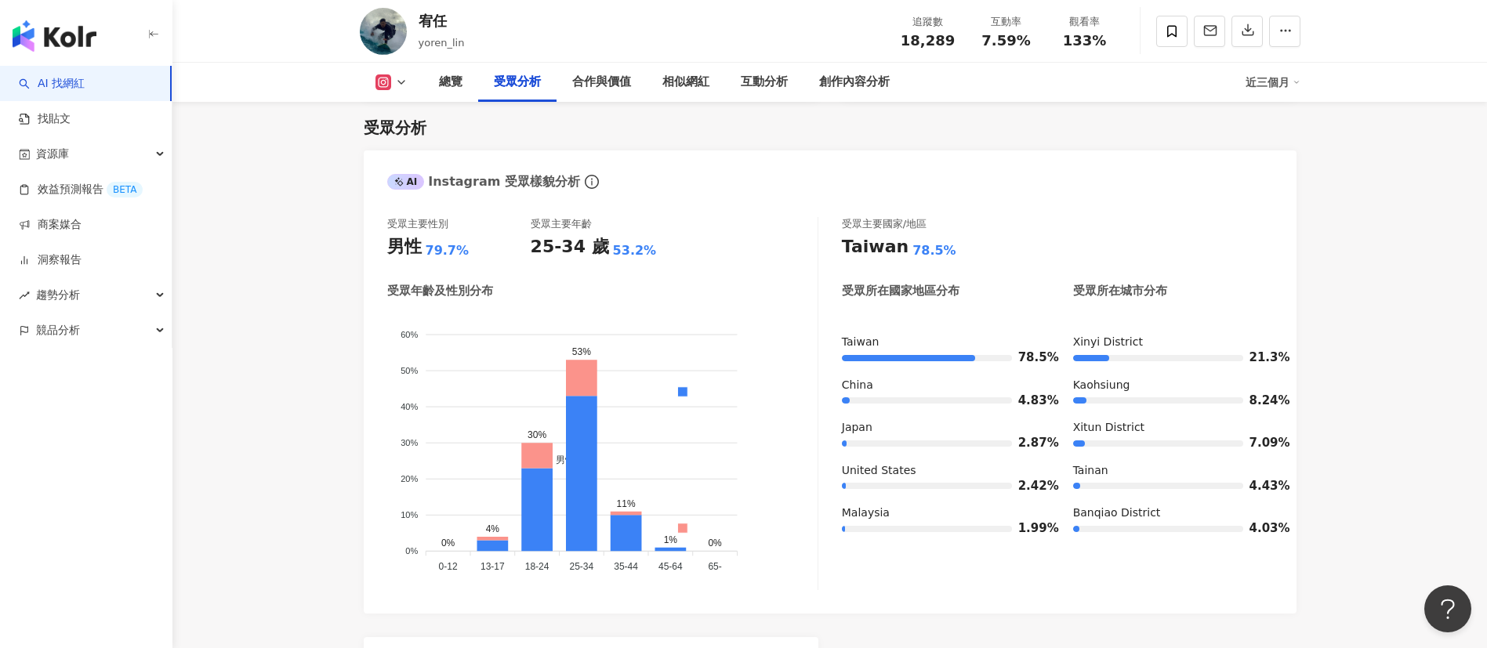
click at [65, 35] on img "button" at bounding box center [55, 35] width 84 height 31
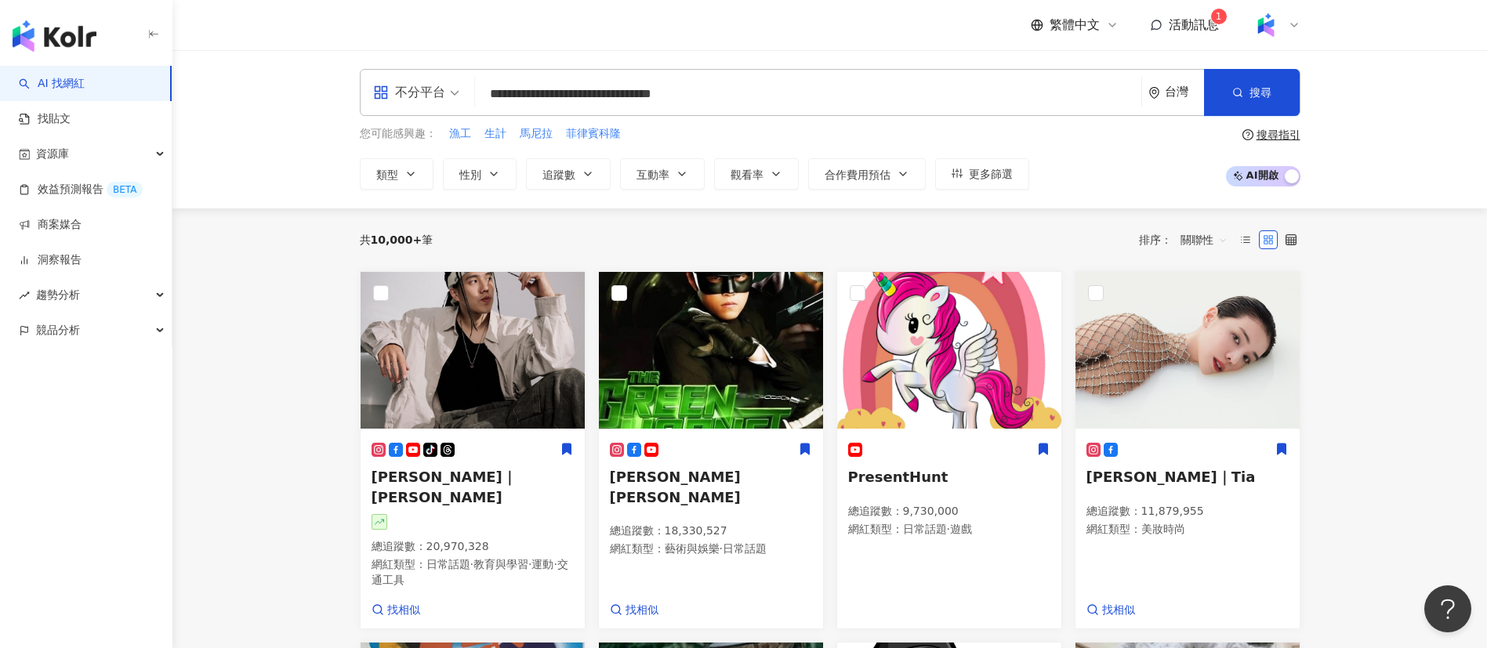
click at [775, 80] on input "**********" at bounding box center [808, 94] width 654 height 30
type input "**********"
drag, startPoint x: 800, startPoint y: 110, endPoint x: 532, endPoint y: 95, distance: 269.3
click at [532, 95] on div "**********" at bounding box center [830, 92] width 941 height 47
drag, startPoint x: 818, startPoint y: 103, endPoint x: 762, endPoint y: 106, distance: 56.5
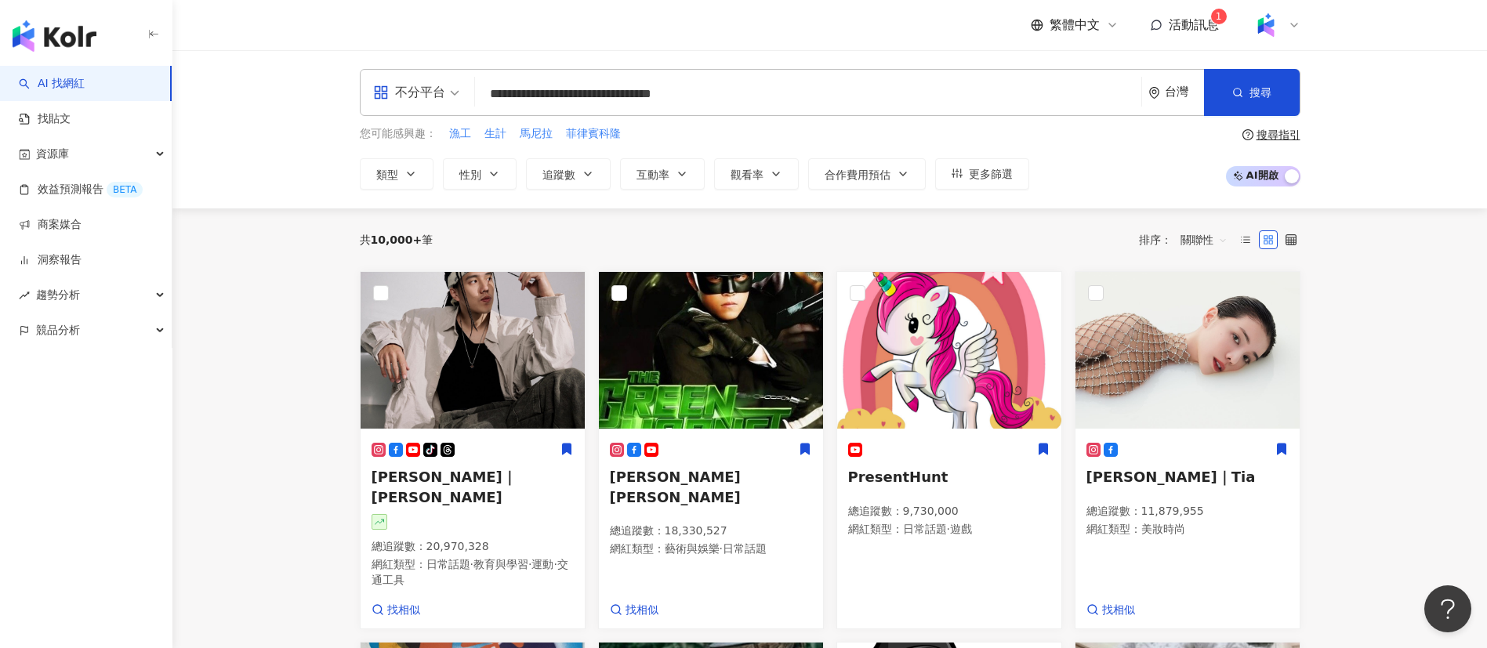
click at [816, 103] on input "**********" at bounding box center [808, 94] width 654 height 30
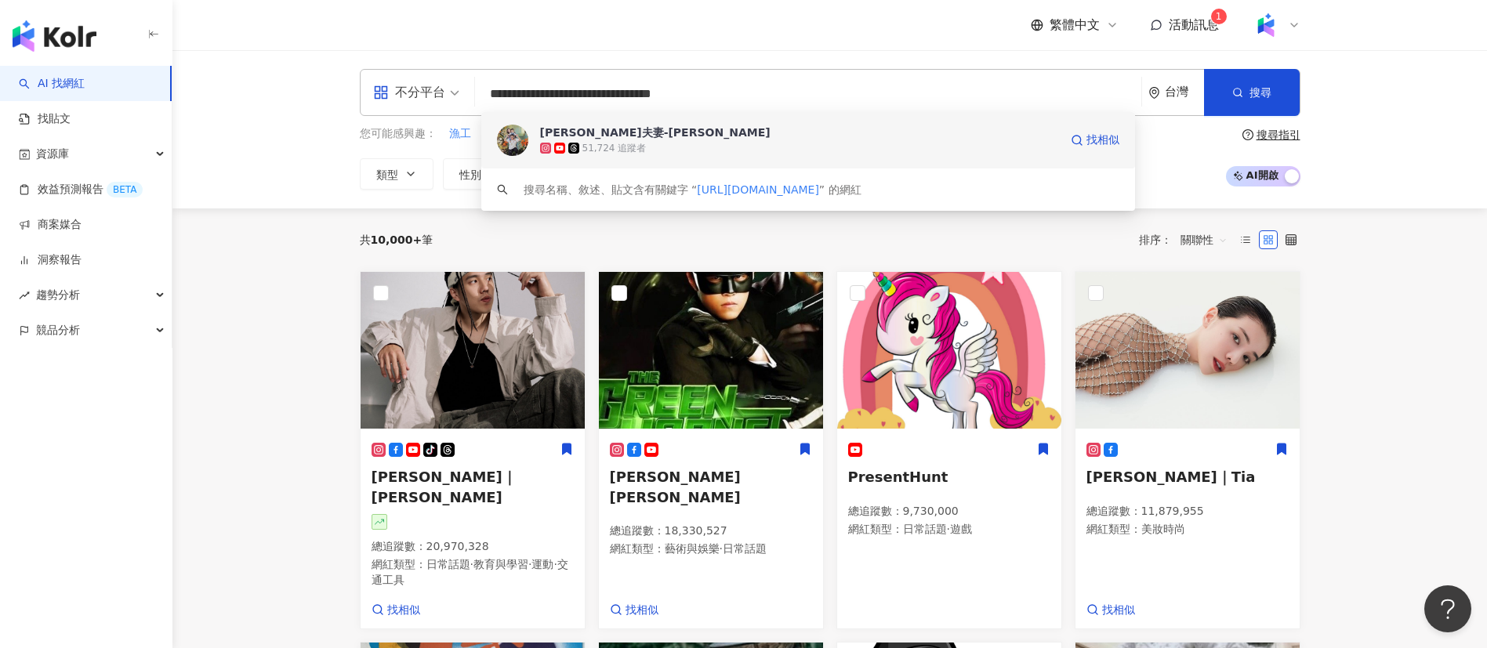
click at [688, 126] on span "默森夫妻-Anson" at bounding box center [799, 133] width 519 height 16
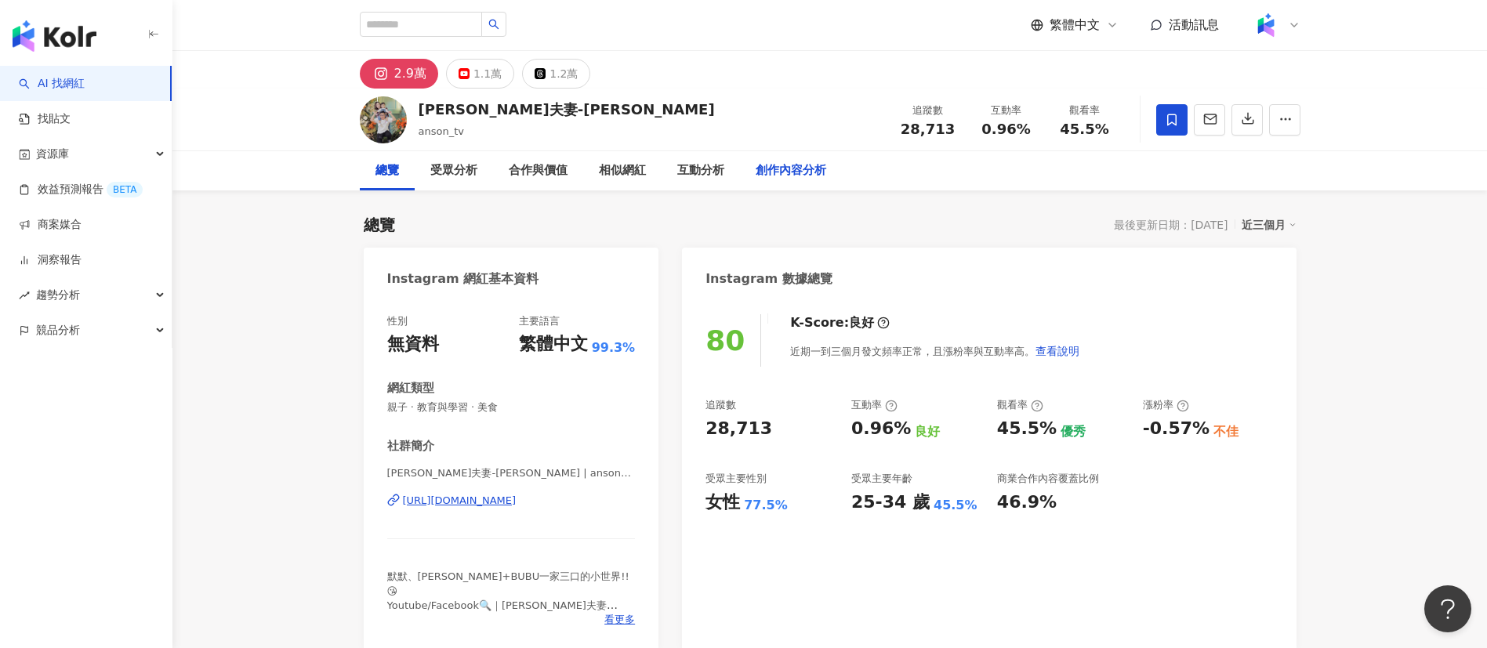
click at [791, 174] on div "創作內容分析" at bounding box center [791, 170] width 71 height 19
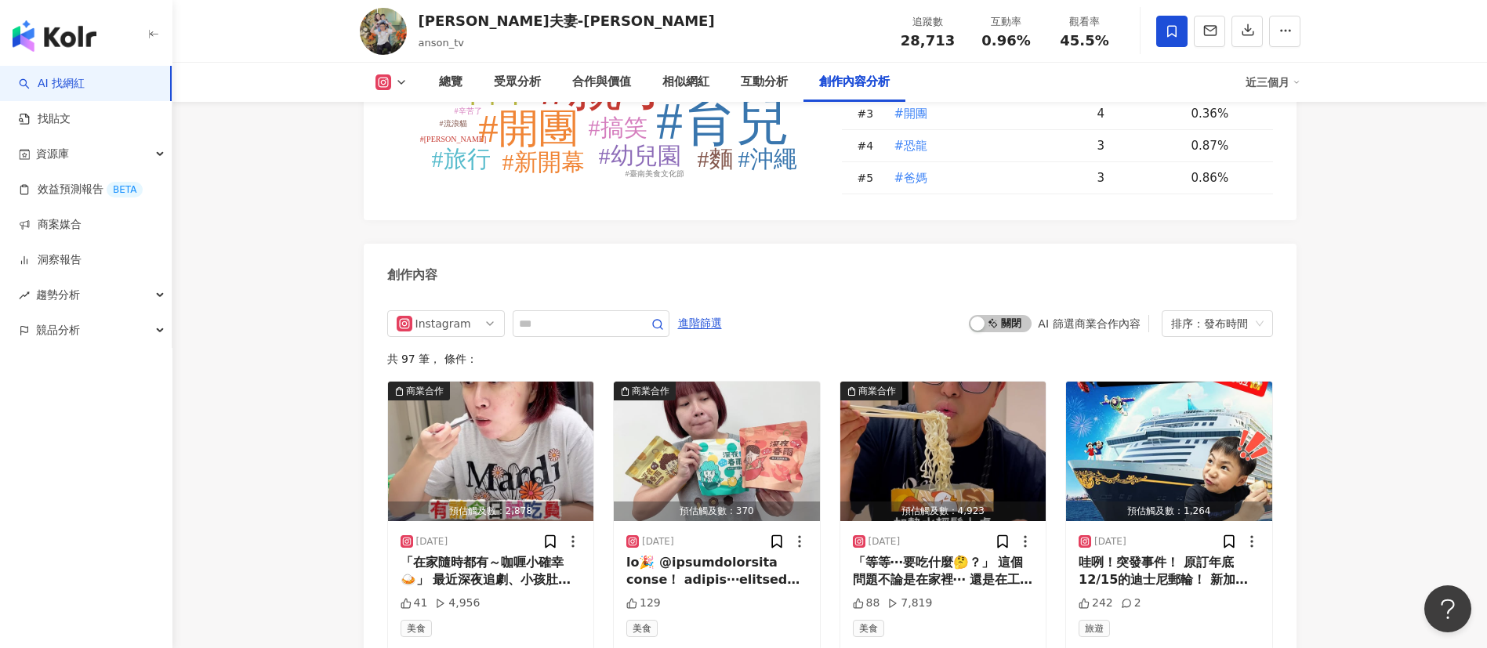
scroll to position [4867, 0]
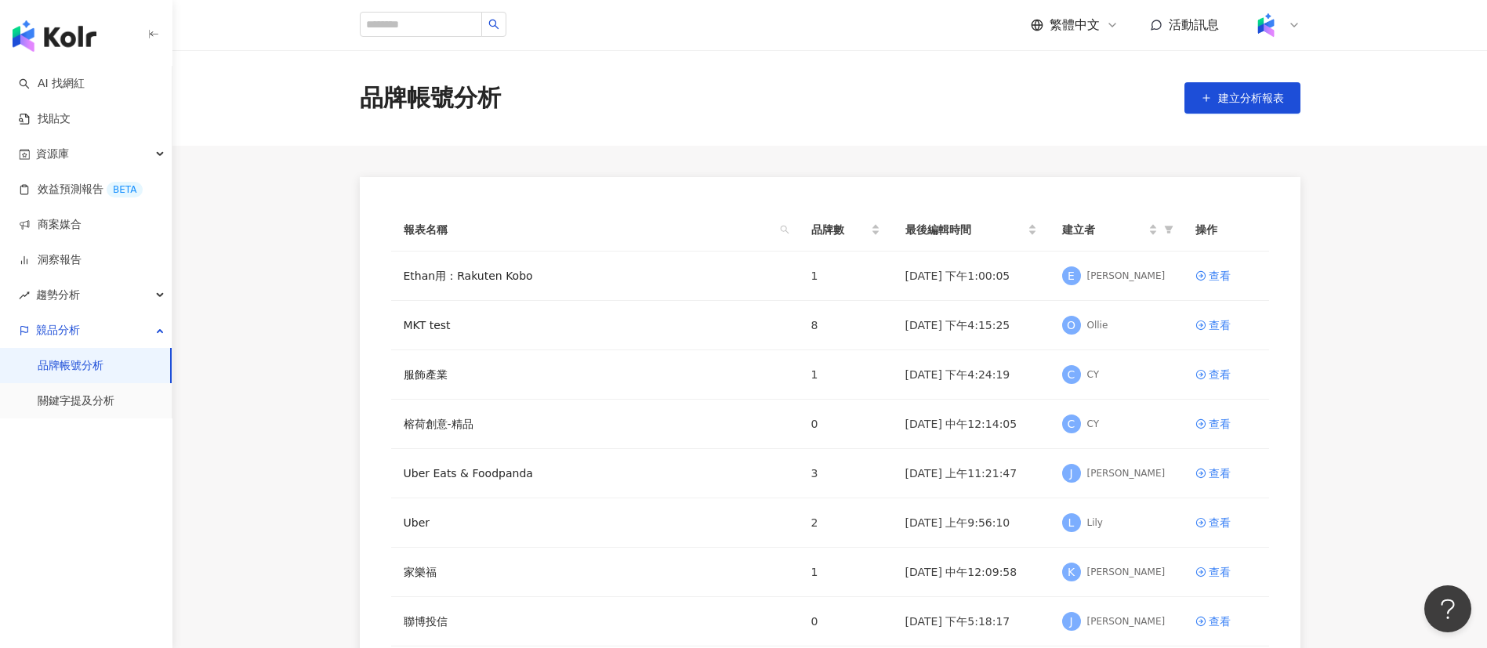
click at [76, 40] on img "button" at bounding box center [55, 35] width 84 height 31
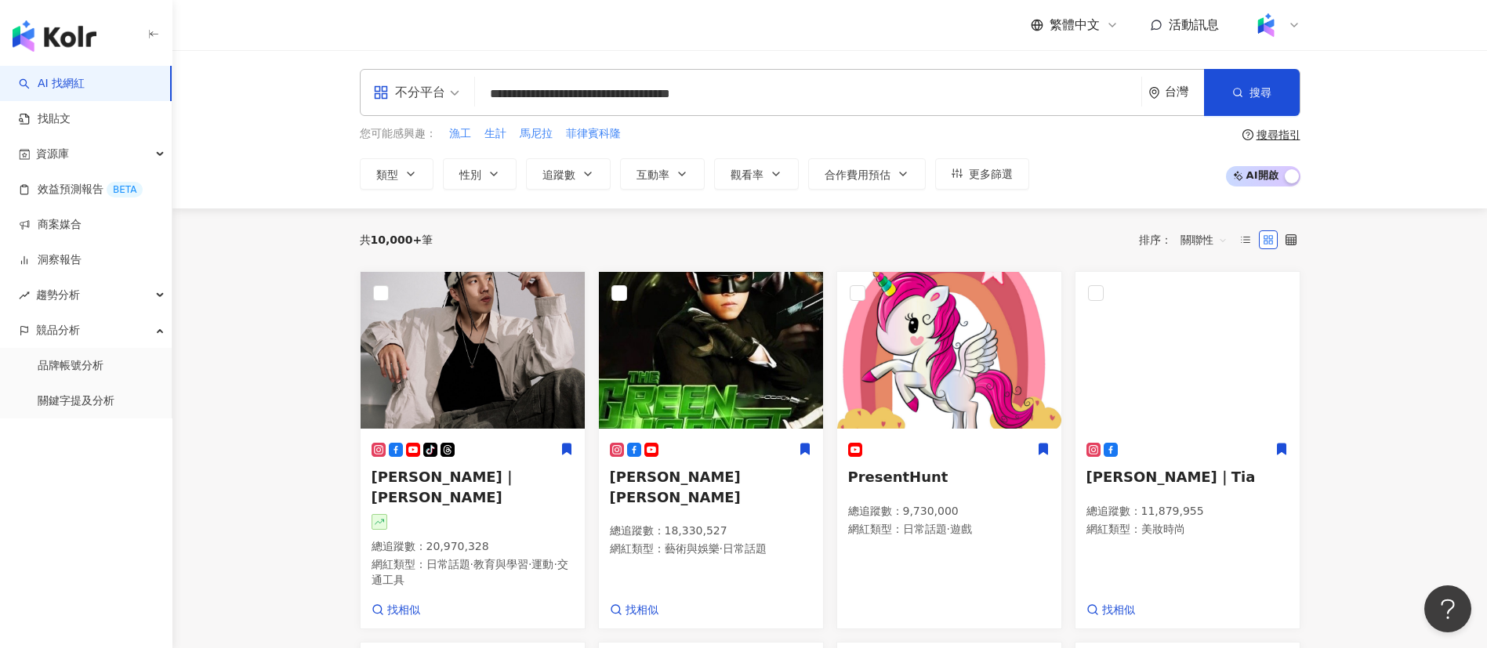
type input "**********"
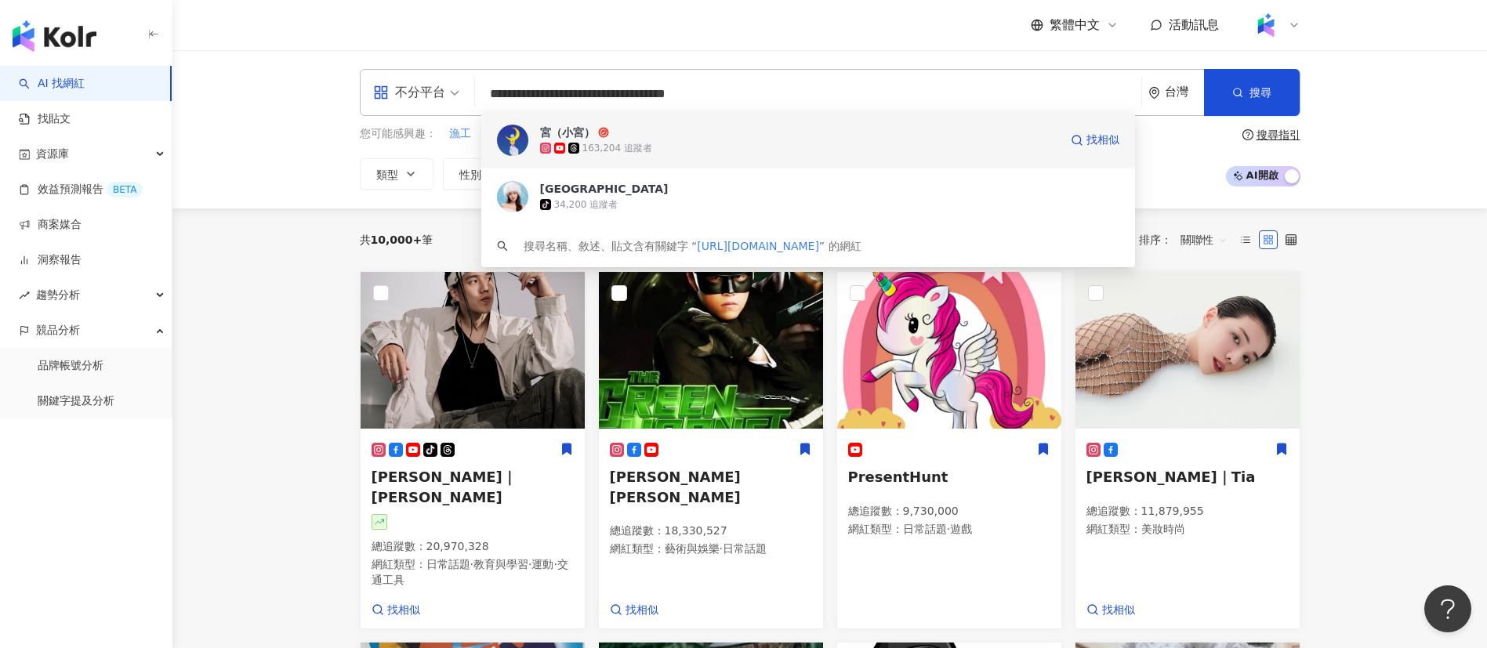
click at [730, 149] on div "163,204 追蹤者" at bounding box center [799, 148] width 519 height 16
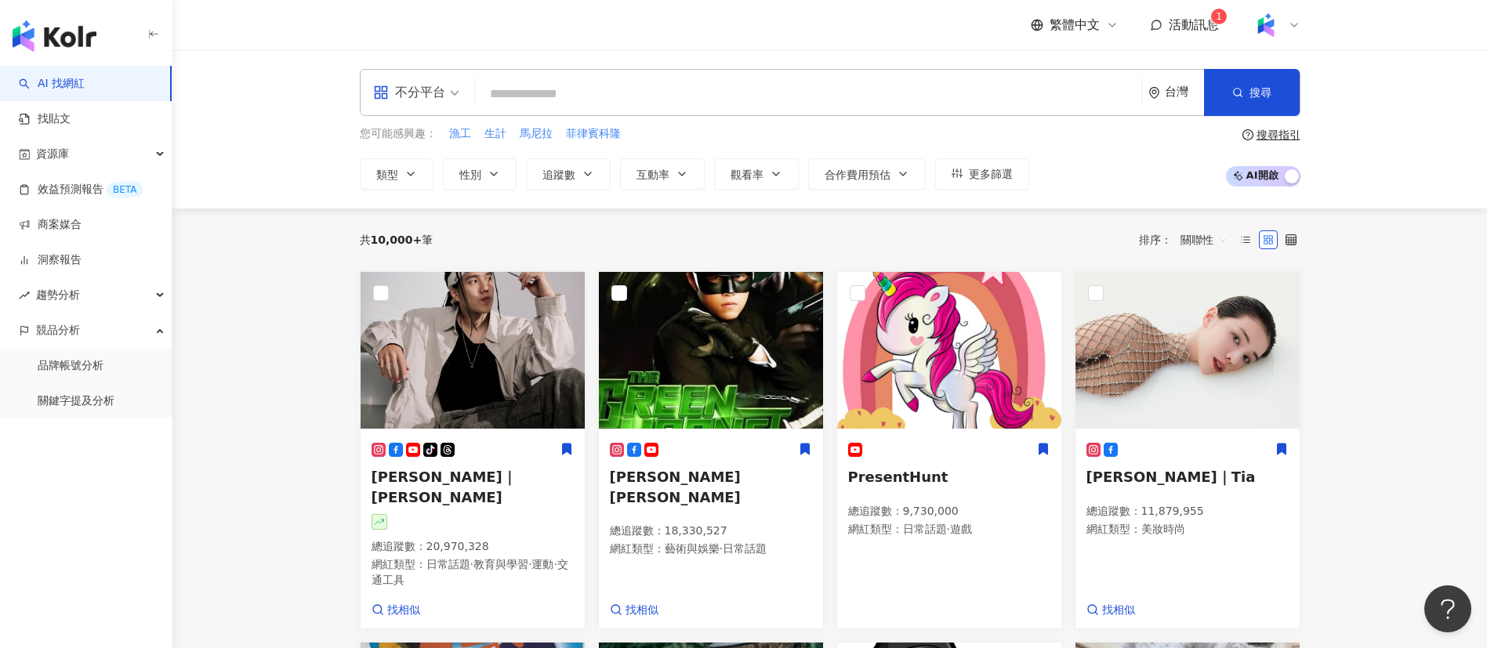
paste input "*****"
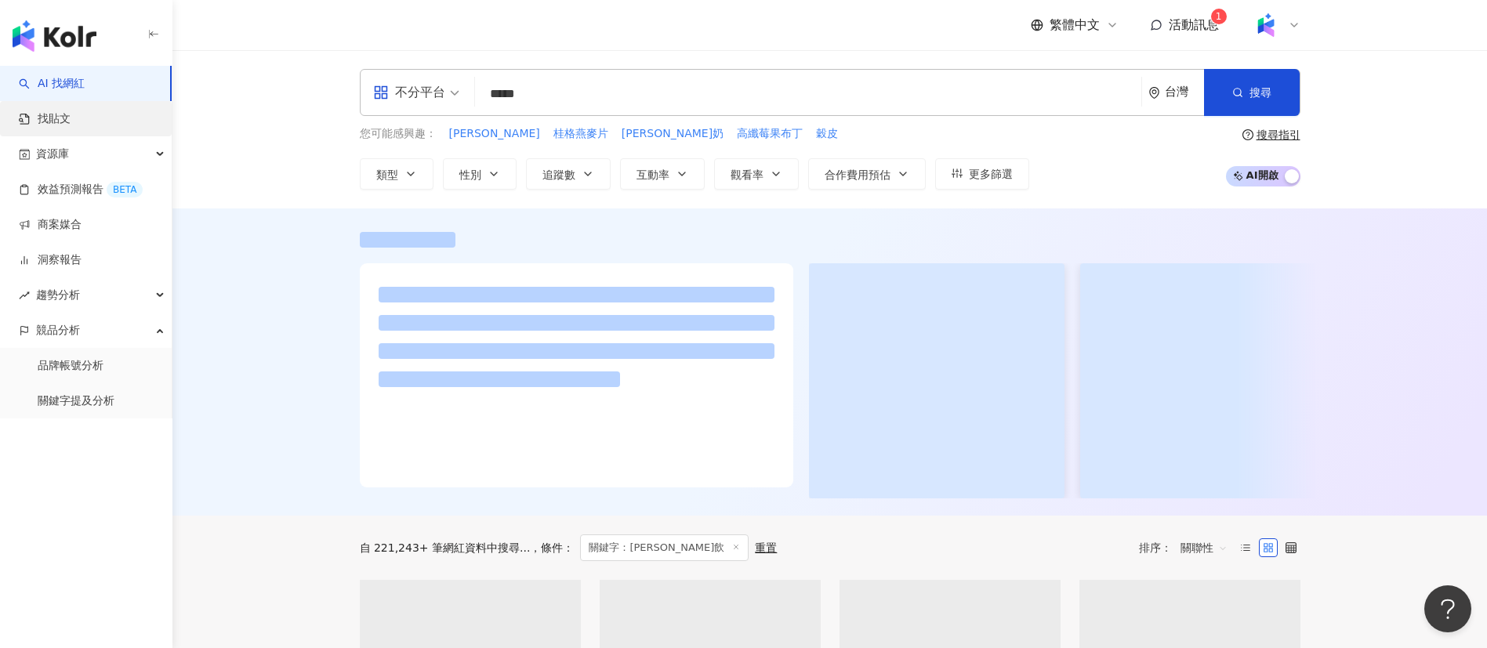
type input "*****"
click at [71, 118] on link "找貼文" at bounding box center [45, 119] width 52 height 16
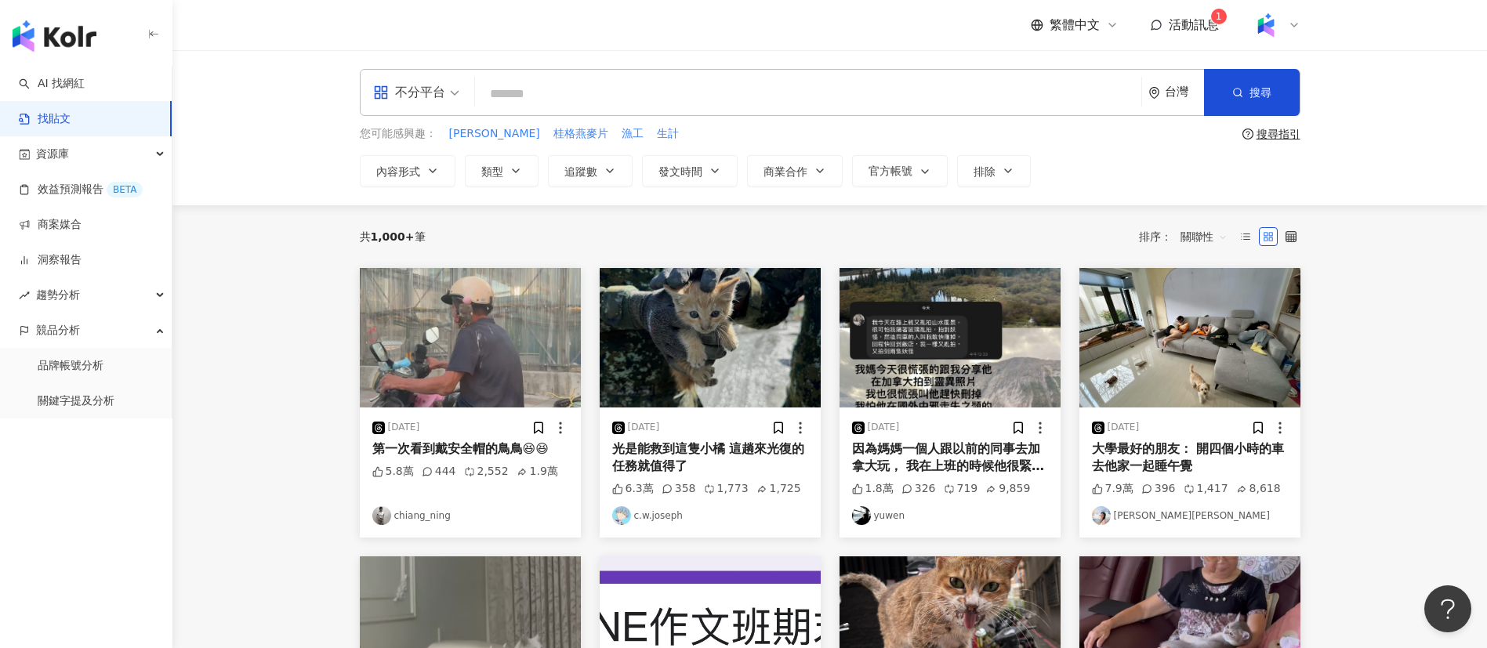
click at [557, 85] on input "search" at bounding box center [808, 94] width 654 height 34
paste input "*****"
type input "*****"
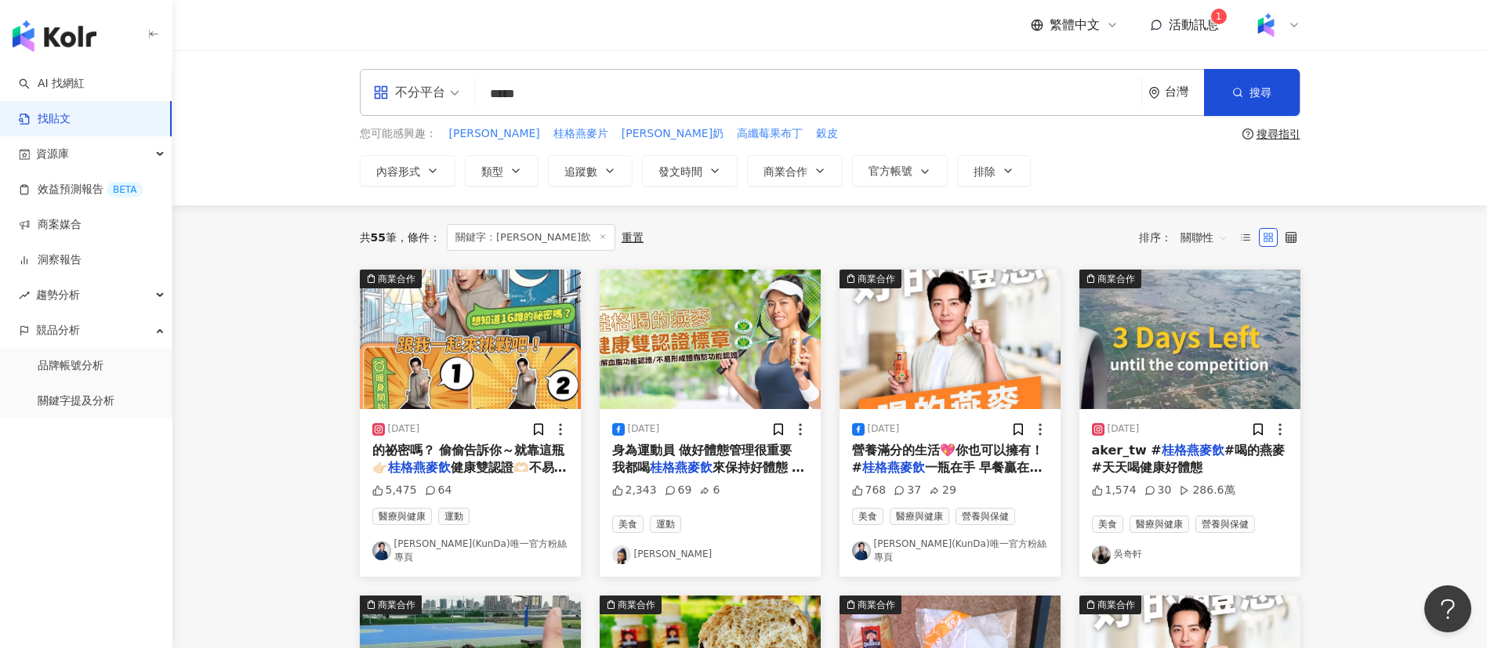
click at [279, 162] on div "不分平台 桂格燕麥飲 ***** 台灣 搜尋 您可能感興趣： 桂格燕麥 桂格燕麥片 桂格燕麥奶 高纖莓果布丁 穀皮 搜尋指引 內容形式 類型 追蹤數 發文時間…" at bounding box center [829, 127] width 1315 height 155
click at [1196, 245] on span "關聯性" at bounding box center [1204, 237] width 47 height 25
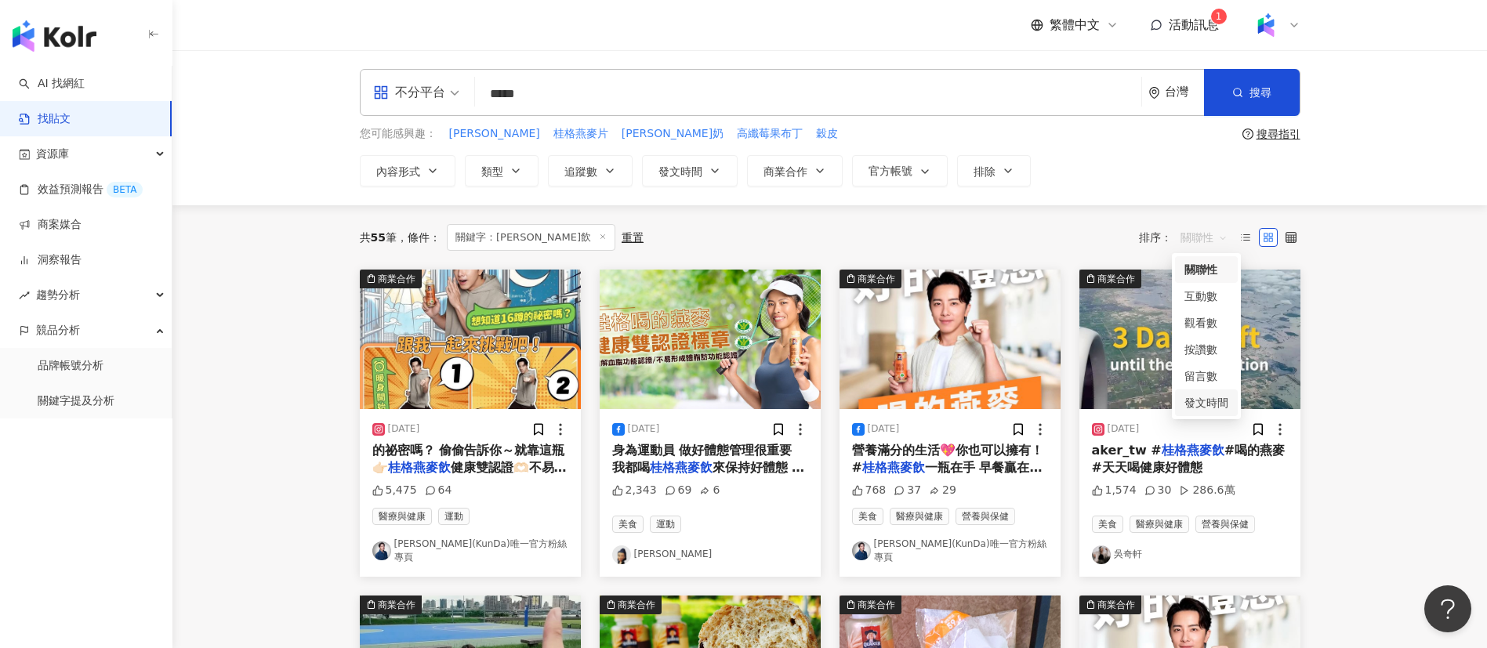
click at [1217, 396] on div "發文時間" at bounding box center [1207, 402] width 44 height 17
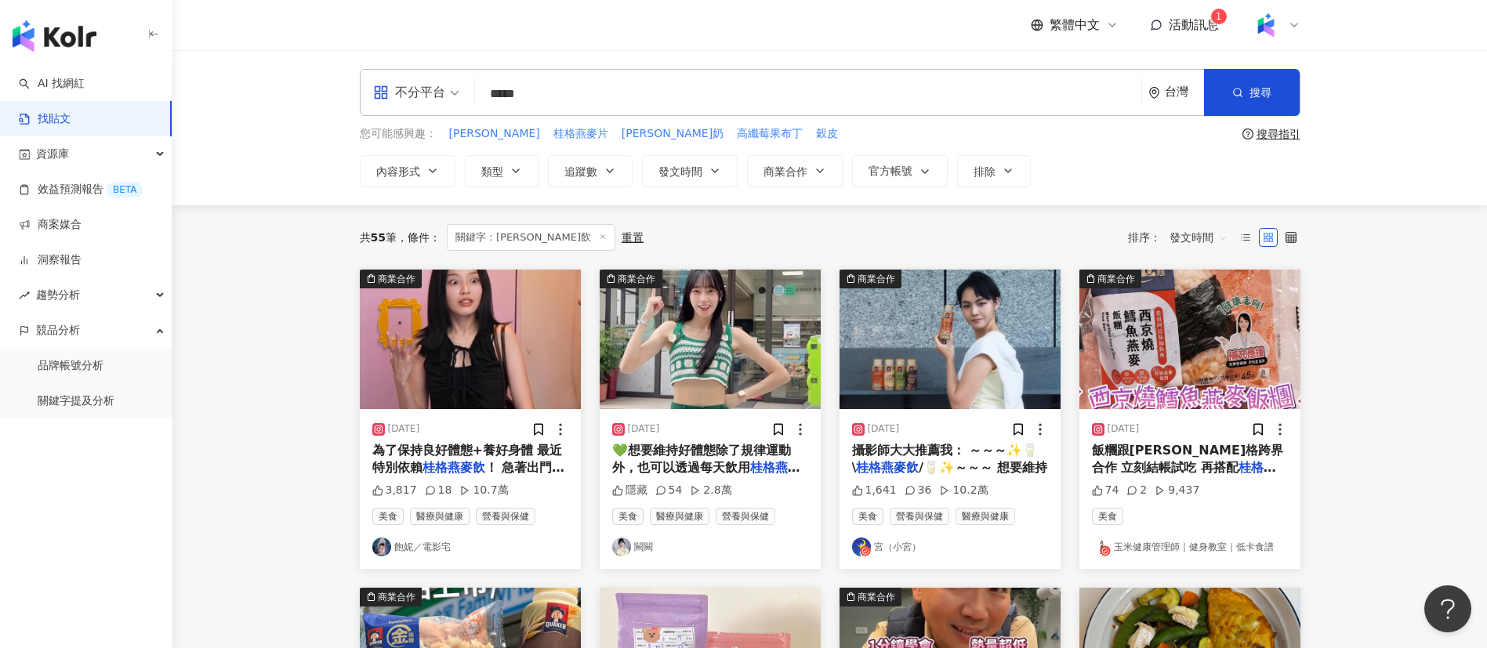
click at [475, 447] on span "為了保持良好體態+養好身體 最近特別依賴" at bounding box center [467, 459] width 190 height 32
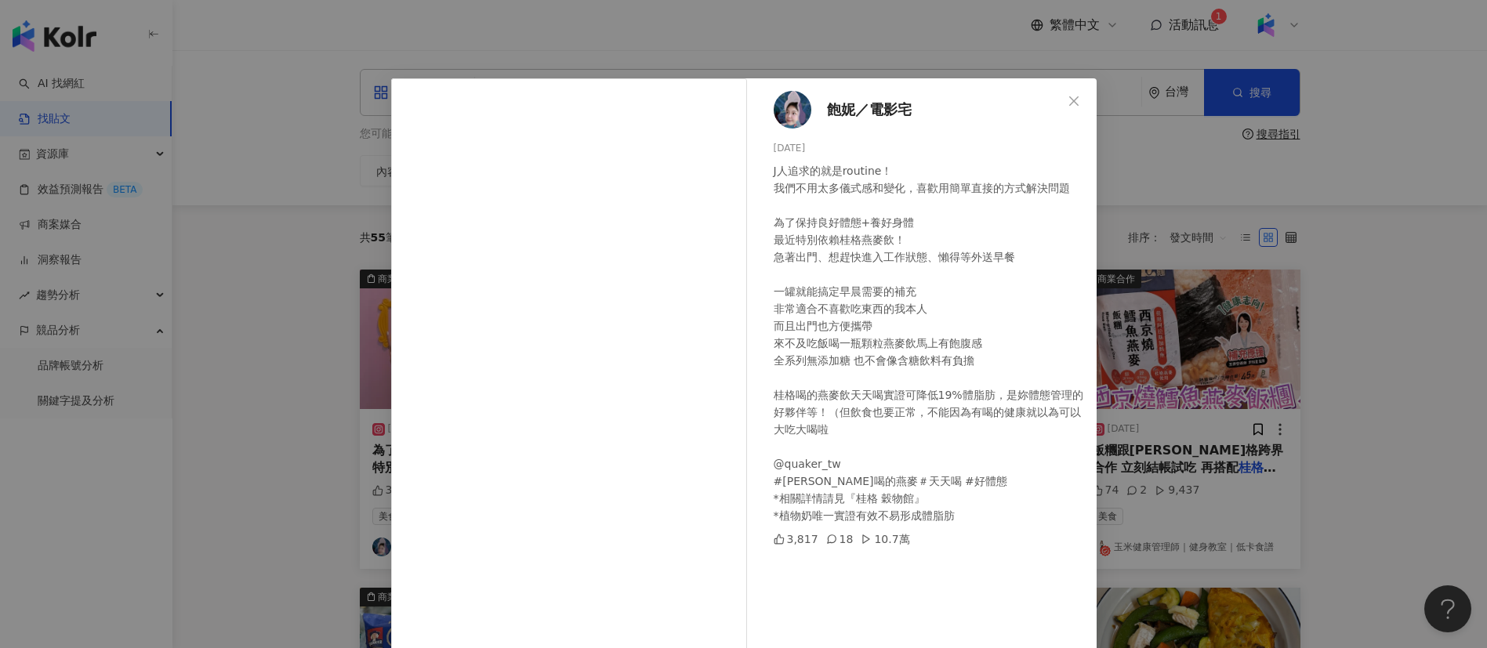
click at [892, 434] on div "J人追求的就是routine！ 我們不用太多儀式感和變化，喜歡用簡單直接的方式解決問題 為了保持良好體態+養好身體 最近特別依賴桂格燕麥飲！ 急著出門、想趕快…" at bounding box center [929, 343] width 310 height 362
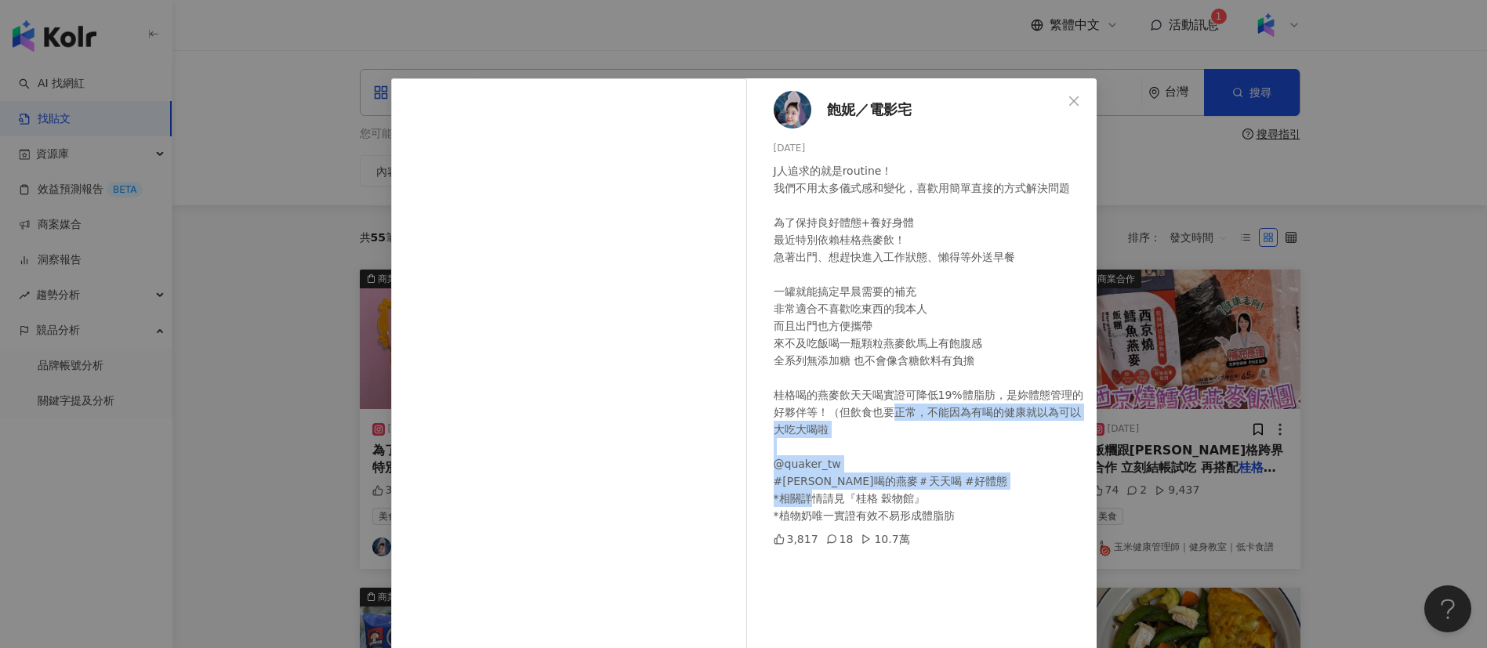
drag, startPoint x: 1206, startPoint y: 494, endPoint x: 884, endPoint y: 409, distance: 332.4
click at [884, 409] on div "飽妮／電影宅 2025/9/22 J人追求的就是routine！ 我們不用太多儀式感和變化，喜歡用簡單直接的方式解決問題 為了保持良好體態+養好身體 最近特別…" at bounding box center [743, 324] width 1487 height 648
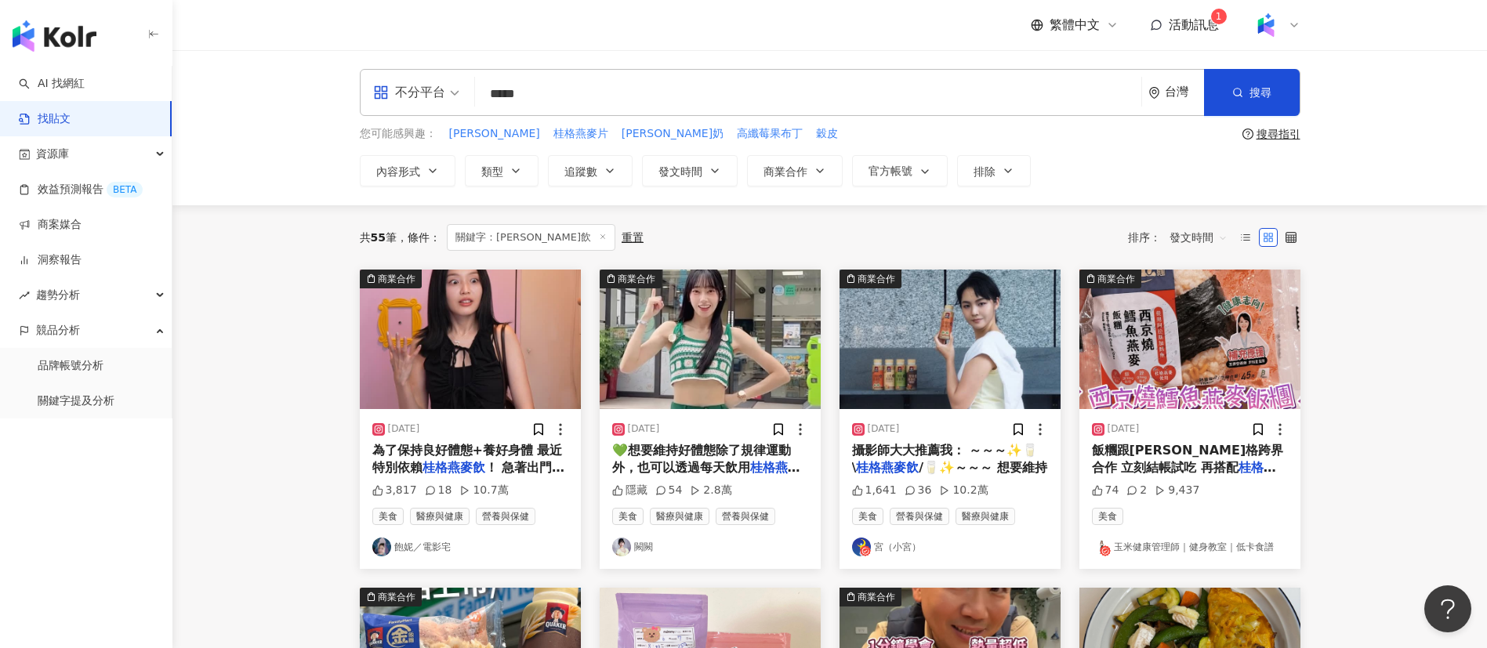
click at [686, 452] on span "💚想要維持好體態除了規律運動外，也可以透過每天飲用" at bounding box center [701, 459] width 179 height 32
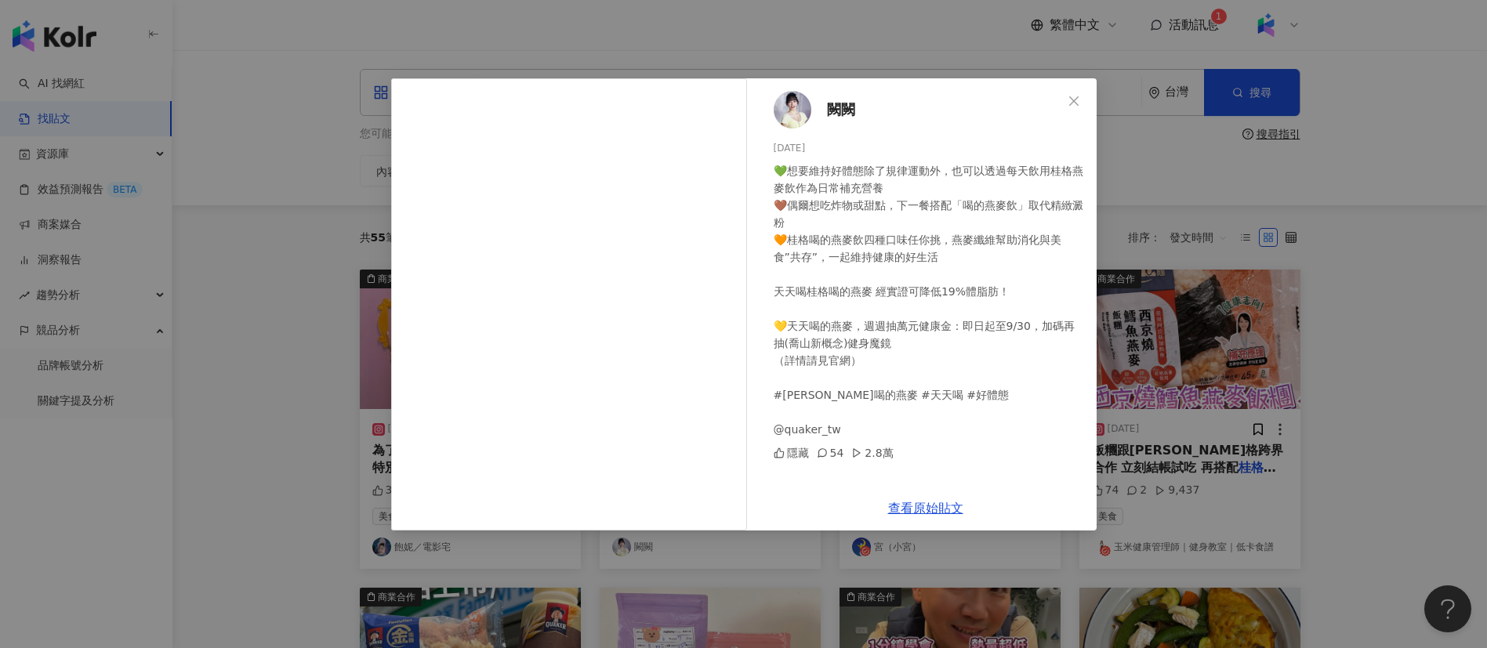
click at [1175, 432] on div "闕闕 2025/9/16 💚想要維持好體態除了規律運動外，也可以透過每天飲用桂格燕麥飲作為日常補充營養 🤎偶爾想吃炸物或甜點，下一餐搭配「喝的燕麥飲」取代精緻…" at bounding box center [743, 324] width 1487 height 648
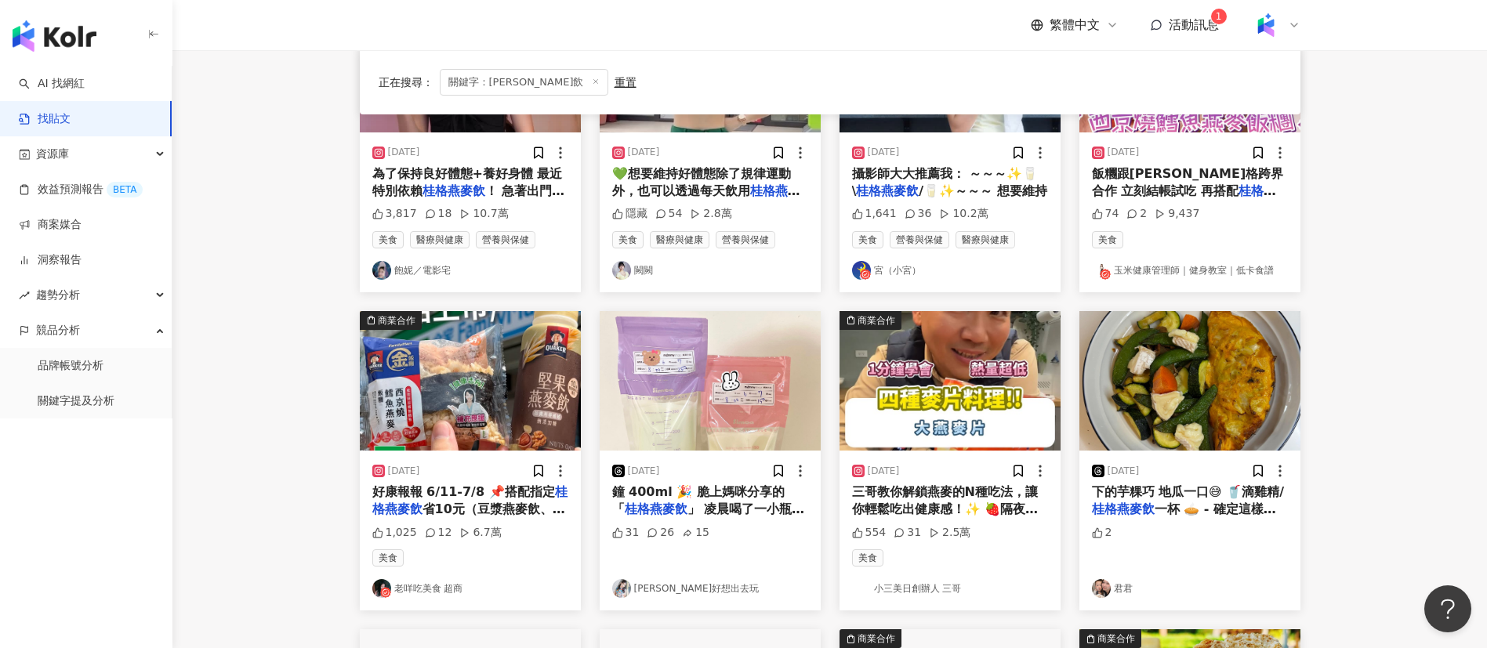
scroll to position [278, 0]
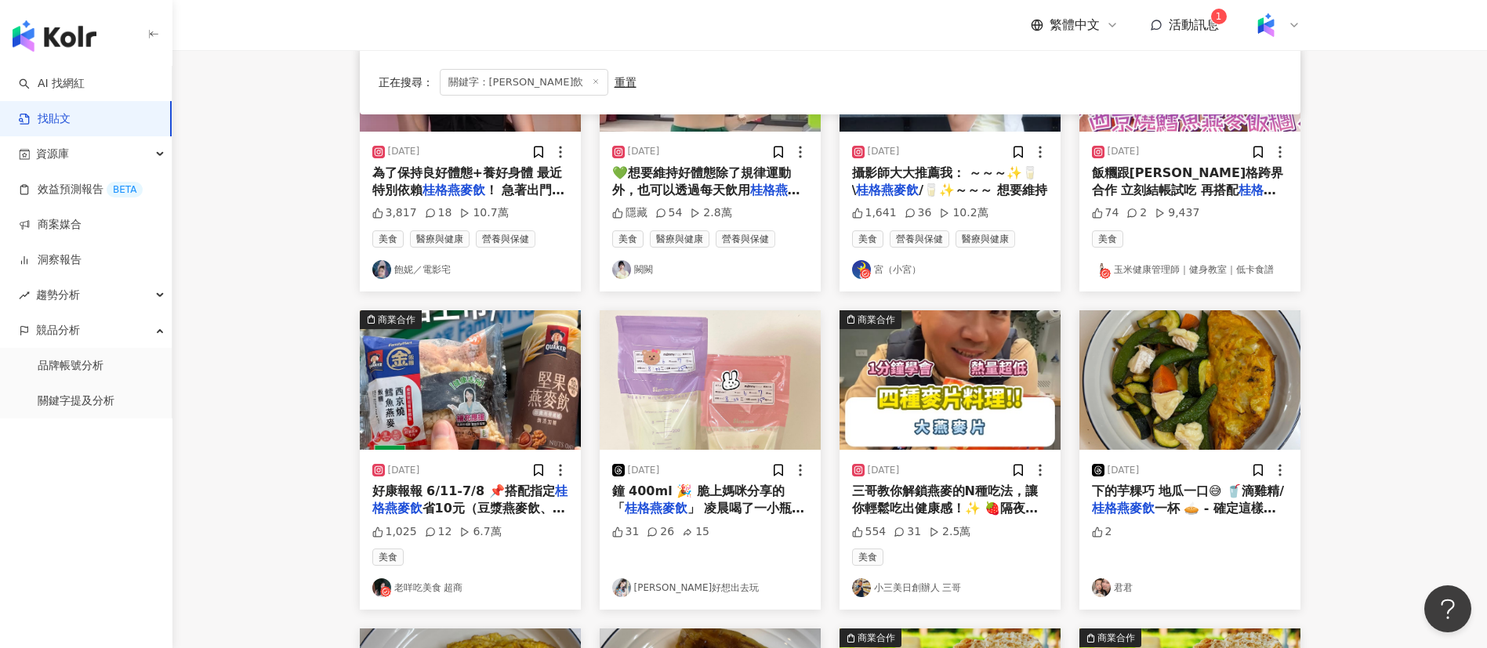
click at [1386, 482] on main "不分平台 ***** 台灣 搜尋 您可能感興趣： 桂格燕麥 桂格燕麥片 桂格燕麥奶 高纖莓果布丁 穀皮 搜尋指引 內容形式 類型 追蹤數 發文時間 商業合作 …" at bounding box center [829, 414] width 1315 height 1283
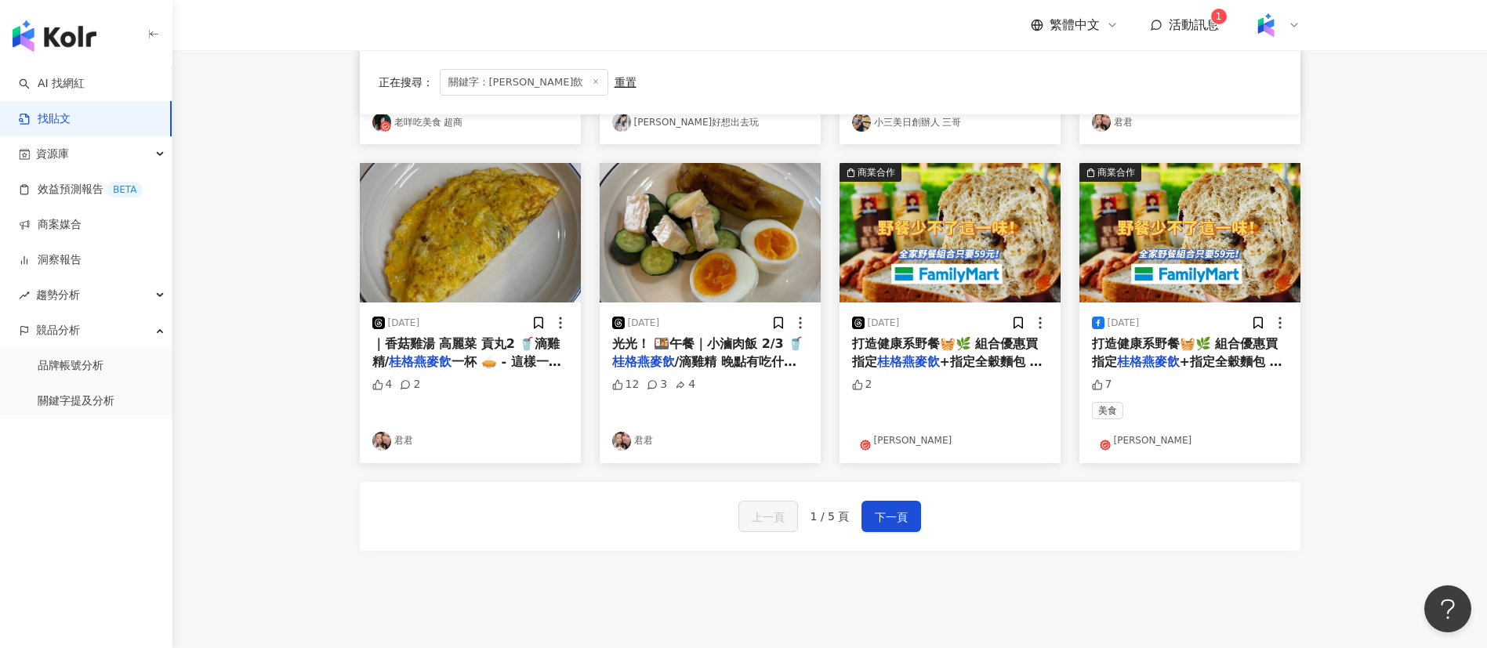
scroll to position [749, 0]
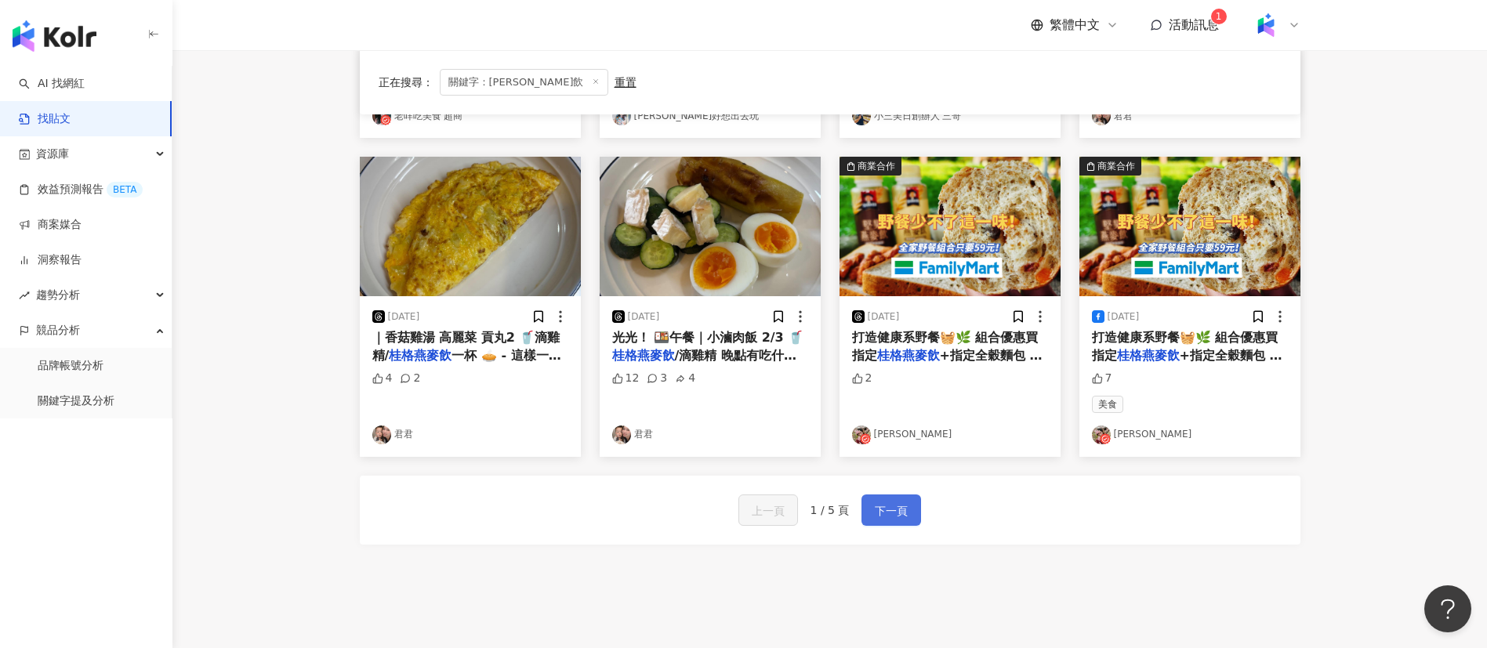
click at [886, 503] on span "下一頁" at bounding box center [891, 511] width 33 height 19
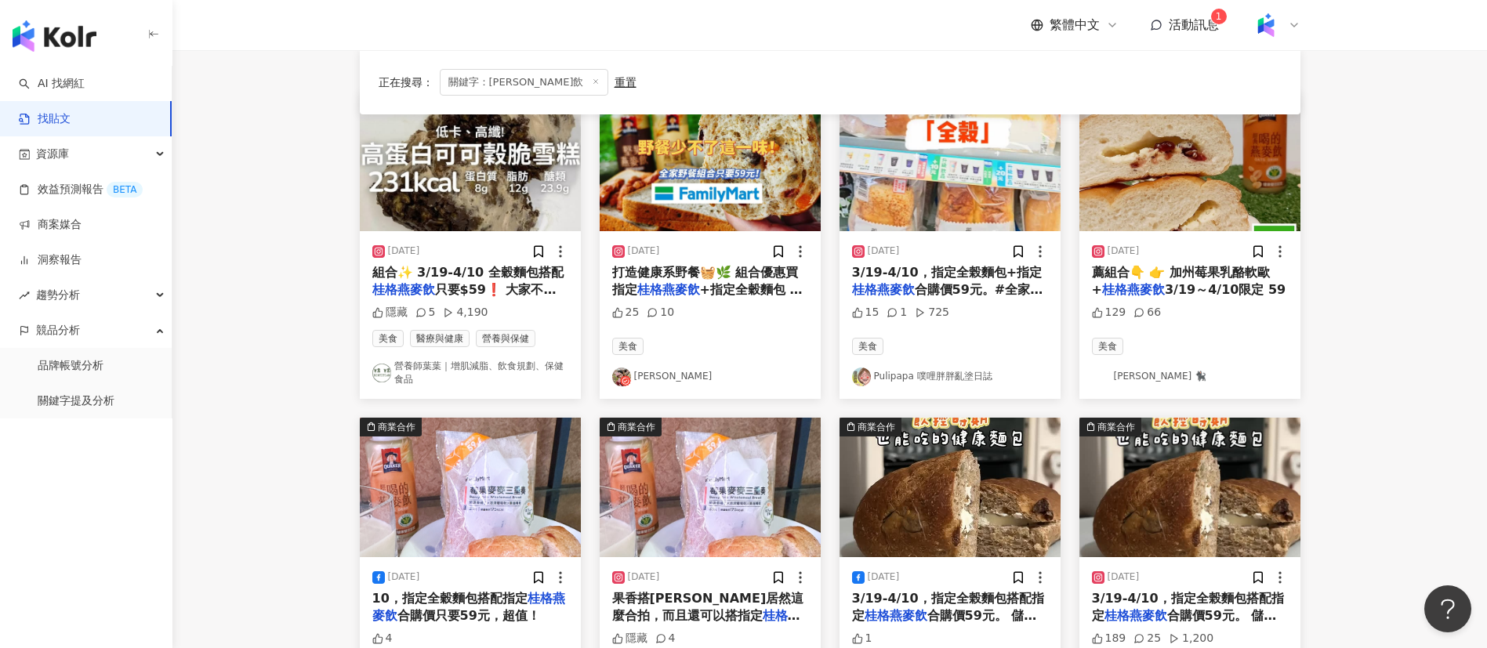
scroll to position [0, 0]
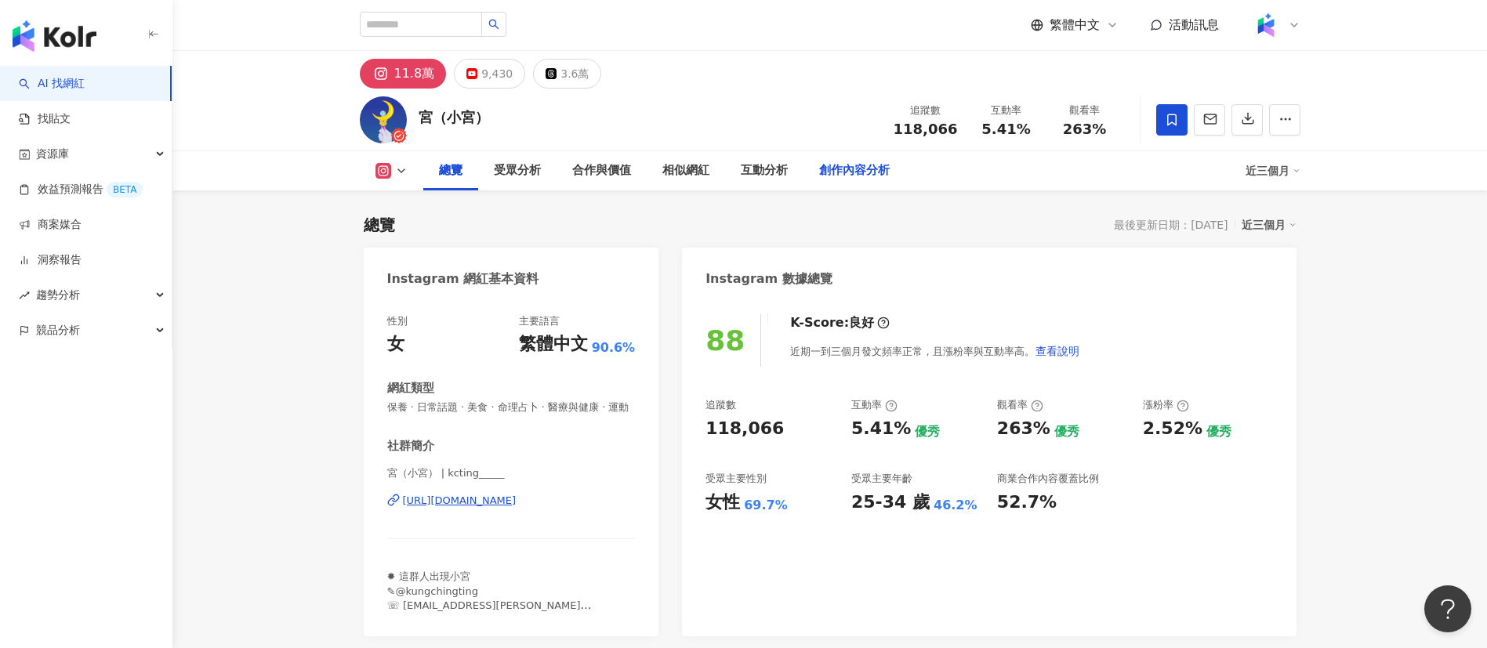
click at [839, 165] on div "創作內容分析" at bounding box center [854, 170] width 71 height 19
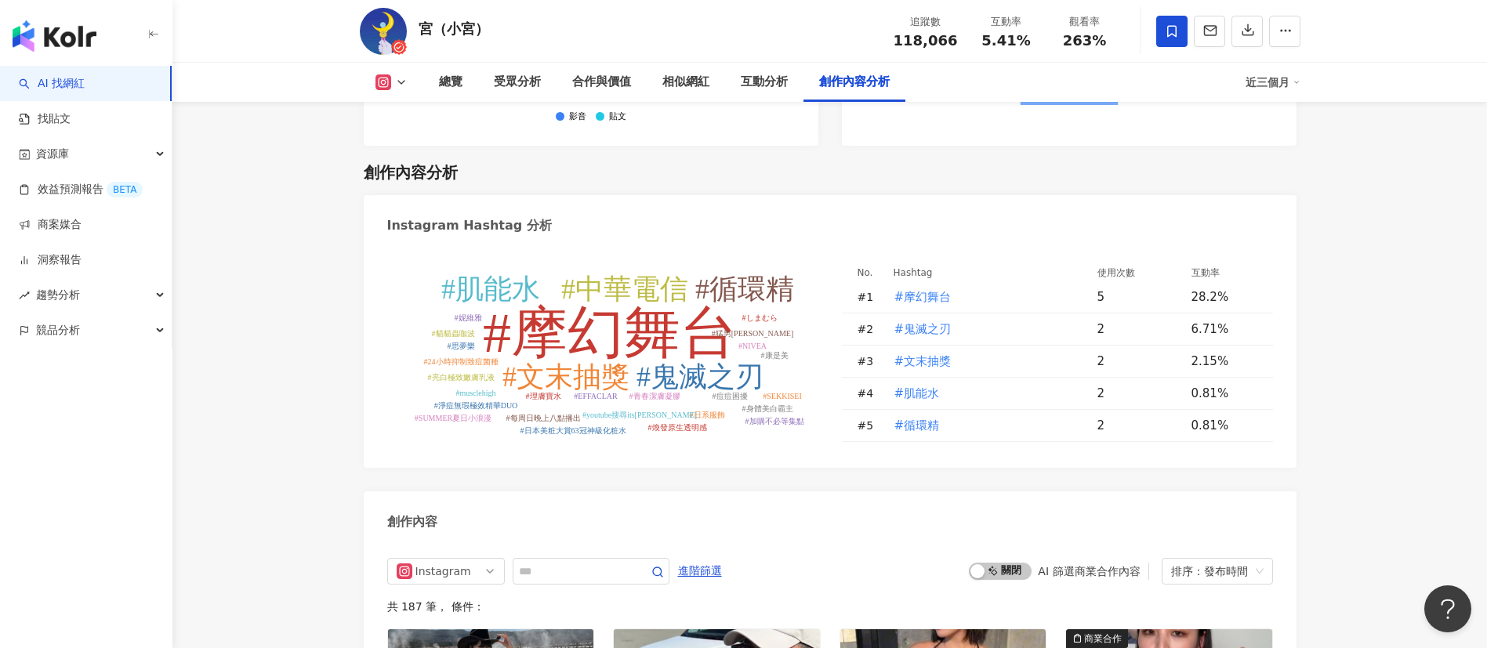
click at [864, 78] on div "創作內容分析" at bounding box center [854, 82] width 71 height 19
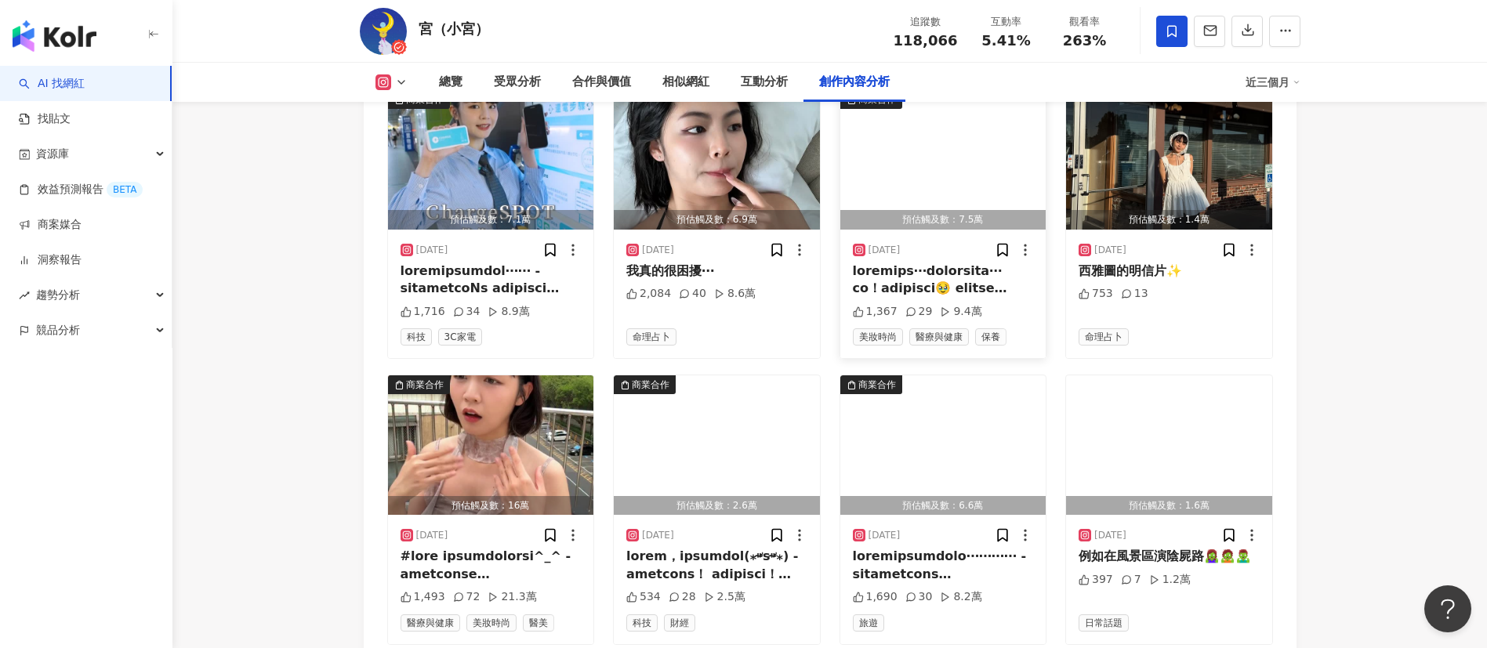
scroll to position [5305, 0]
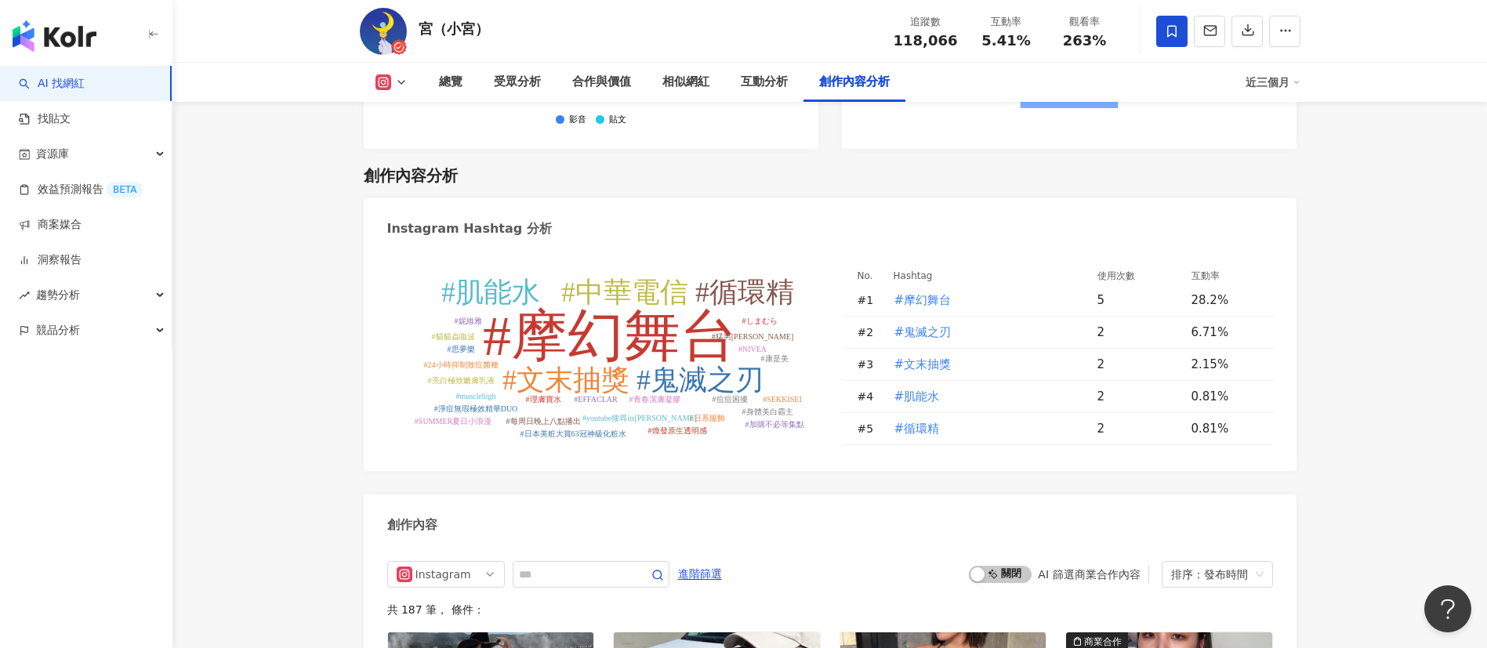
scroll to position [4474, 0]
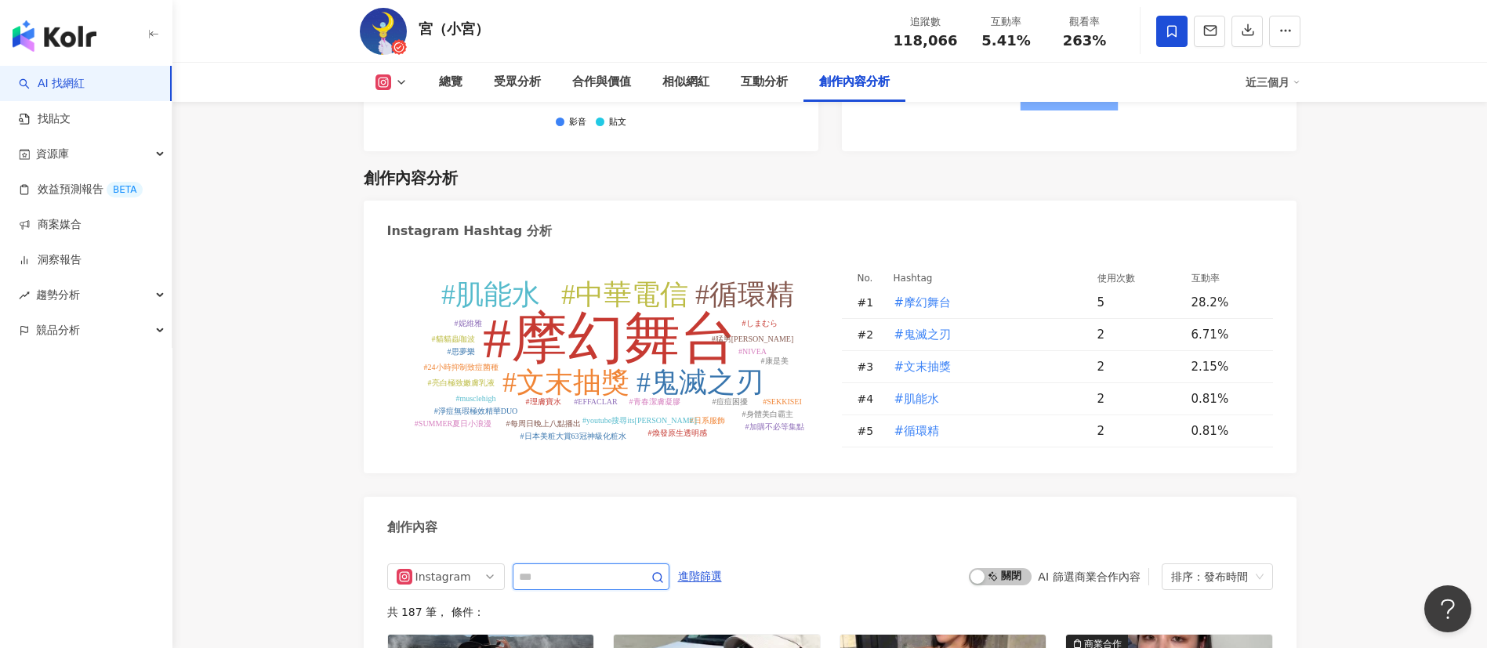
click at [552, 568] on input "text" at bounding box center [574, 577] width 110 height 19
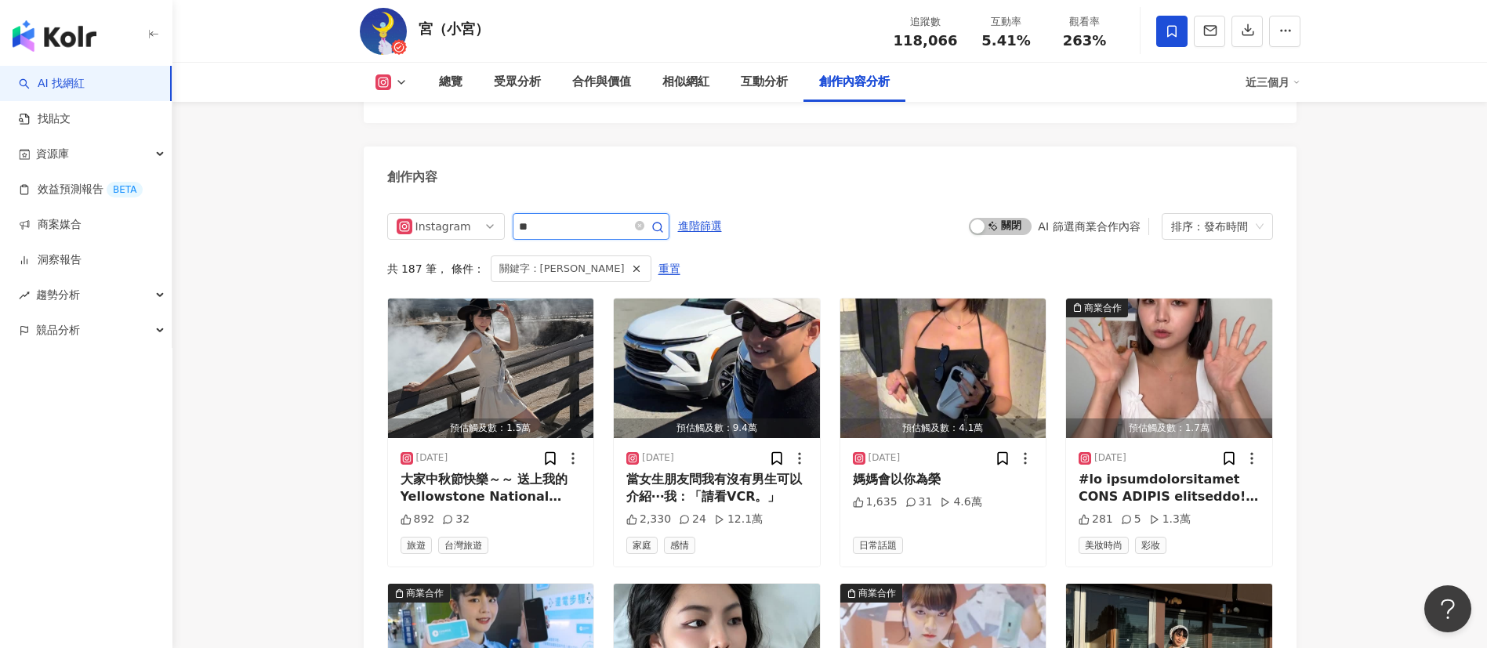
scroll to position [4736, 0]
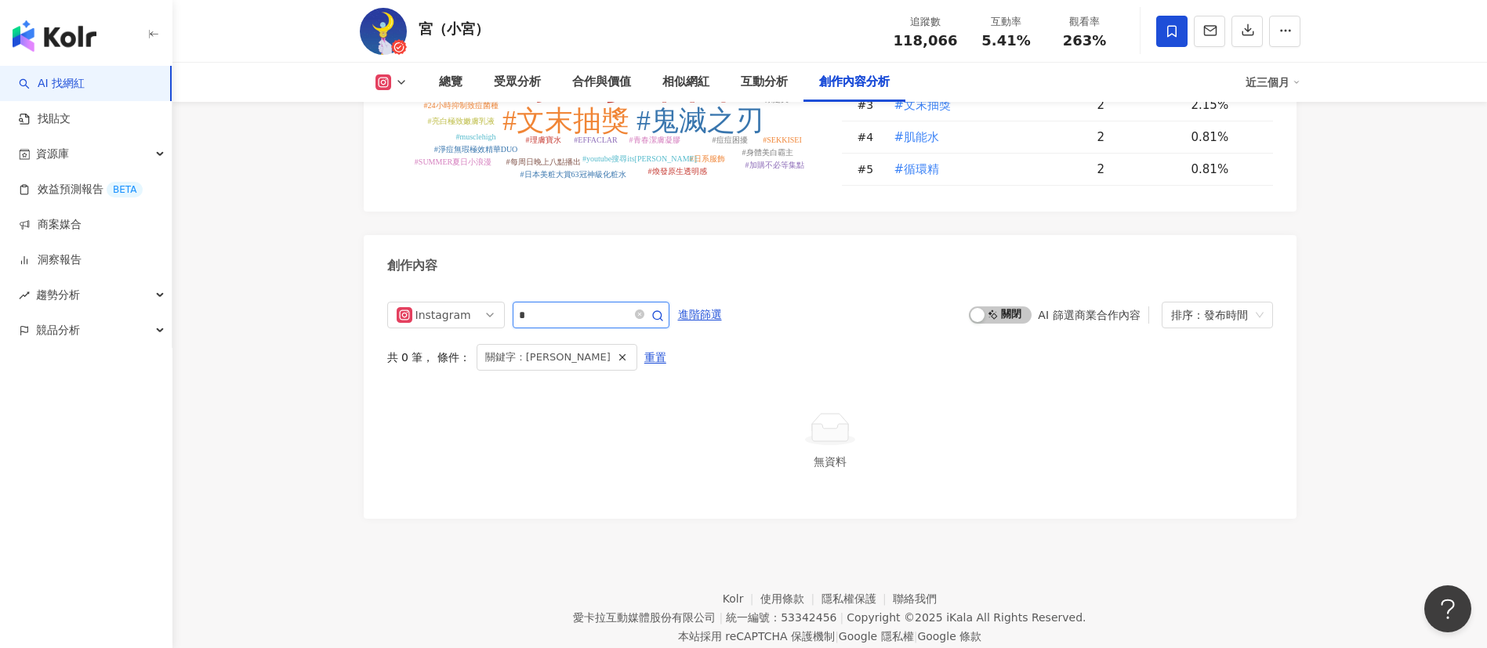
type input "*"
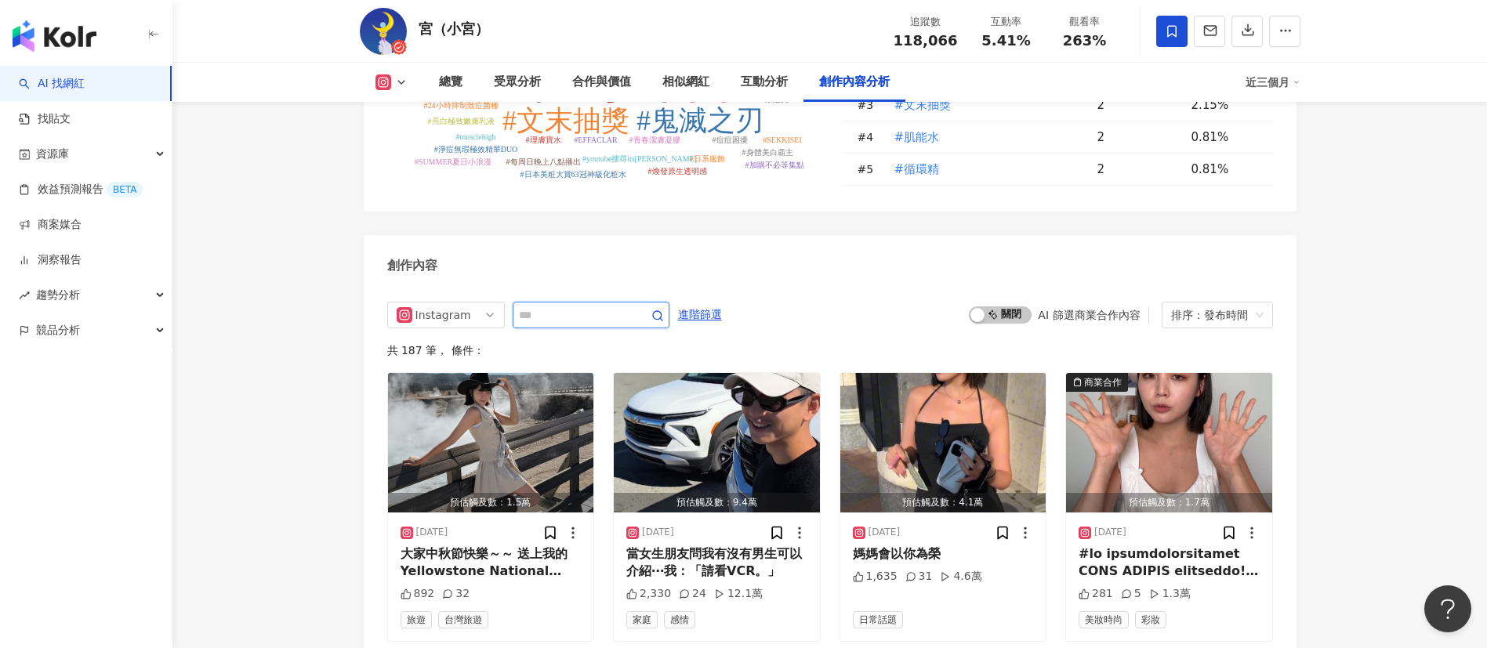
scroll to position [4824, 0]
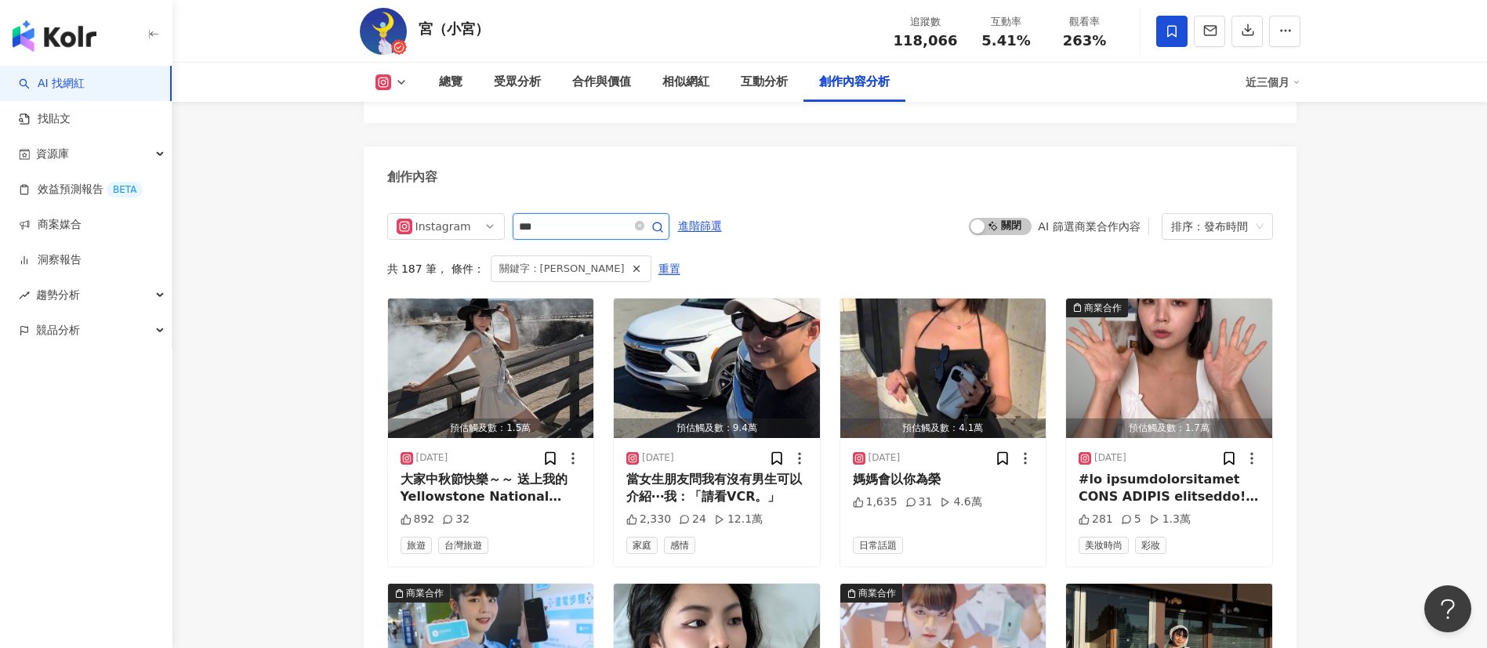
scroll to position [4736, 0]
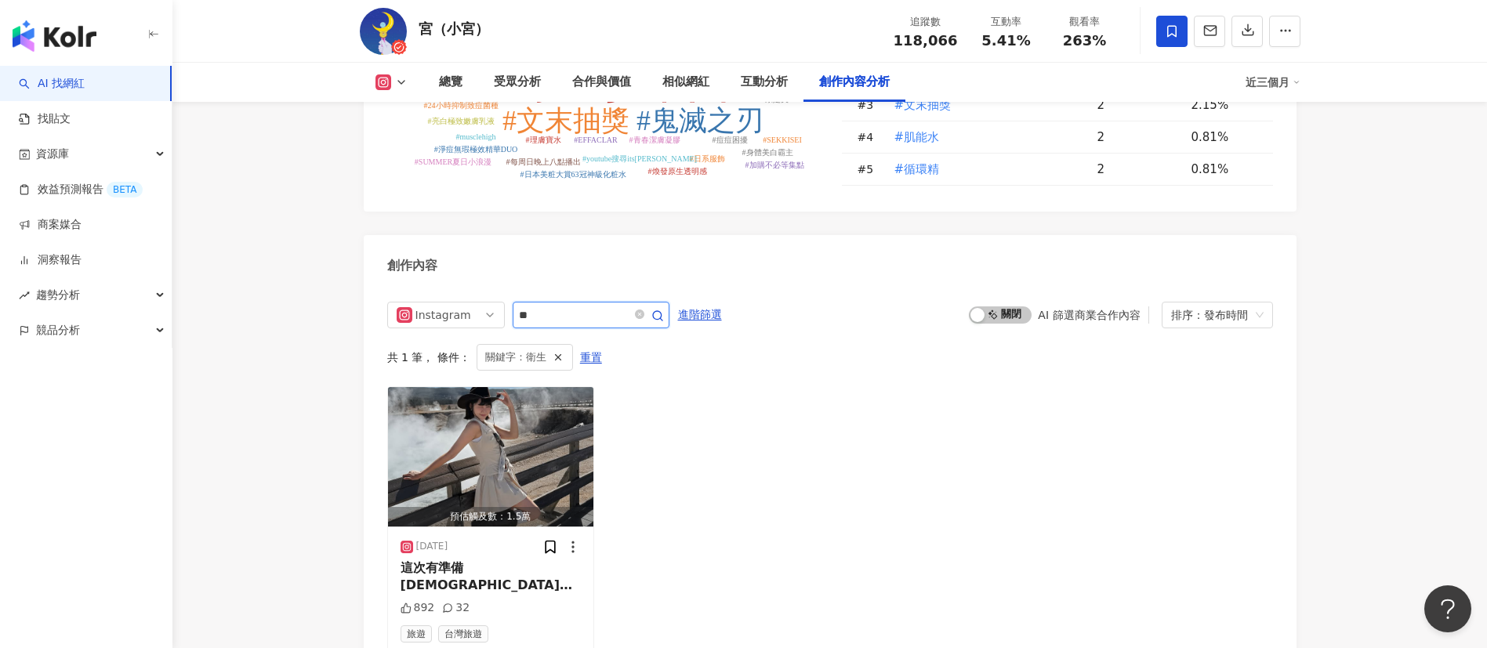
scroll to position [4824, 0]
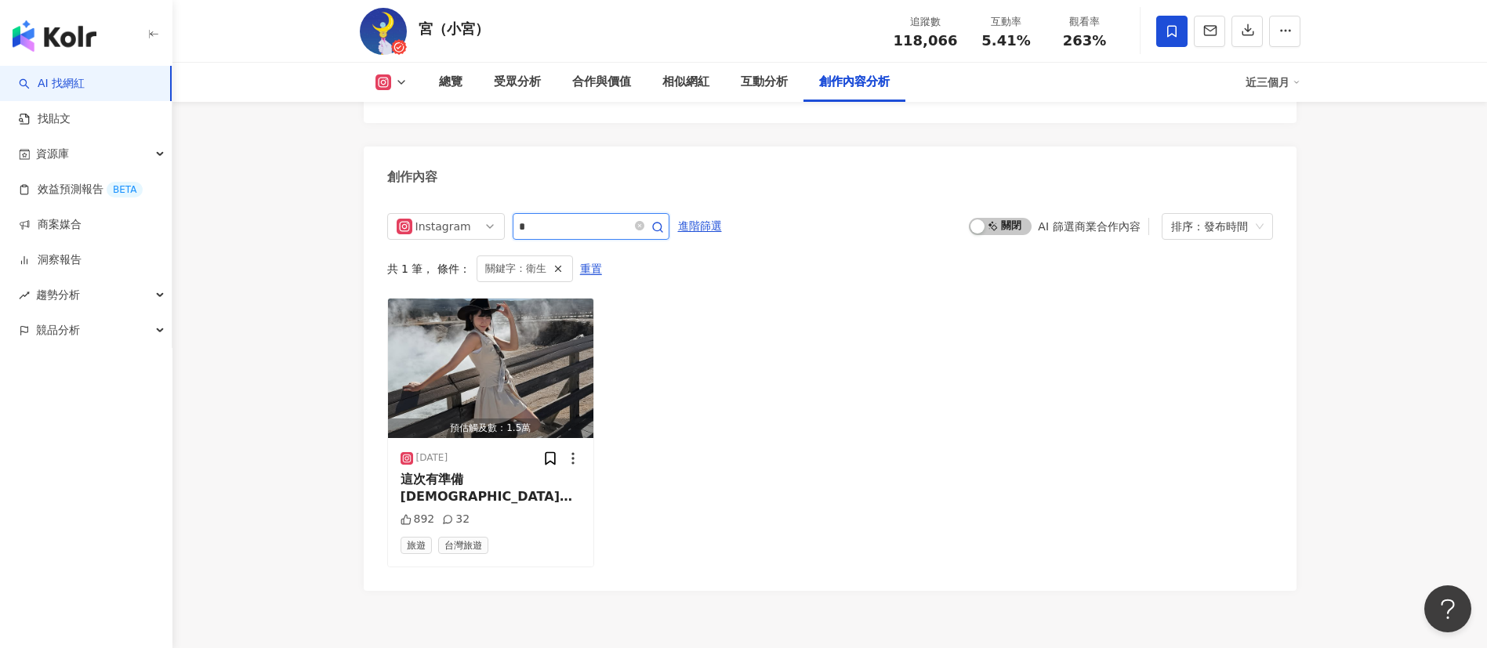
type input "*"
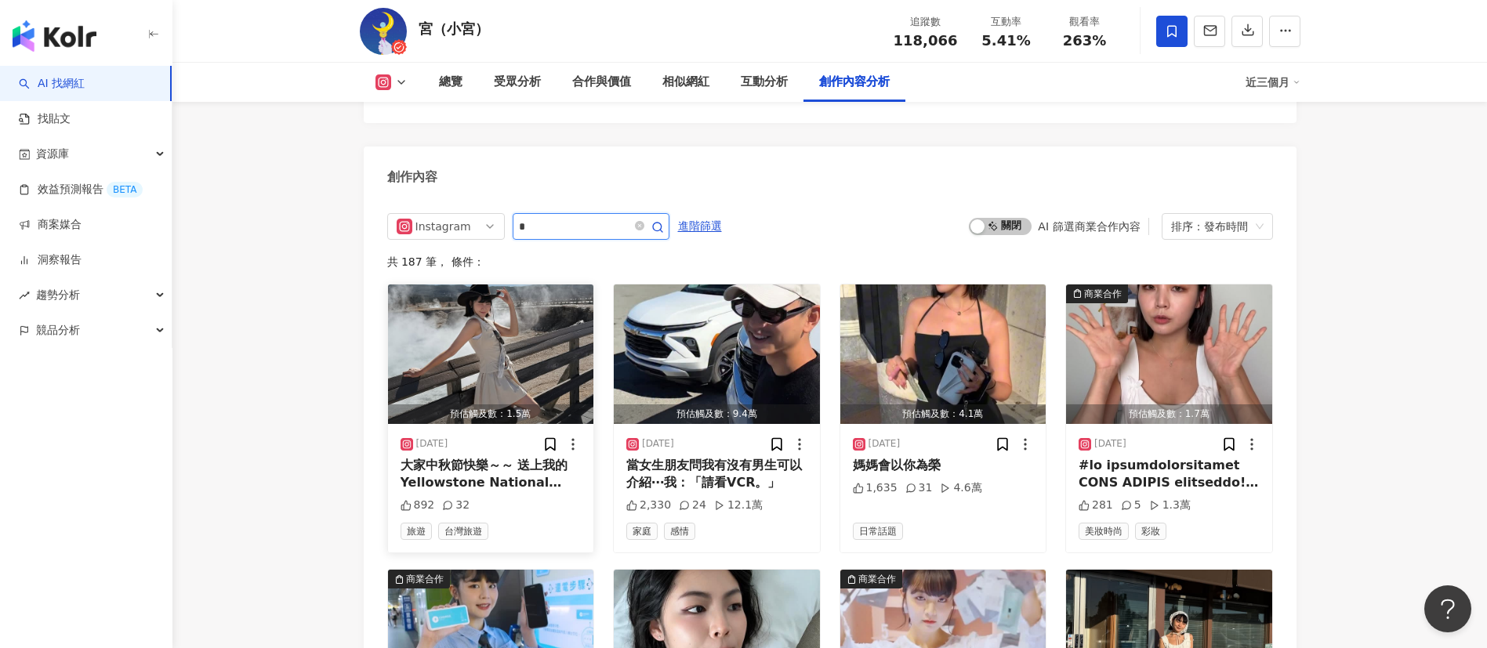
type input "*"
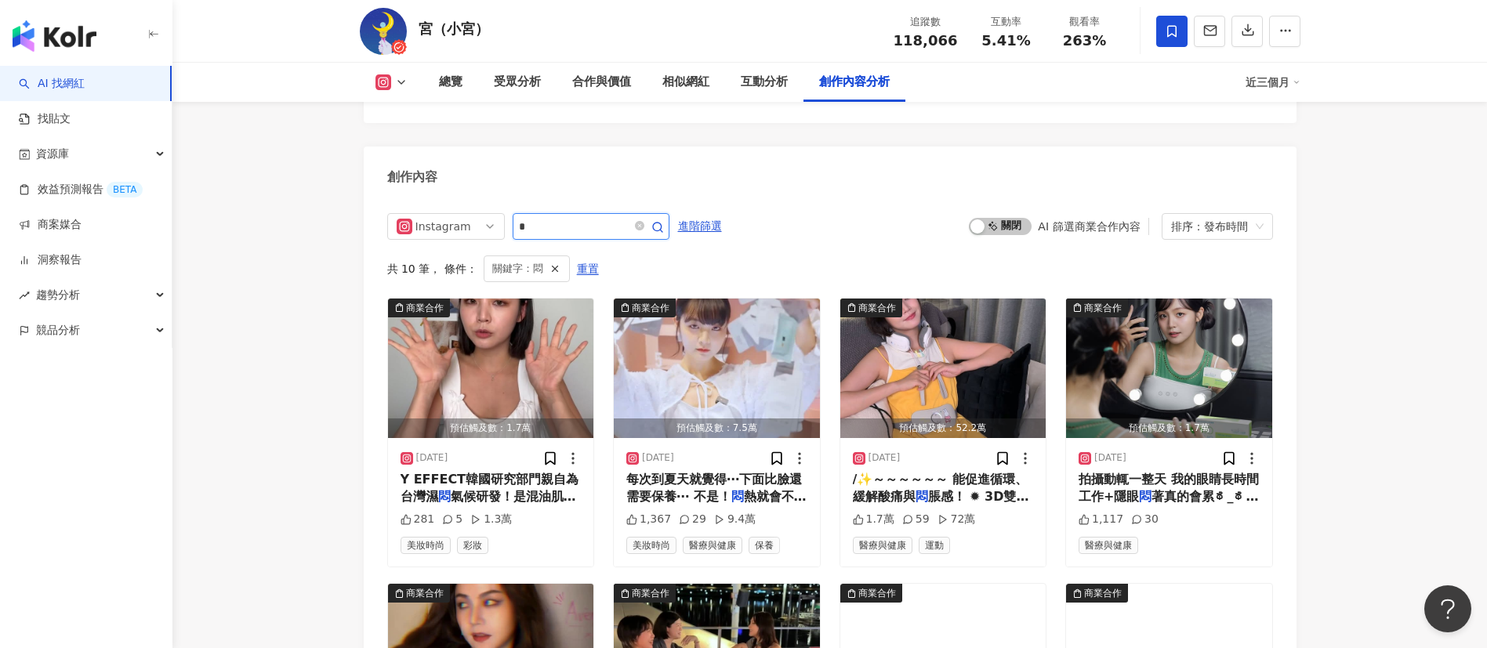
scroll to position [4973, 0]
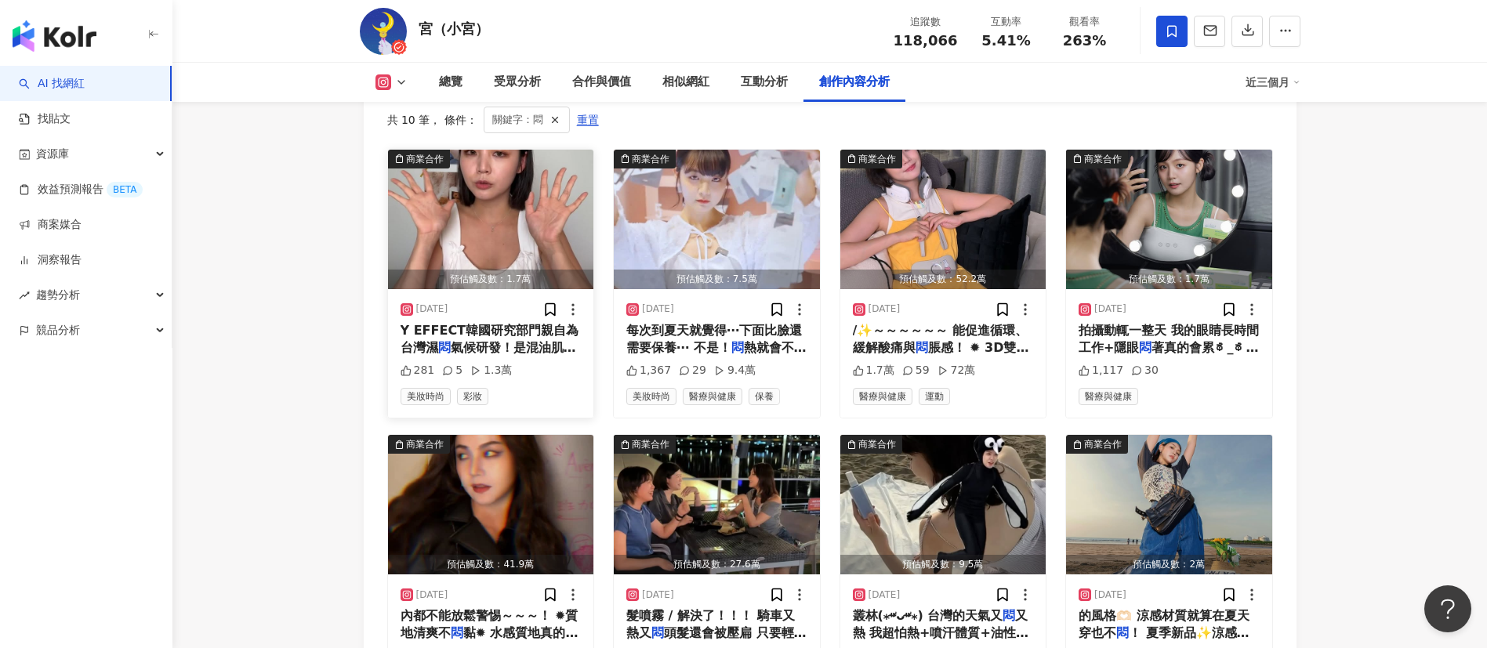
click at [524, 340] on span "氣候研發！是混油肌油肌必收的「高遮瑕+" at bounding box center [489, 356] width 176 height 32
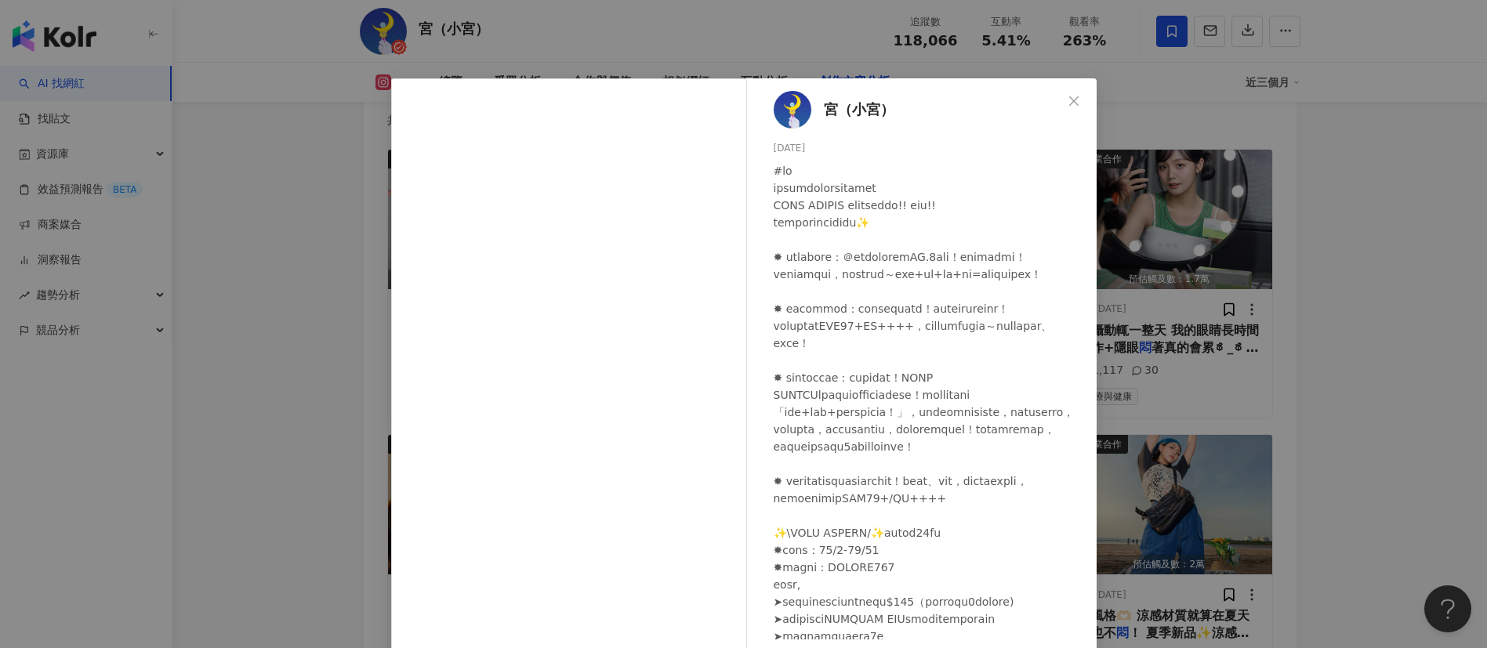
click at [1291, 449] on div "宮（小宮） 2025/10/1 281 5 1.3萬 查看原始貼文" at bounding box center [743, 324] width 1487 height 648
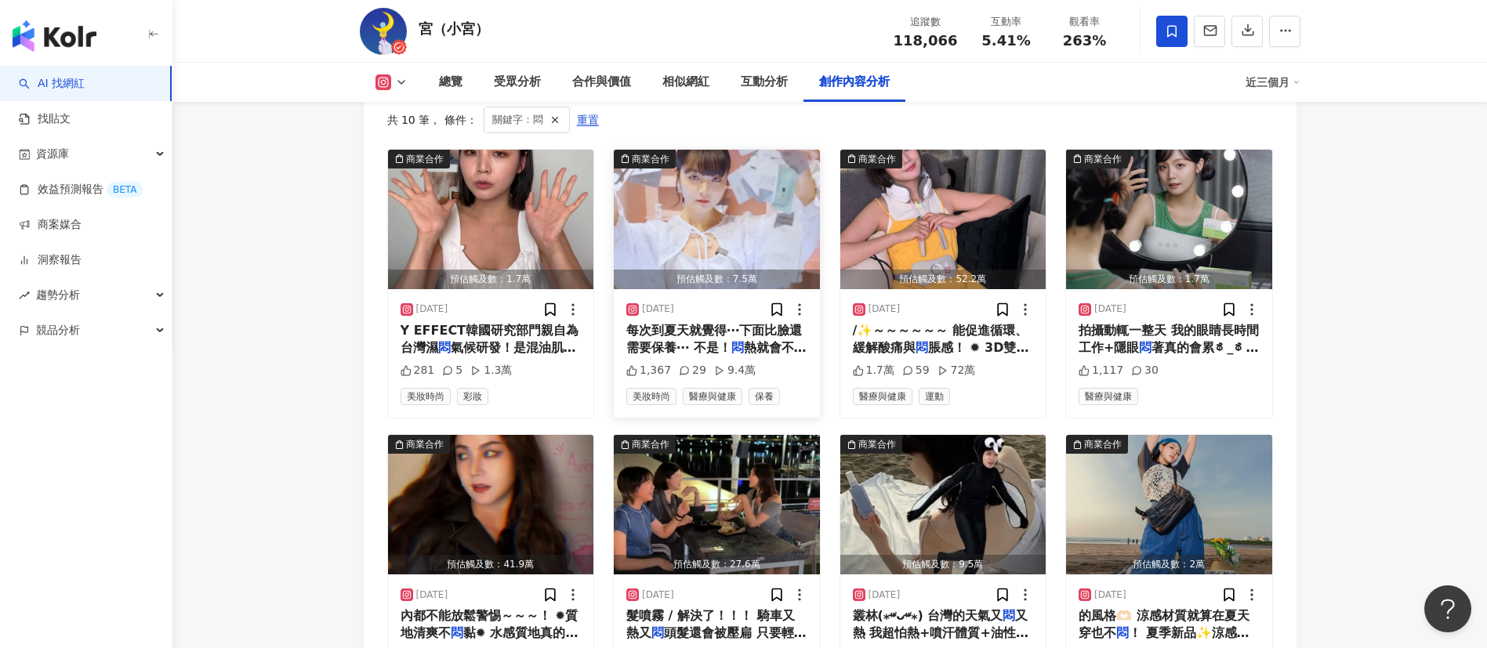
click at [708, 323] on span "每次到夏天就覺得⋯下面比臉還需要保養⋯ 不是！" at bounding box center [714, 339] width 176 height 32
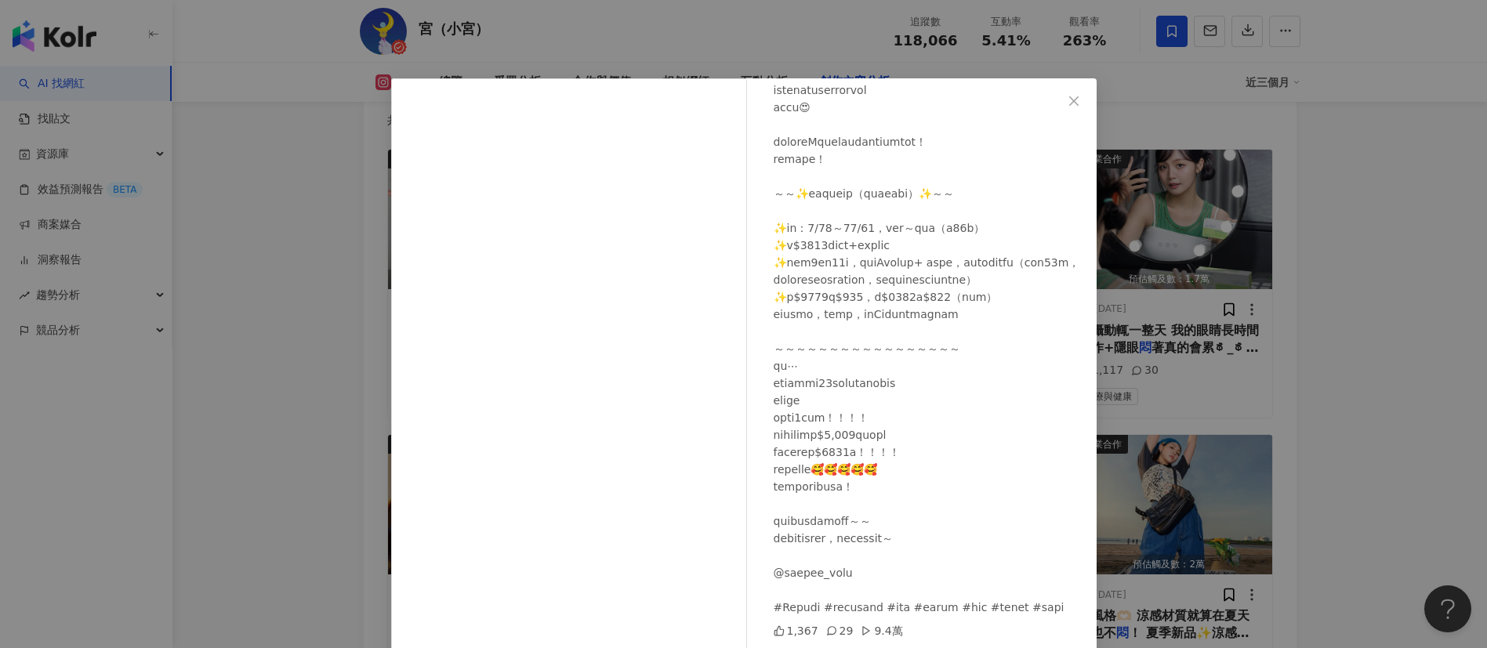
scroll to position [55, 0]
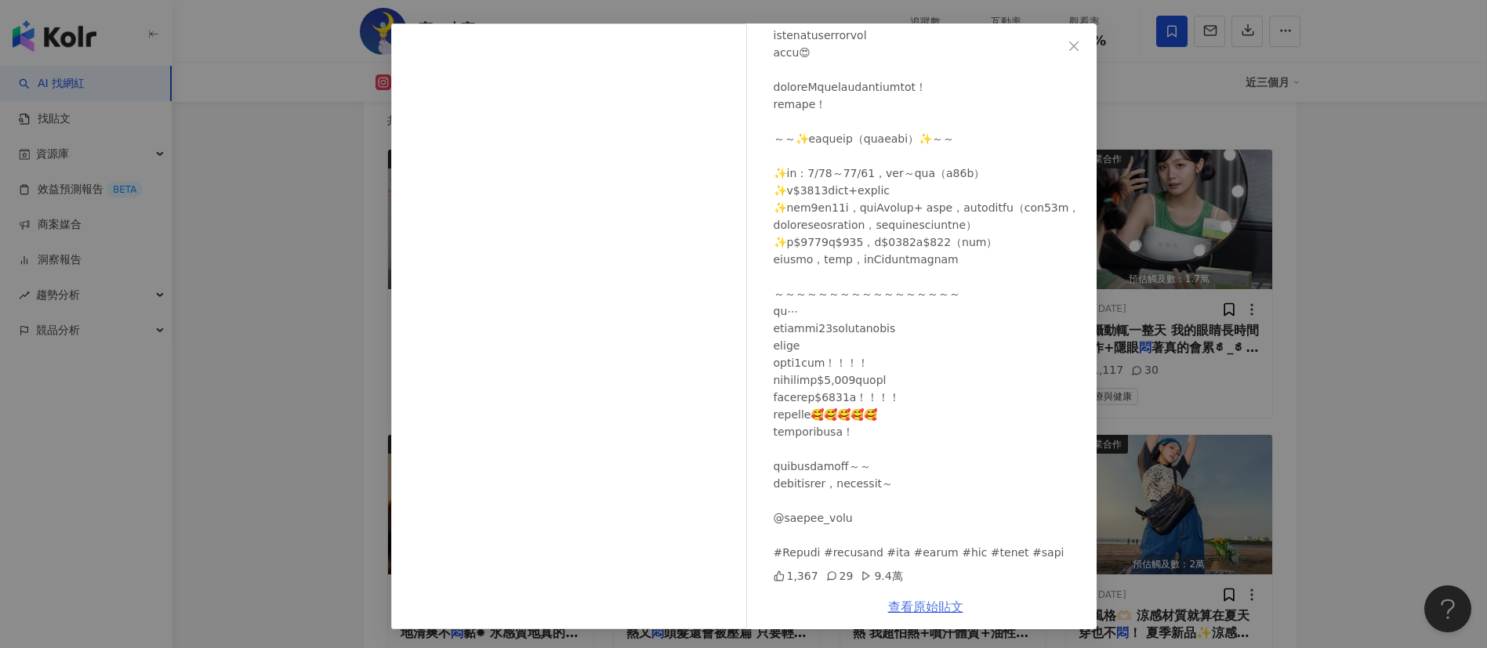
click at [935, 606] on link "查看原始貼文" at bounding box center [925, 607] width 75 height 15
click at [1246, 413] on div "宮（小宮） 2025/9/27 1,367 29 9.4萬 查看原始貼文" at bounding box center [743, 324] width 1487 height 648
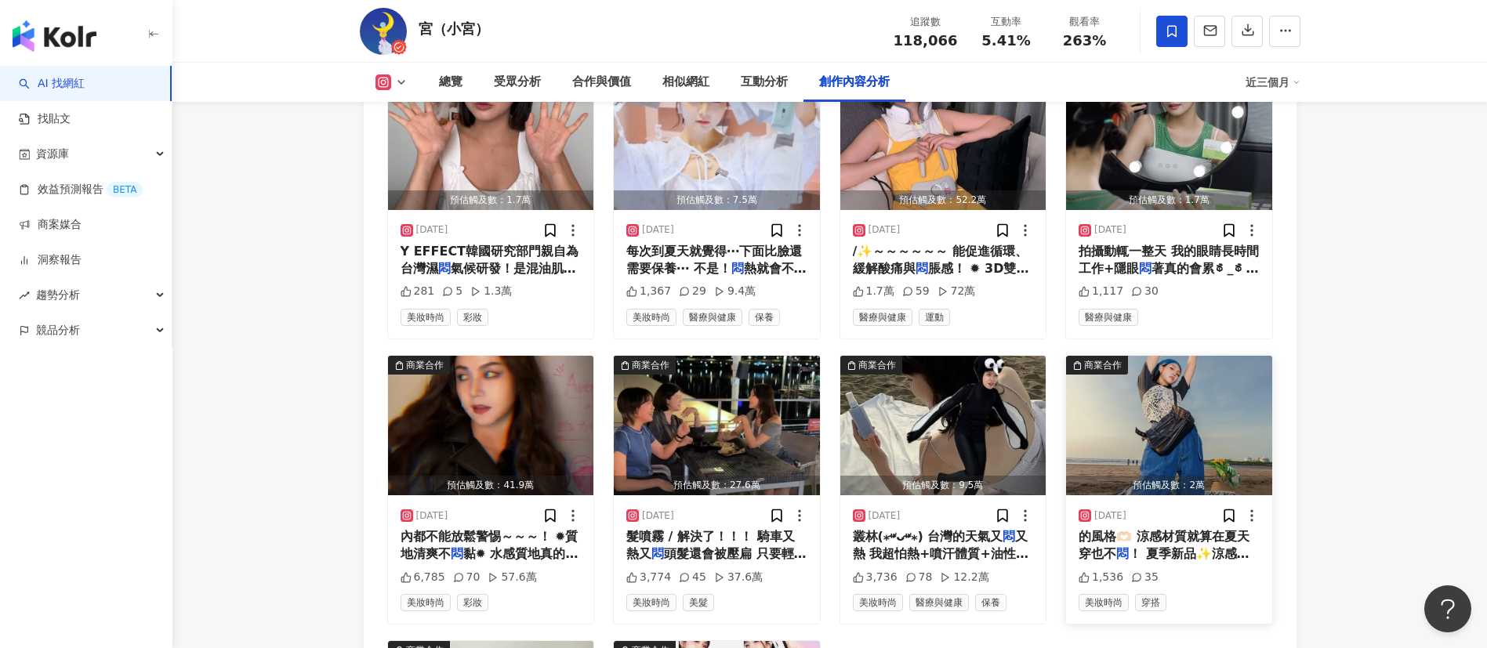
scroll to position [5053, 0]
click at [1169, 546] on span "！ 夏季新品✨涼感輕型牛仔寬襬長裙✨" at bounding box center [1164, 562] width 171 height 32
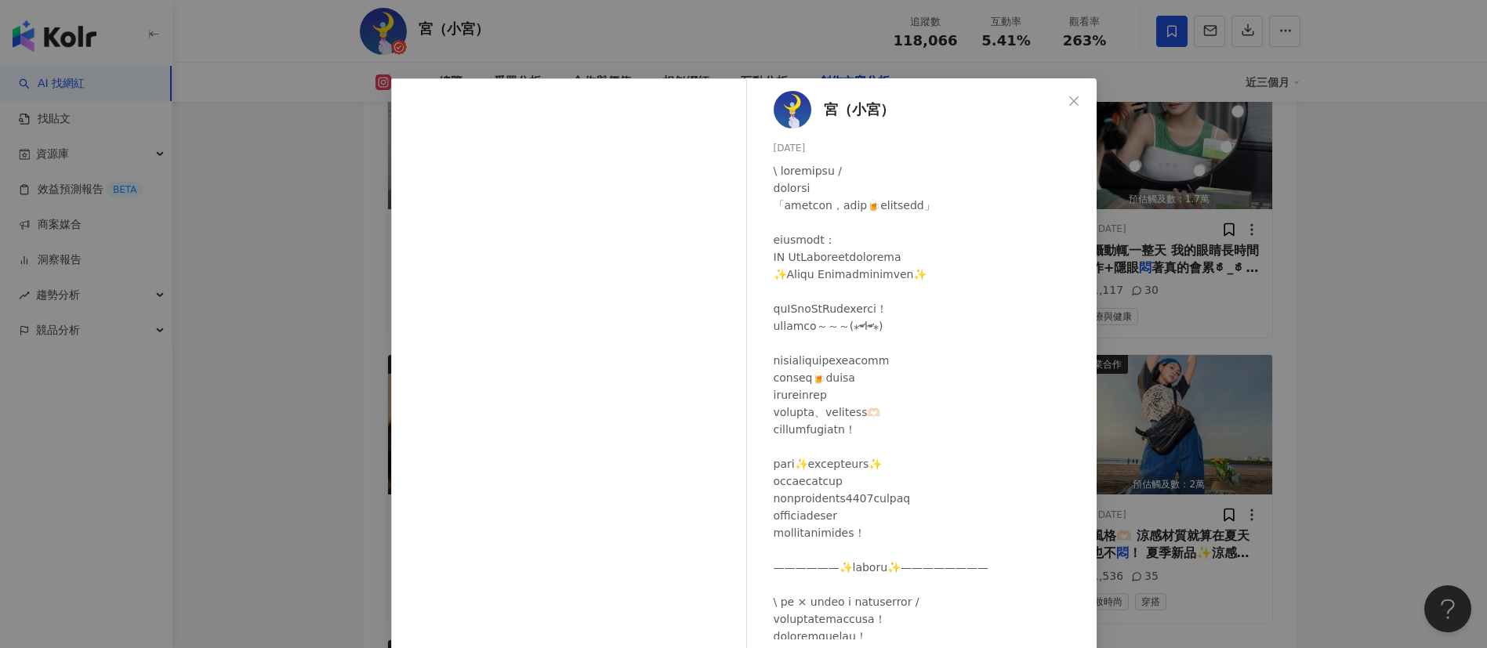
click at [1239, 538] on div "宮（小宮） 2025/4/26 1,536 35 查看原始貼文" at bounding box center [743, 324] width 1487 height 648
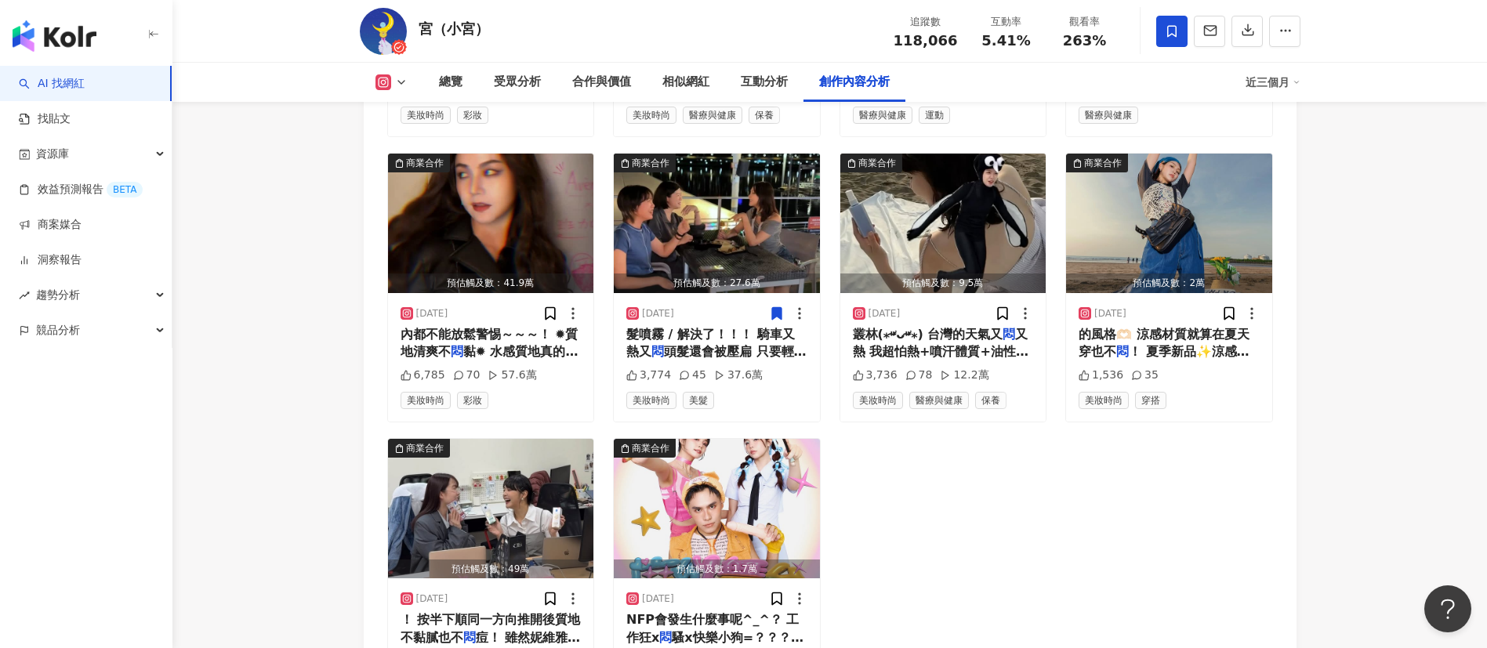
scroll to position [5256, 0]
click at [927, 567] on div "商業合作 預估觸及數：1.7萬 2025/10/1 Y EFFECT韓國研究部門親自為台灣濕 悶 氣候研發！是混油肌油肌必收的「高遮瑕+ 281 5 1.3萬…" at bounding box center [830, 287] width 886 height 841
click at [948, 326] on span "又熱 我超怕熱+噴汗體質+油性肌膚 粉" at bounding box center [941, 351] width 176 height 50
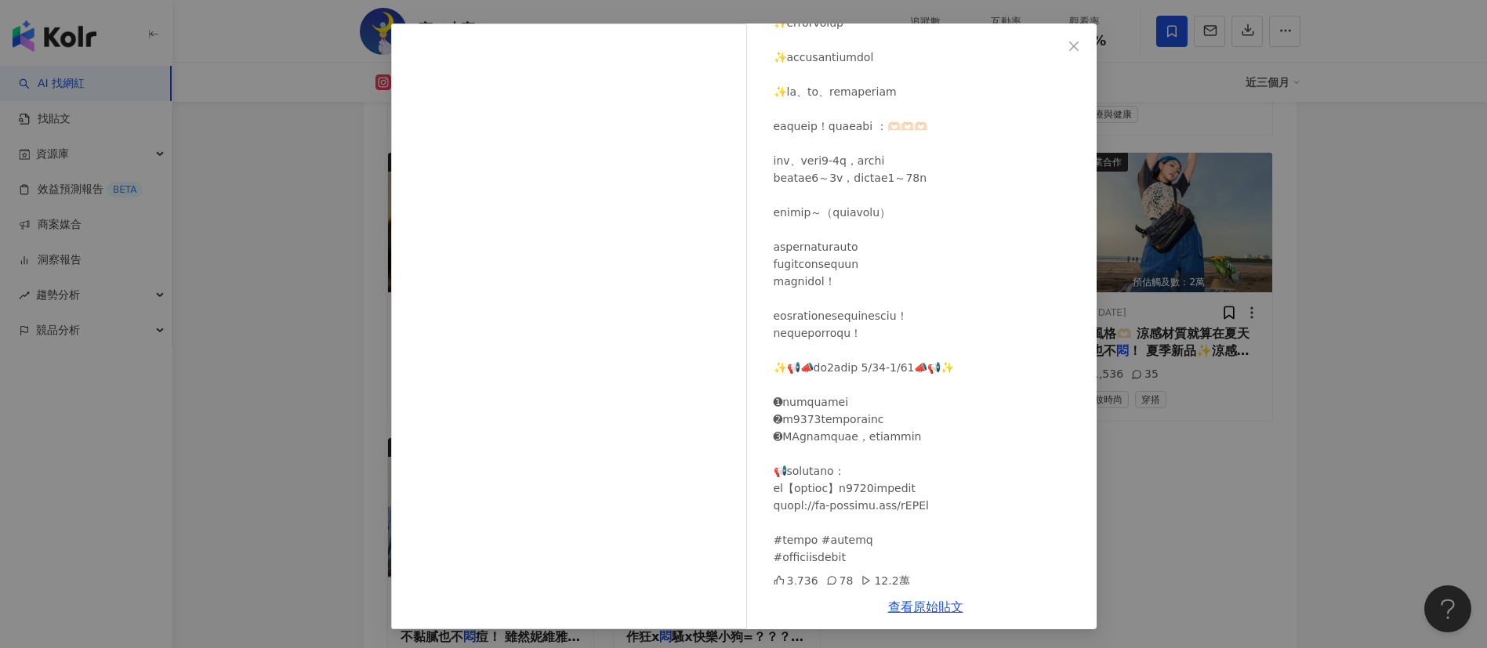
scroll to position [633, 0]
click at [1117, 481] on div "宮（小宮） 2025/4/28 3,736 78 12.2萬 查看原始貼文" at bounding box center [743, 324] width 1487 height 648
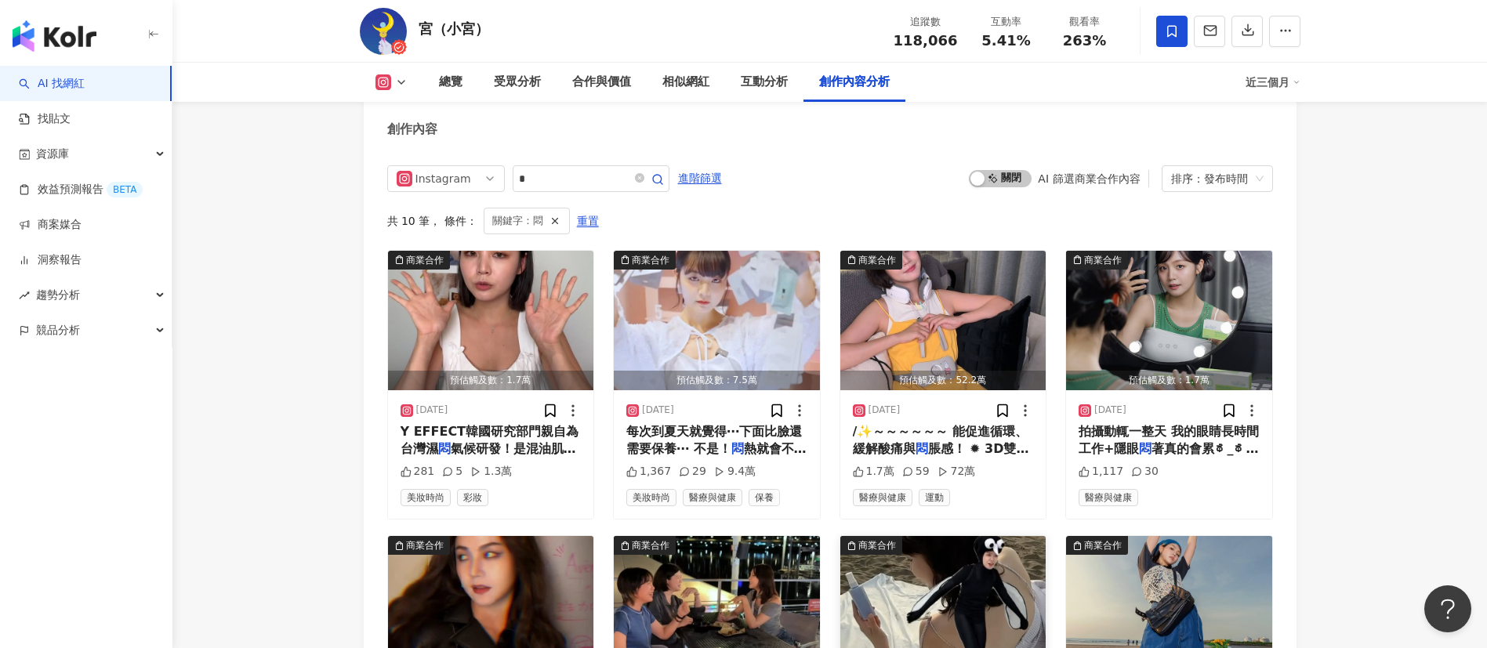
scroll to position [4875, 0]
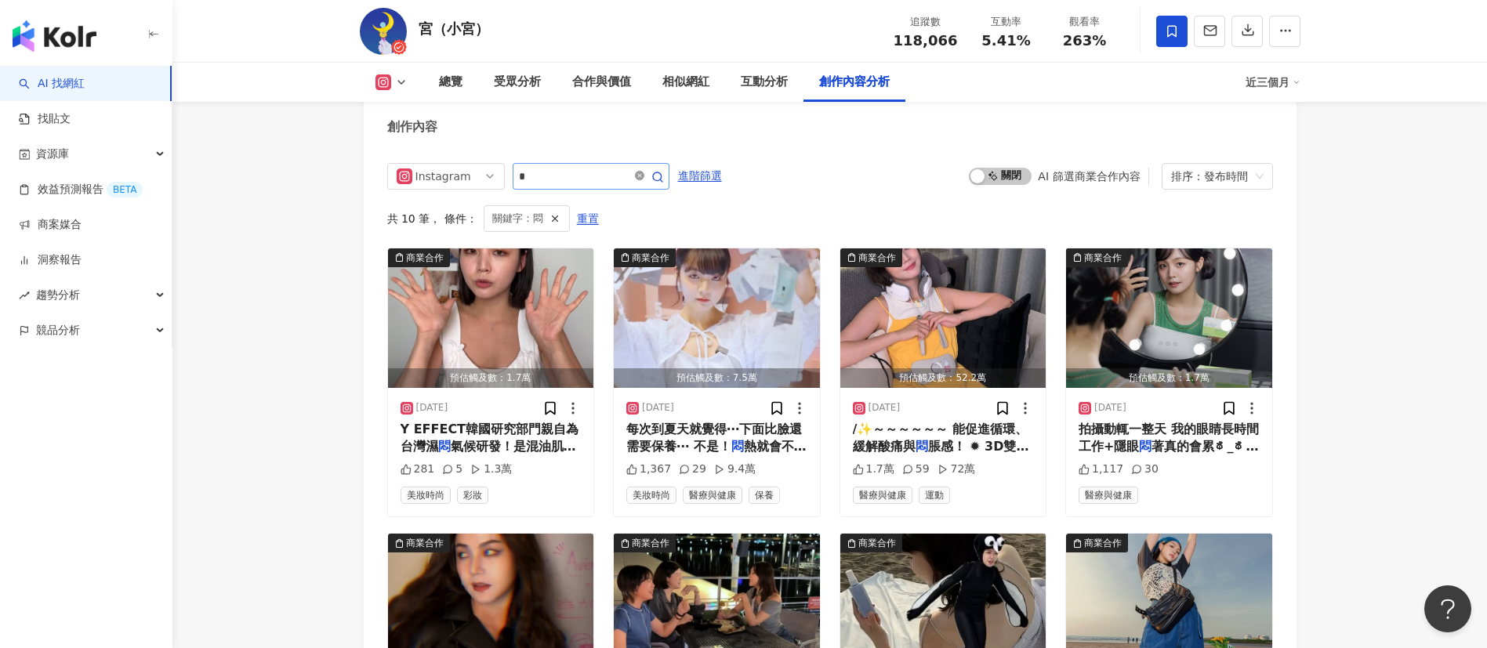
click at [644, 171] on icon "close-circle" at bounding box center [639, 175] width 9 height 9
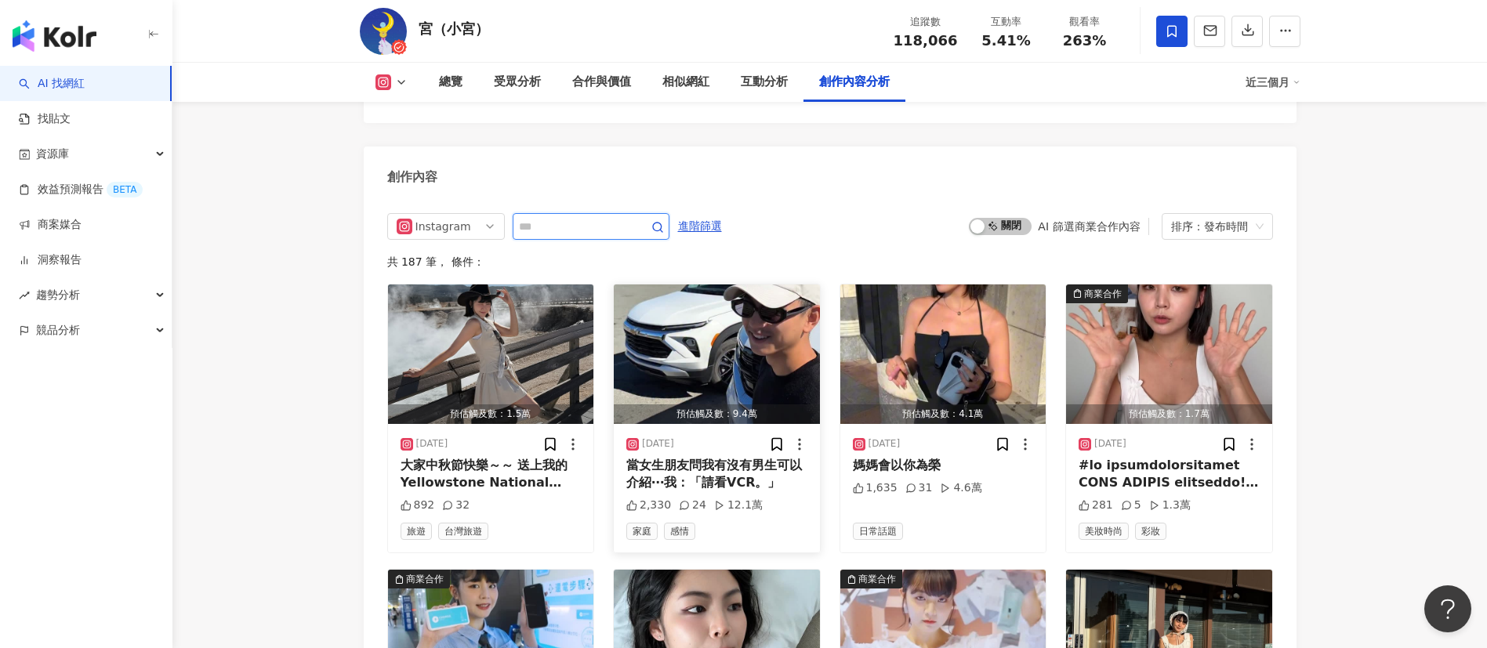
scroll to position [5080, 0]
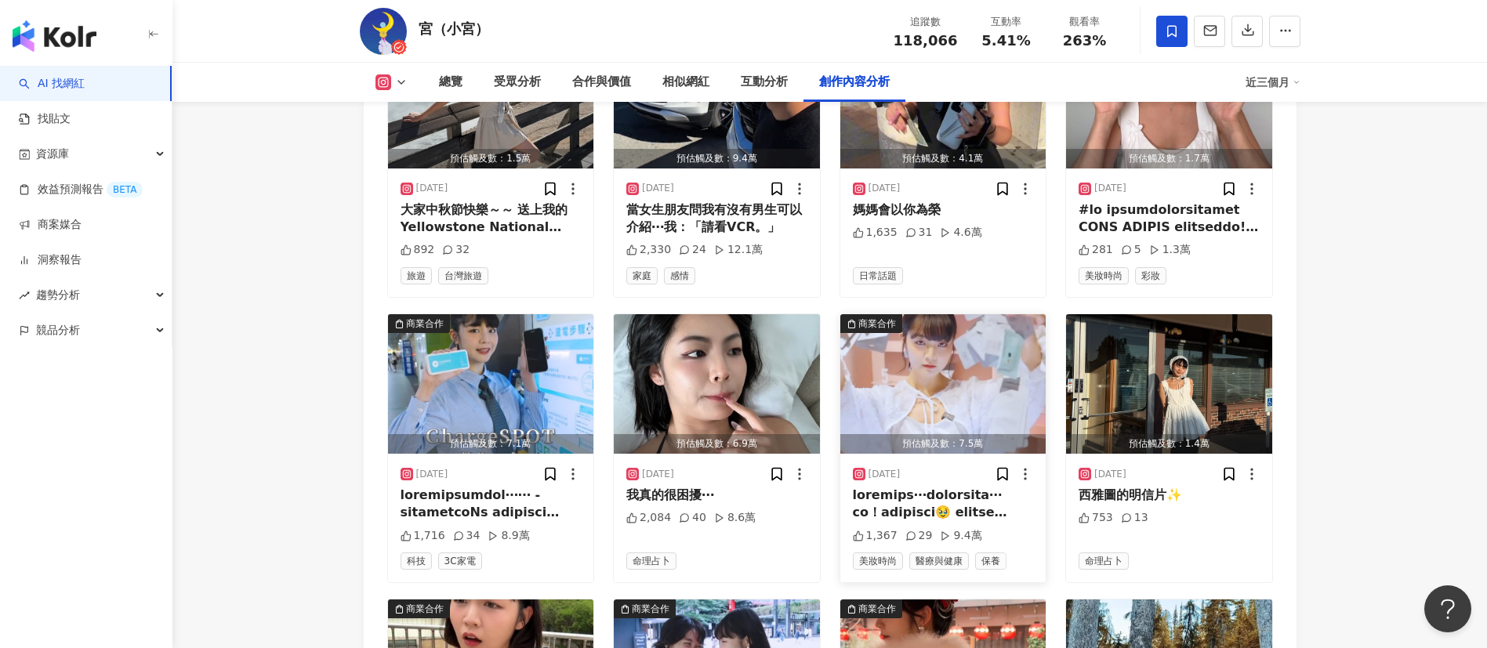
click at [952, 487] on div at bounding box center [943, 504] width 181 height 35
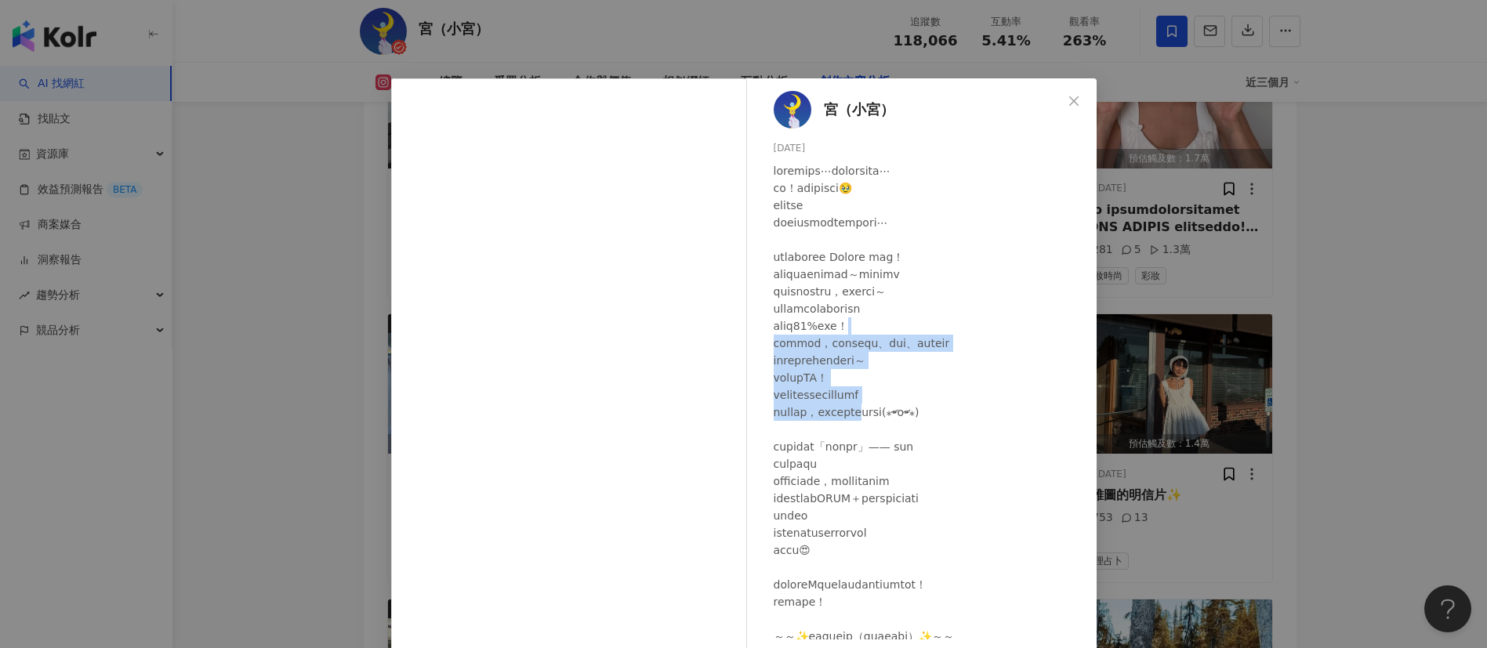
drag, startPoint x: 881, startPoint y: 329, endPoint x: 920, endPoint y: 420, distance: 99.0
click at [920, 420] on div at bounding box center [929, 610] width 310 height 897
click at [1112, 447] on div "宮（小宮） 2025/9/27 1,367 29 9.4萬 查看原始貼文" at bounding box center [743, 324] width 1487 height 648
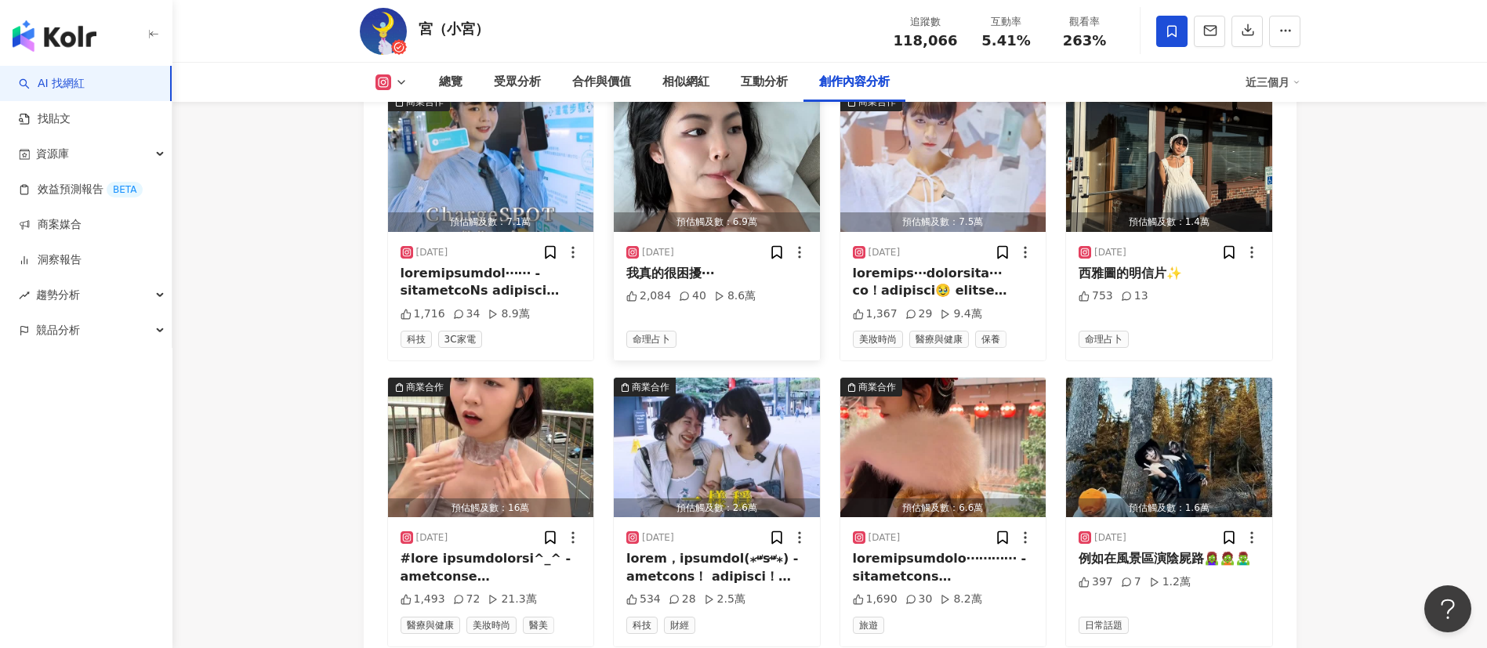
scroll to position [5303, 0]
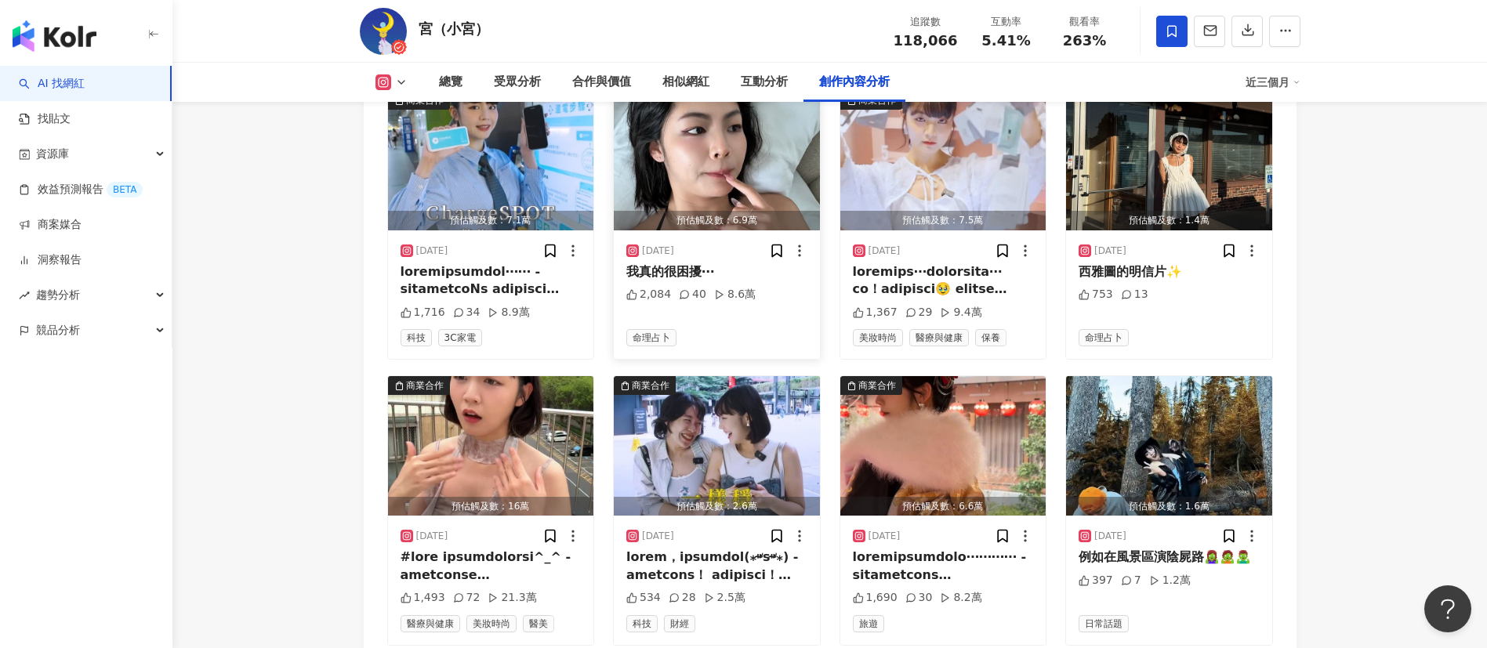
click at [724, 263] on div "我真的很困擾⋯" at bounding box center [716, 271] width 181 height 17
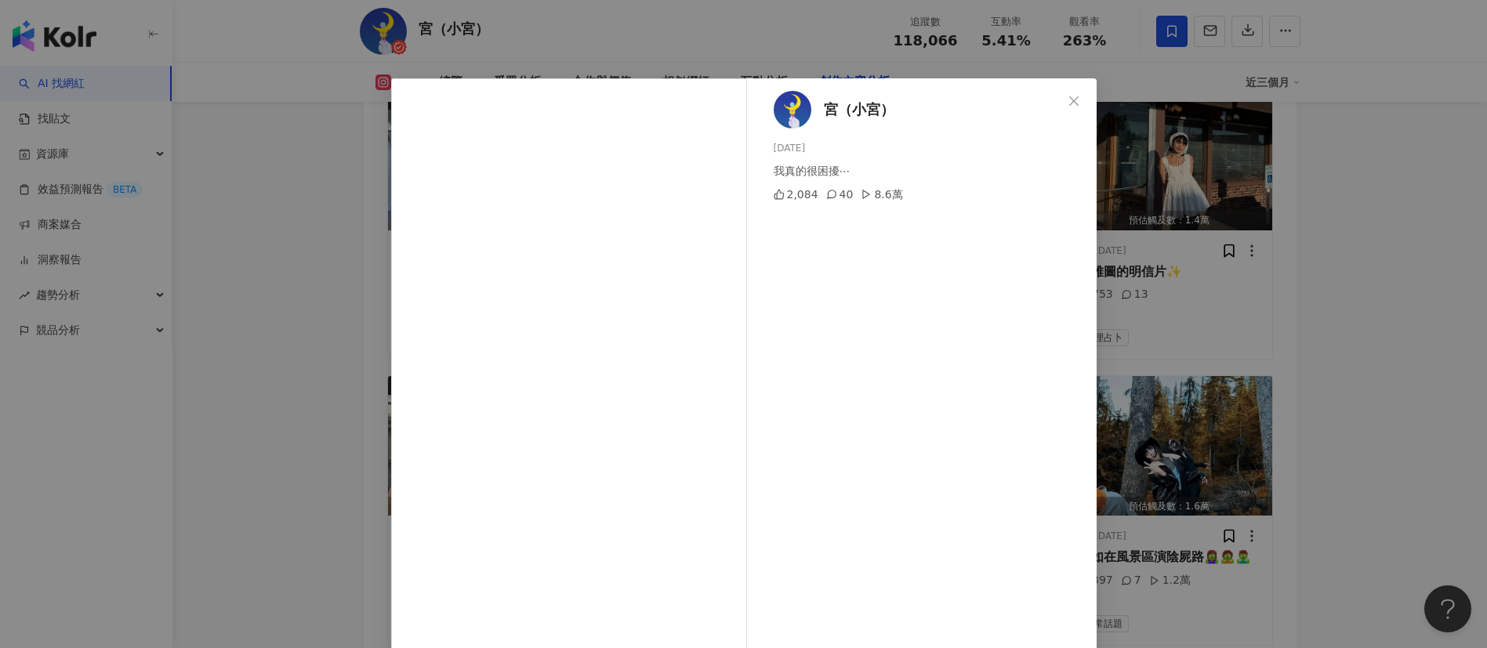
click at [1317, 221] on div "宮（小宮） 2025/9/29 我真的很困擾⋯ 2,084 40 8.6萬 查看原始貼文" at bounding box center [743, 324] width 1487 height 648
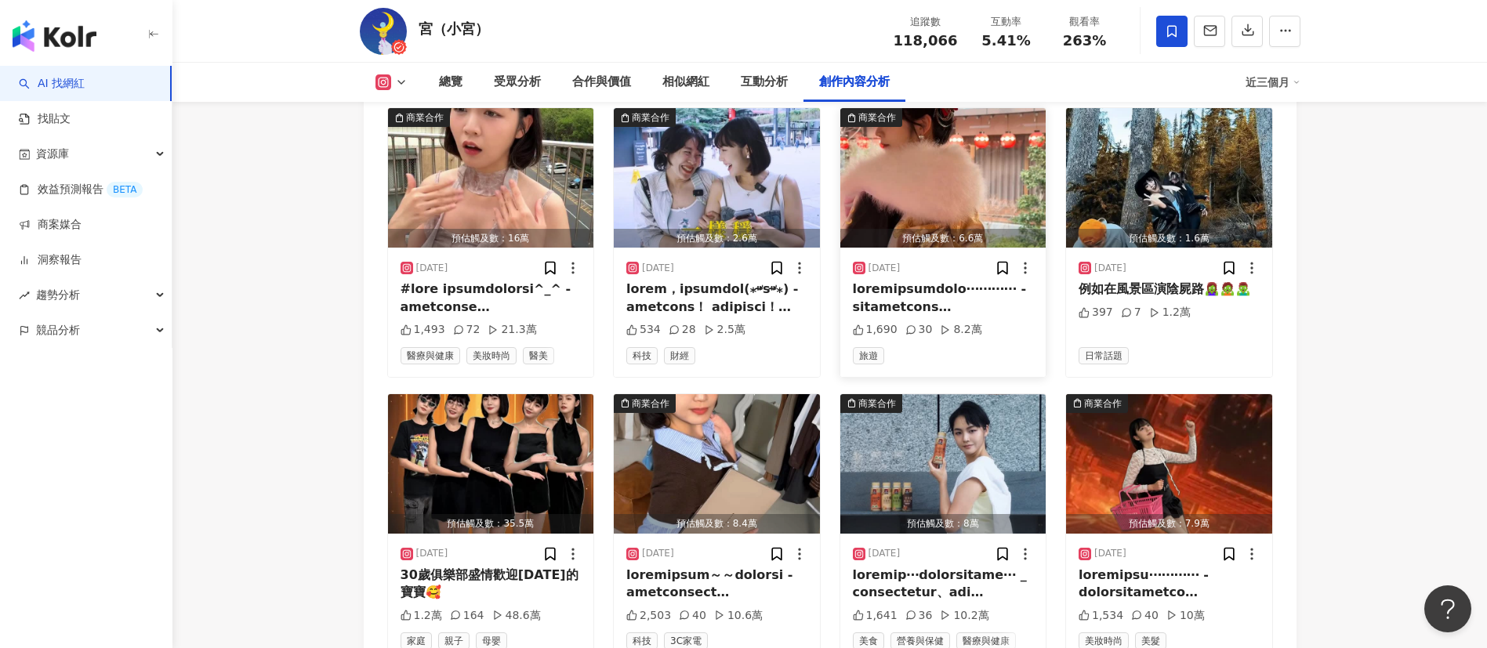
scroll to position [5576, 0]
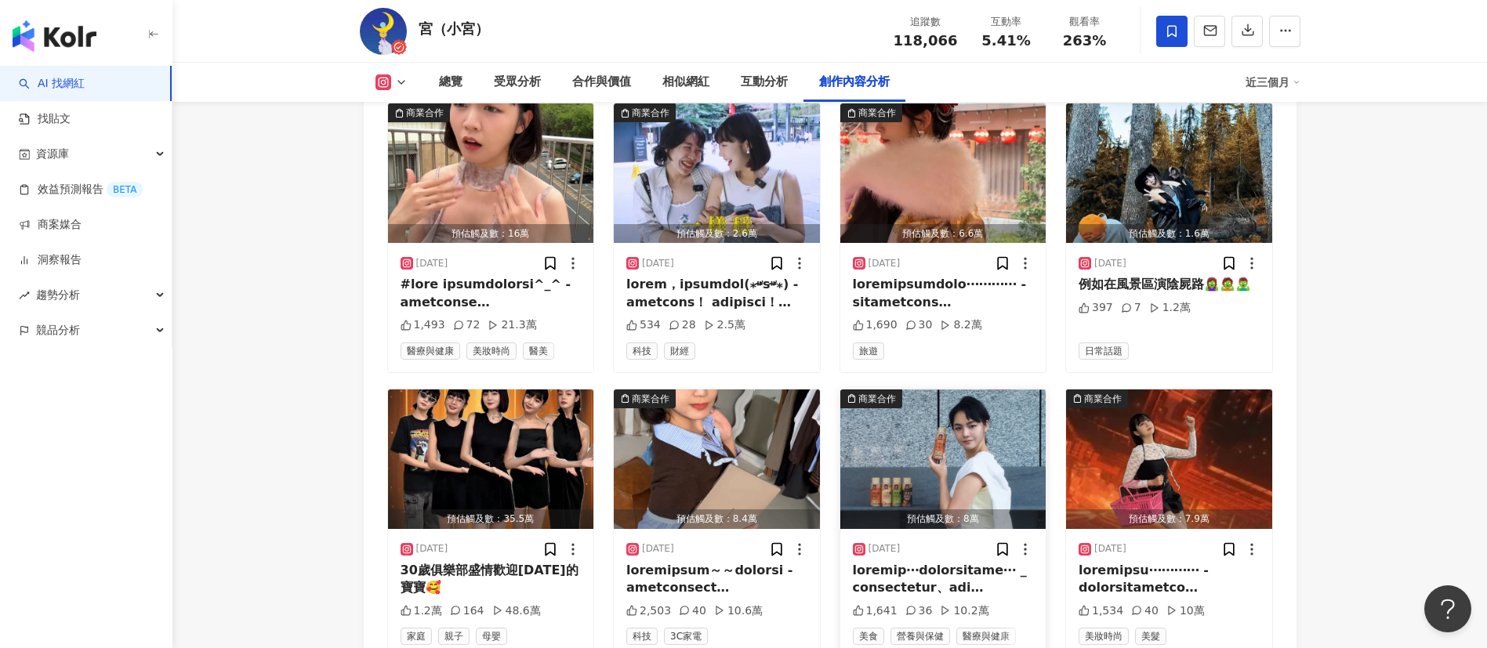
click at [952, 562] on div at bounding box center [943, 579] width 181 height 35
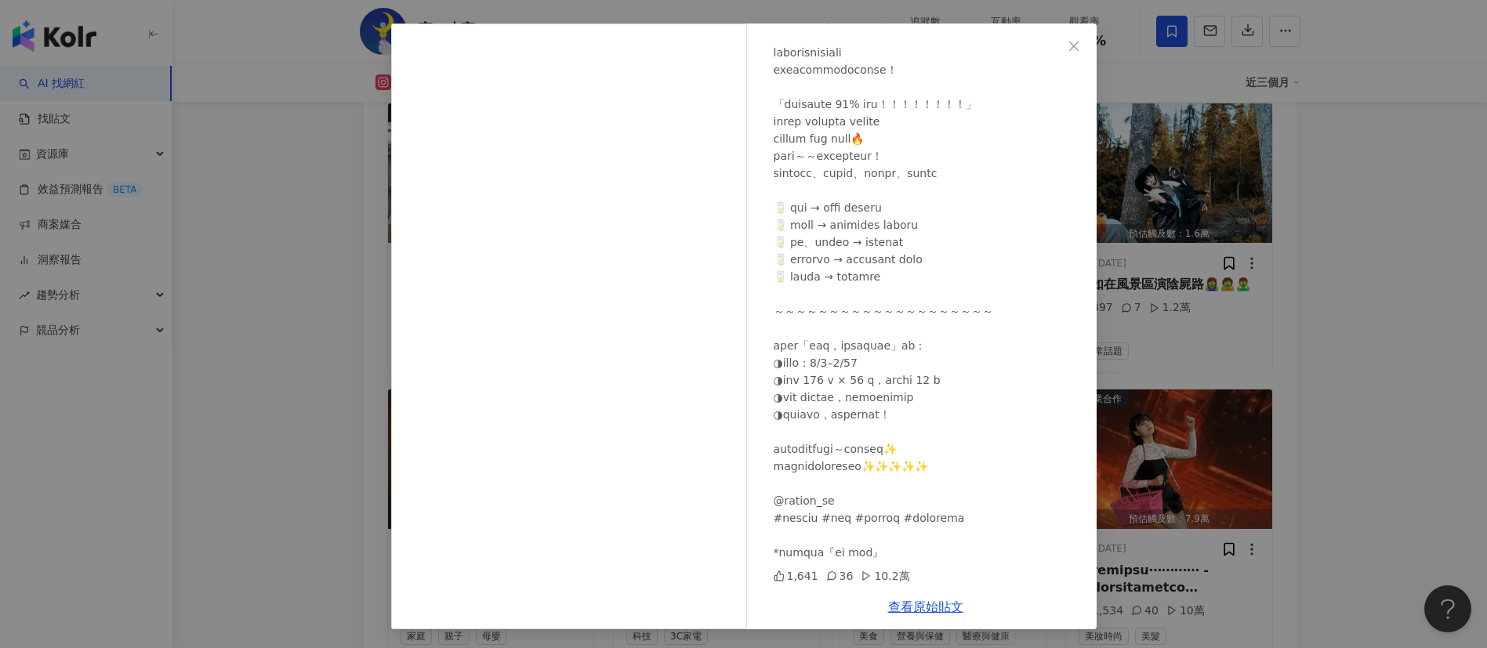
scroll to position [5651, 0]
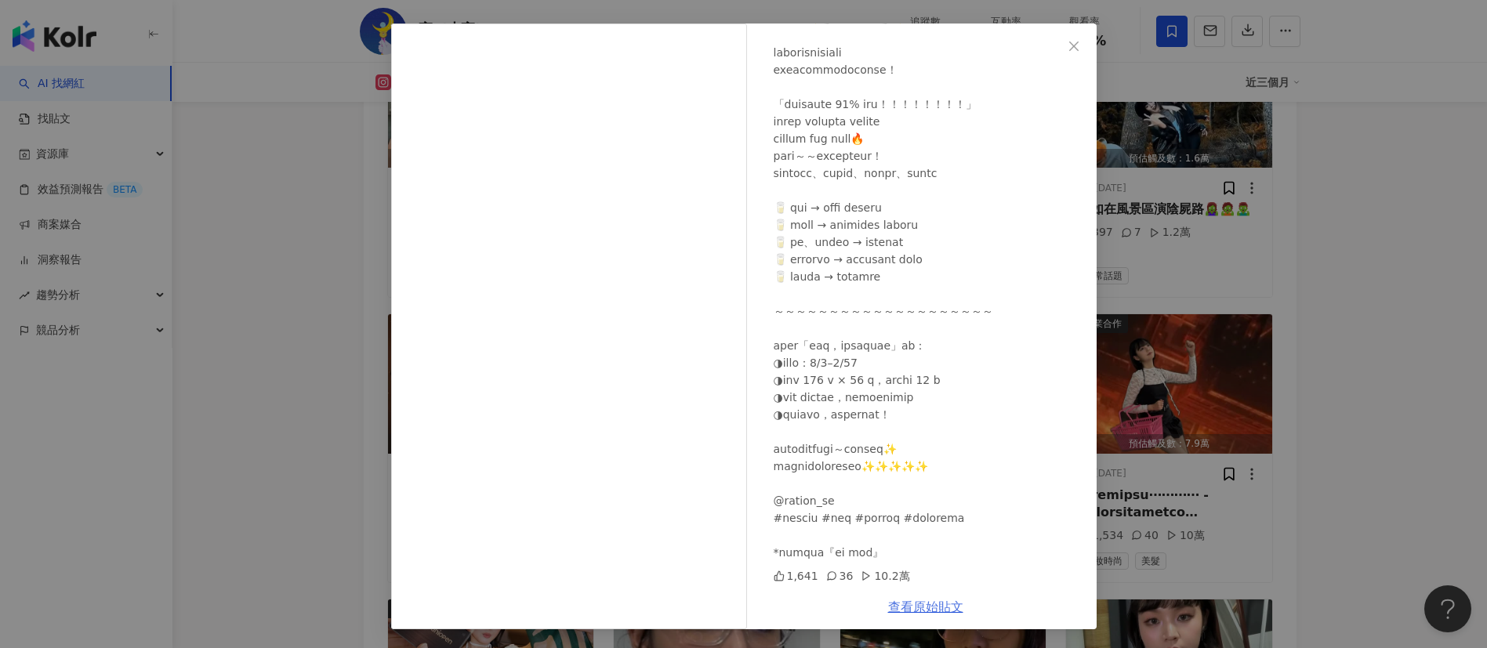
click at [901, 607] on link "查看原始貼文" at bounding box center [925, 607] width 75 height 15
click at [1189, 469] on div "宮（小宮） 2025/9/15 1,641 36 10.2萬 查看原始貼文" at bounding box center [743, 324] width 1487 height 648
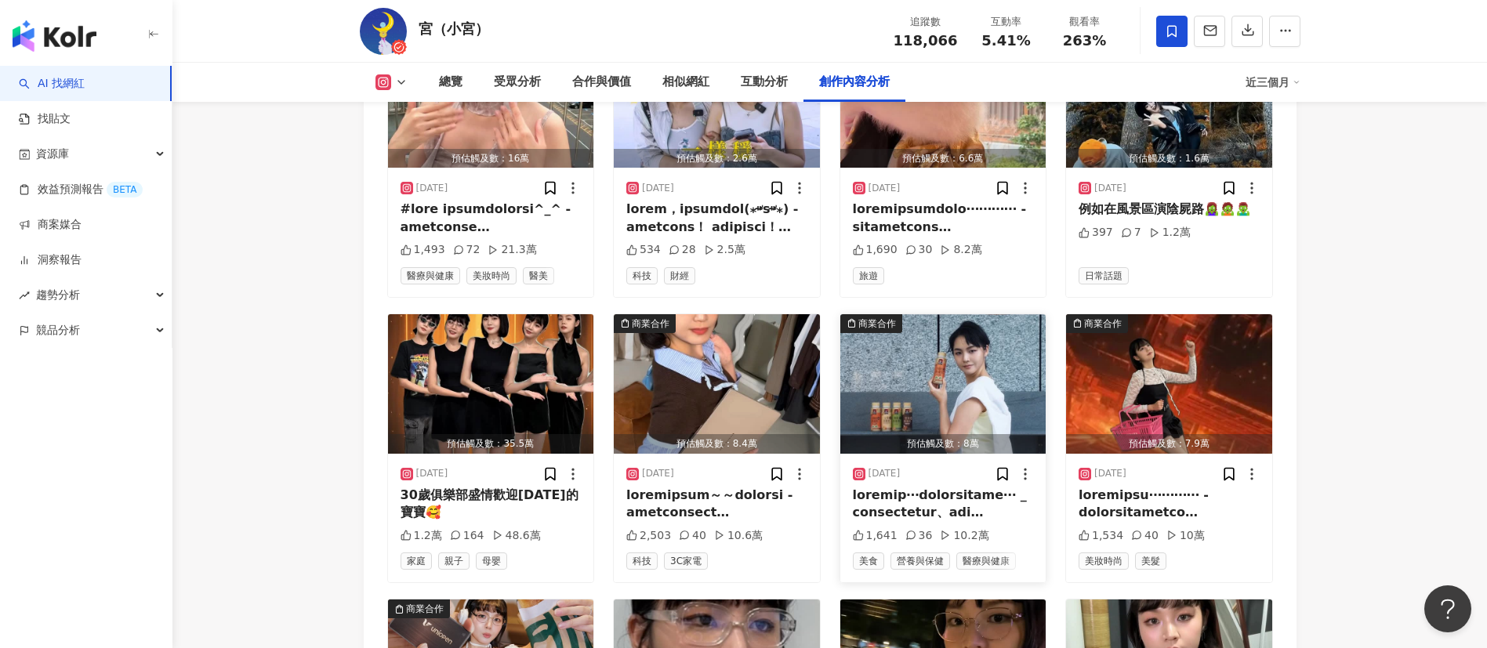
click at [937, 487] on div at bounding box center [943, 504] width 181 height 35
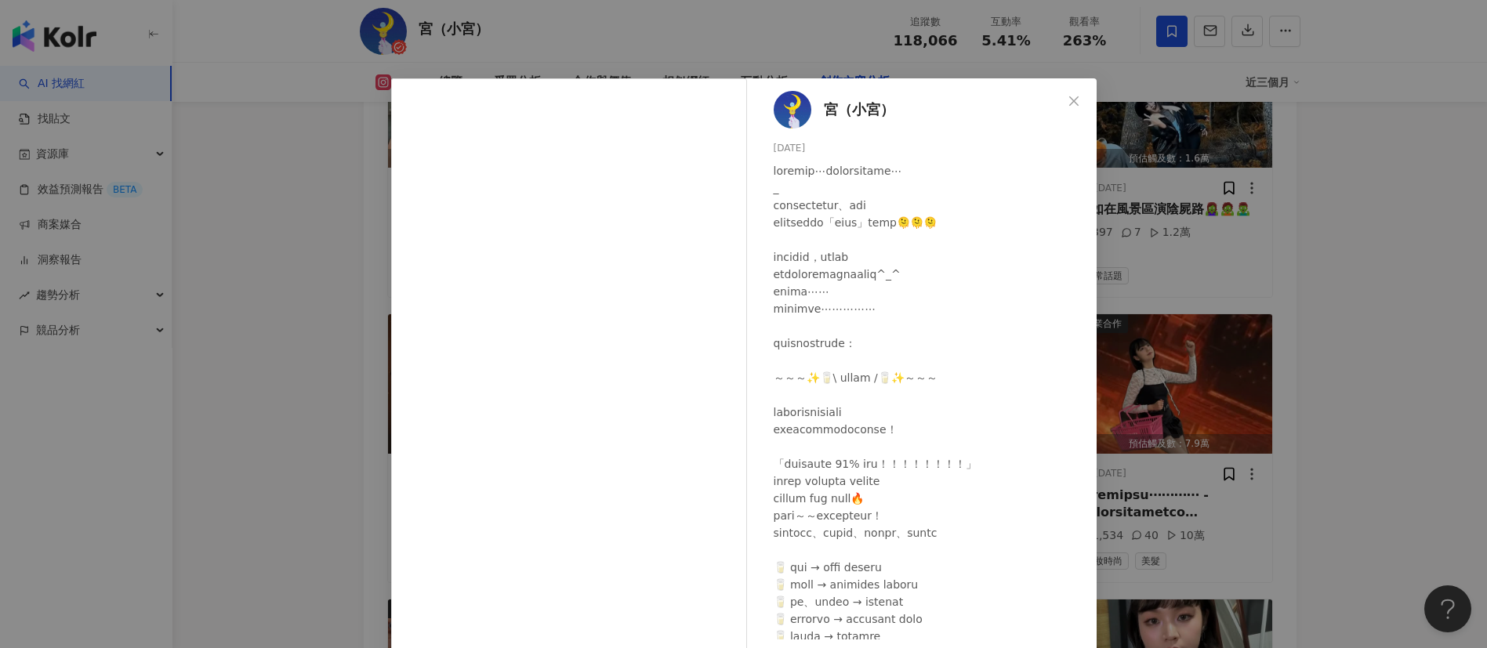
scroll to position [94, 0]
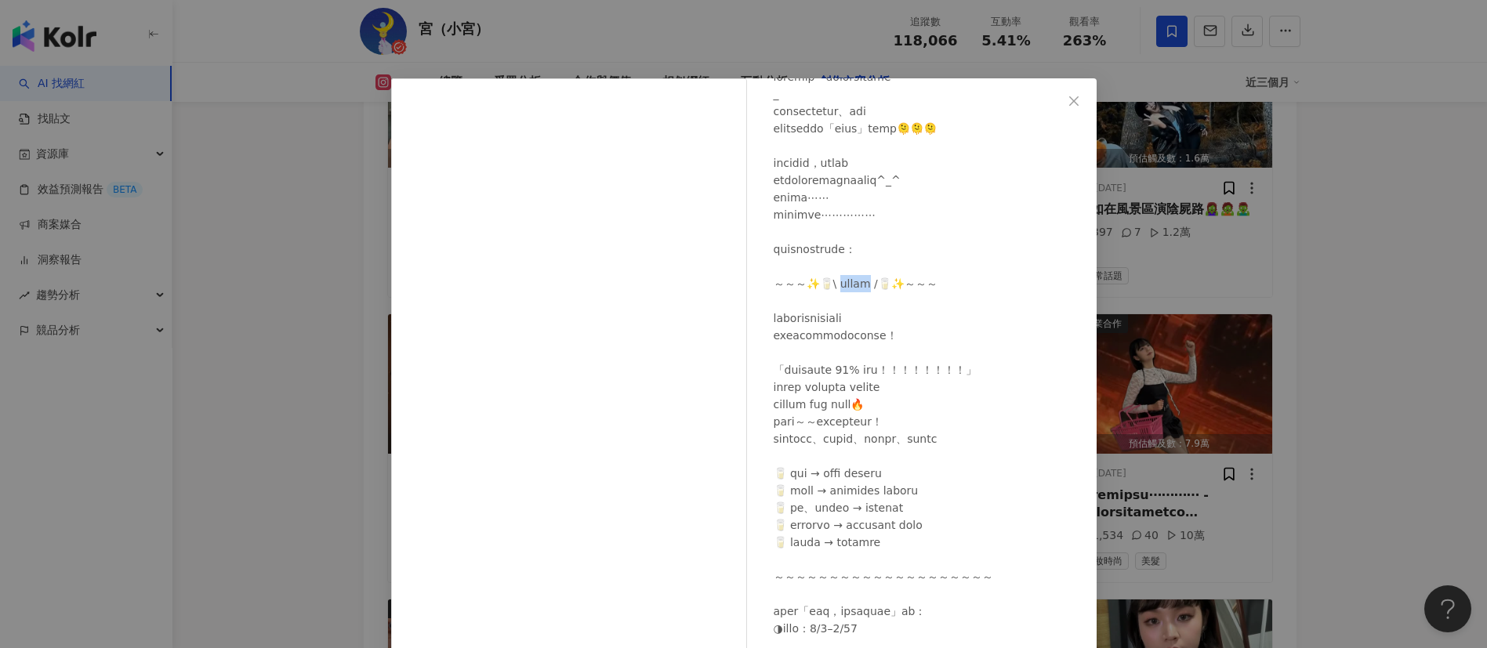
drag, startPoint x: 887, startPoint y: 286, endPoint x: 833, endPoint y: 284, distance: 53.4
click at [833, 284] on div at bounding box center [929, 447] width 310 height 759
copy div "飲 /🥛✨"
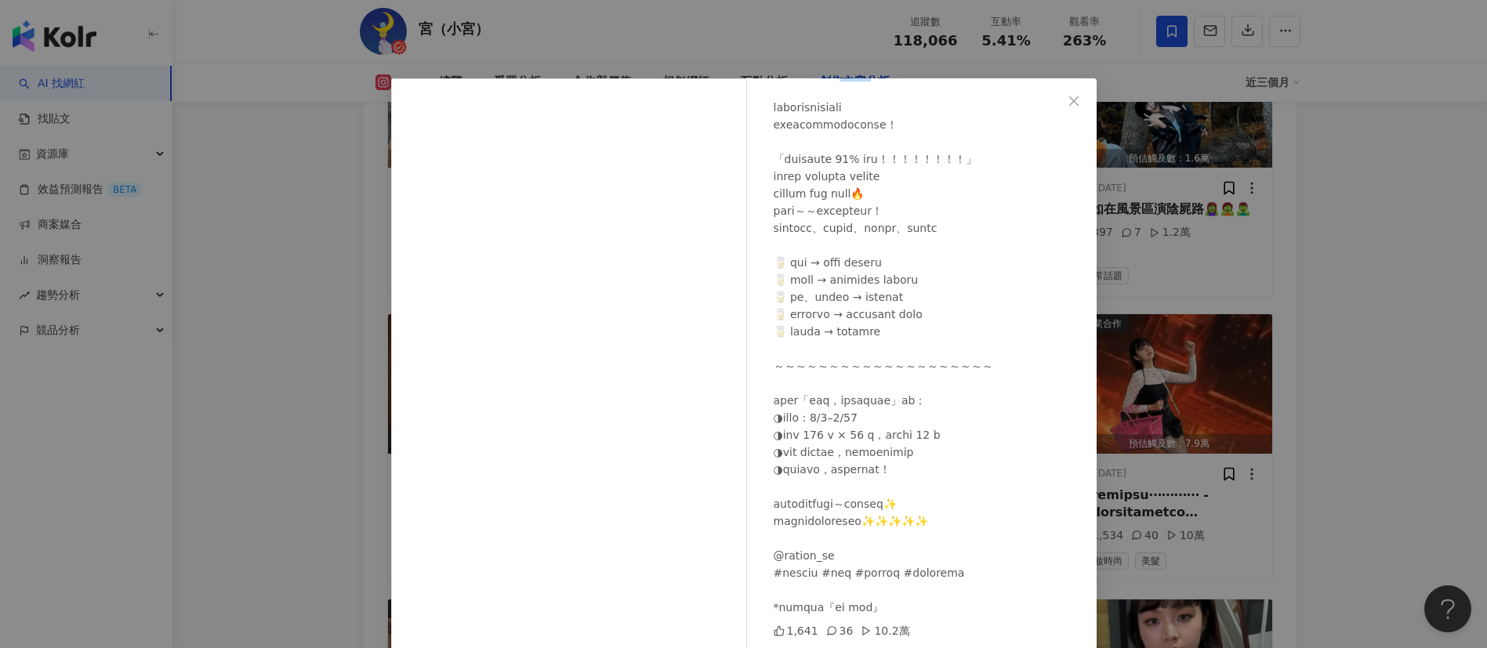
scroll to position [55, 0]
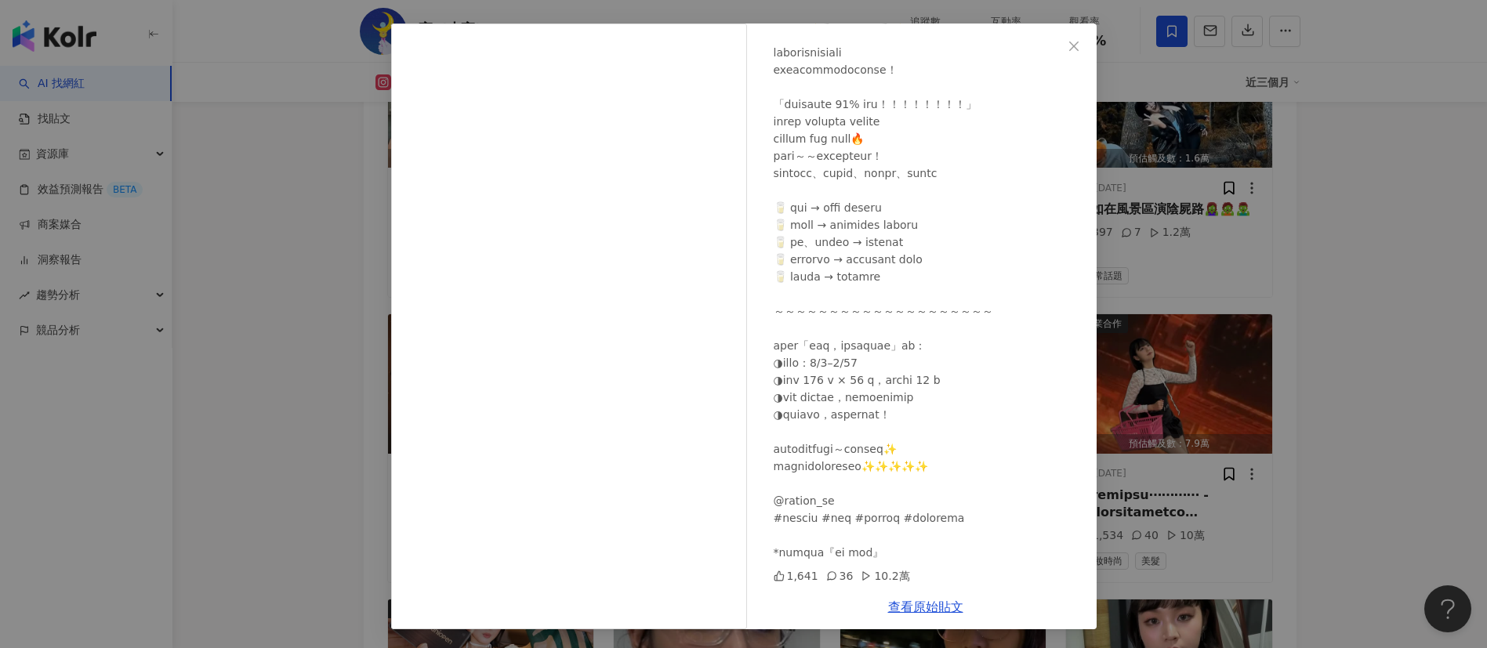
click at [902, 616] on div "查看原始貼文" at bounding box center [926, 607] width 342 height 45
click at [905, 610] on link "查看原始貼文" at bounding box center [925, 607] width 75 height 15
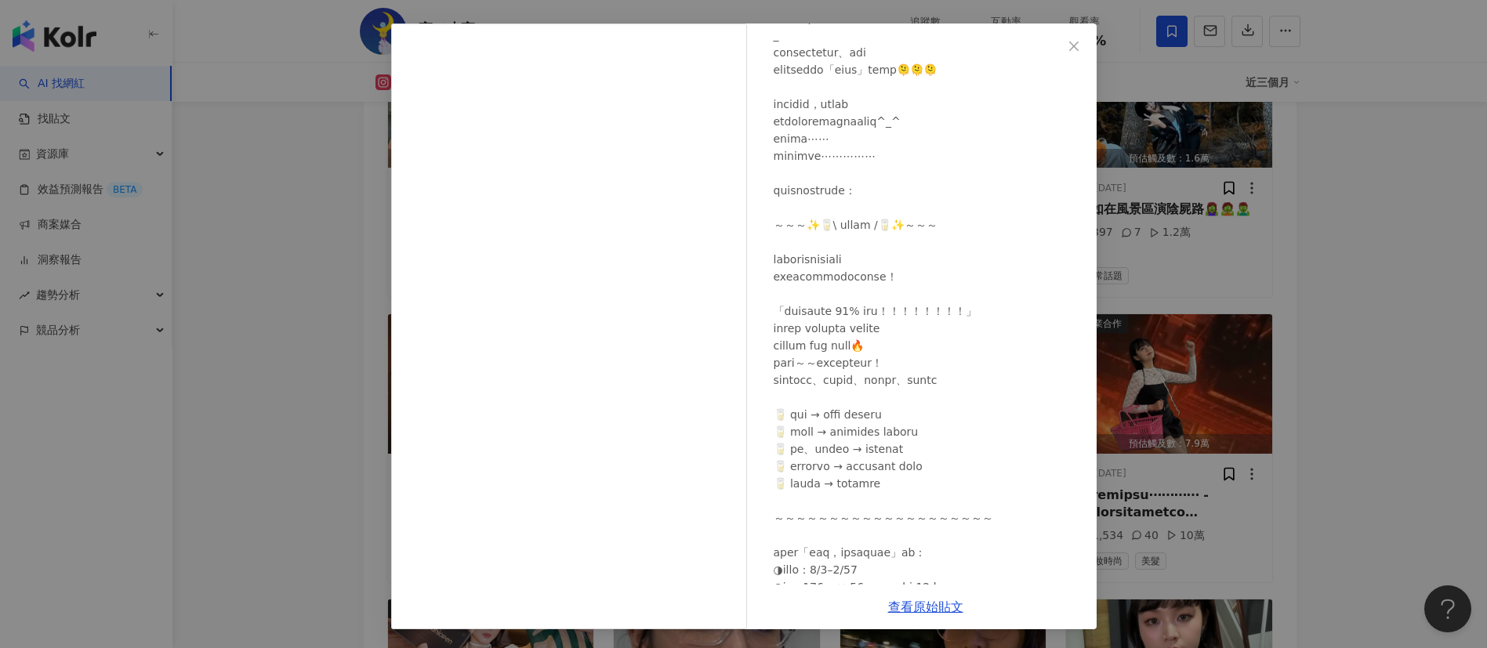
scroll to position [0, 0]
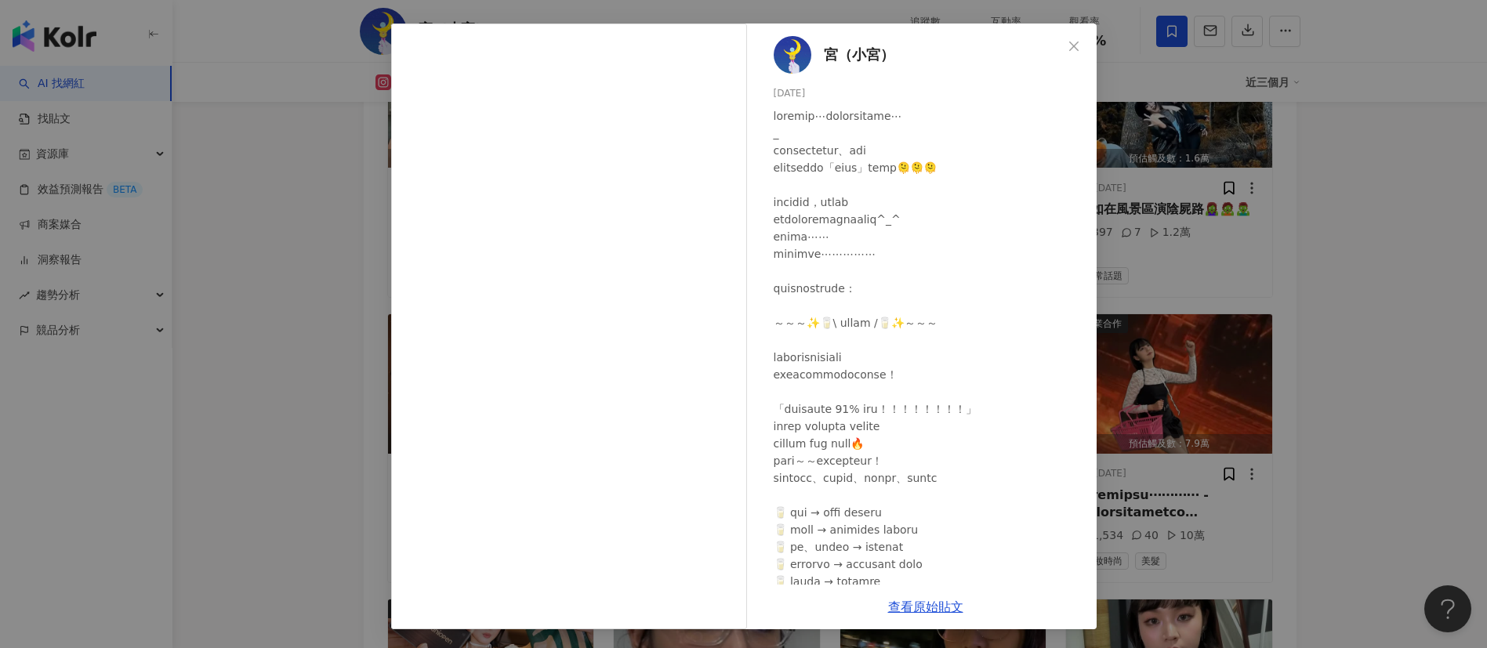
click at [1279, 255] on div "宮（小宮） 2025/9/15 1,641 36 10.2萬 查看原始貼文" at bounding box center [743, 324] width 1487 height 648
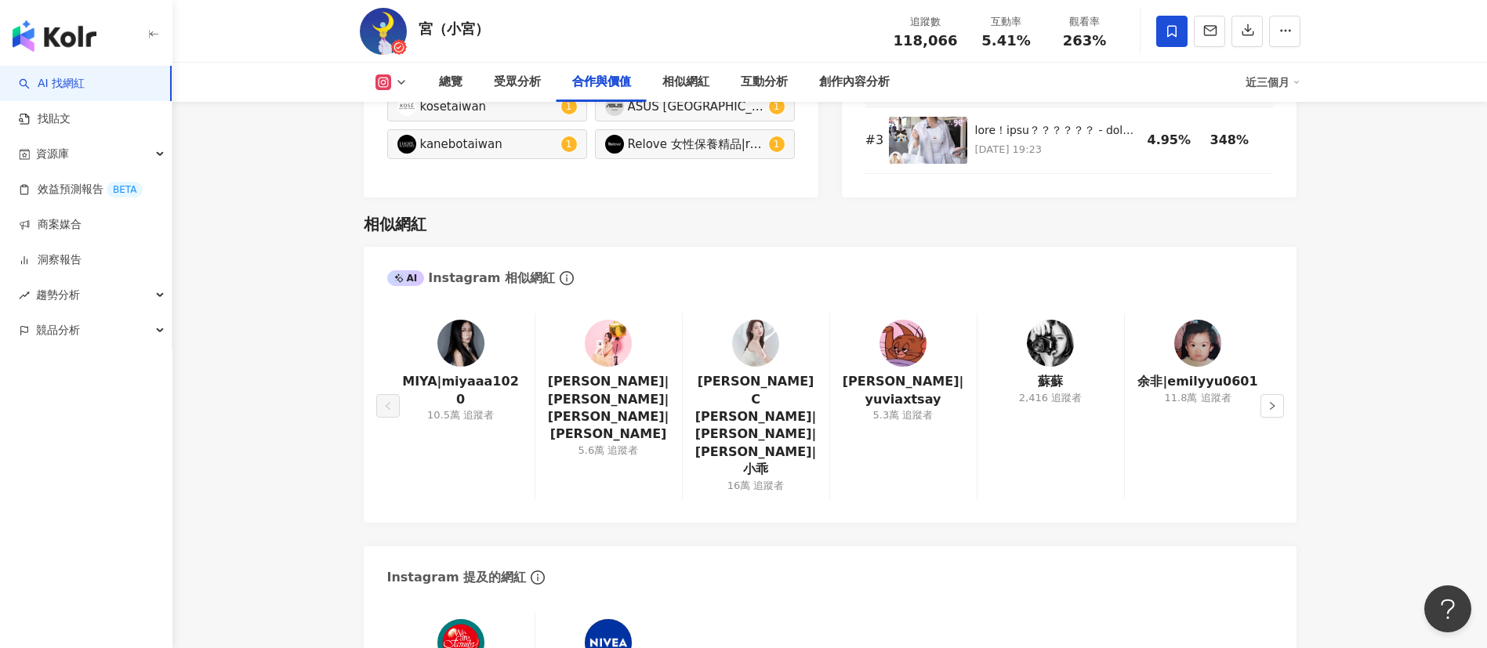
scroll to position [2277, 0]
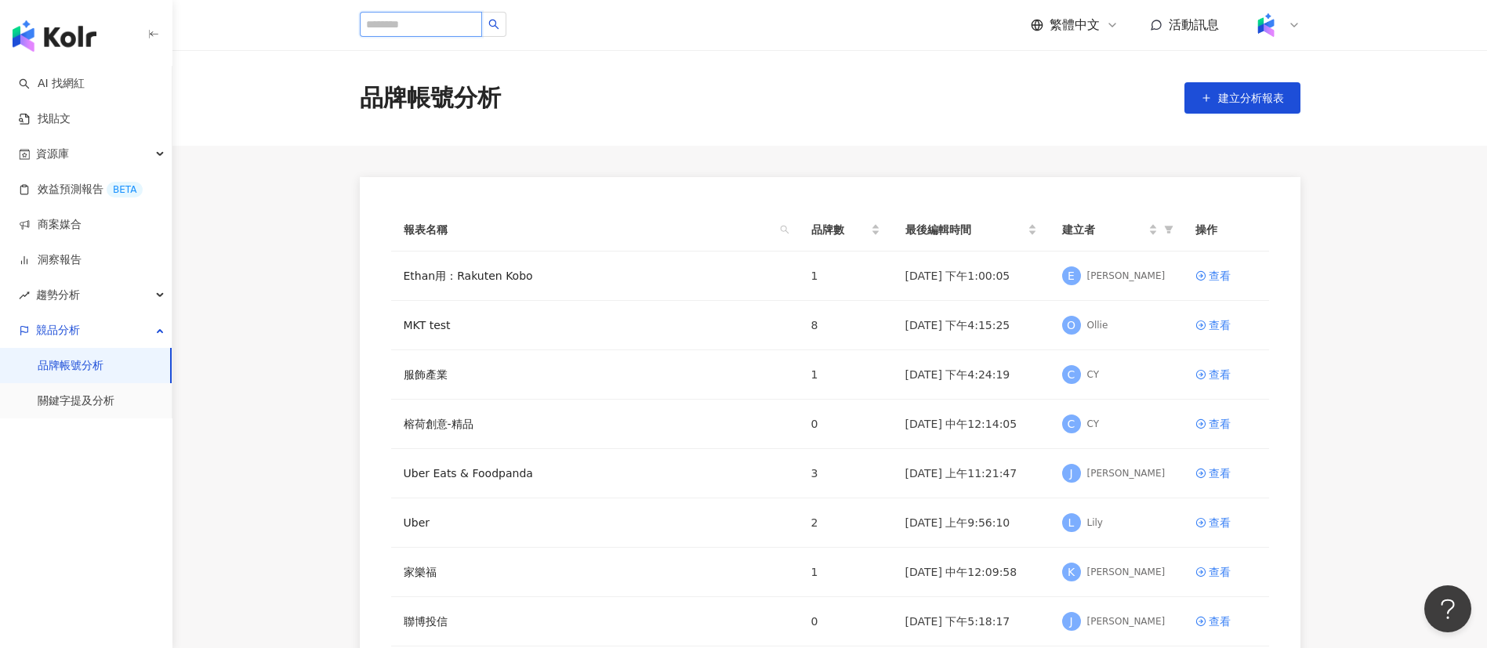
click at [424, 23] on input "search" at bounding box center [421, 24] width 122 height 25
paste input "**********"
type input "**********"
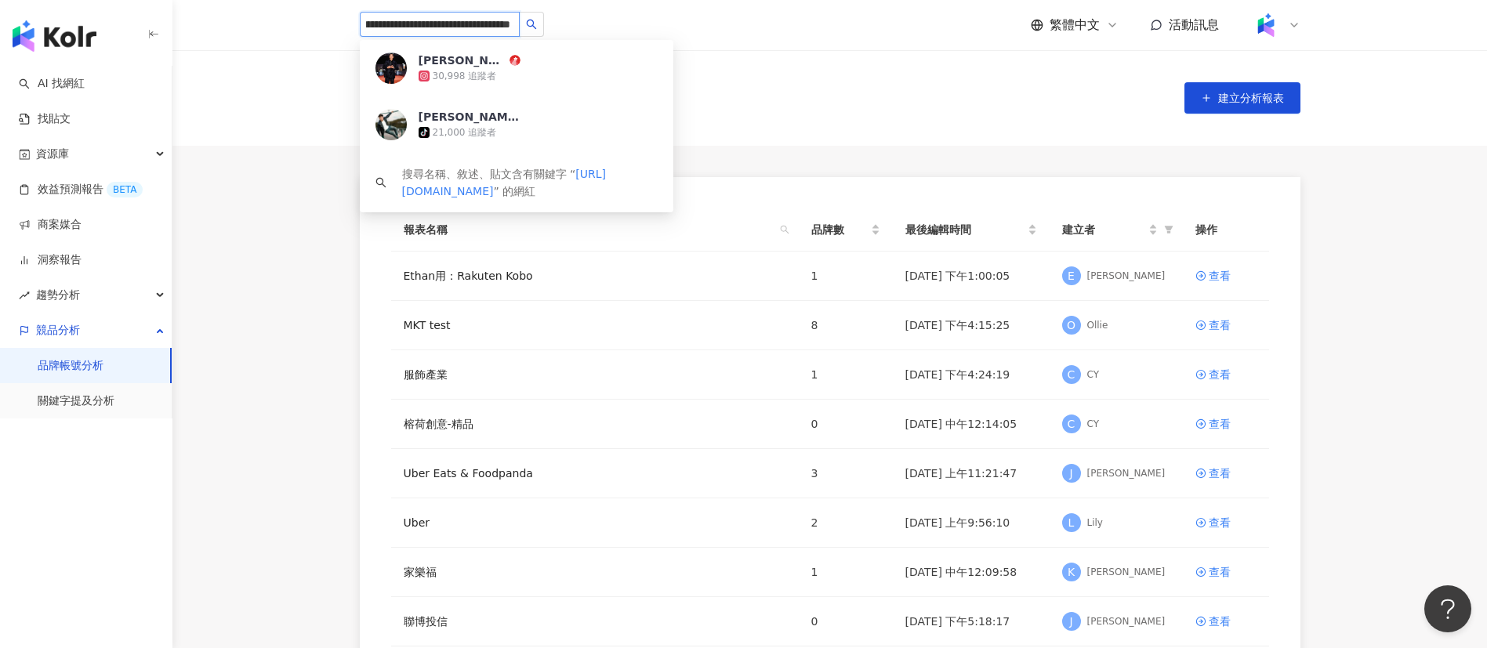
click at [461, 70] on div "30,998 追蹤者" at bounding box center [465, 76] width 64 height 13
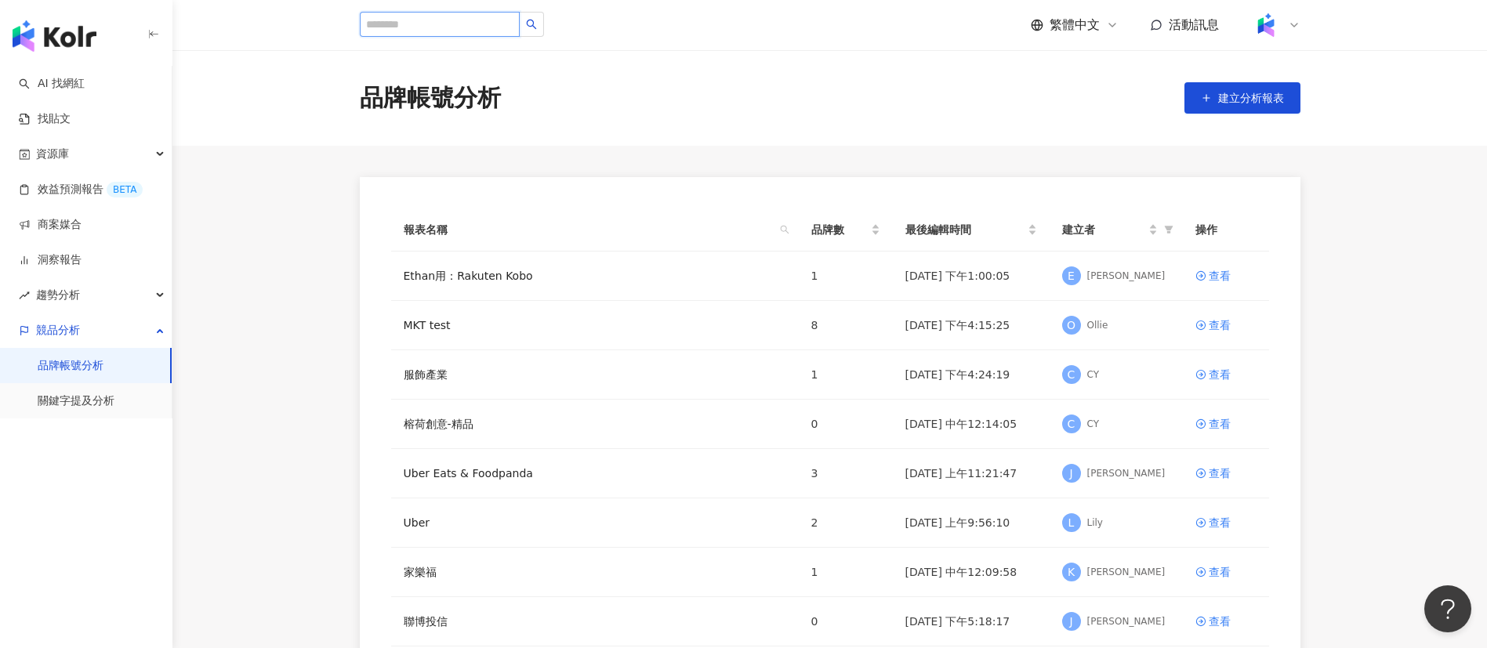
scroll to position [0, 0]
click at [435, 21] on input "search" at bounding box center [440, 24] width 160 height 25
paste input "**********"
type input "**********"
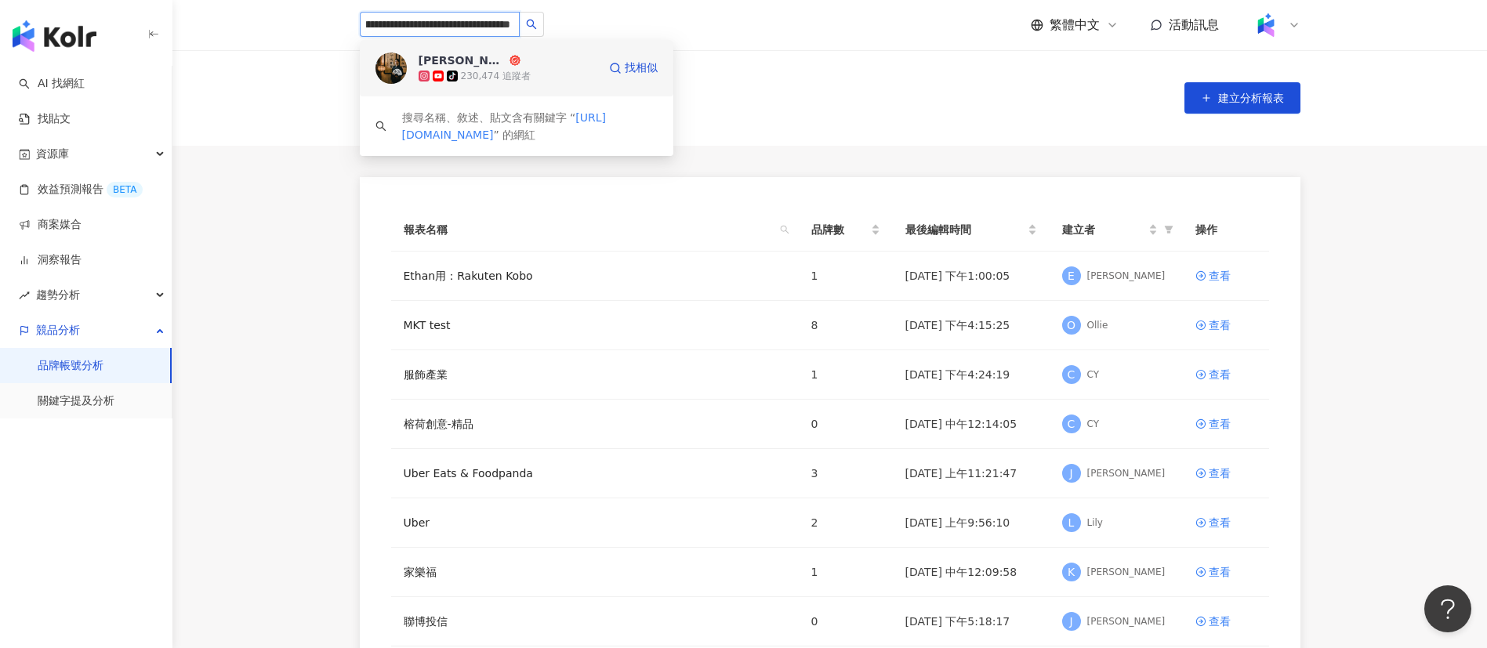
click at [513, 70] on div "230,474 追蹤者" at bounding box center [496, 76] width 70 height 13
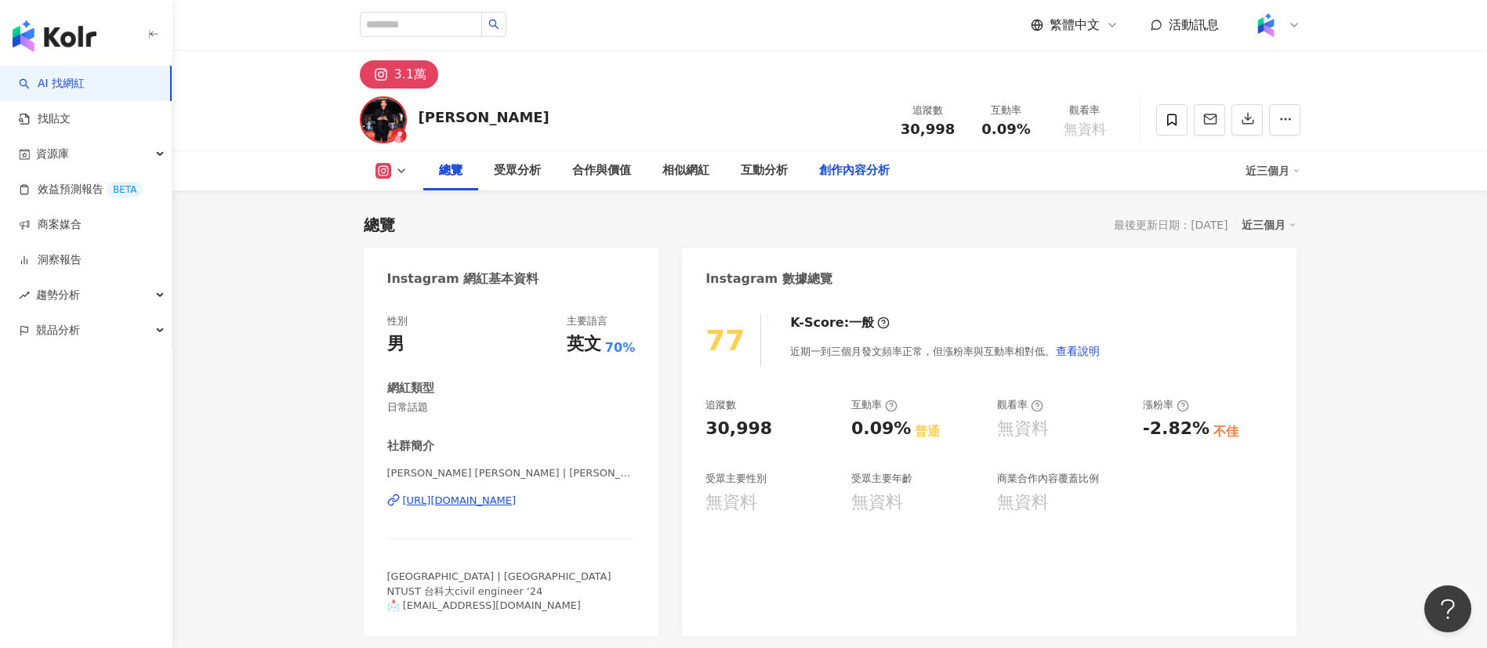
click at [852, 179] on div "創作內容分析" at bounding box center [854, 170] width 71 height 19
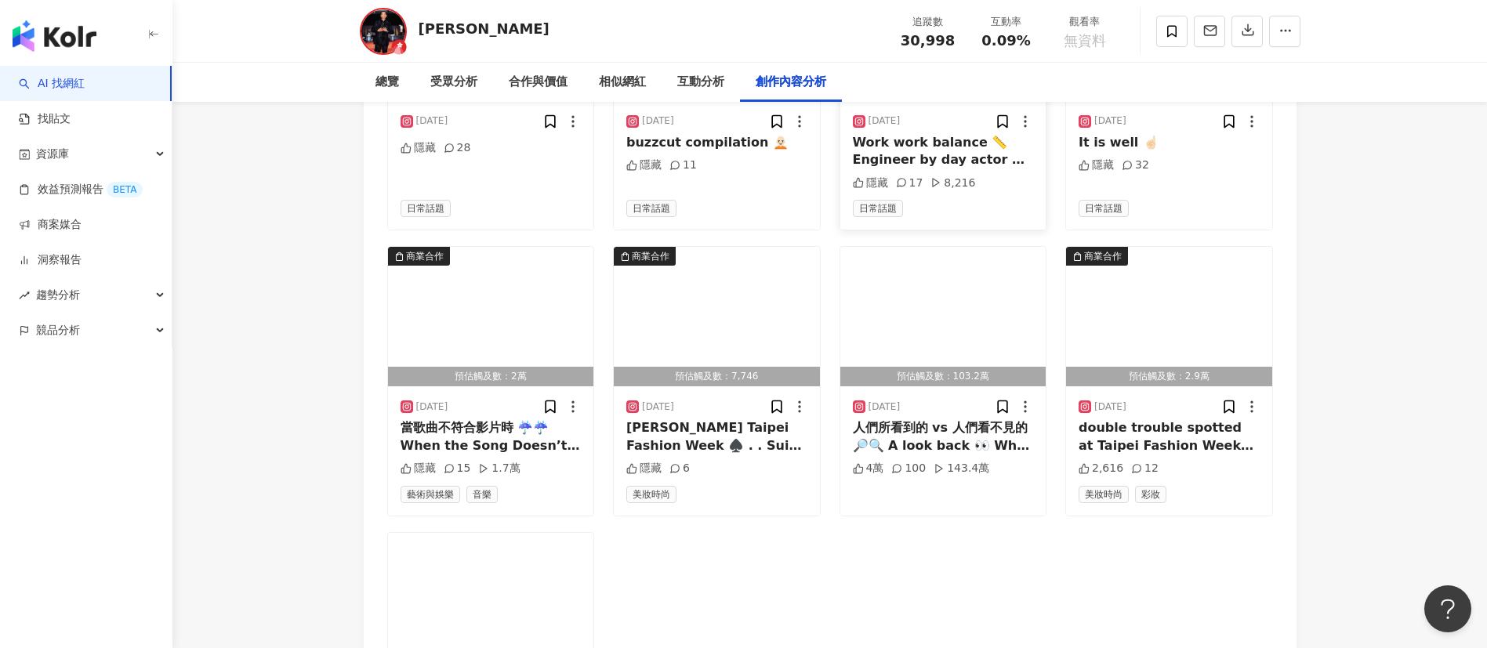
scroll to position [4652, 0]
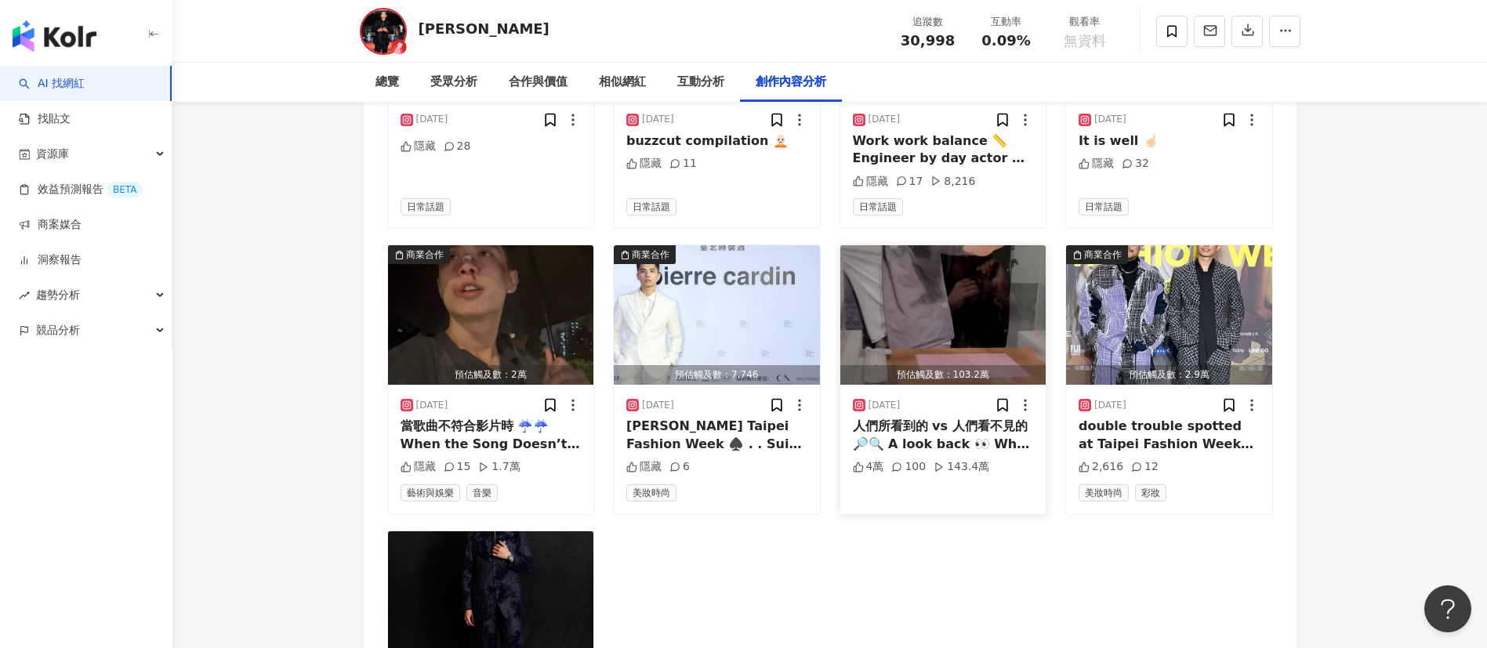
click at [974, 453] on div "人們所看到的 vs 人們看不見的 🔎🔍 A look back 👀 What people see vs what they don’t #reels #ex…" at bounding box center [943, 435] width 181 height 35
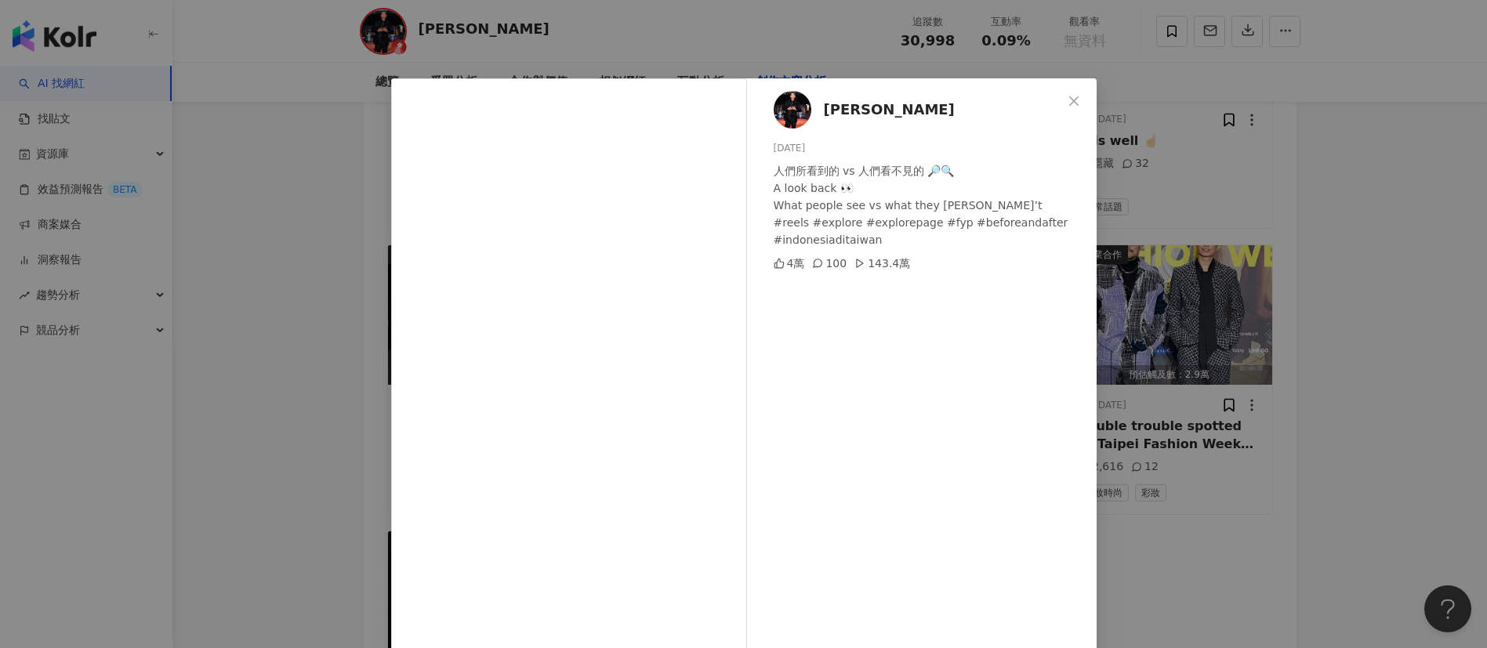
click at [723, 67] on div "trevyn zhang 張耀 2024/10/31 人們所看到的 vs 人們看不見的 🔎🔍 A look back 👀 What people see vs…" at bounding box center [743, 324] width 1487 height 648
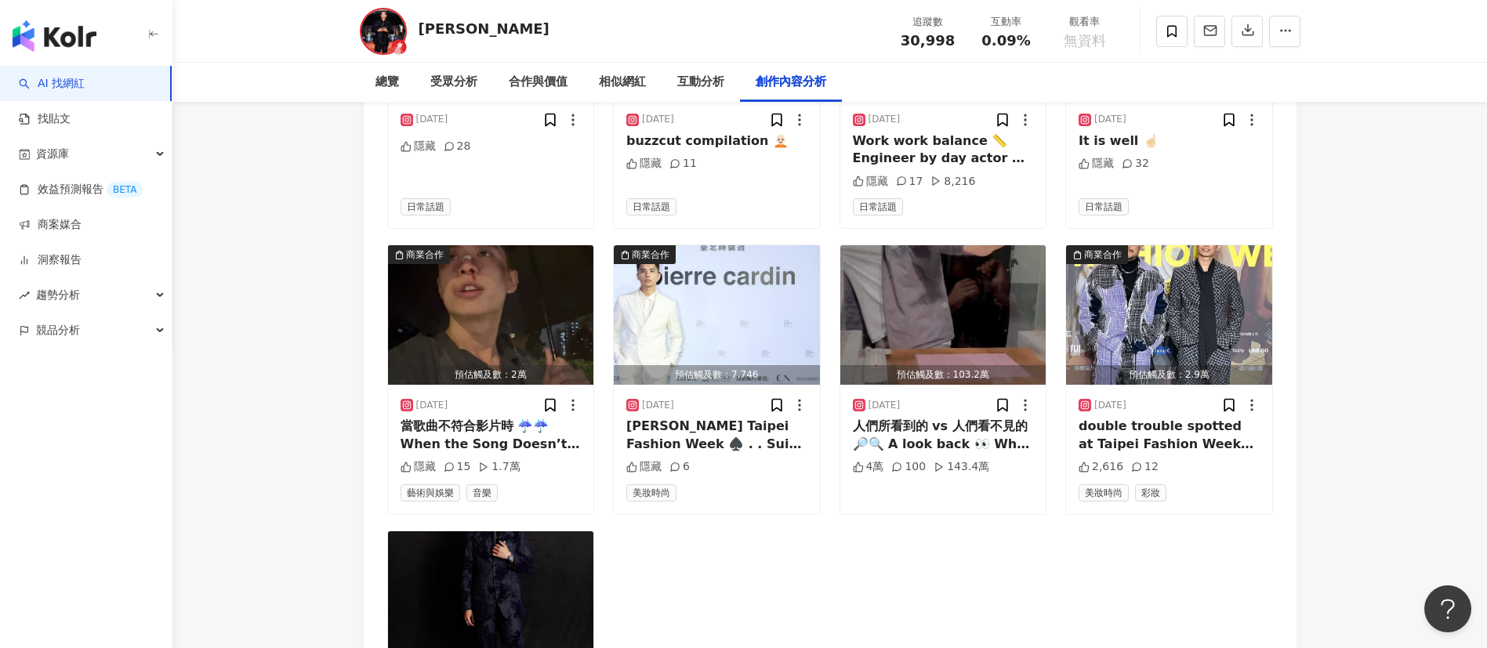
drag, startPoint x: 544, startPoint y: 33, endPoint x: 423, endPoint y: 24, distance: 121.8
click at [423, 24] on div "trevyn zhang 張耀 追蹤數 30,998 互動率 0.09% 觀看率 無資料" at bounding box center [829, 31] width 1003 height 62
click at [582, 20] on div "trevyn zhang 張耀 追蹤數 30,998 互動率 0.09% 觀看率 無資料" at bounding box center [829, 31] width 1003 height 62
drag, startPoint x: 564, startPoint y: 25, endPoint x: 404, endPoint y: 28, distance: 160.0
click at [404, 28] on div "trevyn zhang 張耀 追蹤數 30,998 互動率 0.09% 觀看率 無資料" at bounding box center [829, 31] width 1003 height 62
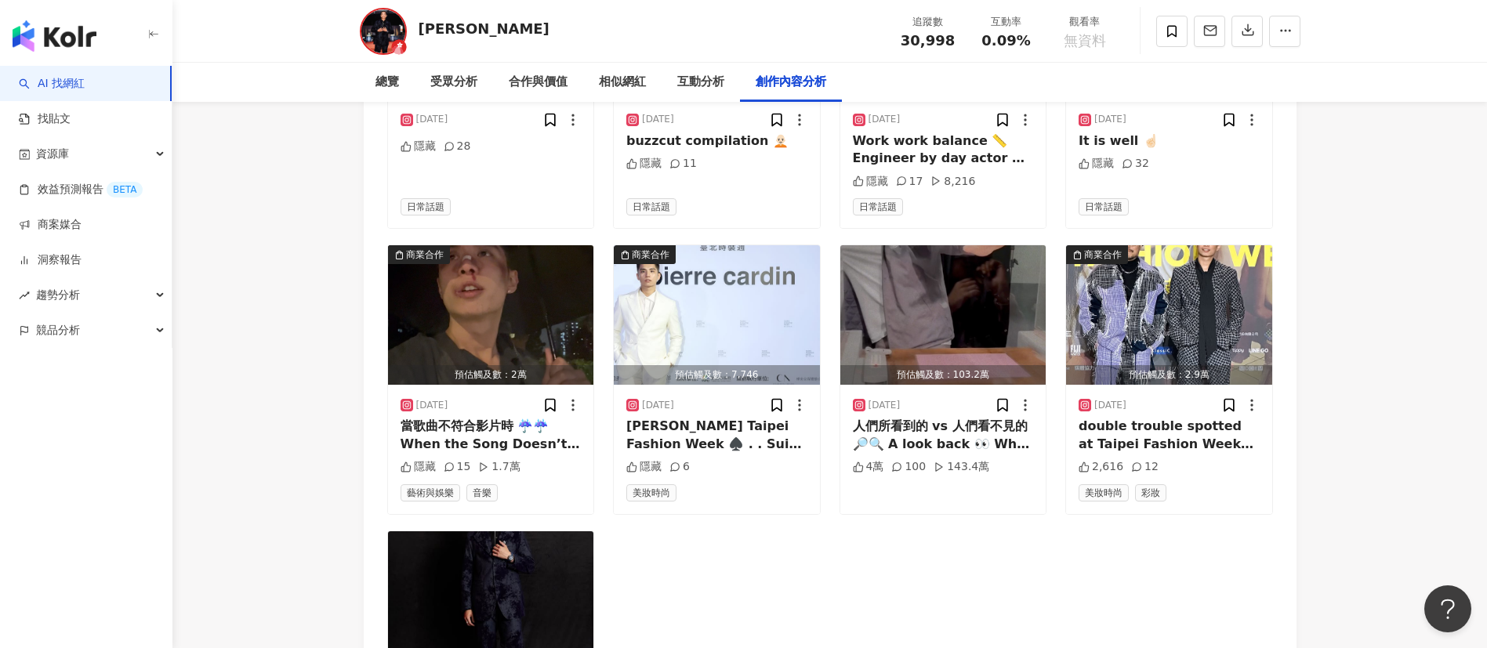
copy div "trevyn zhang 張耀"
drag, startPoint x: 944, startPoint y: 40, endPoint x: 892, endPoint y: 38, distance: 51.8
click at [892, 38] on div "追蹤數 30,998" at bounding box center [928, 31] width 78 height 34
drag, startPoint x: 957, startPoint y: 42, endPoint x: 898, endPoint y: 44, distance: 58.8
click at [898, 44] on div "追蹤數 30,998" at bounding box center [928, 31] width 78 height 34
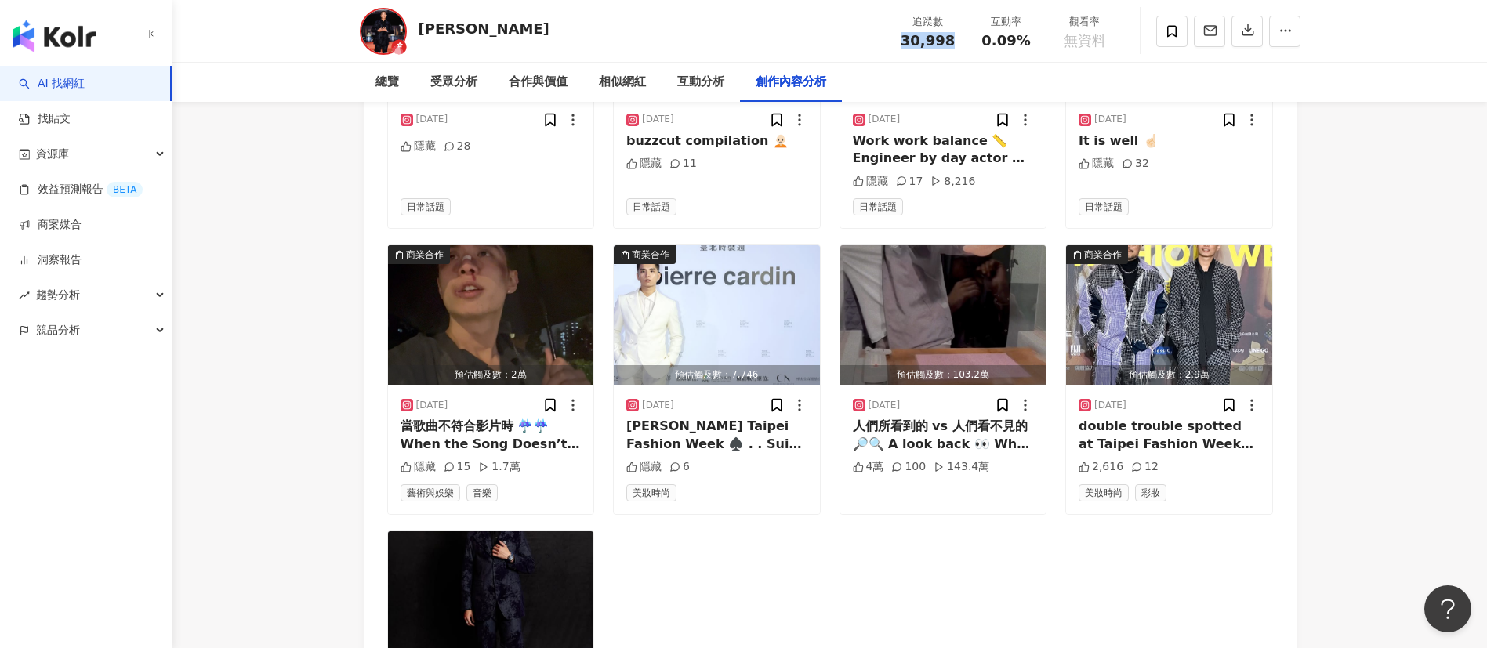
copy span "30,998"
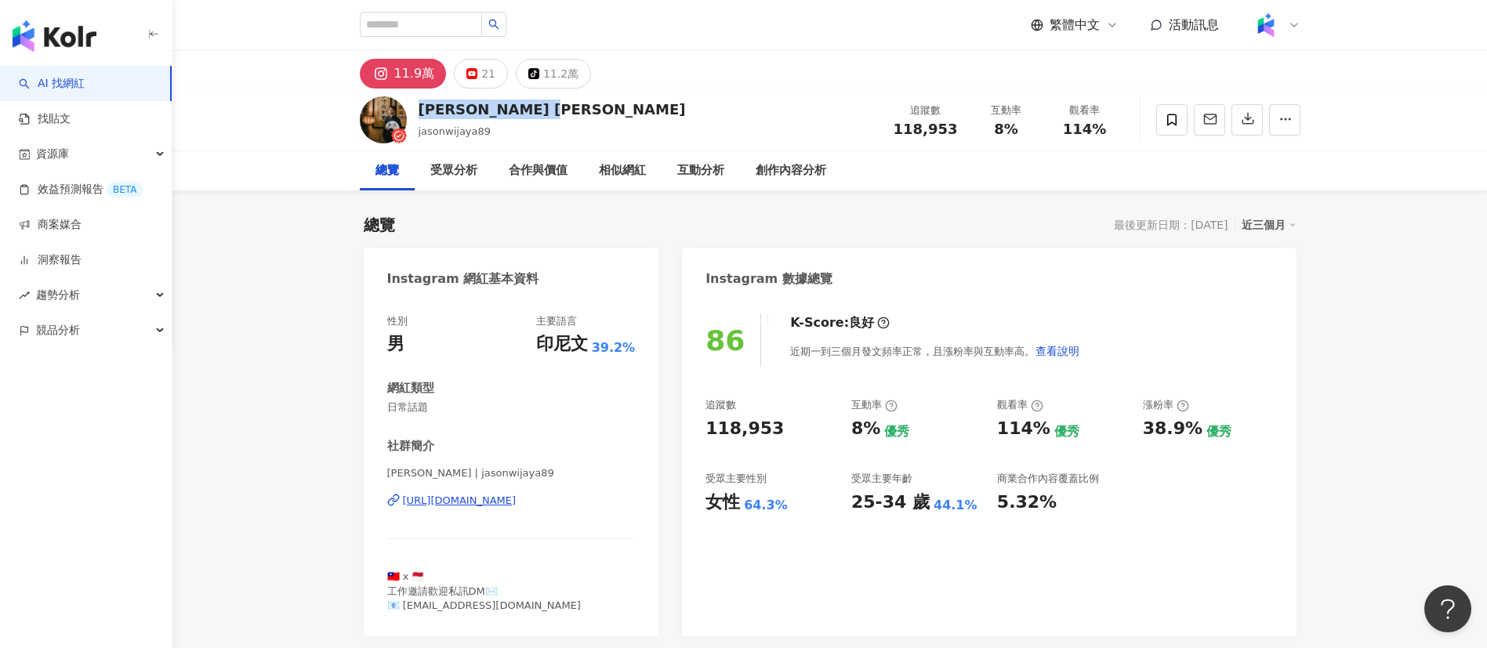
drag, startPoint x: 535, startPoint y: 118, endPoint x: 419, endPoint y: 114, distance: 115.3
click at [419, 114] on div "[PERSON_NAME] [PERSON_NAME]jasonwijaya89 追蹤數 118,953 互動率 8% 觀看率 114%" at bounding box center [829, 120] width 1003 height 62
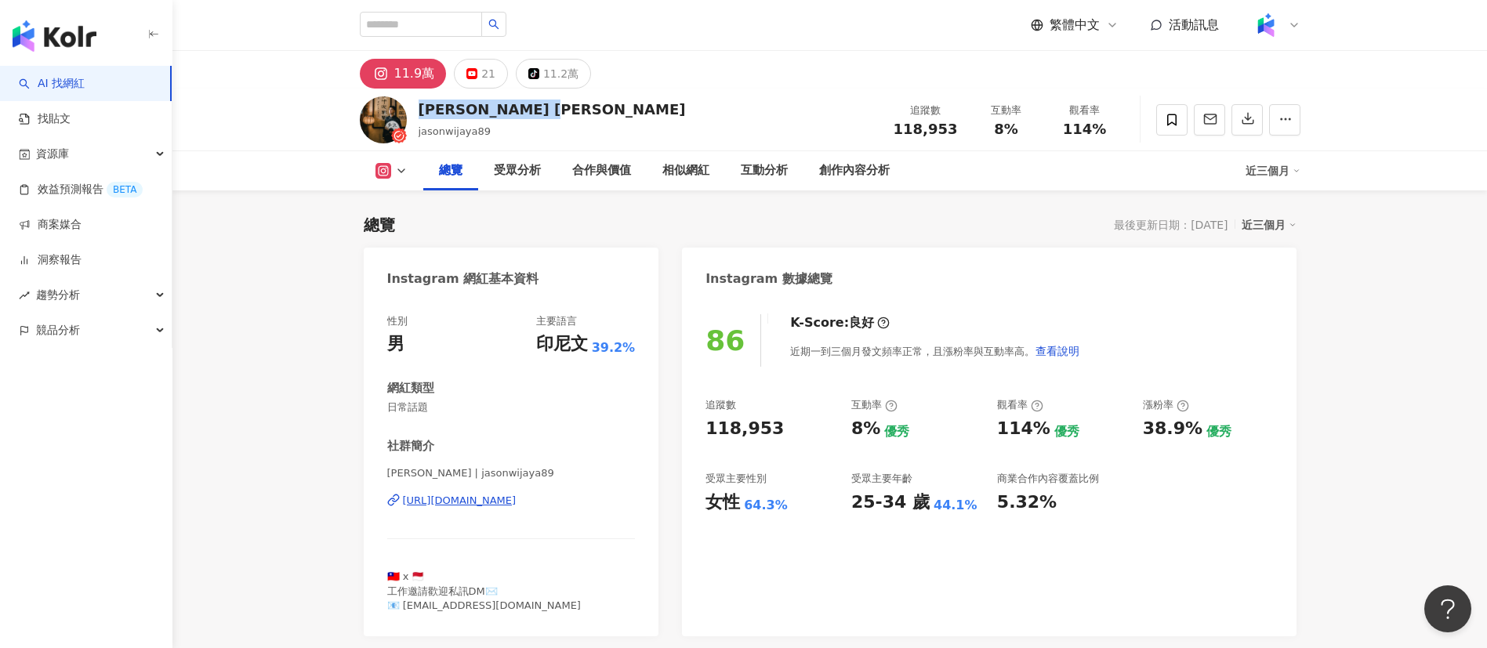
scroll to position [105, 0]
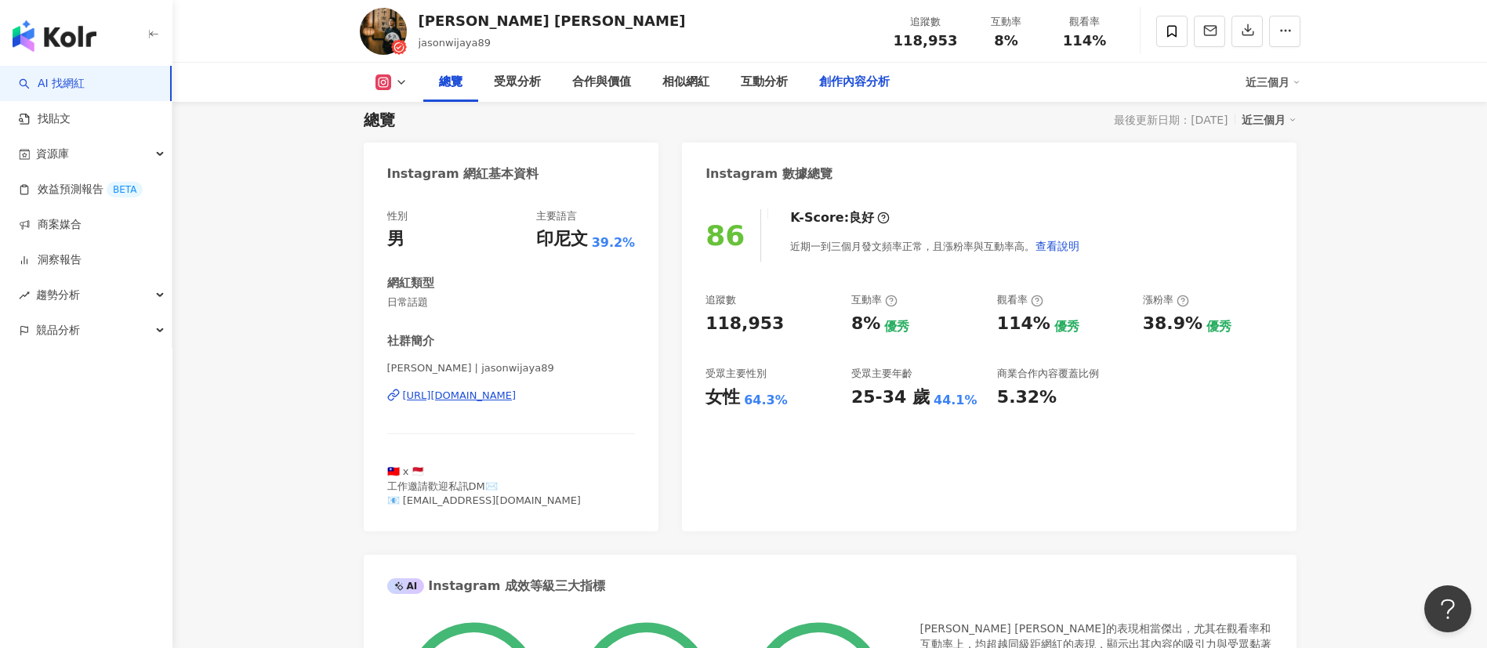
click at [868, 83] on div "創作內容分析" at bounding box center [854, 82] width 71 height 19
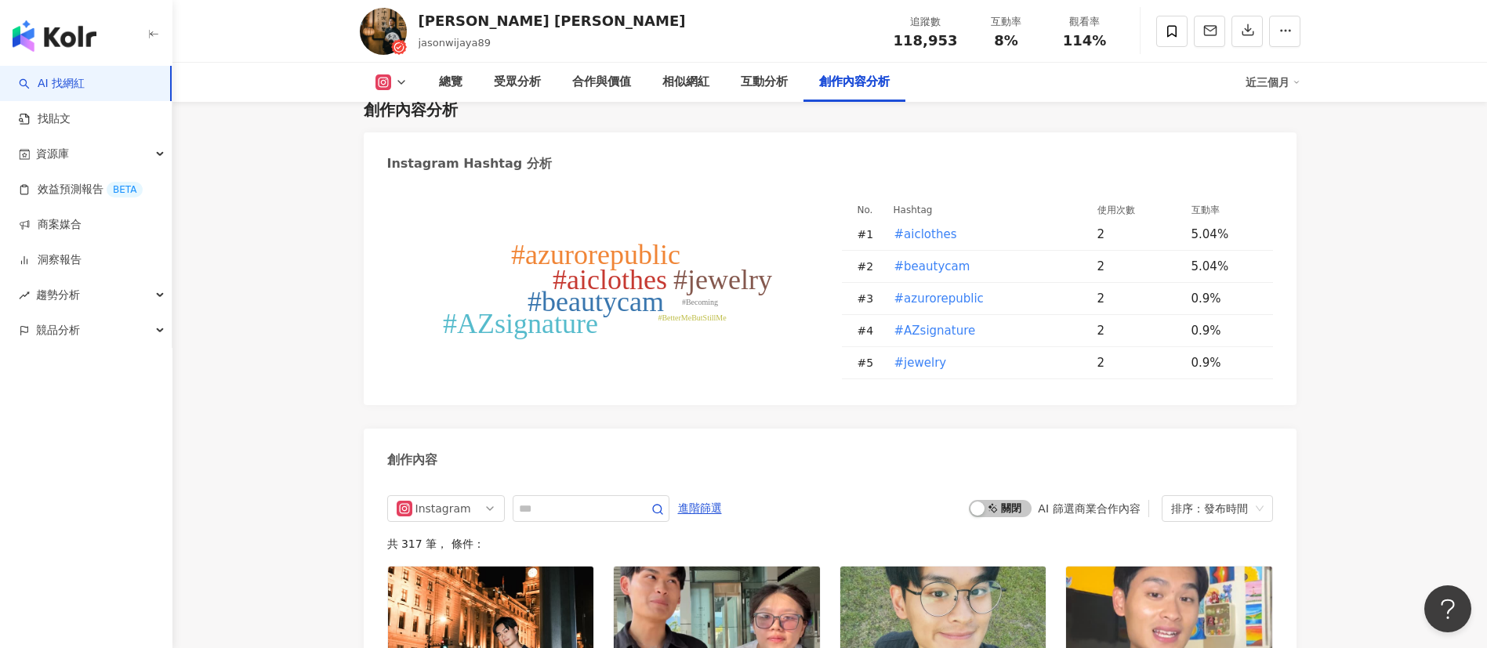
scroll to position [4575, 0]
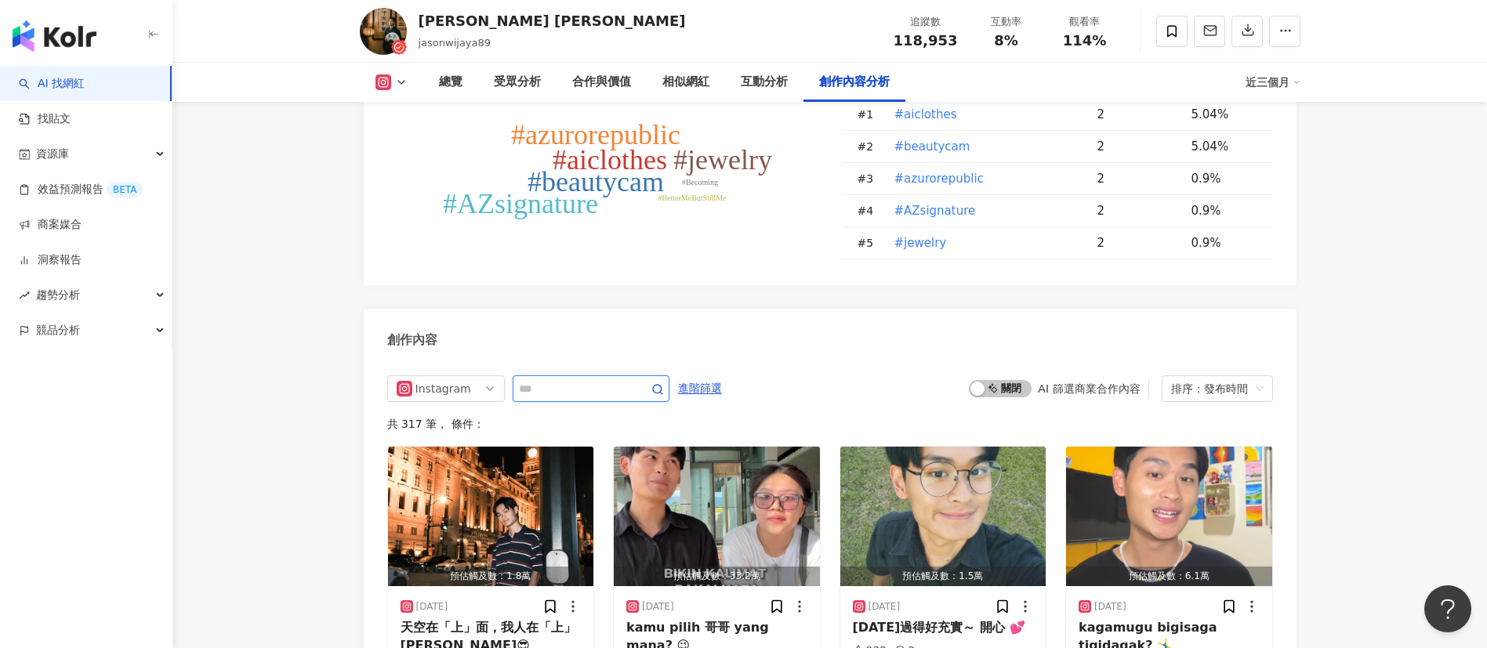
click at [539, 398] on input "text" at bounding box center [574, 388] width 110 height 19
type input "**"
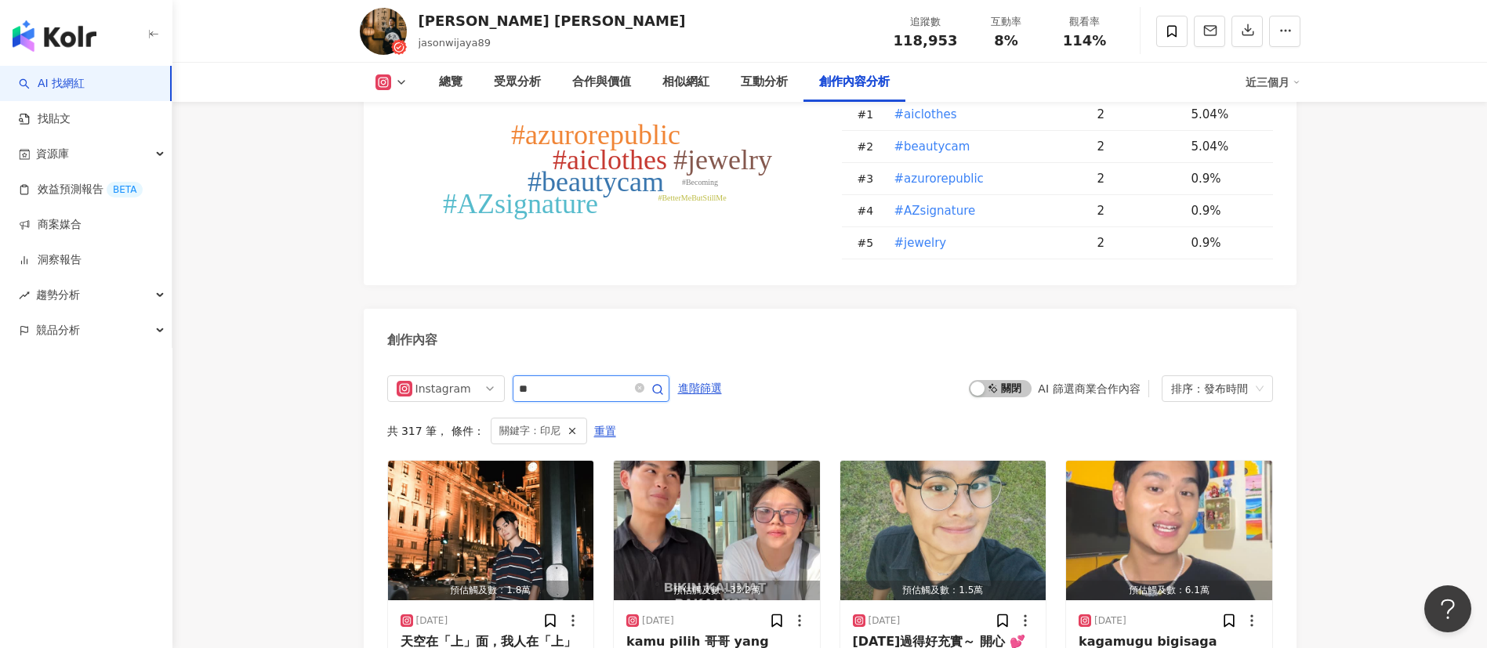
scroll to position [4800, 0]
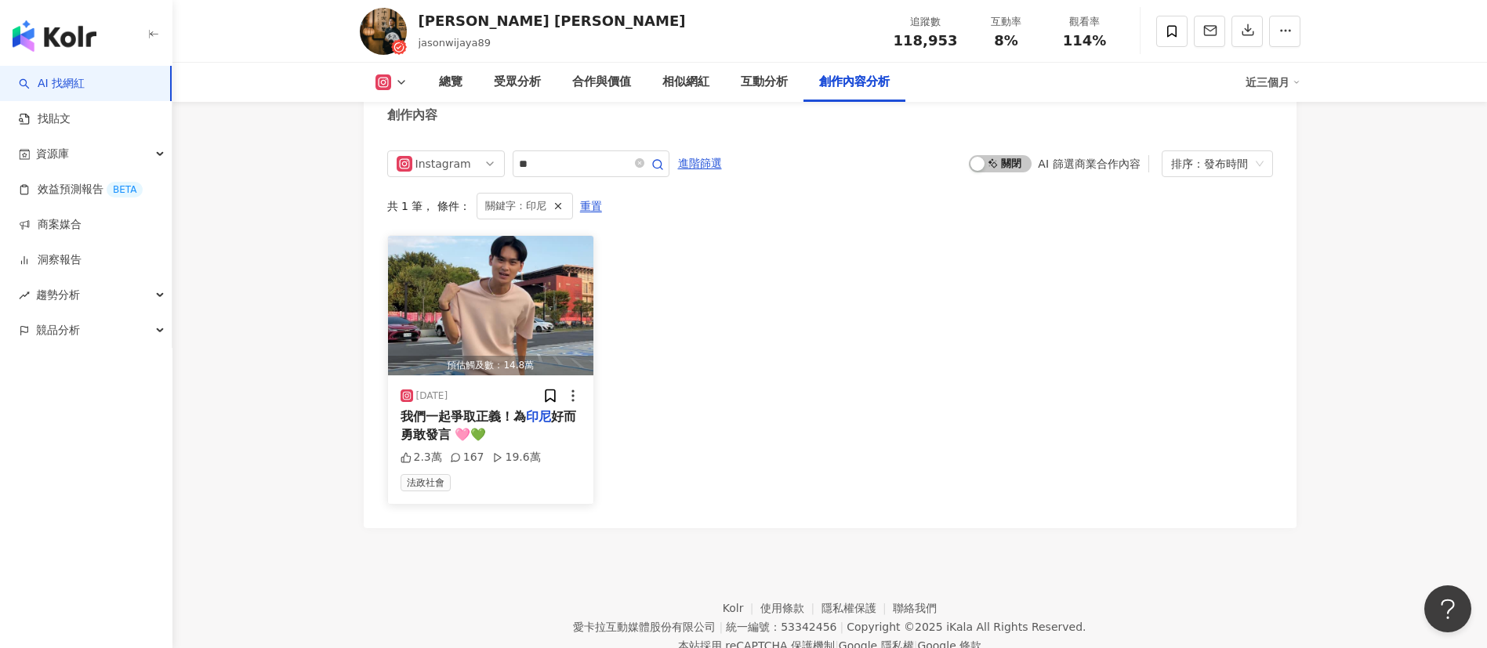
click at [500, 424] on span "我們一起爭取正義！為" at bounding box center [463, 416] width 125 height 15
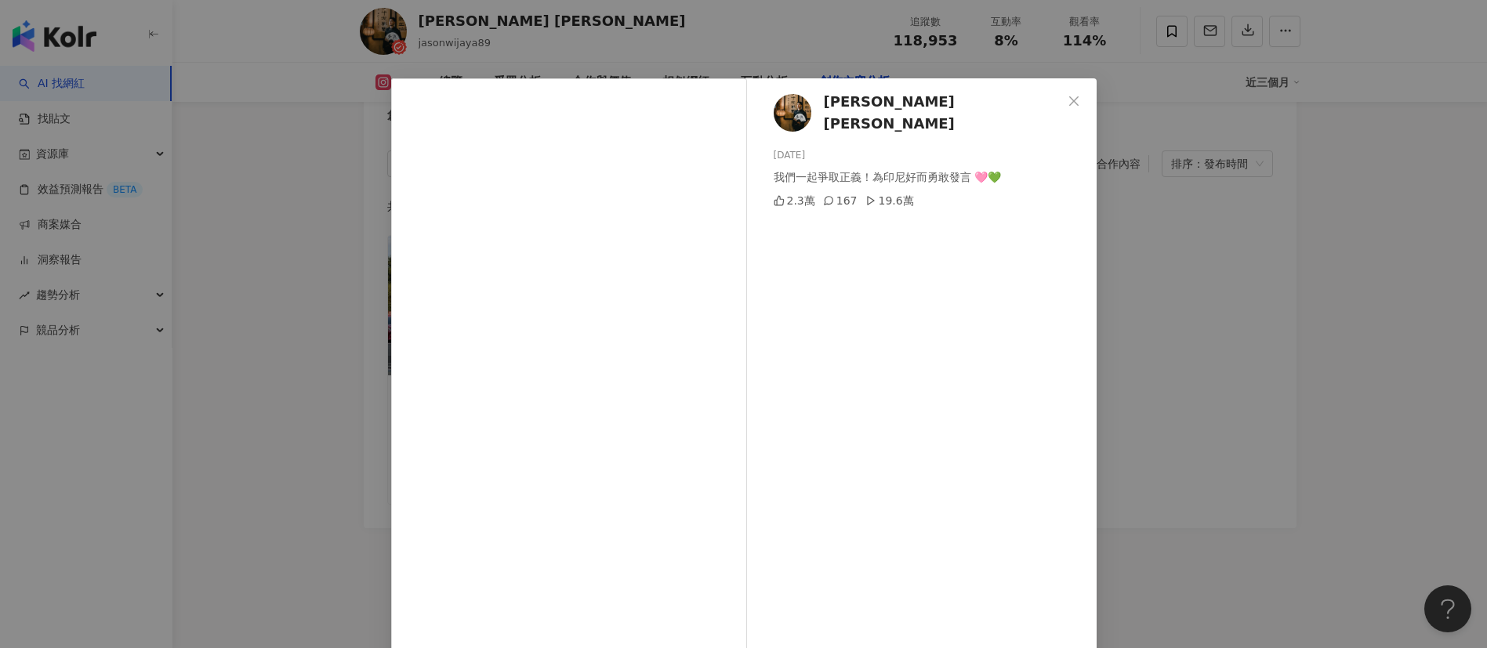
click at [1094, 486] on div "[PERSON_NAME] [PERSON_NAME][DATE] 我們一起爭取正義！為印尼好而勇敢發言 🩷💚 2.3萬 167 19.6萬 查看原始貼文" at bounding box center [743, 324] width 1487 height 648
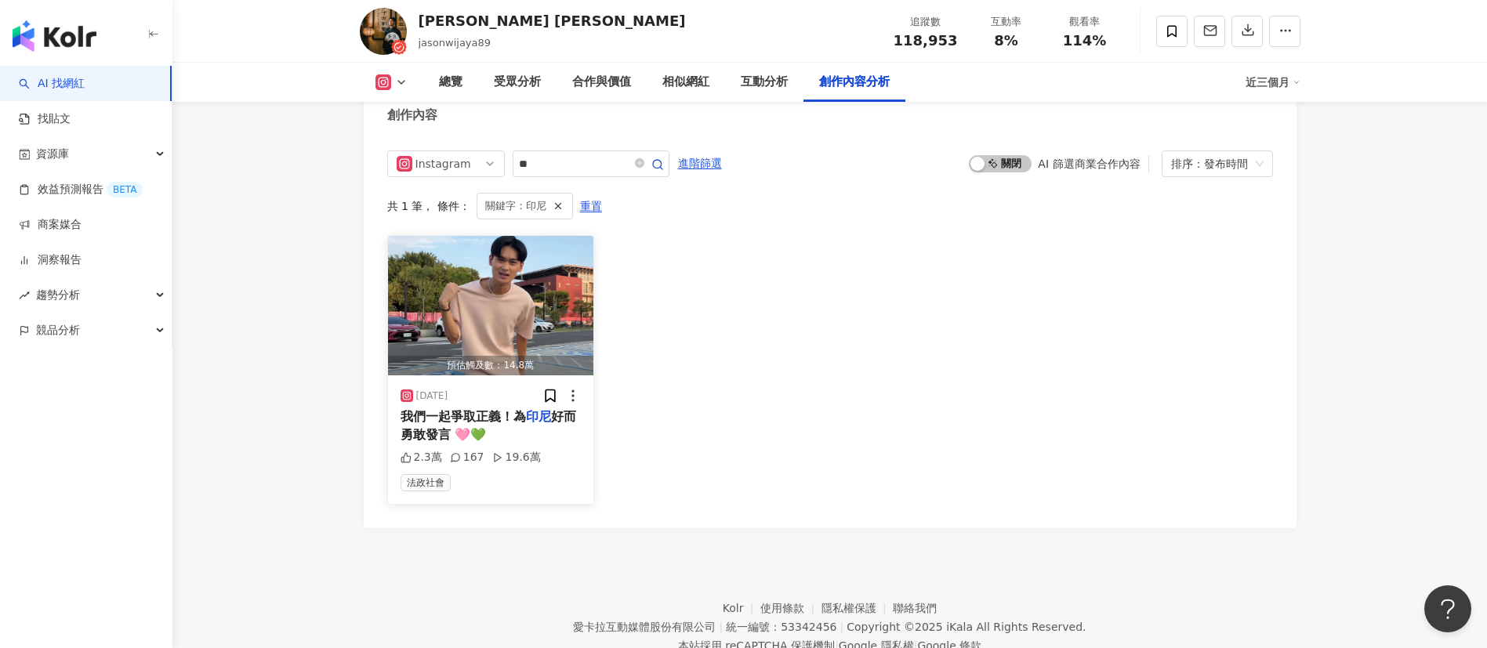
click at [490, 350] on img "button" at bounding box center [491, 306] width 206 height 140
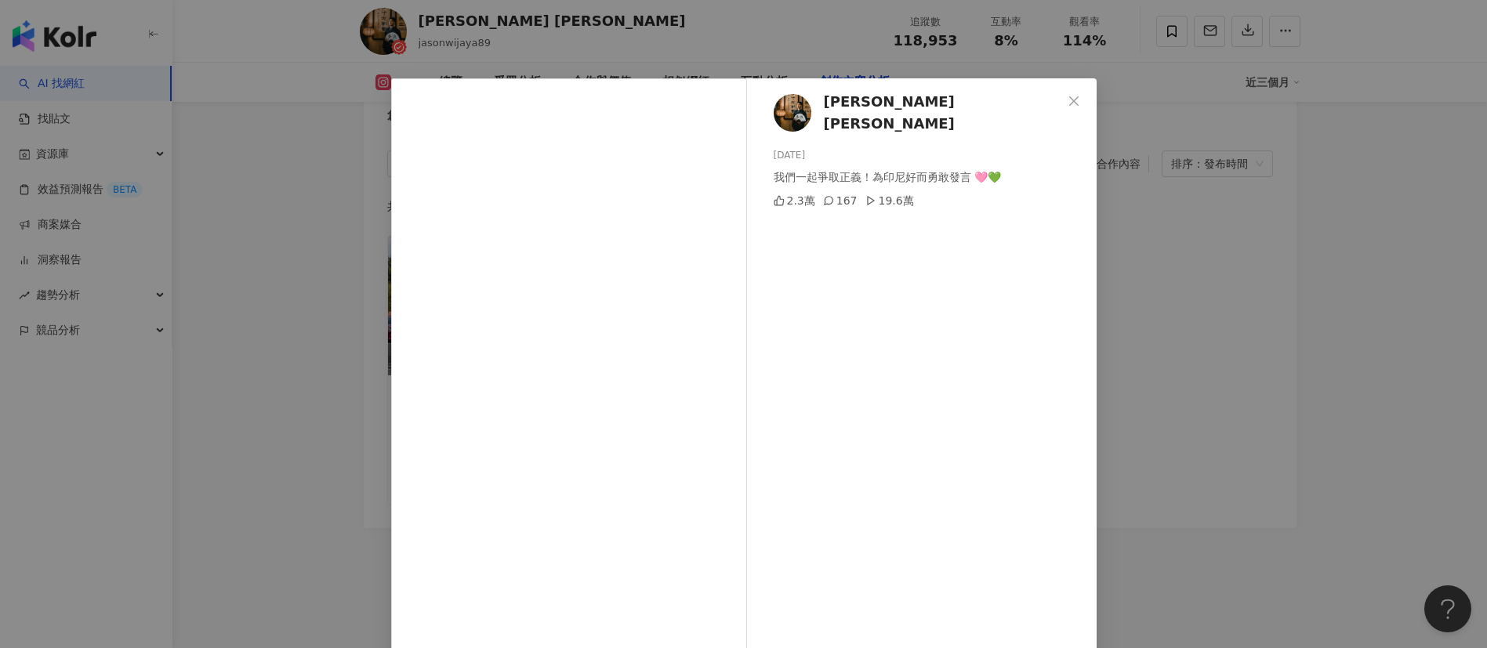
click at [1159, 431] on div "[PERSON_NAME] [PERSON_NAME][DATE] 我們一起爭取正義！為印尼好而勇敢發言 🩷💚 2.3萬 167 19.6萬 查看原始貼文" at bounding box center [743, 324] width 1487 height 648
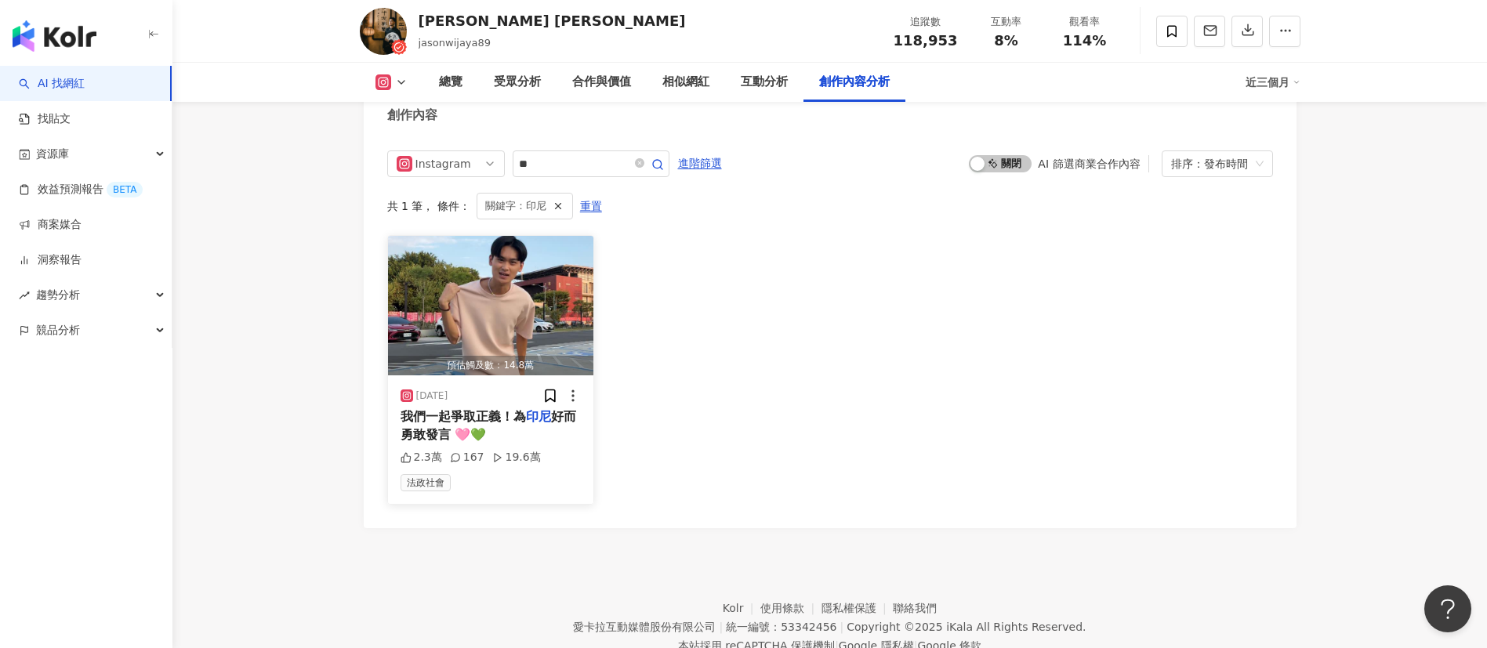
click at [454, 424] on span "我們一起爭取正義！為" at bounding box center [463, 416] width 125 height 15
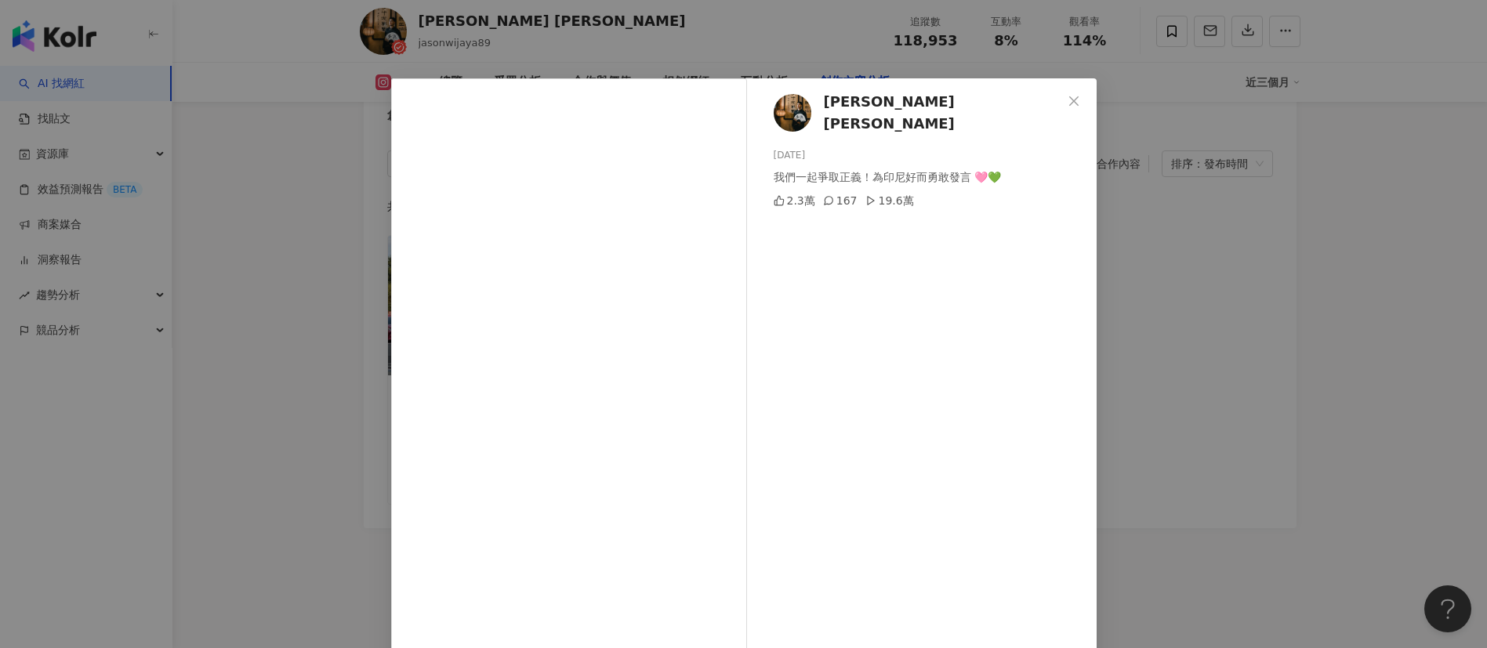
scroll to position [55, 0]
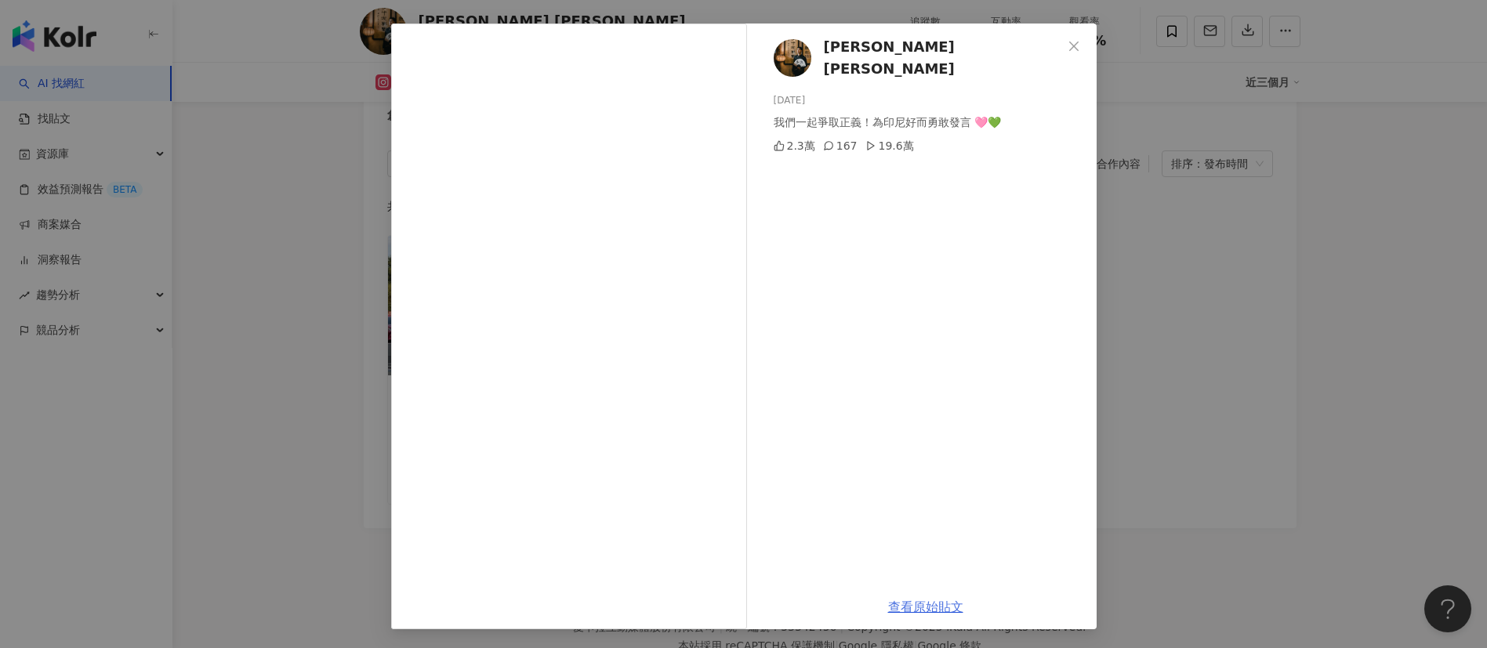
click at [920, 600] on link "查看原始貼文" at bounding box center [925, 607] width 75 height 15
click at [1103, 238] on div "[PERSON_NAME] [PERSON_NAME][DATE] 我們一起爭取正義！為印尼好而勇敢發言 🩷💚 2.3萬 167 19.6萬 查看原始貼文" at bounding box center [743, 324] width 1487 height 648
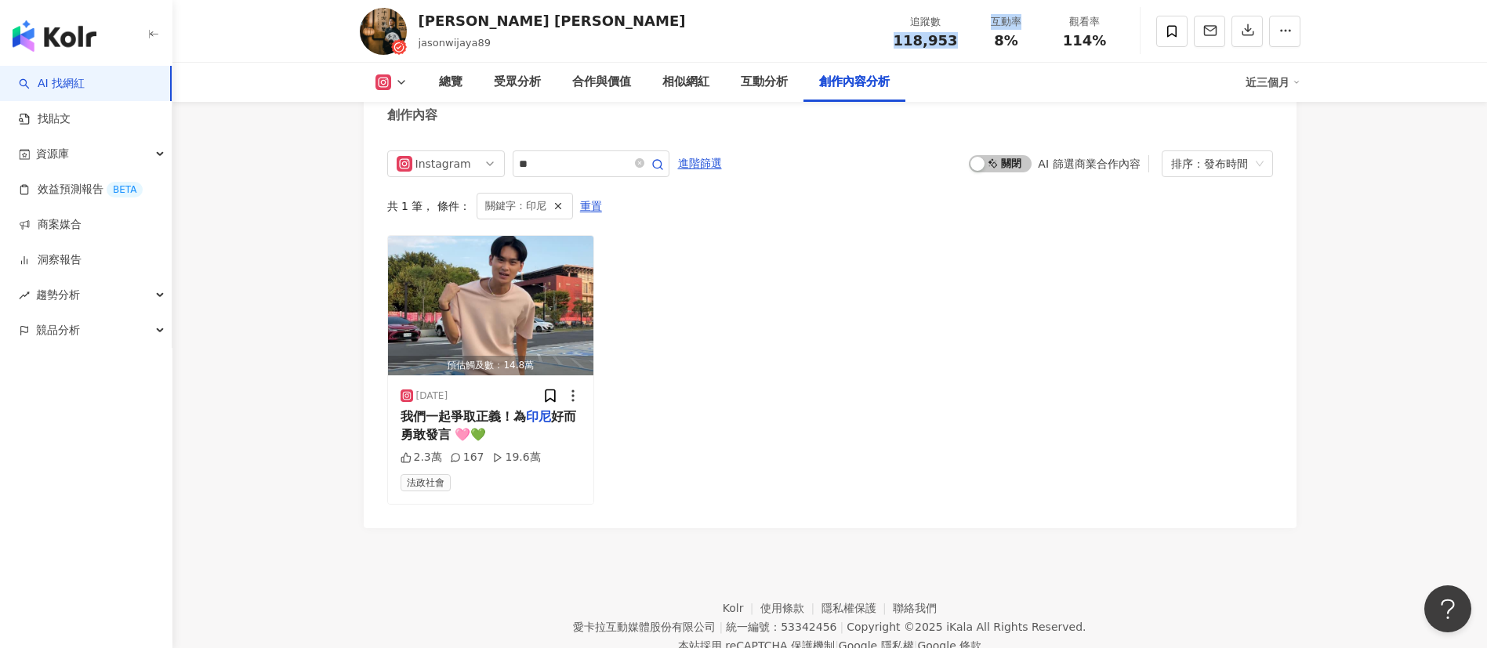
drag, startPoint x: 967, startPoint y: 43, endPoint x: 902, endPoint y: 35, distance: 65.5
click at [902, 35] on div "追蹤數 118,953 互動率 8% 觀看率 114%" at bounding box center [1004, 31] width 240 height 46
click at [902, 35] on span "118,953" at bounding box center [926, 40] width 64 height 16
drag, startPoint x: 952, startPoint y: 38, endPoint x: 900, endPoint y: 38, distance: 52.5
click at [900, 38] on span "118,953" at bounding box center [926, 40] width 64 height 16
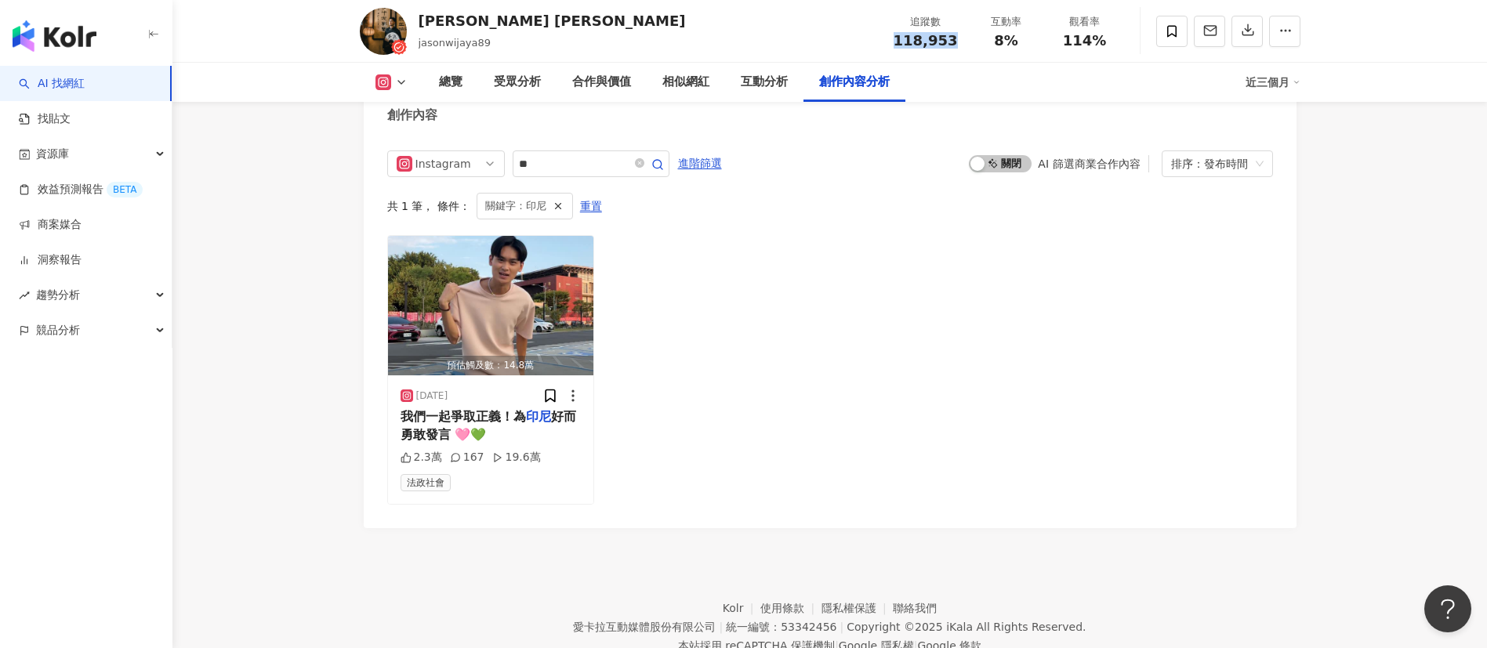
copy span "118,953"
drag, startPoint x: 1101, startPoint y: 42, endPoint x: 1061, endPoint y: 42, distance: 39.2
click at [1061, 42] on div "114%" at bounding box center [1085, 41] width 60 height 16
copy span "114%"
drag, startPoint x: 1022, startPoint y: 42, endPoint x: 996, endPoint y: 42, distance: 26.7
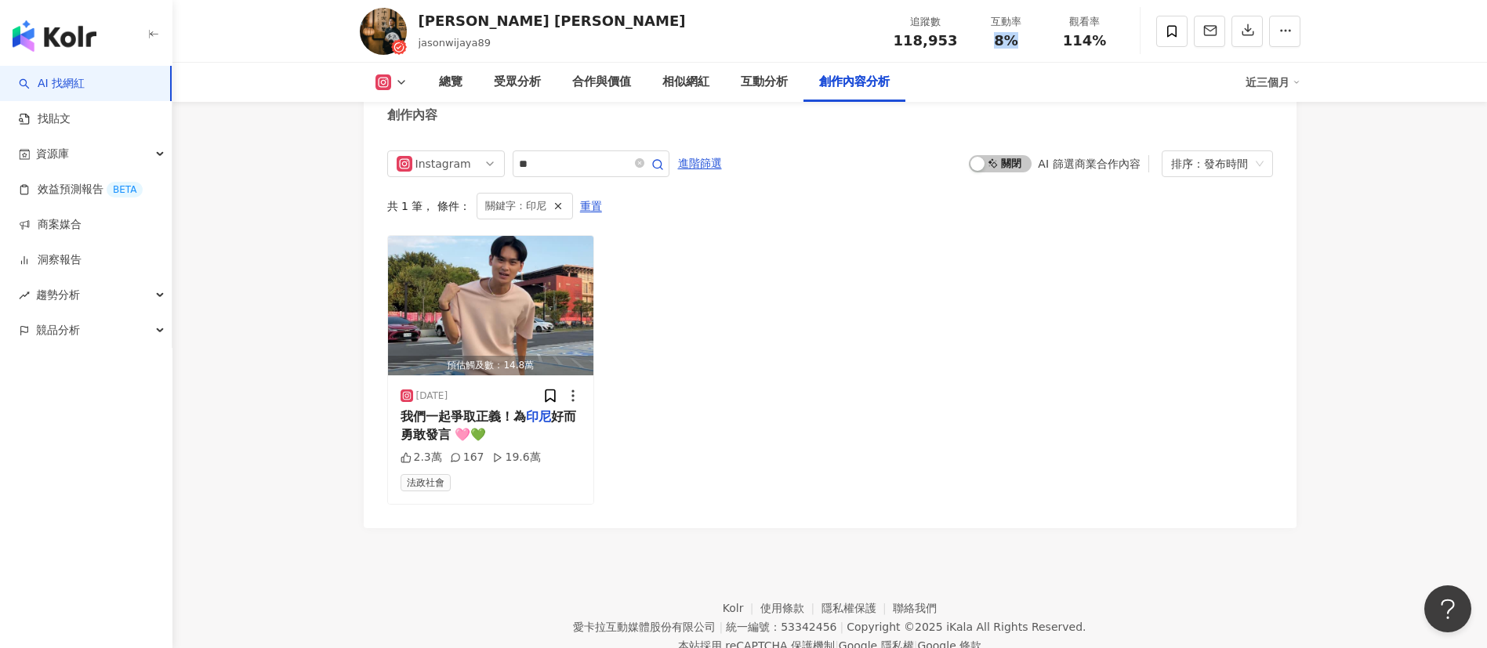
click at [996, 42] on div "8%" at bounding box center [1007, 41] width 60 height 16
copy span "8%"
